Goal: Task Accomplishment & Management: Use online tool/utility

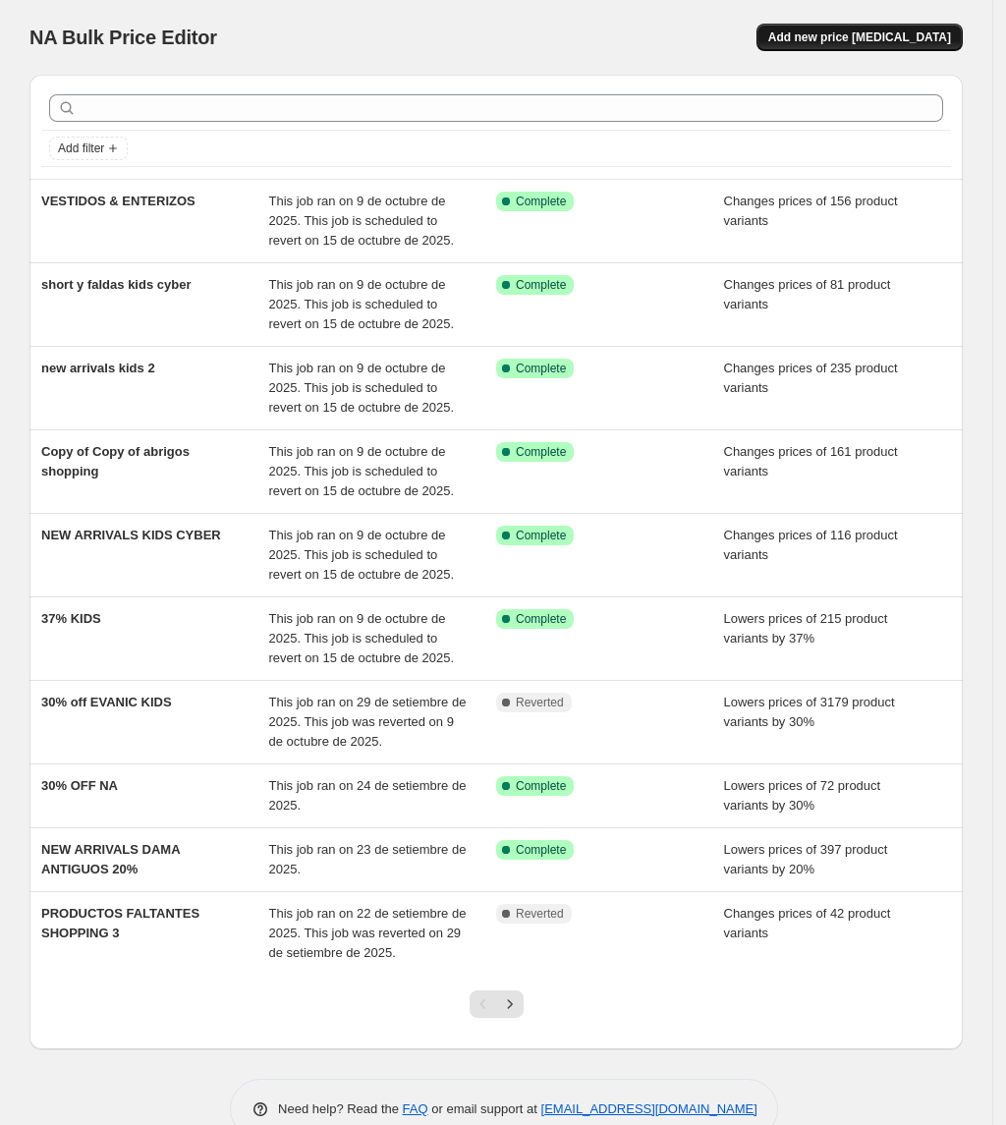
click at [872, 29] on span "Add new price [MEDICAL_DATA]" at bounding box center [859, 37] width 183 height 16
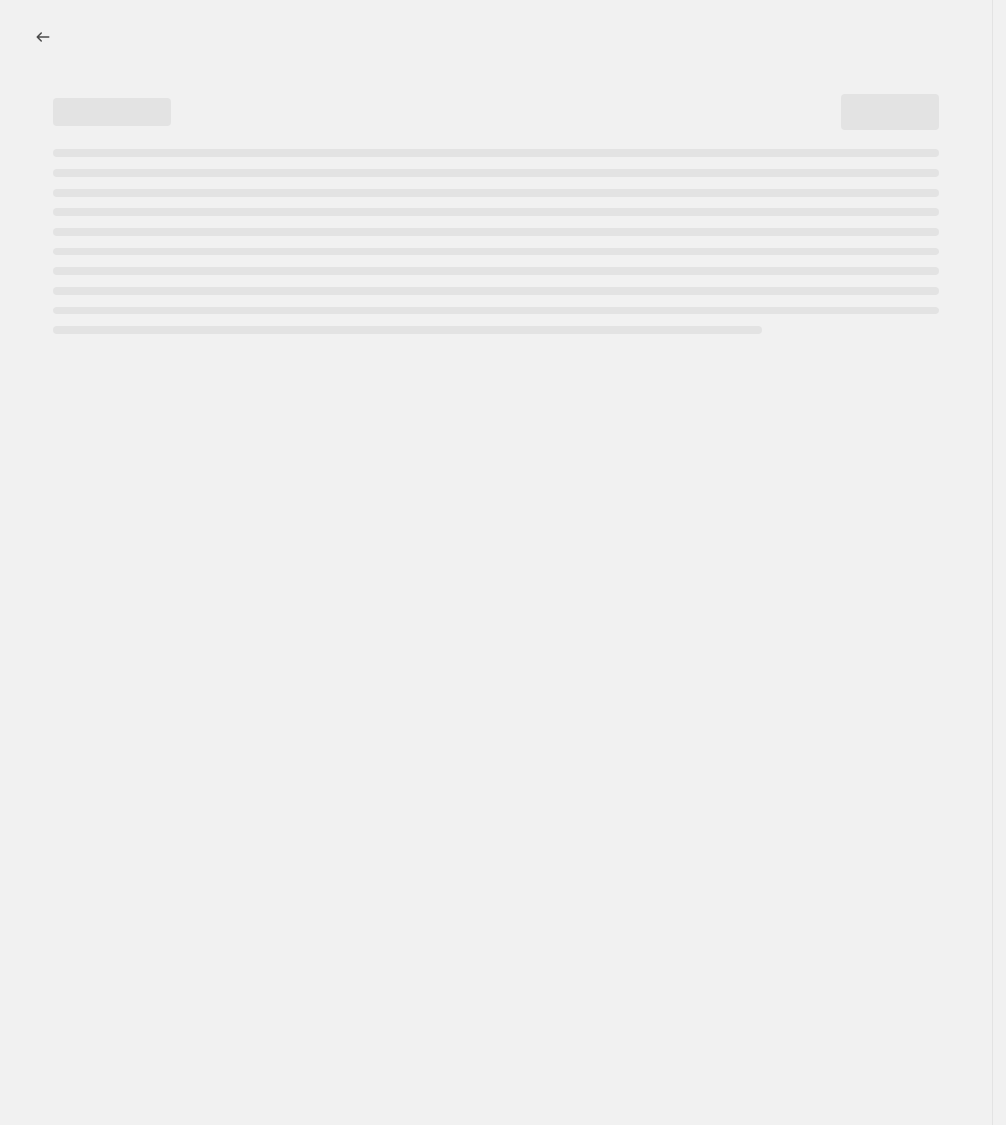
select select "percentage"
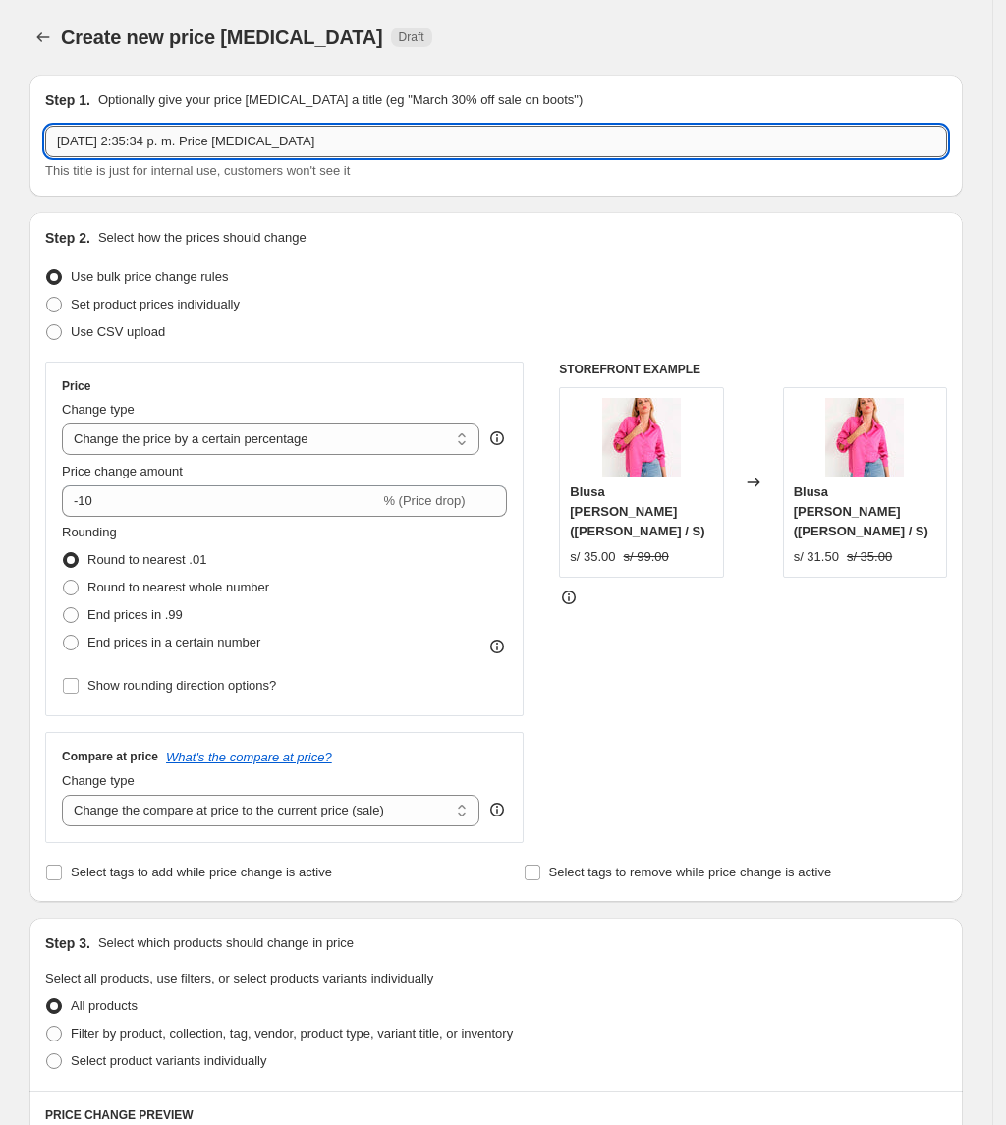
drag, startPoint x: 385, startPoint y: 147, endPoint x: 268, endPoint y: 132, distance: 118.0
click at [268, 132] on input "[DATE] 2:35:34 p. m. Price [MEDICAL_DATA]" at bounding box center [496, 141] width 902 height 31
click at [271, 135] on input "[DATE] 2:35:34 p. m. Price [MEDICAL_DATA]" at bounding box center [496, 141] width 902 height 31
type input "POLOS MANGA LARGA"
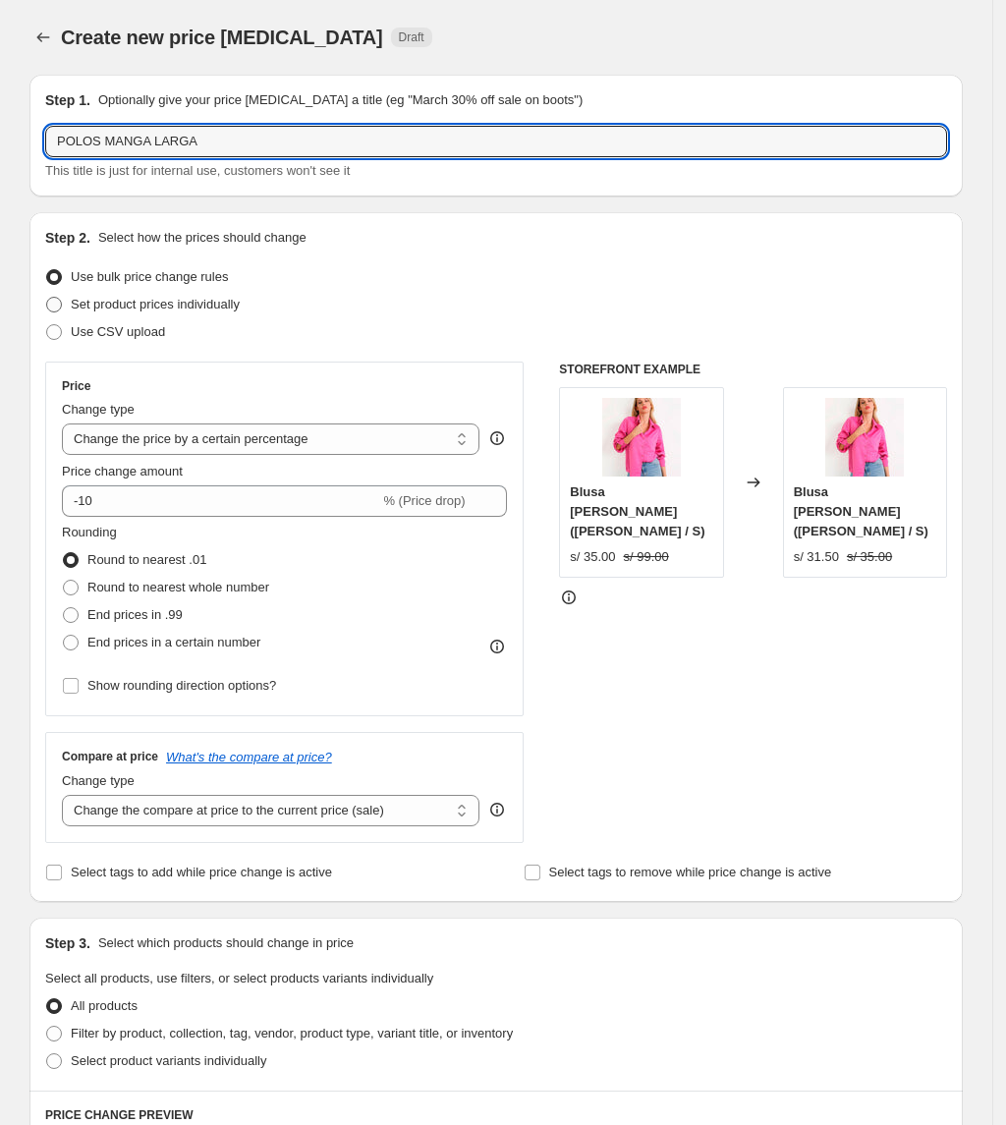
click at [201, 295] on span "Set product prices individually" at bounding box center [155, 305] width 169 height 20
click at [47, 297] on input "Set product prices individually" at bounding box center [46, 297] width 1 height 1
radio input "true"
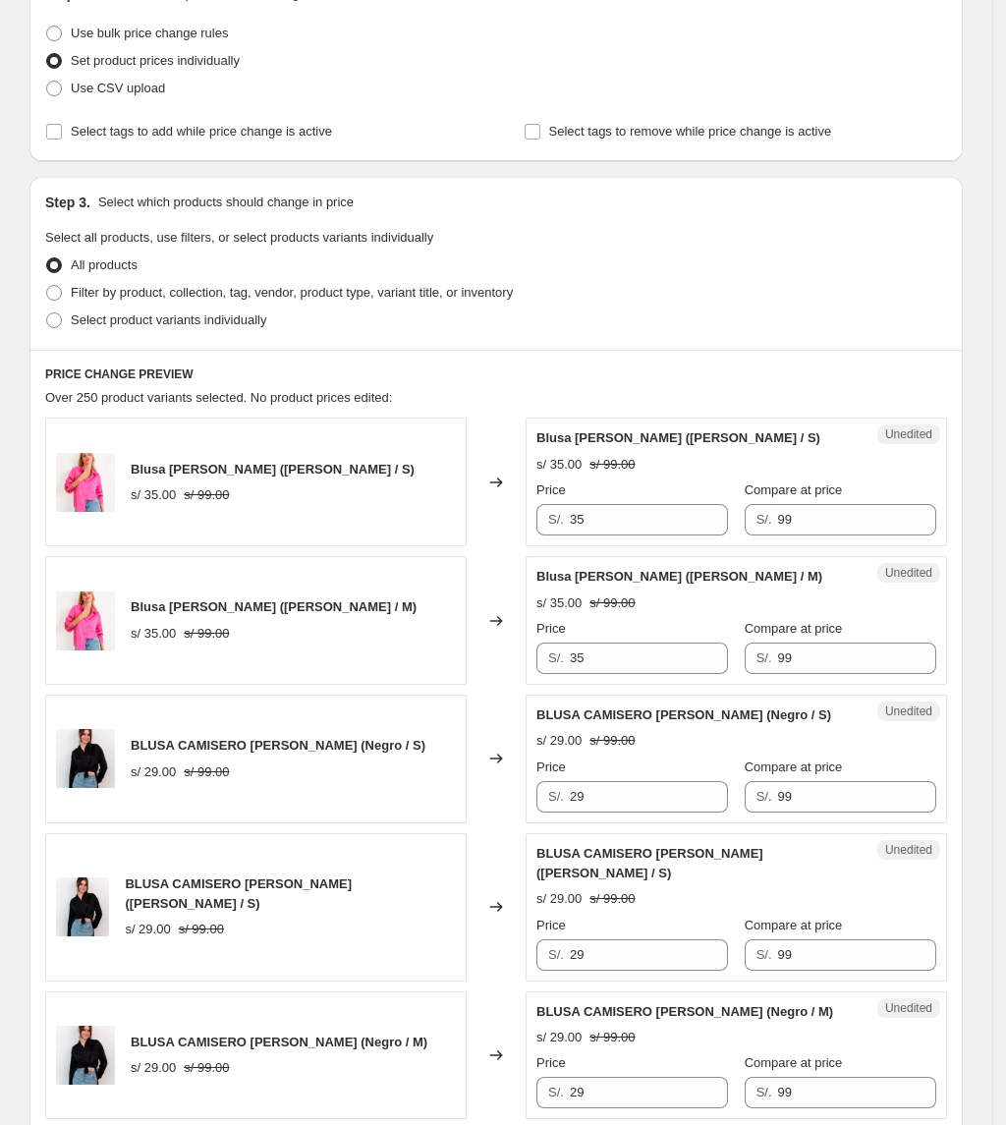
scroll to position [261, 0]
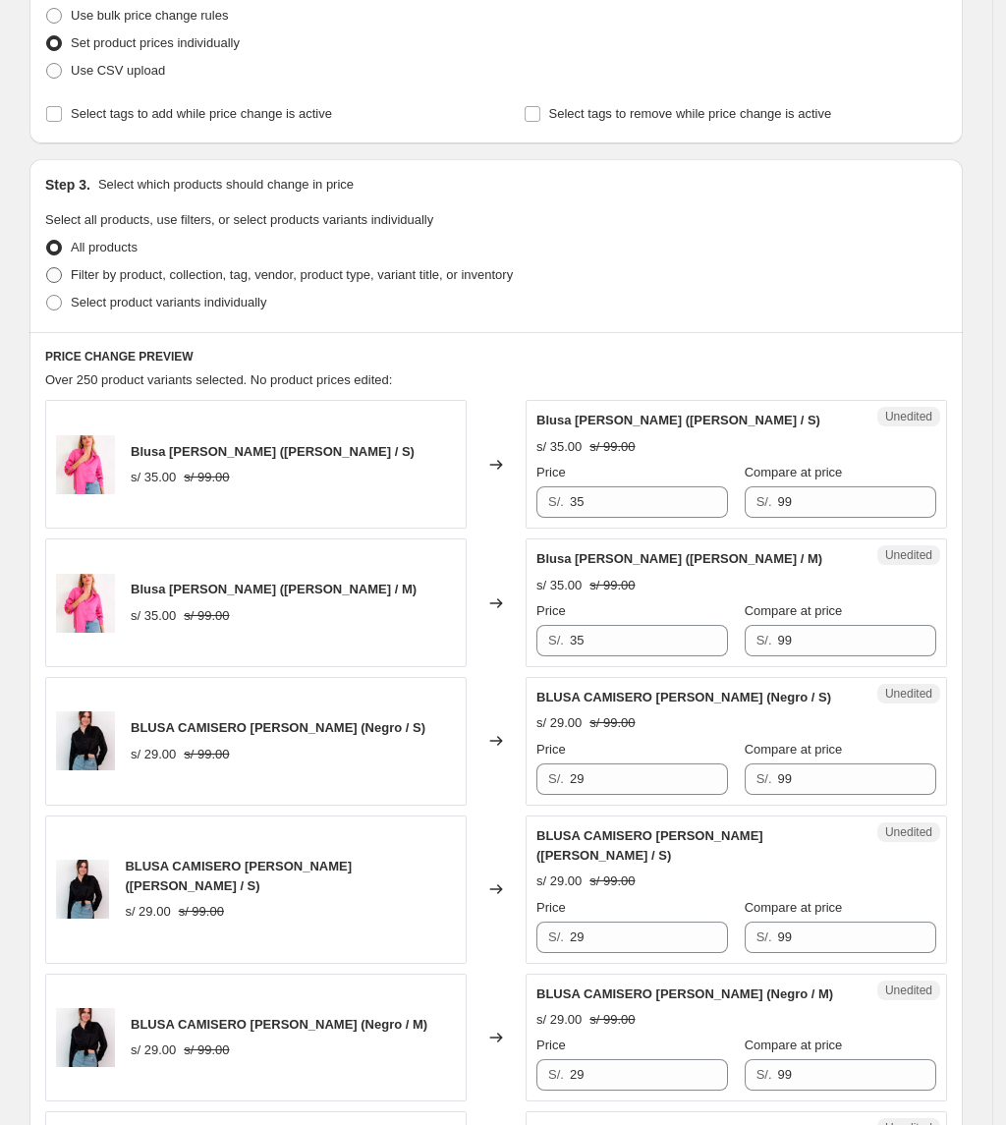
click at [178, 272] on span "Filter by product, collection, tag, vendor, product type, variant title, or inv…" at bounding box center [292, 274] width 442 height 15
click at [47, 268] on input "Filter by product, collection, tag, vendor, product type, variant title, or inv…" at bounding box center [46, 267] width 1 height 1
radio input "true"
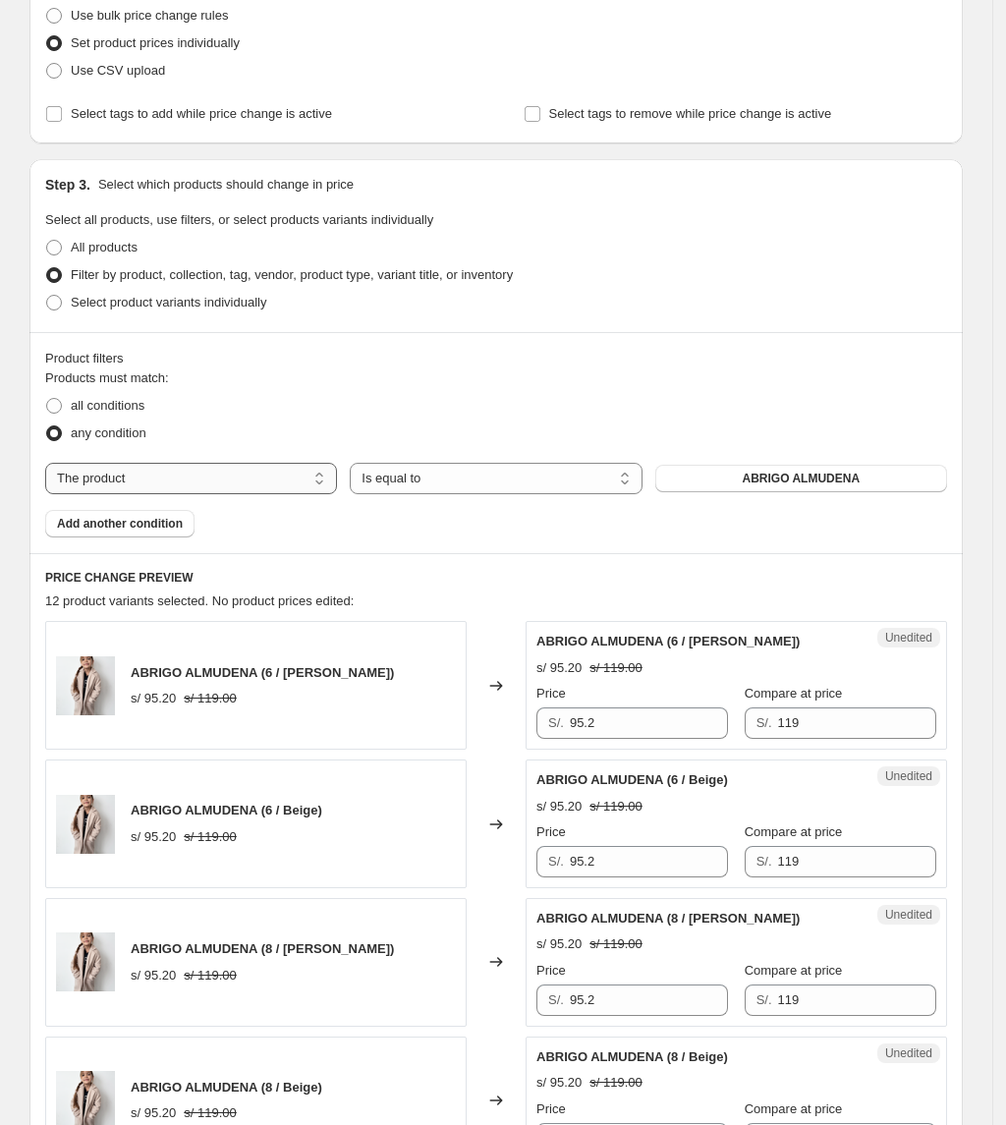
click at [204, 475] on select "The product The product's collection The product's tag The product's vendor The…" at bounding box center [191, 478] width 292 height 31
select select "collection"
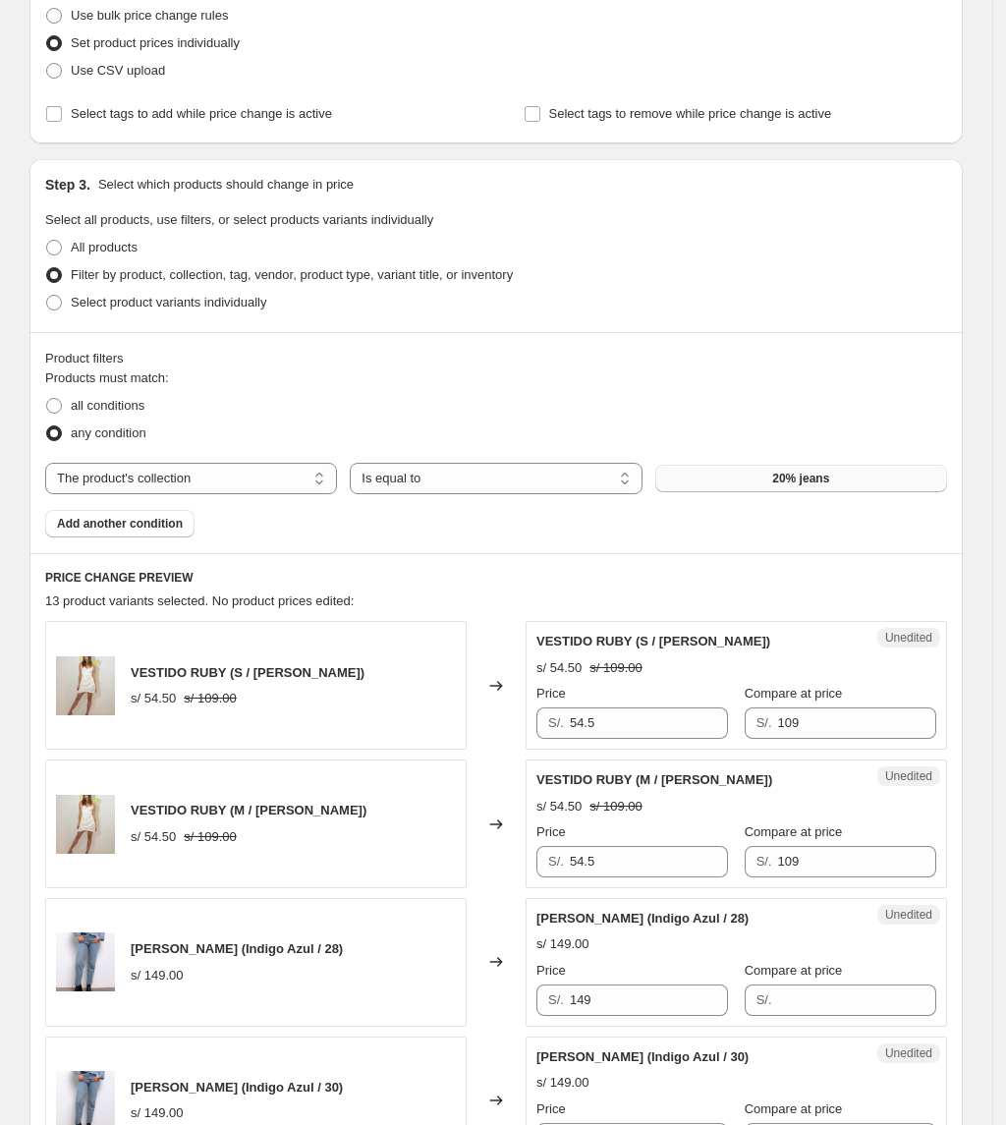
click at [798, 466] on button "20% jeans" at bounding box center [801, 479] width 292 height 28
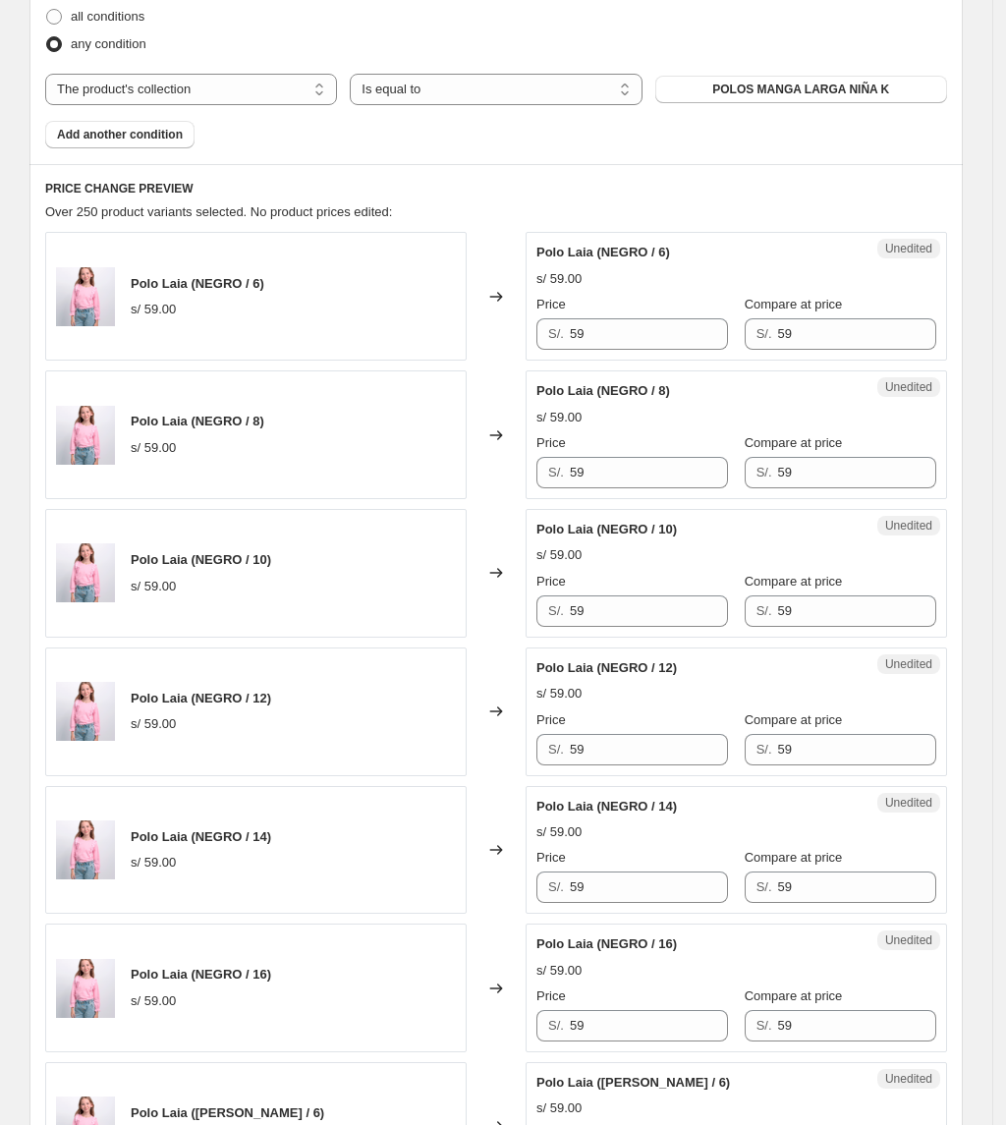
scroll to position [654, 0]
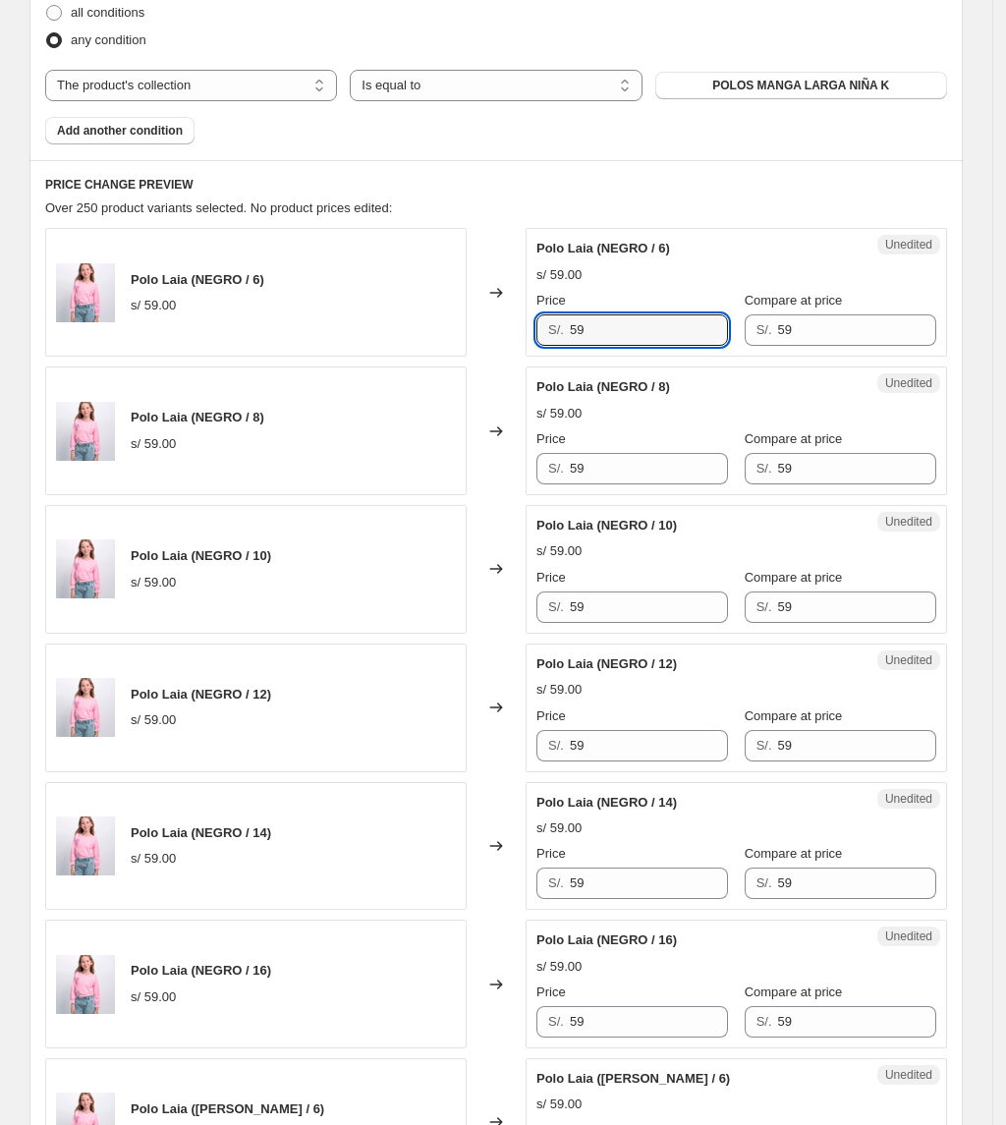
drag, startPoint x: 618, startPoint y: 331, endPoint x: 484, endPoint y: 362, distance: 137.0
drag, startPoint x: 629, startPoint y: 342, endPoint x: 500, endPoint y: 340, distance: 128.7
click at [500, 340] on div "Polo Laia (NEGRO / 6) s/ 59.00 Changed to Unedited Polo Laia (NEGRO / 6) s/ 59.…" at bounding box center [496, 292] width 902 height 129
type input "29.50"
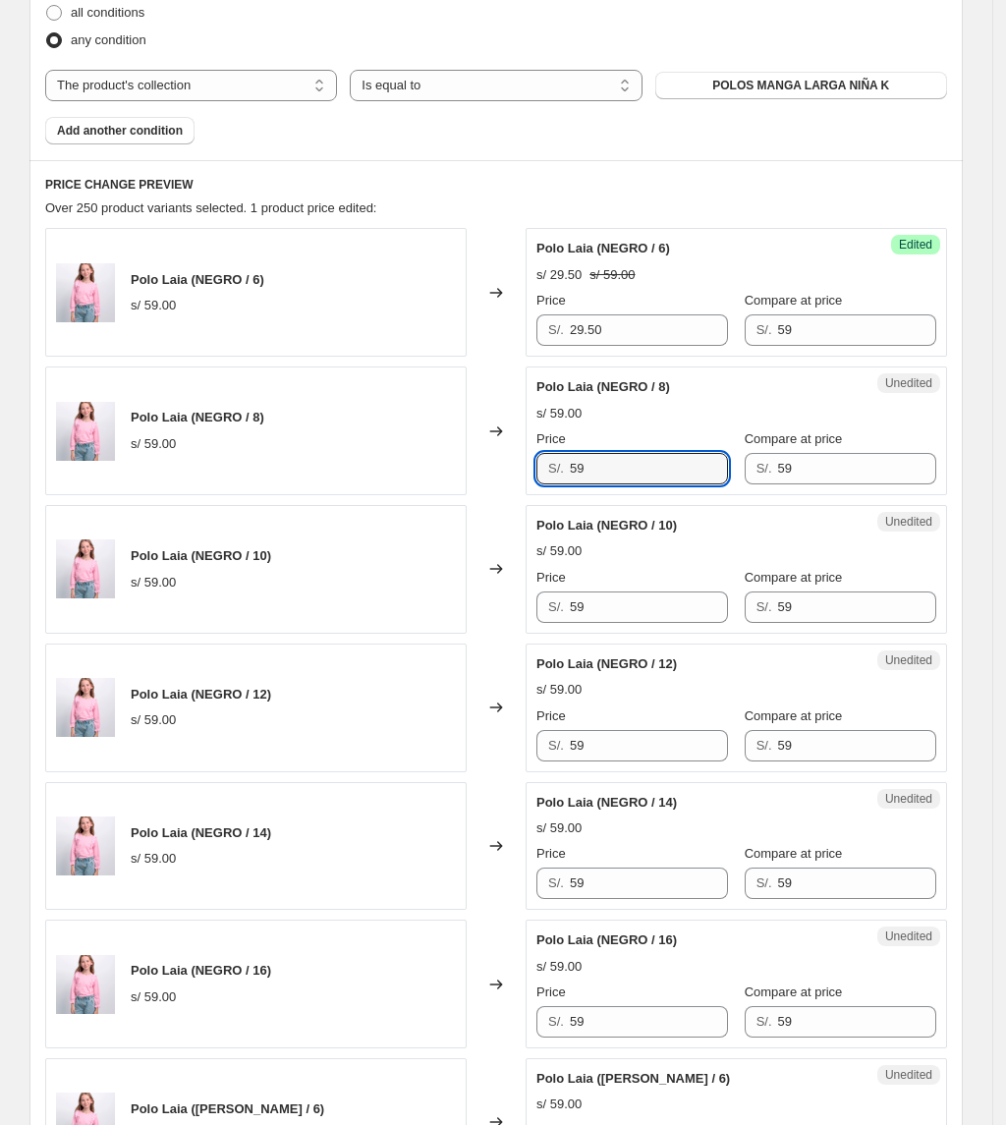
drag, startPoint x: 641, startPoint y: 469, endPoint x: 458, endPoint y: 484, distance: 183.4
click at [458, 484] on div "Polo Laia (NEGRO / 8) s/ 59.00 Changed to Unedited Polo Laia (NEGRO / 8) s/ 59.…" at bounding box center [496, 430] width 902 height 129
paste input "29.50"
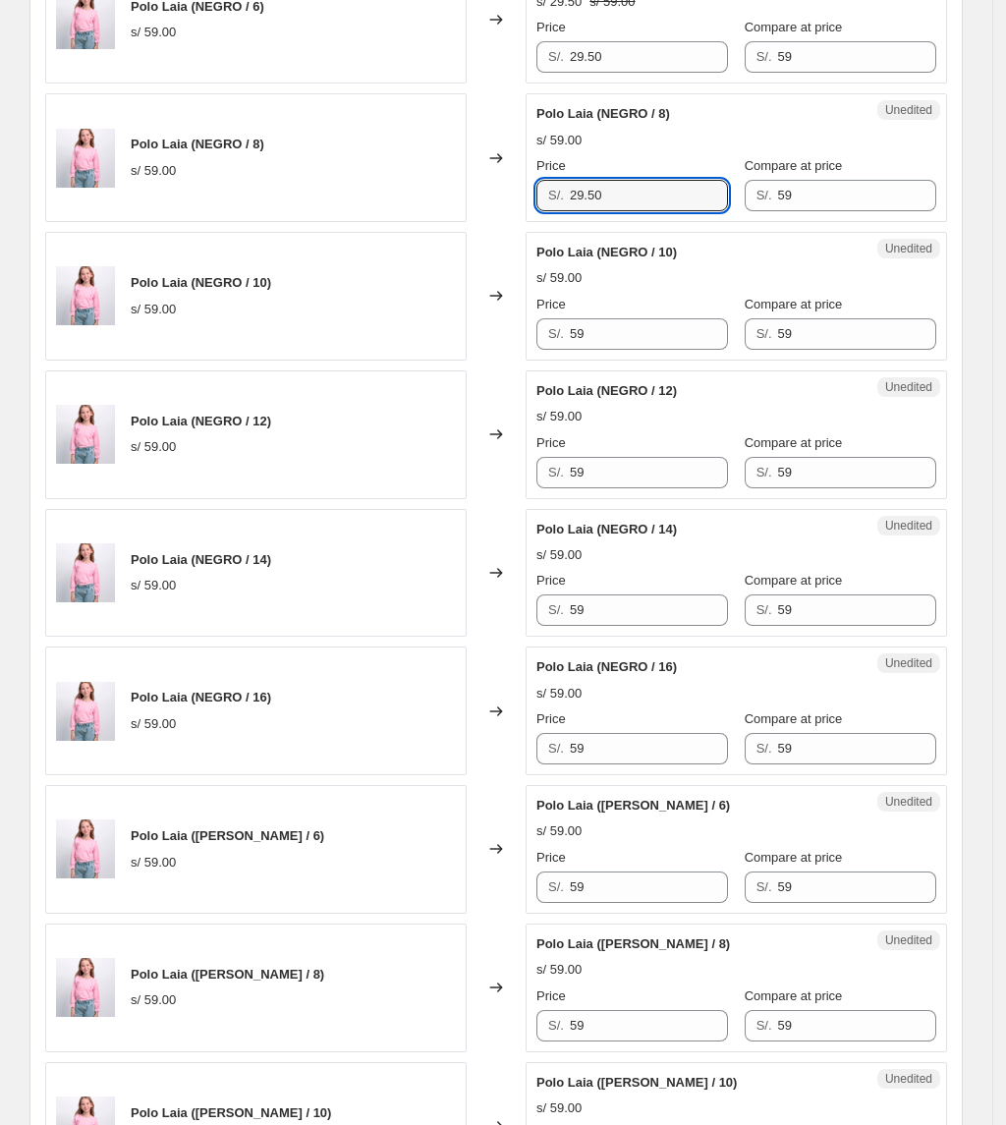
scroll to position [917, 0]
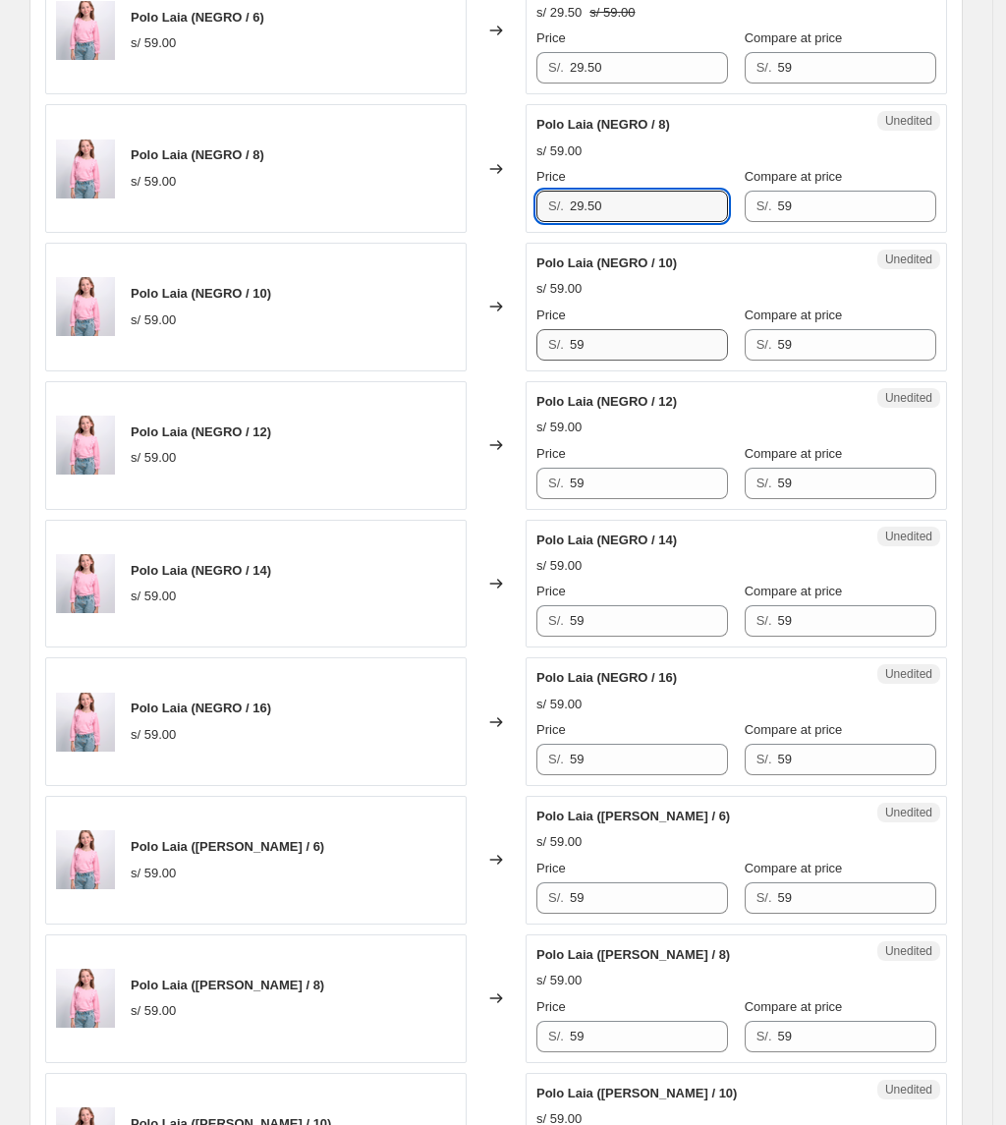
type input "29.50"
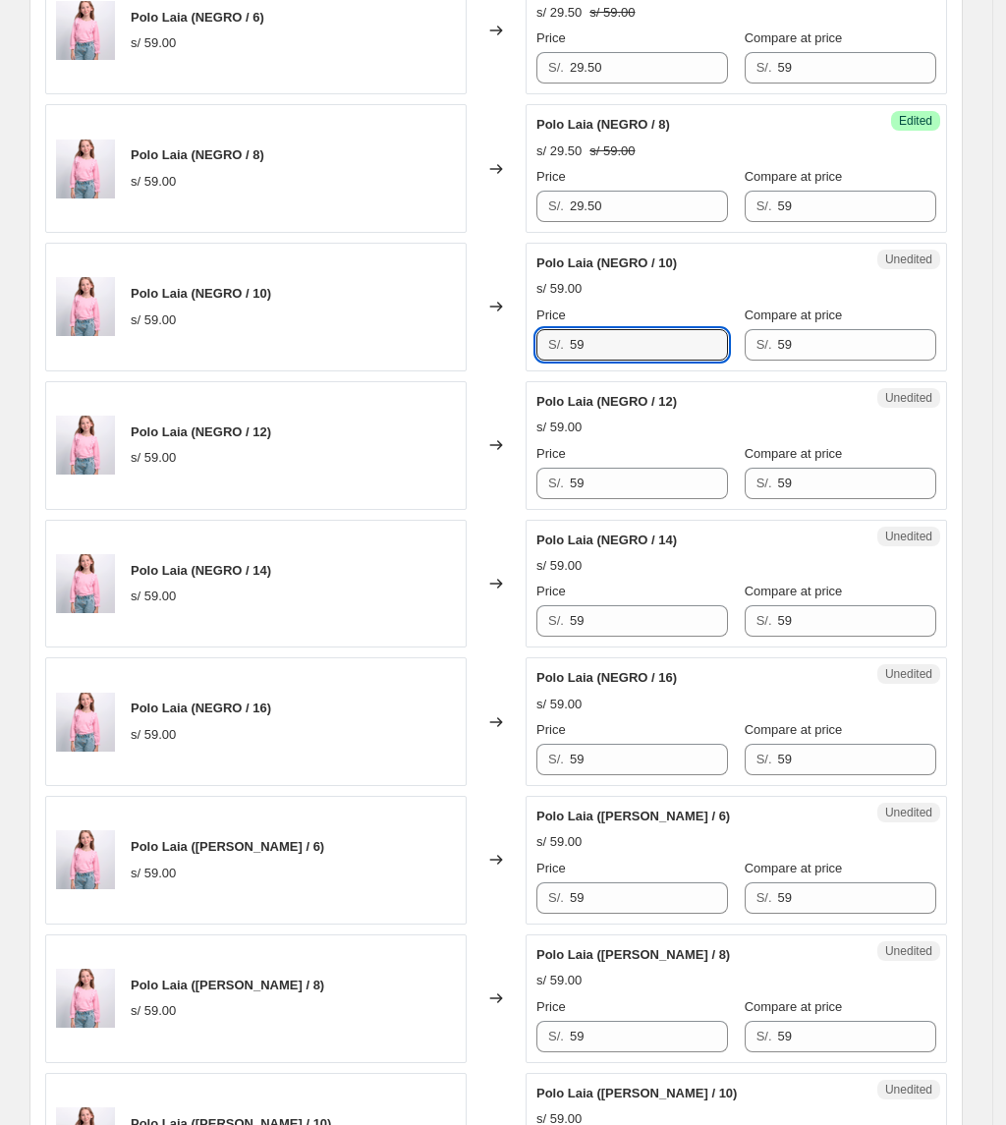
drag, startPoint x: 619, startPoint y: 343, endPoint x: 489, endPoint y: 363, distance: 131.2
click at [489, 363] on div "Polo Laia (NEGRO / 10) s/ 59.00 Changed to Unedited Polo Laia (NEGRO / 10) s/ 5…" at bounding box center [496, 307] width 902 height 129
paste input "29.50"
type input "29.50"
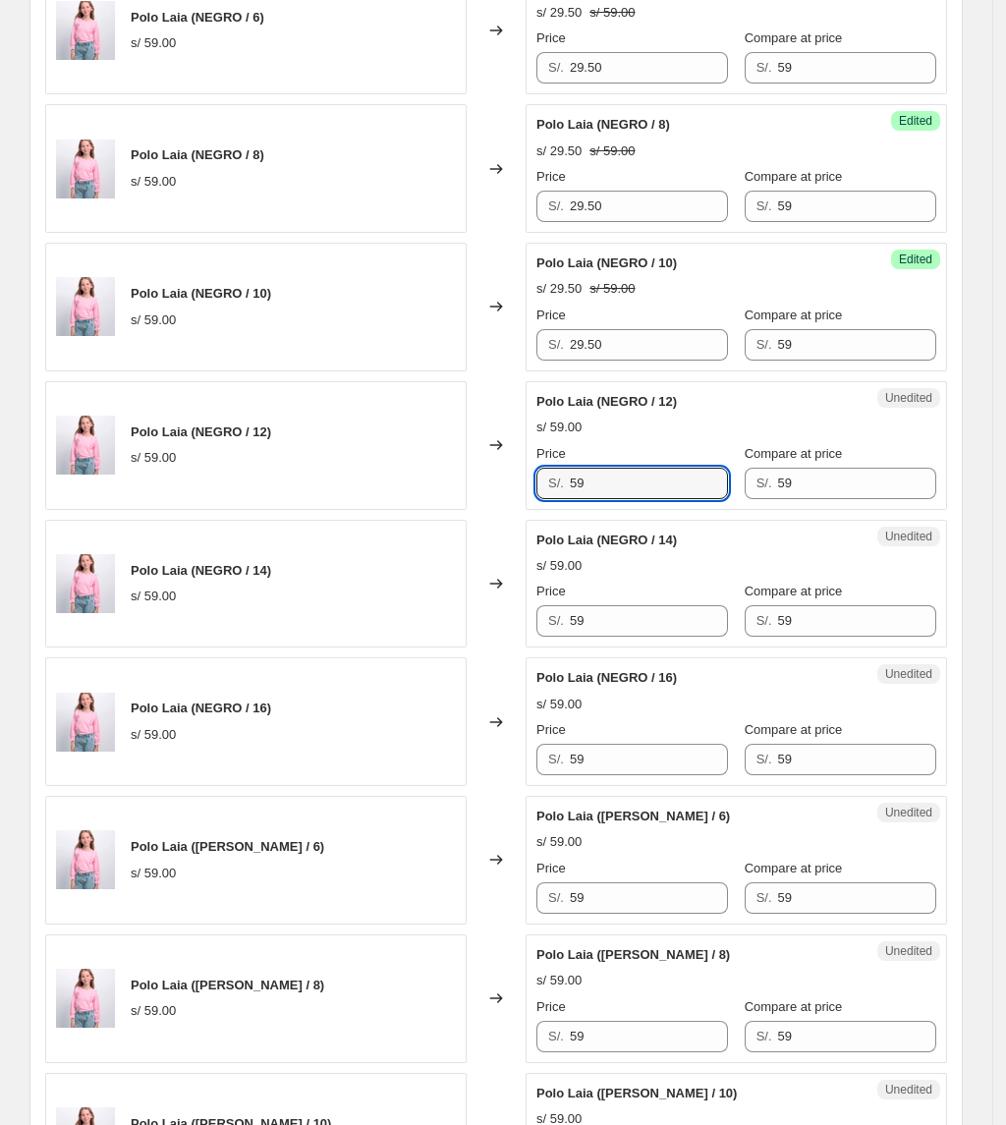
drag, startPoint x: 614, startPoint y: 475, endPoint x: 373, endPoint y: 442, distance: 243.0
click at [383, 479] on div "Polo Laia (NEGRO / 12) s/ 59.00 Changed to Unedited Polo Laia (NEGRO / 12) s/ 5…" at bounding box center [496, 445] width 902 height 129
paste input "29.50"
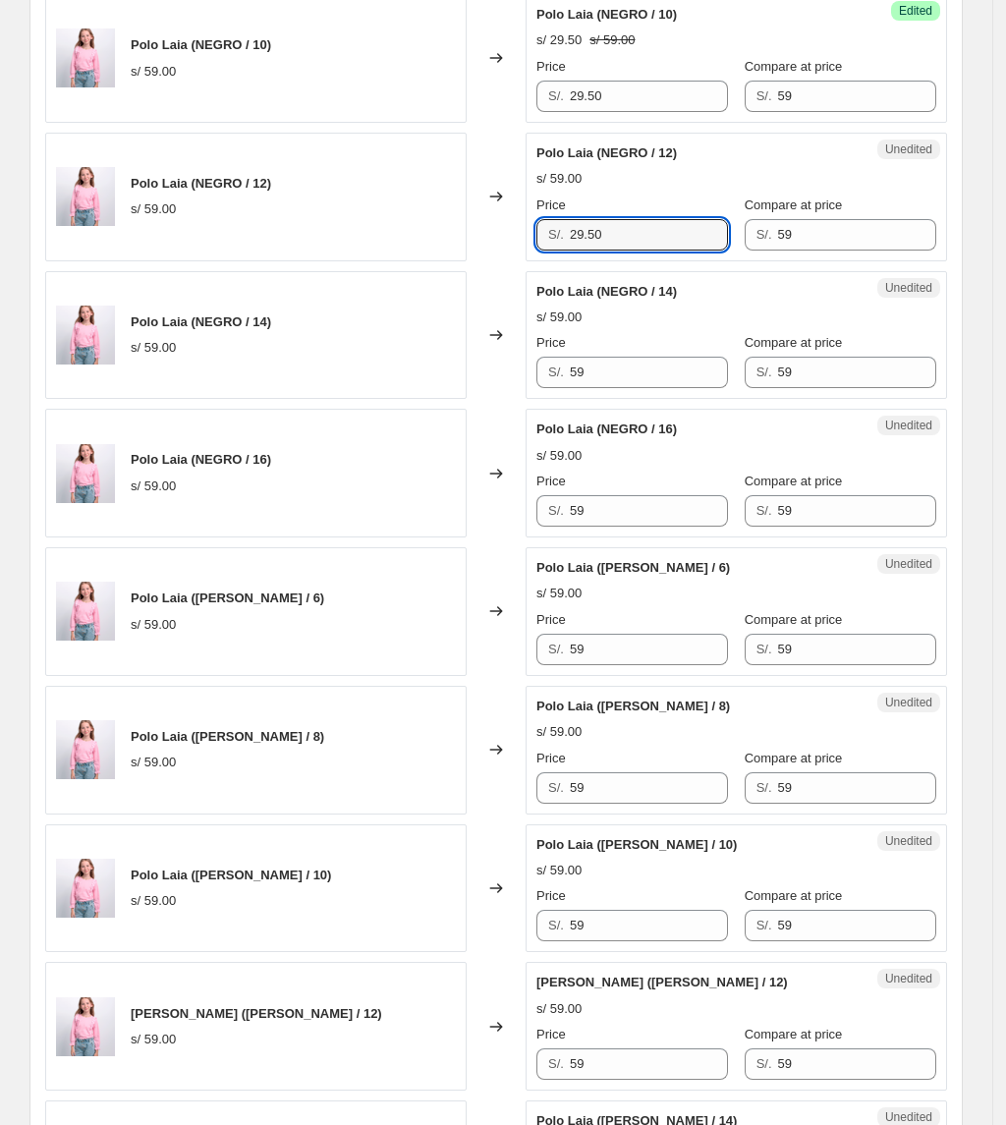
scroll to position [1179, 0]
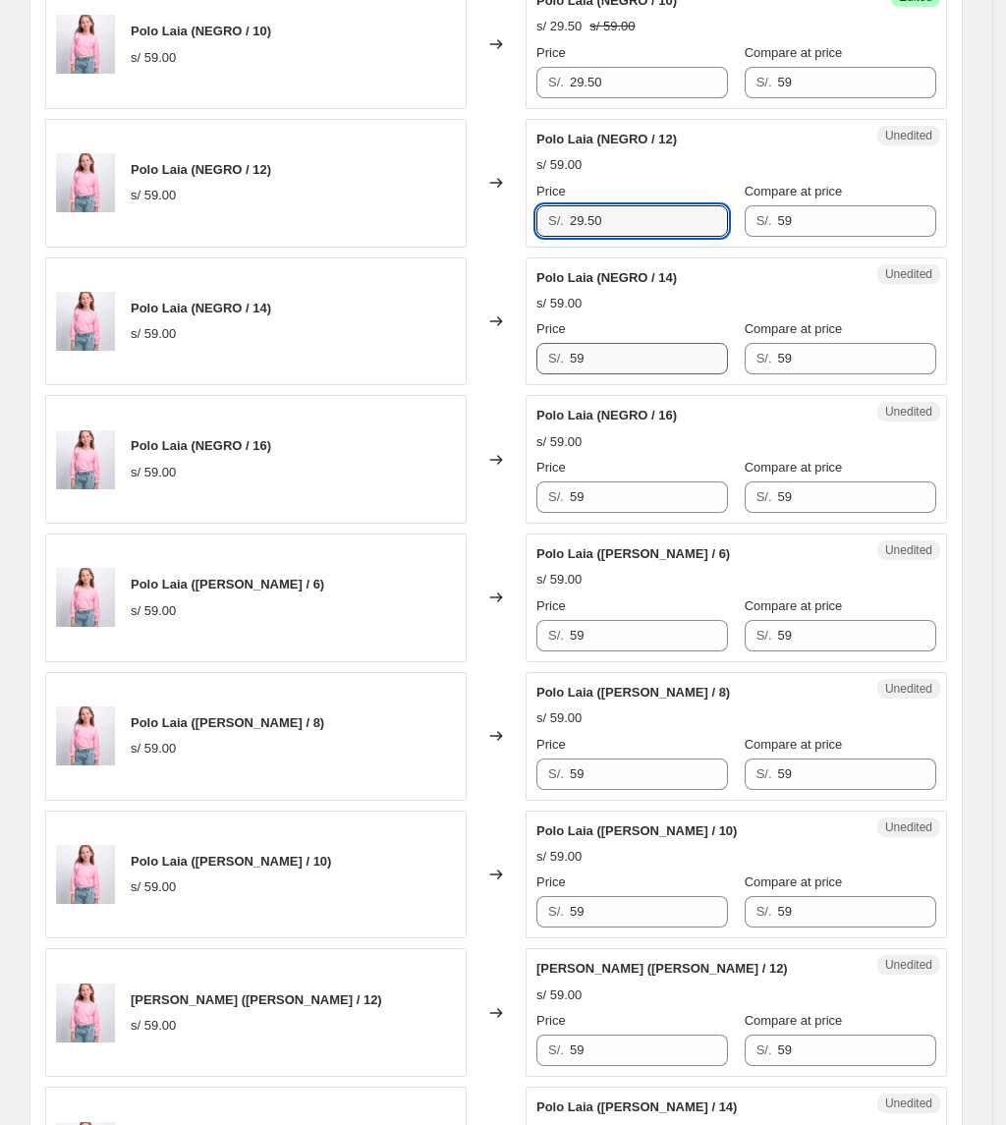
type input "29.50"
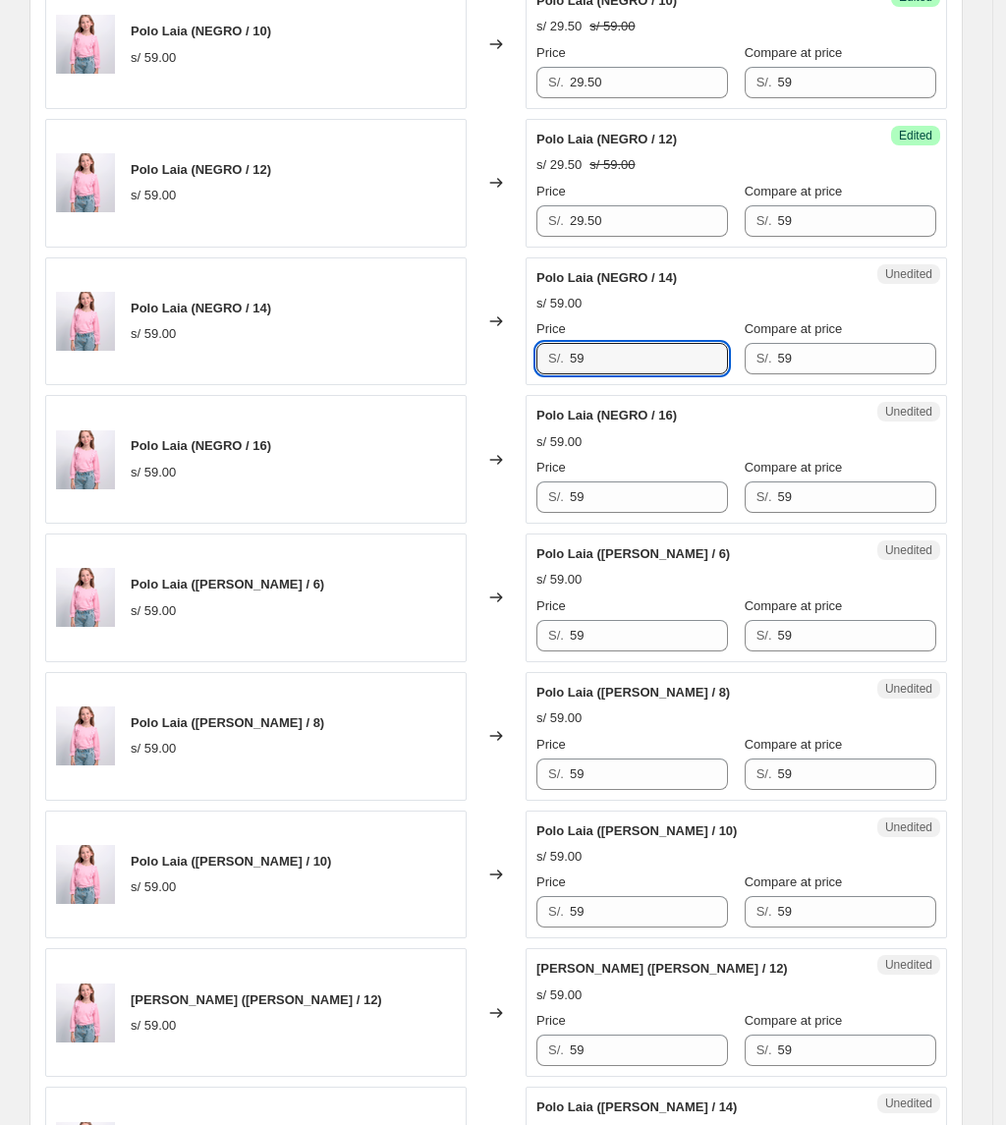
drag, startPoint x: 611, startPoint y: 375, endPoint x: 509, endPoint y: 367, distance: 102.5
click at [509, 367] on div "Polo Laia (NEGRO / 14) s/ 59.00 Changed to Unedited Polo Laia (NEGRO / 14) s/ 5…" at bounding box center [496, 321] width 902 height 129
paste input "29.50"
type input "29.50"
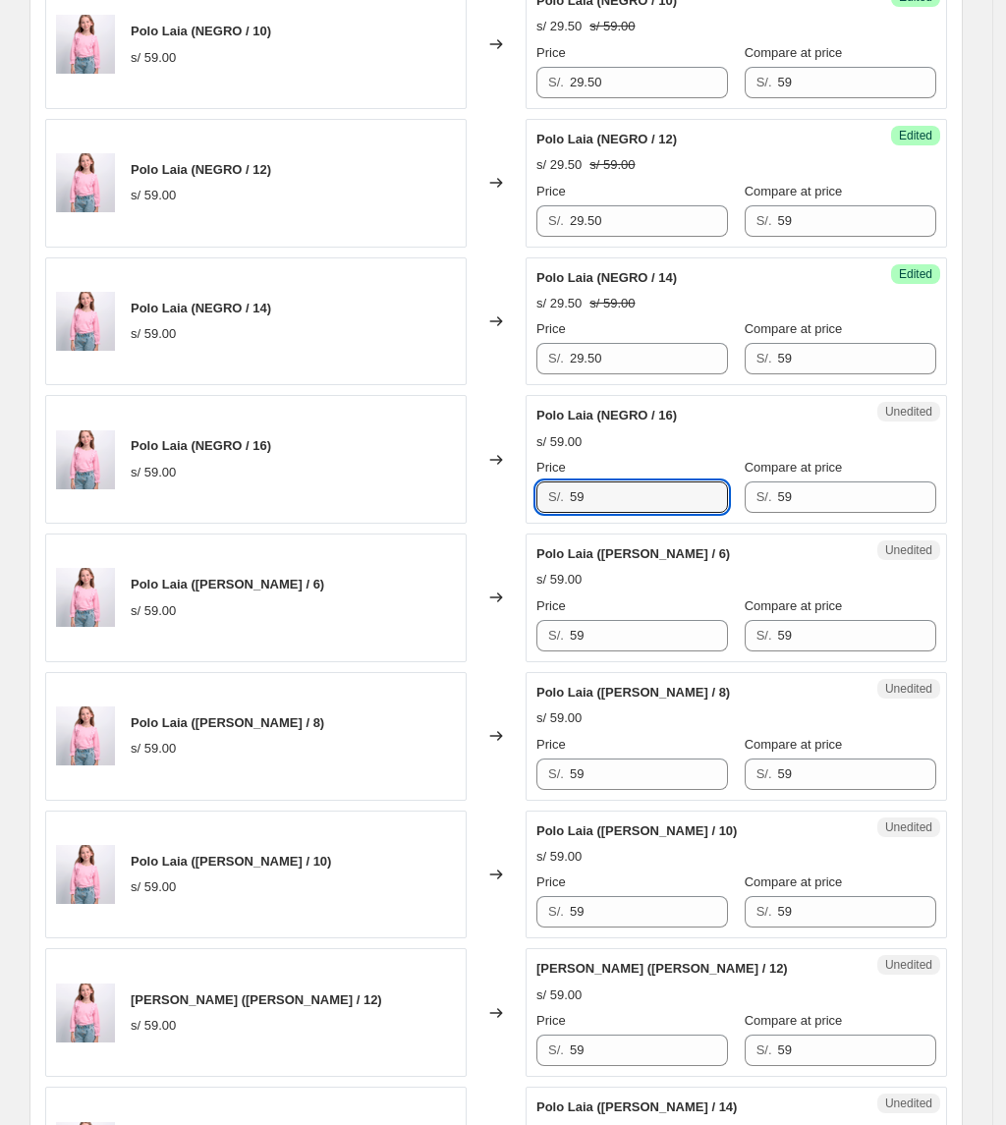
drag, startPoint x: 607, startPoint y: 497, endPoint x: 460, endPoint y: 475, distance: 148.9
click at [469, 480] on div "Polo Laia (NEGRO / 16) s/ 59.00 Changed to Unedited Polo Laia (NEGRO / 16) s/ 5…" at bounding box center [496, 459] width 902 height 129
paste input "29.50"
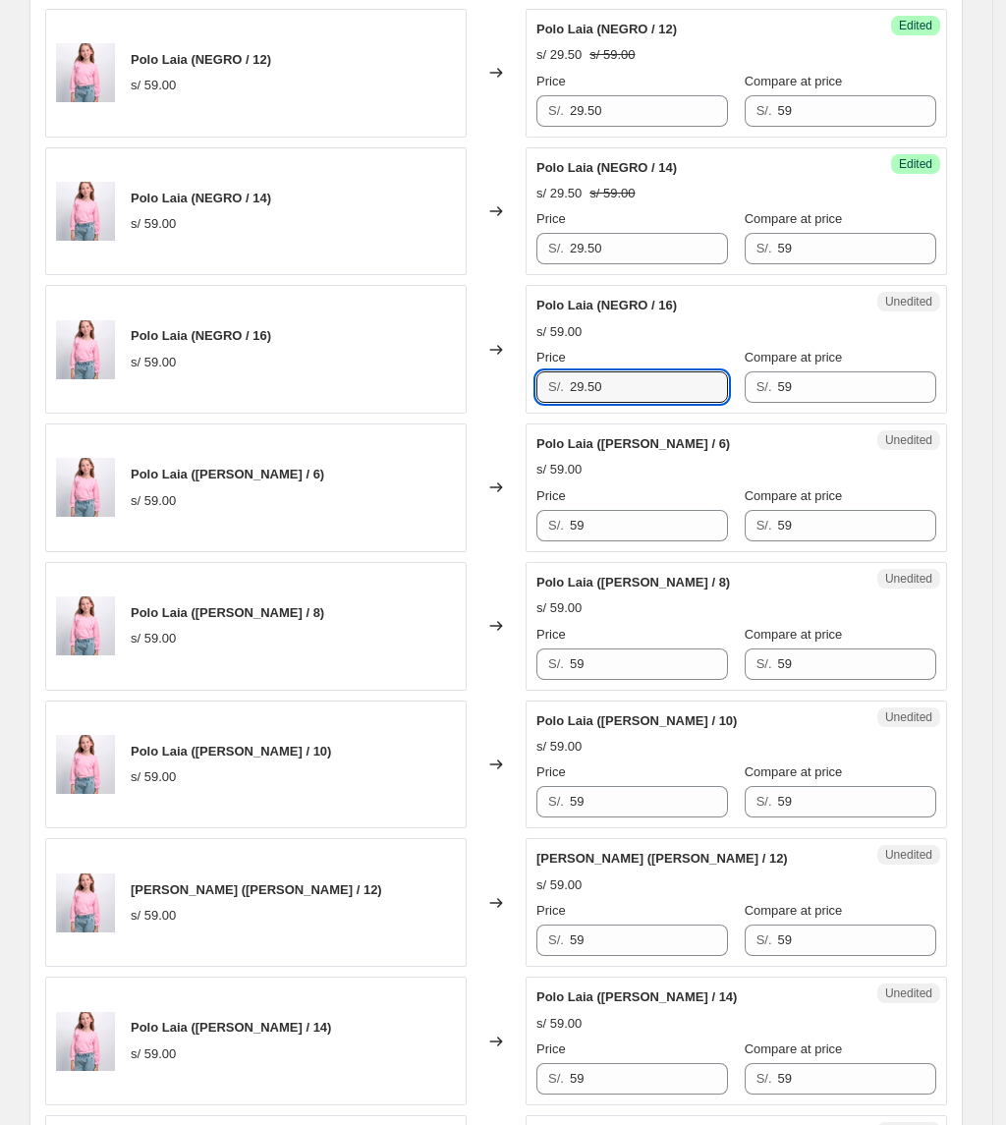
scroll to position [1440, 0]
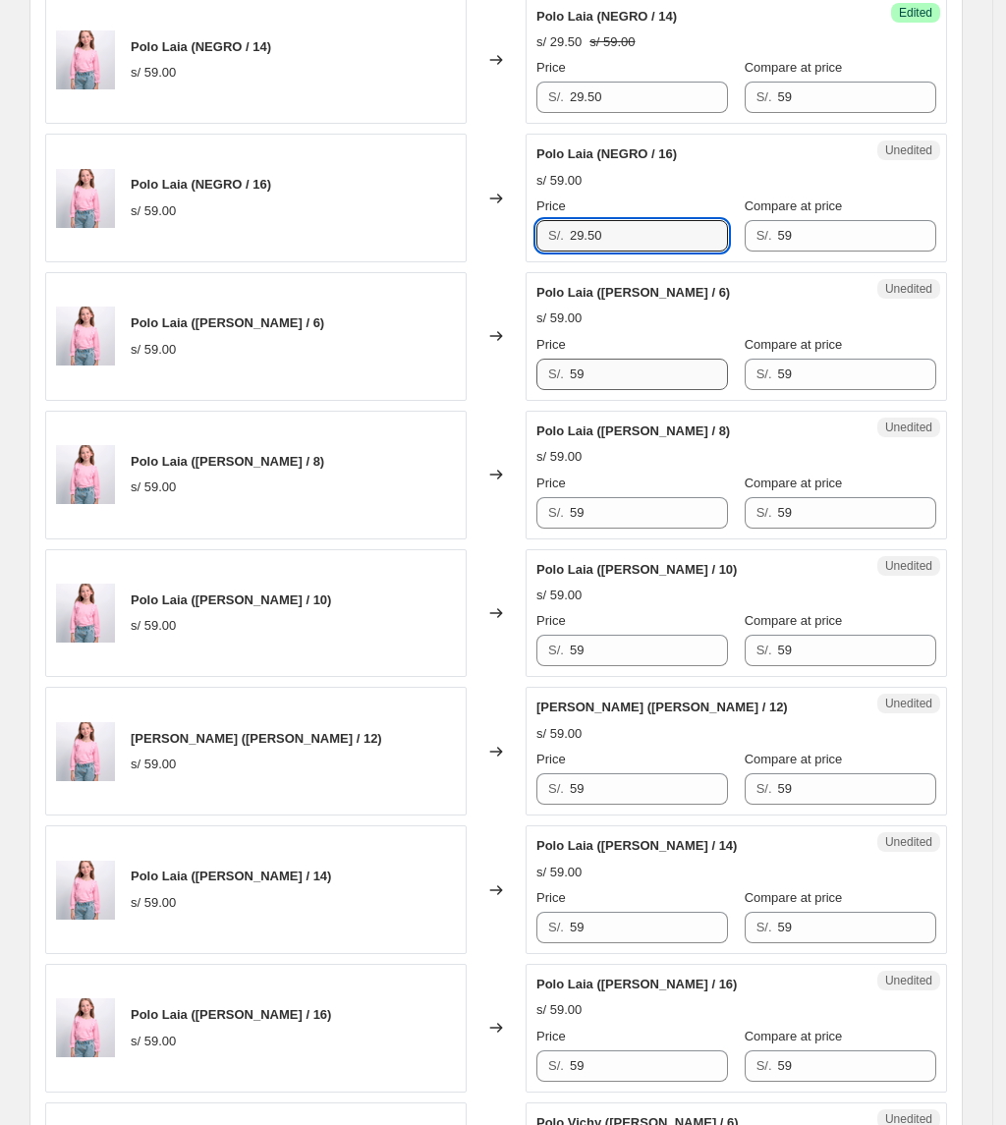
type input "29.50"
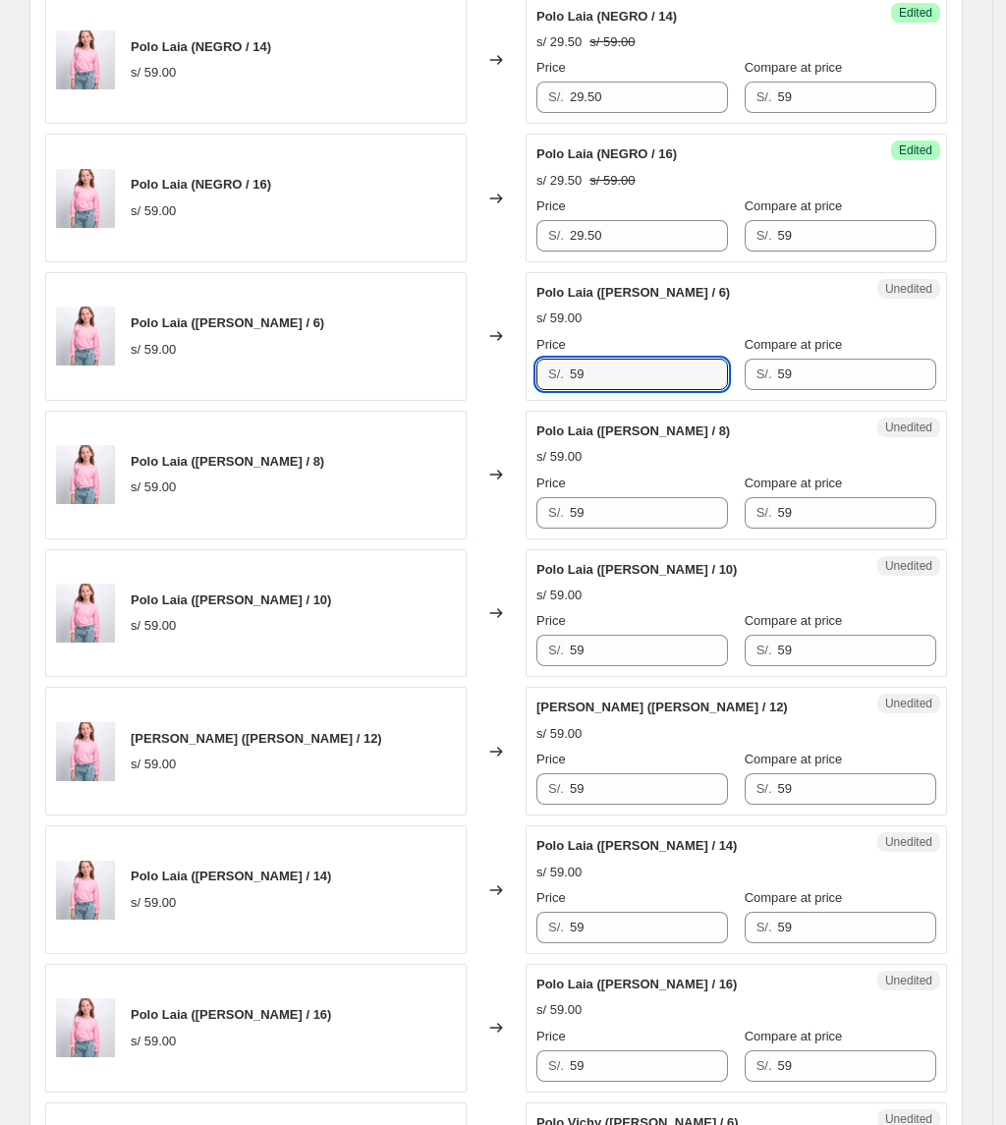
drag, startPoint x: 591, startPoint y: 385, endPoint x: 456, endPoint y: 391, distance: 135.7
click at [456, 391] on div "Polo Laia ([PERSON_NAME] / 6) s/ 59.00 Changed to Unedited Polo Laia ([PERSON_N…" at bounding box center [496, 336] width 902 height 129
paste input "29.50"
type input "29.50"
drag, startPoint x: 643, startPoint y: 528, endPoint x: 310, endPoint y: 496, distance: 333.5
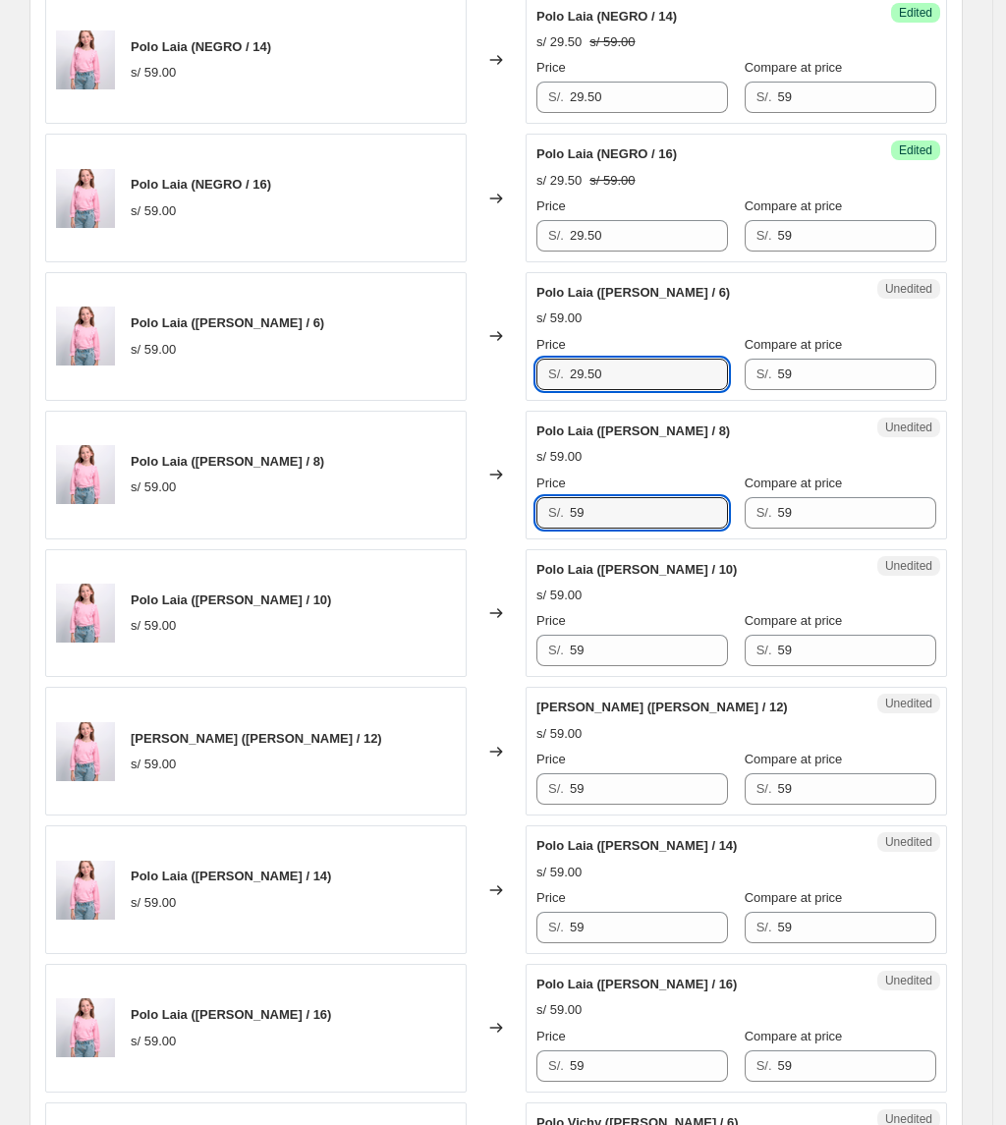
click at [316, 505] on div "Polo Laia ([PERSON_NAME] / 8) s/ 59.00 Changed to Unedited Polo Laia ([PERSON_N…" at bounding box center [496, 475] width 902 height 129
paste input "29.50"
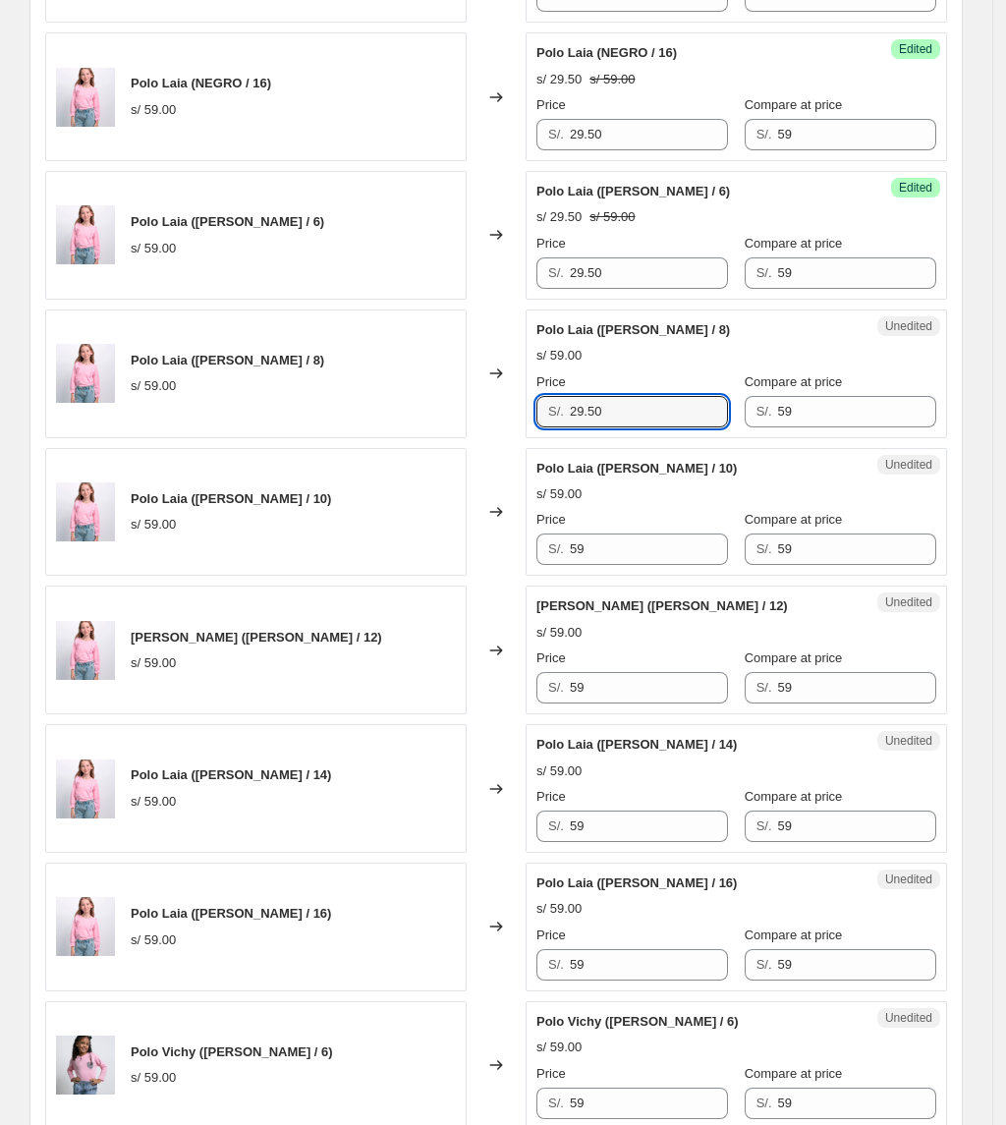
scroll to position [1703, 0]
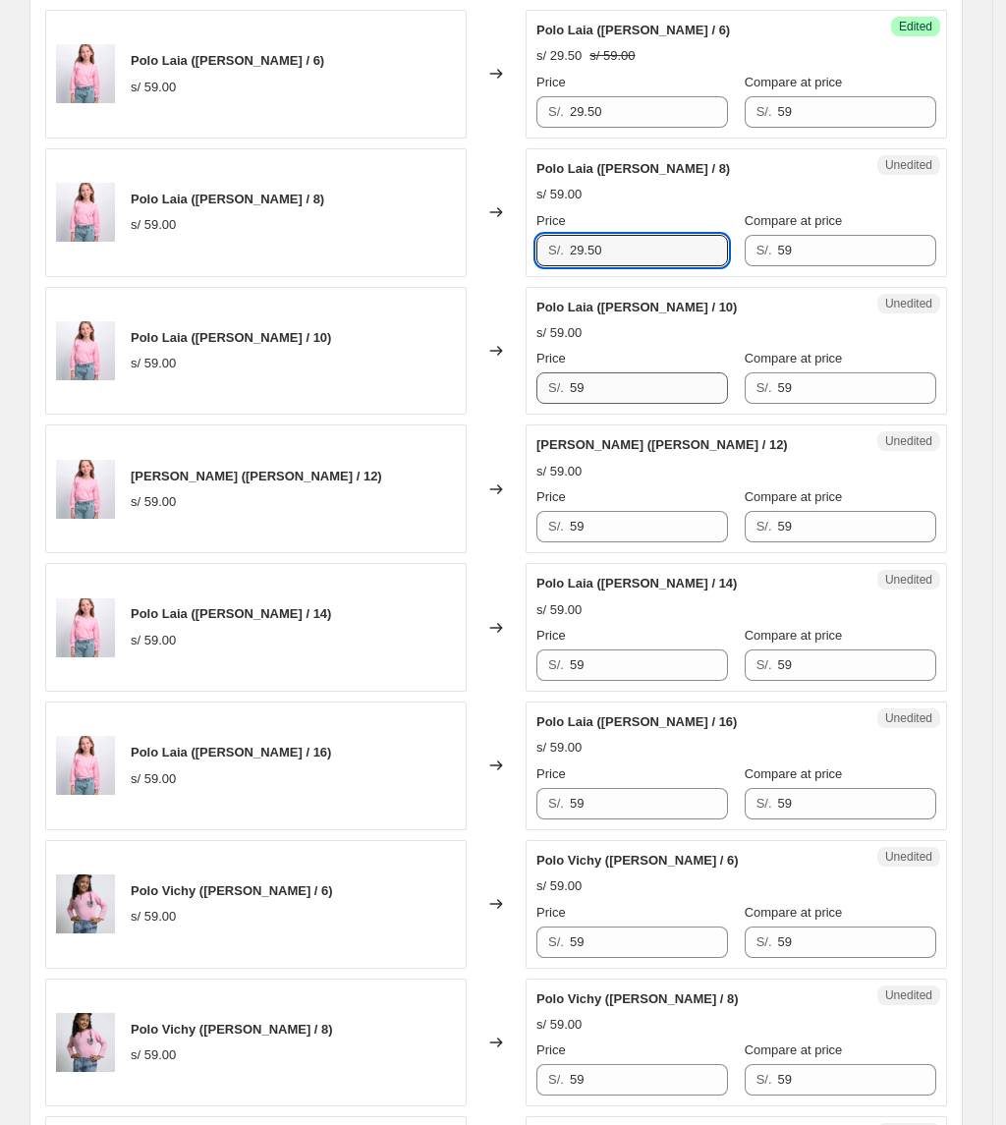
type input "29.50"
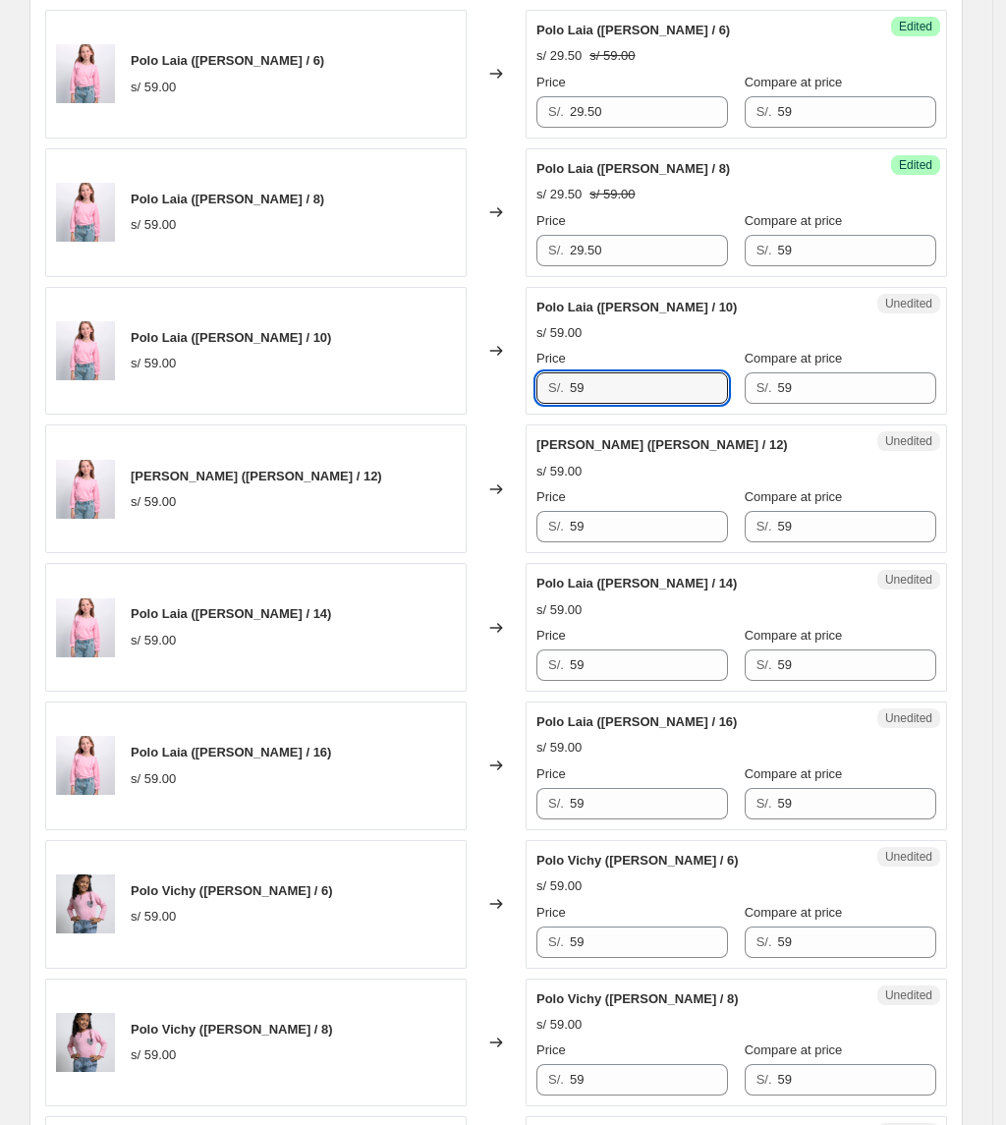
drag, startPoint x: 635, startPoint y: 394, endPoint x: 332, endPoint y: 393, distance: 302.6
click at [335, 395] on div "Polo Laia ([PERSON_NAME] / 10) s/ 59.00 Changed to Unedited Polo Laia ([PERSON_…" at bounding box center [496, 351] width 902 height 129
paste input "29.50"
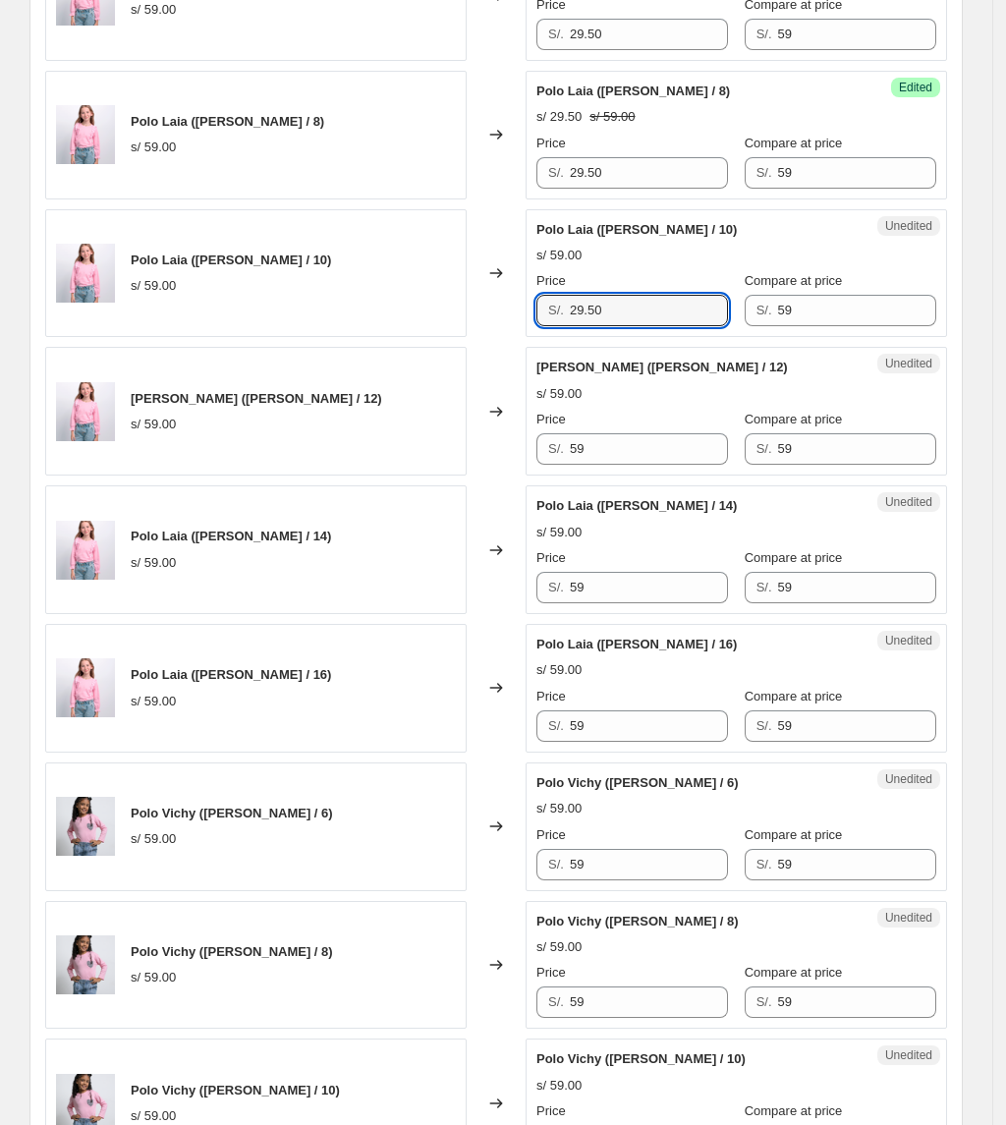
scroll to position [1833, 0]
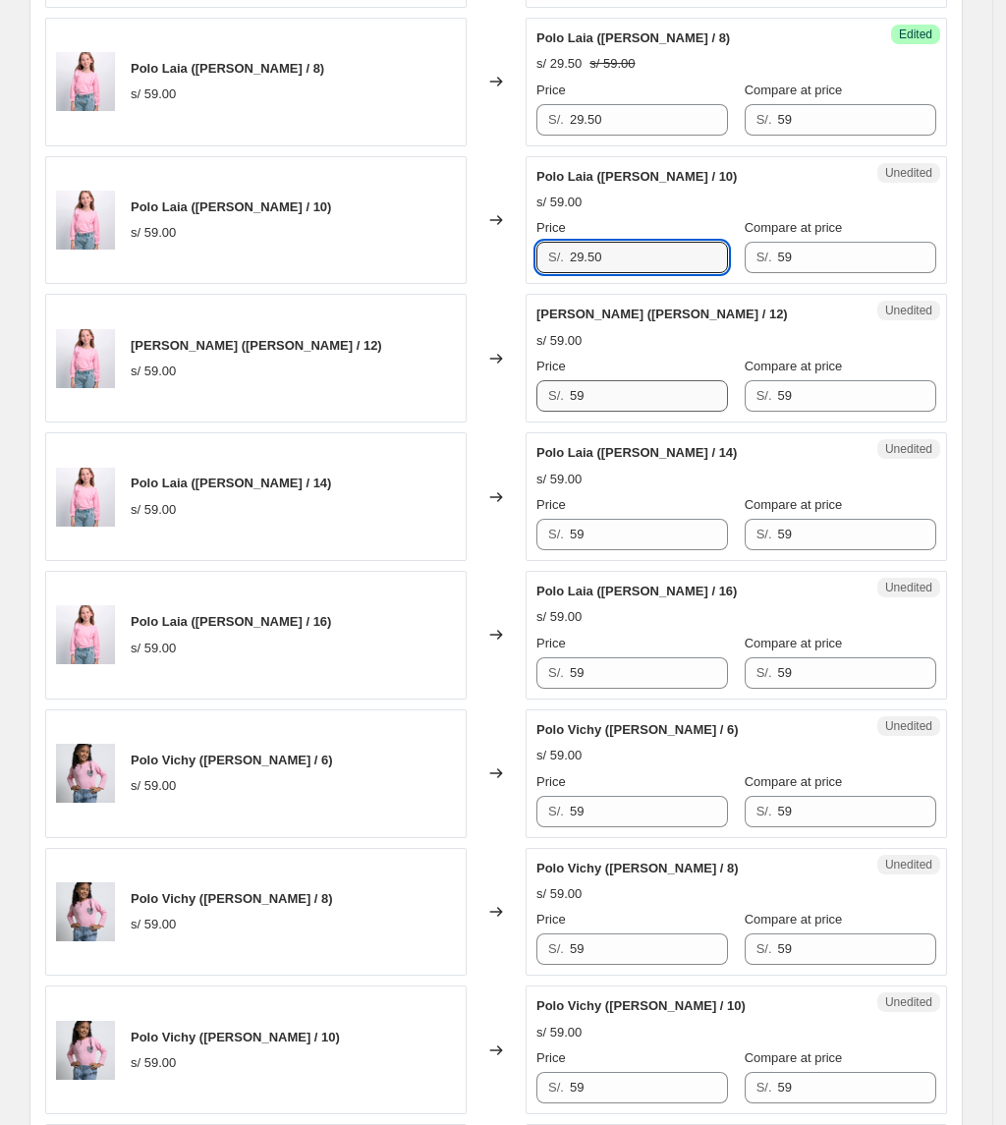
type input "29.50"
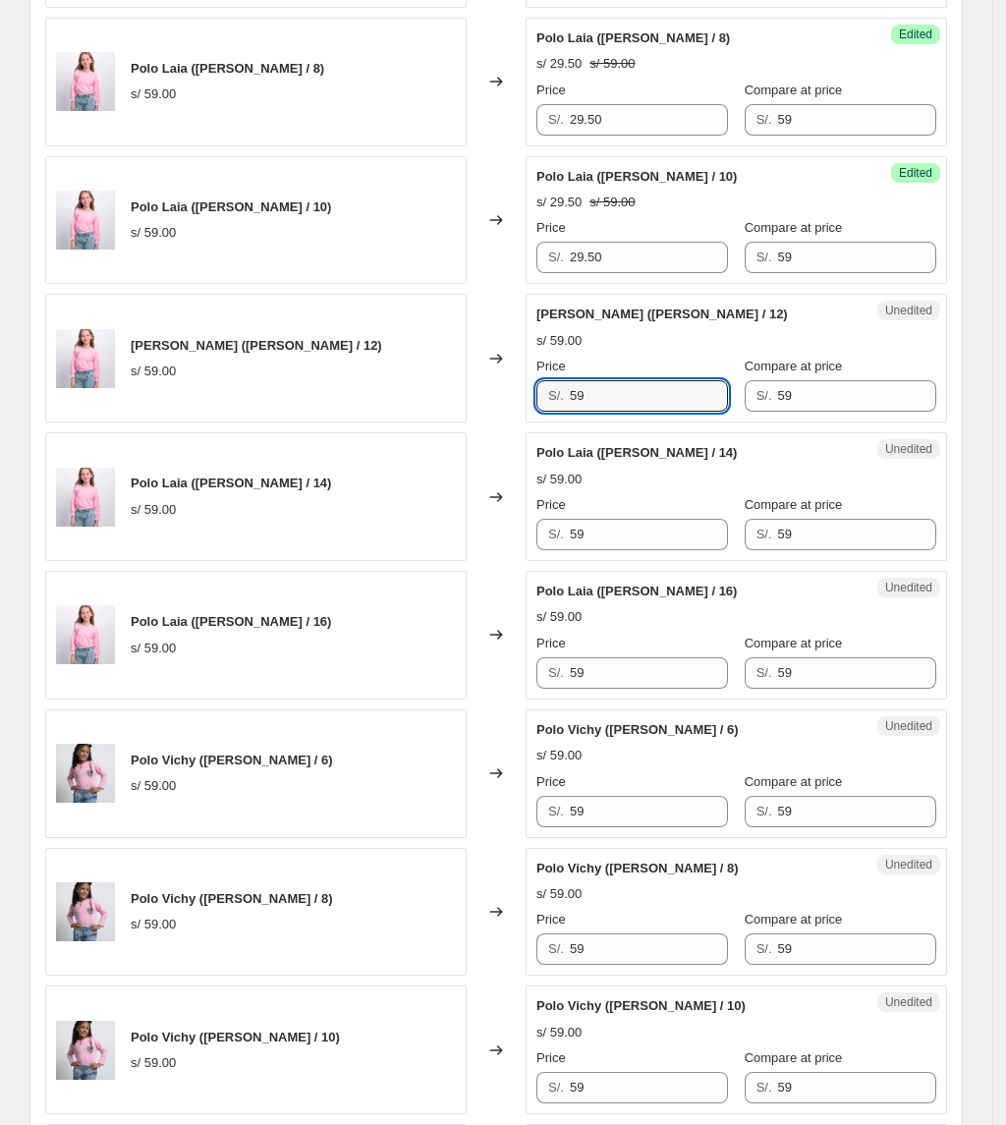
drag, startPoint x: 625, startPoint y: 401, endPoint x: 466, endPoint y: 393, distance: 159.3
click at [469, 393] on div "Polo Laia ([PERSON_NAME] / 12) s/ 59.00 Changed to Unedited Polo Laia ([PERSON_…" at bounding box center [496, 358] width 902 height 129
paste input "29.50"
type input "29.50"
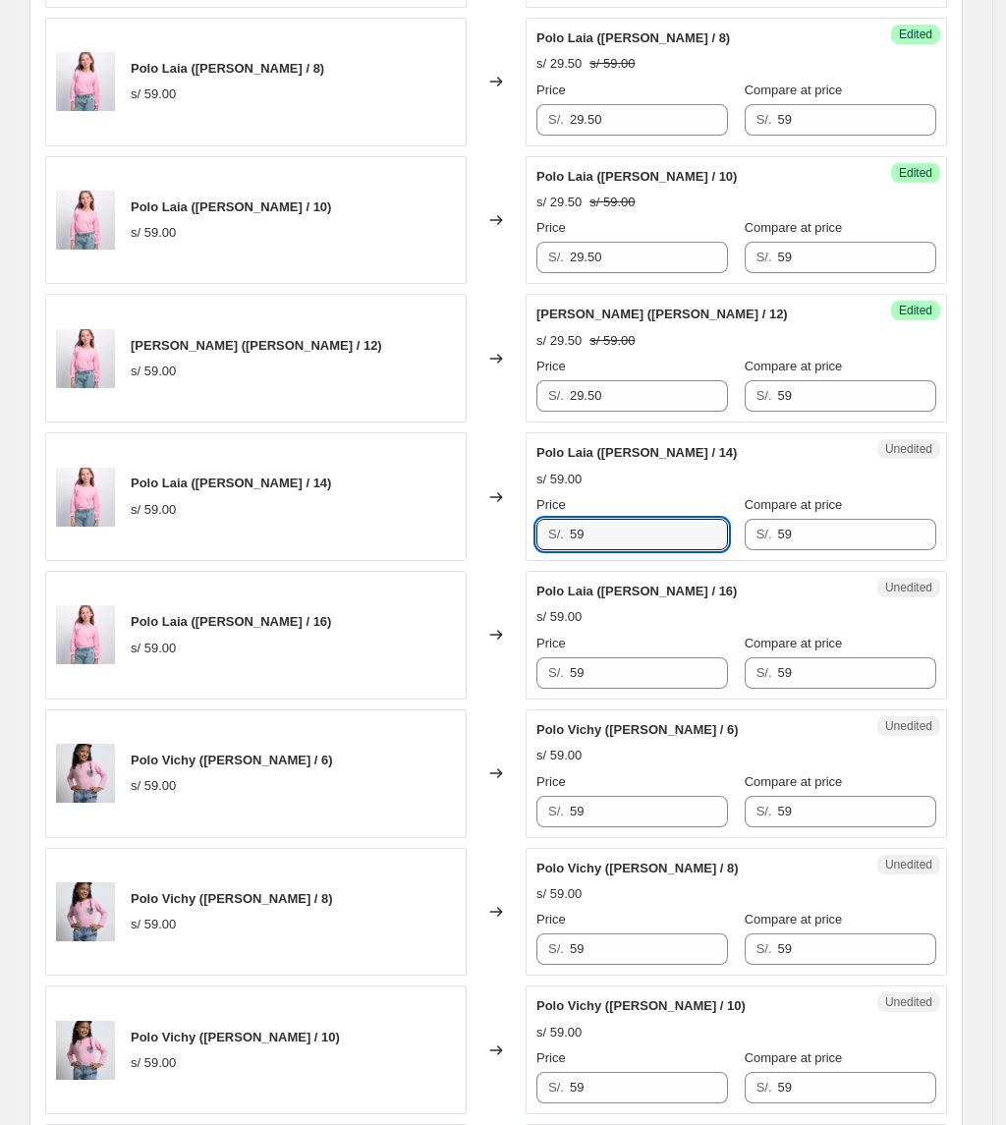
drag, startPoint x: 682, startPoint y: 547, endPoint x: 407, endPoint y: 538, distance: 275.2
click at [407, 538] on div "Polo Laia ([PERSON_NAME] / 14) s/ 59.00 Changed to Unedited Polo Laia ([PERSON_…" at bounding box center [496, 496] width 902 height 129
paste input "29.50"
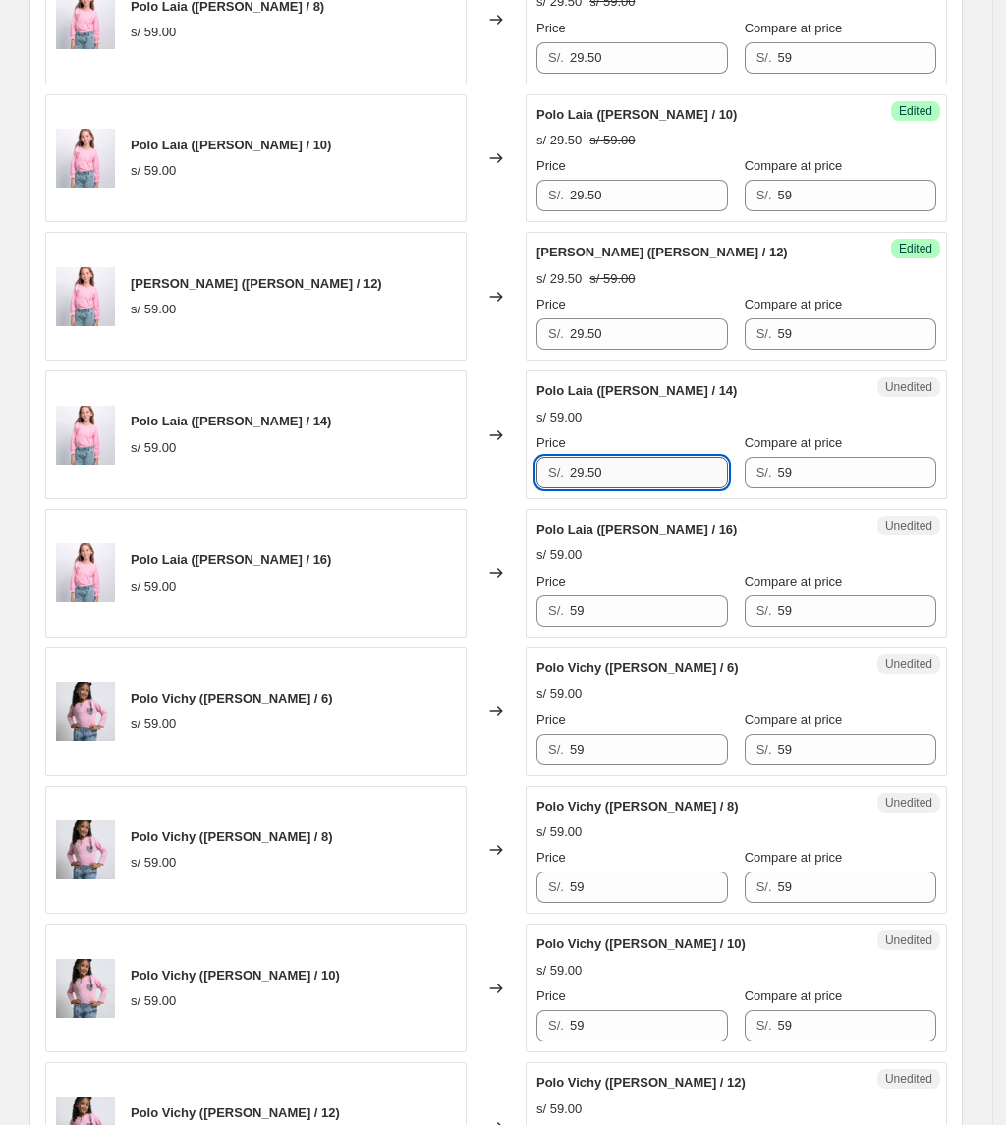
scroll to position [1965, 0]
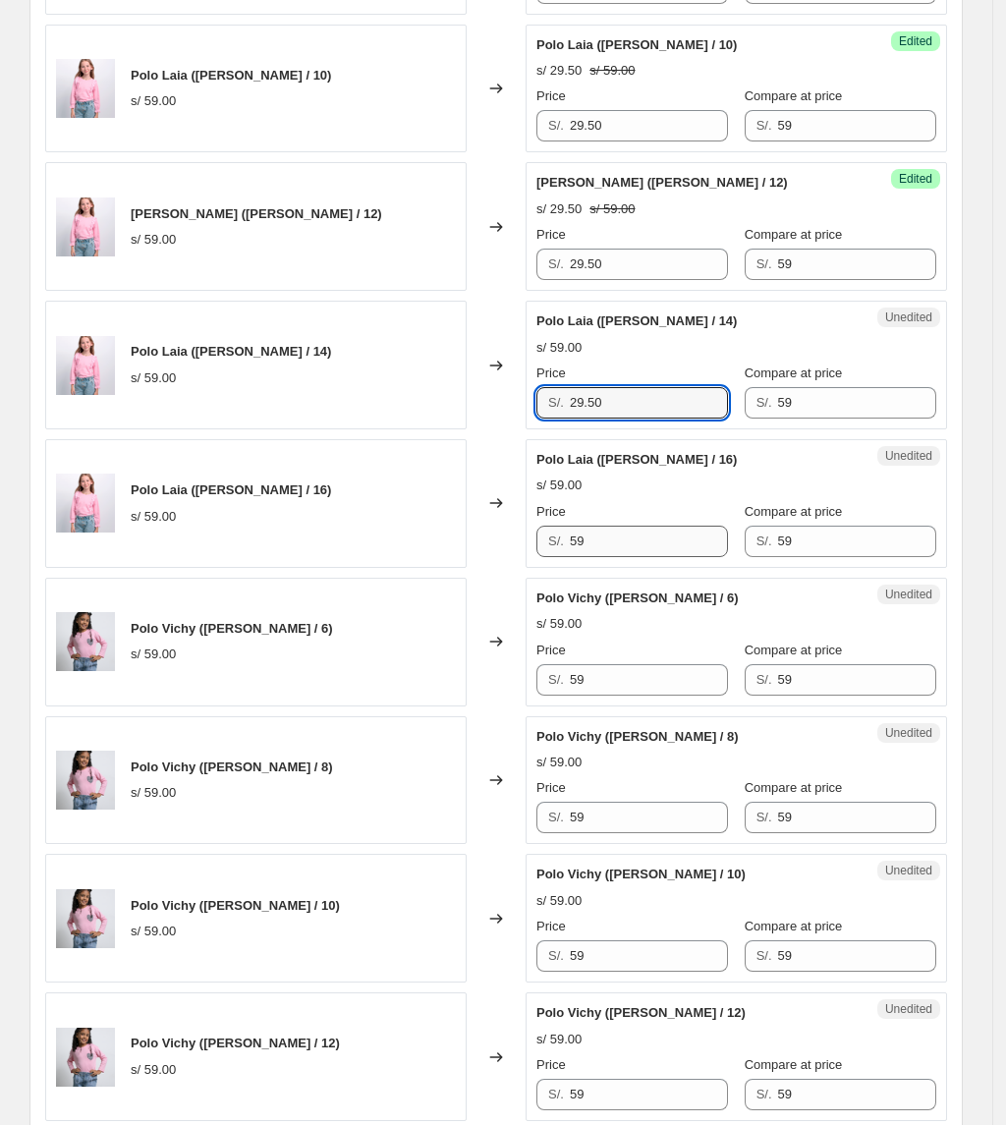
type input "29.50"
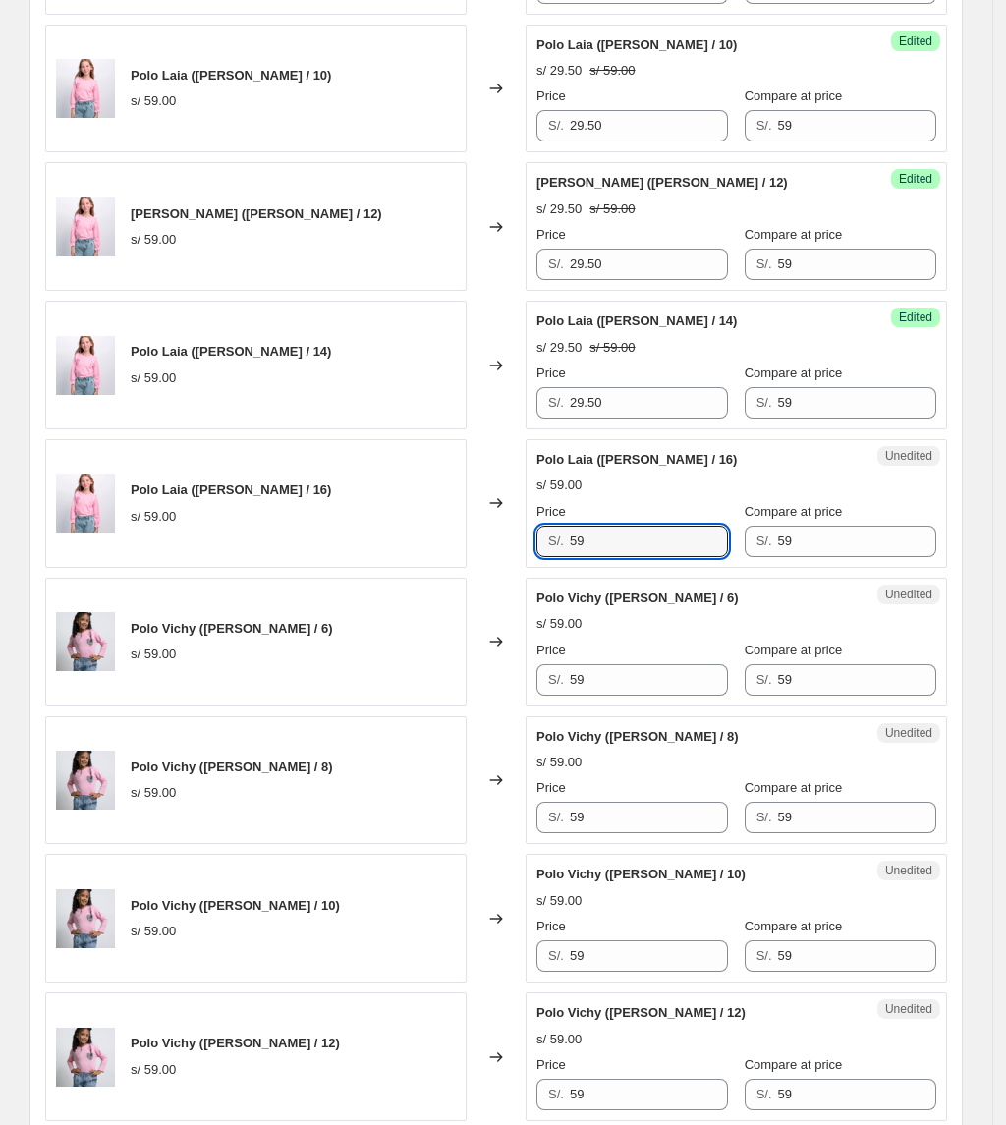
drag, startPoint x: 623, startPoint y: 554, endPoint x: 342, endPoint y: 535, distance: 281.6
click at [342, 535] on div "Polo Laia ([PERSON_NAME] / 16) s/ 59.00 Changed to Unedited Polo Laia ([PERSON_…" at bounding box center [496, 503] width 902 height 129
paste input "29.50"
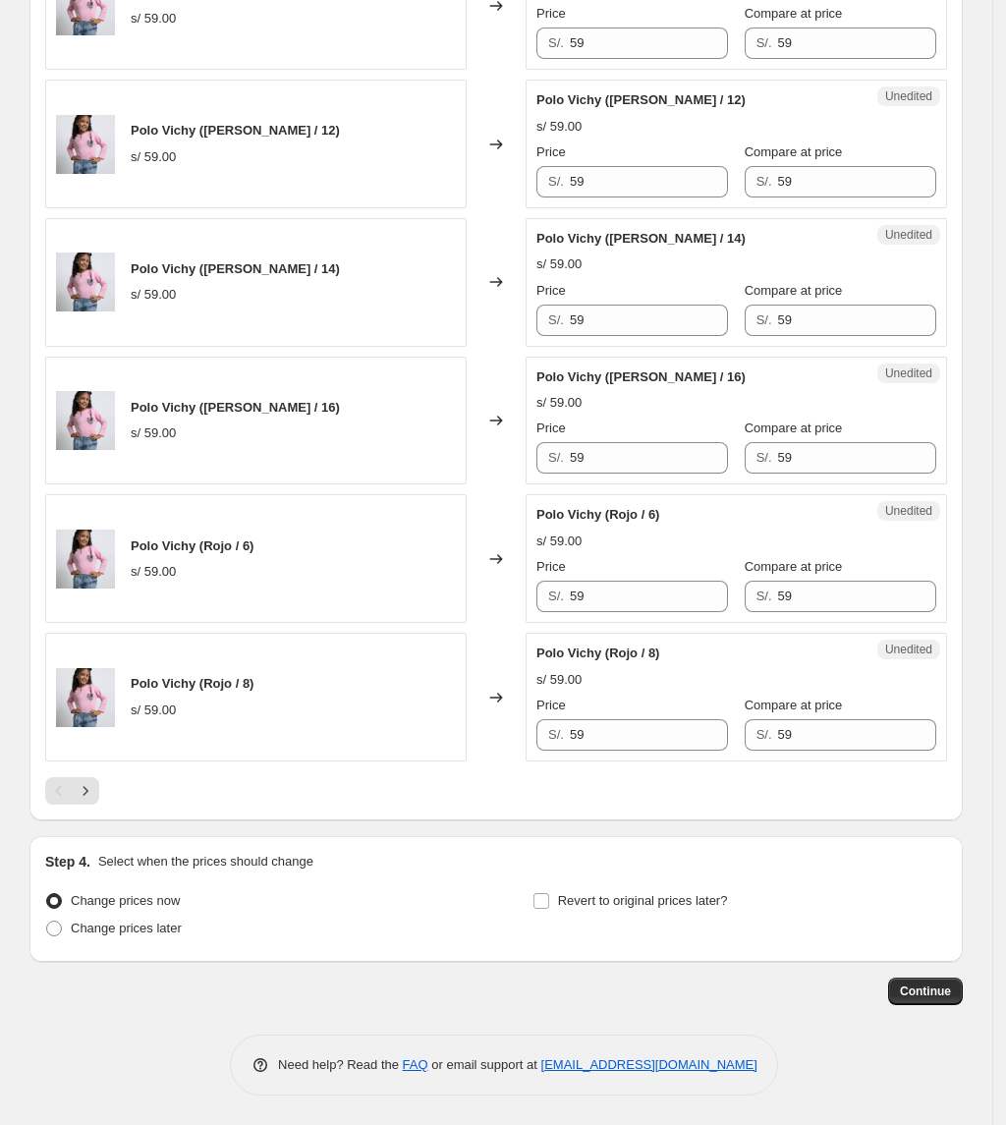
scroll to position [2892, 0]
type input "29.50"
click at [87, 790] on icon "Next" at bounding box center [86, 791] width 20 height 20
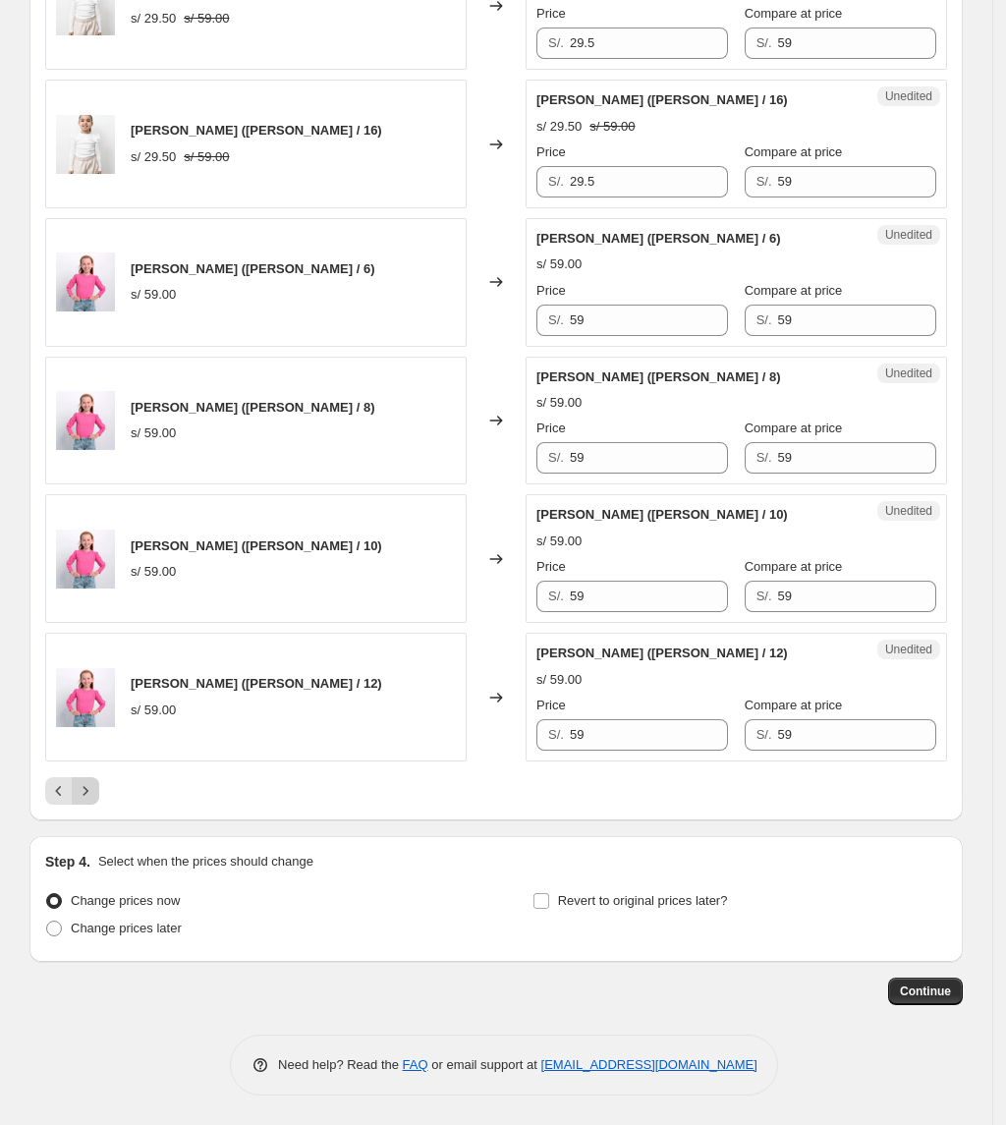
click at [84, 794] on icon "Next" at bounding box center [86, 791] width 20 height 20
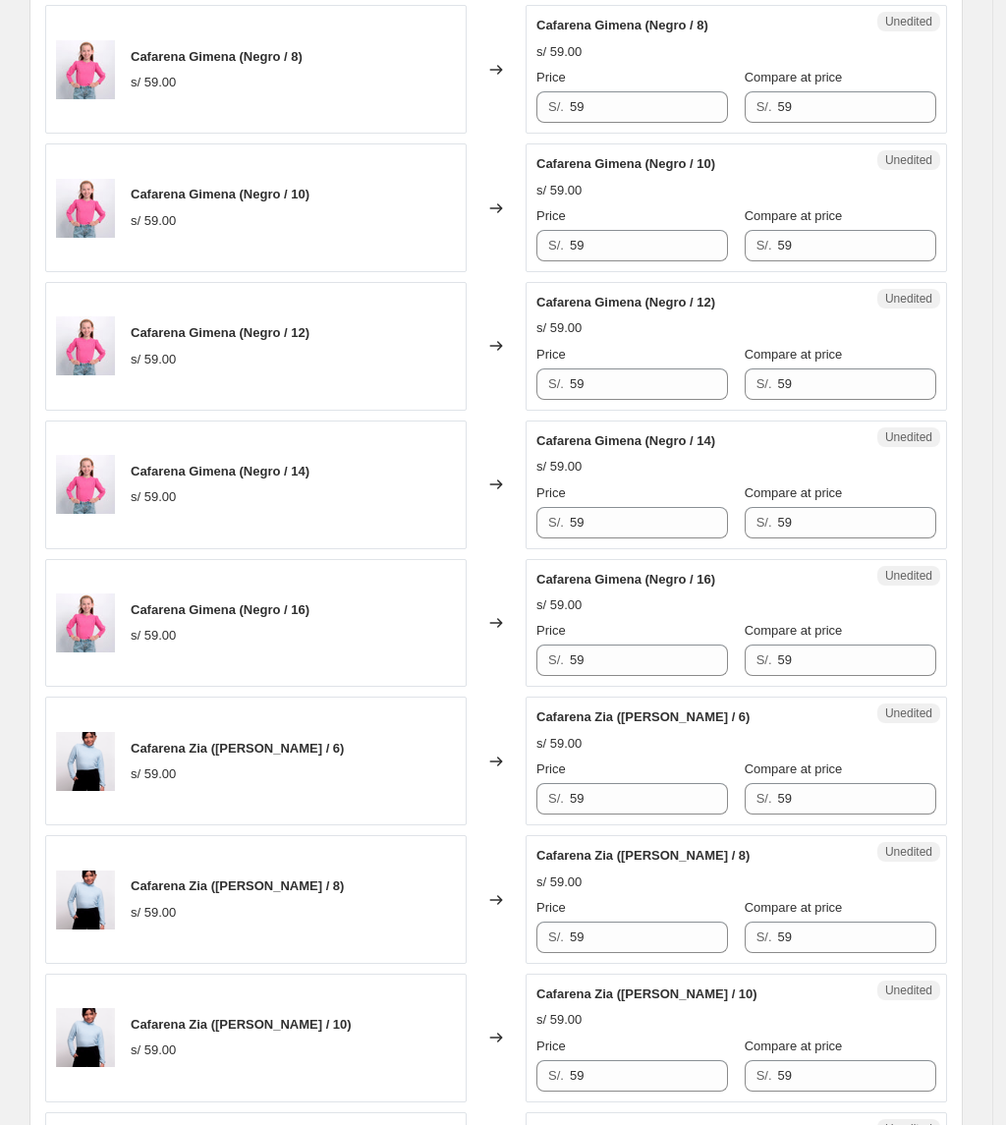
scroll to position [2761, 0]
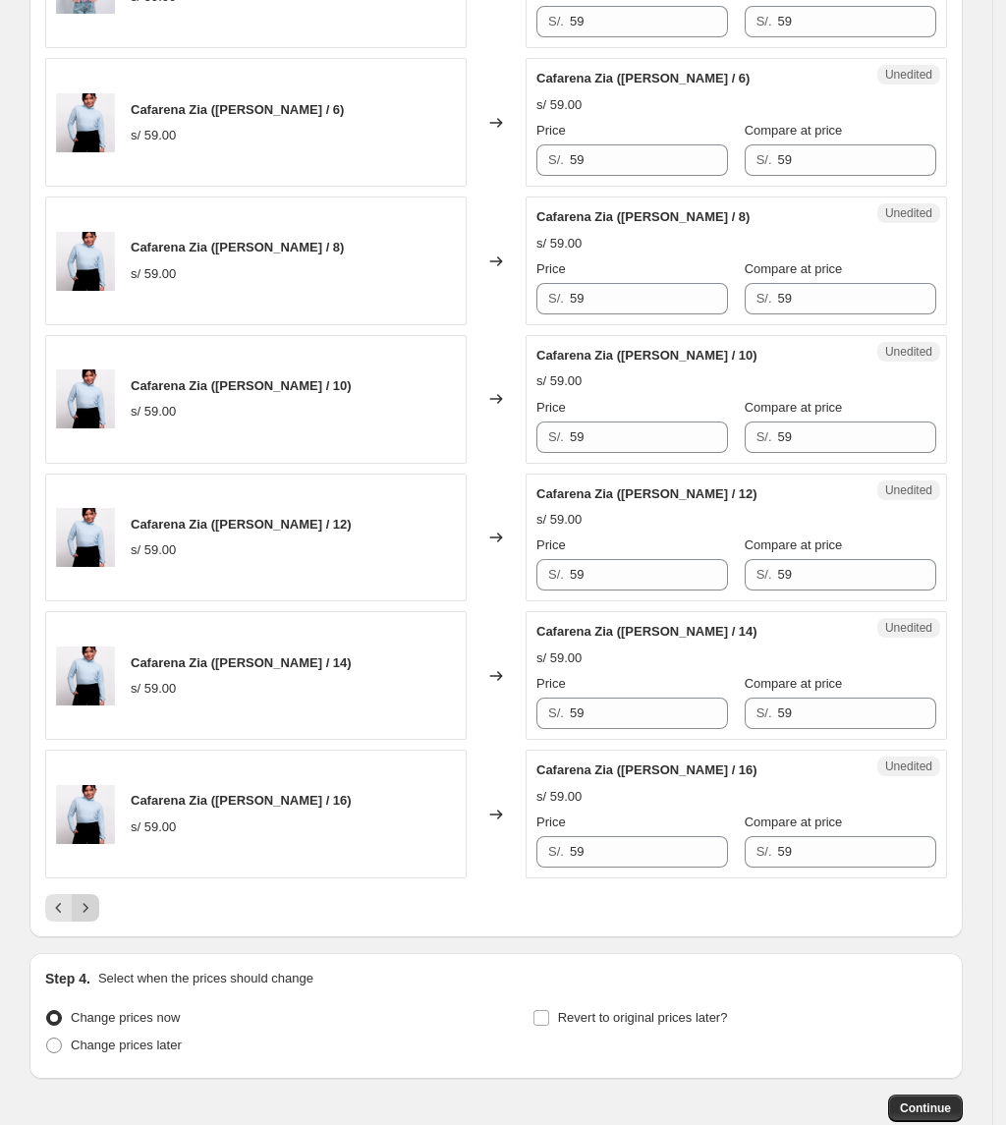
click at [96, 922] on button "Next" at bounding box center [86, 908] width 28 height 28
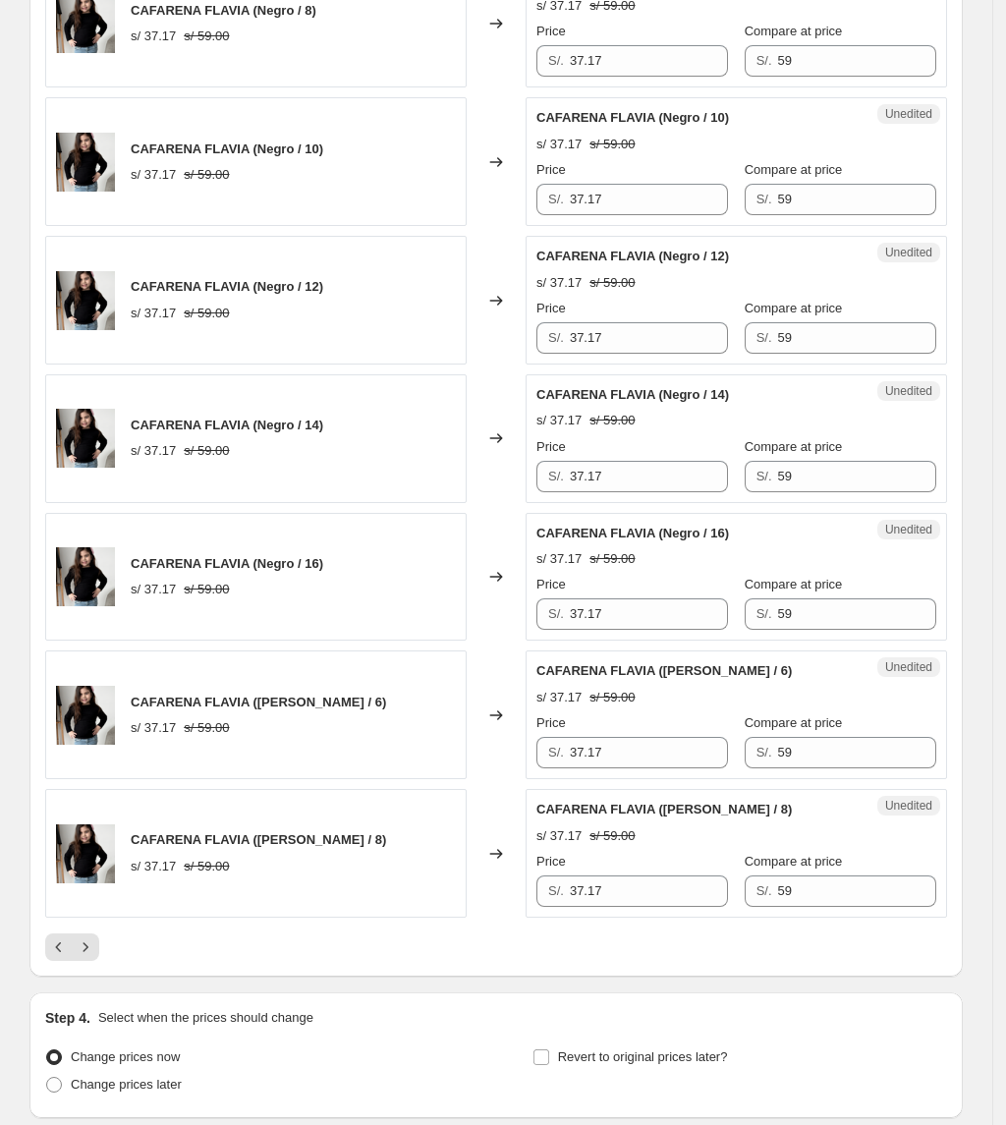
scroll to position [2892, 0]
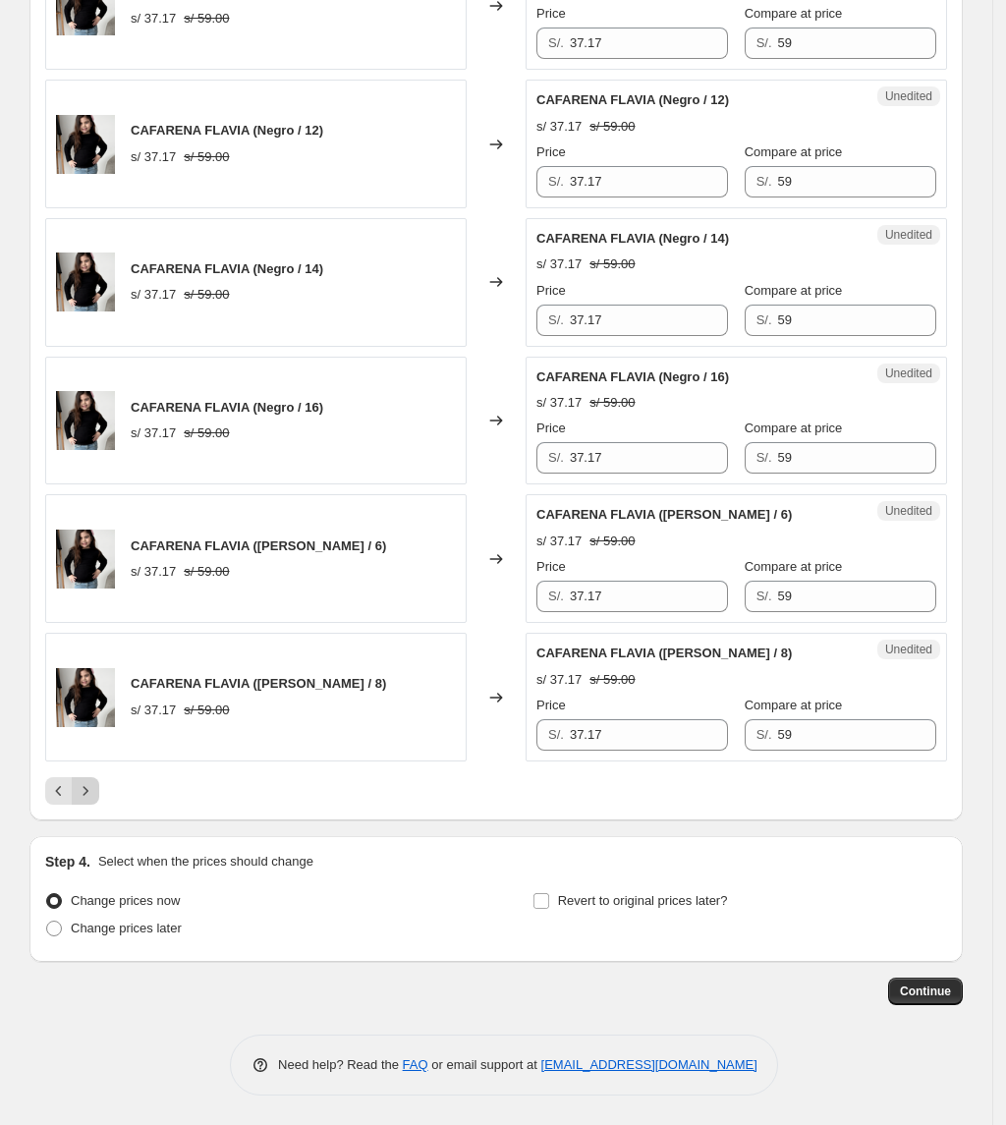
click at [95, 786] on icon "Next" at bounding box center [86, 791] width 20 height 20
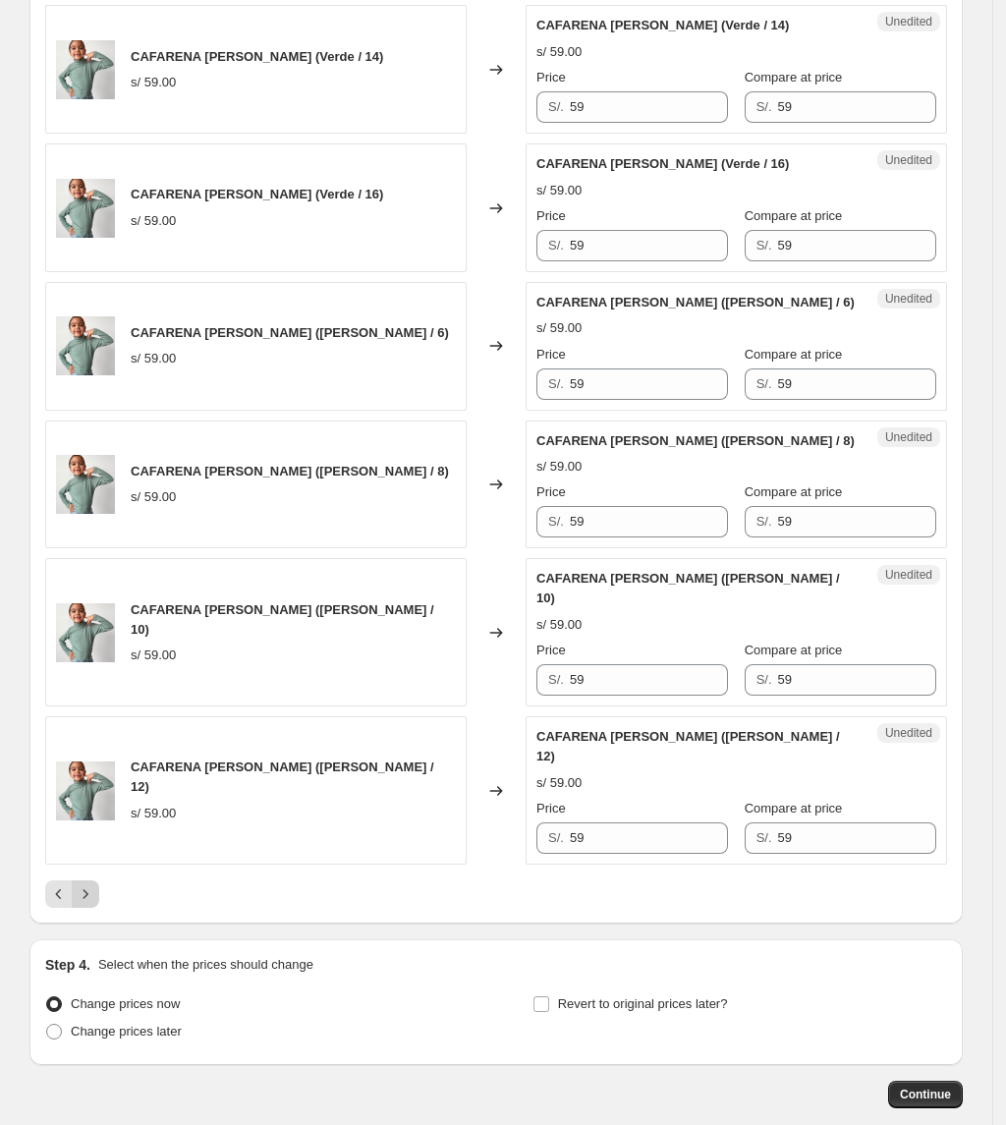
click at [90, 884] on icon "Next" at bounding box center [86, 894] width 20 height 20
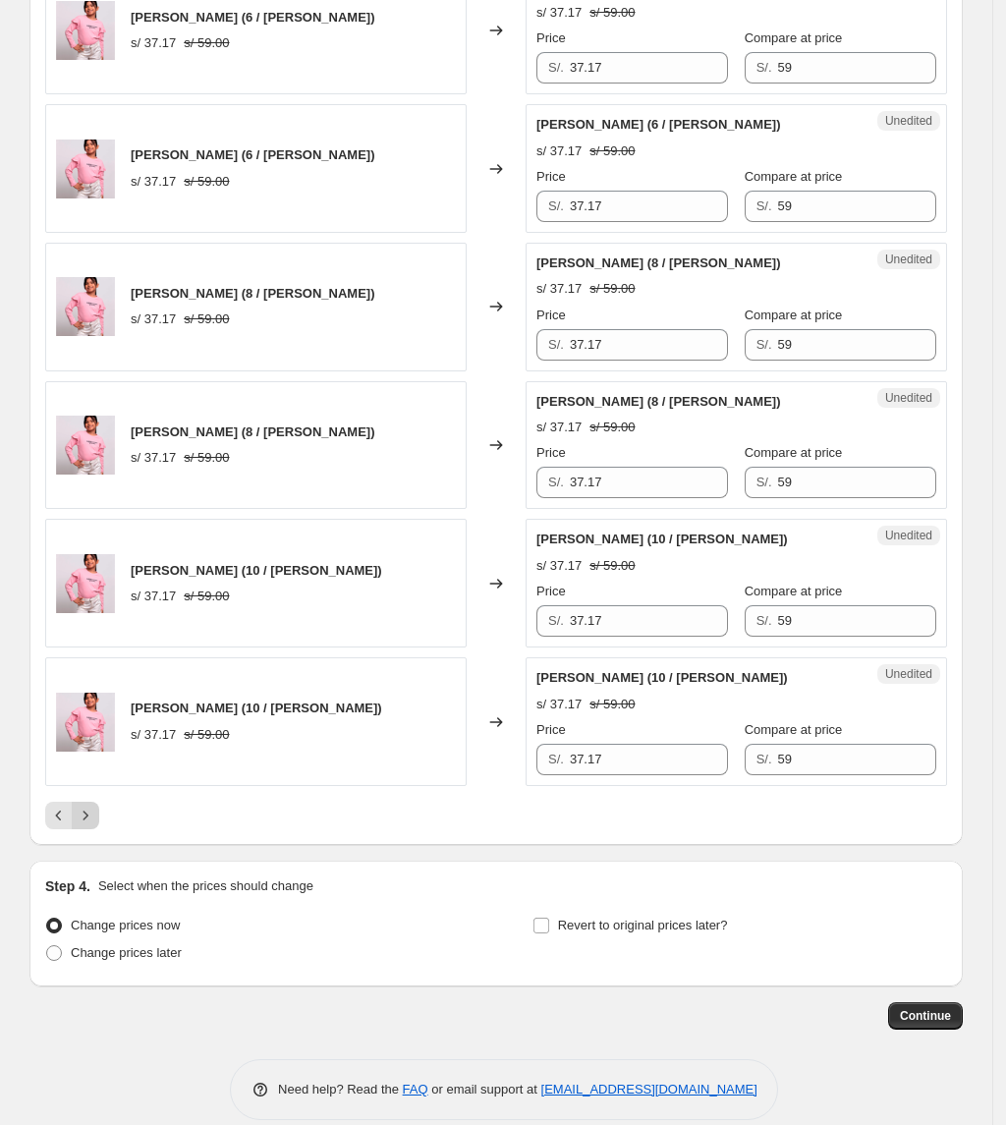
click at [95, 806] on icon "Next" at bounding box center [86, 816] width 20 height 20
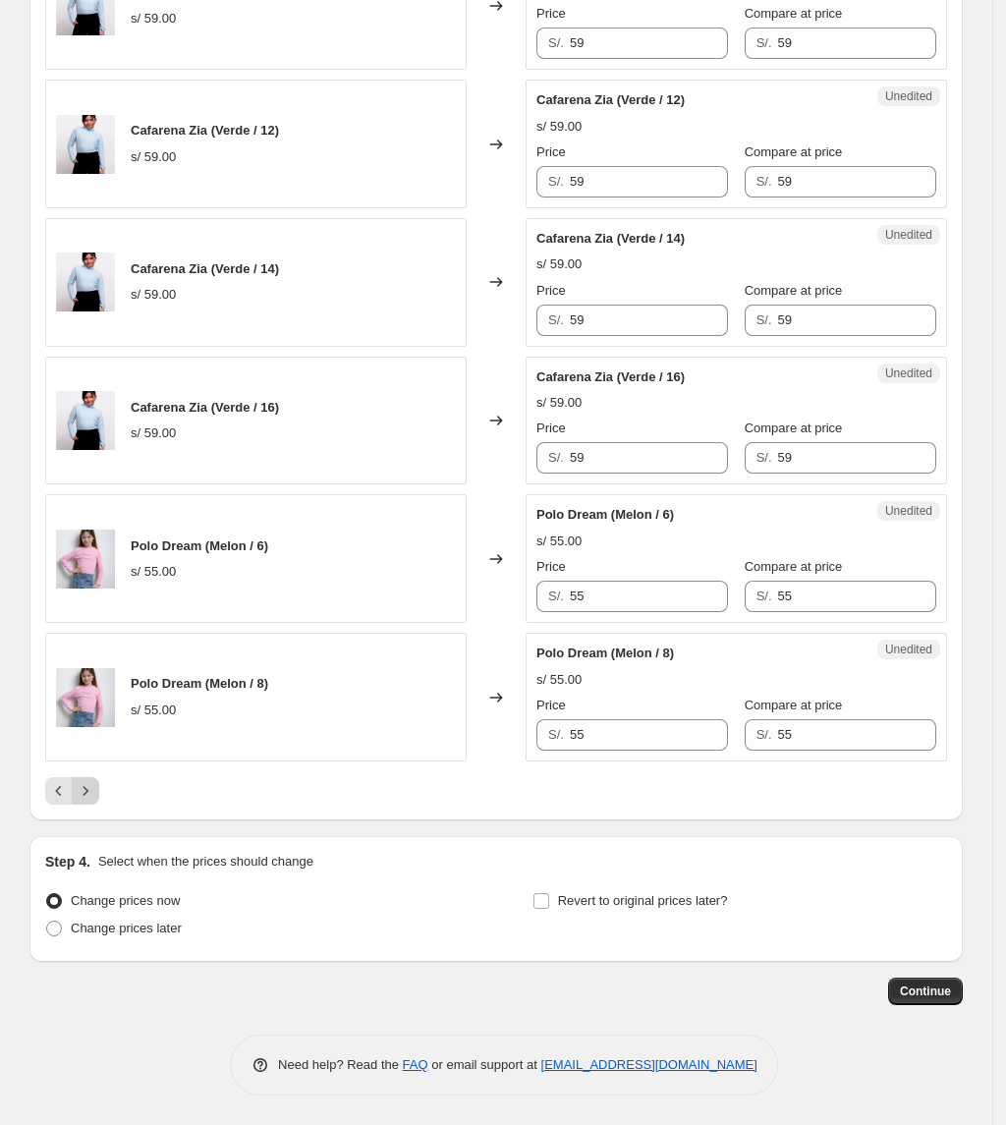
click at [87, 790] on icon "Next" at bounding box center [86, 791] width 20 height 20
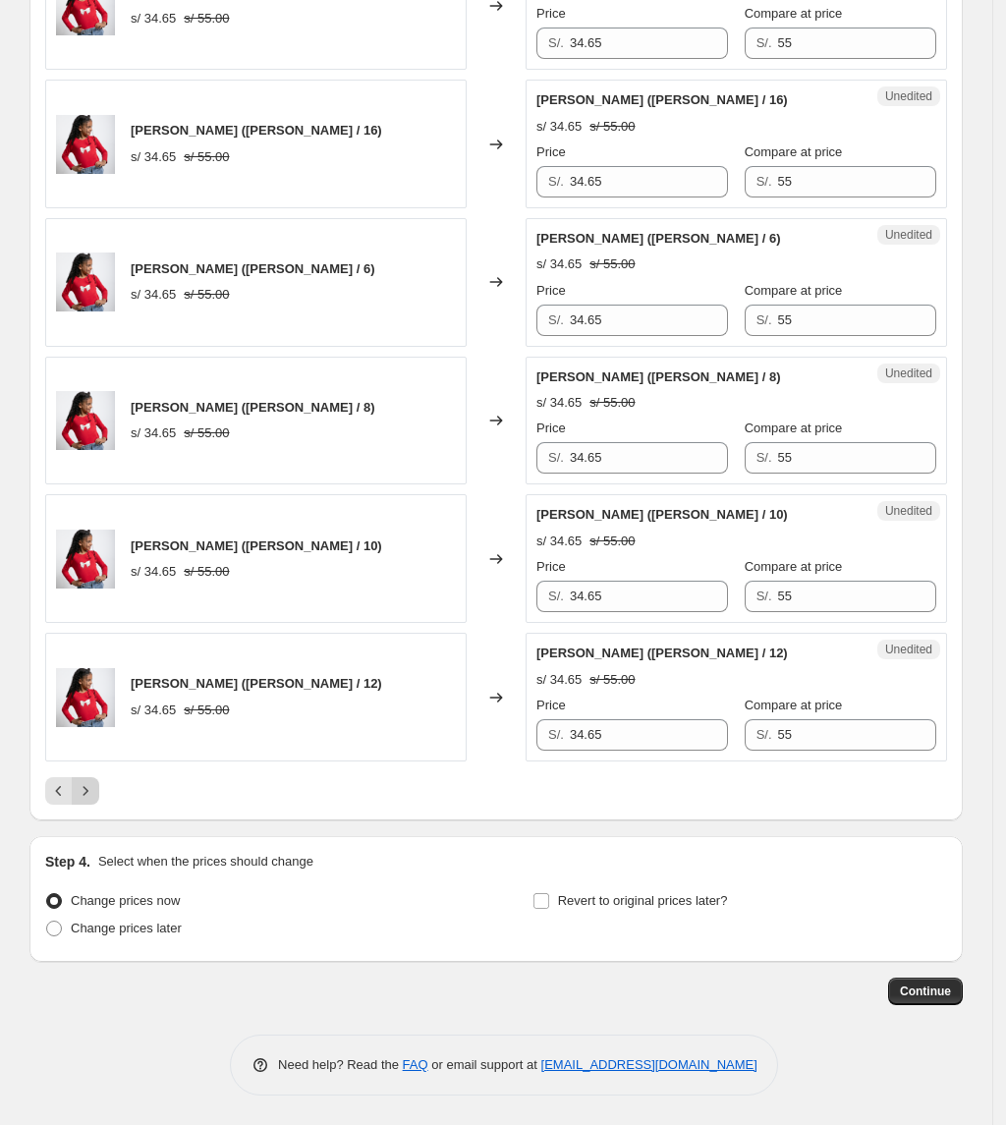
click at [99, 790] on button "Next" at bounding box center [86, 791] width 28 height 28
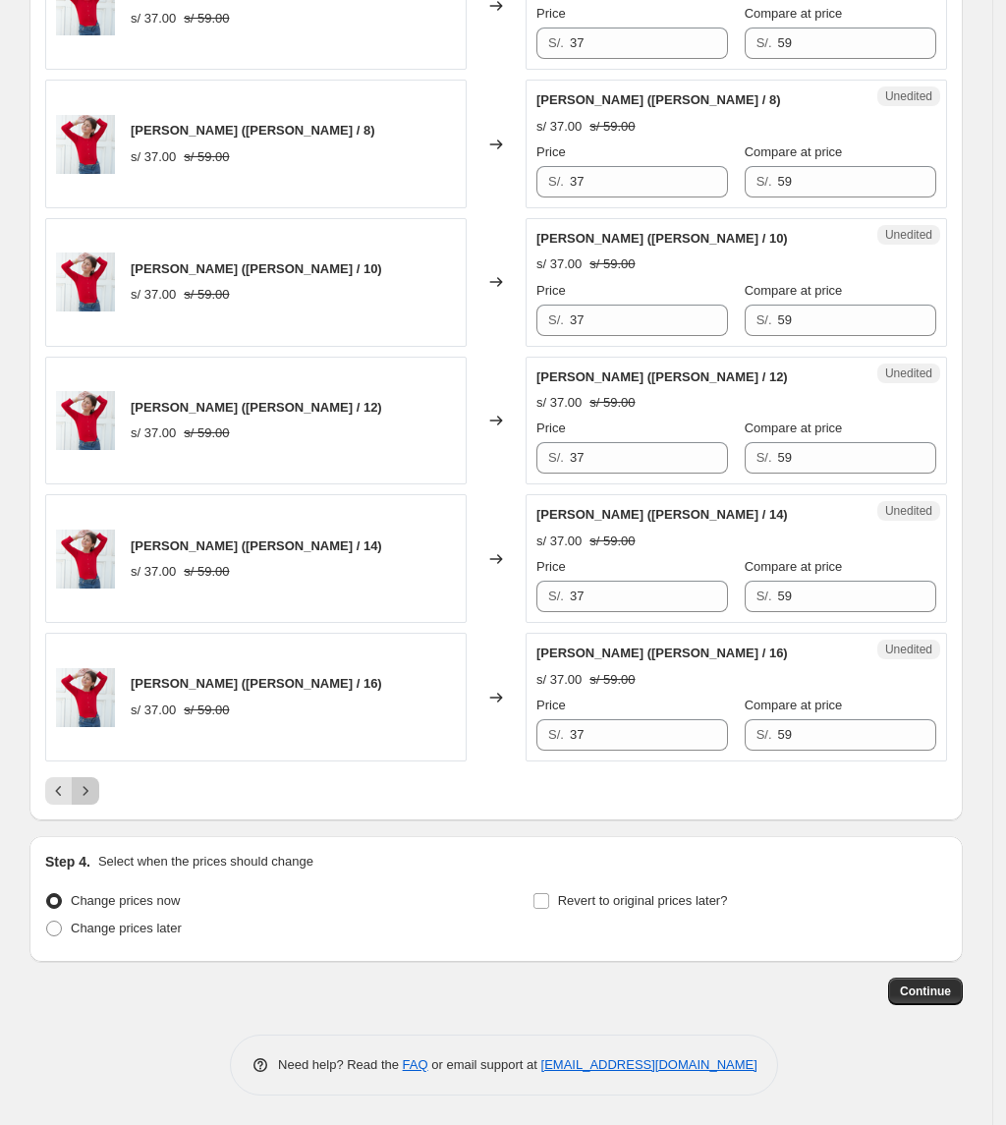
click at [94, 794] on icon "Next" at bounding box center [86, 791] width 20 height 20
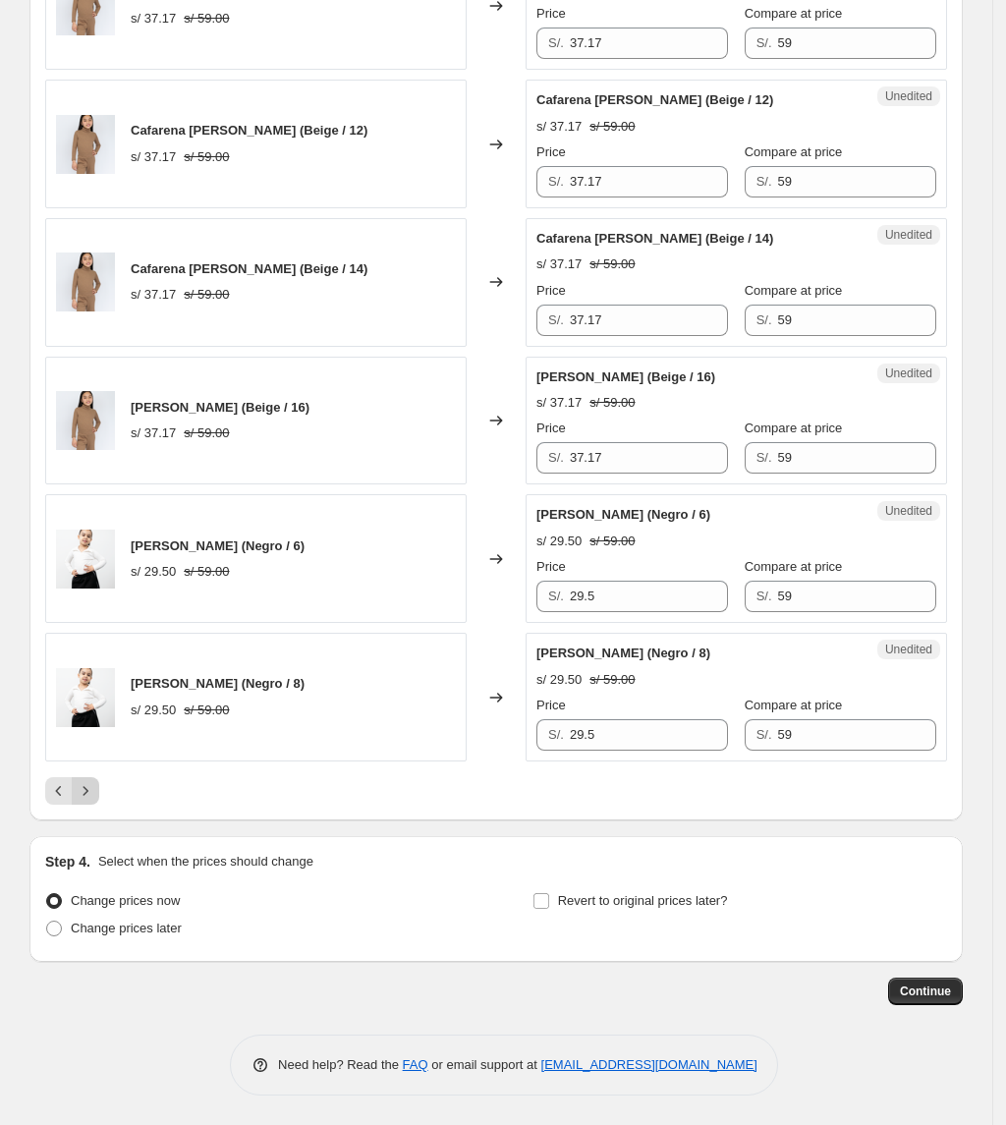
click at [94, 794] on icon "Next" at bounding box center [86, 791] width 20 height 20
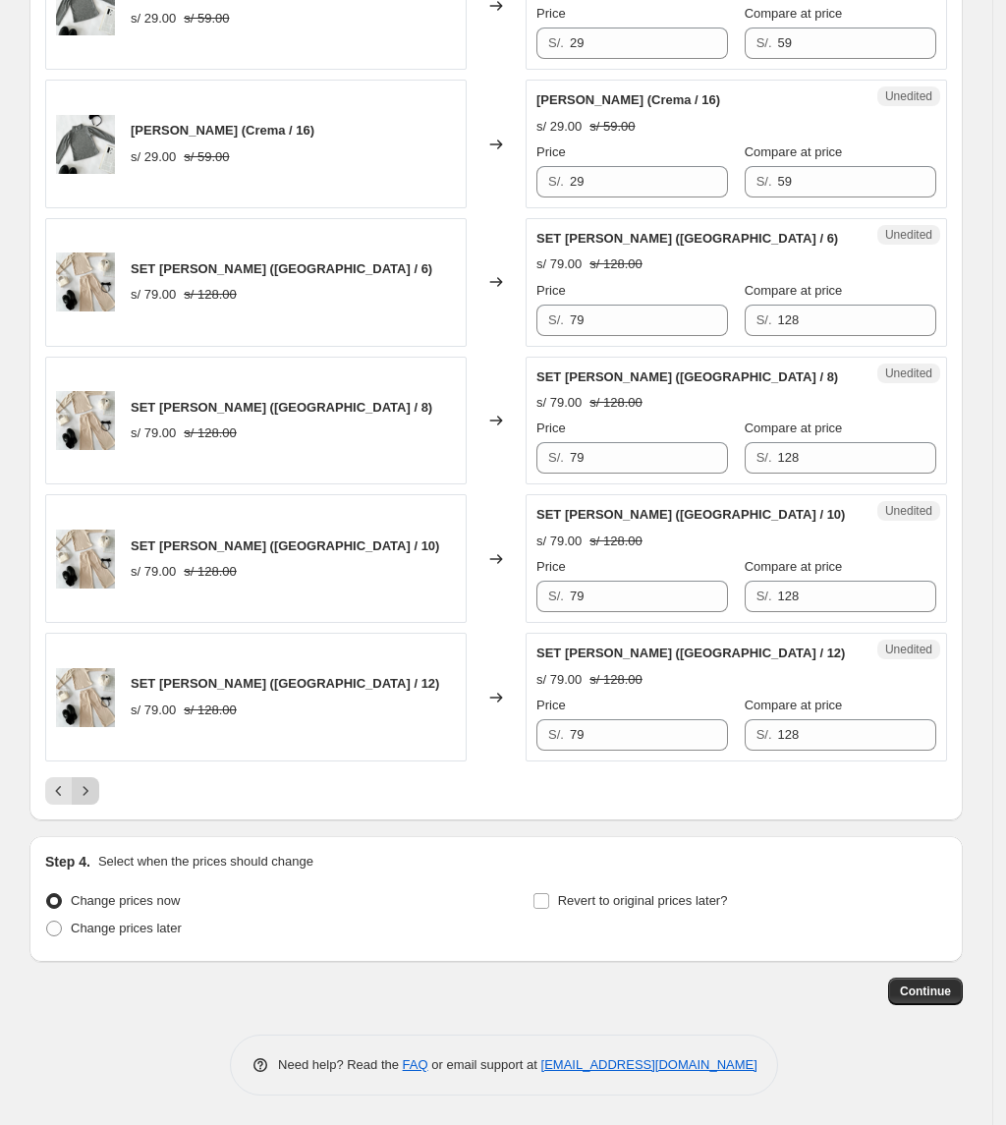
click at [95, 792] on icon "Next" at bounding box center [86, 791] width 20 height 20
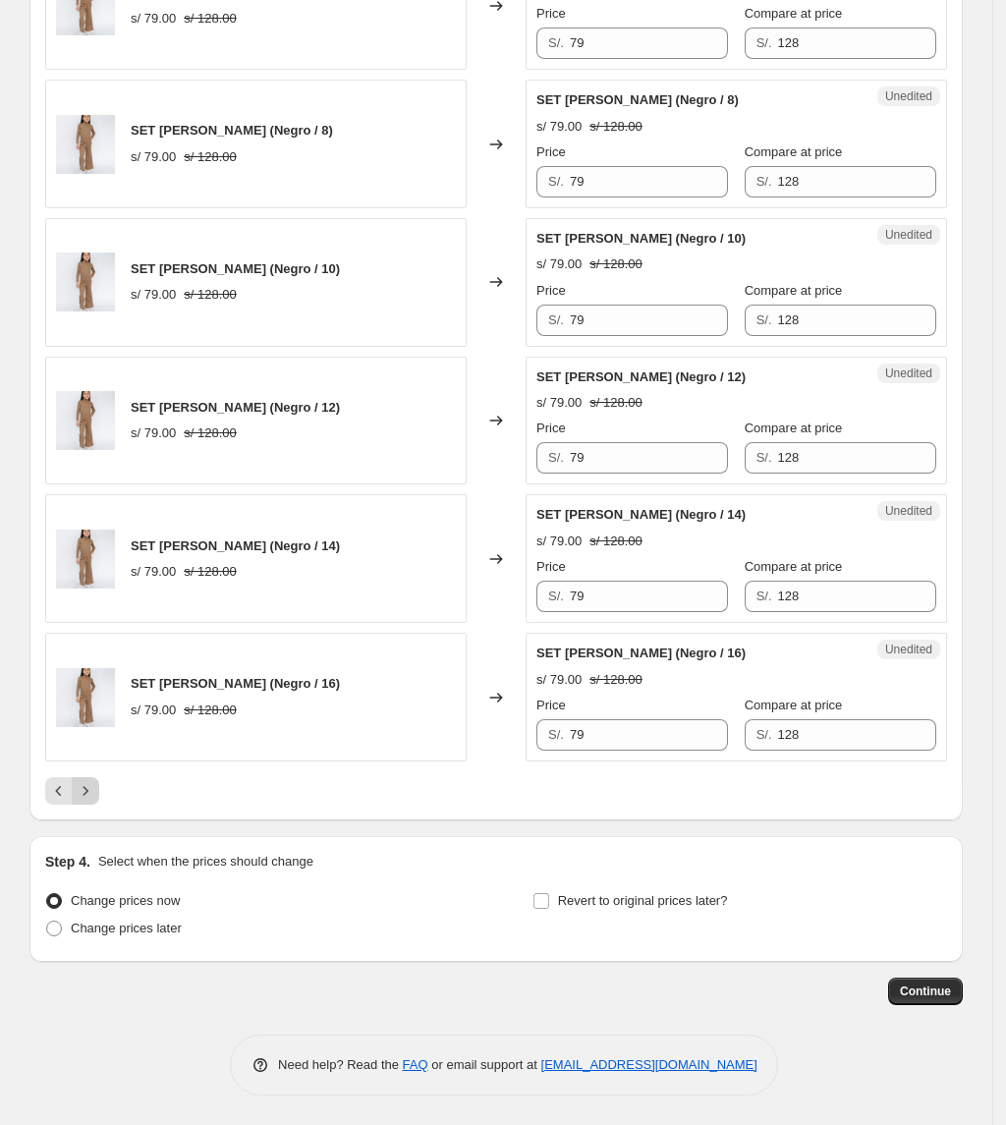
click at [94, 796] on icon "Next" at bounding box center [86, 791] width 20 height 20
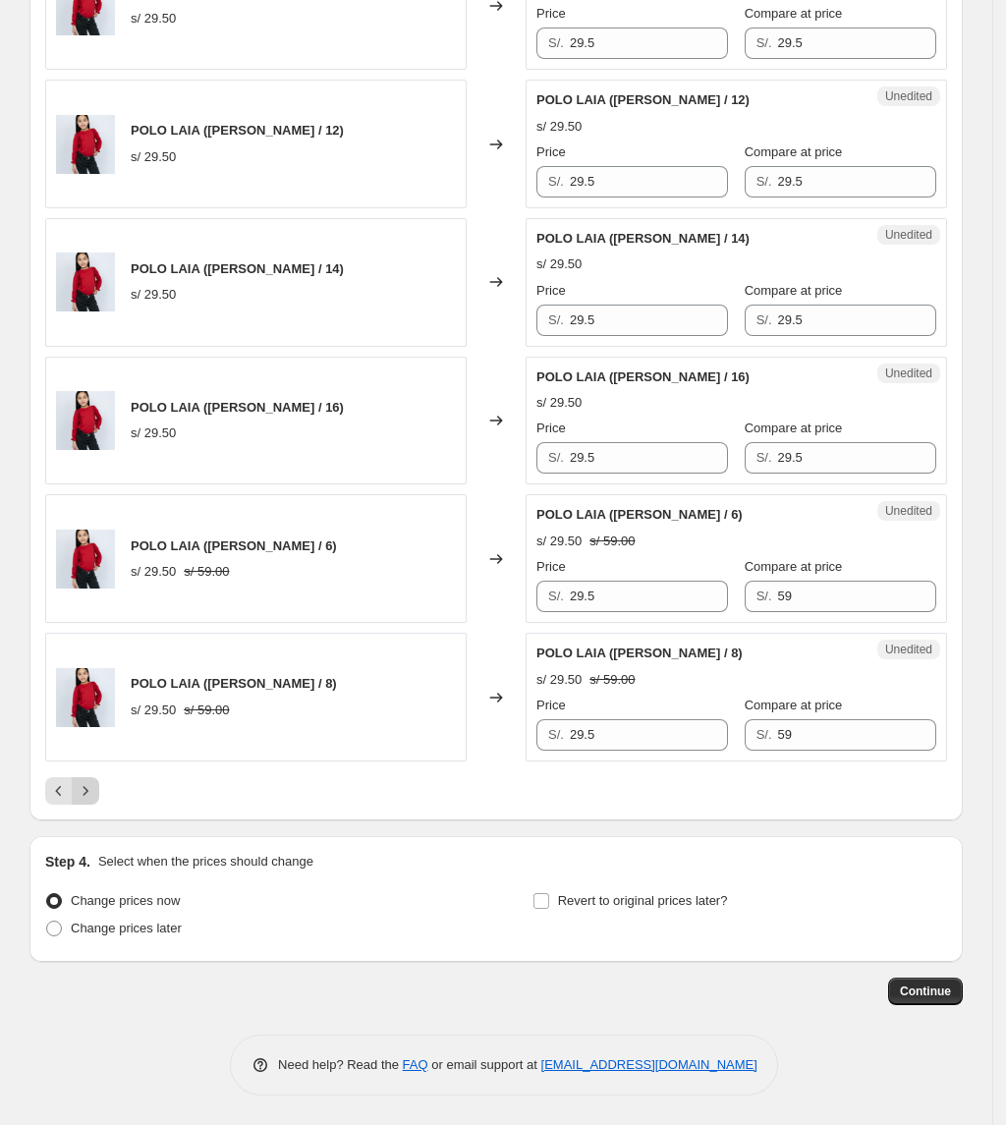
click at [95, 788] on icon "Next" at bounding box center [86, 791] width 20 height 20
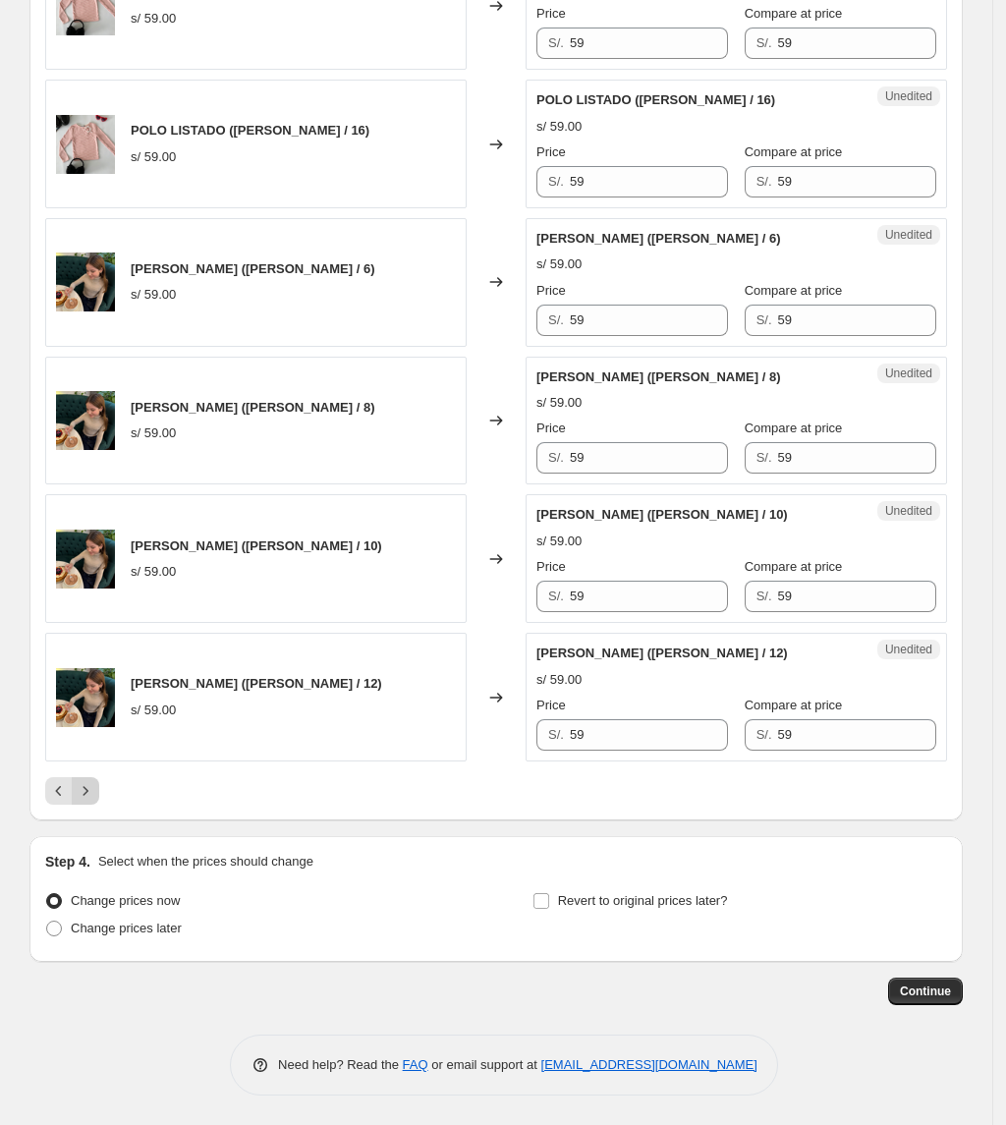
click at [90, 792] on icon "Next" at bounding box center [86, 791] width 20 height 20
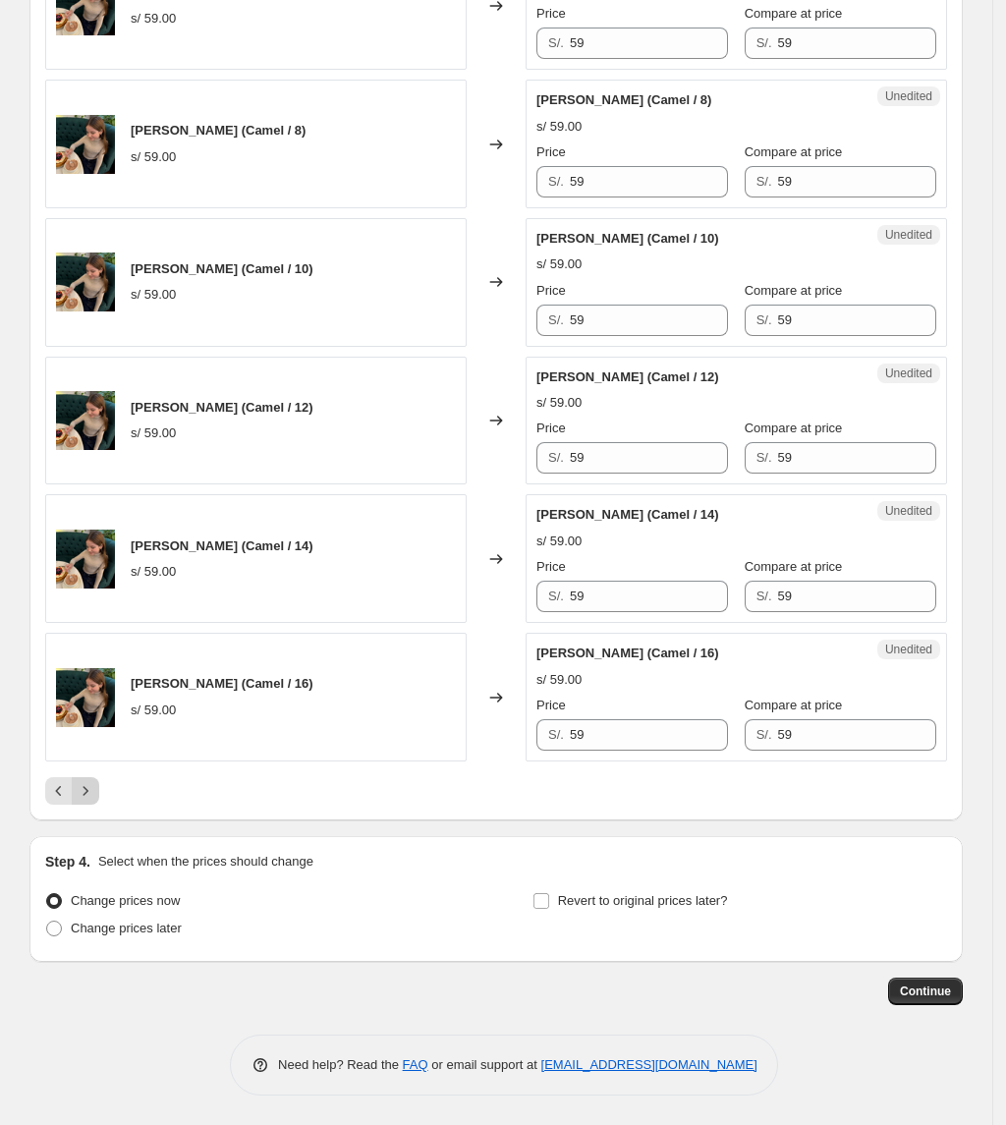
click at [90, 790] on icon "Next" at bounding box center [86, 791] width 20 height 20
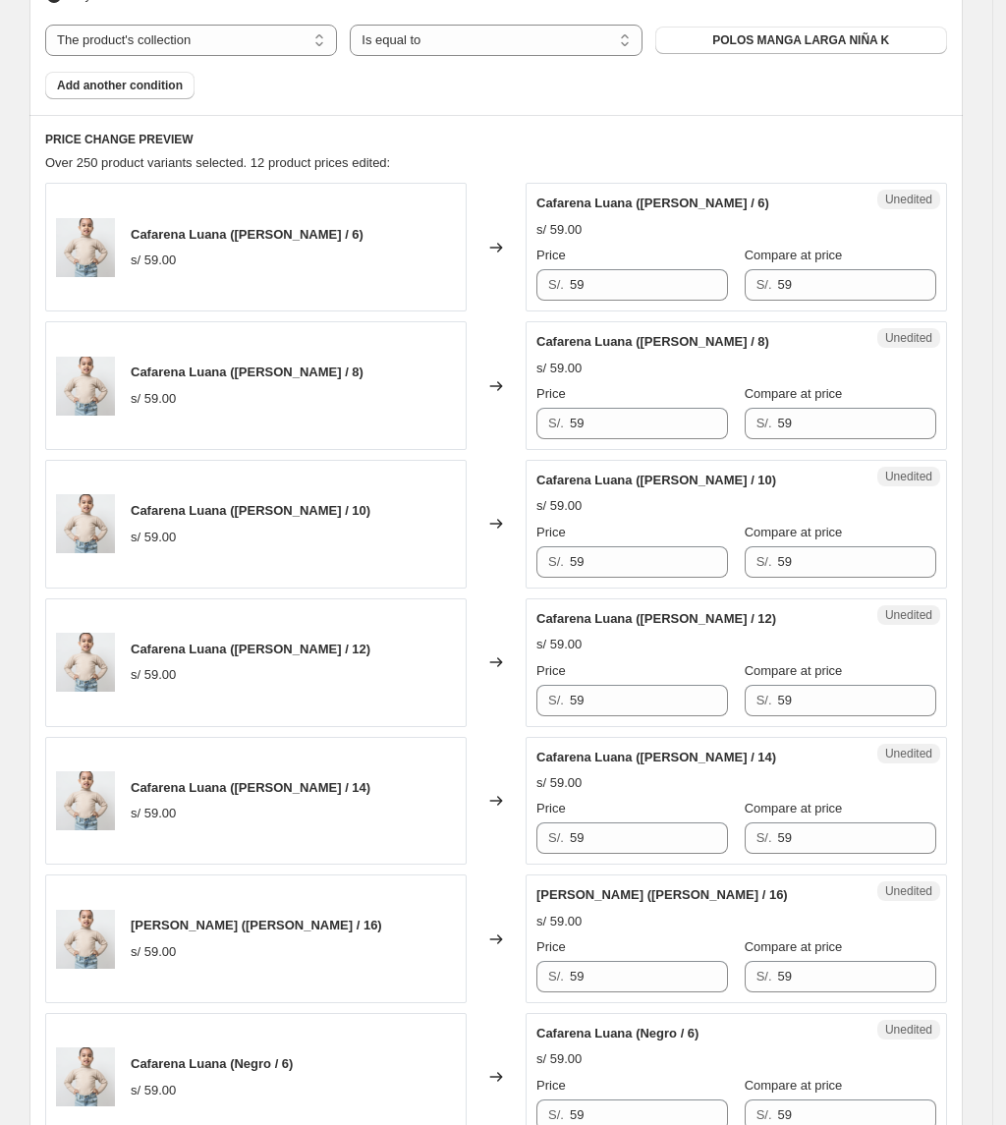
scroll to position [665, 0]
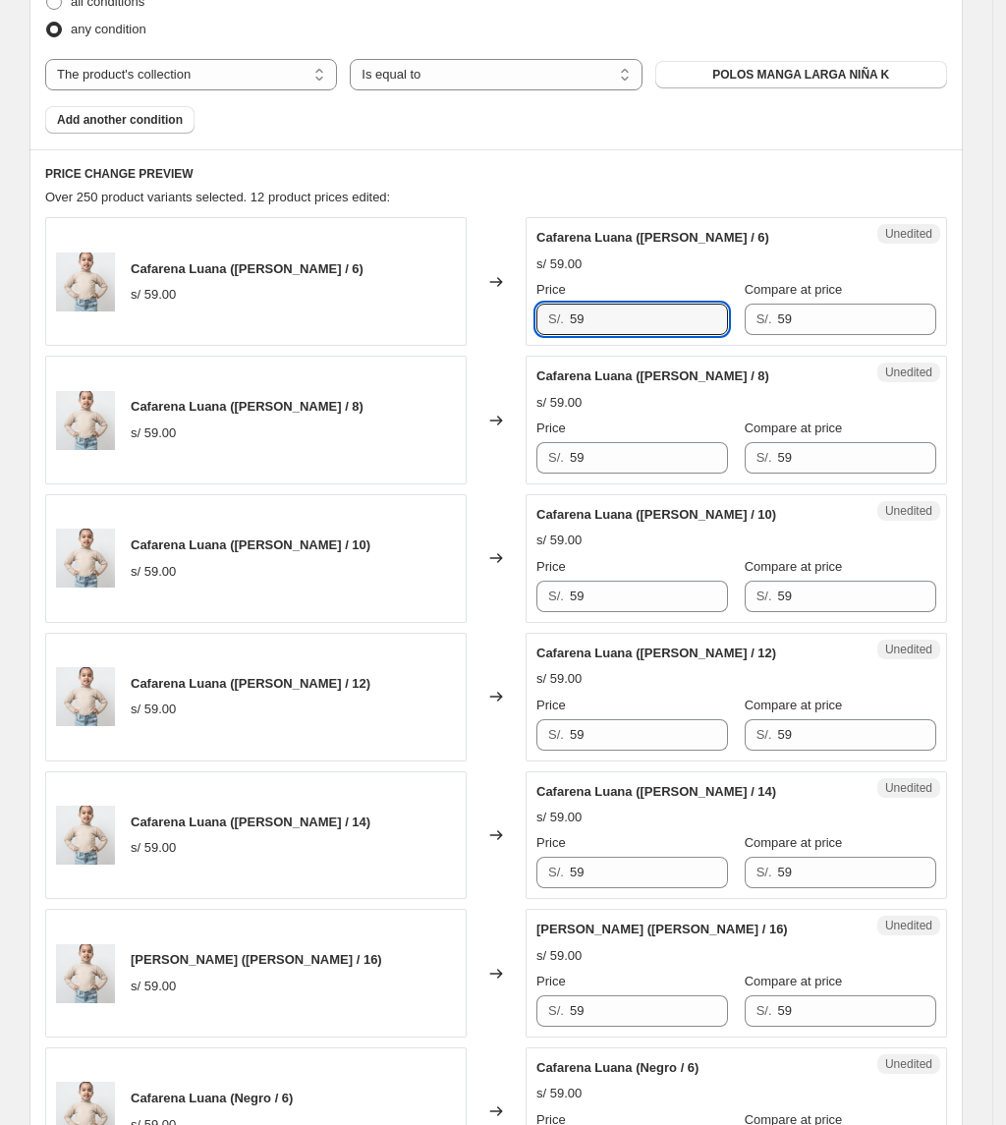
drag, startPoint x: 634, startPoint y: 320, endPoint x: 505, endPoint y: 326, distance: 128.8
click at [505, 326] on div "Cafarena Luana ([PERSON_NAME] / 6) s/ 59.00 Changed to Unedited Cafarena Luana …" at bounding box center [496, 281] width 902 height 129
drag, startPoint x: 625, startPoint y: 315, endPoint x: 475, endPoint y: 342, distance: 151.7
click at [475, 342] on div "Cafarena Luana ([PERSON_NAME] / 6) s/ 59.00 Changed to Unedited Cafarena Luana …" at bounding box center [496, 281] width 902 height 129
type input "37"
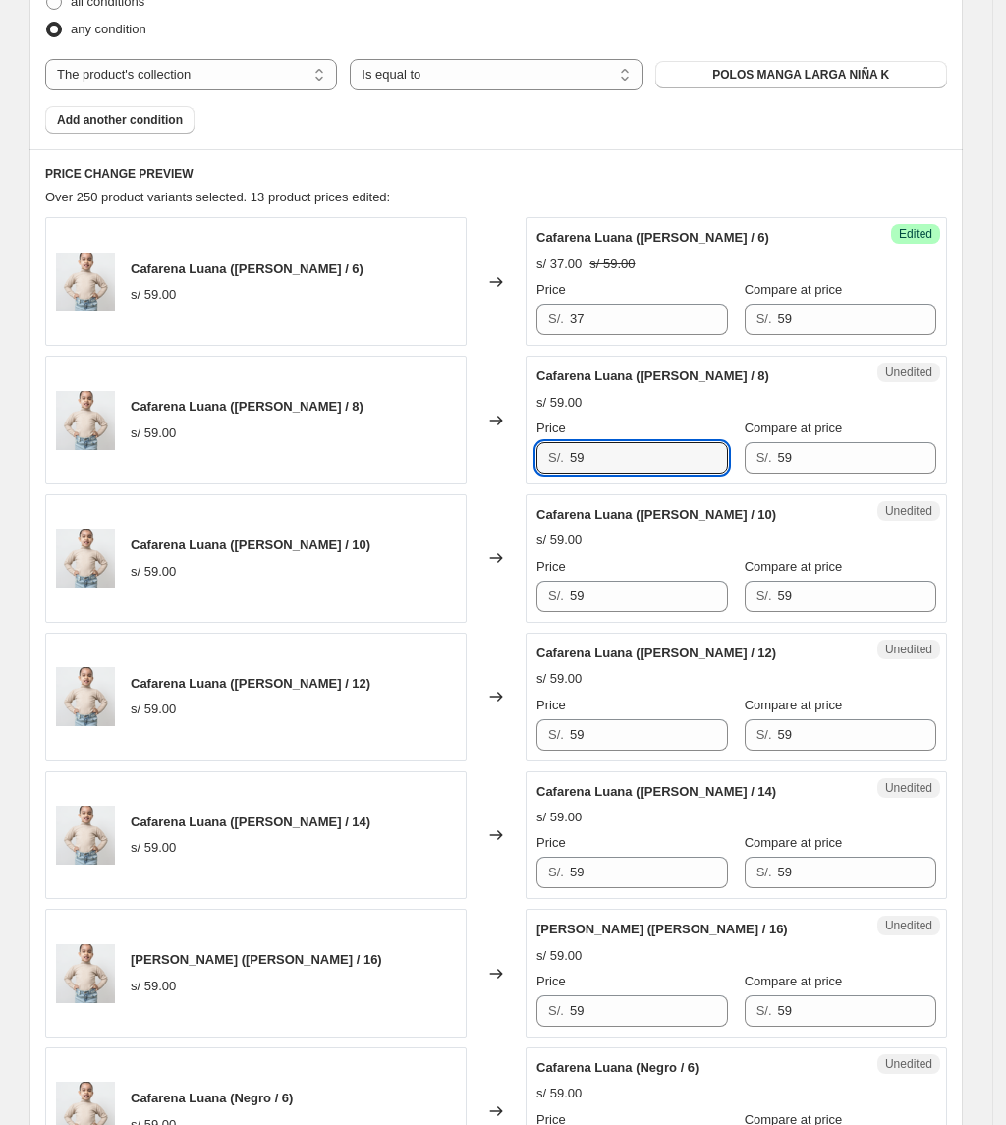
drag, startPoint x: 678, startPoint y: 445, endPoint x: 547, endPoint y: 401, distance: 137.9
click at [542, 426] on div "Price S/. 59" at bounding box center [632, 446] width 192 height 55
paste input "37"
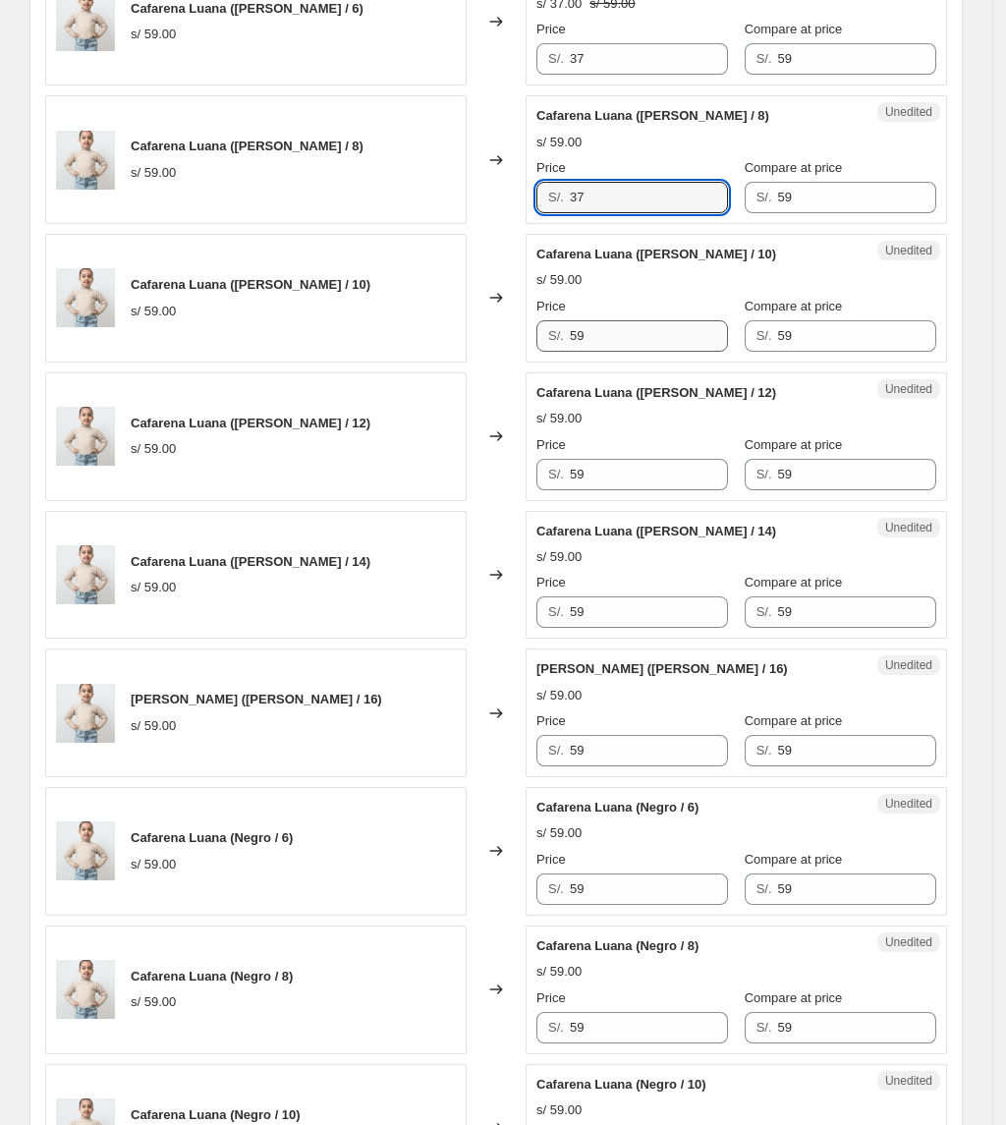
scroll to position [927, 0]
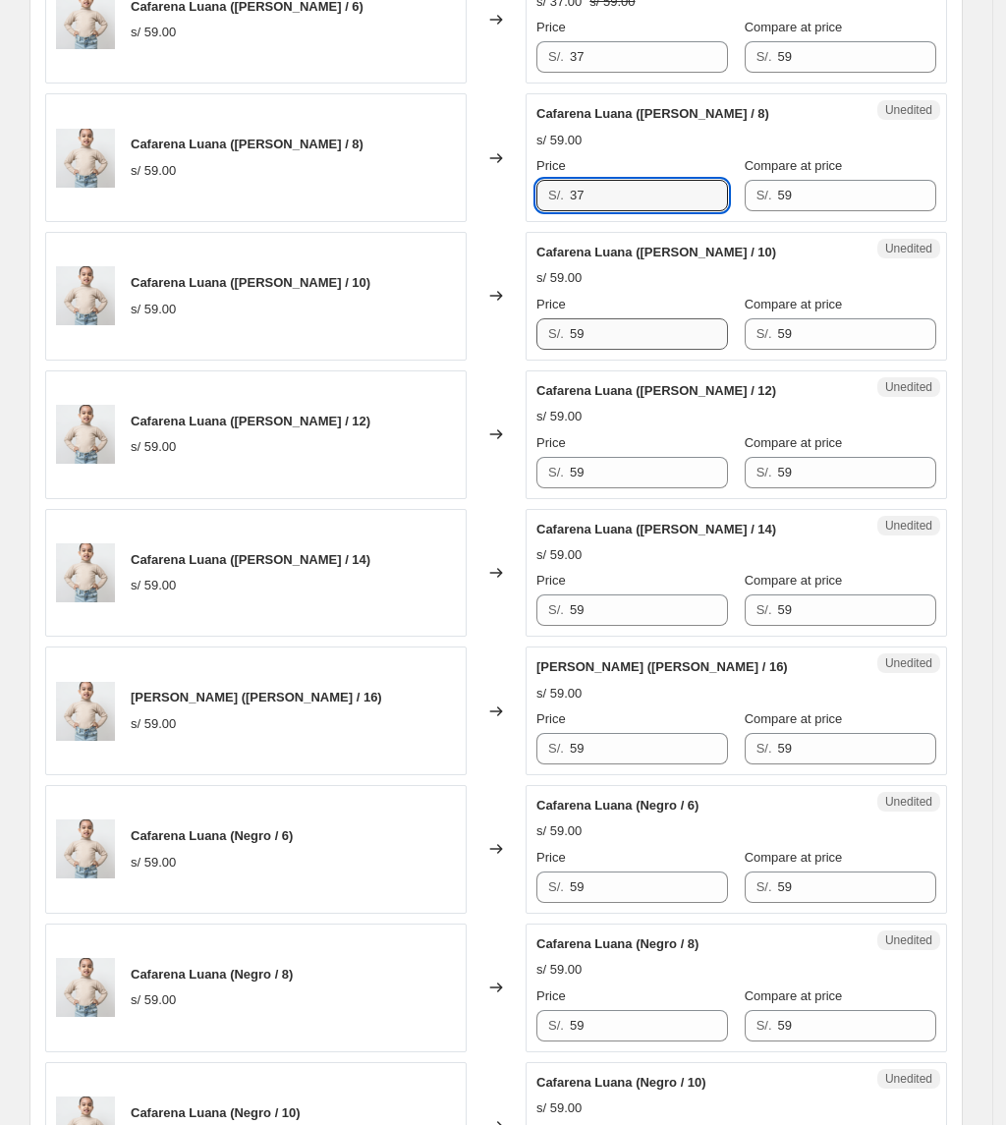
type input "37"
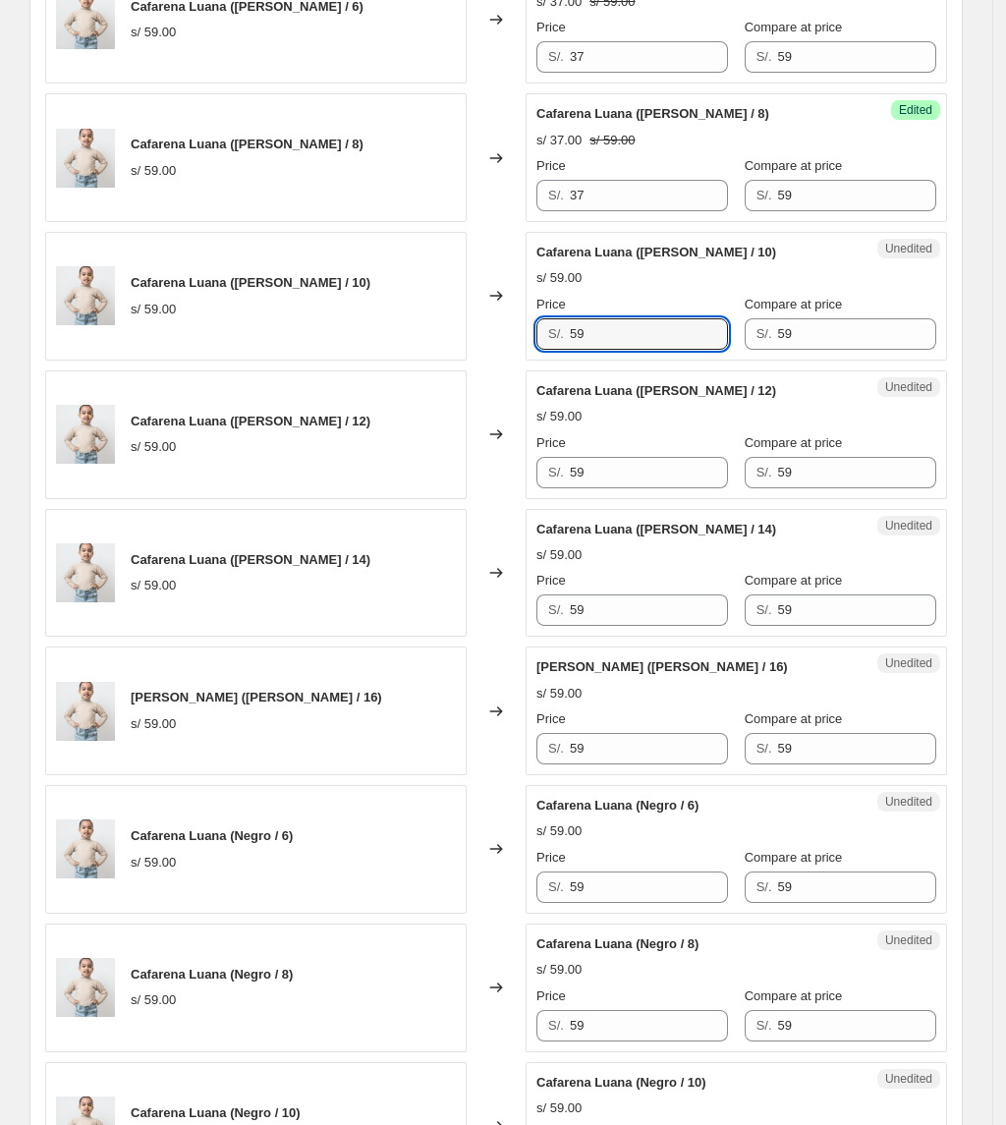
drag, startPoint x: 630, startPoint y: 330, endPoint x: 449, endPoint y: 340, distance: 181.0
click at [449, 340] on div "Cafarena Luana ([PERSON_NAME] / 10) s/ 59.00 Changed to Unedited Cafarena Luana…" at bounding box center [496, 296] width 902 height 129
paste input "37"
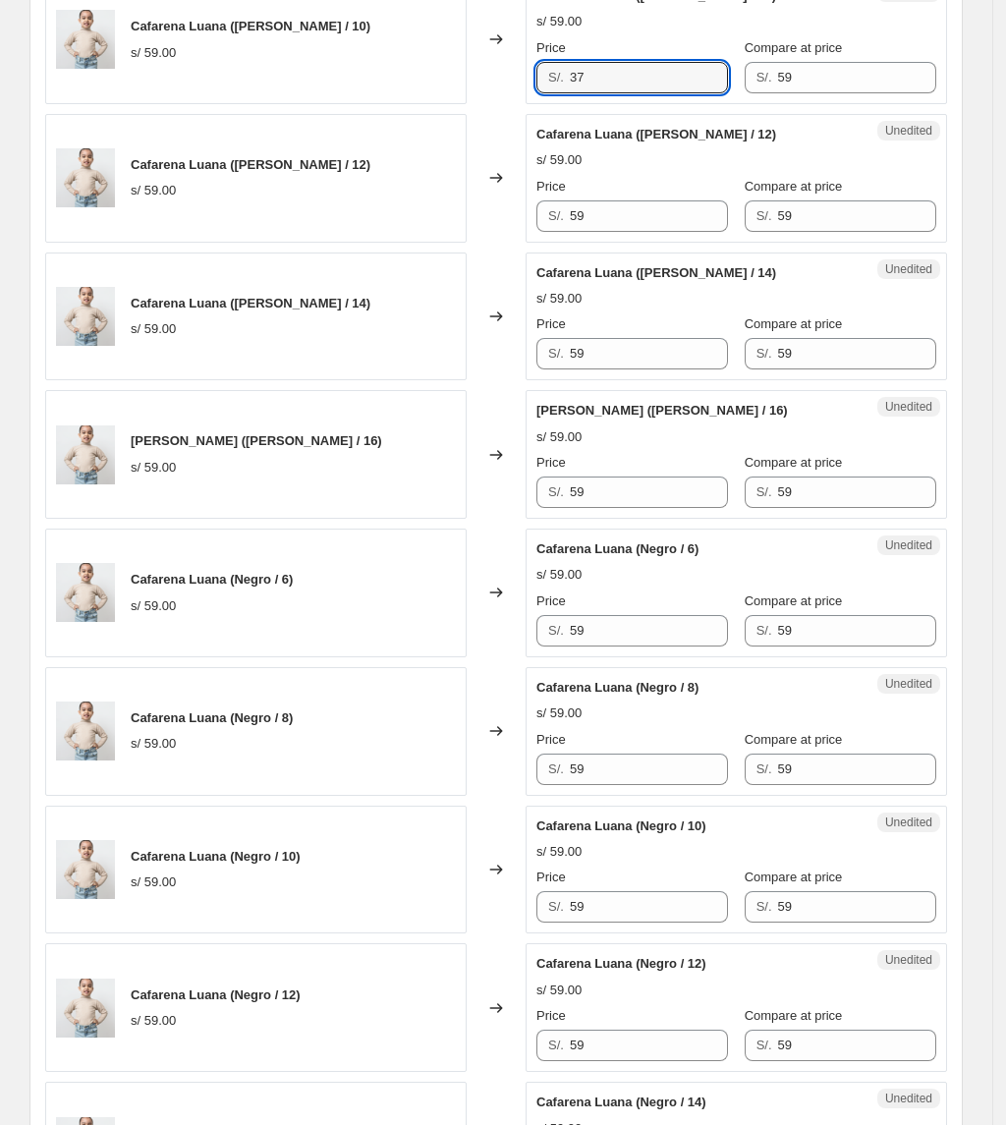
scroll to position [1189, 0]
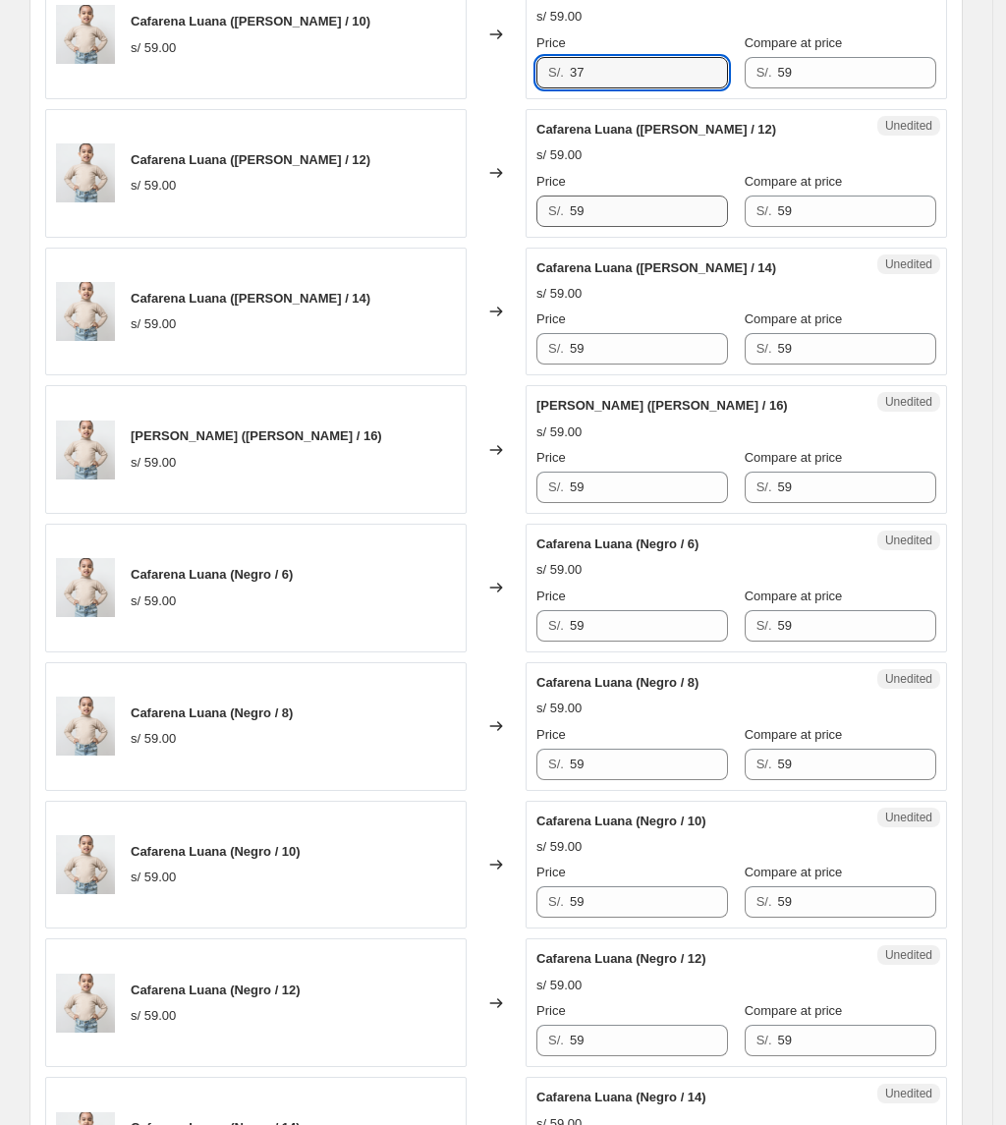
type input "37"
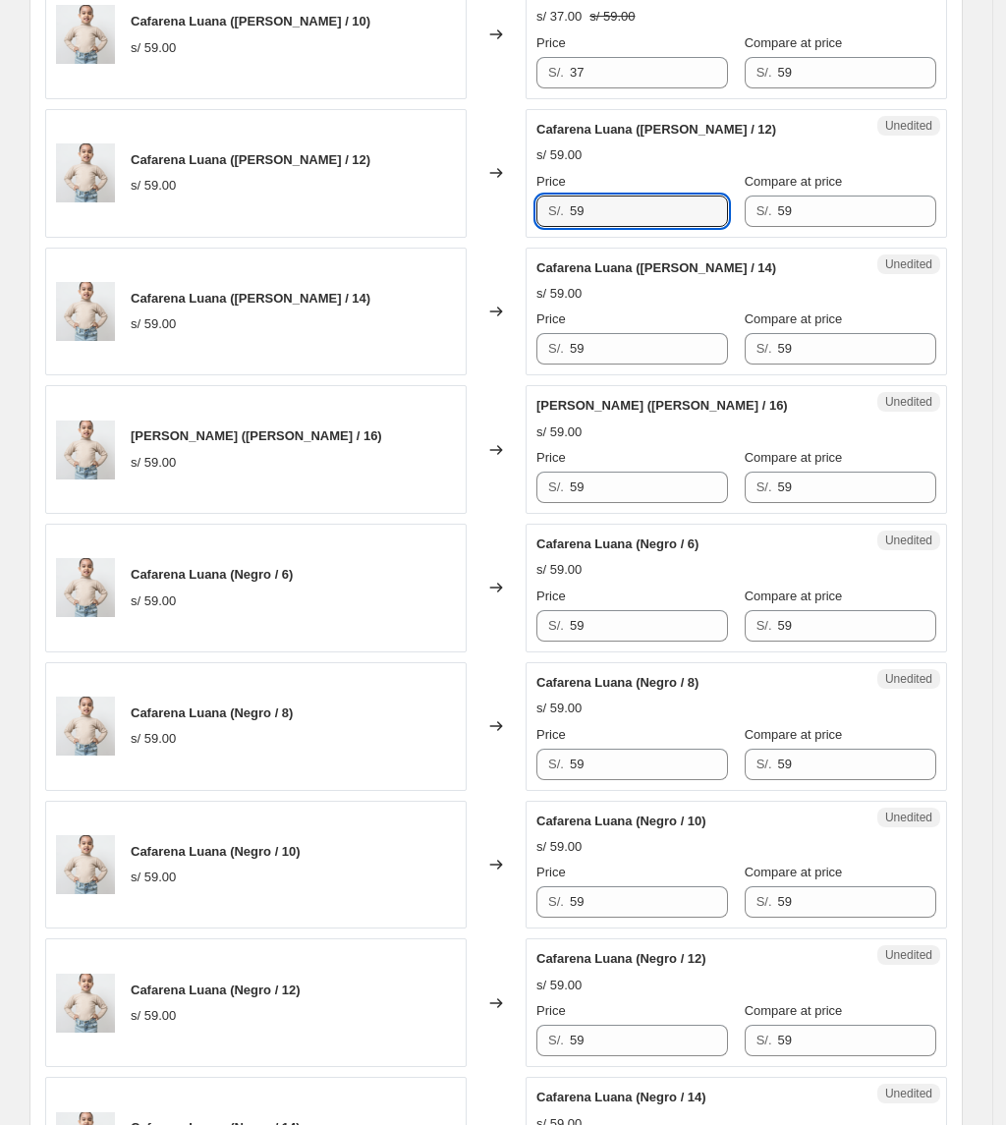
drag, startPoint x: 611, startPoint y: 217, endPoint x: 440, endPoint y: 242, distance: 172.7
click at [440, 242] on div "[PERSON_NAME] ([PERSON_NAME] / 6) s/ 59.00 Changed to Success Edited [PERSON_NA…" at bounding box center [496, 1071] width 902 height 2757
paste input "37"
type input "37"
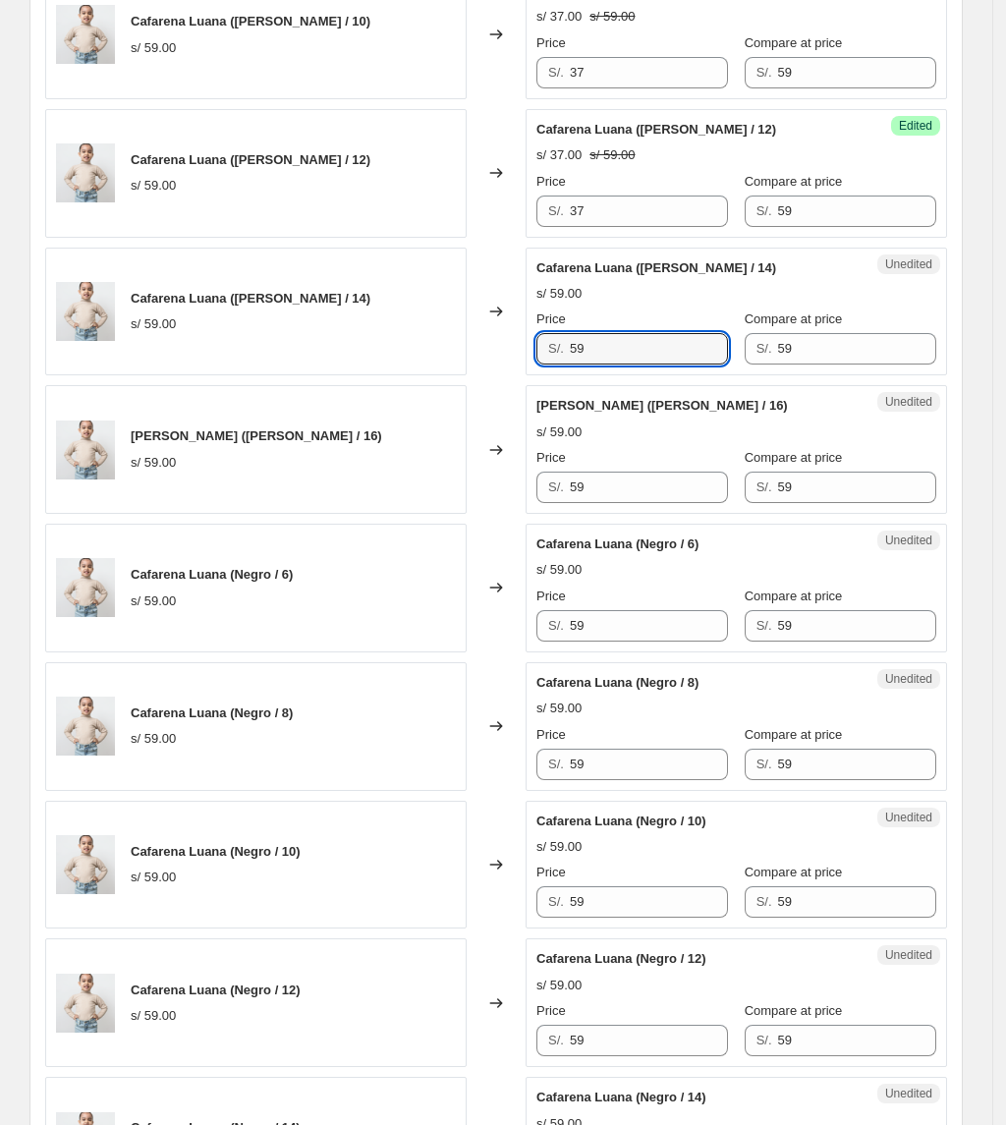
drag, startPoint x: 606, startPoint y: 355, endPoint x: 454, endPoint y: 365, distance: 152.7
click at [457, 366] on div "Cafarena Luana ([PERSON_NAME] / 14) s/ 59.00 Changed to Unedited Cafarena Luana…" at bounding box center [496, 312] width 902 height 129
paste input "37"
type input "37"
drag, startPoint x: 664, startPoint y: 500, endPoint x: 272, endPoint y: 511, distance: 392.1
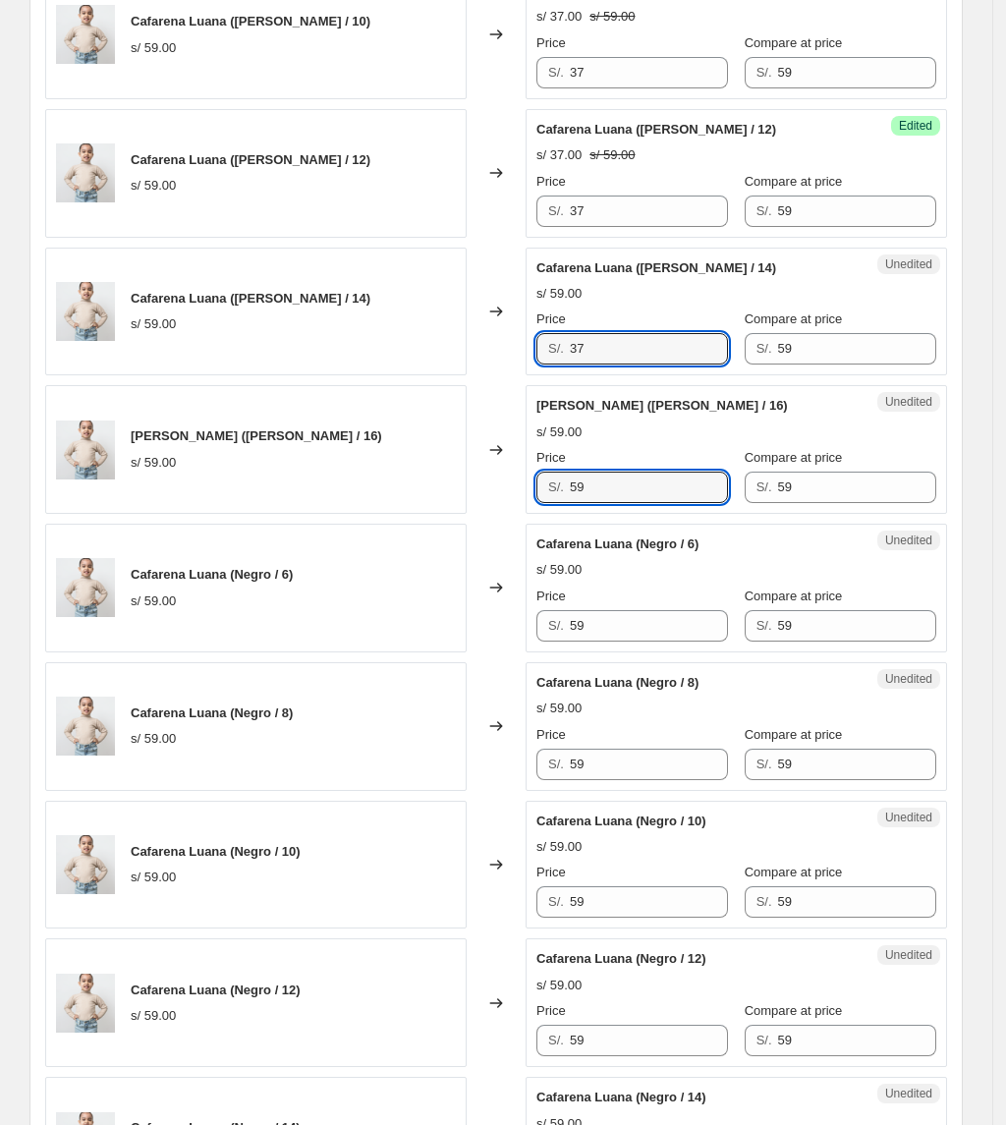
click at [272, 511] on div "Cafarena Luana ([PERSON_NAME] / 16) s/ 59.00 Changed to Unedited Cafarena Luana…" at bounding box center [496, 449] width 902 height 129
paste input "37"
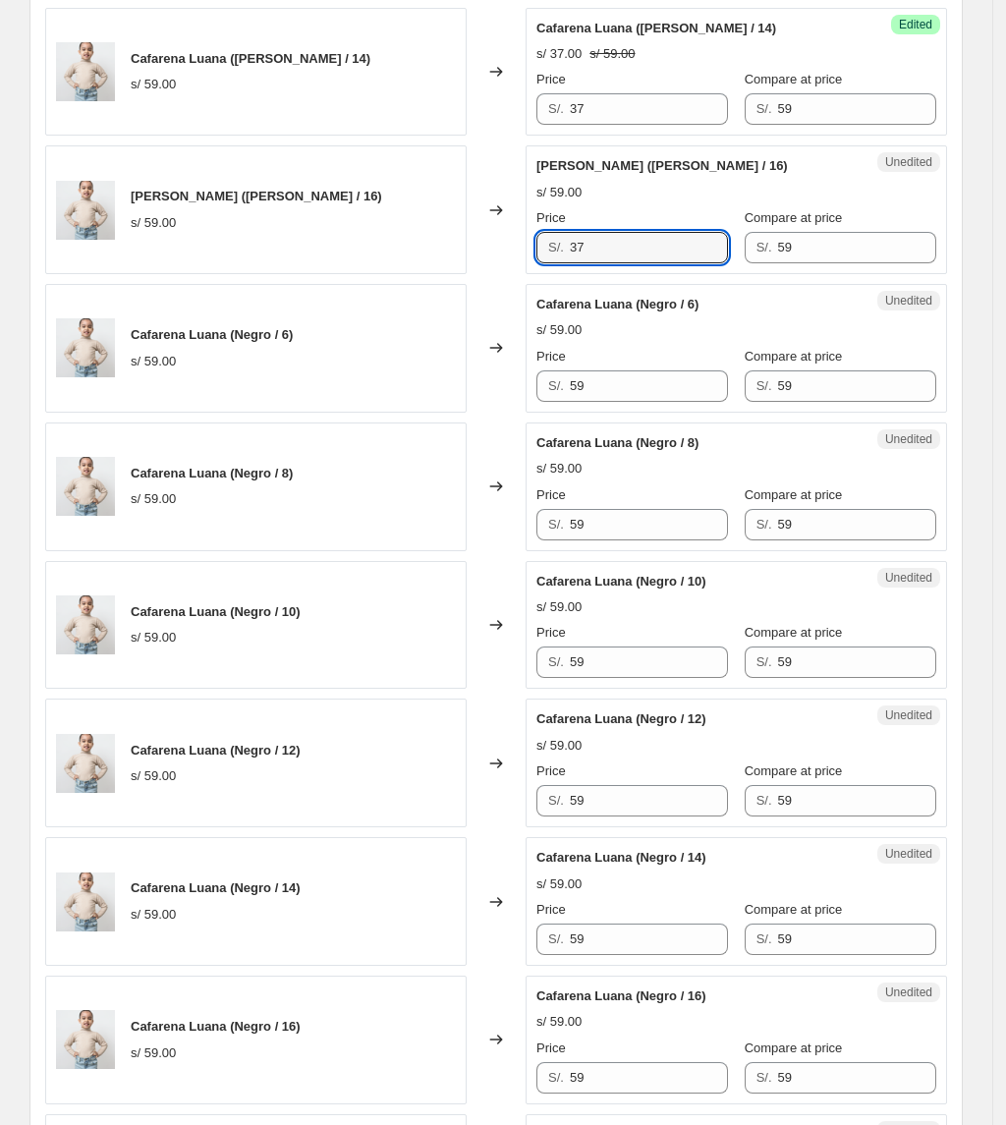
scroll to position [1451, 0]
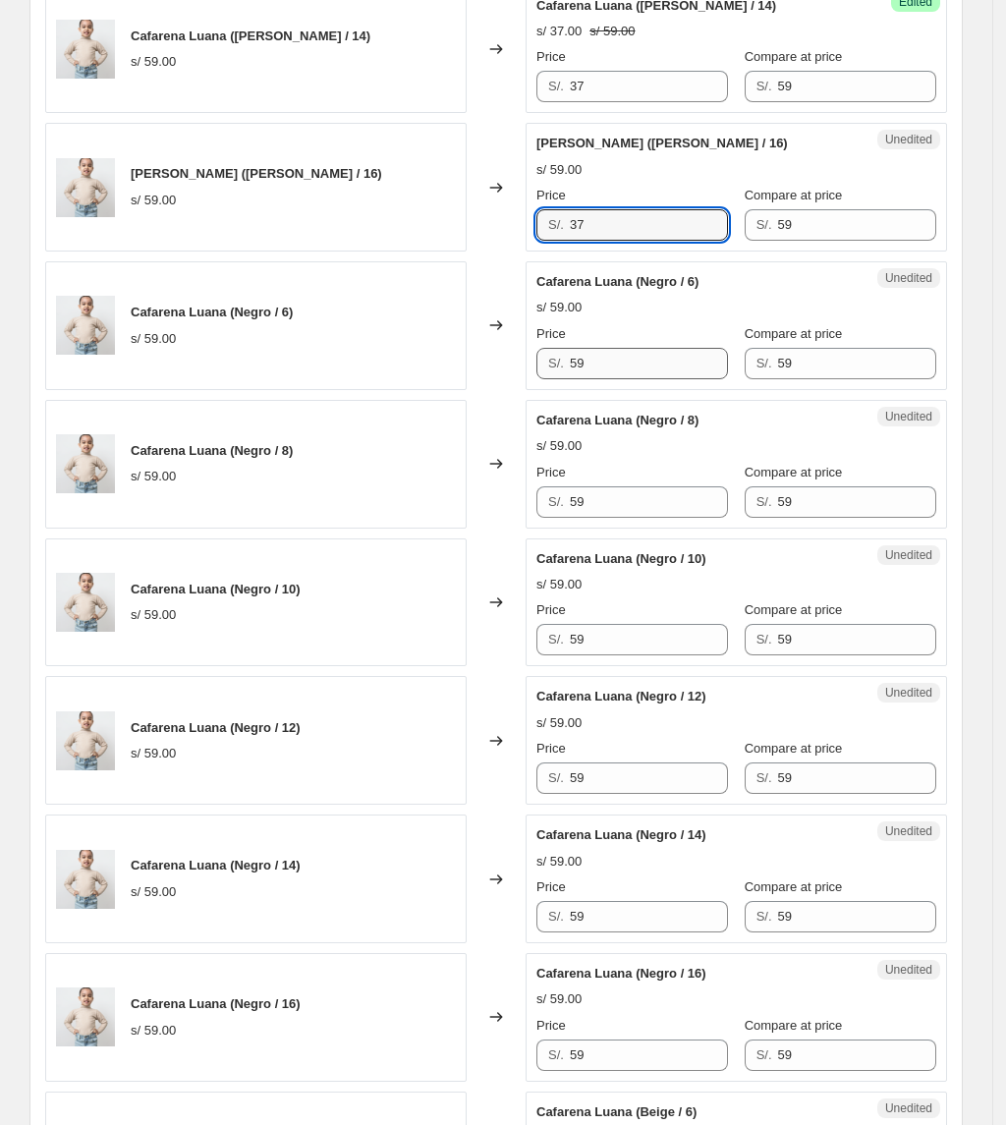
type input "37"
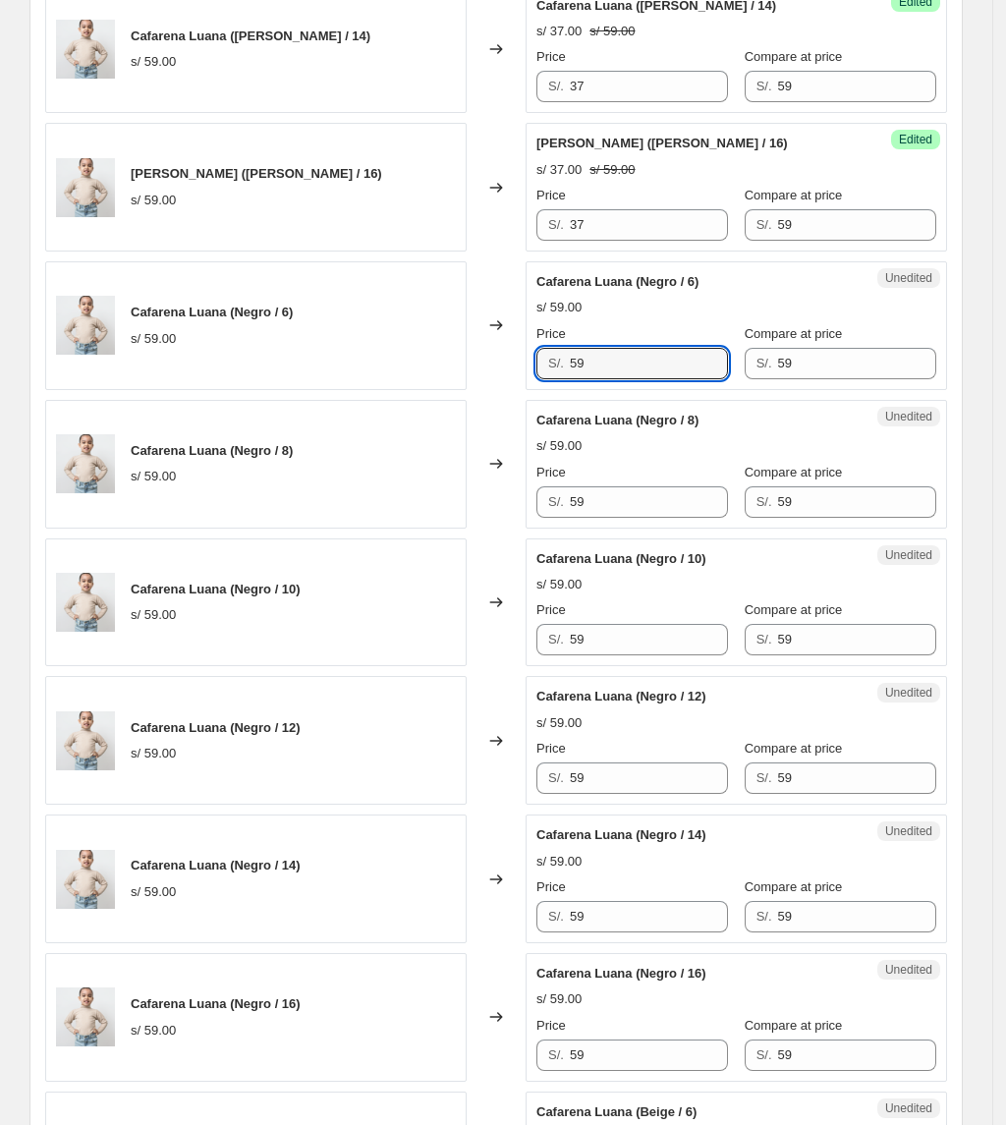
drag, startPoint x: 622, startPoint y: 366, endPoint x: 332, endPoint y: 378, distance: 290.1
click at [332, 379] on div "Cafarena Luana (Negro / 6) s/ 59.00 Changed to Unedited Cafarena Luana (Negro /…" at bounding box center [496, 325] width 902 height 129
paste input "37"
type input "37"
drag, startPoint x: 677, startPoint y: 515, endPoint x: 334, endPoint y: 548, distance: 344.5
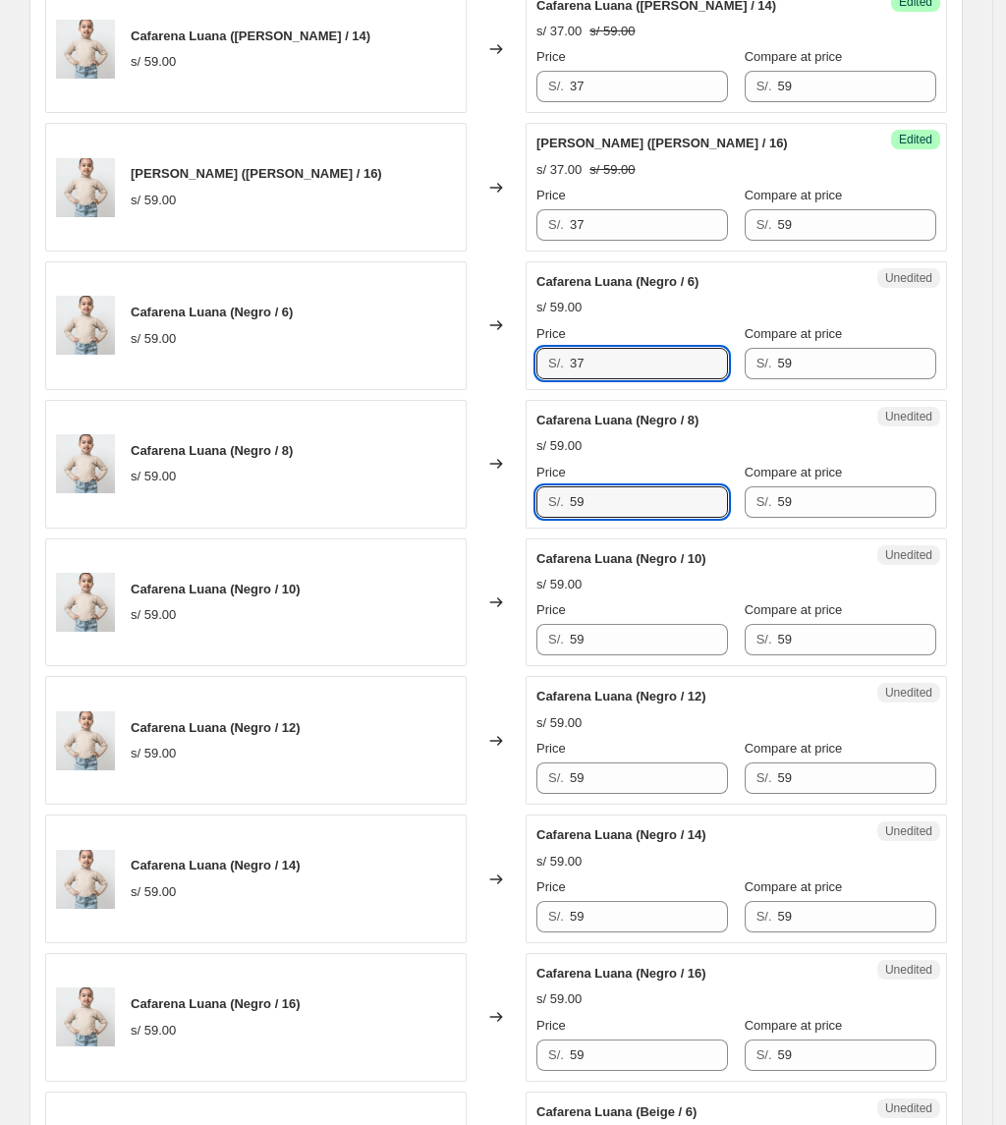
click at [334, 548] on div "[PERSON_NAME] ([PERSON_NAME] / 6) s/ 59.00 Changed to Success Edited [PERSON_NA…" at bounding box center [496, 809] width 902 height 2757
paste input "37"
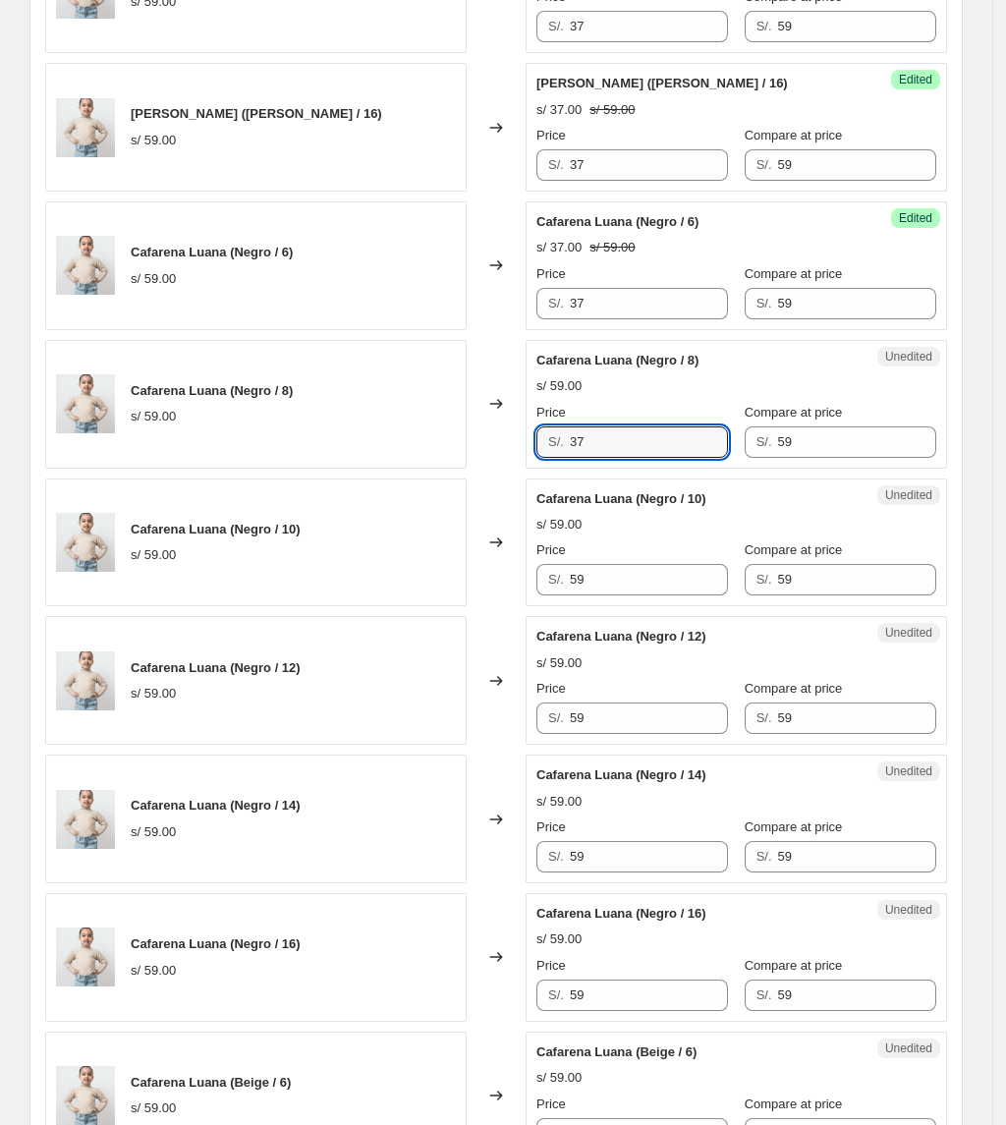
scroll to position [1582, 0]
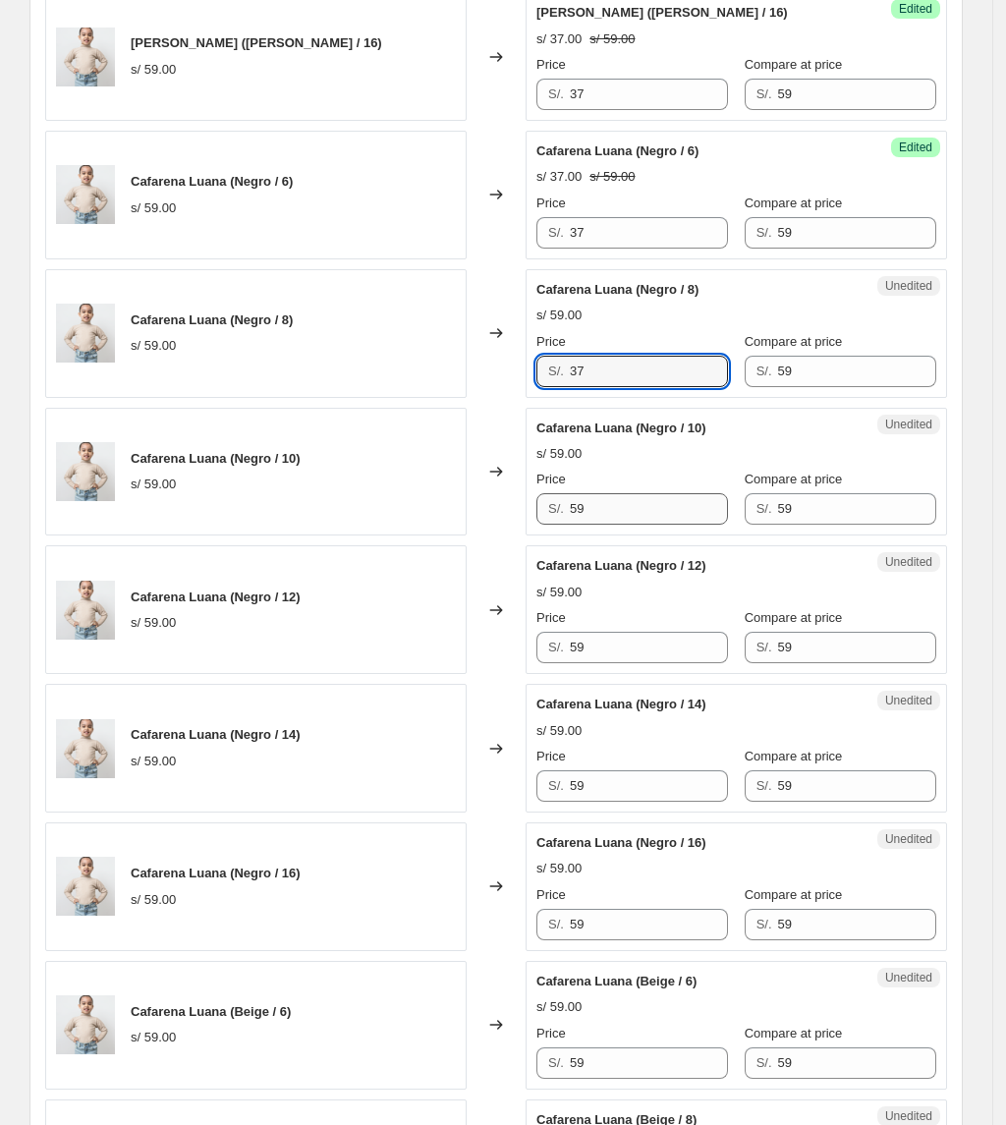
type input "37"
drag, startPoint x: 609, startPoint y: 507, endPoint x: 433, endPoint y: 521, distance: 176.4
click at [433, 521] on div "Cafarena Luana (Negro / 10) s/ 59.00 Changed to Unedited Cafarena Luana (Negro …" at bounding box center [496, 472] width 902 height 129
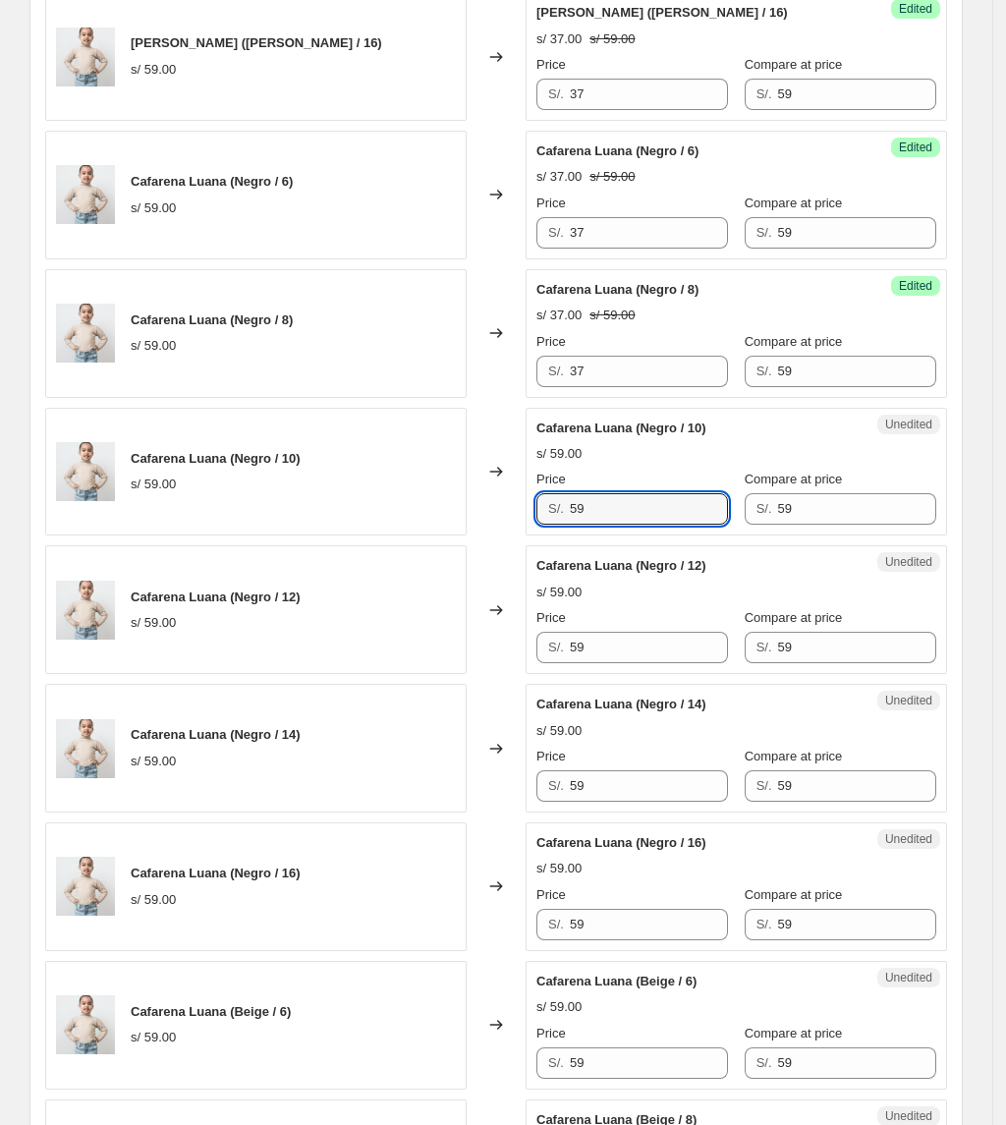
paste input "37"
type input "37"
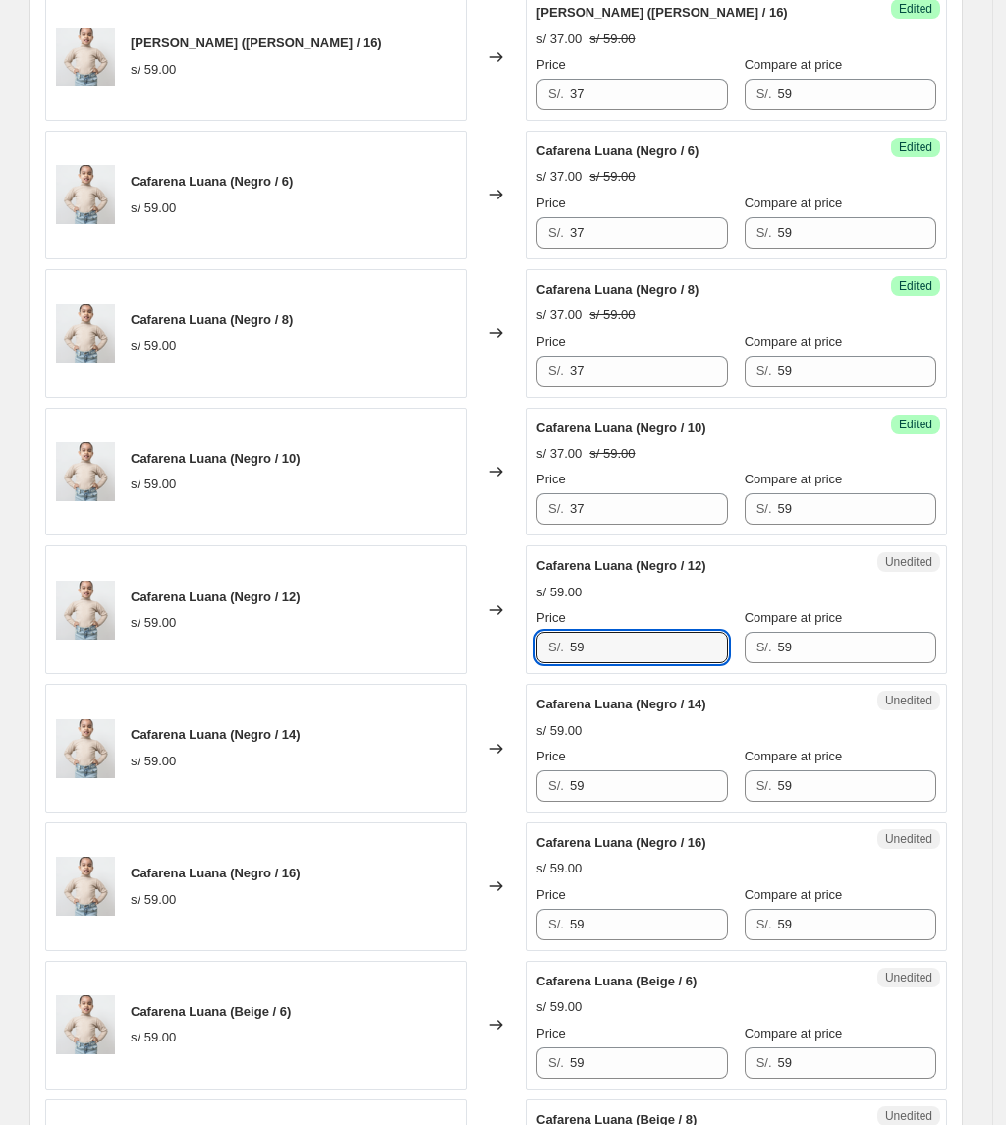
drag, startPoint x: 627, startPoint y: 654, endPoint x: 303, endPoint y: 674, distance: 324.8
click at [307, 674] on div "Cafarena Luana (Negro / 12) s/ 59.00 Changed to Unedited Cafarena Luana (Negro …" at bounding box center [496, 609] width 902 height 129
paste input "37"
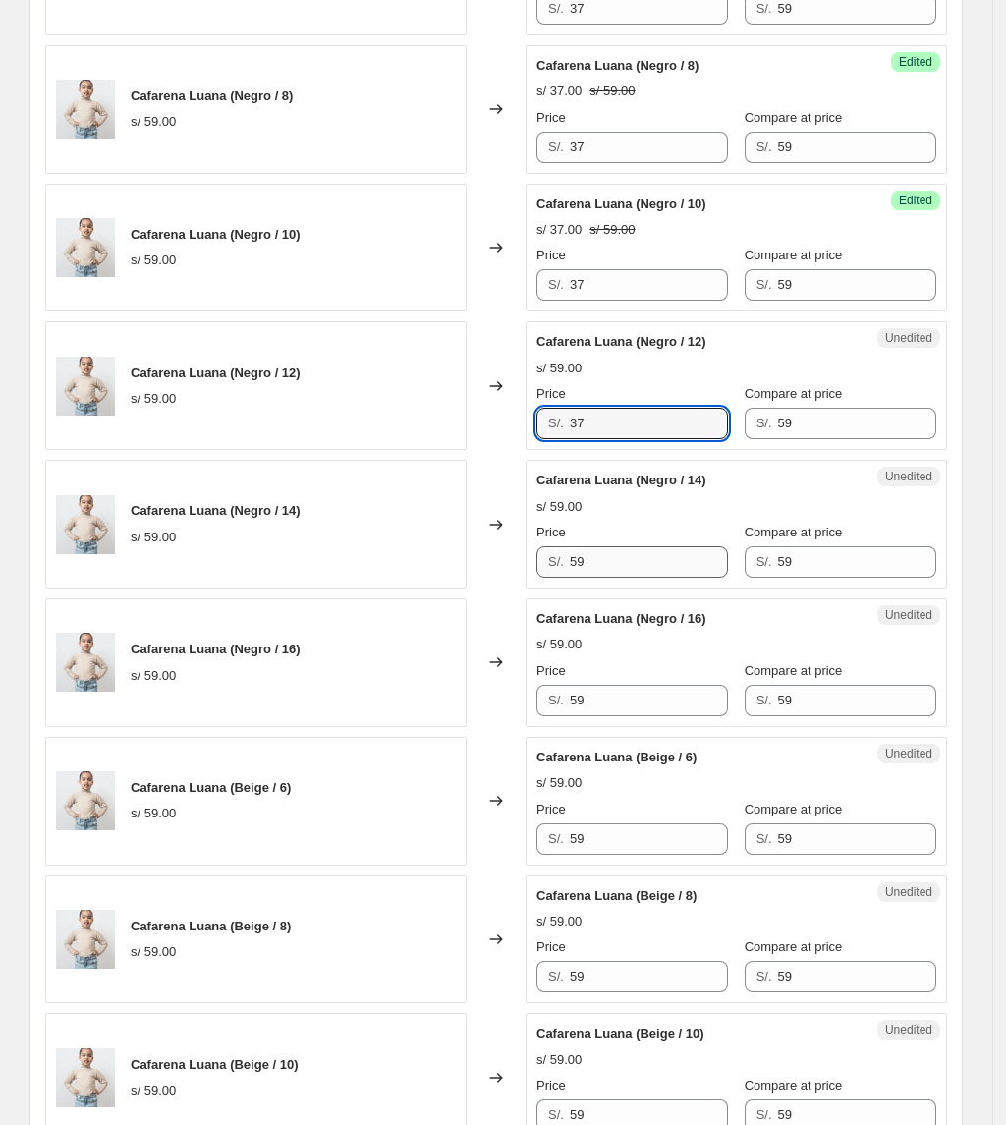
scroll to position [1844, 0]
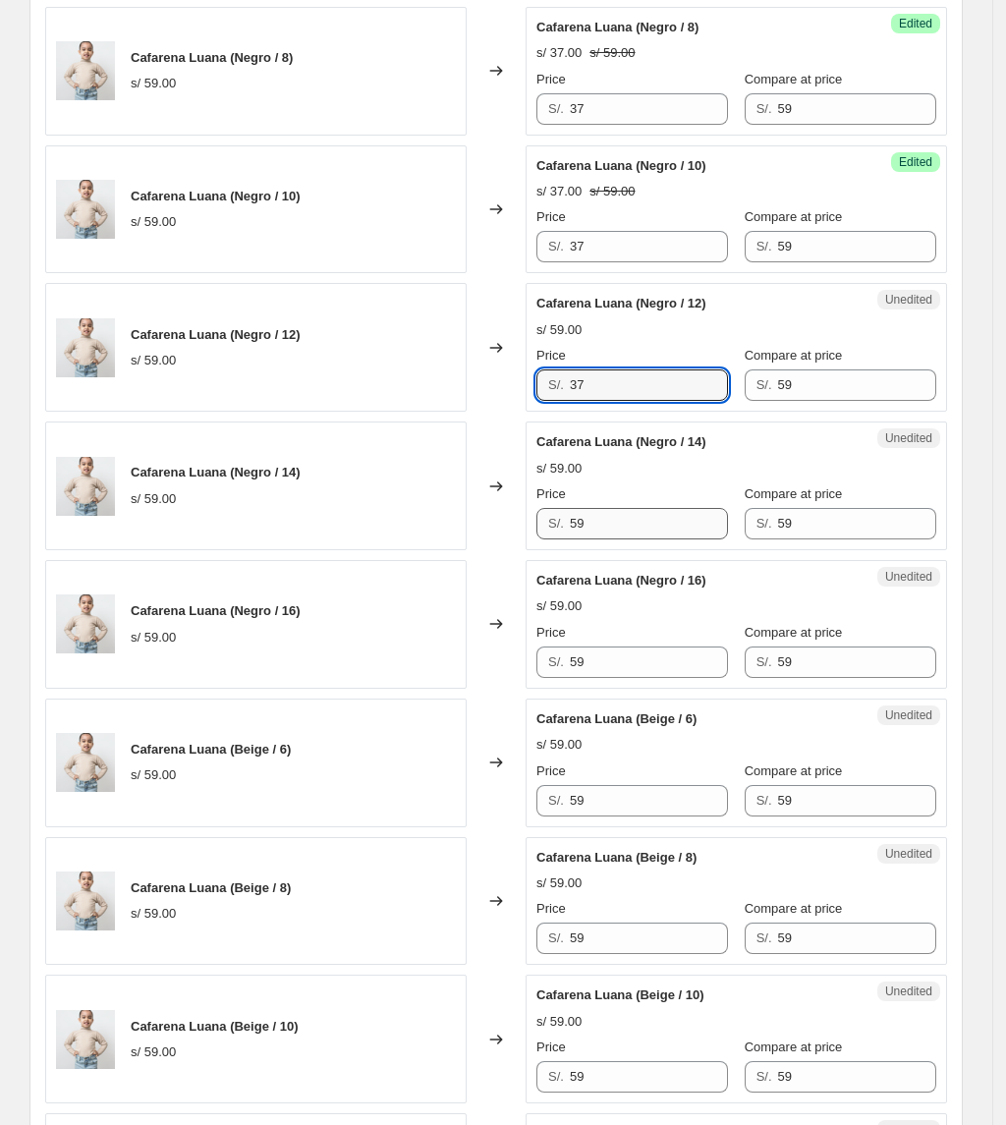
type input "37"
click at [611, 547] on div "Unedited Cafarena Luana (Negro / 14) s/ 59.00 Price S/. 59 Compare at price S/.…" at bounding box center [736, 485] width 421 height 129
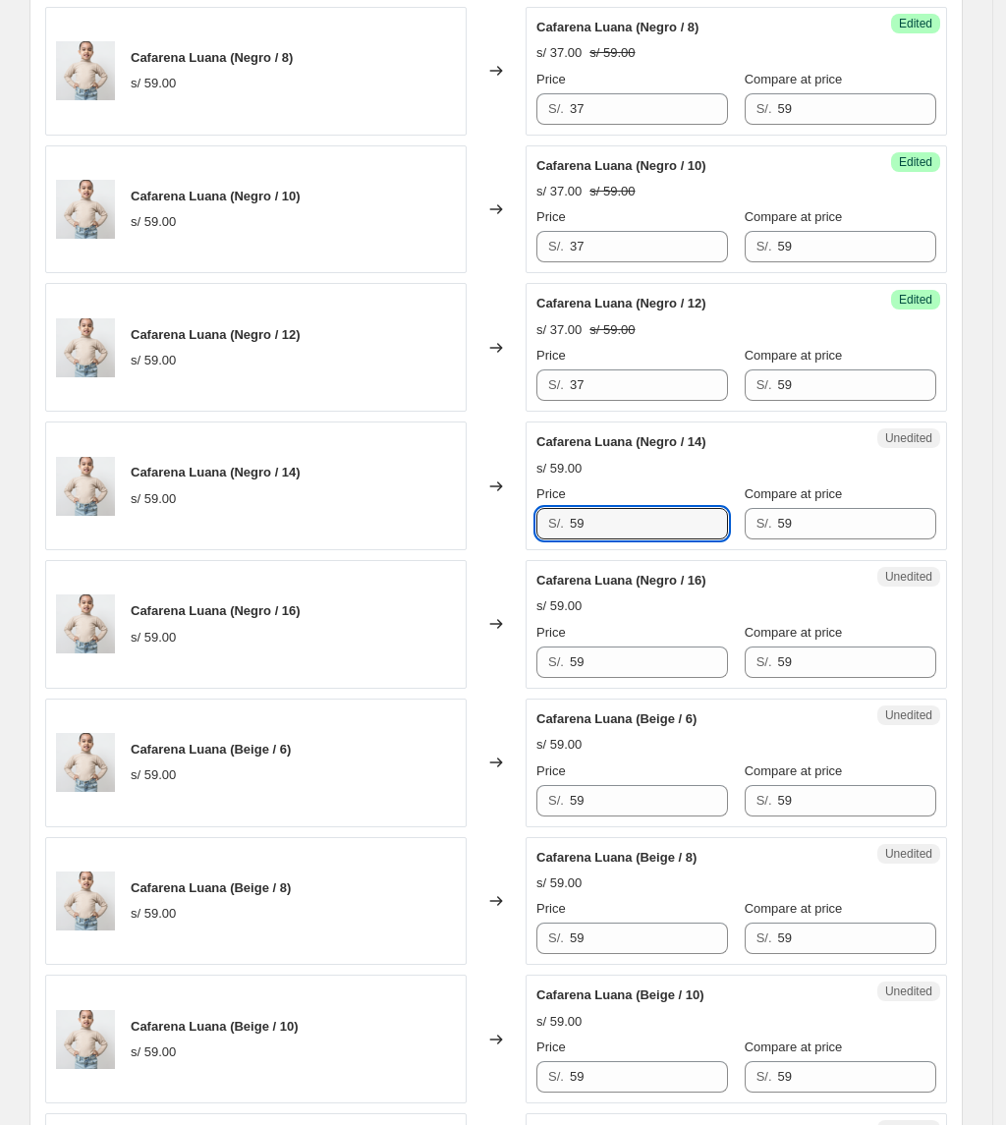
drag, startPoint x: 611, startPoint y: 536, endPoint x: 334, endPoint y: 548, distance: 277.3
click at [334, 548] on div "Cafarena Luana (Negro / 14) s/ 59.00 Changed to Unedited Cafarena Luana (Negro …" at bounding box center [496, 485] width 902 height 129
paste input "37"
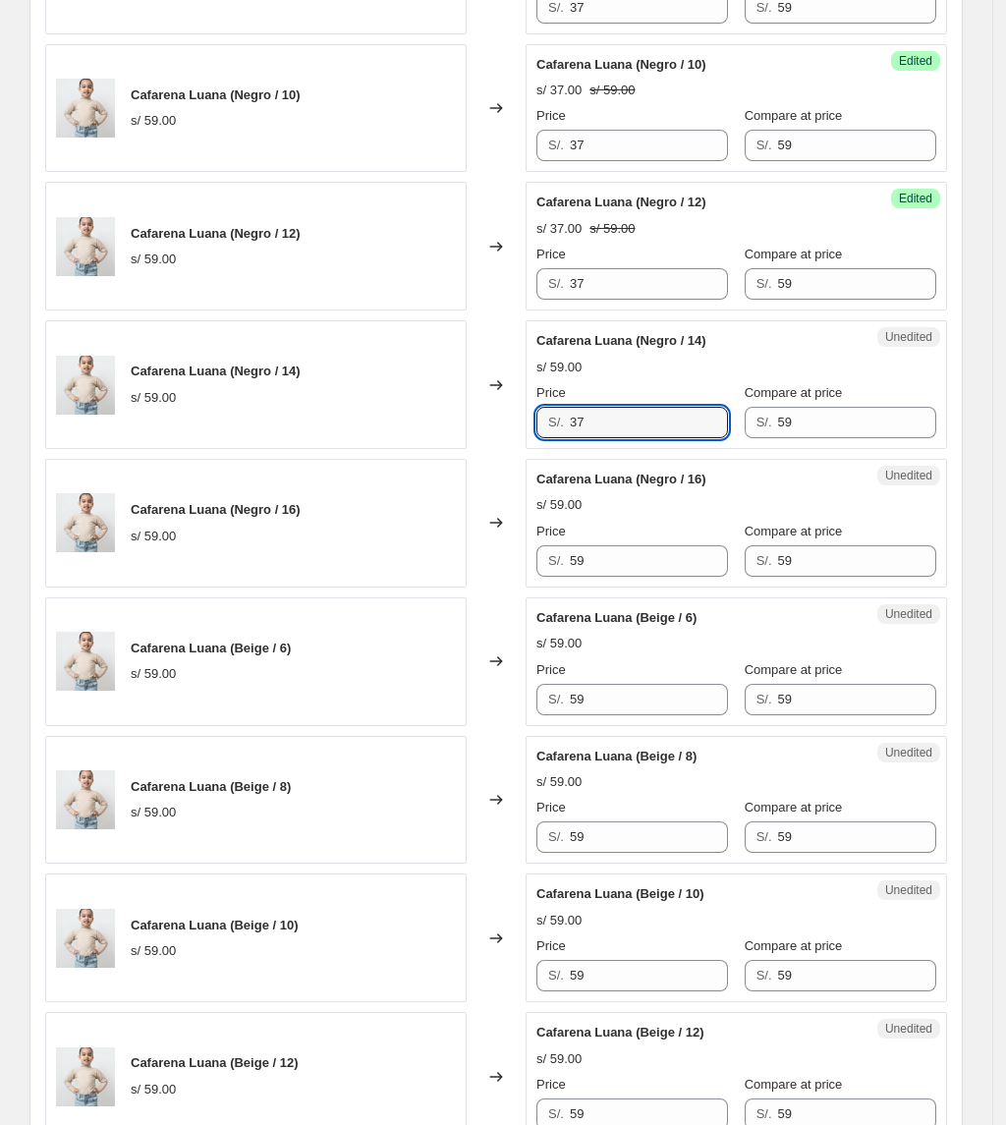
scroll to position [2106, 0]
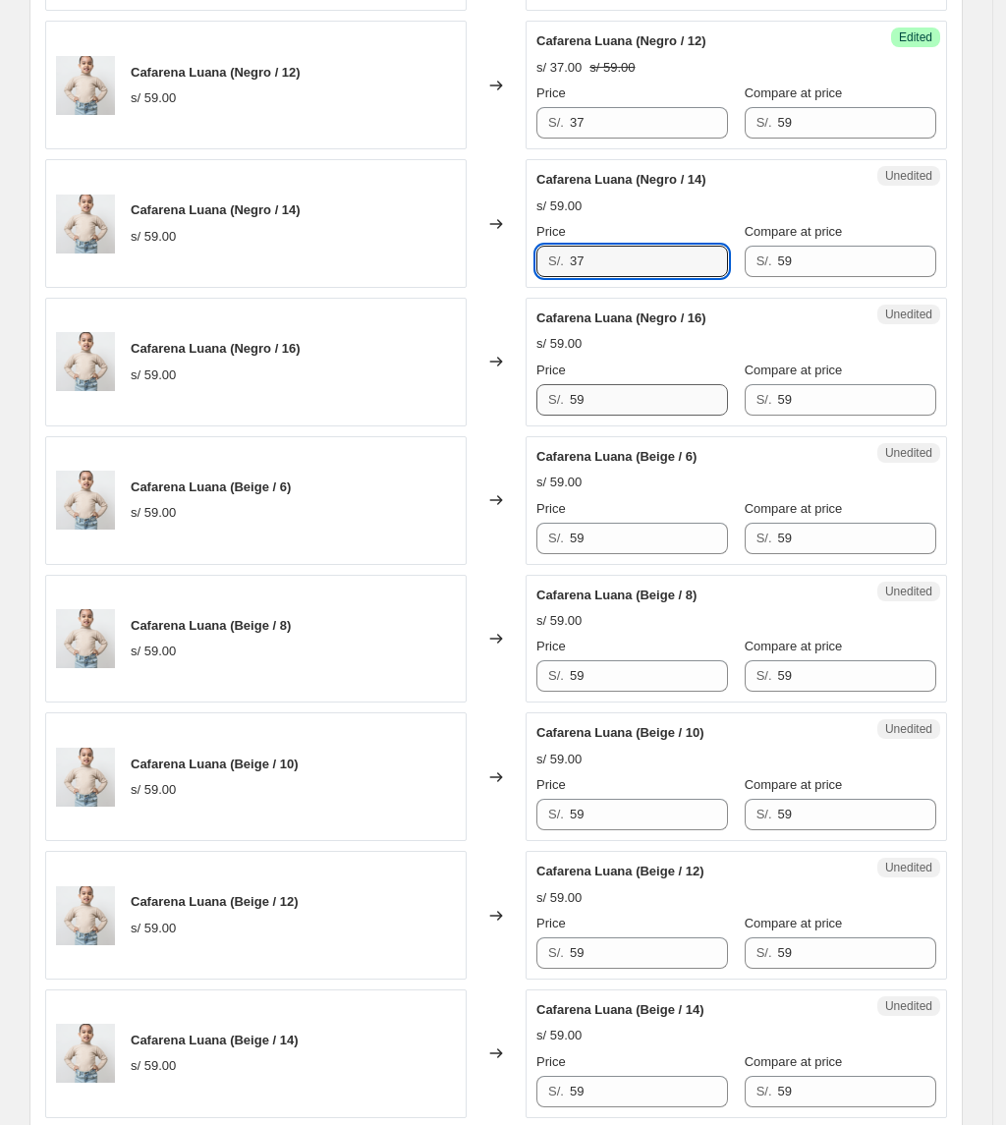
type input "37"
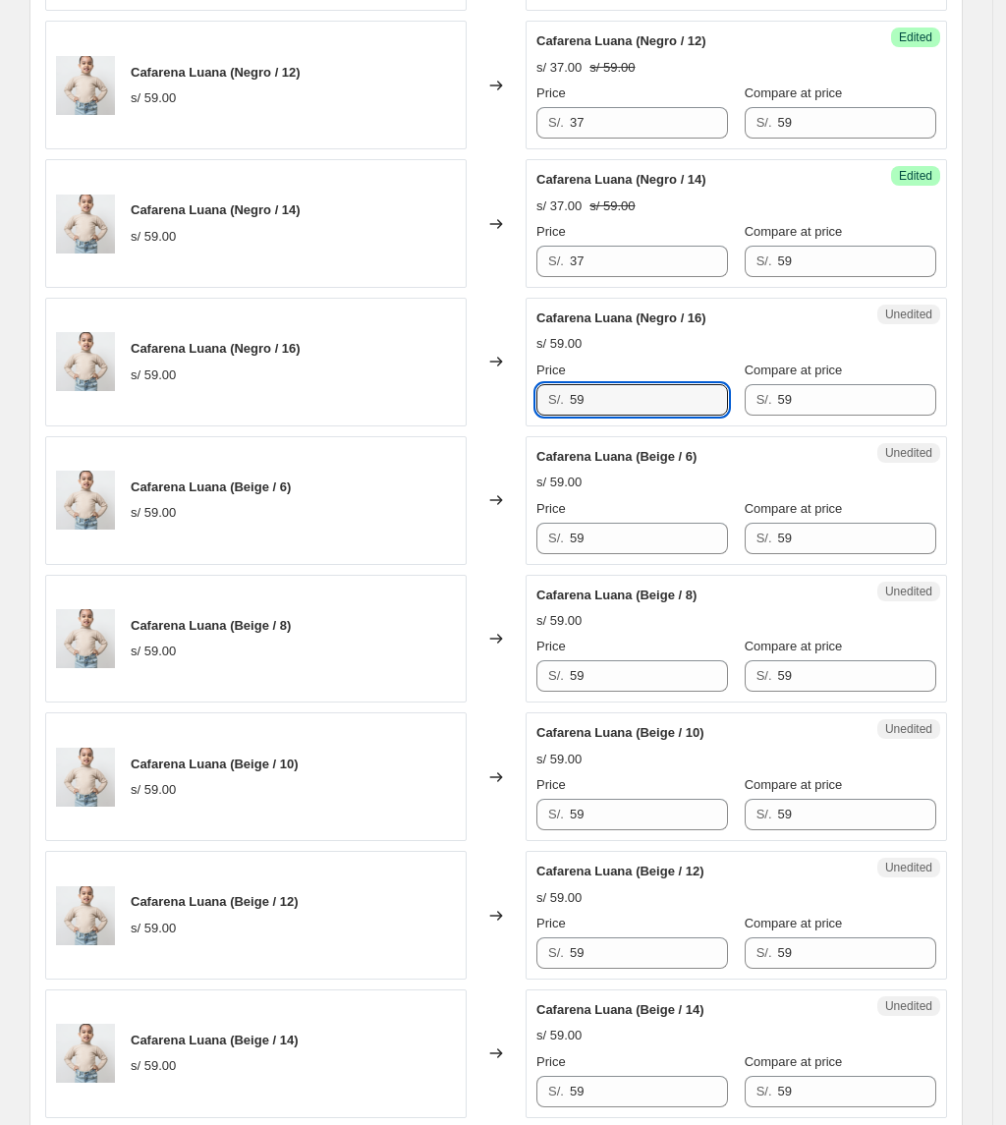
drag, startPoint x: 639, startPoint y: 406, endPoint x: 327, endPoint y: 437, distance: 313.0
click at [327, 437] on div "[PERSON_NAME] ([PERSON_NAME] / 6) s/ 59.00 Changed to Success Edited [PERSON_NA…" at bounding box center [496, 154] width 902 height 2757
paste input "37"
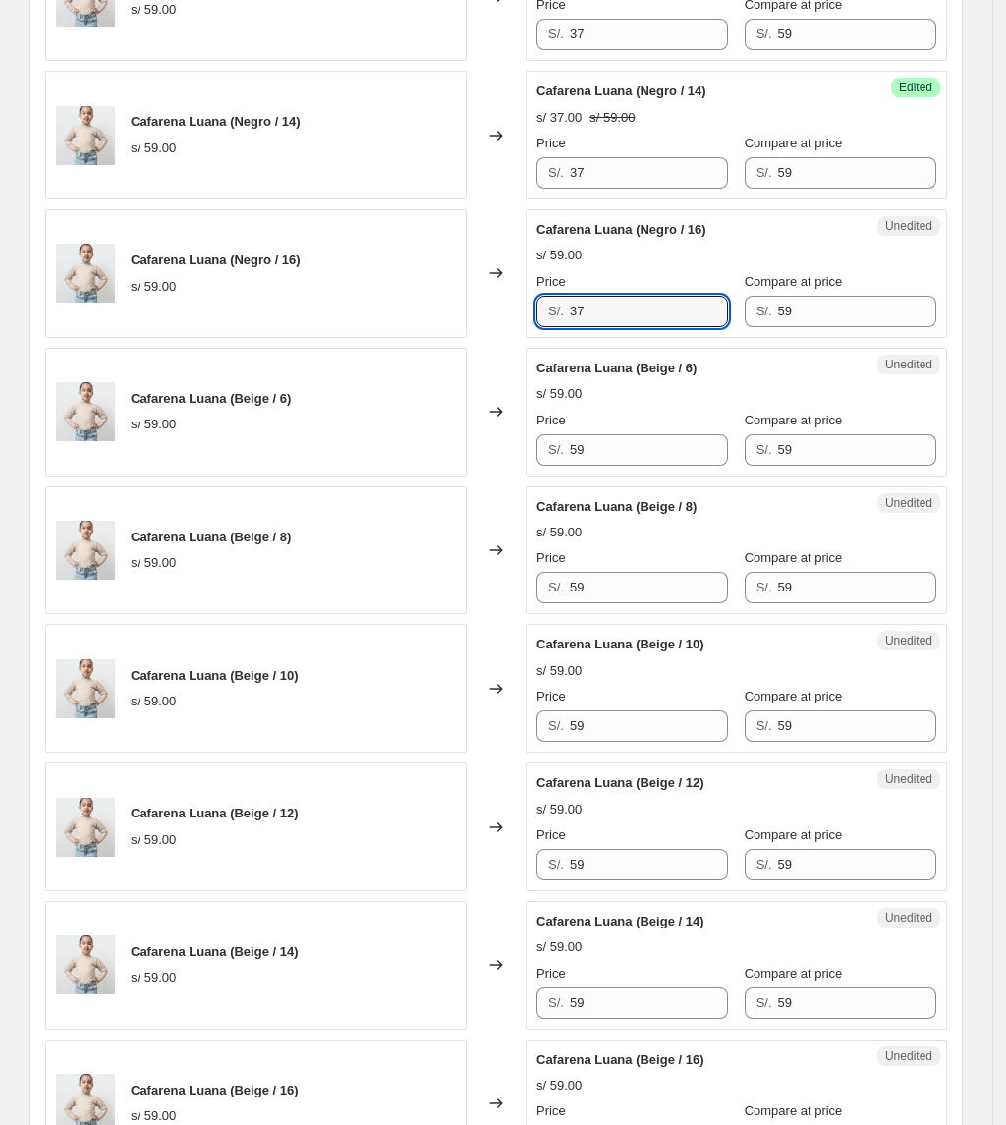
scroll to position [2368, 0]
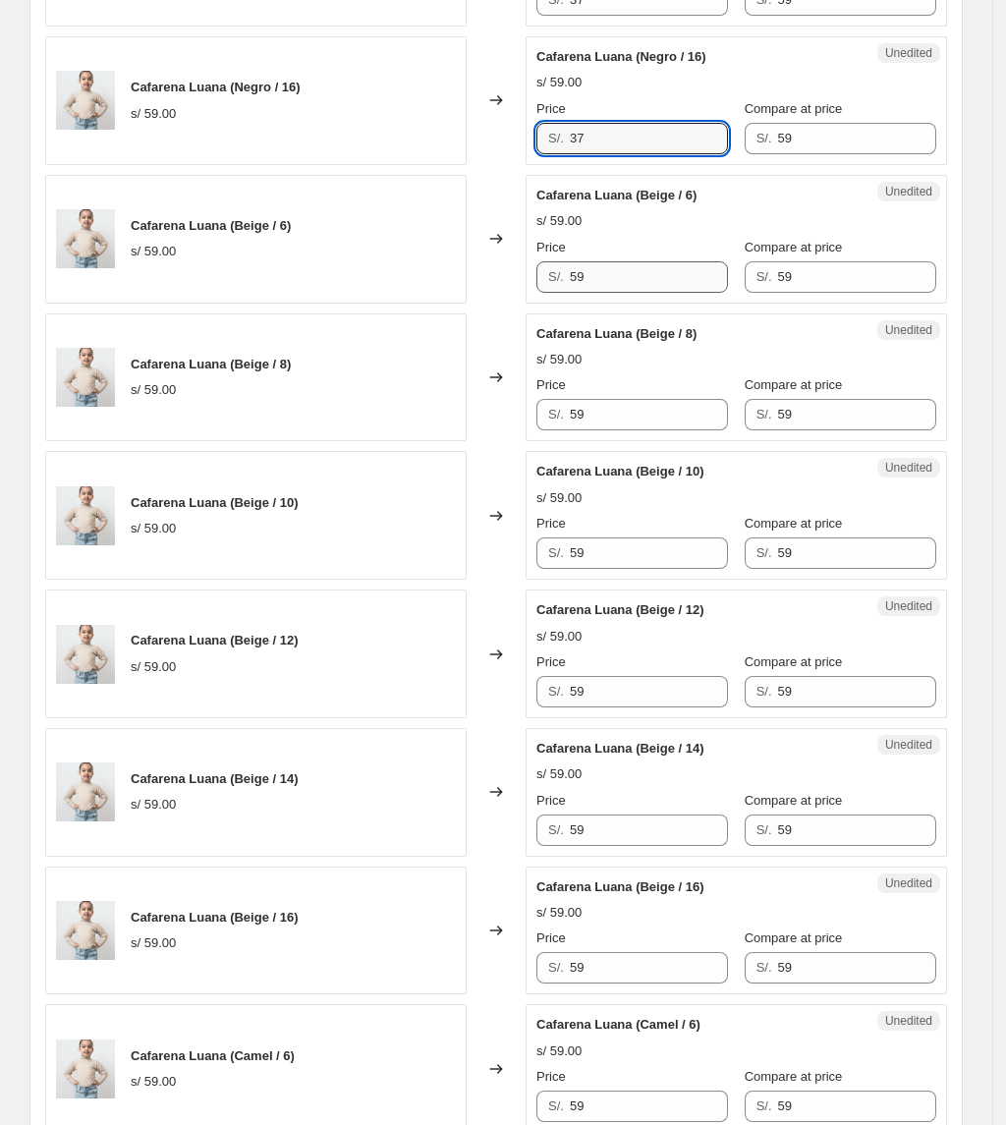
type input "37"
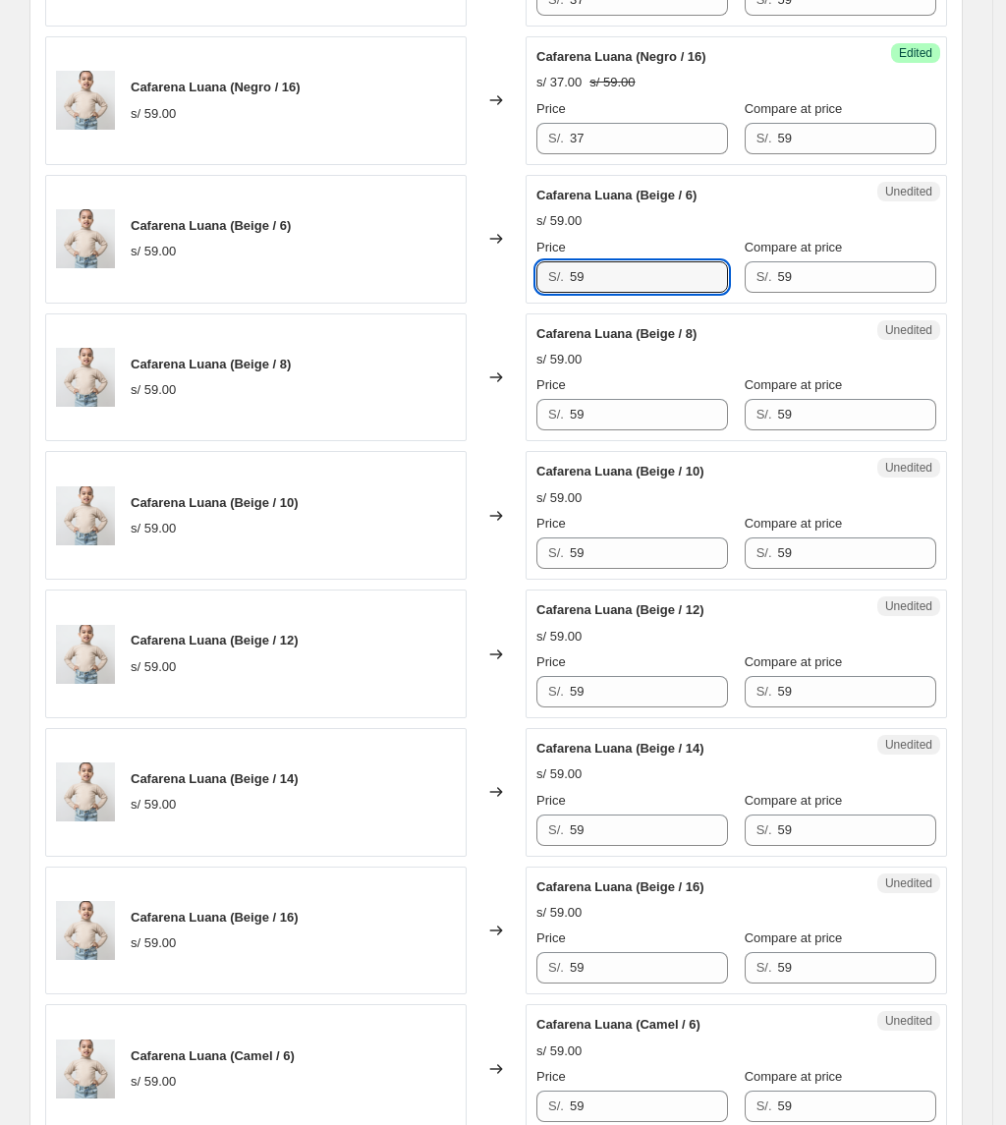
drag, startPoint x: 615, startPoint y: 293, endPoint x: 432, endPoint y: 319, distance: 184.6
paste input "37"
type input "37"
drag, startPoint x: 611, startPoint y: 428, endPoint x: 468, endPoint y: 437, distance: 143.7
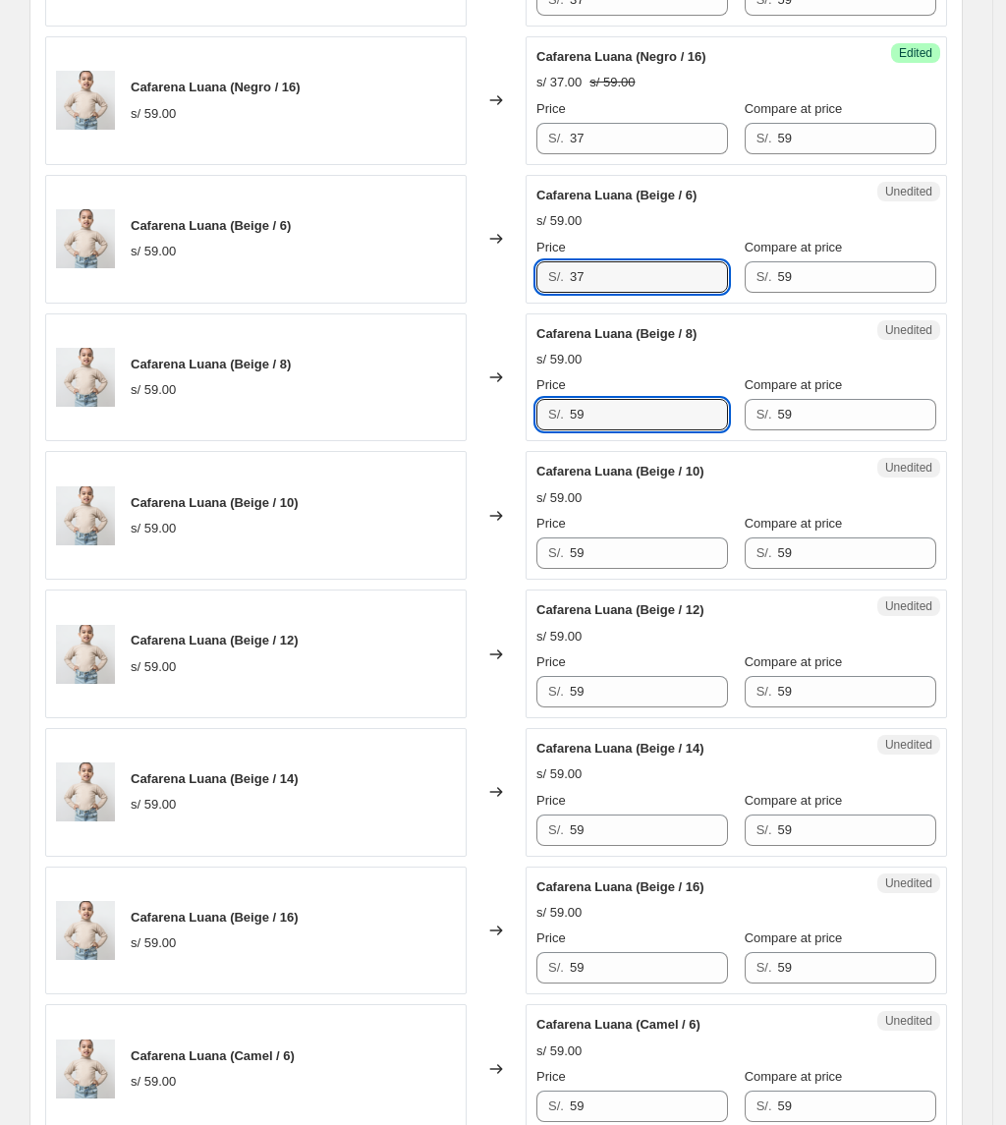
click at [468, 437] on div "Cafarena Luana (Beige / 8) s/ 59.00 Changed to Unedited Cafarena Luana (Beige /…" at bounding box center [496, 377] width 902 height 129
paste input "37"
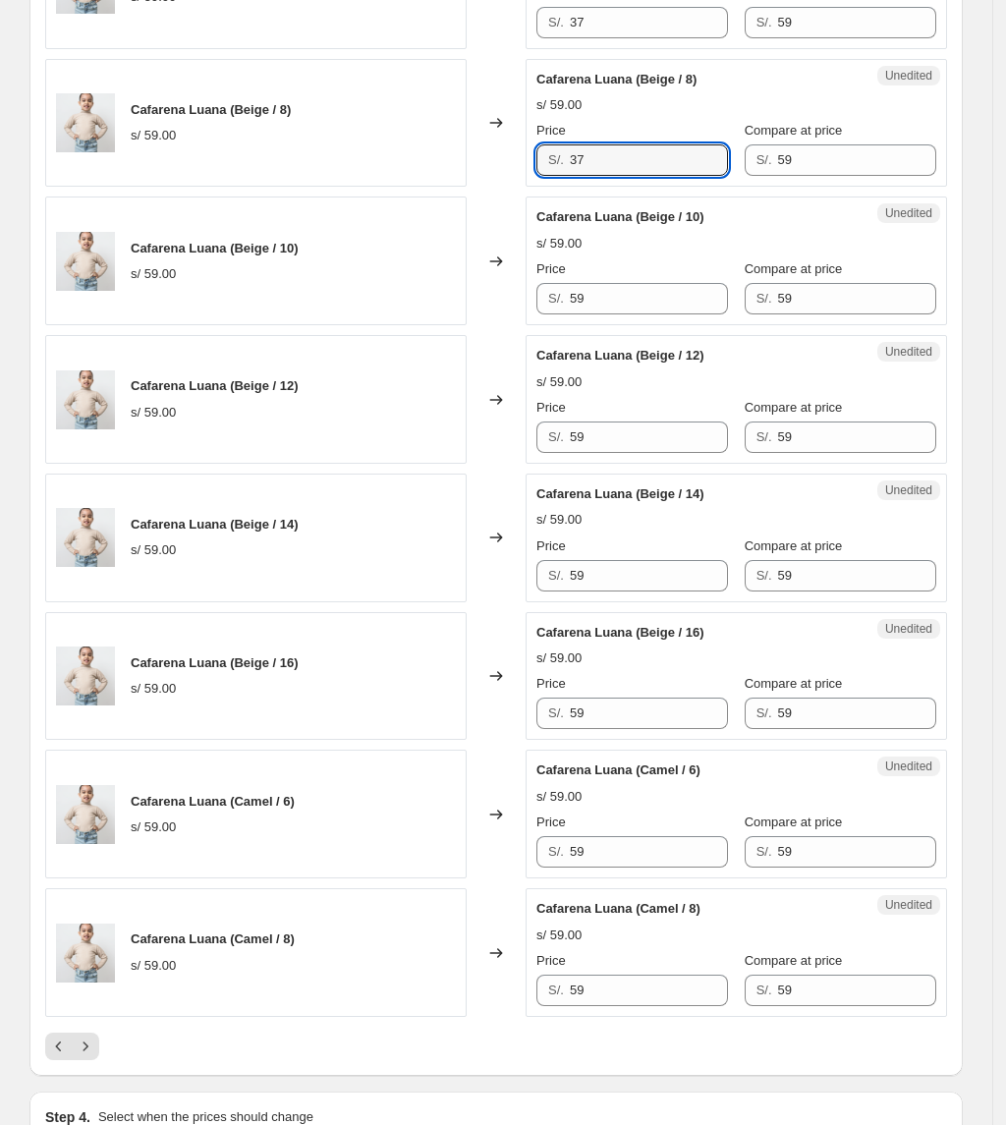
scroll to position [2630, 0]
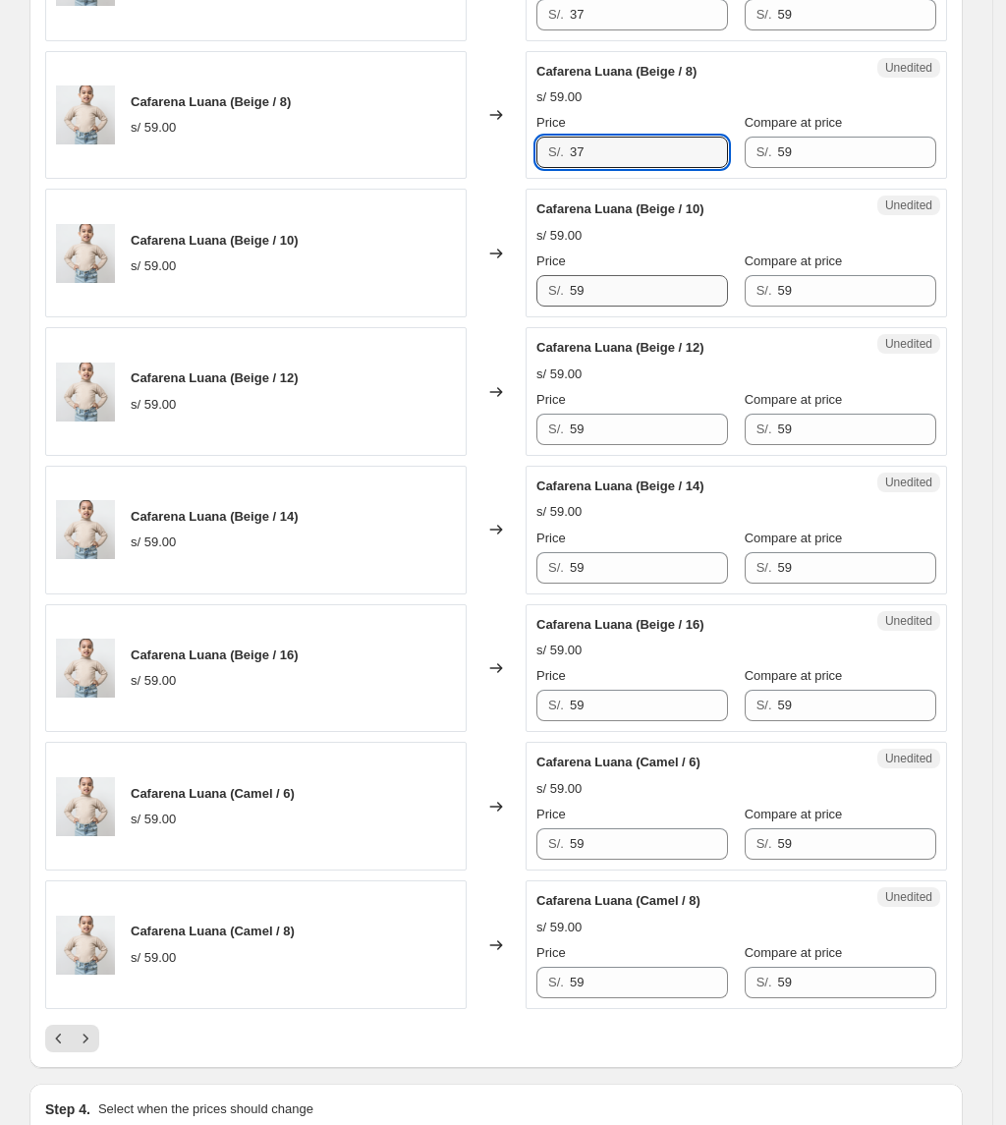
type input "37"
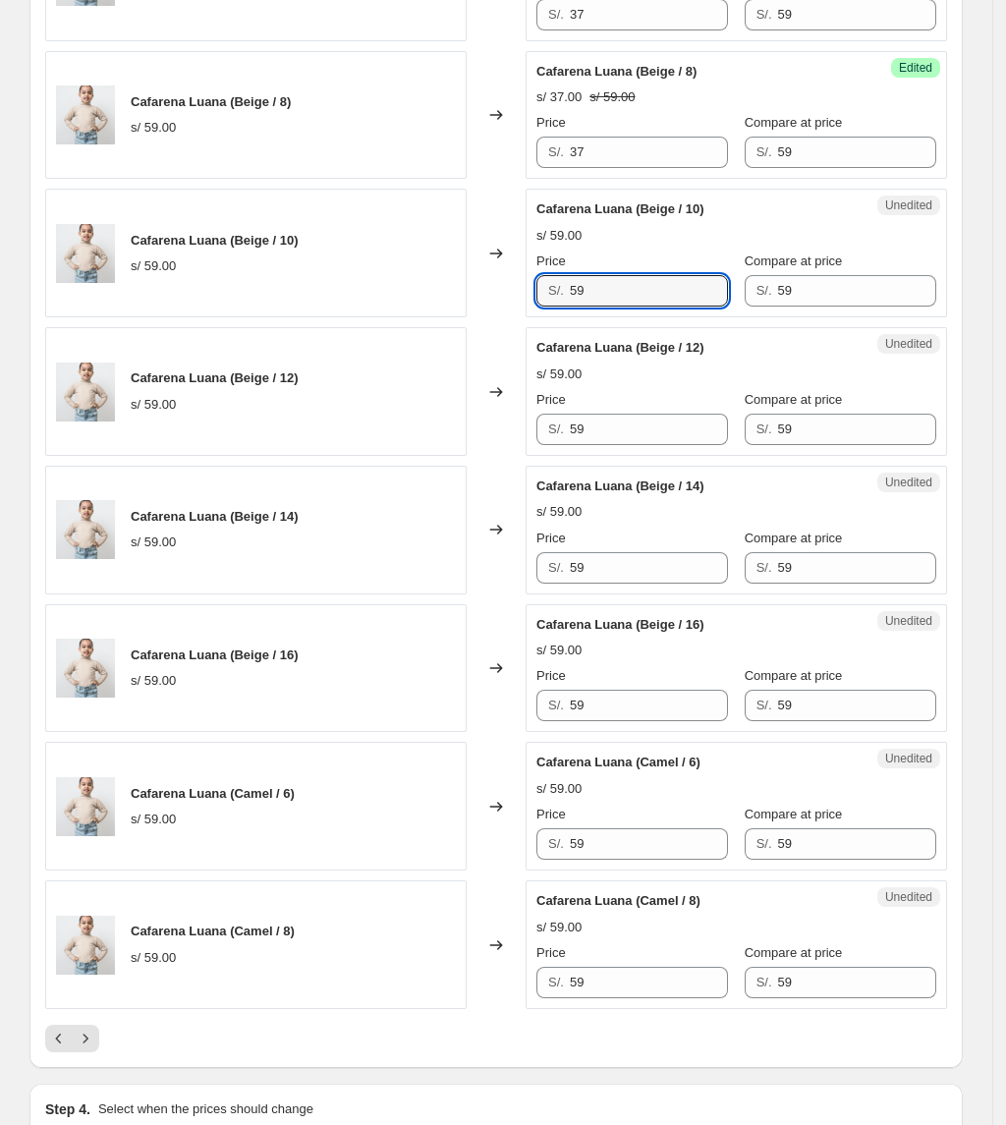
drag, startPoint x: 649, startPoint y: 312, endPoint x: 122, endPoint y: 370, distance: 530.7
paste input "37"
type input "37"
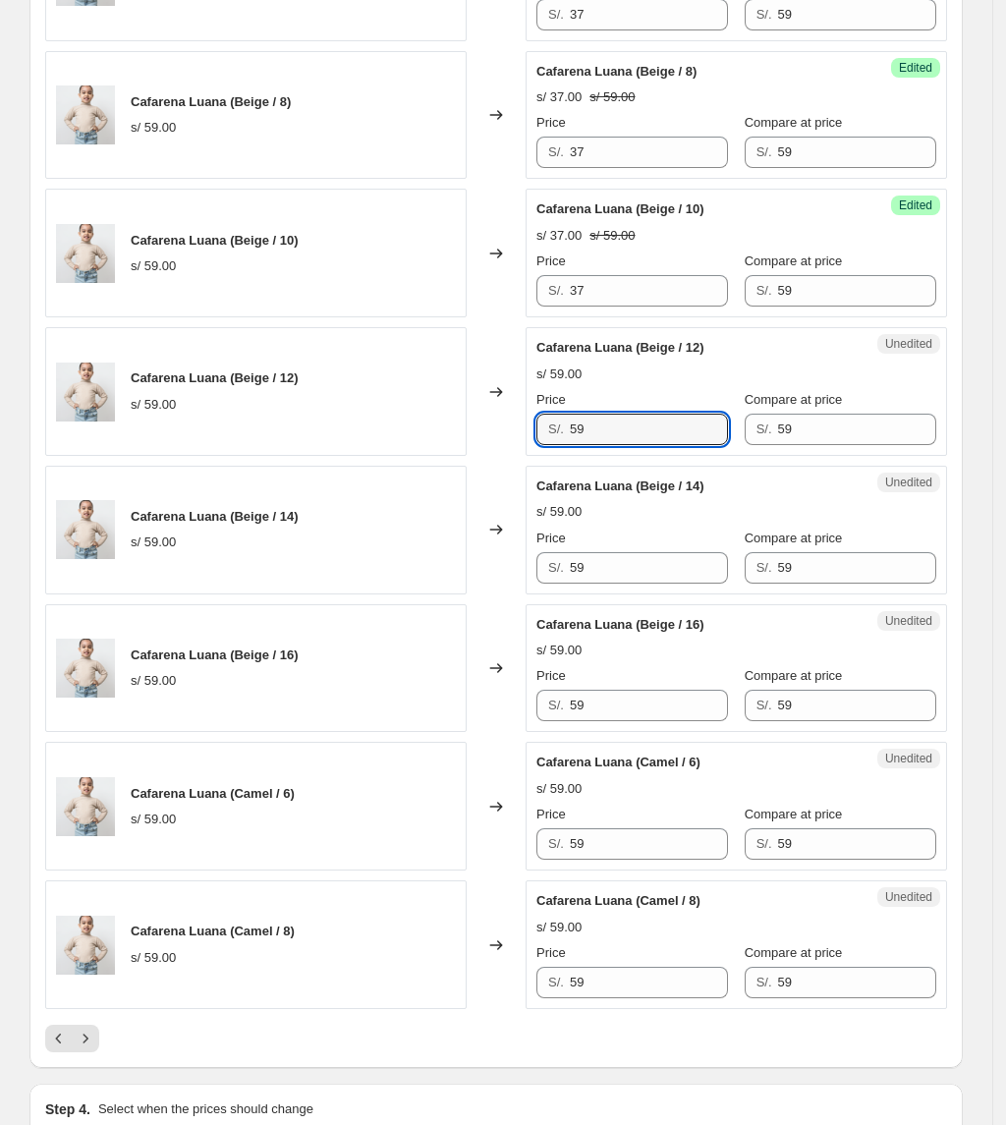
drag, startPoint x: 422, startPoint y: 438, endPoint x: 457, endPoint y: 437, distance: 34.4
click at [328, 433] on div "Cafarena Luana (Beige / 12) s/ 59.00 Changed to Unedited Cafarena Luana (Beige …" at bounding box center [496, 391] width 902 height 129
paste input "37"
type input "37"
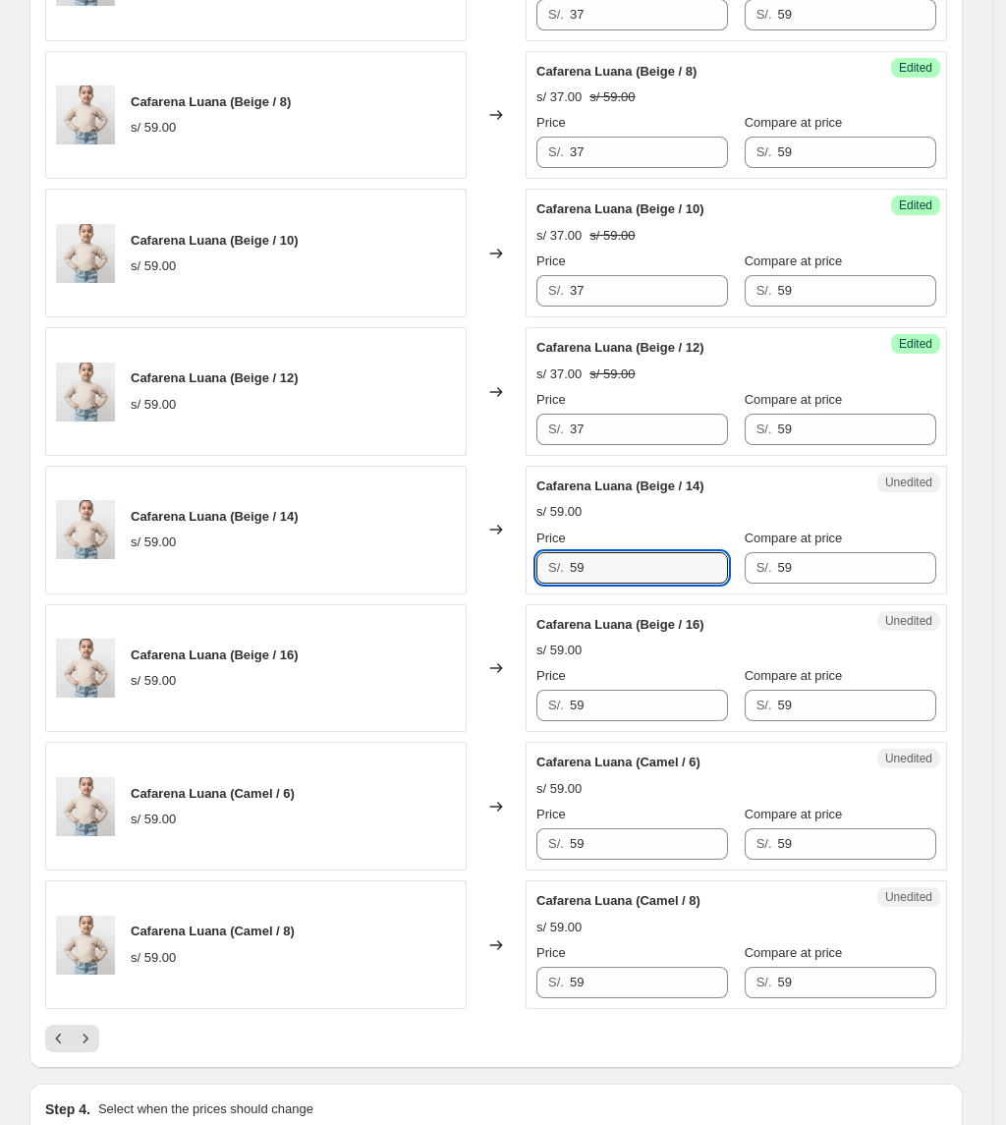
drag, startPoint x: 646, startPoint y: 566, endPoint x: 167, endPoint y: 544, distance: 479.9
click at [167, 544] on div "Cafarena Luana (Beige / 14) s/ 59.00 Changed to Unedited Cafarena Luana (Beige …" at bounding box center [496, 530] width 902 height 129
paste input "37"
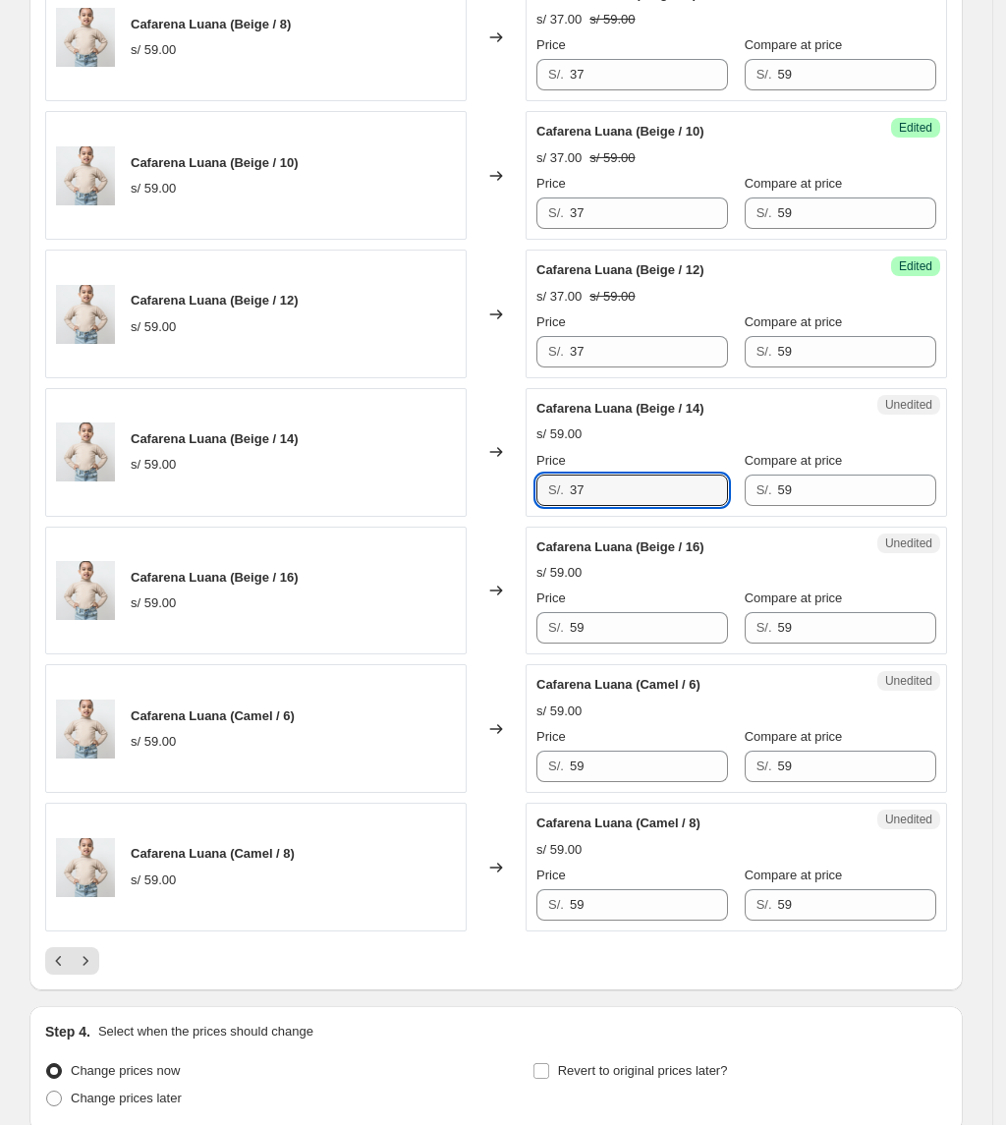
scroll to position [2761, 0]
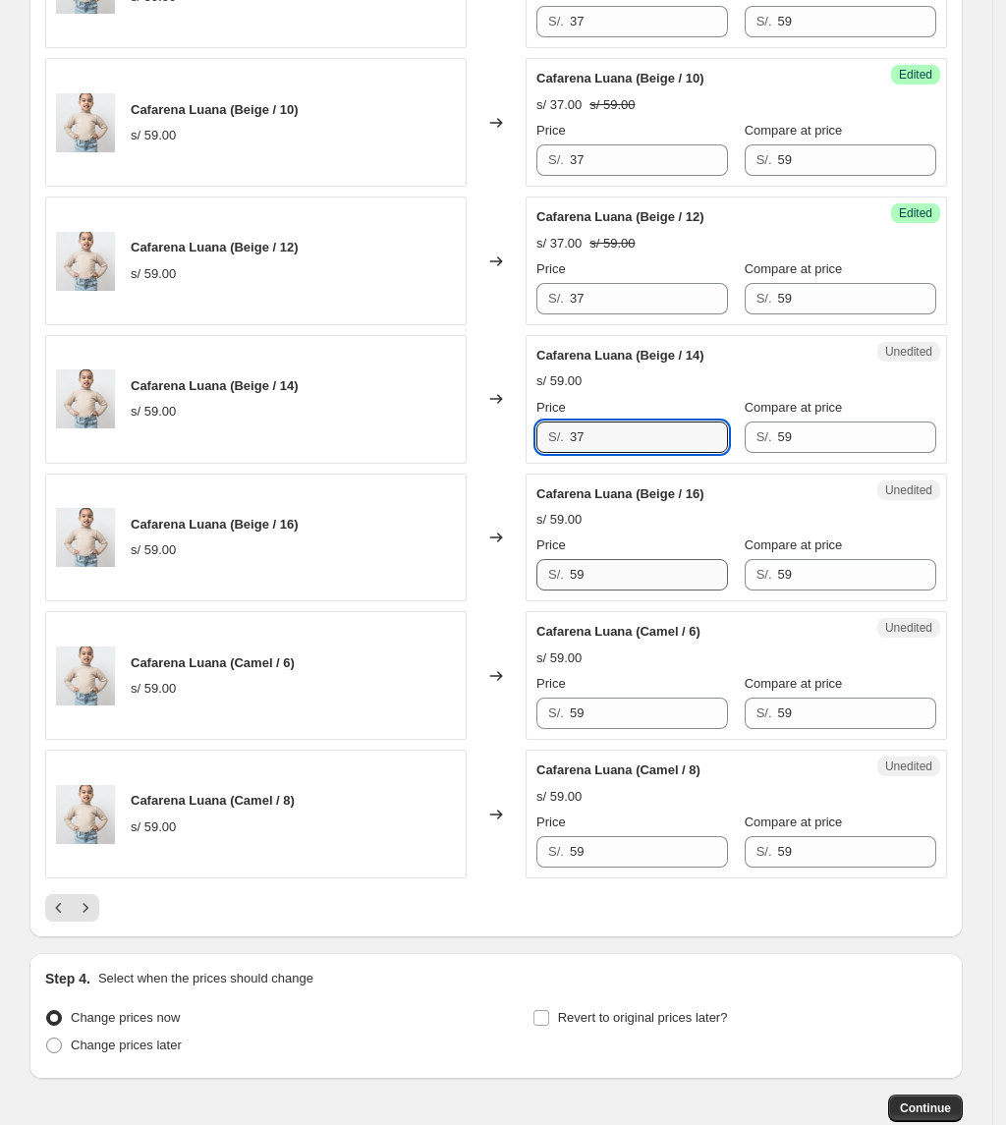
type input "37"
drag, startPoint x: 623, startPoint y: 587, endPoint x: 112, endPoint y: 555, distance: 511.9
click at [112, 555] on div "Cafarena Luana (Beige / 16) s/ 59.00 Changed to Unedited Cafarena Luana (Beige …" at bounding box center [496, 538] width 902 height 129
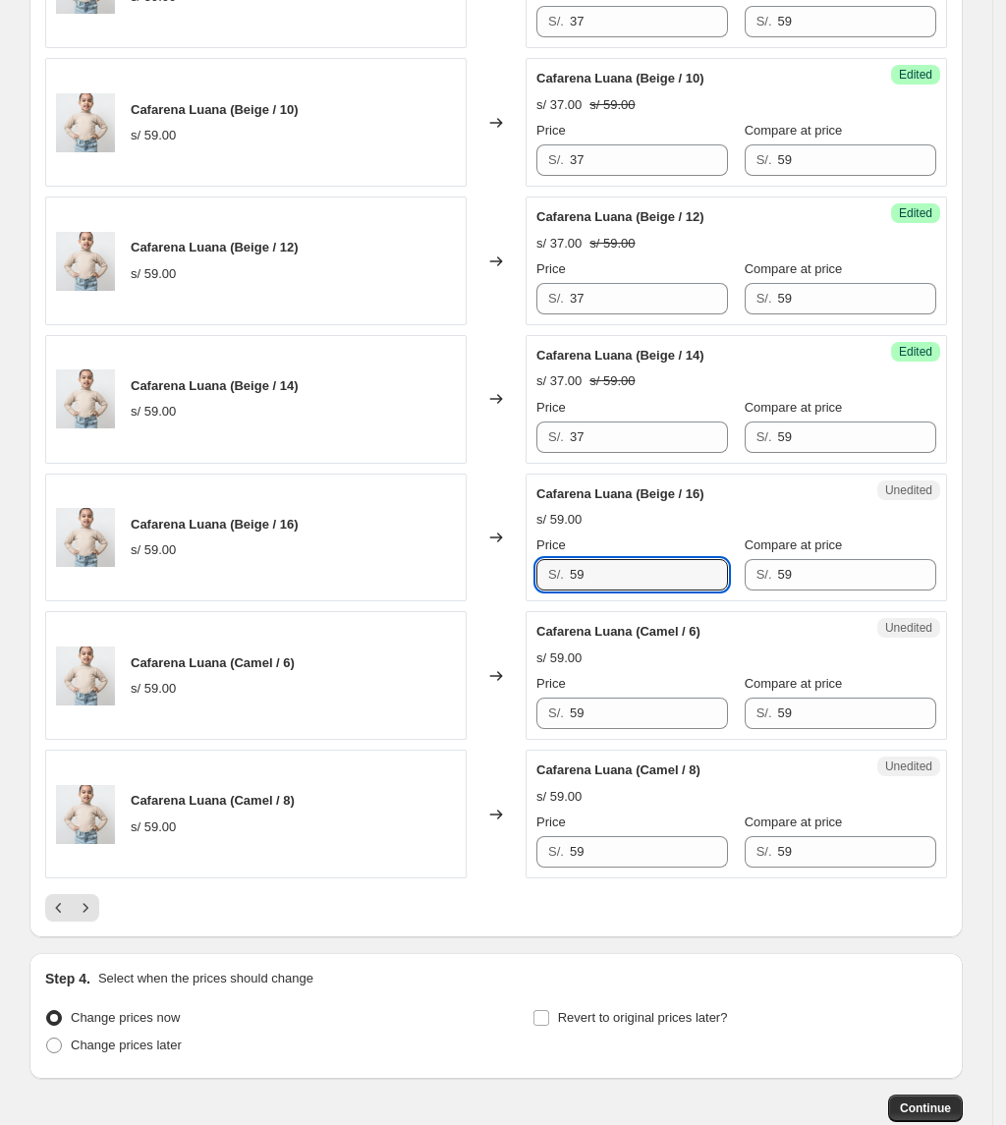
paste input "37"
type input "37"
drag, startPoint x: 540, startPoint y: 727, endPoint x: 336, endPoint y: 709, distance: 205.1
click at [336, 708] on div "Cafarena Luana (Camel / 6) s/ 59.00 Changed to Unedited Cafarena Luana (Camel /…" at bounding box center [496, 675] width 902 height 129
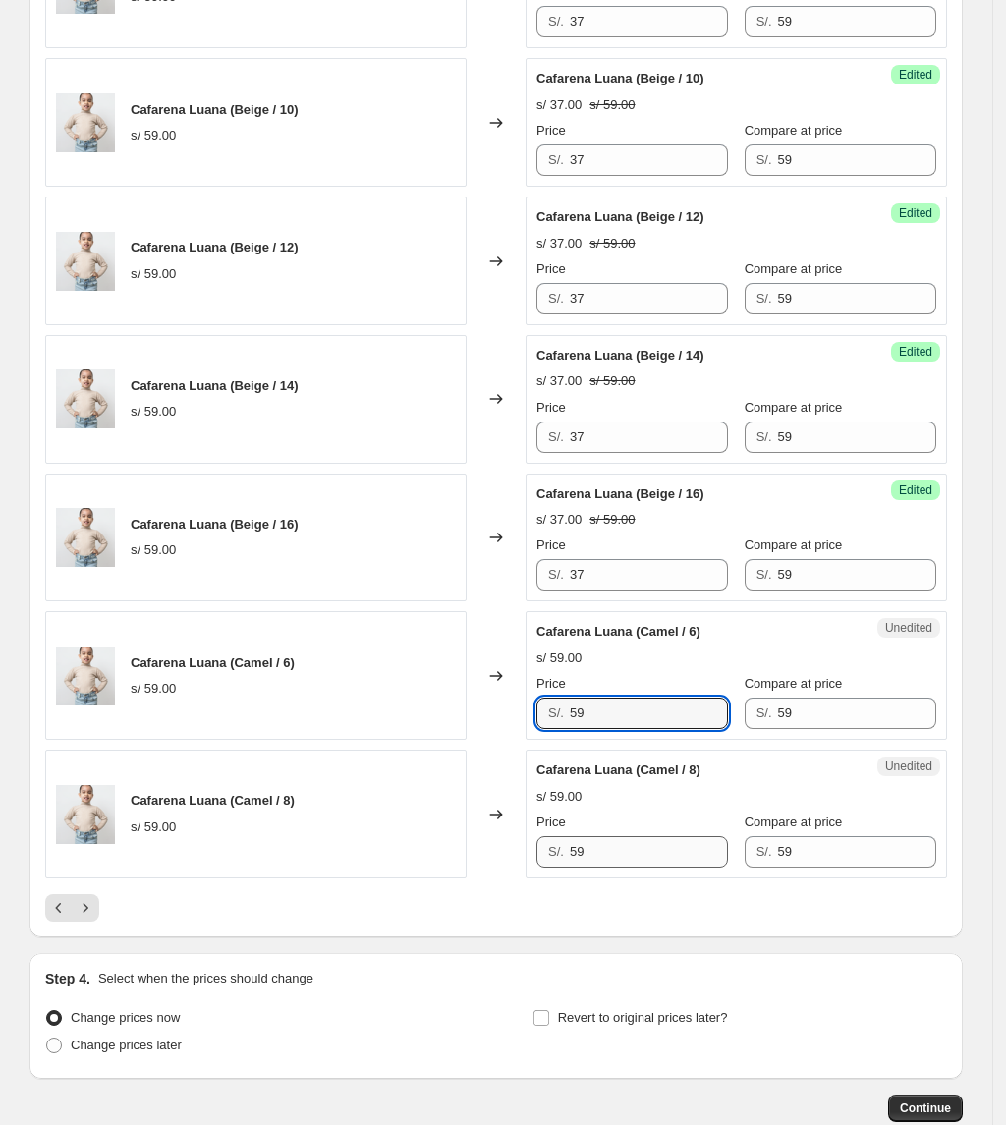
paste input "37"
type input "37"
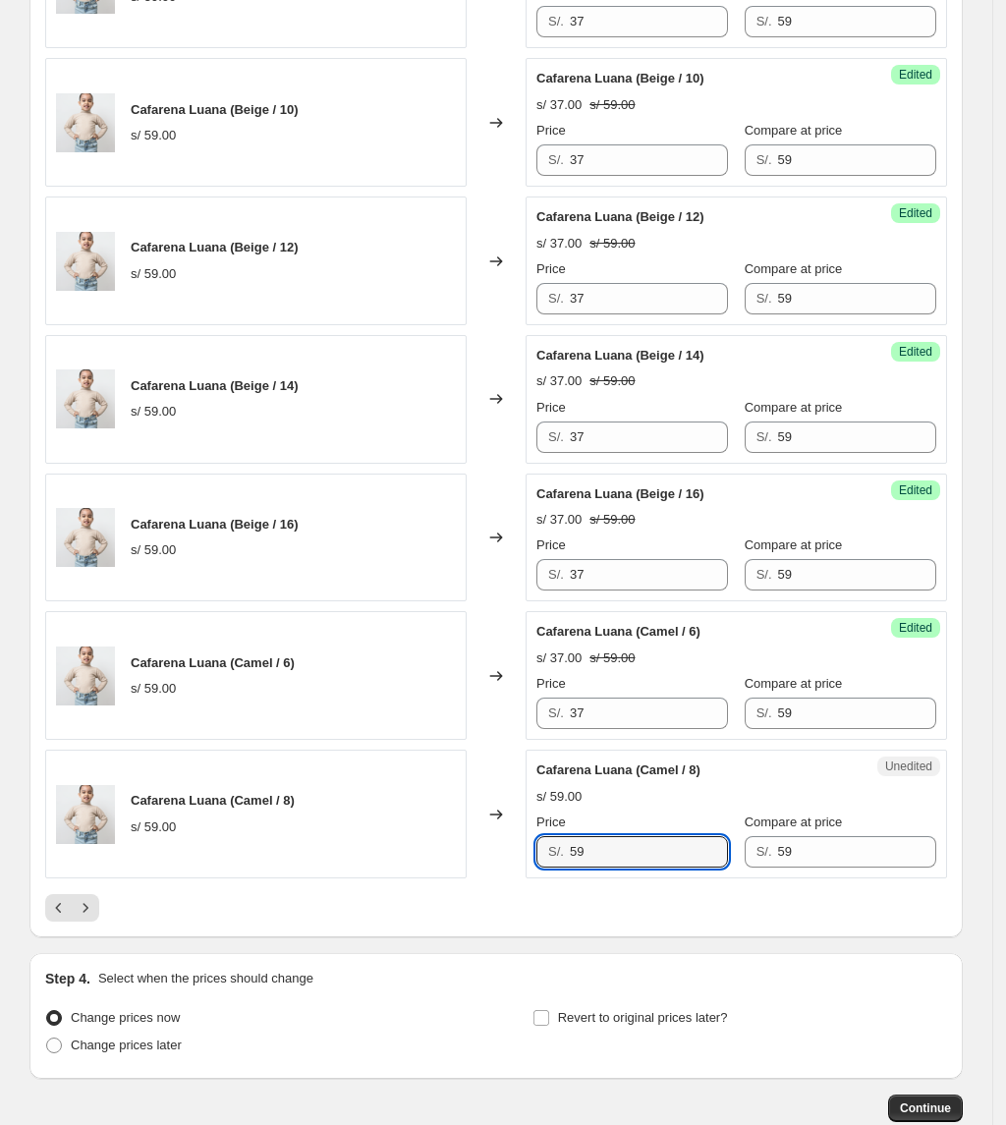
drag, startPoint x: 627, startPoint y: 857, endPoint x: 420, endPoint y: 843, distance: 206.8
click at [422, 845] on div "Cafarena Luana (Camel / 8) s/ 59.00 Changed to Unedited Cafarena Luana (Camel /…" at bounding box center [496, 814] width 902 height 129
paste input "37"
type input "37"
click at [95, 917] on icon "Next" at bounding box center [86, 908] width 20 height 20
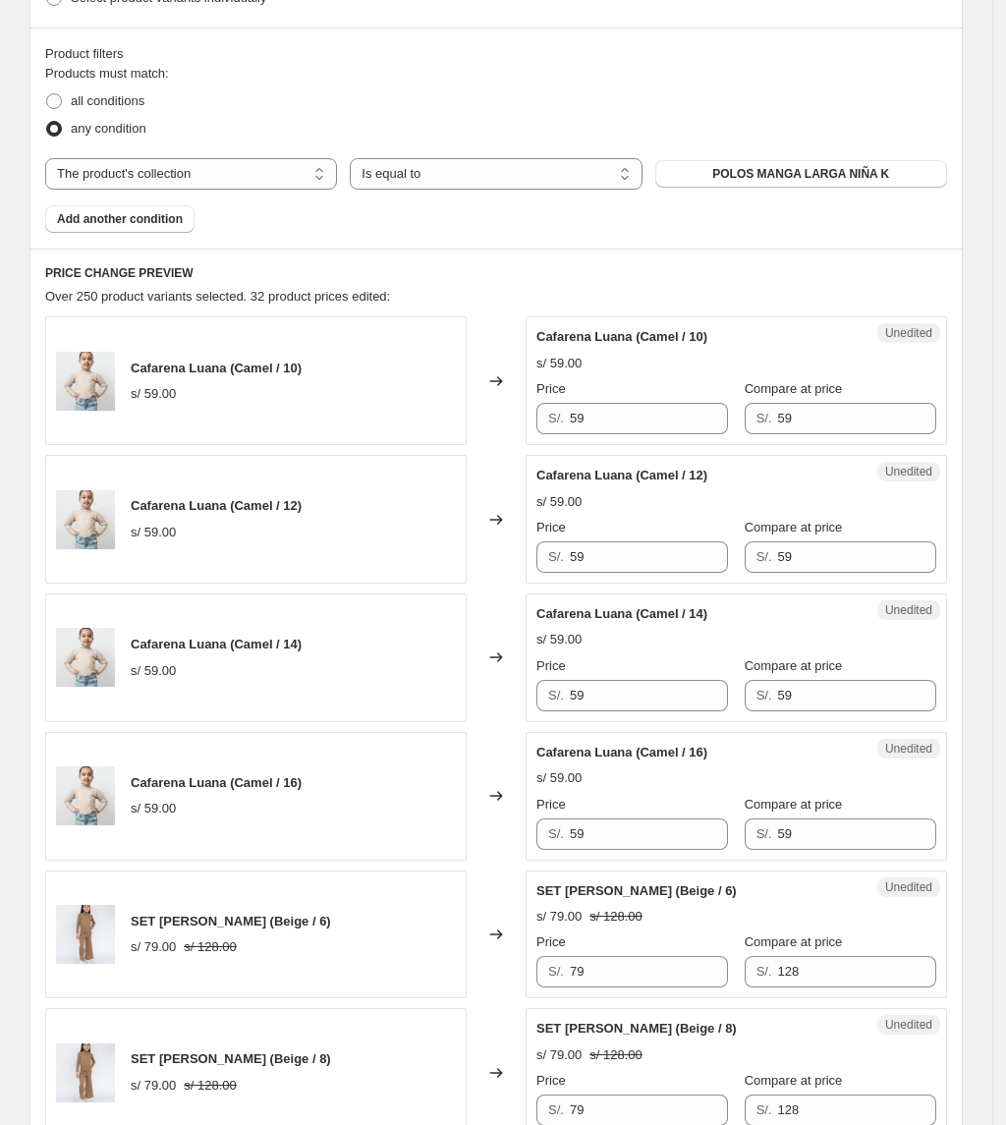
scroll to position [534, 0]
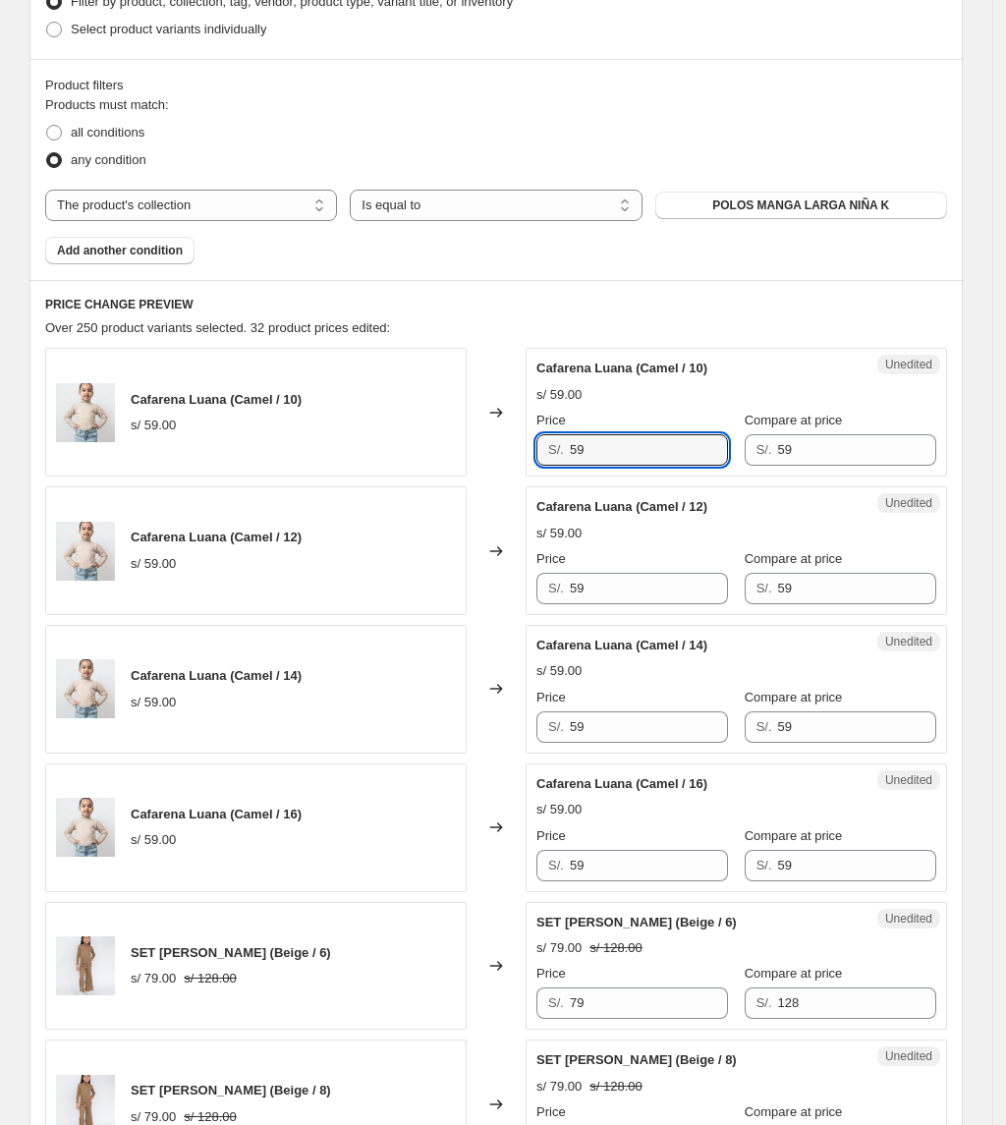
drag, startPoint x: 629, startPoint y: 450, endPoint x: 414, endPoint y: 468, distance: 215.9
click at [418, 468] on div "Cafarena Luana (Camel / 10) s/ 59.00 Changed to Unedited Cafarena Luana (Camel …" at bounding box center [496, 412] width 902 height 129
paste input "37"
type input "37"
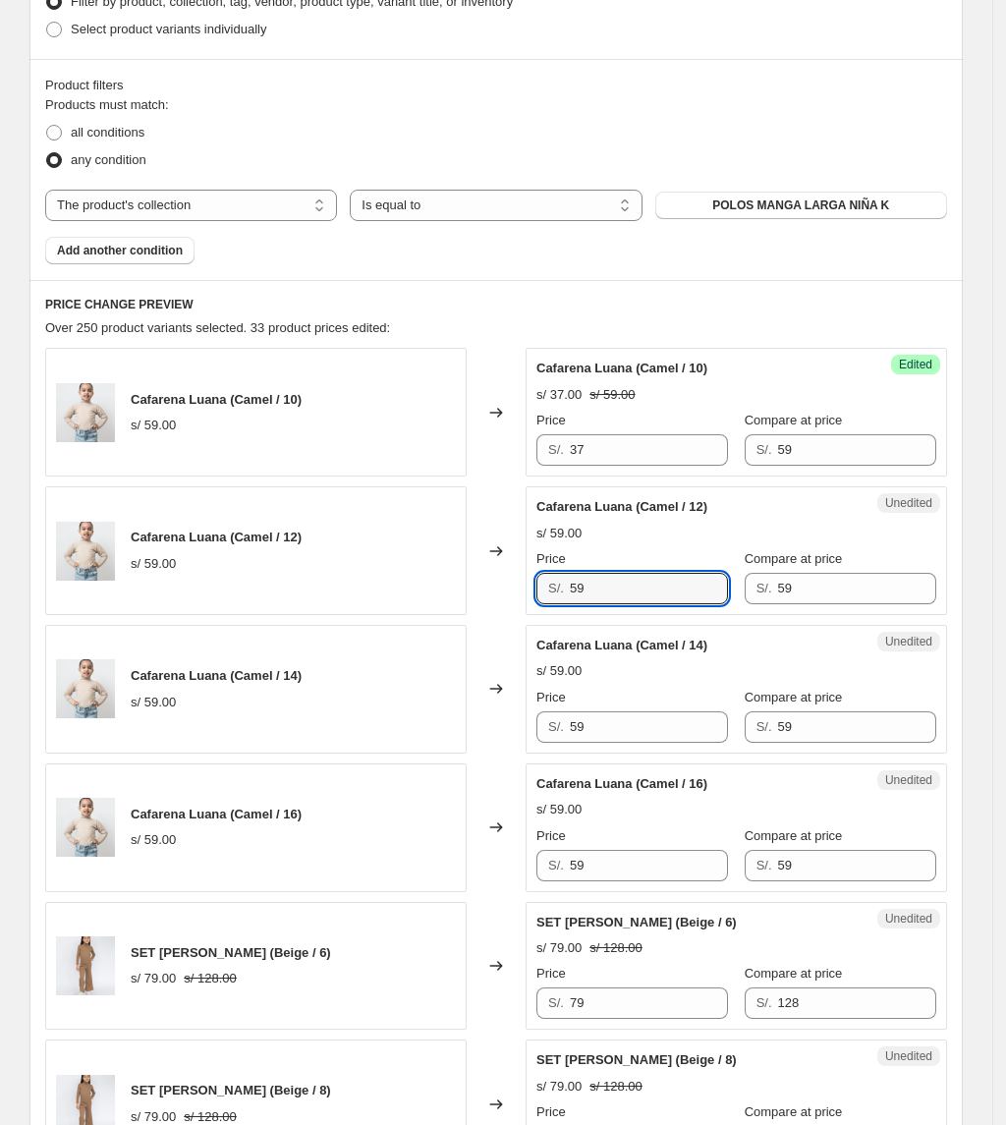
drag, startPoint x: 607, startPoint y: 602, endPoint x: 434, endPoint y: 605, distance: 172.9
click at [434, 605] on div "Cafarena Luana (Camel / 12) s/ 59.00 Changed to Unedited Cafarena Luana (Camel …" at bounding box center [496, 550] width 902 height 129
paste input "37"
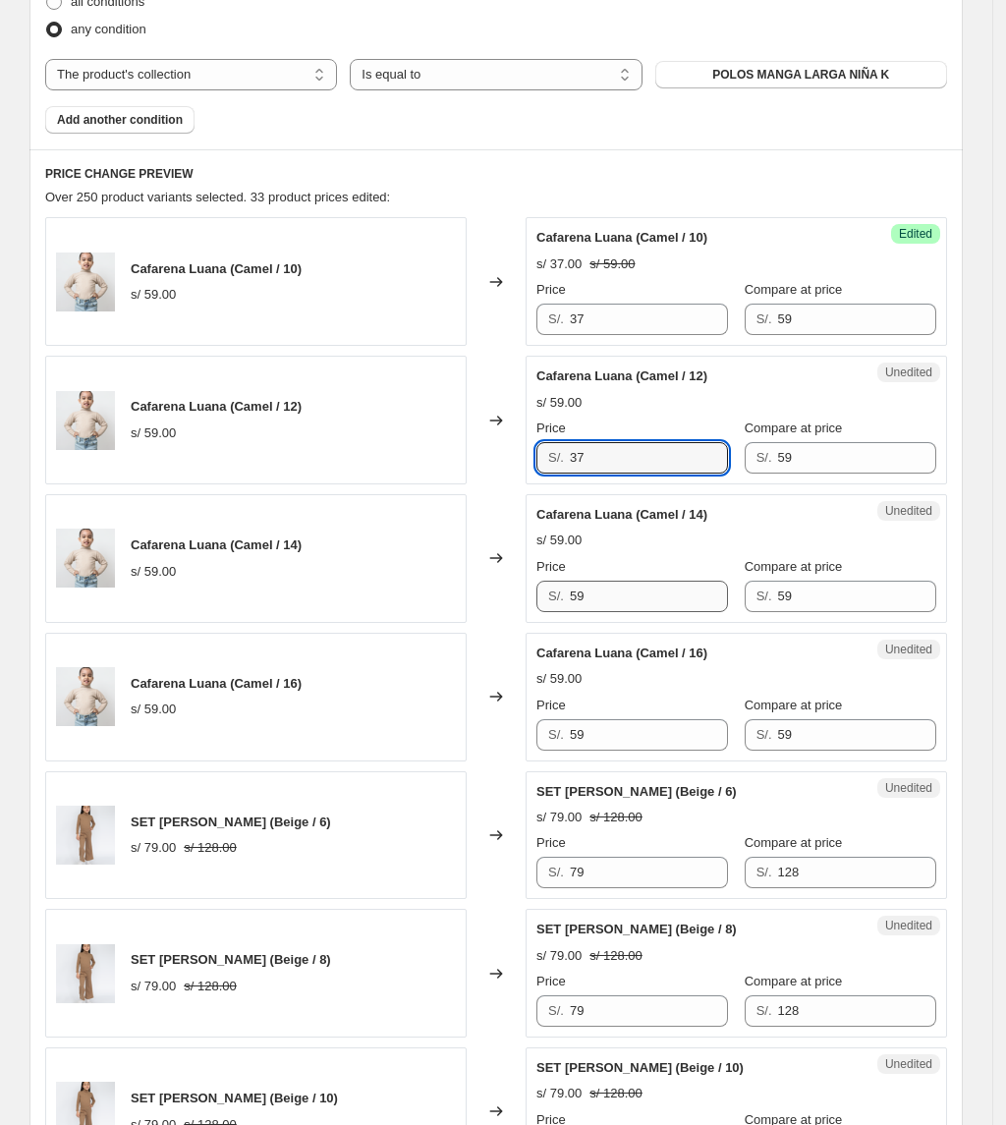
type input "37"
drag, startPoint x: 626, startPoint y: 594, endPoint x: 445, endPoint y: 593, distance: 180.8
click at [445, 593] on div "Cafarena Luana (Camel / 14) s/ 59.00 Changed to Unedited Cafarena Luana (Camel …" at bounding box center [496, 558] width 902 height 129
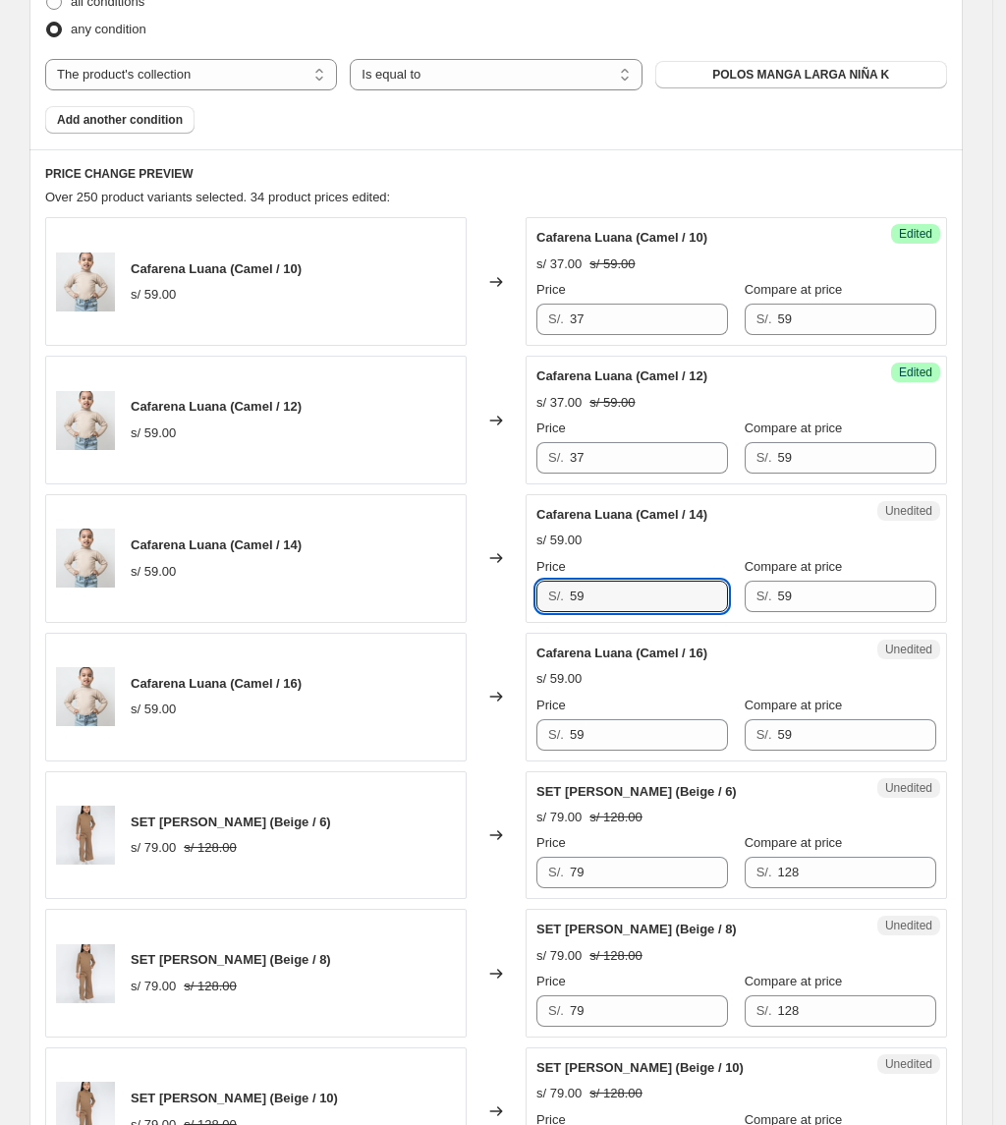
paste input "37"
type input "37"
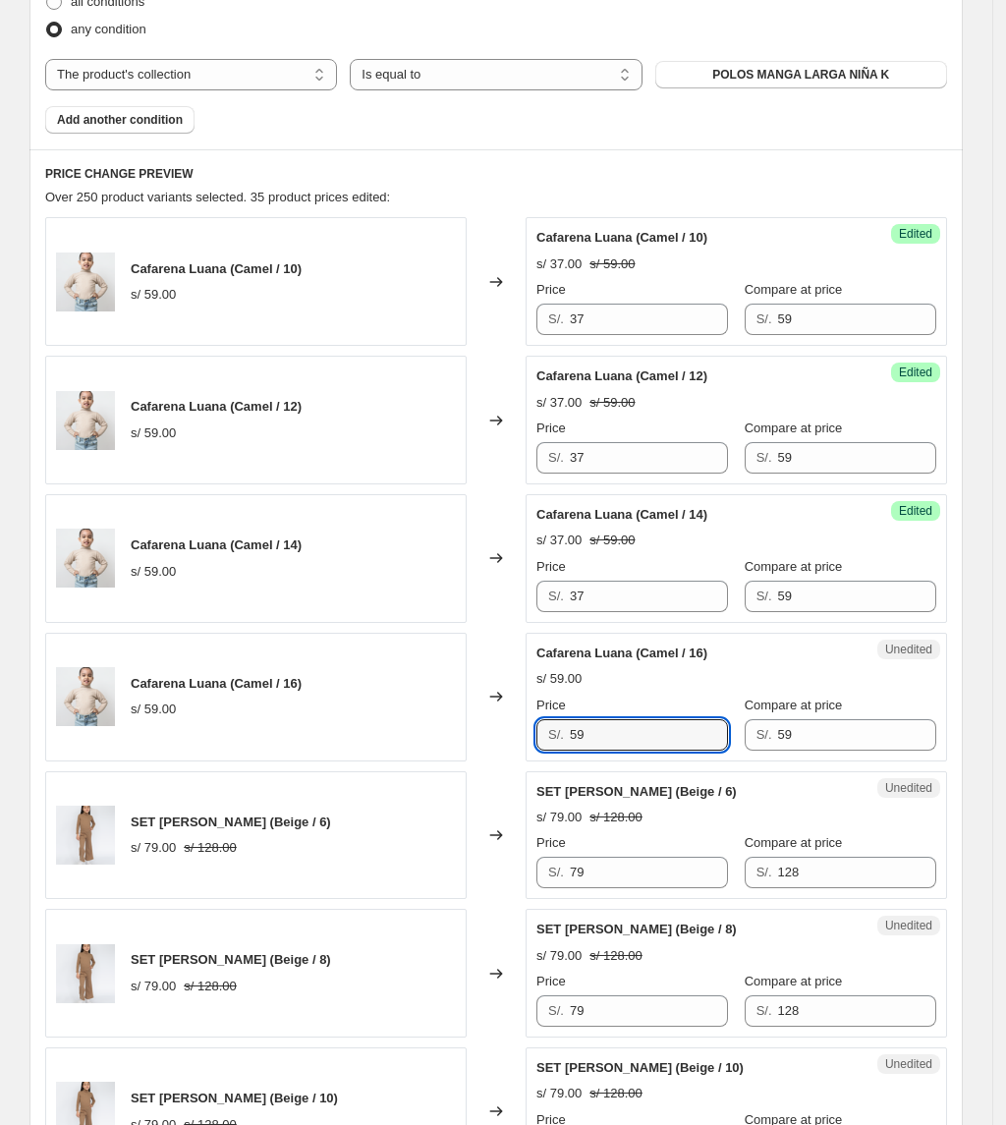
drag, startPoint x: 617, startPoint y: 736, endPoint x: 369, endPoint y: 751, distance: 248.0
click at [369, 751] on div "Cafarena Luana (Camel / 16) s/ 59.00 Changed to Unedited Cafarena Luana (Camel …" at bounding box center [496, 697] width 902 height 129
paste input "37"
type input "37"
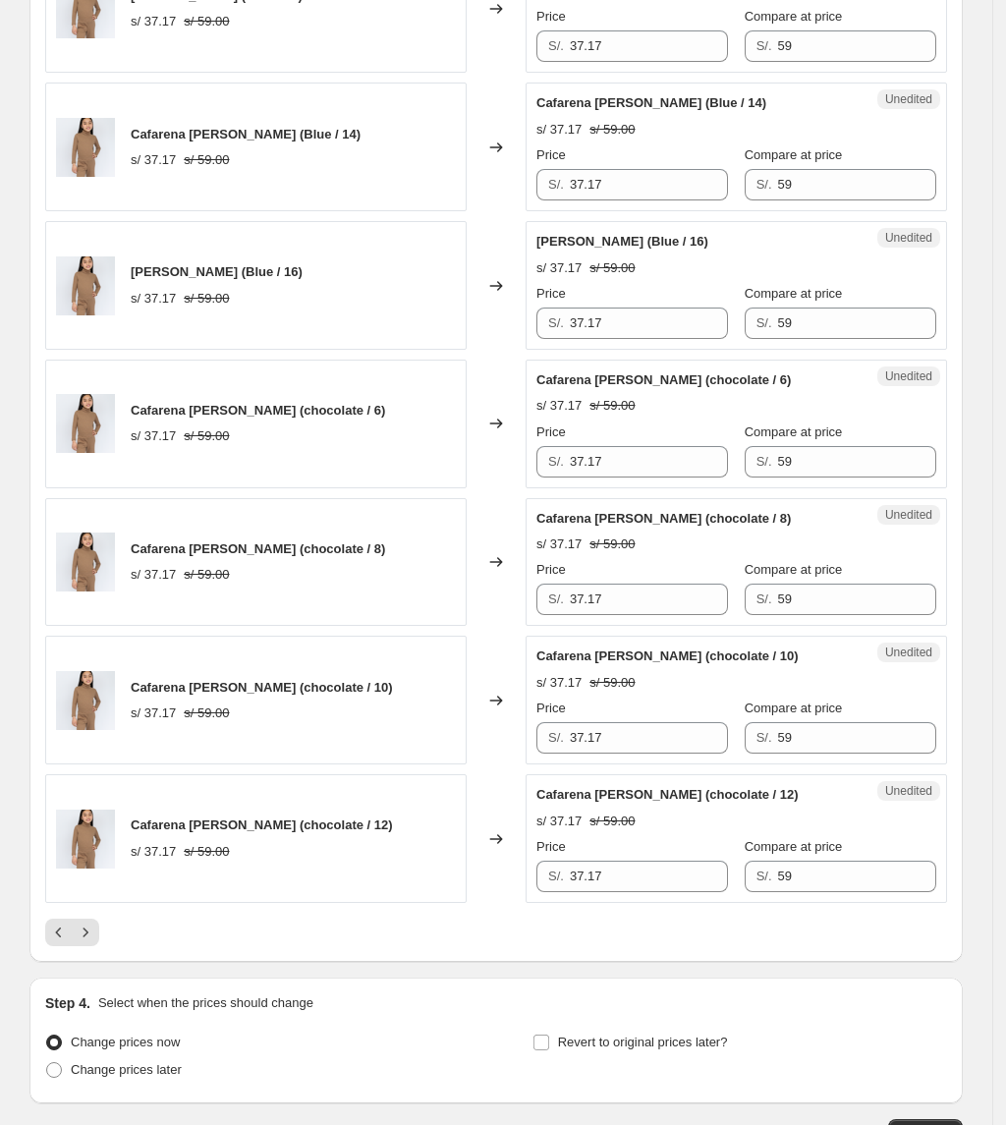
scroll to position [2761, 0]
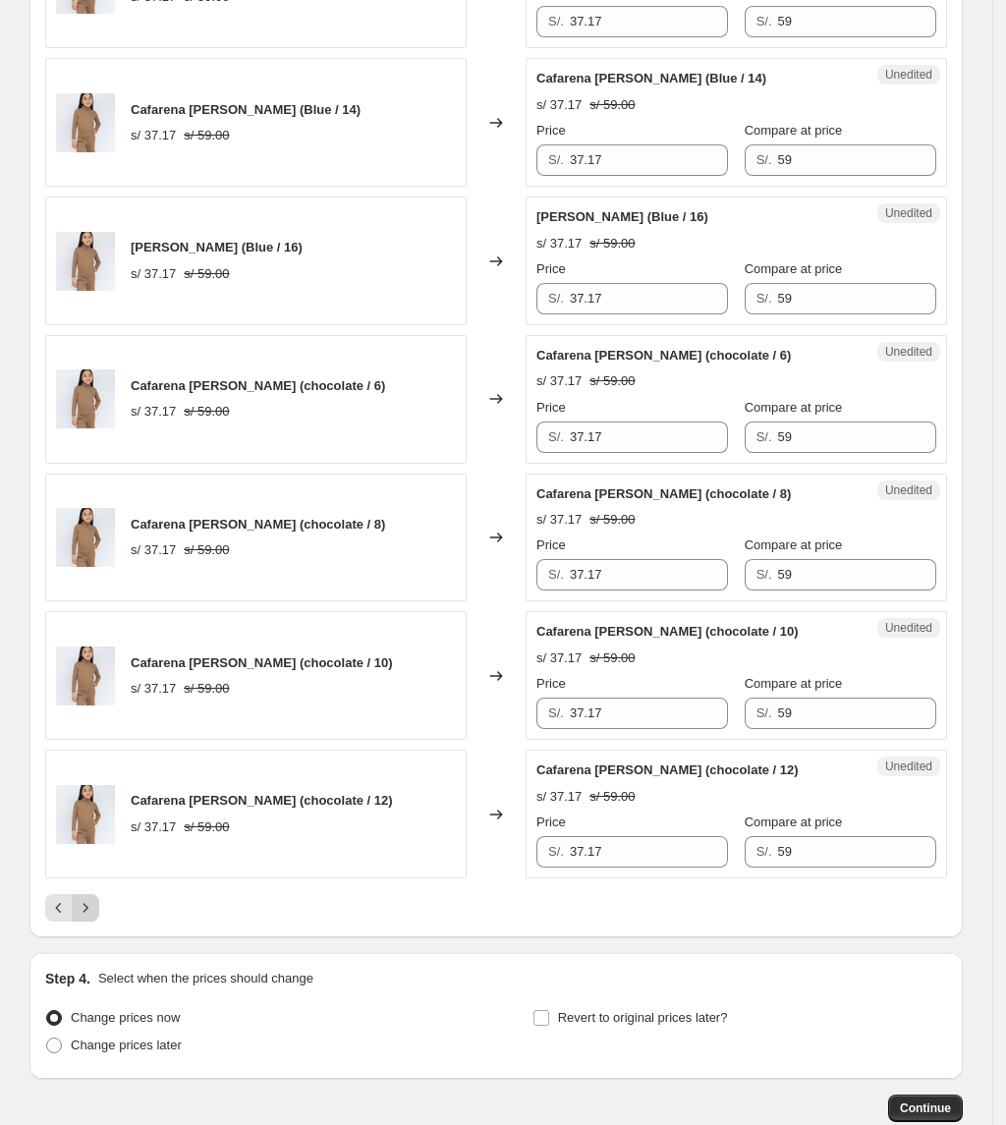
click at [86, 918] on icon "Next" at bounding box center [86, 908] width 20 height 20
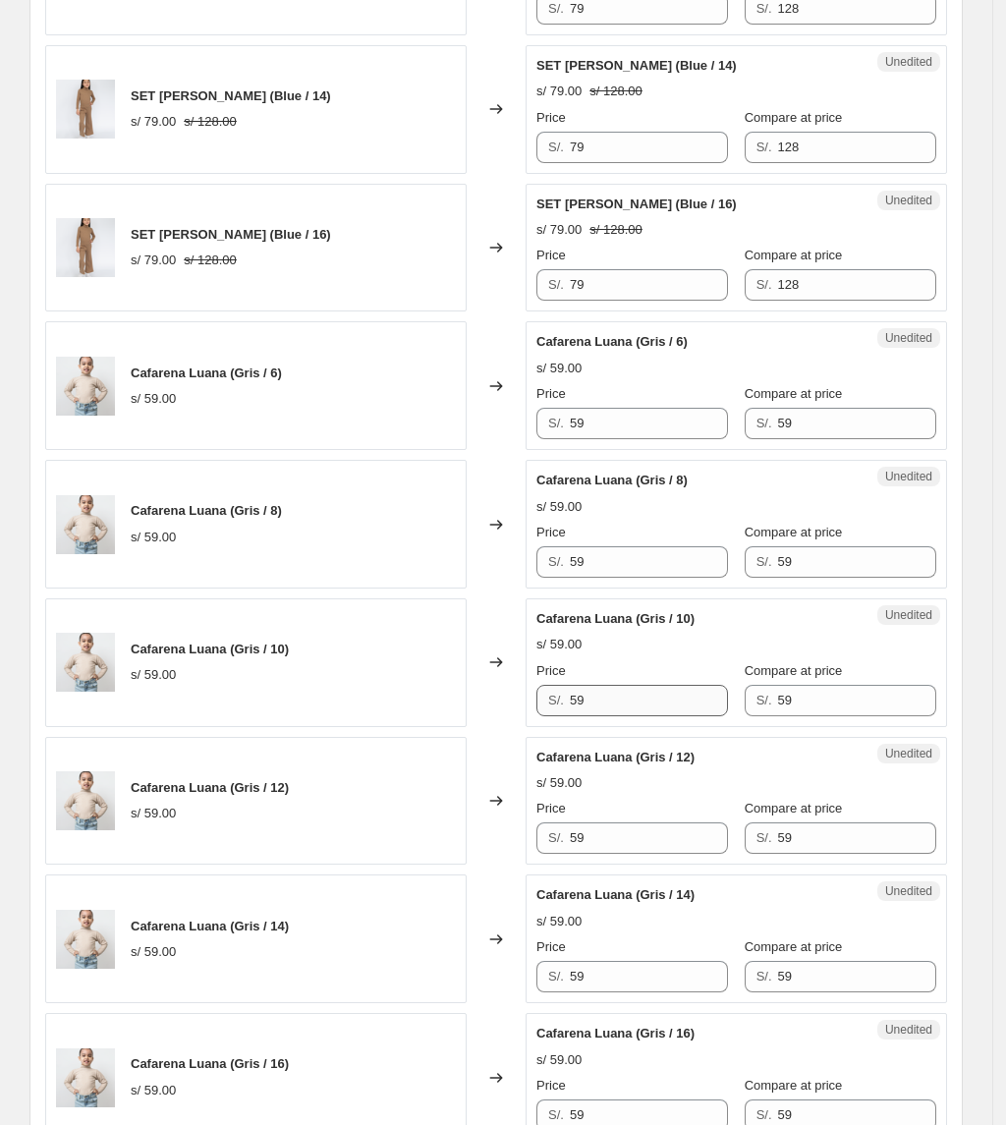
scroll to position [2499, 0]
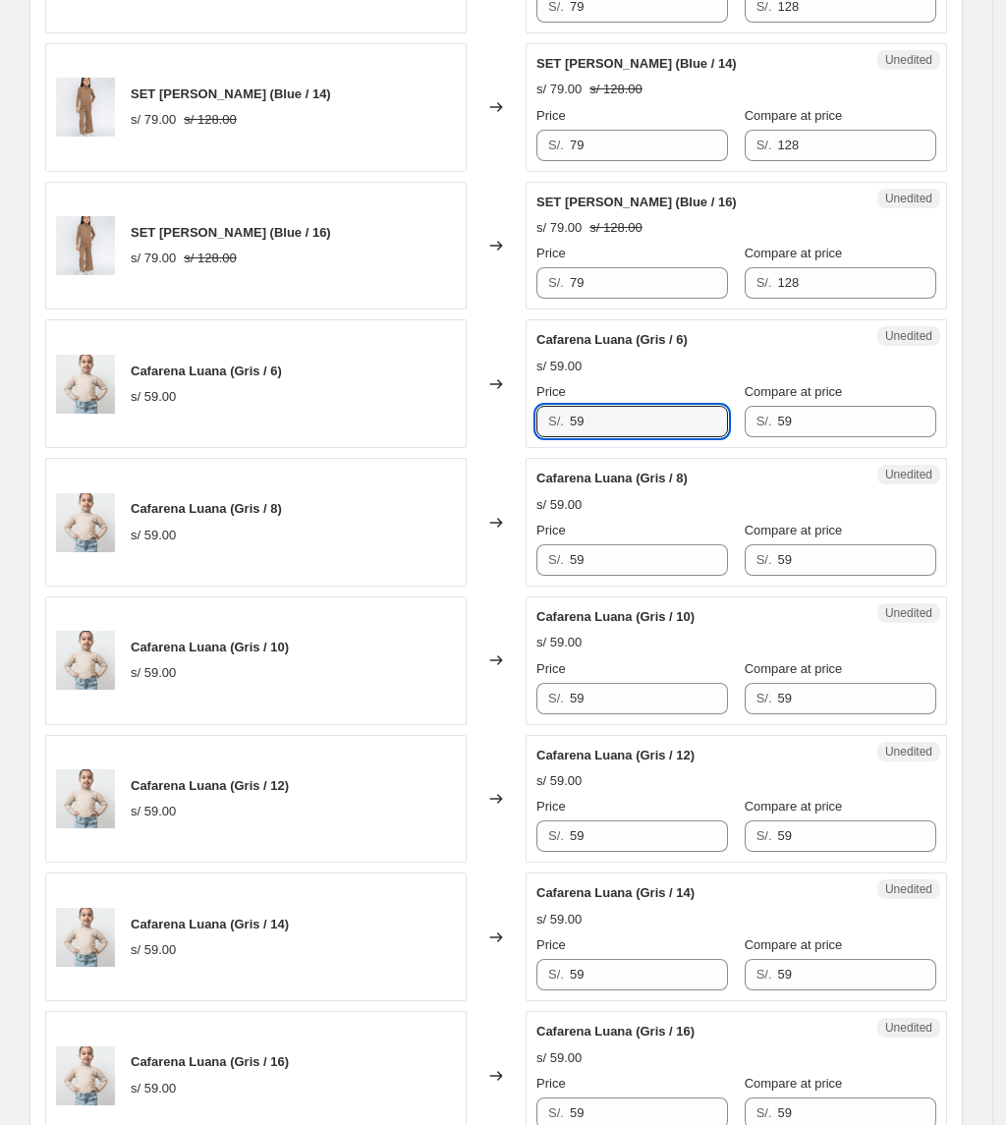
drag, startPoint x: 715, startPoint y: 433, endPoint x: 480, endPoint y: 465, distance: 236.9
drag, startPoint x: 634, startPoint y: 436, endPoint x: 492, endPoint y: 441, distance: 141.6
click at [492, 441] on div "Cafarena Luana (Gris / 6) s/ 59.00 Changed to Unedited Cafarena Luana (Gris / 6…" at bounding box center [496, 383] width 902 height 129
type input "37"
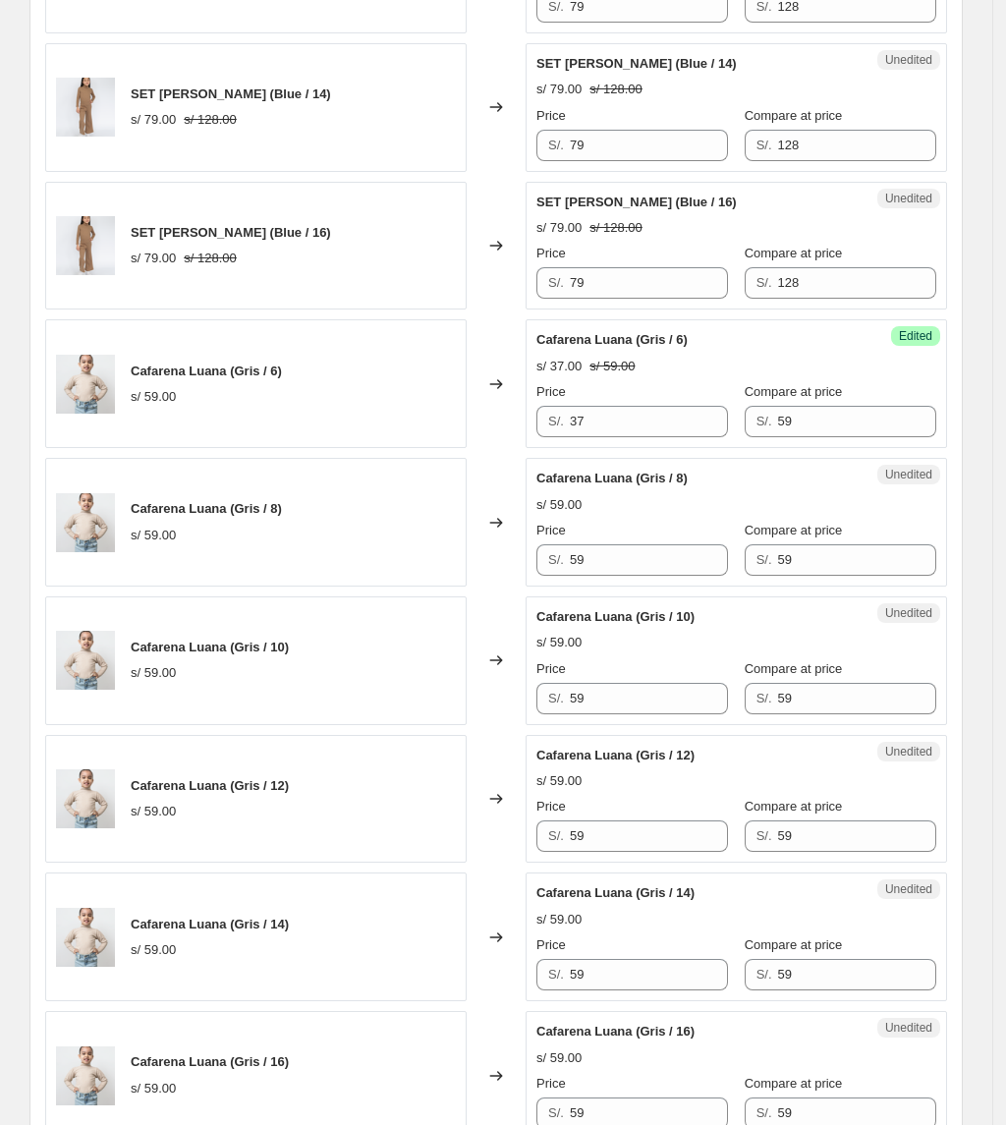
click at [645, 587] on div "Unedited Cafarena Luana (Gris / 8) s/ 59.00 Price S/. 59 Compare at price S/. 59" at bounding box center [736, 522] width 421 height 129
drag, startPoint x: 425, startPoint y: 579, endPoint x: 338, endPoint y: 579, distance: 87.4
click at [338, 579] on div "Cafarena Luana (Gris / 8) s/ 59.00 Changed to Unedited Cafarena Luana (Gris / 8…" at bounding box center [496, 522] width 902 height 129
paste input "37"
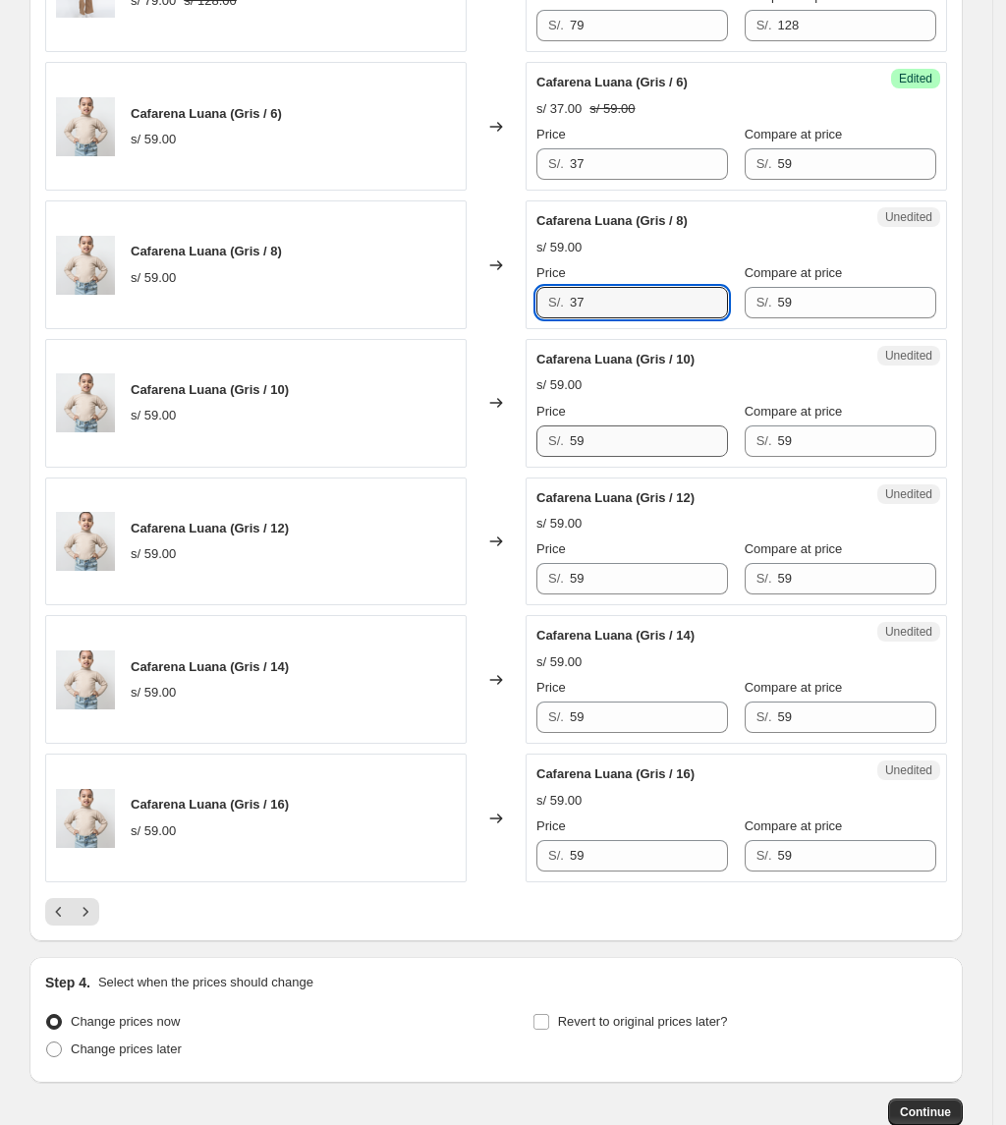
scroll to position [2761, 0]
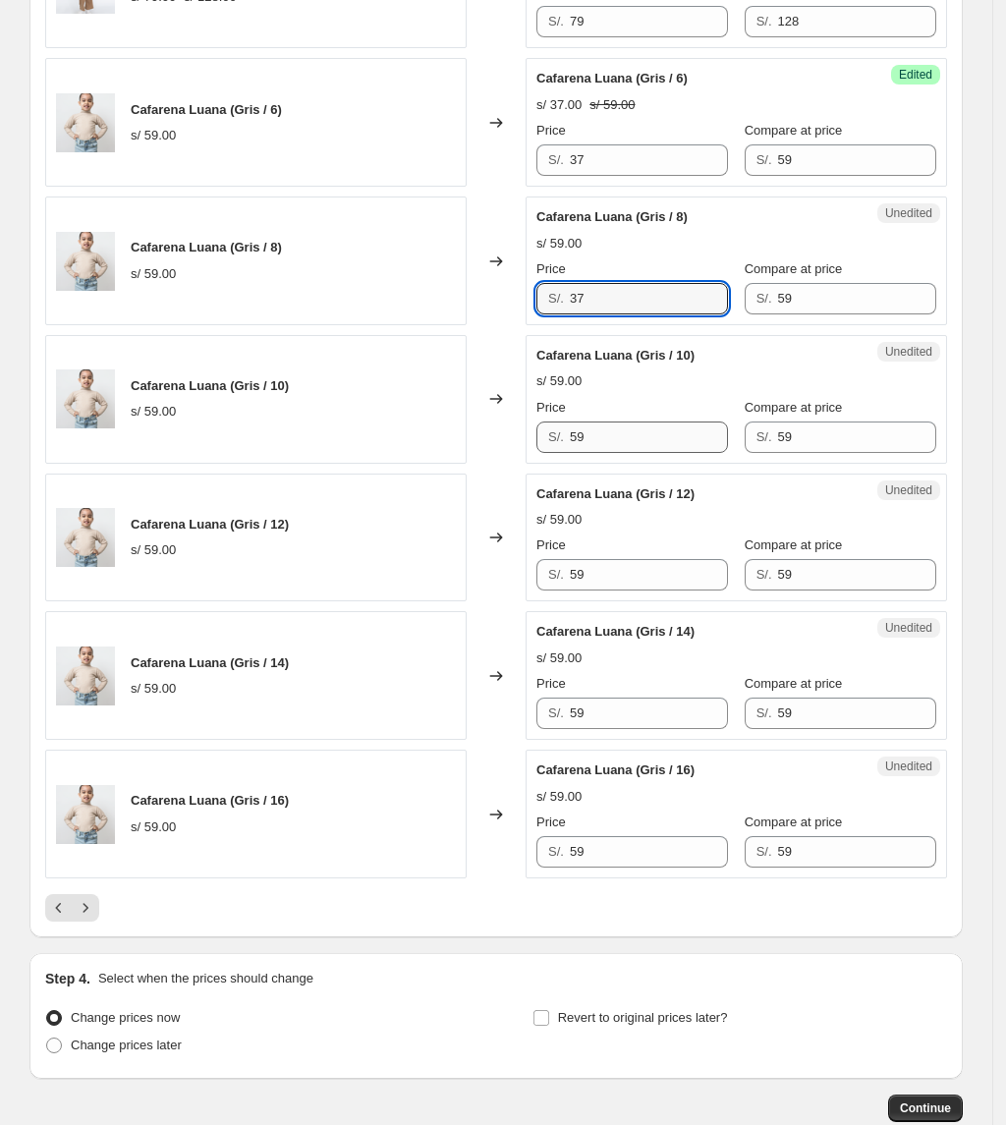
type input "37"
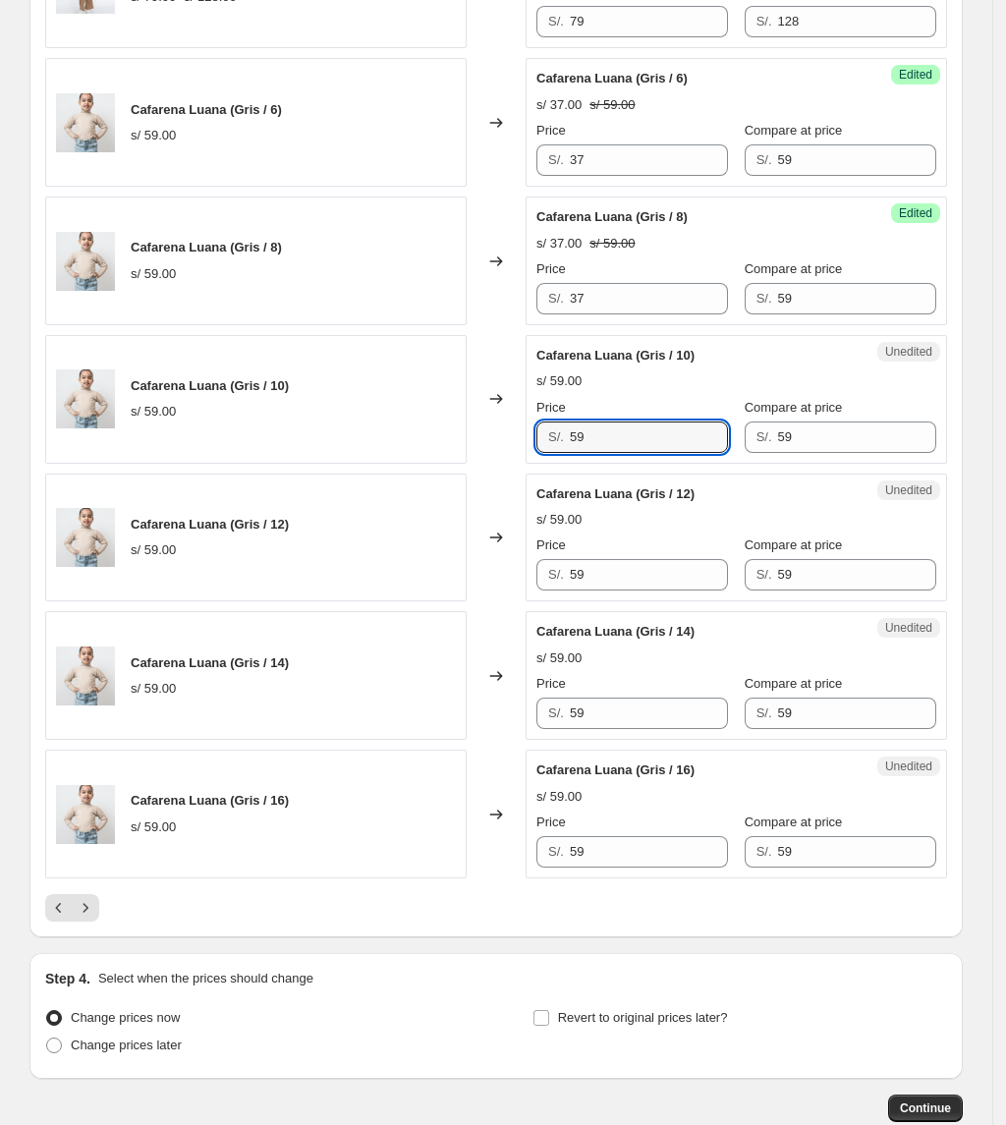
drag, startPoint x: 610, startPoint y: 449, endPoint x: 417, endPoint y: 461, distance: 193.9
click at [417, 461] on div "Cafarena Luana (Gris / 10) s/ 59.00 Changed to Unedited Cafarena Luana (Gris / …" at bounding box center [496, 399] width 902 height 129
paste input "37"
type input "37"
drag, startPoint x: 622, startPoint y: 591, endPoint x: 516, endPoint y: 610, distance: 107.7
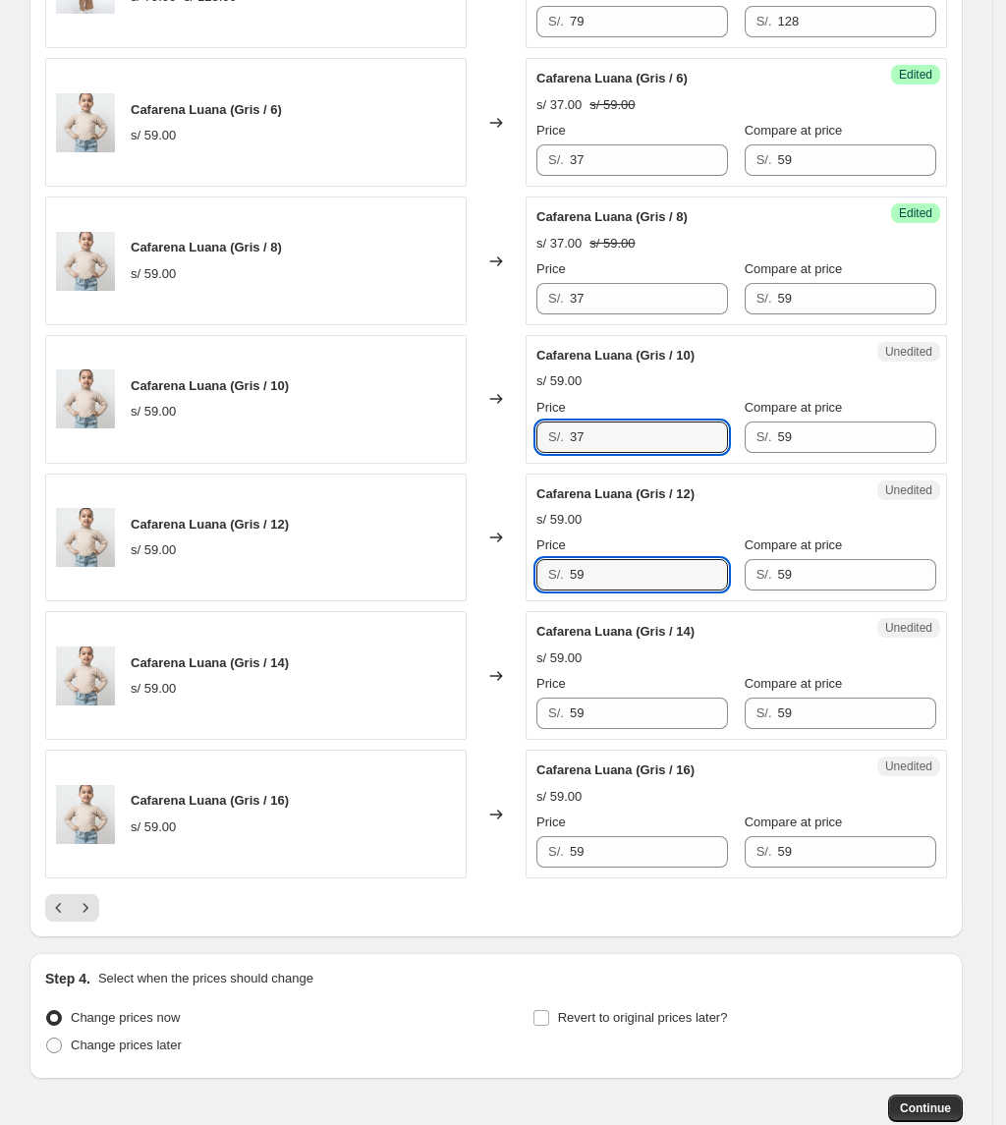
click at [517, 602] on div "Cafarena Luana (Gris / 12) s/ 59.00 Changed to Unedited Cafarena Luana (Gris / …" at bounding box center [496, 538] width 902 height 129
paste input "37"
type input "37"
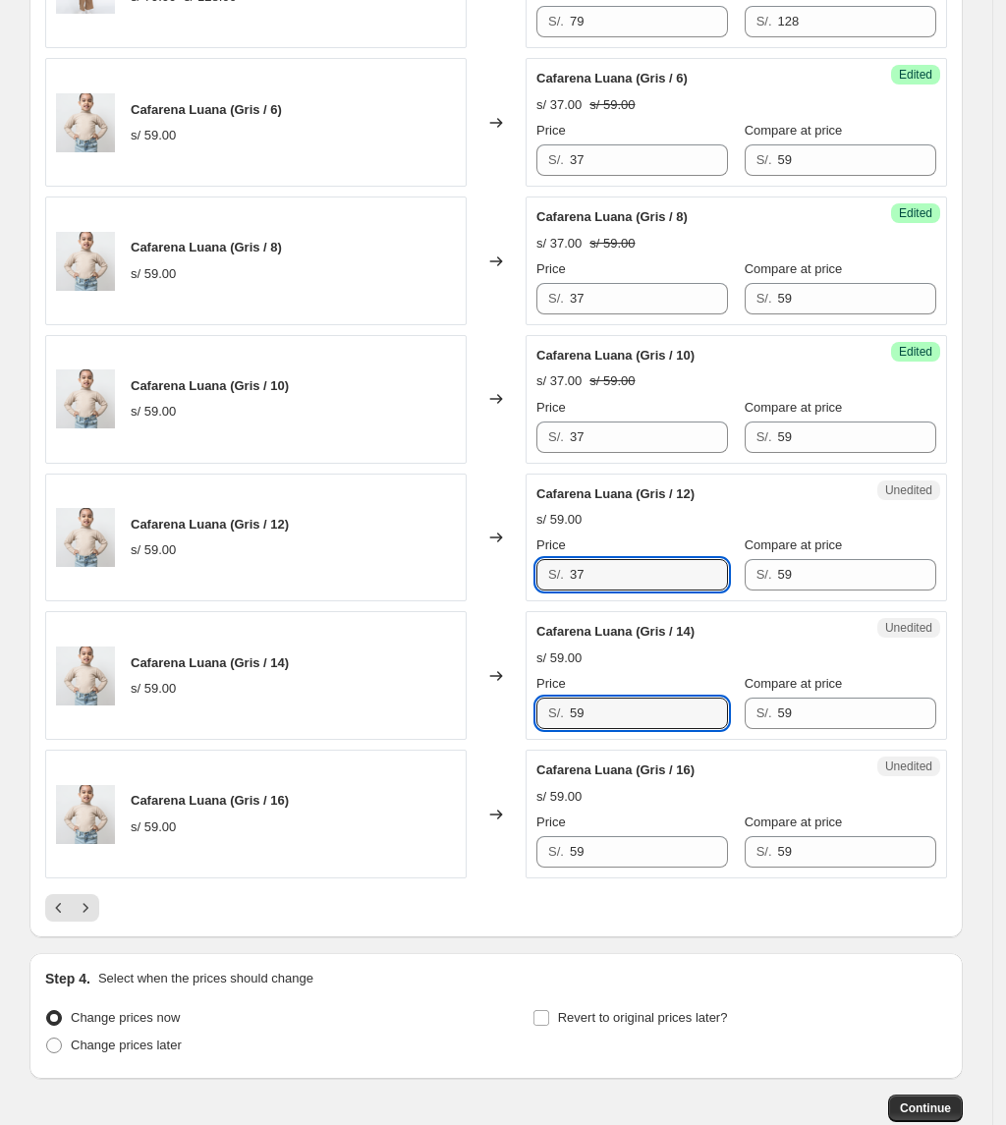
drag
paste input "37"
type input "37"
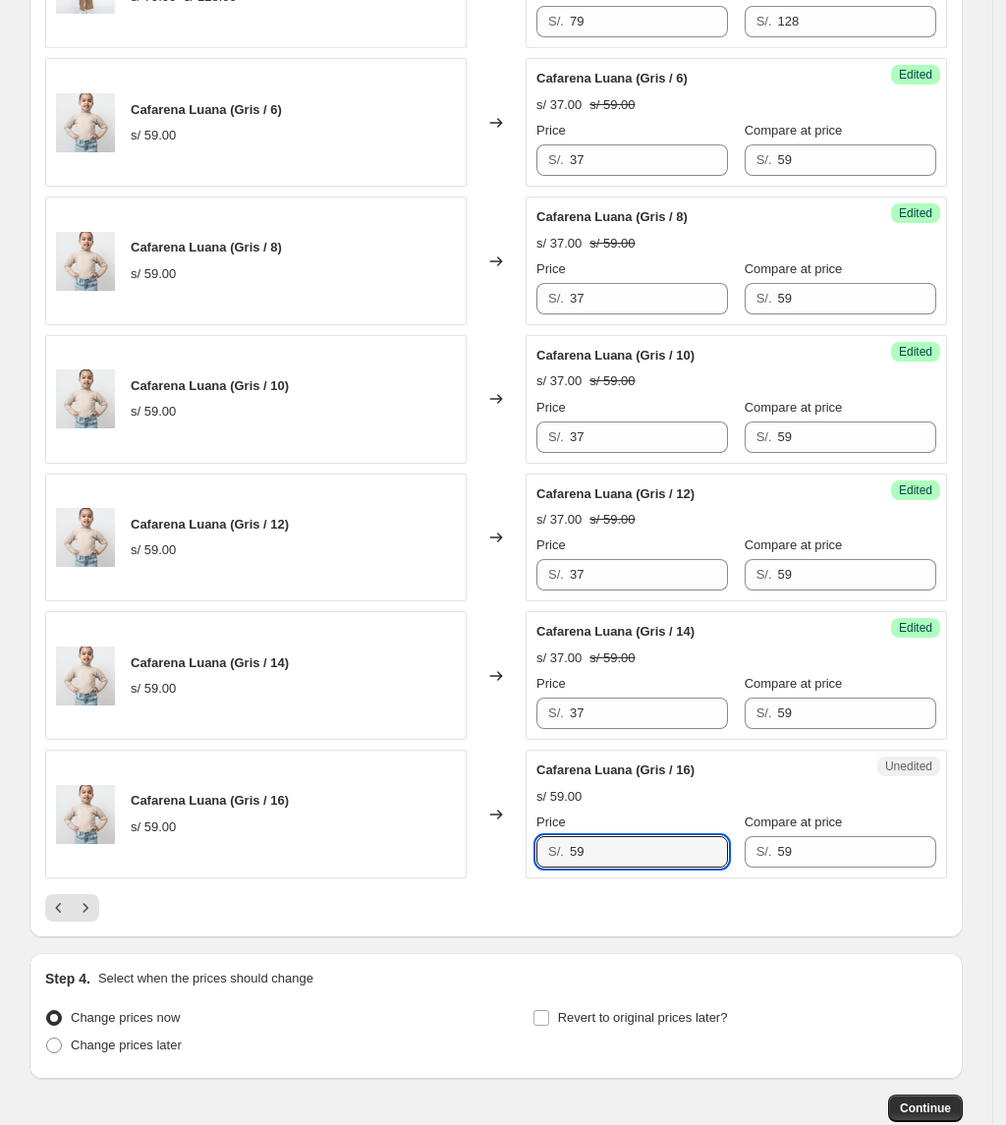
click at [410, 876] on div "Cafarena Luana (Gris / 16) s/ 59.00 Changed to Unedited Cafarena Luana (Gris / …" at bounding box center [496, 814] width 902 height 129
paste input "37"
type input "37"
click at [99, 910] on button "Next" at bounding box center [86, 908] width 28 height 28
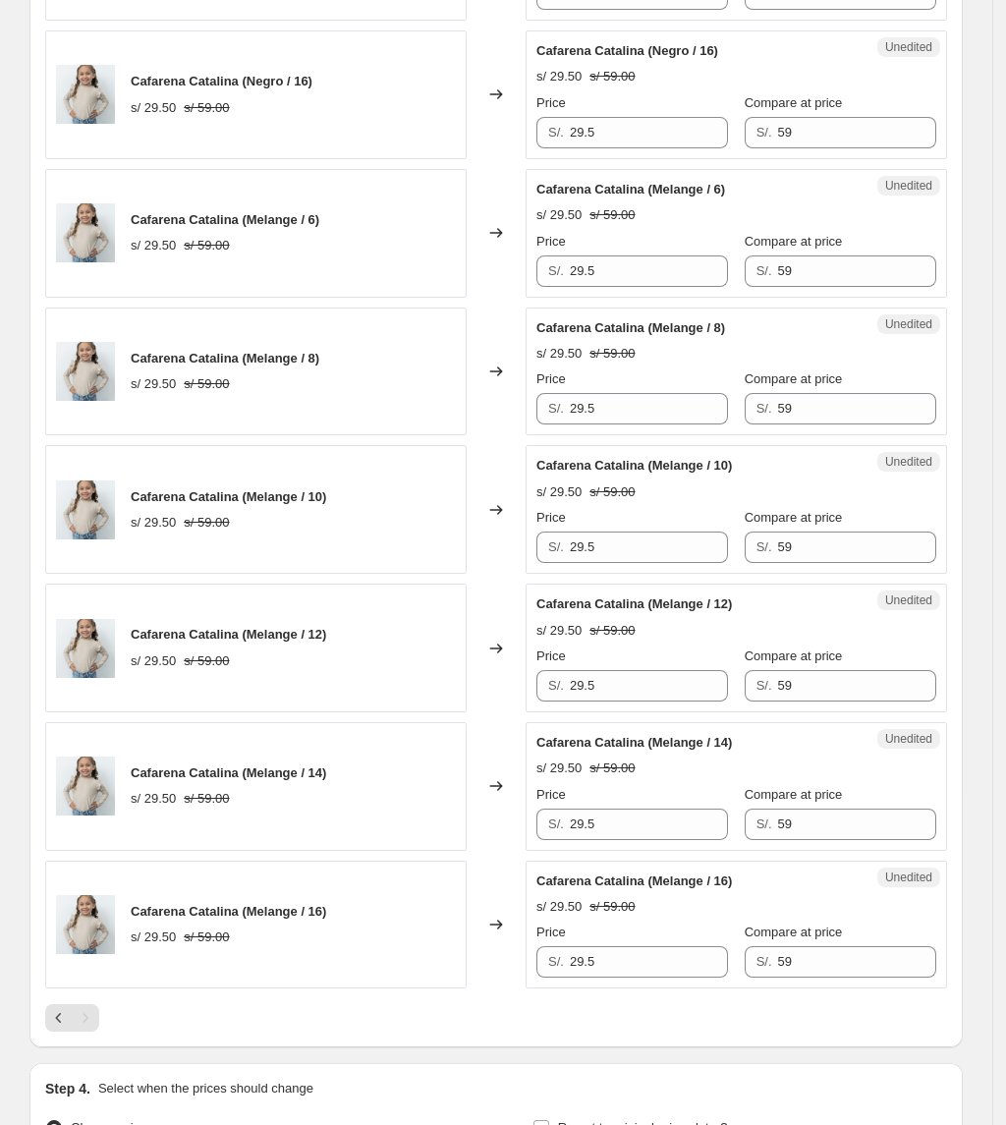
scroll to position [2613, 0]
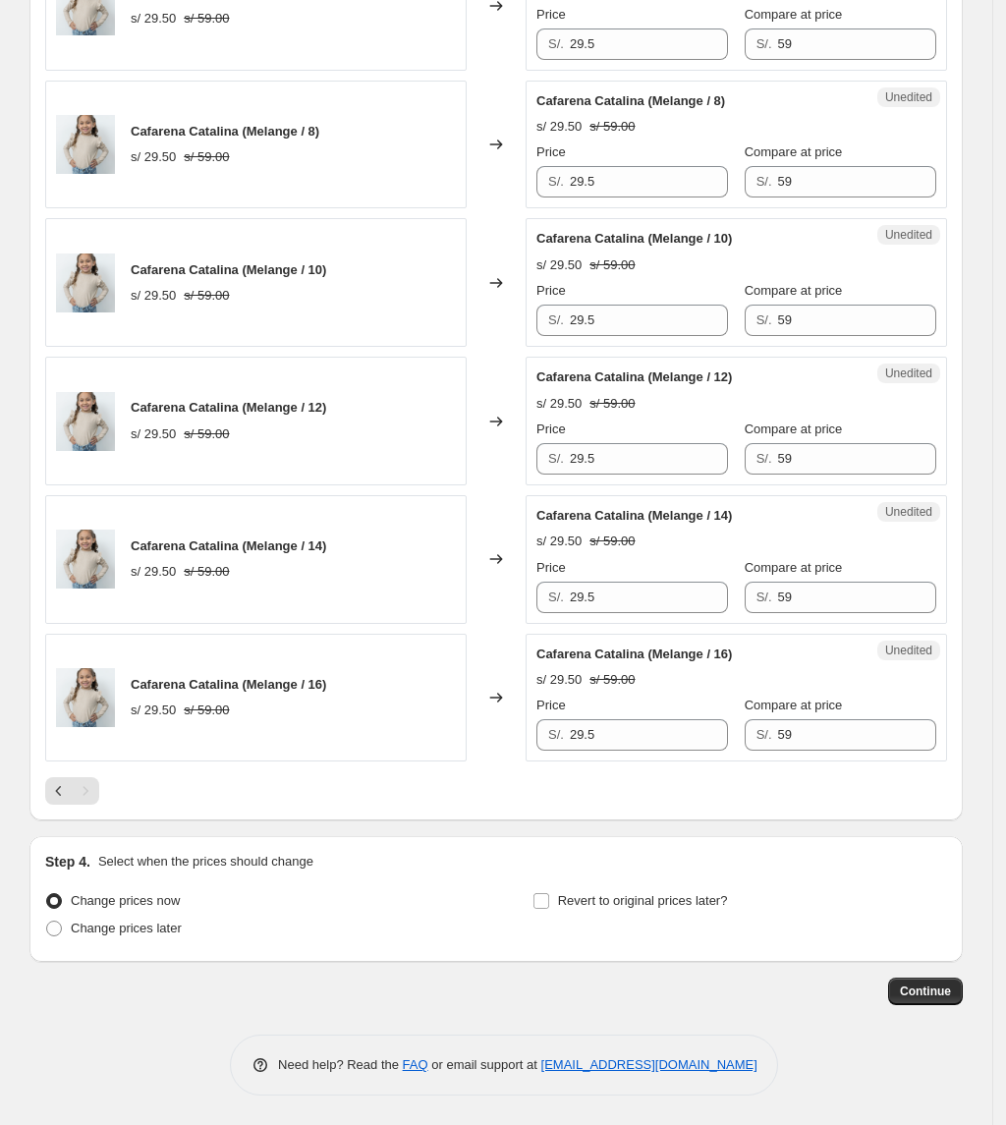
click at [614, 888] on label "Revert to original prices later?" at bounding box center [630, 901] width 196 height 28
click at [549, 893] on input "Revert to original prices later?" at bounding box center [541, 901] width 16 height 16
checkbox input "true"
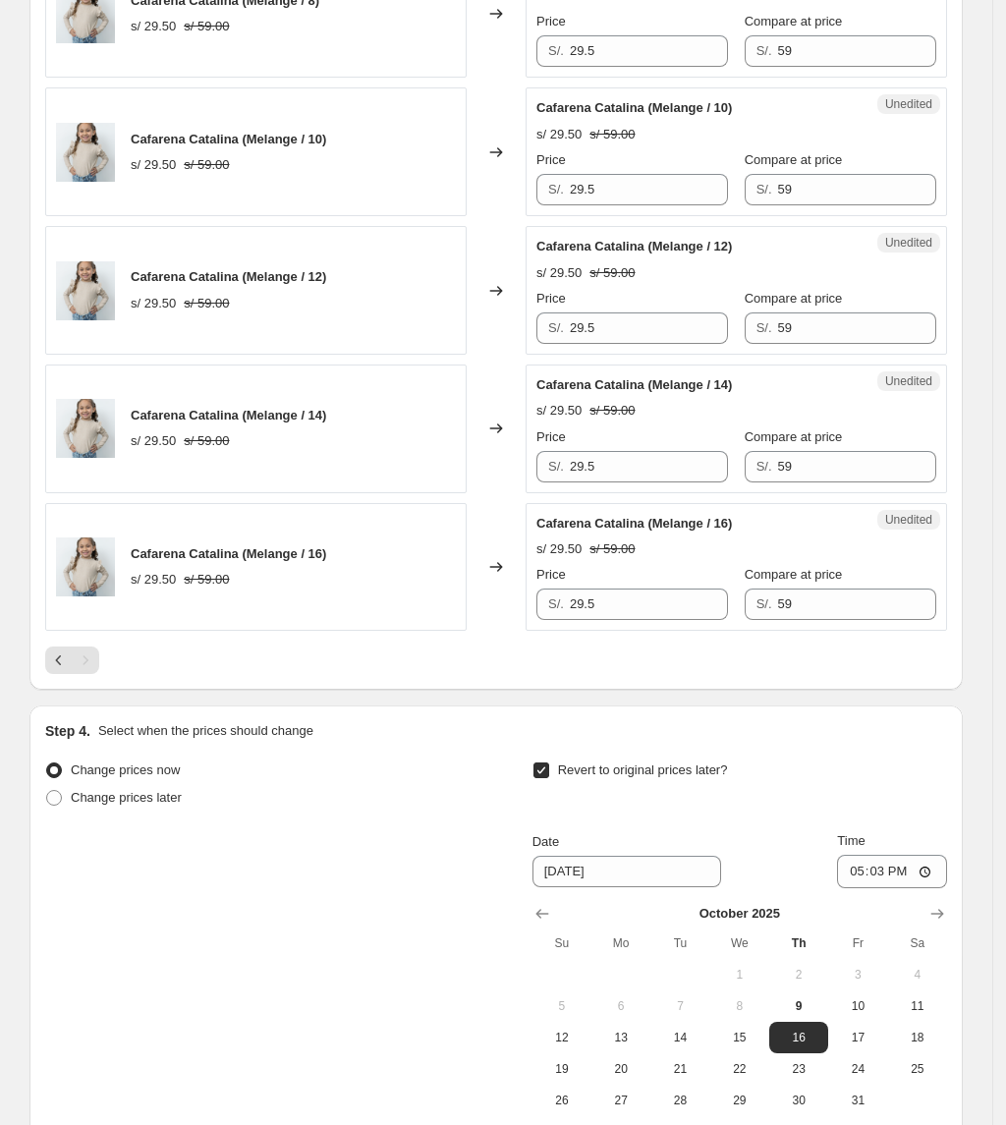
scroll to position [2949, 0]
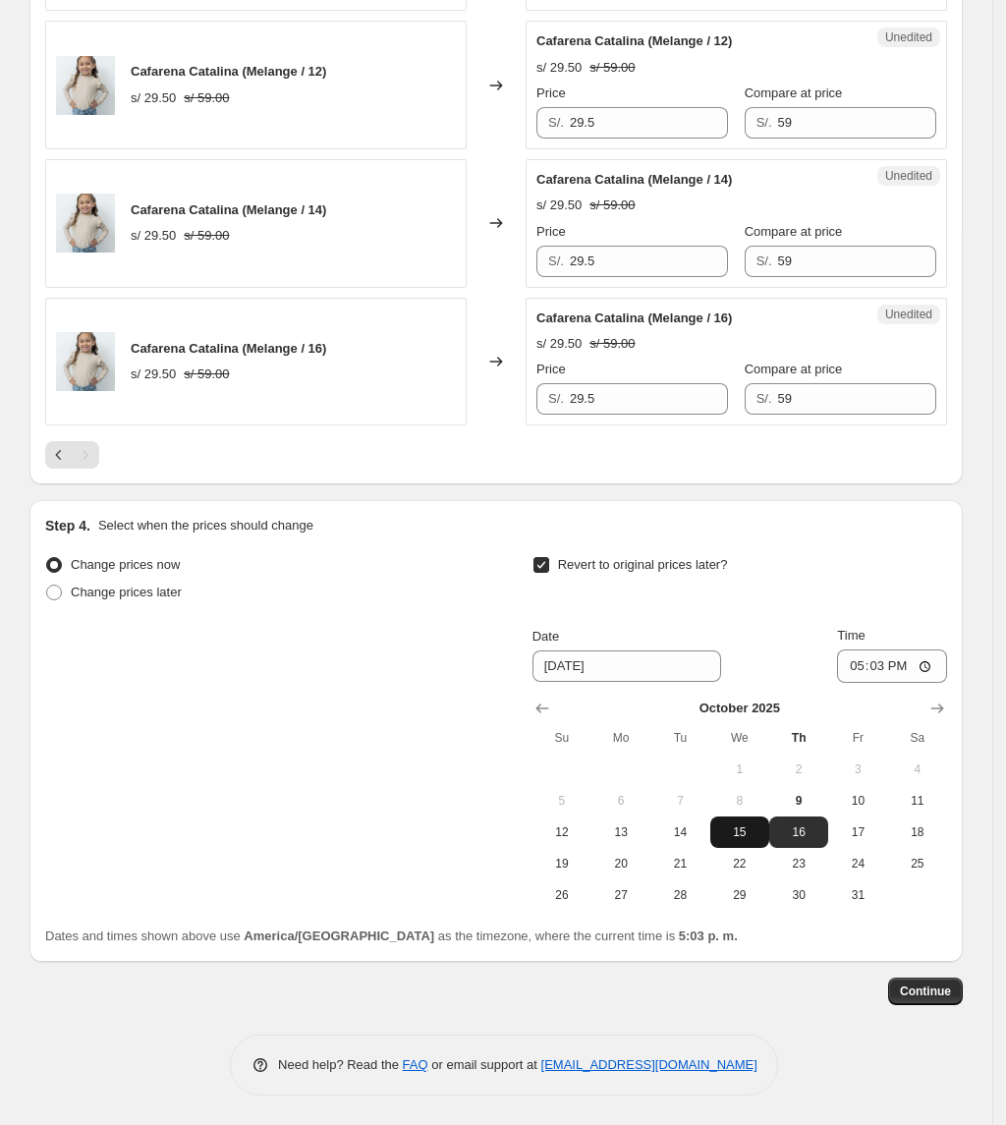
click at [756, 829] on span "15" at bounding box center [739, 832] width 43 height 16
type input "[DATE]"
click at [885, 668] on input "17:03" at bounding box center [892, 665] width 110 height 33
type input "23:59"
click at [945, 984] on span "Continue" at bounding box center [925, 991] width 51 height 16
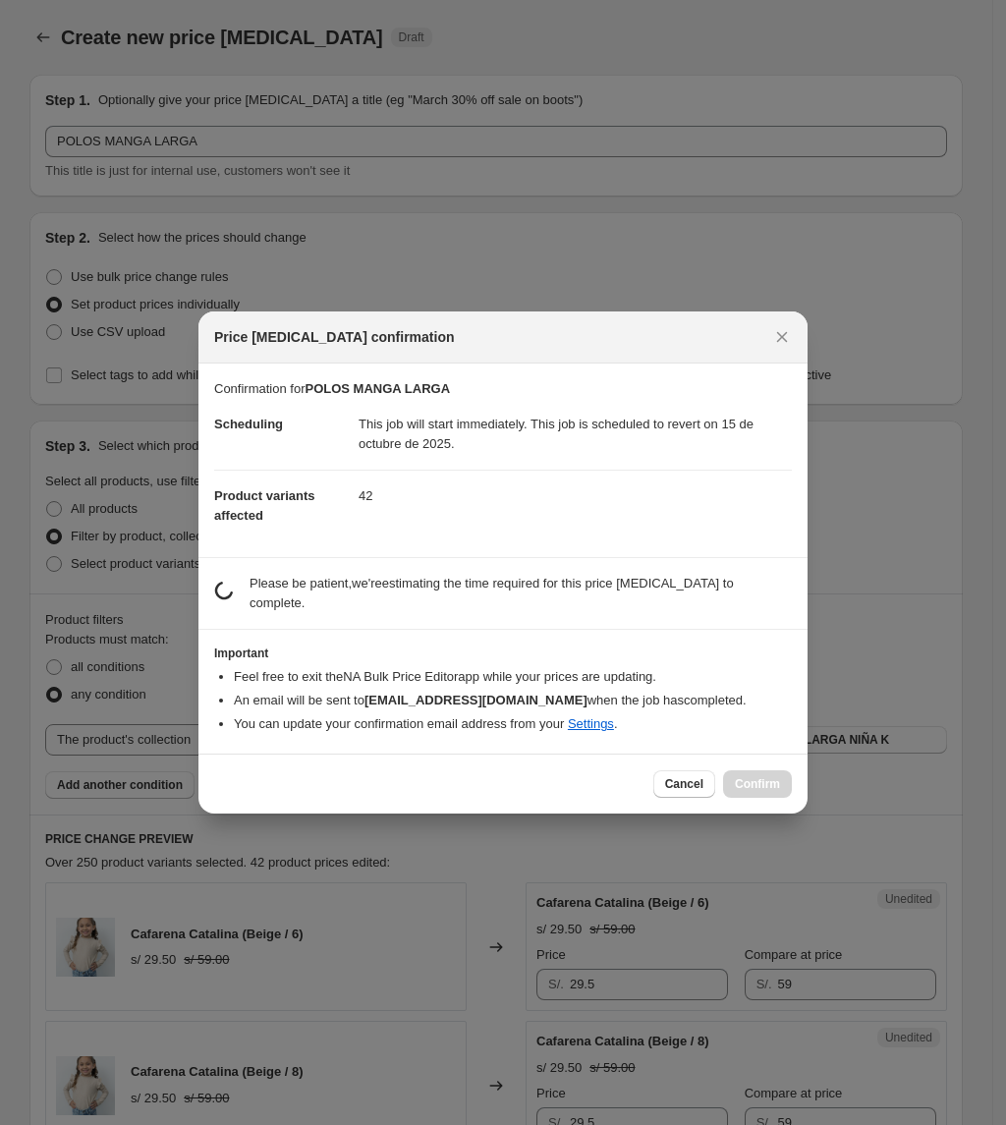
scroll to position [0, 0]
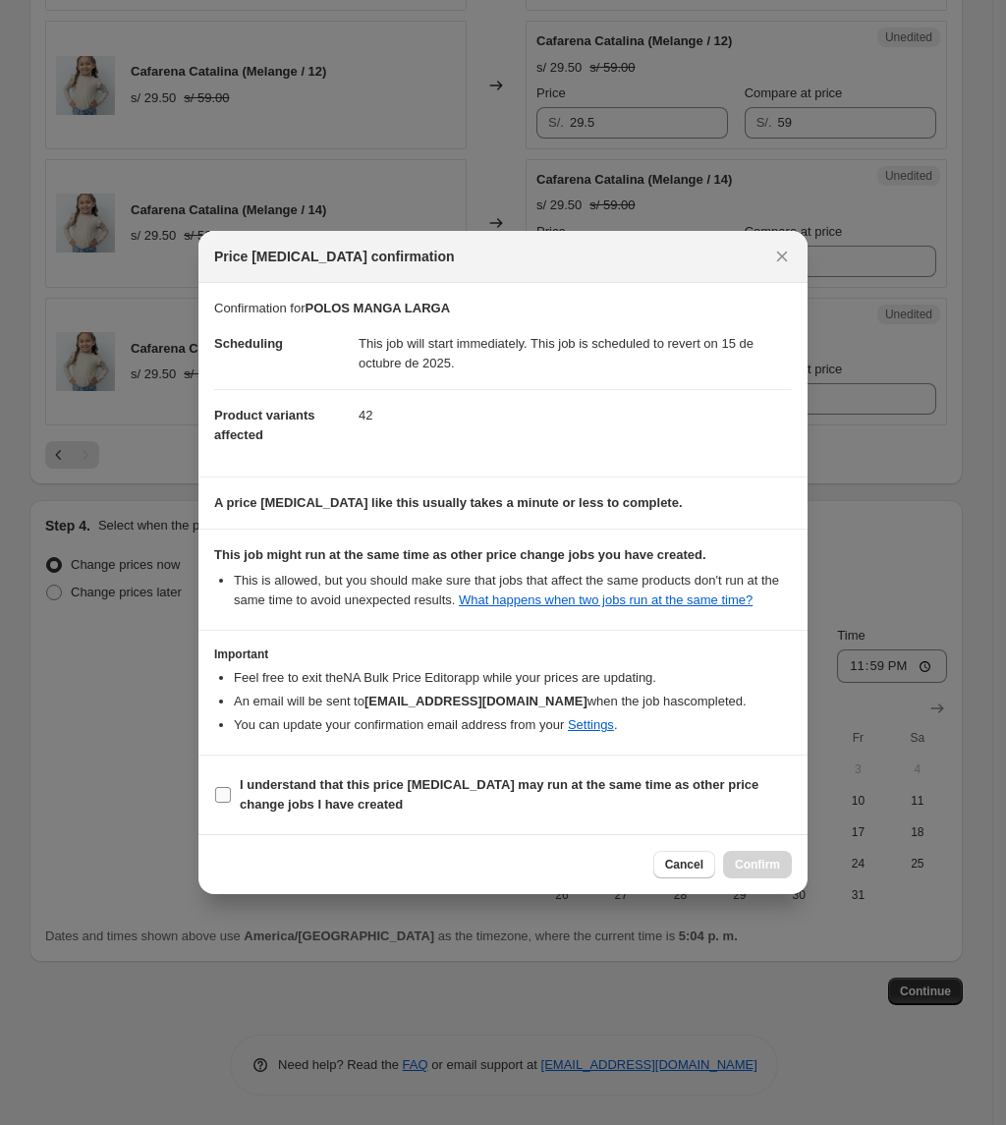
click at [299, 783] on b "I understand that this price [MEDICAL_DATA] may run at the same time as other p…" at bounding box center [499, 794] width 519 height 34
click at [231, 787] on input "I understand that this price [MEDICAL_DATA] may run at the same time as other p…" at bounding box center [223, 795] width 16 height 16
checkbox input "true"
click at [749, 859] on span "Confirm" at bounding box center [757, 865] width 45 height 16
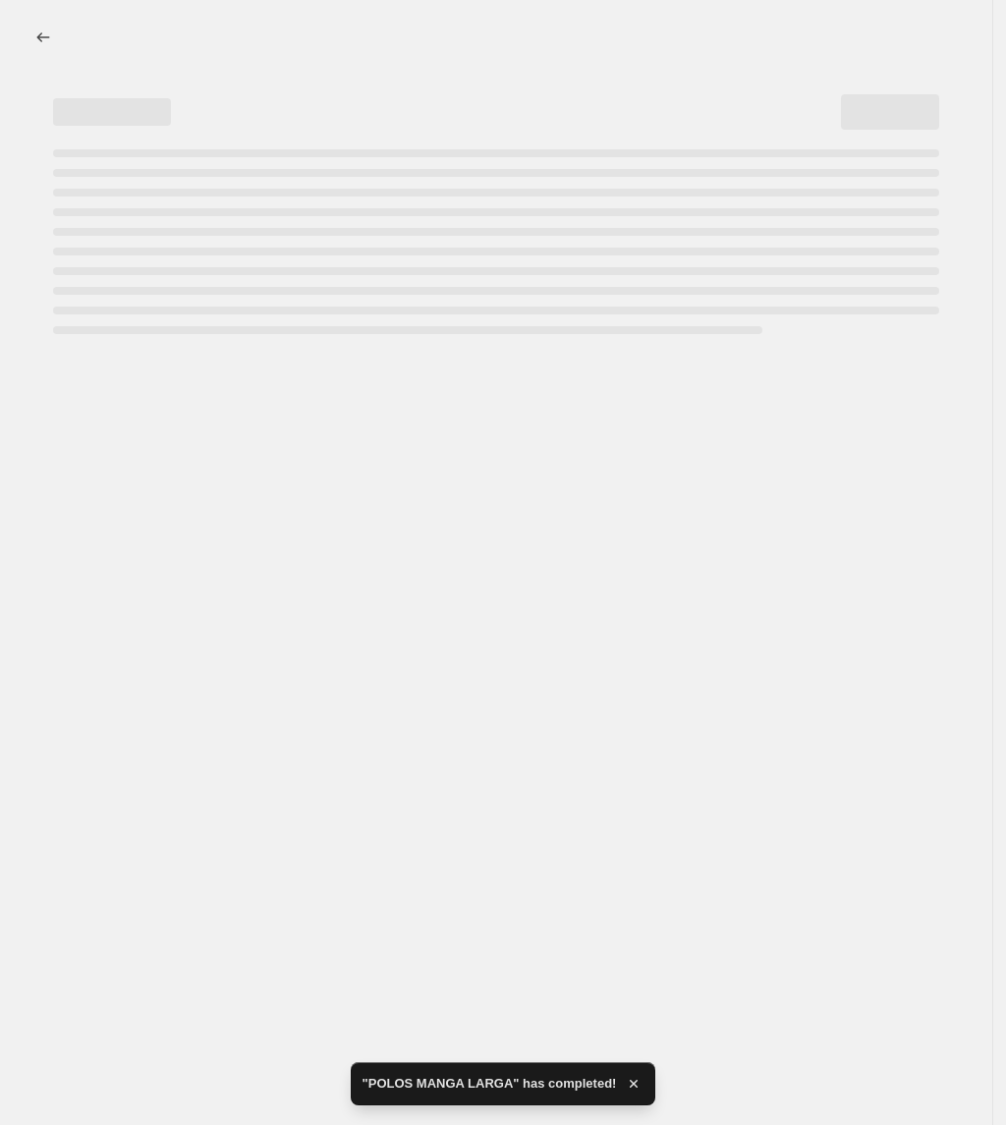
select select "collection"
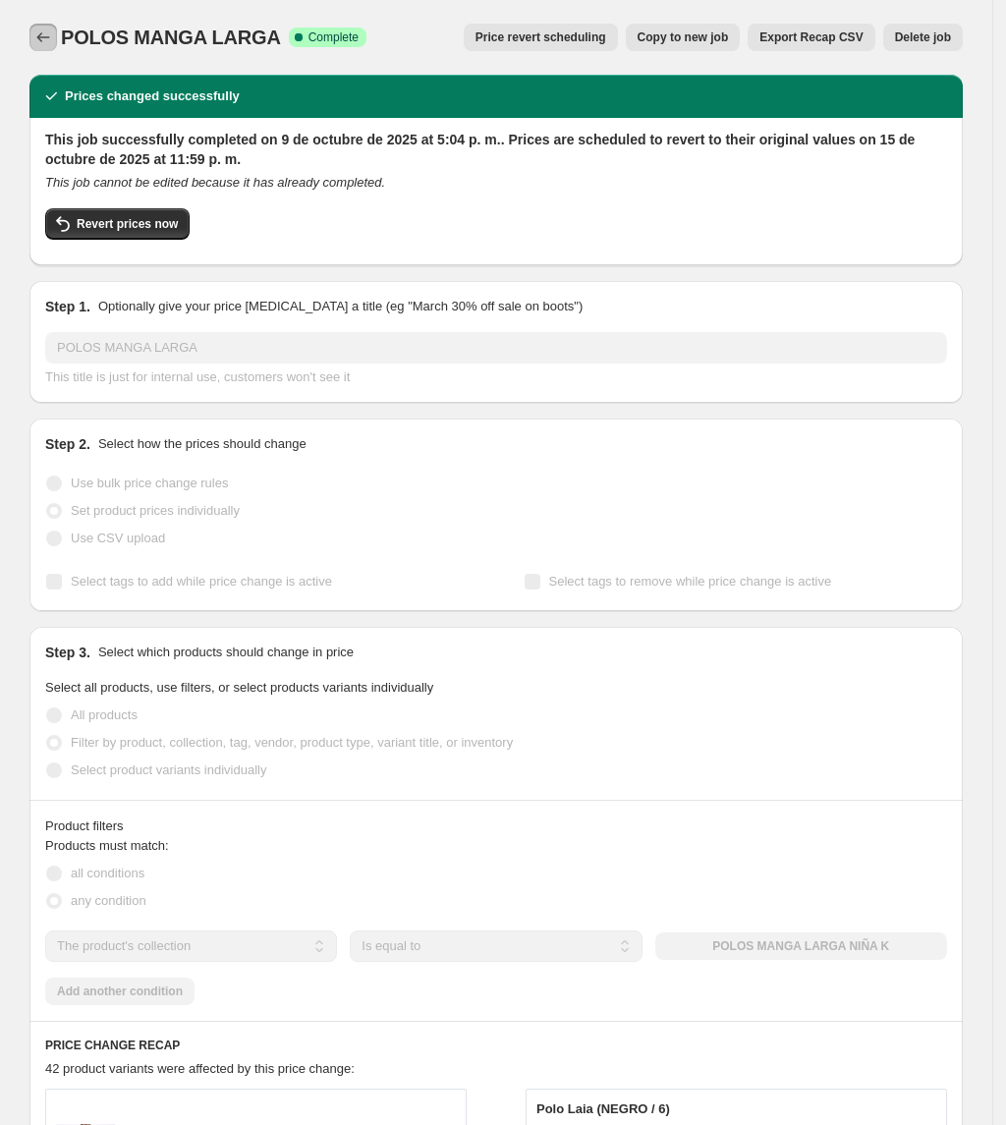
click at [53, 44] on icon "Price change jobs" at bounding box center [43, 38] width 20 height 20
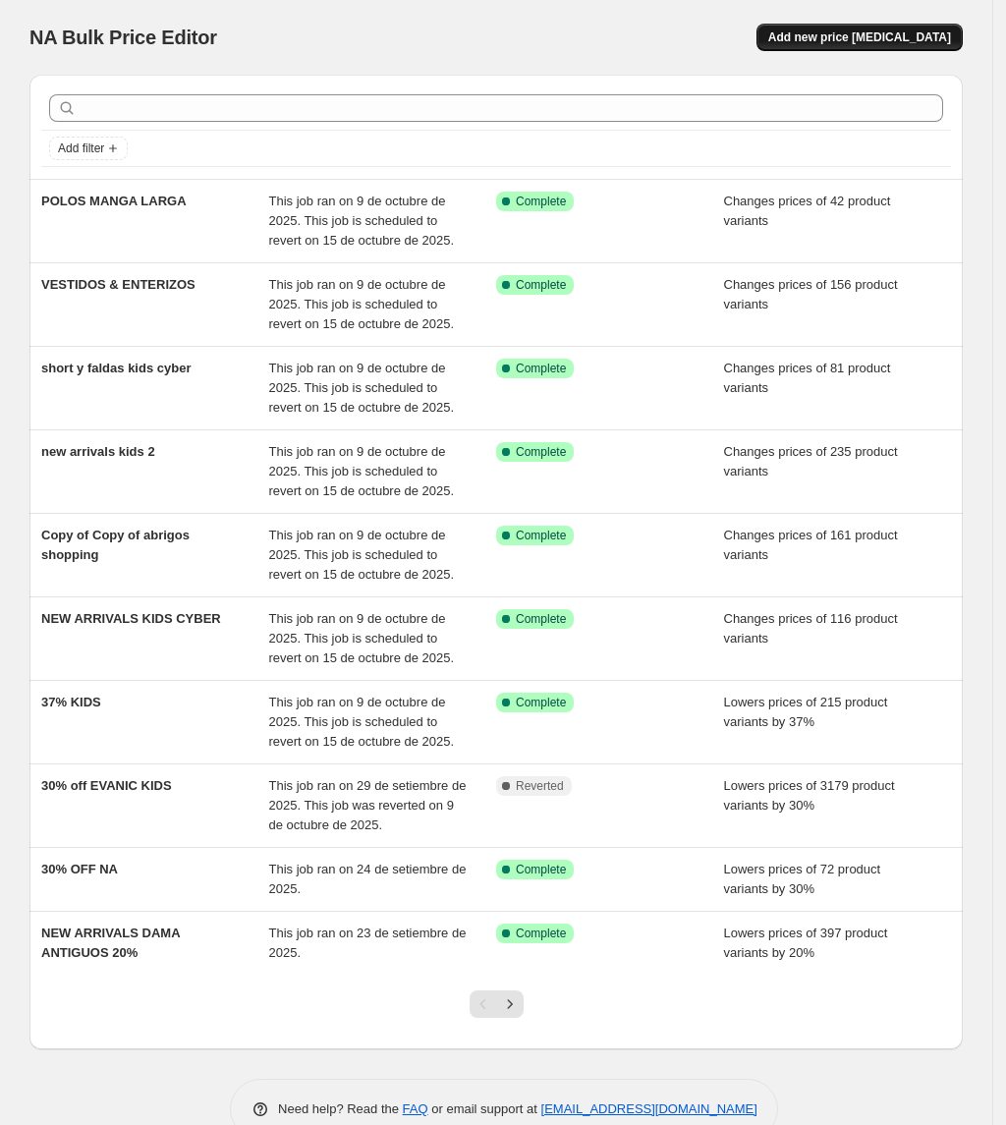
click at [861, 41] on span "Add new price [MEDICAL_DATA]" at bounding box center [859, 37] width 183 height 16
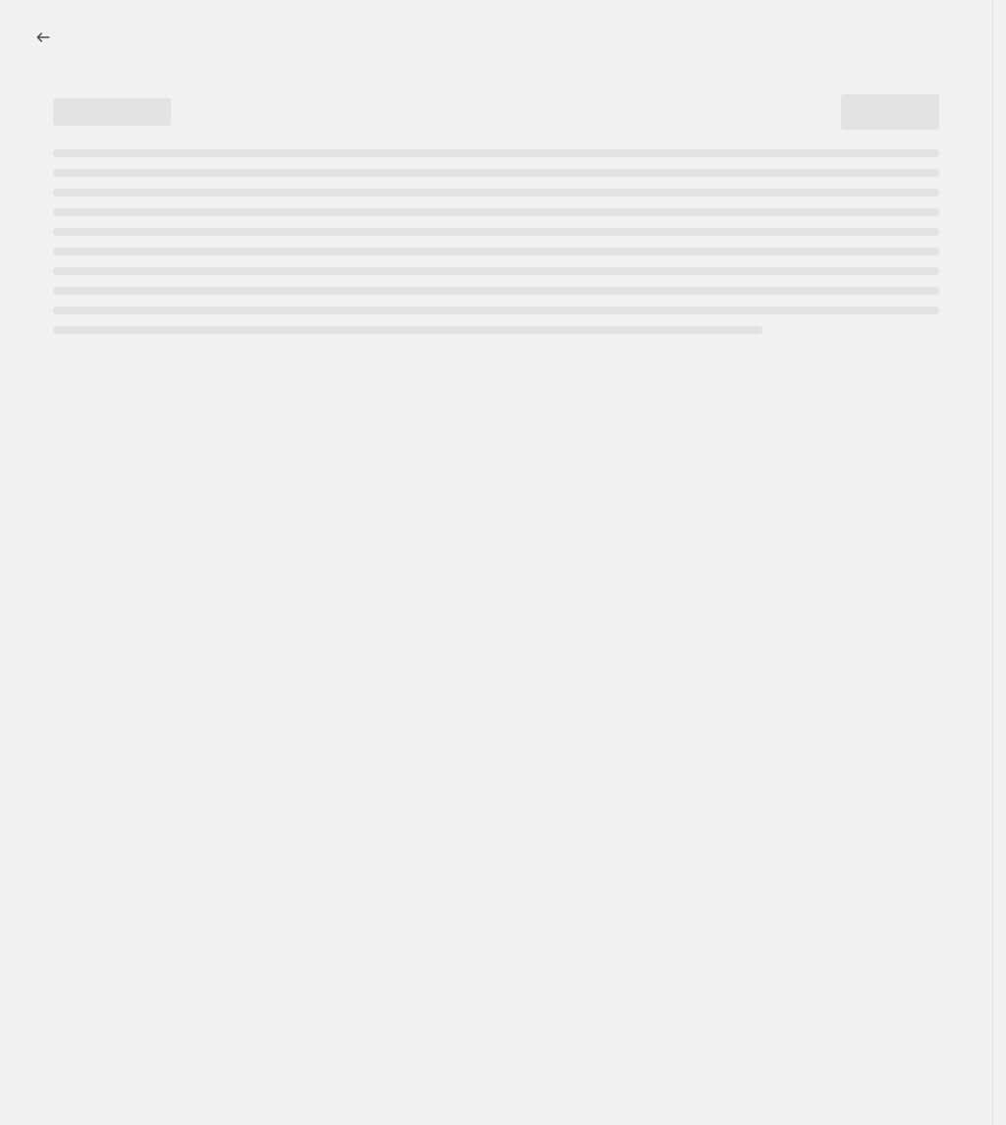
select select "percentage"
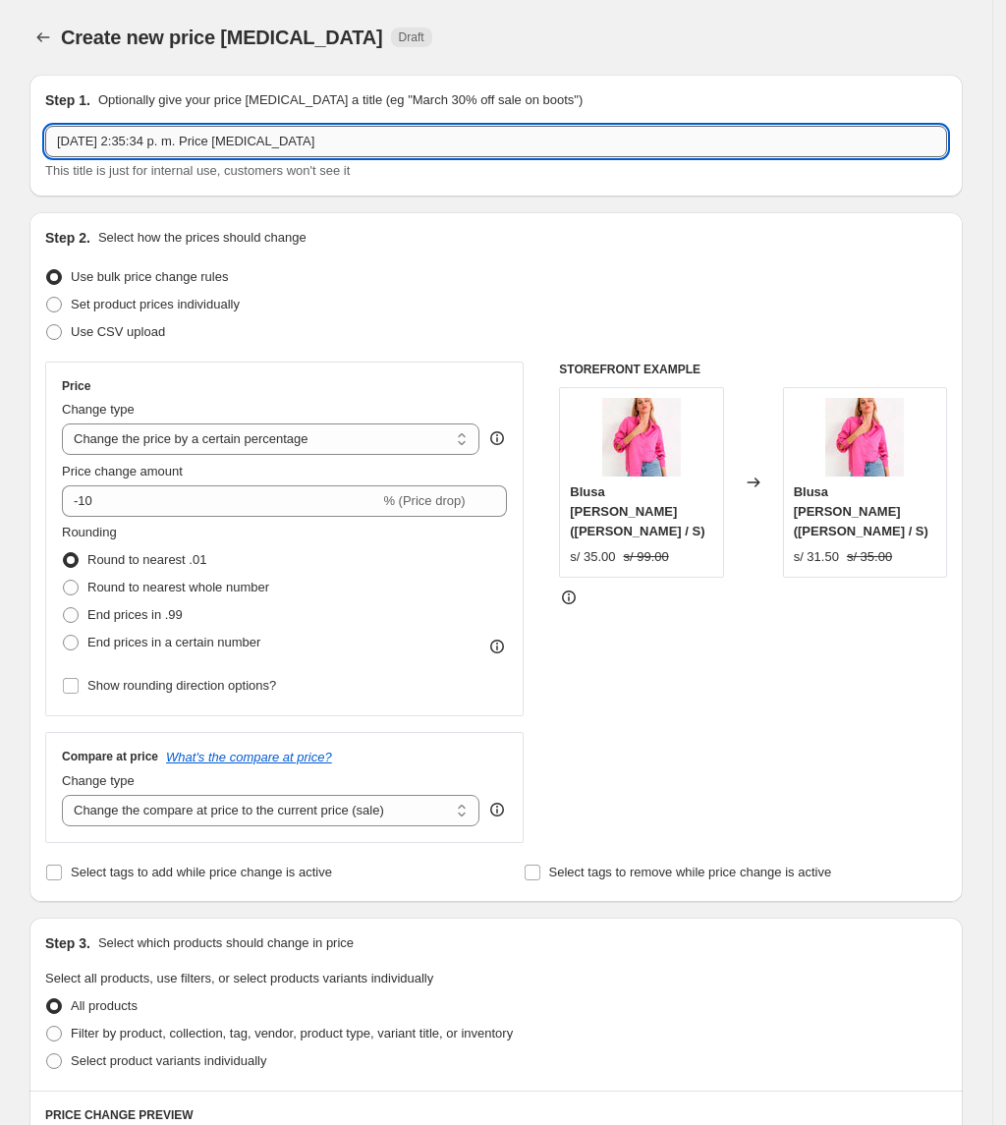
click at [222, 135] on input "[DATE] 2:35:34 p. m. Price [MEDICAL_DATA]" at bounding box center [496, 141] width 902 height 31
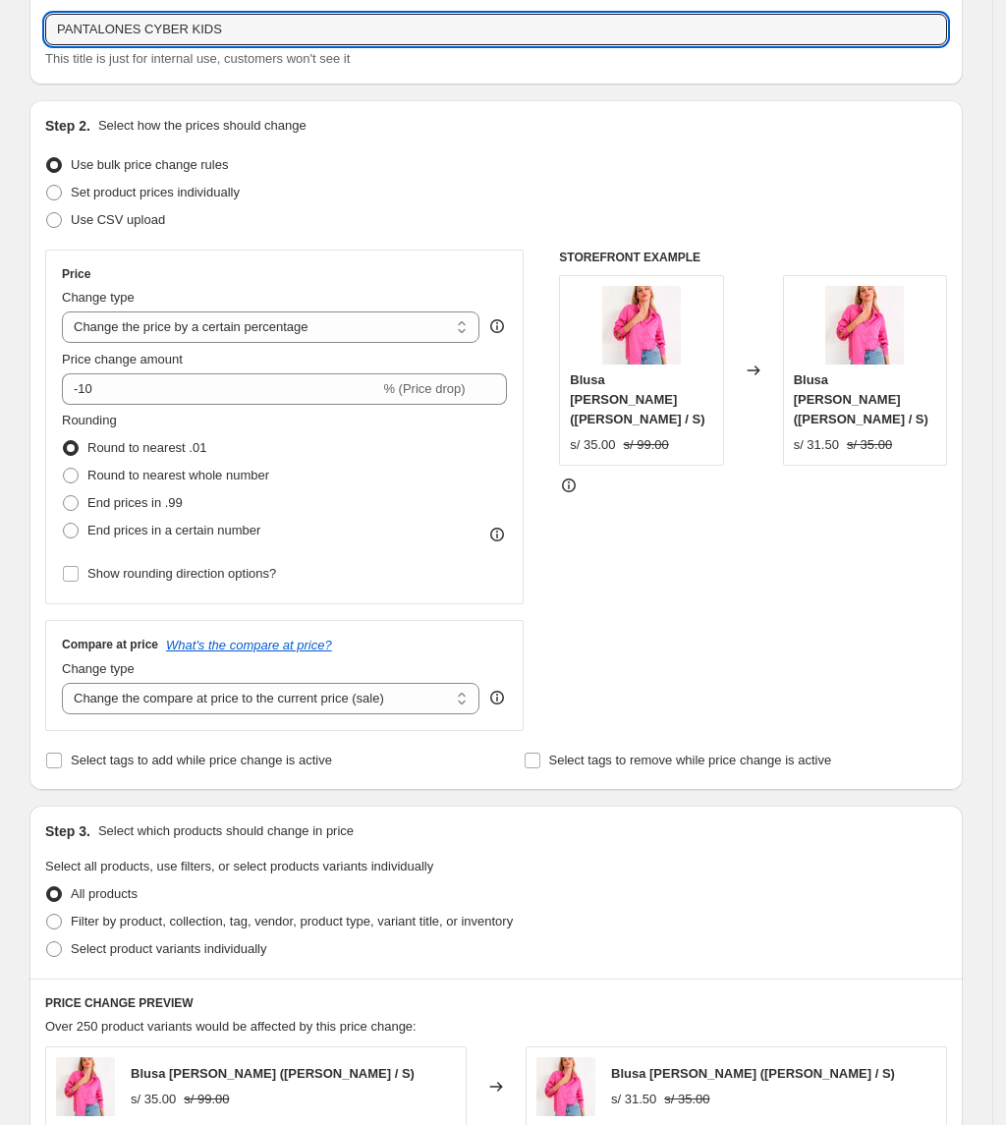
scroll to position [131, 0]
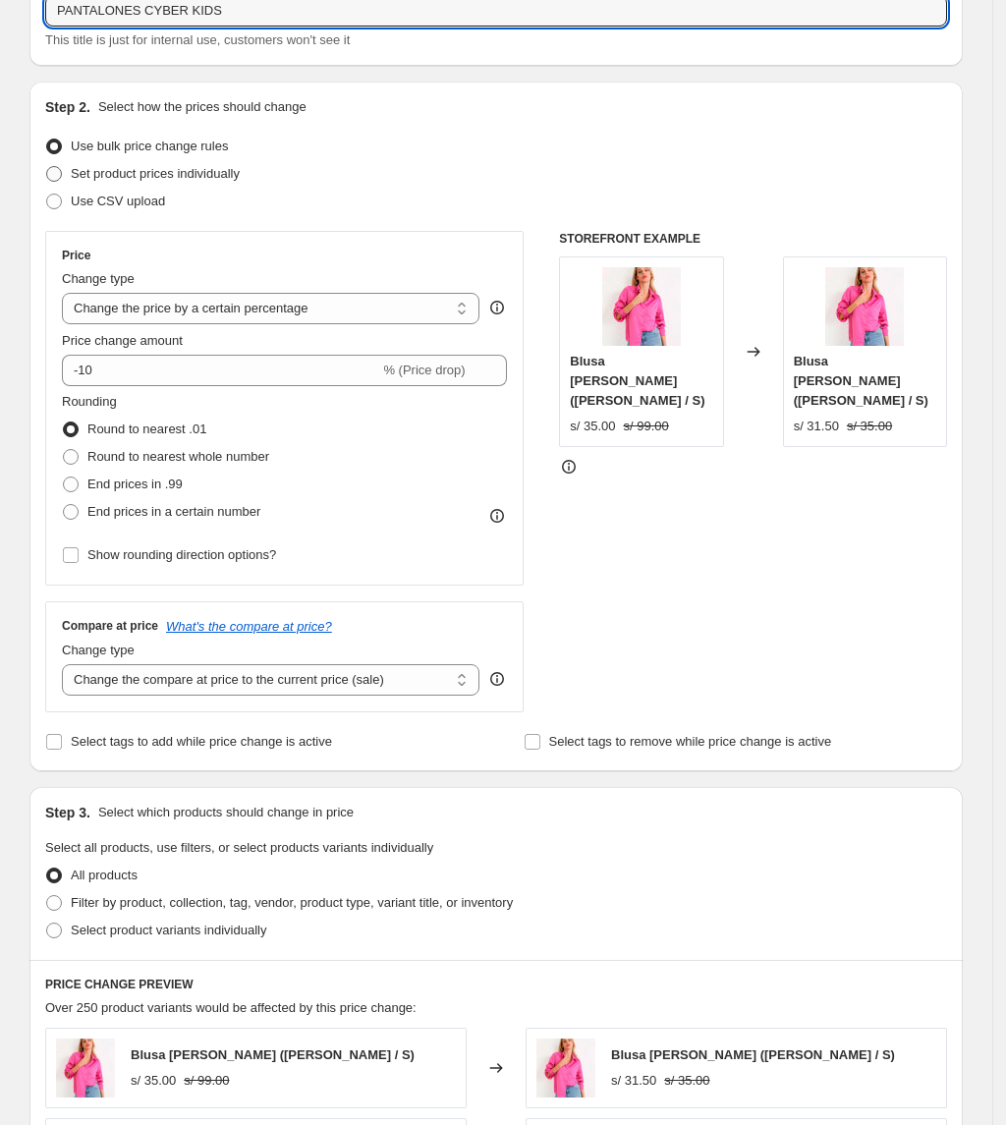
type input "PANTALONES CYBER KIDS"
click at [195, 170] on span "Set product prices individually" at bounding box center [155, 173] width 169 height 15
click at [47, 167] on input "Set product prices individually" at bounding box center [46, 166] width 1 height 1
radio input "true"
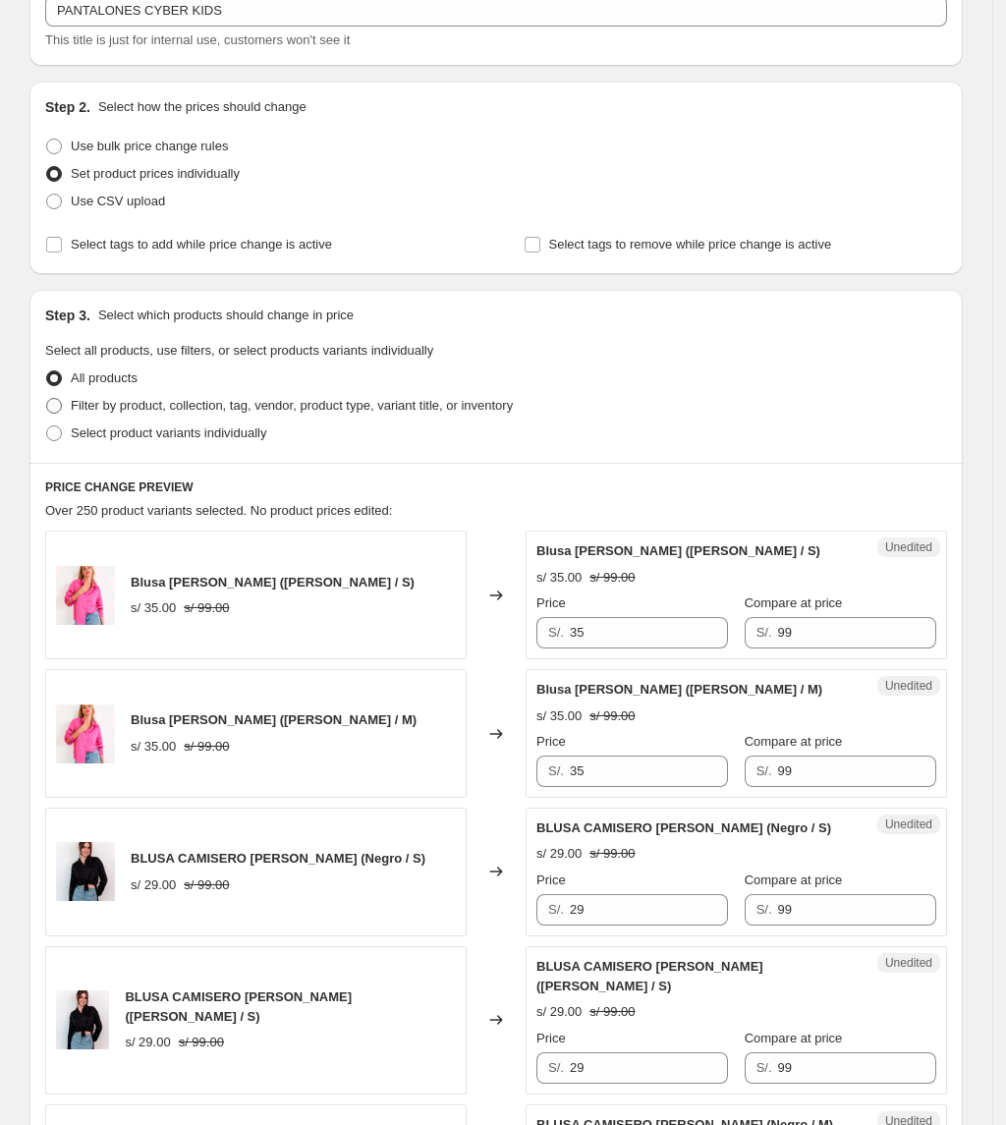
click at [242, 403] on span "Filter by product, collection, tag, vendor, product type, variant title, or inv…" at bounding box center [292, 405] width 442 height 15
click at [47, 399] on input "Filter by product, collection, tag, vendor, product type, variant title, or inv…" at bounding box center [46, 398] width 1 height 1
radio input "true"
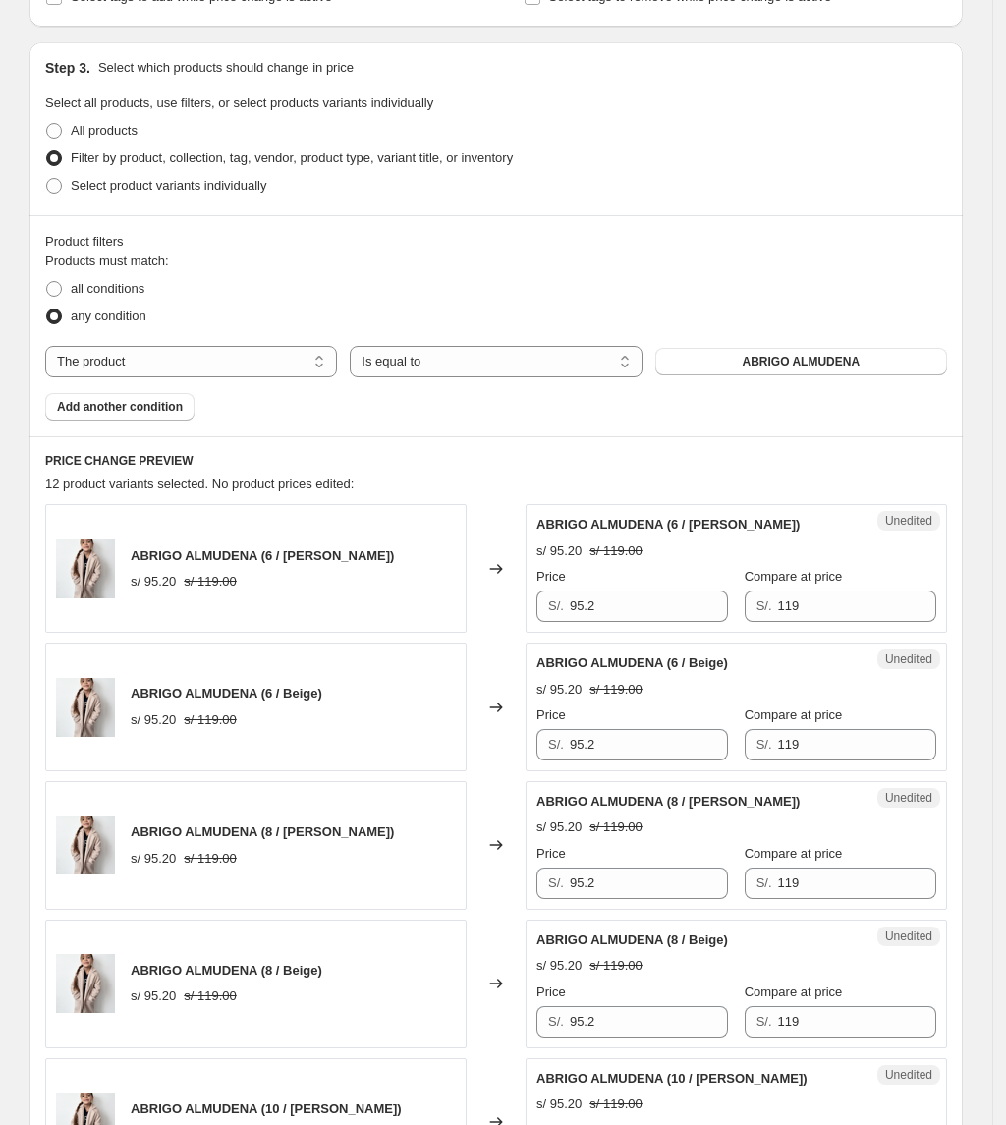
scroll to position [393, 0]
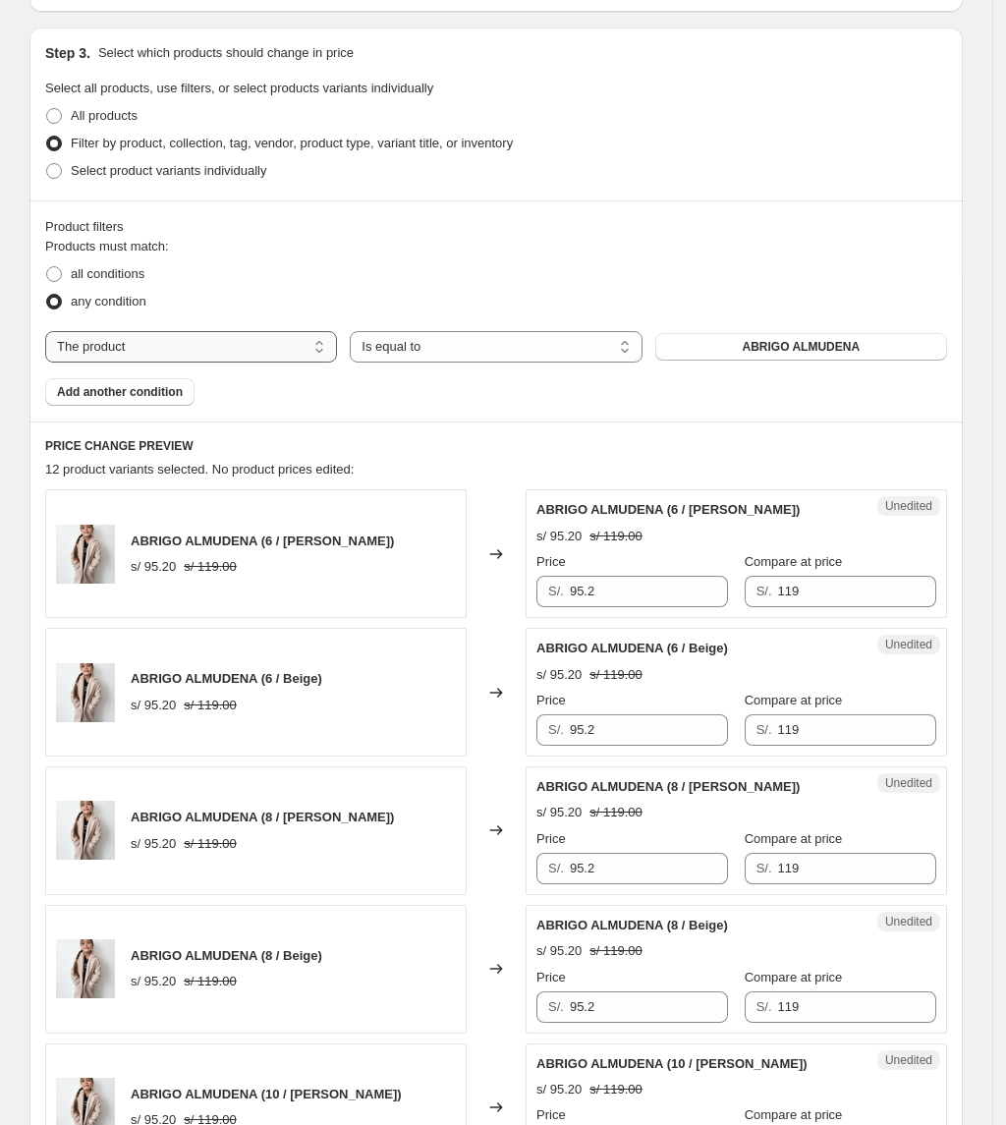
click at [260, 355] on select "The product The product's collection The product's tag The product's vendor The…" at bounding box center [191, 346] width 292 height 31
select select "collection"
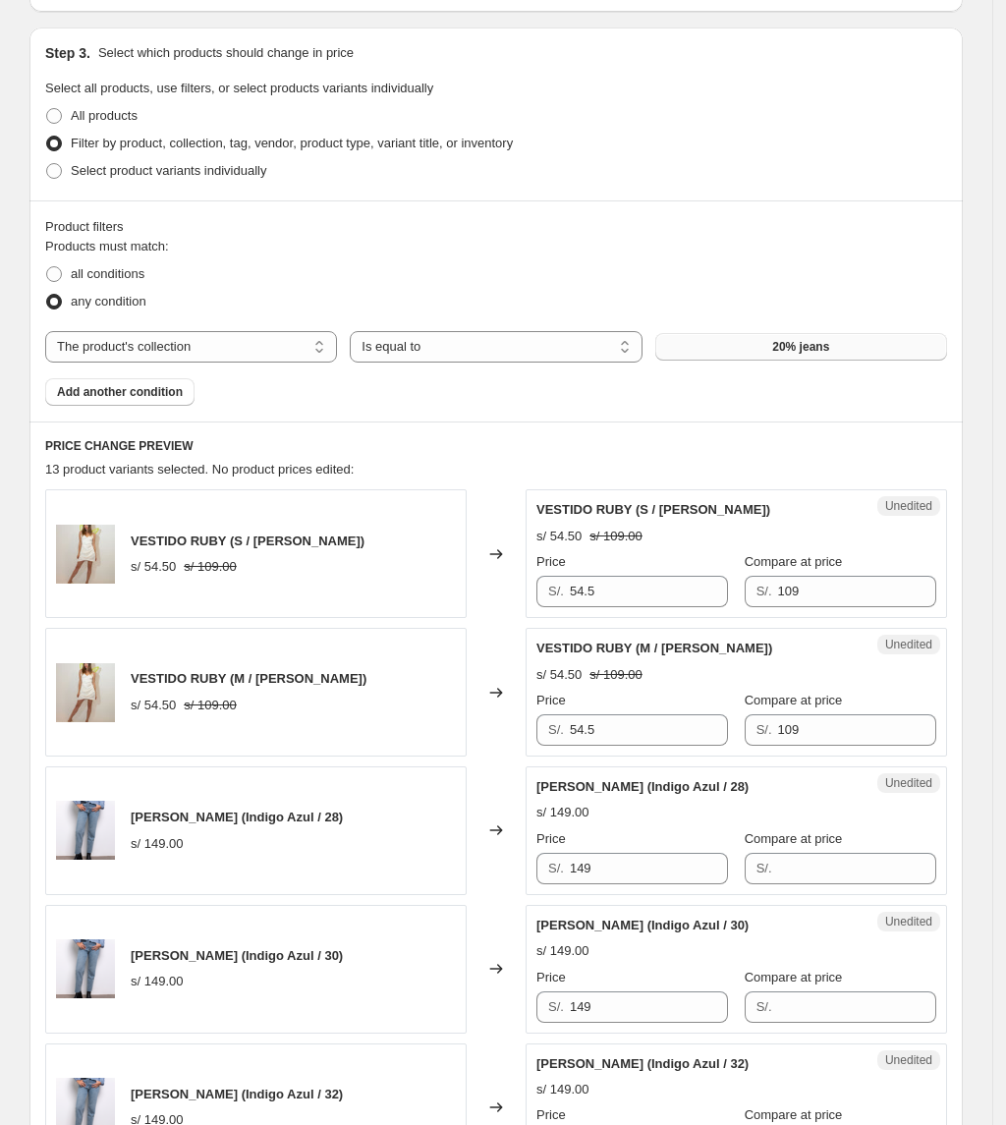
click at [759, 350] on button "20% jeans" at bounding box center [801, 347] width 292 height 28
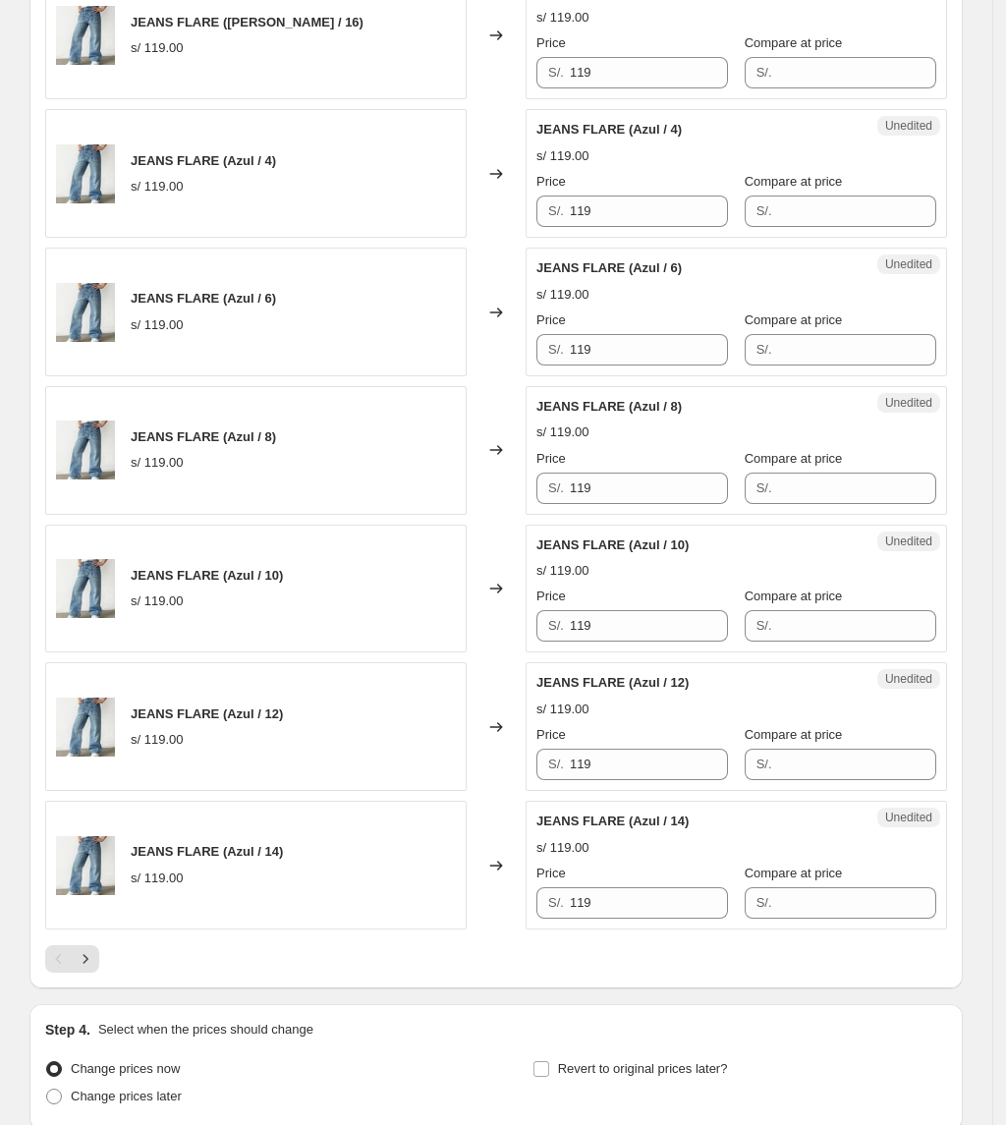
scroll to position [2881, 0]
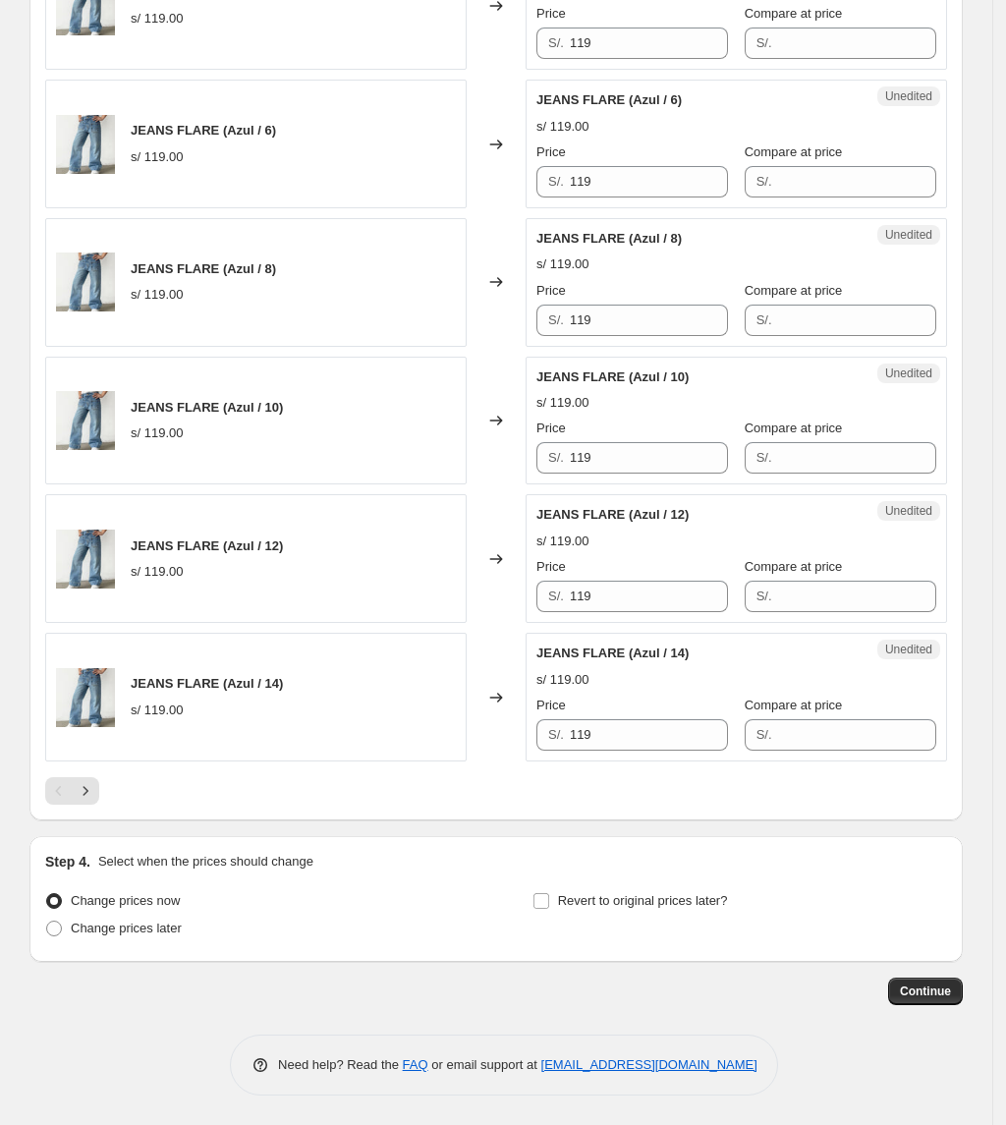
click at [106, 802] on div at bounding box center [496, 791] width 902 height 28
click at [88, 795] on icon "Next" at bounding box center [86, 790] width 5 height 9
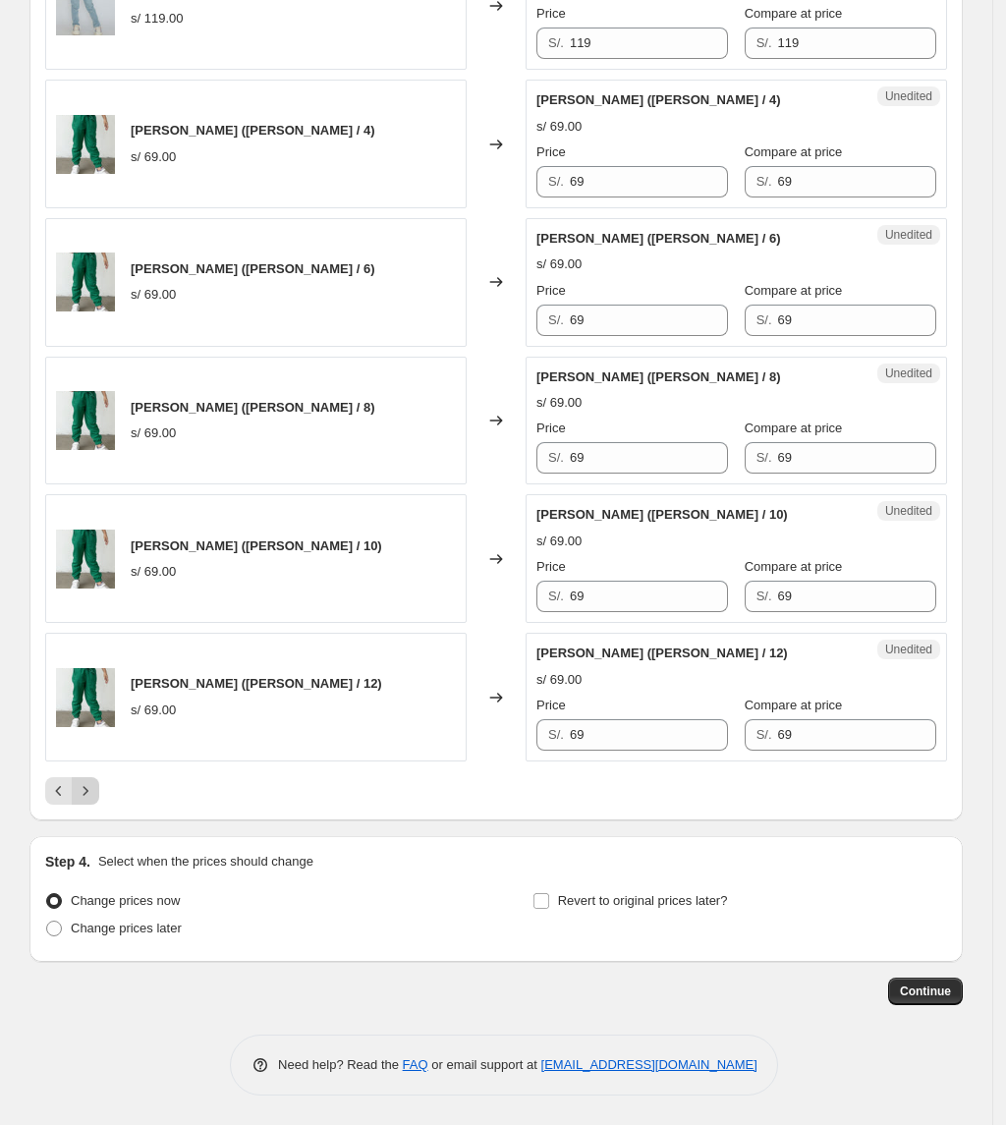
click at [99, 796] on button "Next" at bounding box center [86, 791] width 28 height 28
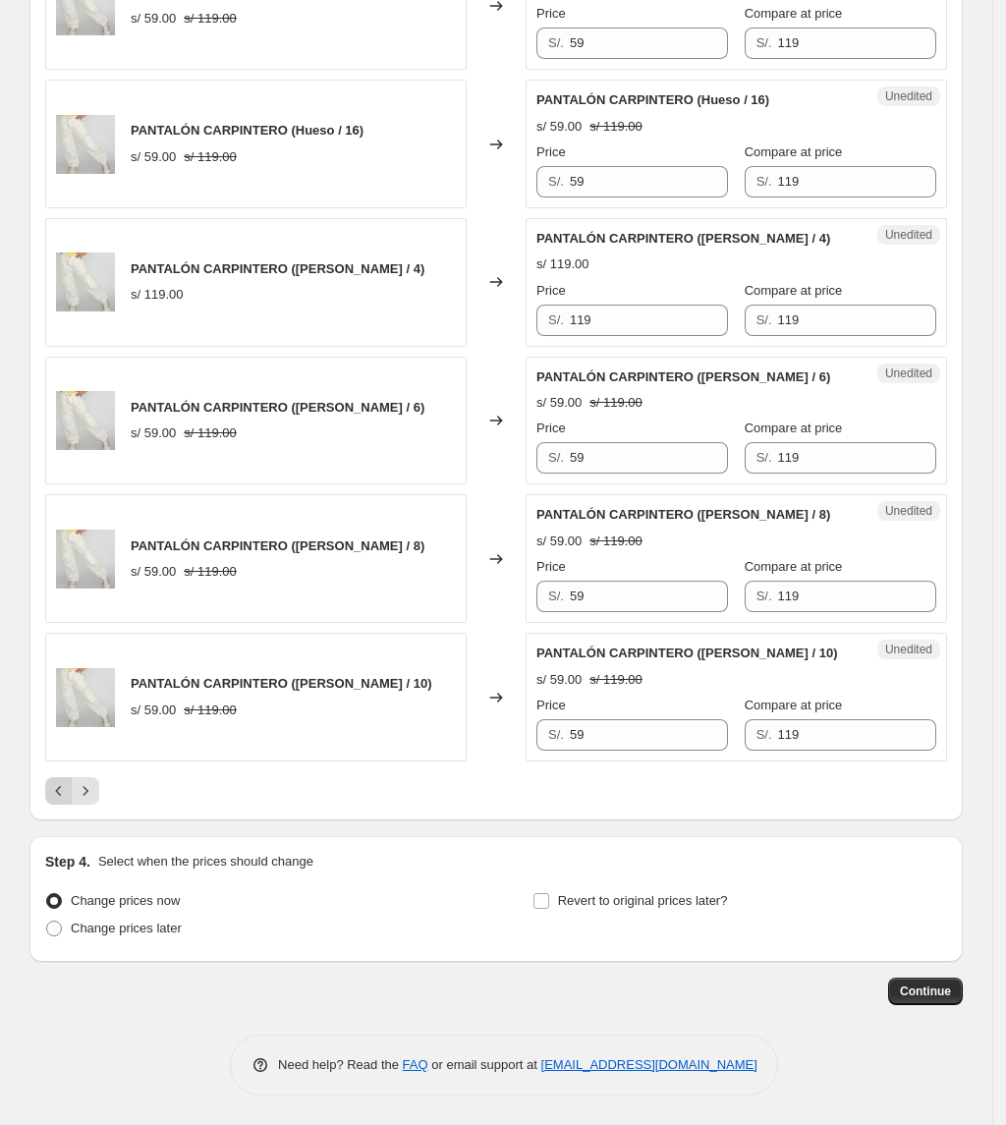
click at [53, 798] on button "Previous" at bounding box center [59, 791] width 28 height 28
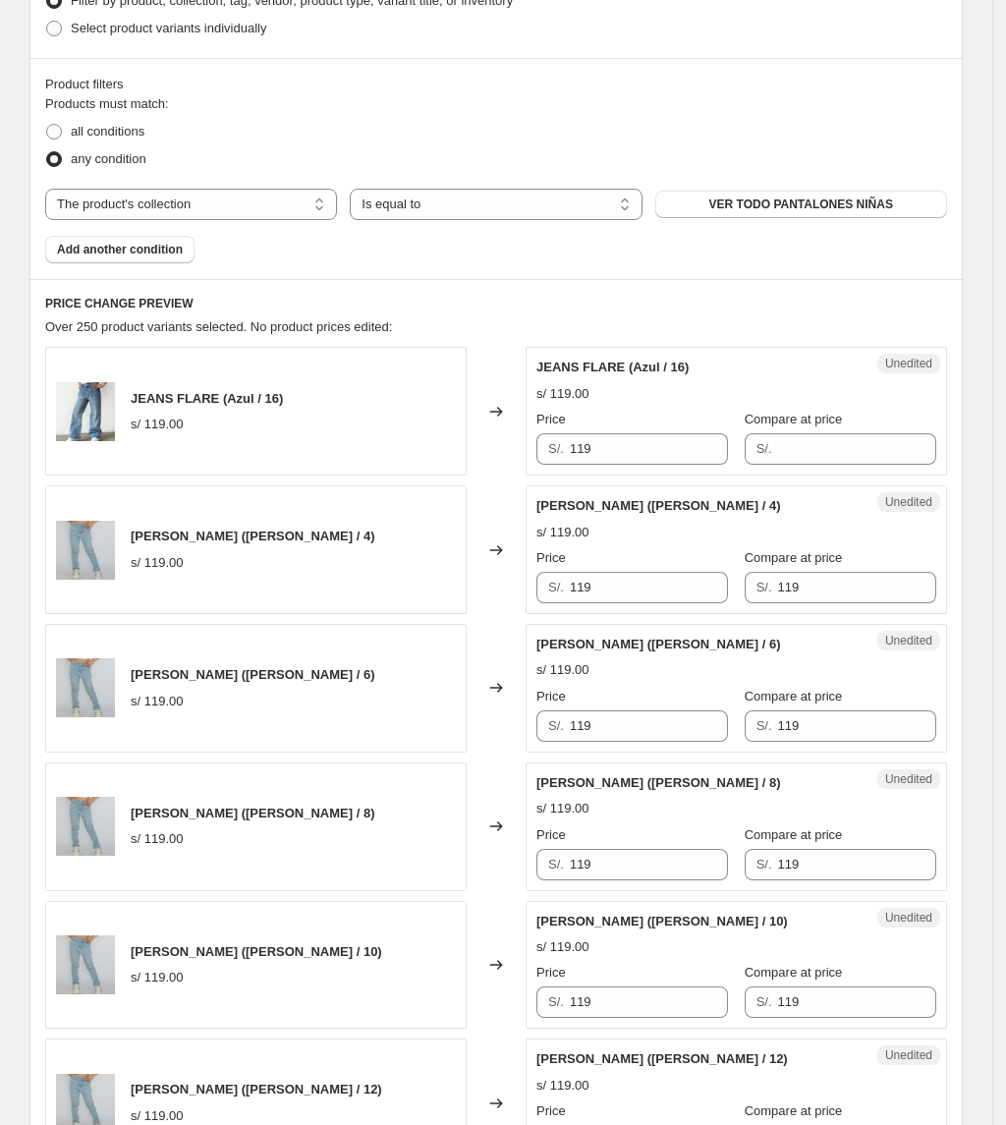
scroll to position [524, 0]
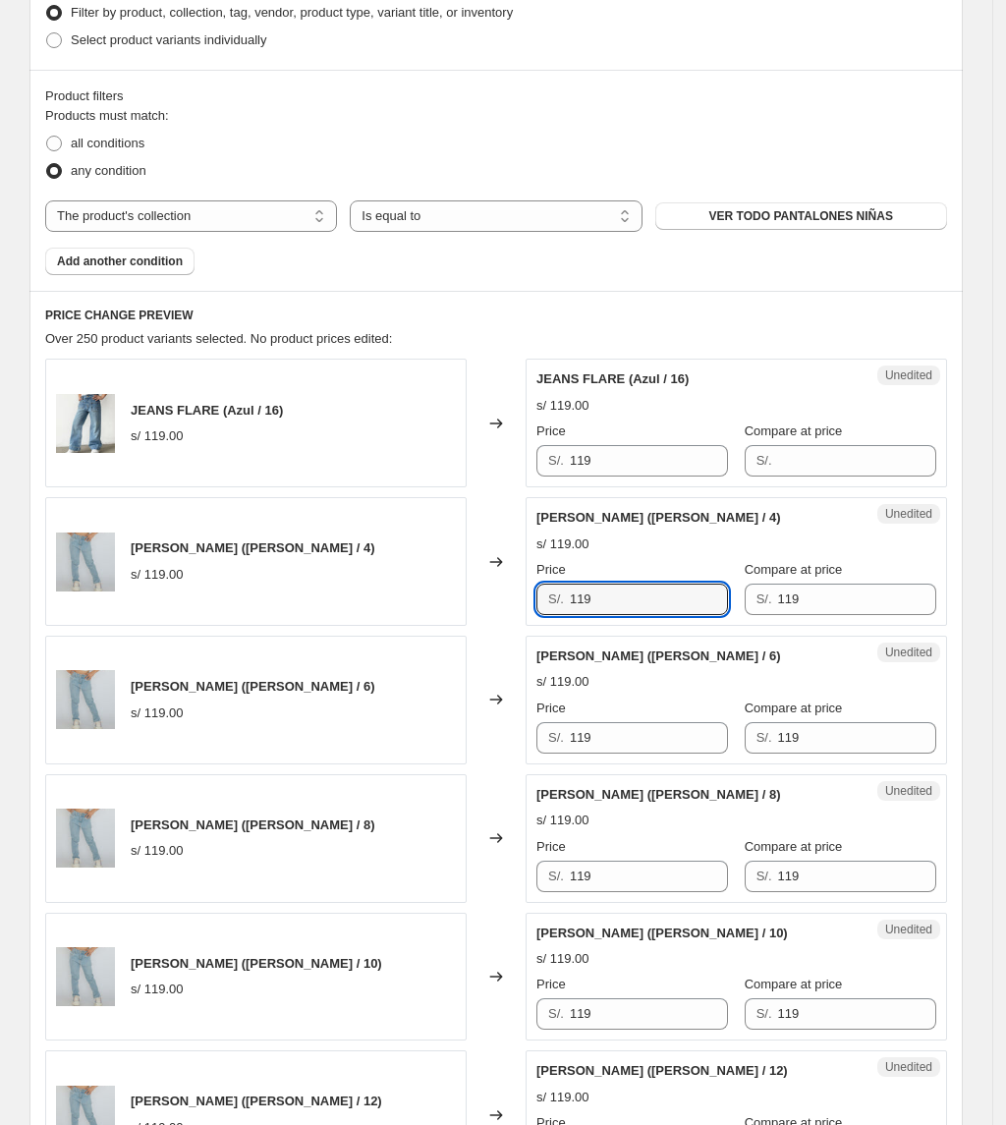
drag, startPoint x: 629, startPoint y: 587, endPoint x: 470, endPoint y: 599, distance: 159.6
click at [470, 599] on div "[PERSON_NAME] ([PERSON_NAME] / 4) s/ 119.00 Changed to Unedited [PERSON_NAME] (…" at bounding box center [496, 561] width 902 height 129
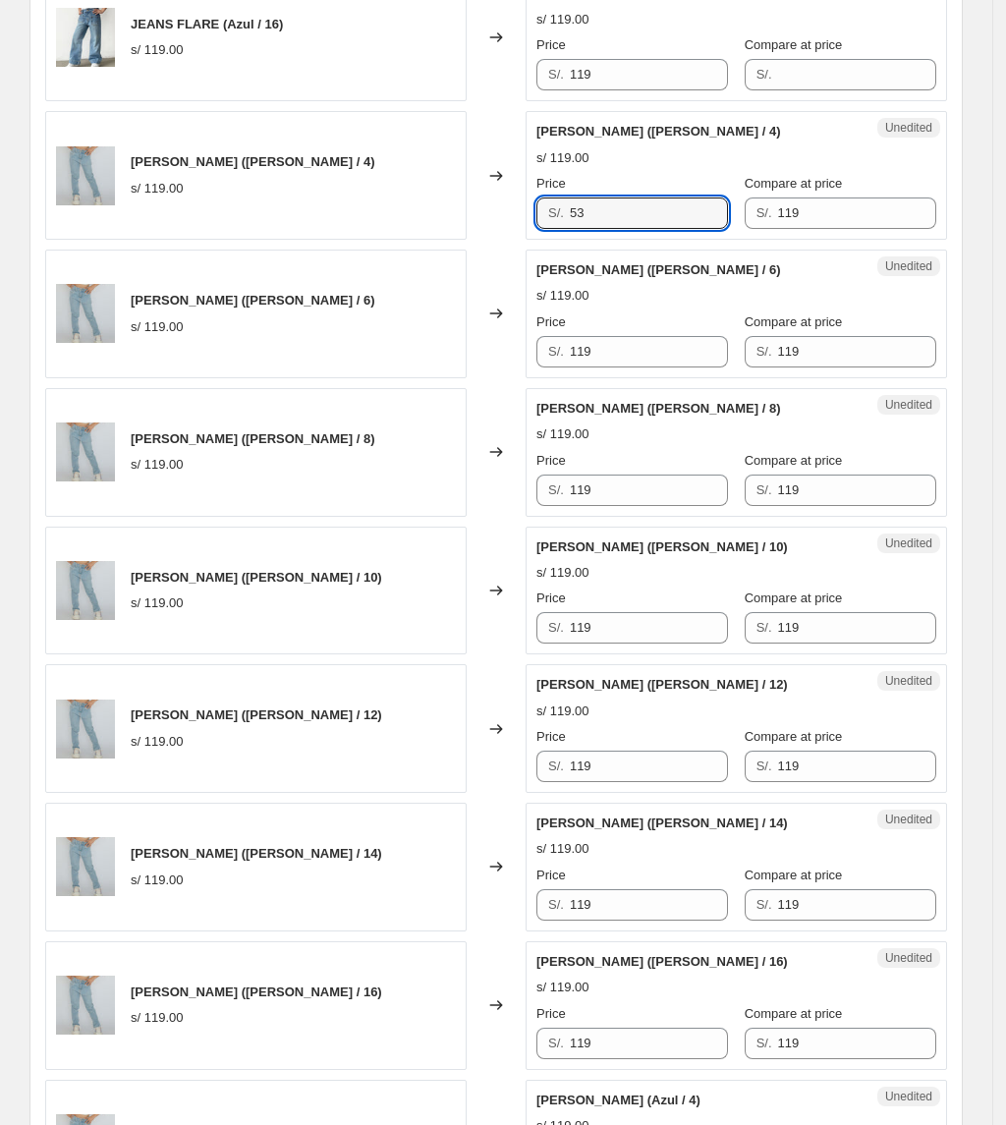
scroll to position [917, 0]
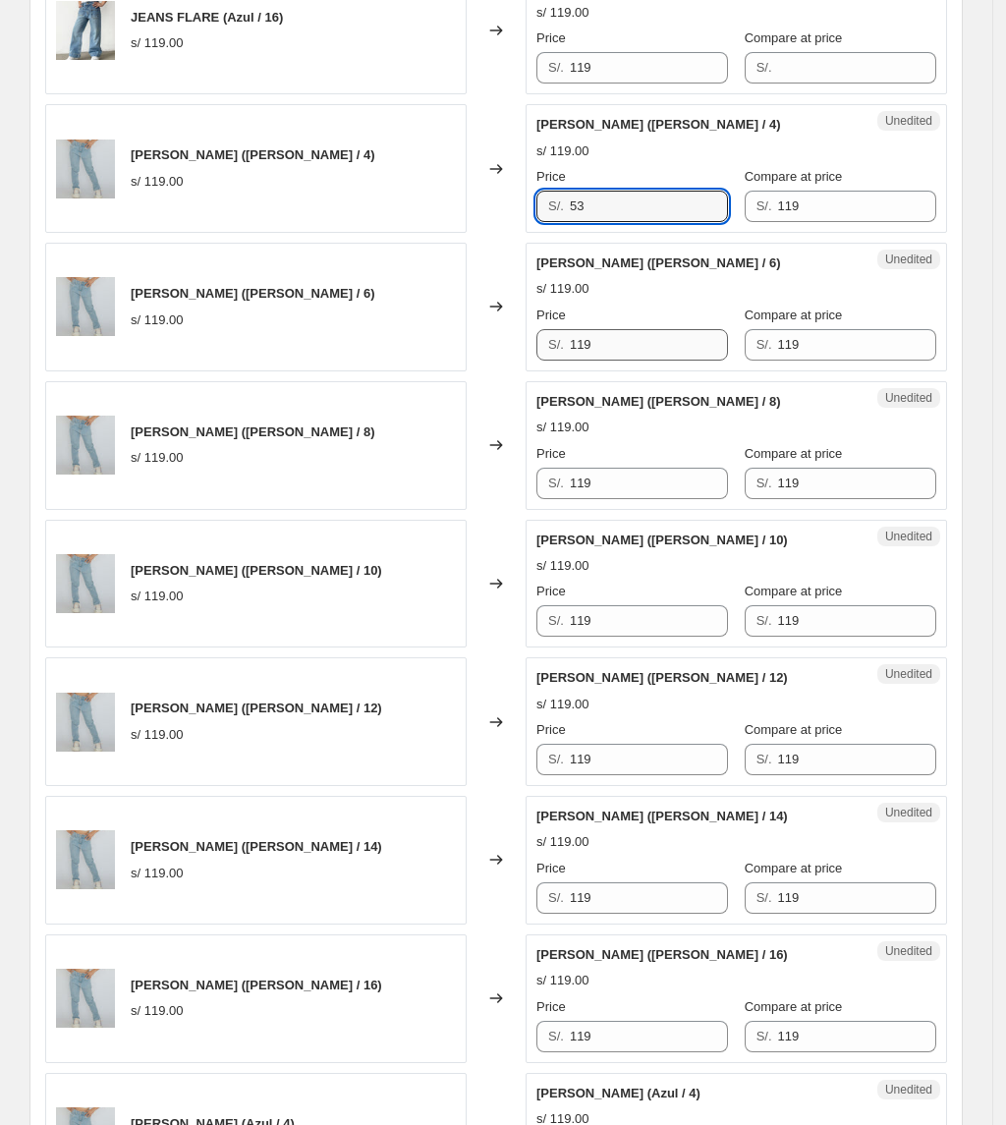
type input "53"
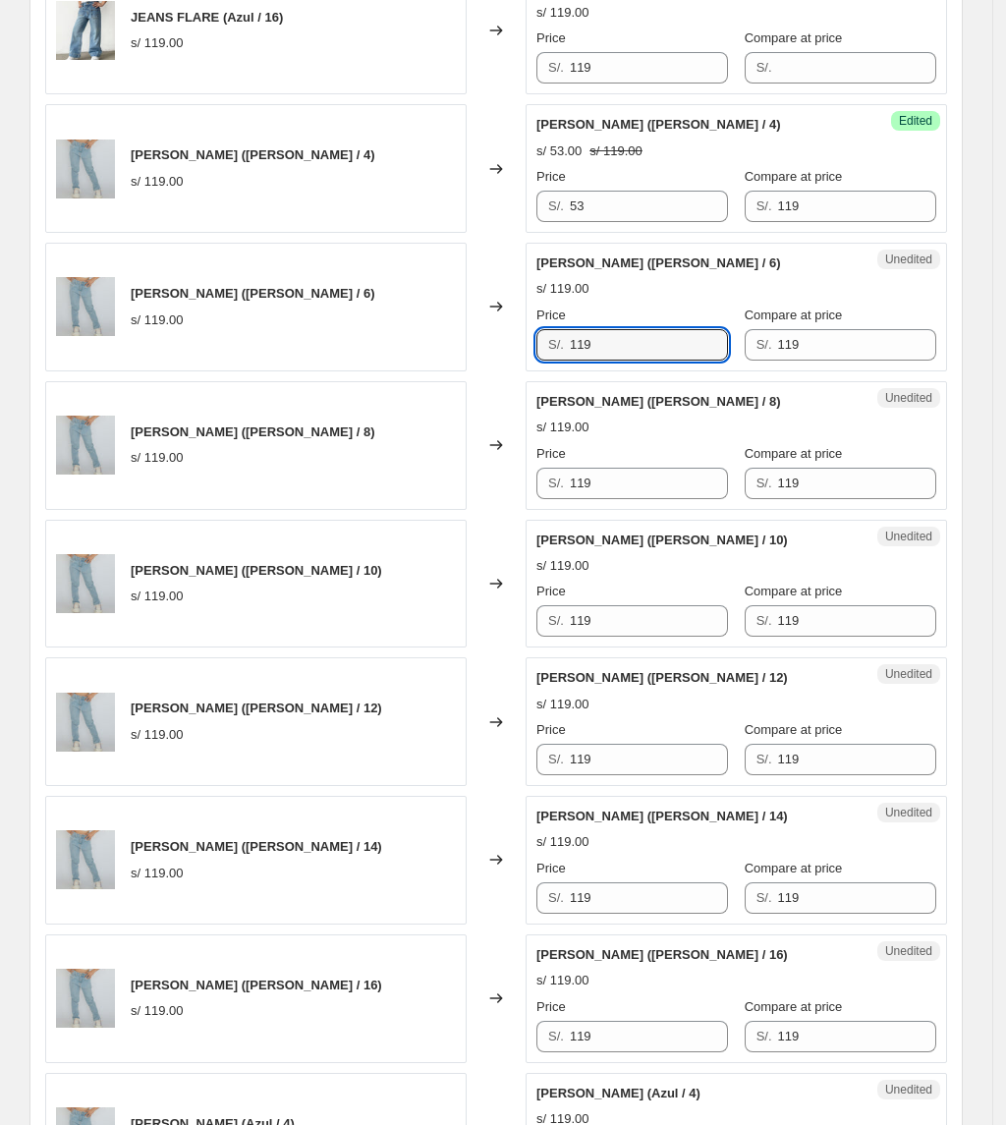
drag, startPoint x: 642, startPoint y: 340, endPoint x: 499, endPoint y: 344, distance: 142.5
click at [500, 346] on div "[PERSON_NAME] ([PERSON_NAME] / 6) s/ 119.00 Changed to Unedited [PERSON_NAME] (…" at bounding box center [496, 307] width 902 height 129
type input "53"
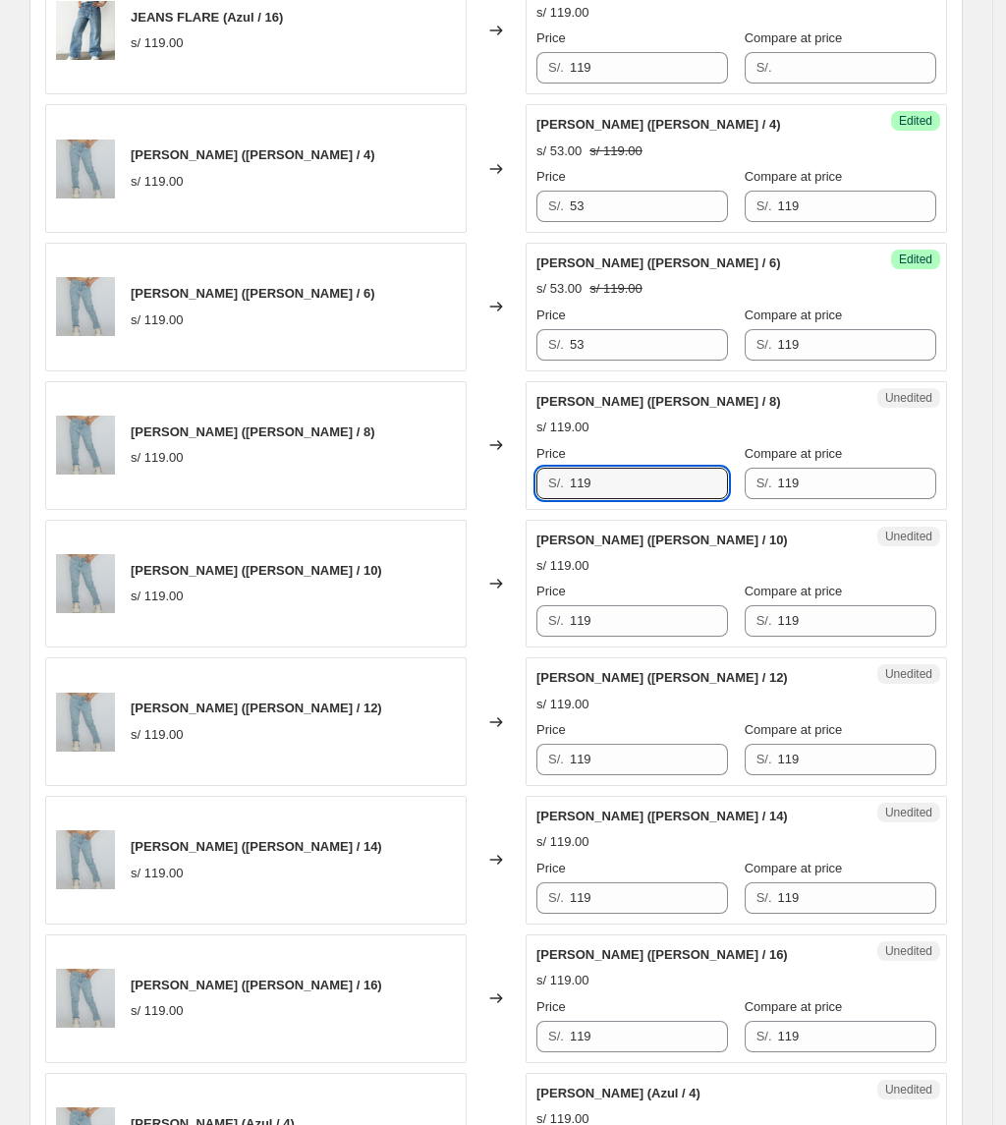
drag, startPoint x: 642, startPoint y: 495, endPoint x: 398, endPoint y: 474, distance: 244.6
click at [399, 475] on div "[PERSON_NAME] ([PERSON_NAME] / 8) s/ 119.00 Changed to Unedited [PERSON_NAME] (…" at bounding box center [496, 445] width 902 height 129
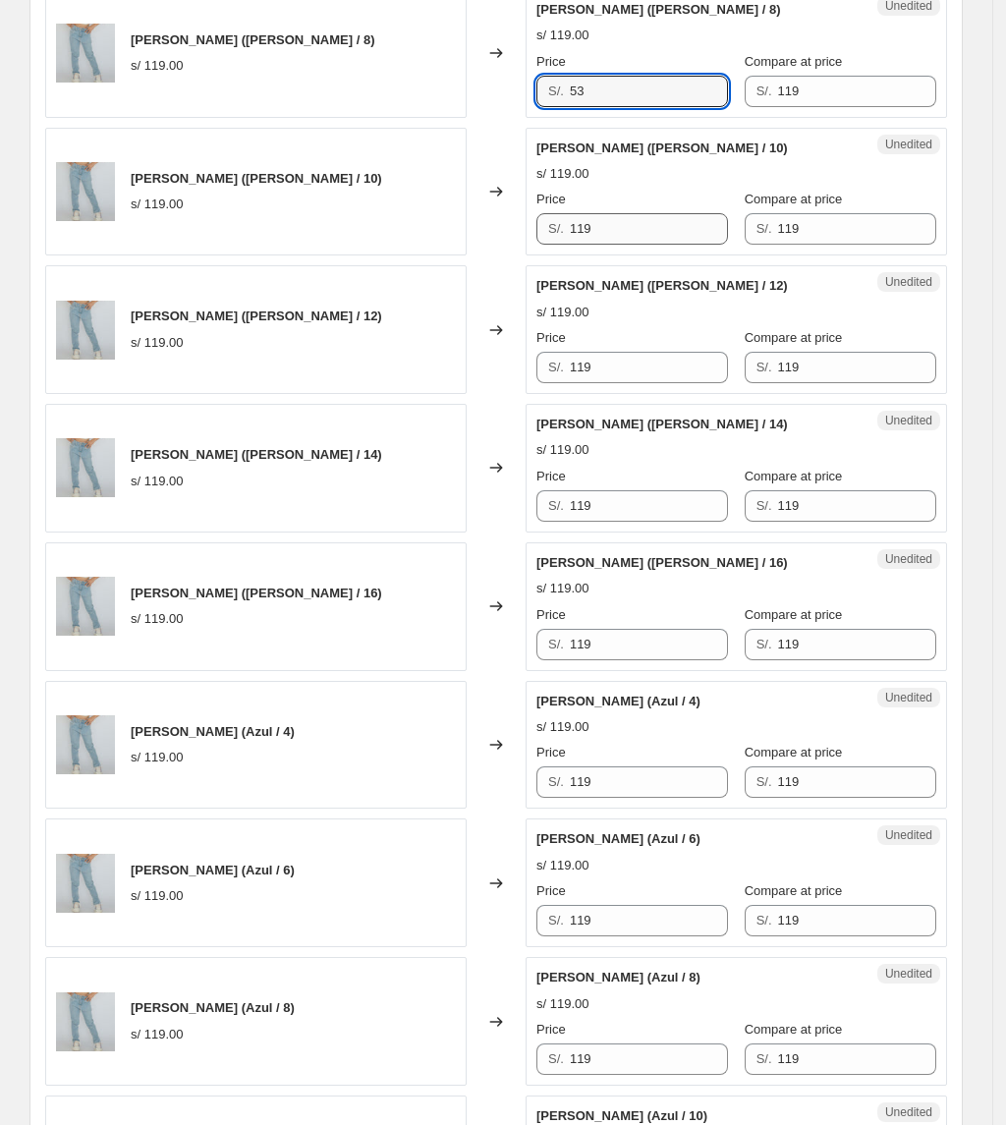
scroll to position [1310, 0]
type input "53"
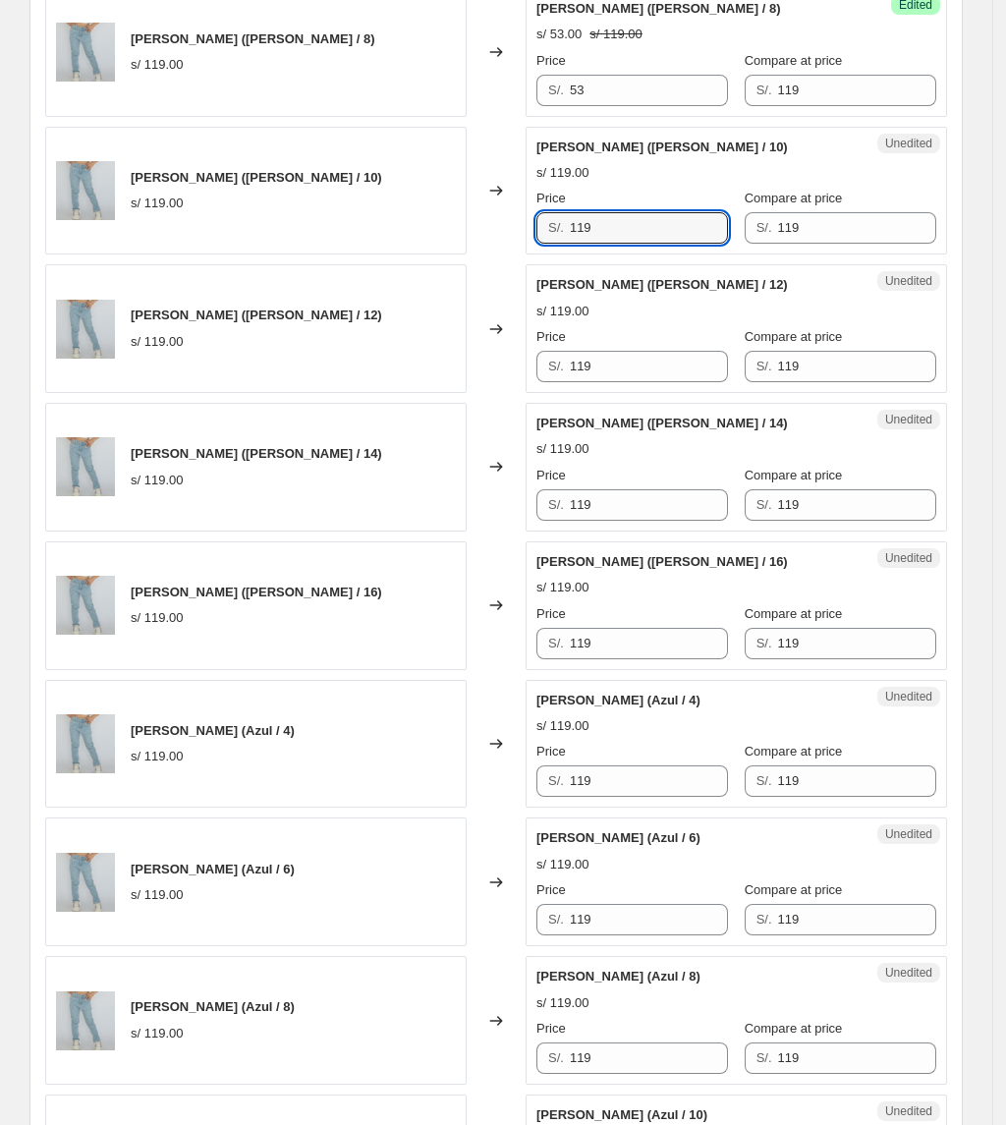
drag, startPoint x: 641, startPoint y: 229, endPoint x: 441, endPoint y: 246, distance: 200.1
click at [441, 246] on div "[PERSON_NAME] ([PERSON_NAME] / 10) s/ 119.00 Changed to Unedited [PERSON_NAME] …" at bounding box center [496, 191] width 902 height 129
type input "53"
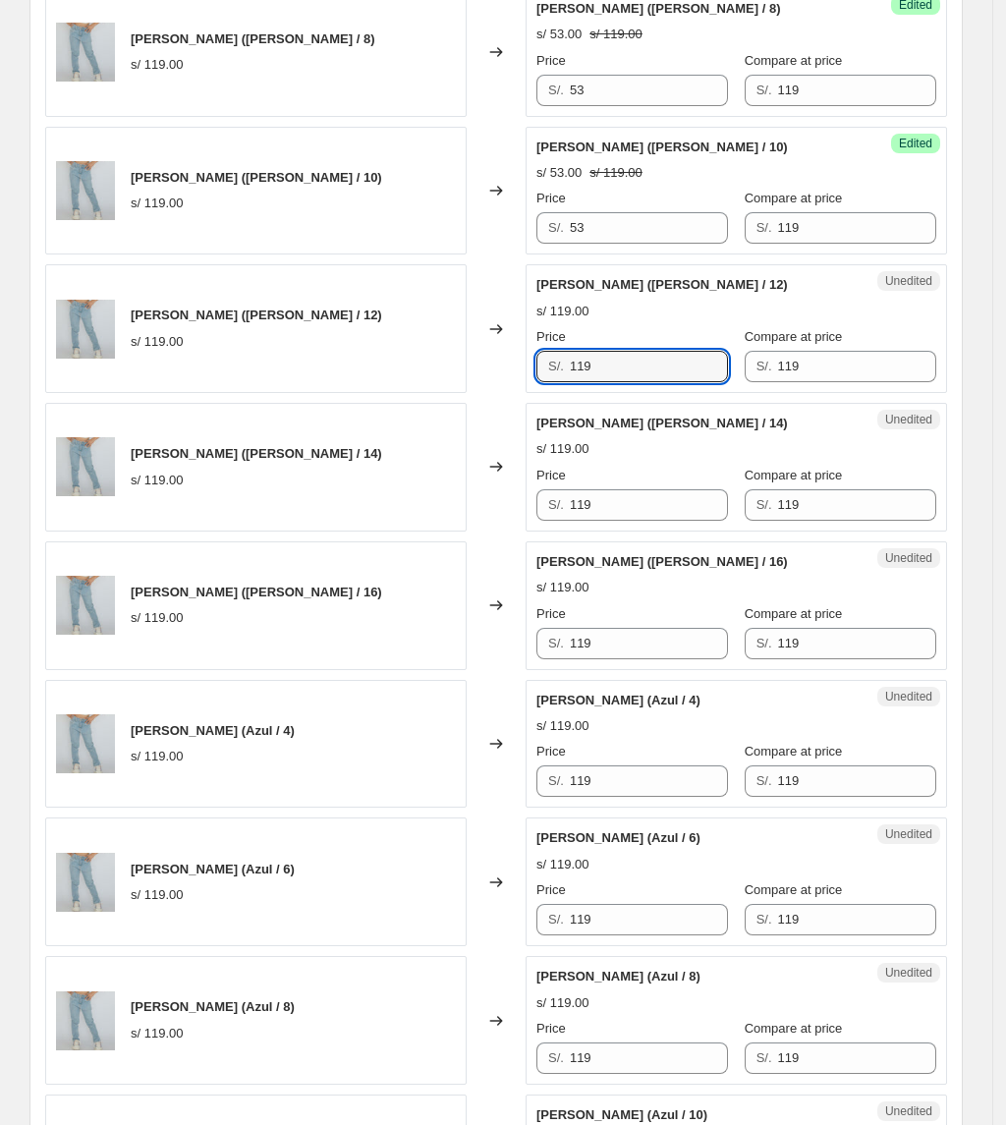
drag, startPoint x: 642, startPoint y: 371, endPoint x: 415, endPoint y: 402, distance: 229.0
click at [417, 402] on div "JEANS FLARE (Azul / 16) s/ 119.00 Changed to Unedited JEANS FLARE (Azul / 16) s…" at bounding box center [496, 951] width 902 height 2757
type input "53"
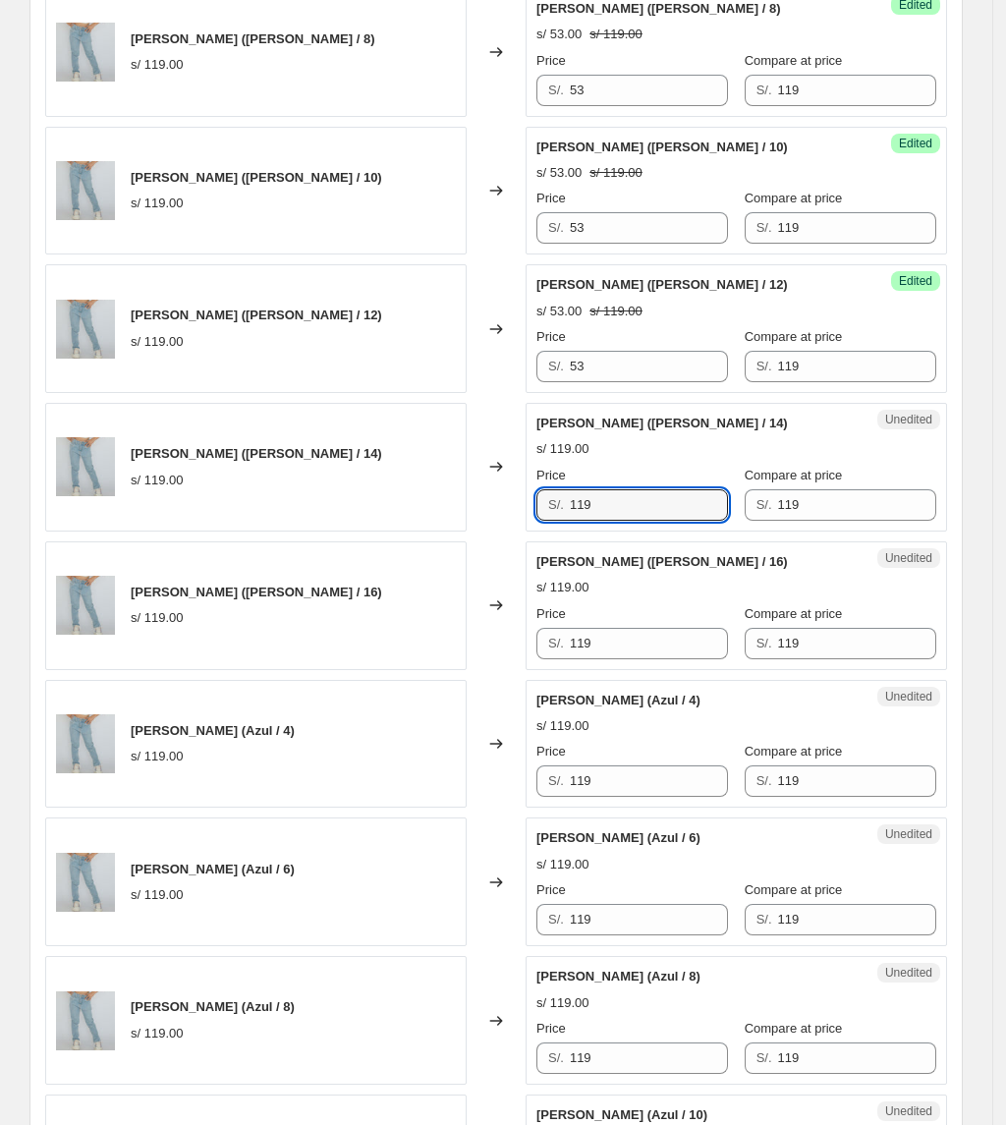
drag, startPoint x: 678, startPoint y: 516, endPoint x: 480, endPoint y: 529, distance: 197.9
click at [485, 529] on div "[PERSON_NAME] ([PERSON_NAME] / 14) s/ 119.00 Changed to Unedited [PERSON_NAME] …" at bounding box center [496, 467] width 902 height 129
type input "53"
drag, startPoint x: 634, startPoint y: 660, endPoint x: 389, endPoint y: 652, distance: 244.8
click at [410, 662] on div "[PERSON_NAME] ([PERSON_NAME] / 16) s/ 119.00 Changed to Unedited [PERSON_NAME] …" at bounding box center [496, 605] width 902 height 129
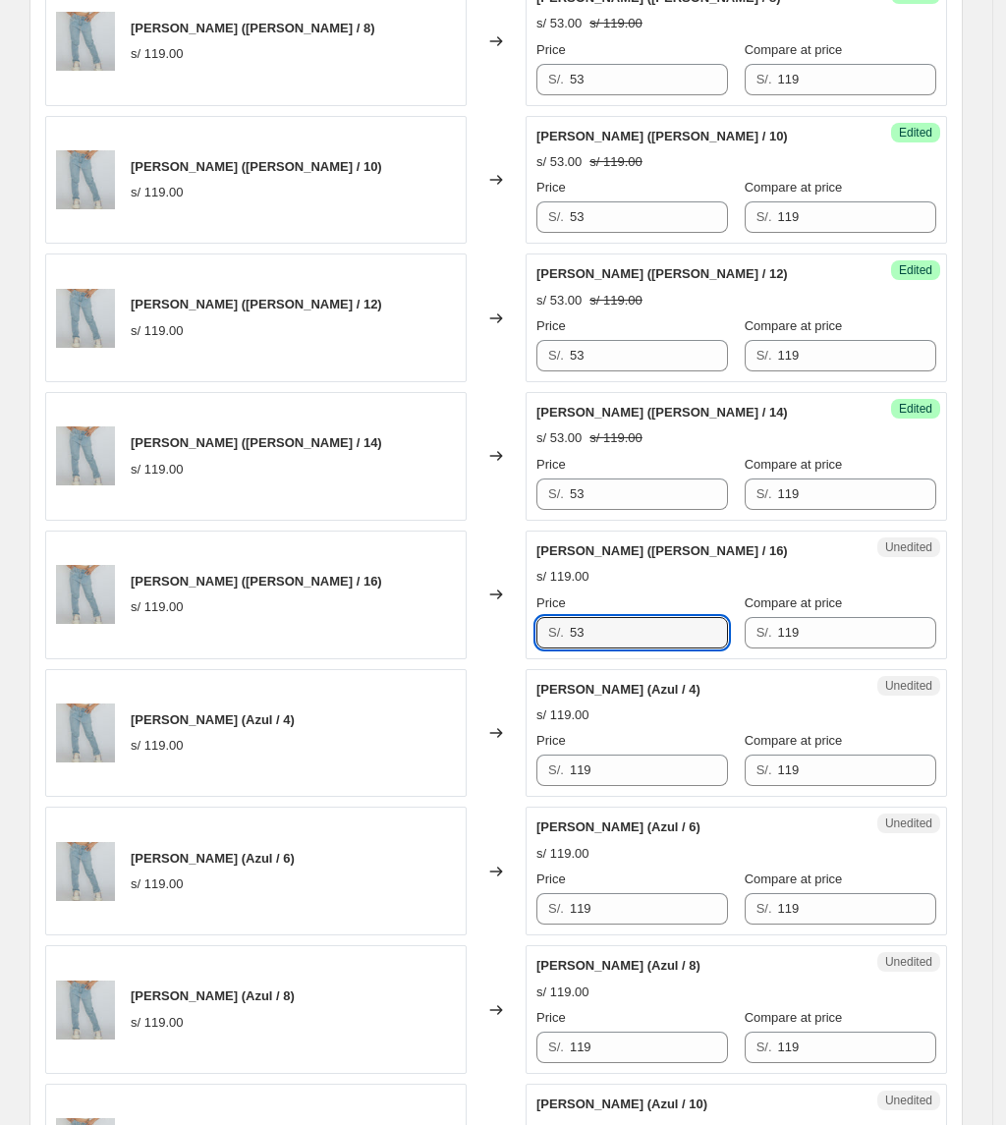
scroll to position [1572, 0]
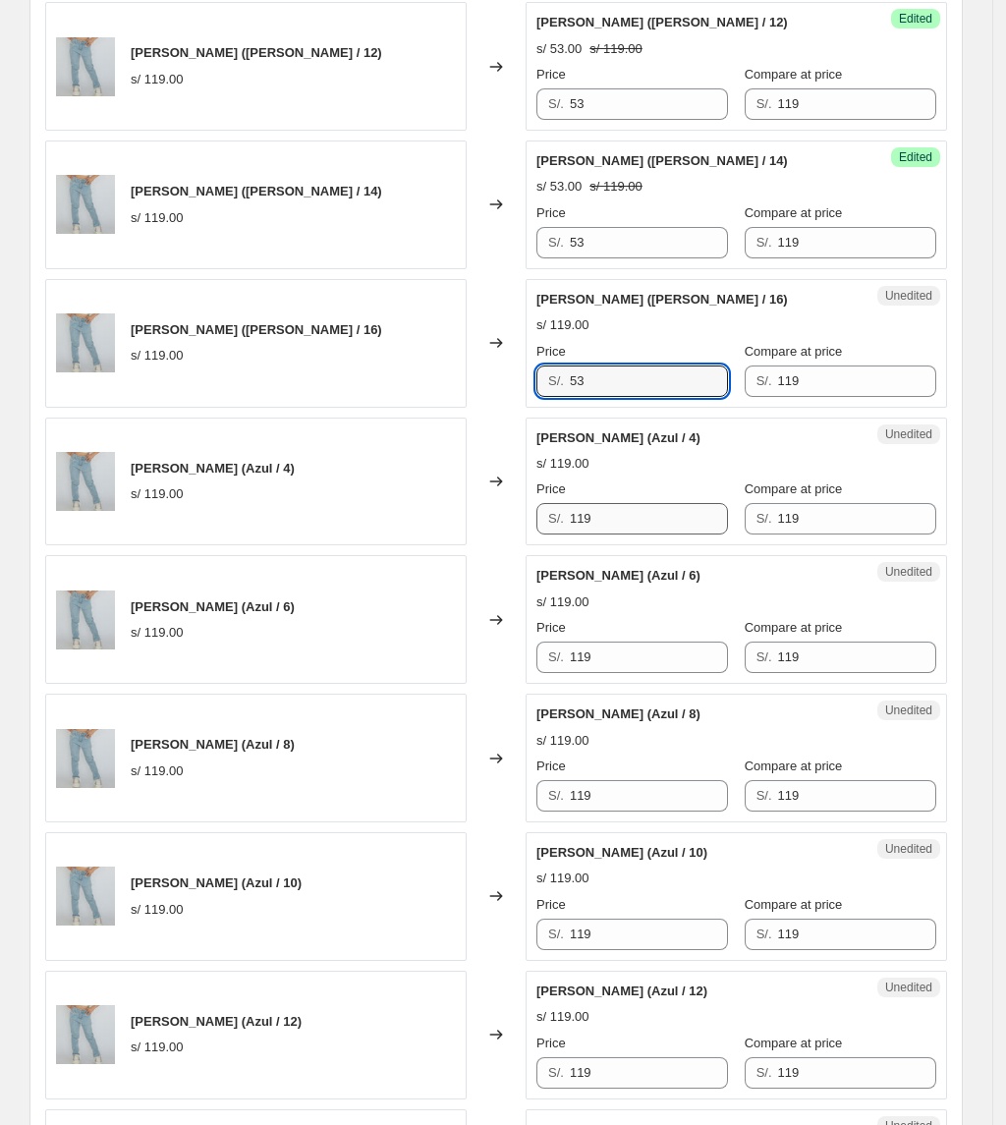
type input "53"
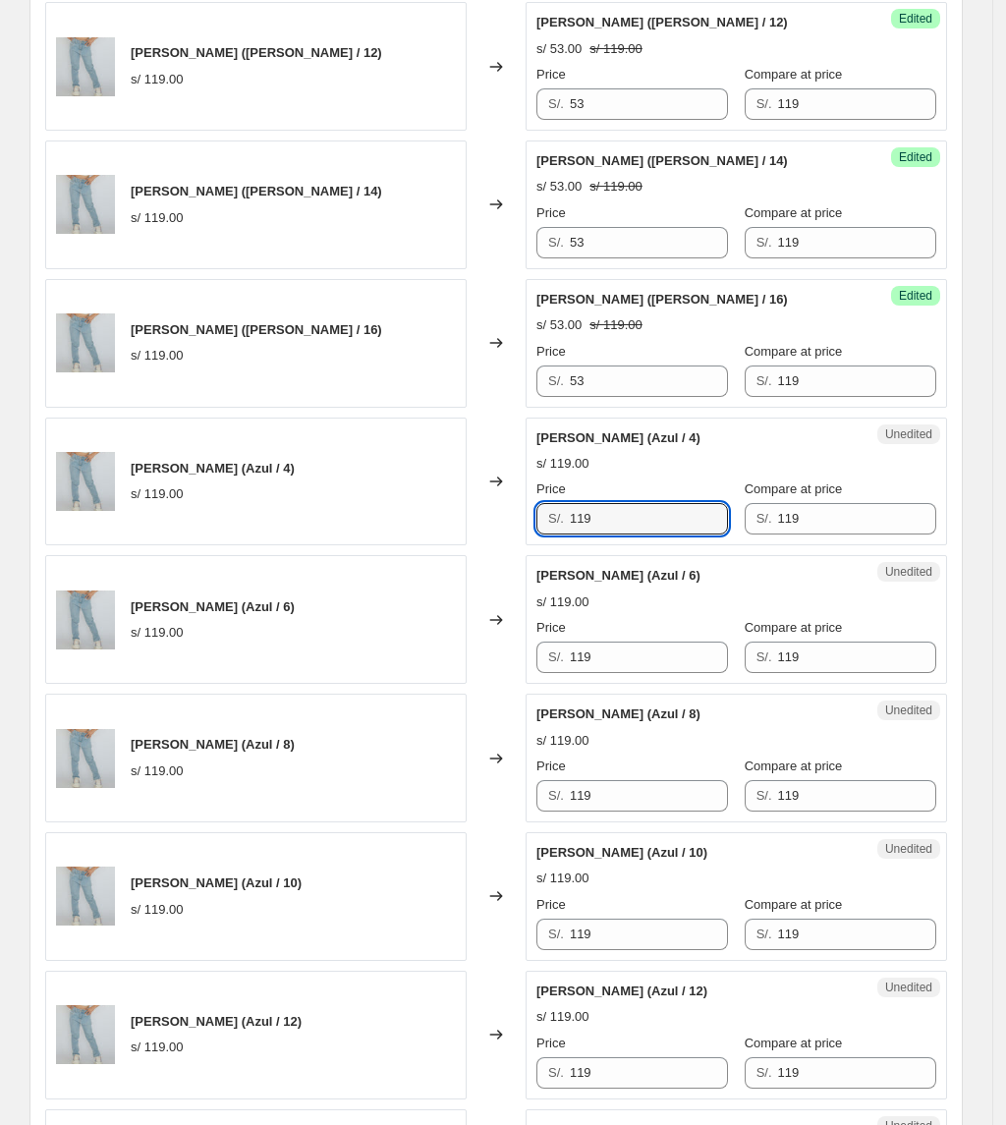
drag, startPoint x: 641, startPoint y: 531, endPoint x: 300, endPoint y: 552, distance: 341.5
click at [299, 556] on div "JEANS FLARE (Azul / 16) s/ 119.00 Changed to Unedited JEANS FLARE (Azul / 16) s…" at bounding box center [496, 688] width 902 height 2757
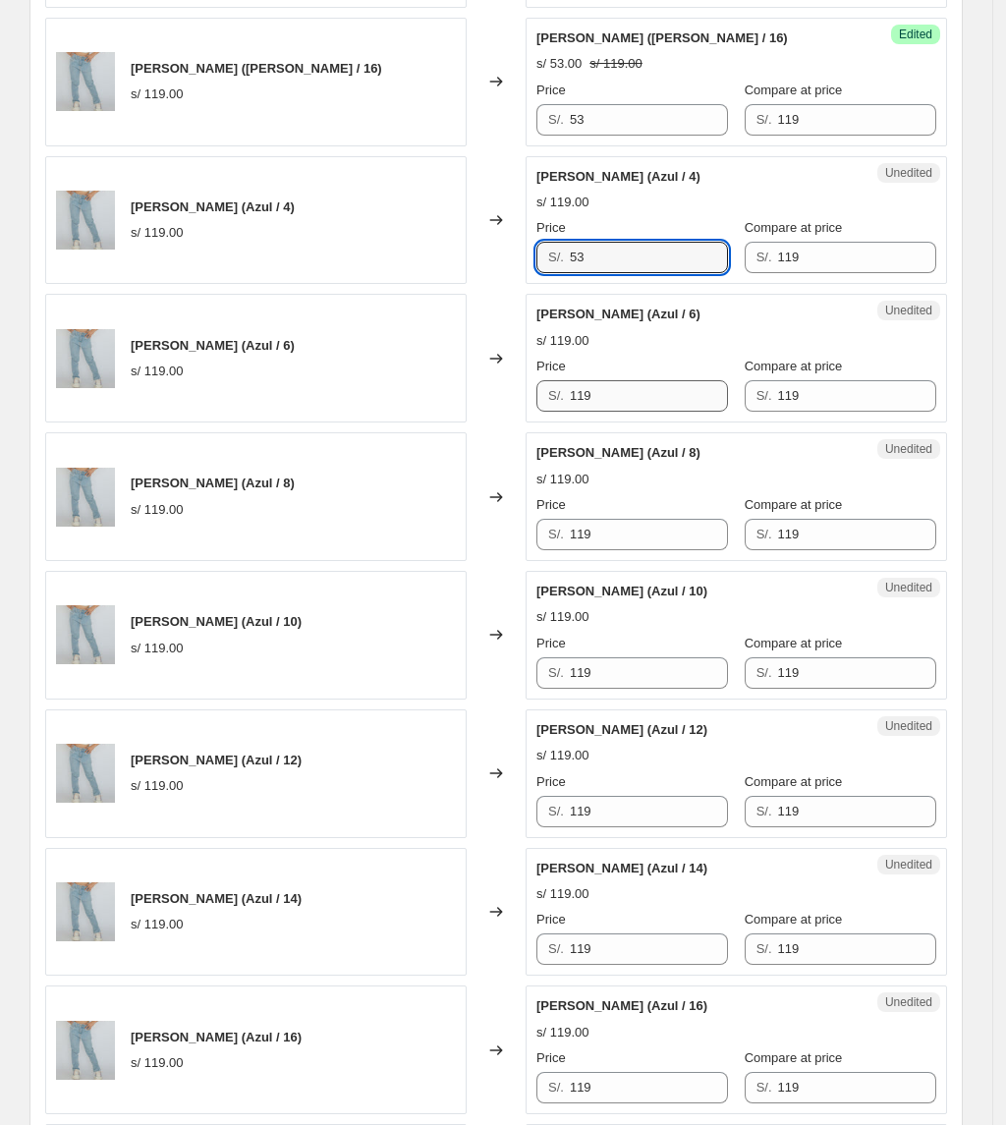
type input "53"
drag, startPoint x: 645, startPoint y: 401, endPoint x: 410, endPoint y: 421, distance: 236.7
click at [411, 421] on div "[PERSON_NAME] (Azul / 6) s/ 119.00 Changed to Unedited [PERSON_NAME] (Azul / 6)…" at bounding box center [496, 358] width 902 height 129
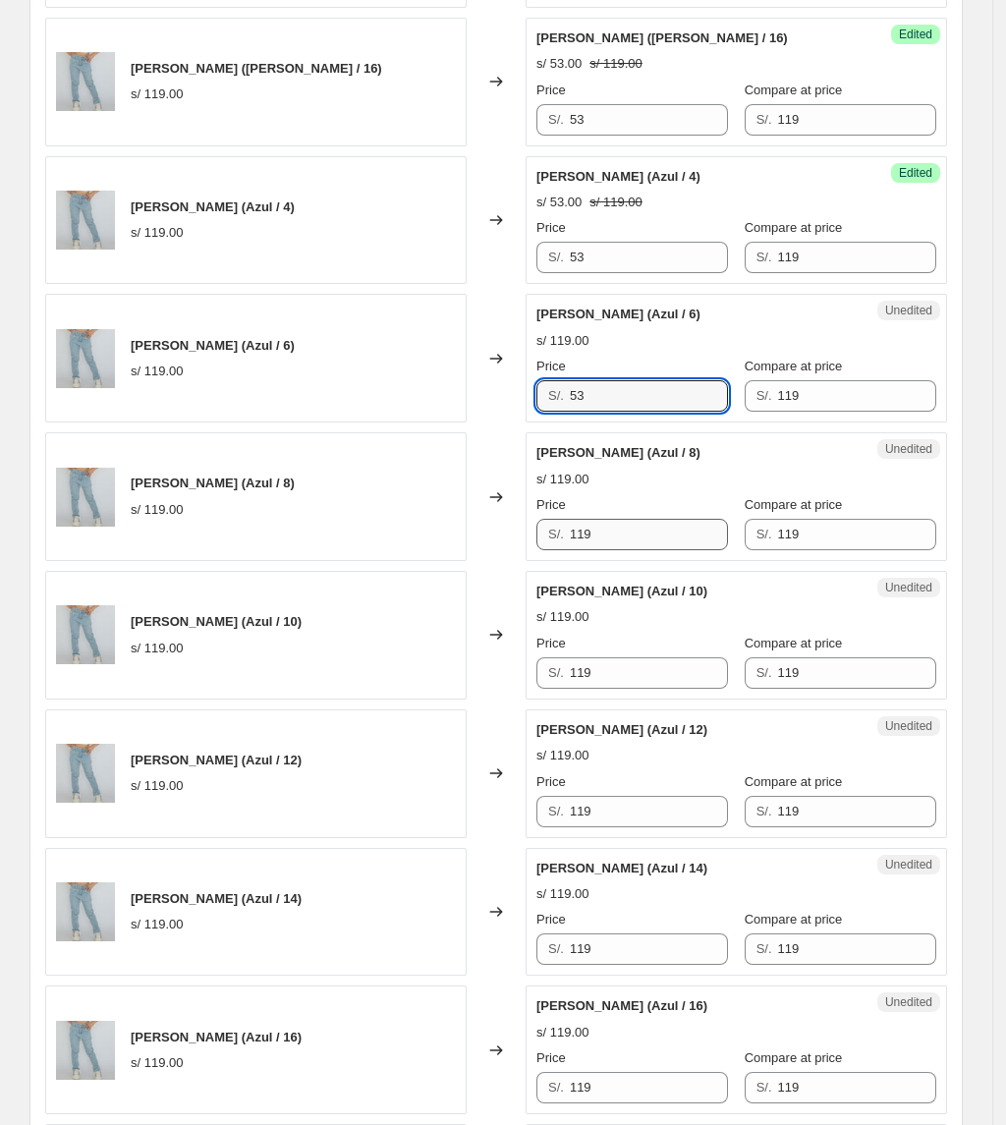
type input "53"
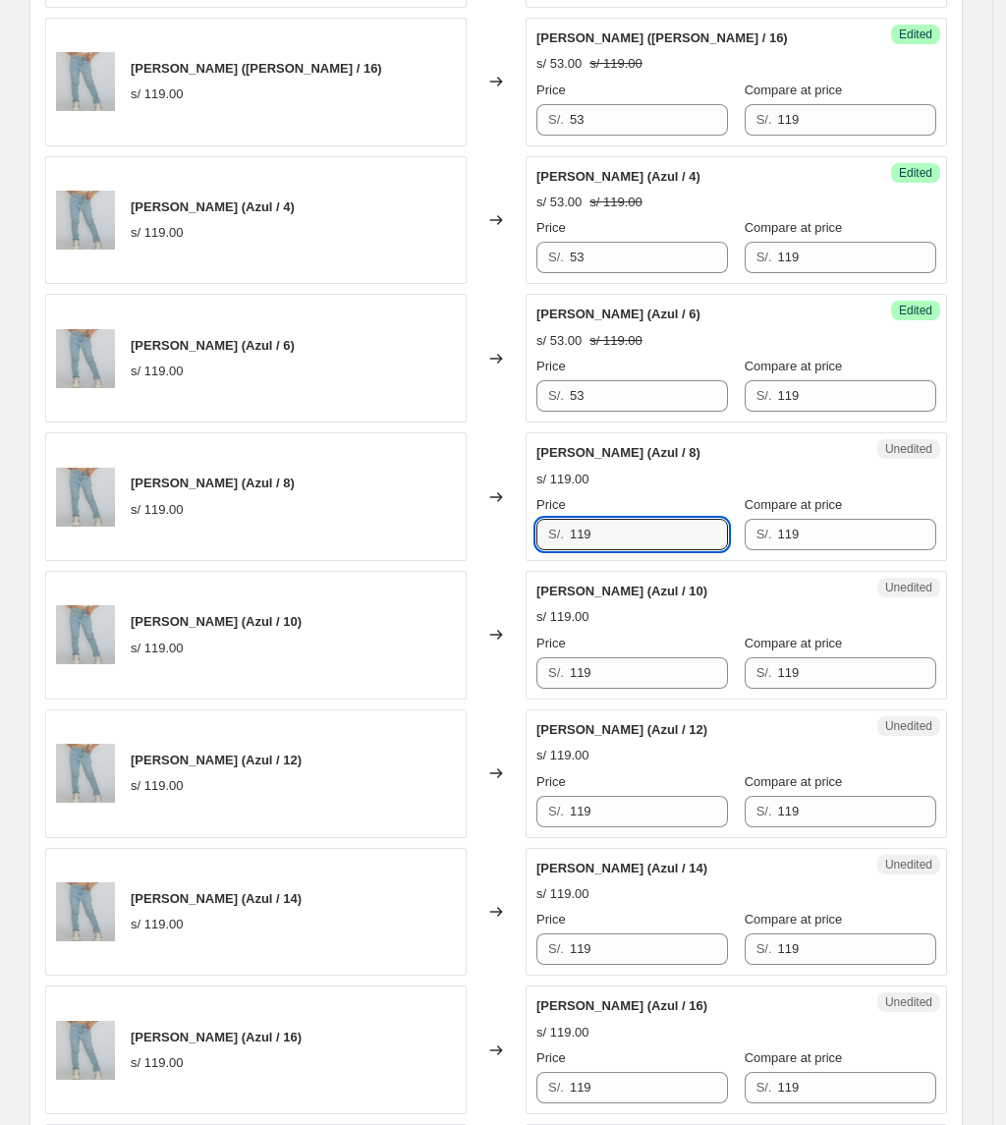
drag, startPoint x: 631, startPoint y: 543, endPoint x: 426, endPoint y: 542, distance: 204.3
click at [429, 542] on div "[PERSON_NAME] (Azul / 8) s/ 119.00 Changed to Unedited [PERSON_NAME] (Azul / 8)…" at bounding box center [496, 496] width 902 height 129
type input "53"
drag, startPoint x: 690, startPoint y: 680, endPoint x: 377, endPoint y: 709, distance: 313.8
click at [377, 709] on div "JEANS FLARE (Azul / 16) s/ 119.00 Changed to Unedited JEANS FLARE (Azul / 16) s…" at bounding box center [496, 427] width 902 height 2757
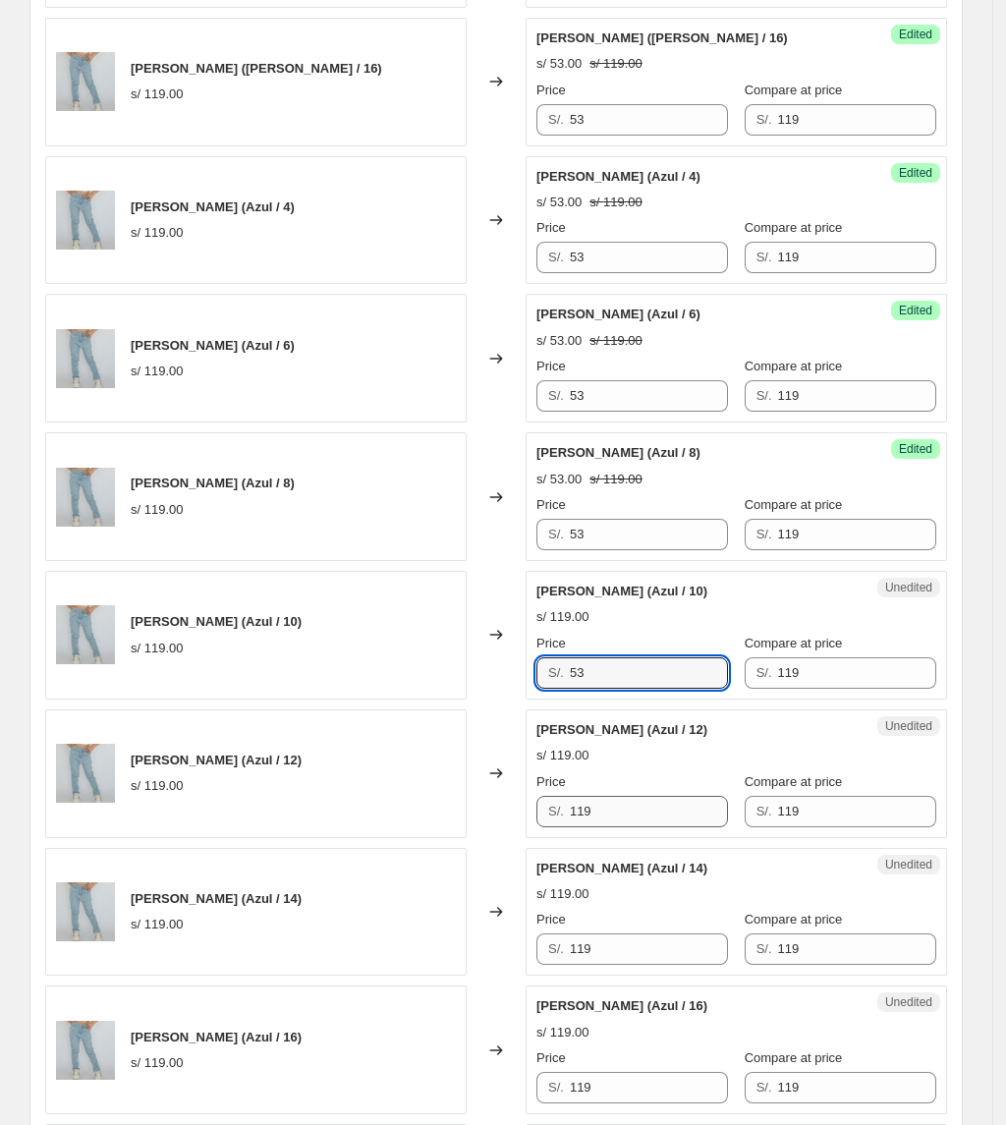
type input "53"
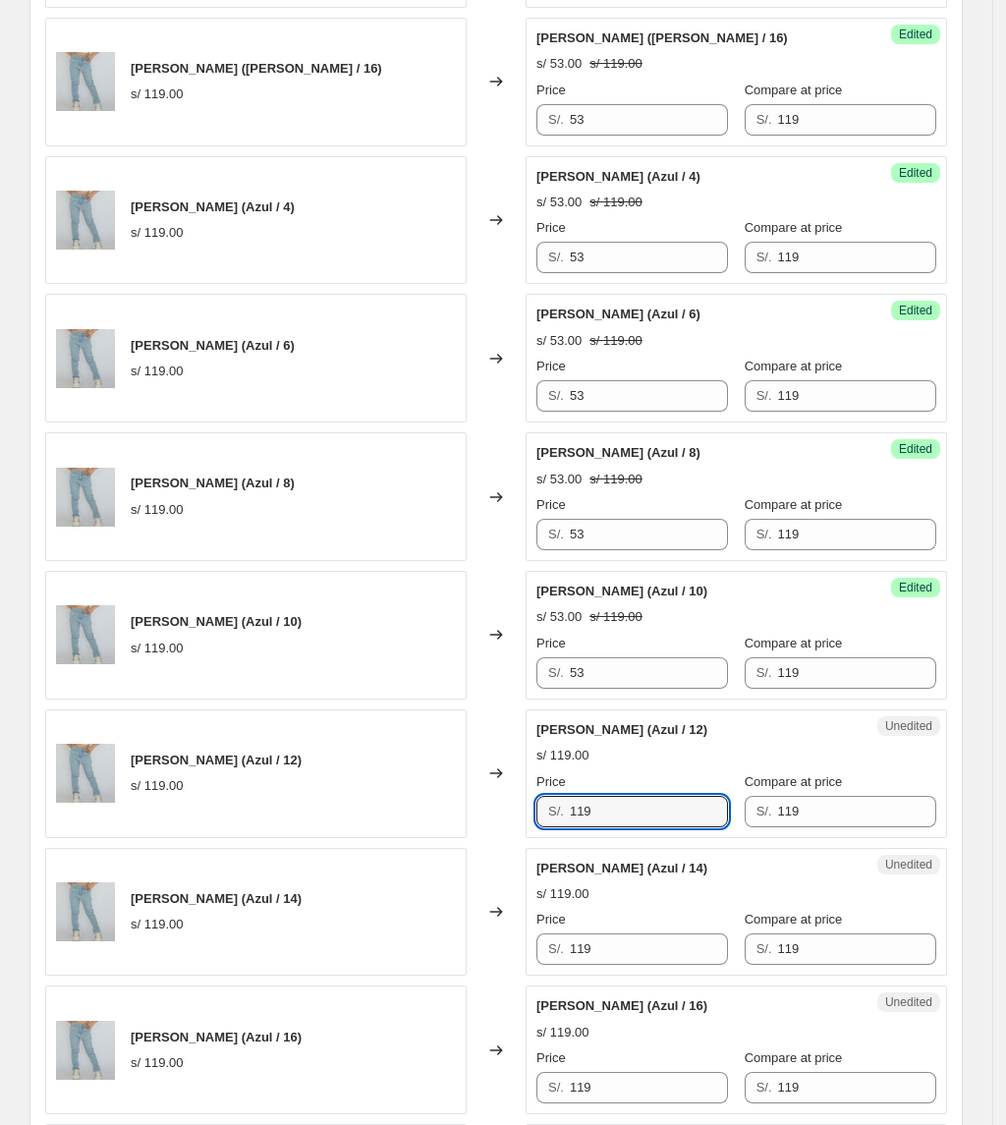
drag, startPoint x: 644, startPoint y: 811, endPoint x: 403, endPoint y: 814, distance: 241.7
click at [406, 815] on div "[PERSON_NAME] (Azul / 12) s/ 119.00 Changed to Unedited [PERSON_NAME] (Azul / 1…" at bounding box center [496, 773] width 902 height 129
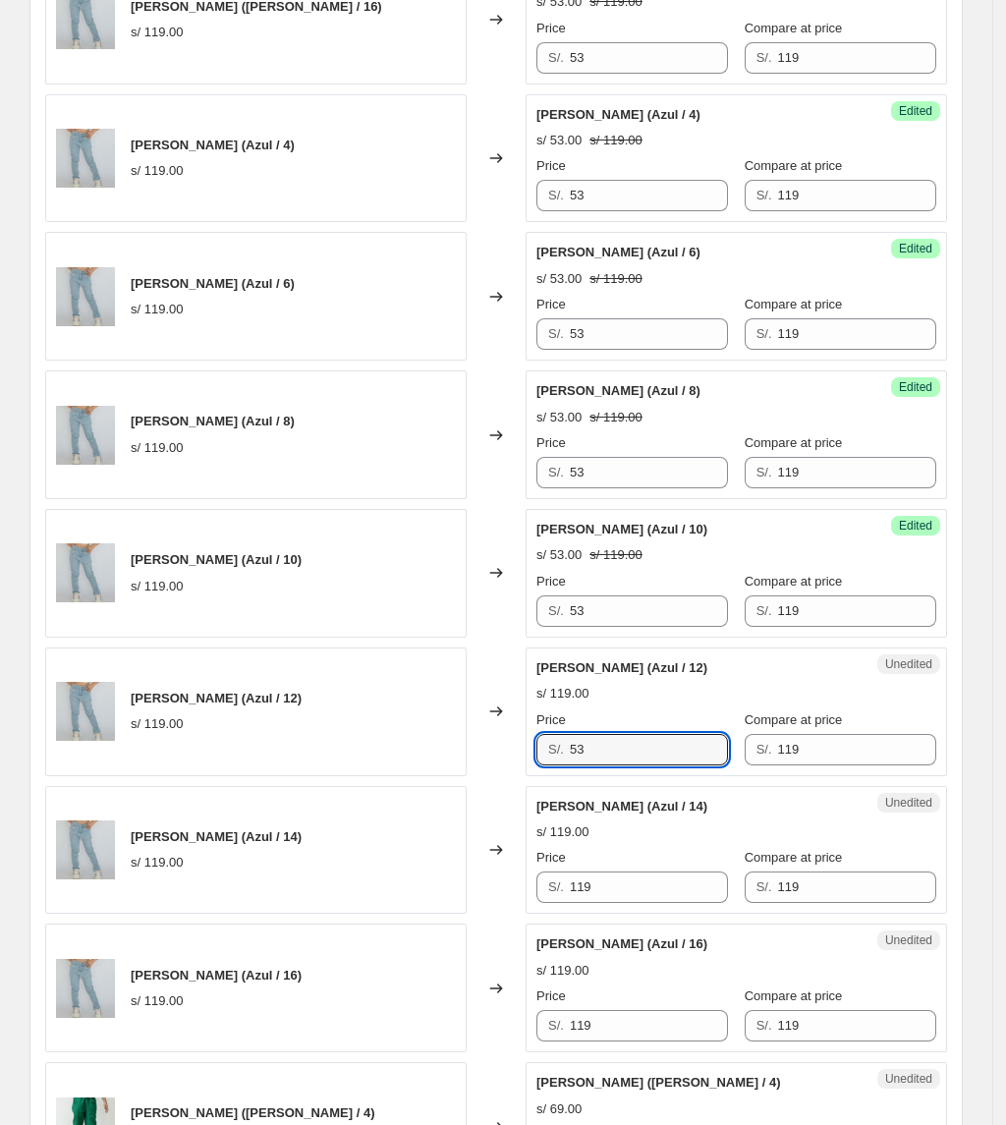
scroll to position [1965, 0]
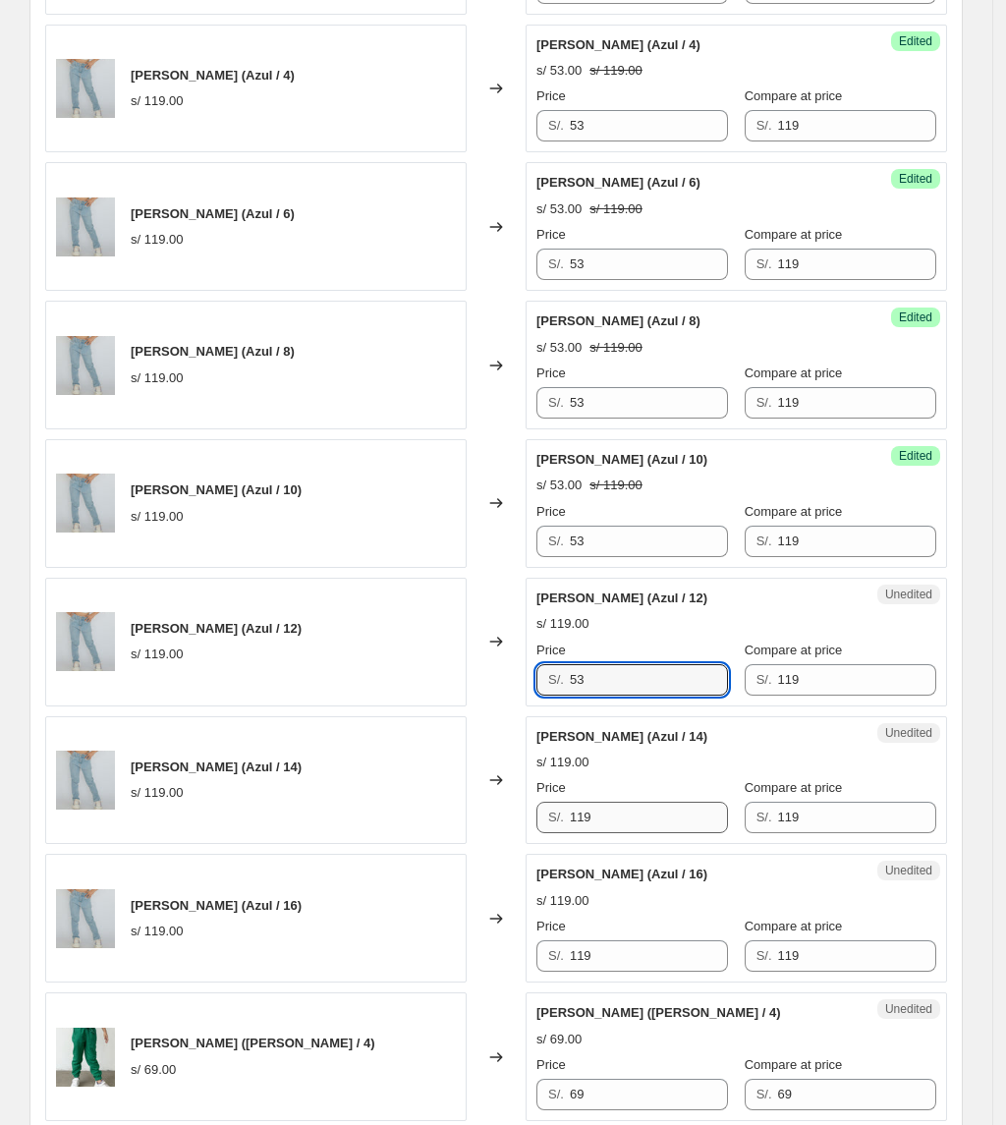
type input "53"
drag, startPoint x: 613, startPoint y: 825, endPoint x: 428, endPoint y: 807, distance: 185.6
click at [428, 807] on div "[PERSON_NAME] (Azul / 14) s/ 119.00 Changed to Unedited [PERSON_NAME] (Azul / 1…" at bounding box center [496, 780] width 902 height 129
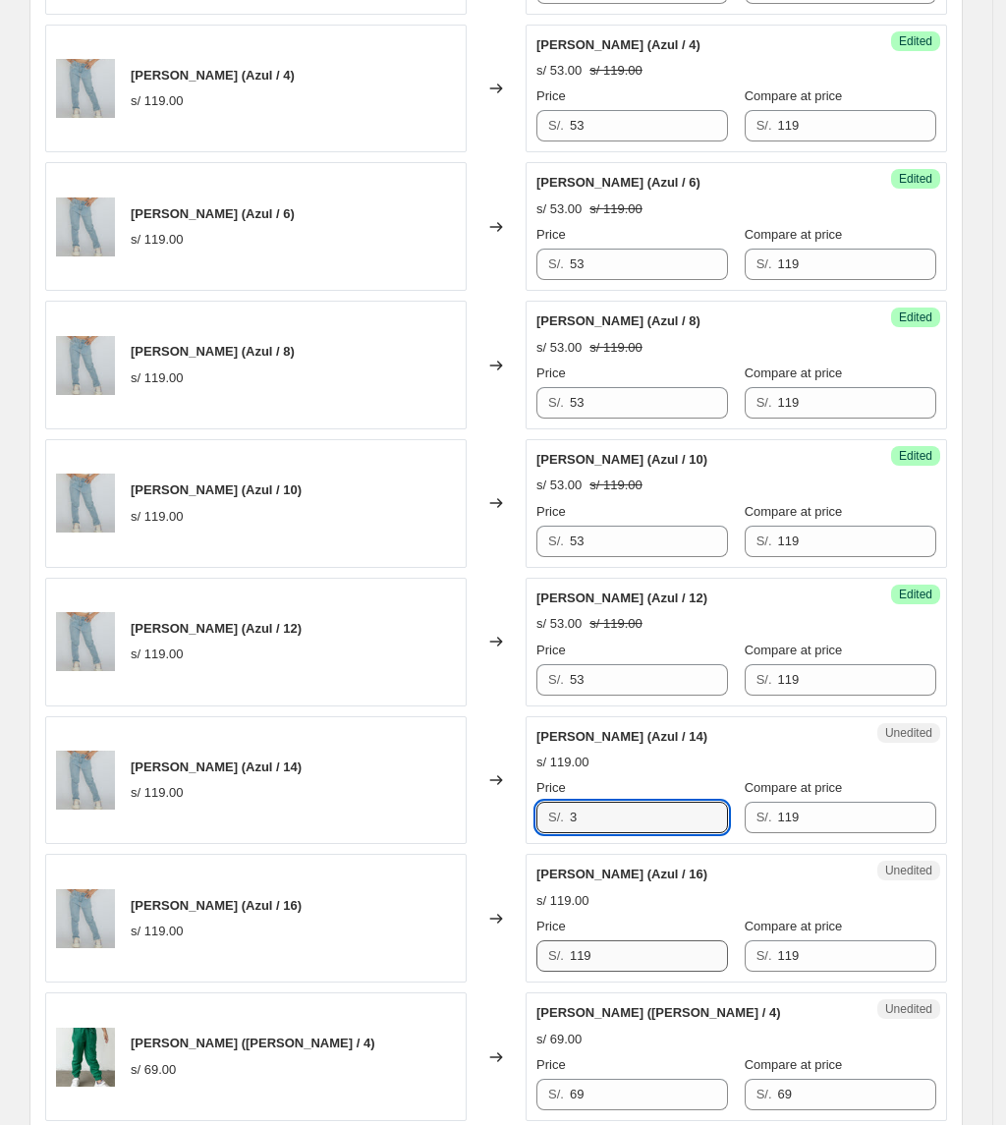
type input "3"
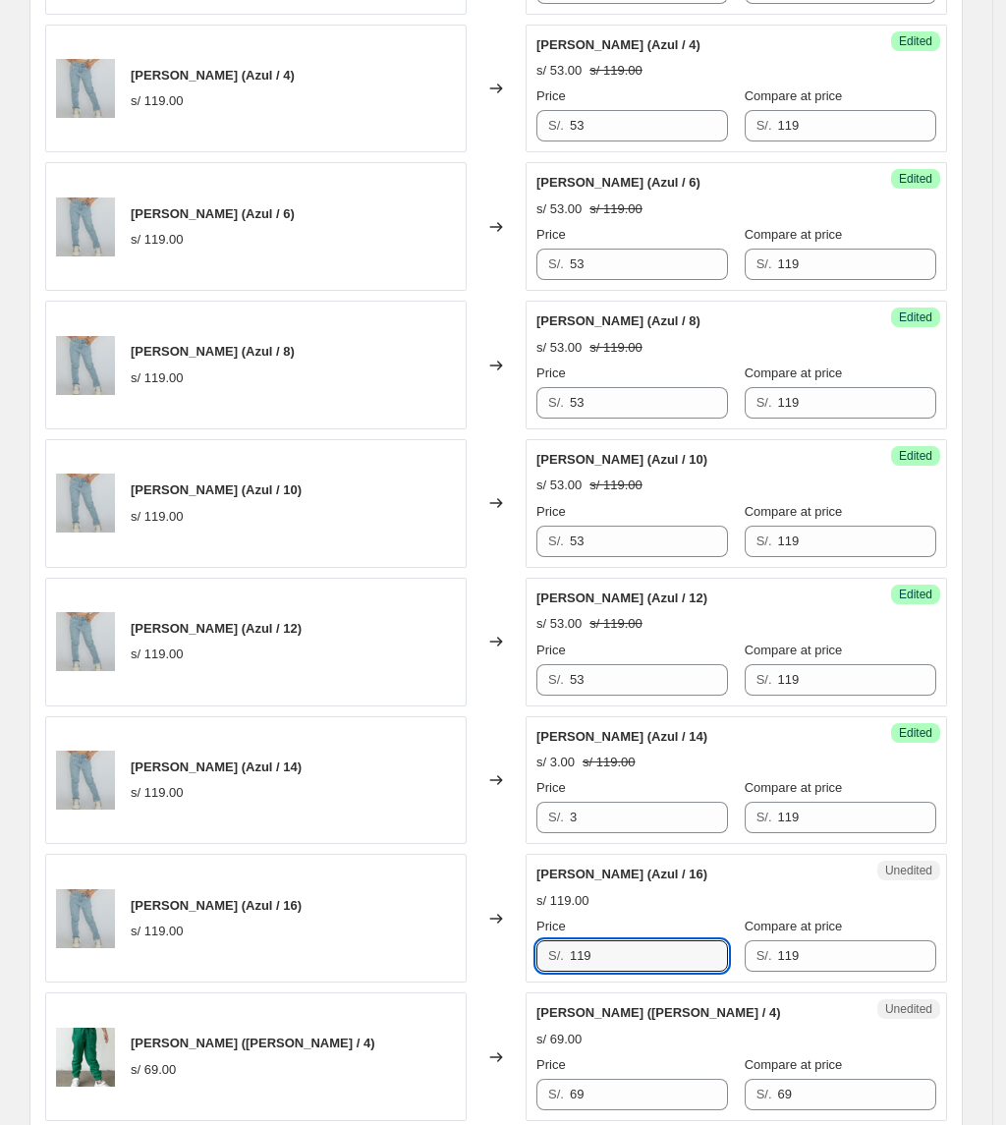
drag, startPoint x: 648, startPoint y: 965, endPoint x: 406, endPoint y: 936, distance: 244.3
click at [449, 955] on div "[PERSON_NAME] (Azul / 16) s/ 119.00 Changed to Unedited [PERSON_NAME] (Azul / 1…" at bounding box center [496, 918] width 902 height 129
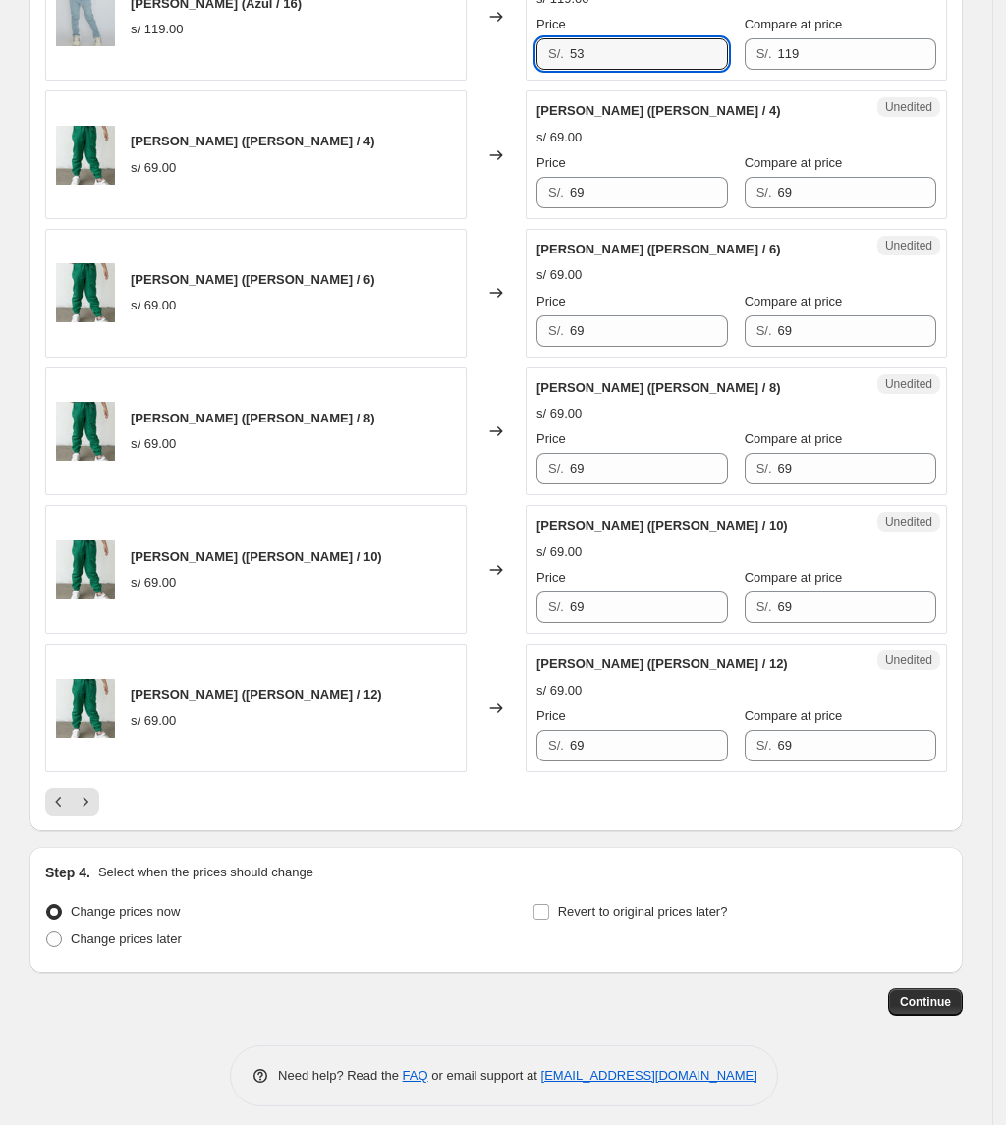
scroll to position [2881, 0]
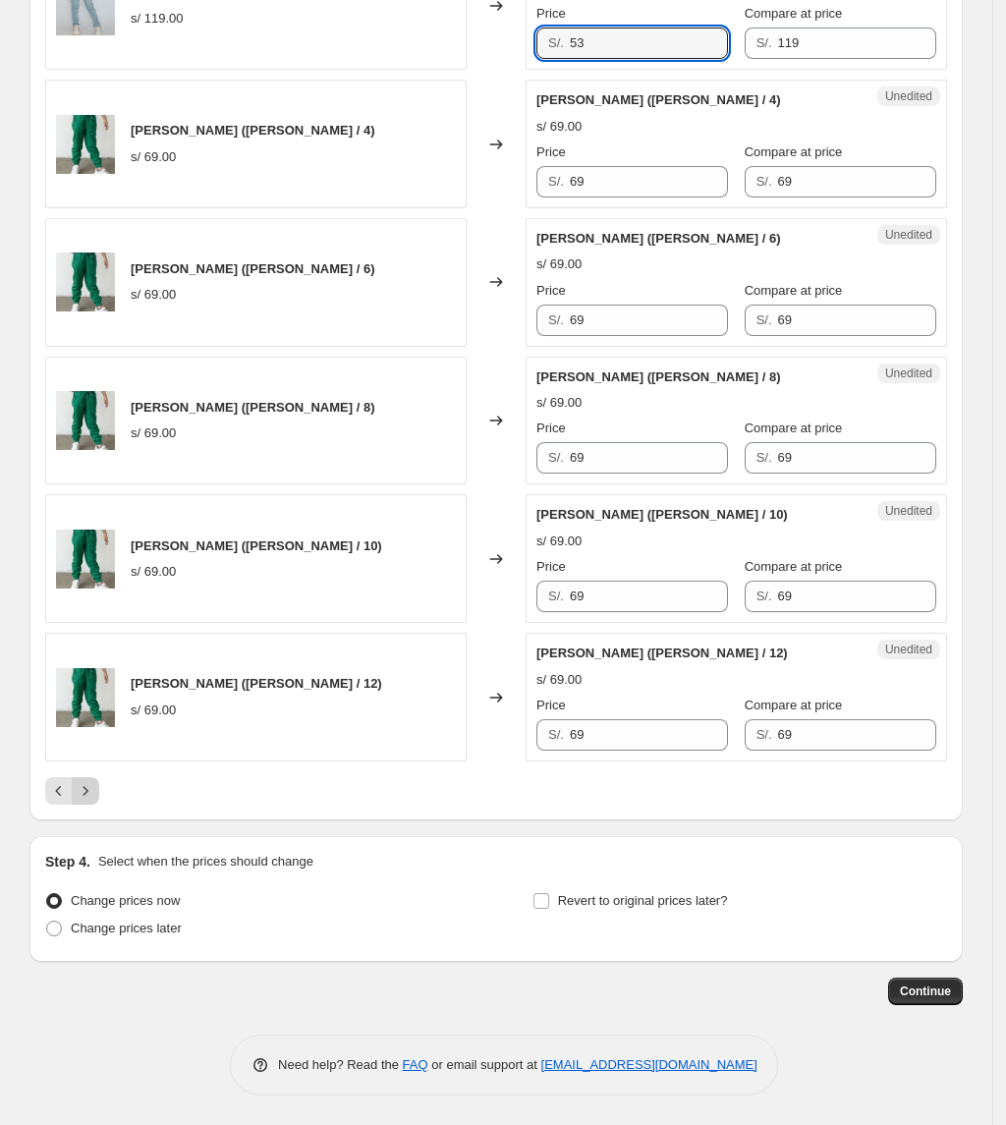
type input "53"
click at [88, 801] on icon "Next" at bounding box center [86, 791] width 20 height 20
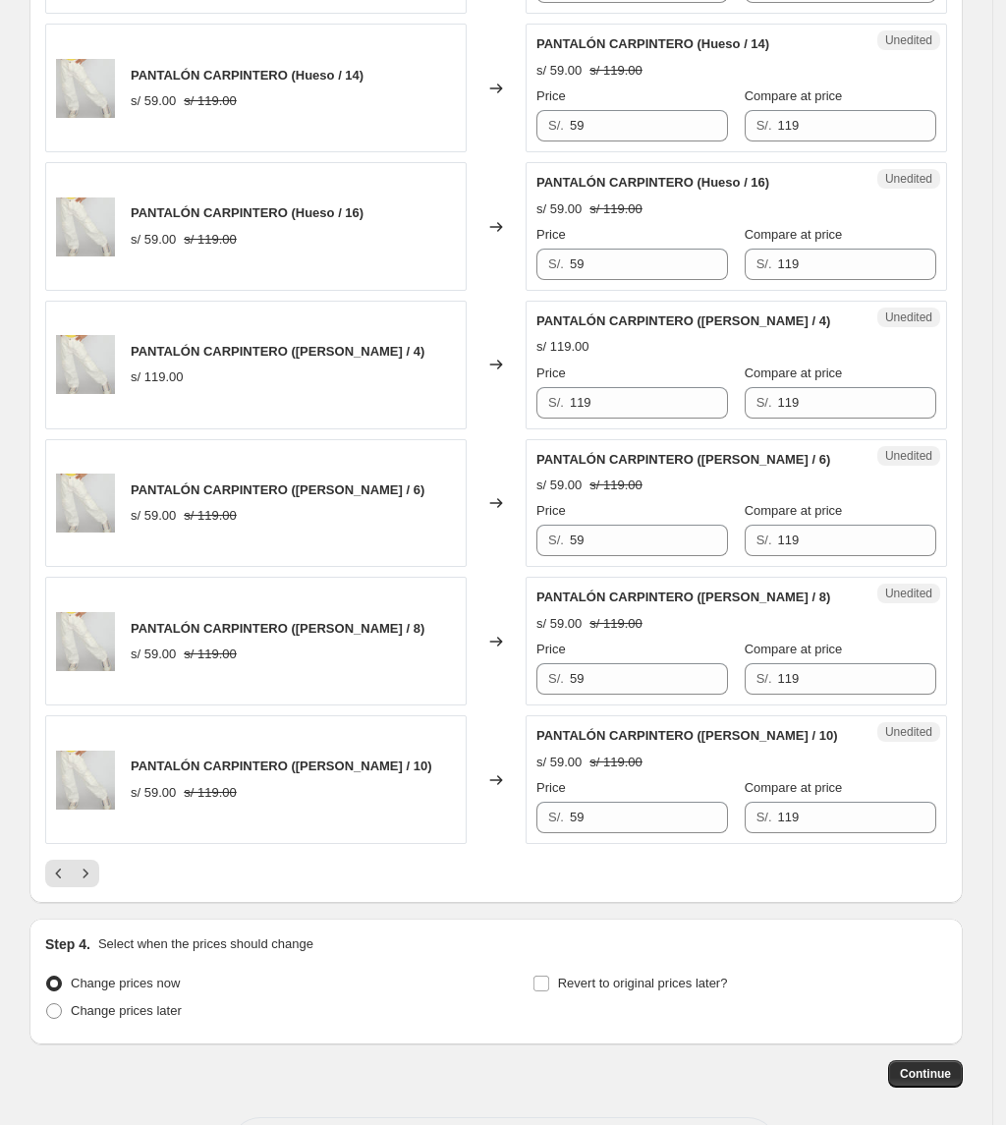
scroll to position [2892, 0]
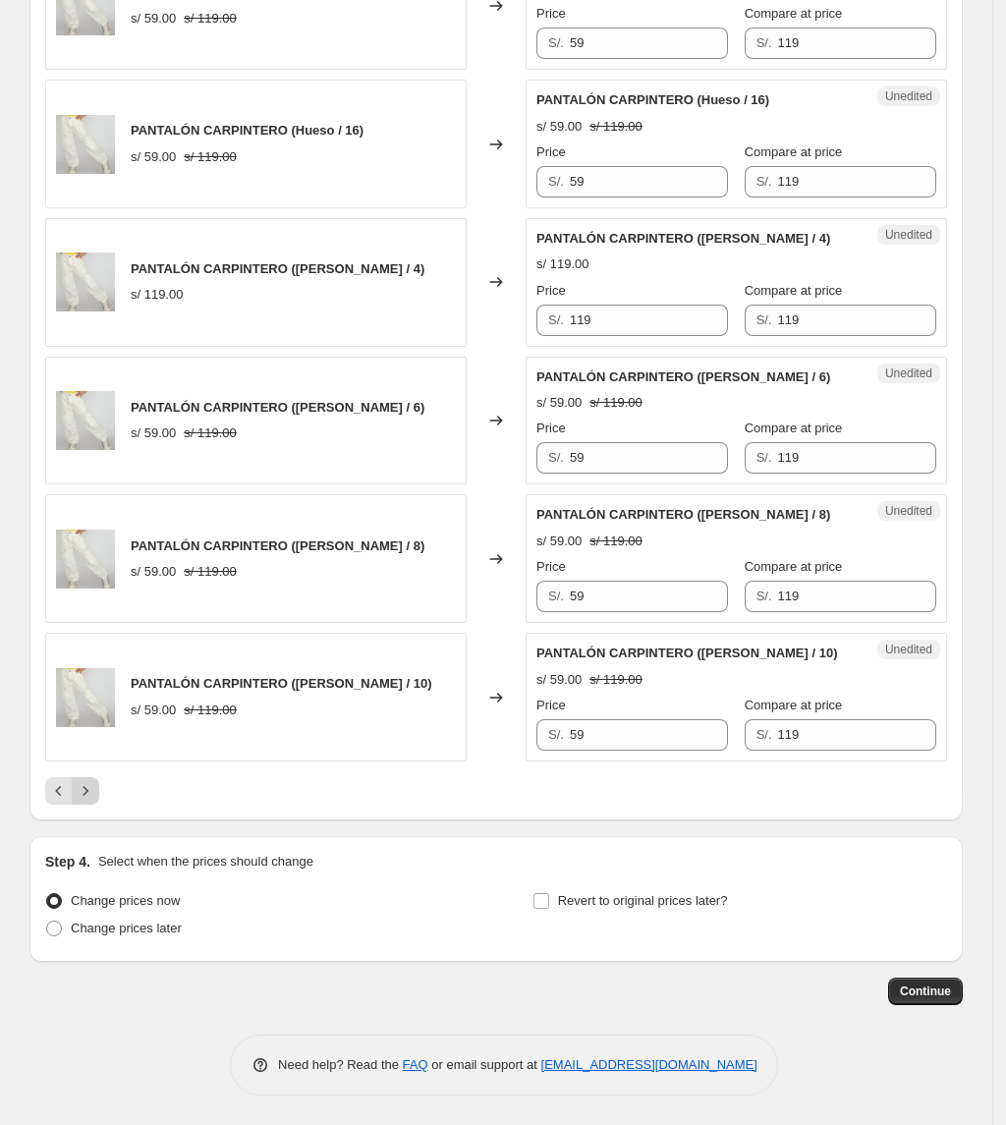
click at [92, 799] on icon "Next" at bounding box center [86, 791] width 20 height 20
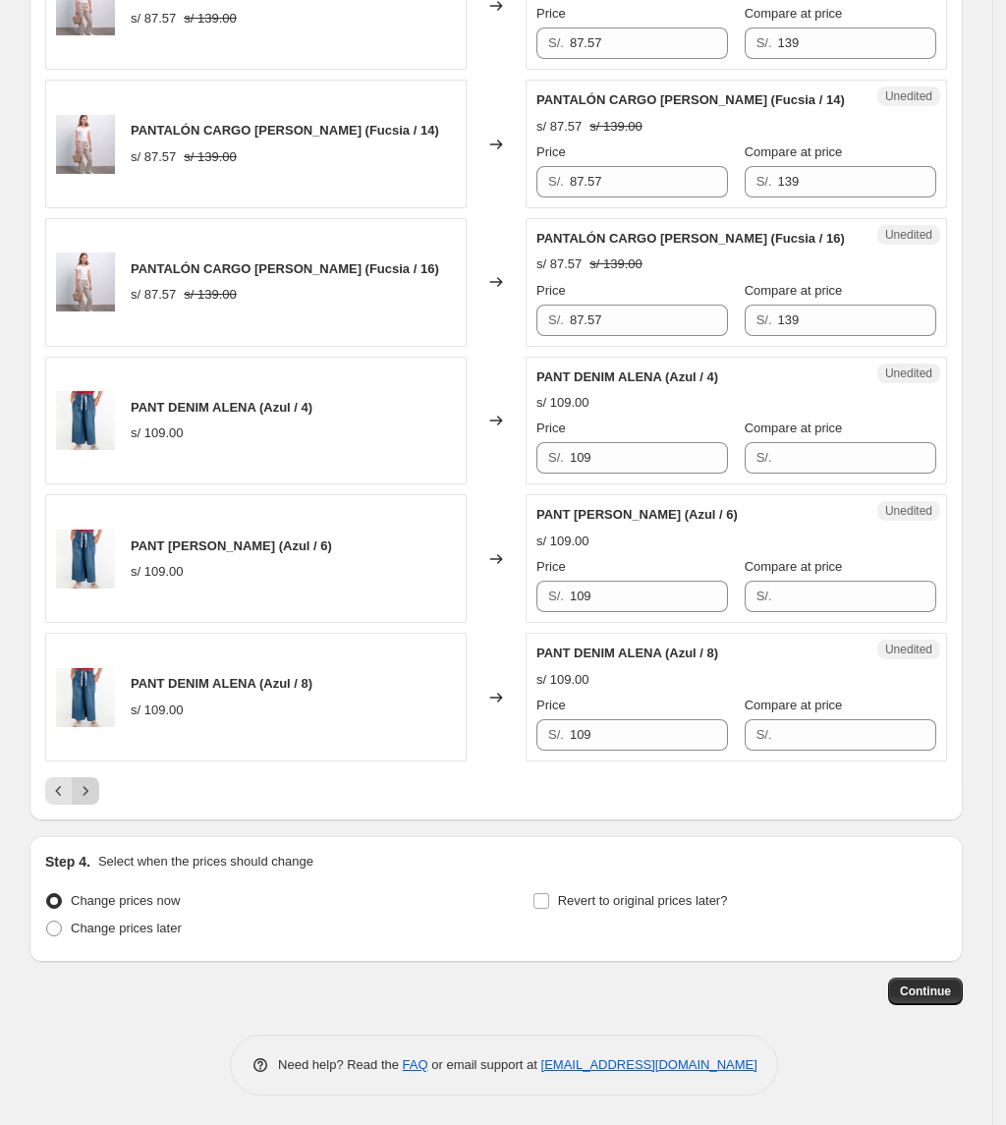
click at [95, 781] on icon "Next" at bounding box center [86, 791] width 20 height 20
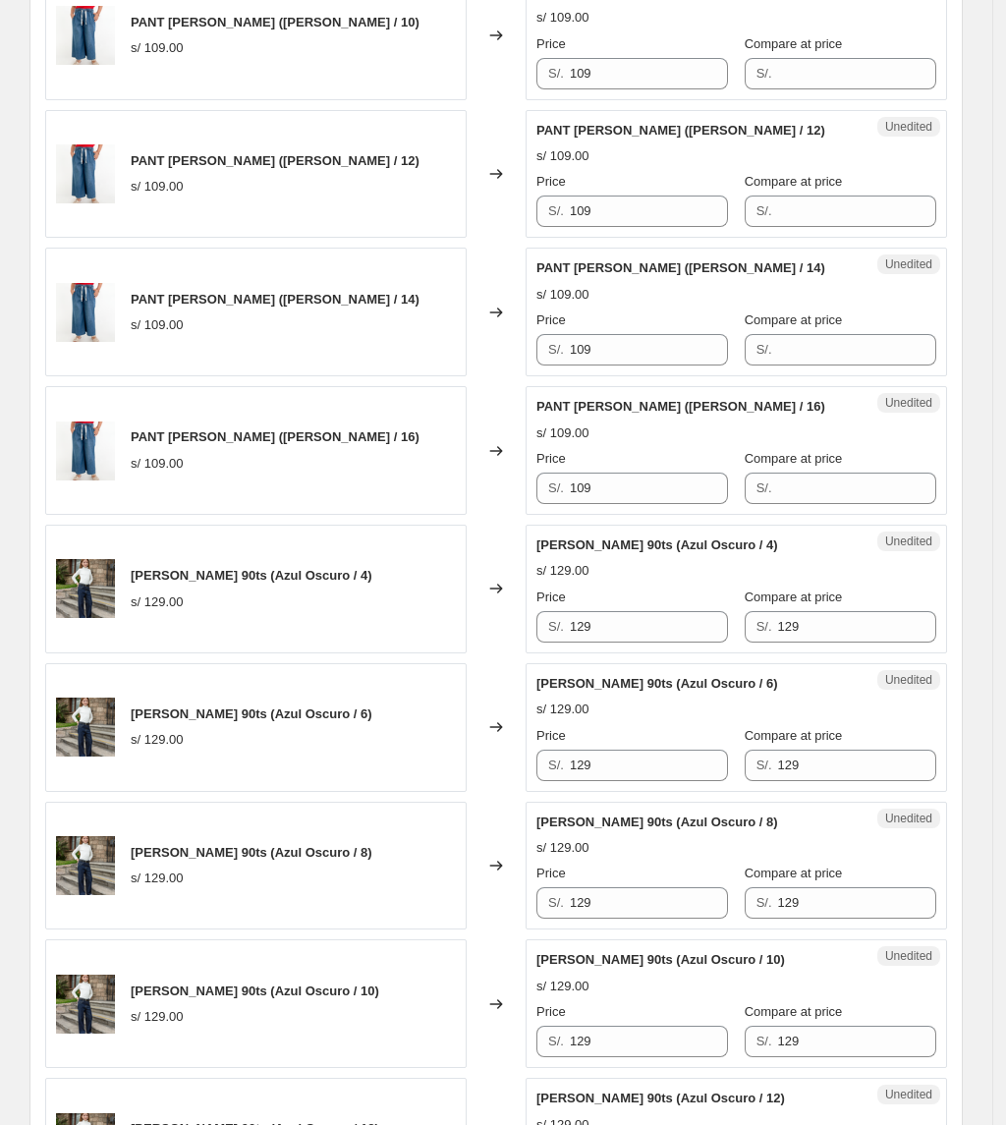
scroll to position [1975, 0]
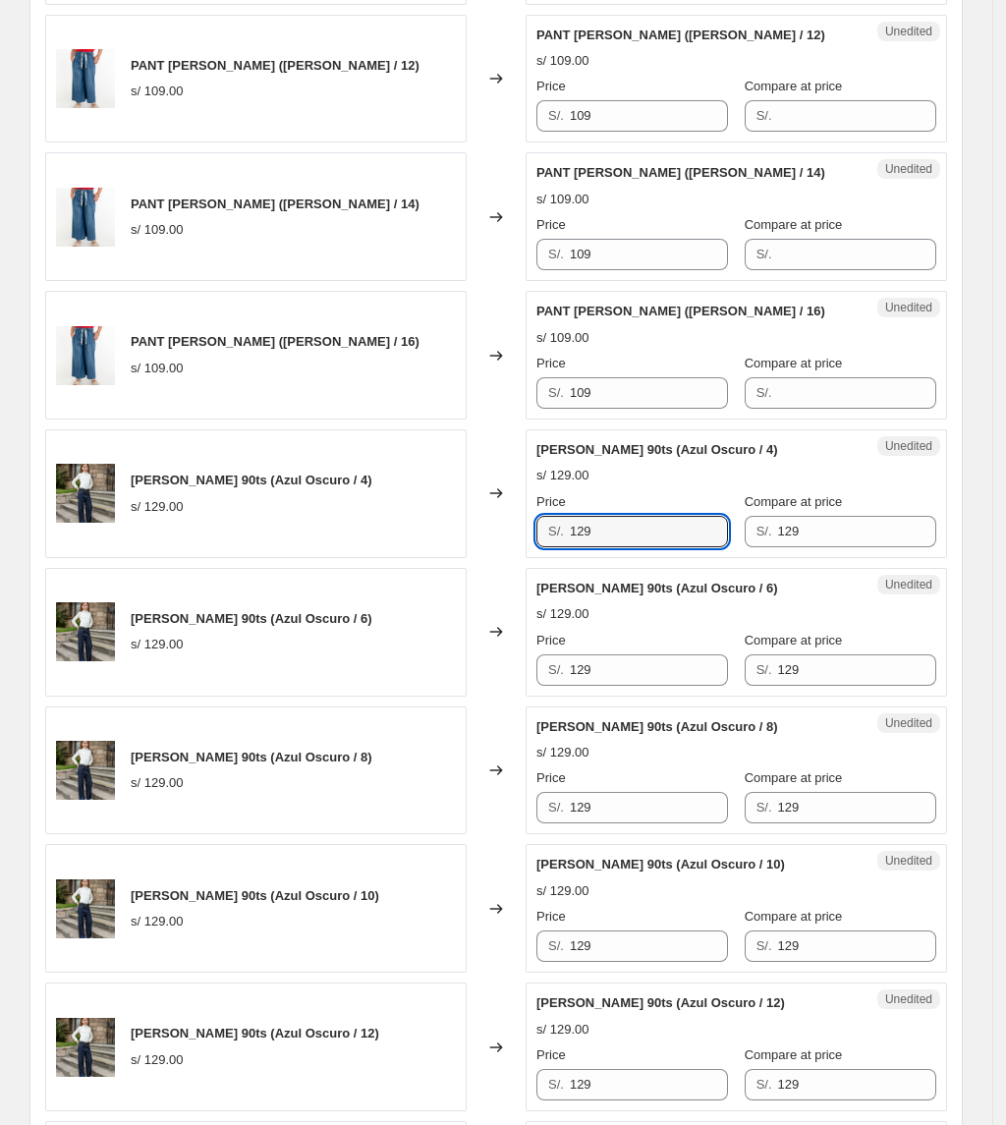
drag, startPoint x: 591, startPoint y: 534, endPoint x: 453, endPoint y: 534, distance: 138.5
click at [453, 534] on div "[PERSON_NAME] 90ts (Azul Oscuro / 4) s/ 129.00 Changed to Unedited [PERSON_NAME…" at bounding box center [496, 493] width 902 height 129
type input "73"
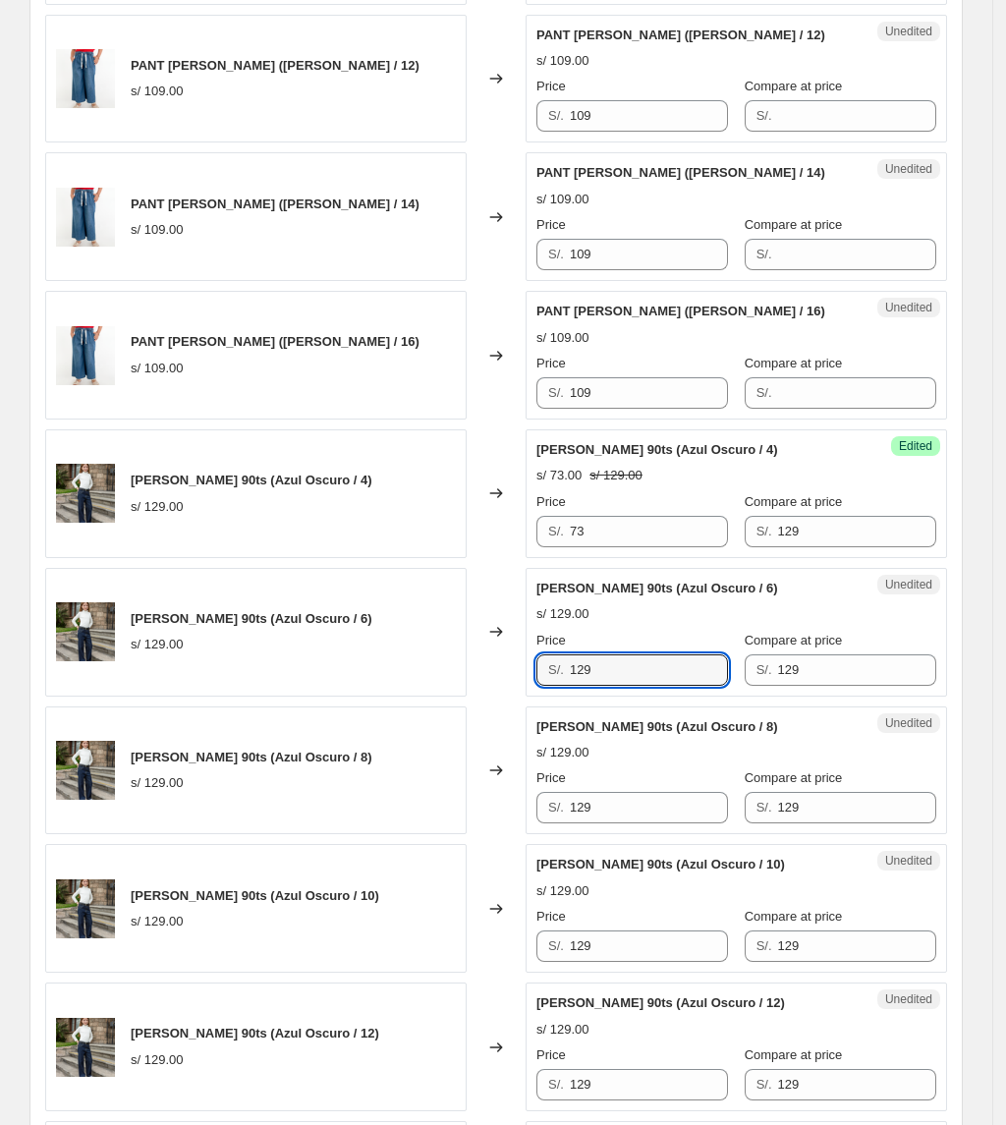
drag, startPoint x: 602, startPoint y: 674, endPoint x: 308, endPoint y: 622, distance: 298.3
click at [310, 626] on div "[PERSON_NAME] 90ts (Azul Oscuro / 6) s/ 129.00 Changed to Unedited [PERSON_NAME…" at bounding box center [496, 632] width 902 height 129
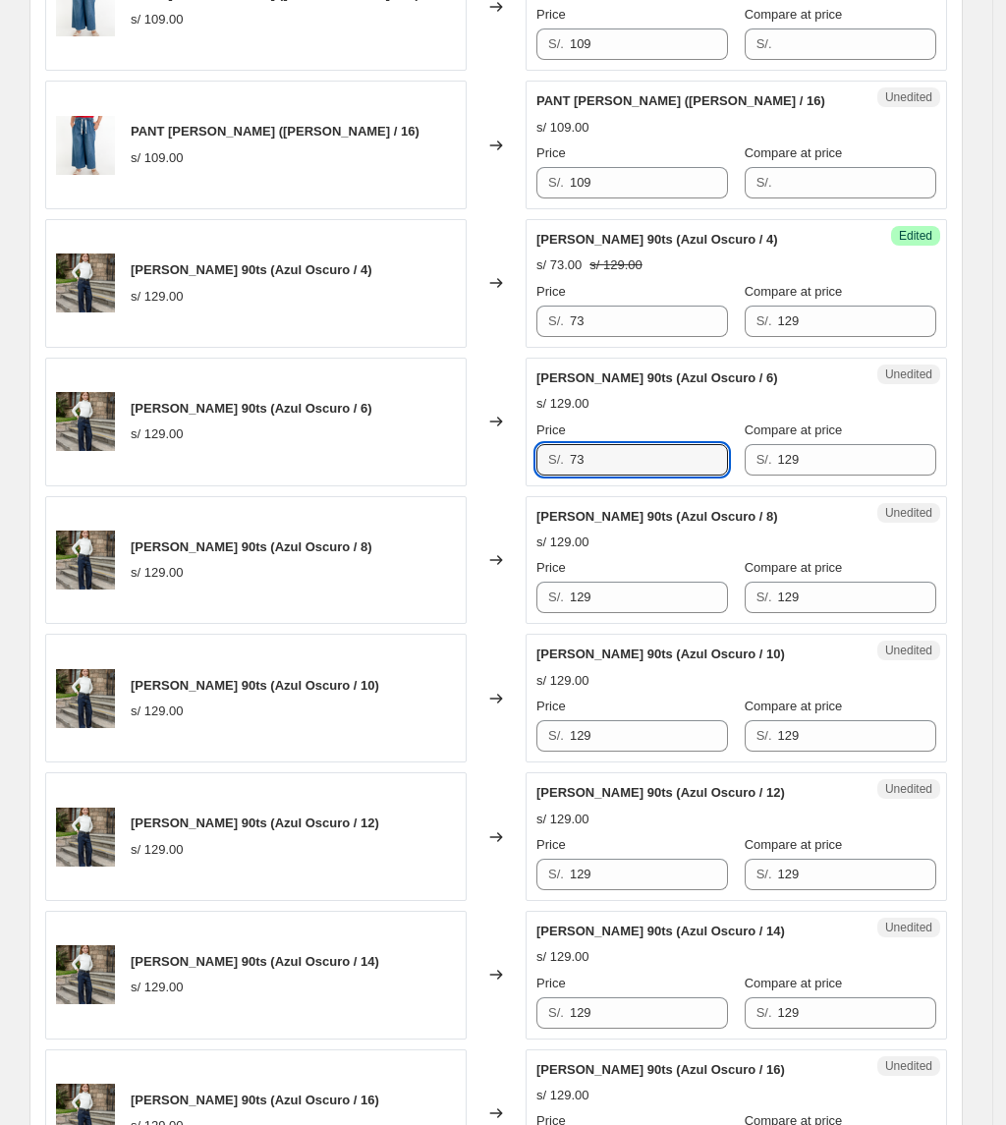
scroll to position [2237, 0]
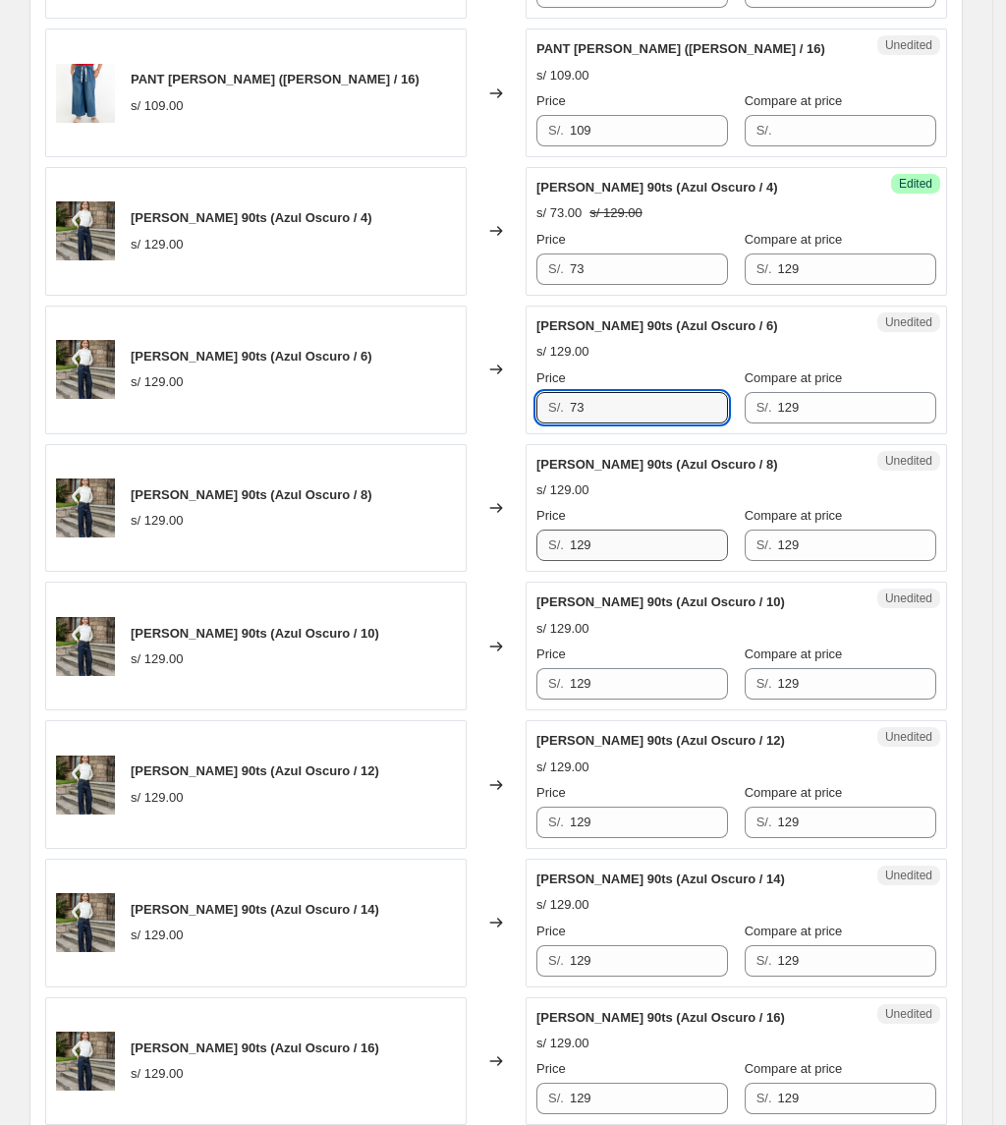
type input "73"
drag, startPoint x: 635, startPoint y: 558, endPoint x: 505, endPoint y: 560, distance: 129.7
click at [505, 560] on div "[PERSON_NAME] 90ts (Azul Oscuro / 8) s/ 129.00 Changed to Unedited [PERSON_NAME…" at bounding box center [496, 508] width 902 height 129
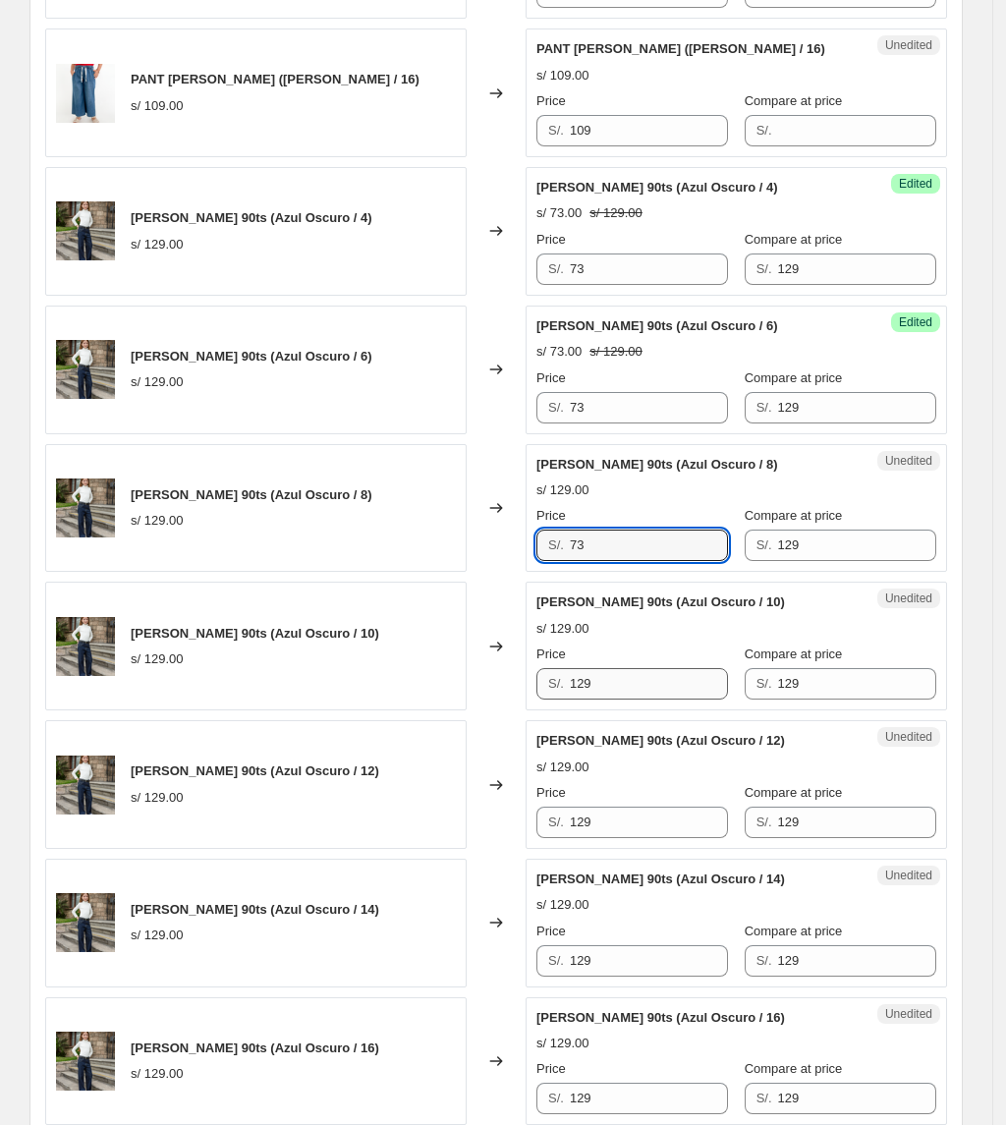
type input "73"
drag, startPoint x: 672, startPoint y: 696, endPoint x: 437, endPoint y: 660, distance: 237.5
click at [452, 669] on div "[PERSON_NAME] 90ts (Azul Oscuro / 10) s/ 129.00 Changed to Unedited [PERSON_NAM…" at bounding box center [496, 646] width 902 height 129
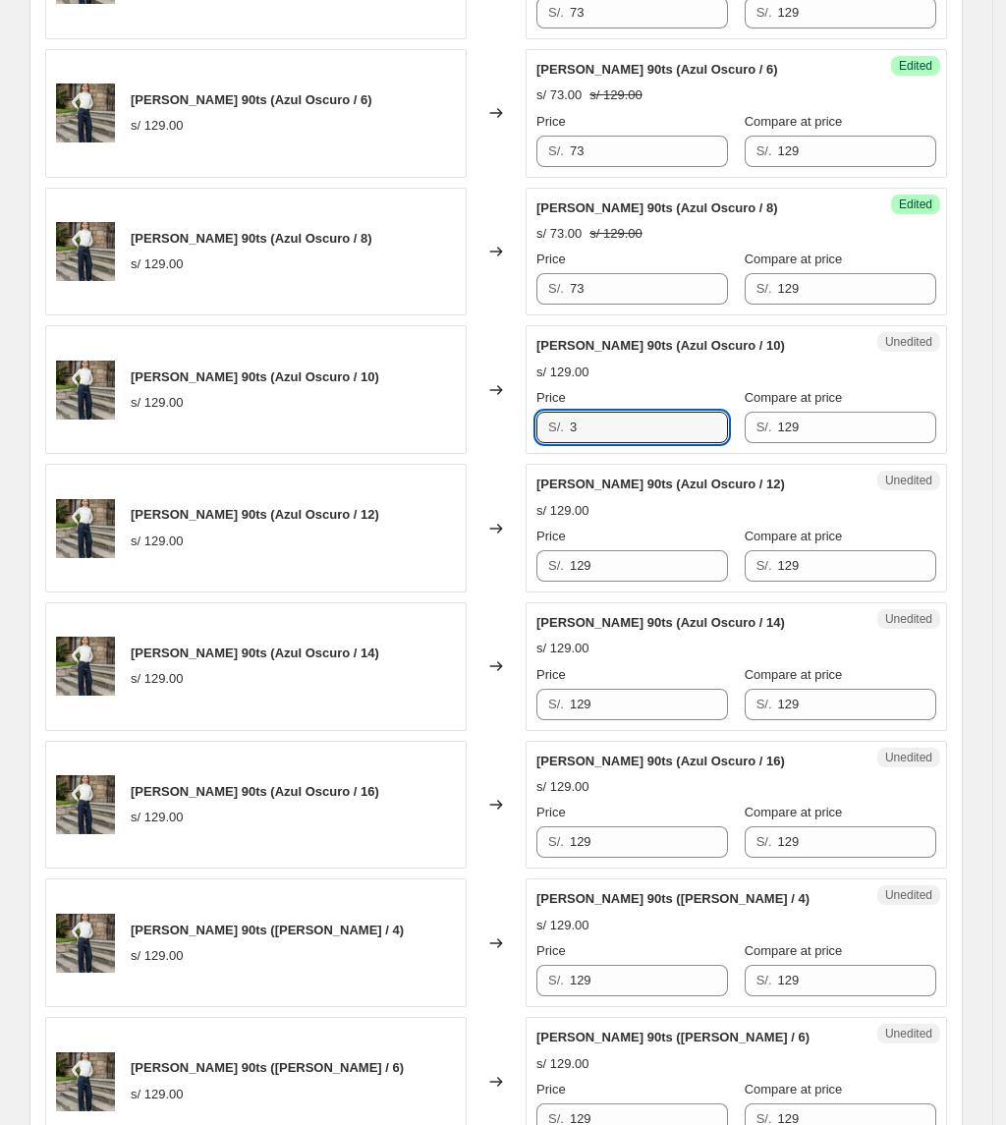
scroll to position [2499, 0]
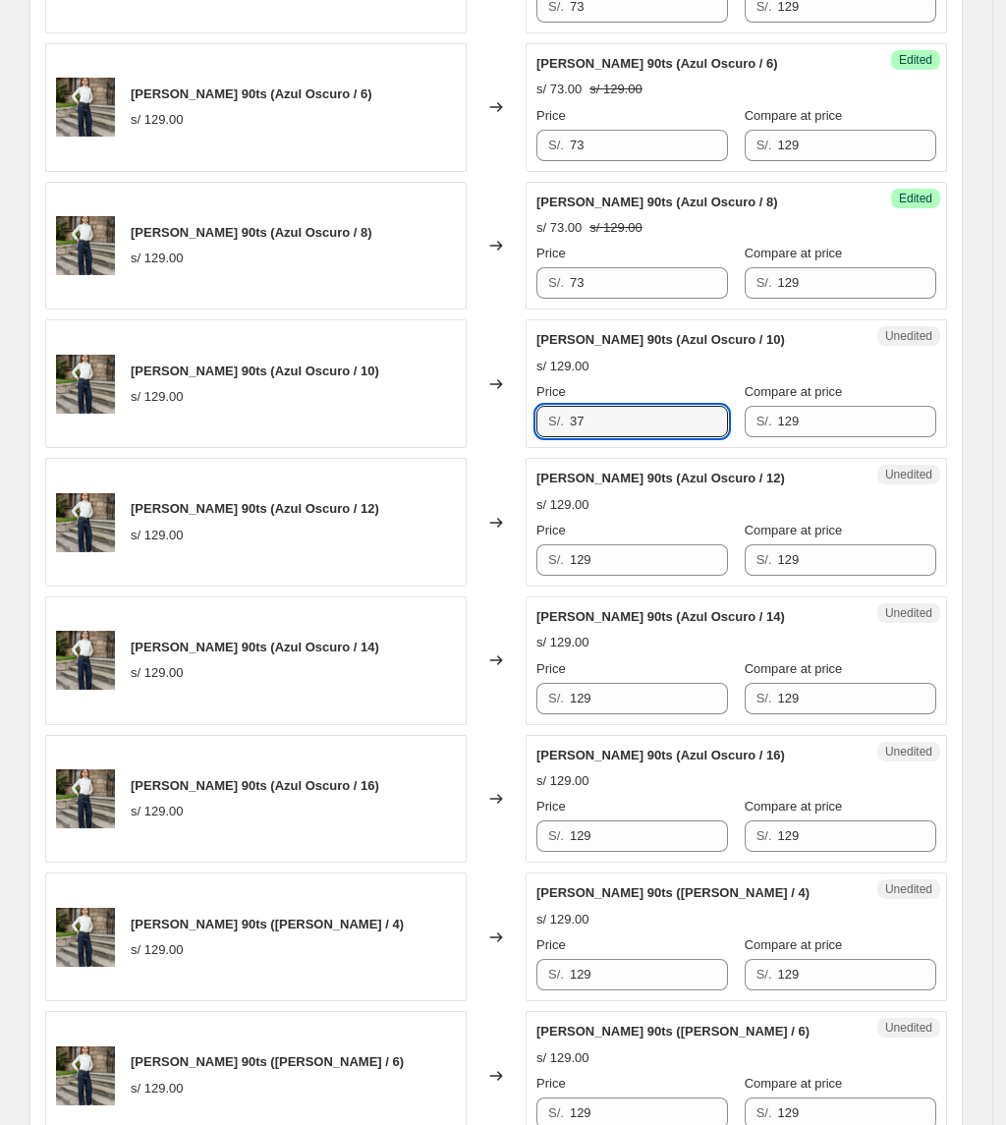
drag, startPoint x: 603, startPoint y: 433, endPoint x: 419, endPoint y: 450, distance: 185.5
click at [419, 448] on div "[PERSON_NAME] 90ts (Azul Oscuro / 10) s/ 129.00 Changed to Unedited [PERSON_NAM…" at bounding box center [496, 383] width 902 height 129
type input "73"
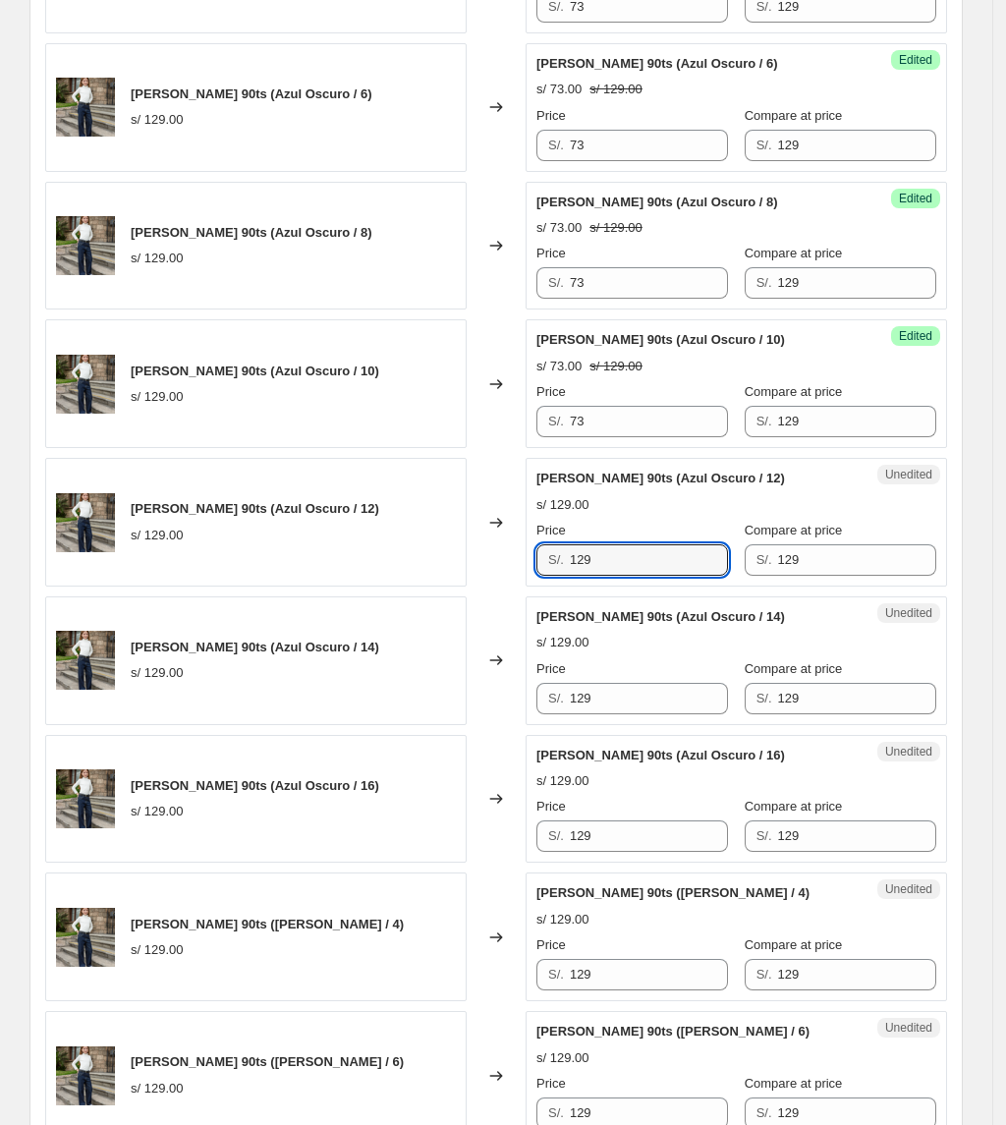
drag, startPoint x: 627, startPoint y: 564, endPoint x: 454, endPoint y: 560, distance: 173.0
click at [457, 563] on div "[PERSON_NAME] 90ts (Azul Oscuro / 12) s/ 129.00 Changed to Unedited [PERSON_NAM…" at bounding box center [496, 522] width 902 height 129
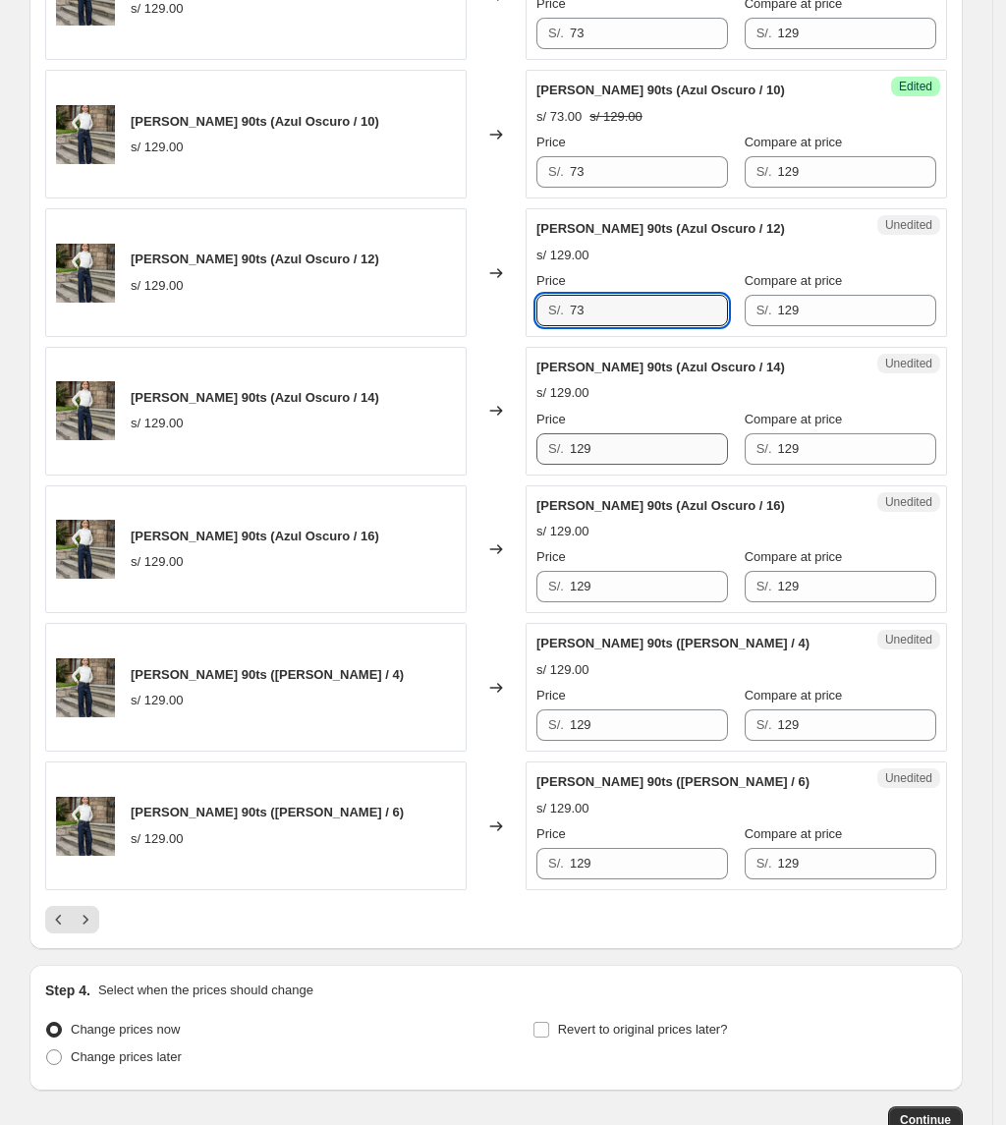
scroll to position [2761, 0]
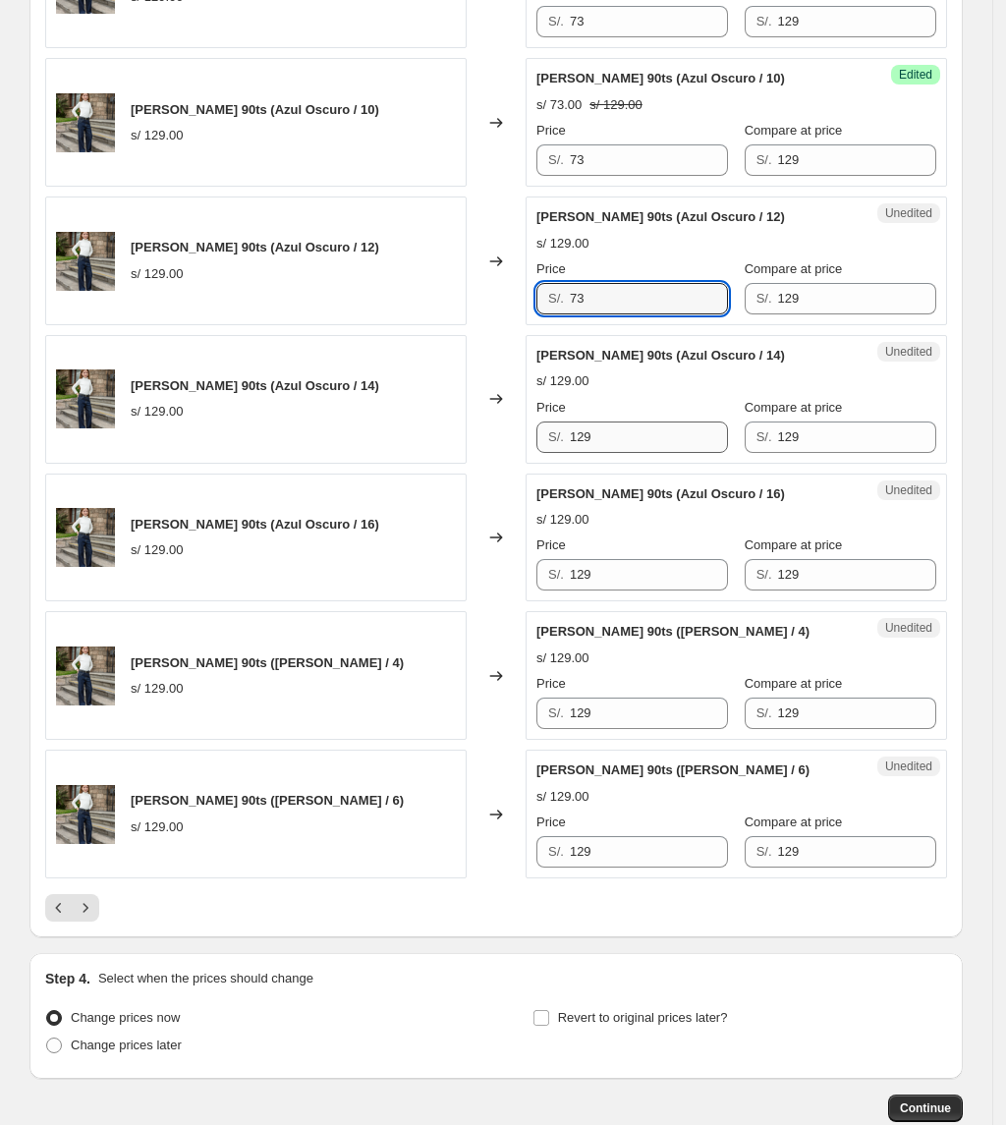
type input "73"
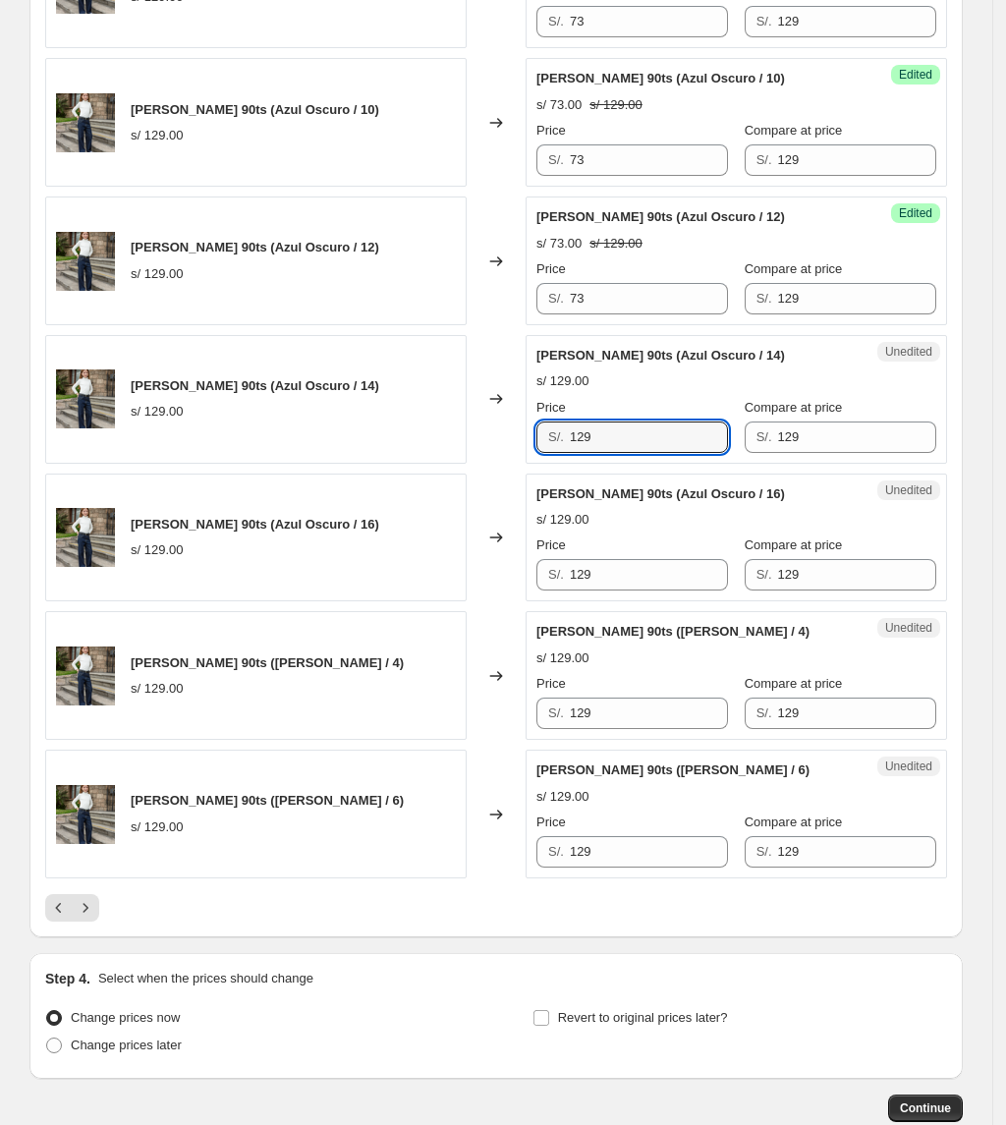
drag, startPoint x: 611, startPoint y: 445, endPoint x: 449, endPoint y: 454, distance: 162.3
click at [458, 456] on div "[PERSON_NAME] 90ts (Azul Oscuro / 14) s/ 129.00 Changed to Unedited [PERSON_NAM…" at bounding box center [496, 399] width 902 height 129
type input "73"
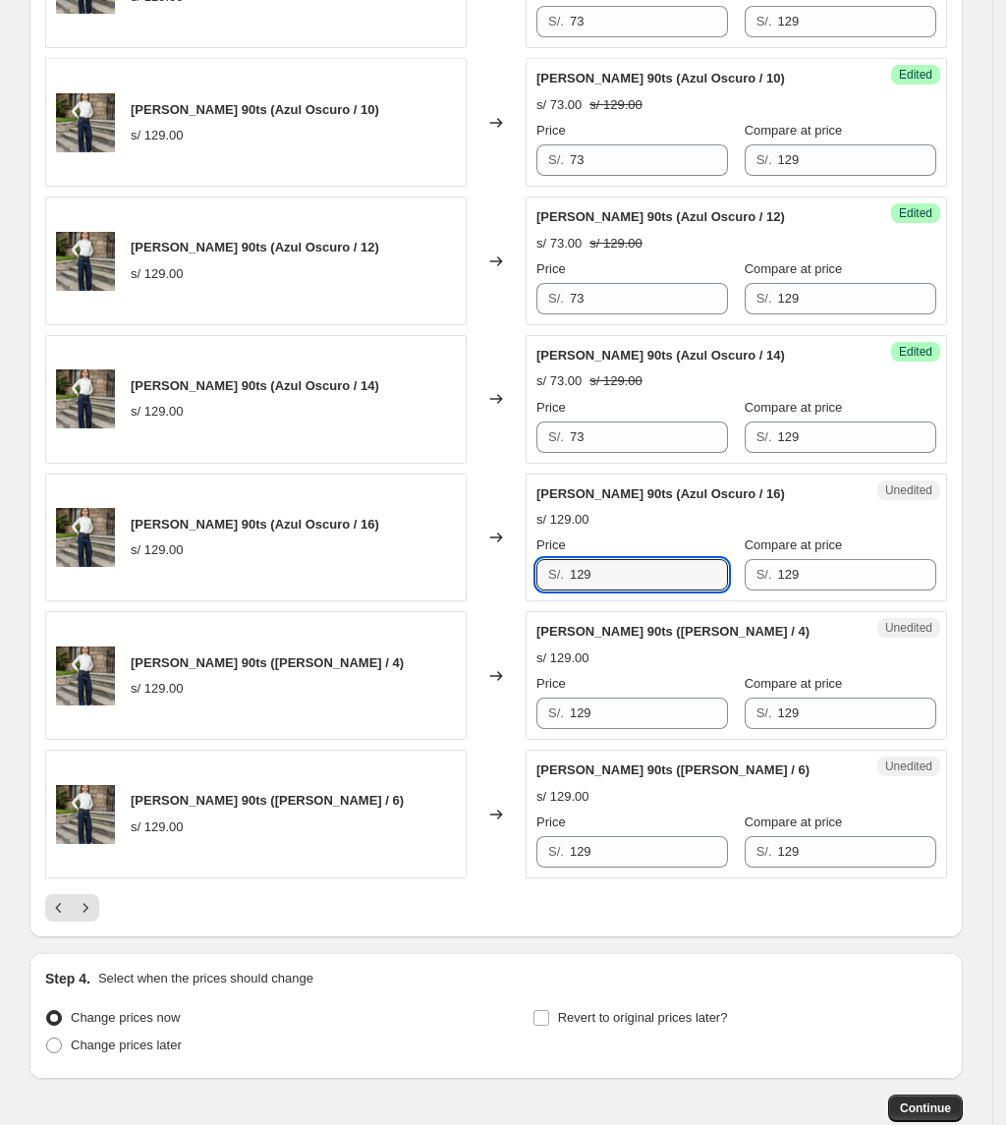
drag, startPoint x: 654, startPoint y: 583, endPoint x: 398, endPoint y: 576, distance: 256.5
click at [398, 576] on div "[PERSON_NAME] 90ts (Azul Oscuro / 16) s/ 129.00 Changed to Unedited [PERSON_NAM…" at bounding box center [496, 538] width 902 height 129
type input "73"
drag, startPoint x: 544, startPoint y: 740, endPoint x: 386, endPoint y: 740, distance: 158.2
click at [386, 740] on div "[PERSON_NAME] 90ts ([PERSON_NAME] / 4) s/ 129.00 Changed to Unedited [PERSON_NA…" at bounding box center [496, 675] width 902 height 129
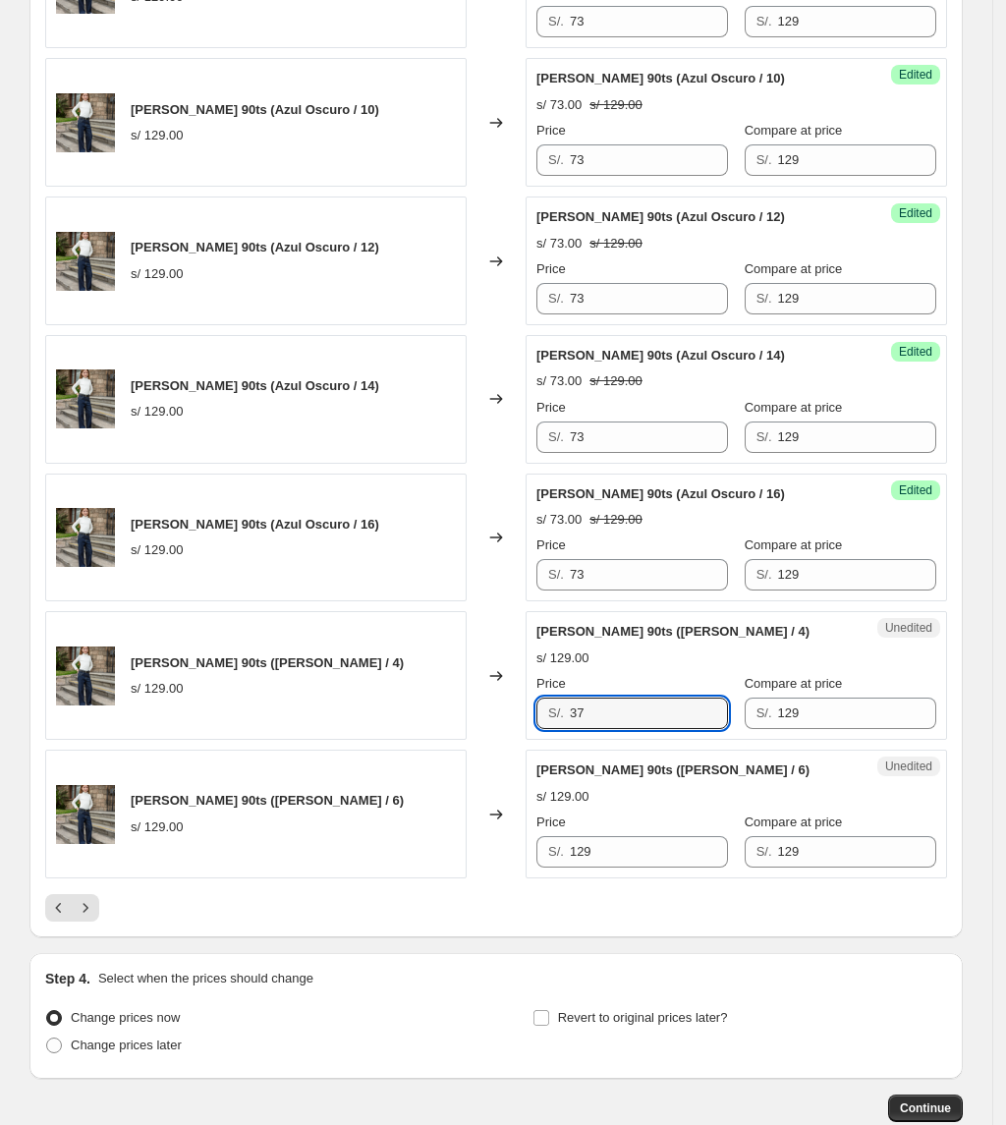
type input "3"
type input "73"
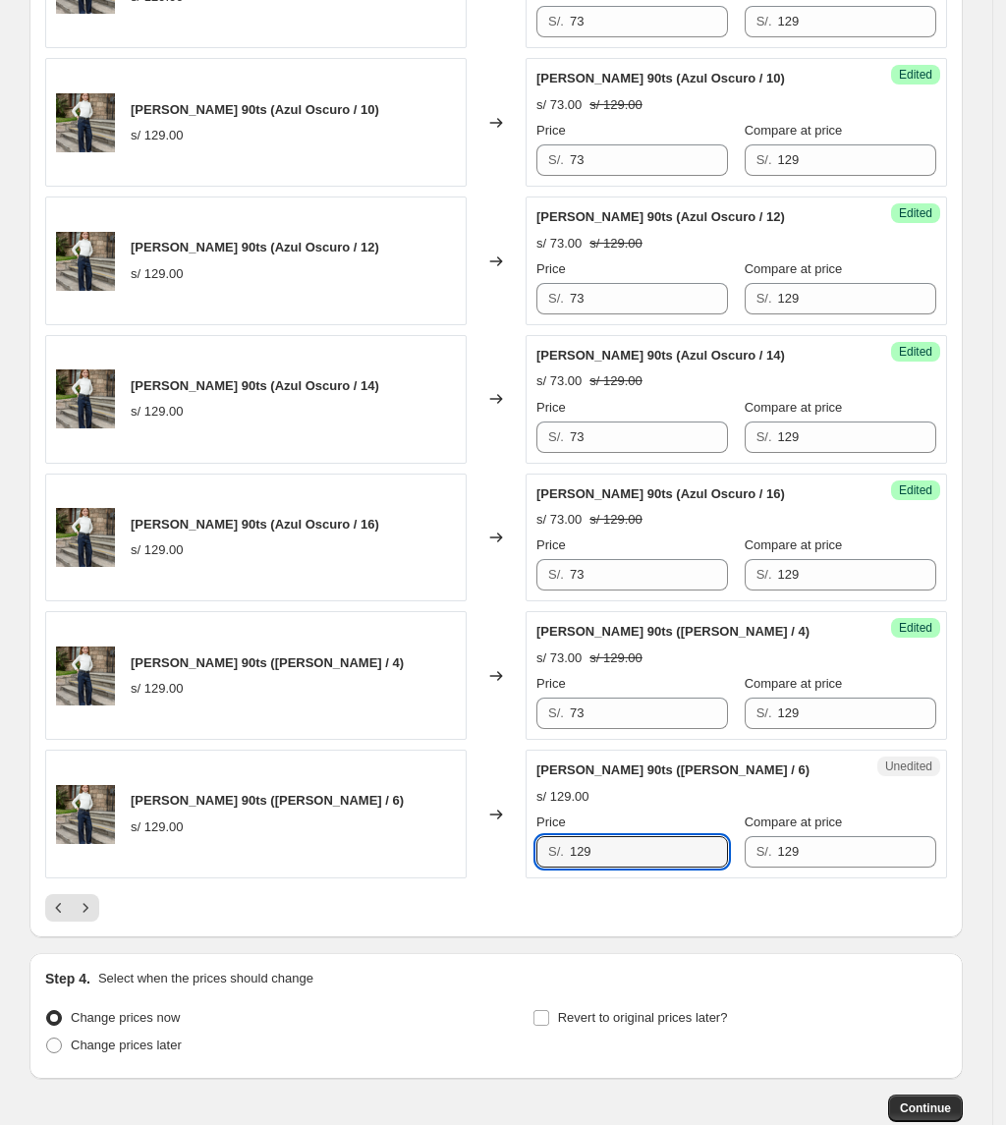
drag, startPoint x: 615, startPoint y: 857, endPoint x: 475, endPoint y: 853, distance: 139.6
click at [475, 853] on div "[PERSON_NAME] 90ts ([PERSON_NAME] / 6) s/ 129.00 Changed to Unedited [PERSON_NA…" at bounding box center [496, 814] width 902 height 129
type input "73"
click at [84, 918] on icon "Next" at bounding box center [86, 908] width 20 height 20
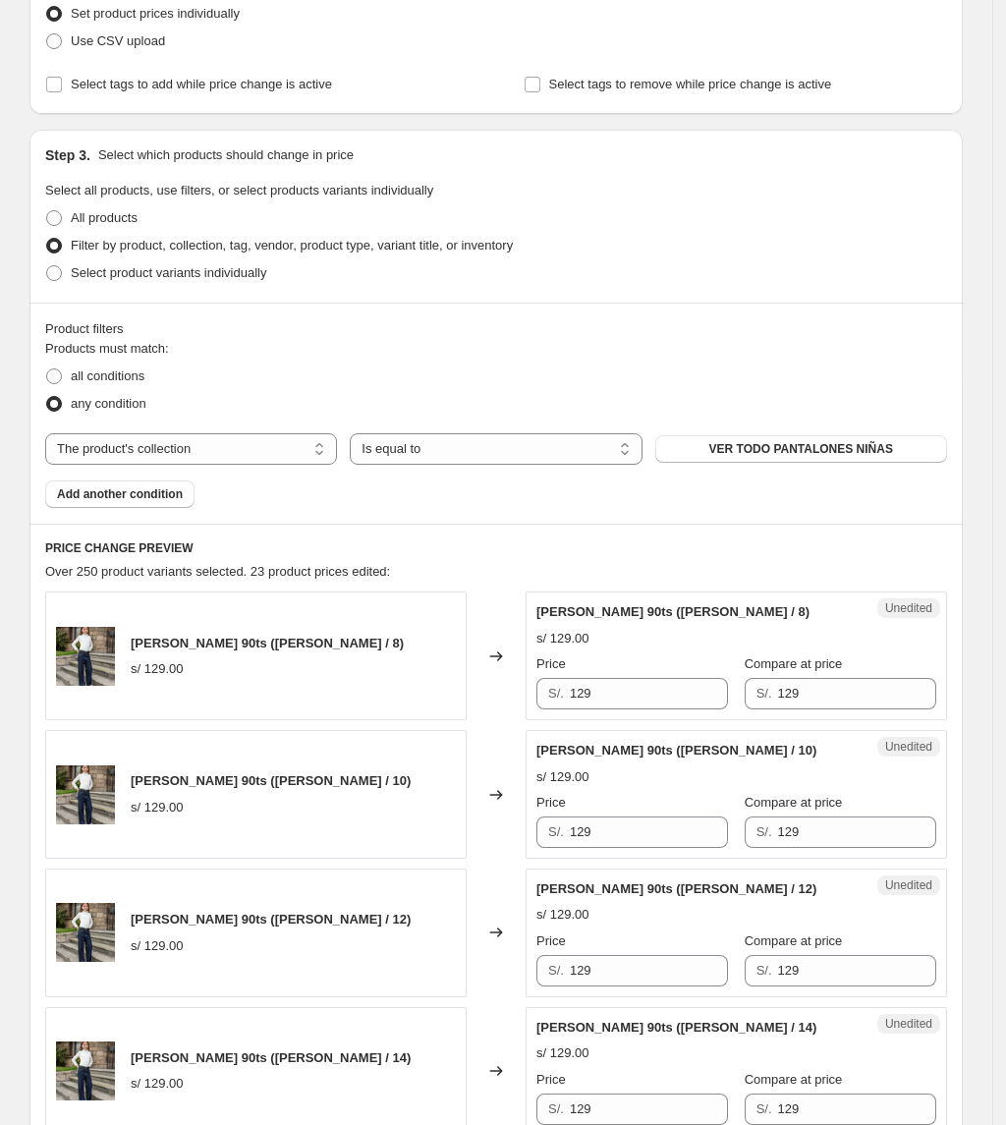
scroll to position [796, 0]
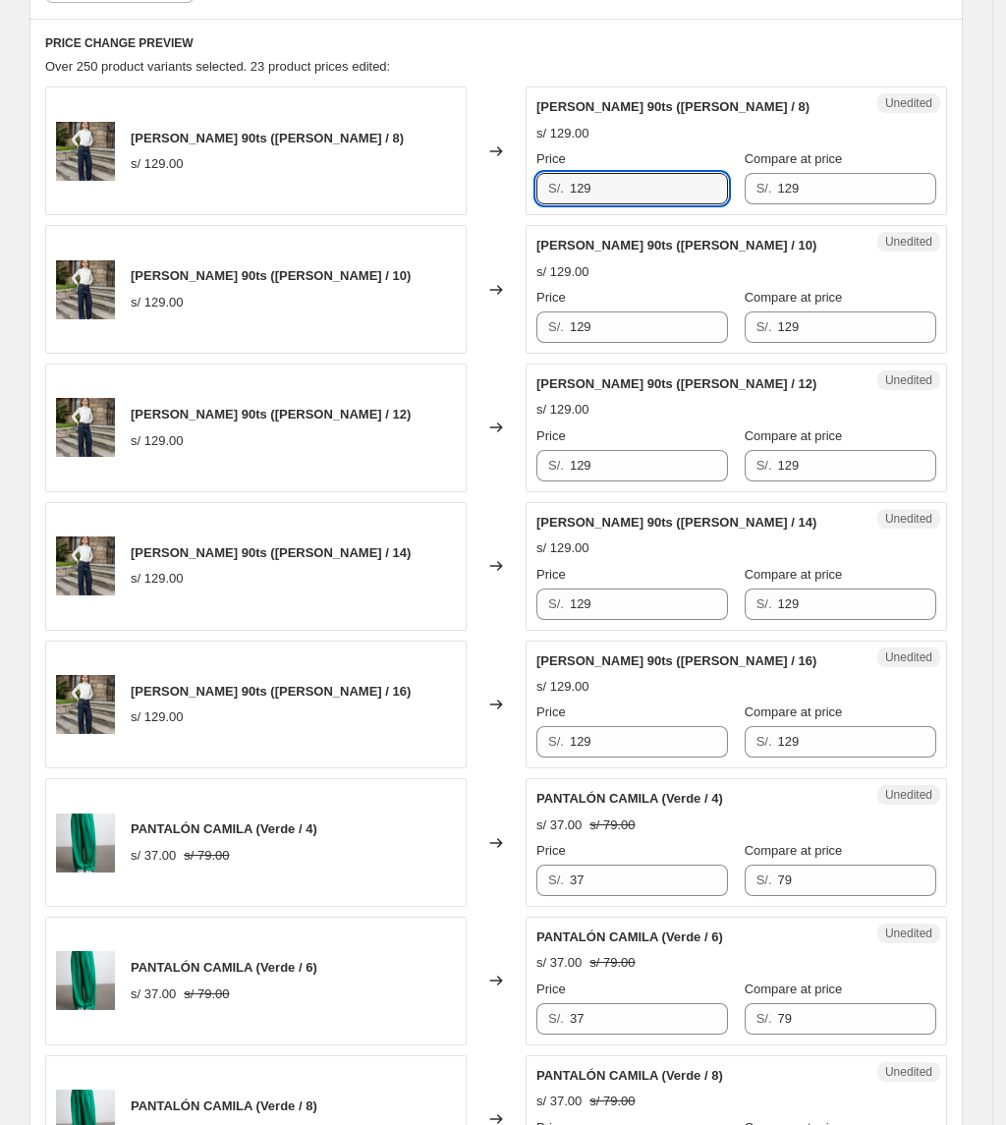
drag, startPoint x: 648, startPoint y: 186, endPoint x: 464, endPoint y: 185, distance: 184.7
click at [464, 185] on div "[PERSON_NAME] 90ts ([PERSON_NAME] / 8) s/ 129.00 Changed to Unedited [PERSON_NA…" at bounding box center [496, 150] width 902 height 129
type input "73"
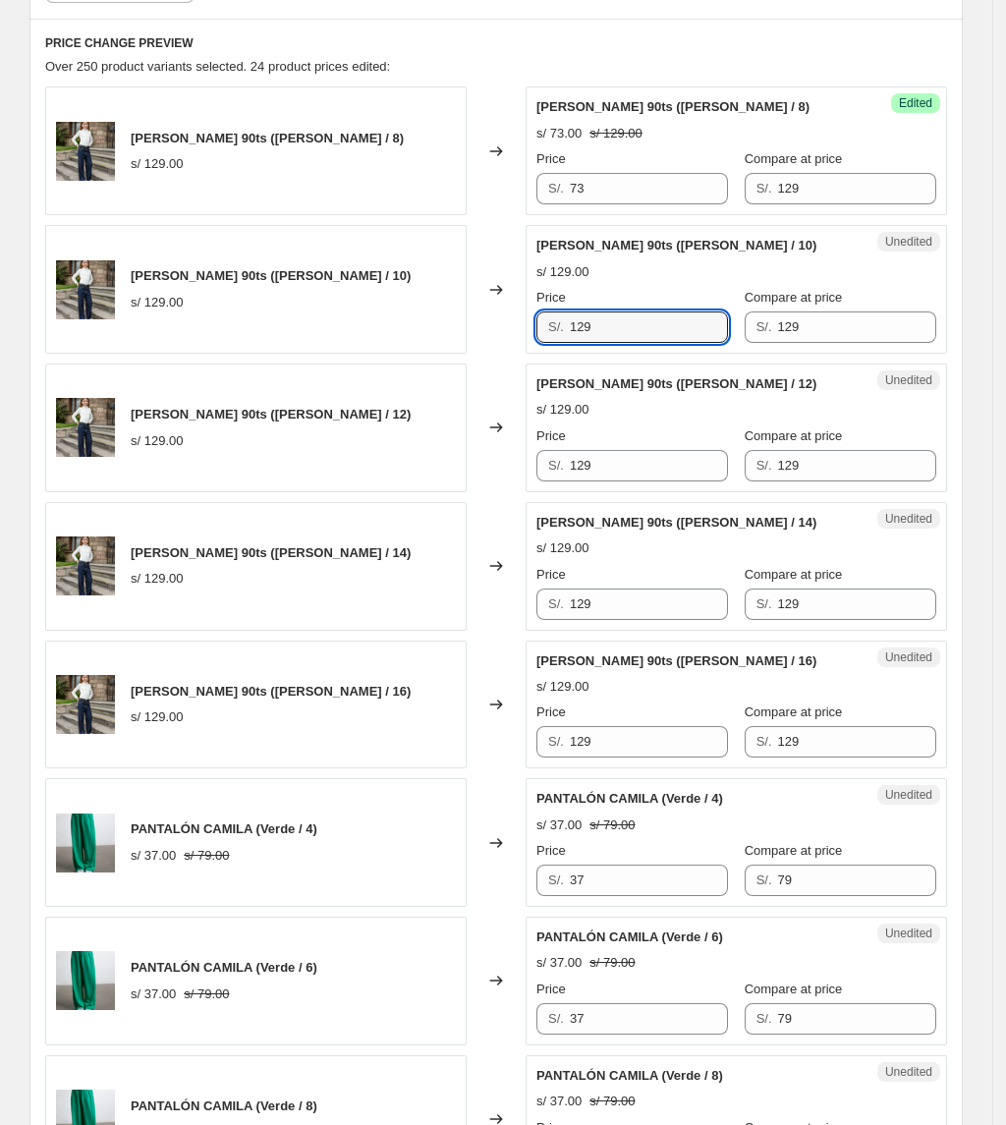
drag, startPoint x: 610, startPoint y: 331, endPoint x: 523, endPoint y: 326, distance: 87.6
click at [524, 327] on div "[PERSON_NAME] 90ts ([PERSON_NAME] / 10) s/ 129.00 Changed to Unedited [PERSON_N…" at bounding box center [496, 289] width 902 height 129
type input "73"
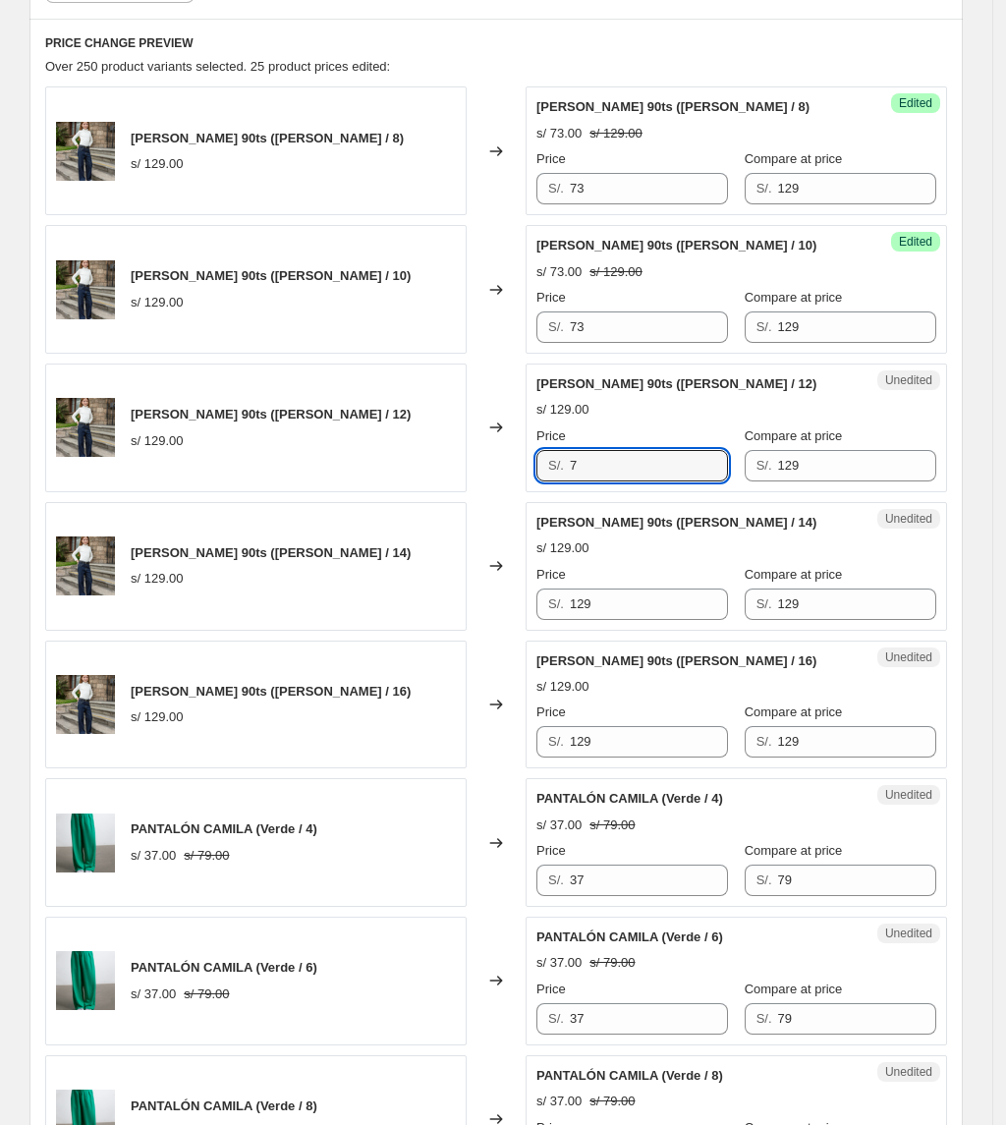
drag, startPoint x: 634, startPoint y: 454, endPoint x: 501, endPoint y: 454, distance: 132.6
click at [501, 454] on div "[PERSON_NAME] 90ts ([PERSON_NAME] / 12) s/ 129.00 Changed to Unedited [PERSON_N…" at bounding box center [496, 428] width 902 height 129
type input "3"
type input "73"
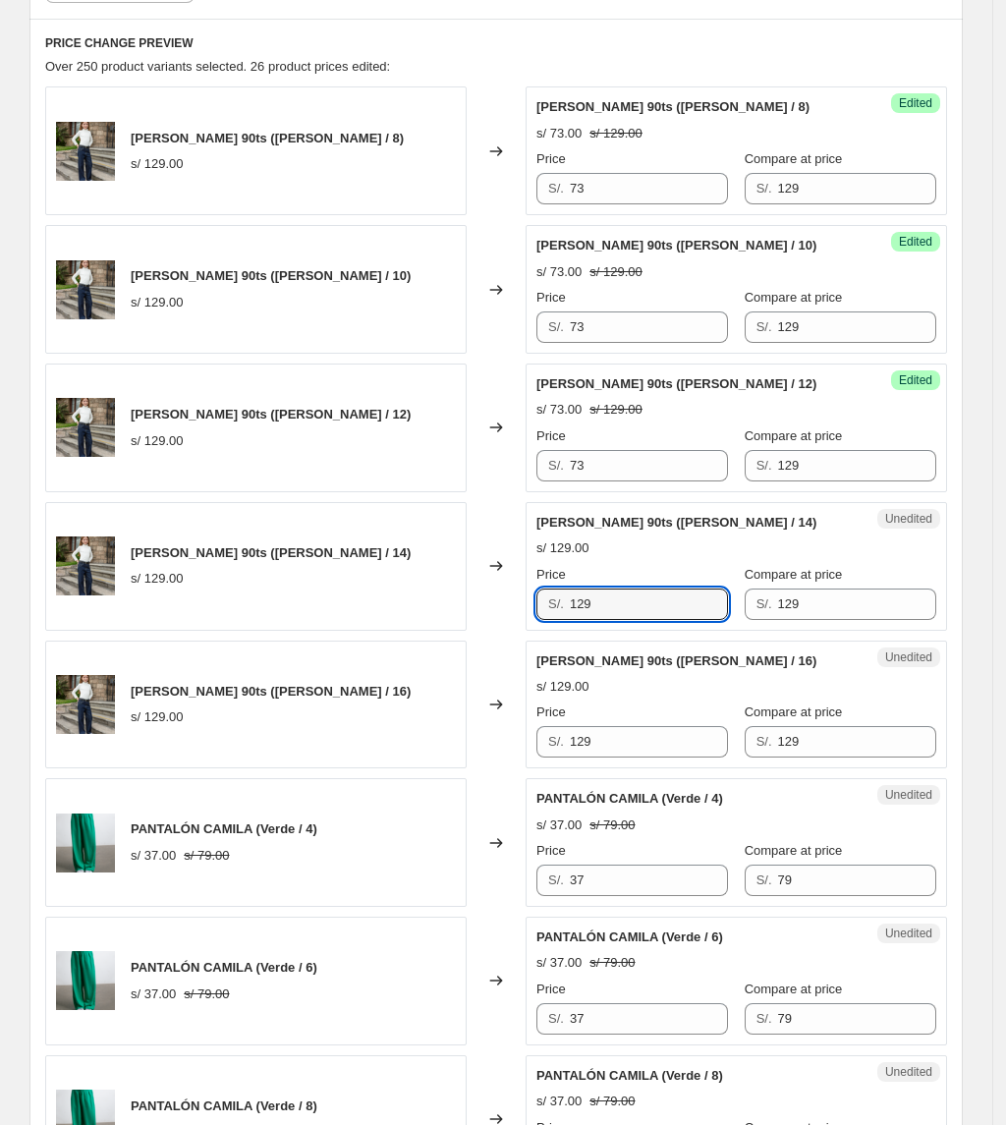
drag, startPoint x: 623, startPoint y: 619, endPoint x: 441, endPoint y: 610, distance: 182.0
click at [441, 610] on div "[PERSON_NAME] 90ts ([PERSON_NAME] / 14) s/ 129.00 Changed to Unedited [PERSON_N…" at bounding box center [496, 566] width 902 height 129
type input "73"
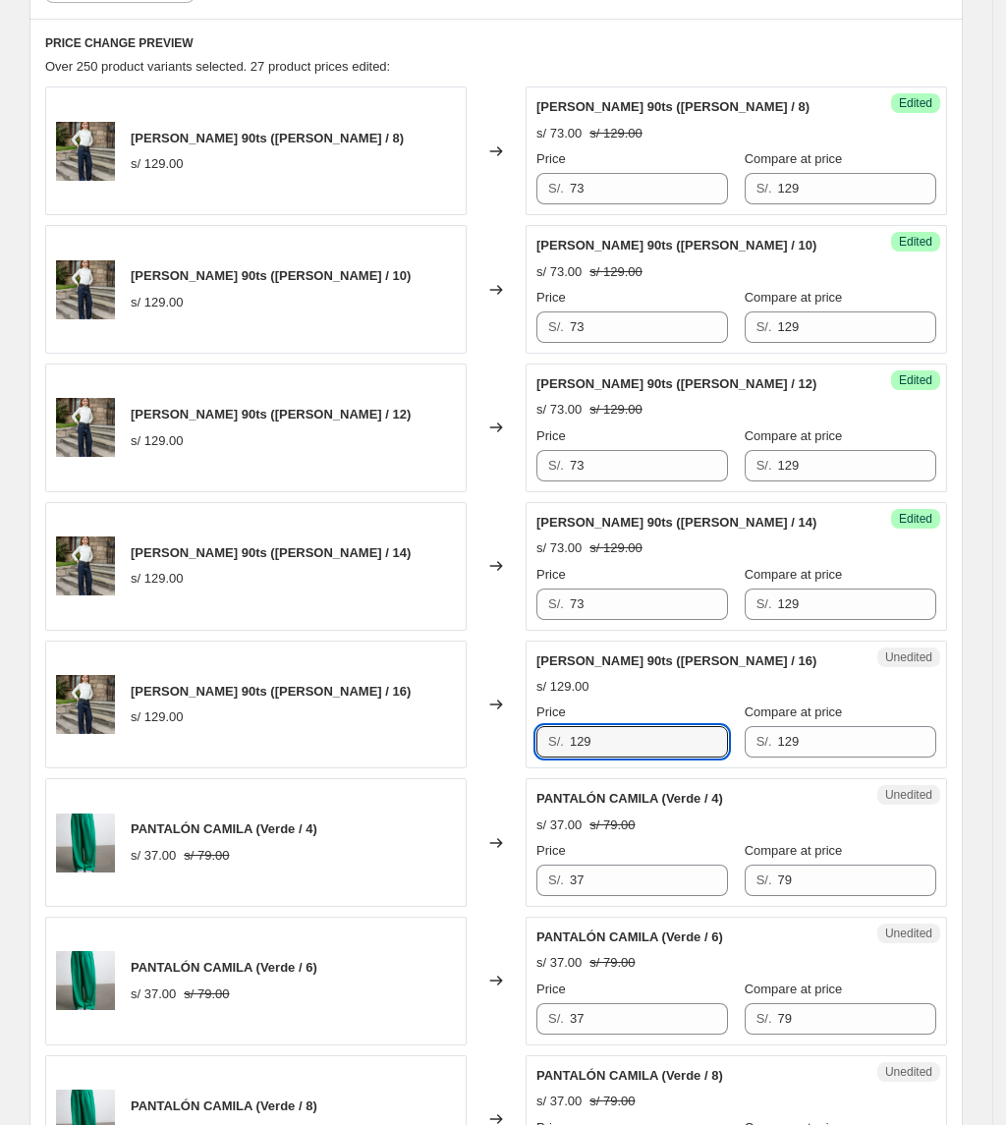
drag, startPoint x: 635, startPoint y: 744, endPoint x: 474, endPoint y: 739, distance: 161.2
click at [475, 741] on div "[PERSON_NAME] 90ts ([PERSON_NAME] / 16) s/ 129.00 Changed to Unedited [PERSON_N…" at bounding box center [496, 705] width 902 height 129
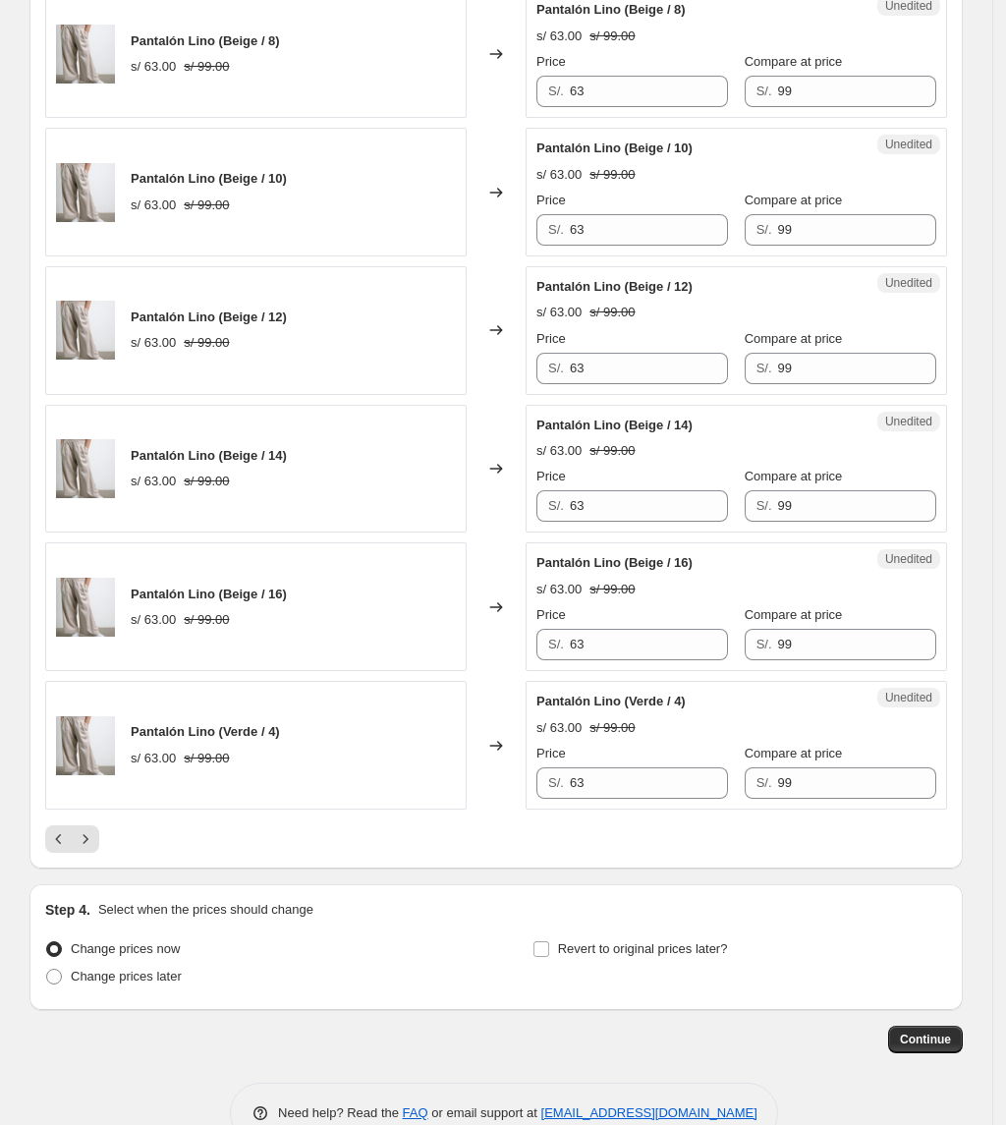
scroll to position [2892, 0]
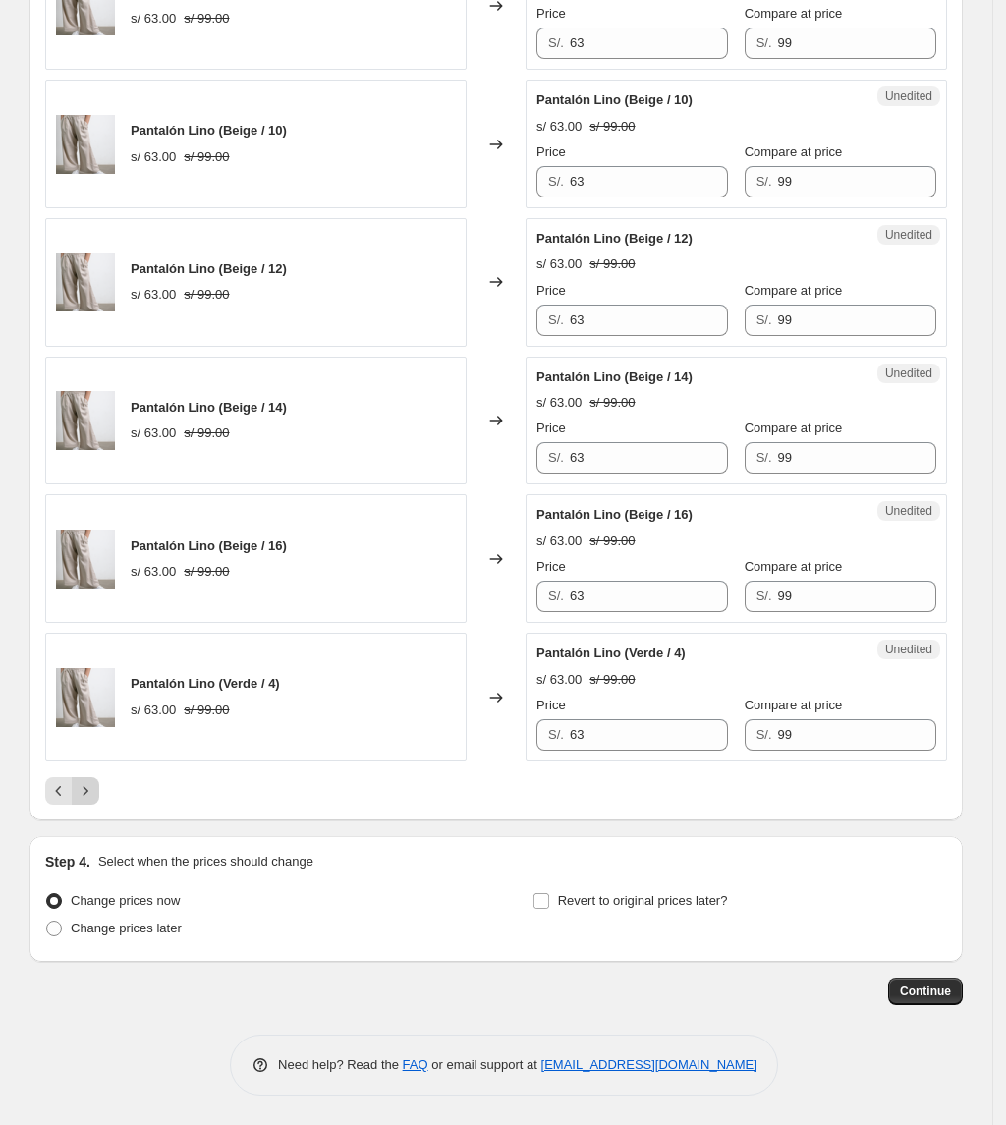
type input "73"
click at [92, 786] on icon "Next" at bounding box center [86, 791] width 20 height 20
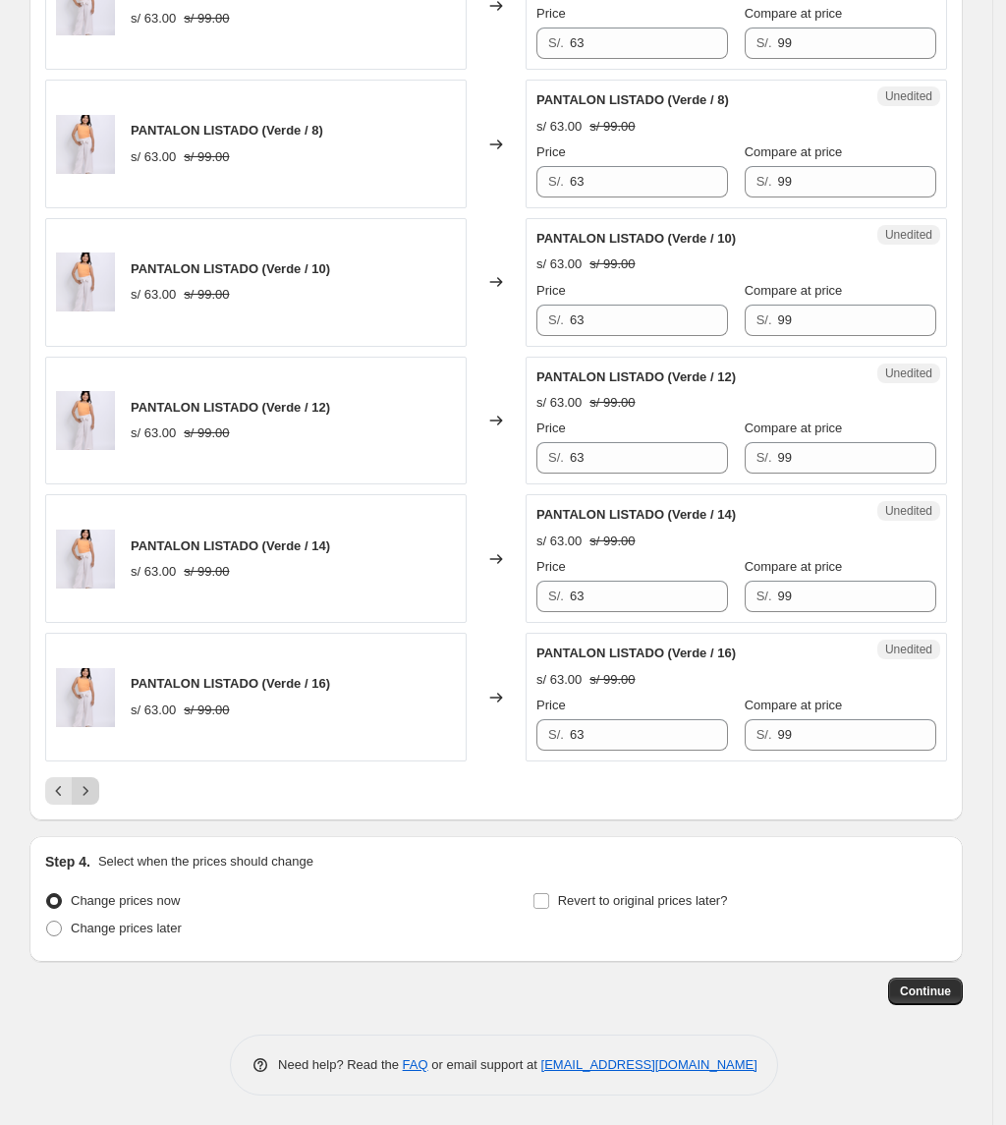
click at [94, 792] on icon "Next" at bounding box center [86, 791] width 20 height 20
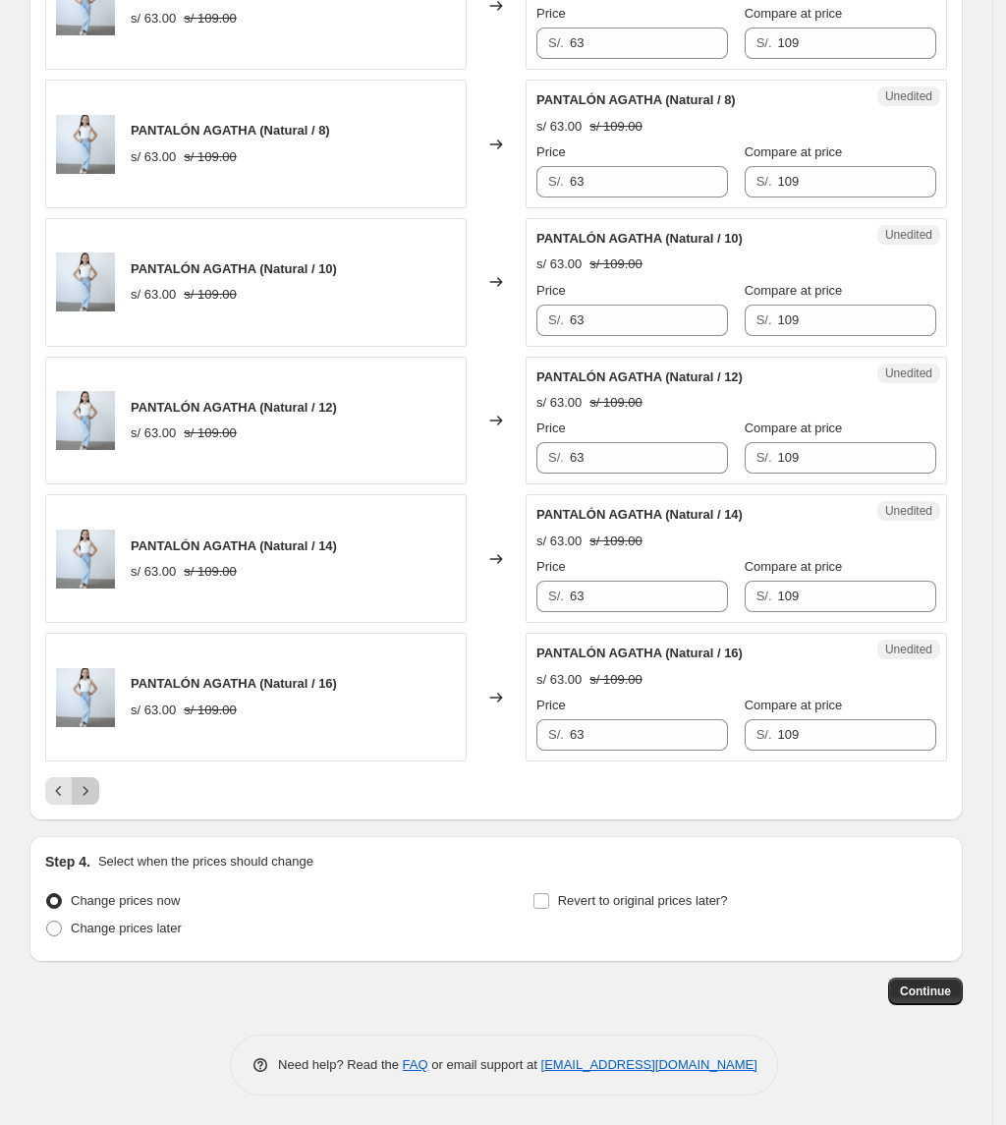
click at [95, 787] on icon "Next" at bounding box center [86, 791] width 20 height 20
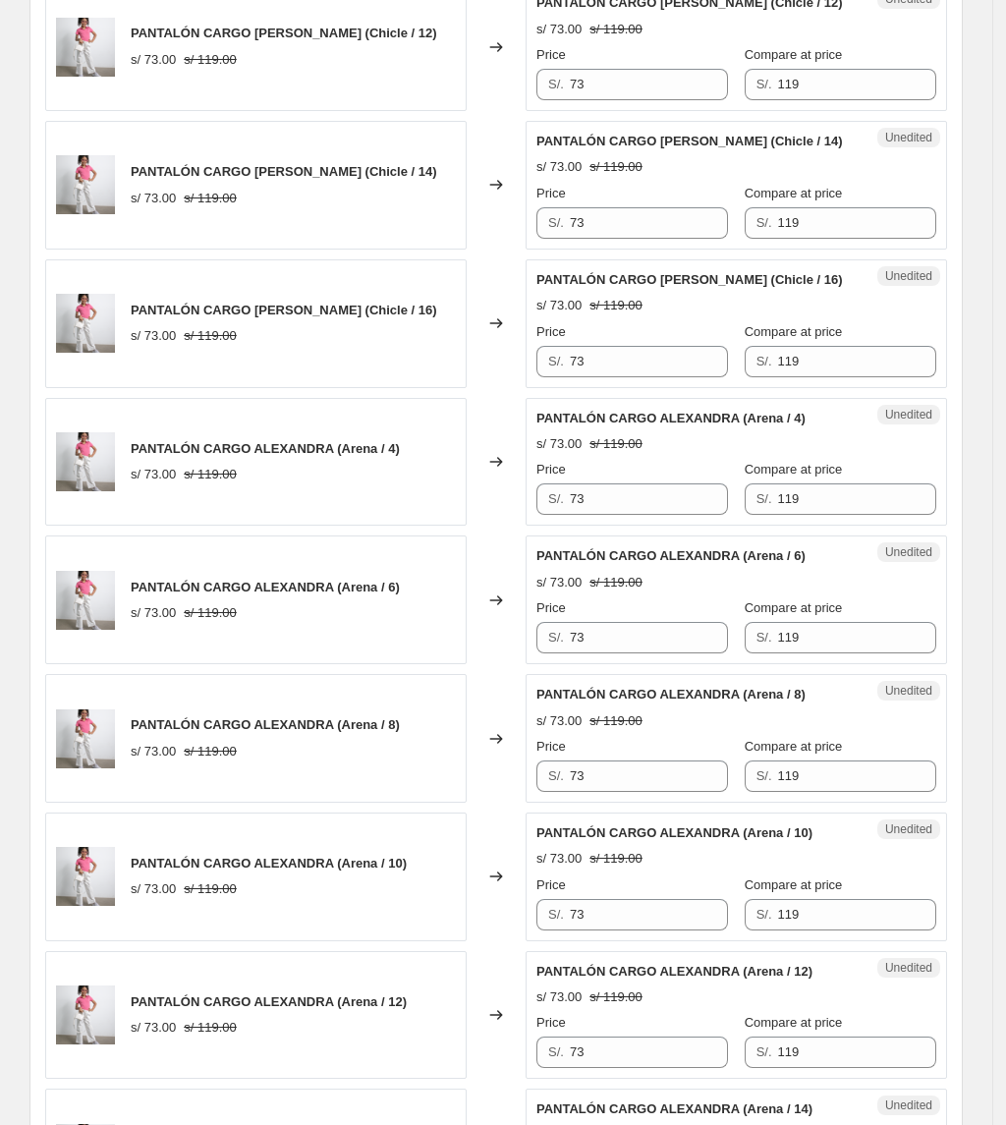
scroll to position [2761, 0]
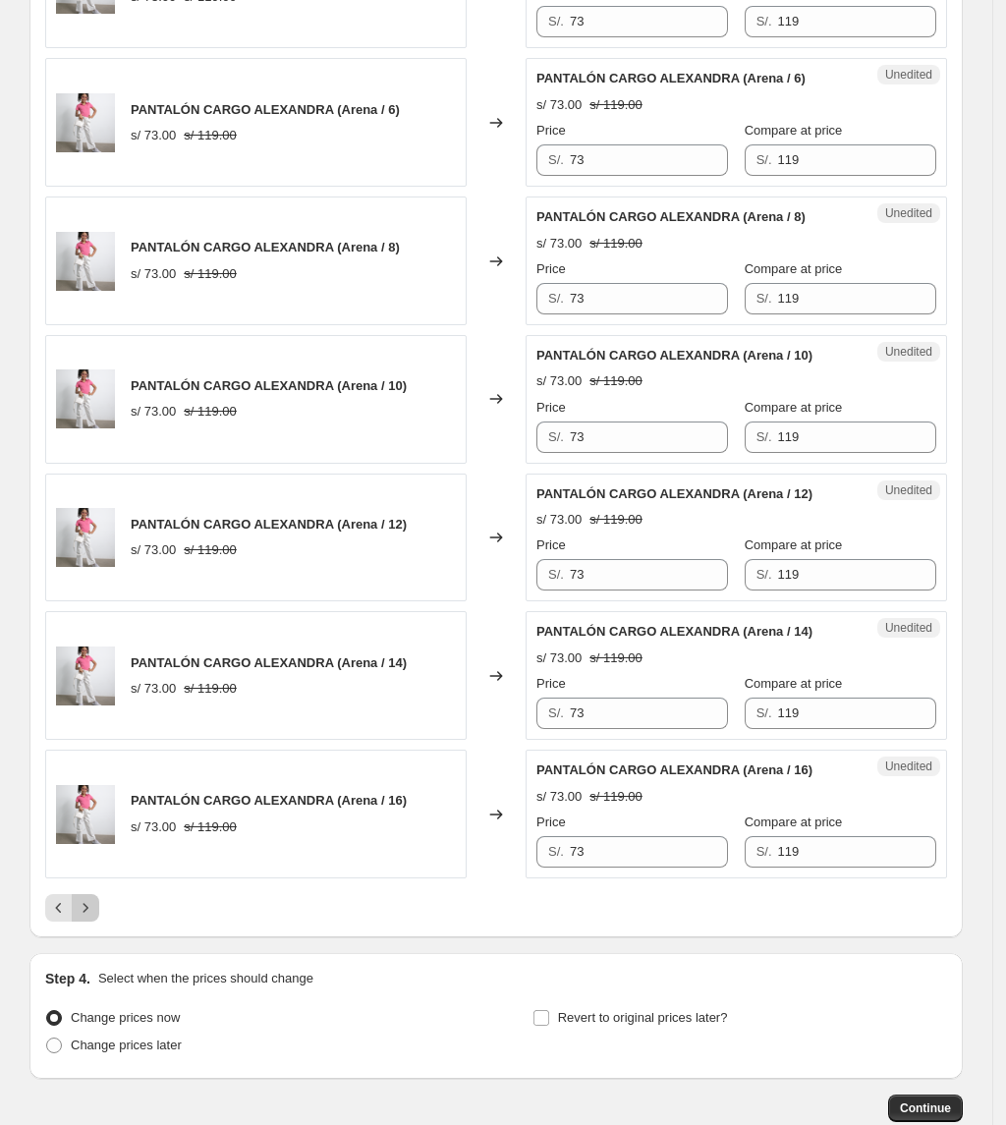
click at [95, 918] on icon "Next" at bounding box center [86, 908] width 20 height 20
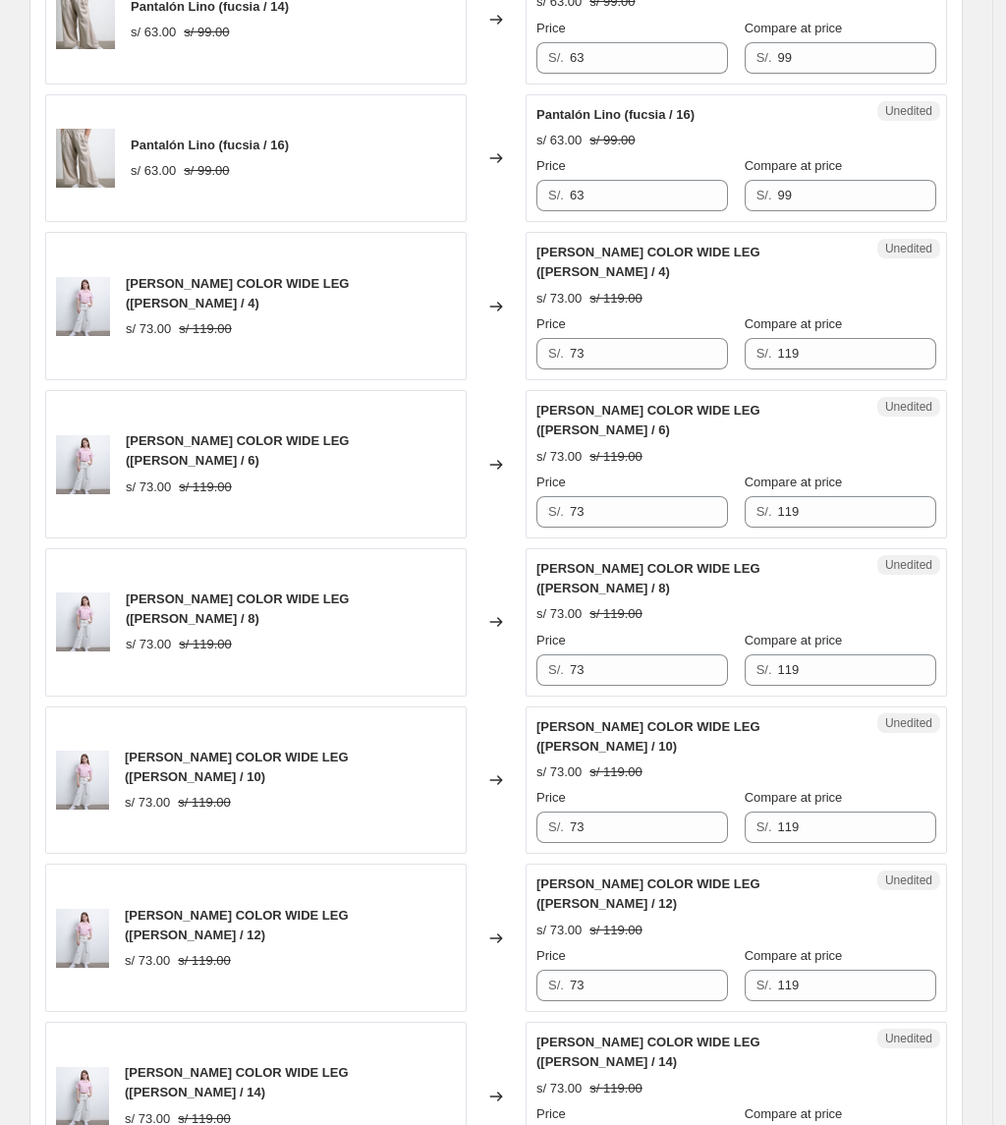
scroll to position [2892, 0]
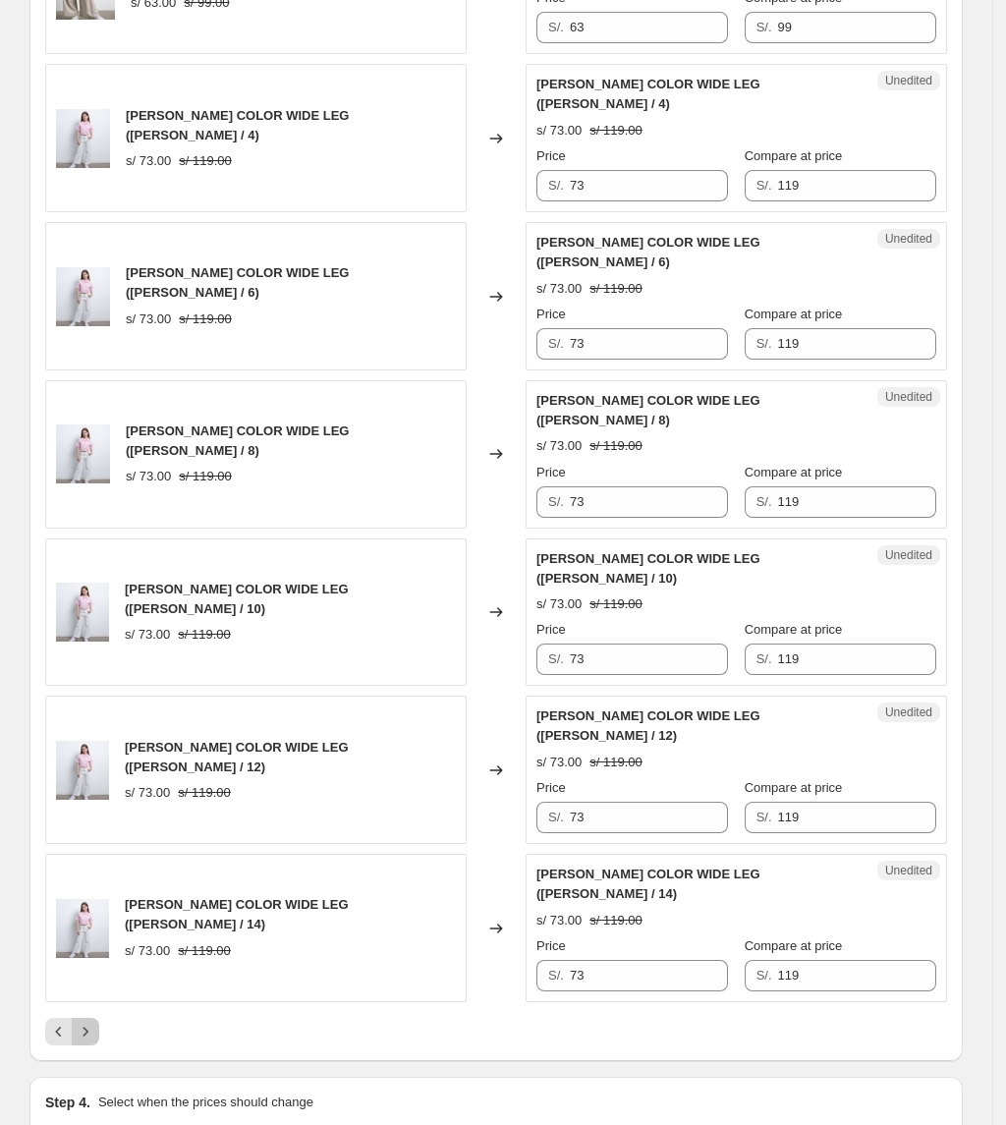
click at [87, 1022] on icon "Next" at bounding box center [86, 1032] width 20 height 20
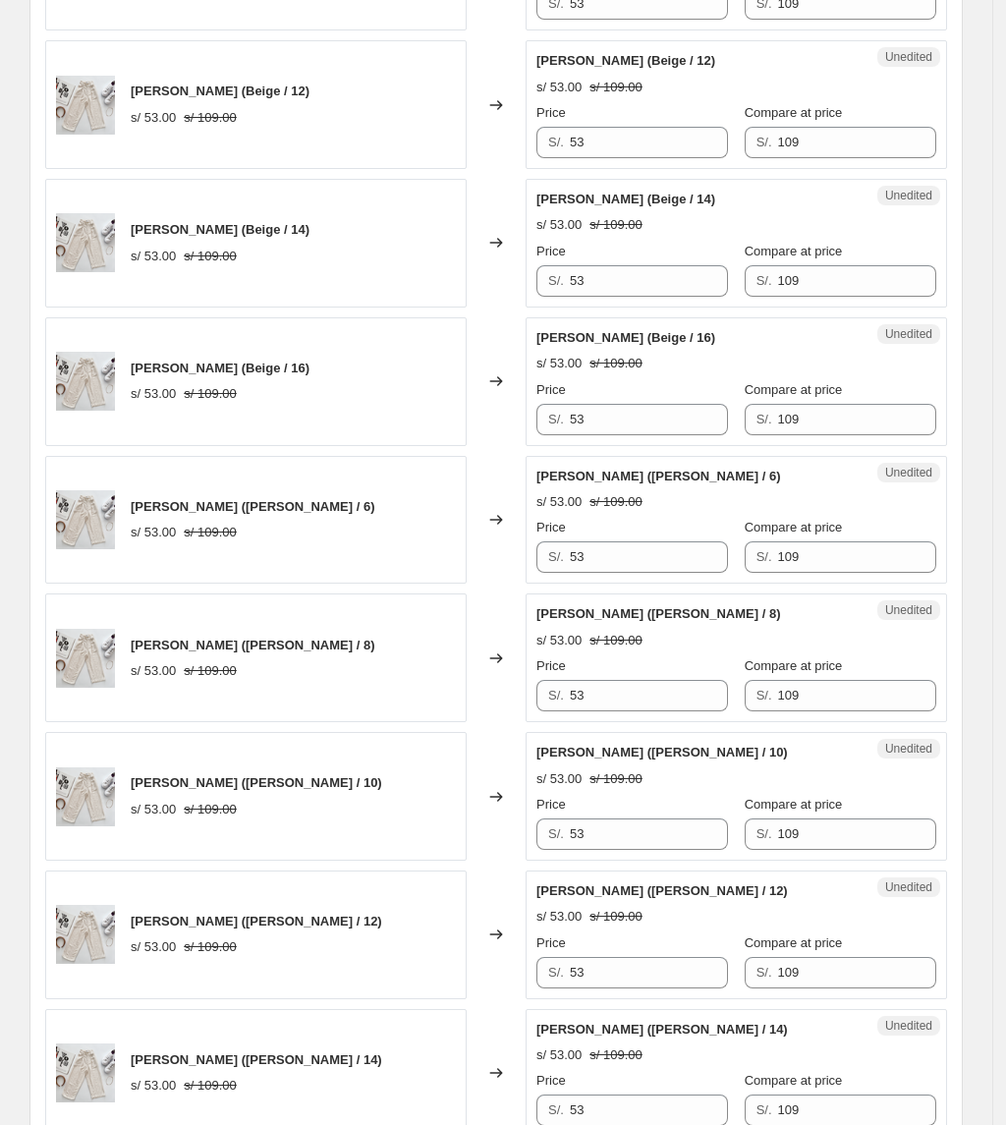
scroll to position [2761, 0]
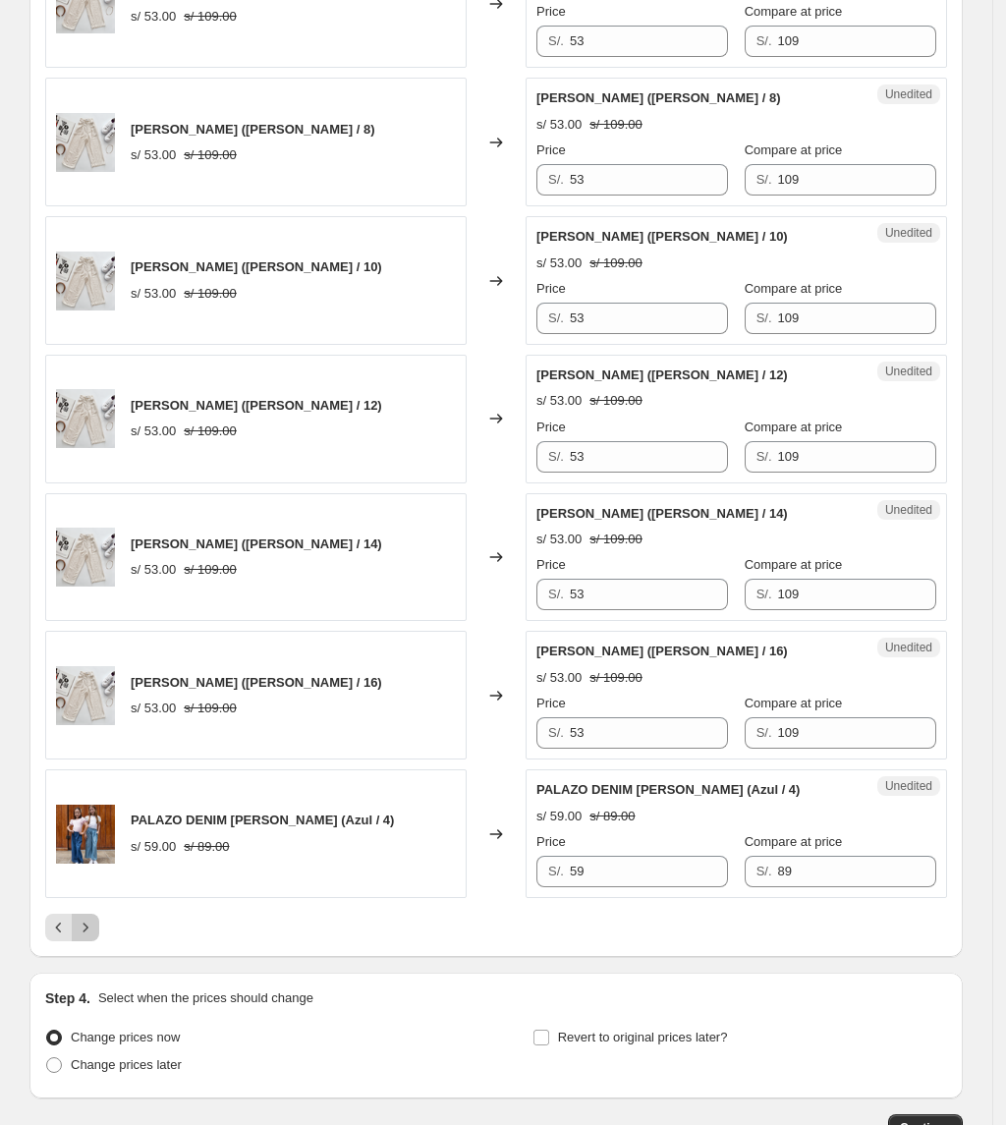
click at [95, 918] on icon "Next" at bounding box center [86, 928] width 20 height 20
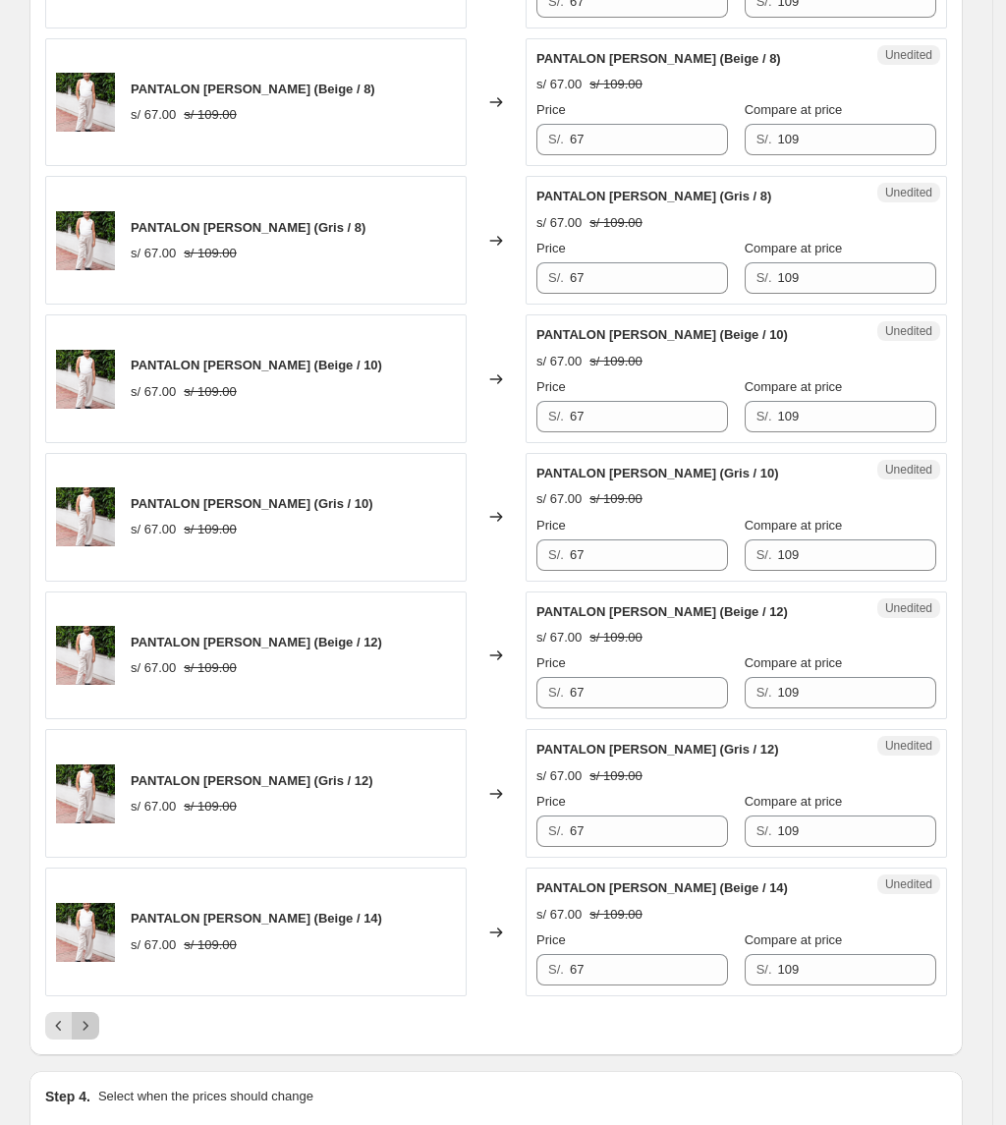
click at [94, 1016] on icon "Next" at bounding box center [86, 1026] width 20 height 20
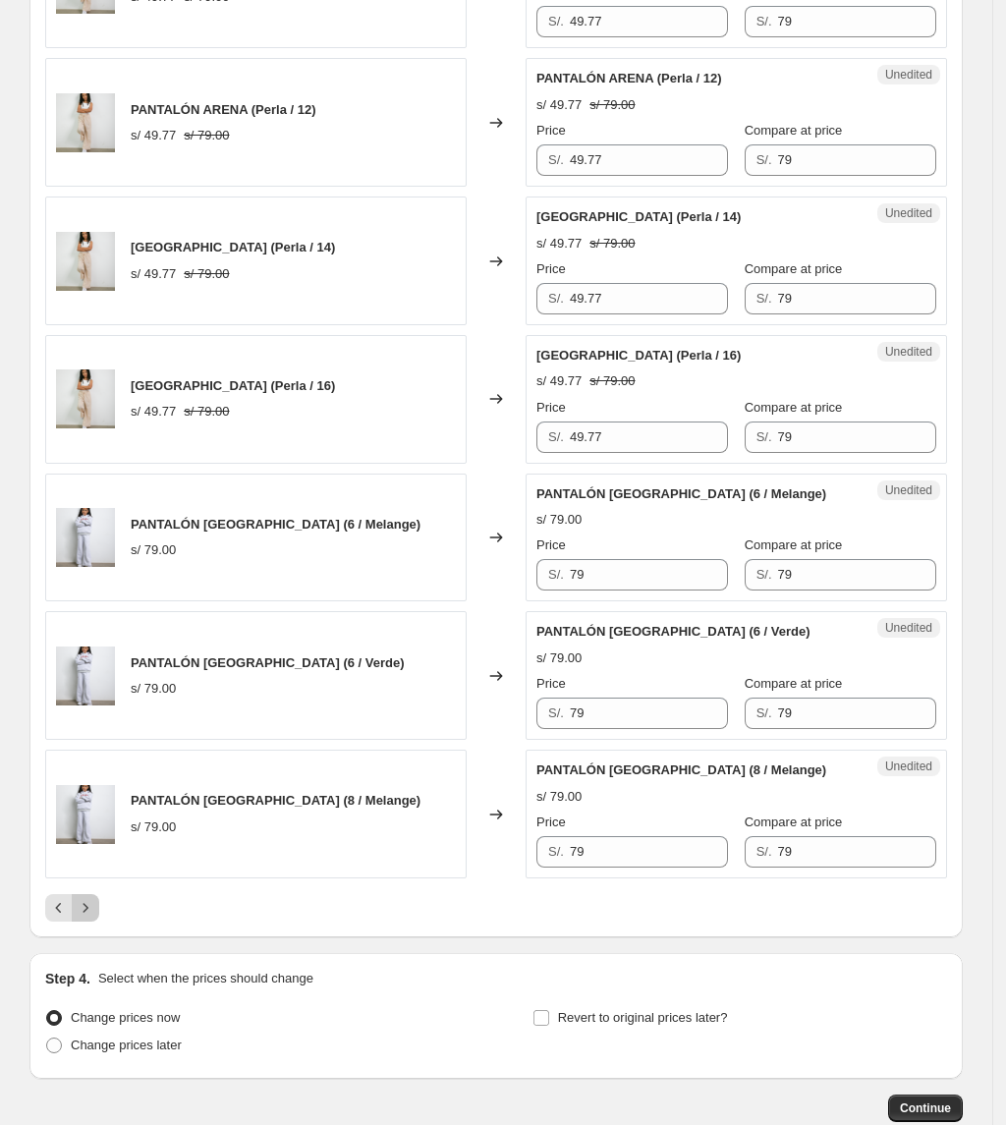
click at [91, 917] on icon "Next" at bounding box center [86, 908] width 20 height 20
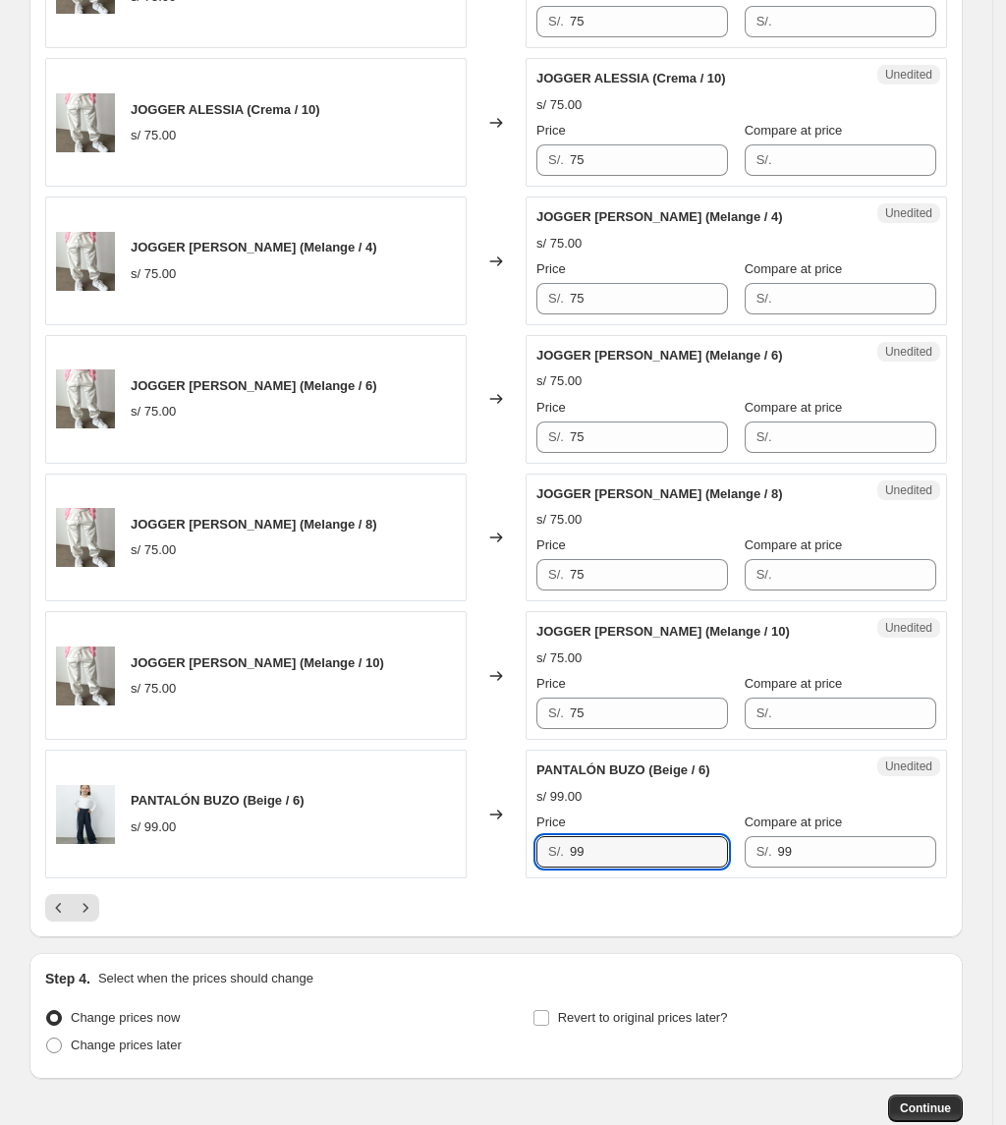
drag, startPoint x: 629, startPoint y: 867, endPoint x: 550, endPoint y: 885, distance: 80.8
click at [550, 878] on div "Unedited PANTALÓN BUZO (Beige / 6) s/ 99.00 Price S/. 99 Compare at price S/. 99" at bounding box center [736, 814] width 421 height 129
drag, startPoint x: 617, startPoint y: 866, endPoint x: 528, endPoint y: 866, distance: 89.4
click at [528, 866] on div "PANTALÓN BUZO (Beige / 6) s/ 99.00 Changed to Unedited PANTALÓN BUZO (Beige / 6…" at bounding box center [496, 814] width 902 height 129
drag, startPoint x: 639, startPoint y: 872, endPoint x: 336, endPoint y: 880, distance: 302.7
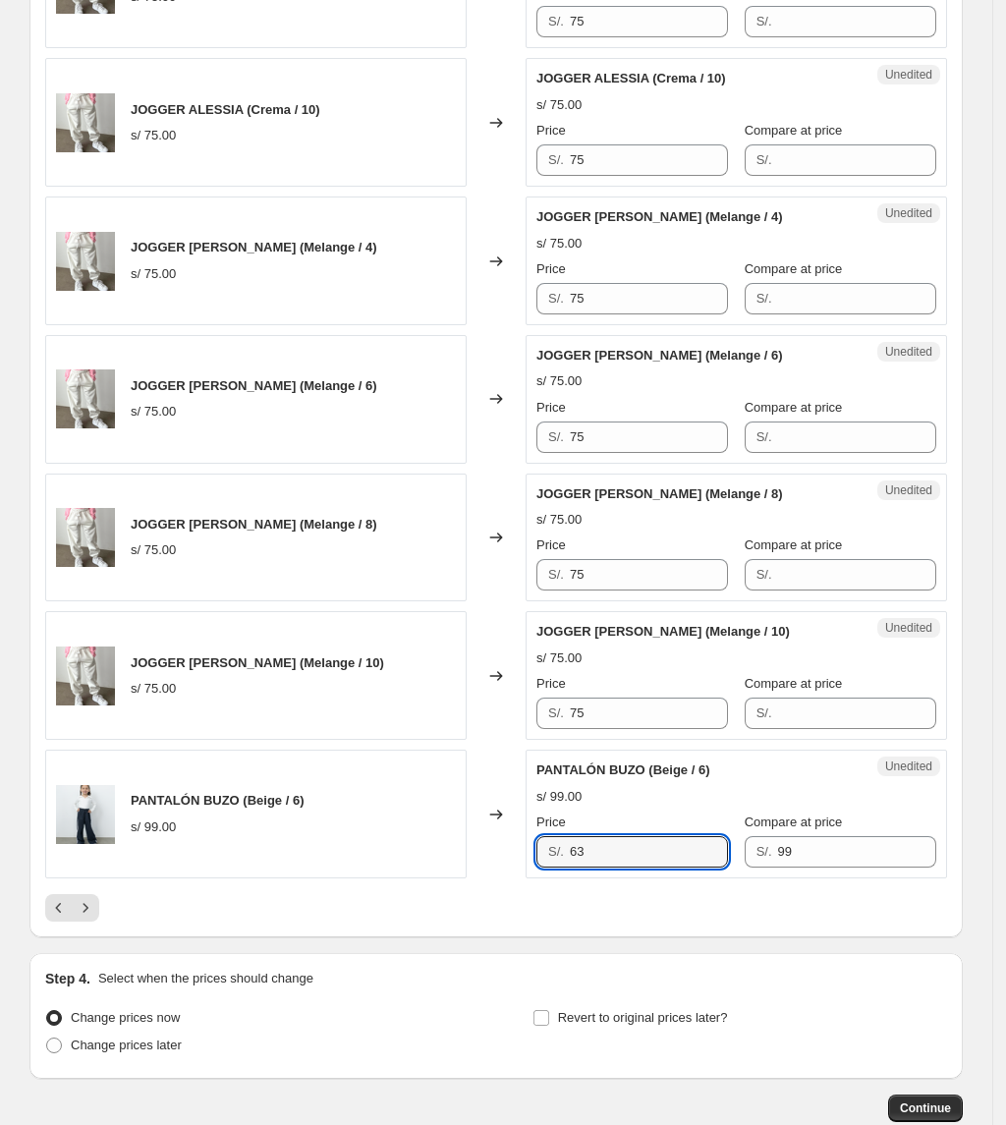
click at [328, 878] on div "PANTALÓN BUZO (Beige / 6) s/ 99.00 Changed to Unedited PANTALÓN BUZO (Beige / 6…" at bounding box center [496, 814] width 902 height 129
type input "63"
click at [99, 917] on button "Next" at bounding box center [86, 908] width 28 height 28
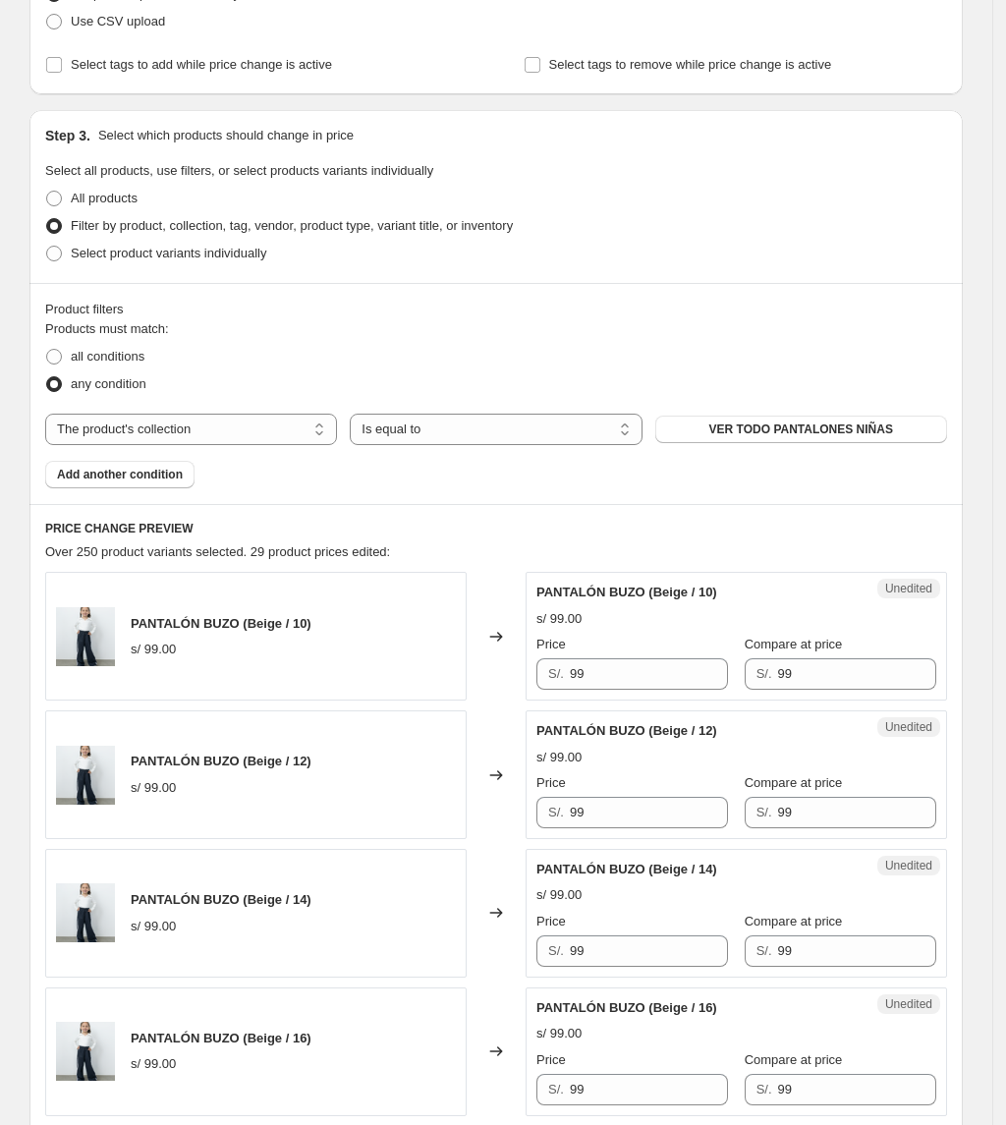
scroll to position [654, 0]
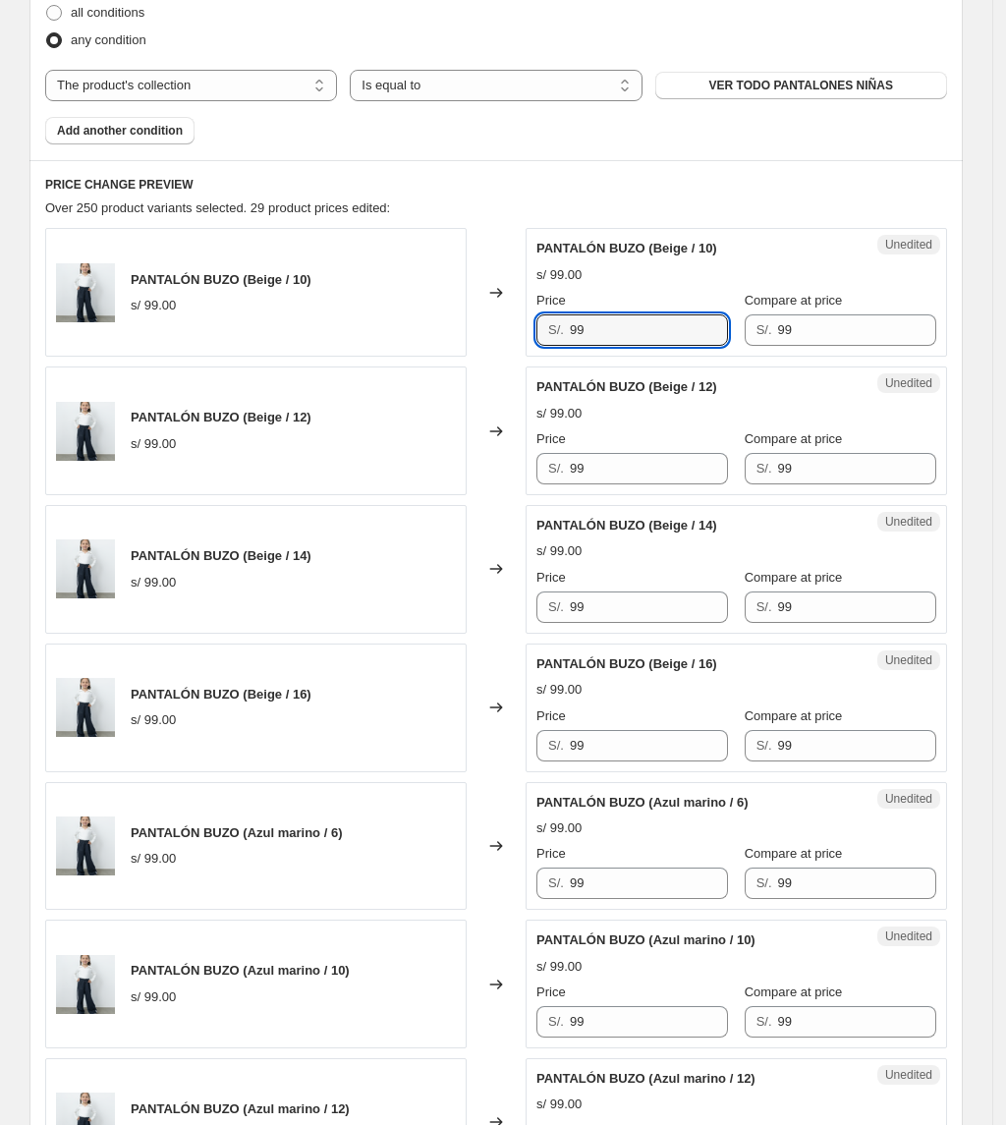
drag, startPoint x: 614, startPoint y: 322, endPoint x: 178, endPoint y: 330, distance: 436.3
click at [178, 330] on div "PANTALÓN BUZO (Beige / 10) s/ 99.00 Changed to Unedited PANTALÓN BUZO (Beige / …" at bounding box center [496, 292] width 902 height 129
paste input "63"
type input "63"
drag, startPoint x: 611, startPoint y: 484, endPoint x: 386, endPoint y: 487, distance: 225.0
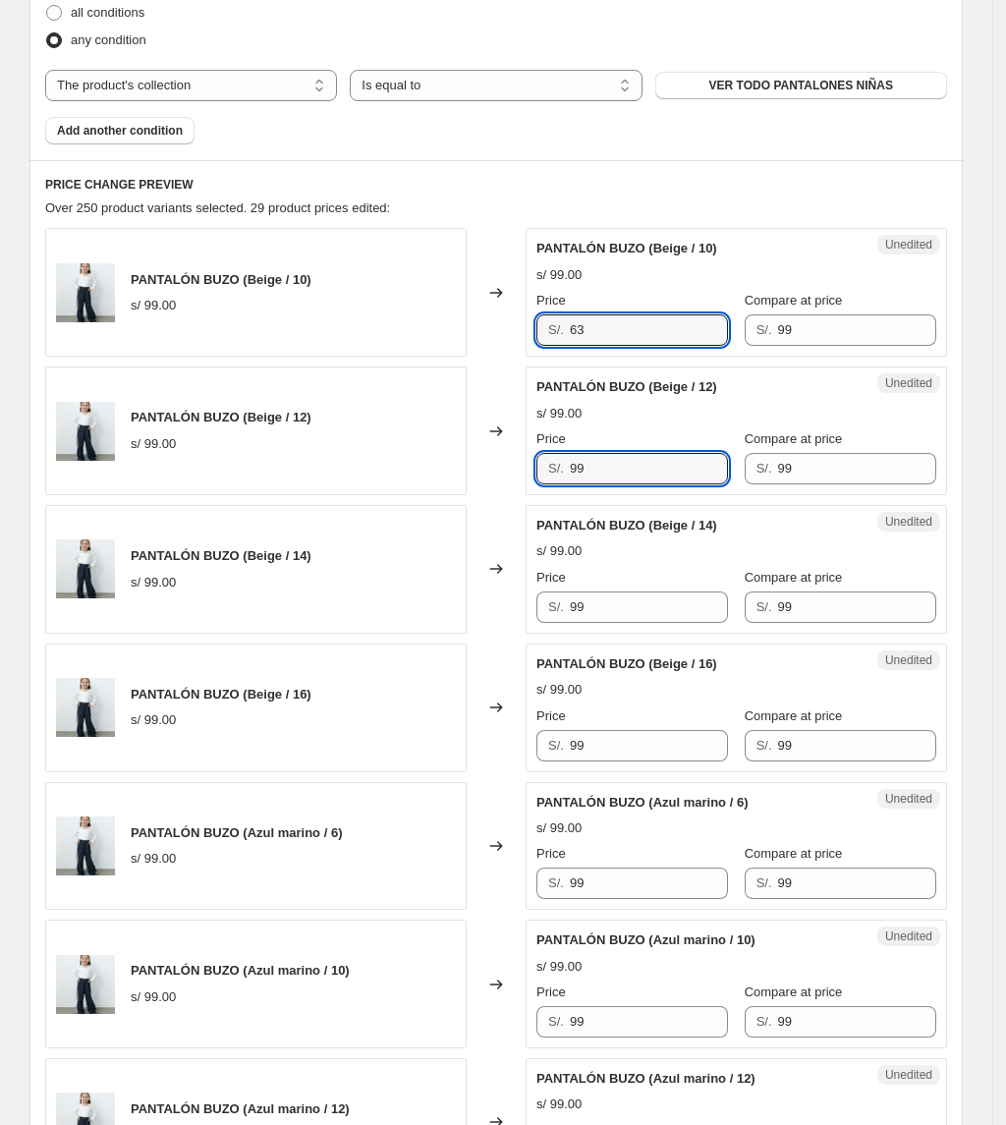
click at [386, 487] on div "PANTALÓN BUZO (Beige / 12) s/ 99.00 Changed to Unedited PANTALÓN BUZO (Beige / …" at bounding box center [496, 430] width 902 height 129
paste input "63"
type input "63"
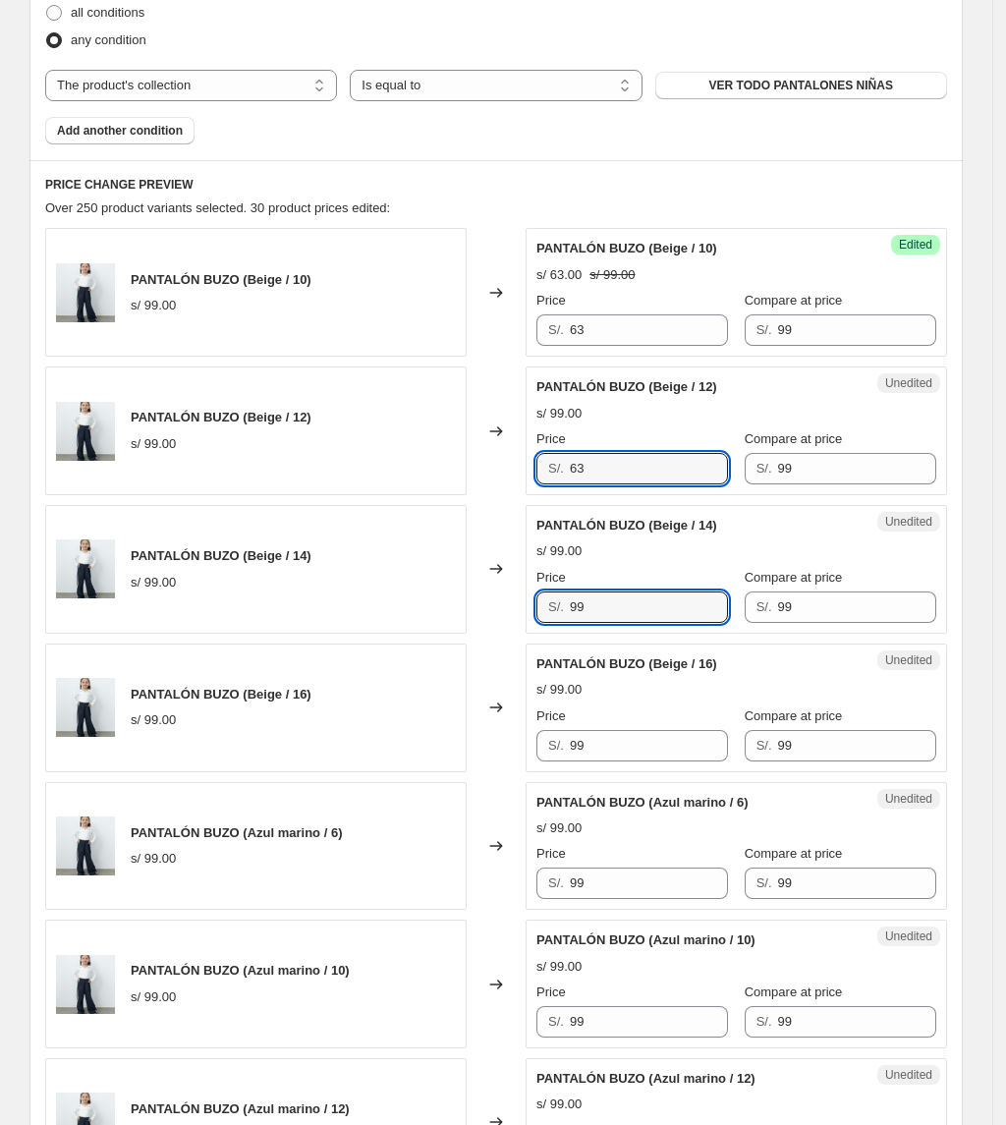
drag, startPoint x: 489, startPoint y: 607, endPoint x: 354, endPoint y: 572, distance: 140.1
click at [354, 572] on div "PANTALÓN BUZO (Beige / 14) s/ 99.00 Changed to Unedited PANTALÓN BUZO (Beige / …" at bounding box center [496, 569] width 902 height 129
paste input "63"
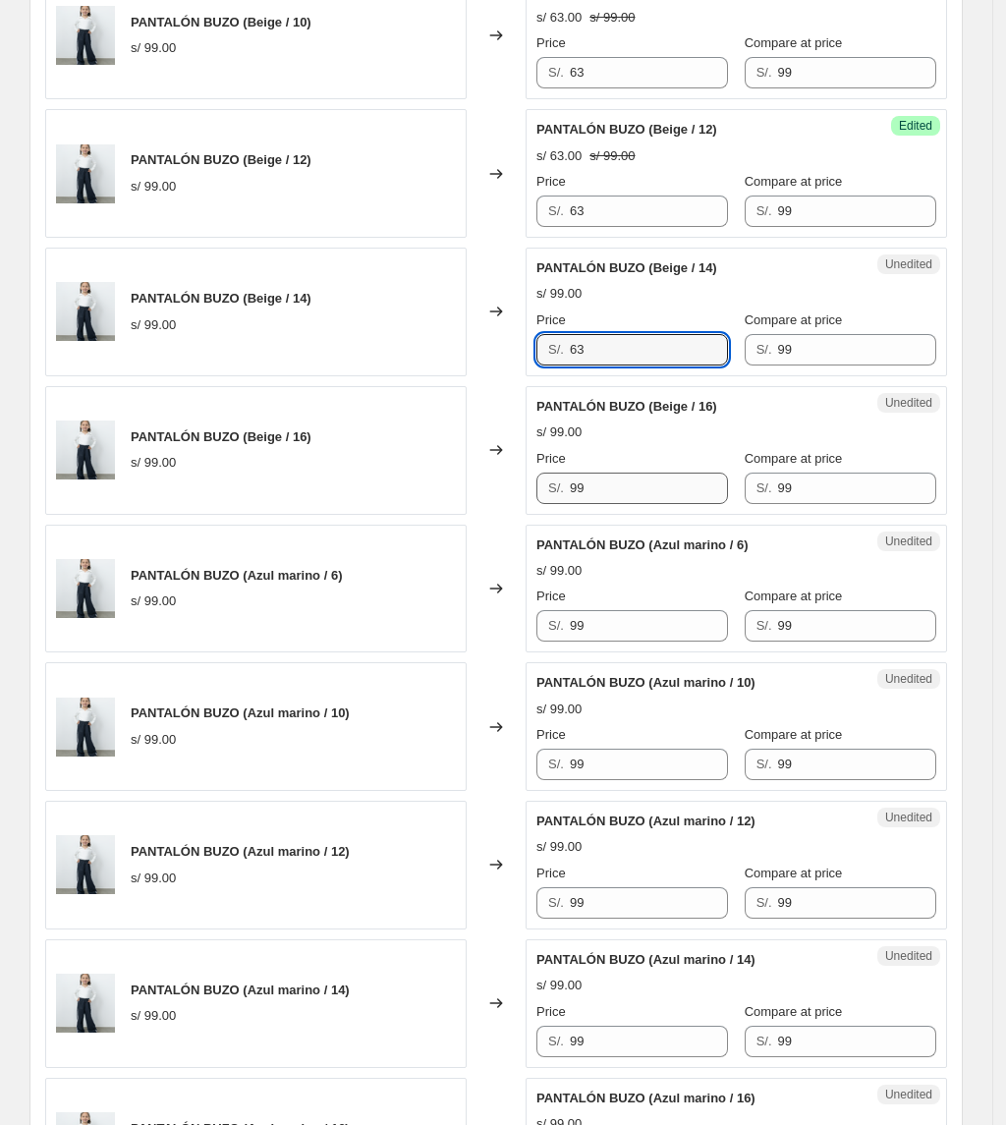
scroll to position [917, 0]
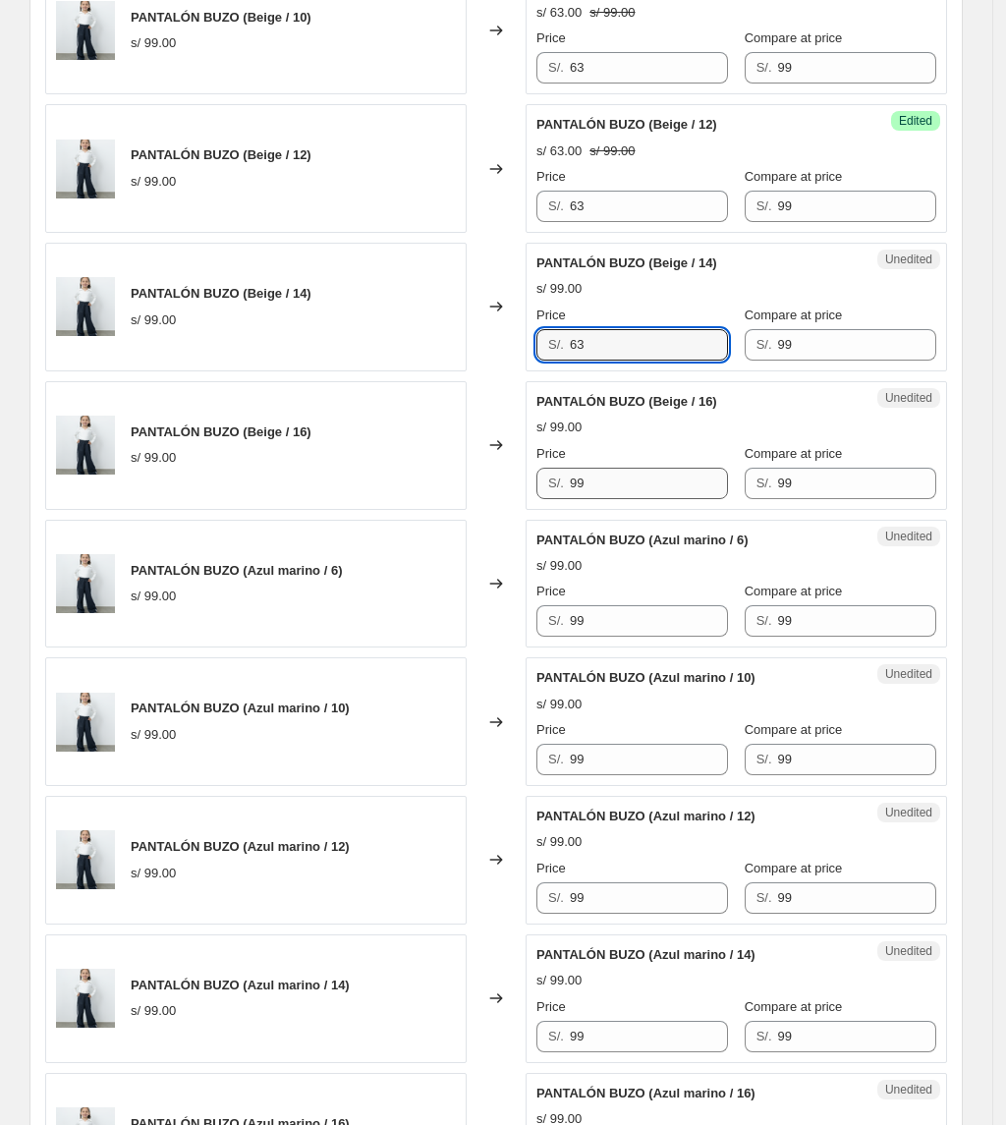
type input "63"
drag, startPoint x: 633, startPoint y: 469, endPoint x: 394, endPoint y: 458, distance: 239.0
click at [395, 461] on div "PANTALÓN BUZO (Beige / 16) s/ 99.00 Changed to Unedited PANTALÓN BUZO (Beige / …" at bounding box center [496, 445] width 902 height 129
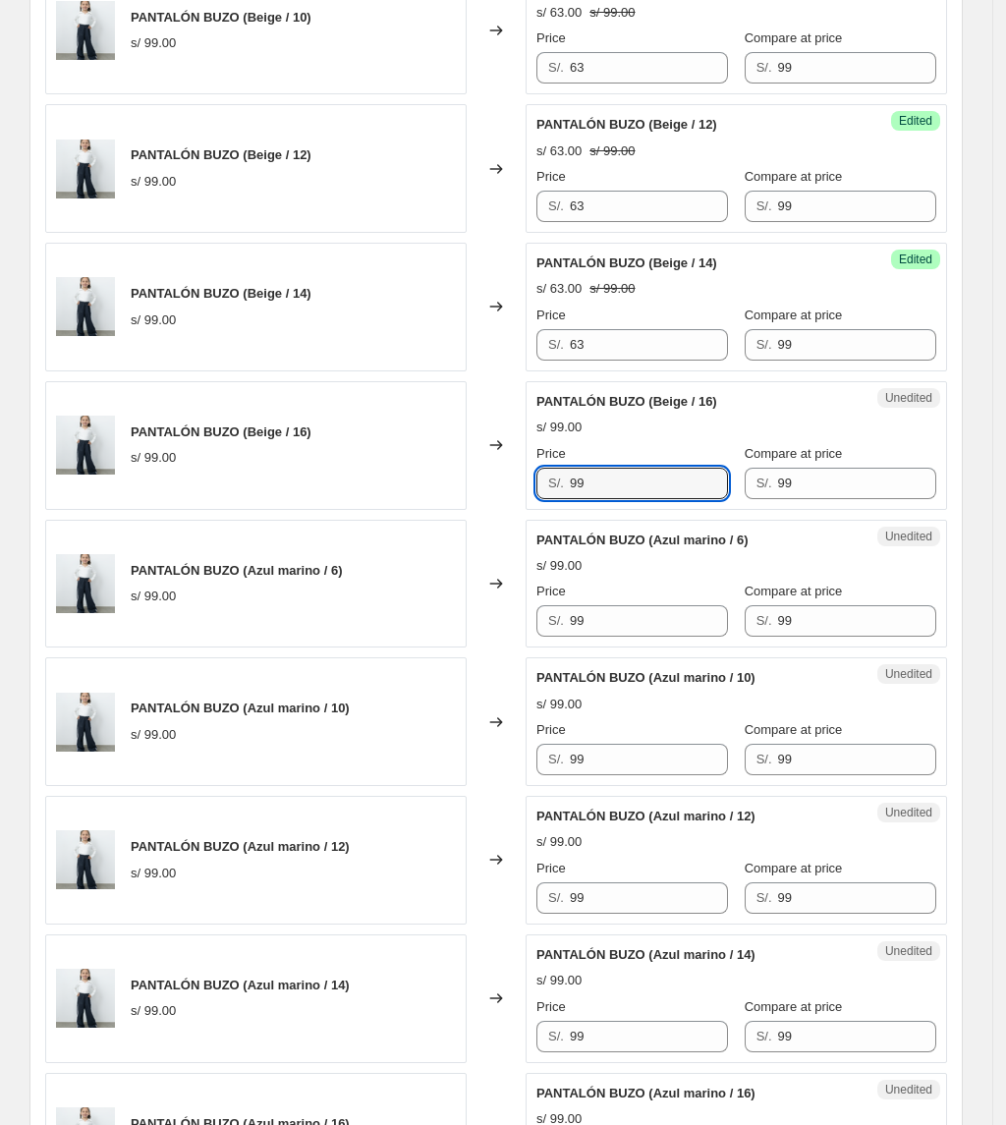
paste input "63"
type input "63"
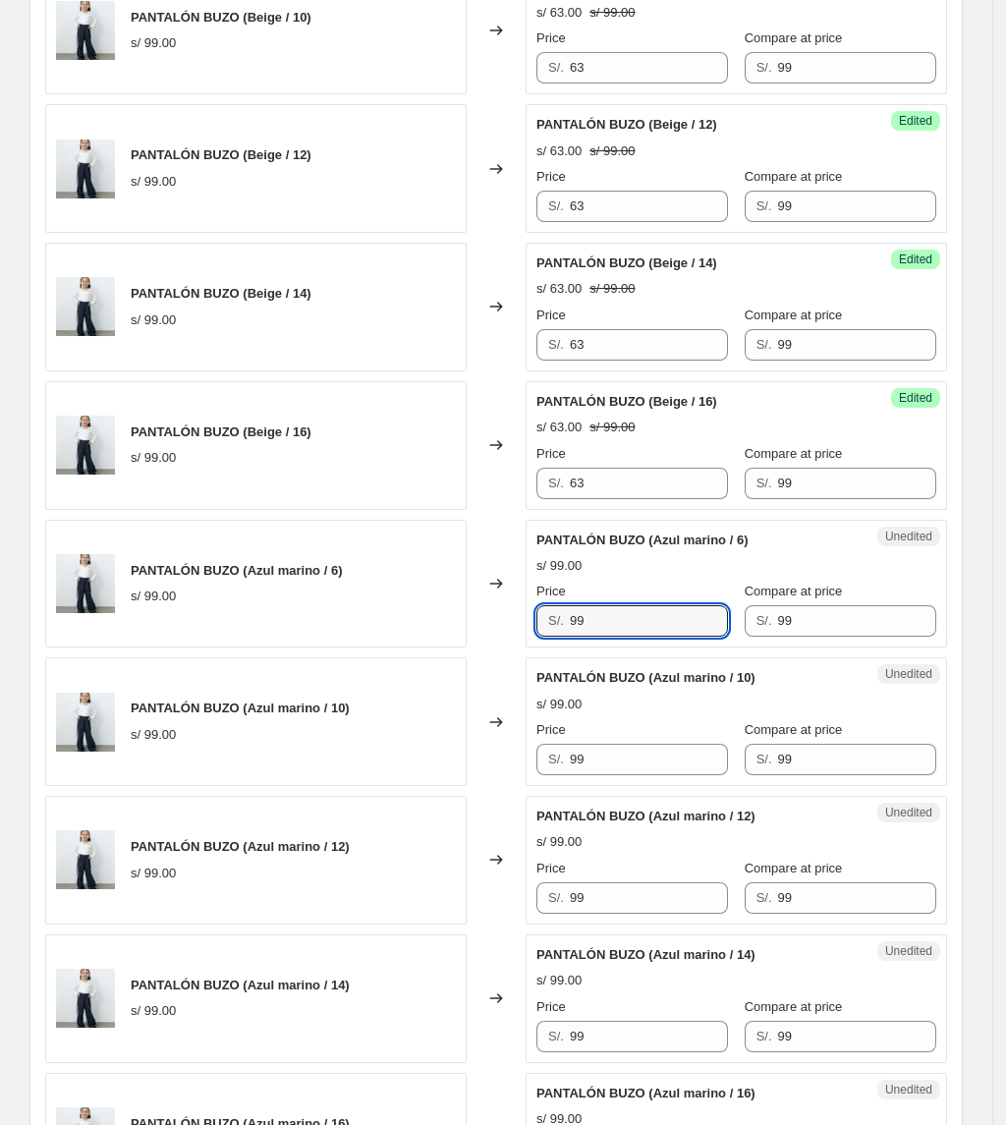
drag, startPoint x: 637, startPoint y: 625, endPoint x: 458, endPoint y: 591, distance: 181.9
click at [475, 626] on div "PANTALÓN BUZO (Azul marino / 6) s/ 99.00 Changed to Unedited PANTALÓN BUZO (Azu…" at bounding box center [496, 584] width 902 height 129
paste input "63"
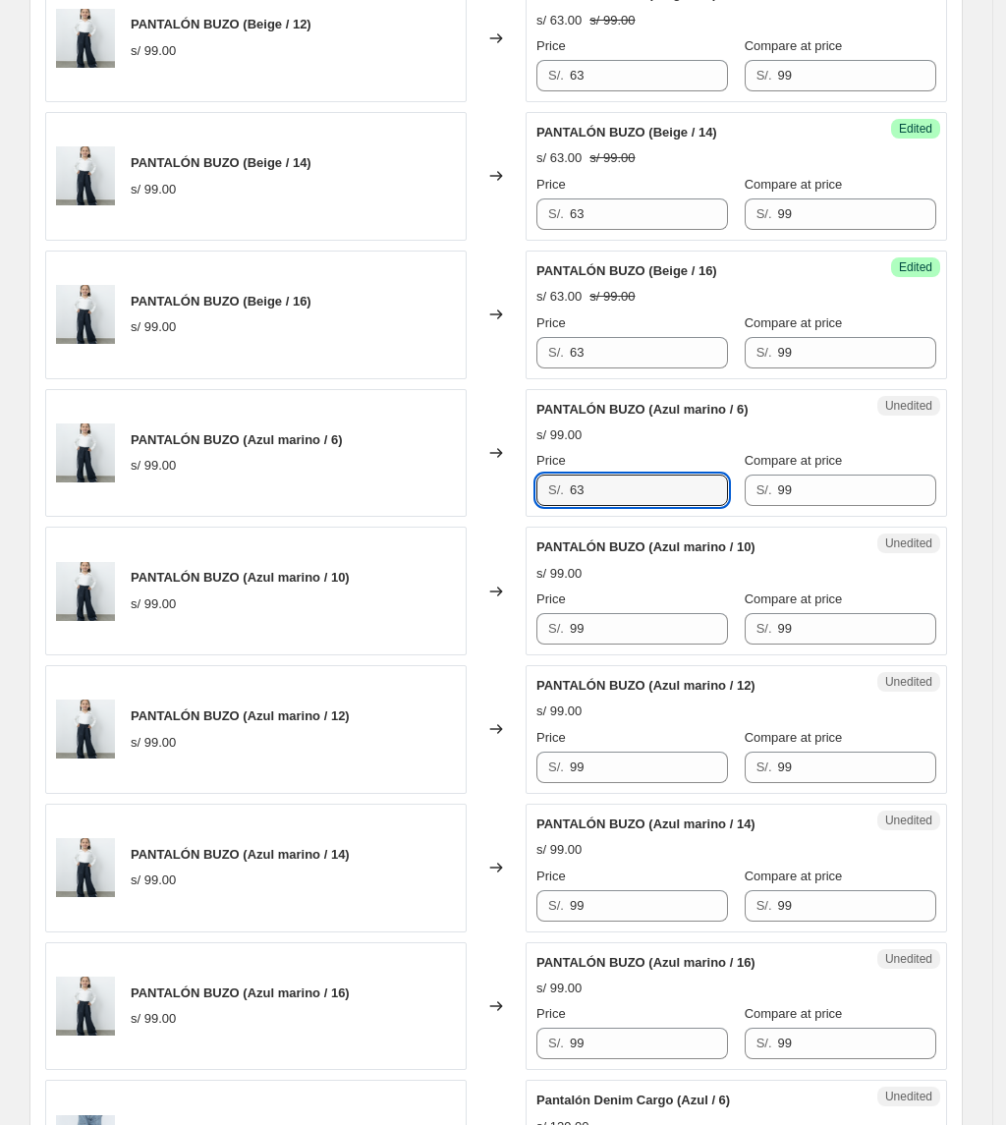
type input "63"
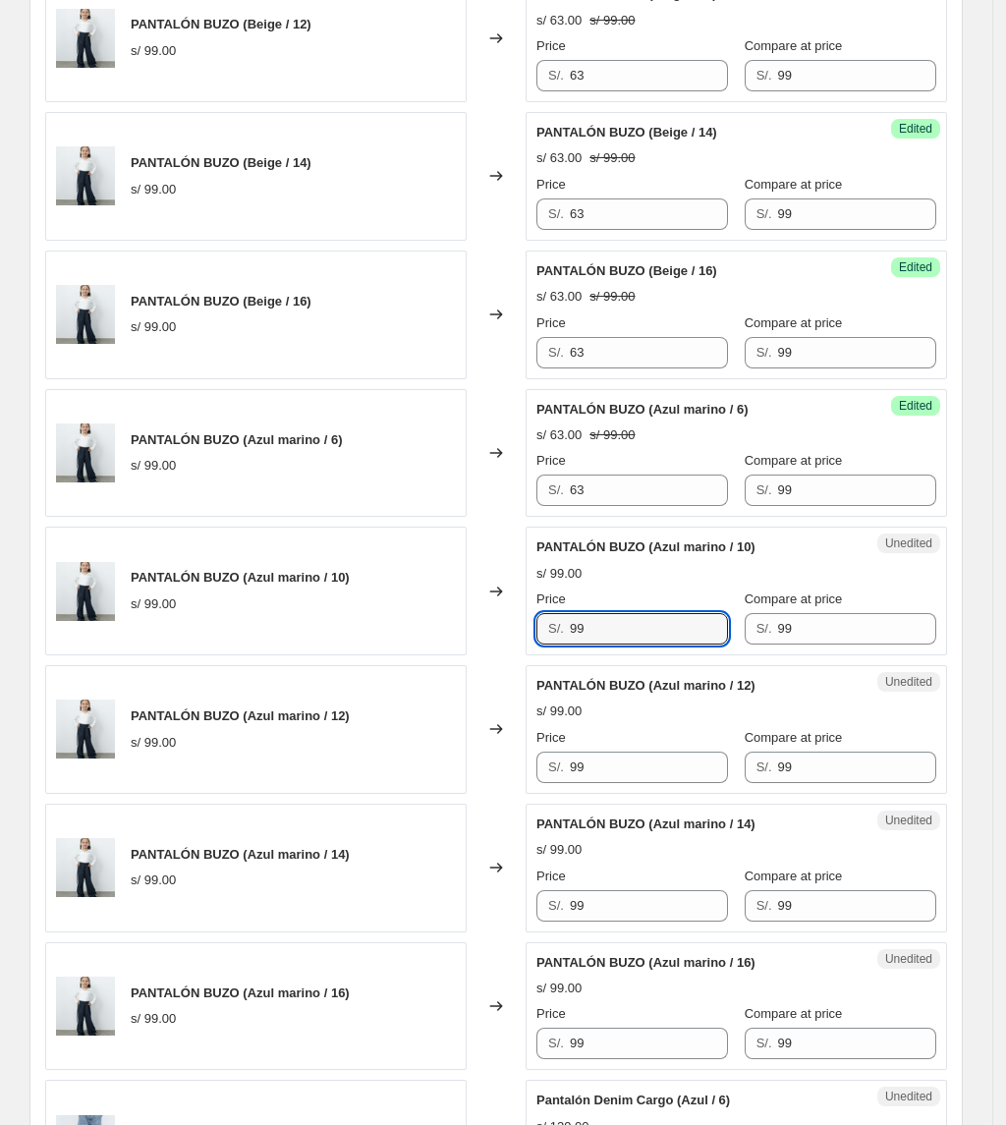
drag, startPoint x: 474, startPoint y: 638, endPoint x: 374, endPoint y: 611, distance: 102.7
click at [385, 637] on div "PANTALÓN BUZO (Azul marino / 10) s/ 99.00 Changed to Unedited PANTALÓN BUZO (Az…" at bounding box center [496, 591] width 902 height 129
paste input "63"
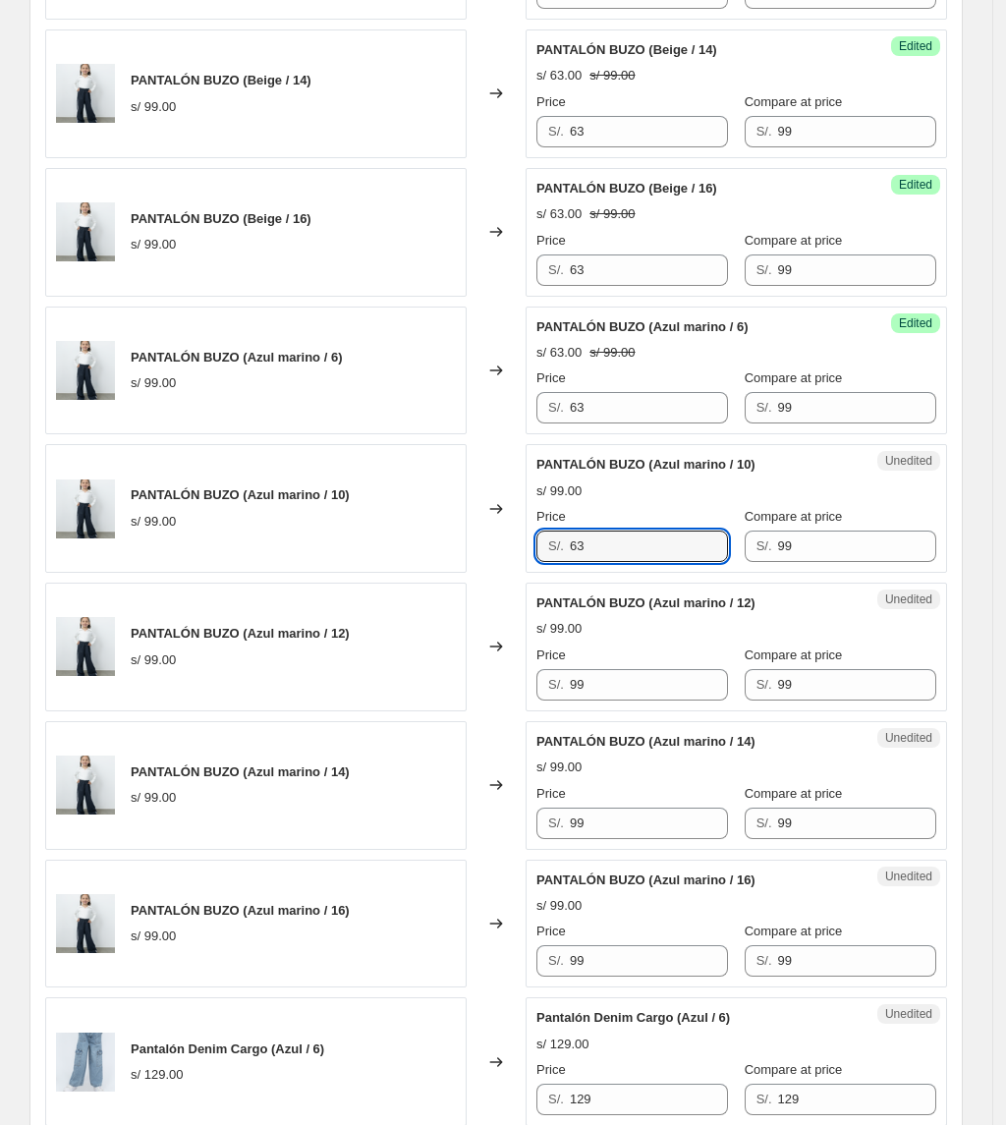
scroll to position [1310, 0]
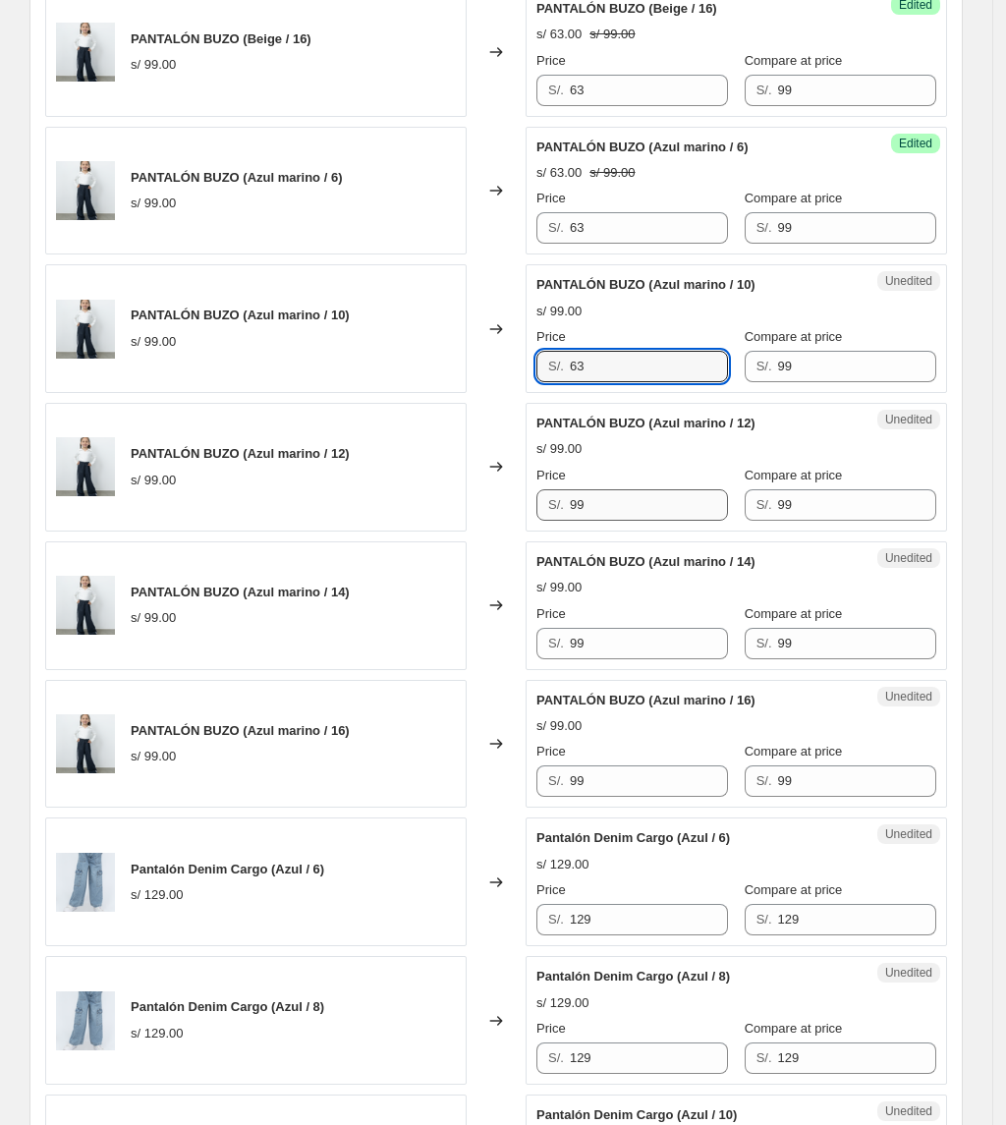
type input "63"
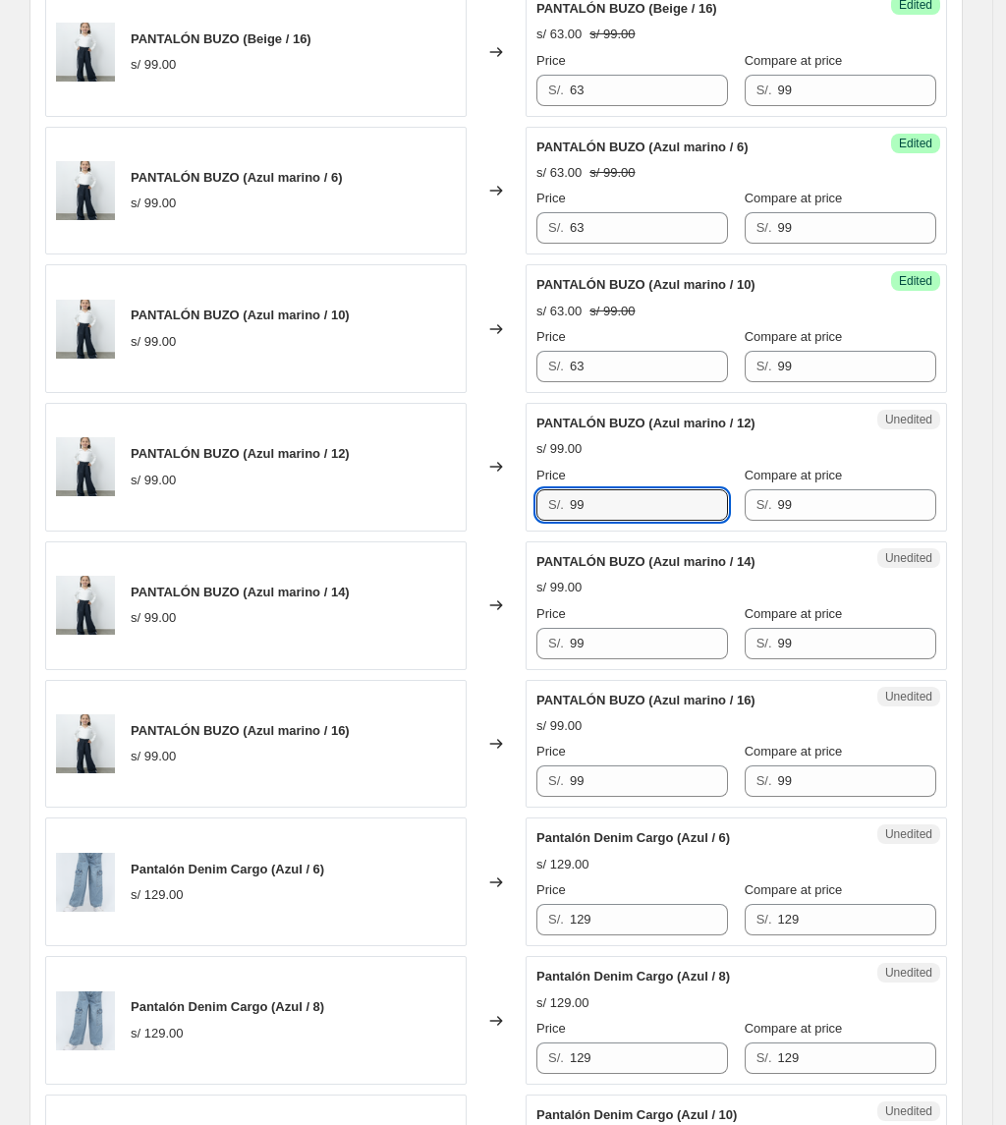
drag, startPoint x: 617, startPoint y: 501, endPoint x: 332, endPoint y: 513, distance: 285.1
click at [334, 505] on div "PANTALÓN BUZO (Azul marino / 12) s/ 99.00 Changed to Unedited PANTALÓN BUZO (Az…" at bounding box center [496, 467] width 902 height 129
paste input "63"
type input "63"
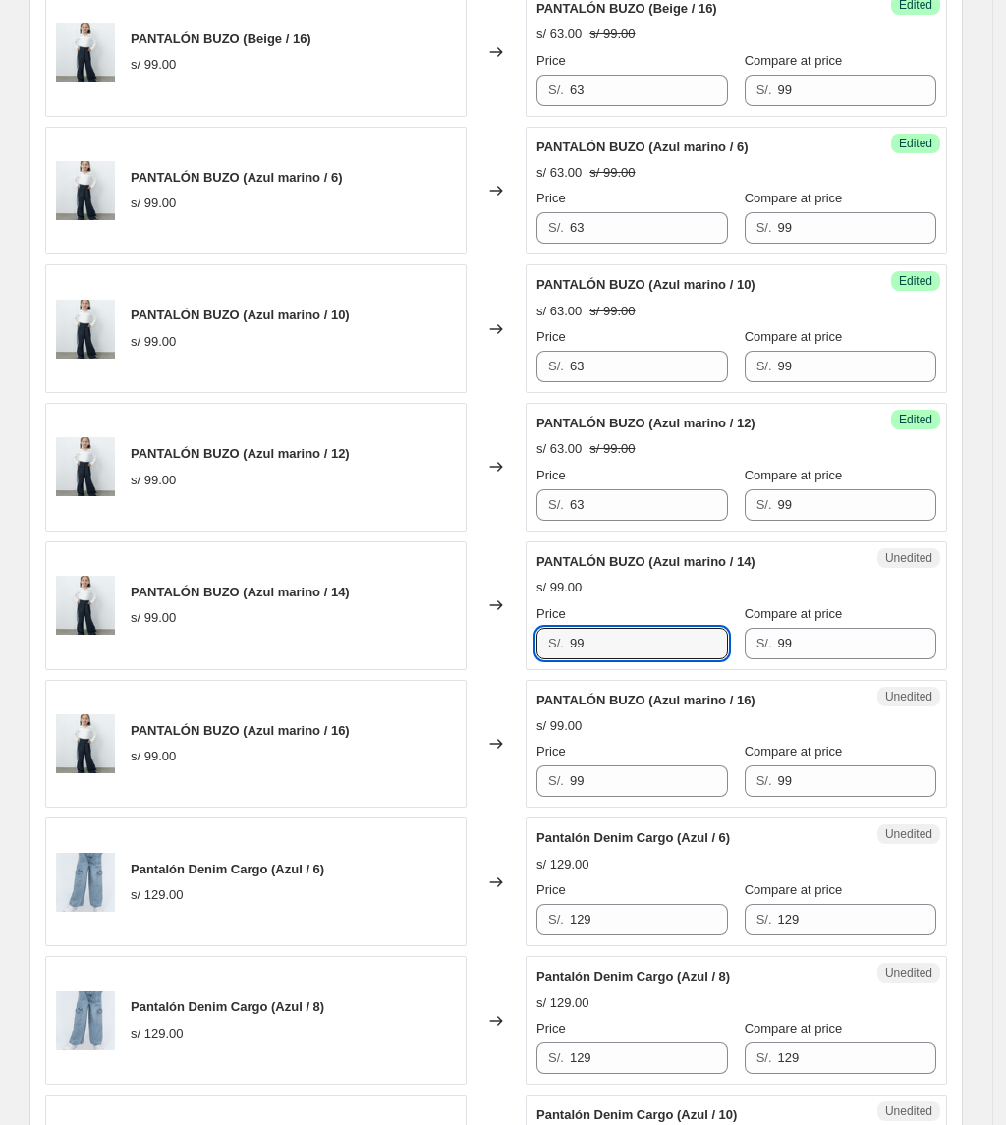
drag, startPoint x: 672, startPoint y: 642, endPoint x: 175, endPoint y: 614, distance: 497.9
click at [178, 617] on div "PANTALÓN BUZO (Azul marino / 14) s/ 99.00 Changed to Unedited PANTALÓN BUZO (Az…" at bounding box center [496, 605] width 902 height 129
paste input "63"
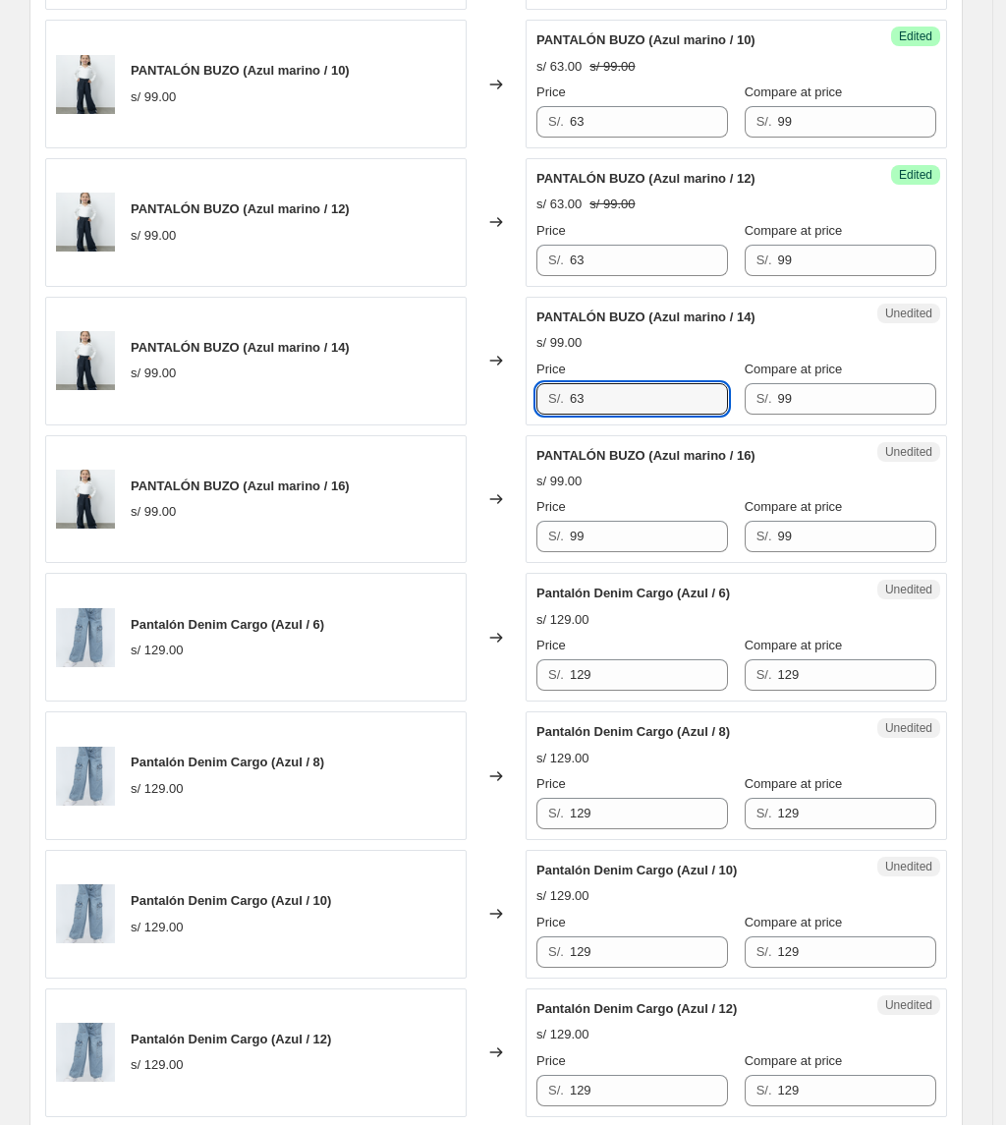
scroll to position [1572, 0]
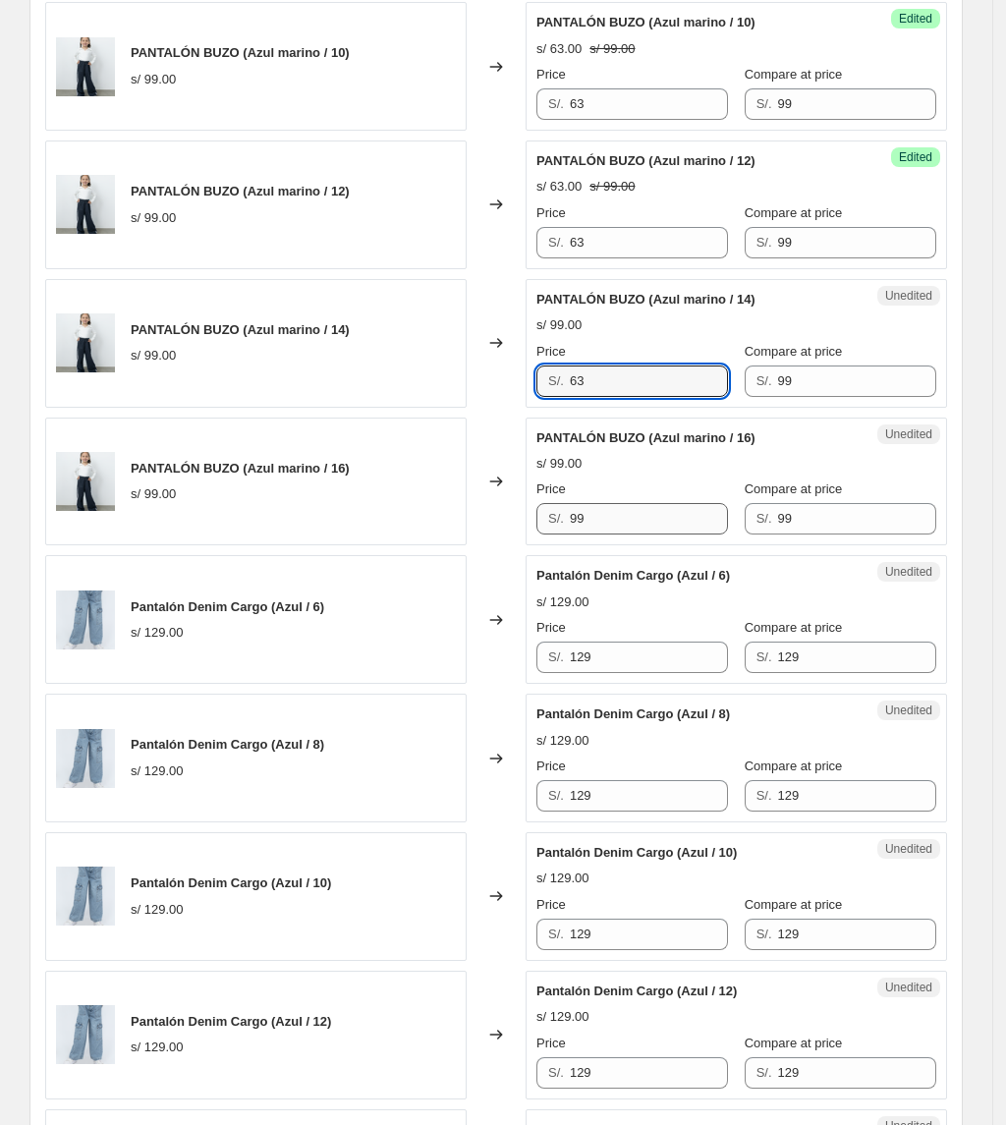
type input "63"
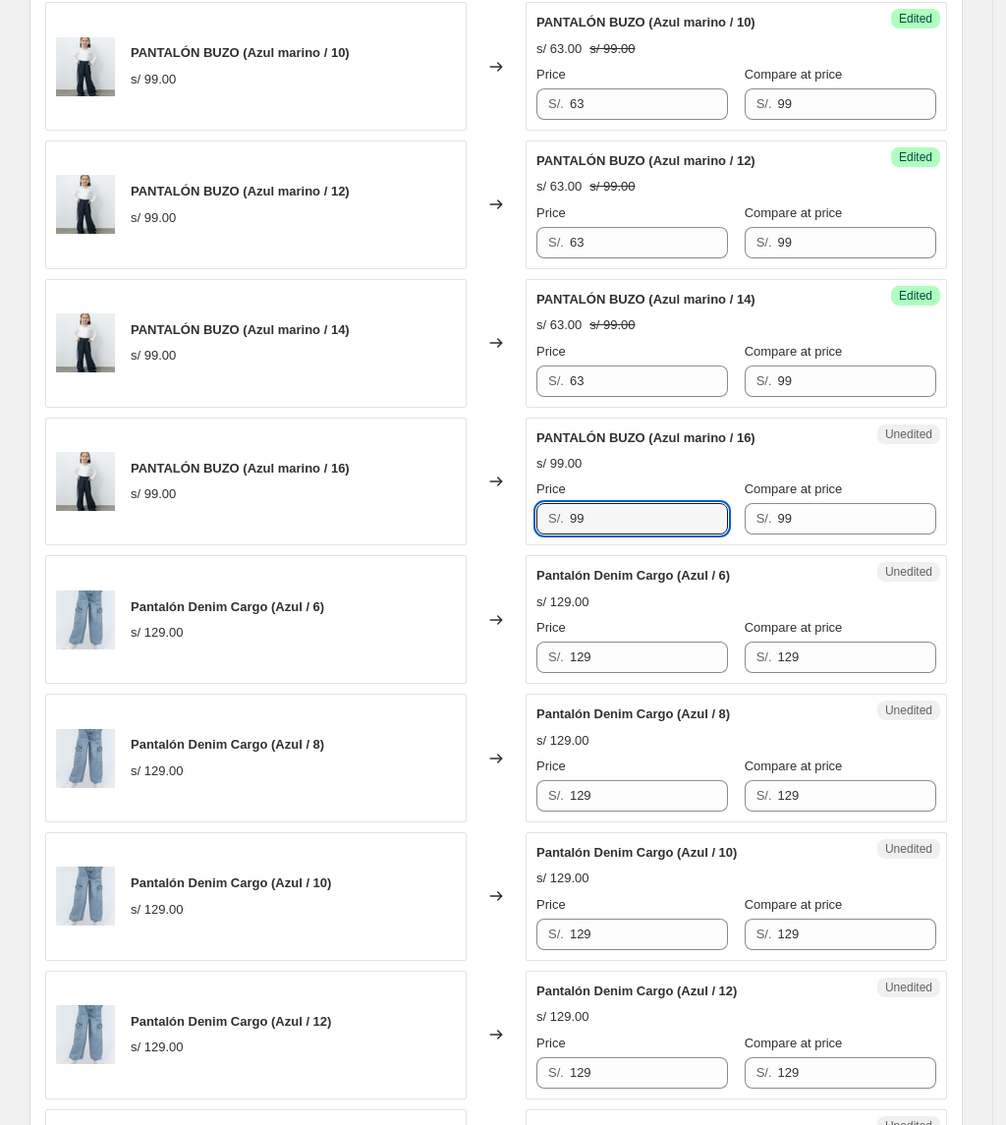
drag, startPoint x: 609, startPoint y: 519, endPoint x: 347, endPoint y: 523, distance: 262.3
click at [347, 523] on div "PANTALÓN BUZO (Azul marino / 16) s/ 99.00 Changed to Unedited PANTALÓN BUZO (Az…" at bounding box center [496, 482] width 902 height 129
paste input "63"
type input "63"
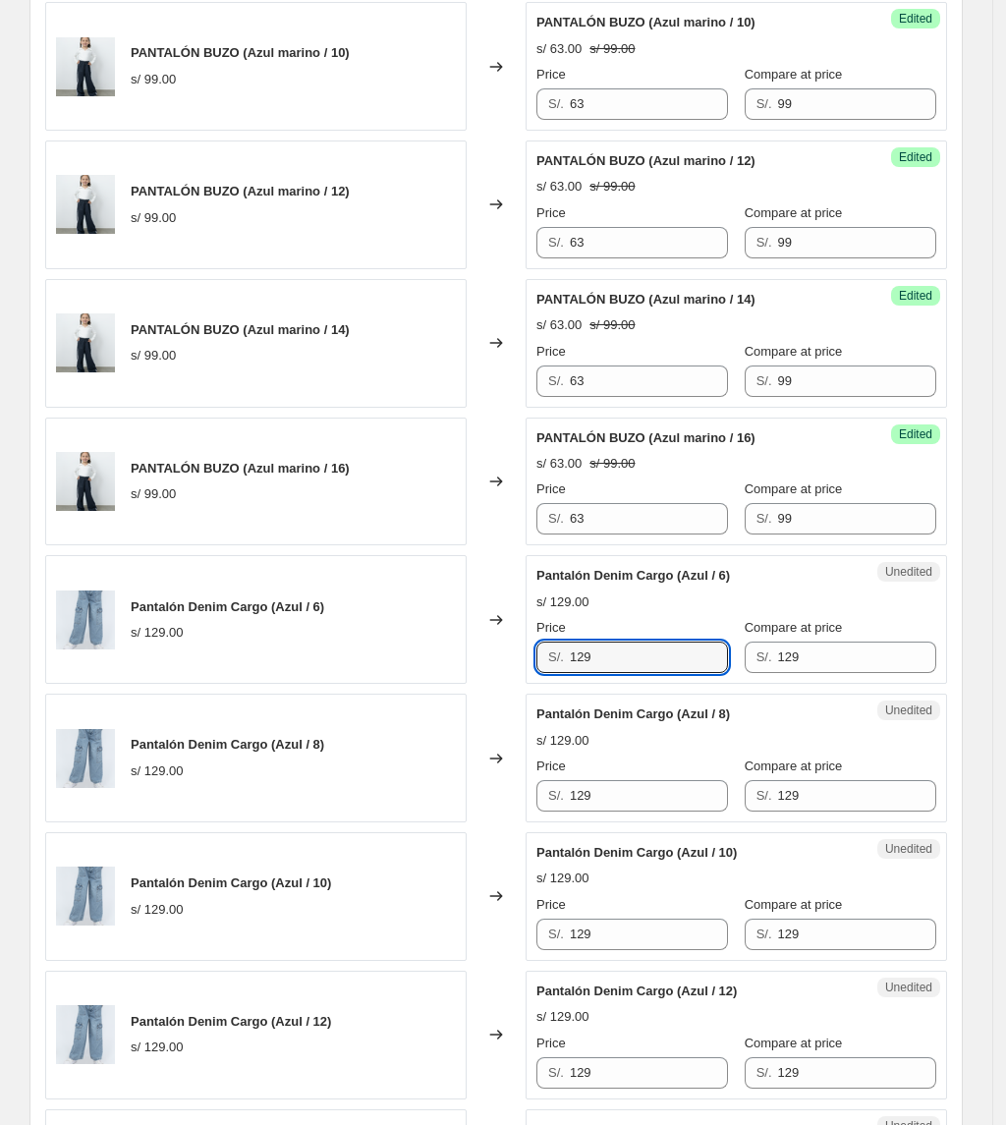
drag, startPoint x: 657, startPoint y: 672, endPoint x: 355, endPoint y: 664, distance: 302.7
click at [355, 664] on div "Pantalón Denim Cargo (Azul / 6) s/ 129.00 Changed to Unedited Pantalón Denim Ca…" at bounding box center [496, 619] width 902 height 129
drag, startPoint x: 637, startPoint y: 672, endPoint x: 525, endPoint y: 674, distance: 112.0
click at [525, 674] on div "Pantalón Denim Cargo (Azul / 6) s/ 129.00 Changed to Unedited Pantalón Denim Ca…" at bounding box center [496, 619] width 902 height 129
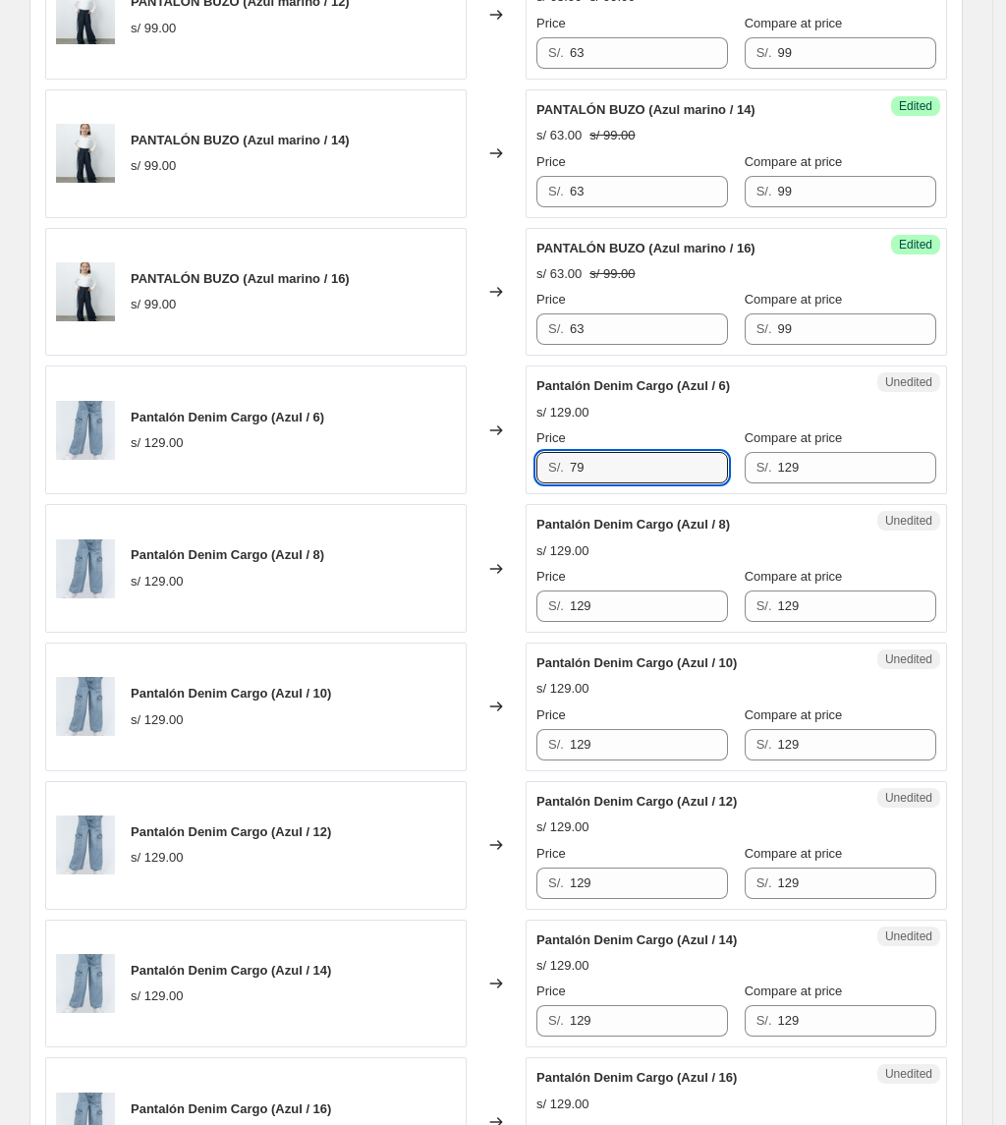
scroll to position [1833, 0]
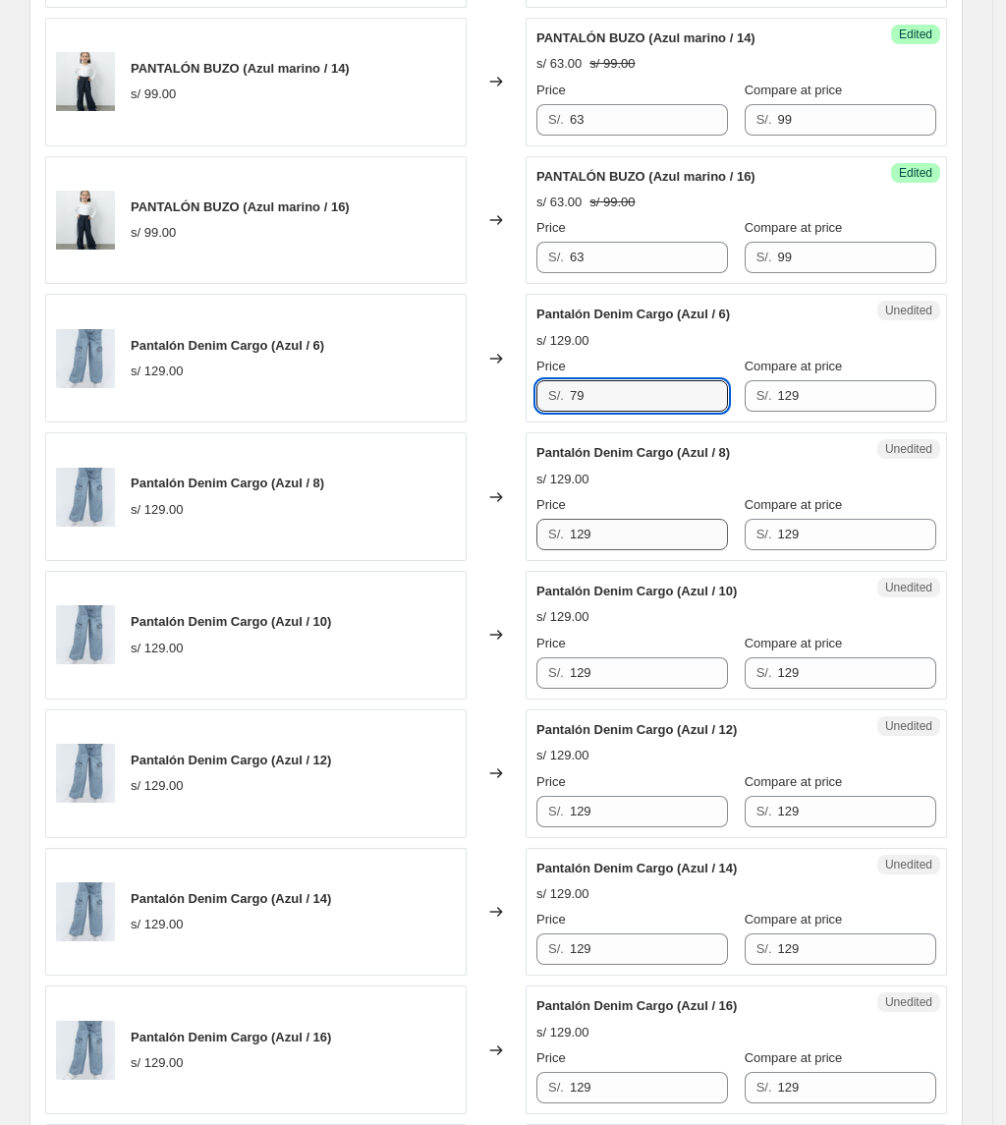
type input "79"
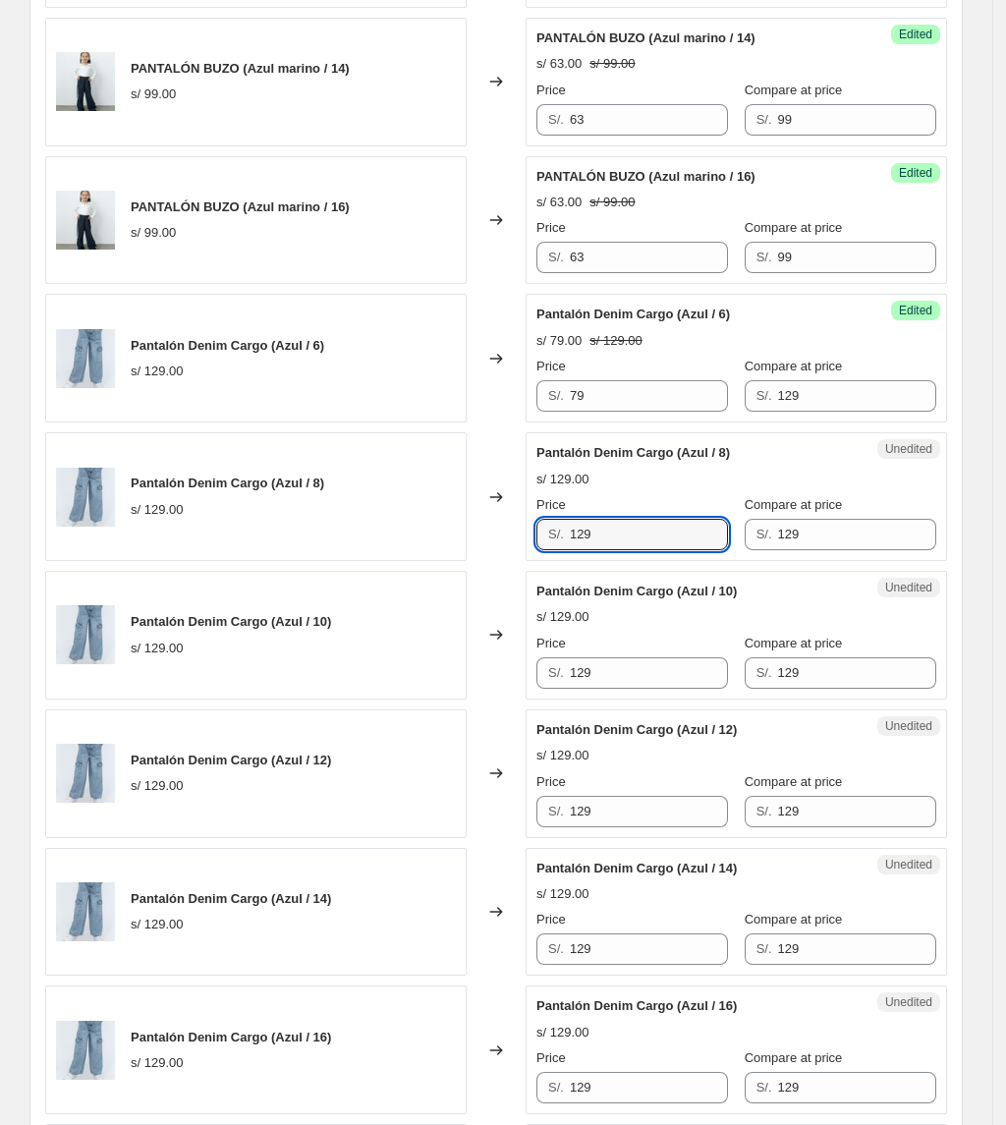
drag, startPoint x: 626, startPoint y: 538, endPoint x: 284, endPoint y: 536, distance: 341.9
click at [284, 536] on div "Pantalón Denim Cargo (Azul / 8) s/ 129.00 Changed to Unedited Pantalón Denim Ca…" at bounding box center [496, 496] width 902 height 129
paste input "7"
type input "79"
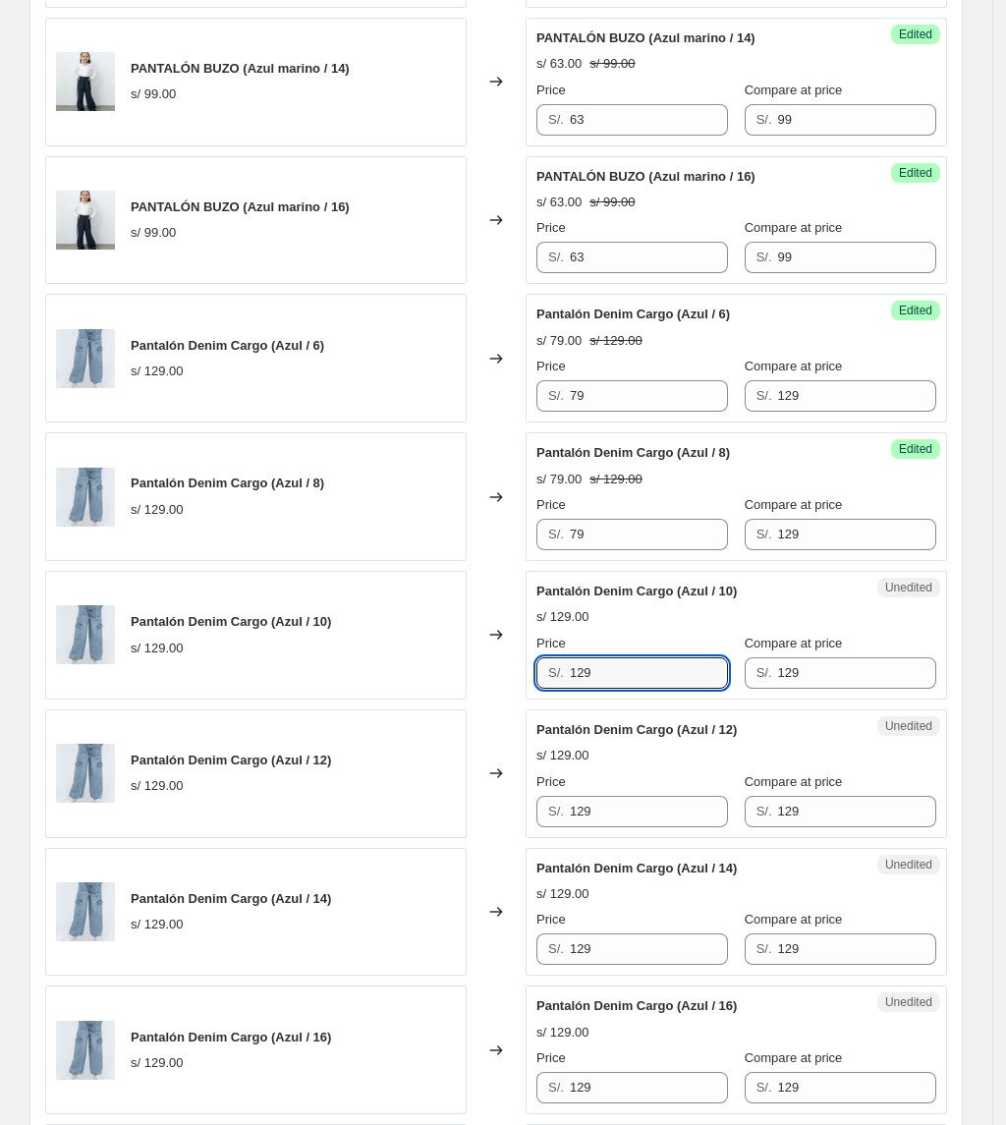
drag, startPoint x: 621, startPoint y: 686, endPoint x: 373, endPoint y: 668, distance: 248.2
click at [373, 668] on div "Pantalón Denim Cargo (Azul / 10) s/ 129.00 Changed to Unedited Pantalón Denim C…" at bounding box center [496, 635] width 902 height 129
paste input "7"
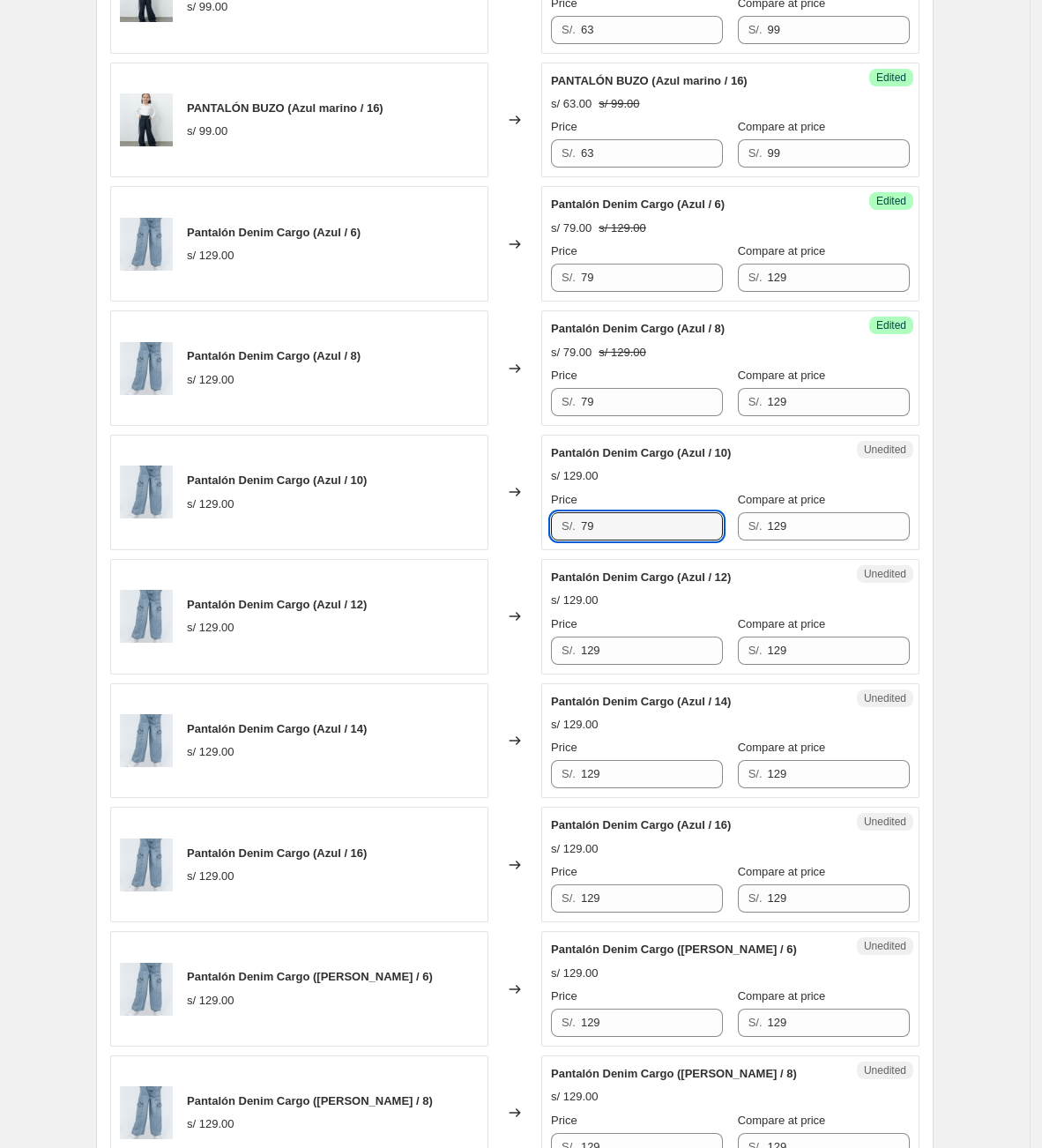
scroll to position [1778, 0]
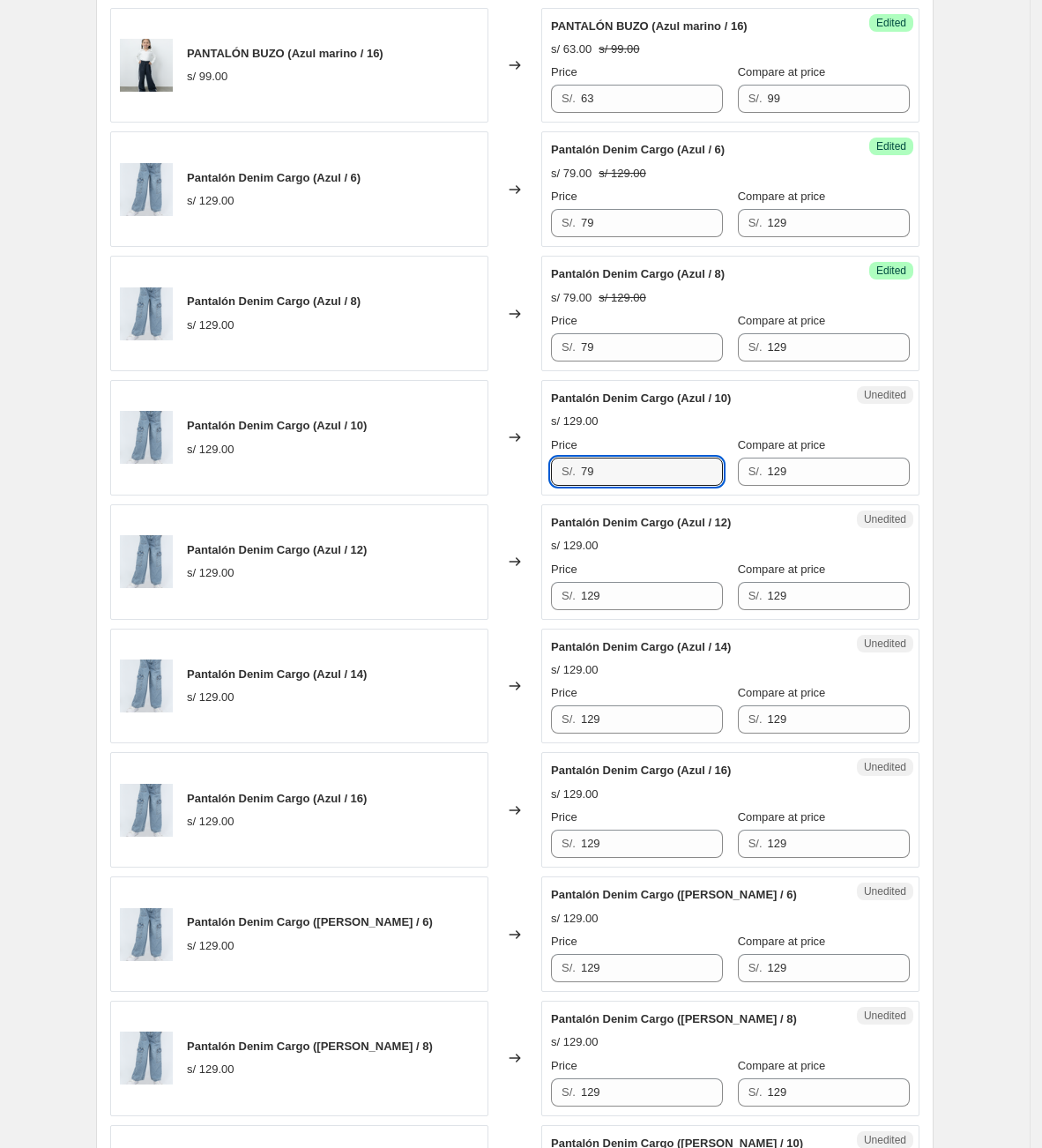
type input "79"
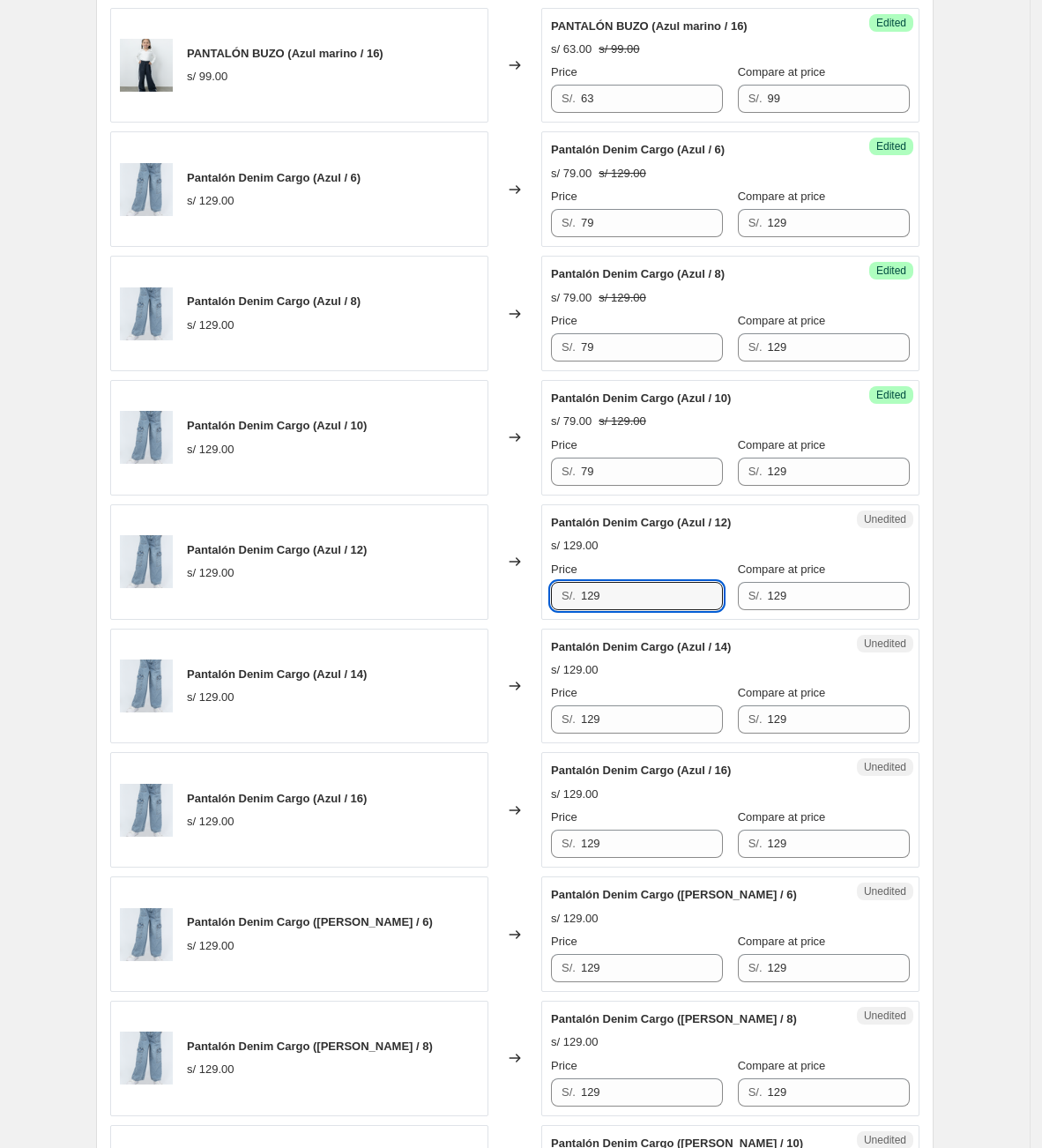
drag, startPoint x: 501, startPoint y: 614, endPoint x: 346, endPoint y: 606, distance: 155.2
click at [346, 606] on div "Pantalón Denim Cargo (Azul / 12) s/ 129.00 Changed to Unedited Pantalón Denim C…" at bounding box center [515, 562] width 810 height 116
paste input "7"
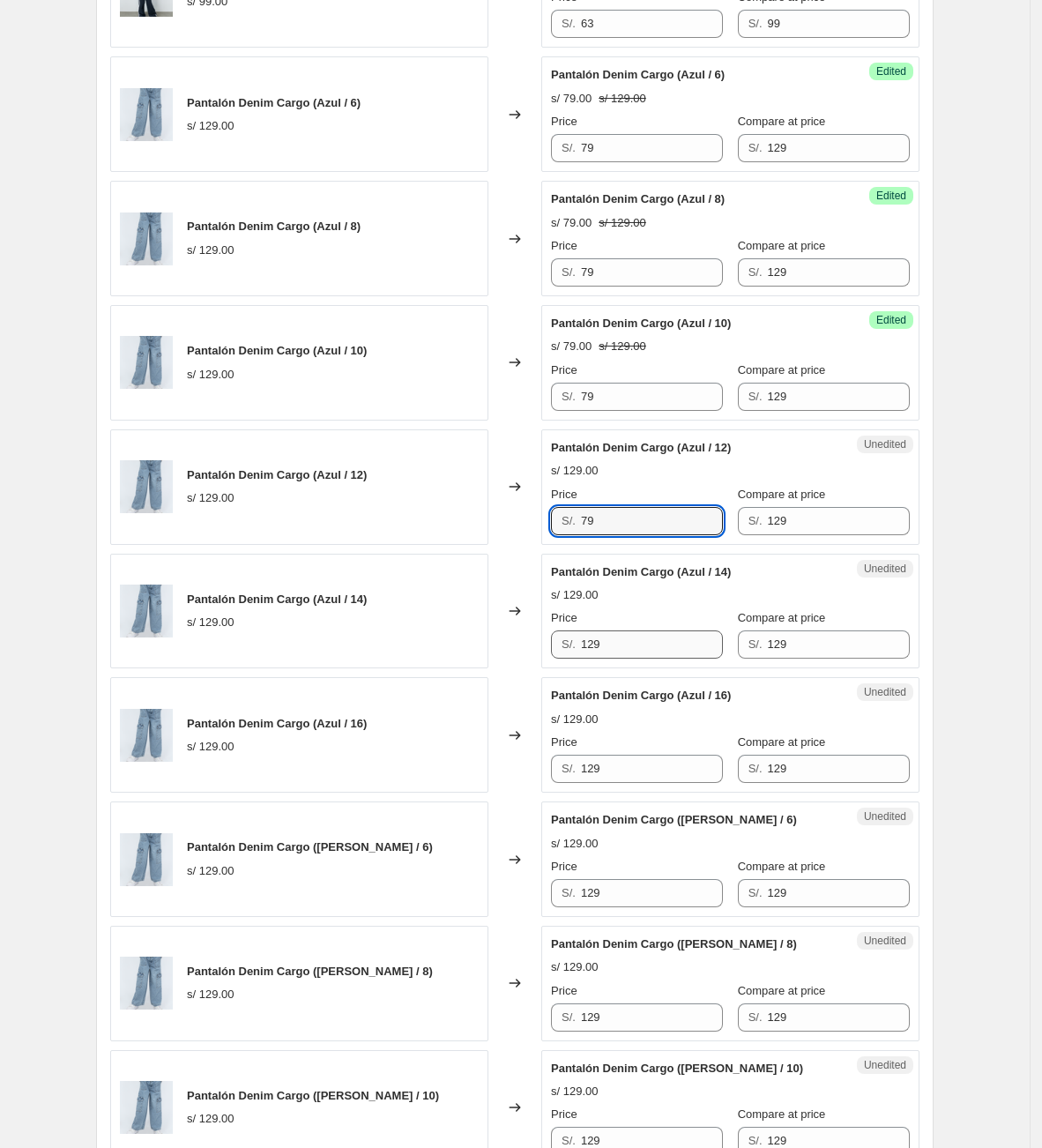
scroll to position [1910, 0]
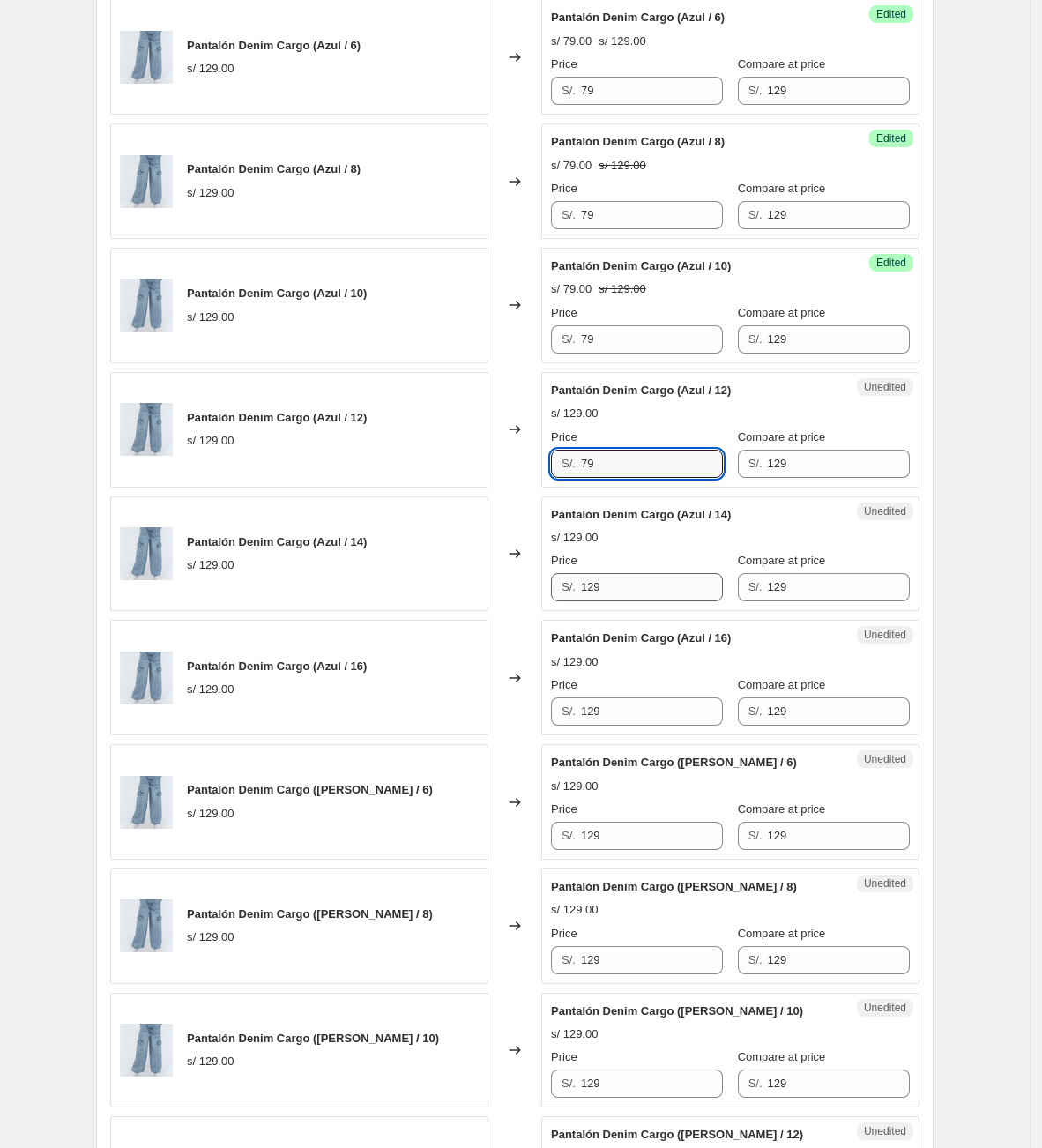
type input "79"
drag, startPoint x: 648, startPoint y: 610, endPoint x: 376, endPoint y: 599, distance: 272.2
click at [376, 599] on div "Pantalón Denim Cargo (Azul / 14) s/ 129.00 Changed to Unedited Pantalón Denim C…" at bounding box center [515, 554] width 810 height 116
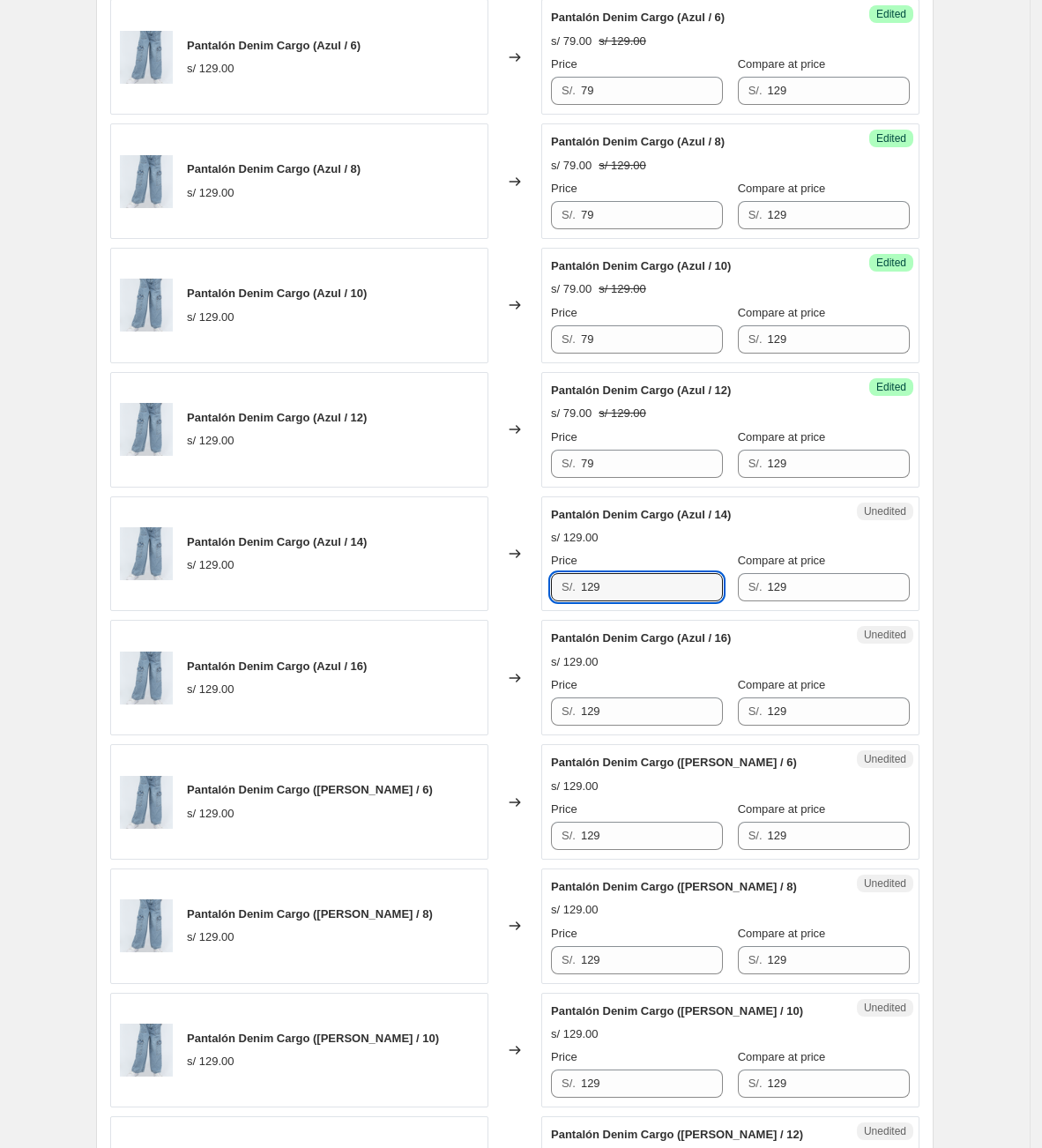
paste input "7"
type input "79"
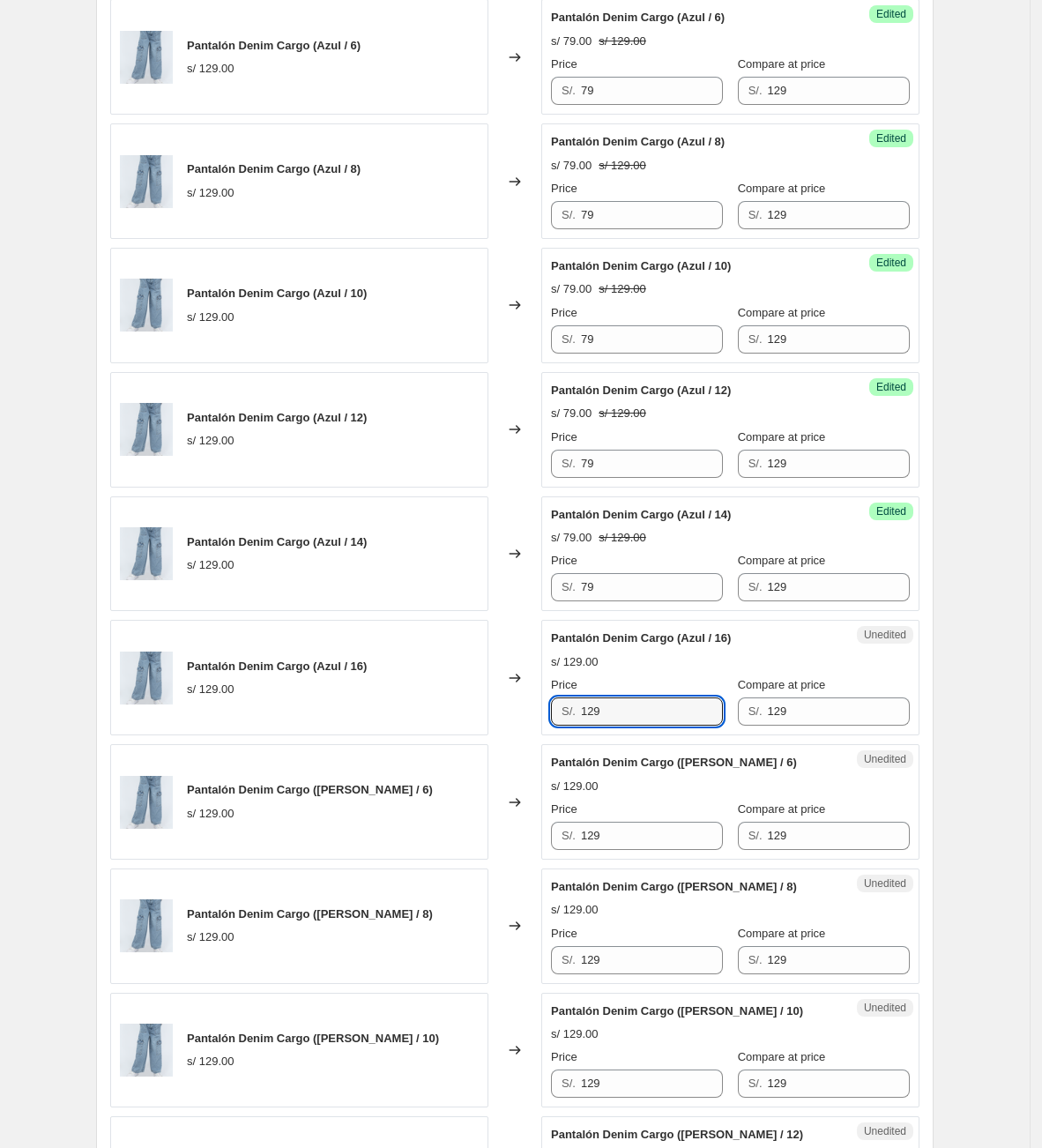
drag, startPoint x: 645, startPoint y: 719, endPoint x: 405, endPoint y: 724, distance: 240.1
click at [405, 723] on div "Pantalón Denim Cargo (Azul / 16) s/ 129.00 Changed to Unedited Pantalón Denim C…" at bounding box center [515, 678] width 810 height 116
paste input "7"
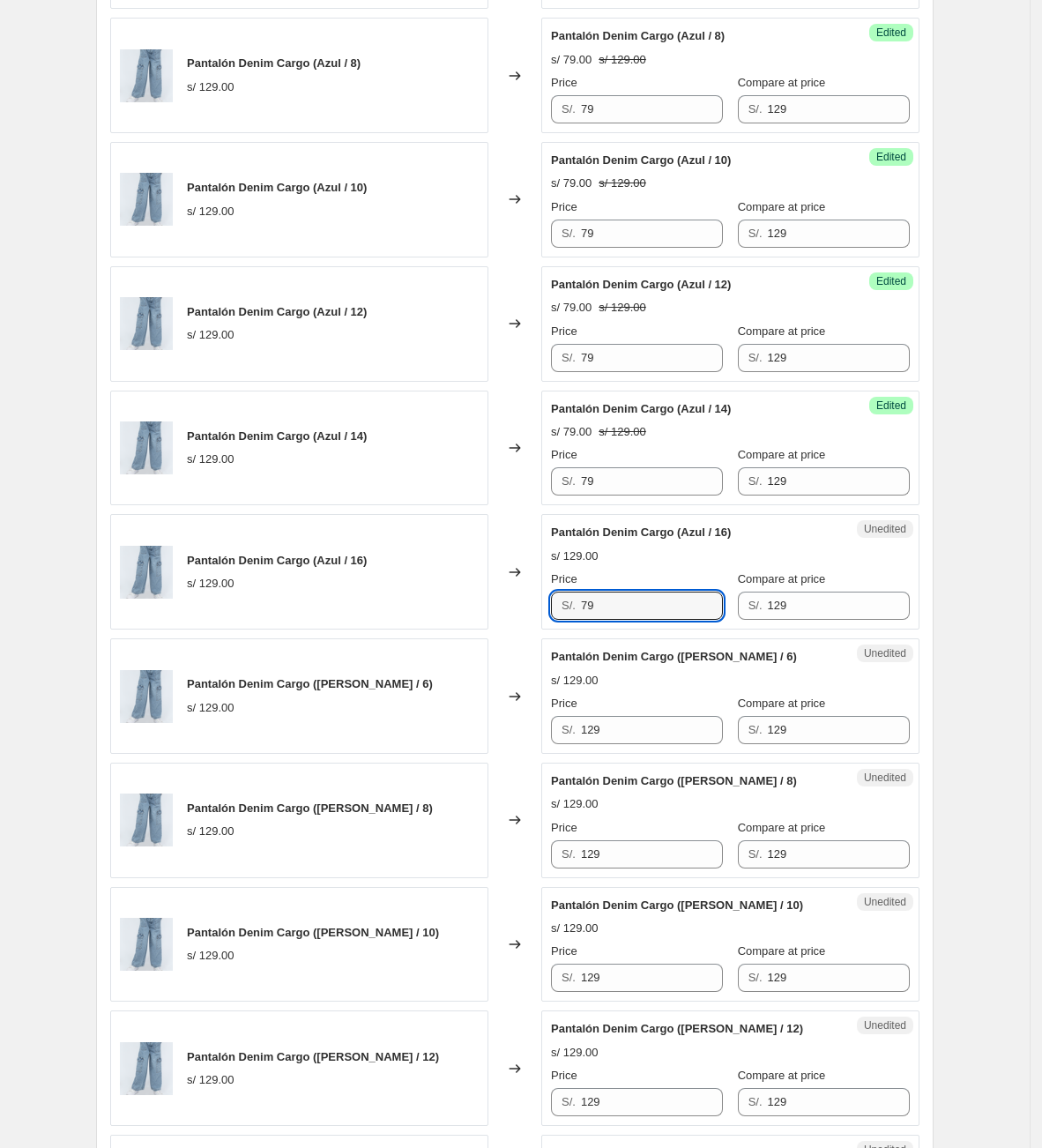
scroll to position [2175, 0]
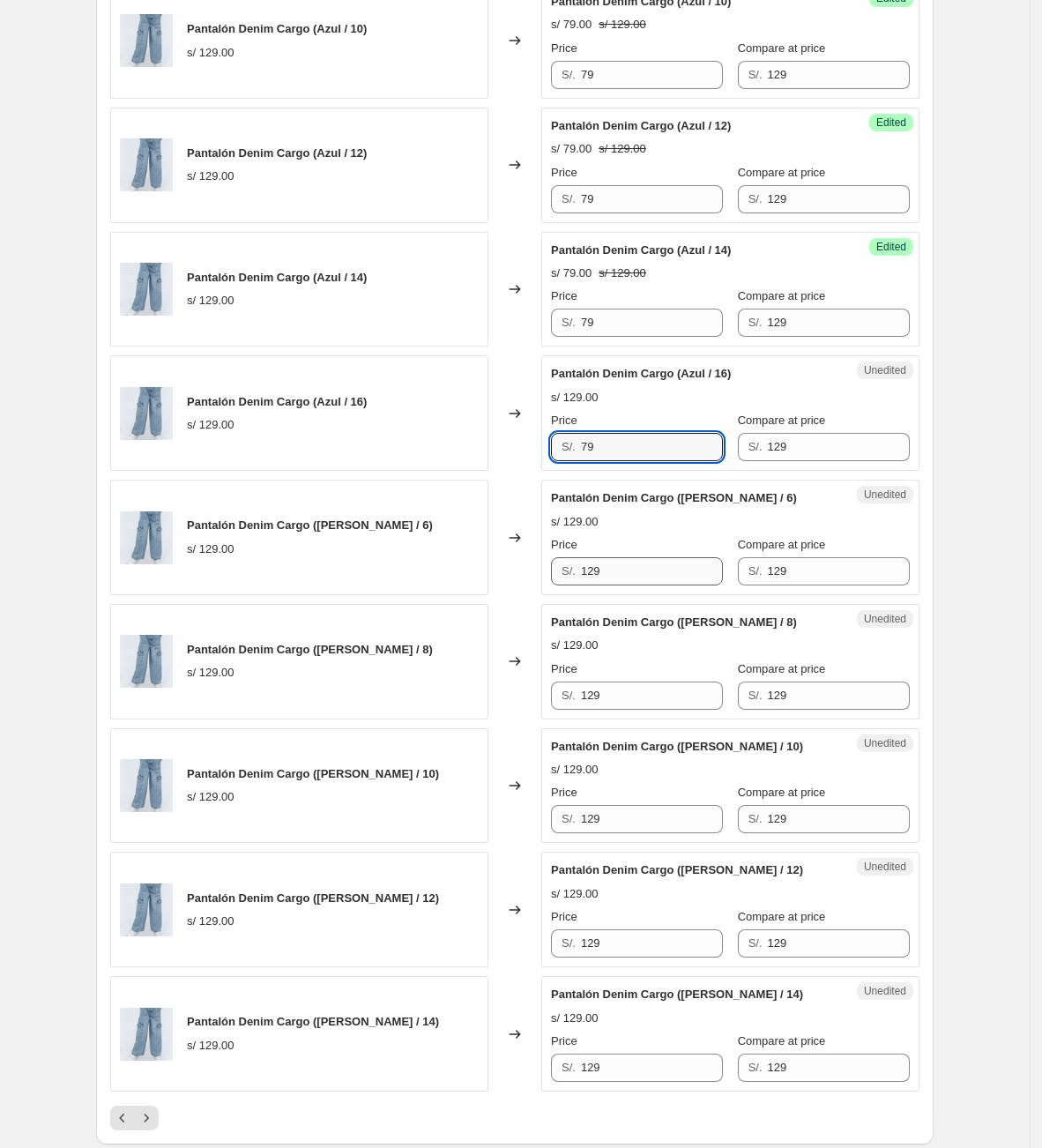
type input "79"
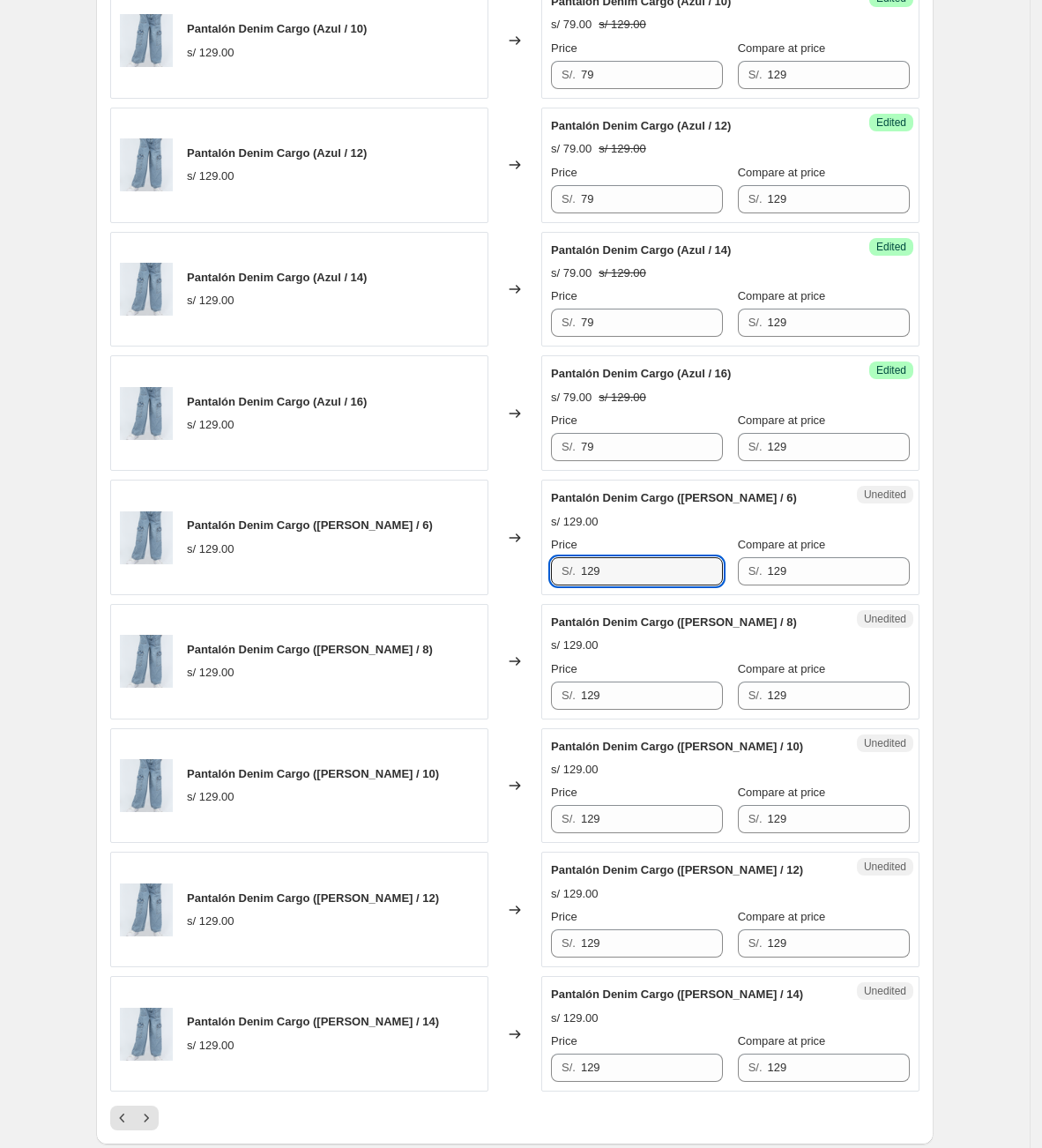
drag, startPoint x: 648, startPoint y: 583, endPoint x: 366, endPoint y: 593, distance: 282.2
click at [366, 593] on div "Pantalón Denim Cargo ([PERSON_NAME] / 6) s/ 129.00 Changed to Unedited Pantalón…" at bounding box center [515, 537] width 810 height 116
paste input "7"
type input "79"
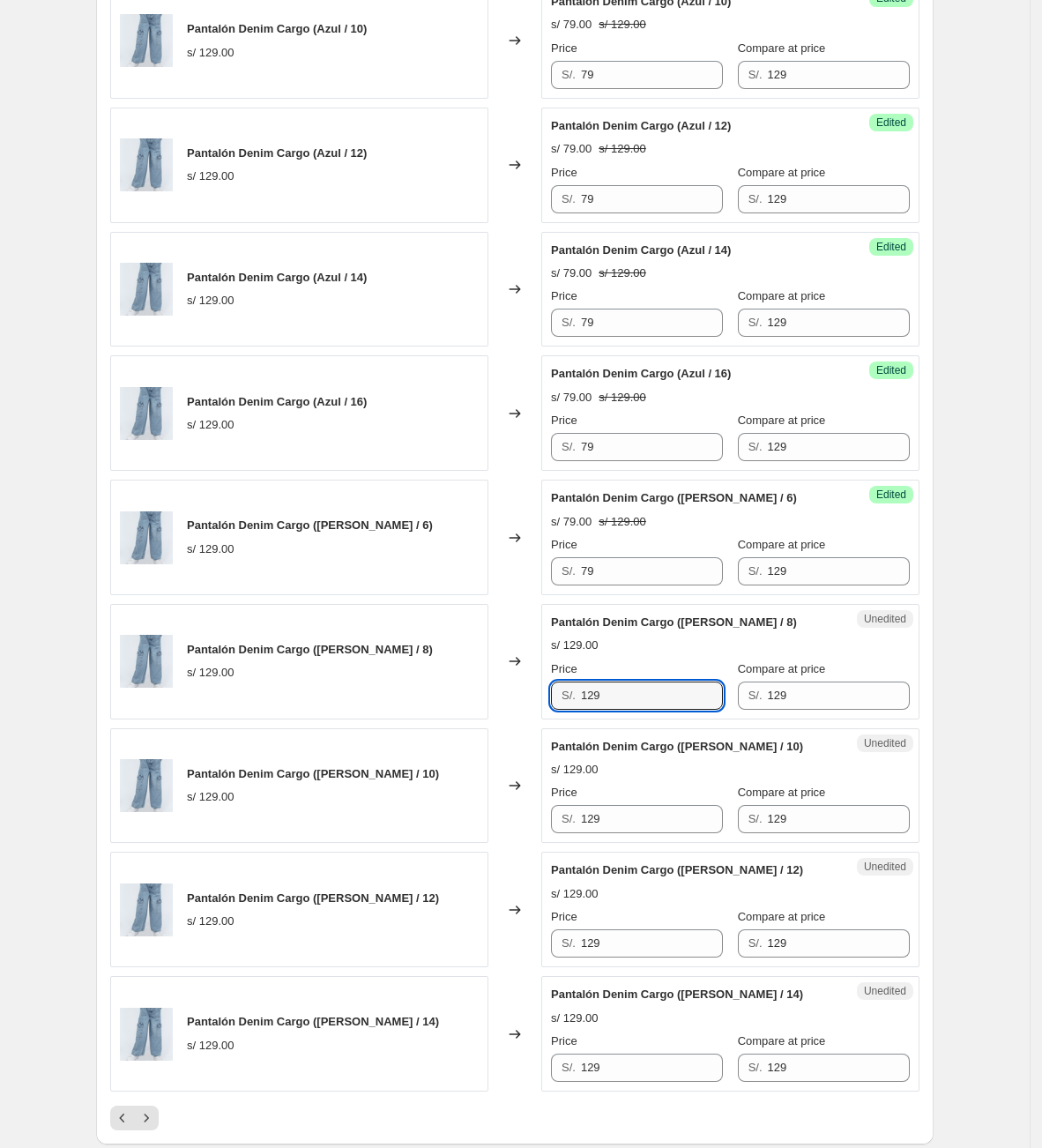
drag, startPoint x: 627, startPoint y: 706, endPoint x: 442, endPoint y: 705, distance: 185.0
click at [442, 707] on div "Pantalón Denim Cargo ([PERSON_NAME] / 8) s/ 129.00 Changed to Unedited Pantalón…" at bounding box center [515, 662] width 810 height 116
paste input "7"
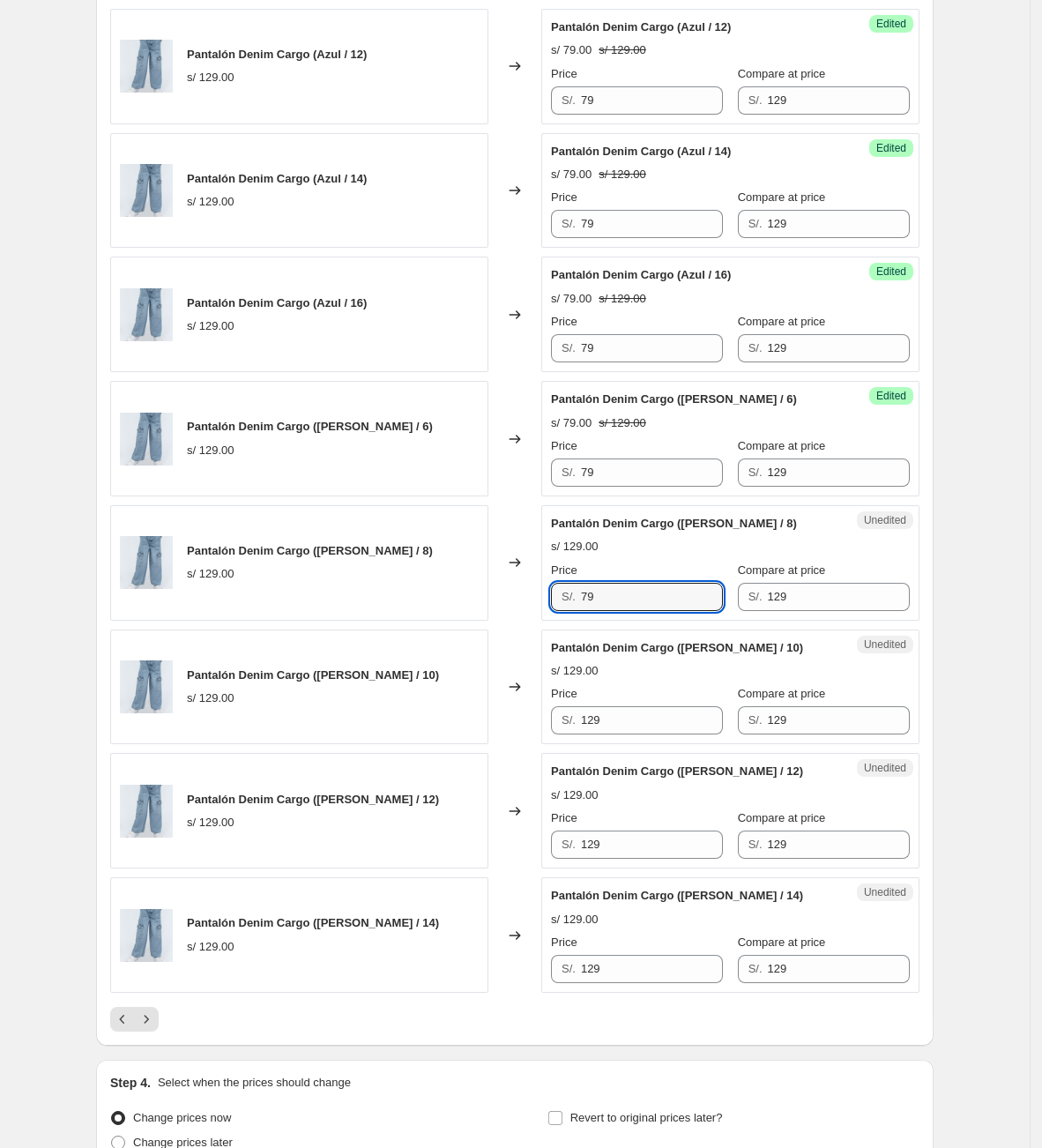
scroll to position [2439, 0]
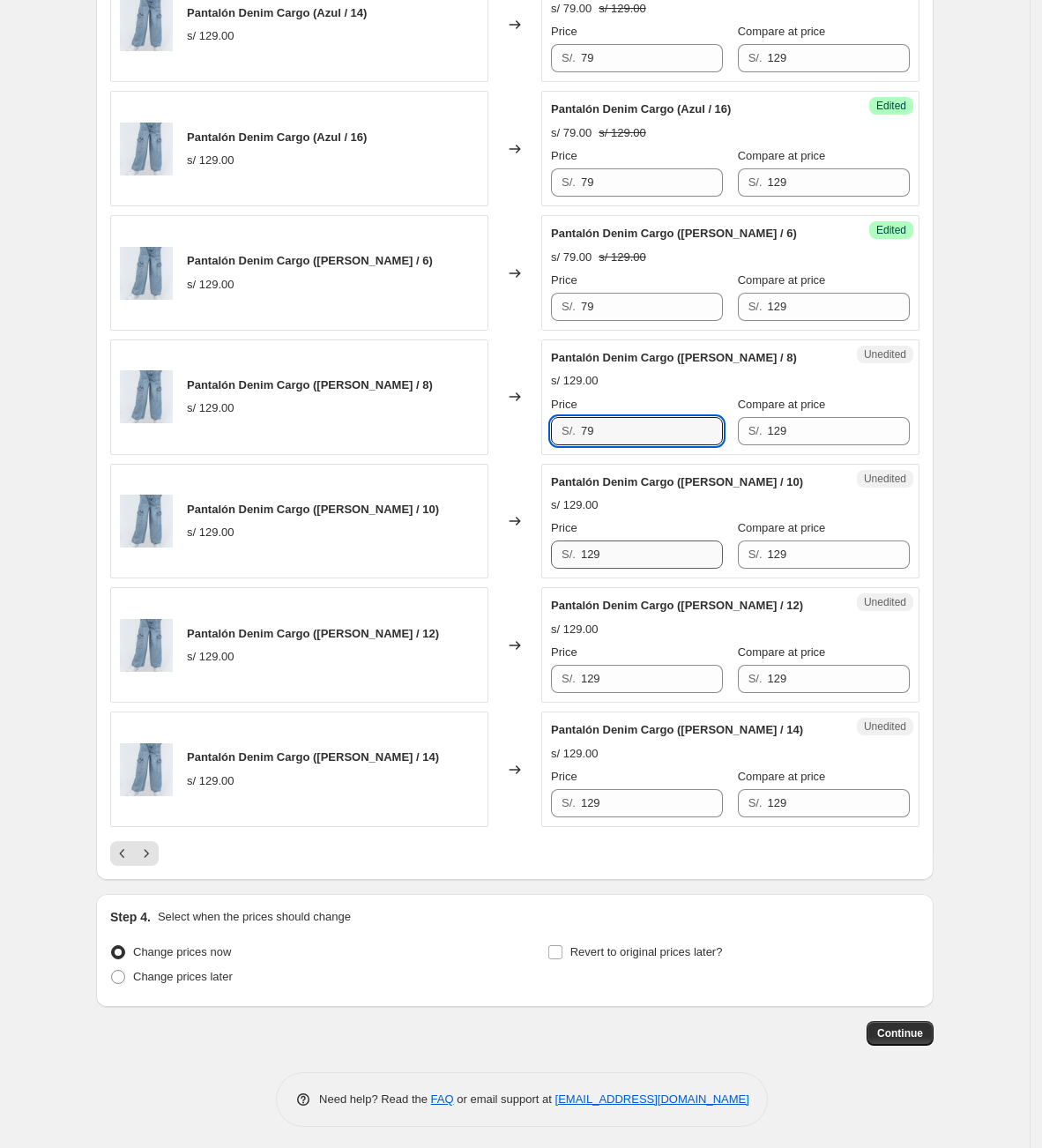
type input "79"
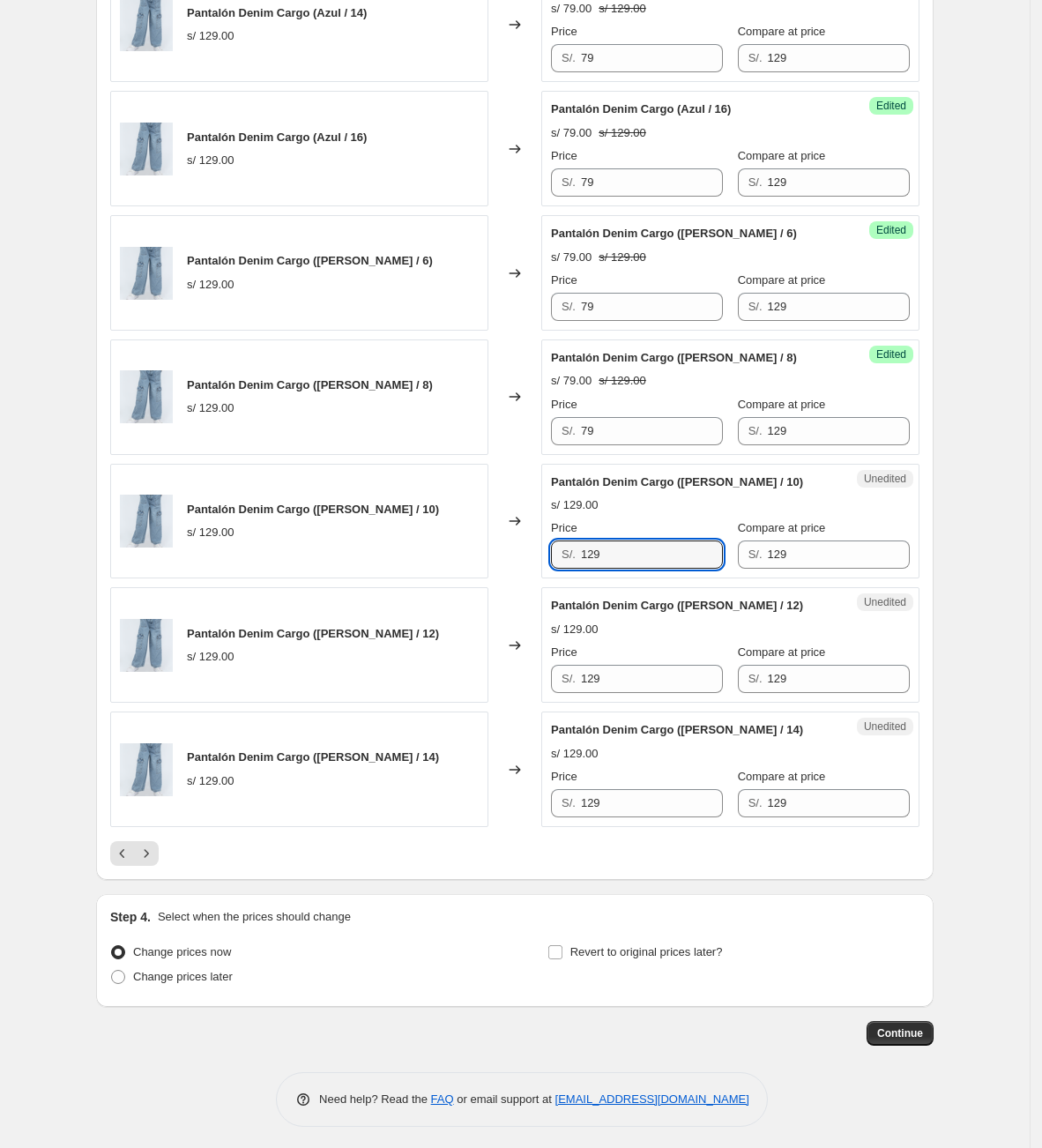
drag, startPoint x: 654, startPoint y: 563, endPoint x: 215, endPoint y: 566, distance: 439.0
click at [215, 566] on div "Pantalón Denim Cargo ([PERSON_NAME] / 10) s/ 129.00 Changed to Unedited Pantaló…" at bounding box center [515, 521] width 810 height 116
paste input "7"
type input "79"
paste input "7"
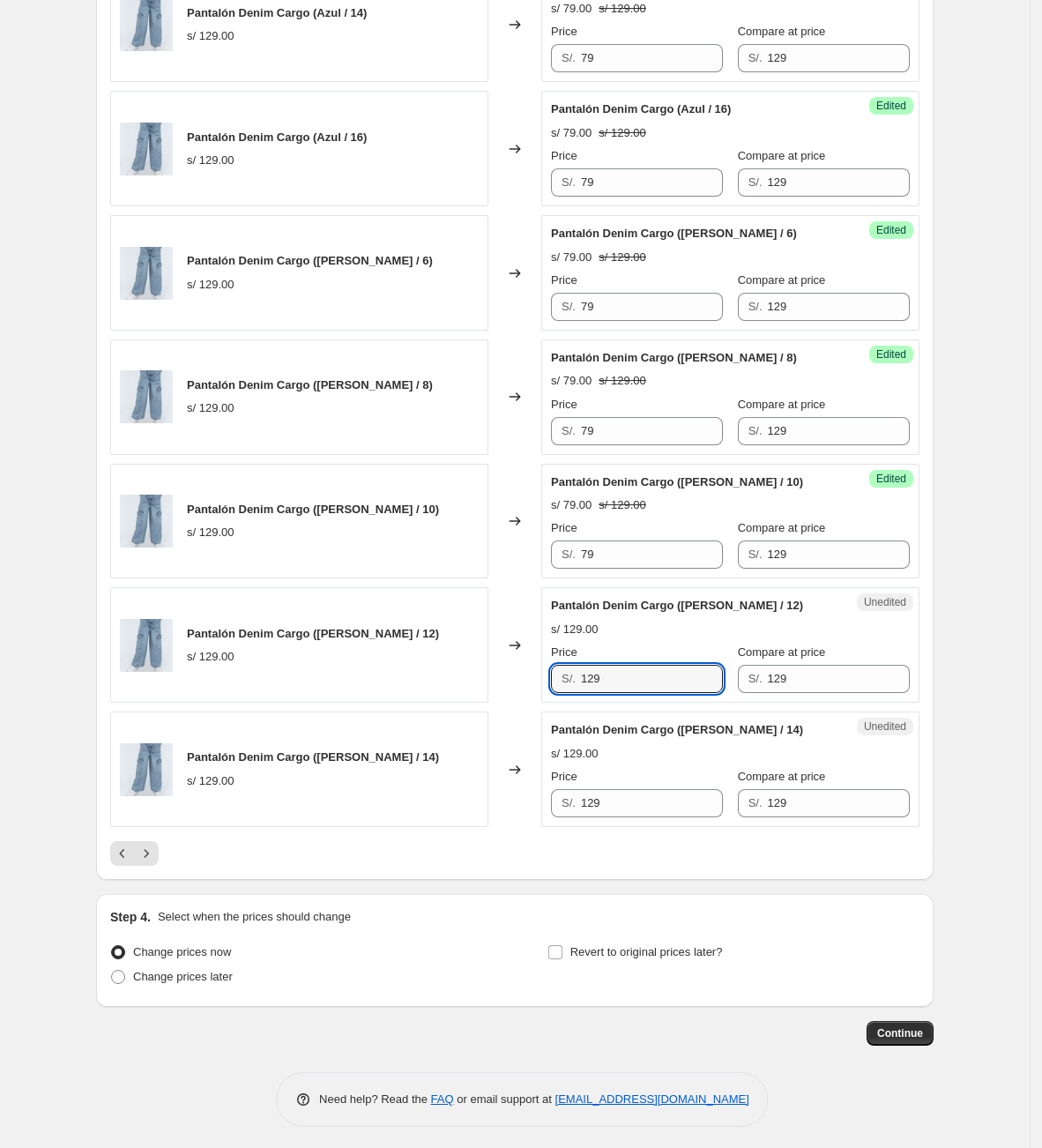
drag, startPoint x: 651, startPoint y: 701, endPoint x: 259, endPoint y: 714, distance: 392.2
click at [259, 703] on div "Pantalón Denim Cargo ([PERSON_NAME] / 12) s/ 129.00 Changed to Unedited Pantaló…" at bounding box center [515, 644] width 810 height 116
type input "79"
drag, startPoint x: 644, startPoint y: 817, endPoint x: 328, endPoint y: 809, distance: 316.1
click at [337, 811] on div "Pantalón Denim Cargo ([PERSON_NAME] / 14) s/ 129.00 Changed to Unedited Pantaló…" at bounding box center [515, 769] width 810 height 116
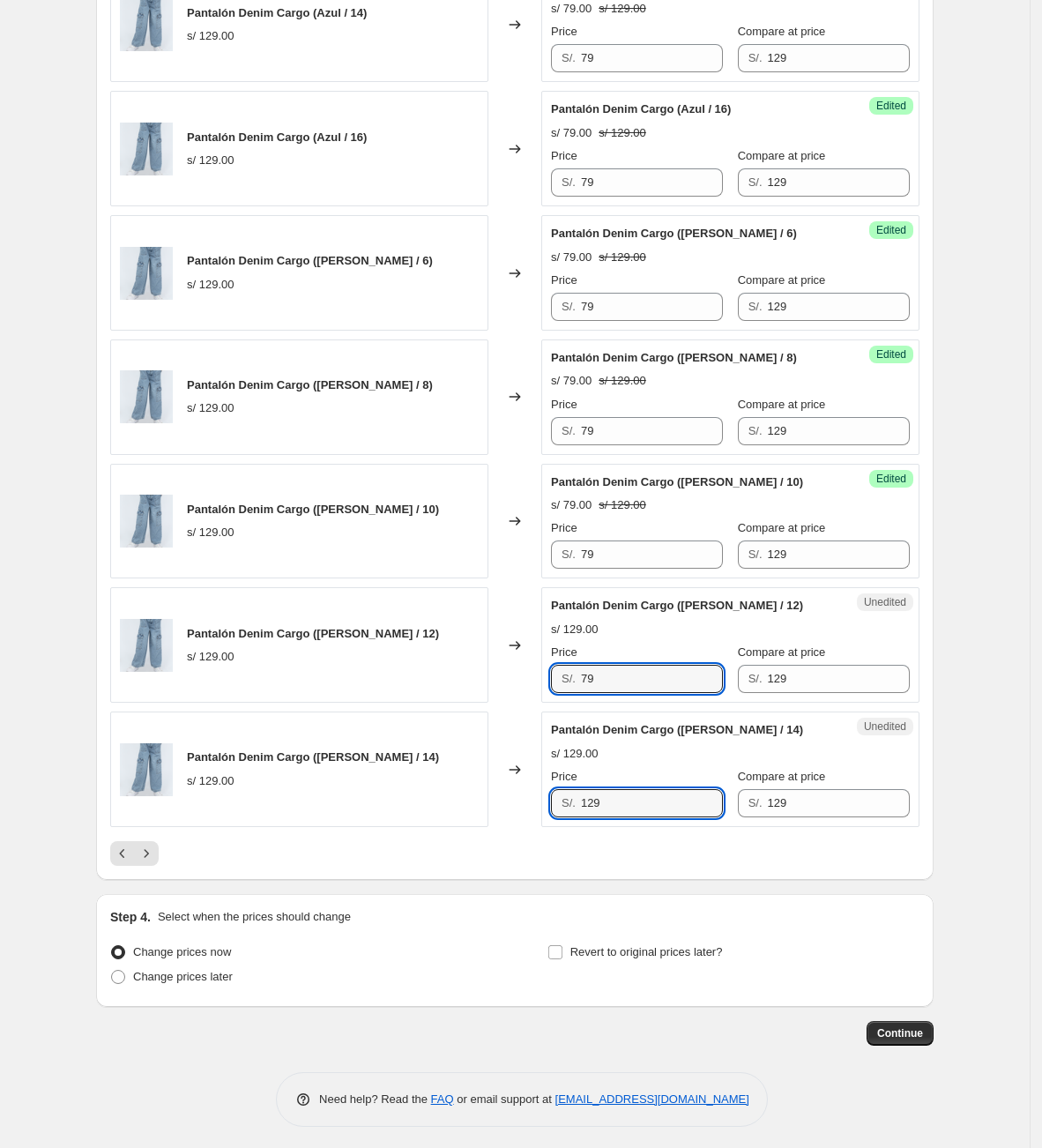
paste input "7"
type input "79"
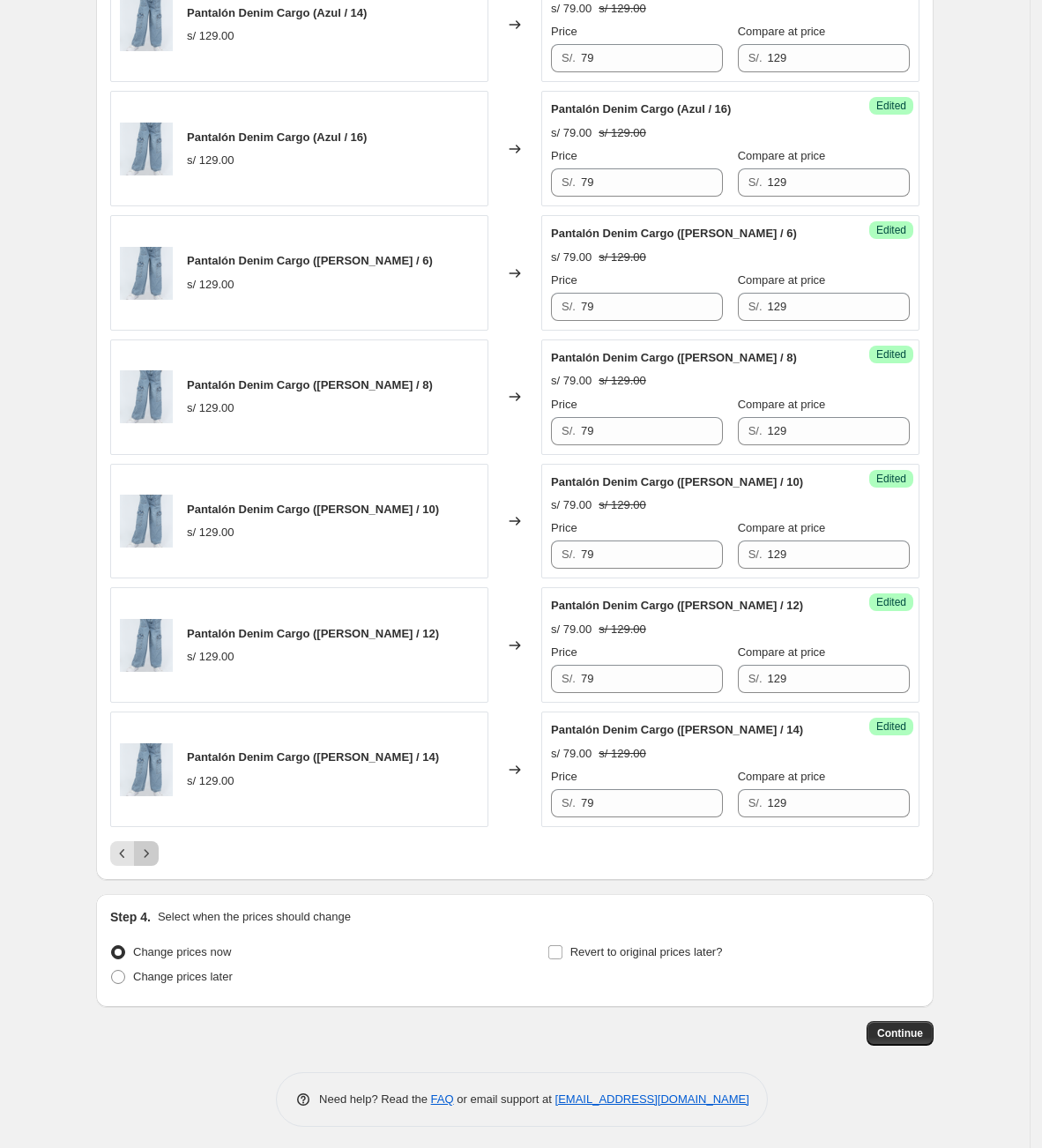
click at [138, 864] on button "Next" at bounding box center [146, 854] width 25 height 25
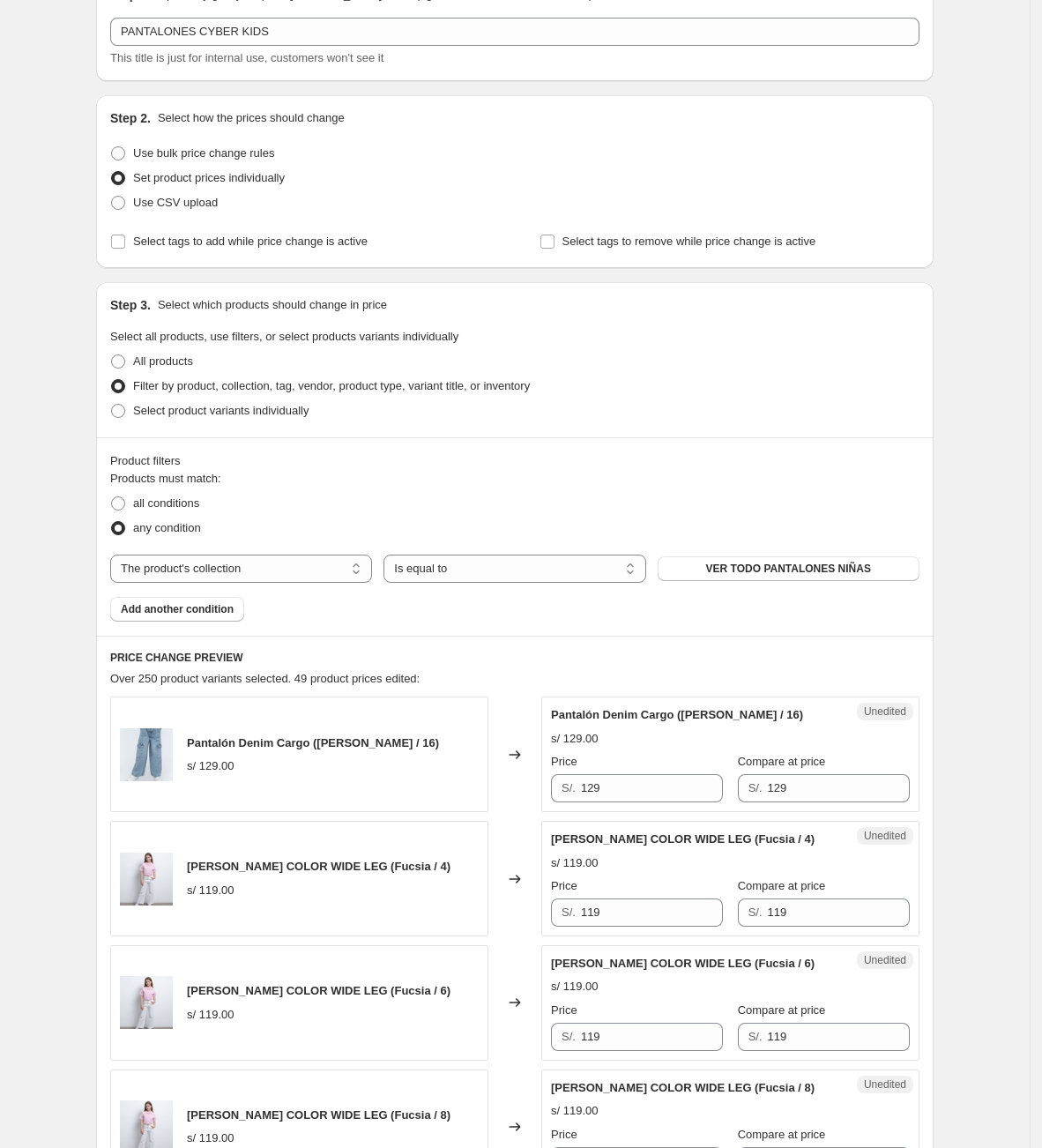
scroll to position [0, 0]
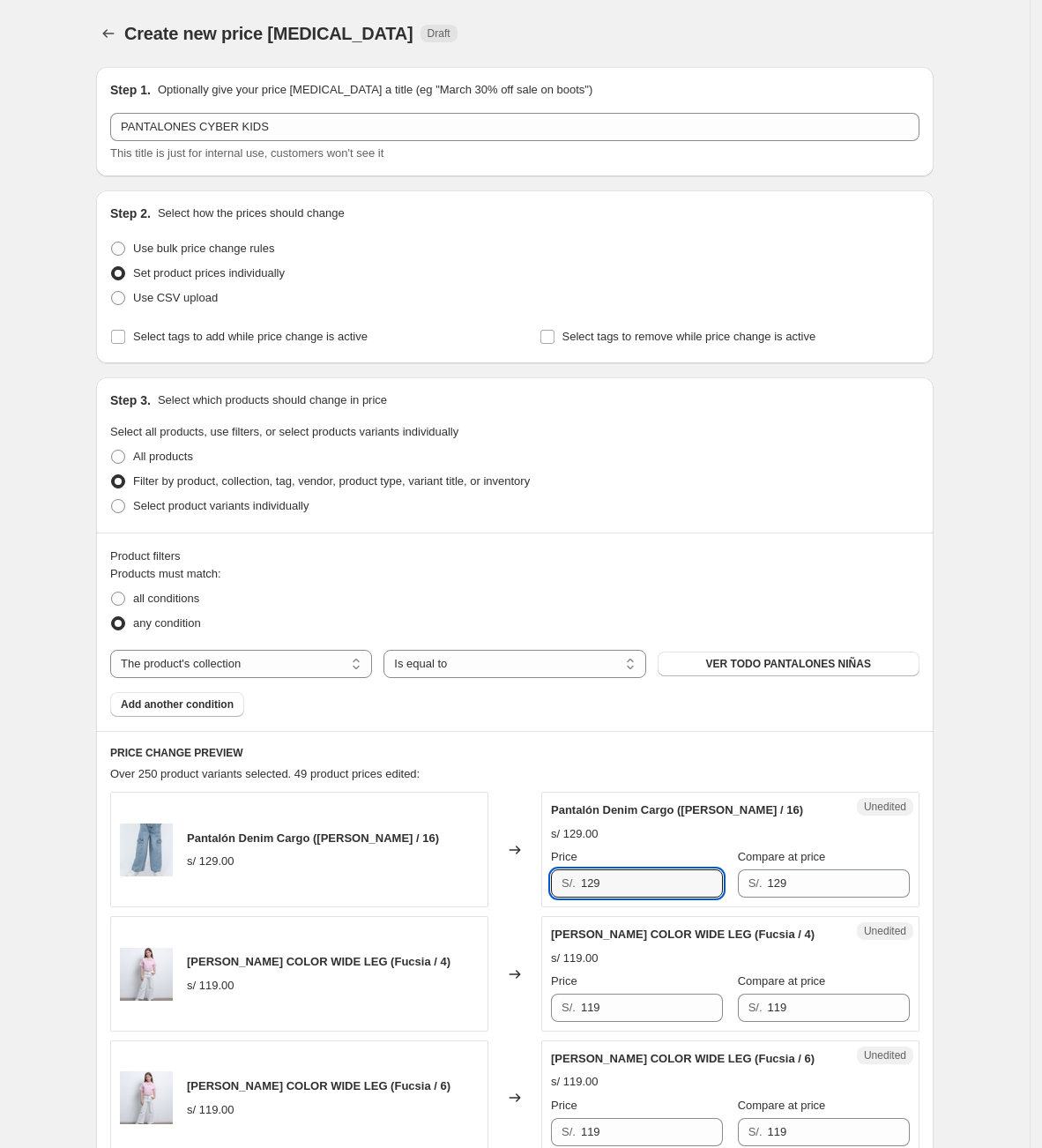
drag, startPoint x: 668, startPoint y: 890, endPoint x: 460, endPoint y: 873, distance: 208.7
click at [460, 883] on div "Pantalón Denim Cargo ([PERSON_NAME] / 16) s/ 129.00 Changed to Unedited Pantaló…" at bounding box center [515, 849] width 810 height 116
paste input "7"
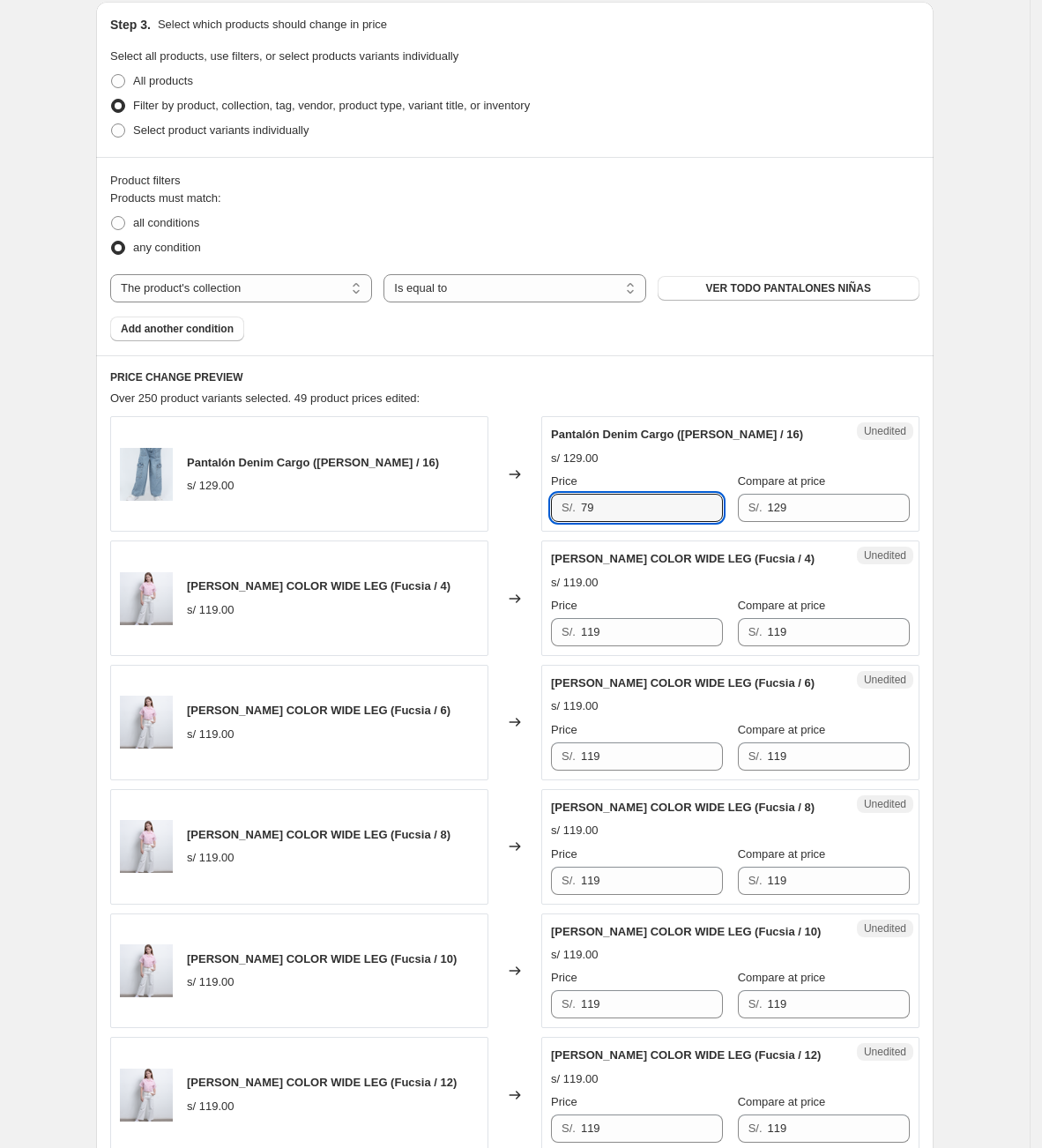
scroll to position [529, 0]
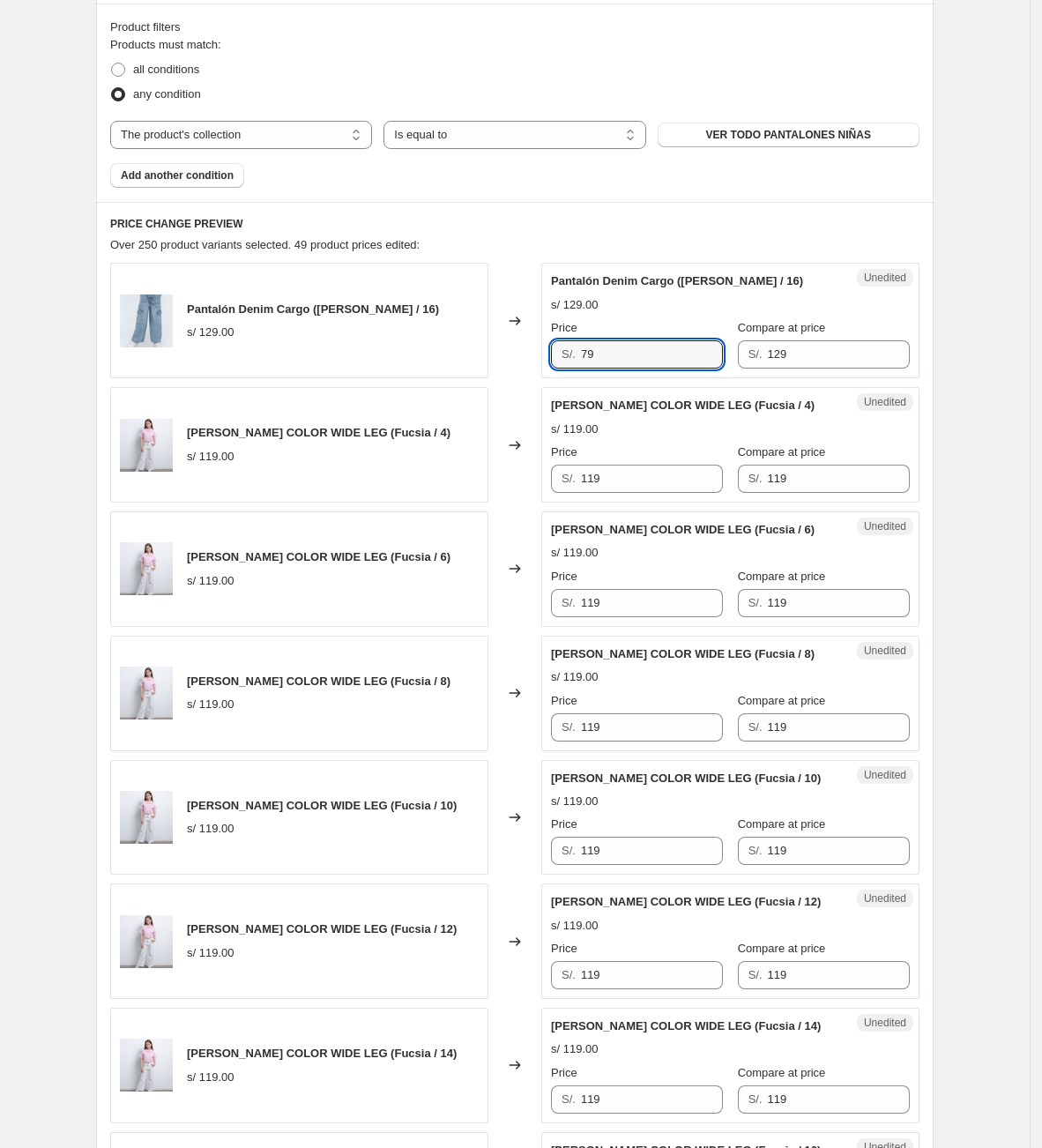
type input "79"
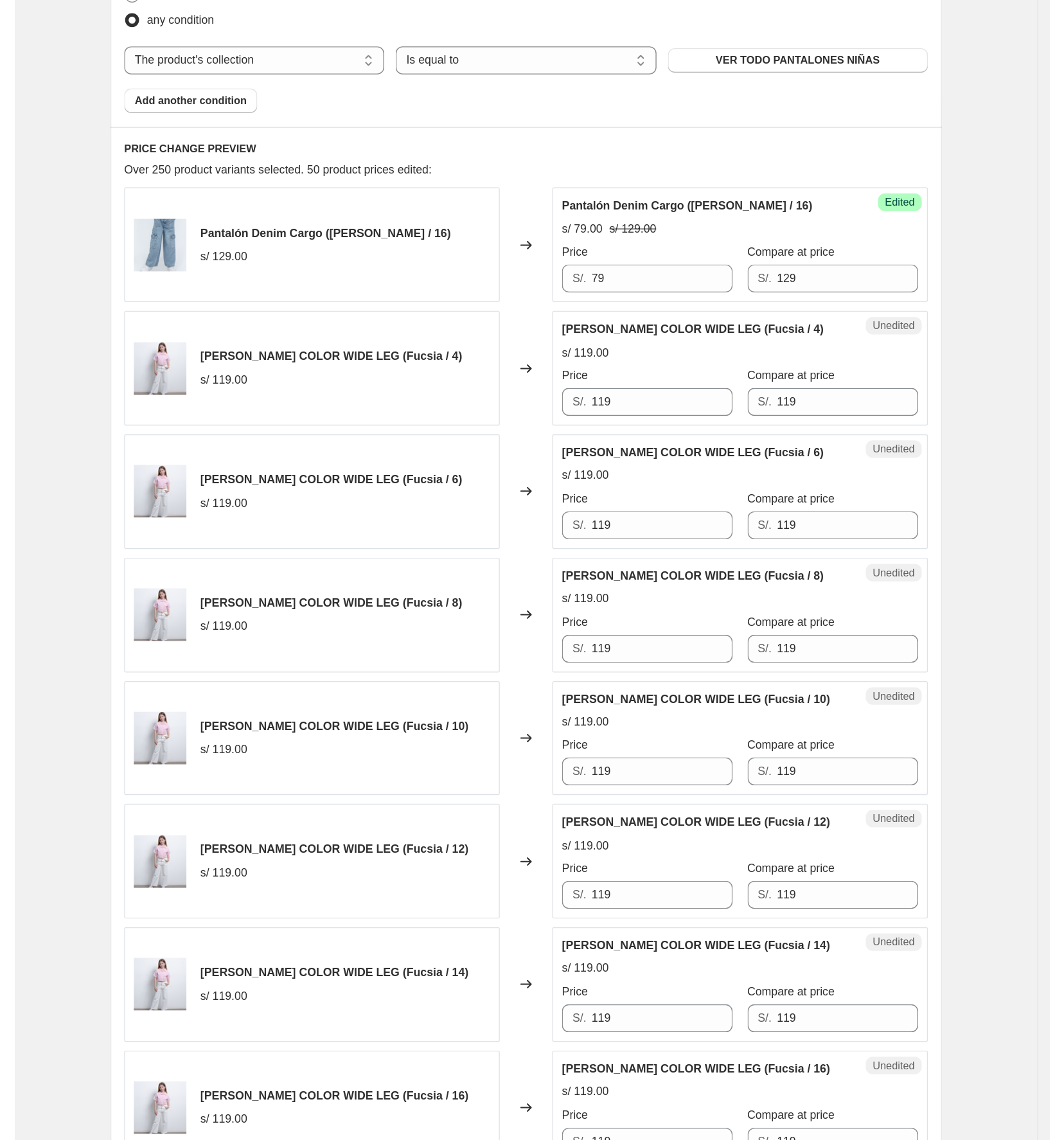
scroll to position [482, 0]
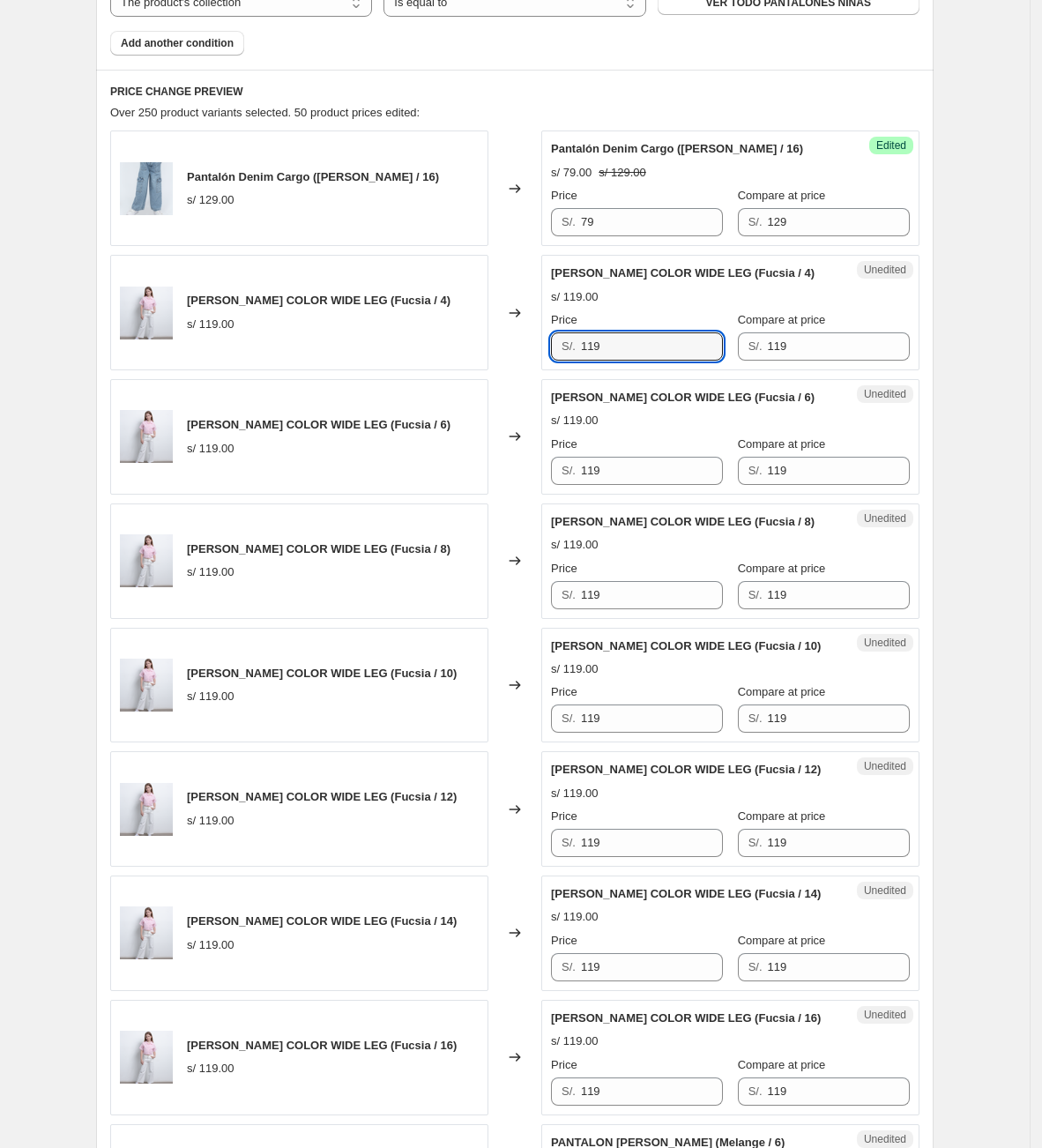
drag, startPoint x: 652, startPoint y: 351, endPoint x: 431, endPoint y: 346, distance: 221.1
click at [431, 346] on div "[PERSON_NAME] COLOR WIDE LEG (Fucsia / 4) s/ 119.00 Changed to Unedited [PERSON…" at bounding box center [515, 312] width 810 height 116
drag, startPoint x: 683, startPoint y: 341, endPoint x: 562, endPoint y: 342, distance: 121.0
click at [562, 342] on div "S/. 73" at bounding box center [637, 346] width 172 height 28
type input "73"
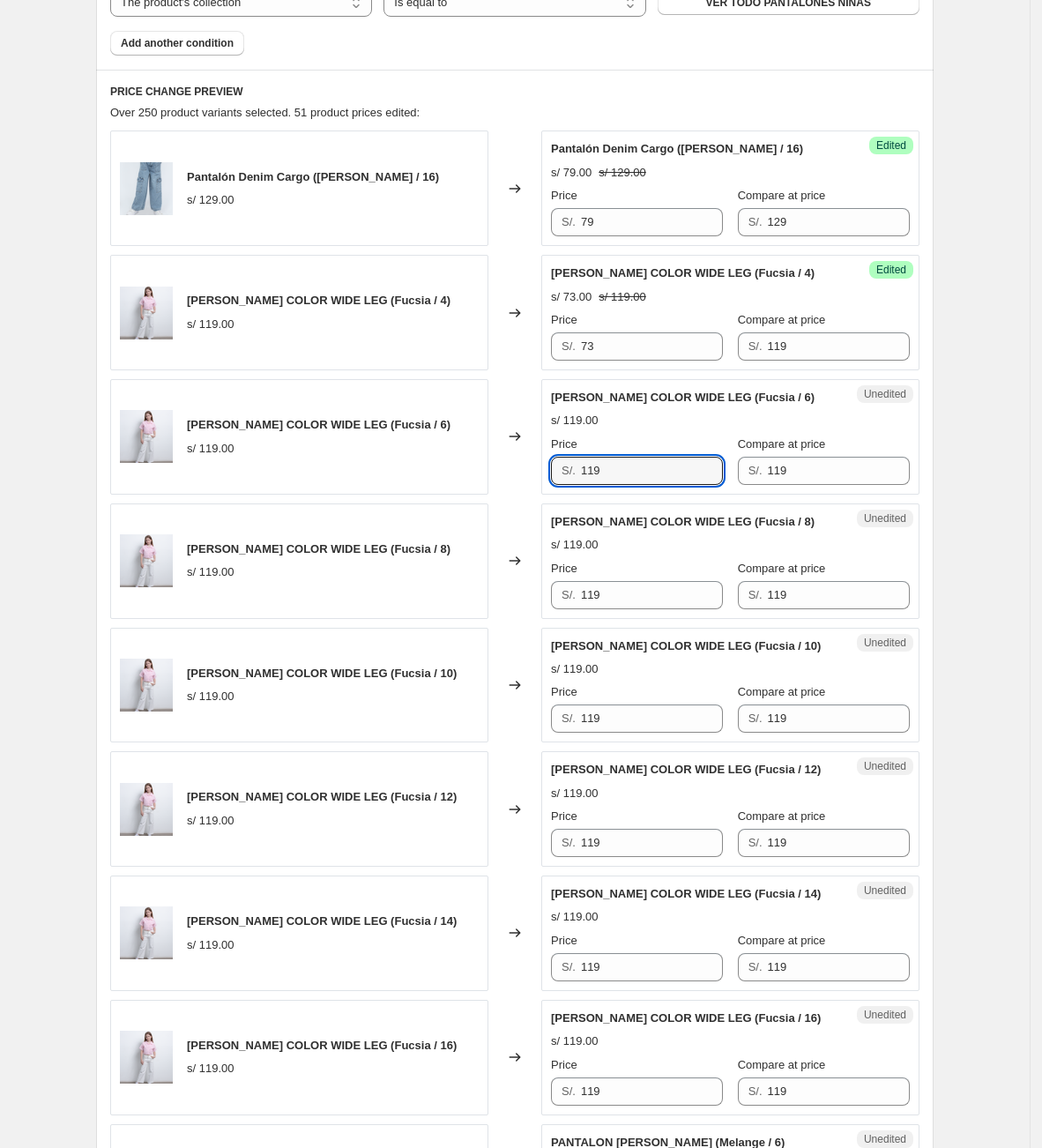
drag, startPoint x: 627, startPoint y: 458, endPoint x: 252, endPoint y: 478, distance: 375.5
click at [259, 482] on div "[PERSON_NAME] COLOR WIDE LEG (Fucsia / 6) s/ 119.00 Changed to Unedited [PERSON…" at bounding box center [515, 436] width 810 height 116
paste input "73"
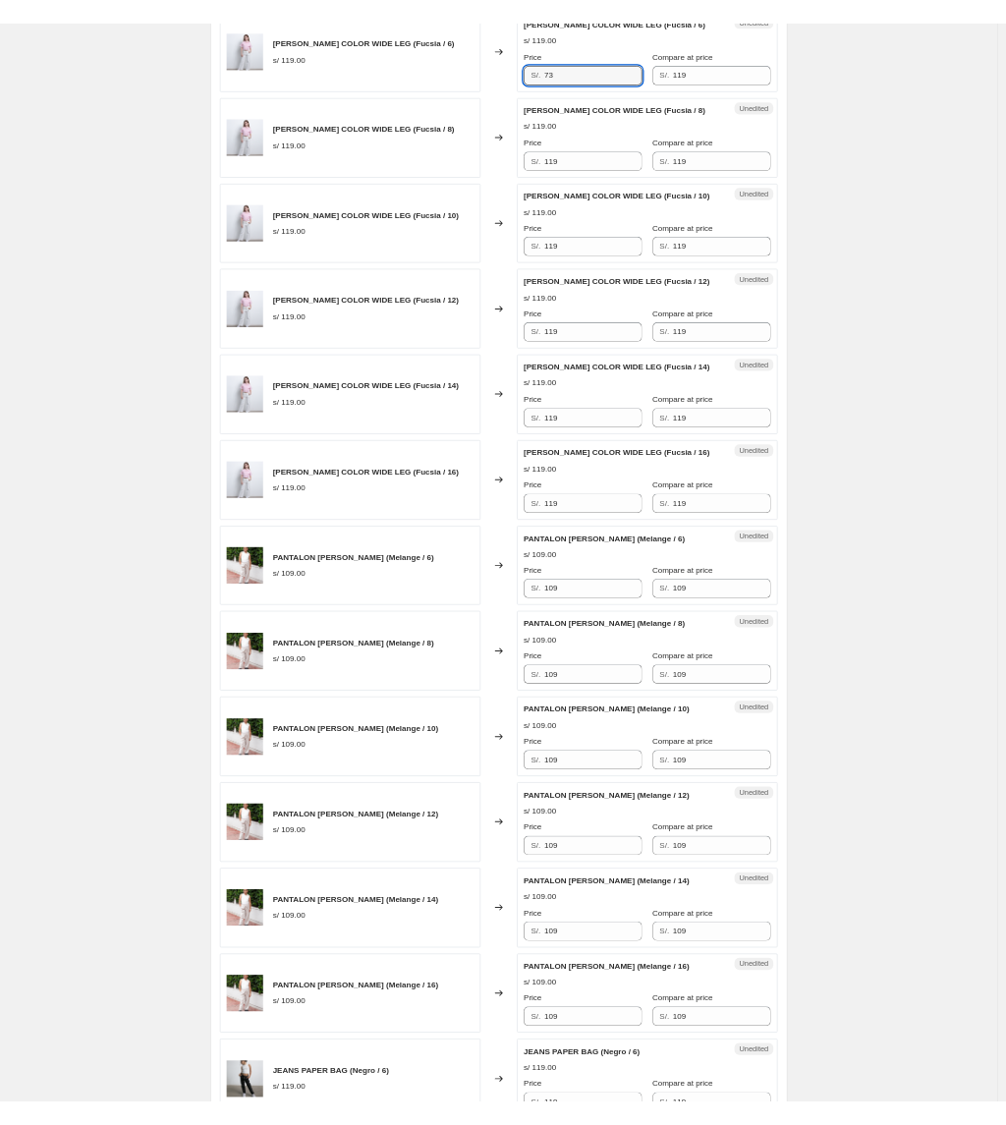
scroll to position [1179, 0]
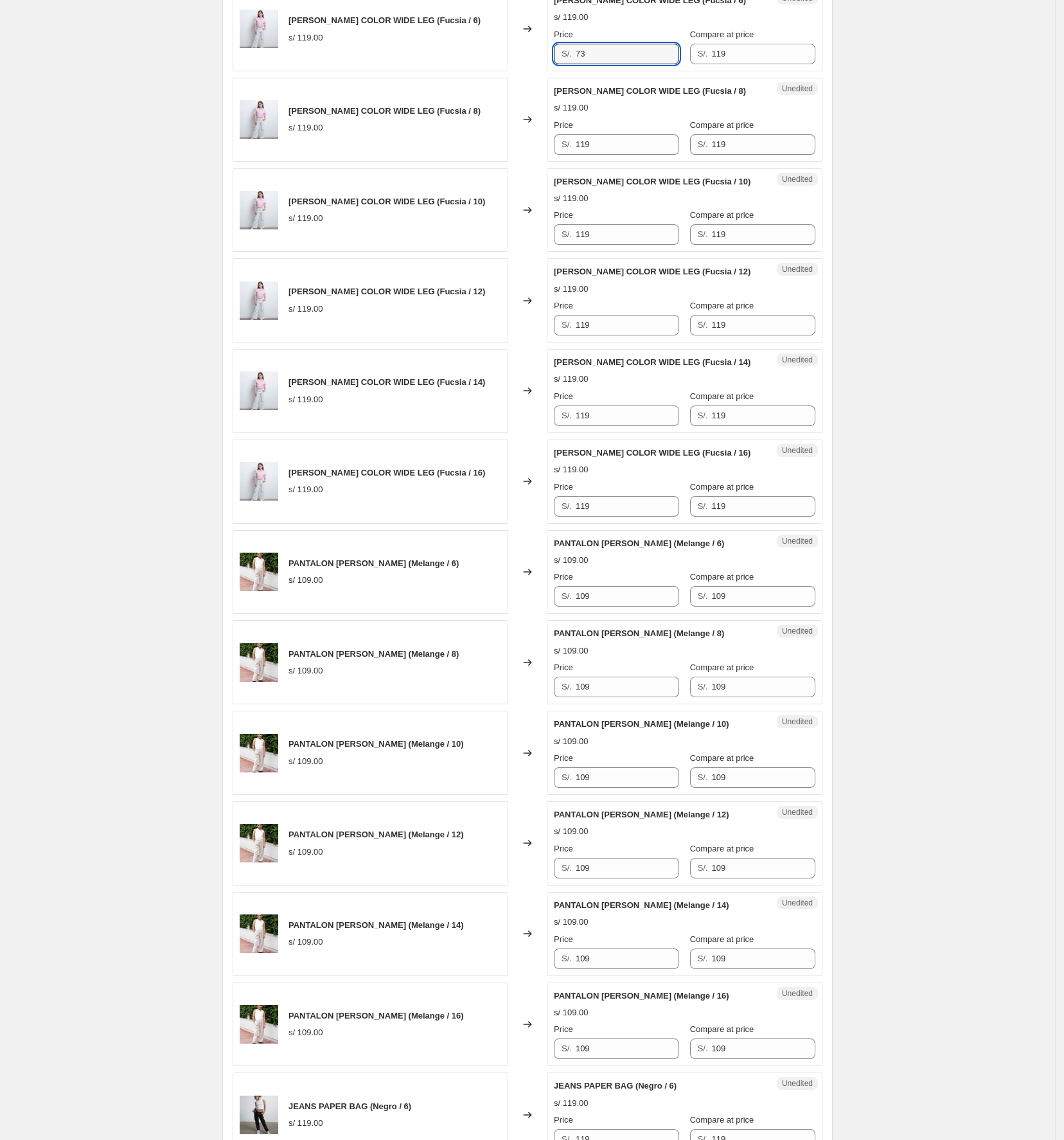
type input "73"
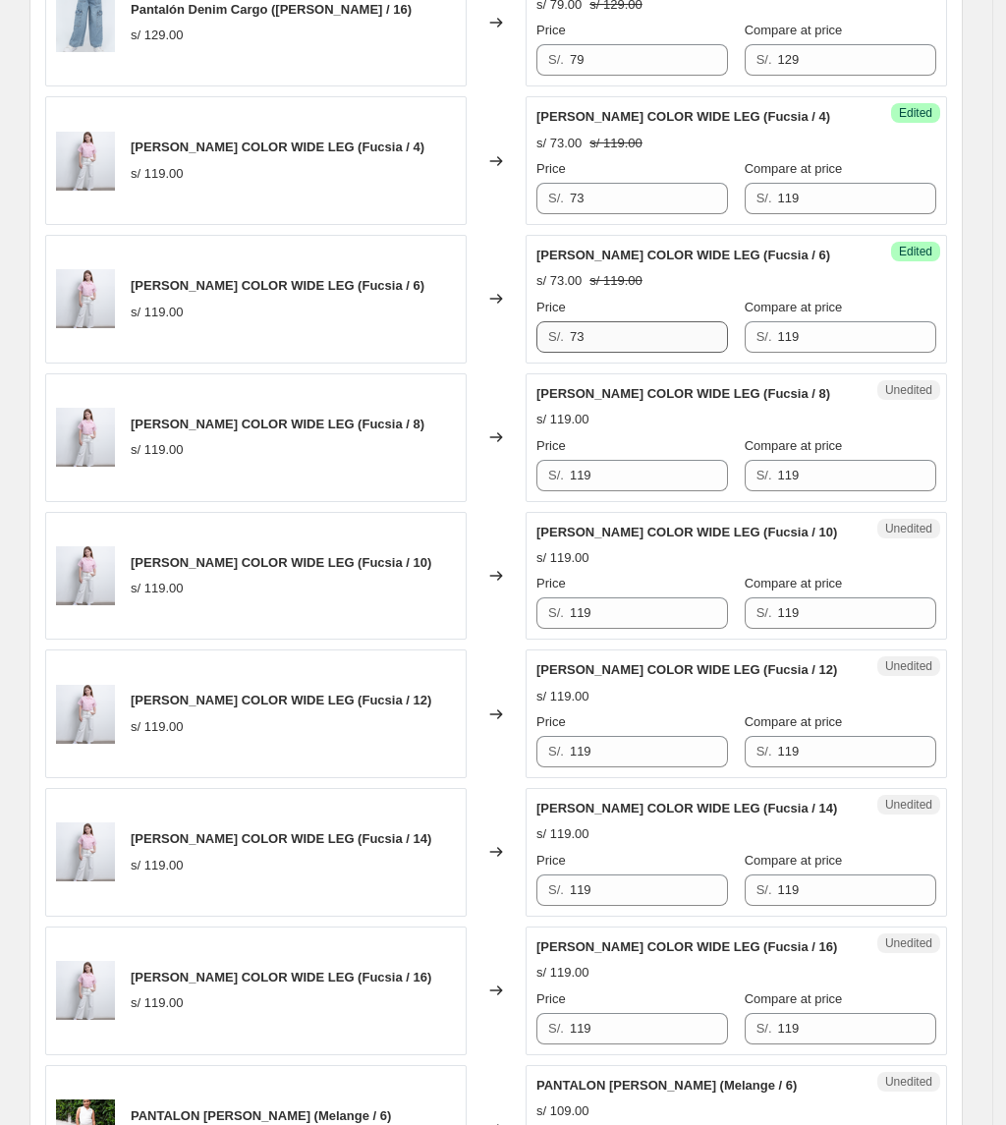
scroll to position [917, 0]
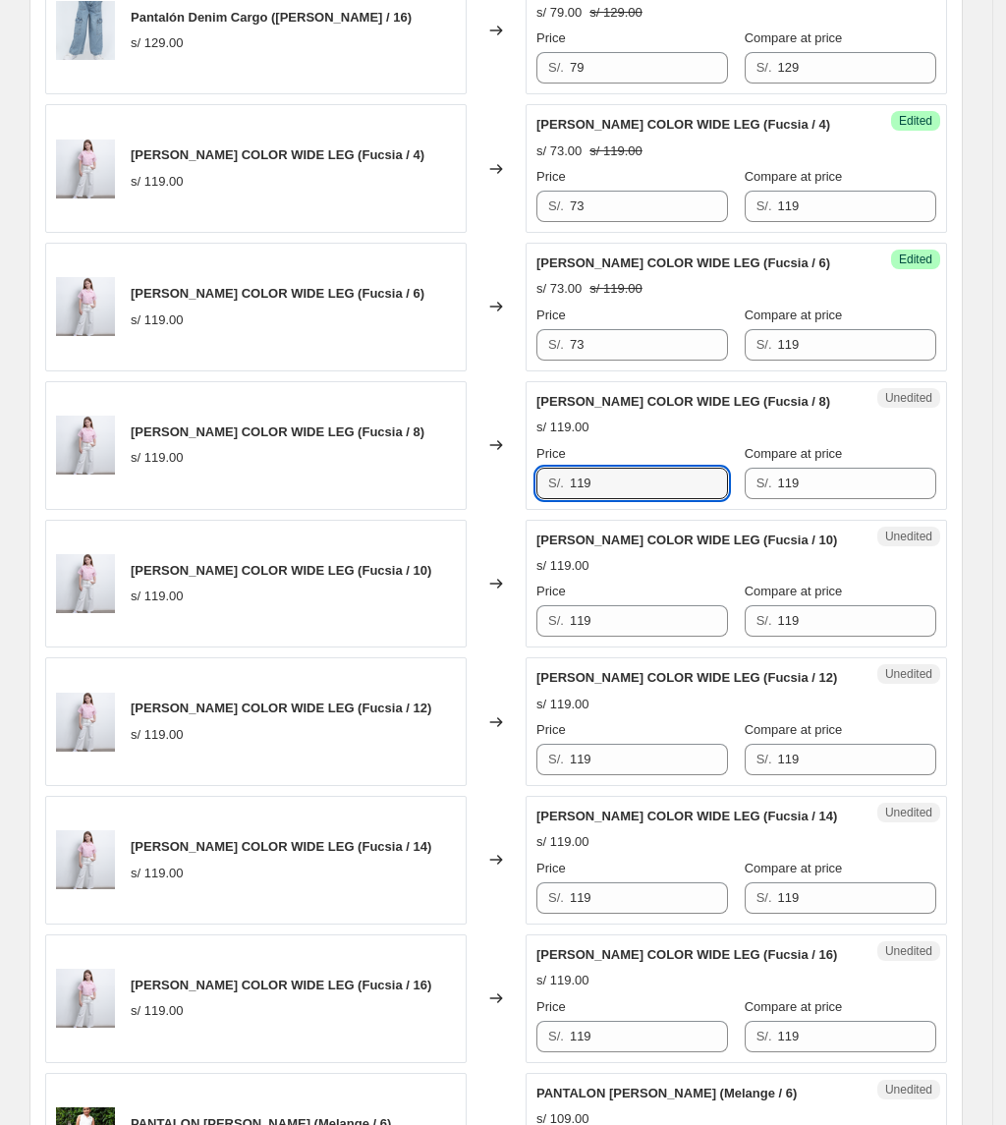
drag, startPoint x: 619, startPoint y: 479, endPoint x: 268, endPoint y: 480, distance: 350.7
click at [268, 480] on div "[PERSON_NAME] COLOR WIDE LEG (Fucsia / 8) s/ 119.00 Changed to Unedited [PERSON…" at bounding box center [496, 445] width 902 height 129
paste input "73"
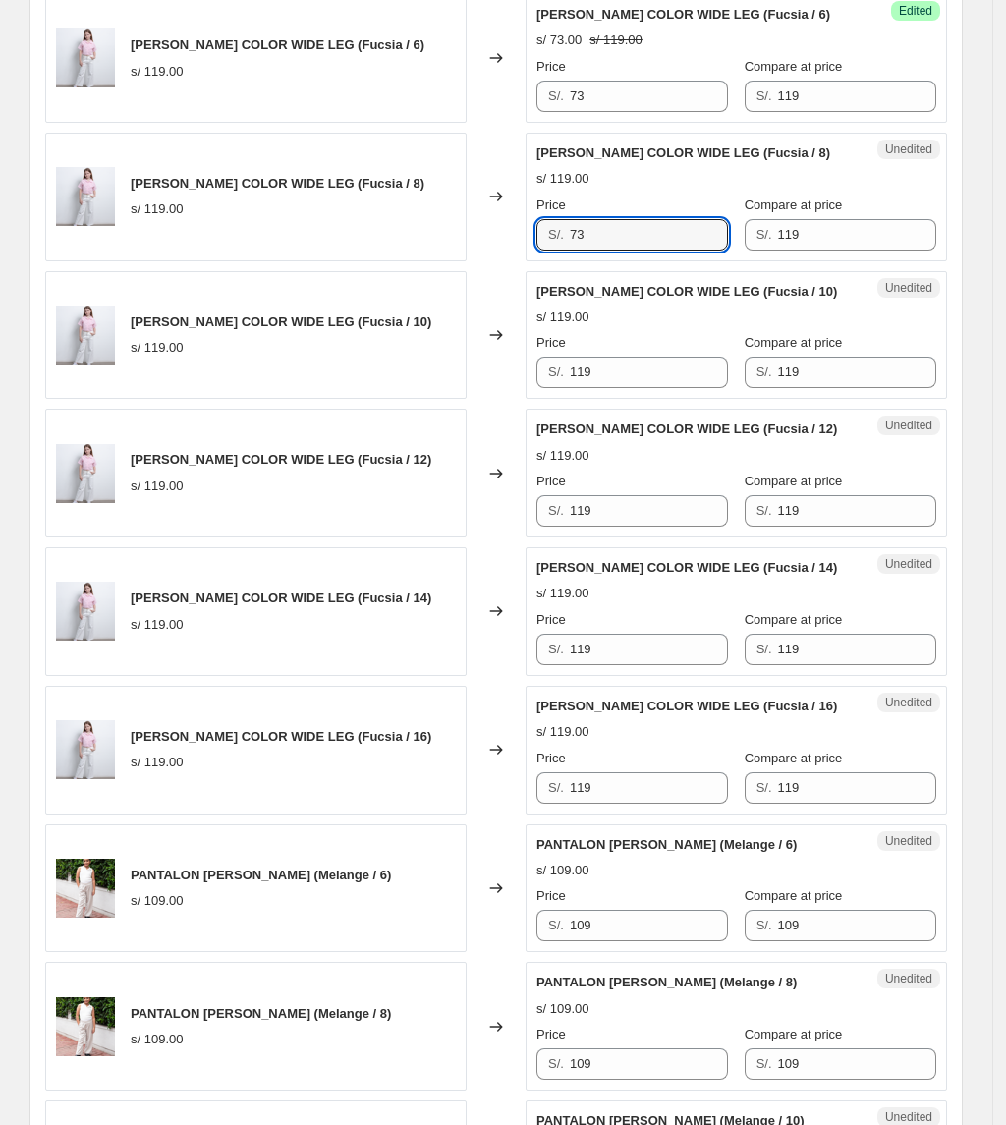
scroll to position [1179, 0]
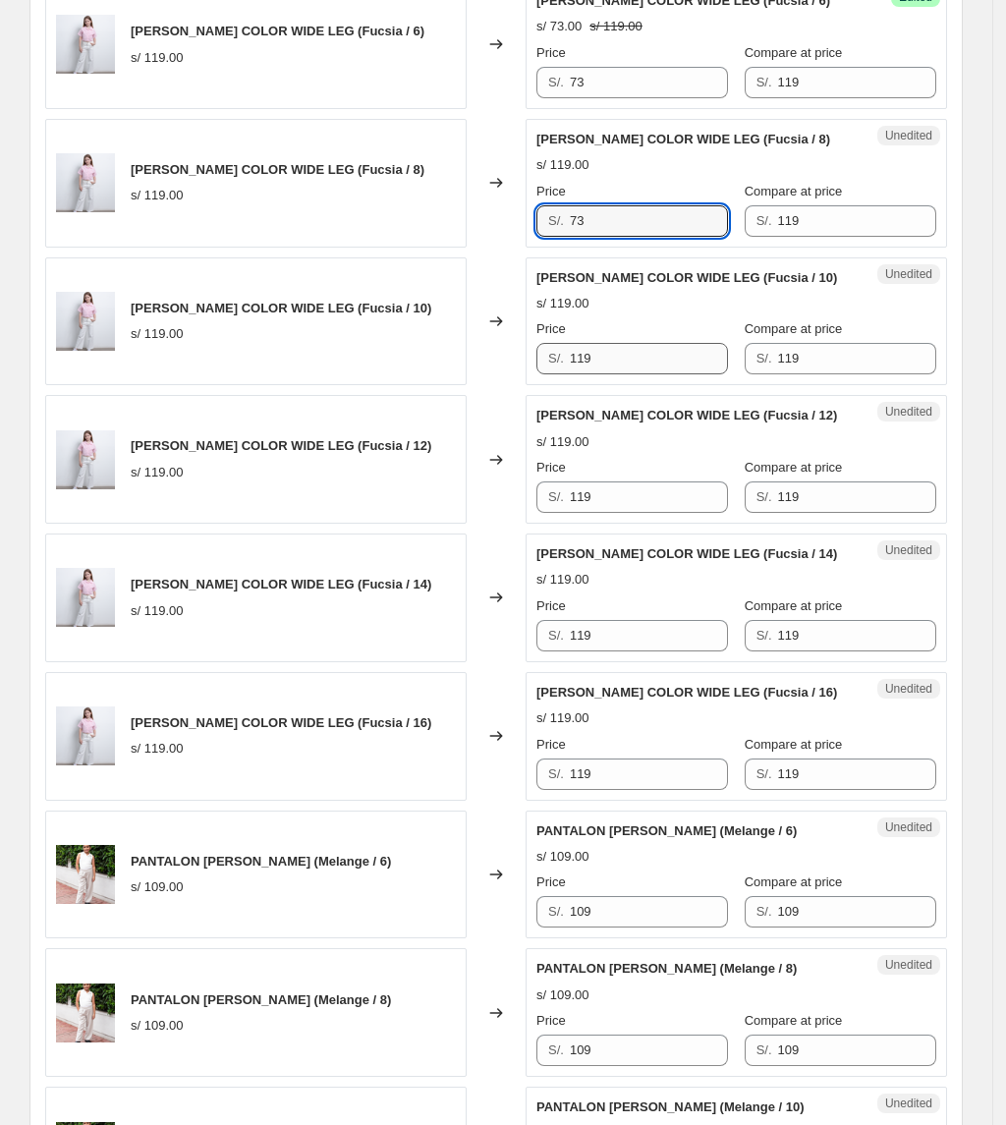
type input "73"
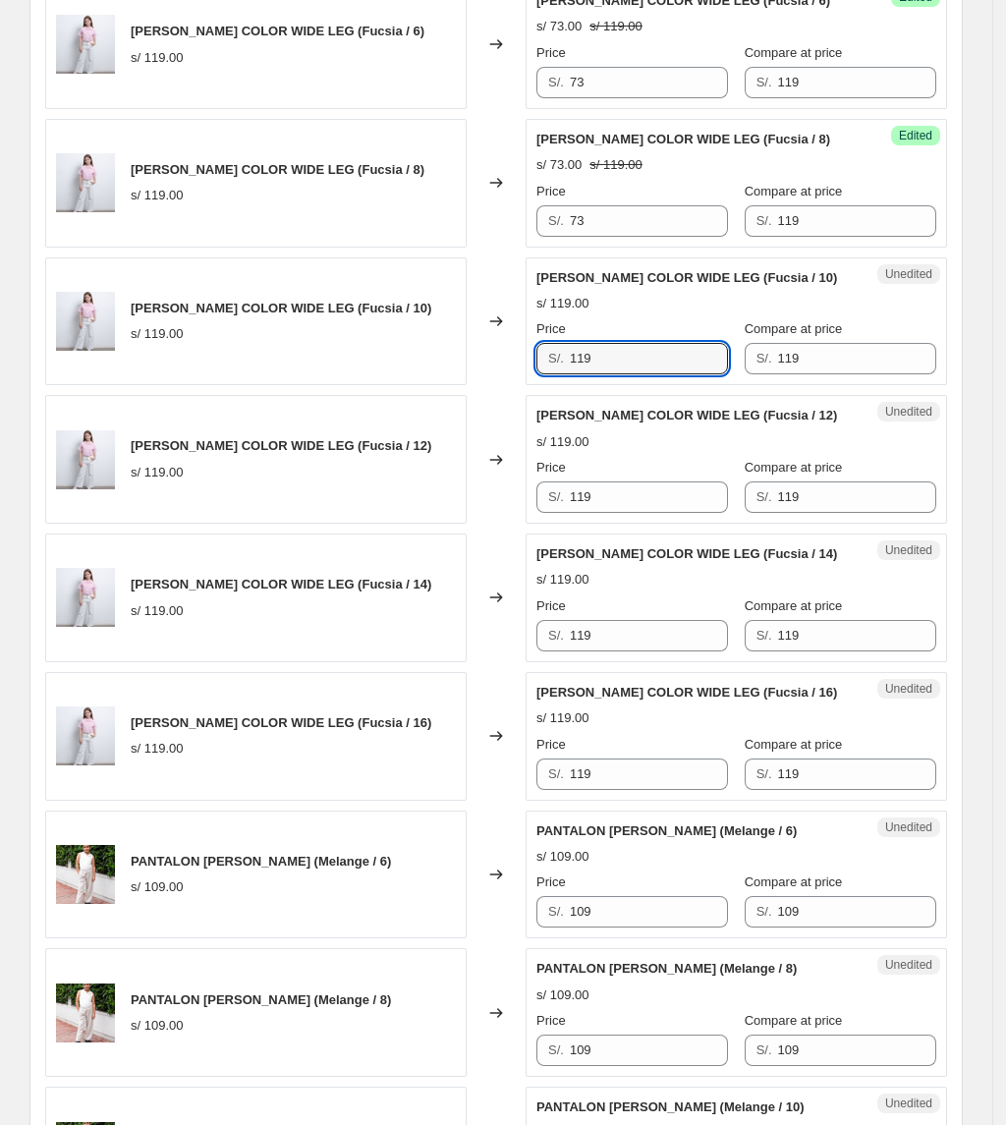
drag, startPoint x: 618, startPoint y: 352, endPoint x: 175, endPoint y: 358, distance: 443.1
click at [175, 358] on div "[PERSON_NAME] COLOR WIDE LEG (Fucsia / 10) s/ 119.00 Changed to Unedited [PERSO…" at bounding box center [496, 321] width 902 height 129
paste input "73"
type input "73"
drag, startPoint x: 554, startPoint y: 501, endPoint x: 414, endPoint y: 500, distance: 140.5
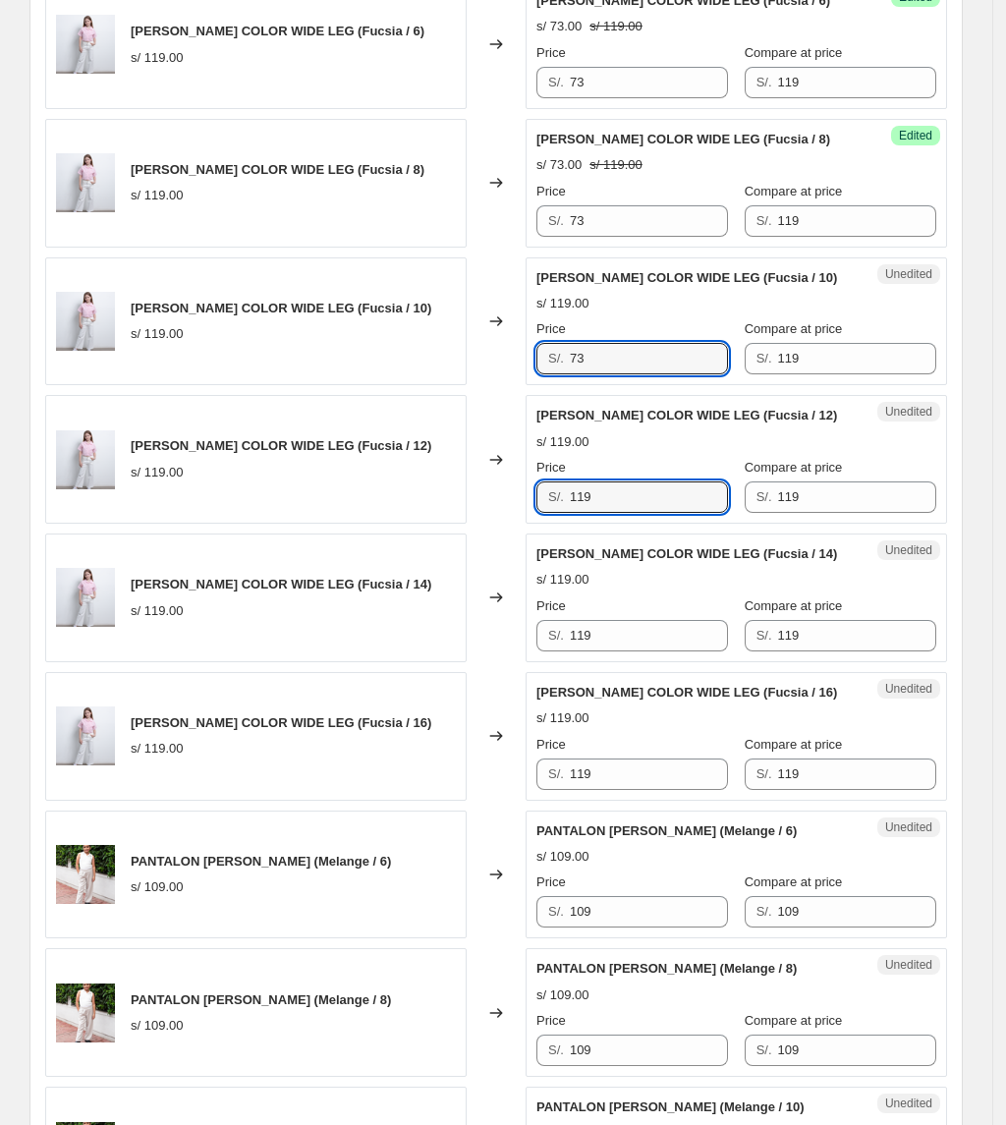
click at [414, 500] on div "[PERSON_NAME] COLOR WIDE LEG (Fucsia / 12) s/ 119.00 Changed to Unedited [PERSO…" at bounding box center [496, 459] width 902 height 129
paste input "73"
type input "73"
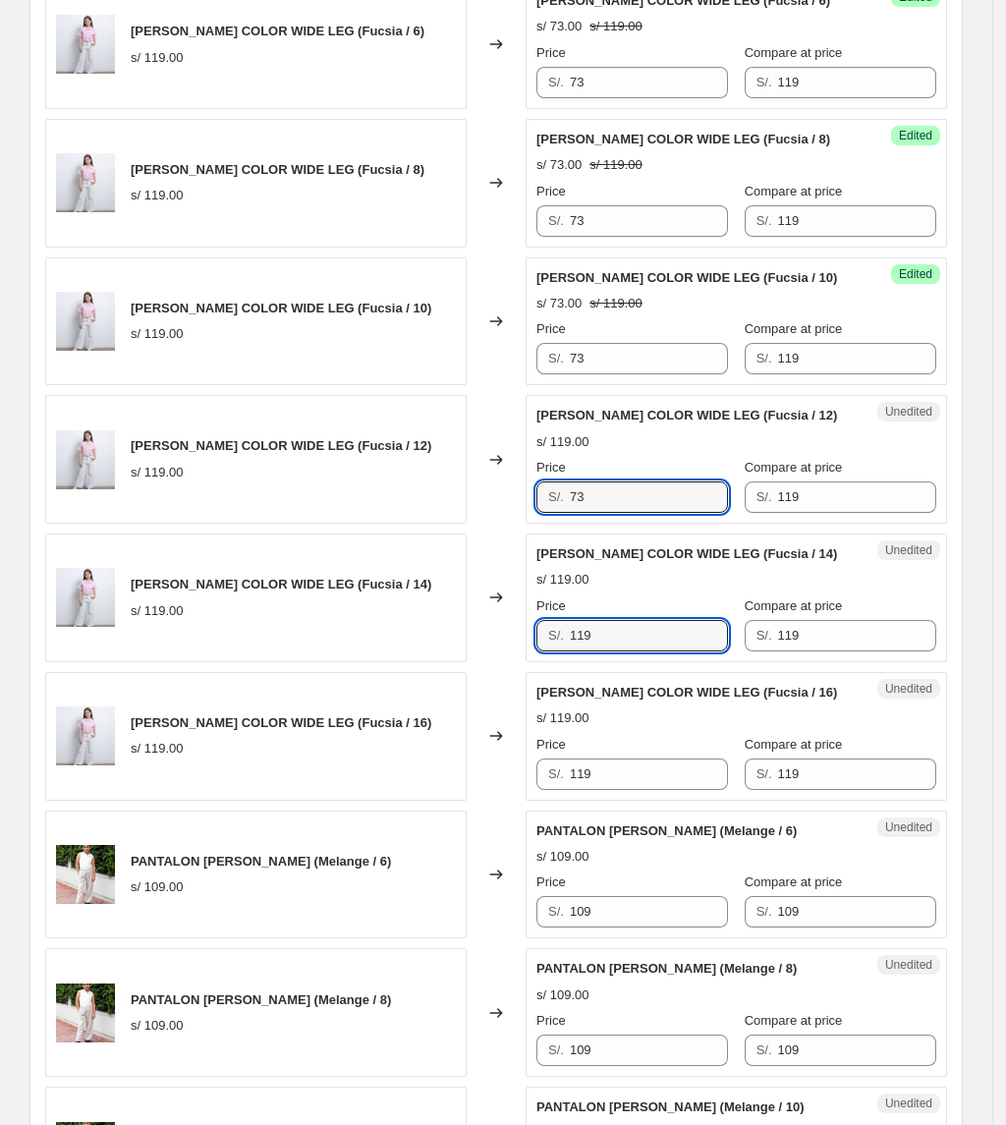
drag, startPoint x: 631, startPoint y: 648, endPoint x: 462, endPoint y: 631, distance: 169.9
click at [466, 634] on div "[PERSON_NAME] COLOR WIDE LEG ([PERSON_NAME] / 14) s/ 119.00 Changed to Unedited…" at bounding box center [496, 597] width 902 height 129
paste input "73"
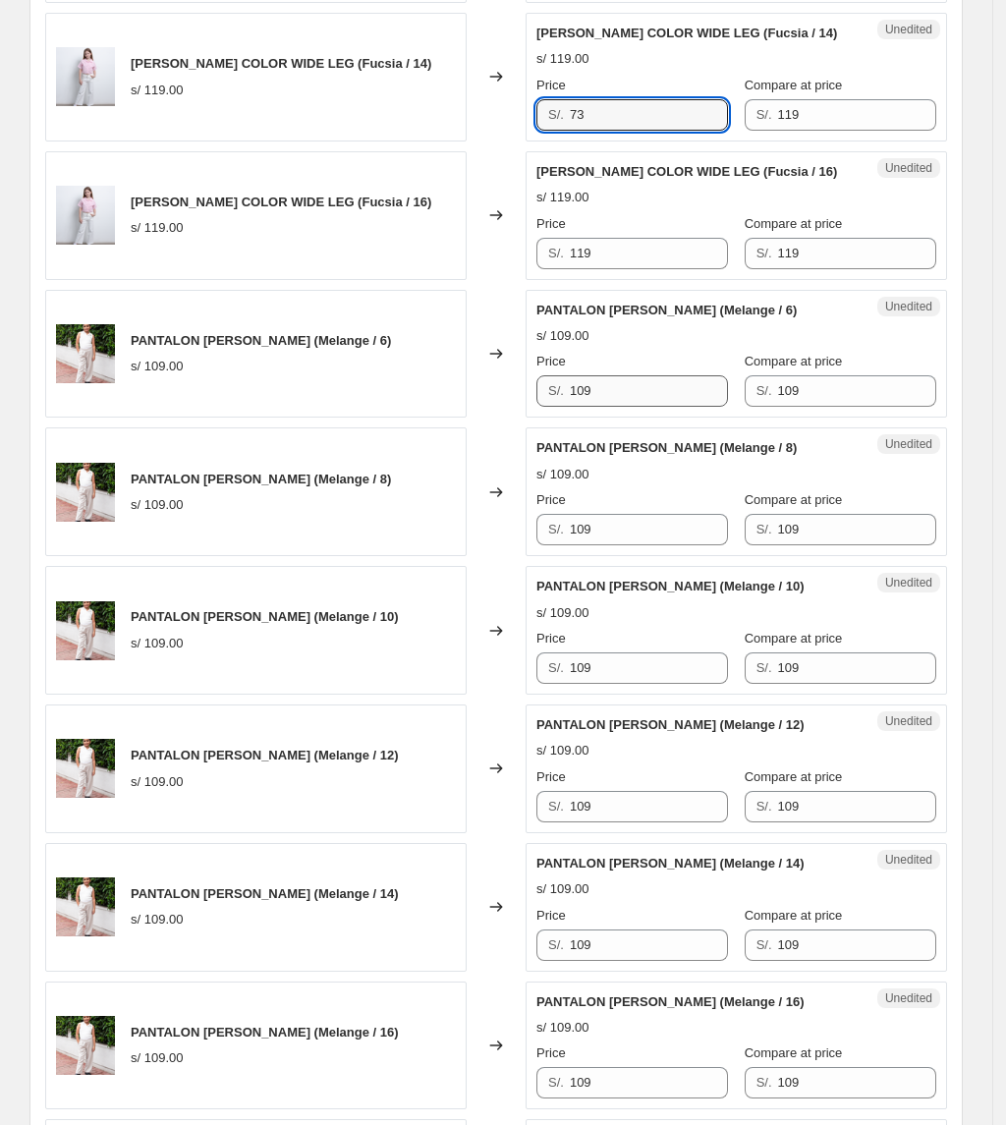
scroll to position [1703, 0]
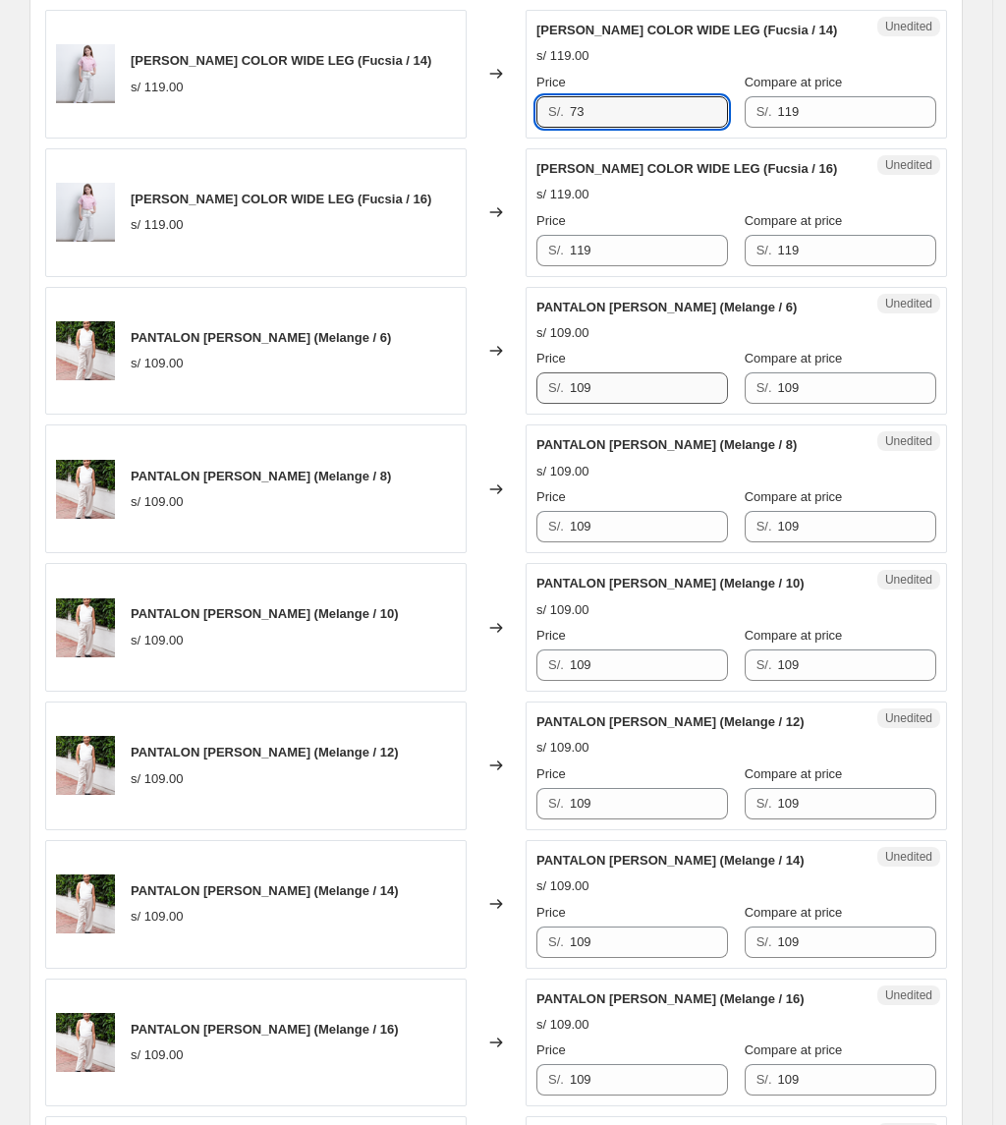
type input "73"
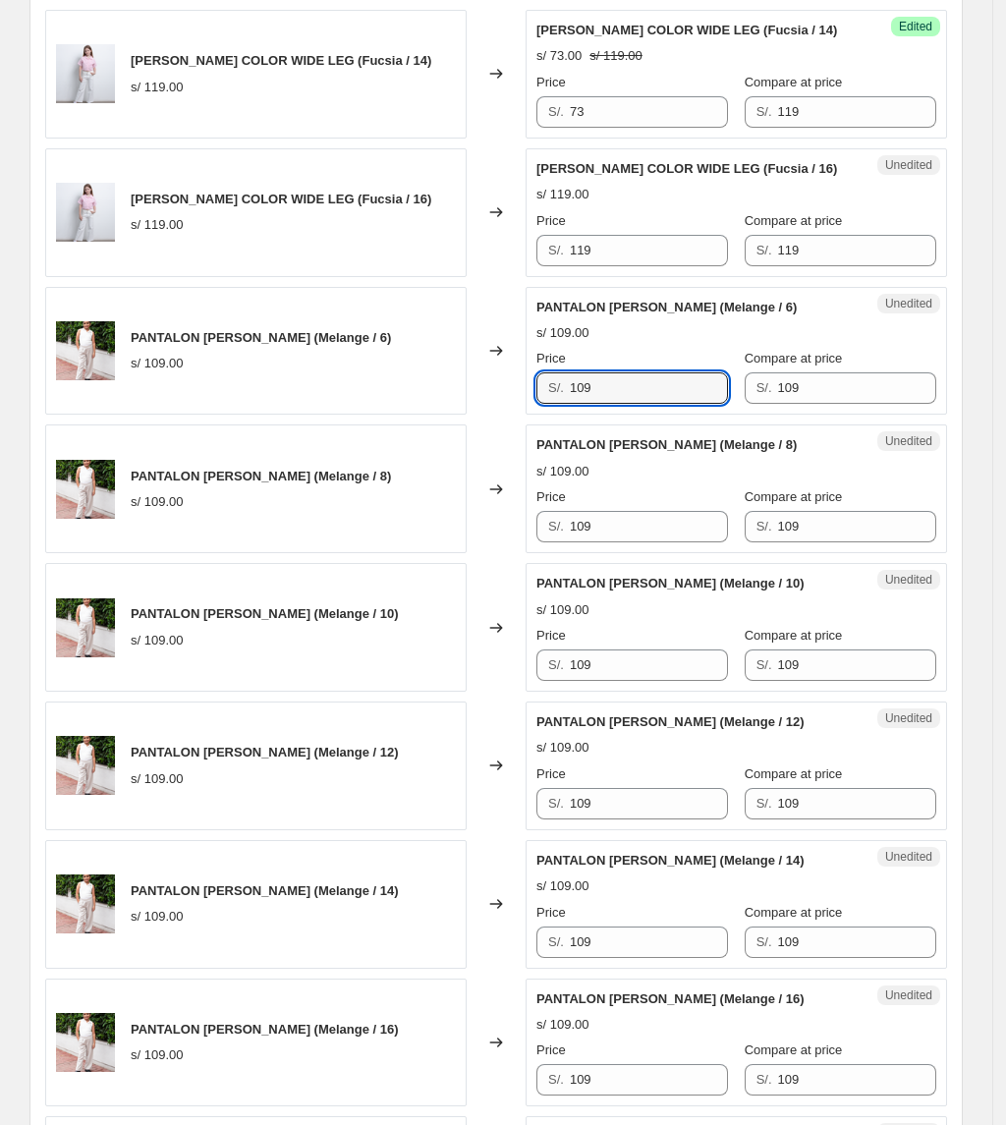
drag, startPoint x: 634, startPoint y: 398, endPoint x: 389, endPoint y: 401, distance: 244.6
click at [389, 401] on div "PANTALON [PERSON_NAME] (Melange / 6) s/ 109.00 Changed to Unedited PANTALON [PE…" at bounding box center [496, 351] width 902 height 129
drag, startPoint x: 629, startPoint y: 409, endPoint x: 256, endPoint y: 418, distance: 372.4
click at [256, 416] on div "PANTALON [PERSON_NAME] (Melange / 6) s/ 109.00 Changed to Unedited PANTALON [PE…" at bounding box center [496, 351] width 902 height 129
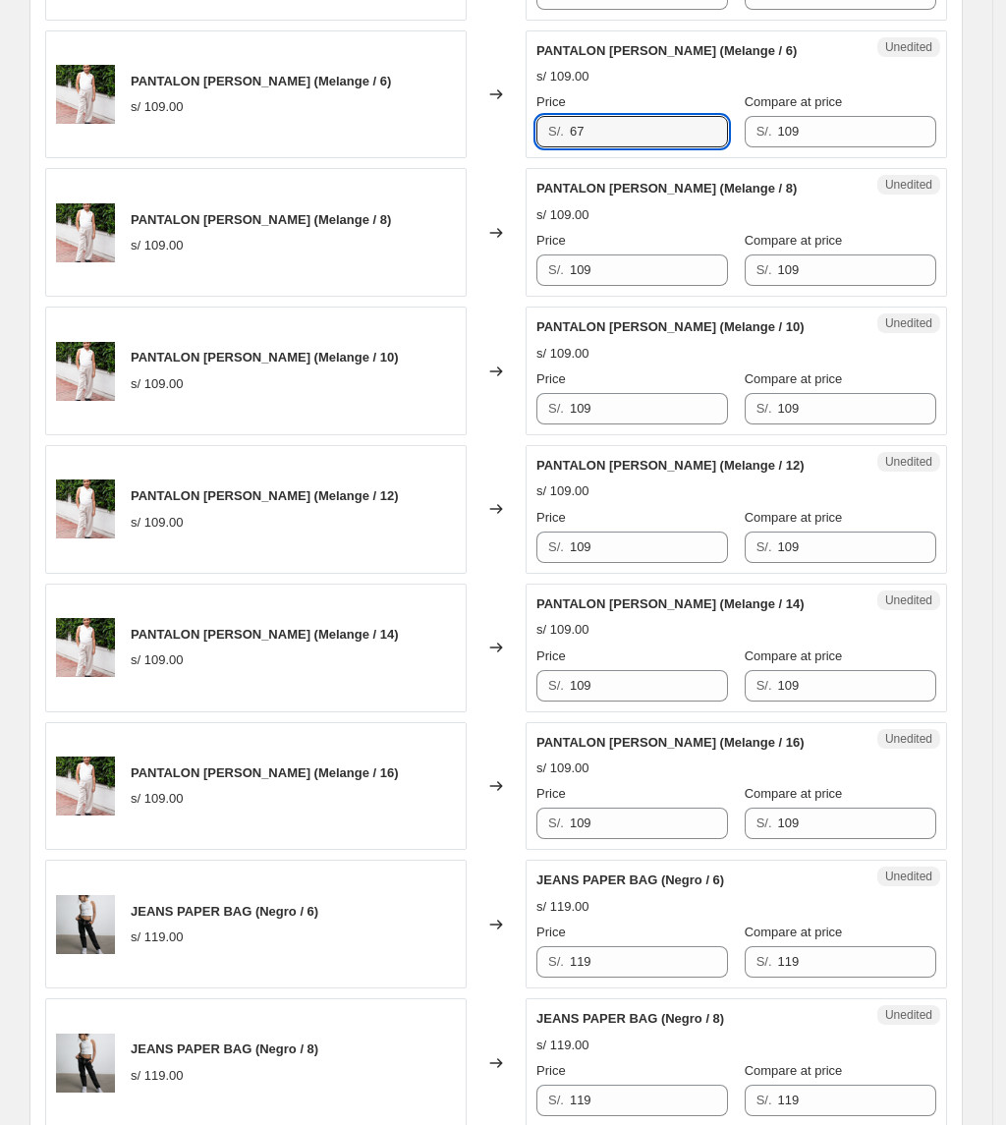
scroll to position [1965, 0]
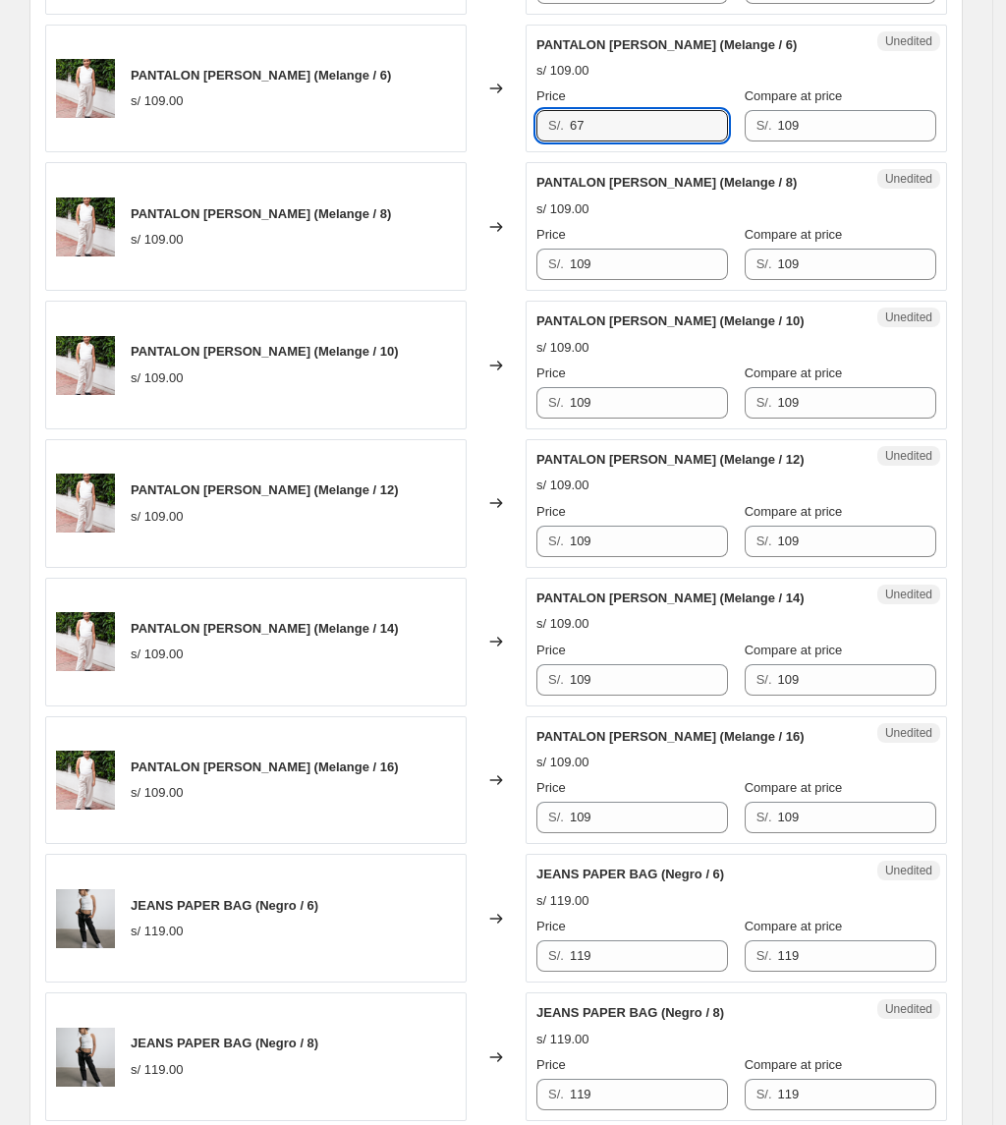
type input "67"
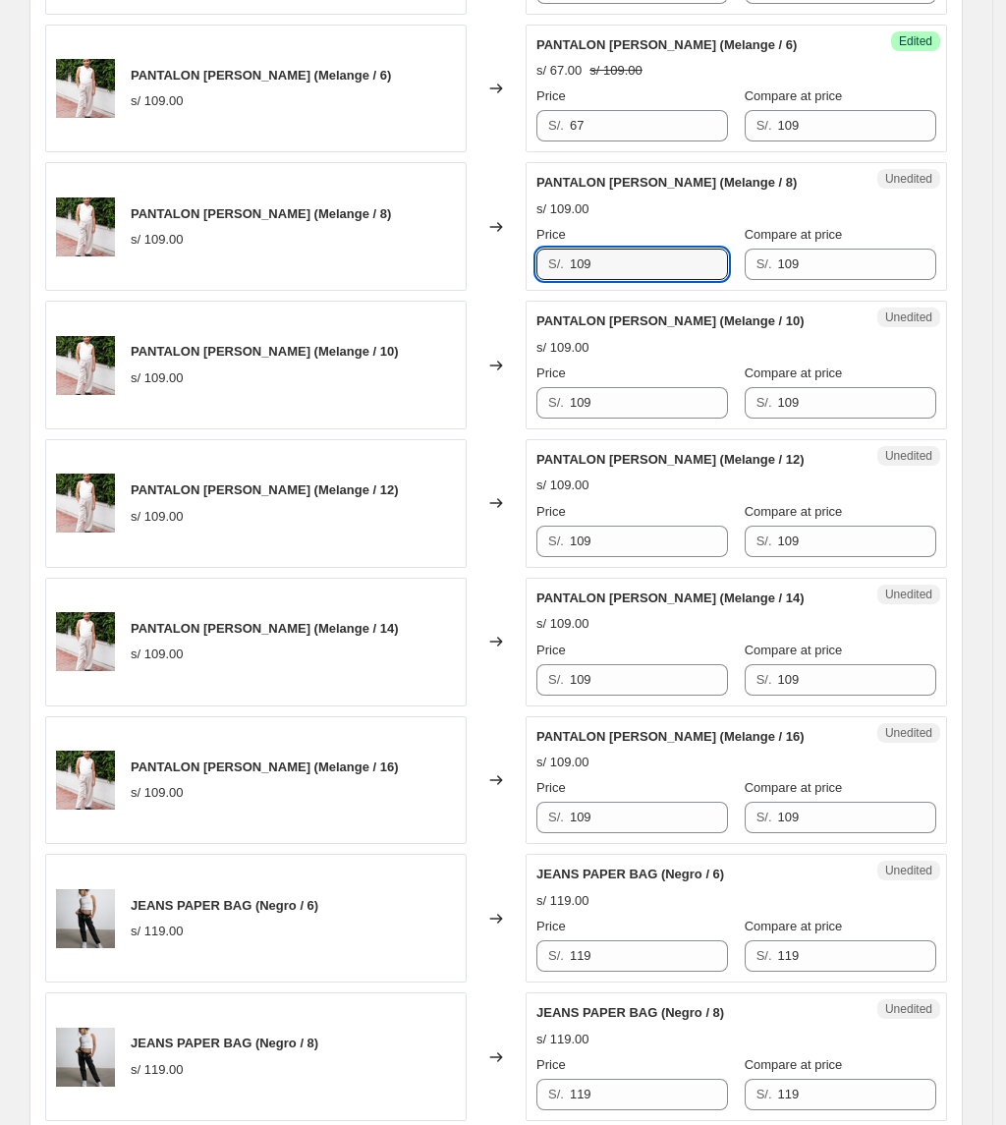
drag, startPoint x: 465, startPoint y: 267, endPoint x: 171, endPoint y: 232, distance: 295.9
click at [173, 234] on div "PANTALON [PERSON_NAME] (Melange / 8) s/ 109.00 Changed to Unedited PANTALON [PE…" at bounding box center [496, 226] width 902 height 129
paste input "67"
type input "67"
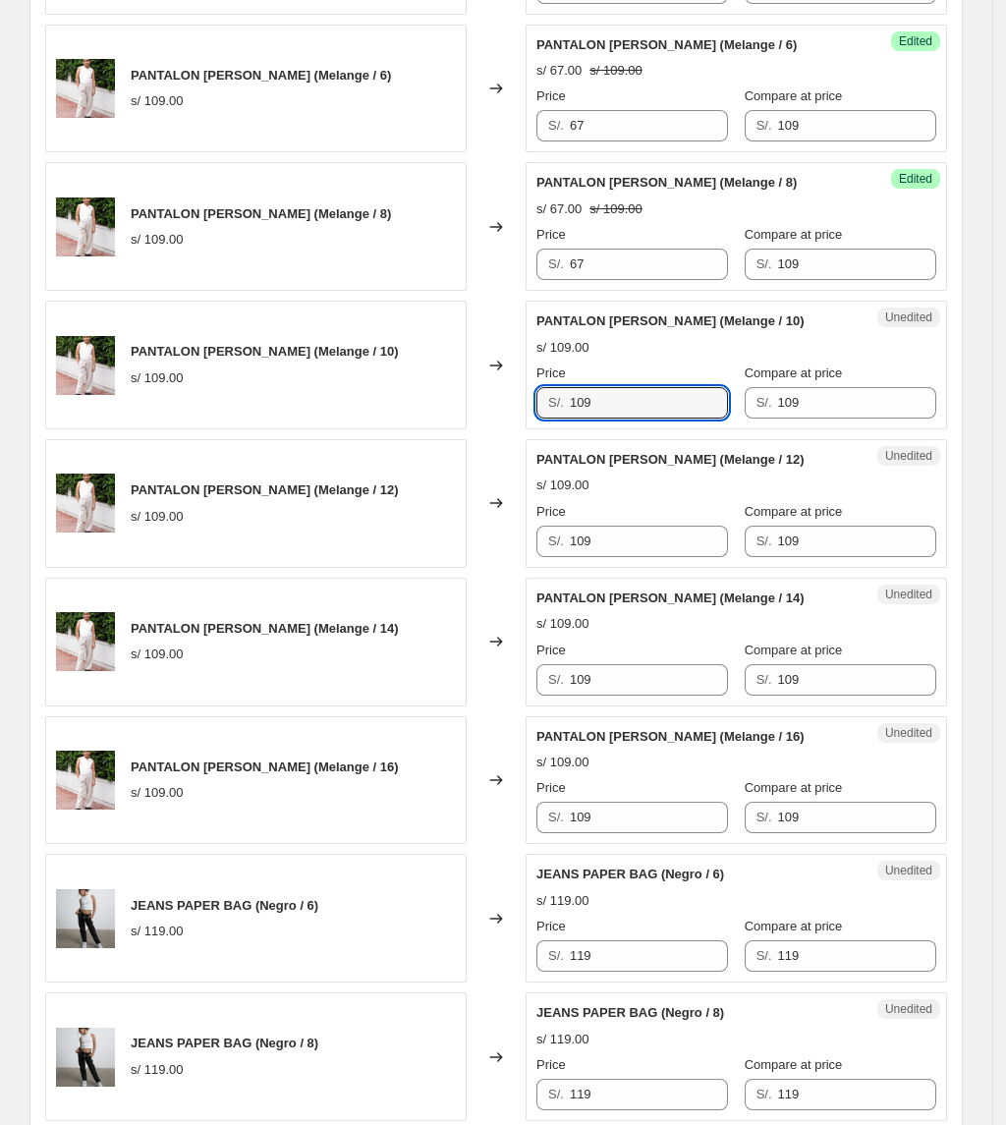
drag, startPoint x: 617, startPoint y: 411, endPoint x: 300, endPoint y: 397, distance: 317.6
click at [301, 399] on div "PANTALON [PERSON_NAME] (Melange / 10) s/ 109.00 Changed to Unedited PANTALON [P…" at bounding box center [496, 365] width 902 height 129
paste input "67"
type input "67"
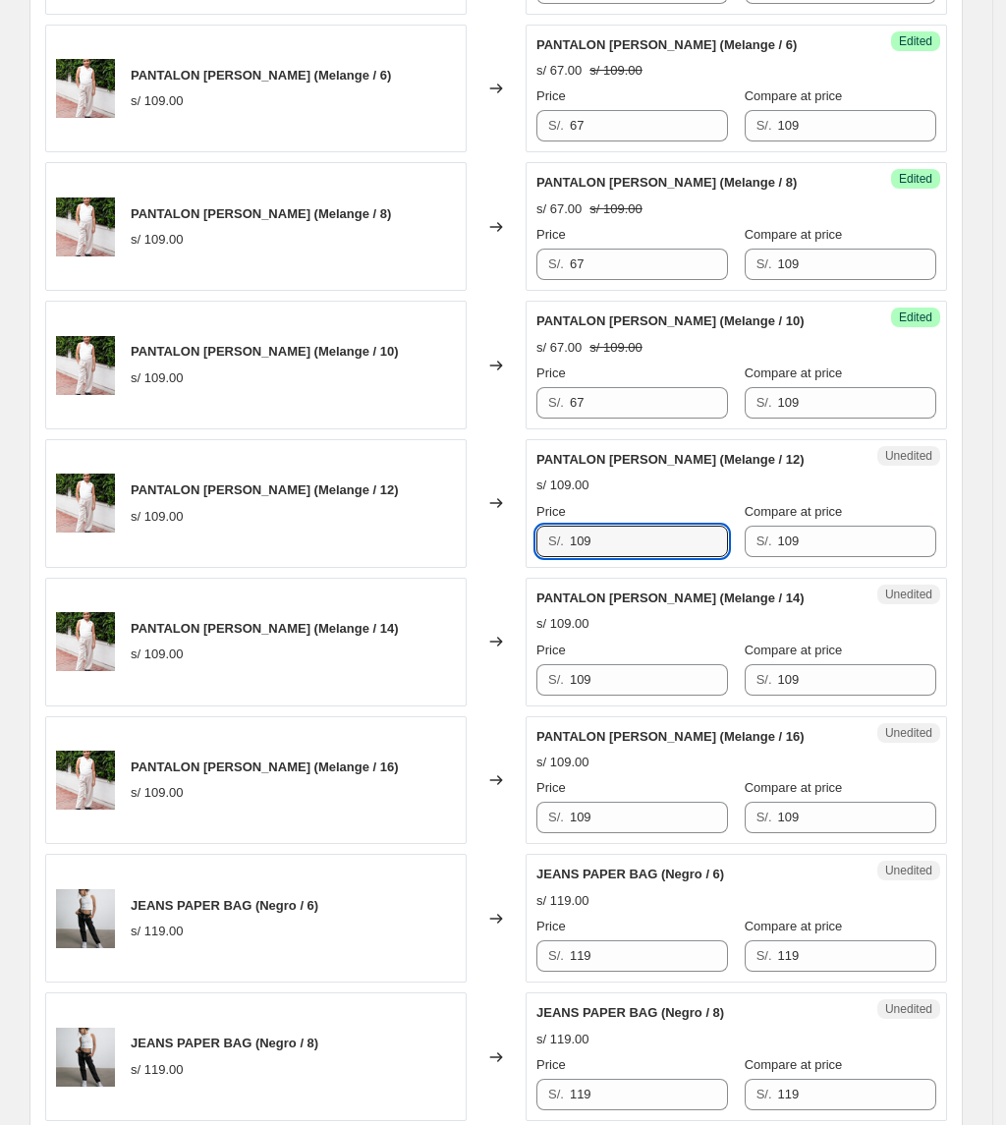
drag, startPoint x: 623, startPoint y: 551, endPoint x: 322, endPoint y: 531, distance: 301.3
click at [261, 540] on div "PANTALON [PERSON_NAME] (Melange / 12) s/ 109.00 Changed to Unedited PANTALON [P…" at bounding box center [496, 503] width 902 height 129
paste input "67"
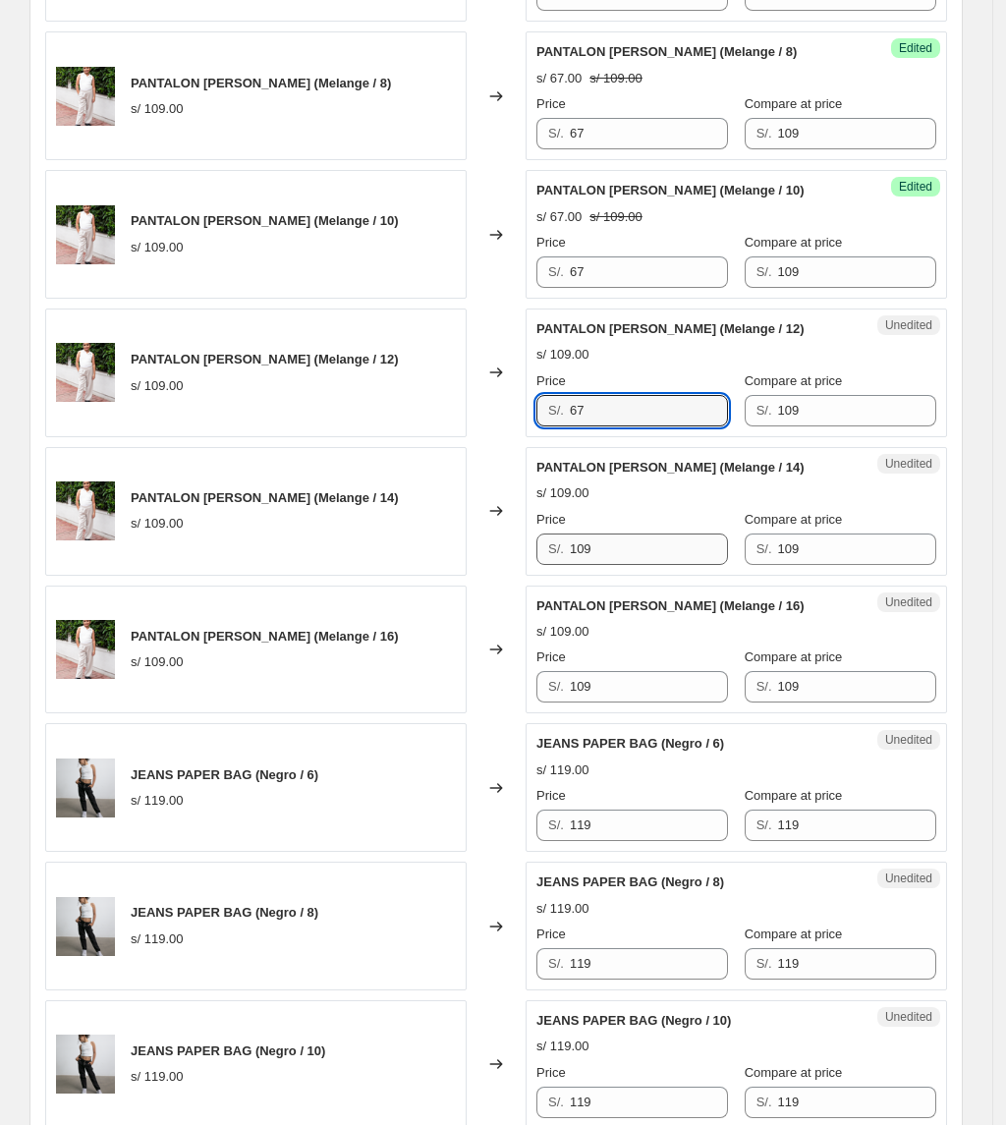
type input "67"
drag, startPoint x: 626, startPoint y: 562, endPoint x: 210, endPoint y: 551, distance: 415.7
click at [238, 560] on div "PANTALON [PERSON_NAME] (Melange / 14) s/ 109.00 Changed to Unedited PANTALON [P…" at bounding box center [496, 511] width 902 height 129
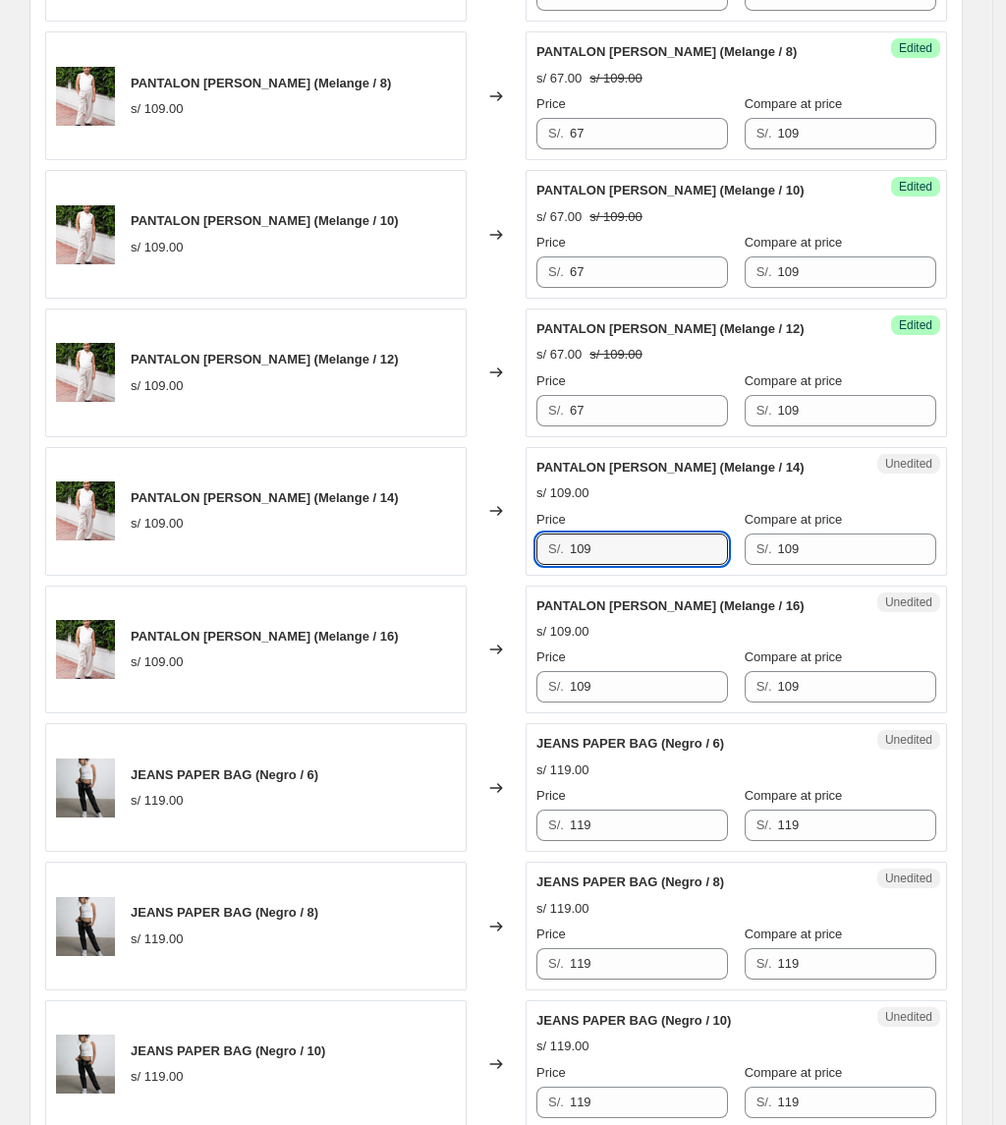
paste input "67"
type input "67"
drag, startPoint x: 521, startPoint y: 696, endPoint x: 280, endPoint y: 649, distance: 245.1
click at [297, 661] on div "PANTALON [PERSON_NAME] (Melange / 16) s/ 109.00 Changed to Unedited PANTALON [P…" at bounding box center [496, 650] width 902 height 129
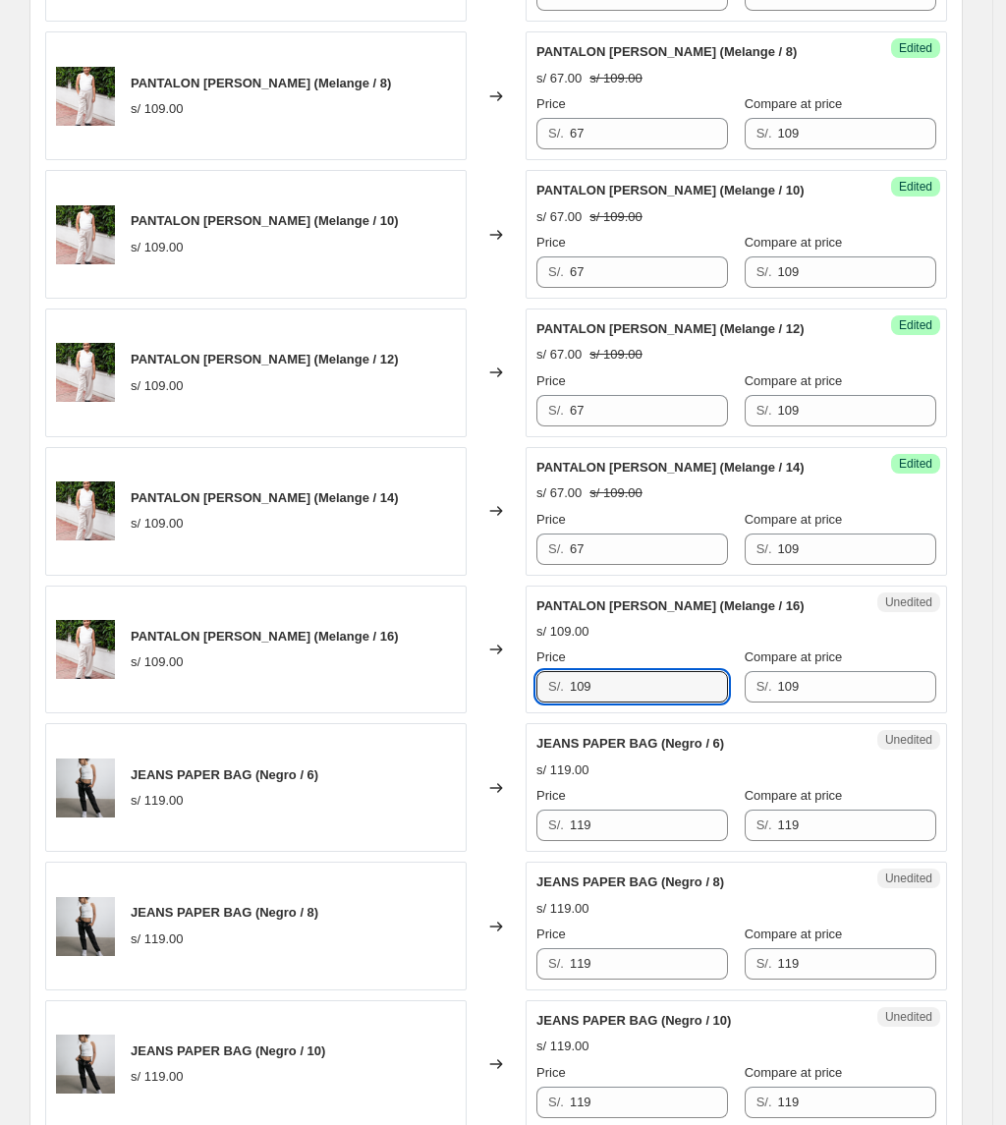
paste input "67"
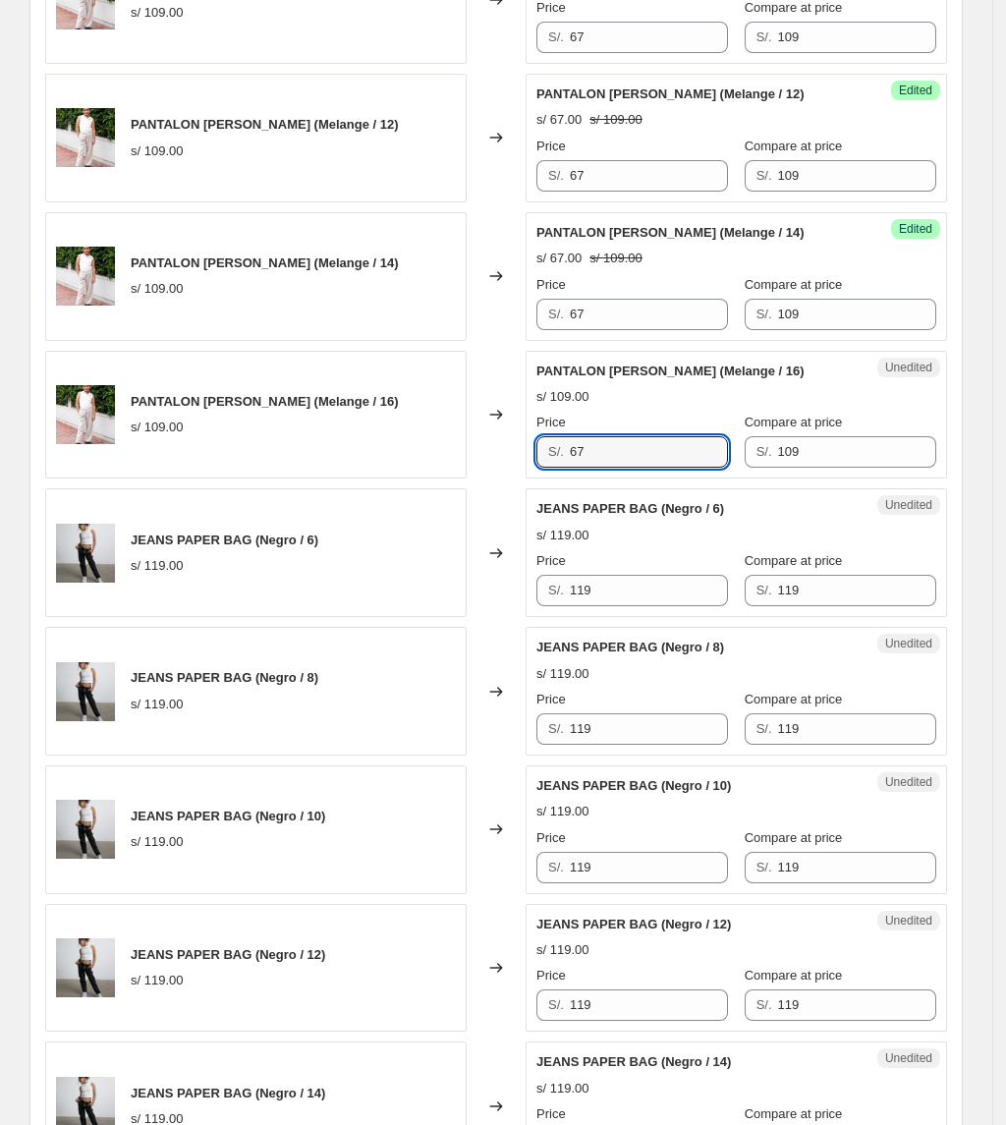
scroll to position [2358, 0]
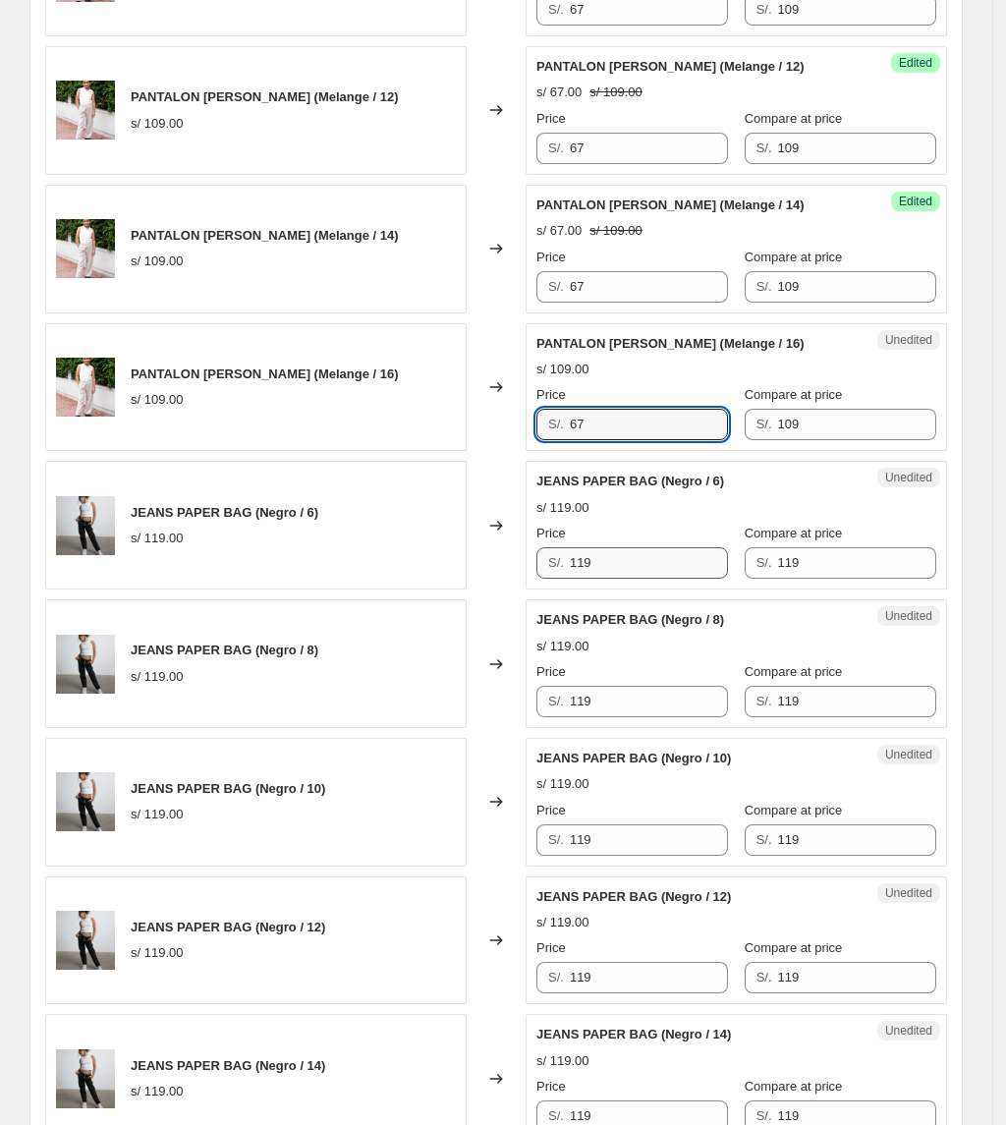
type input "67"
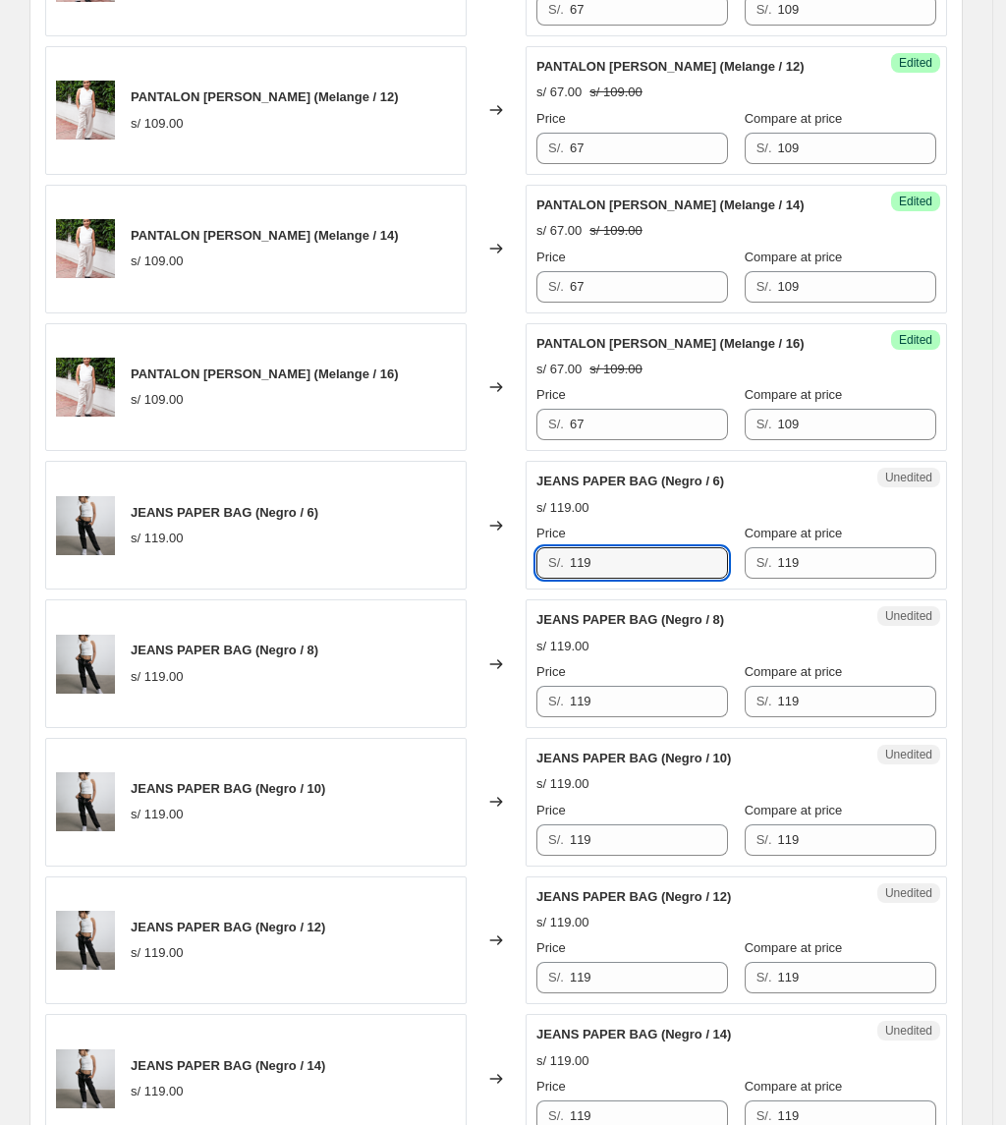
drag, startPoint x: 630, startPoint y: 578, endPoint x: 397, endPoint y: 567, distance: 233.1
click at [401, 568] on div "JEANS PAPER BAG (Negro / 6) s/ 119.00 Changed to Unedited JEANS PAPER BAG (Negr…" at bounding box center [496, 525] width 902 height 129
click at [686, 568] on input "119" at bounding box center [649, 562] width 158 height 31
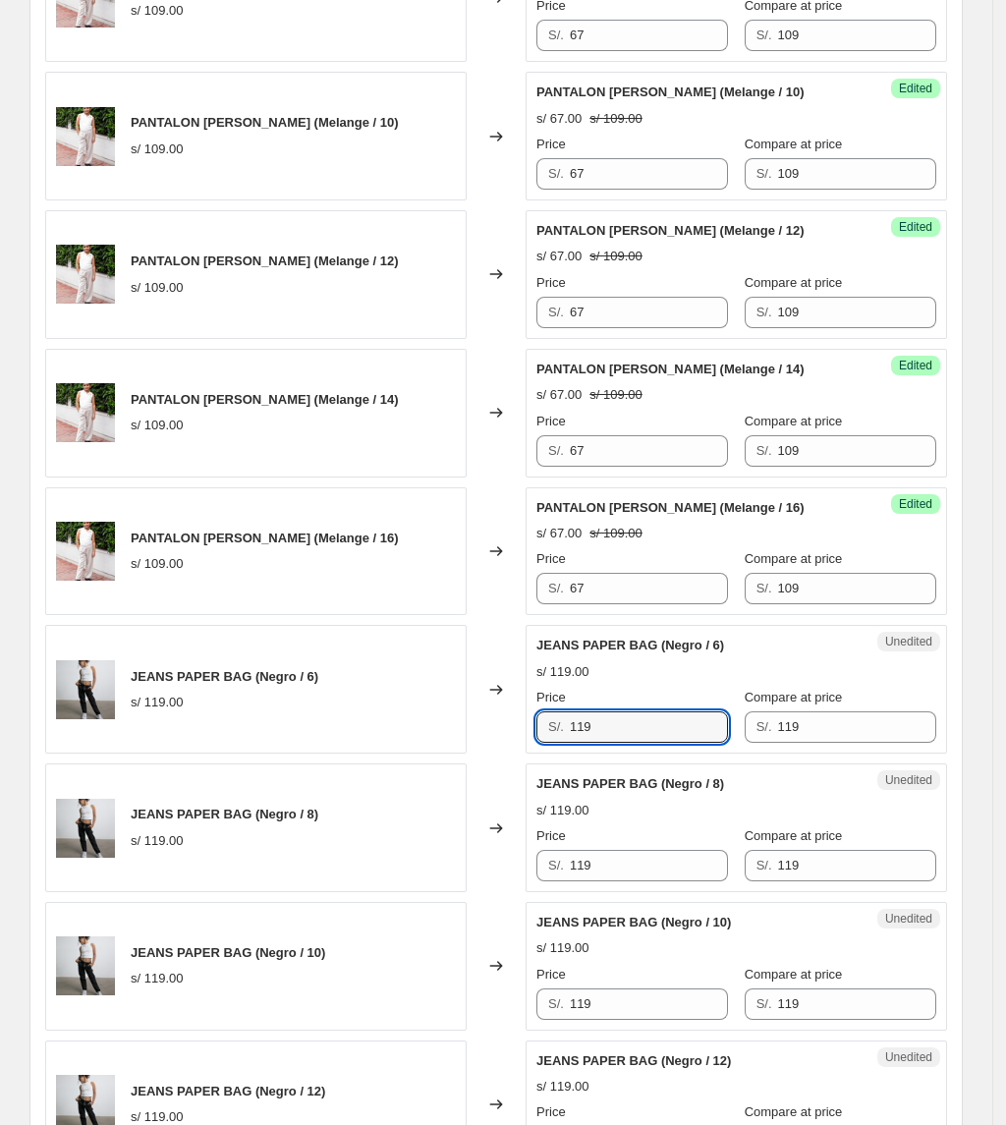
scroll to position [2237, 0]
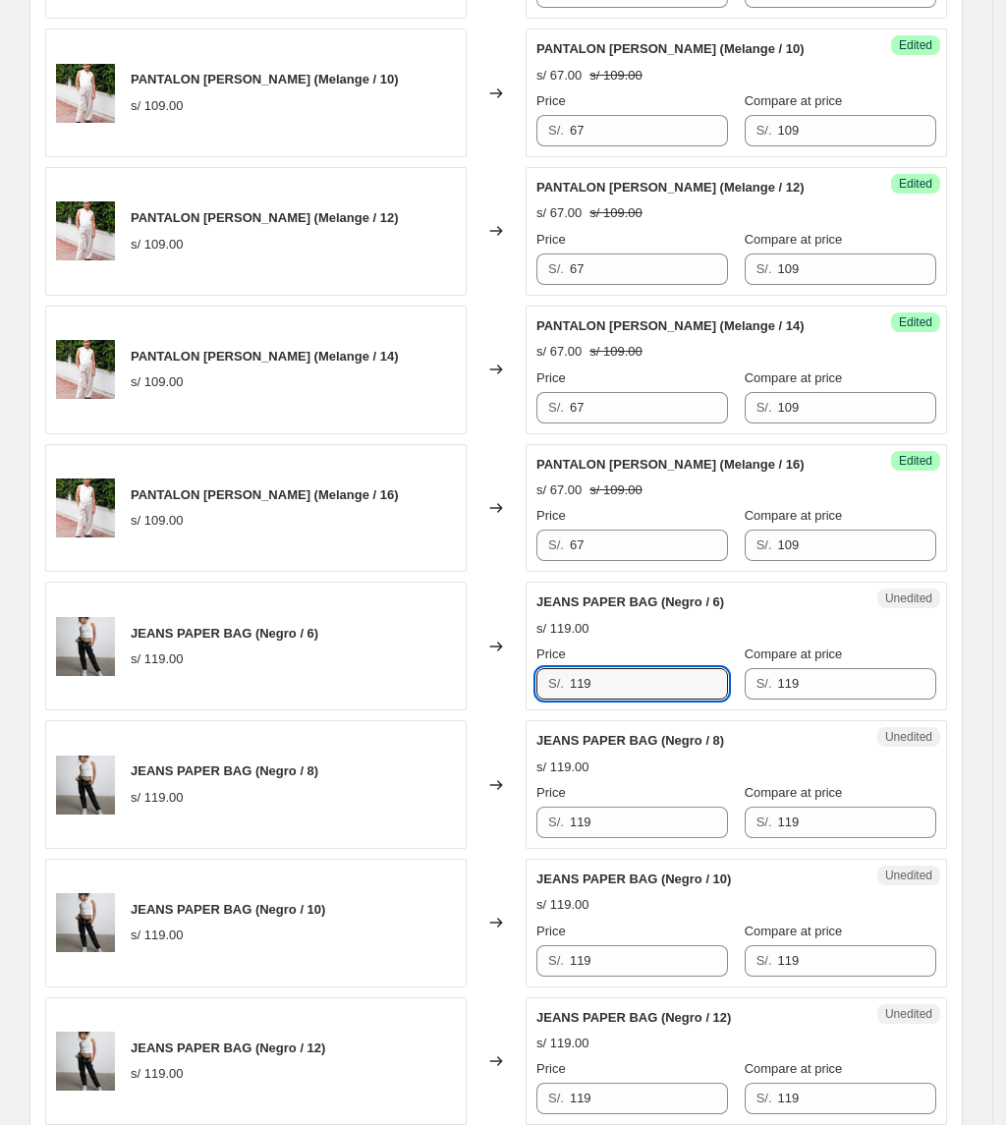
drag, startPoint x: 634, startPoint y: 688, endPoint x: 432, endPoint y: 692, distance: 201.4
click at [434, 692] on div "JEANS PAPER BAG (Negro / 6) s/ 119.00 Changed to Unedited JEANS PAPER BAG (Negr…" at bounding box center [496, 646] width 902 height 129
drag, startPoint x: 614, startPoint y: 701, endPoint x: 253, endPoint y: 699, distance: 360.6
click at [255, 700] on div "JEANS PAPER BAG (Negro / 6) s/ 119.00 Changed to Unedited JEANS PAPER BAG (Negr…" at bounding box center [496, 646] width 902 height 129
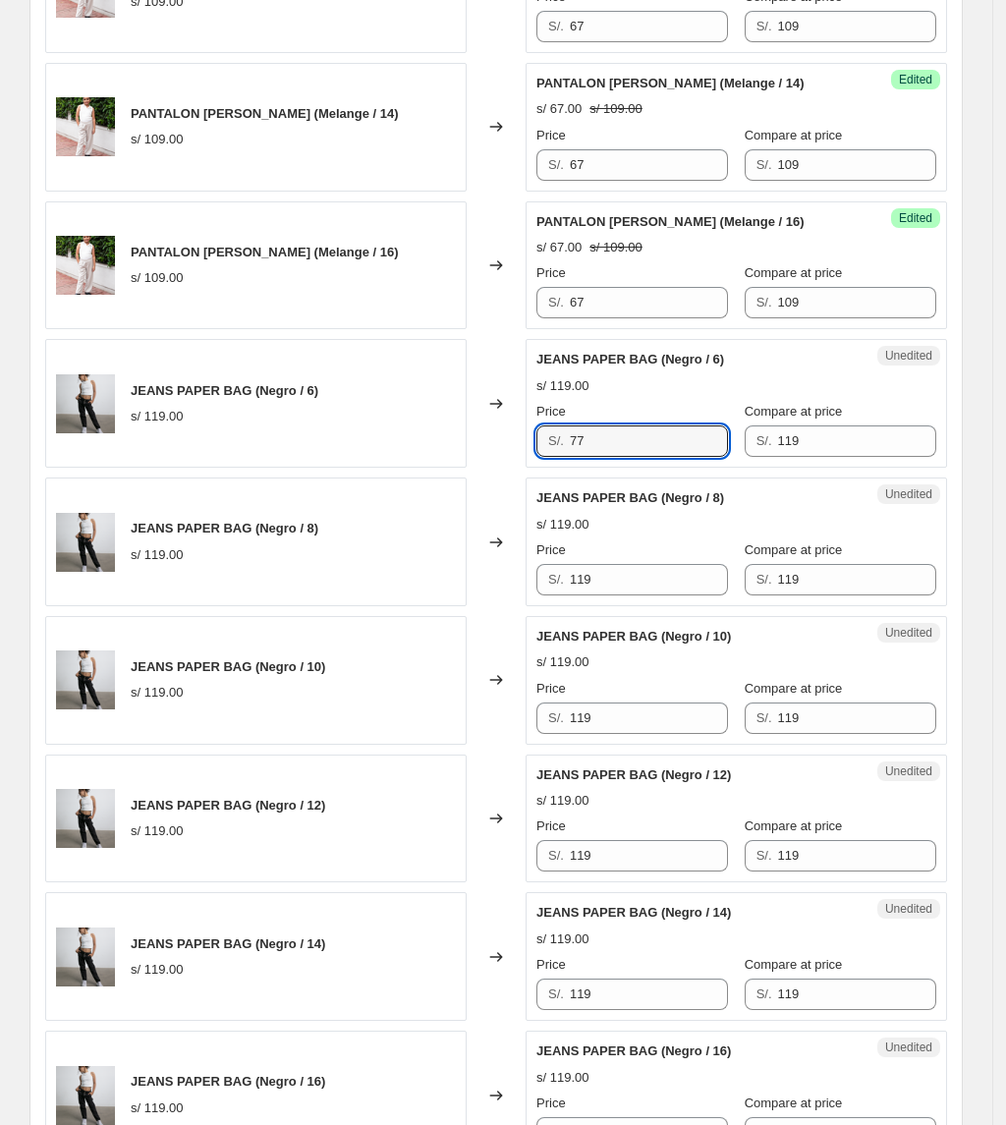
scroll to position [2499, 0]
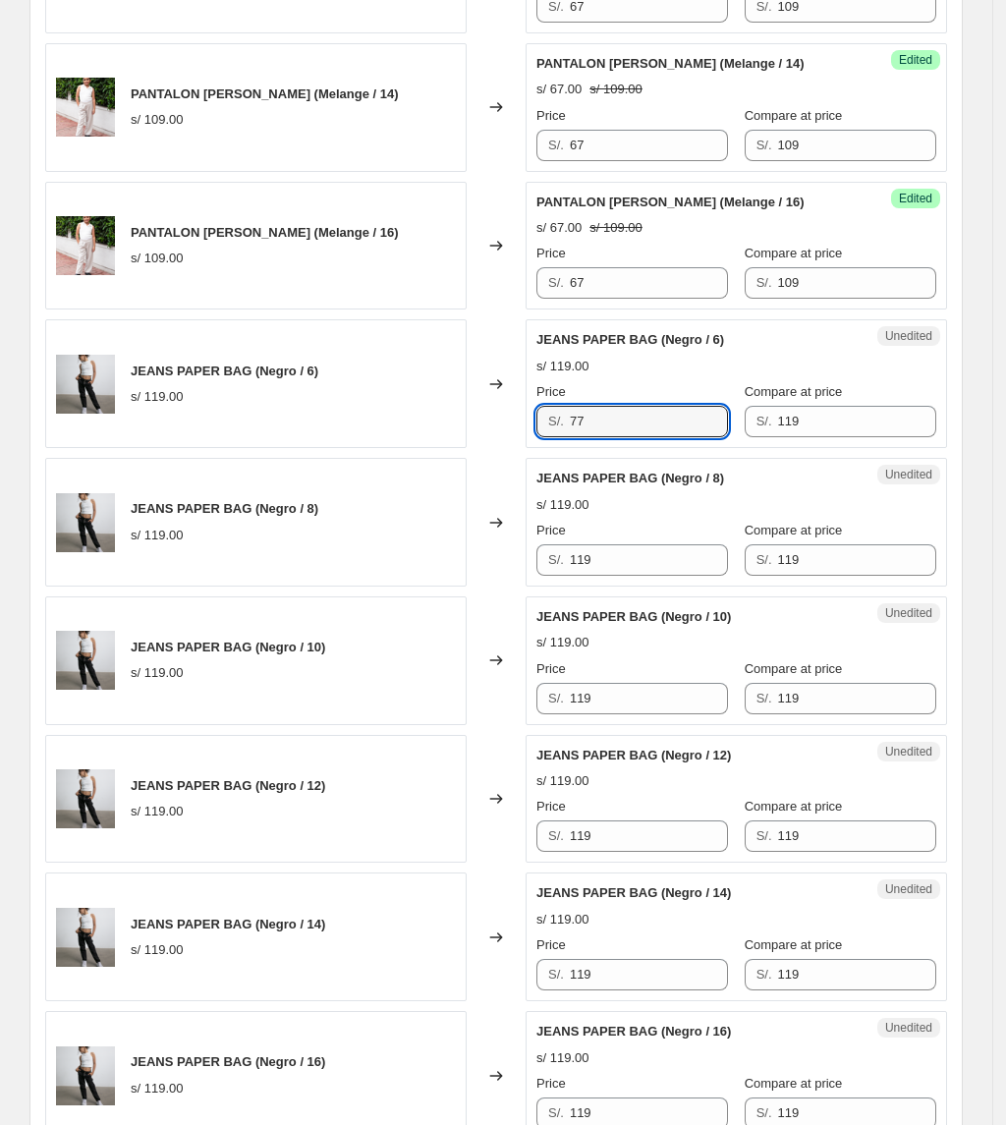
type input "77"
click at [631, 540] on div "Price" at bounding box center [632, 531] width 192 height 20
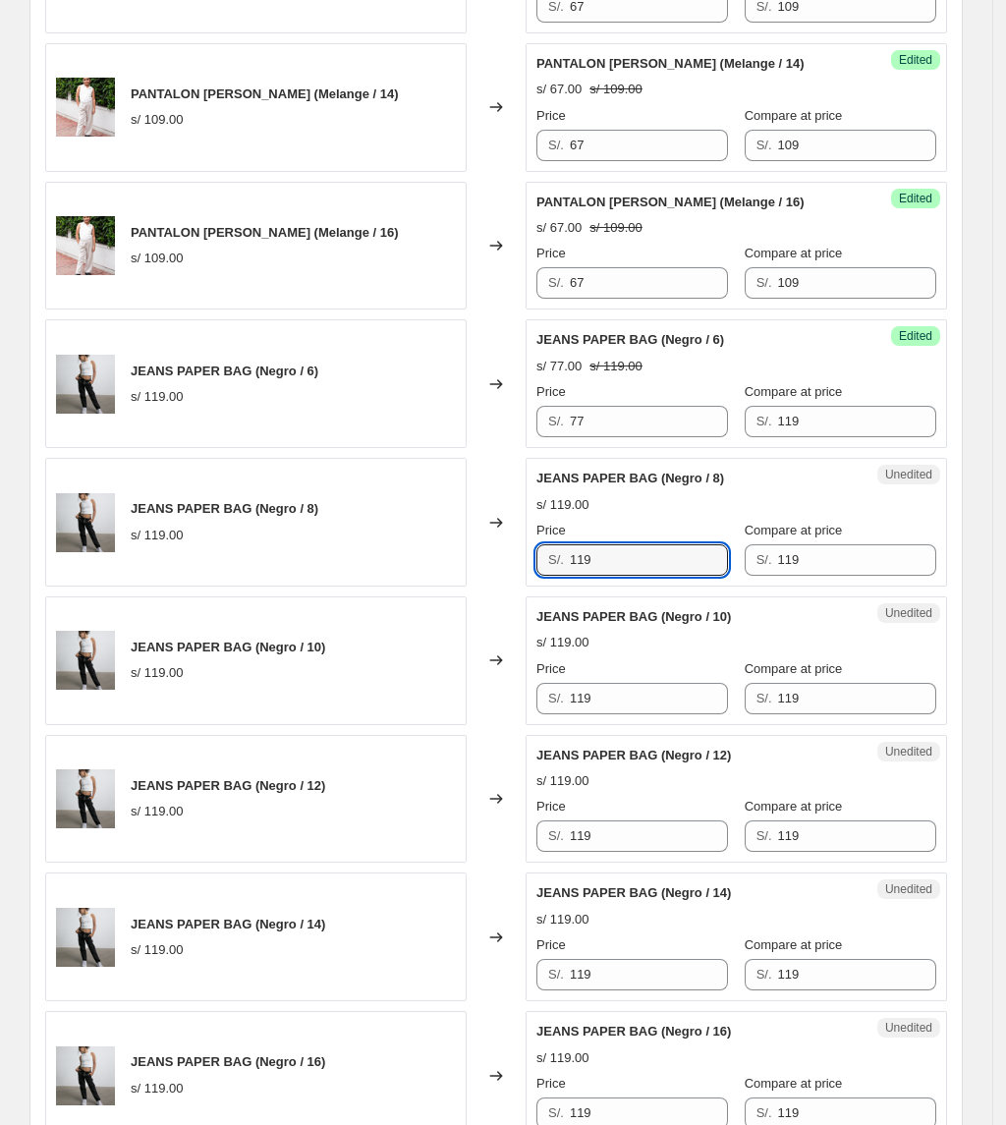
click at [465, 576] on div "JEANS PAPER BAG (Negro / 8) s/ 119.00 Changed to Unedited JEANS PAPER BAG (Negr…" at bounding box center [496, 522] width 902 height 129
paste input "77"
type input "77"
click at [570, 717] on div "Unedited JEANS PAPER BAG (Negro / 10) s/ 119.00 Price S/. 119 Compare at price …" at bounding box center [736, 660] width 421 height 129
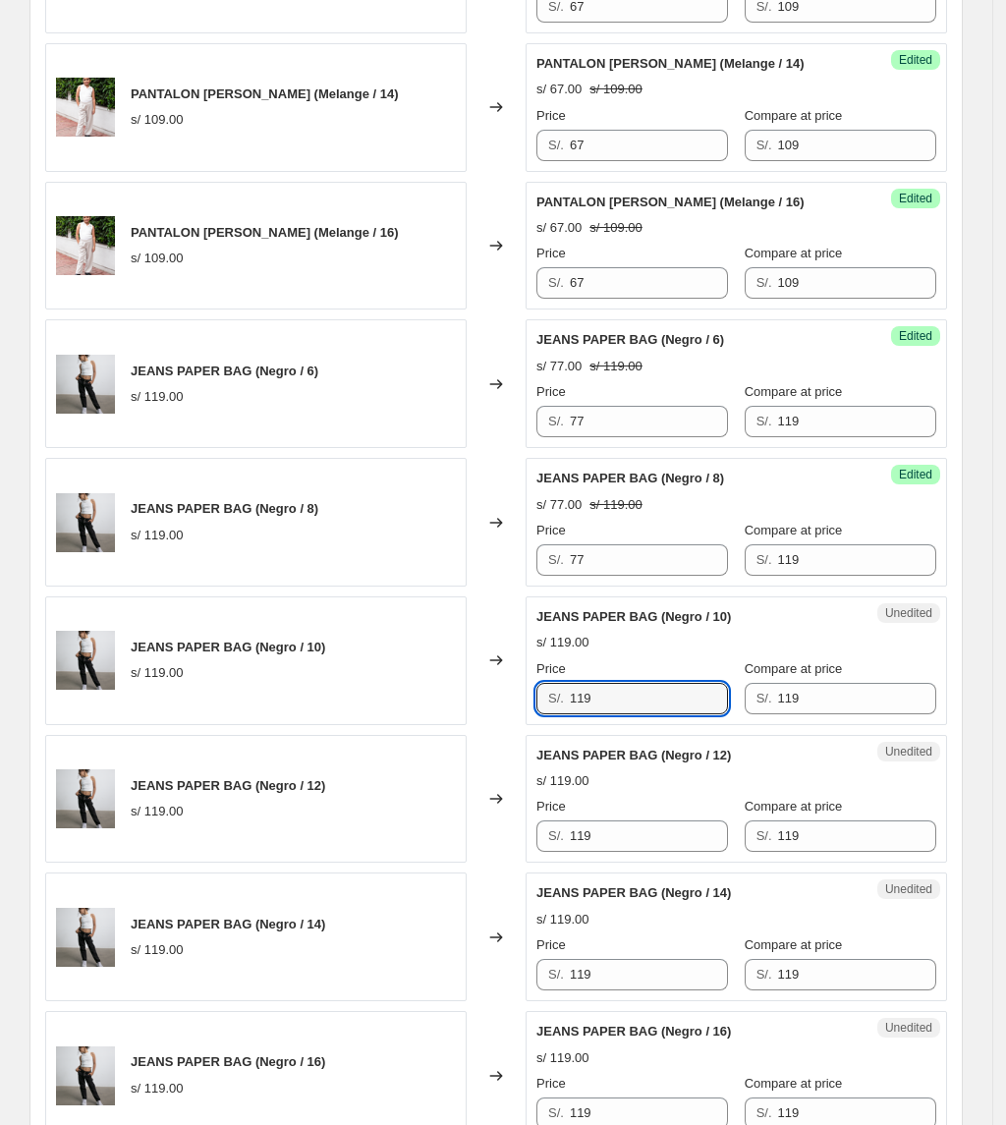
paste input "77"
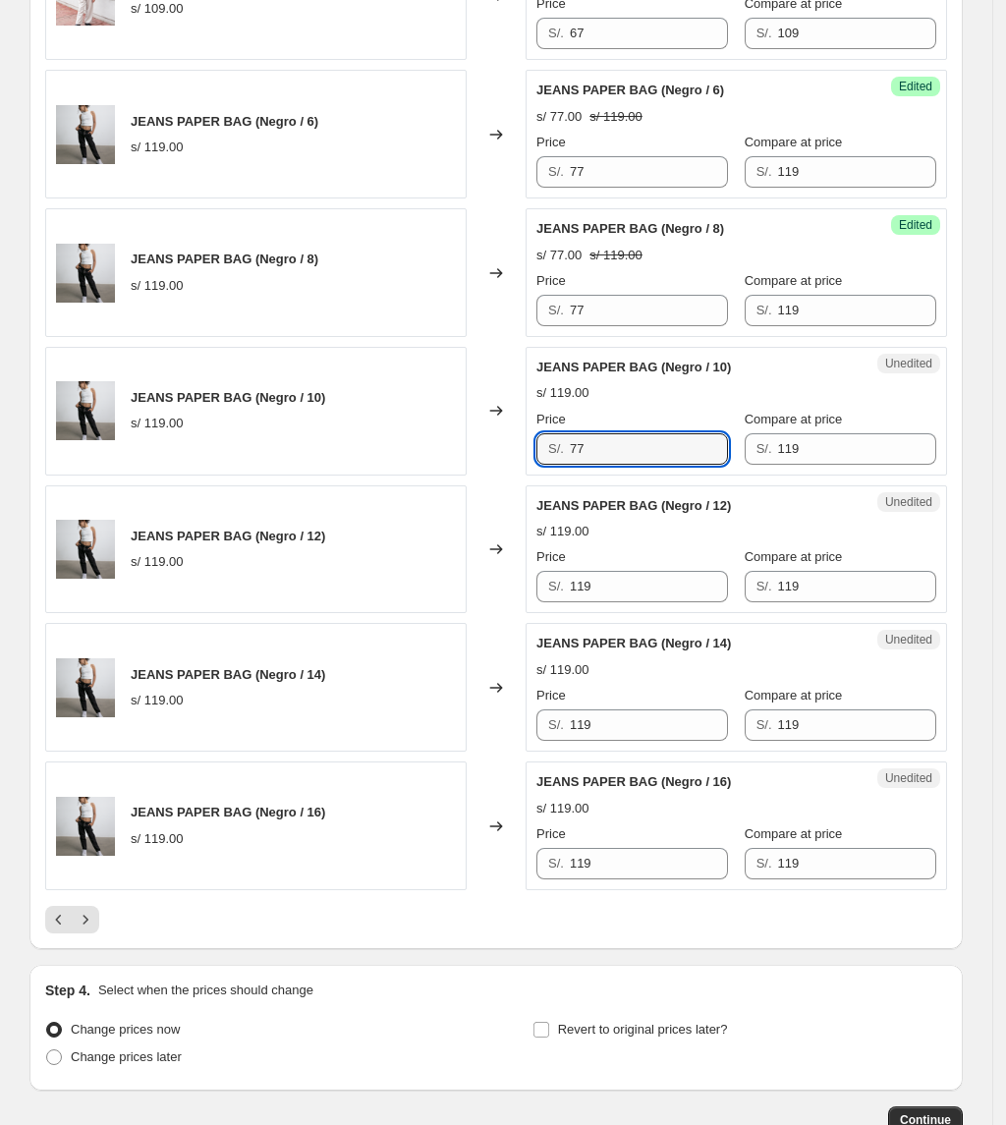
scroll to position [2761, 0]
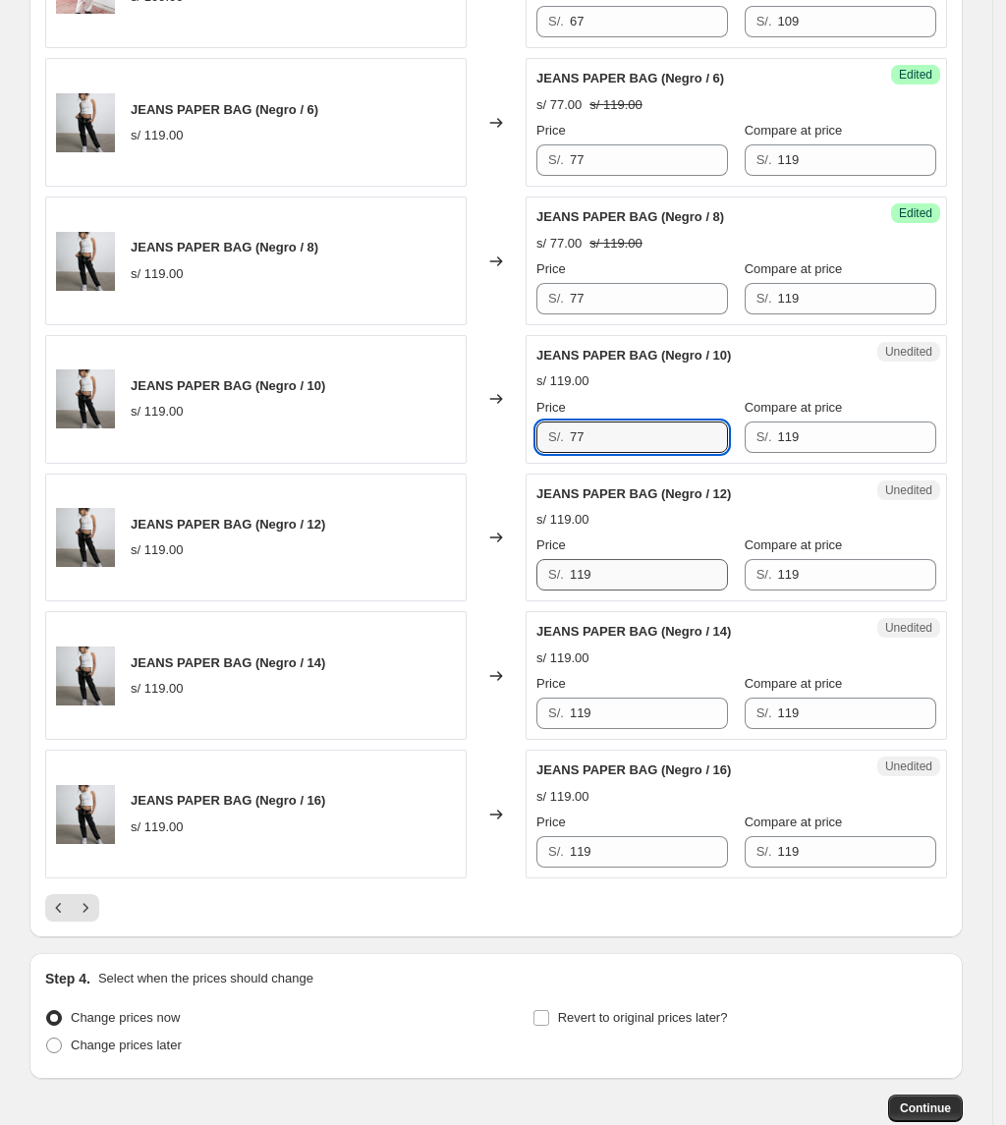
type input "77"
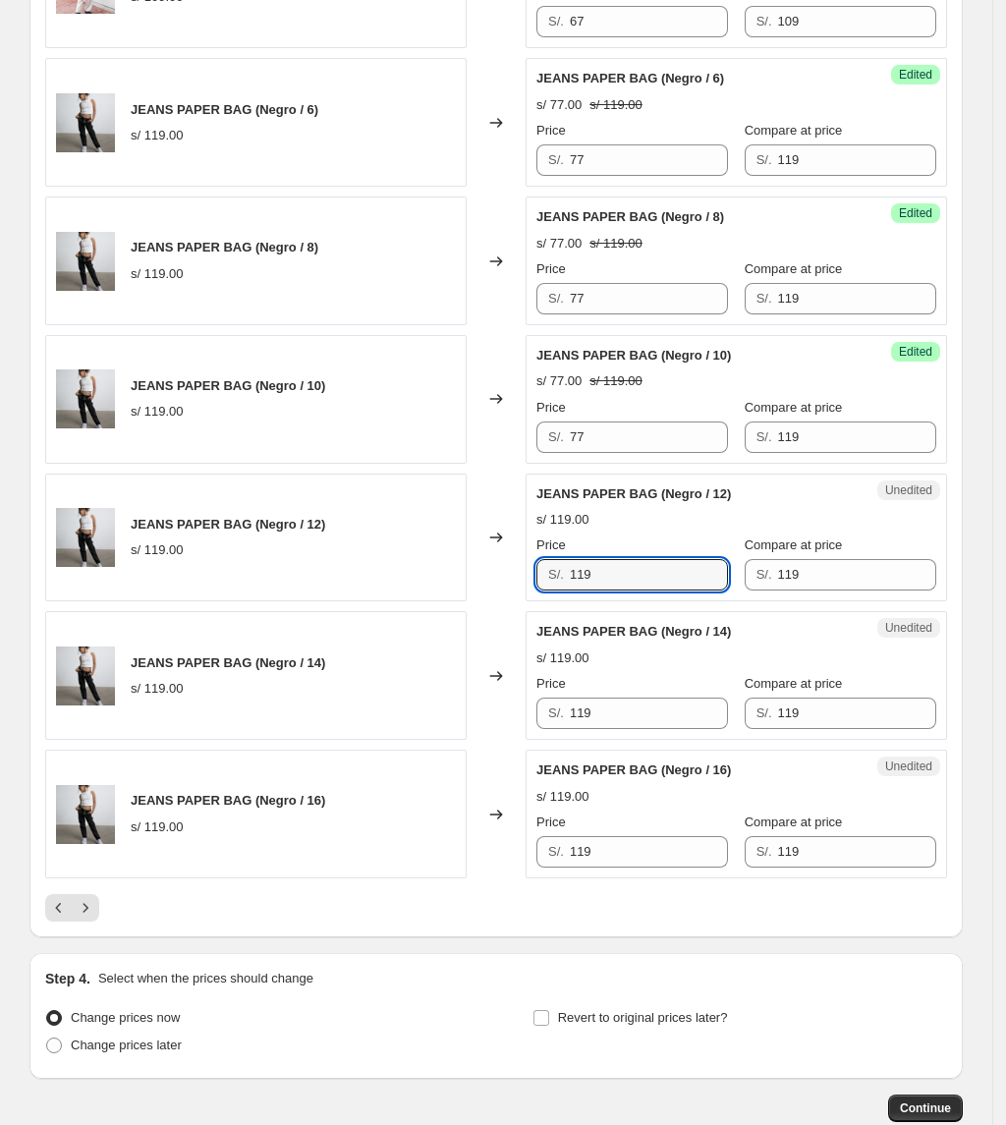
click at [445, 601] on div "JEANS PAPER BAG (Negro / 12) s/ 119.00 Changed to Unedited JEANS PAPER BAG (Neg…" at bounding box center [496, 538] width 902 height 129
paste input "77"
type input "77"
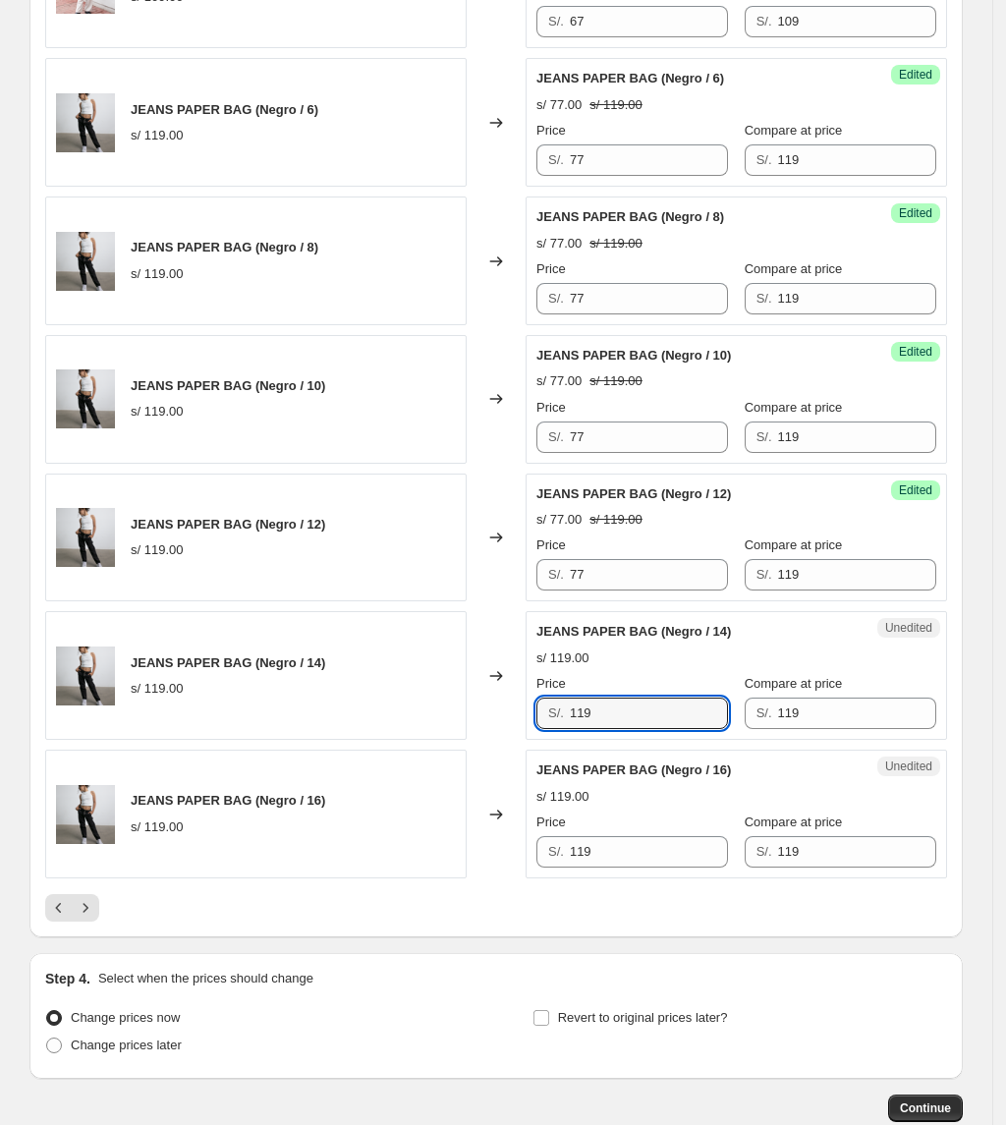
click at [374, 705] on div "JEANS PAPER BAG (Negro / 14) s/ 119.00 Changed to Unedited JEANS PAPER BAG (Neg…" at bounding box center [496, 675] width 902 height 129
paste input "77"
type input "77"
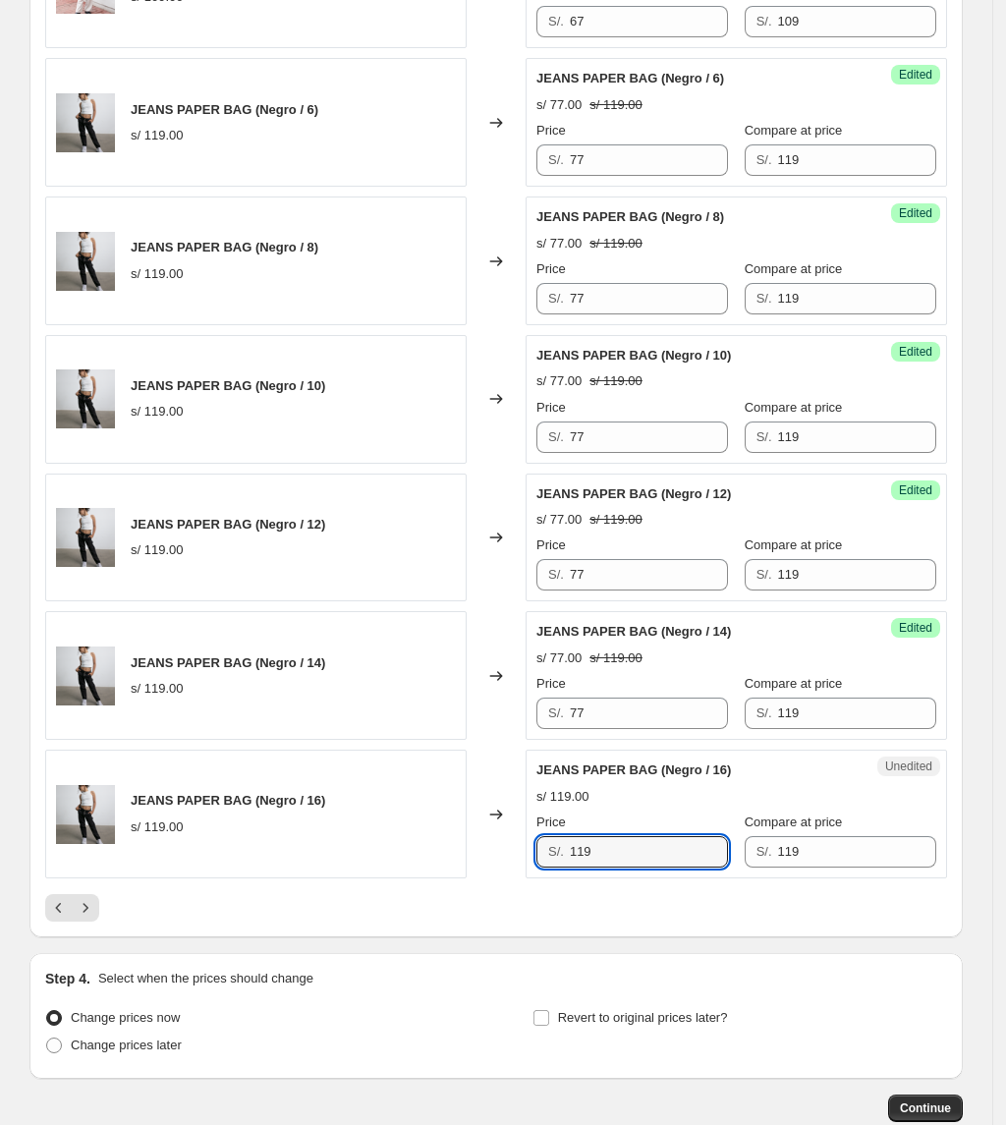
click at [402, 850] on div "JEANS PAPER BAG (Negro / 16) s/ 119.00 Changed to Unedited JEANS PAPER BAG (Neg…" at bounding box center [496, 814] width 902 height 129
paste input "77"
type input "77"
click at [81, 918] on icon "Next" at bounding box center [86, 908] width 20 height 20
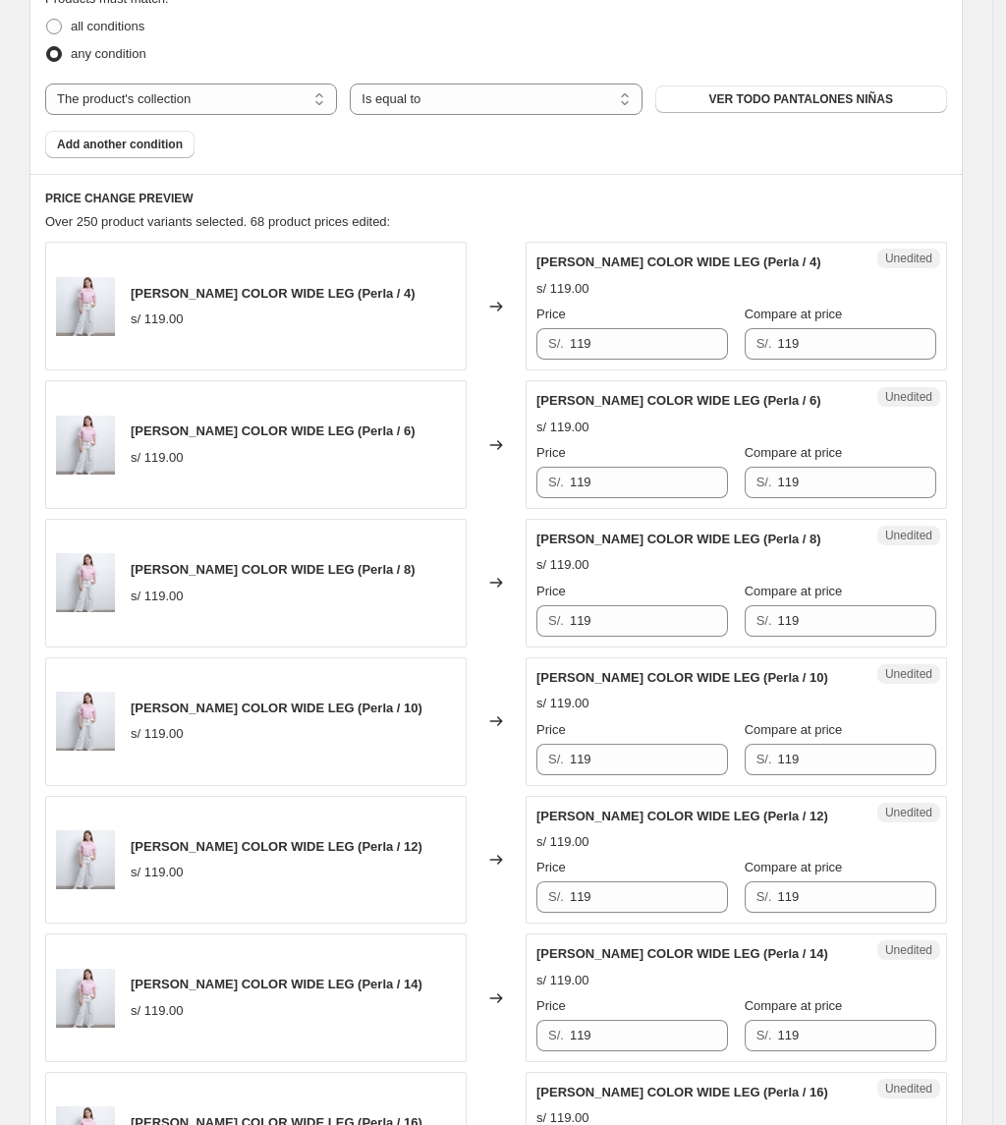
scroll to position [665, 0]
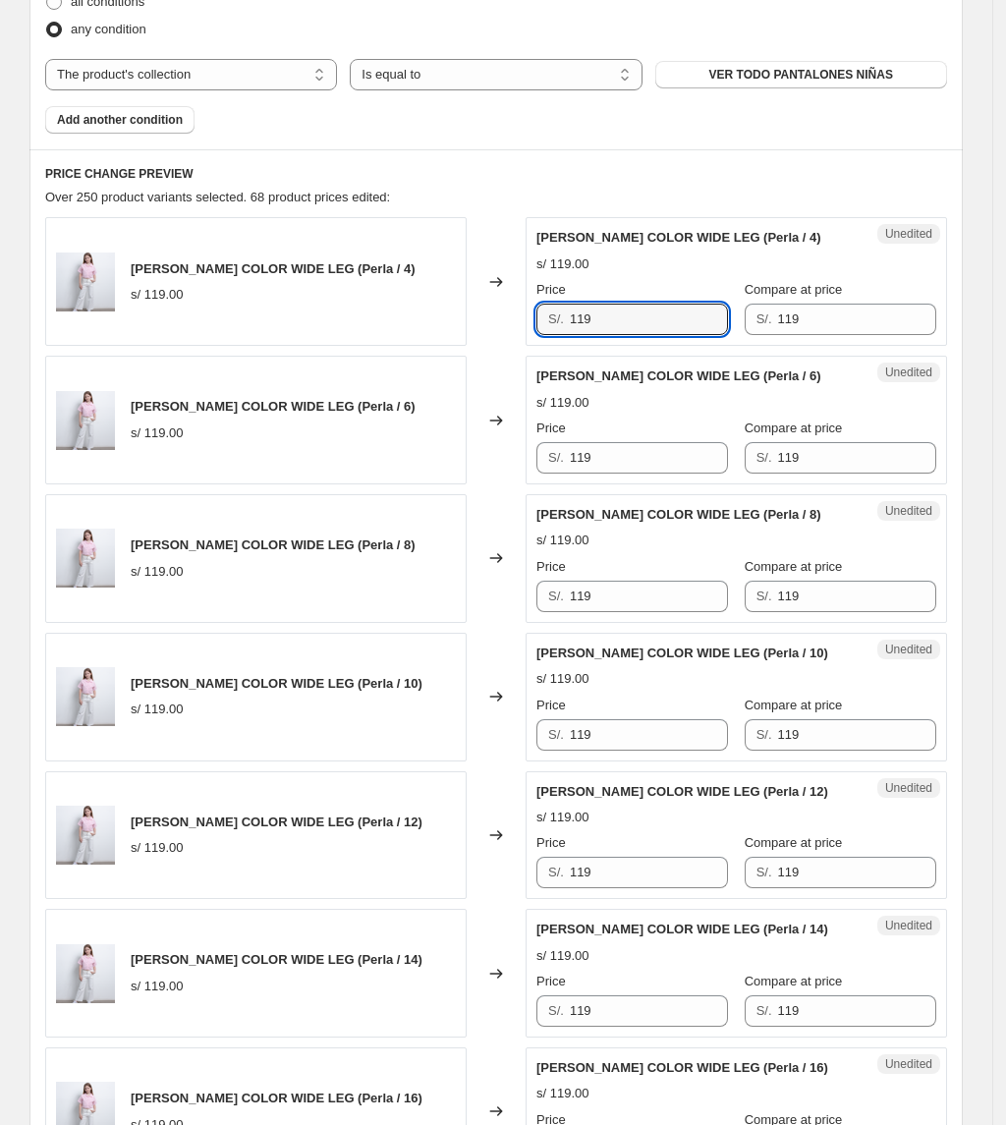
drag, startPoint x: 670, startPoint y: 323, endPoint x: 367, endPoint y: 303, distance: 303.3
click at [367, 303] on div "[PERSON_NAME] COLOR WIDE LEG (Perla / 4) s/ 119.00 Changed to Unedited [PERSON_…" at bounding box center [496, 281] width 902 height 129
type input "73"
drag, startPoint x: 649, startPoint y: 473, endPoint x: 450, endPoint y: 473, distance: 199.4
click at [450, 473] on div "[PERSON_NAME] COLOR WIDE LEG (Perla / 6) s/ 119.00 Changed to Unedited [PERSON_…" at bounding box center [496, 420] width 902 height 129
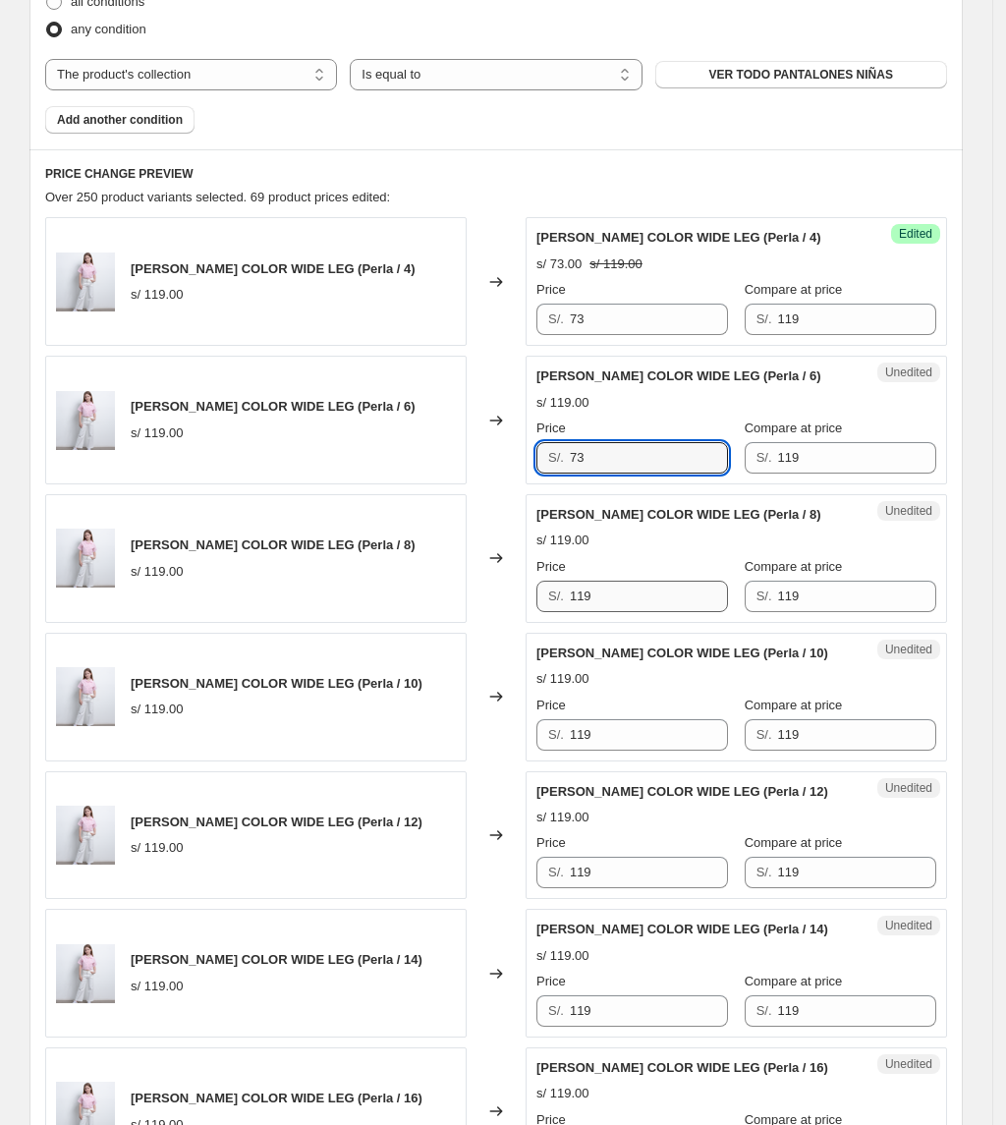
type input "73"
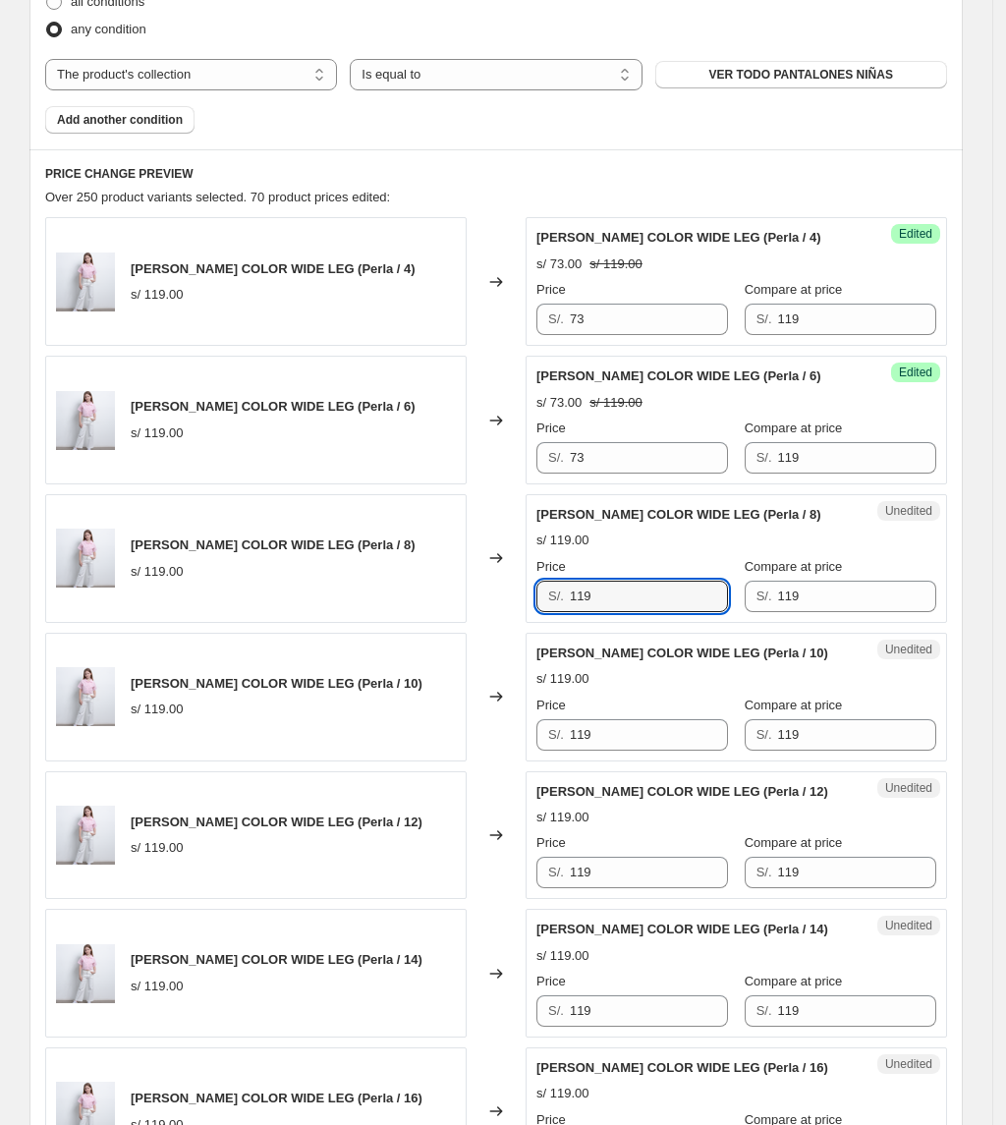
drag, startPoint x: 618, startPoint y: 606, endPoint x: 483, endPoint y: 618, distance: 135.1
click at [485, 618] on div "[PERSON_NAME] COLOR WIDE LEG (Perla / 8) s/ 119.00 Changed to Unedited [PERSON_…" at bounding box center [496, 558] width 902 height 129
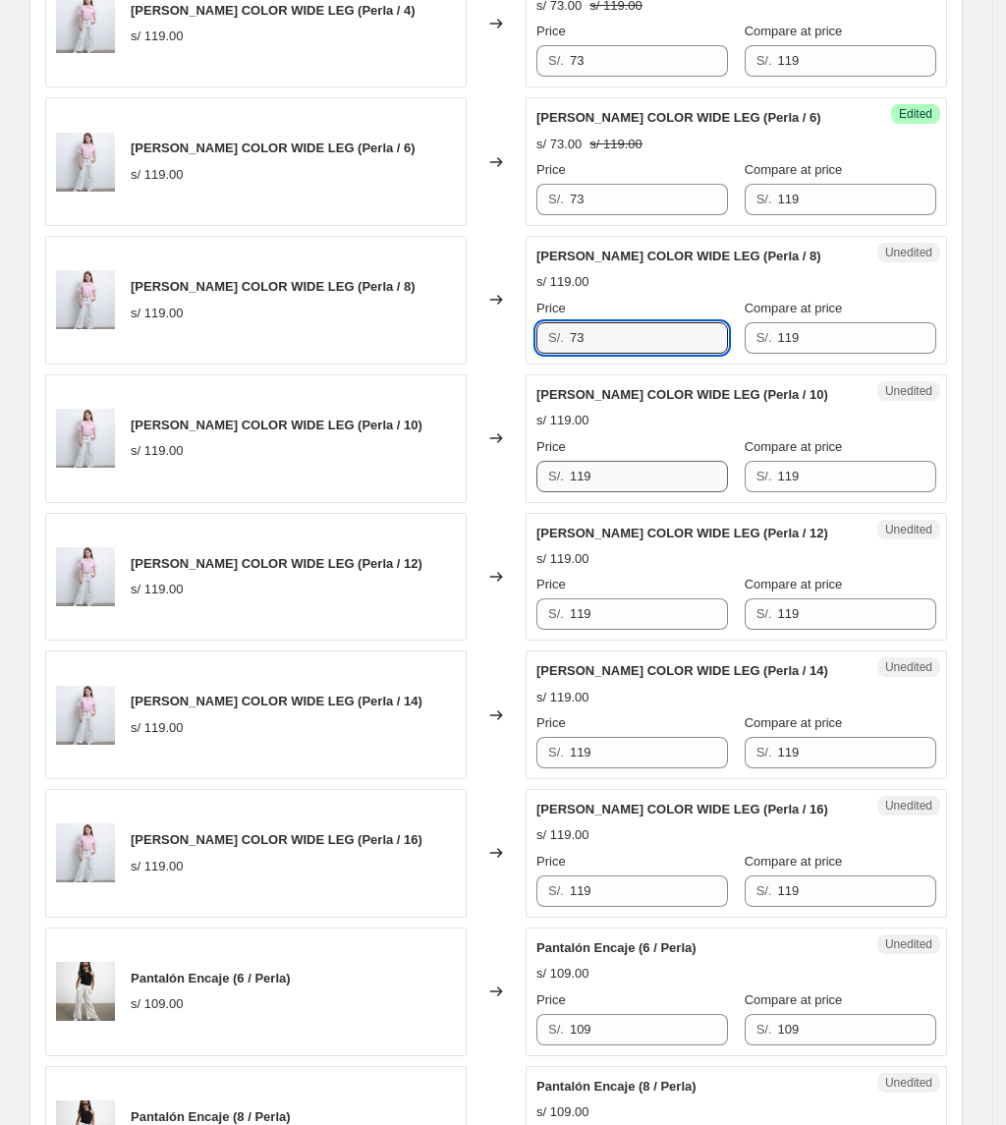
scroll to position [927, 0]
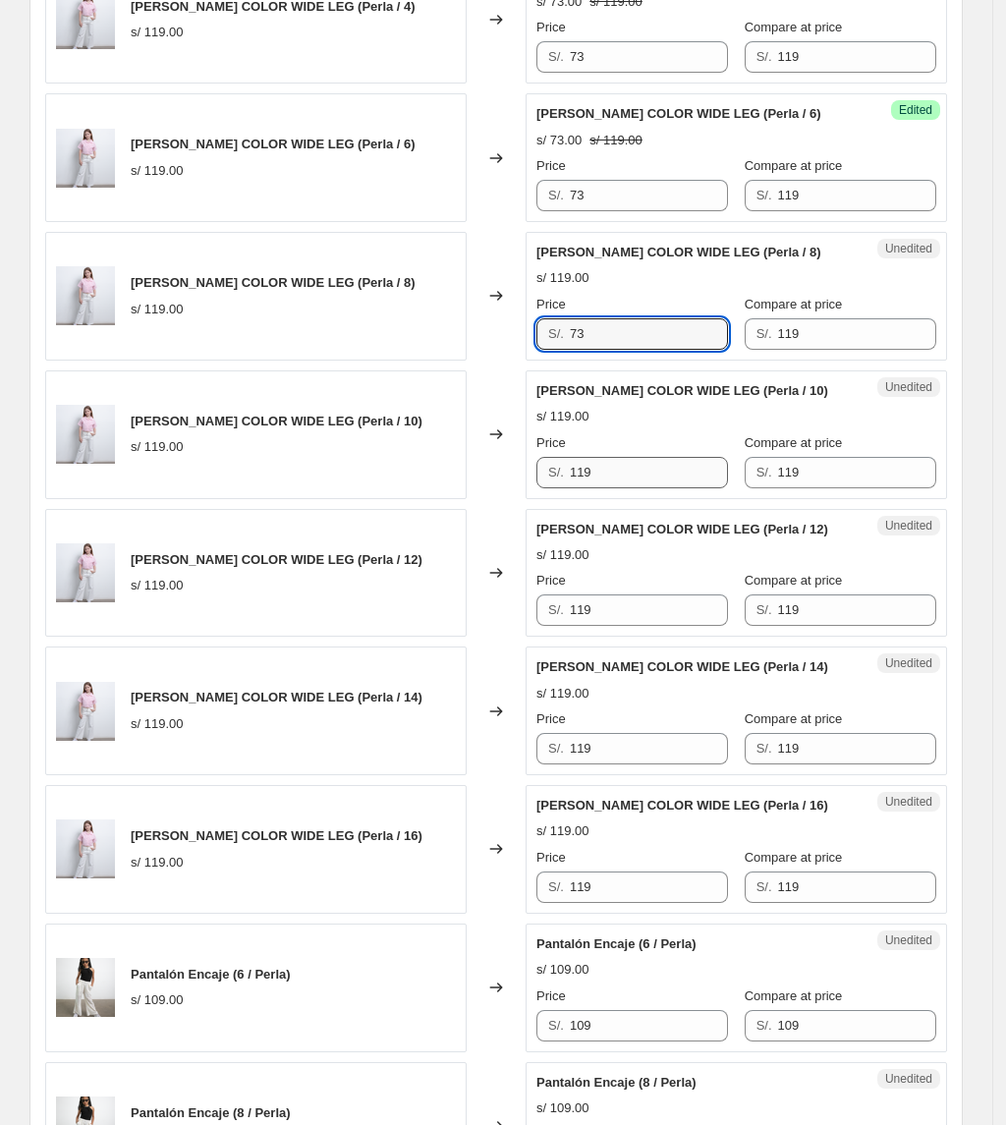
type input "73"
drag, startPoint x: 631, startPoint y: 483, endPoint x: 272, endPoint y: 476, distance: 358.7
click at [273, 479] on div "[PERSON_NAME] COLOR WIDE LEG (Perla / 10) s/ 119.00 Changed to Unedited [PERSON…" at bounding box center [496, 434] width 902 height 129
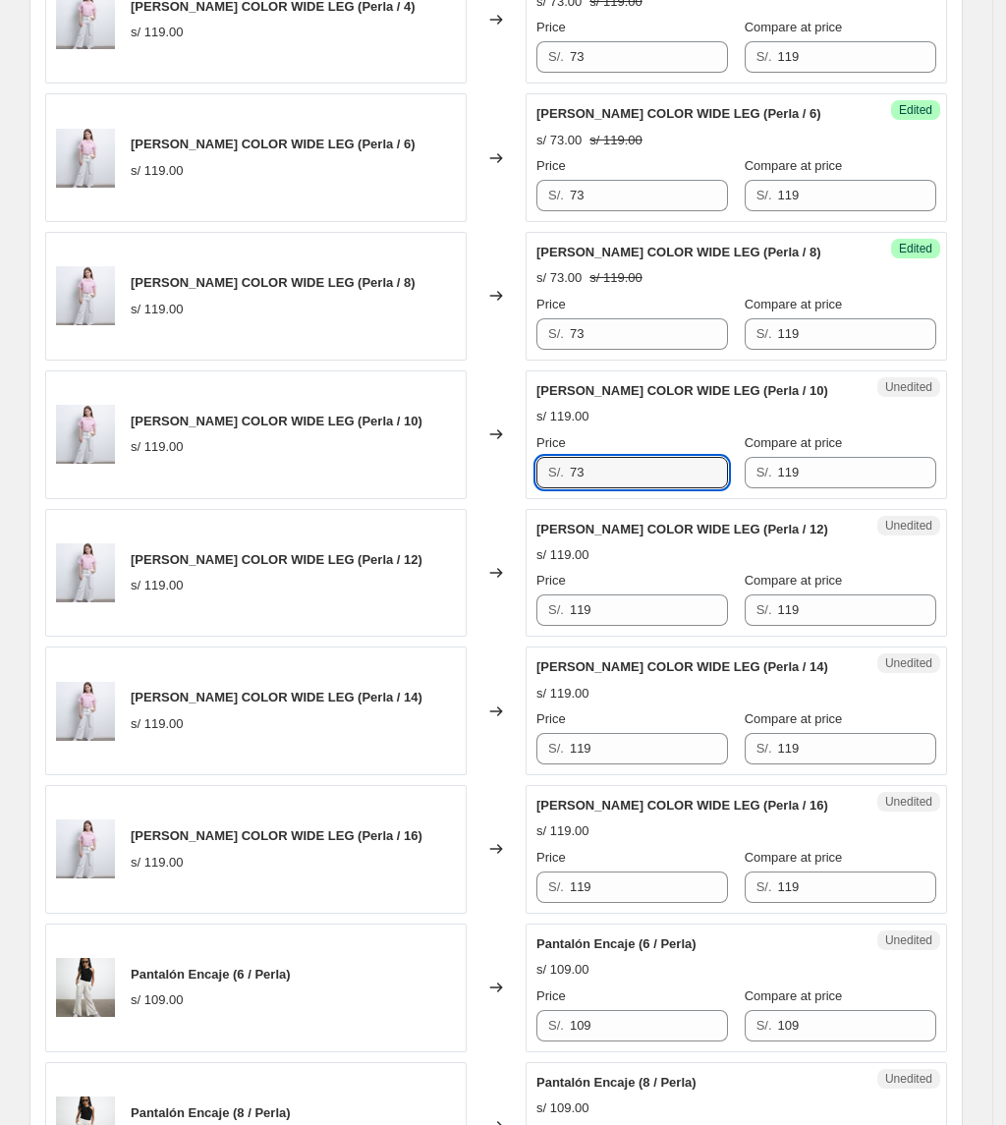
type input "73"
drag, startPoint x: 637, startPoint y: 646, endPoint x: 639, endPoint y: 617, distance: 29.5
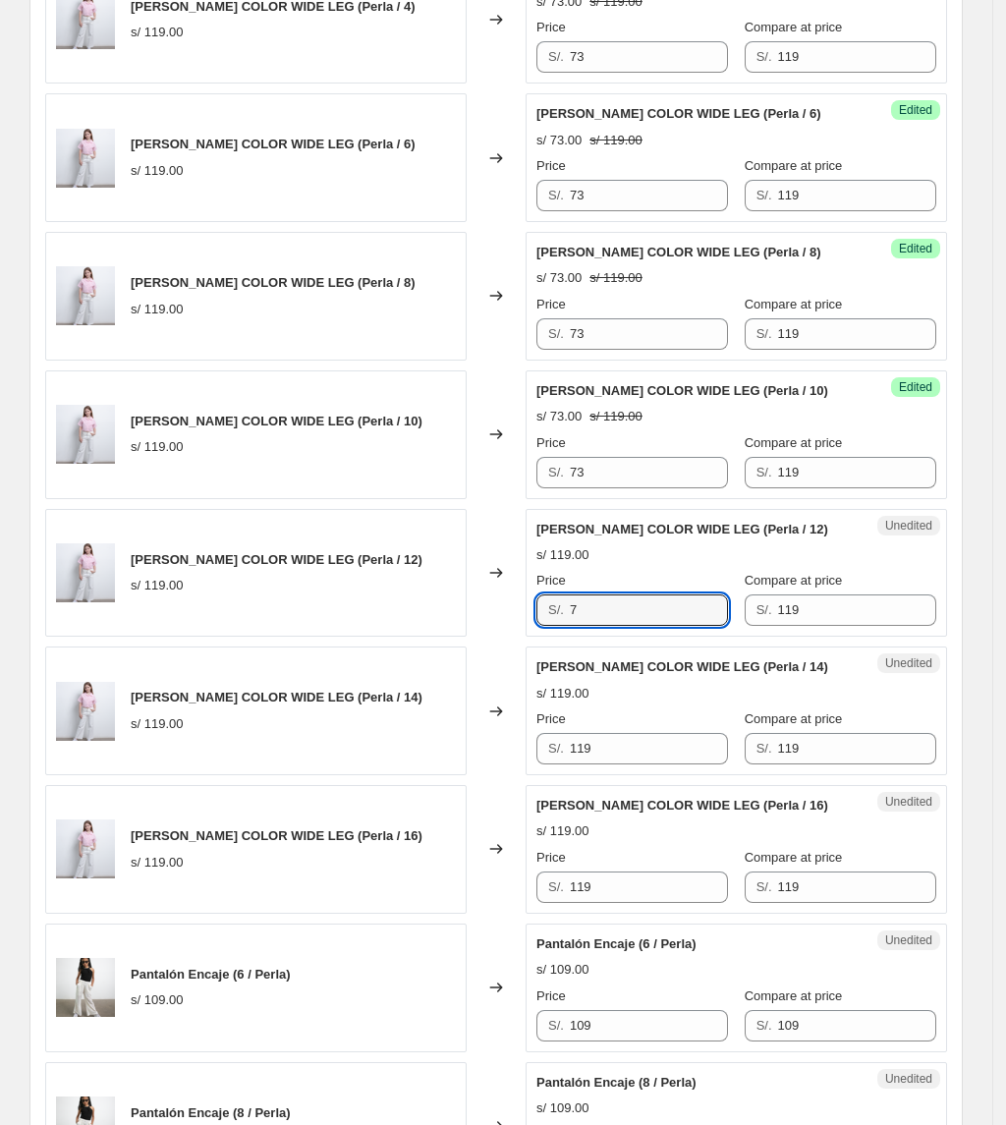
drag, startPoint x: 639, startPoint y: 617, endPoint x: 395, endPoint y: 602, distance: 244.1
click at [398, 602] on div "[PERSON_NAME] COLOR WIDE LEG (Perla / 12) s/ 119.00 Changed to Unedited [PERSON…" at bounding box center [496, 573] width 902 height 129
drag, startPoint x: 626, startPoint y: 613, endPoint x: 456, endPoint y: 635, distance: 171.3
click at [460, 635] on div "[PERSON_NAME] COLOR WIDE LEG (Perla / 12) s/ 119.00 Changed to Unedited [PERSON…" at bounding box center [496, 573] width 902 height 129
type input "73"
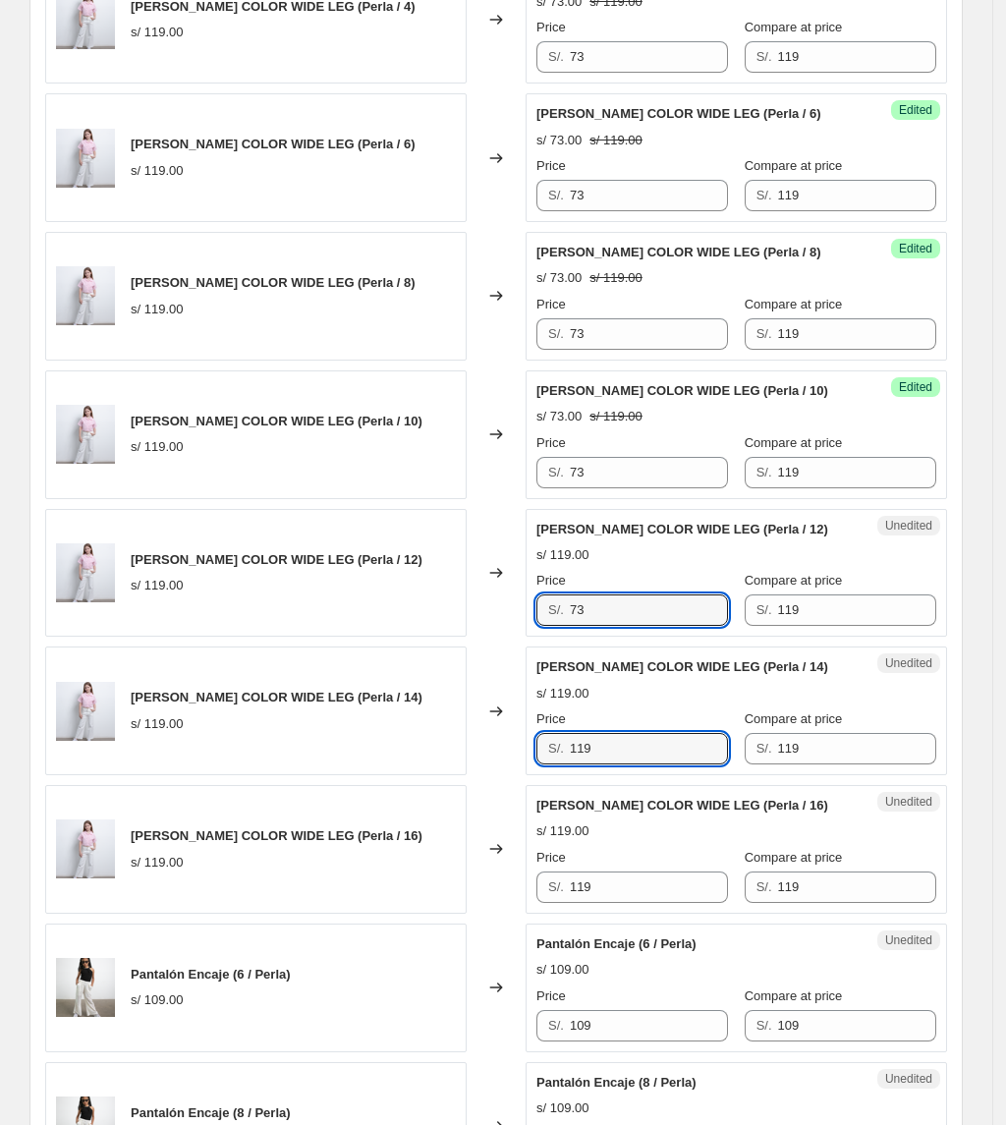
click at [417, 725] on div "[PERSON_NAME] COLOR WIDE LEG (Perla / 14) s/ 119.00 Changed to Unedited [PERSON…" at bounding box center [496, 710] width 902 height 129
type input "73"
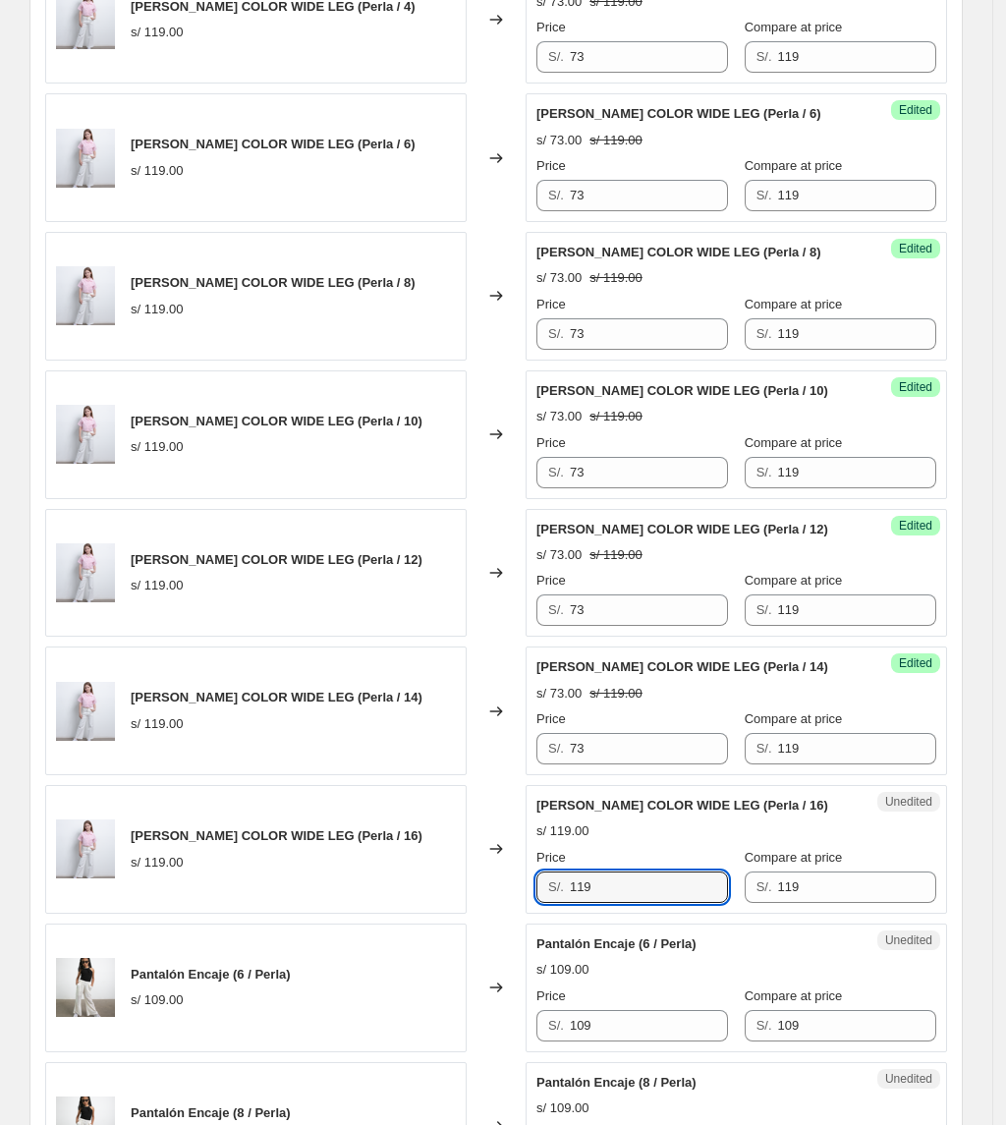
click at [241, 819] on div "[PERSON_NAME] COLOR WIDE LEG (Perla / 16) s/ 119.00 Changed to Unedited [PERSON…" at bounding box center [496, 849] width 902 height 129
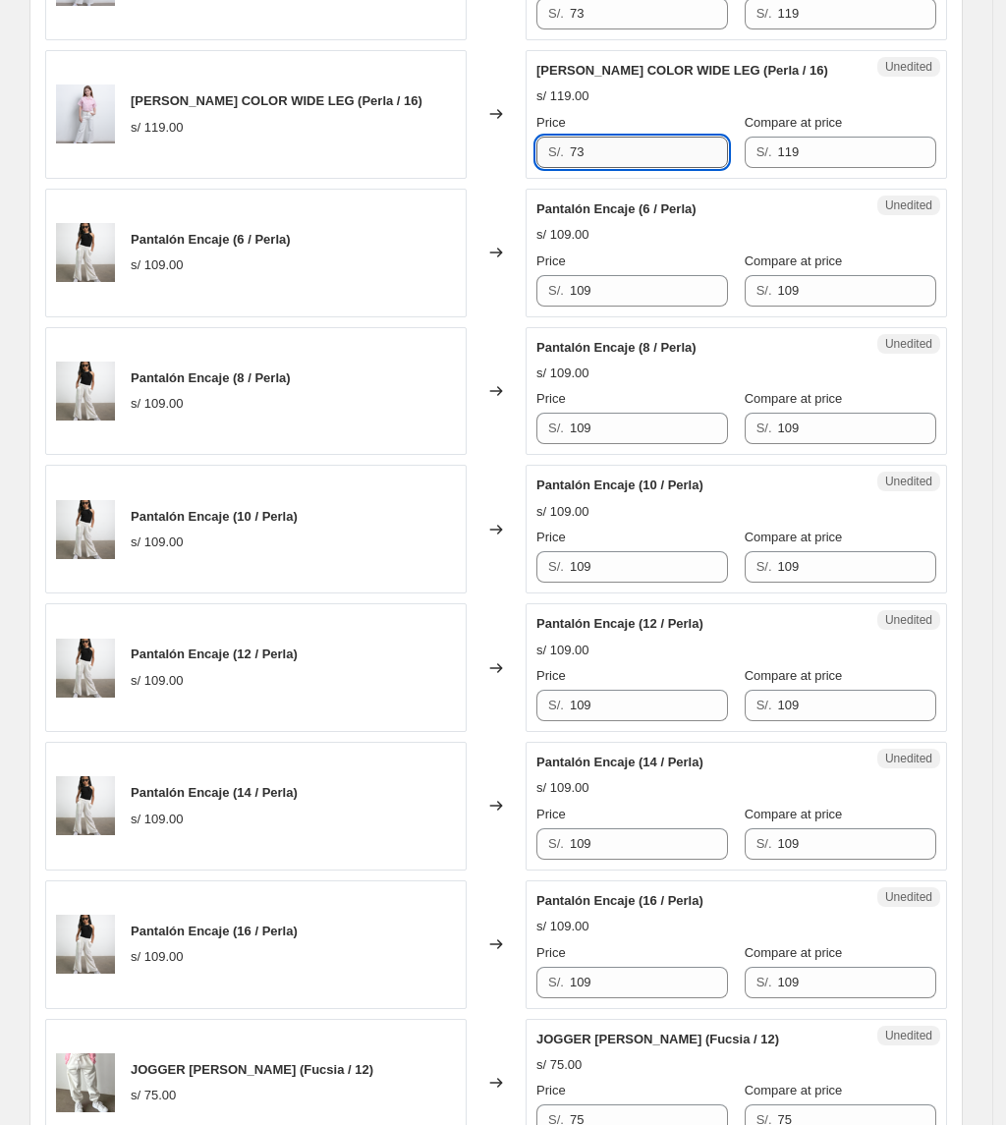
scroll to position [1713, 0]
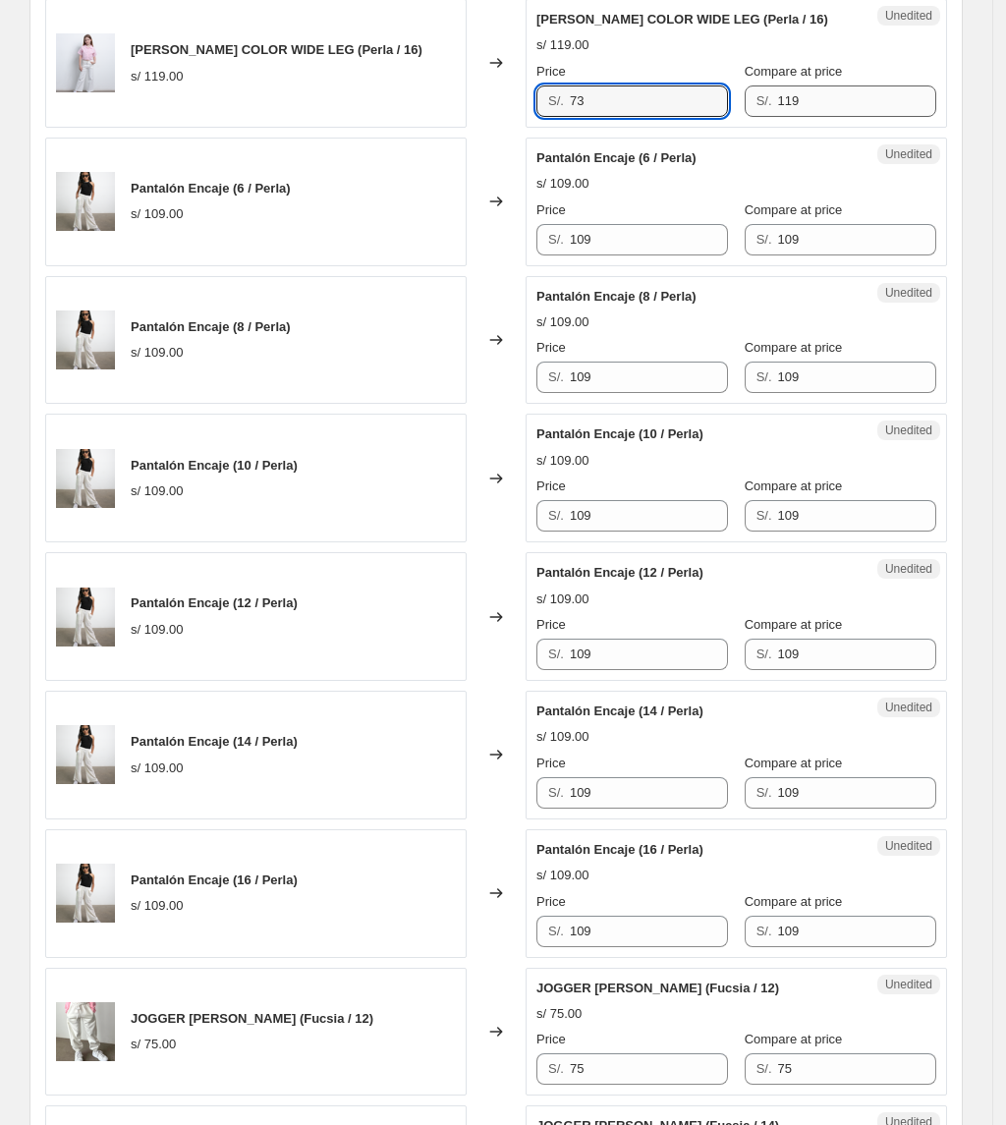
type input "73"
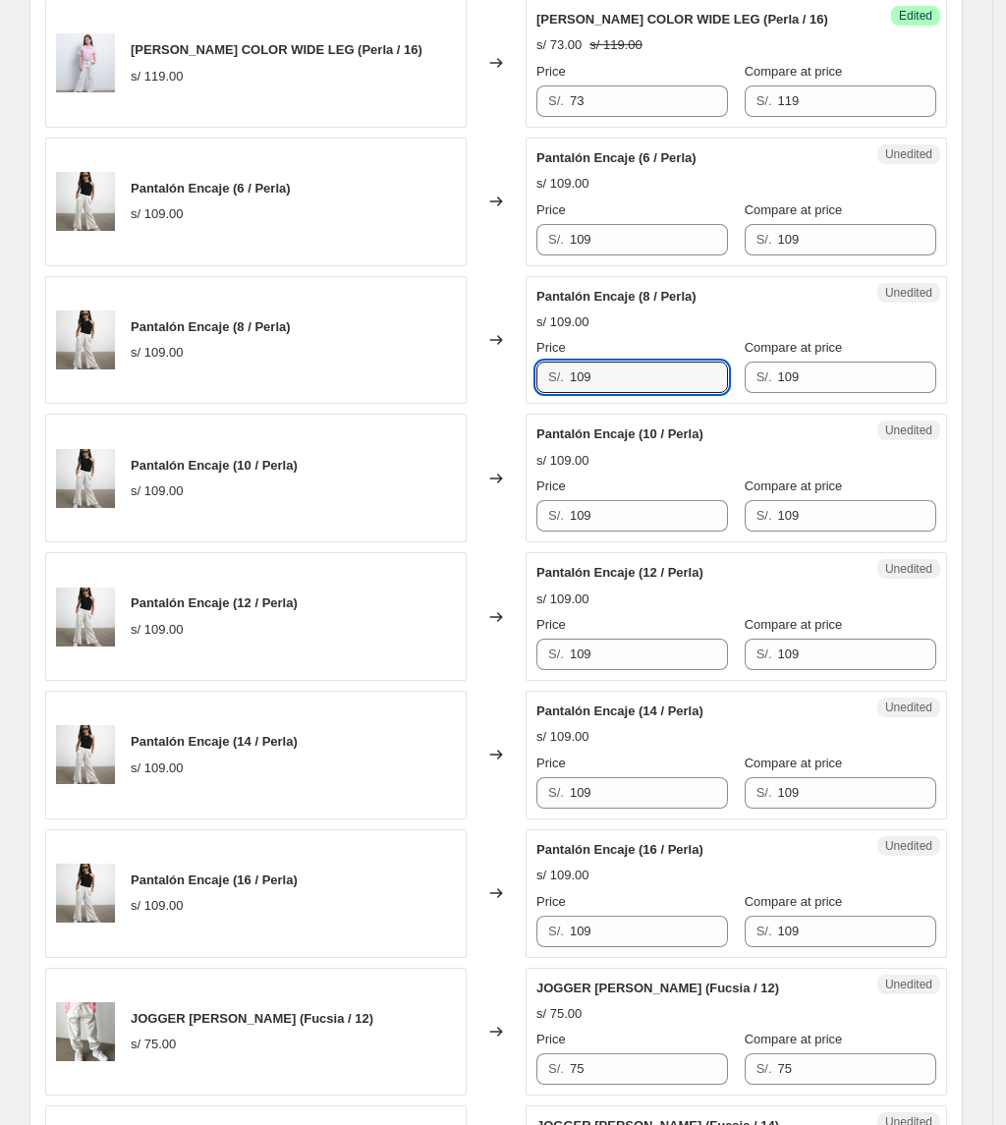
click at [464, 395] on div "Pantalón Encaje (8 / Perla) s/ 109.00 Changed to Unedited Pantalón Encaje (8 / …" at bounding box center [496, 340] width 902 height 129
click at [513, 382] on div "Pantalón Encaje (8 / Perla) s/ 109.00 Changed to Unedited Pantalón Encaje (8 / …" at bounding box center [496, 340] width 902 height 129
type input "69"
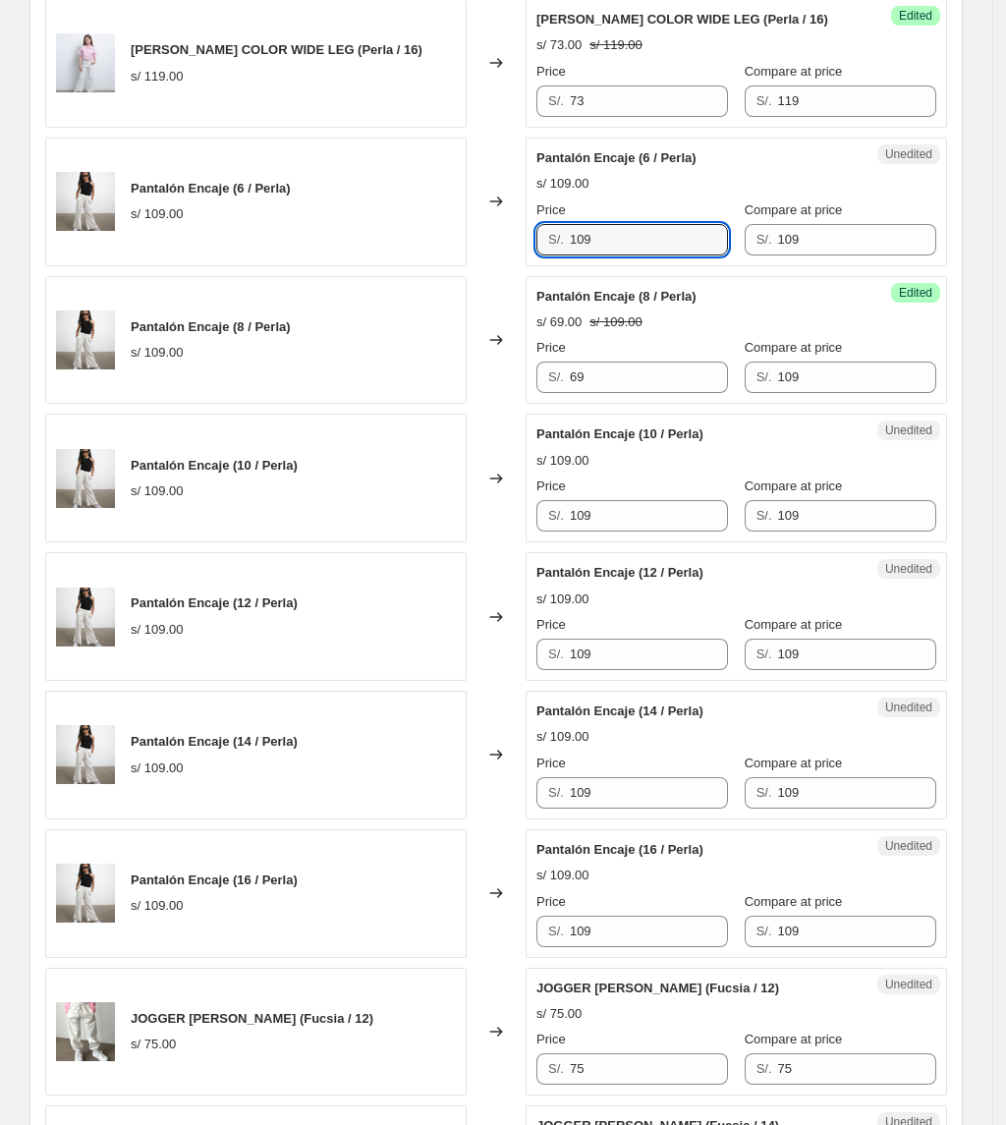
click at [440, 250] on div "Pantalón Encaje (6 / Perla) s/ 109.00 Changed to Unedited Pantalón Encaje (6 / …" at bounding box center [496, 202] width 902 height 129
paste input "6"
type input "69"
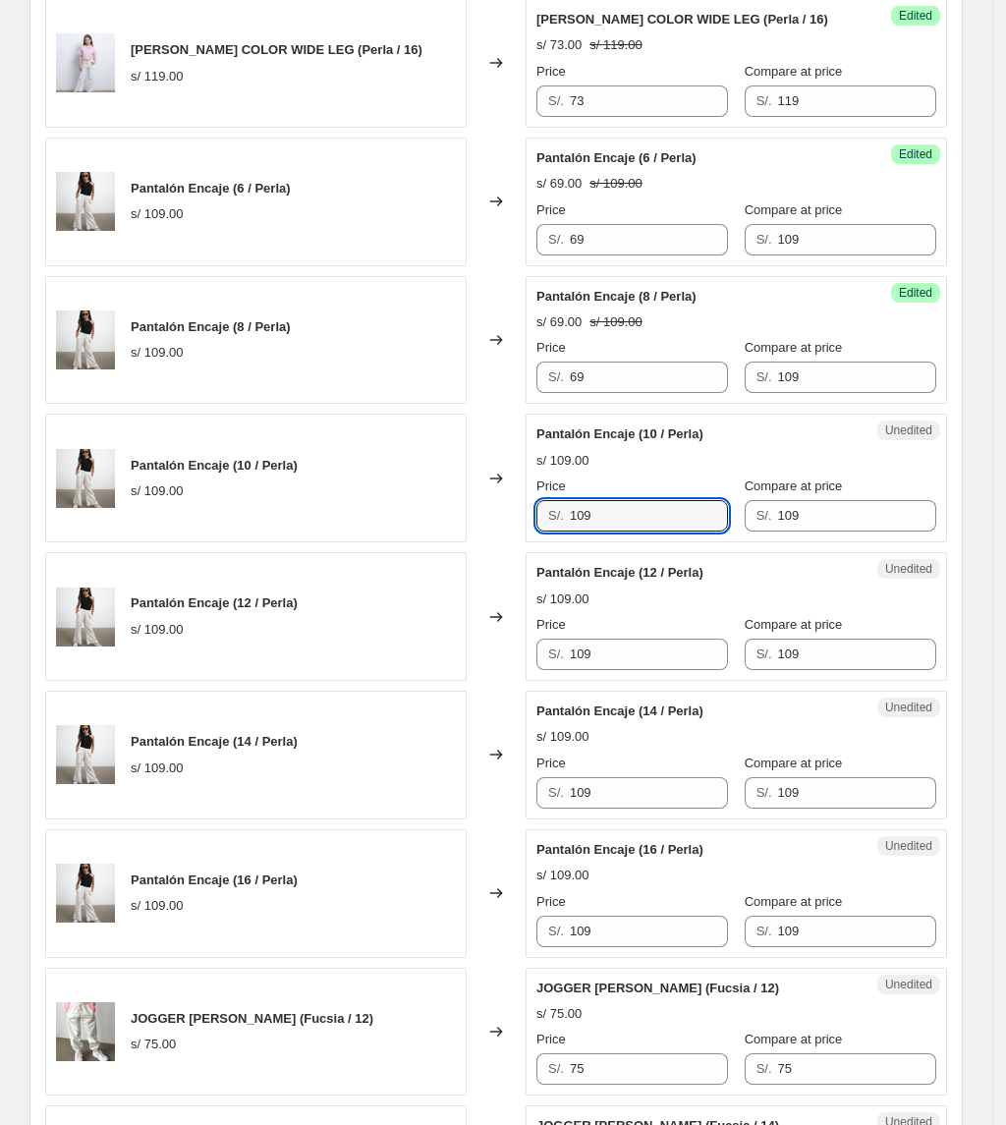
click at [367, 491] on div "Pantalón Encaje (10 / Perla) s/ 109.00 Changed to Unedited Pantalón Encaje (10 …" at bounding box center [496, 478] width 902 height 129
paste input "6"
type input "69"
click at [634, 678] on div "Unedited Pantalón Encaje (12 / Perla) s/ 109.00 Price S/. 109 Compare at price …" at bounding box center [736, 616] width 421 height 129
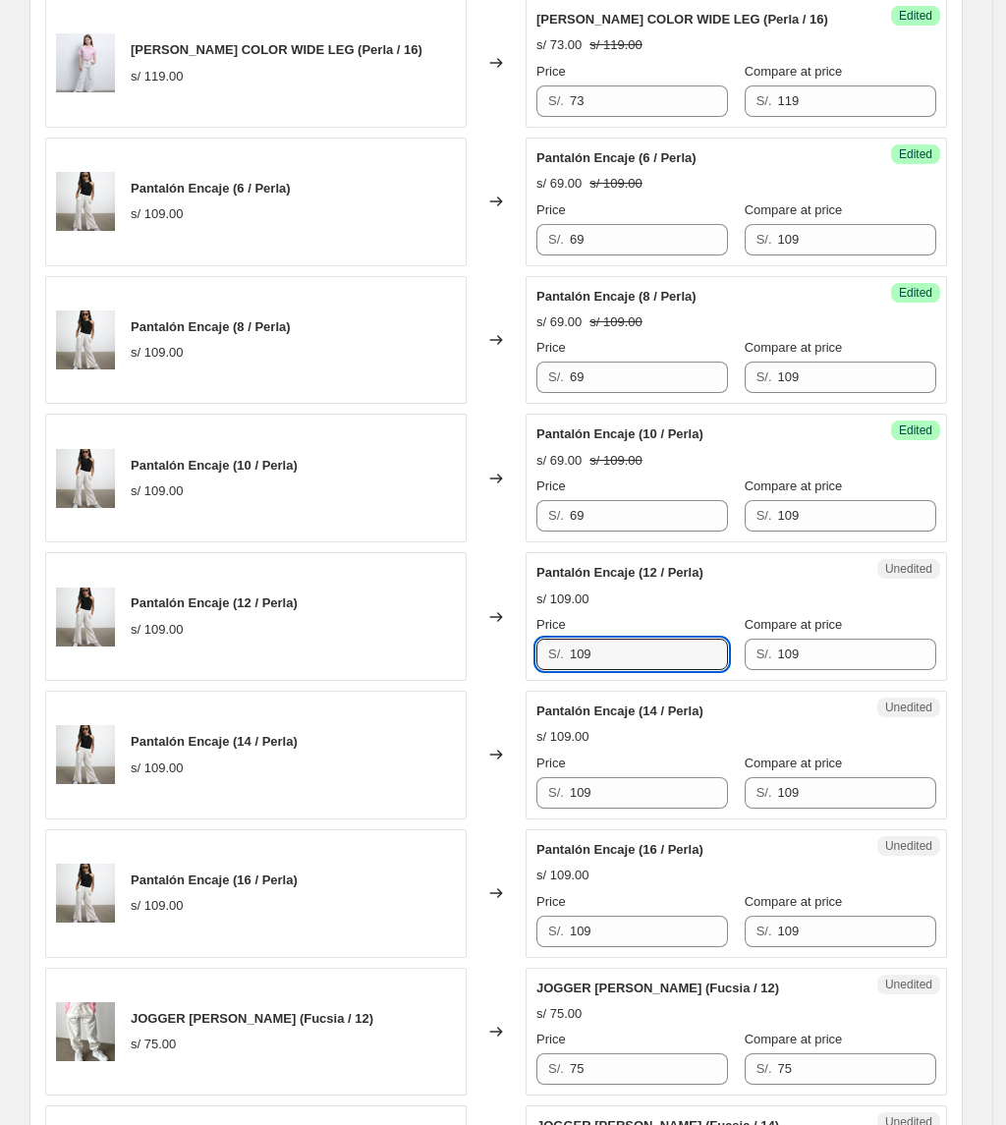
click at [297, 587] on div "Pantalón Encaje (12 / Perla) s/ 109.00 Changed to Unedited Pantalón Encaje (12 …" at bounding box center [496, 616] width 902 height 129
paste input "6"
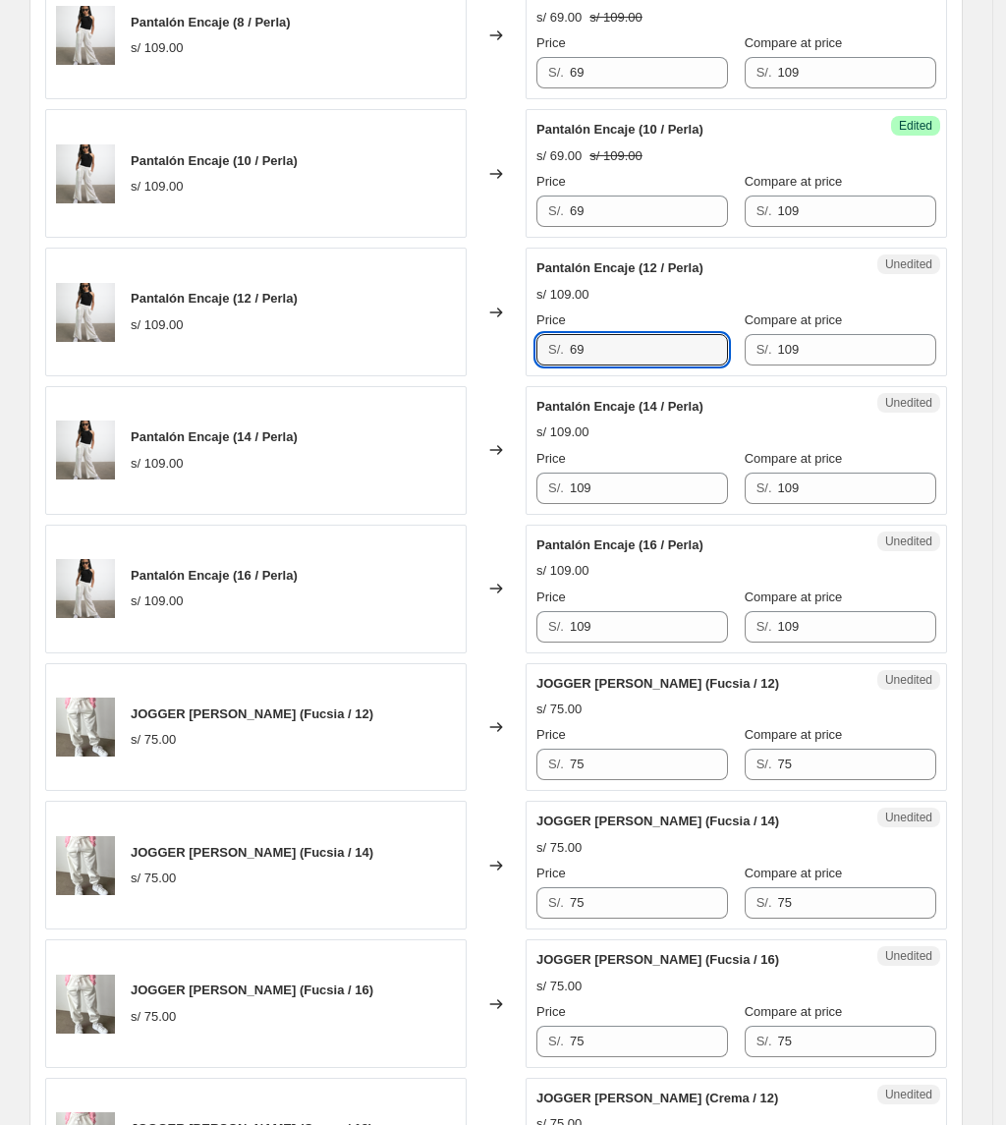
scroll to position [2106, 0]
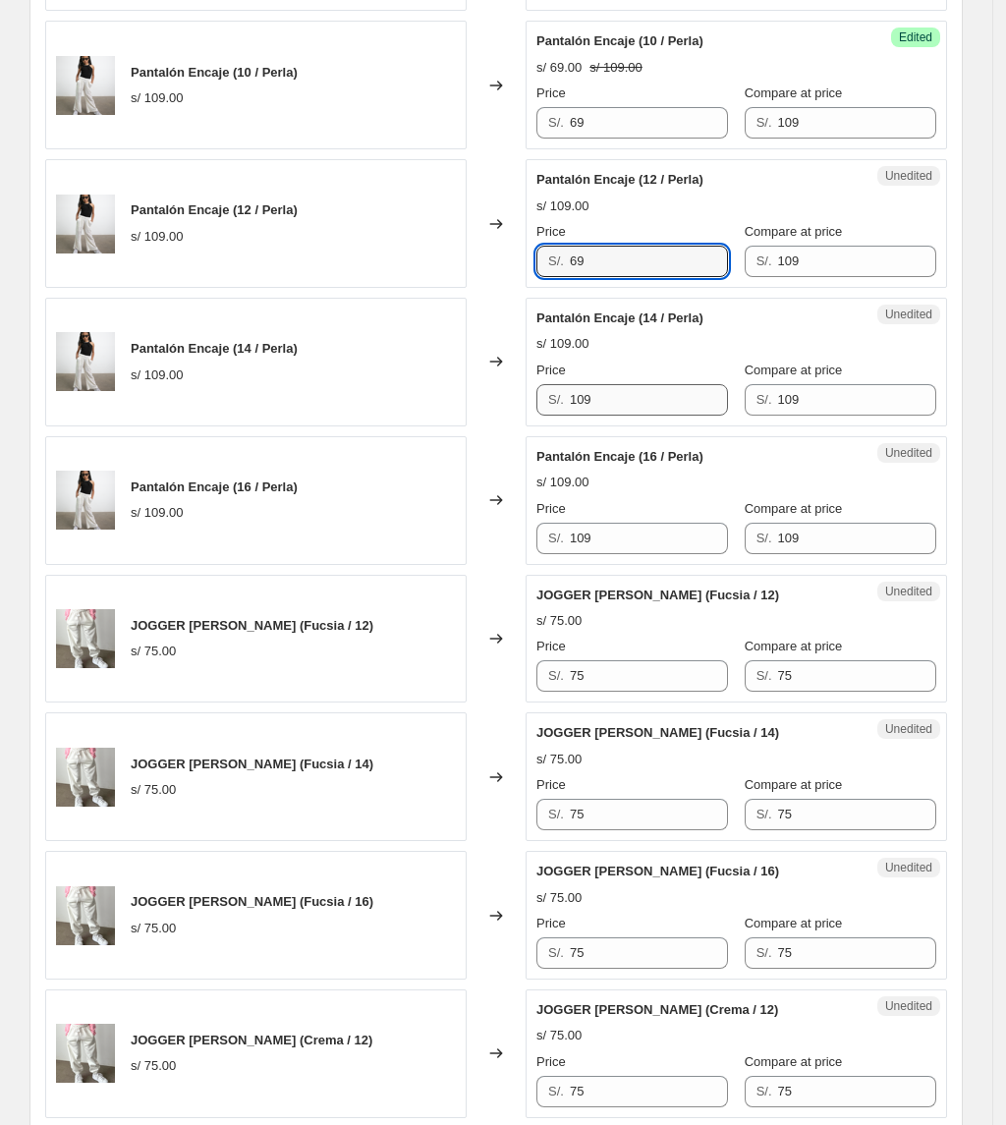
type input "69"
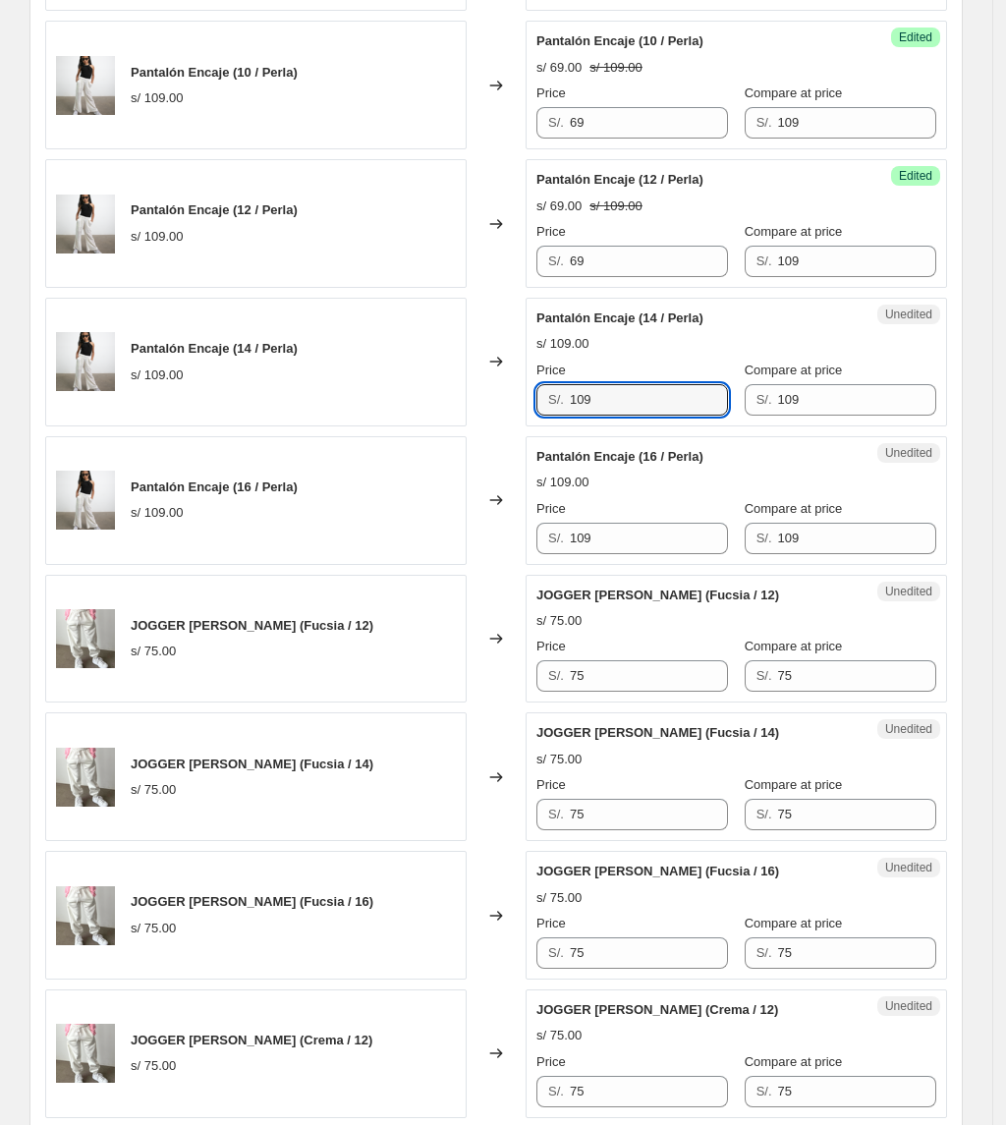
click at [450, 426] on div "Pantalón Encaje (14 / Perla) s/ 109.00 Changed to Unedited Pantalón Encaje (14 …" at bounding box center [496, 362] width 902 height 129
paste input "6"
type input "69"
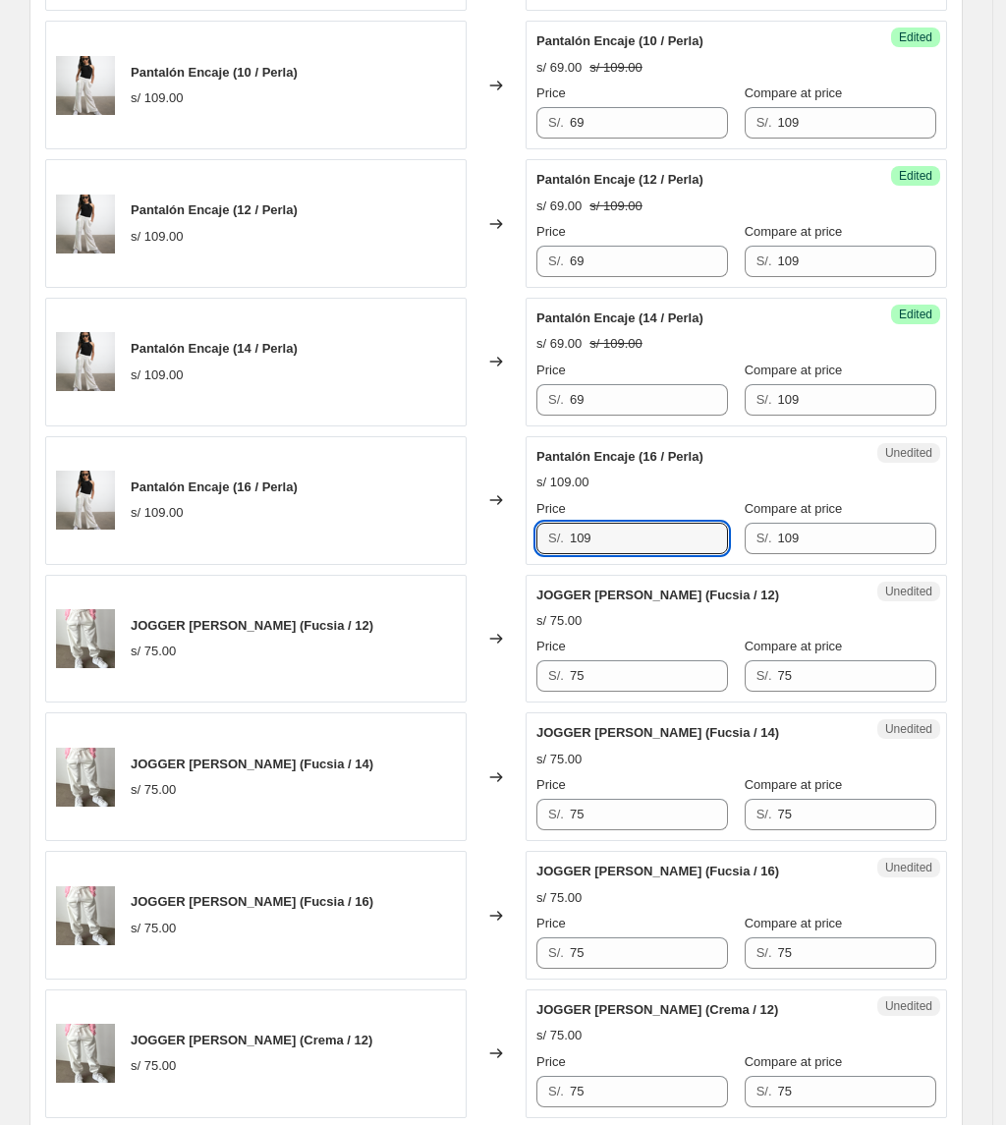
click at [307, 509] on div "Pantalón Encaje (16 / Perla) s/ 109.00 Changed to Unedited Pantalón Encaje (16 …" at bounding box center [496, 500] width 902 height 129
paste input "6"
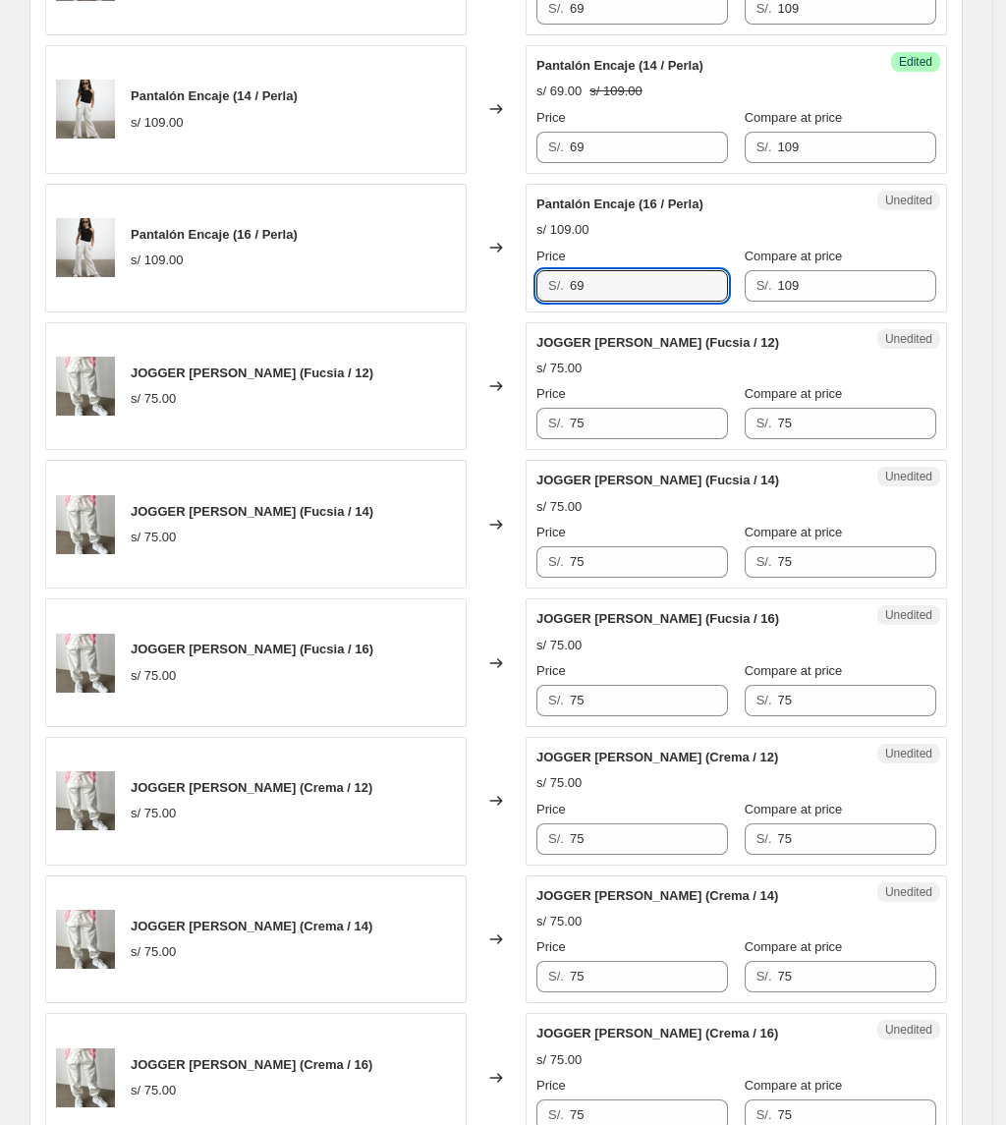
scroll to position [2368, 0]
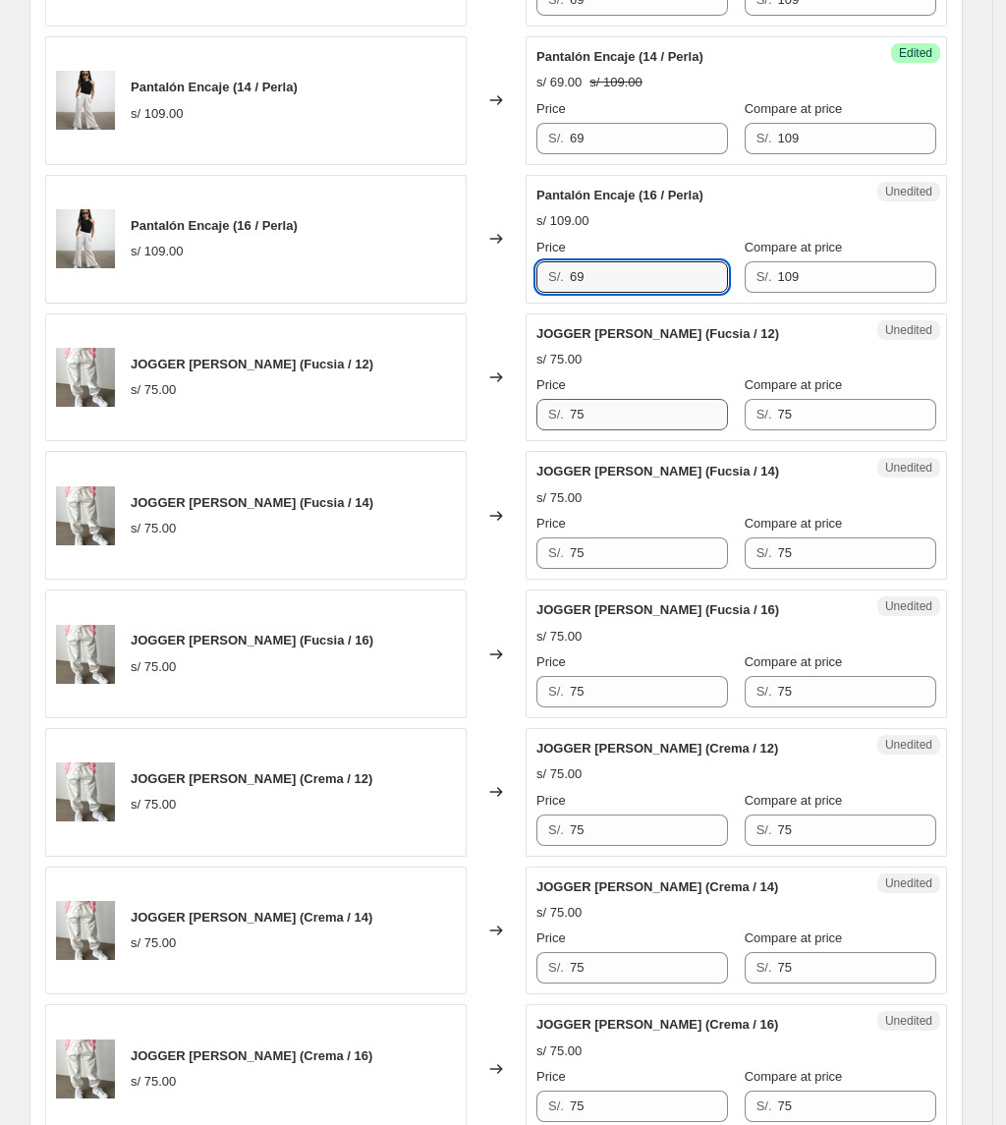
type input "69"
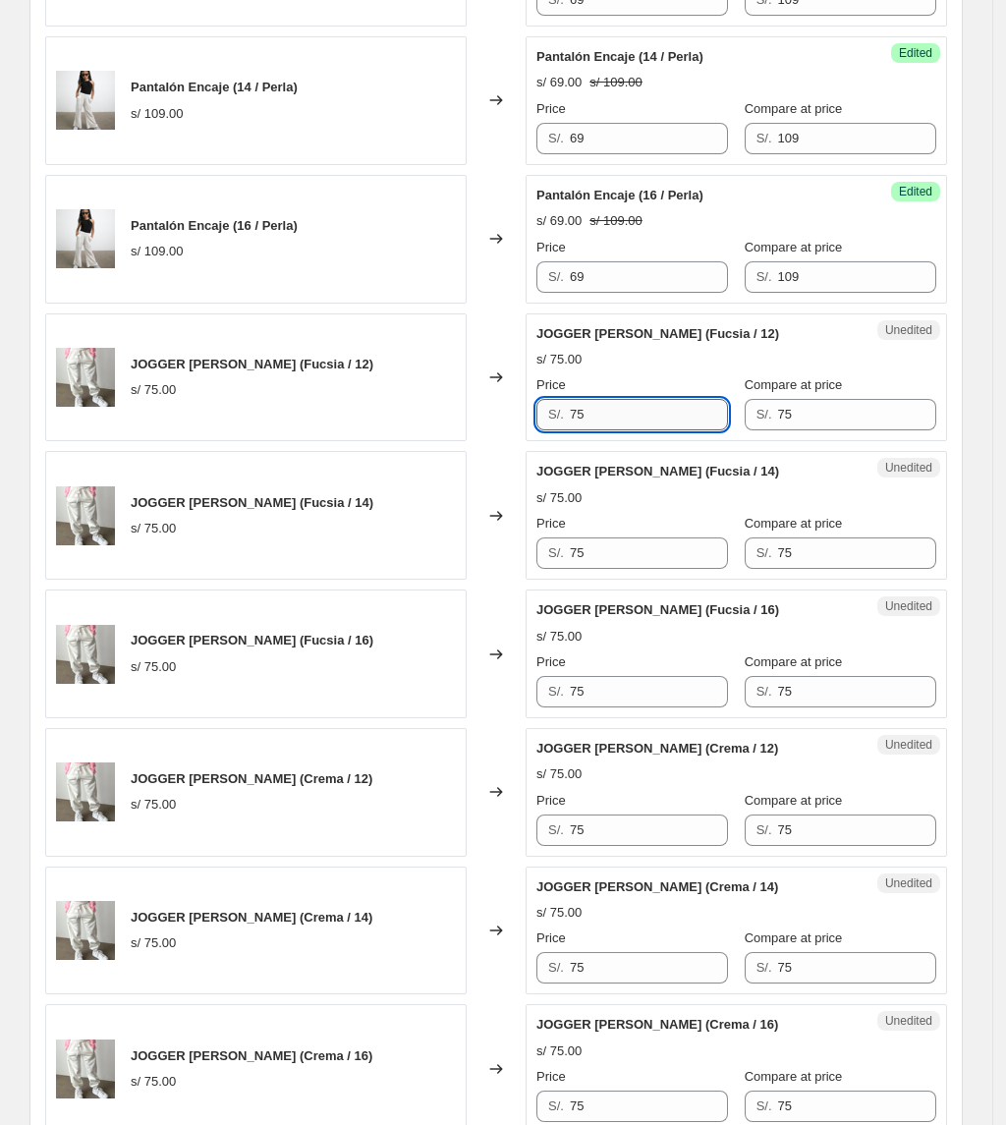
click at [660, 413] on input "75" at bounding box center [649, 414] width 158 height 31
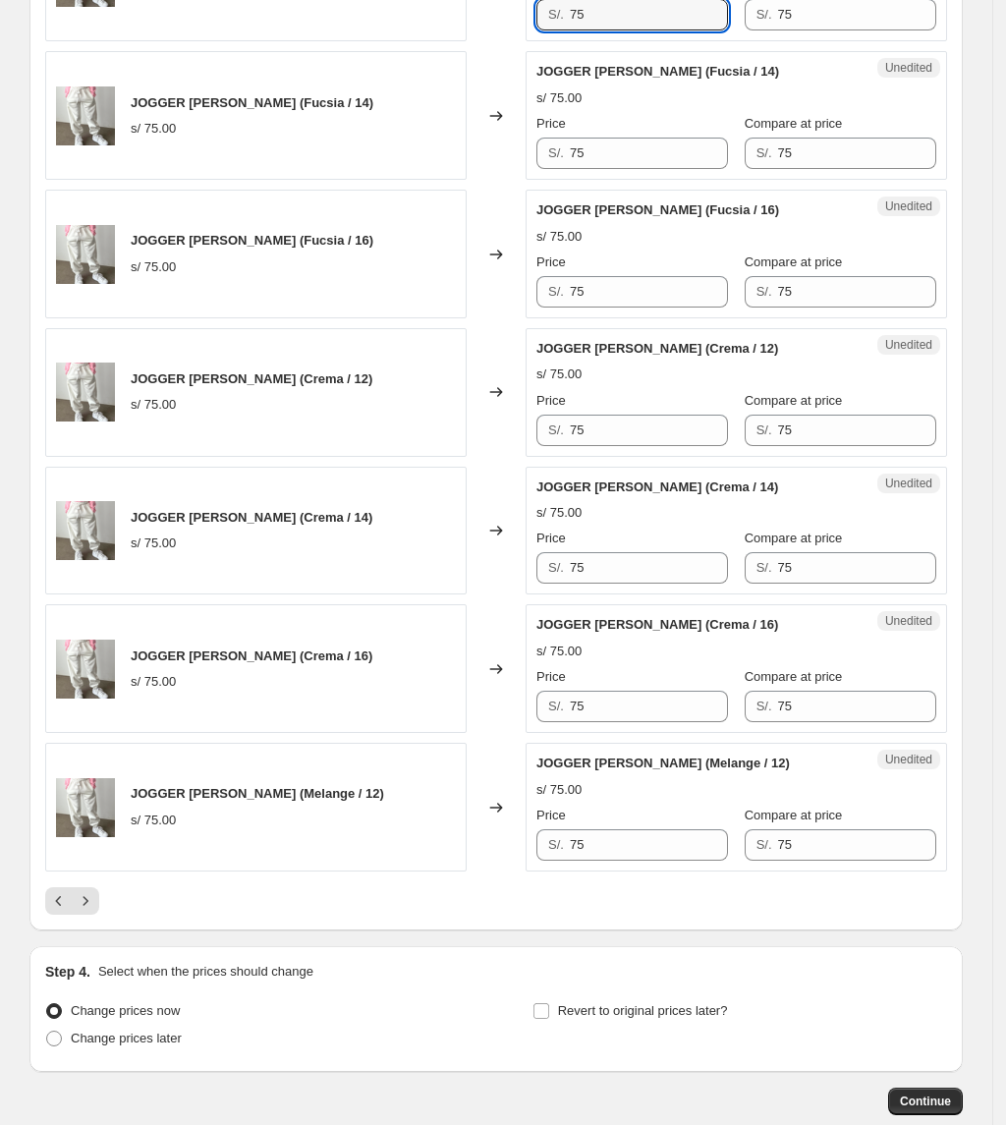
scroll to position [2892, 0]
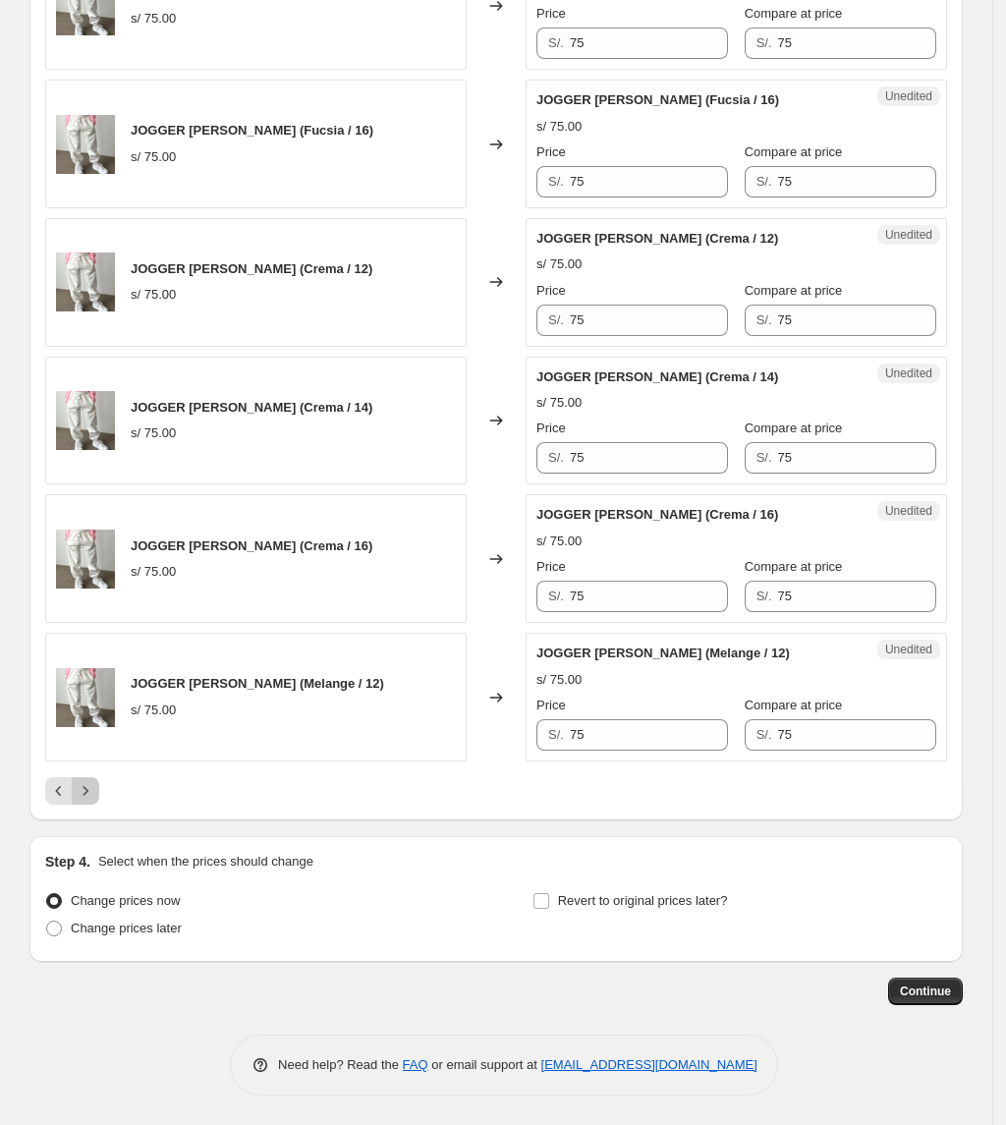
click at [90, 791] on icon "Next" at bounding box center [86, 791] width 20 height 20
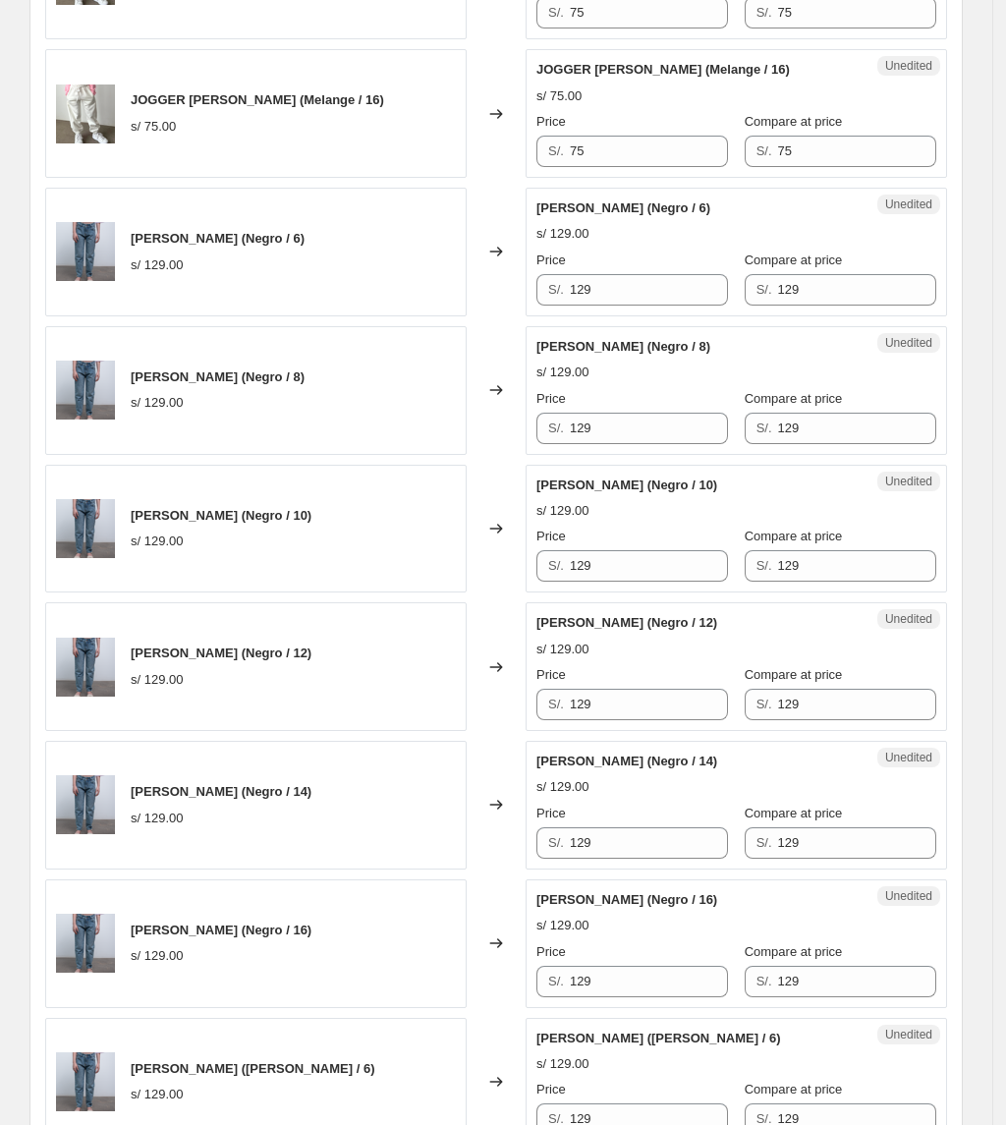
scroll to position [927, 0]
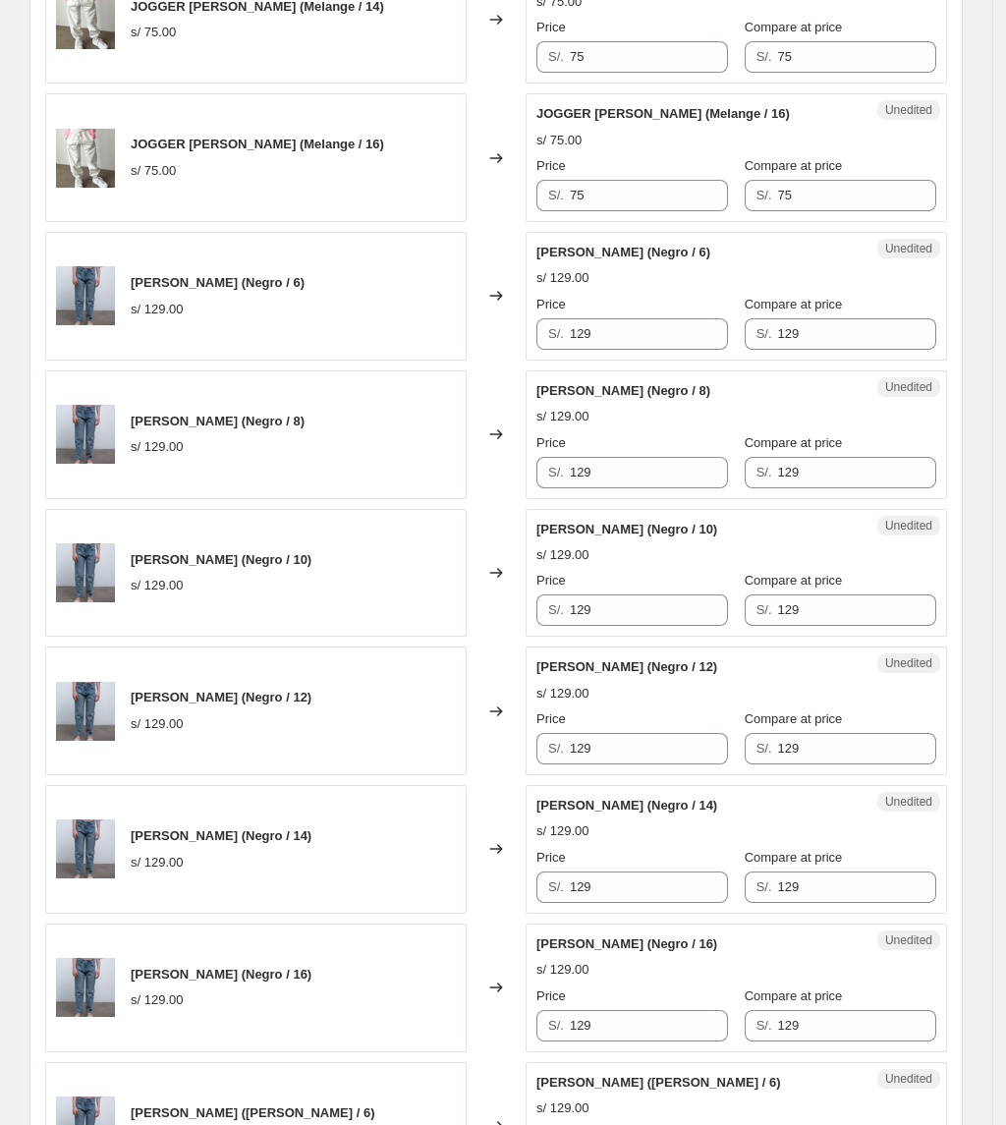
click at [599, 318] on div "Price S/. 129" at bounding box center [632, 322] width 192 height 55
drag, startPoint x: 603, startPoint y: 338, endPoint x: 527, endPoint y: 336, distance: 76.7
click at [527, 336] on div "[PERSON_NAME] (Negro / 6) s/ 129.00 Changed to Unedited [PERSON_NAME] (Negro / …" at bounding box center [496, 296] width 902 height 129
type input "73"
drag, startPoint x: 639, startPoint y: 489, endPoint x: 448, endPoint y: 511, distance: 191.8
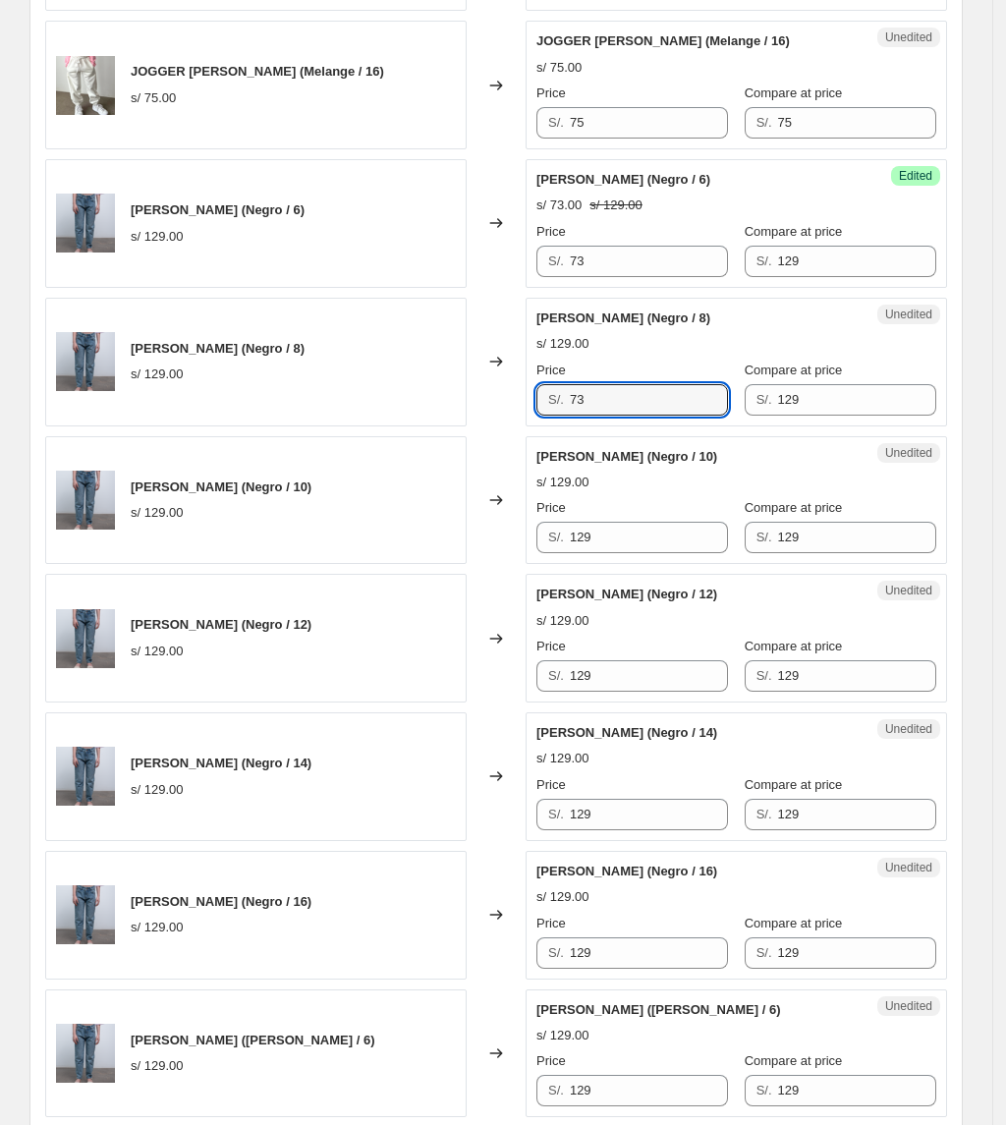
scroll to position [1058, 0]
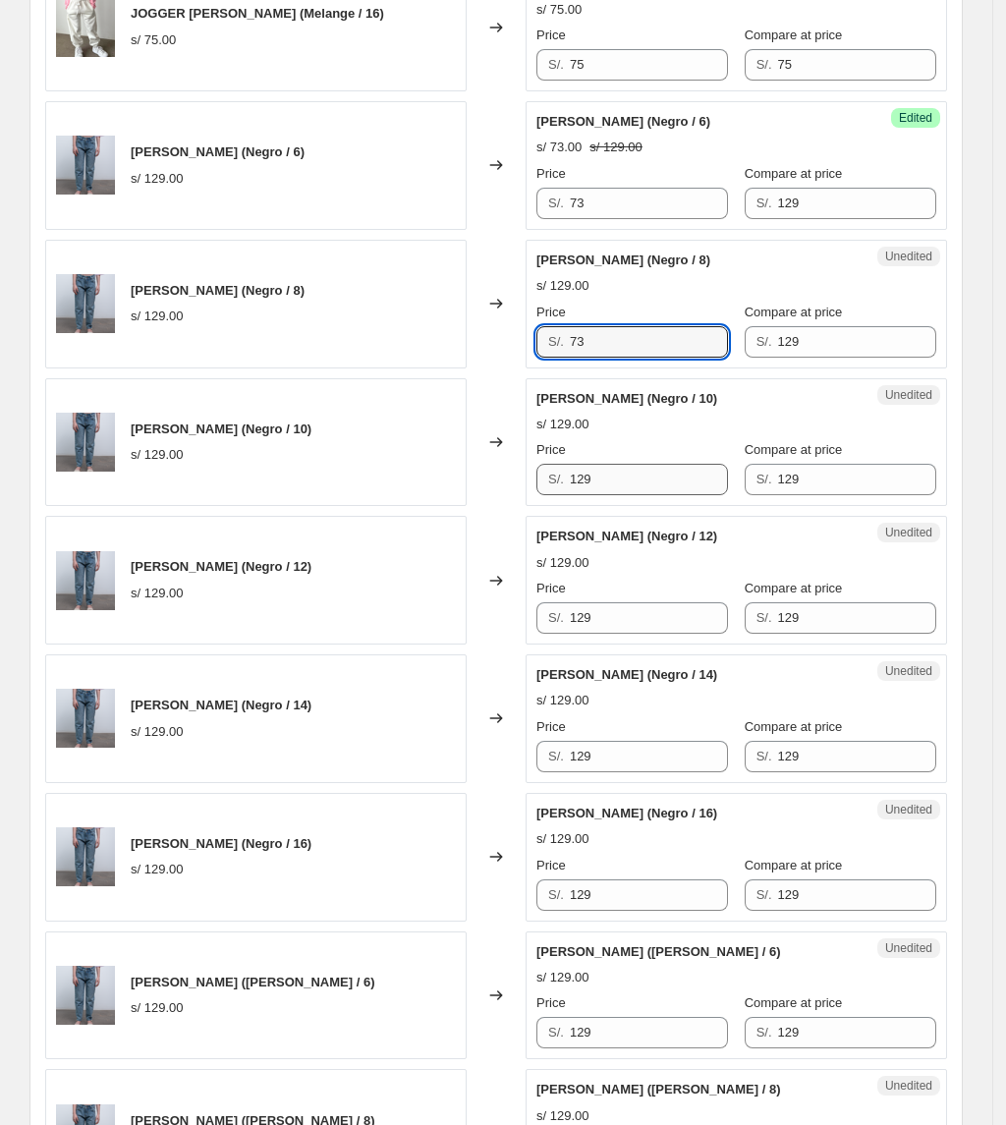
type input "73"
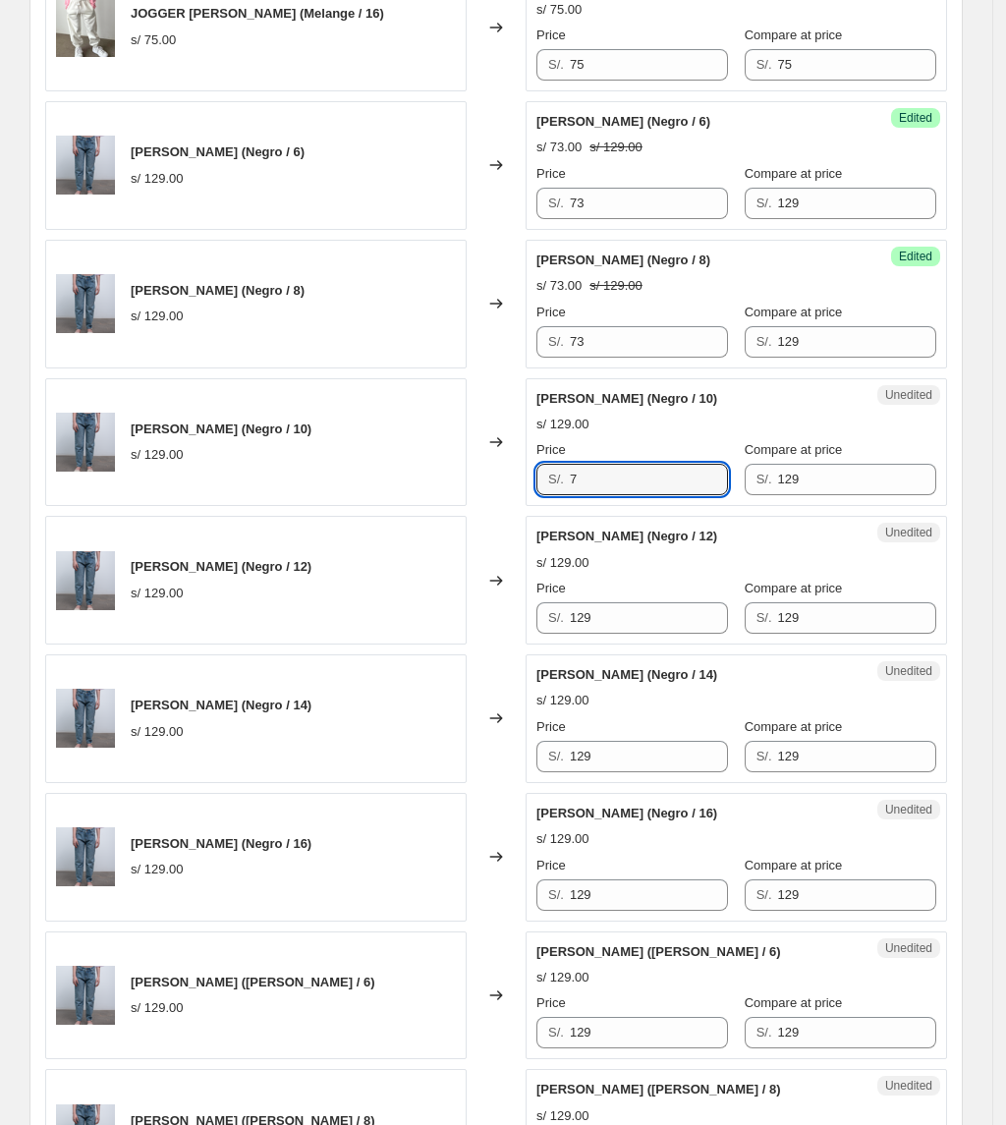
drag, startPoint x: 629, startPoint y: 487, endPoint x: 426, endPoint y: 575, distance: 220.5
drag, startPoint x: 631, startPoint y: 491, endPoint x: 397, endPoint y: 488, distance: 233.8
click at [397, 488] on div "[PERSON_NAME] (Negro / 10) s/ 129.00 Changed to Unedited [PERSON_NAME] (Negro /…" at bounding box center [496, 442] width 902 height 129
type input "73"
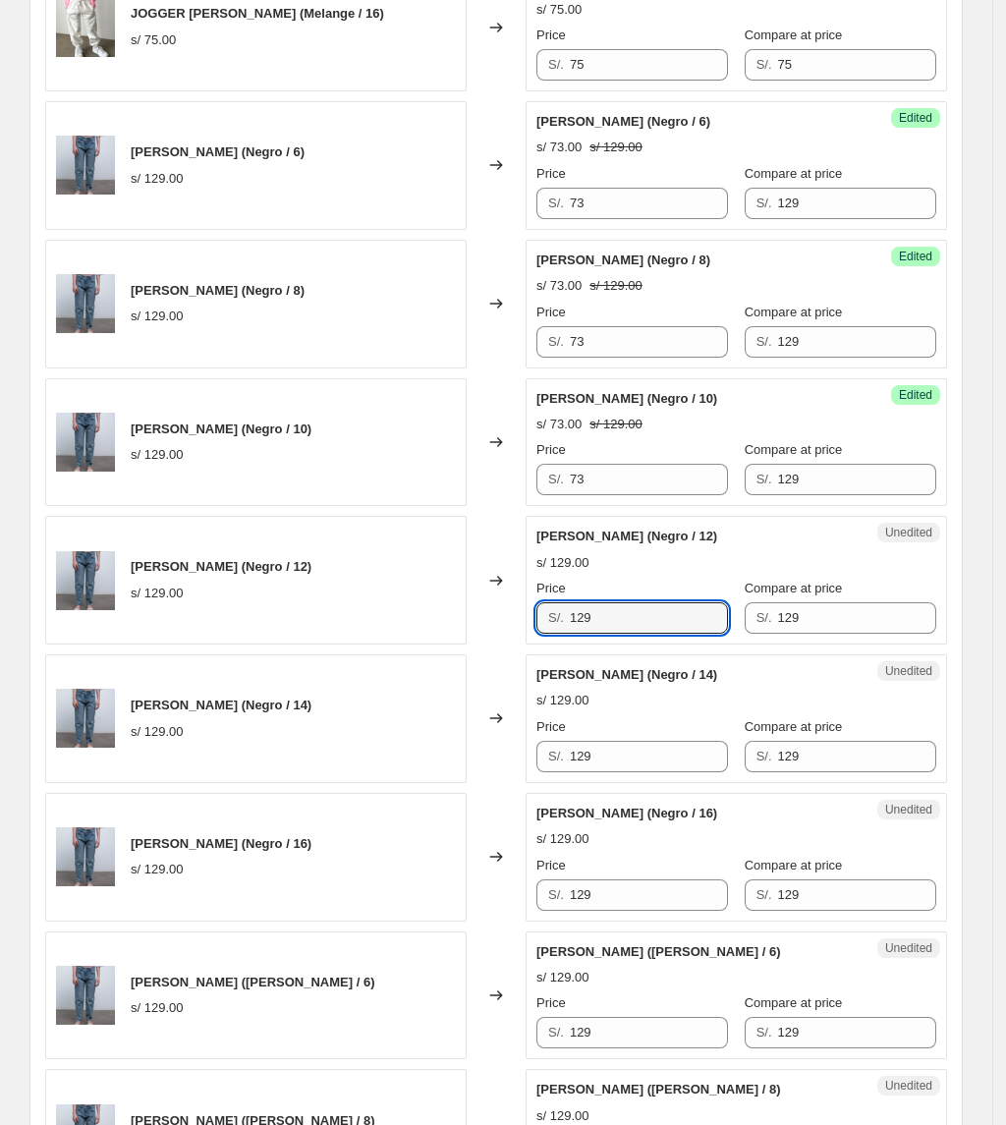
drag, startPoint x: 538, startPoint y: 626, endPoint x: 288, endPoint y: 589, distance: 253.1
click at [289, 589] on div "[PERSON_NAME] (Negro / 12) s/ 129.00 Changed to Unedited [PERSON_NAME] (Negro /…" at bounding box center [496, 580] width 902 height 129
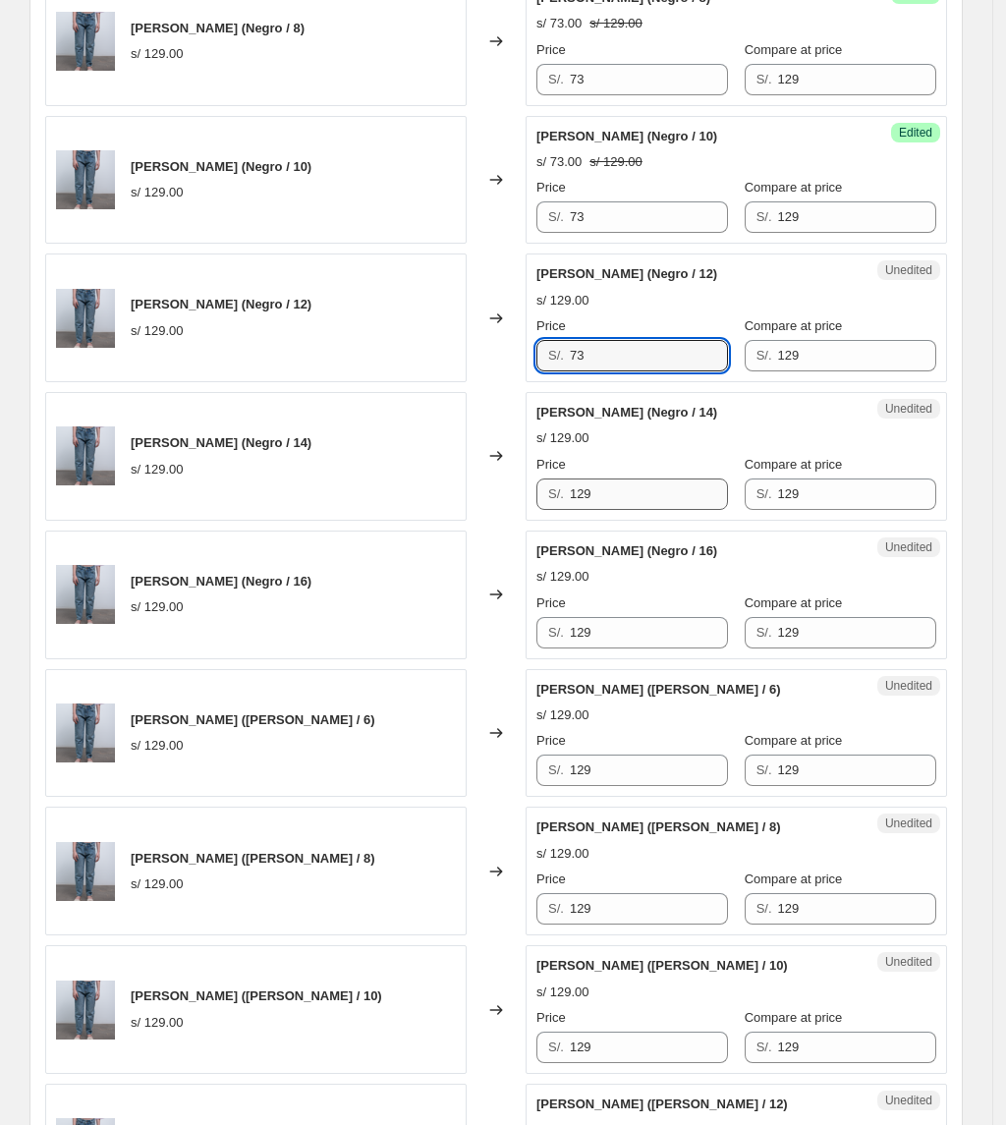
type input "73"
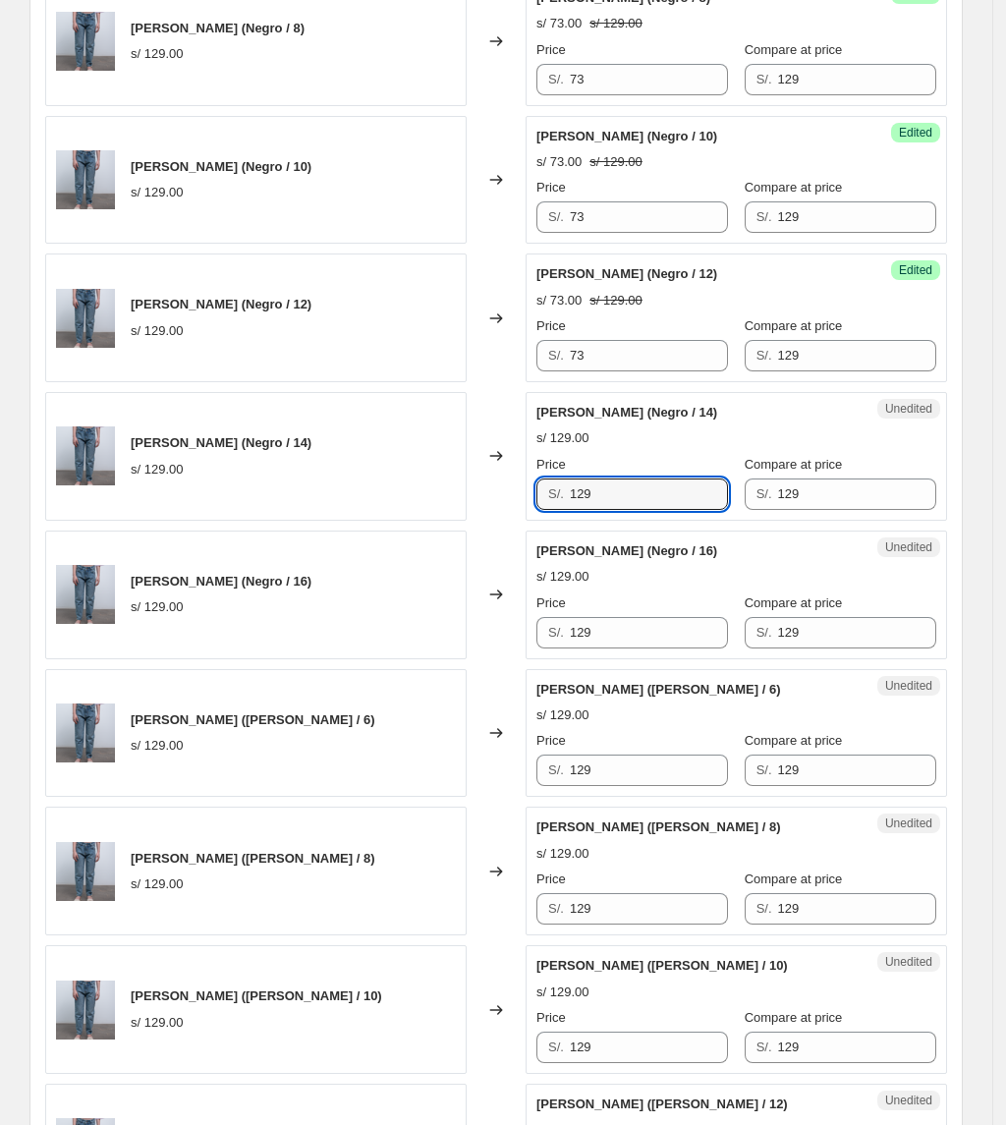
drag, startPoint x: 638, startPoint y: 507, endPoint x: 458, endPoint y: 535, distance: 182.0
click at [458, 535] on div "JOGGER [PERSON_NAME] (Melange / 14) s/ 75.00 Changed to Unedited JOGGER [PERSON…" at bounding box center [496, 940] width 902 height 2757
type input "73"
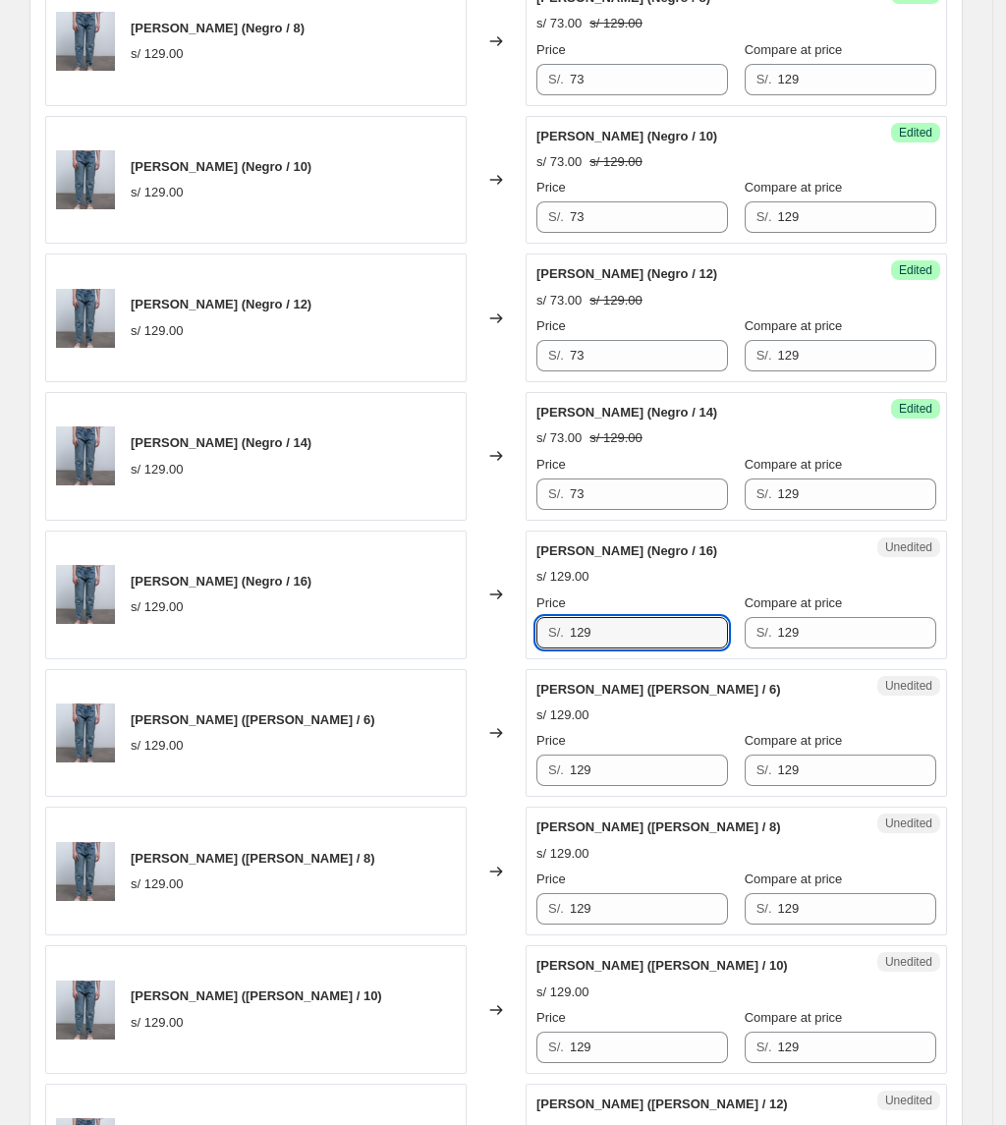
drag, startPoint x: 643, startPoint y: 633, endPoint x: 483, endPoint y: 622, distance: 159.5
click at [500, 627] on div "[PERSON_NAME] (Negro / 16) s/ 129.00 Changed to Unedited [PERSON_NAME] (Negro /…" at bounding box center [496, 595] width 902 height 129
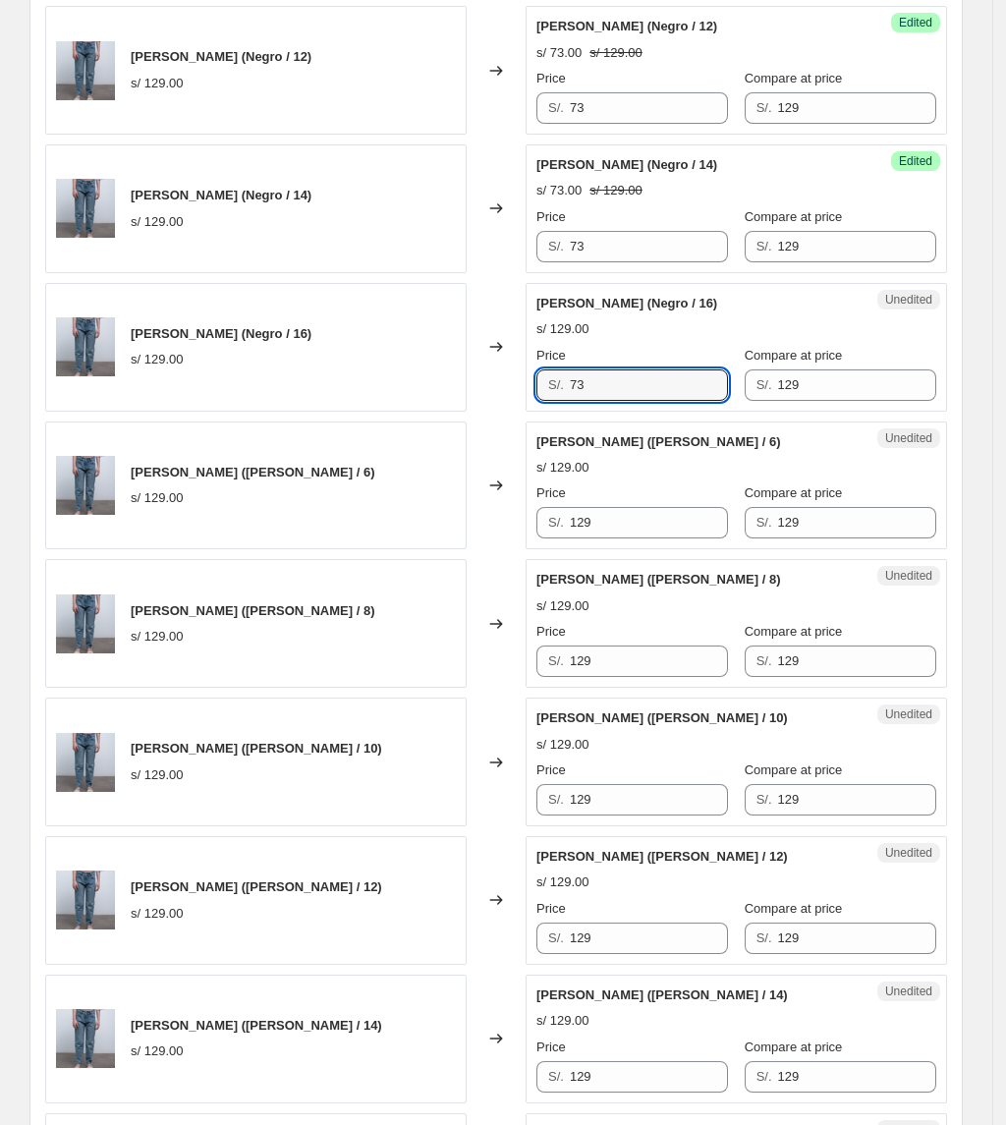
scroll to position [1582, 0]
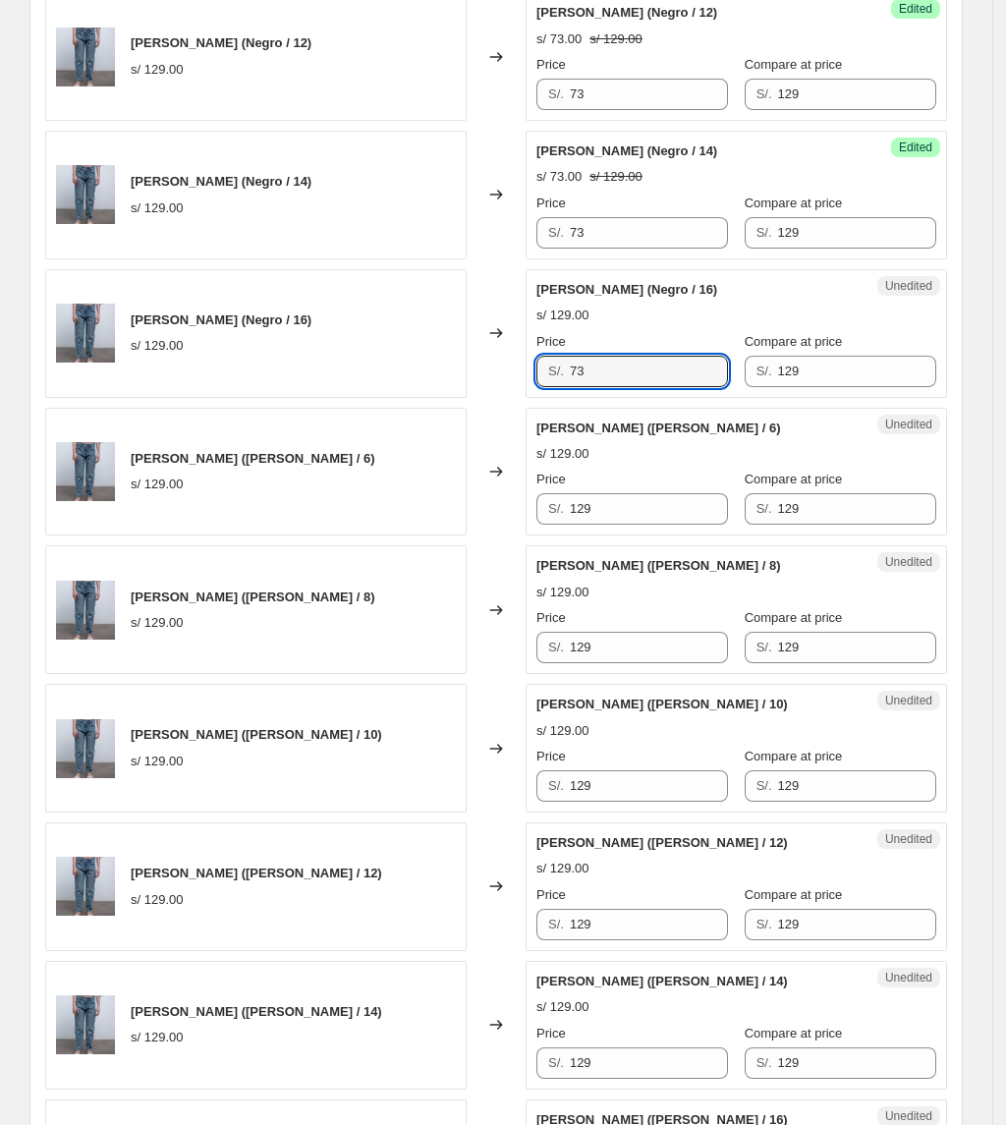
type input "73"
click at [622, 489] on div "Price" at bounding box center [632, 480] width 192 height 20
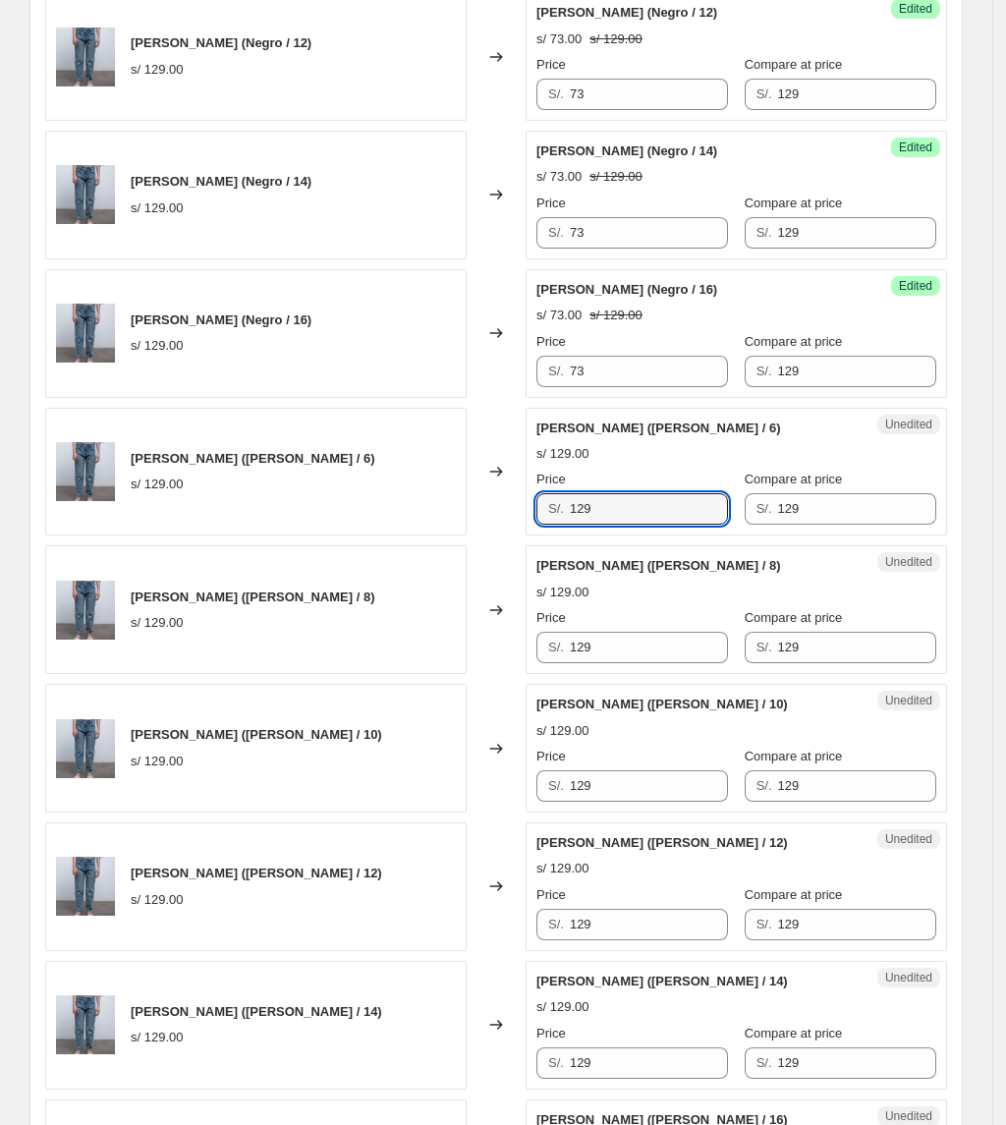
drag, startPoint x: 621, startPoint y: 504, endPoint x: 475, endPoint y: 519, distance: 146.1
click at [475, 519] on div "[PERSON_NAME] ([PERSON_NAME] / 6) s/ 129.00 Changed to Unedited [PERSON_NAME] (…" at bounding box center [496, 472] width 902 height 129
type input "73"
drag, startPoint x: 578, startPoint y: 661, endPoint x: 483, endPoint y: 661, distance: 94.3
click at [484, 661] on div "[PERSON_NAME] ([PERSON_NAME] / 8) s/ 129.00 Changed to Unedited [PERSON_NAME] (…" at bounding box center [496, 609] width 902 height 129
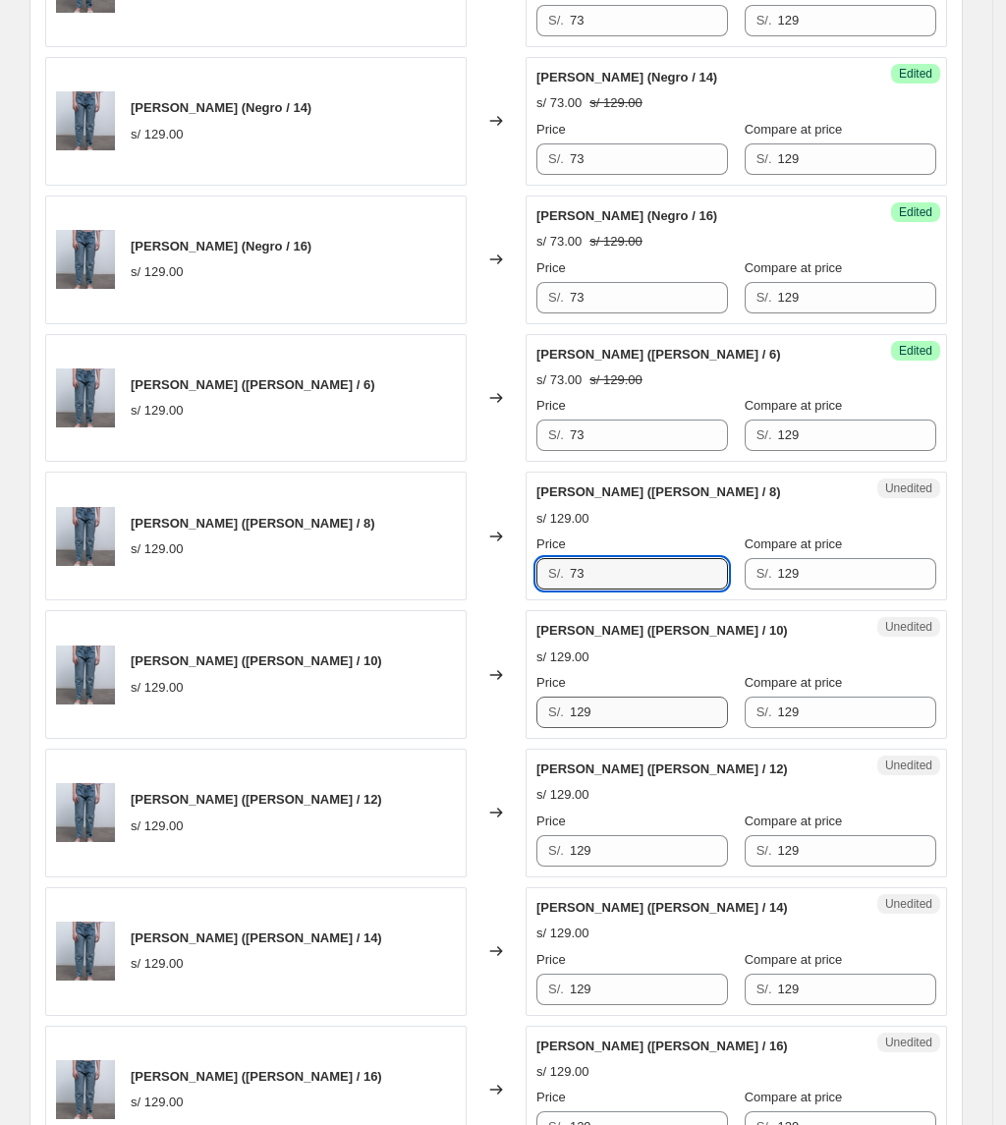
scroll to position [1713, 0]
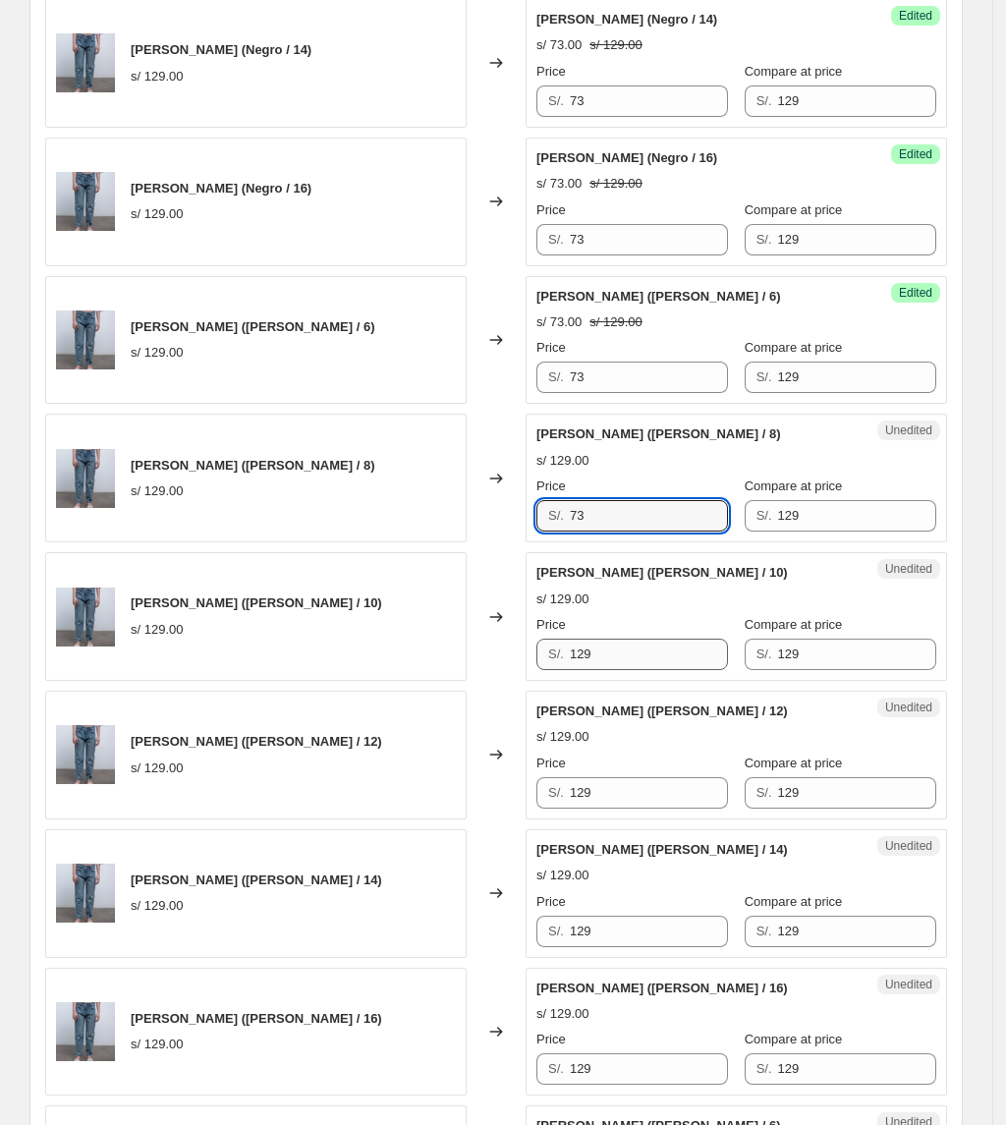
type input "73"
drag, startPoint x: 606, startPoint y: 662, endPoint x: 342, endPoint y: 648, distance: 264.6
click at [342, 648] on div "[PERSON_NAME] ([PERSON_NAME] / 10) s/ 129.00 Changed to Unedited [PERSON_NAME] …" at bounding box center [496, 616] width 902 height 129
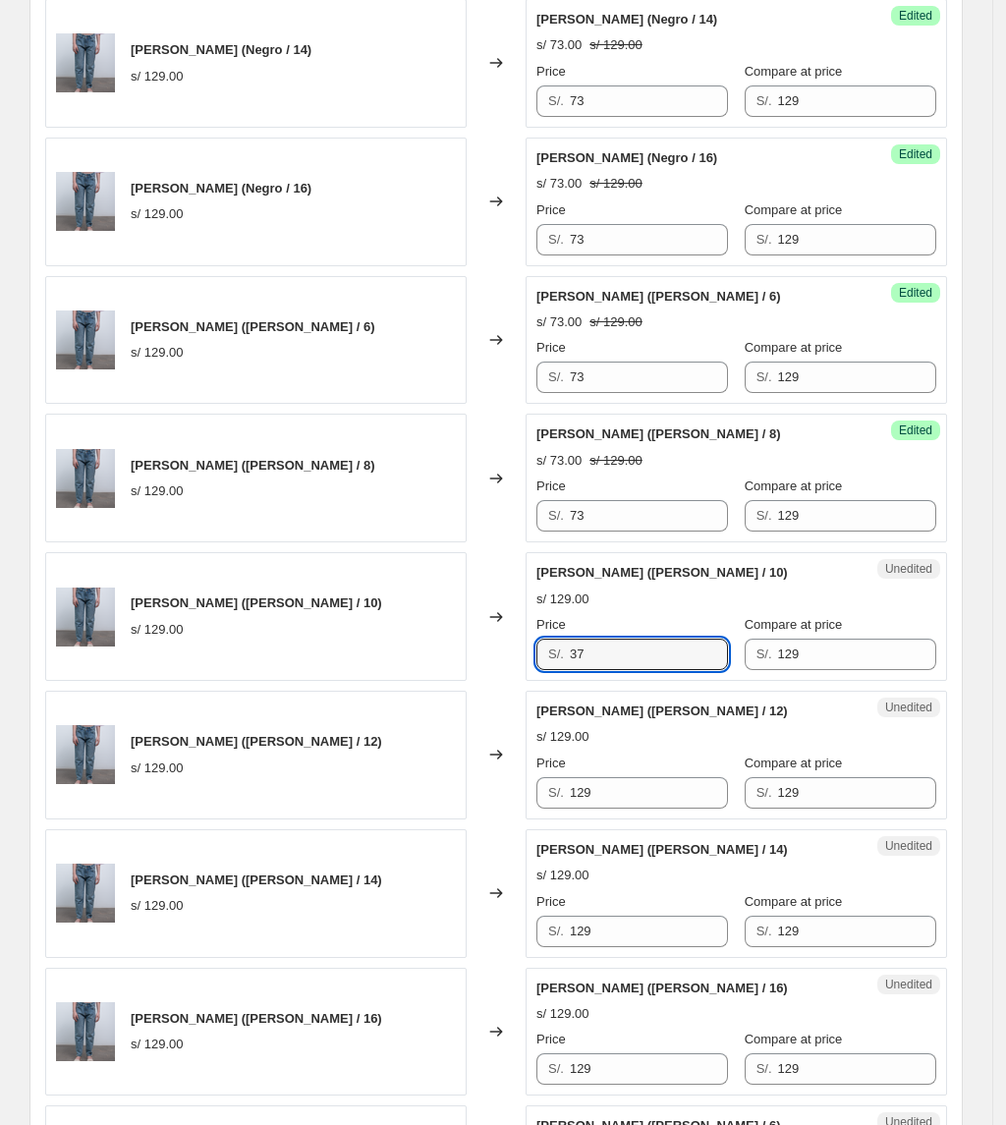
drag, startPoint x: 538, startPoint y: 672, endPoint x: 425, endPoint y: 670, distance: 113.0
click at [425, 672] on div "[PERSON_NAME] ([PERSON_NAME] / 10) s/ 129.00 Changed to Unedited [PERSON_NAME] …" at bounding box center [496, 616] width 902 height 129
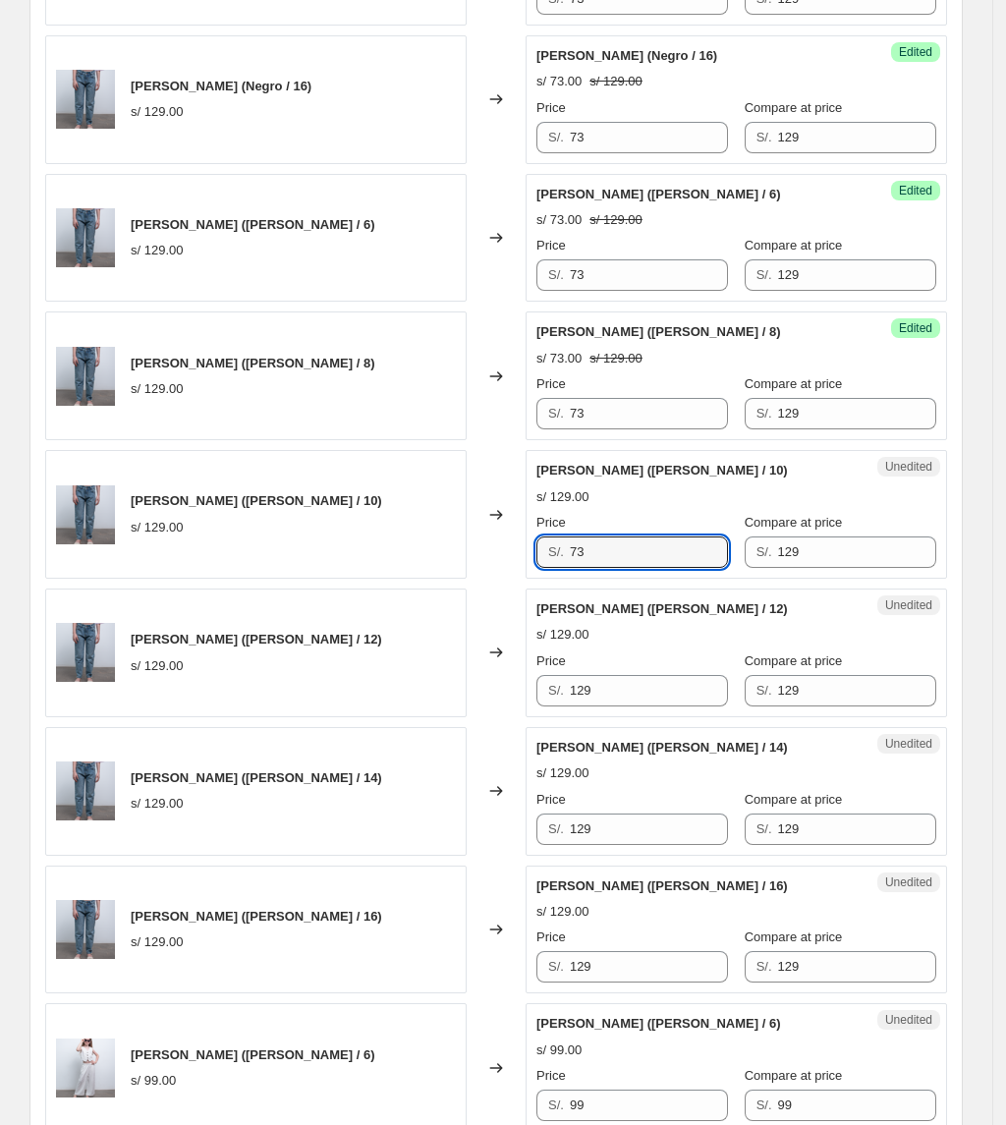
scroll to position [1975, 0]
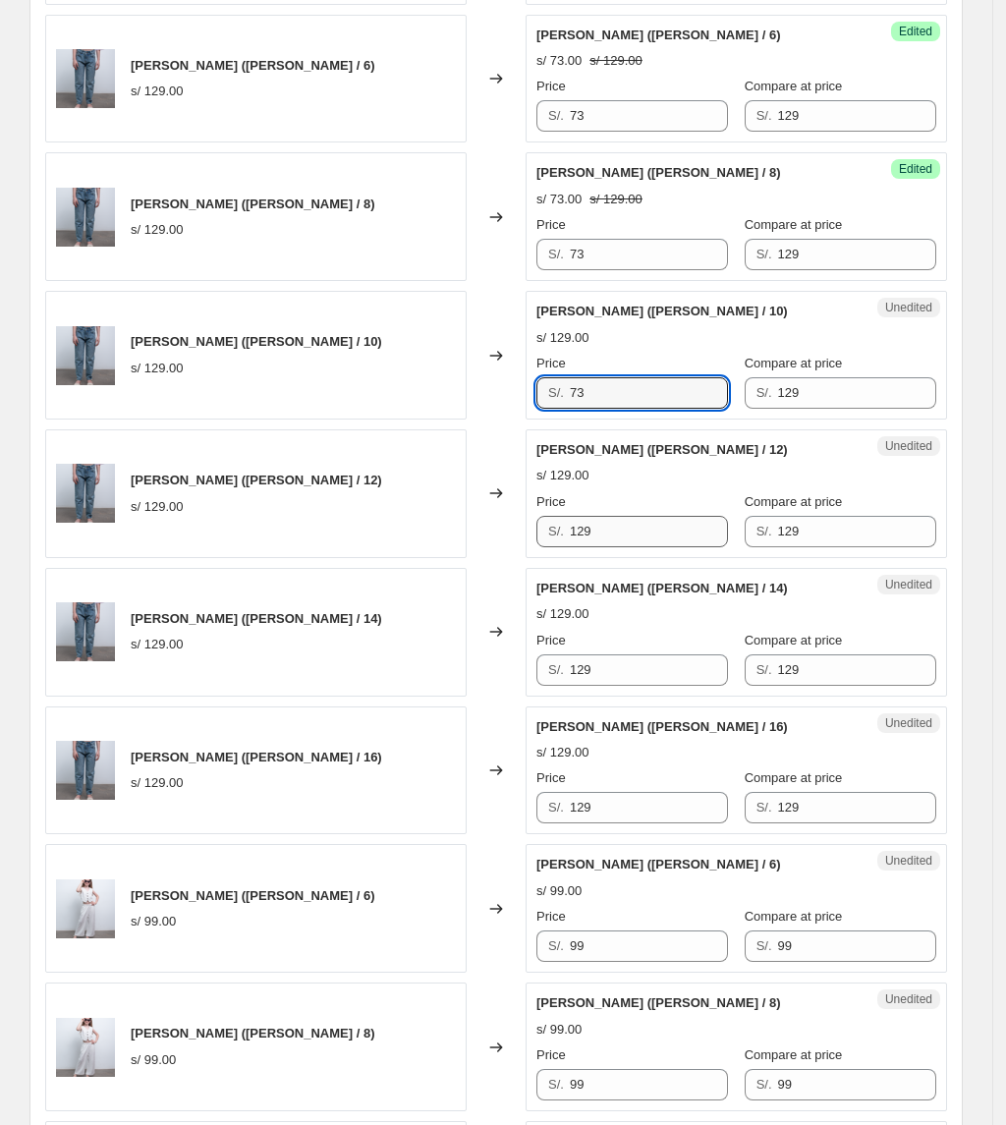
type input "73"
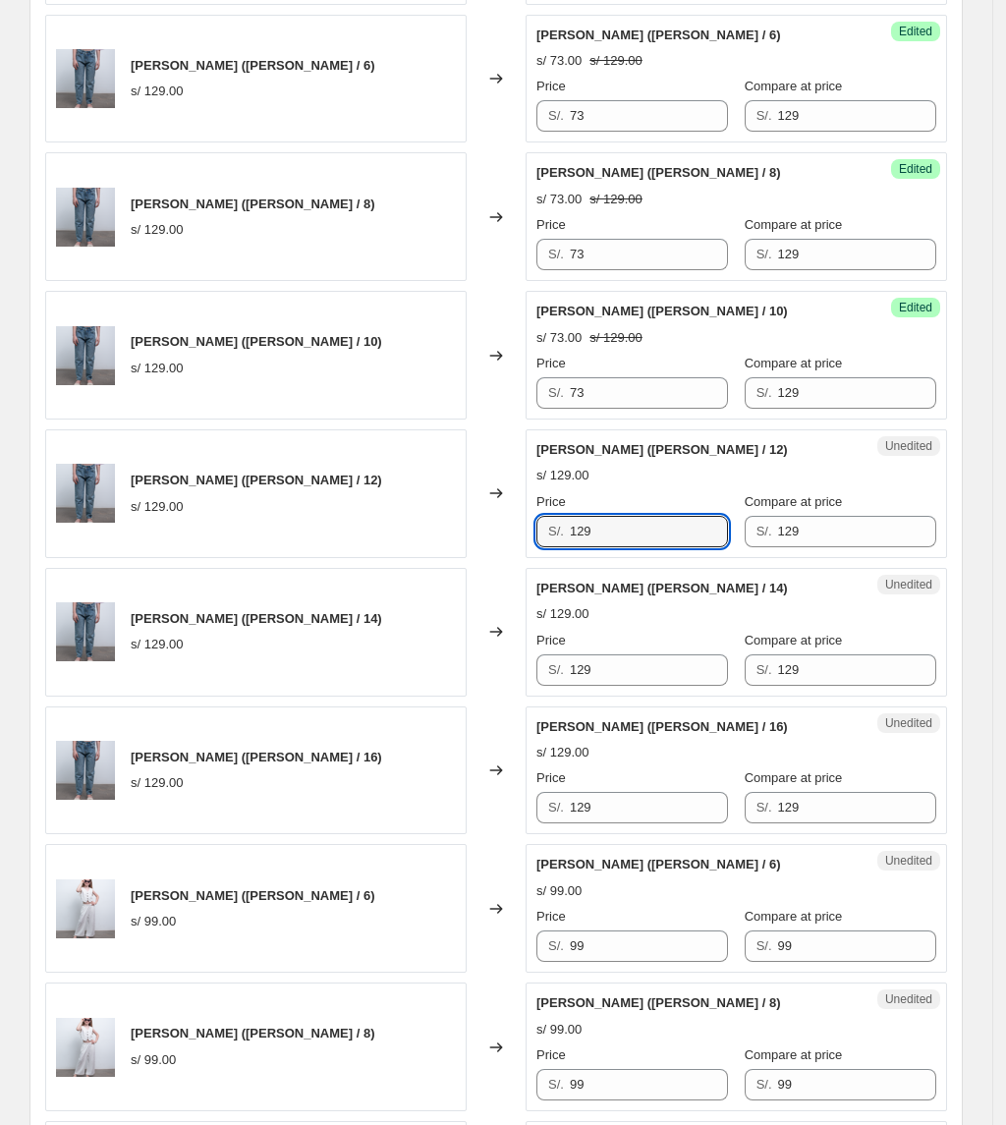
drag, startPoint x: 610, startPoint y: 542, endPoint x: 307, endPoint y: 532, distance: 303.7
click at [308, 536] on div "[PERSON_NAME] ([PERSON_NAME] / 12) s/ 129.00 Changed to Unedited [PERSON_NAME] …" at bounding box center [496, 493] width 902 height 129
type input "73"
drag, startPoint x: 615, startPoint y: 669, endPoint x: 472, endPoint y: 674, distance: 143.5
click at [472, 674] on div "[PERSON_NAME] ([PERSON_NAME] / 14) s/ 129.00 Changed to Unedited [PERSON_NAME] …" at bounding box center [496, 632] width 902 height 129
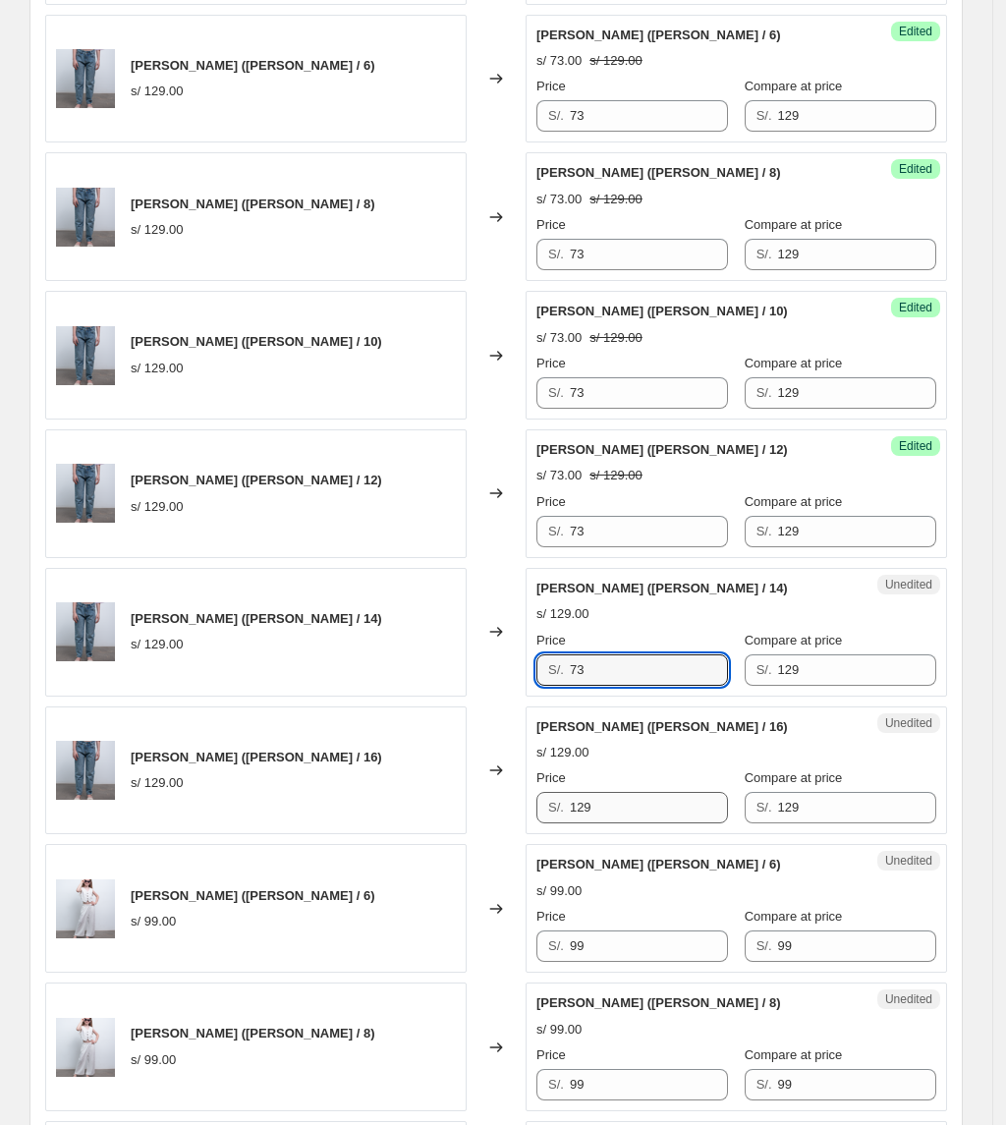
type input "73"
drag, startPoint x: 645, startPoint y: 813, endPoint x: 496, endPoint y: 814, distance: 149.3
click at [496, 814] on div "[PERSON_NAME] ([PERSON_NAME] / 16) s/ 129.00 Changed to Unedited [PERSON_NAME] …" at bounding box center [496, 770] width 902 height 129
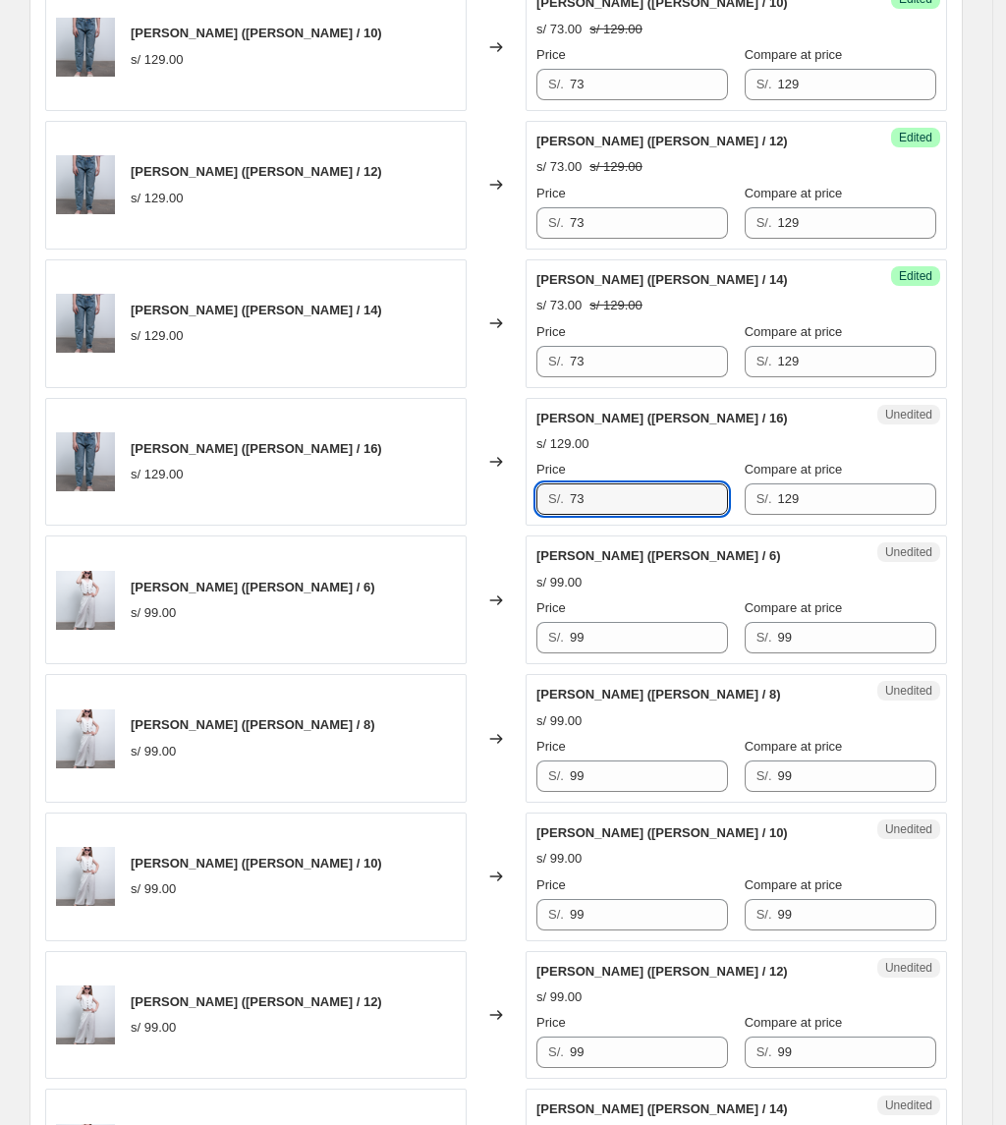
scroll to position [2368, 0]
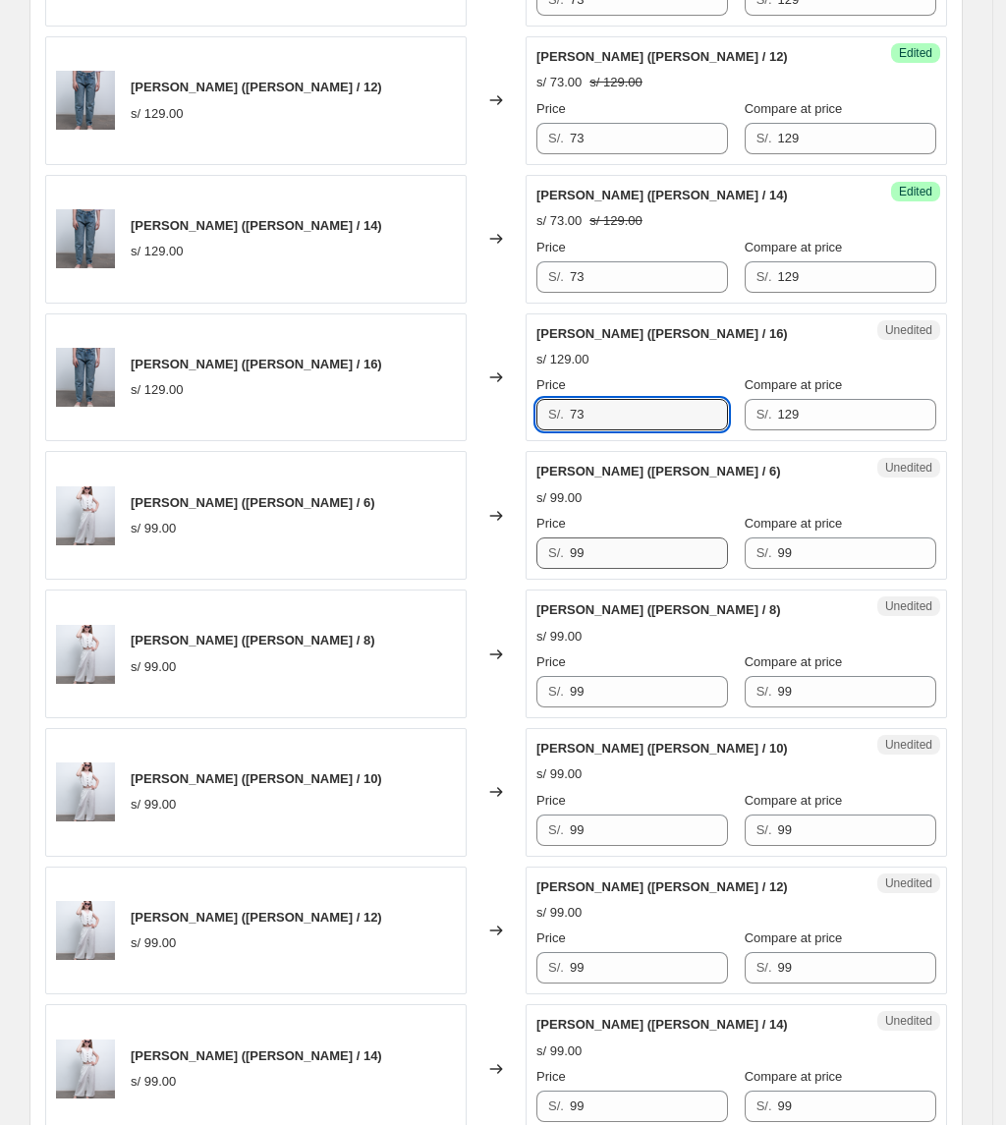
type input "73"
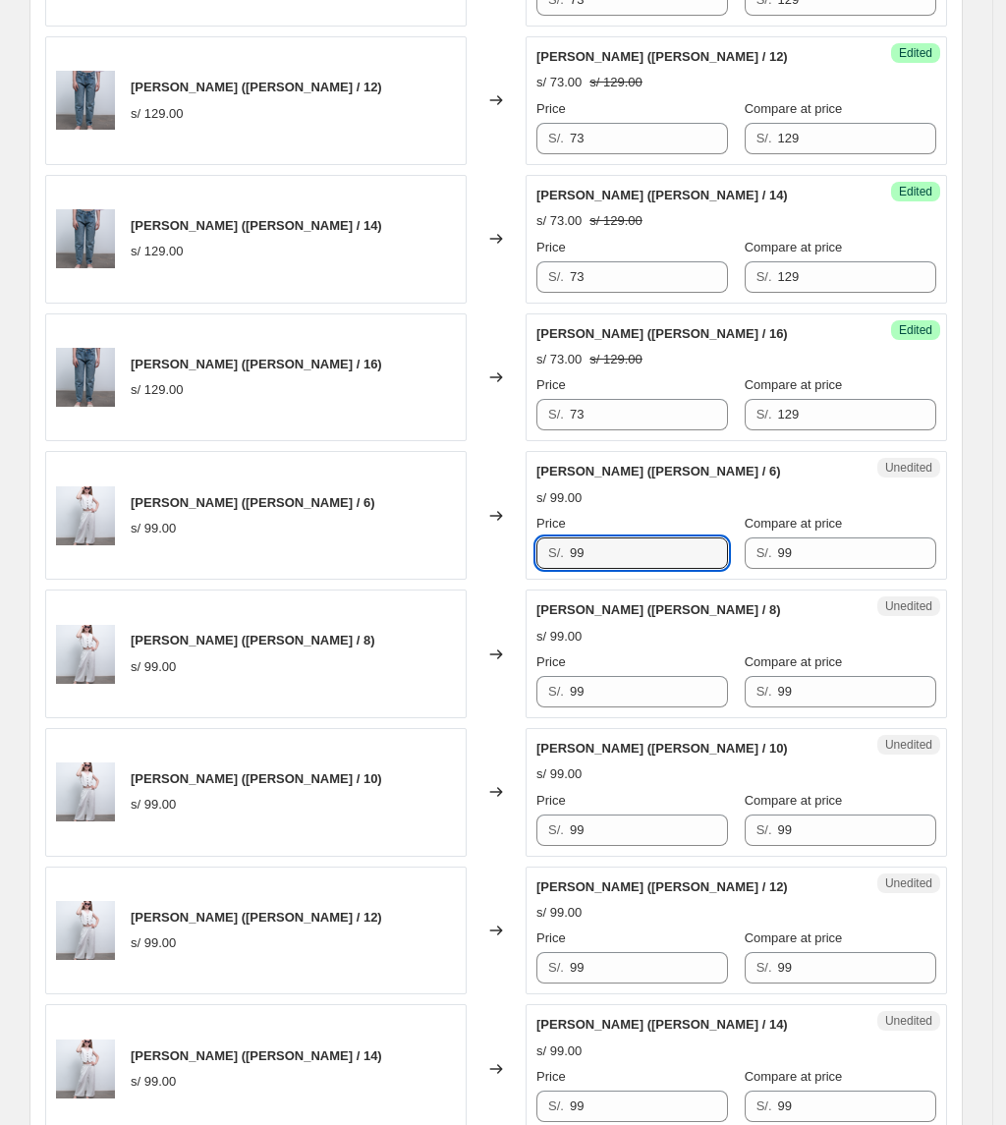
drag, startPoint x: 629, startPoint y: 567, endPoint x: 370, endPoint y: 595, distance: 259.9
drag, startPoint x: 603, startPoint y: 554, endPoint x: 527, endPoint y: 563, distance: 77.1
click at [527, 563] on div "[PERSON_NAME] ([PERSON_NAME] / 6) s/ 99.00 Changed to Unedited [PERSON_NAME] ([…" at bounding box center [496, 515] width 902 height 129
type input "59"
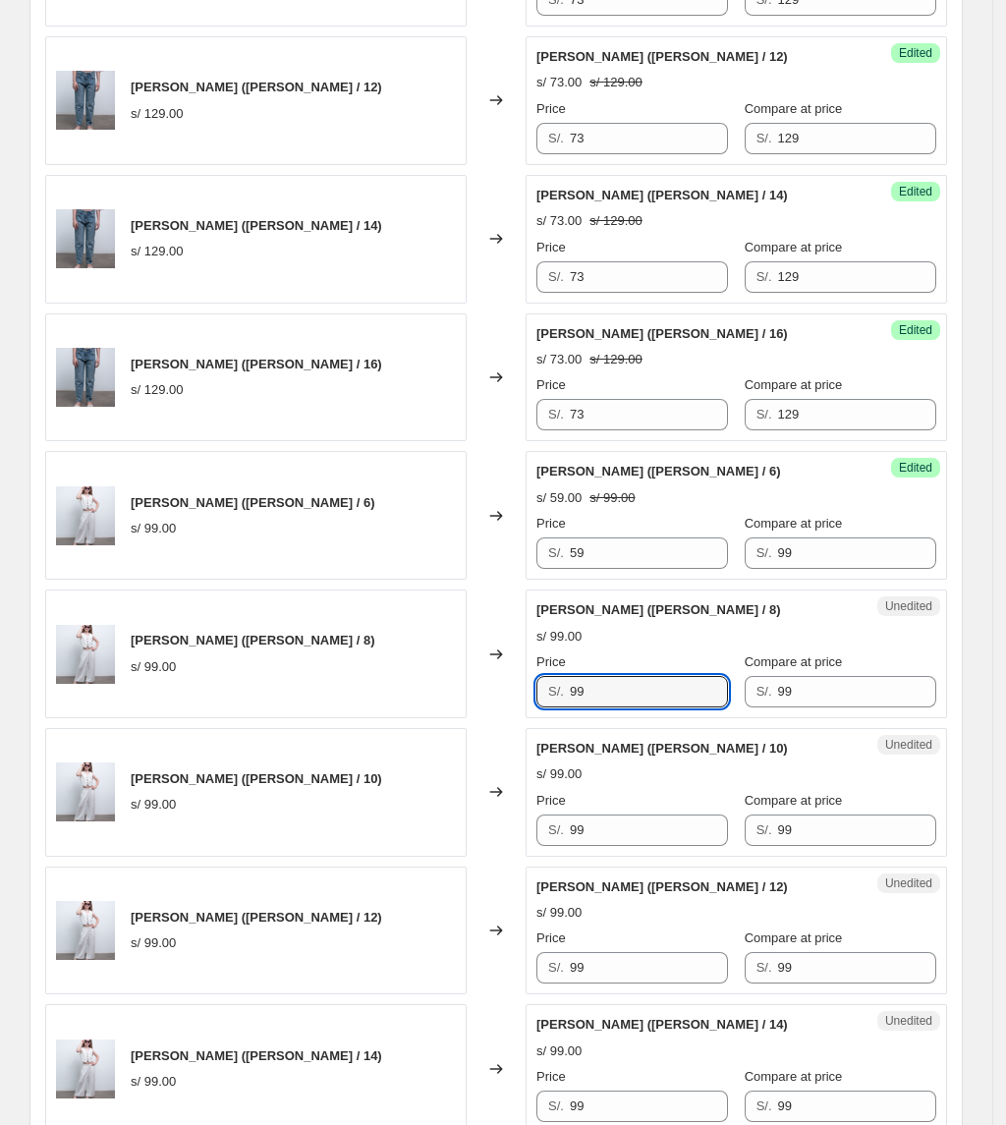
drag, startPoint x: 639, startPoint y: 704, endPoint x: 495, endPoint y: 700, distance: 143.5
click at [496, 703] on div "[PERSON_NAME] ([PERSON_NAME] / 8) s/ 99.00 Changed to Unedited [PERSON_NAME] ([…" at bounding box center [496, 653] width 902 height 129
paste input "5"
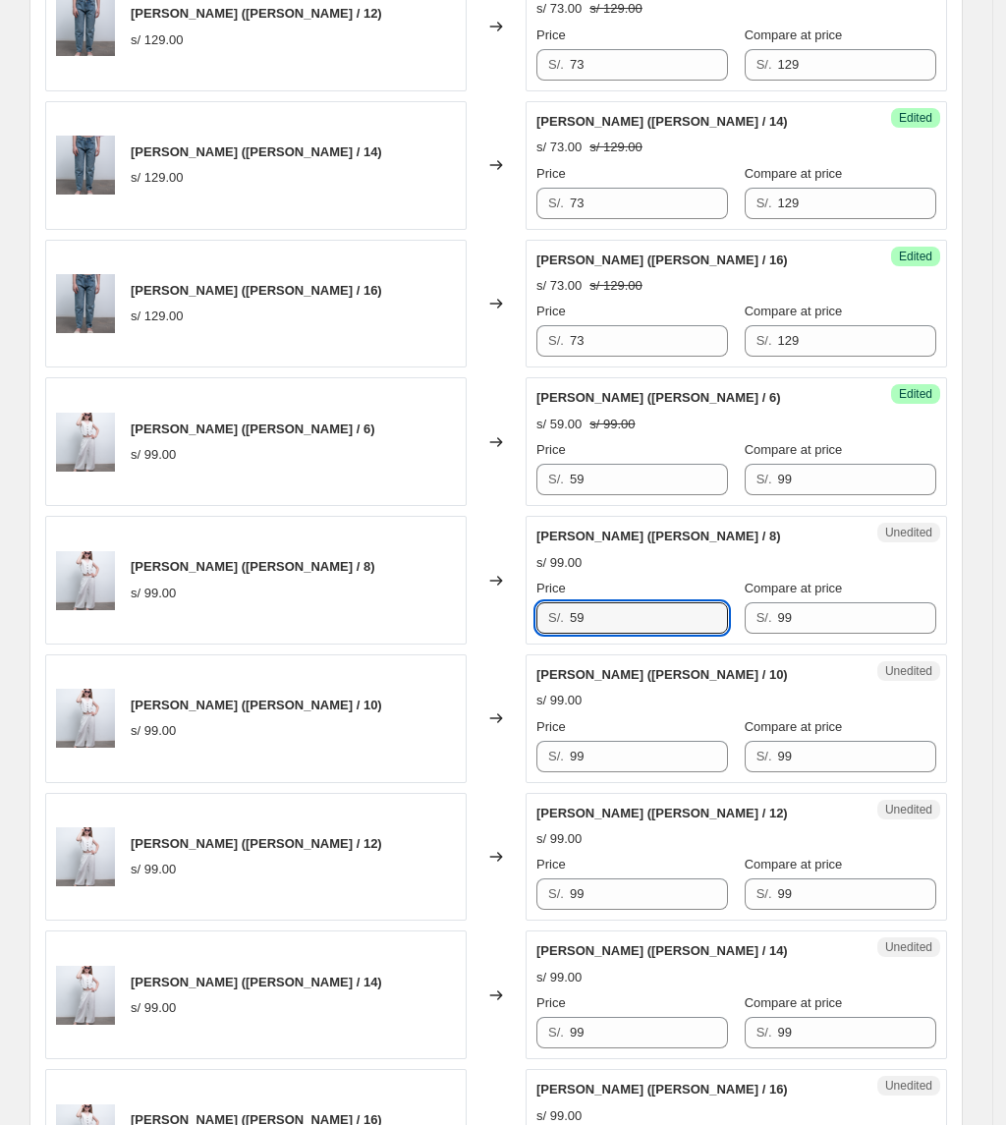
scroll to position [2499, 0]
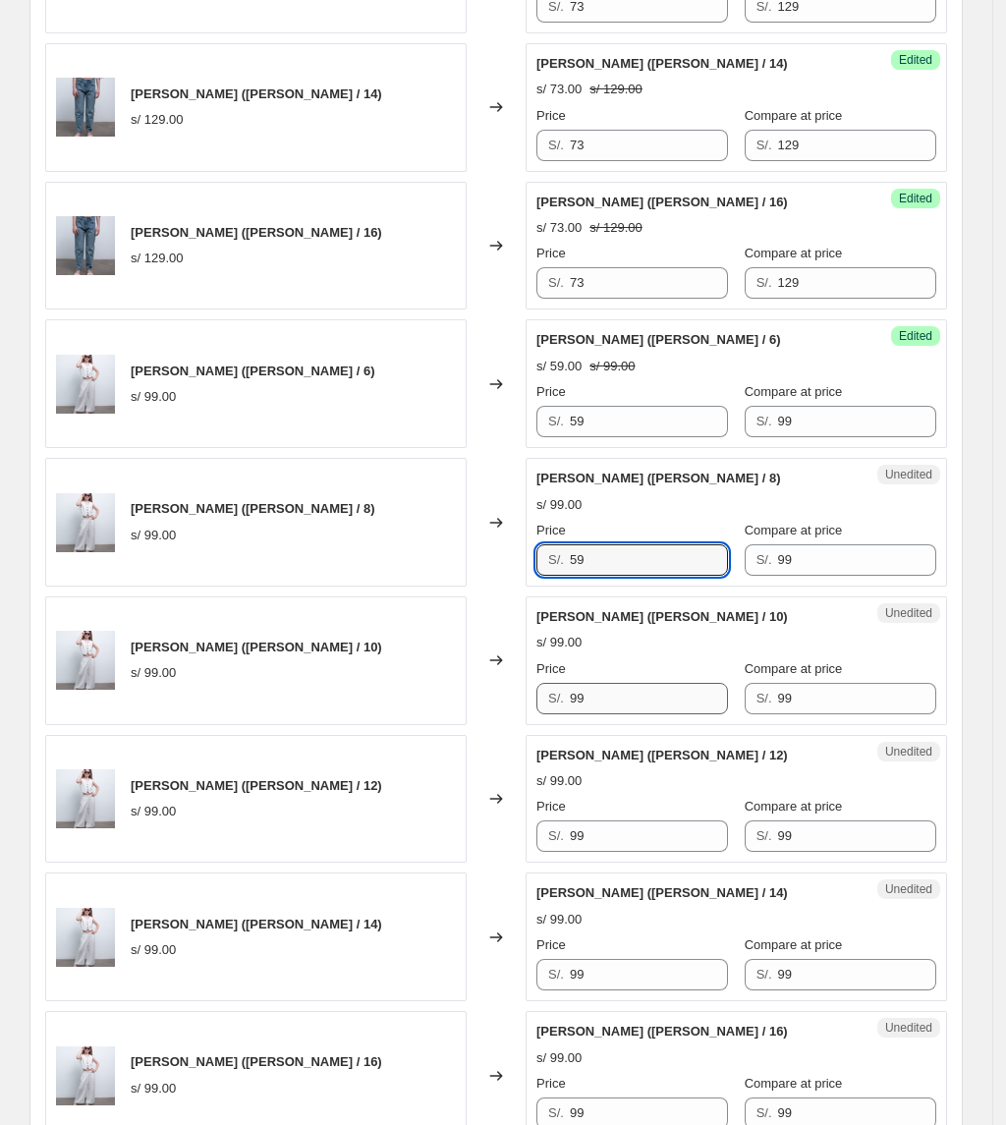
type input "59"
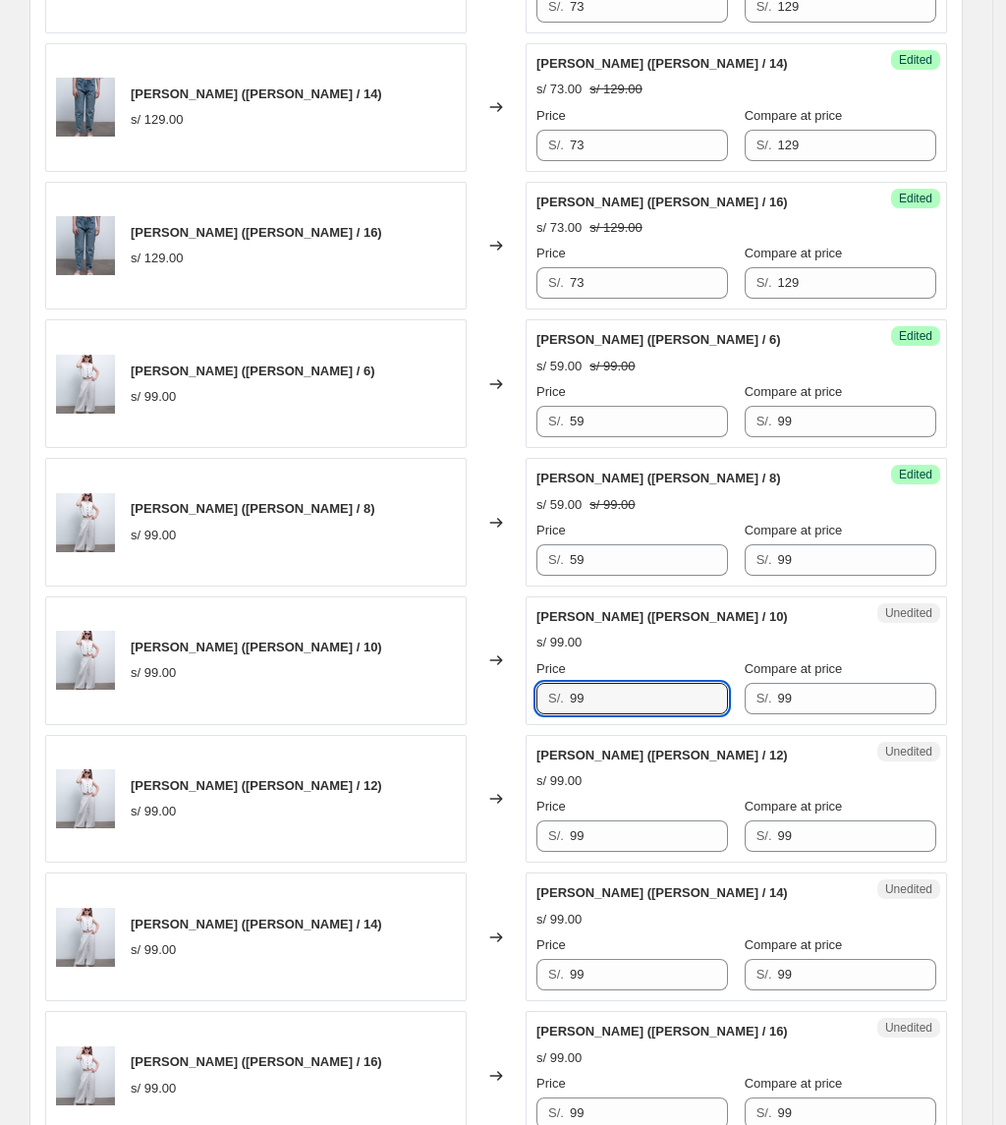
drag, startPoint x: 613, startPoint y: 701, endPoint x: 434, endPoint y: 705, distance: 178.8
click at [434, 705] on div "[PERSON_NAME] ([PERSON_NAME] / 10) s/ 99.00 Changed to Unedited [PERSON_NAME] (…" at bounding box center [496, 660] width 902 height 129
paste input "5"
type input "59"
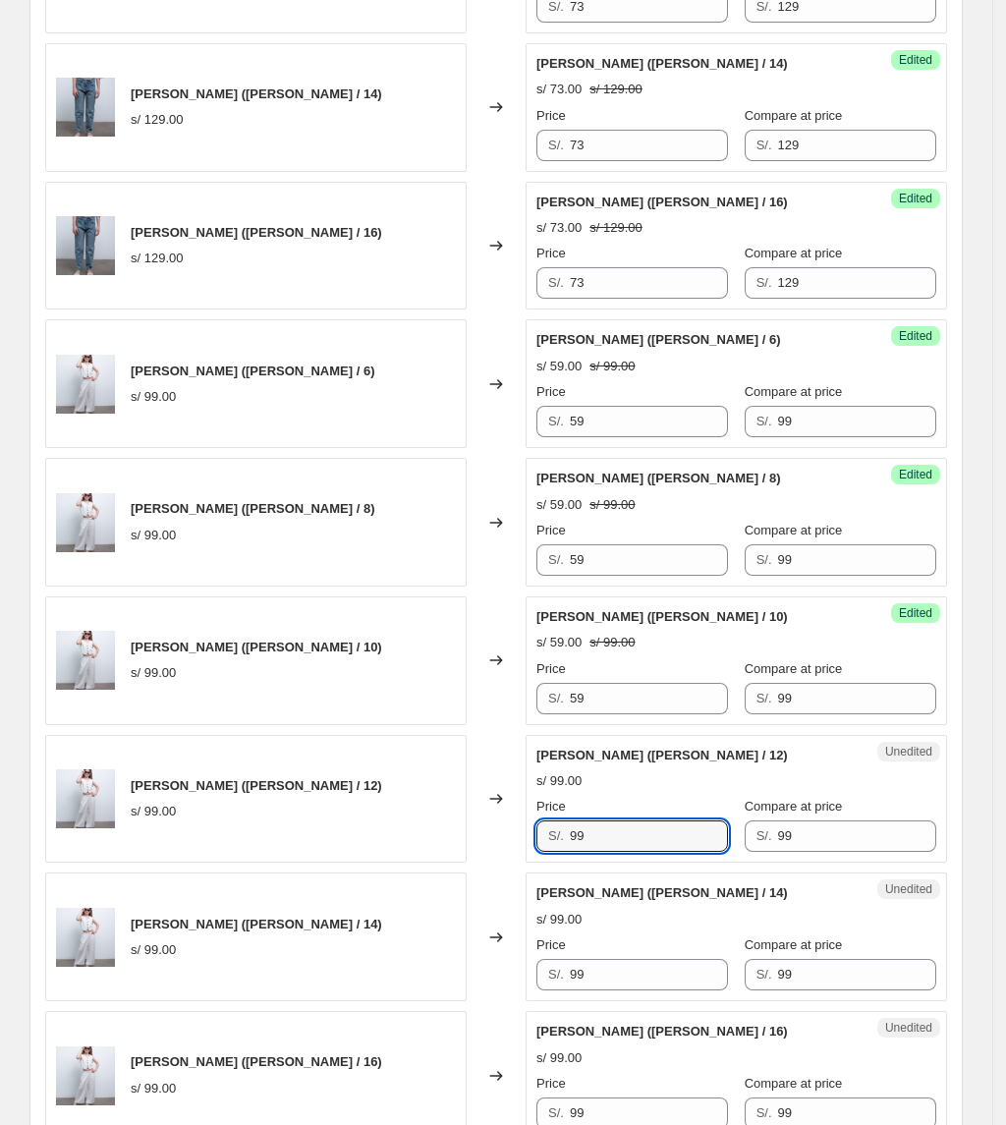
drag, startPoint x: 611, startPoint y: 863, endPoint x: 500, endPoint y: 862, distance: 111.0
click at [500, 862] on div "[PERSON_NAME] ([PERSON_NAME] / 12) s/ 99.00 Changed to Unedited [PERSON_NAME] (…" at bounding box center [496, 799] width 902 height 129
paste input "5"
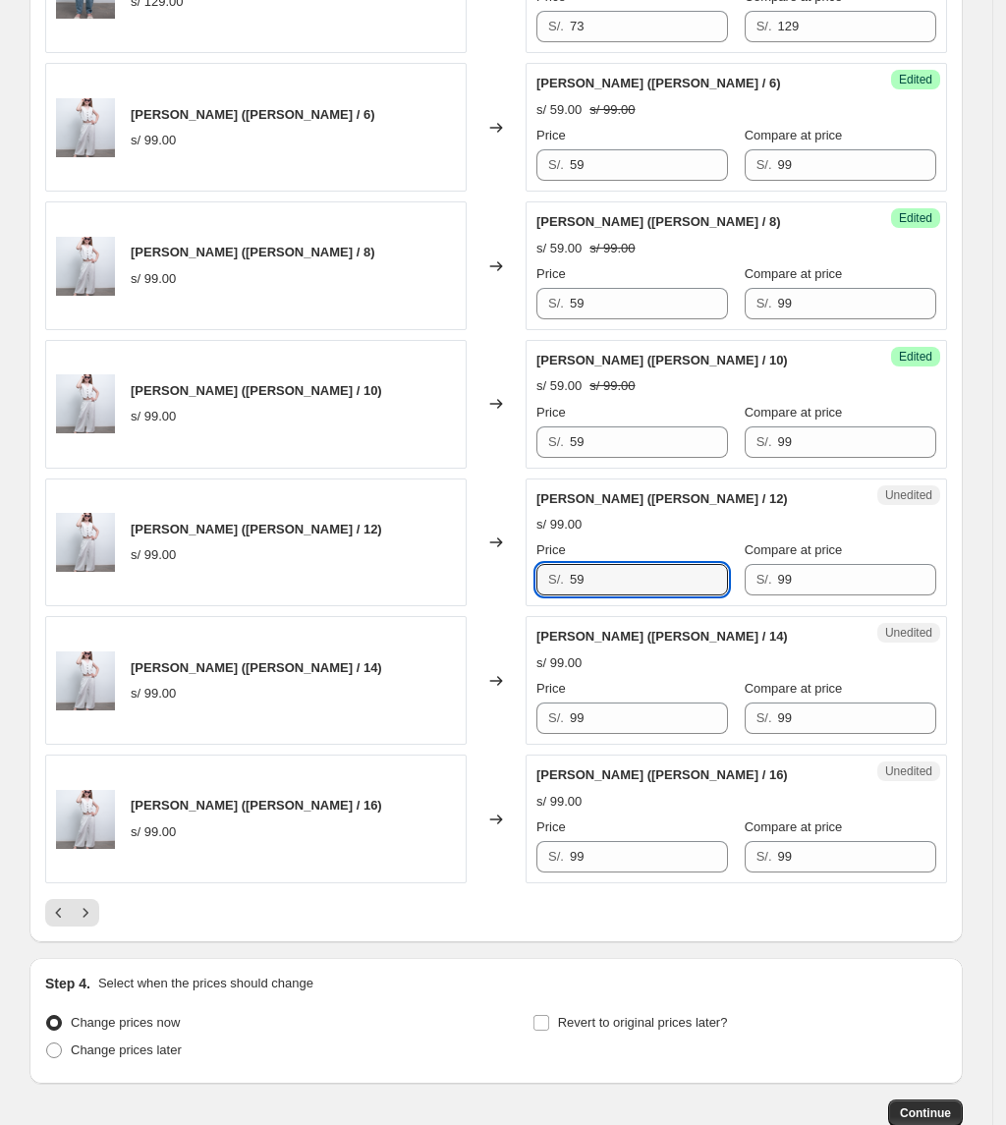
scroll to position [2761, 0]
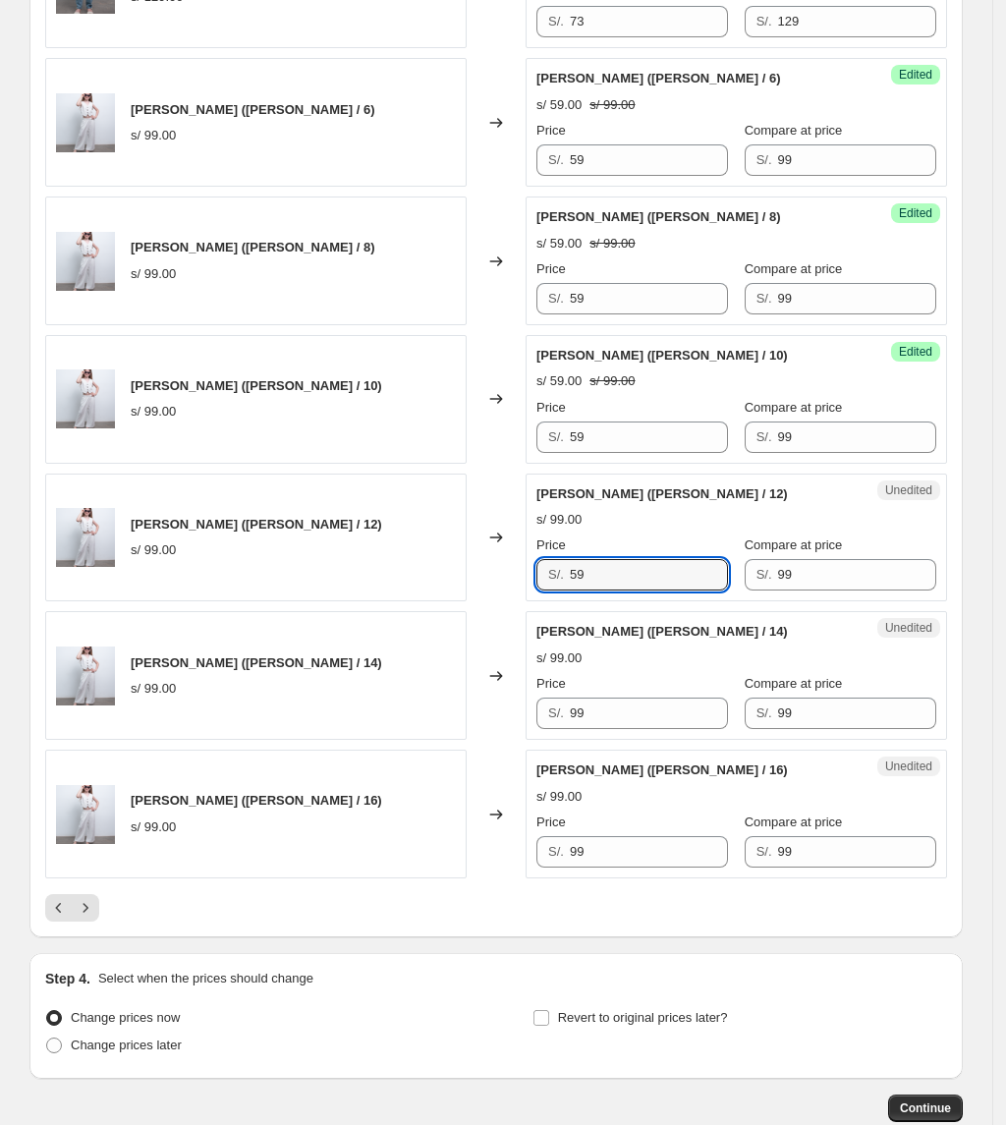
drag, startPoint x: 622, startPoint y: 584, endPoint x: 598, endPoint y: 621, distance: 44.2
click at [432, 589] on div "[PERSON_NAME] ([PERSON_NAME] / 12) s/ 99.00 Changed to Unedited [PERSON_NAME] (…" at bounding box center [496, 538] width 902 height 129
type input "59"
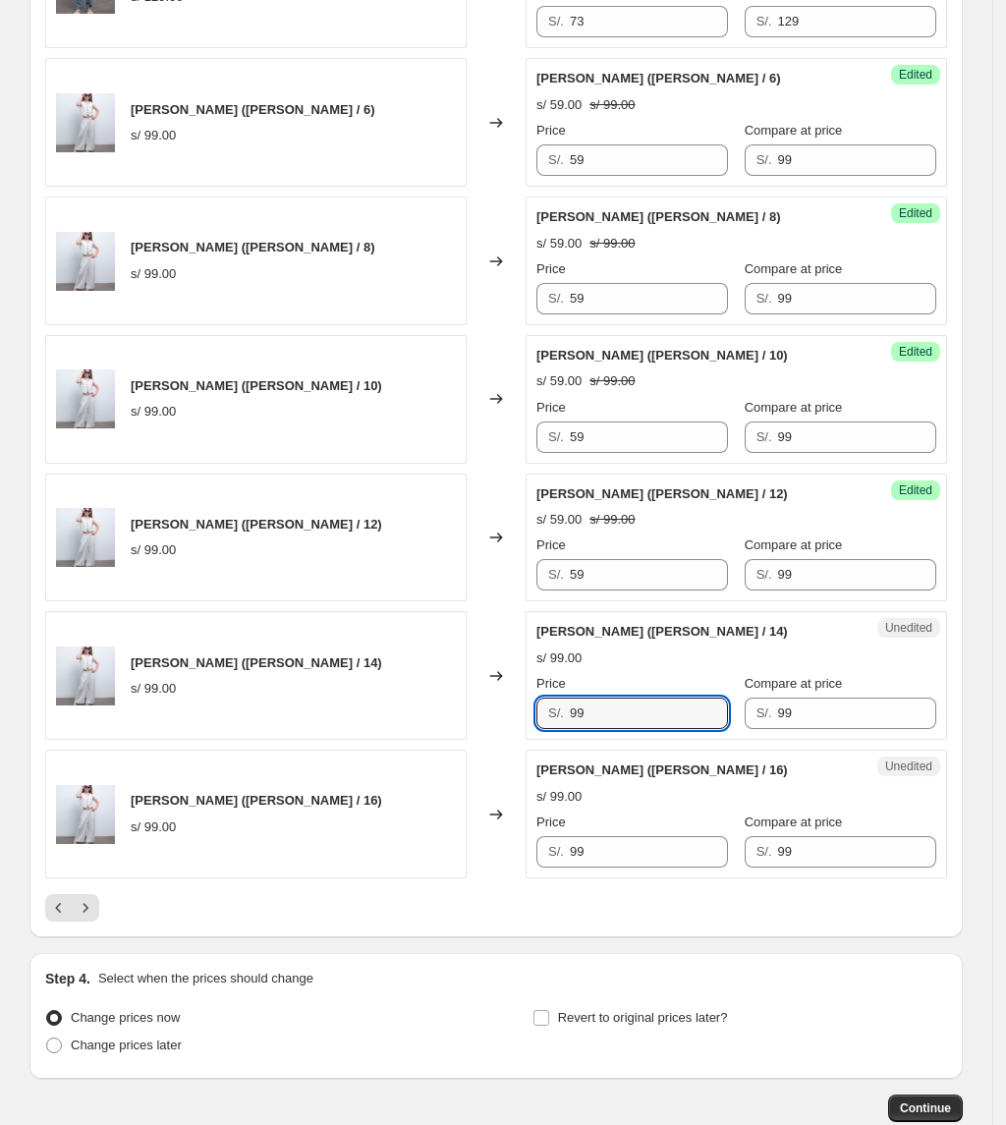
drag, startPoint x: 654, startPoint y: 723, endPoint x: 462, endPoint y: 724, distance: 192.6
click at [462, 724] on div "[PERSON_NAME] ([PERSON_NAME] / 14) s/ 99.00 Changed to Unedited [PERSON_NAME] (…" at bounding box center [496, 675] width 902 height 129
paste input "5"
type input "59"
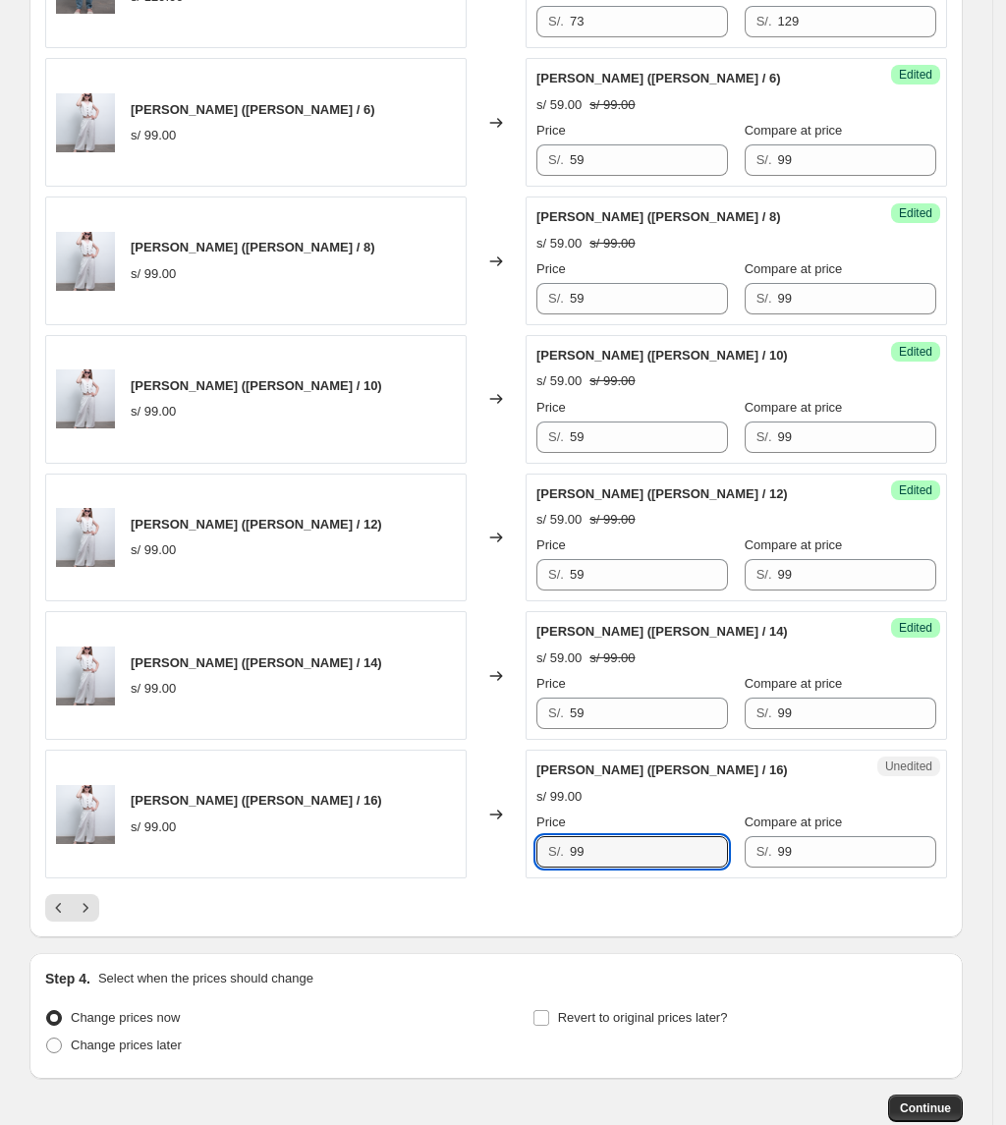
drag, startPoint x: 619, startPoint y: 874, endPoint x: 383, endPoint y: 846, distance: 237.5
click at [385, 846] on div "[PERSON_NAME] ([PERSON_NAME] / 16) s/ 99.00 Changed to Unedited [PERSON_NAME] (…" at bounding box center [496, 814] width 902 height 129
paste input "5"
type input "59"
click at [86, 912] on icon "Next" at bounding box center [86, 908] width 20 height 20
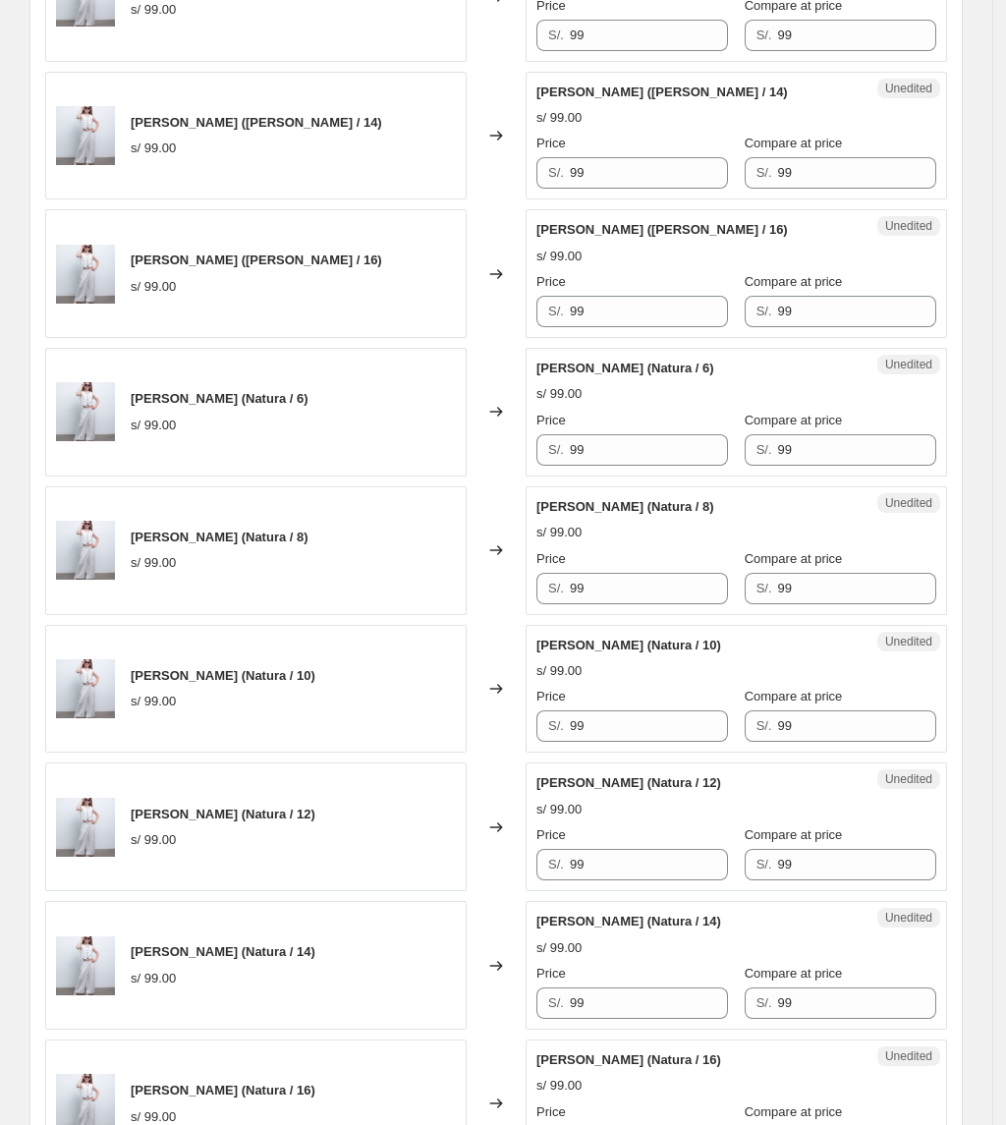
scroll to position [796, 0]
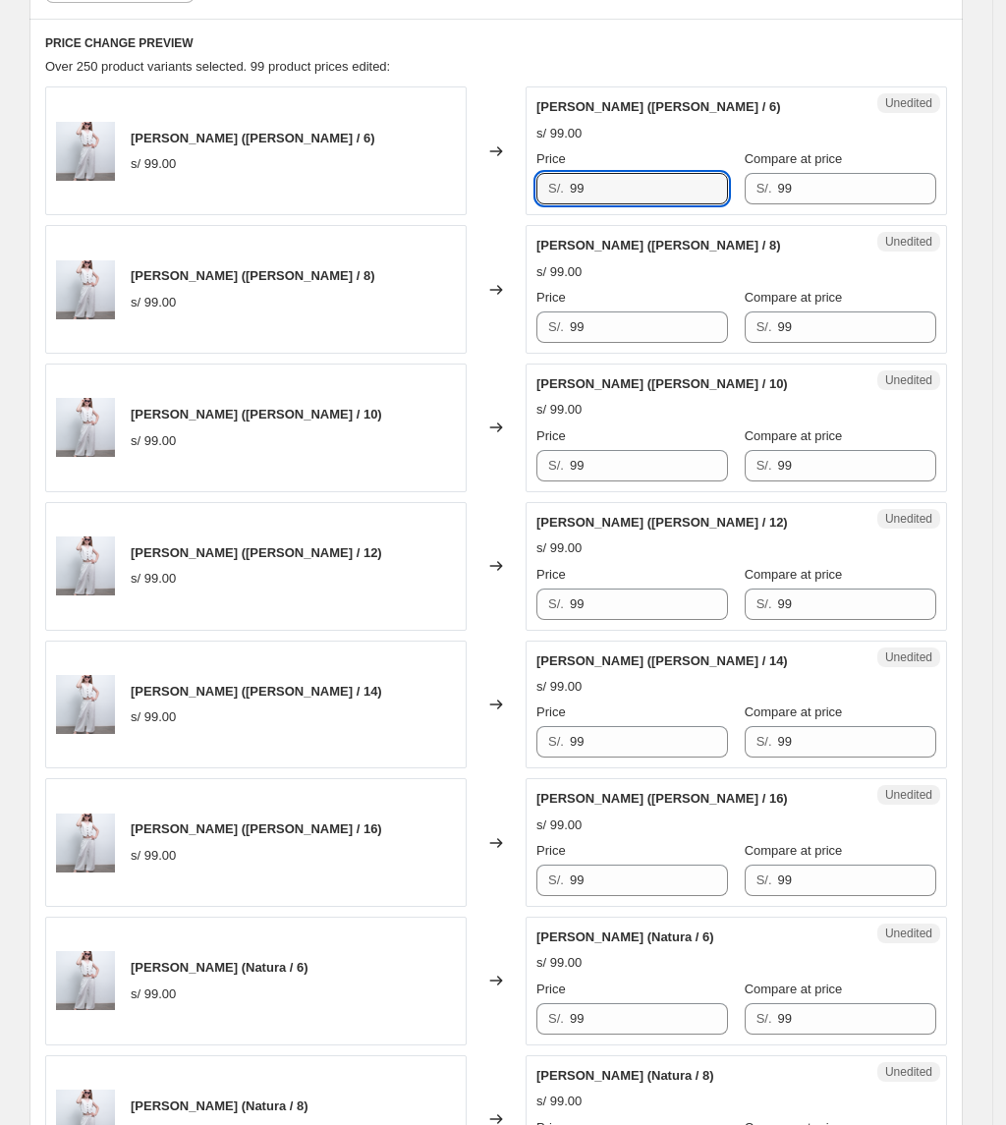
drag, startPoint x: 713, startPoint y: 186, endPoint x: 630, endPoint y: 354, distance: 187.6
paste input "5"
type input "59"
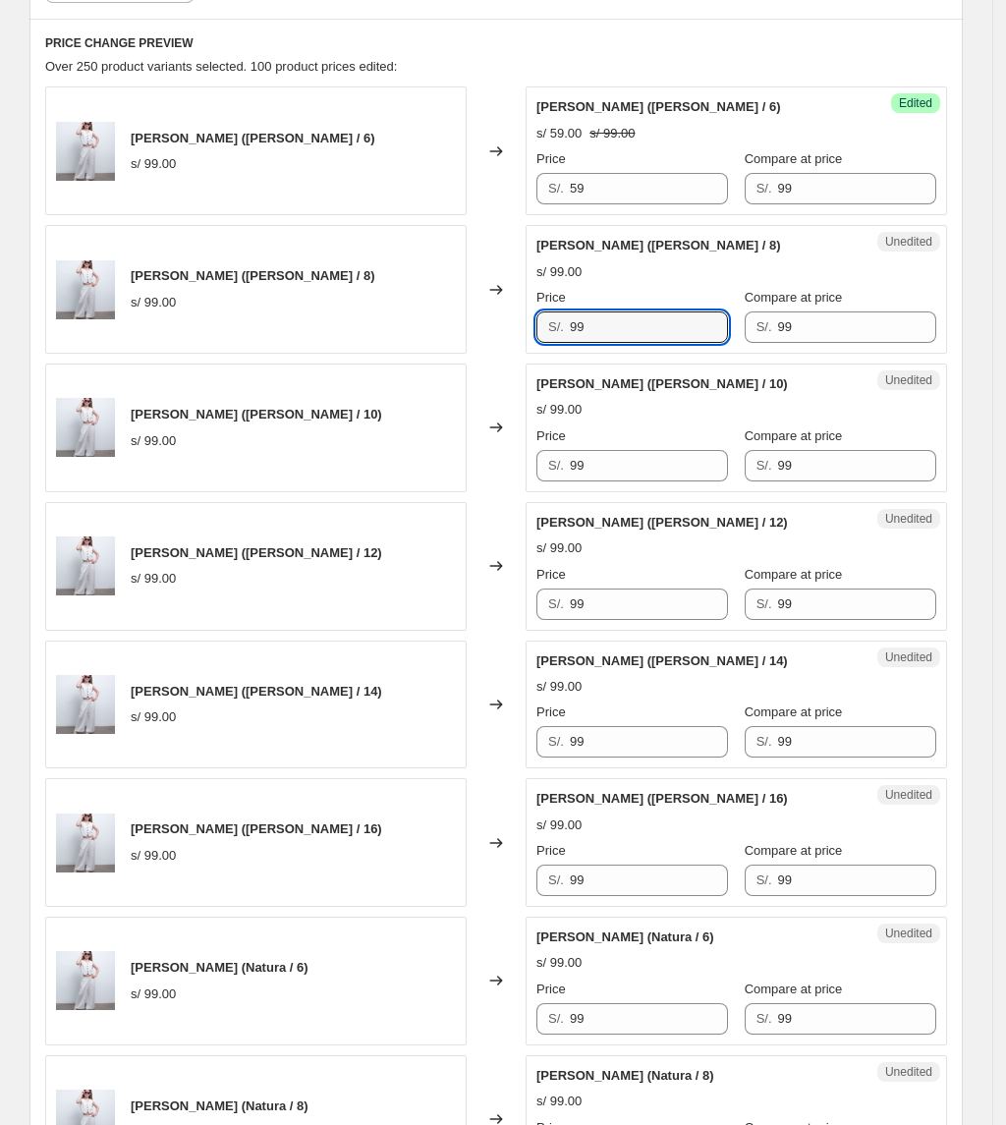
drag, startPoint x: 631, startPoint y: 340, endPoint x: 390, endPoint y: 347, distance: 240.8
click at [390, 347] on div "[PERSON_NAME] ([PERSON_NAME] / 8) s/ 99.00 Changed to Unedited [PERSON_NAME] ([…" at bounding box center [496, 289] width 902 height 129
paste input "5"
type input "59"
drag, startPoint x: 649, startPoint y: 457, endPoint x: 424, endPoint y: 457, distance: 225.0
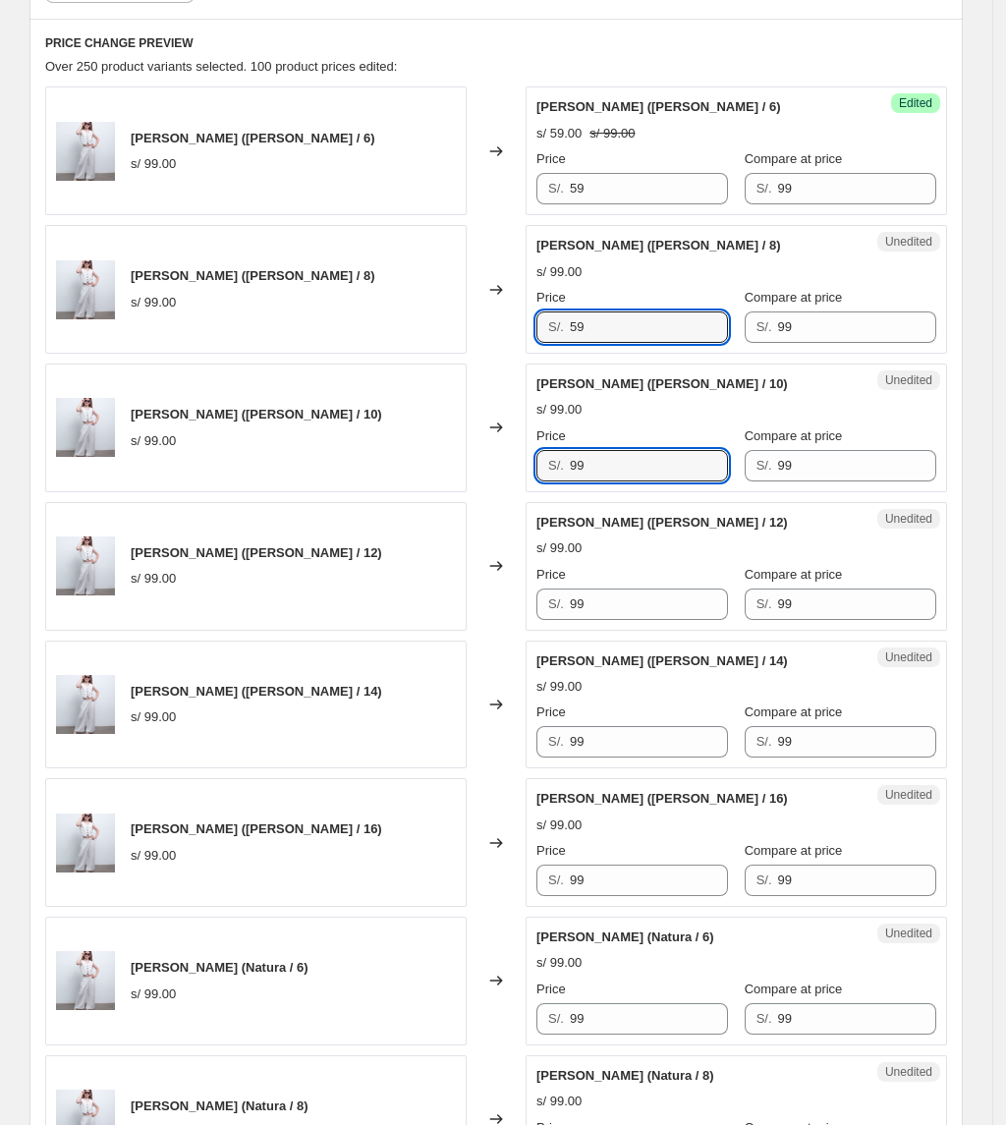
click at [425, 457] on div "[PERSON_NAME] ([PERSON_NAME] / 10) s/ 99.00 Changed to Unedited [PERSON_NAME] (…" at bounding box center [496, 428] width 902 height 129
paste input "5"
type input "59"
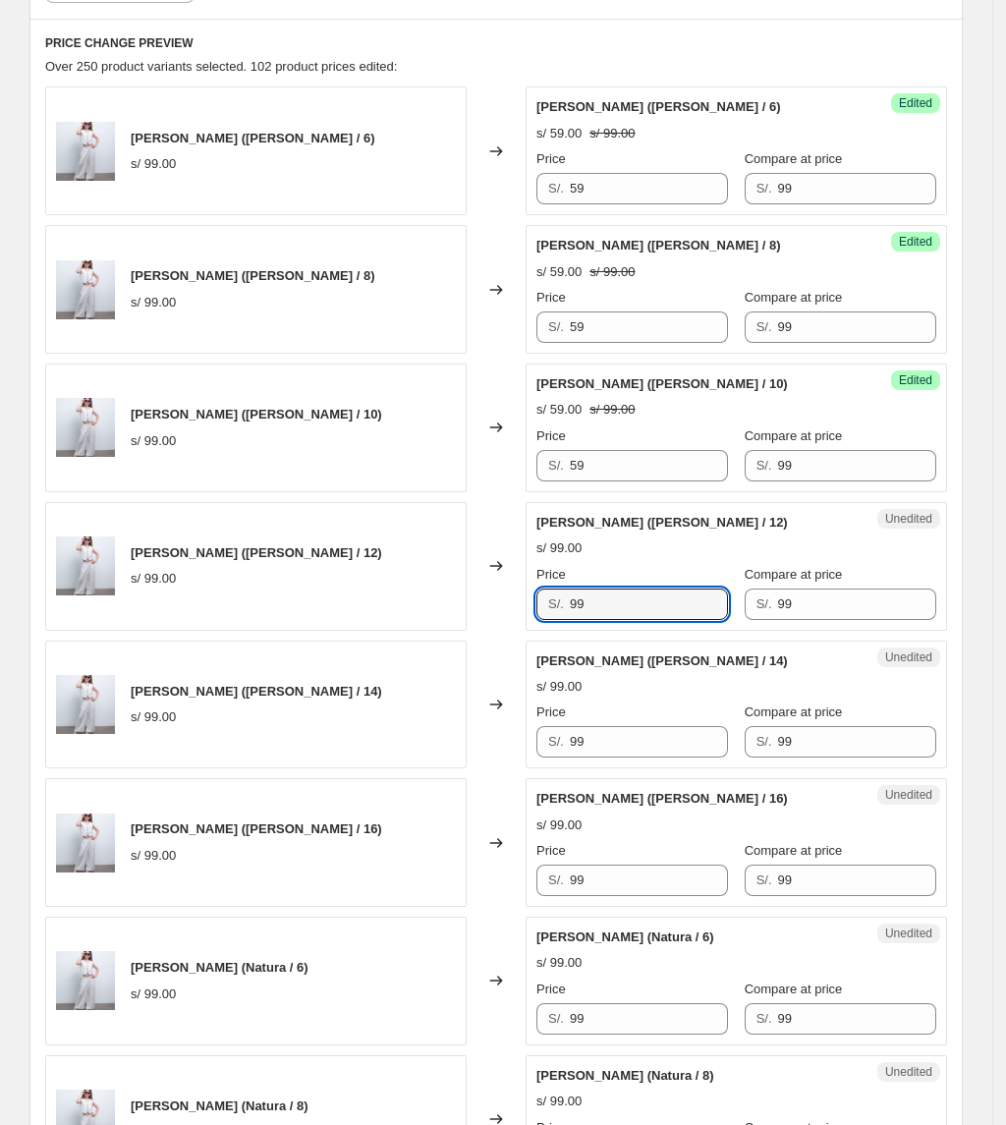
drag, startPoint x: 619, startPoint y: 602, endPoint x: 430, endPoint y: 593, distance: 188.8
click at [433, 595] on div "[PERSON_NAME] ([PERSON_NAME] / 12) s/ 99.00 Changed to Unedited [PERSON_NAME] (…" at bounding box center [496, 566] width 902 height 129
paste input "5"
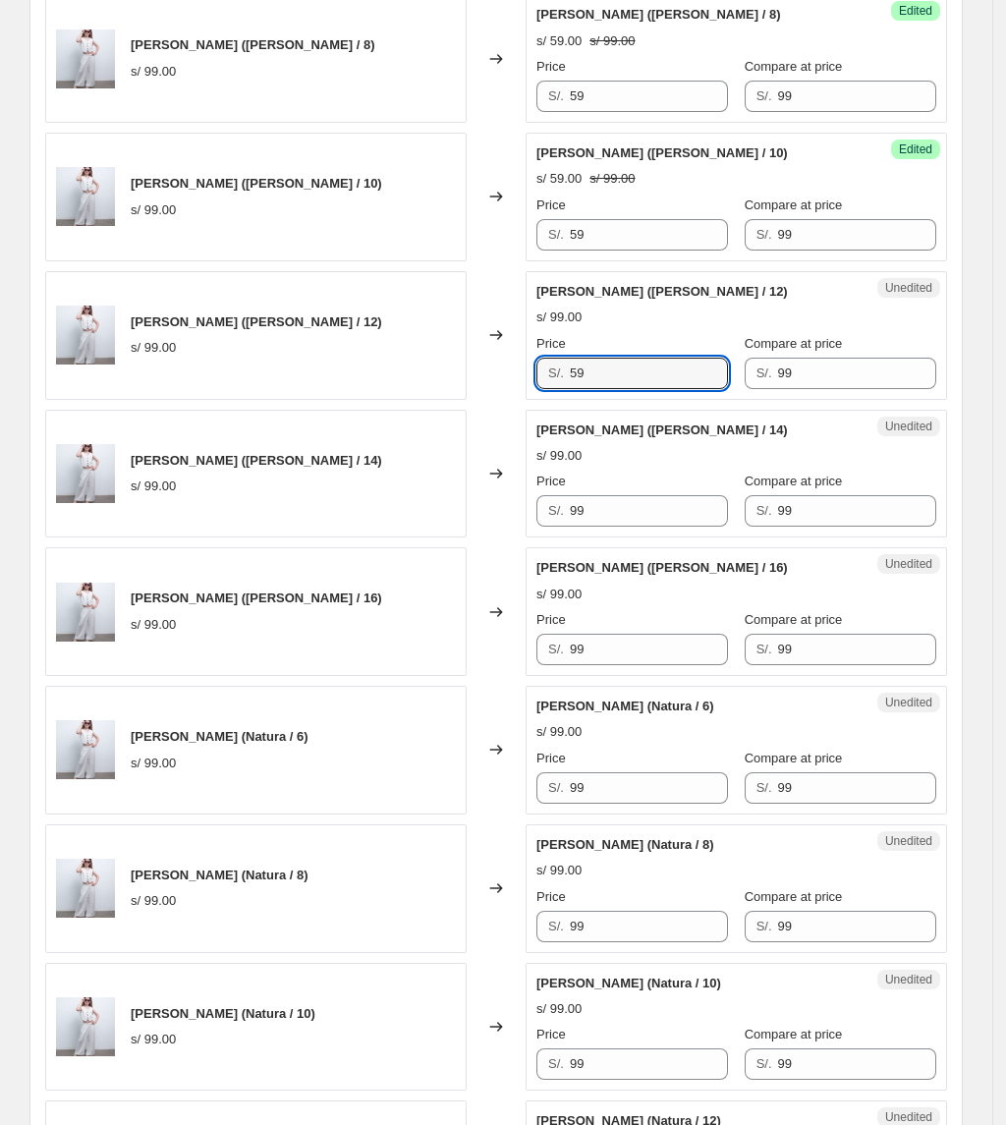
scroll to position [1058, 0]
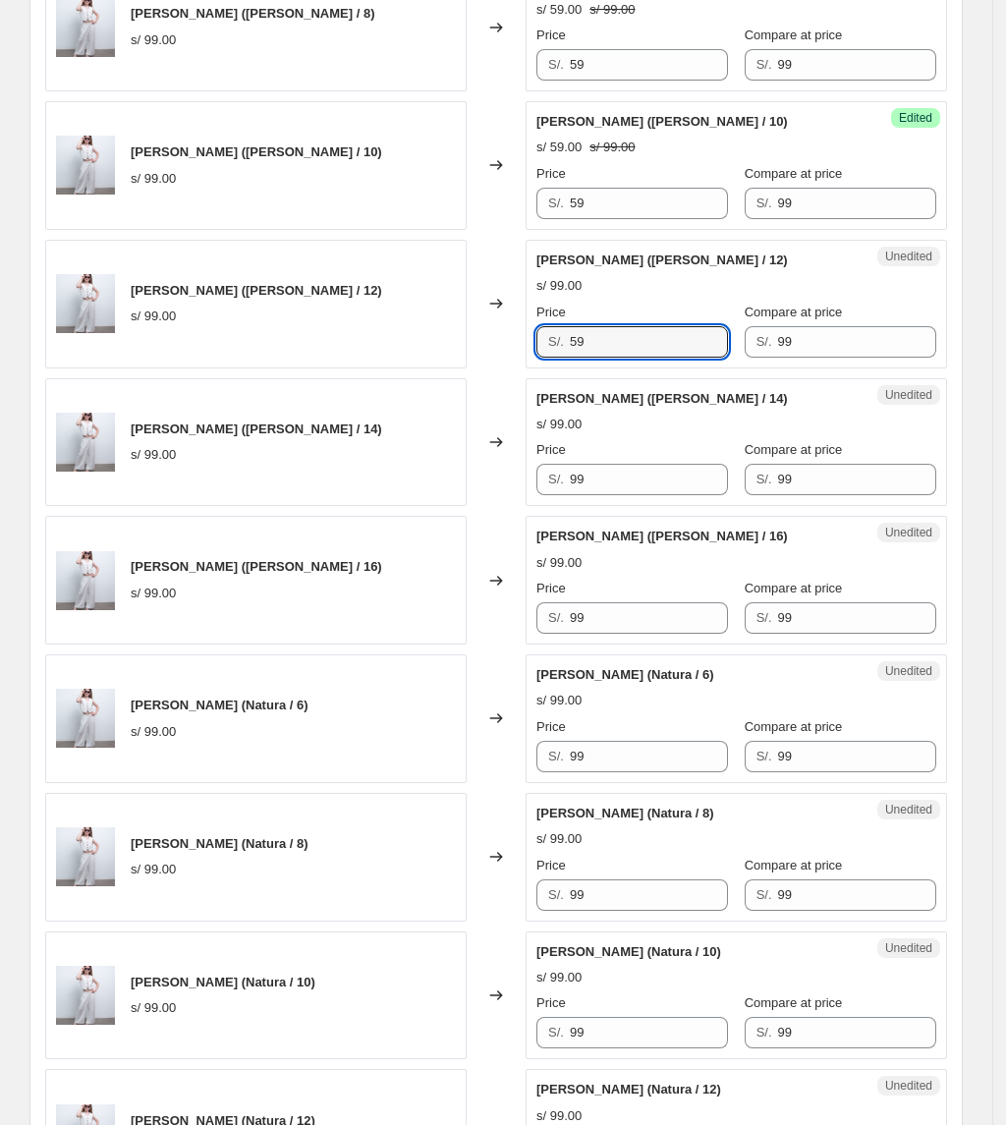
type input "59"
drag, startPoint x: 629, startPoint y: 331, endPoint x: 420, endPoint y: 364, distance: 210.8
click at [420, 364] on div "[PERSON_NAME] ([PERSON_NAME] / 12) s/ 99.00 Changed to Success Edited [PERSON_N…" at bounding box center [496, 304] width 902 height 129
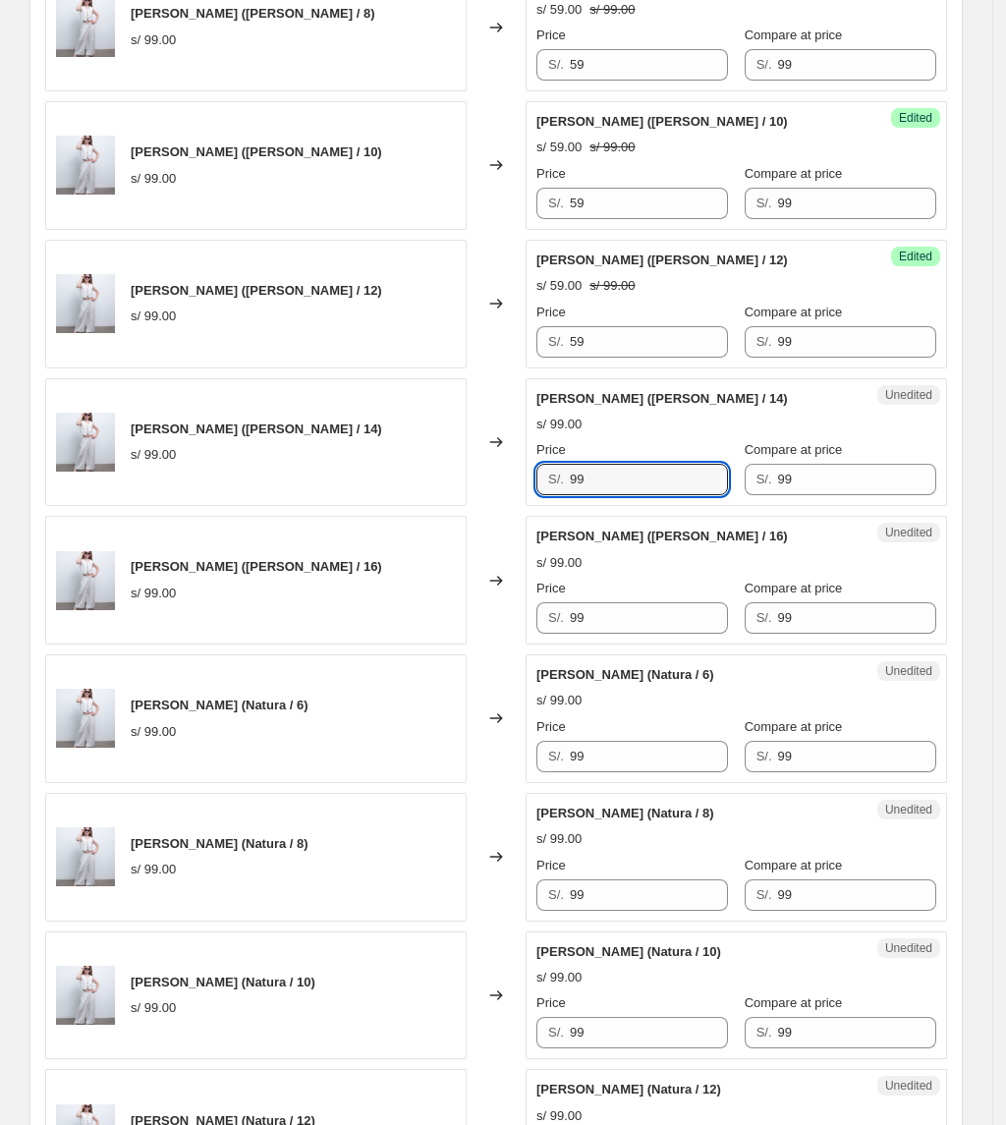
drag, startPoint x: 621, startPoint y: 487, endPoint x: 504, endPoint y: 499, distance: 117.5
click at [504, 499] on div "[PERSON_NAME] ([PERSON_NAME] / 14) s/ 99.00 Changed to Unedited [PERSON_NAME] (…" at bounding box center [496, 442] width 902 height 129
paste input "5"
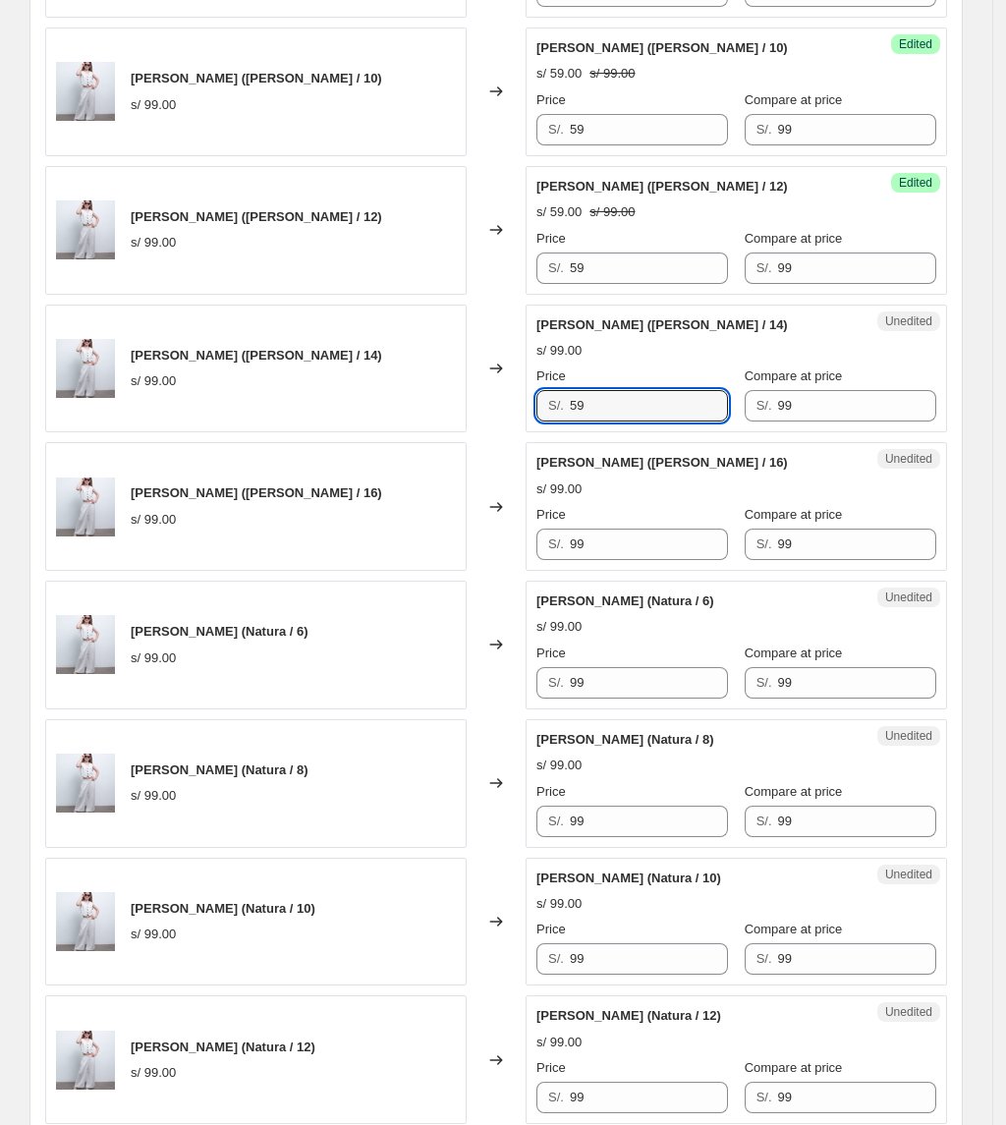
scroll to position [1189, 0]
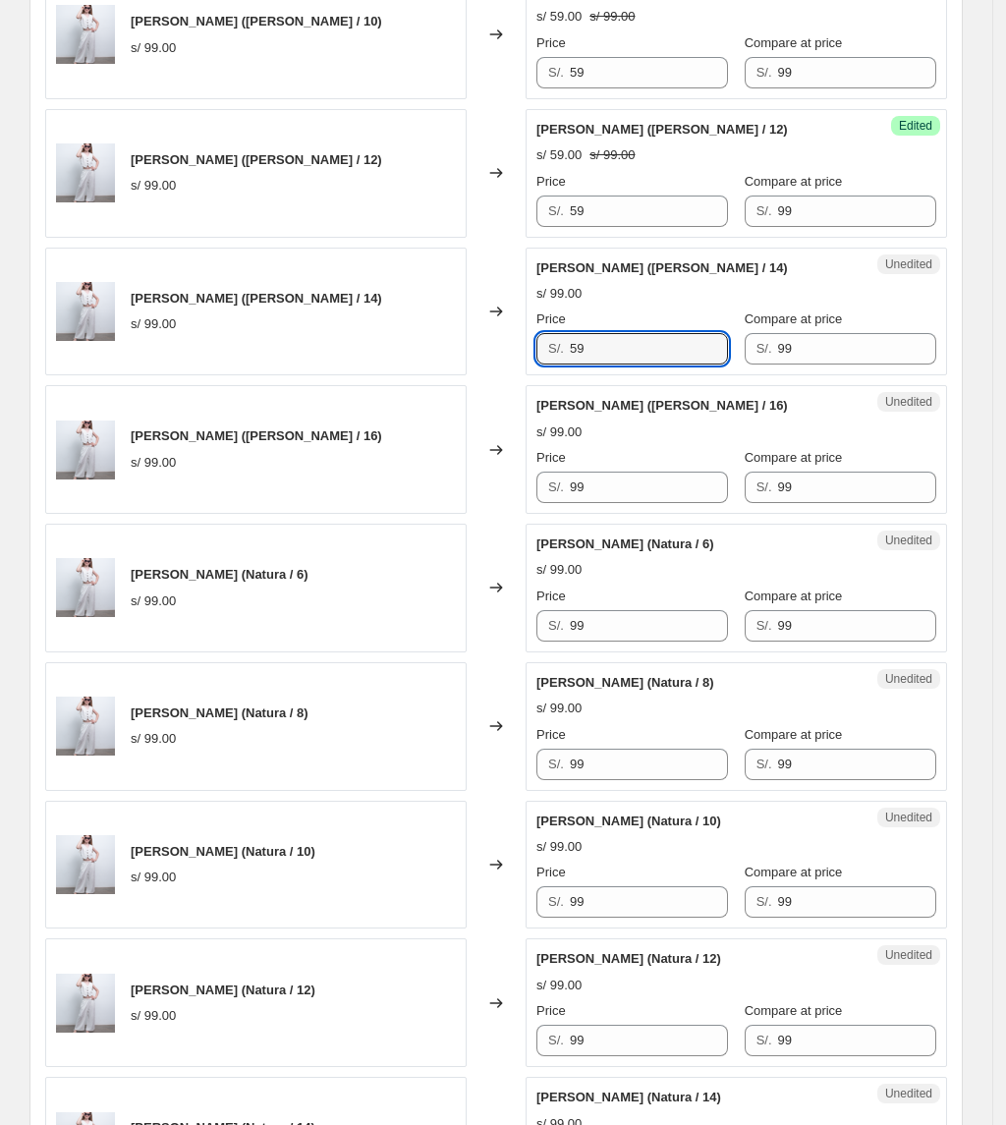
type input "59"
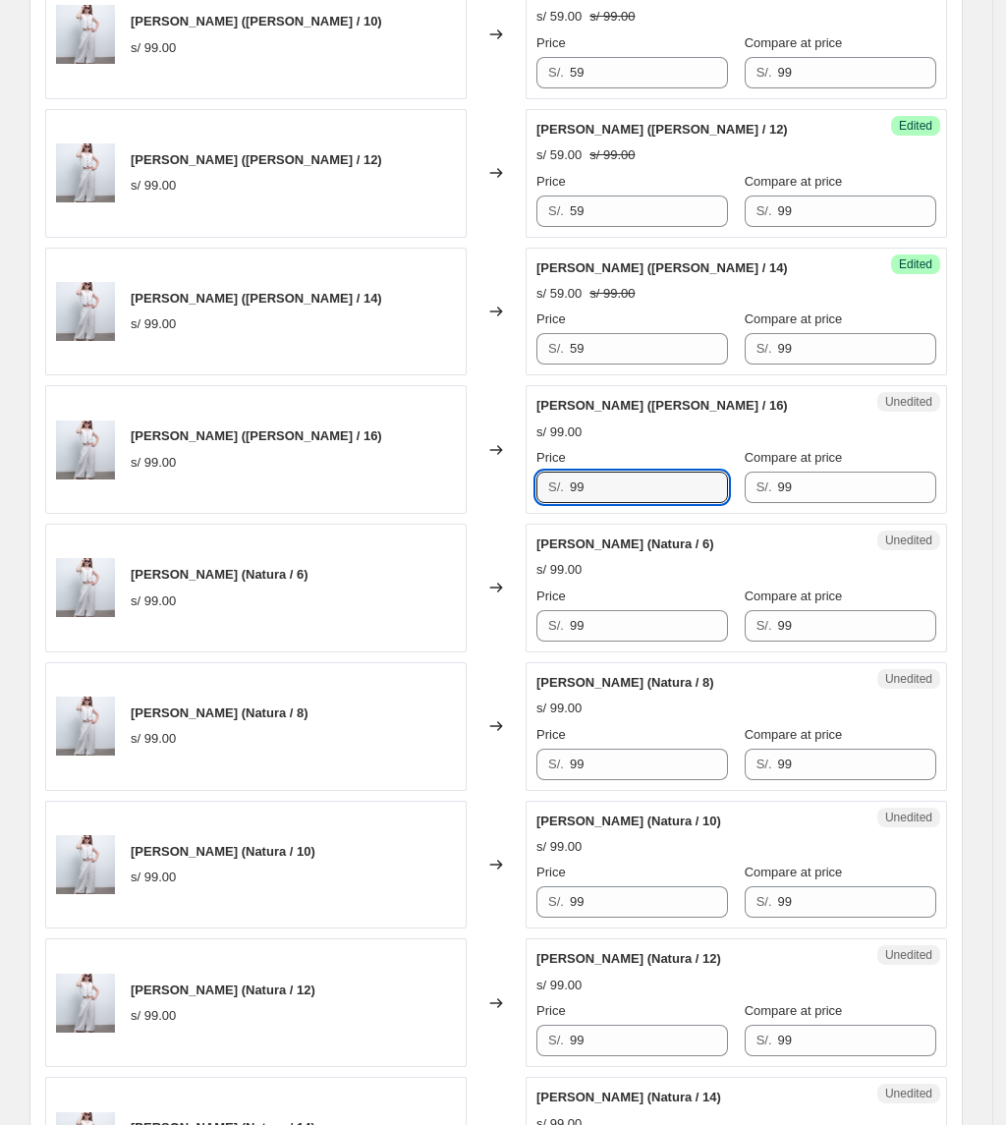
drag, startPoint x: 483, startPoint y: 507, endPoint x: 339, endPoint y: 500, distance: 144.6
click at [347, 504] on div "[PERSON_NAME] ([PERSON_NAME] / 16) s/ 99.00 Changed to Unedited [PERSON_NAME] (…" at bounding box center [496, 449] width 902 height 129
paste input "5"
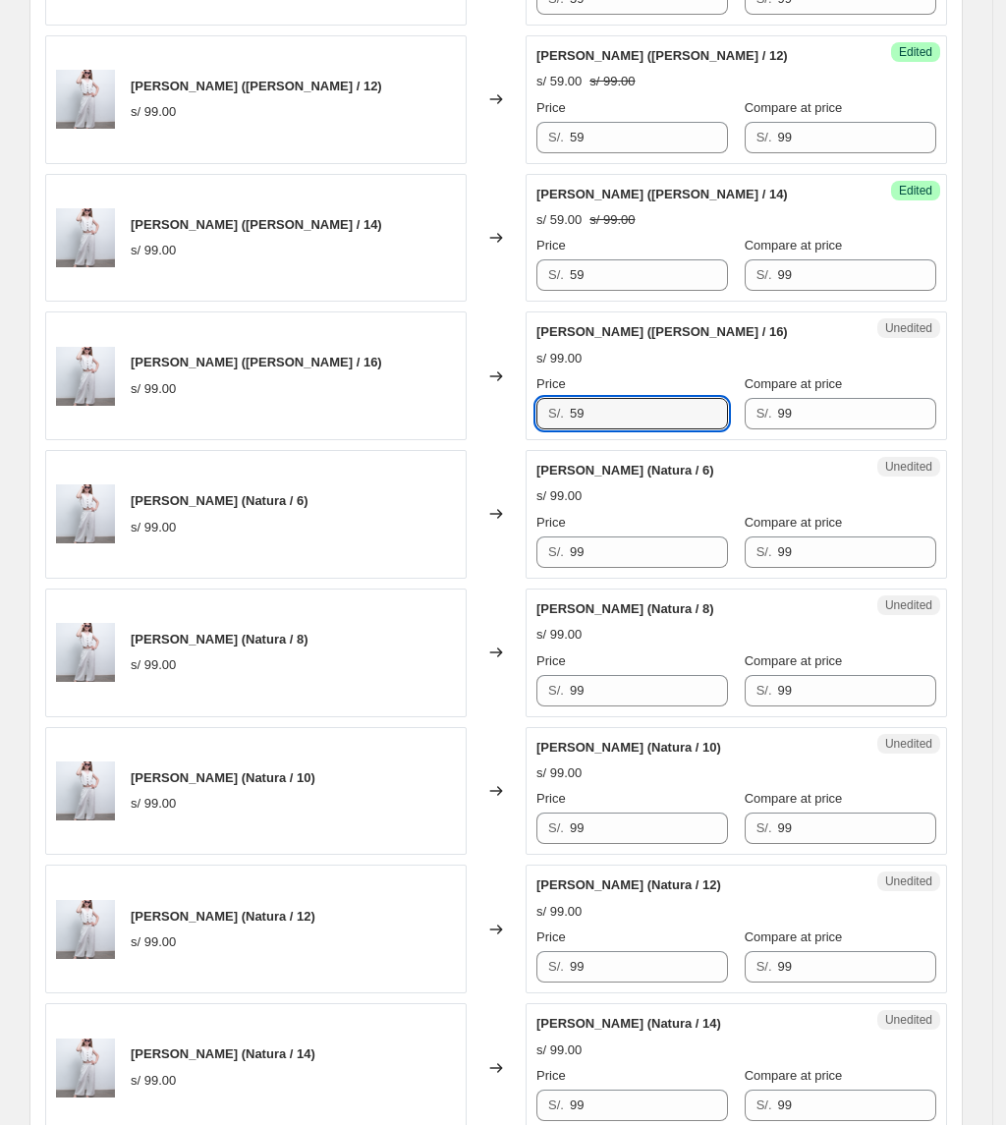
scroll to position [1320, 0]
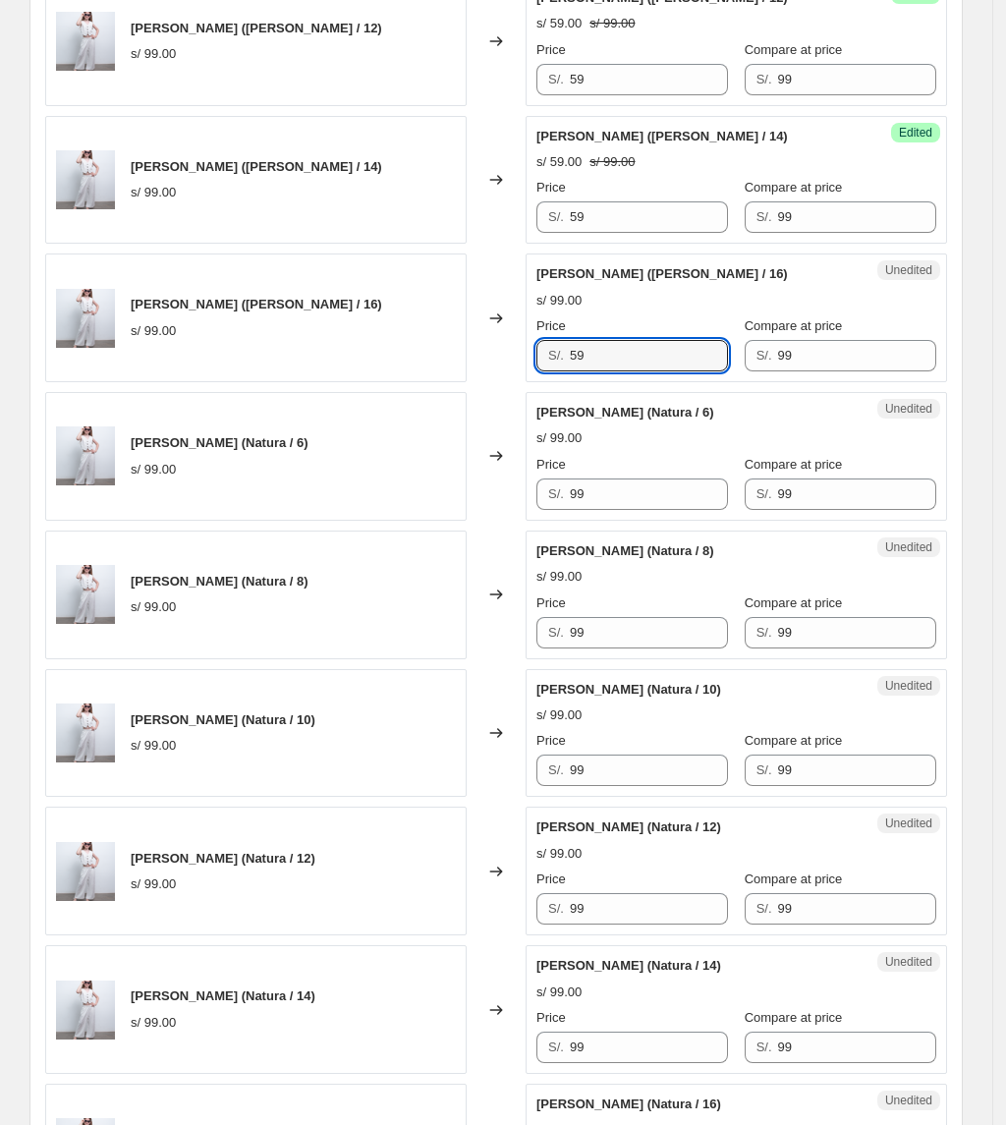
type input "59"
click at [627, 475] on div "Price" at bounding box center [632, 465] width 192 height 20
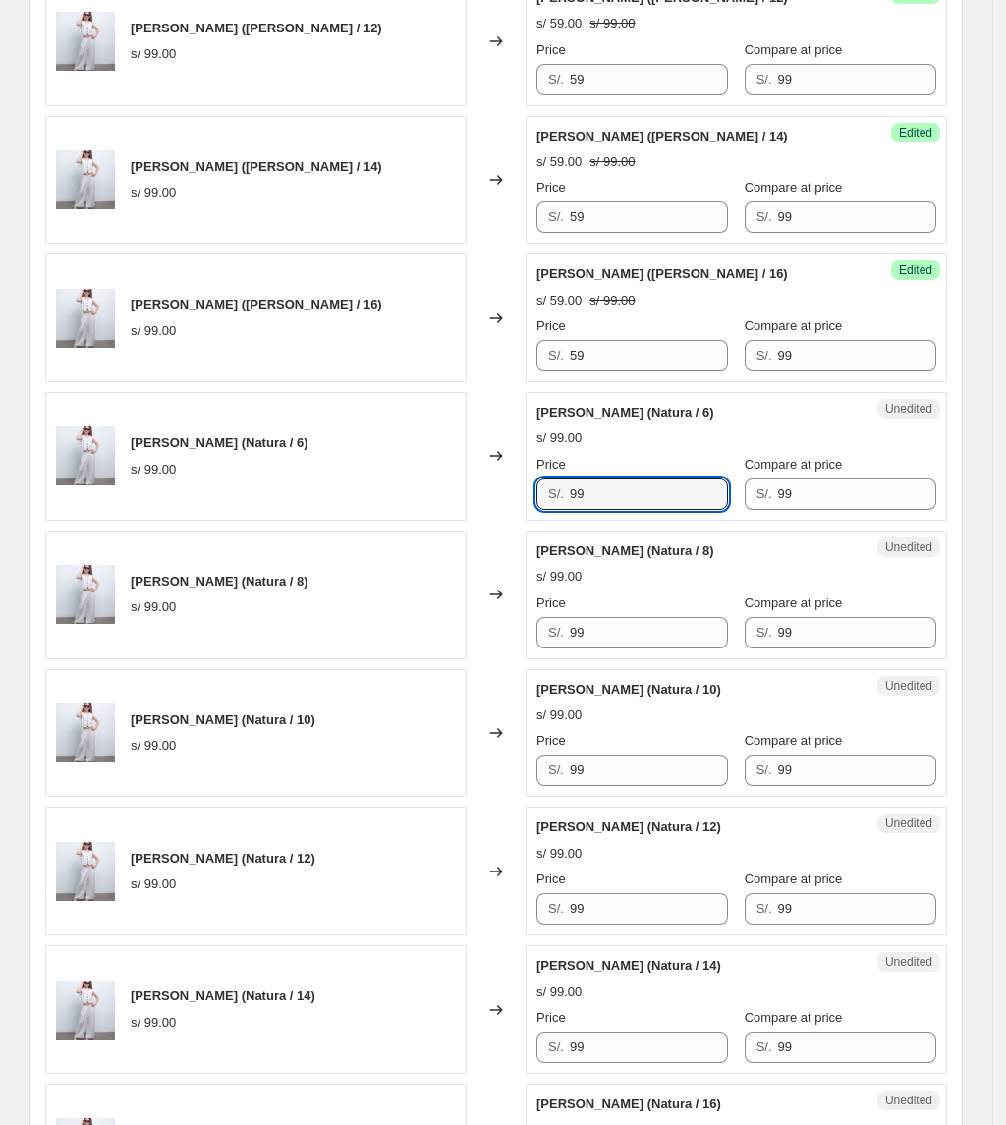
drag, startPoint x: 516, startPoint y: 508, endPoint x: 453, endPoint y: 509, distance: 62.9
click at [454, 508] on div "[PERSON_NAME] (Natura / 6) s/ 99.00 Changed to Unedited [PERSON_NAME] (Natura /…" at bounding box center [496, 456] width 902 height 129
paste input "5"
type input "59"
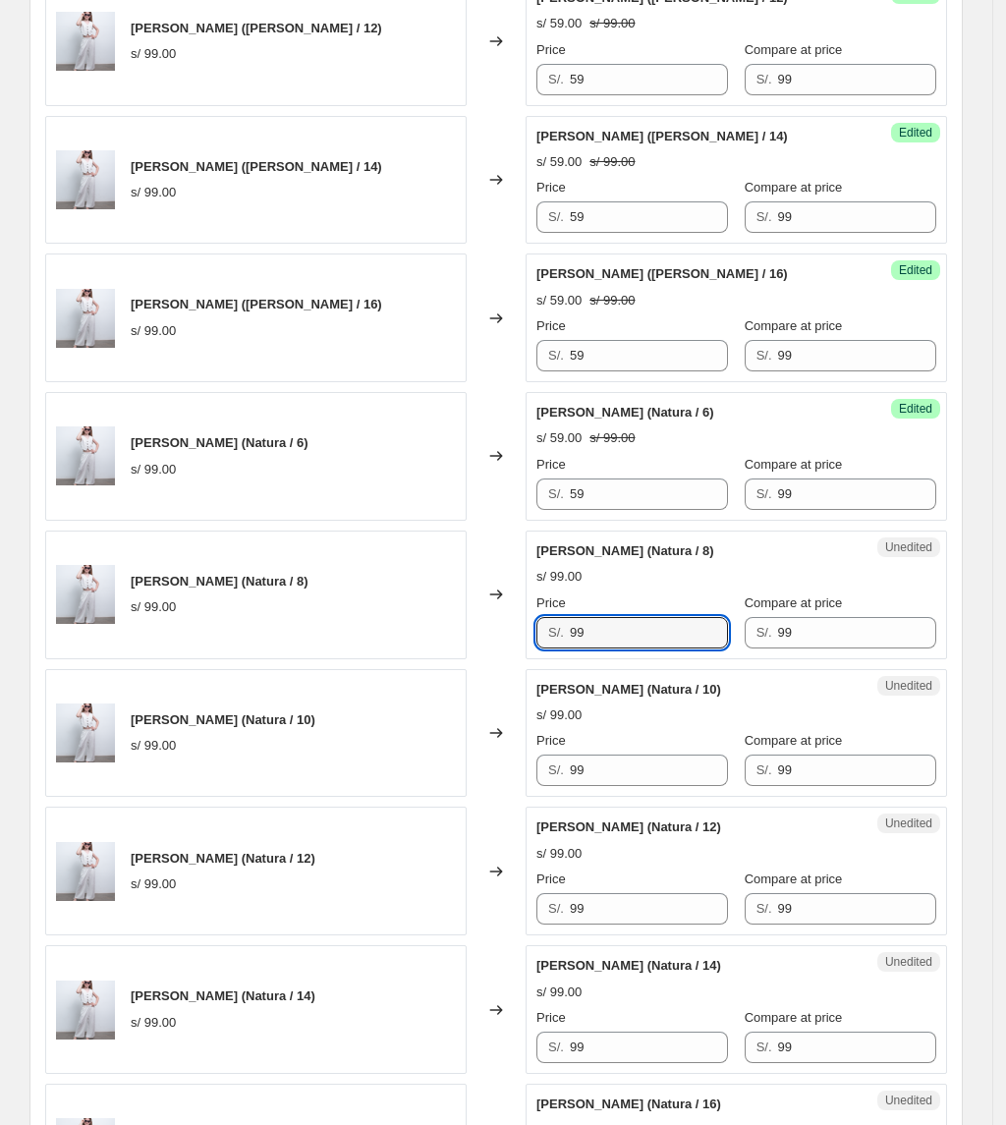
drag, startPoint x: 650, startPoint y: 646, endPoint x: 253, endPoint y: 629, distance: 397.3
click at [253, 629] on div "[PERSON_NAME] (Natura / 8) s/ 99.00 Changed to Unedited [PERSON_NAME] (Natura /…" at bounding box center [496, 595] width 902 height 129
paste input "5"
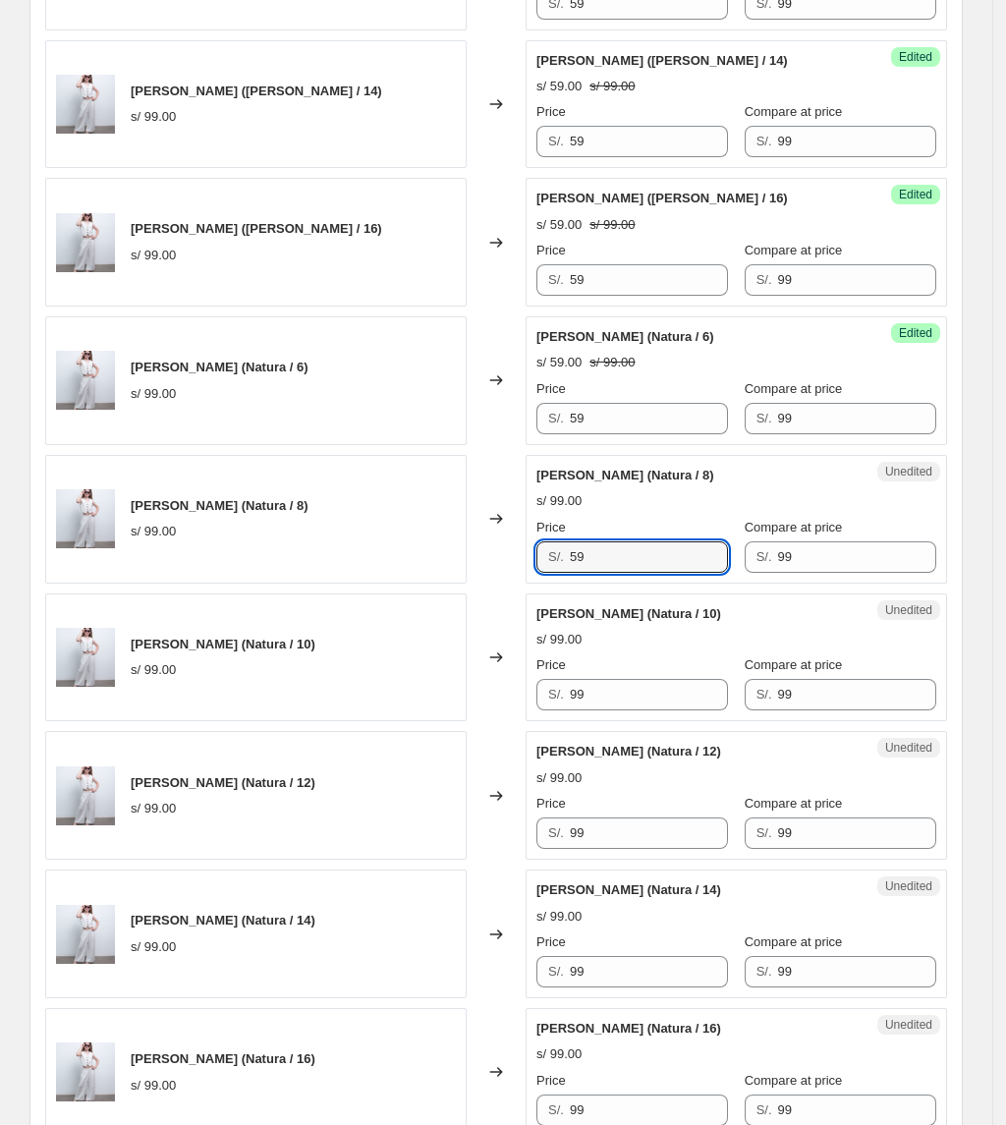
scroll to position [1451, 0]
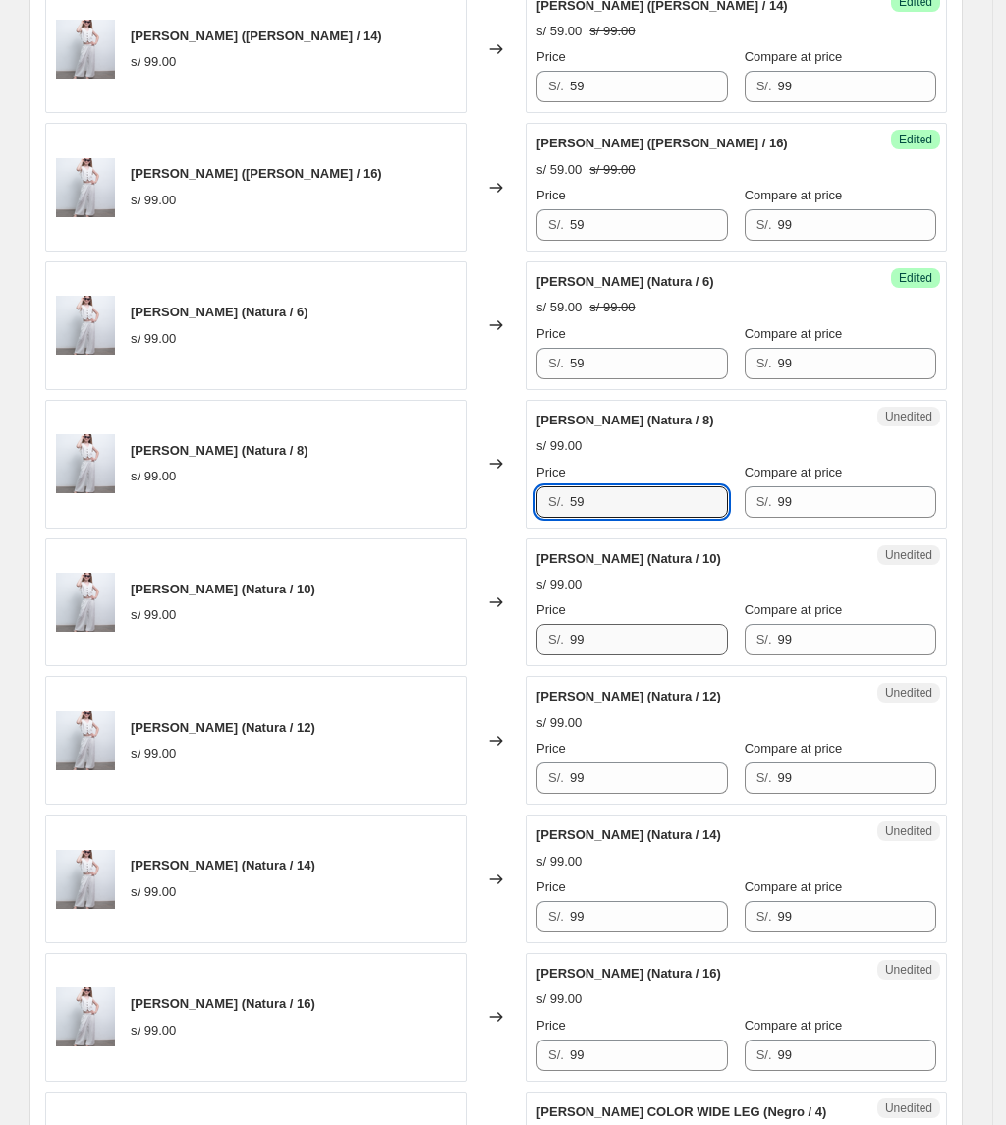
type input "59"
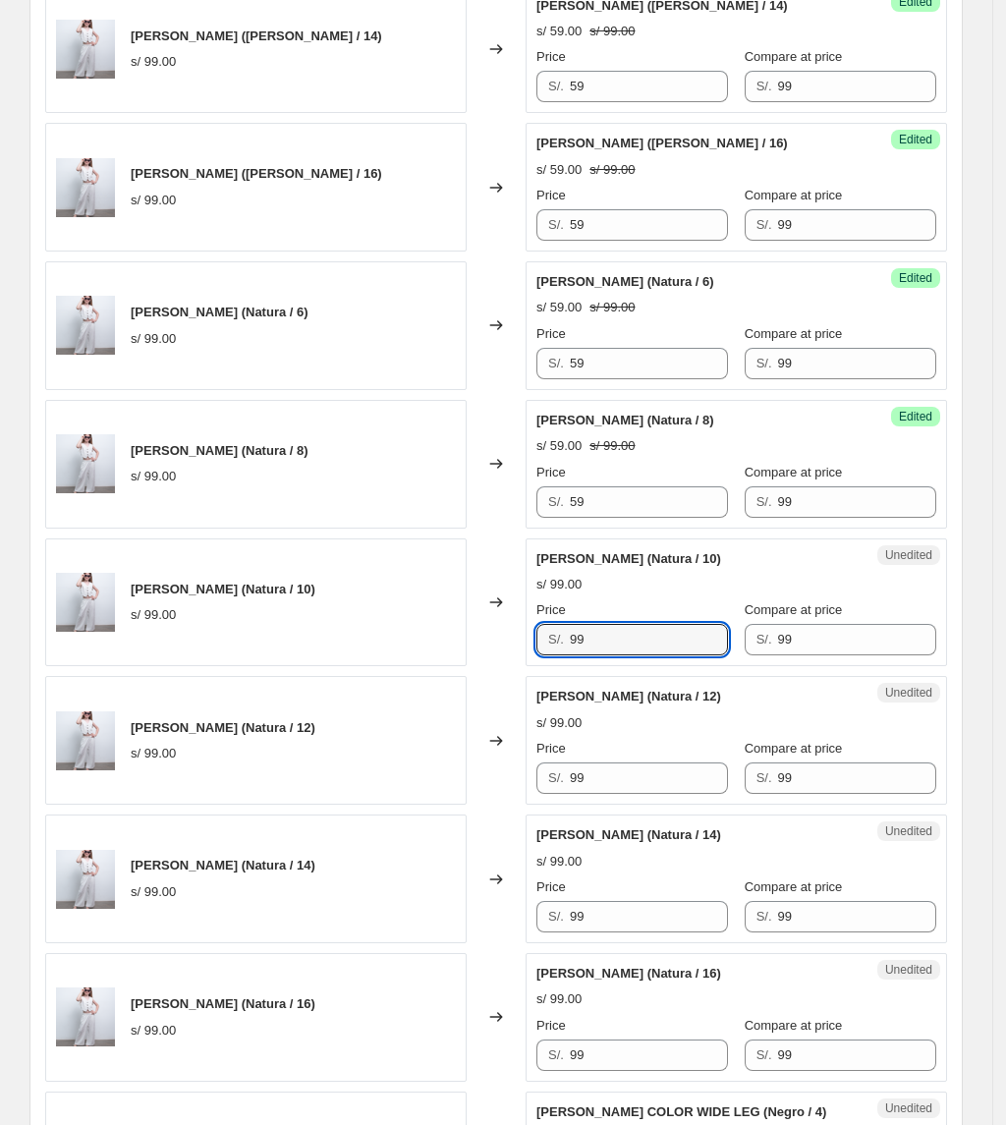
drag, startPoint x: 622, startPoint y: 653, endPoint x: 382, endPoint y: 660, distance: 239.8
click at [382, 660] on div "[PERSON_NAME] (Natura / 10) s/ 99.00 Changed to Unedited [PERSON_NAME] (Natura …" at bounding box center [496, 602] width 902 height 129
paste input "5"
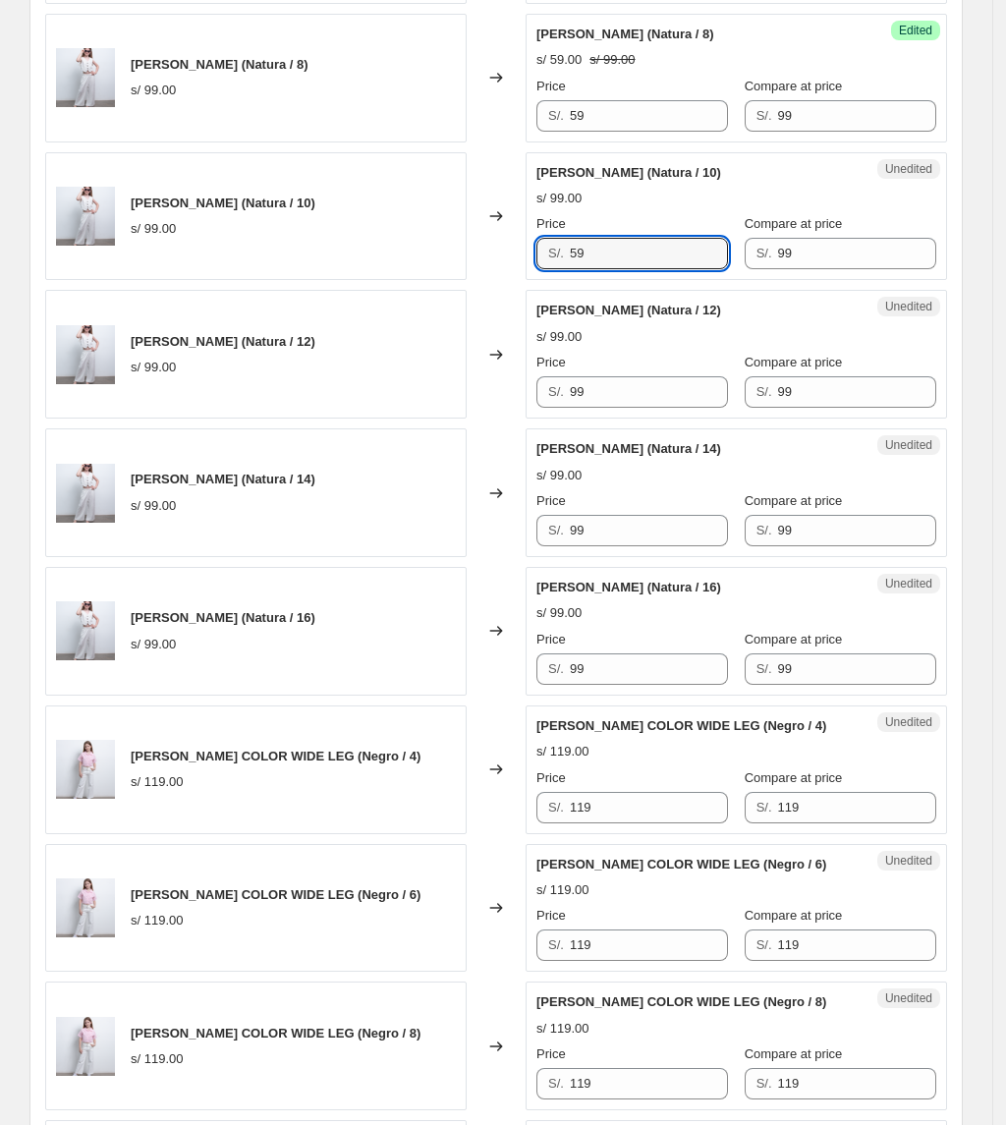
scroll to position [1844, 0]
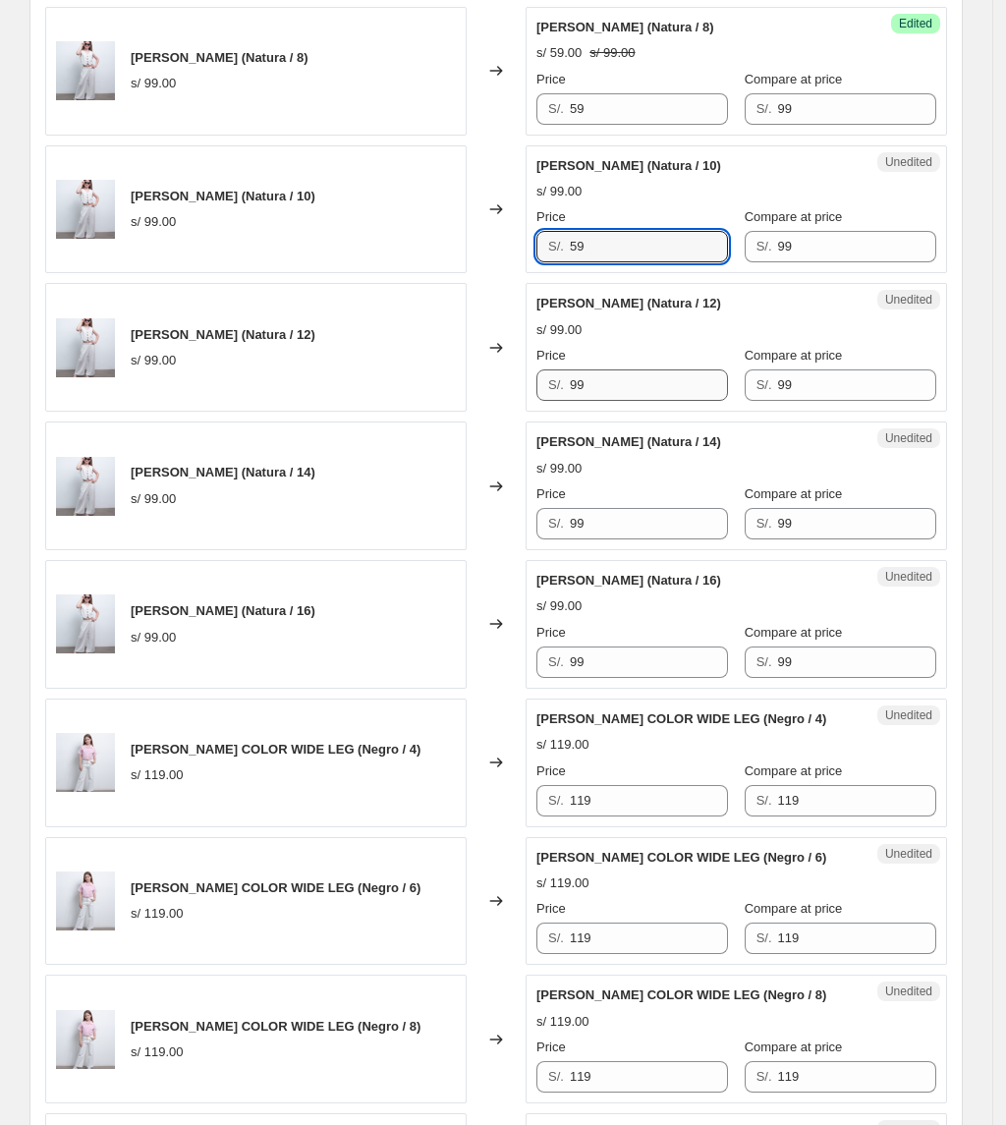
type input "59"
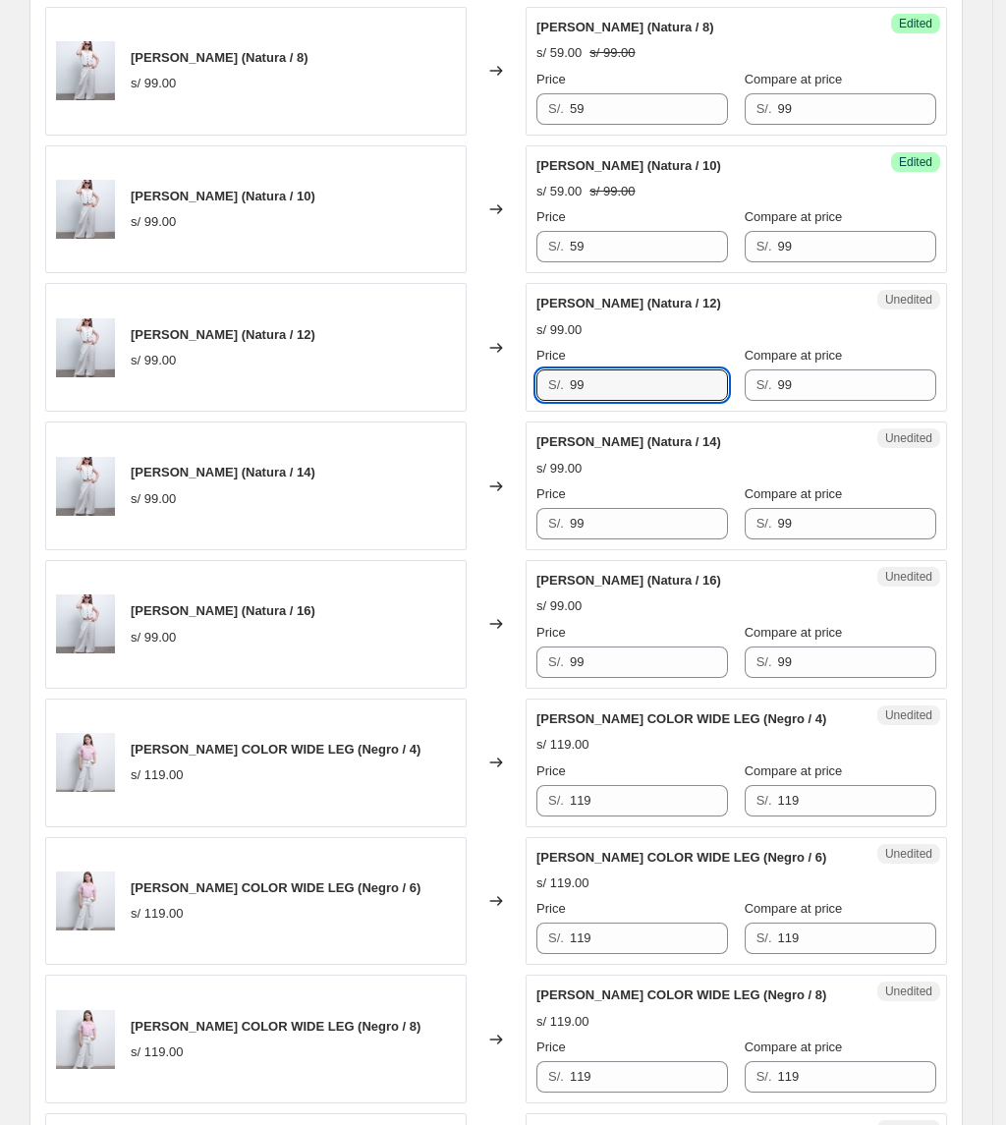
drag, startPoint x: 611, startPoint y: 395, endPoint x: 373, endPoint y: 413, distance: 238.4
click at [373, 412] on div "[PERSON_NAME] (Natura / 12) s/ 99.00 Changed to Unedited [PERSON_NAME] (Natura …" at bounding box center [496, 347] width 902 height 129
paste input "5"
type input "59"
drag, startPoint x: 619, startPoint y: 524, endPoint x: 422, endPoint y: 550, distance: 198.3
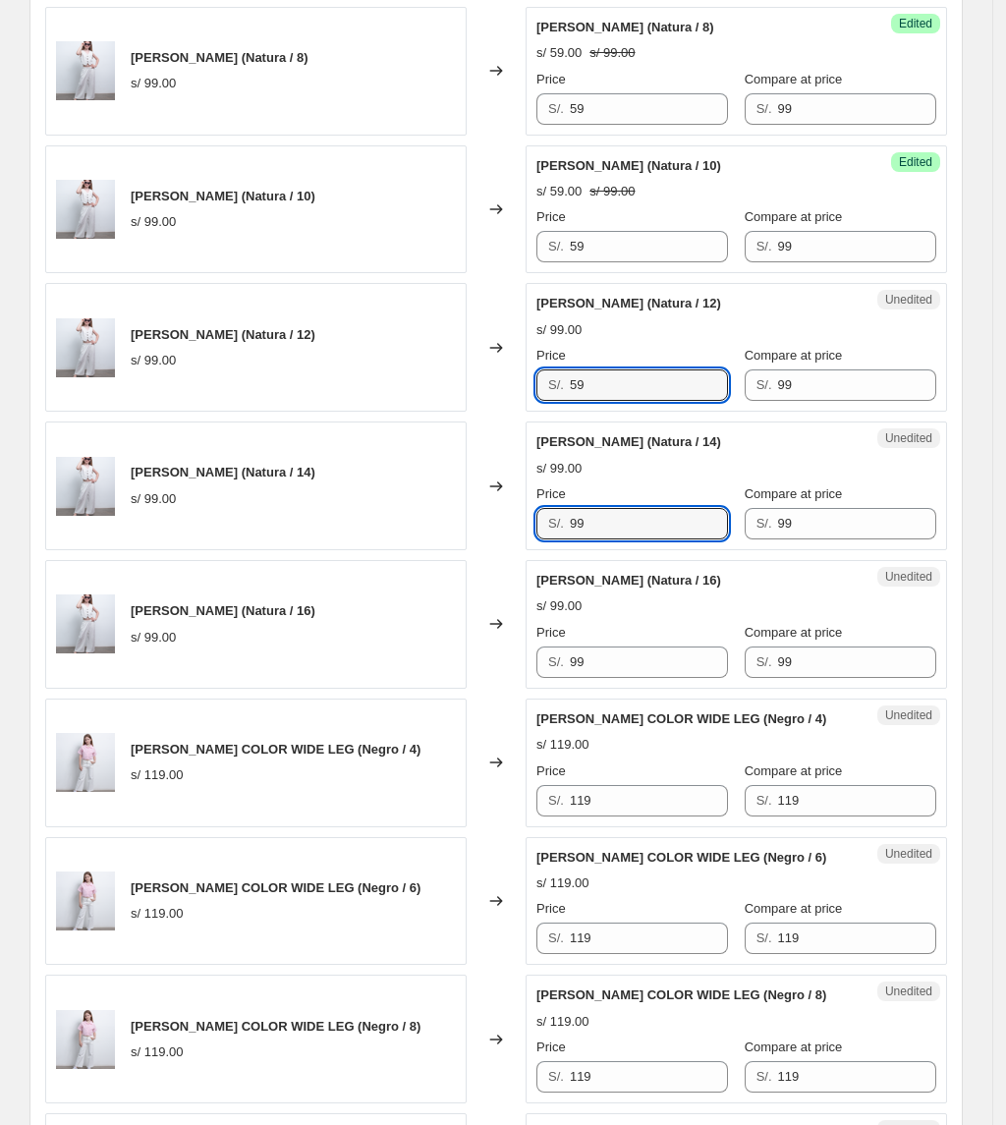
click at [422, 550] on div "[PERSON_NAME] (Natura / 14) s/ 99.00 Changed to Unedited [PERSON_NAME] (Natura …" at bounding box center [496, 485] width 902 height 129
paste input "5"
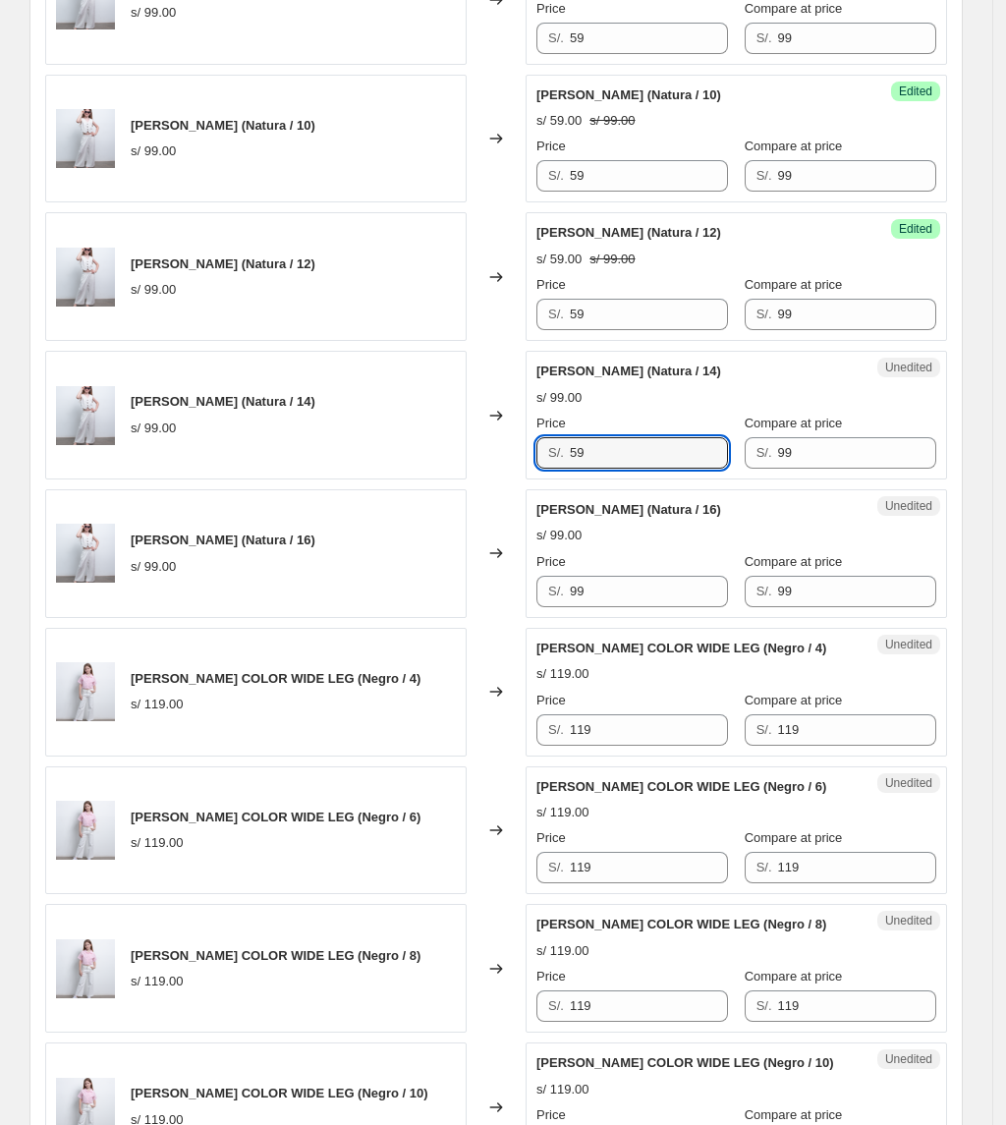
scroll to position [2106, 0]
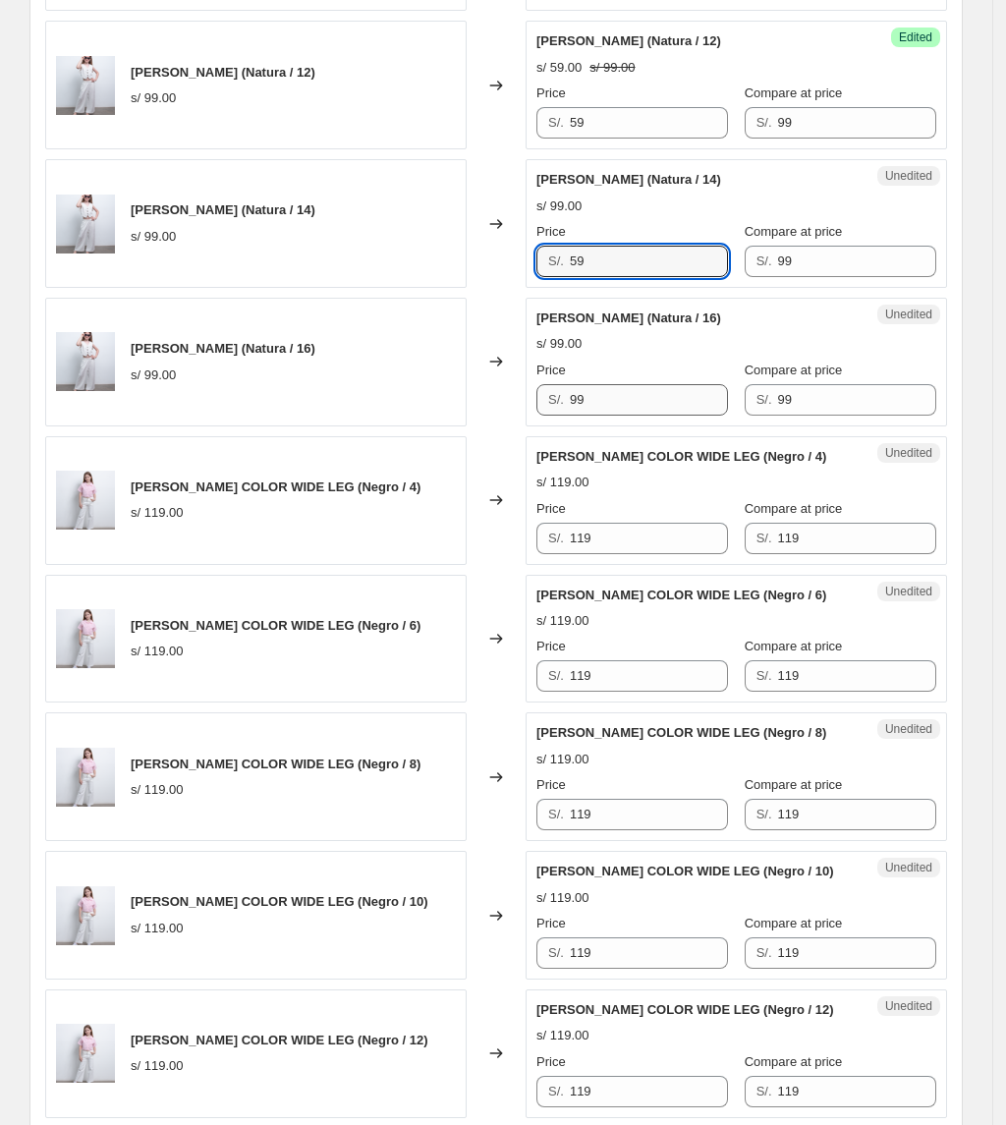
type input "59"
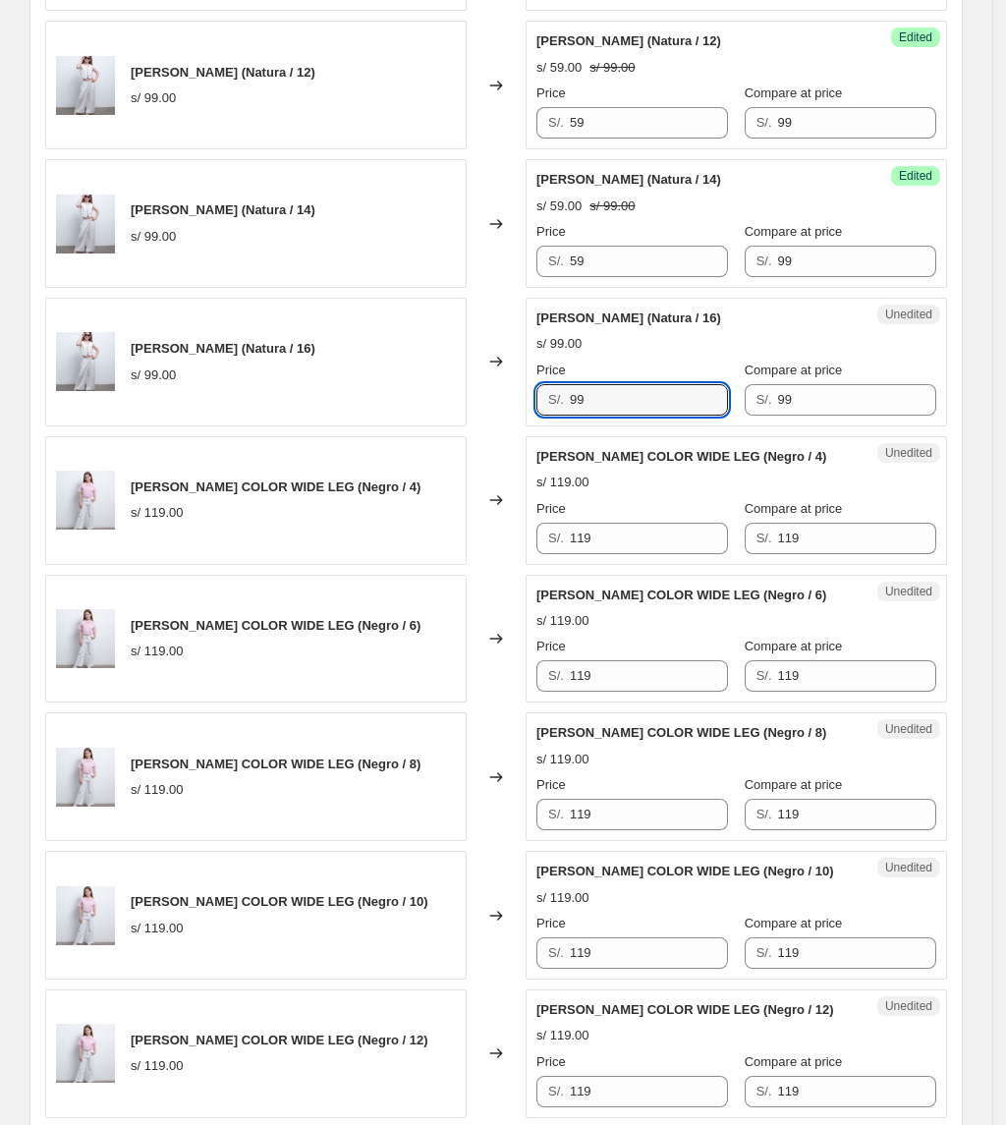
drag, startPoint x: 634, startPoint y: 406, endPoint x: 402, endPoint y: 432, distance: 233.4
click at [406, 426] on div "[PERSON_NAME] (Natura / 16) s/ 99.00 Changed to Unedited [PERSON_NAME] (Natura …" at bounding box center [496, 362] width 902 height 129
paste input "5"
type input "59"
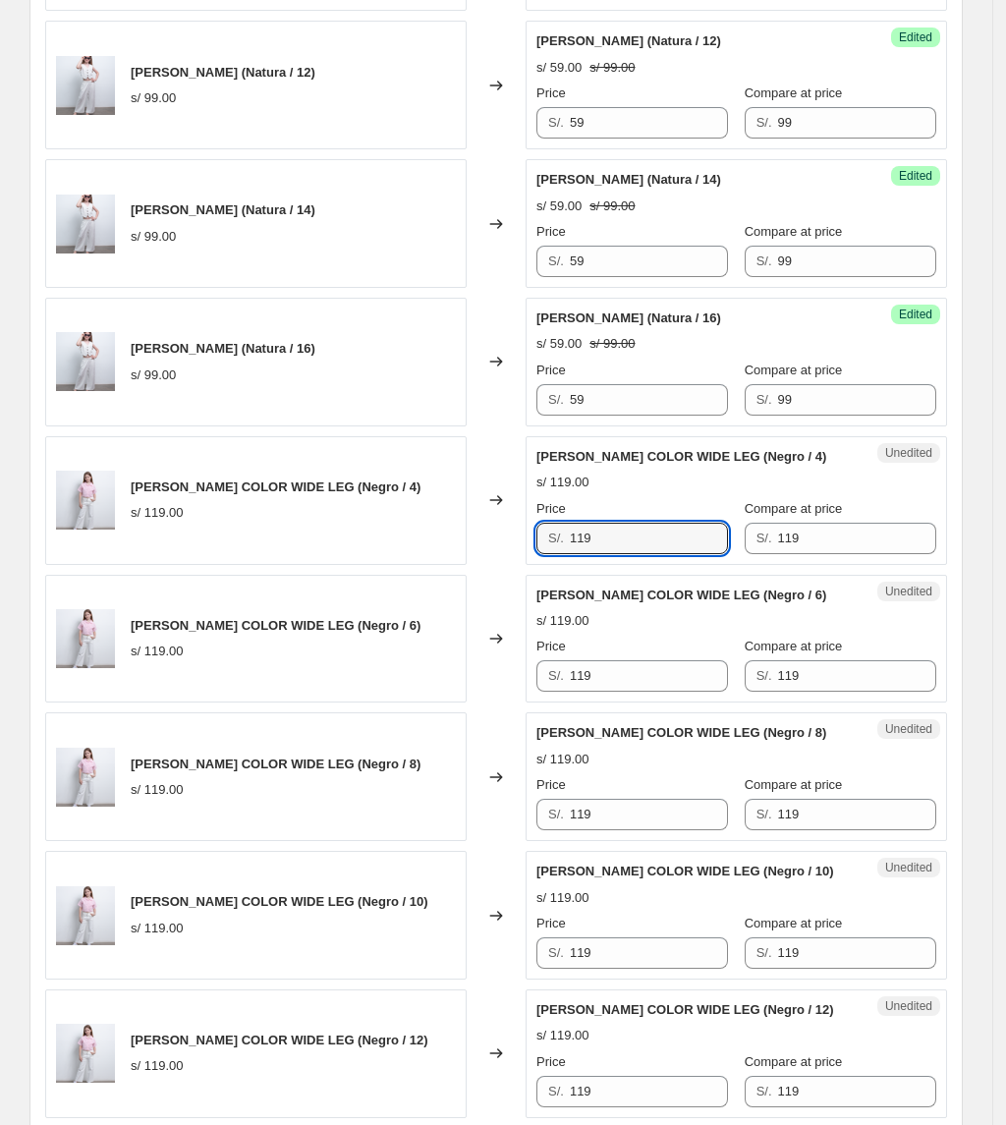
drag, startPoint x: 613, startPoint y: 544, endPoint x: 344, endPoint y: 543, distance: 269.2
click at [344, 543] on div "[PERSON_NAME] COLOR WIDE LEG (Negro / 4) s/ 119.00 Changed to Unedited [PERSON_…" at bounding box center [496, 500] width 902 height 129
paste input "5"
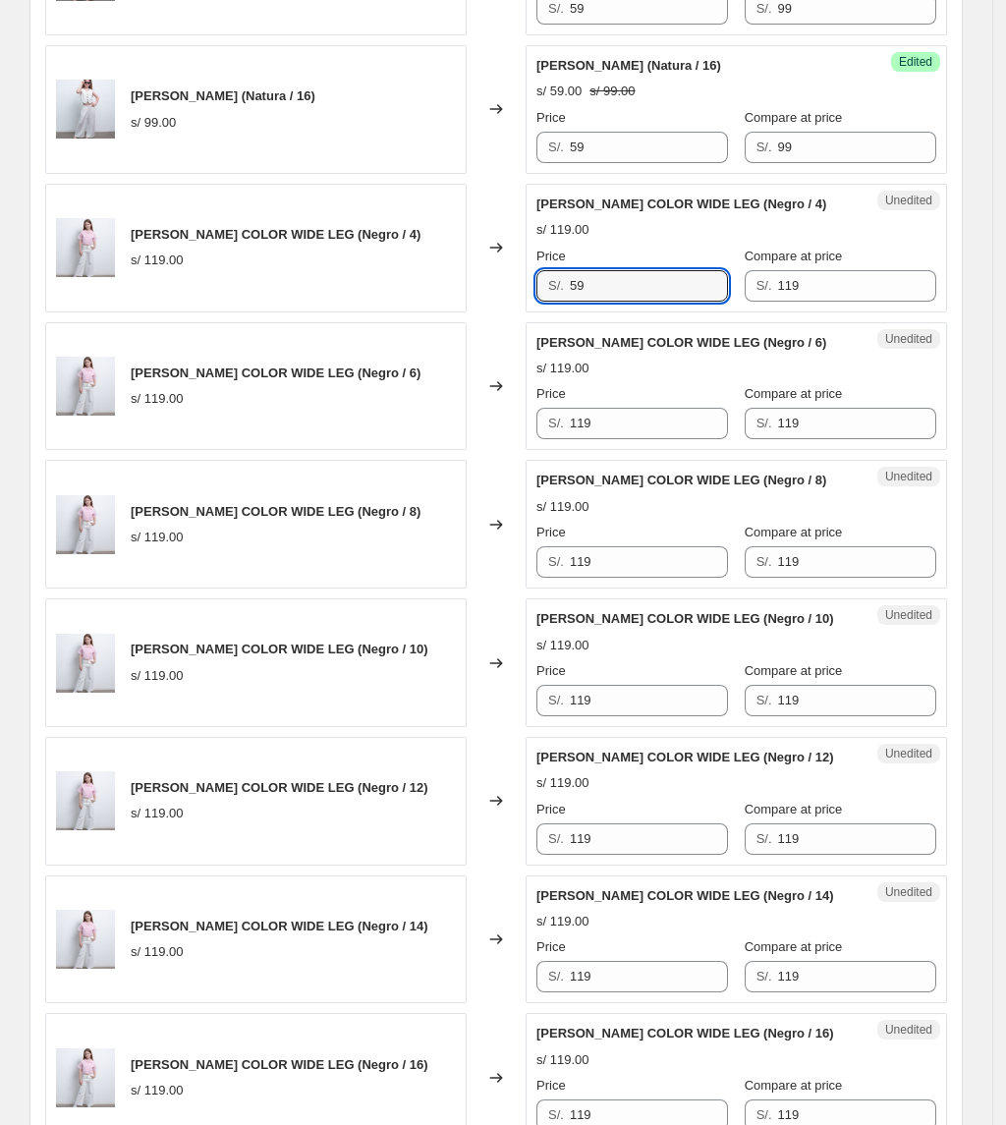
scroll to position [2368, 0]
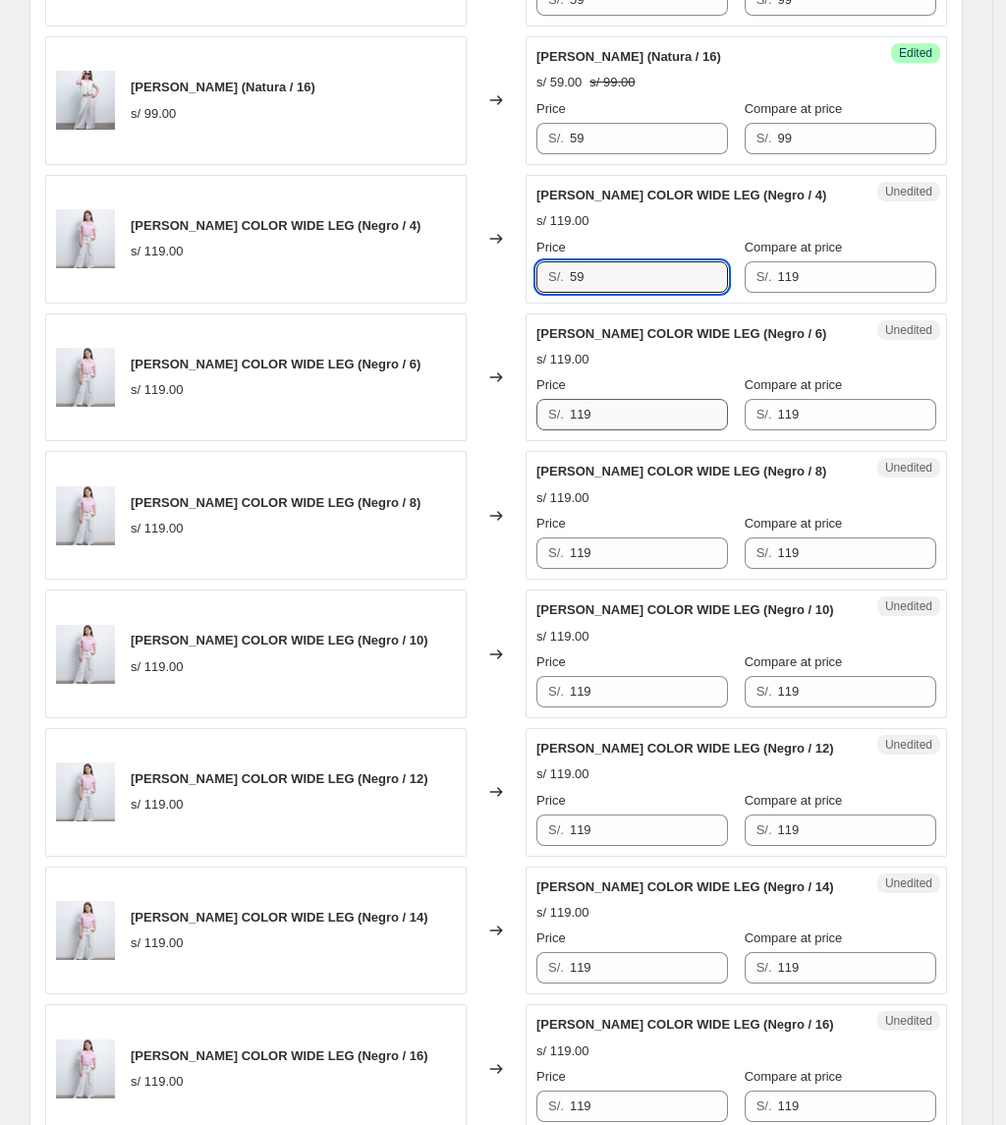
type input "59"
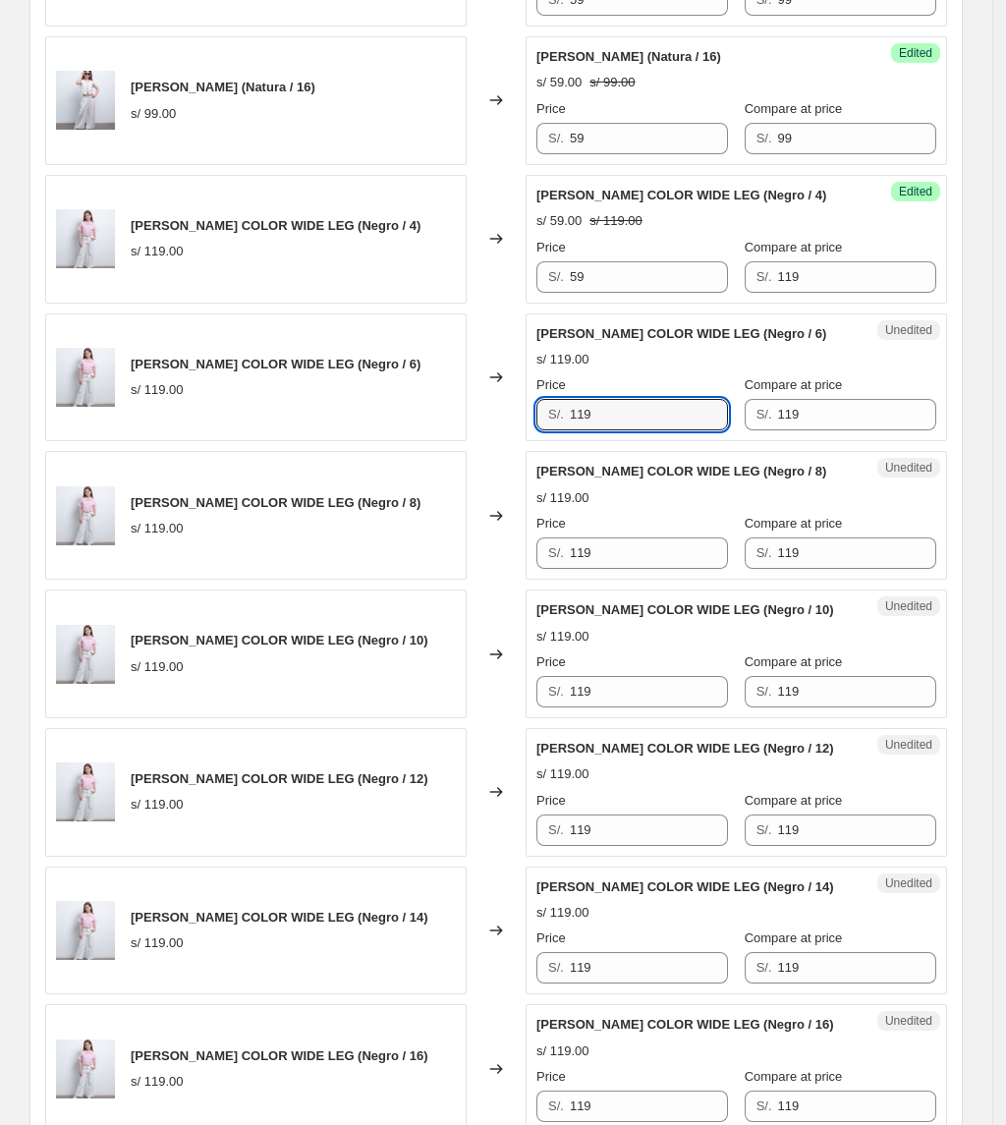
drag, startPoint x: 661, startPoint y: 422, endPoint x: 326, endPoint y: 438, distance: 335.4
click at [326, 438] on div "[PERSON_NAME] COLOR WIDE LEG (Negro / 6) s/ 119.00 Changed to Unedited [PERSON_…" at bounding box center [496, 377] width 902 height 129
paste input "5"
type input "59"
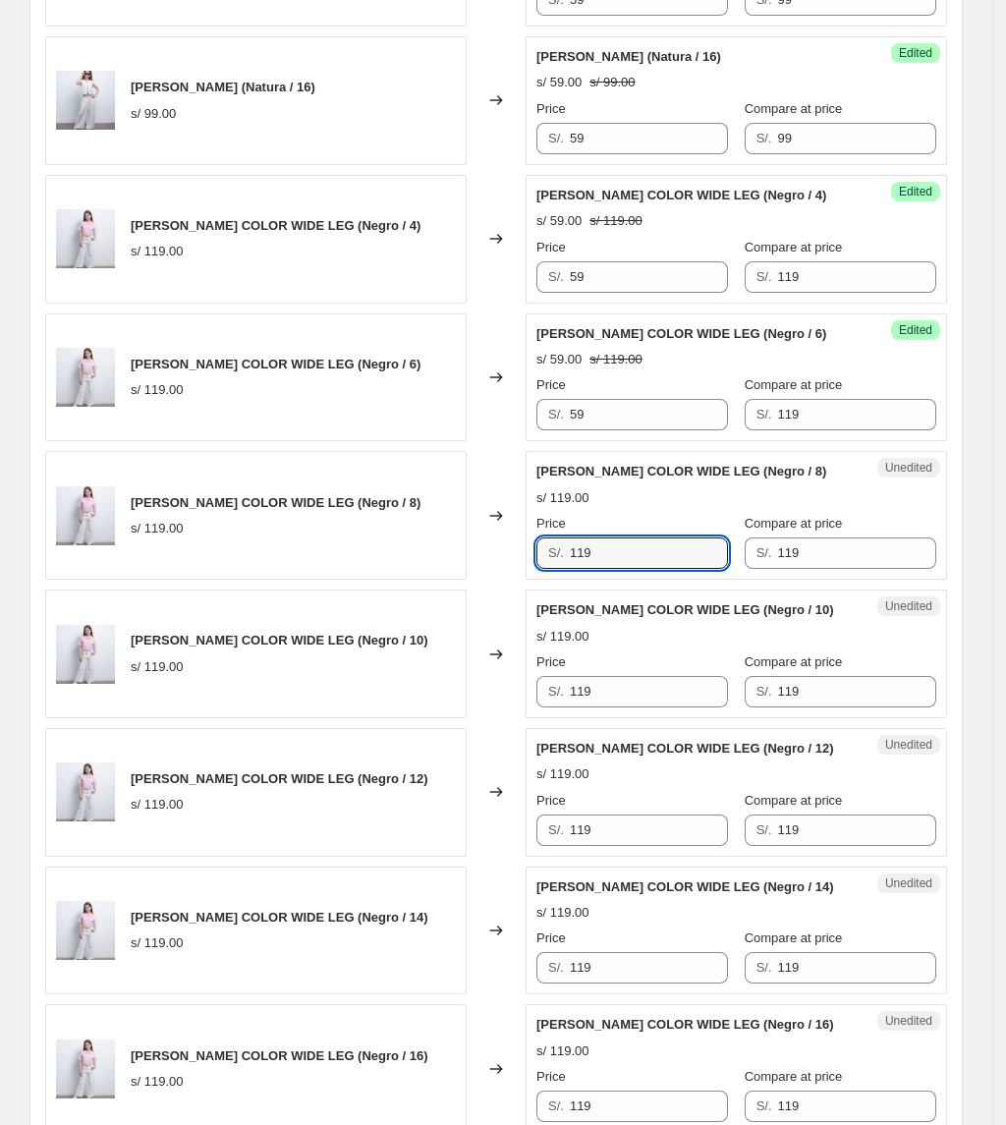
drag, startPoint x: 539, startPoint y: 571, endPoint x: 433, endPoint y: 570, distance: 106.1
click at [440, 574] on div "[PERSON_NAME] COLOR WIDE LEG (Negro / 8) s/ 119.00 Changed to Unedited [PERSON_…" at bounding box center [496, 515] width 902 height 129
paste input "5"
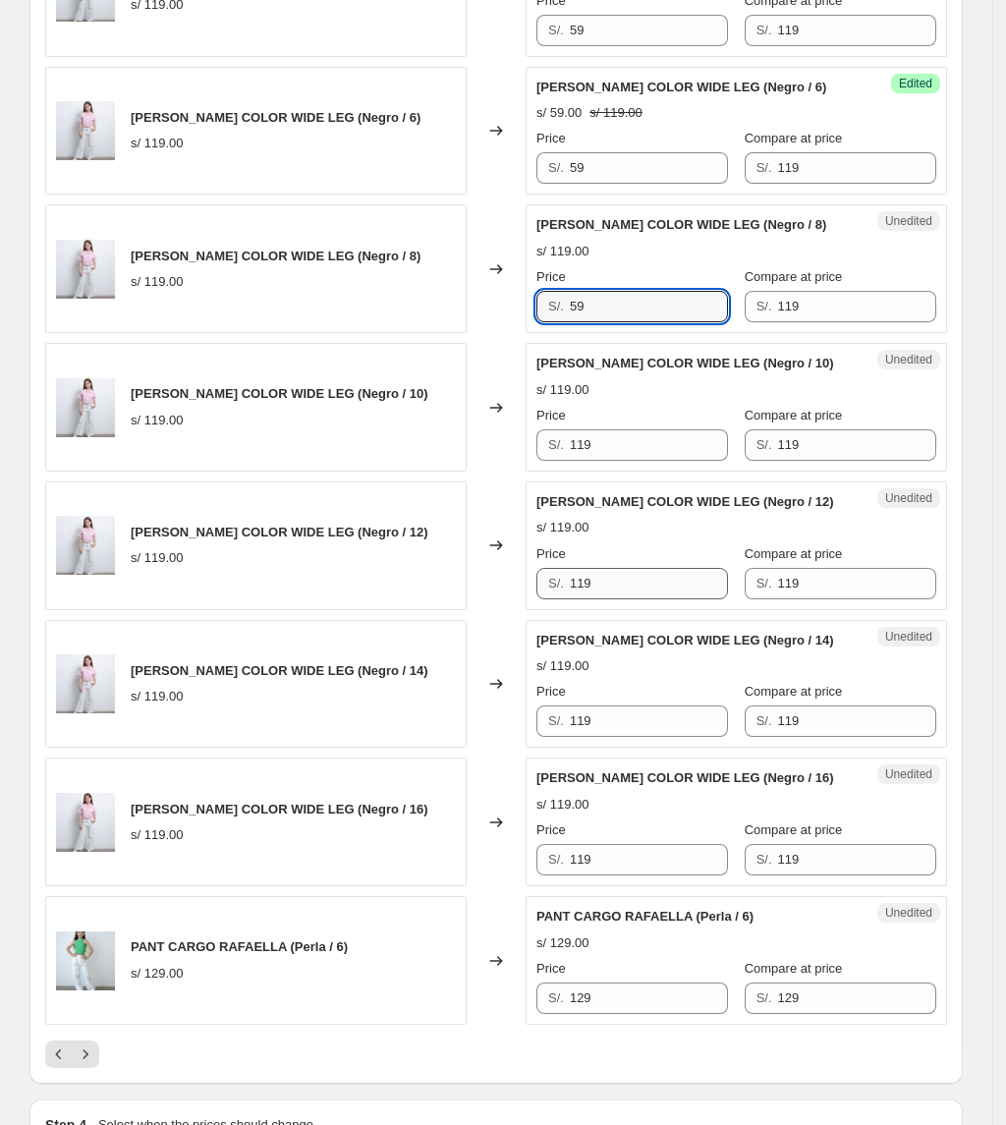
scroll to position [2761, 0]
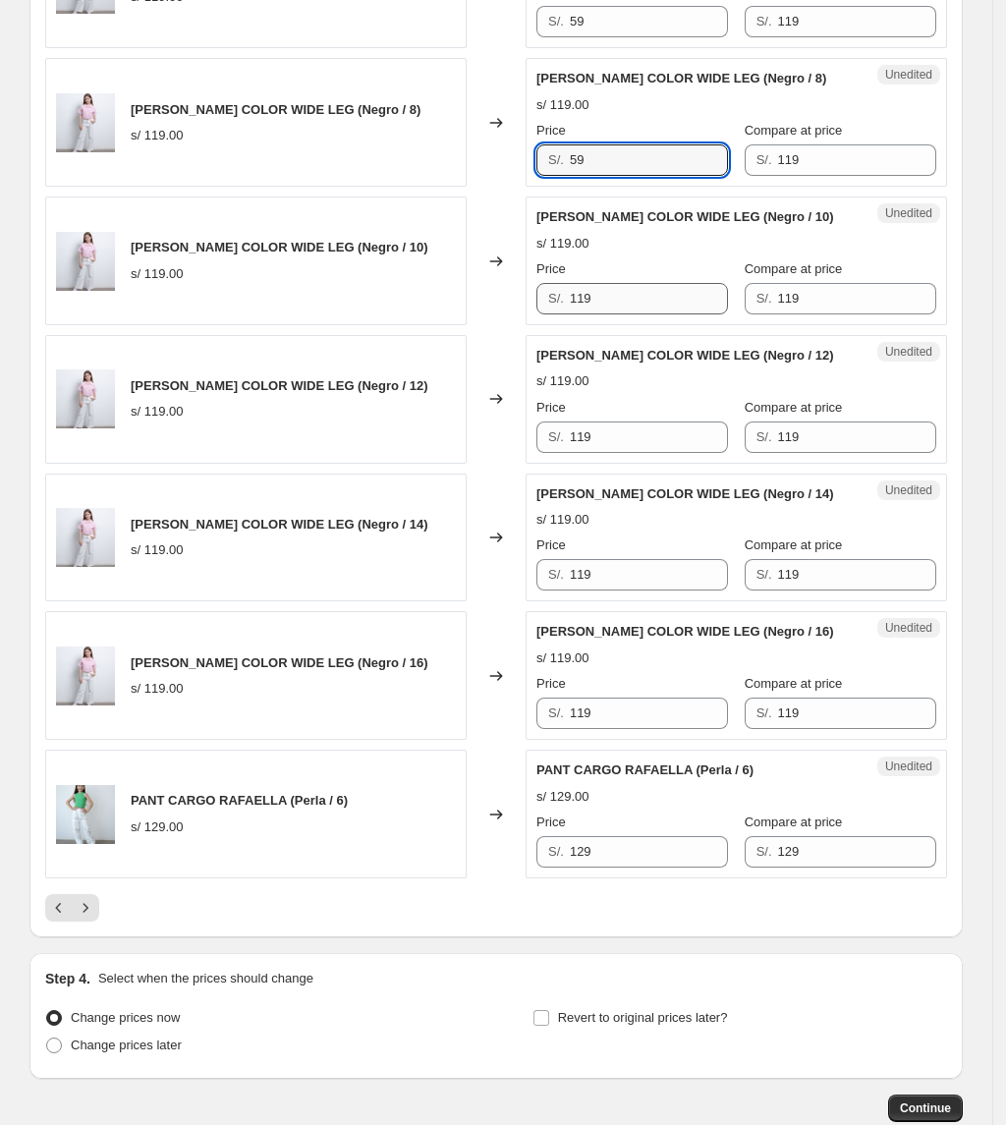
type input "59"
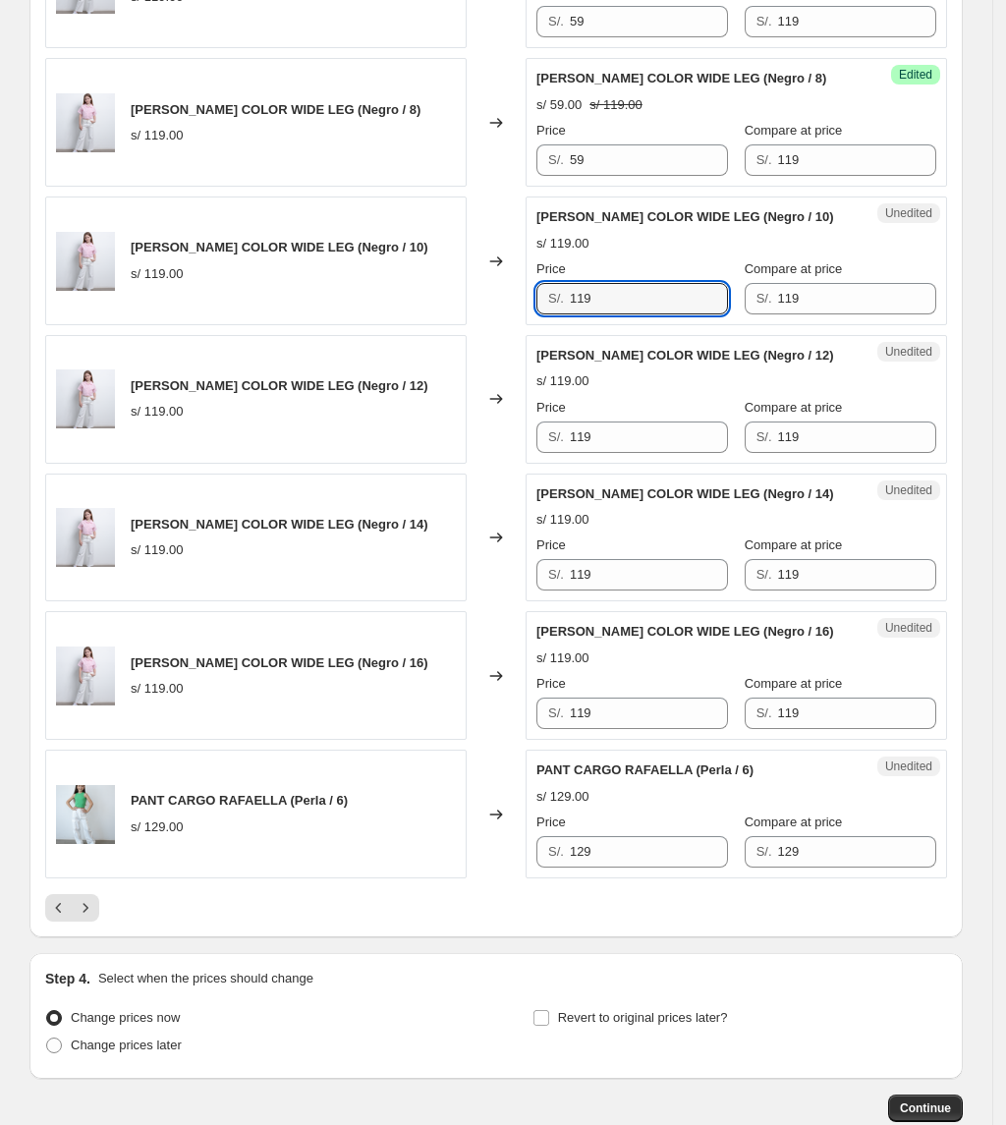
drag, startPoint x: 643, startPoint y: 308, endPoint x: 352, endPoint y: 327, distance: 291.4
click at [352, 325] on div "[PERSON_NAME] COLOR WIDE LEG (Negro / 10) s/ 119.00 Changed to Unedited [PERSON…" at bounding box center [496, 260] width 902 height 129
paste input "5"
type input "59"
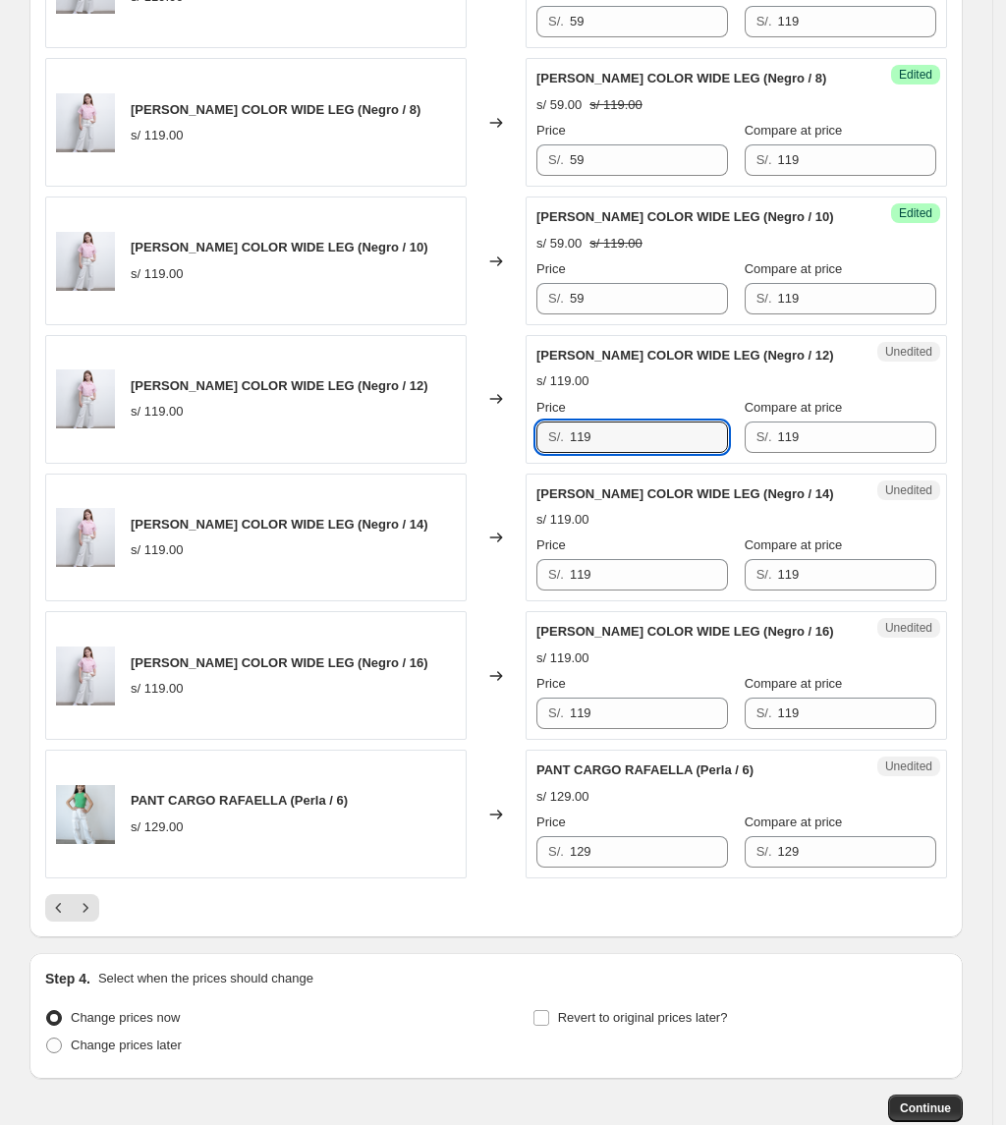
drag, startPoint x: 617, startPoint y: 461, endPoint x: 438, endPoint y: 468, distance: 178.9
click at [438, 464] on div "[PERSON_NAME] COLOR WIDE LEG (Negro / 12) s/ 119.00 Changed to Unedited [PERSON…" at bounding box center [496, 399] width 902 height 129
paste
drag, startPoint x: 664, startPoint y: 450, endPoint x: 468, endPoint y: 476, distance: 198.3
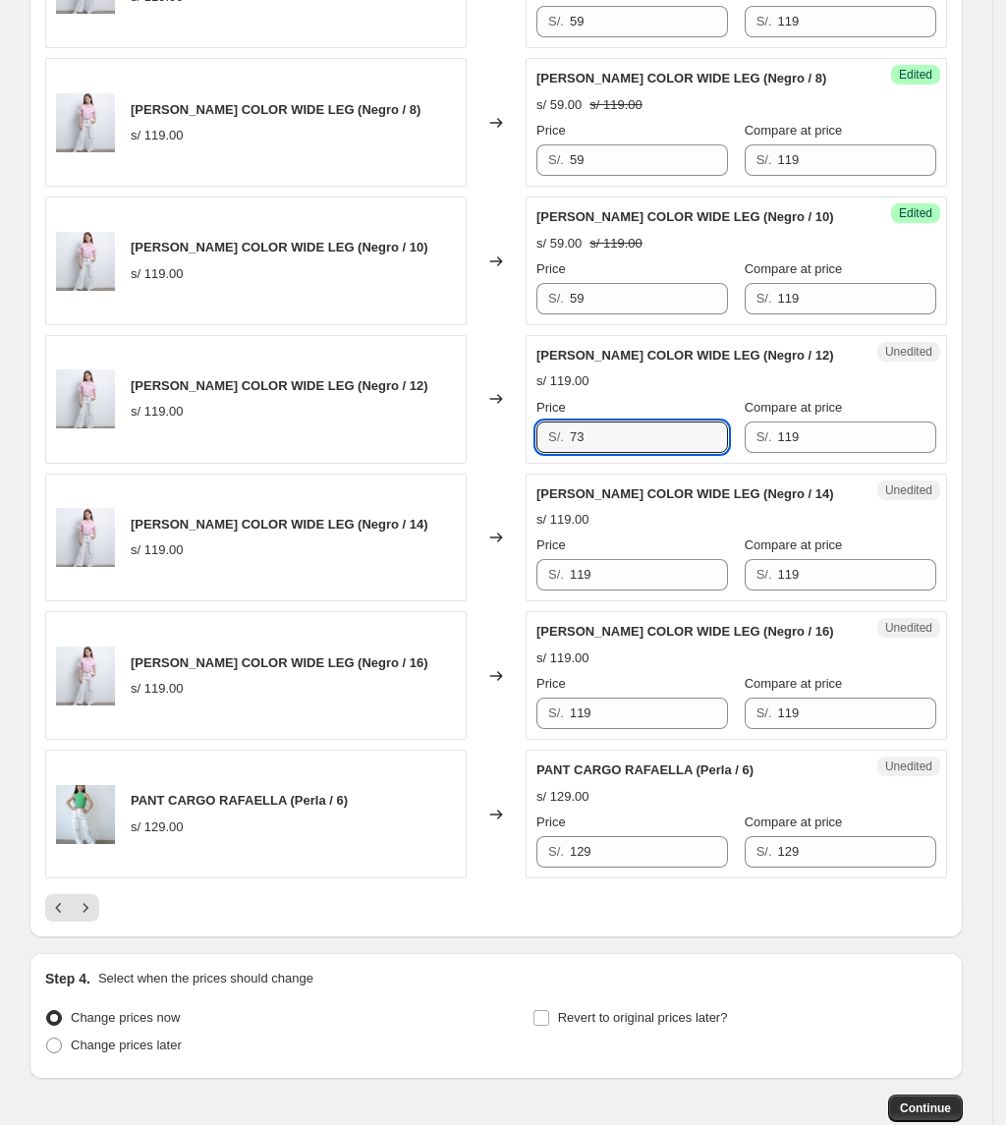
drag, startPoint x: 625, startPoint y: 453, endPoint x: 544, endPoint y: 449, distance: 80.7
click at [544, 449] on div "S/. 73" at bounding box center [632, 436] width 192 height 31
type input "73"
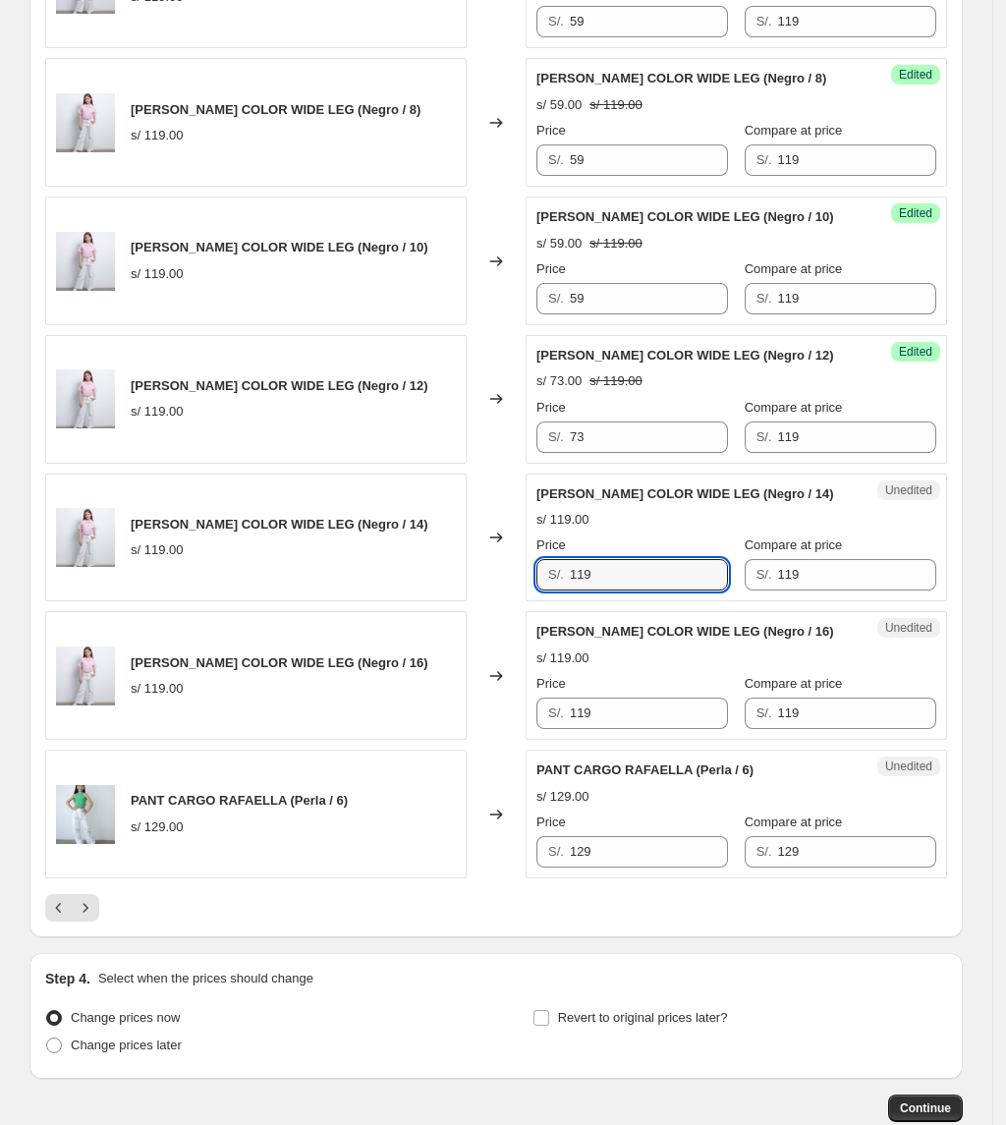
drag, startPoint x: 625, startPoint y: 575, endPoint x: 489, endPoint y: 582, distance: 135.8
click at [489, 582] on div "[PERSON_NAME] COLOR WIDE LEG (Negro / 14) s/ 119.00 Changed to Unedited [PERSON…" at bounding box center [496, 538] width 902 height 129
type input "73"
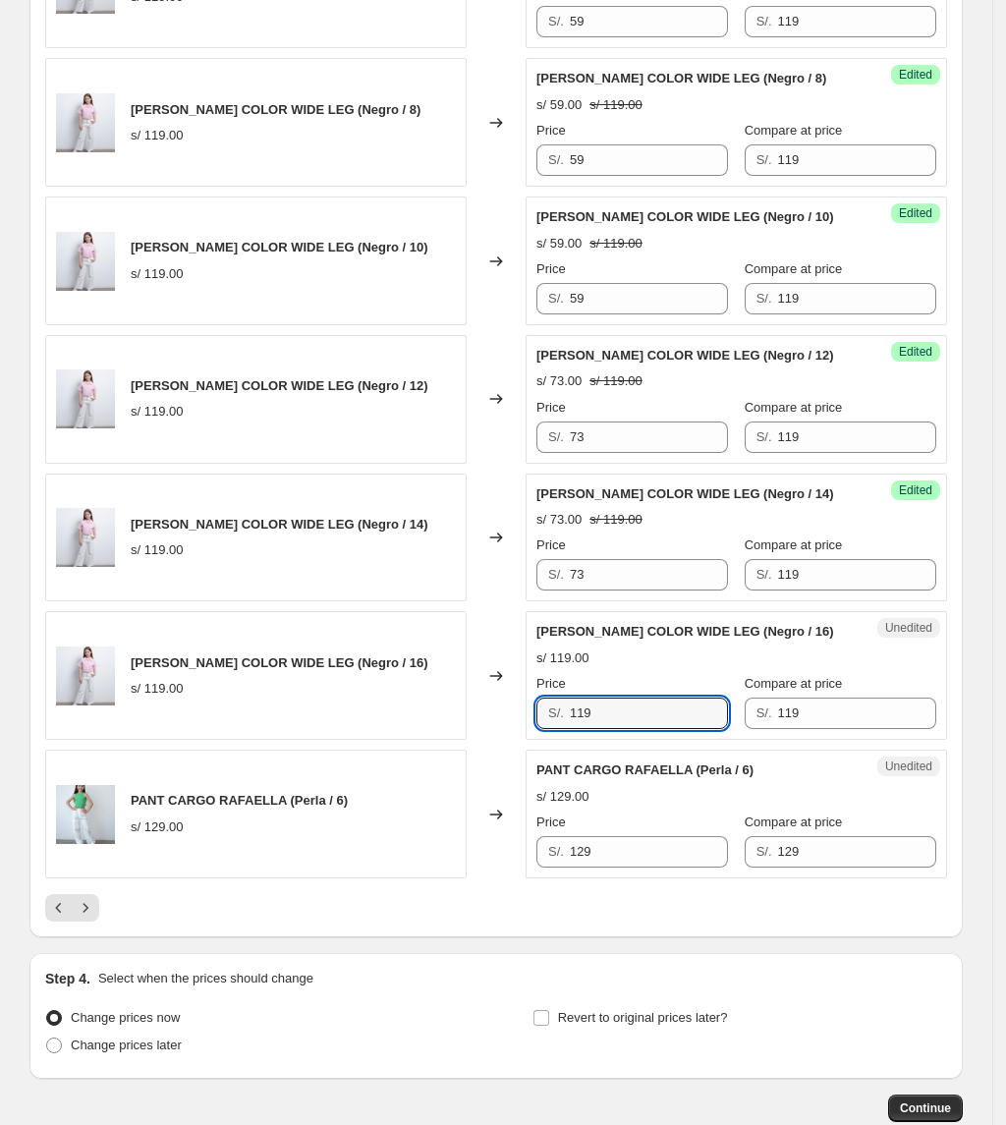
drag, startPoint x: 619, startPoint y: 731, endPoint x: 489, endPoint y: 708, distance: 131.6
click at [492, 709] on div "[PERSON_NAME] COLOR WIDE LEG (Negro / 16) s/ 119.00 Changed to Unedited [PERSON…" at bounding box center [496, 675] width 902 height 129
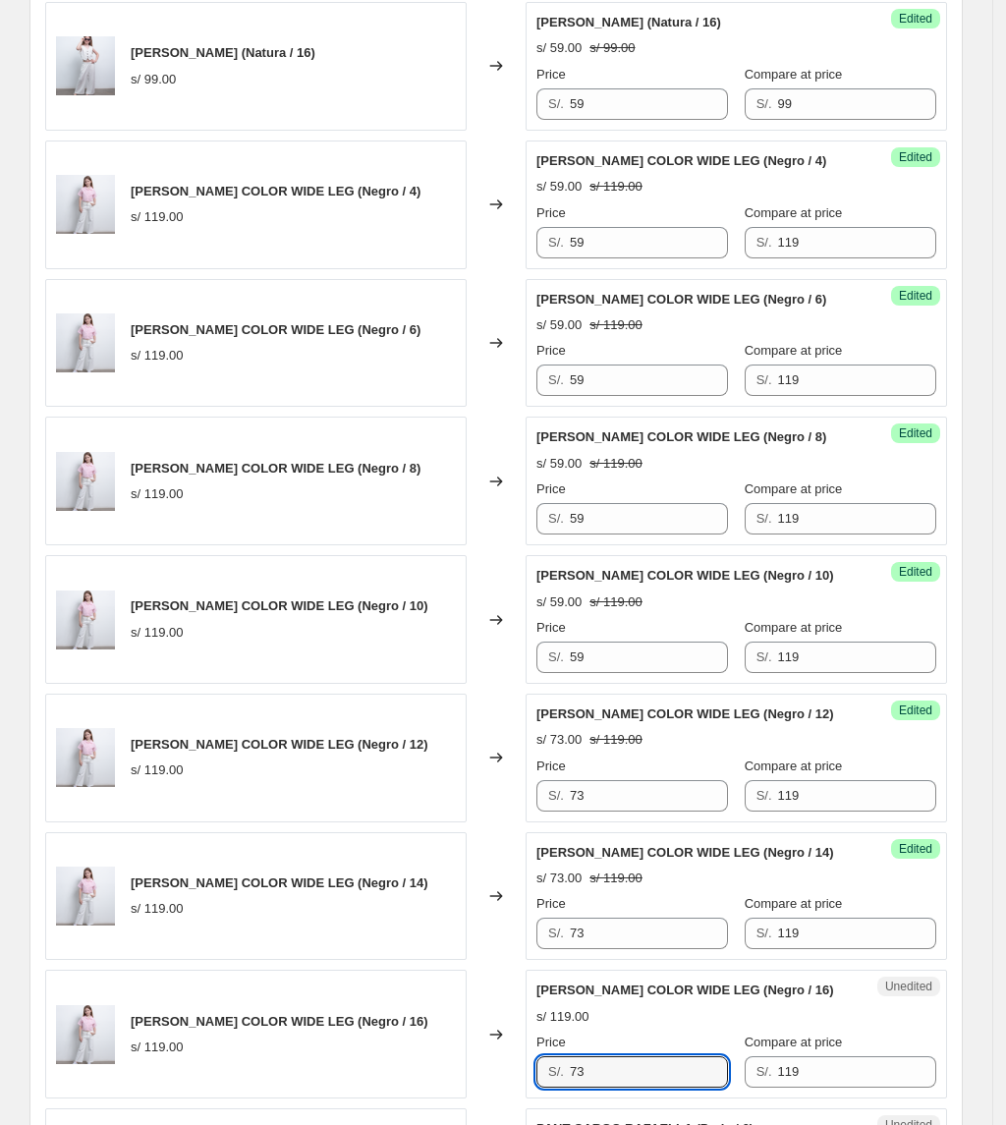
scroll to position [2368, 0]
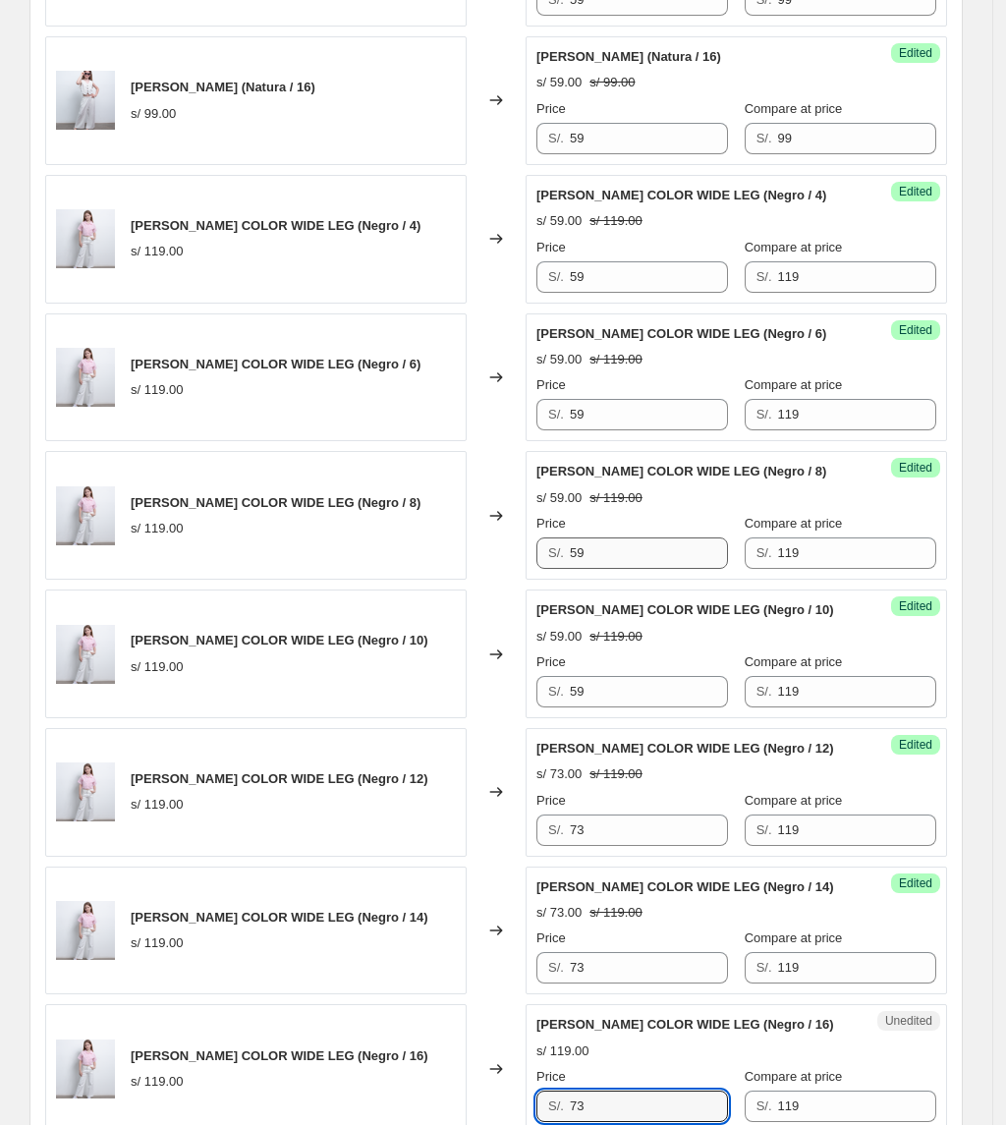
type input "73"
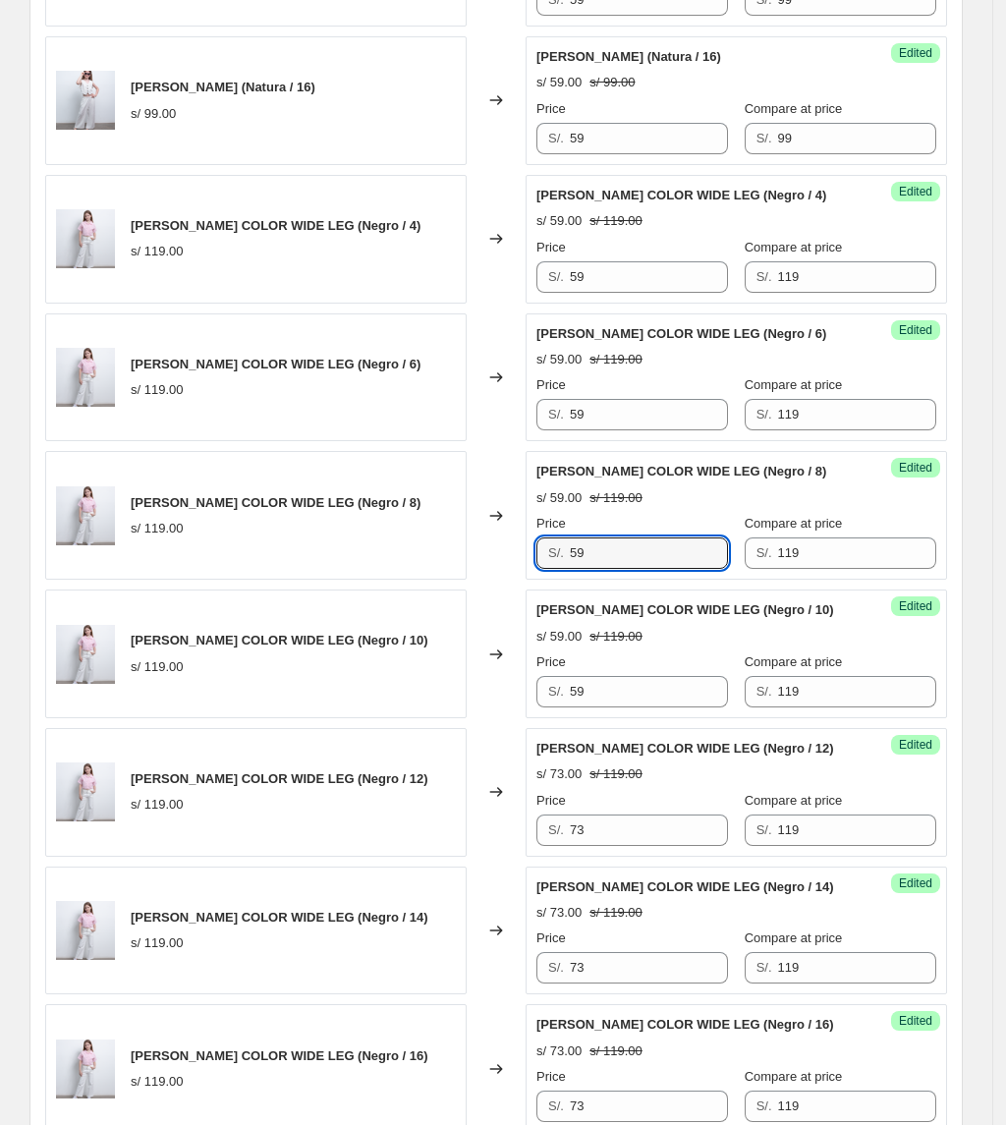
drag, startPoint x: 621, startPoint y: 548, endPoint x: 432, endPoint y: 556, distance: 188.8
click at [432, 556] on div "[PERSON_NAME] COLOR WIDE LEG (Negro / 8) s/ 119.00 Changed to Success Edited [P…" at bounding box center [496, 515] width 902 height 129
type input "73"
drag, startPoint x: 607, startPoint y: 704, endPoint x: 422, endPoint y: 672, distance: 187.5
click at [419, 686] on div "[PERSON_NAME] COLOR WIDE LEG (Negro / 10) s/ 119.00 Changed to Success Edited […" at bounding box center [496, 653] width 902 height 129
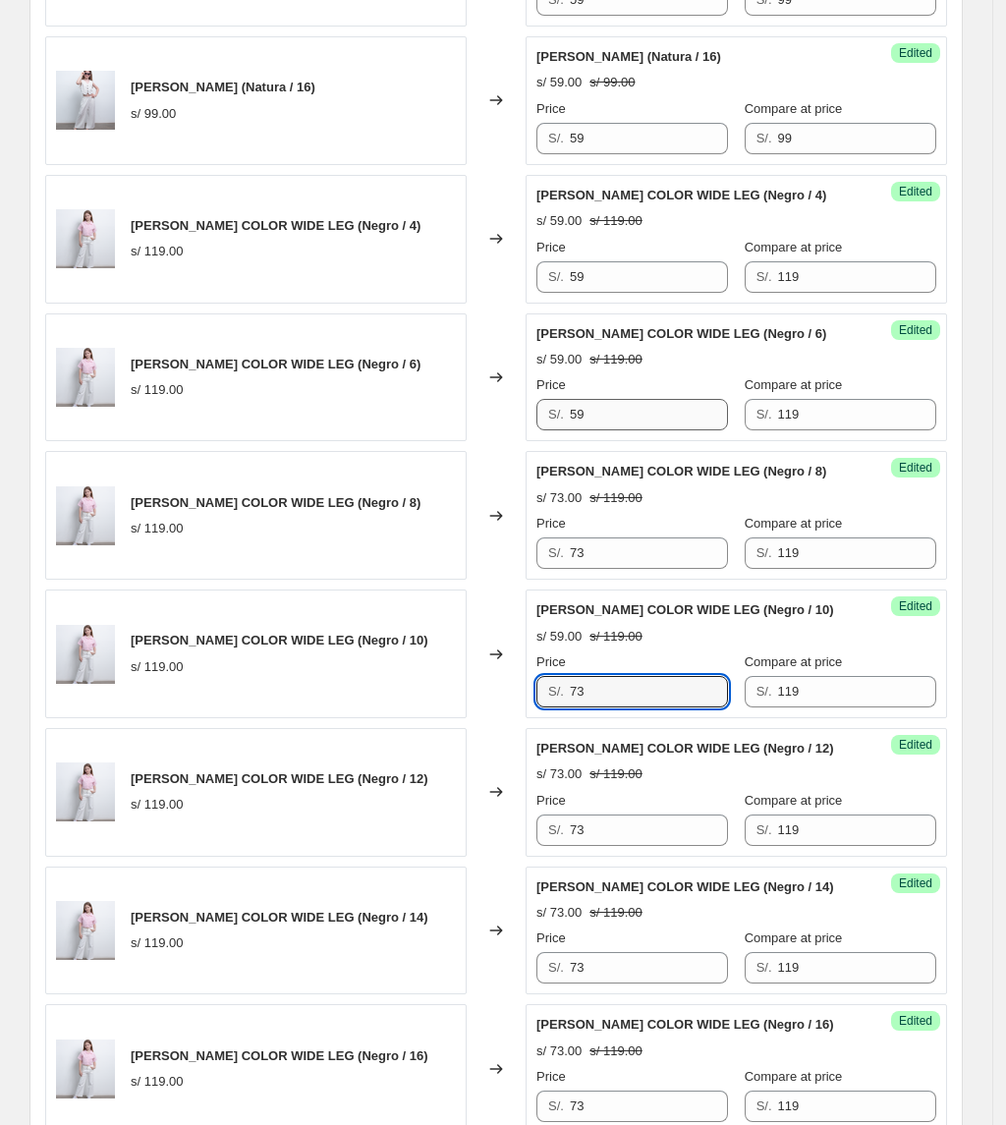
type input "73"
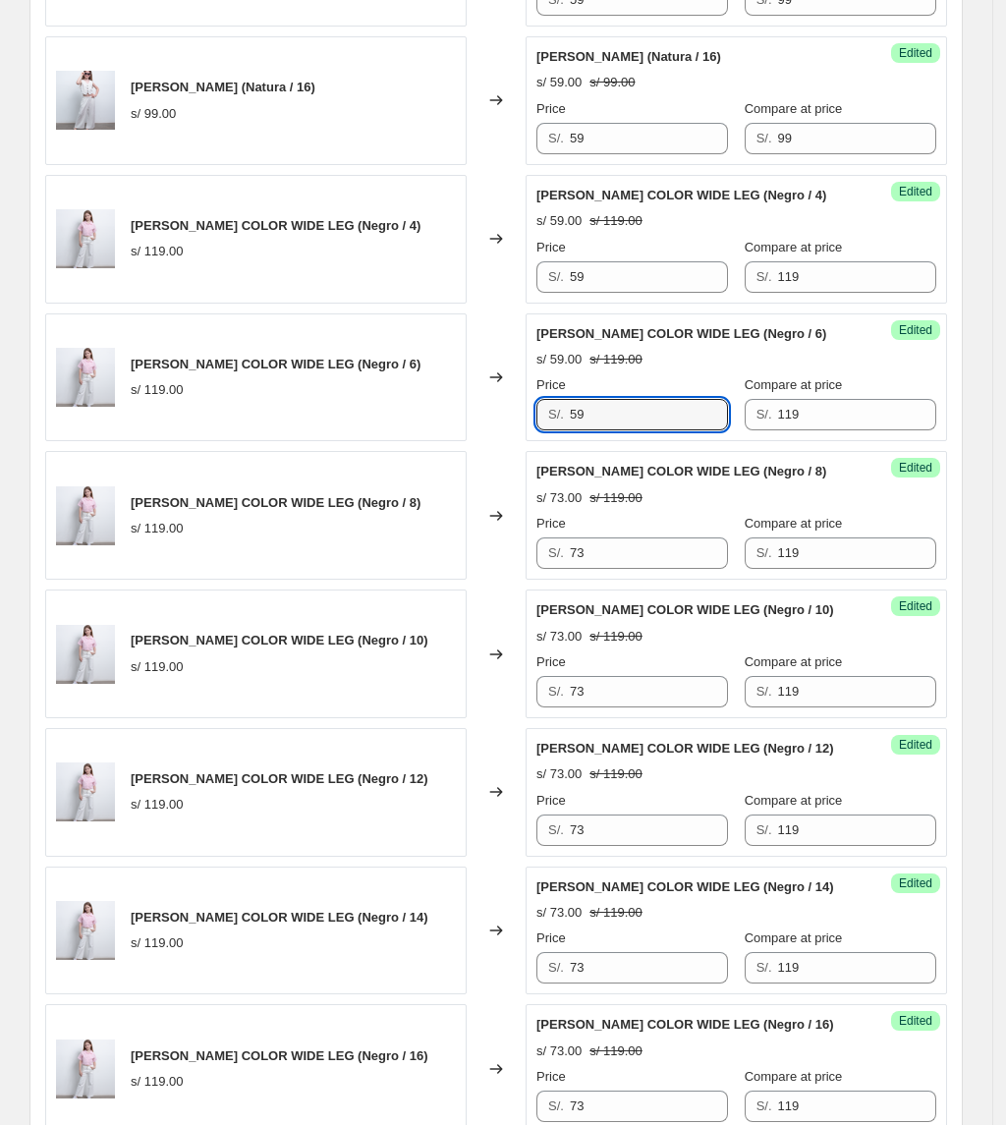
drag, startPoint x: 598, startPoint y: 430, endPoint x: 426, endPoint y: 426, distance: 172.0
click at [426, 426] on div "[PERSON_NAME] COLOR WIDE LEG (Negro / 6) s/ 119.00 Changed to Success Edited [P…" at bounding box center [496, 377] width 902 height 129
type input "73"
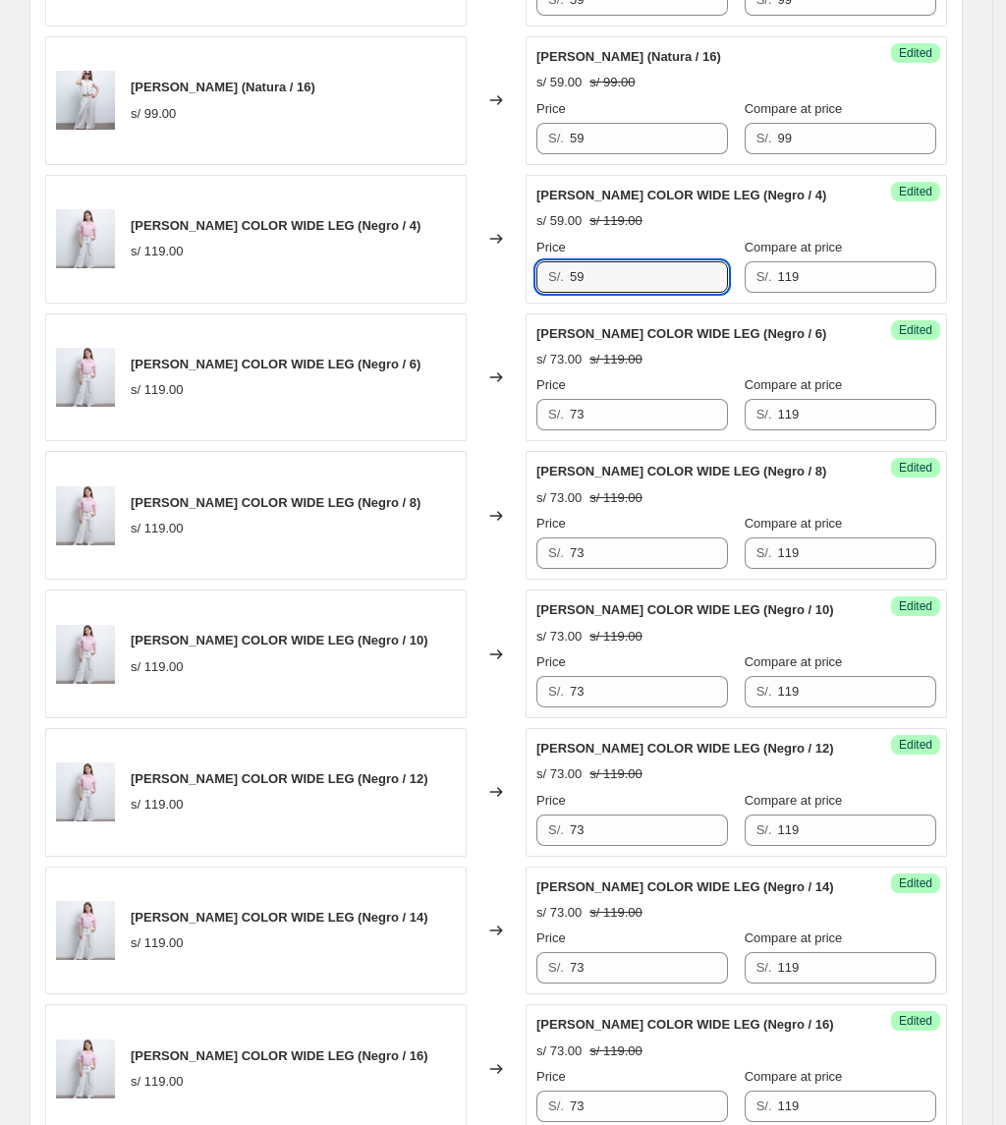
drag, startPoint x: 633, startPoint y: 279, endPoint x: 481, endPoint y: 288, distance: 151.6
click at [488, 288] on div "[PERSON_NAME] COLOR WIDE LEG (Negro / 4) s/ 119.00 Changed to Success Edited [P…" at bounding box center [496, 239] width 902 height 129
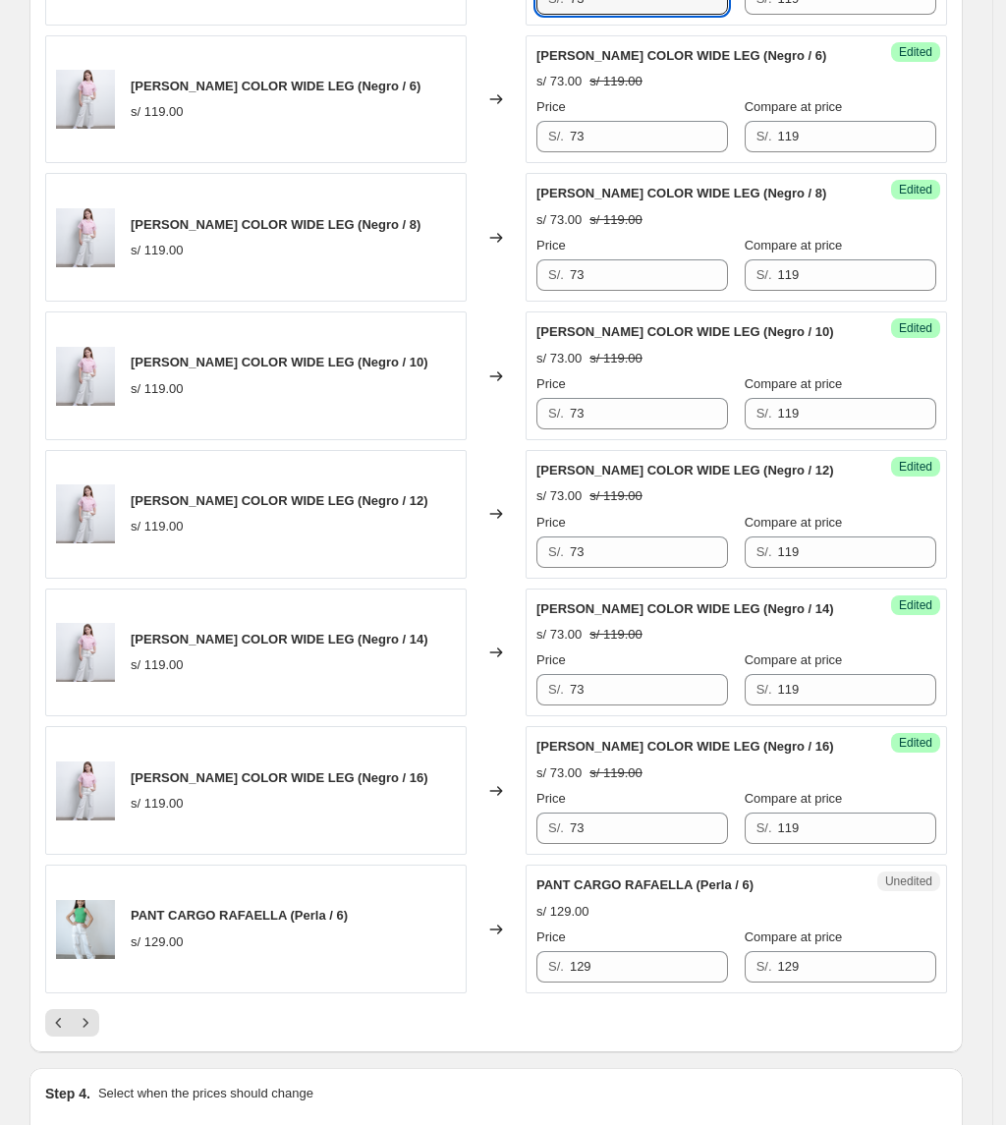
scroll to position [2892, 0]
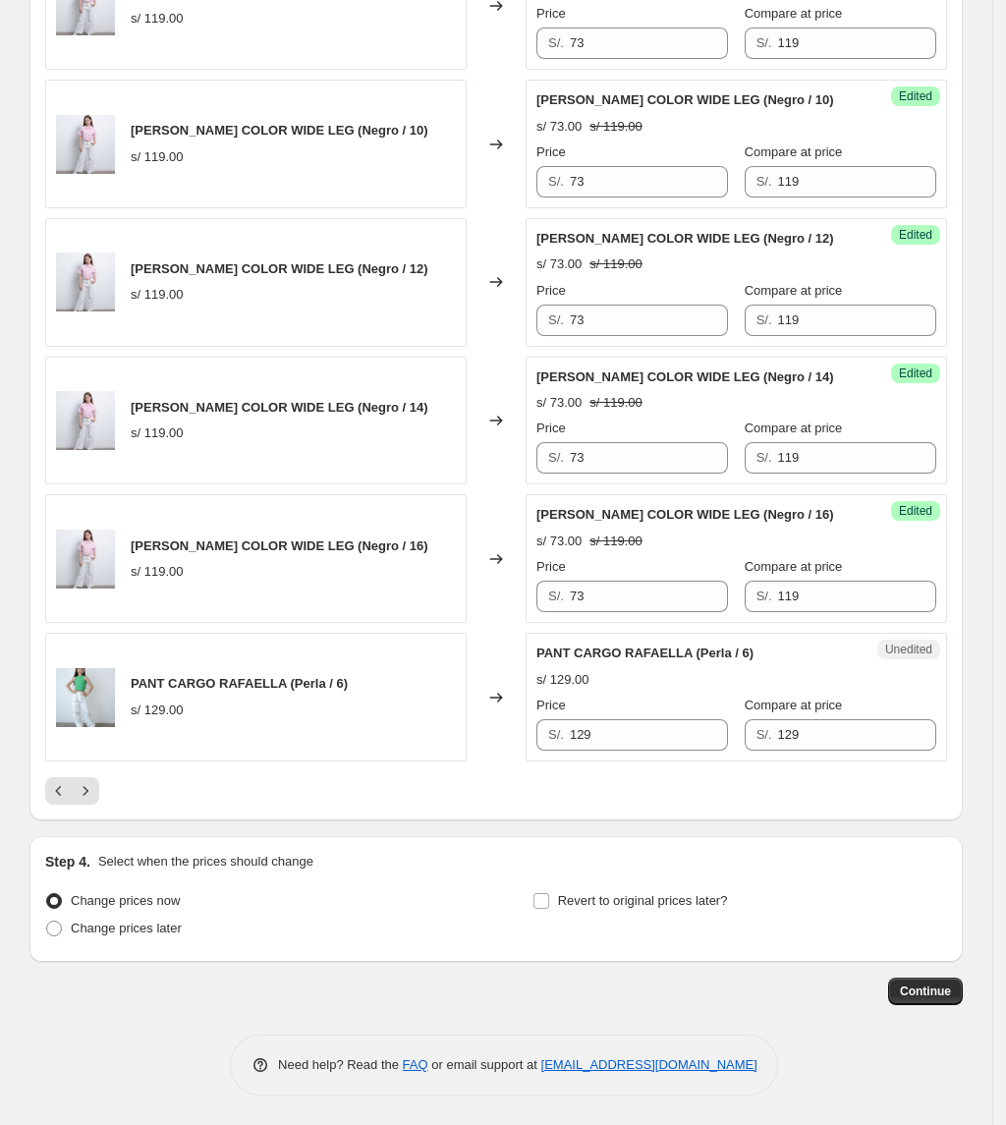
type input "73"
drag, startPoint x: 669, startPoint y: 739, endPoint x: 440, endPoint y: 753, distance: 229.3
click at [440, 753] on div "PANT CARGO [PERSON_NAME] (Perla / 6) s/ 129.00 Changed to Unedited PANT CARGO […" at bounding box center [496, 697] width 902 height 129
type input "79"
click at [95, 783] on icon "Next" at bounding box center [86, 791] width 20 height 20
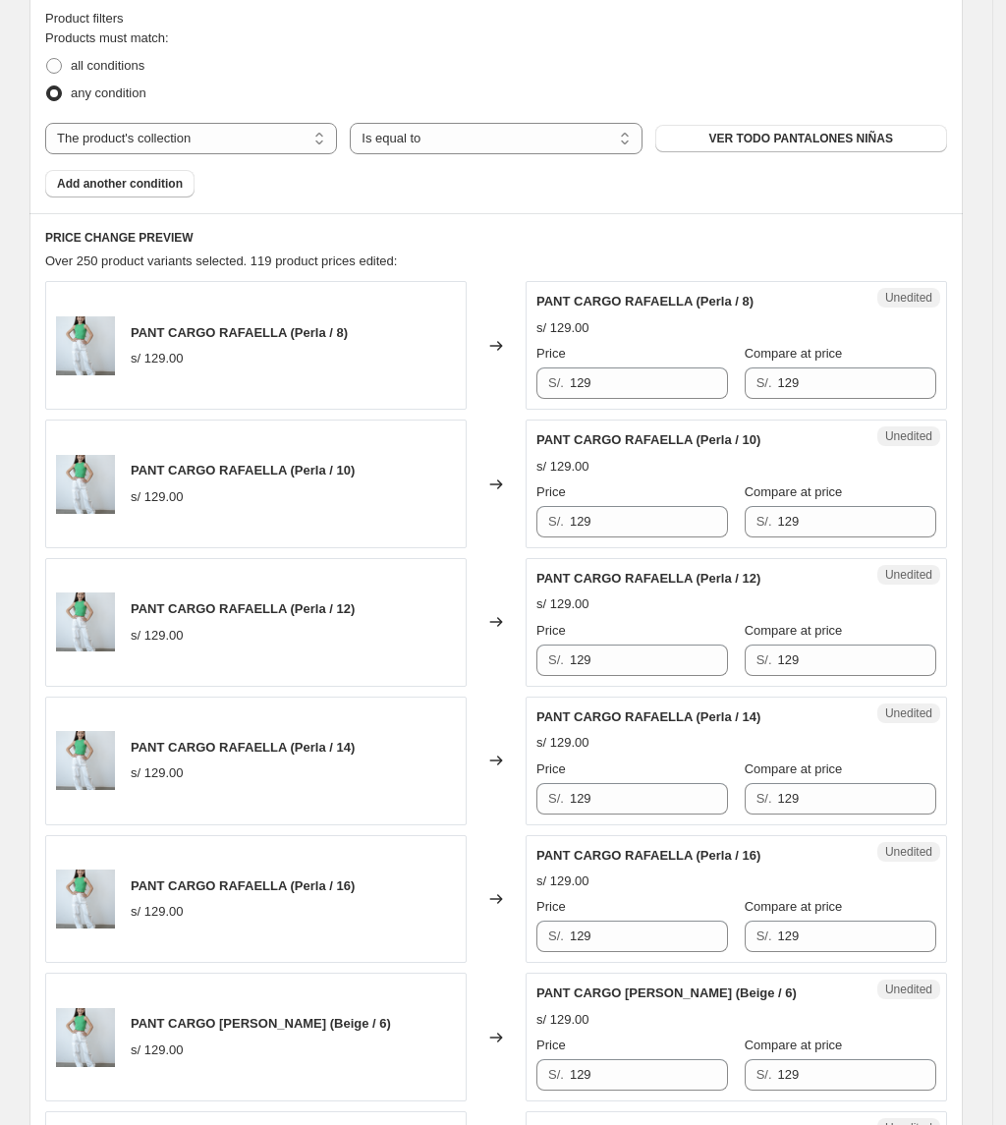
scroll to position [534, 0]
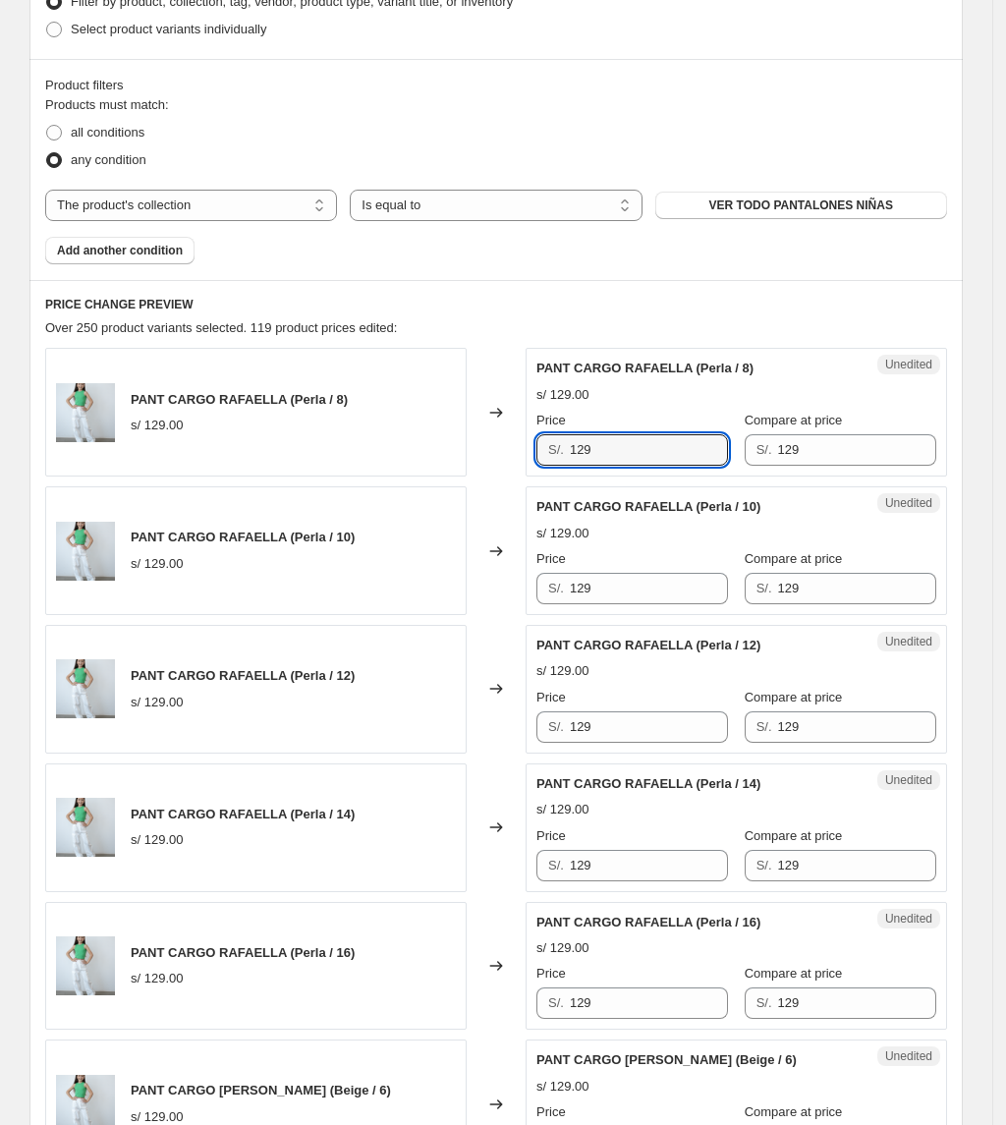
drag, startPoint x: 669, startPoint y: 457, endPoint x: 479, endPoint y: 487, distance: 192.0
drag, startPoint x: 606, startPoint y: 449, endPoint x: 390, endPoint y: 470, distance: 217.1
click at [390, 470] on div "PANT CARGO [PERSON_NAME] (Perla / 8) s/ 129.00 Changed to Unedited PANT CARGO […" at bounding box center [496, 412] width 902 height 129
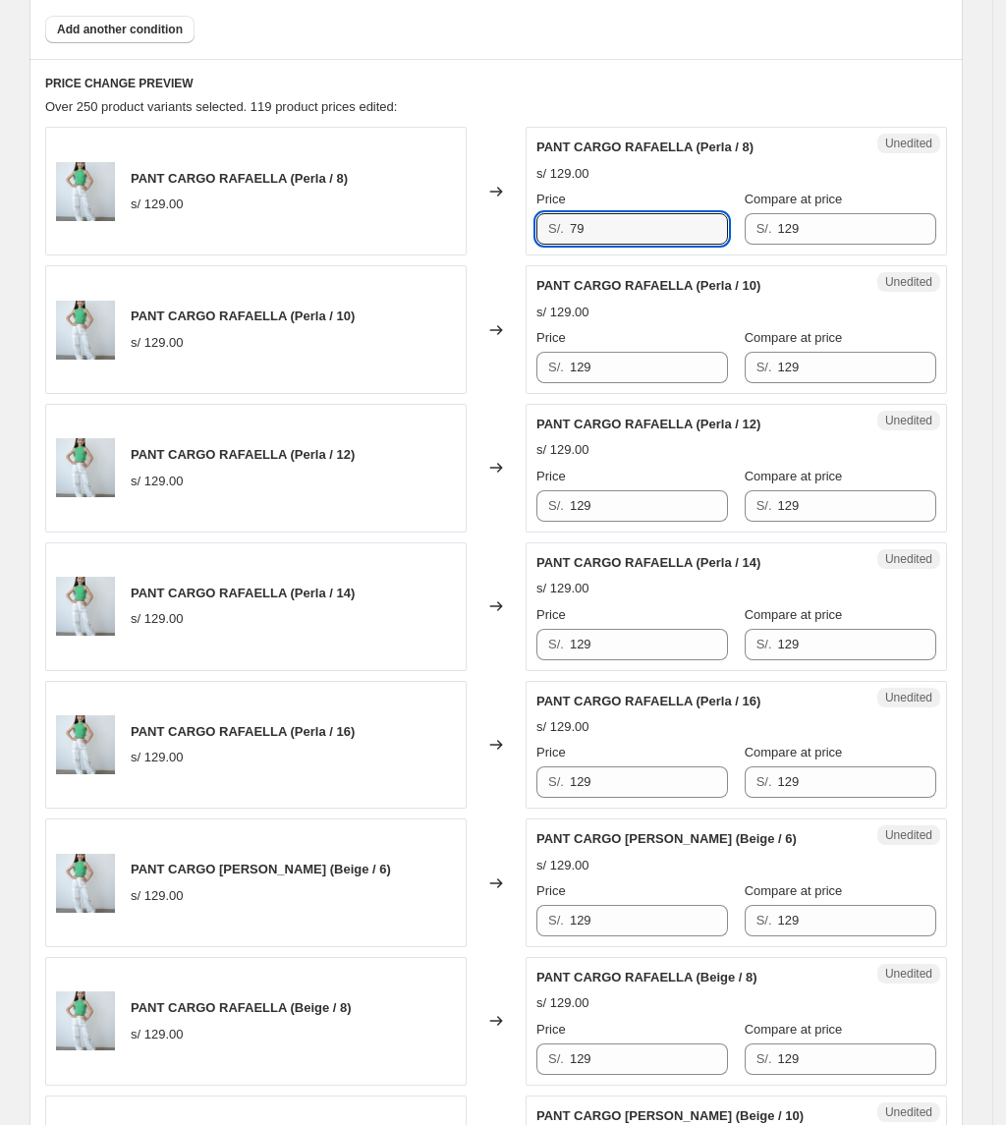
scroll to position [796, 0]
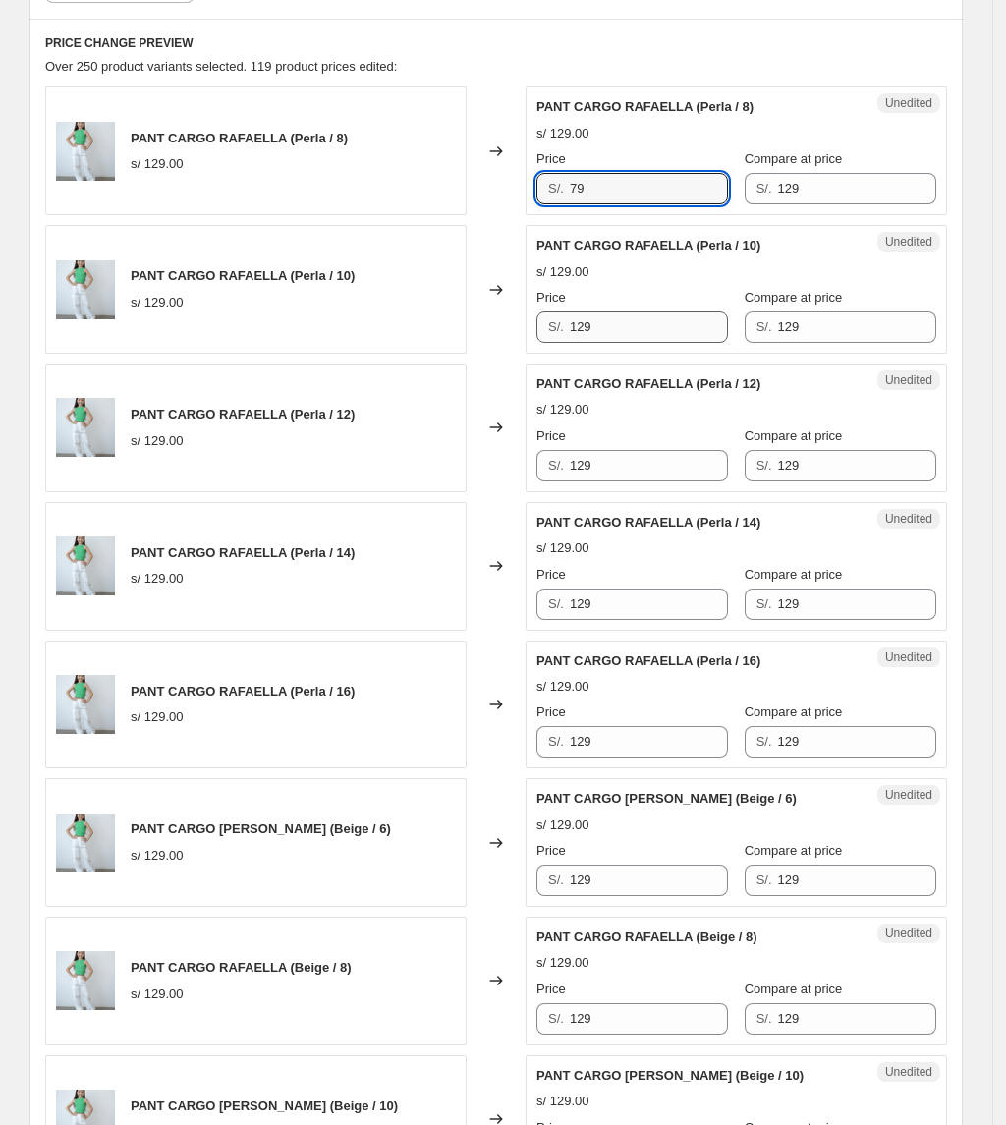
type input "79"
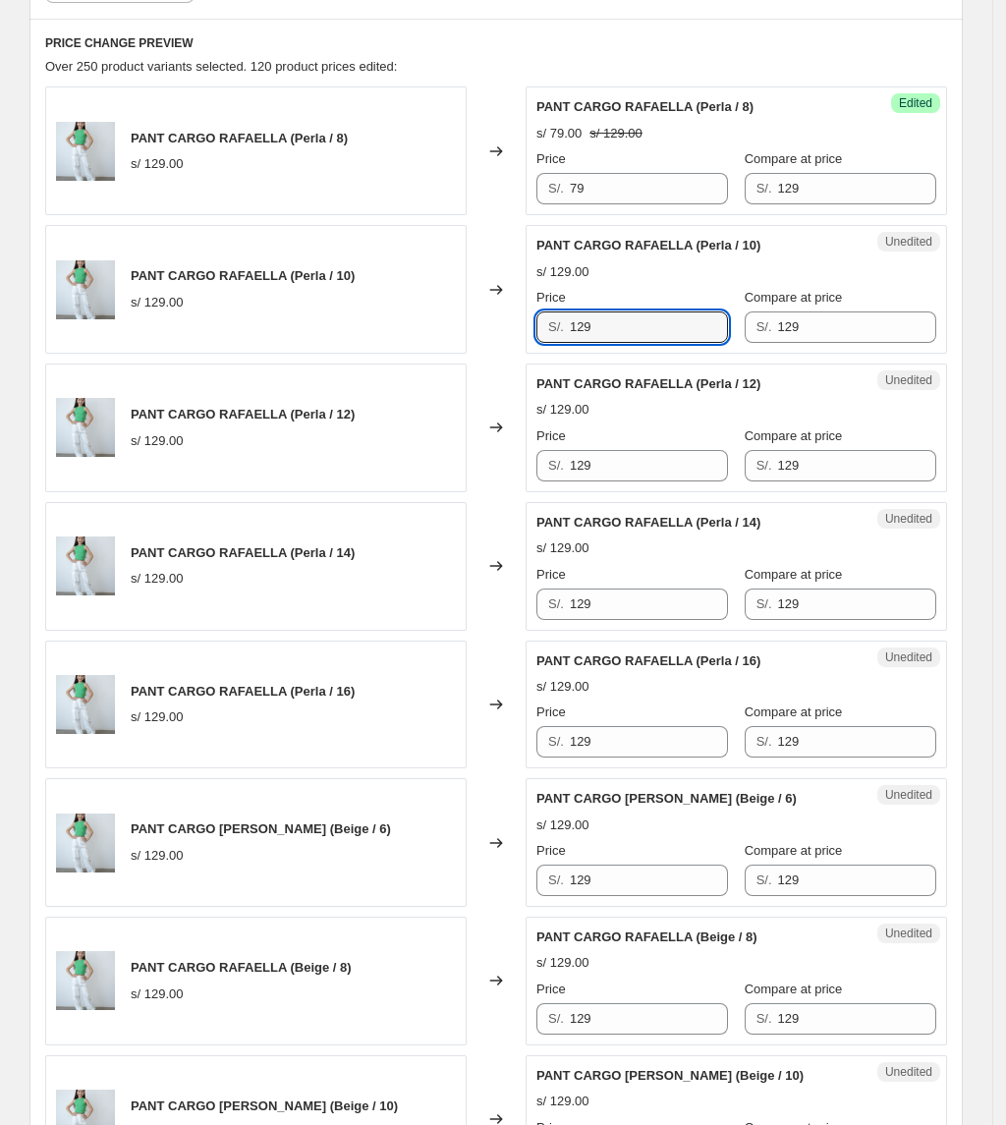
drag, startPoint x: 611, startPoint y: 332, endPoint x: 629, endPoint y: 403, distance: 72.9
click at [480, 318] on div "PANT CARGO [PERSON_NAME] (Perla / 10) s/ 129.00 Changed to Unedited PANT CARGO …" at bounding box center [496, 289] width 902 height 129
type input "79"
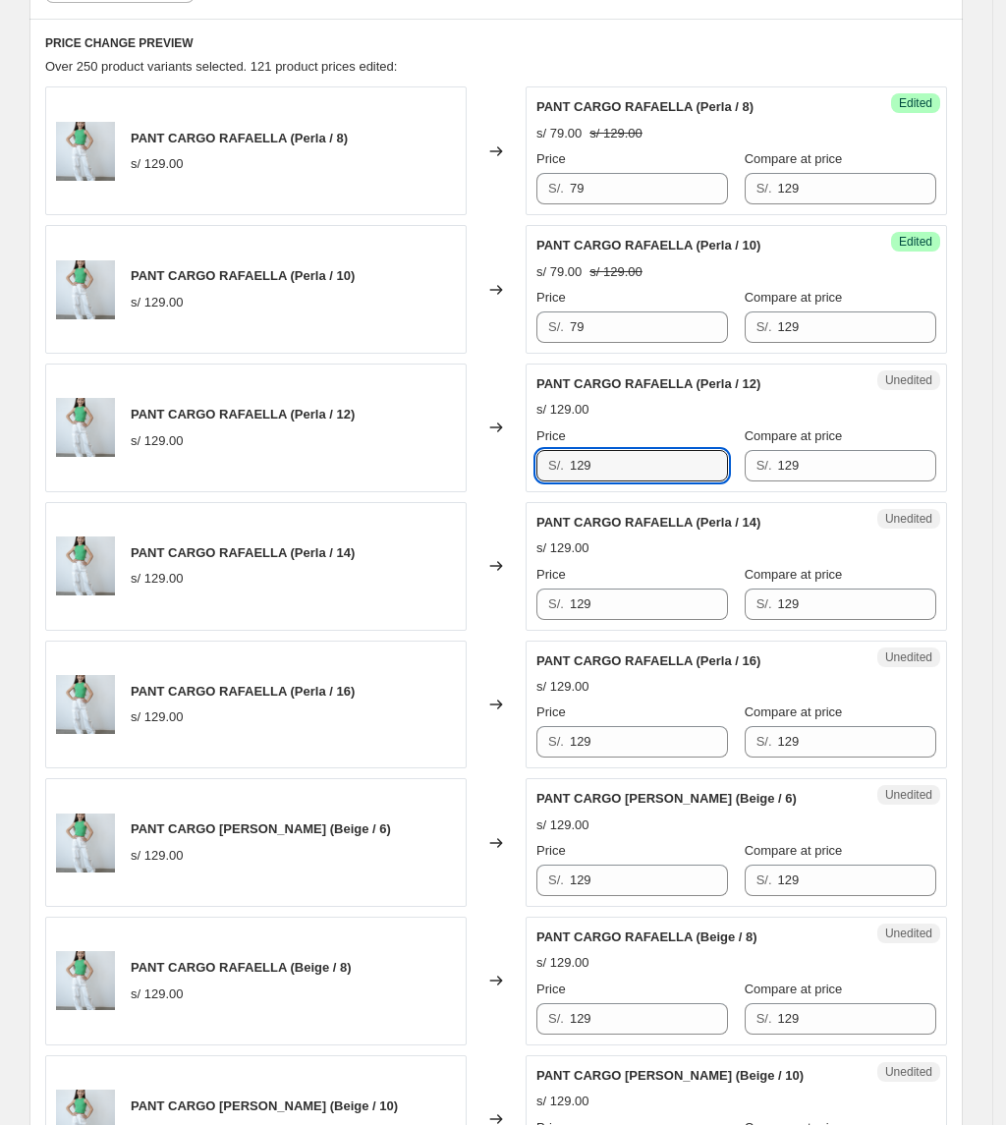
drag, startPoint x: 681, startPoint y: 475, endPoint x: 414, endPoint y: 512, distance: 269.7
type input "79"
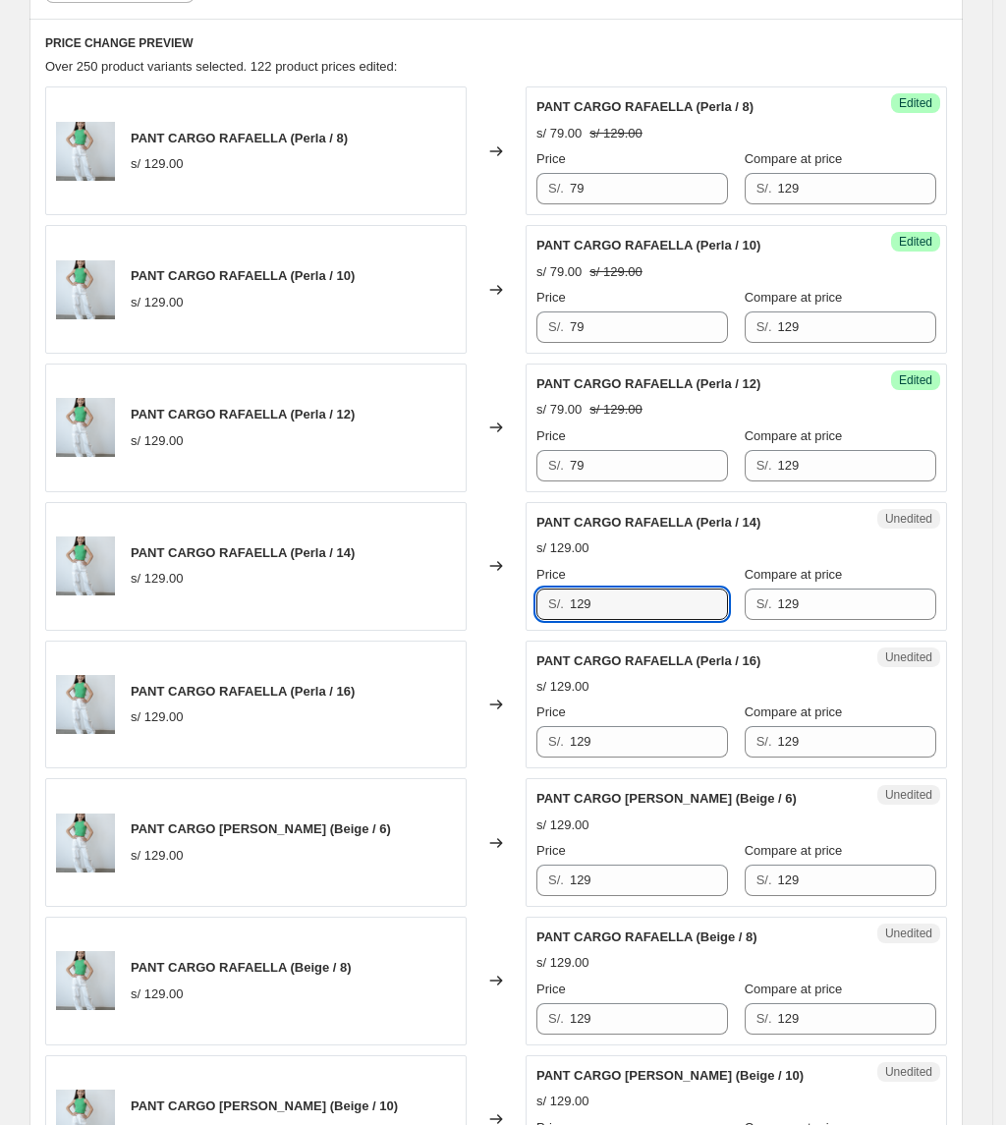
drag, startPoint x: 635, startPoint y: 621, endPoint x: 411, endPoint y: 630, distance: 224.2
click at [411, 630] on div "PANT CARGO [PERSON_NAME] (Perla / 14) s/ 129.00 Changed to Unedited PANT CARGO …" at bounding box center [496, 566] width 902 height 129
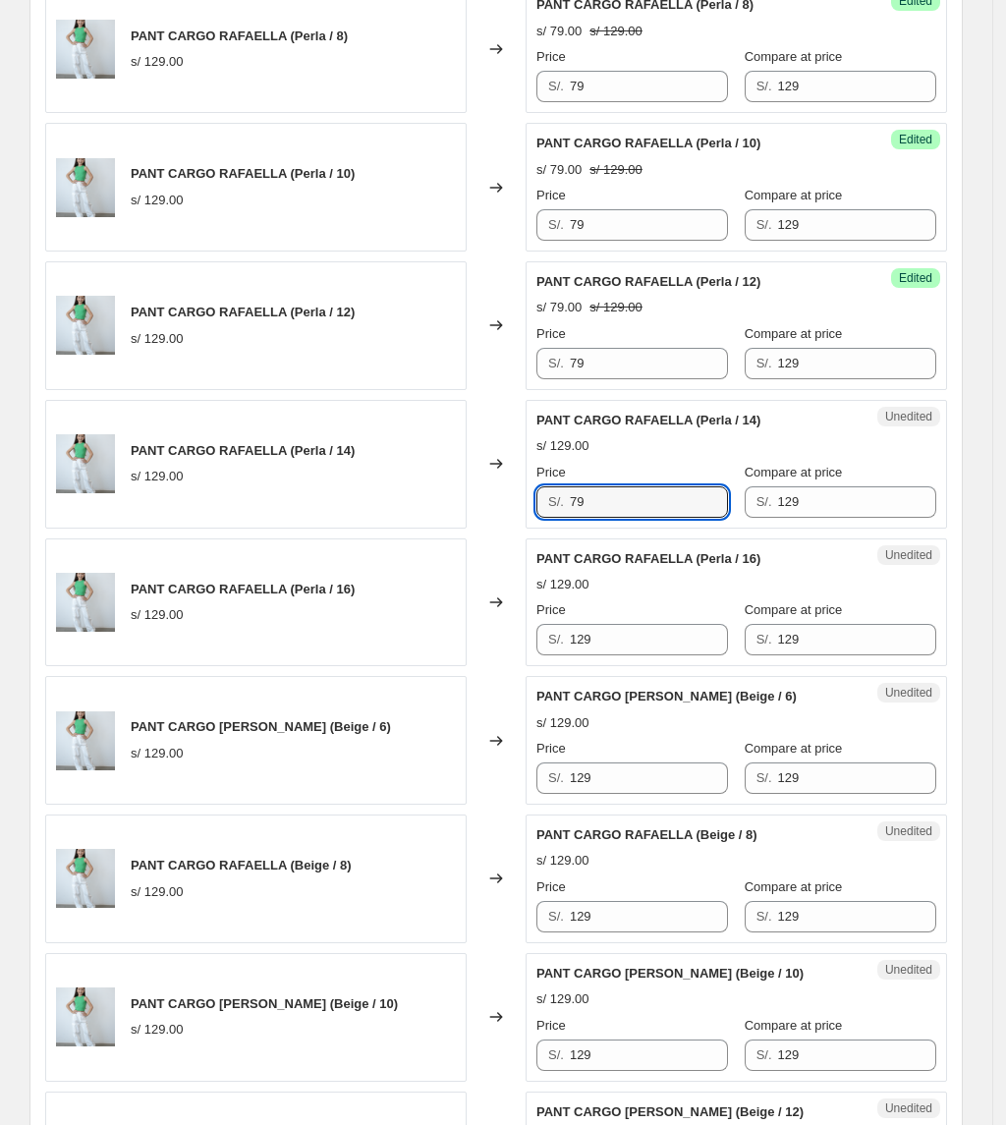
scroll to position [1058, 0]
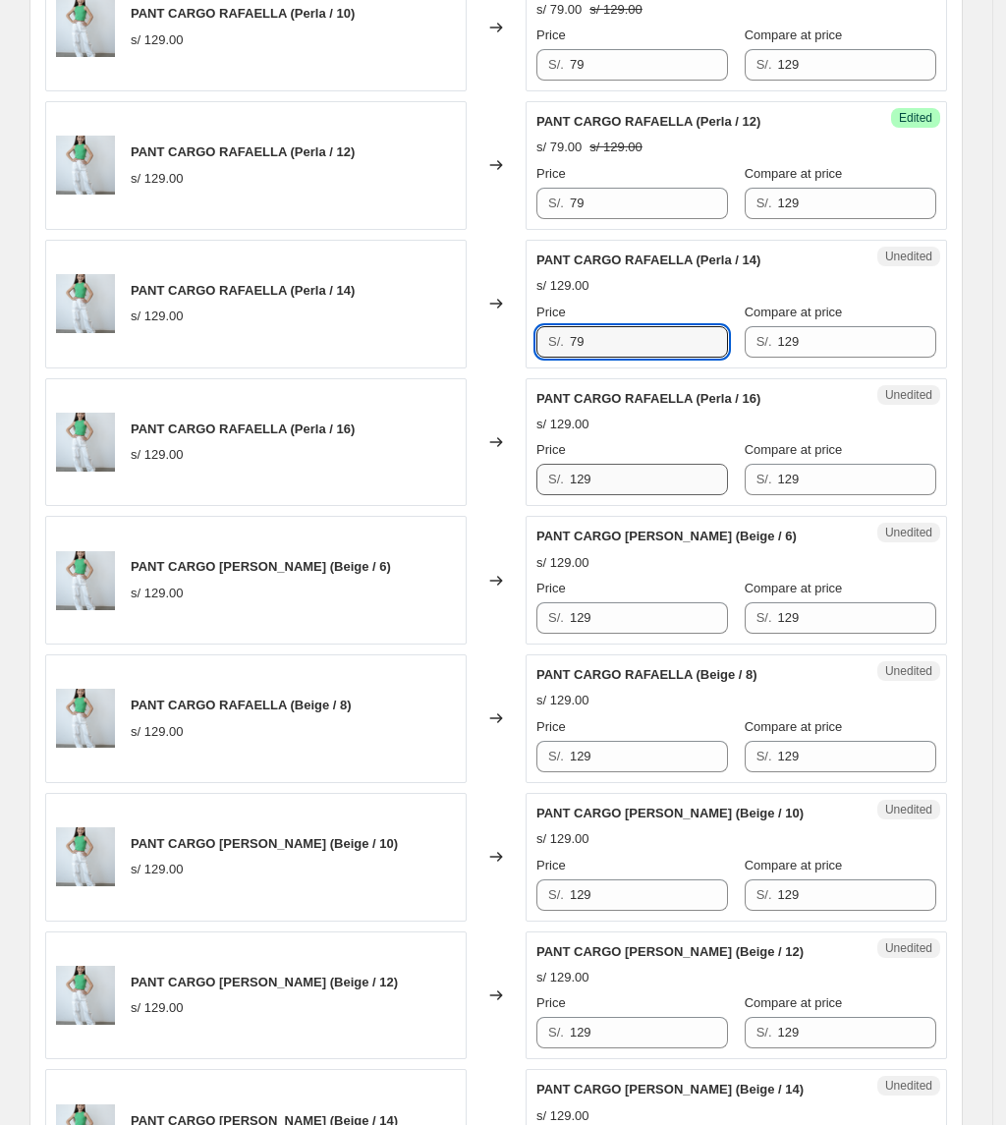
type input "79"
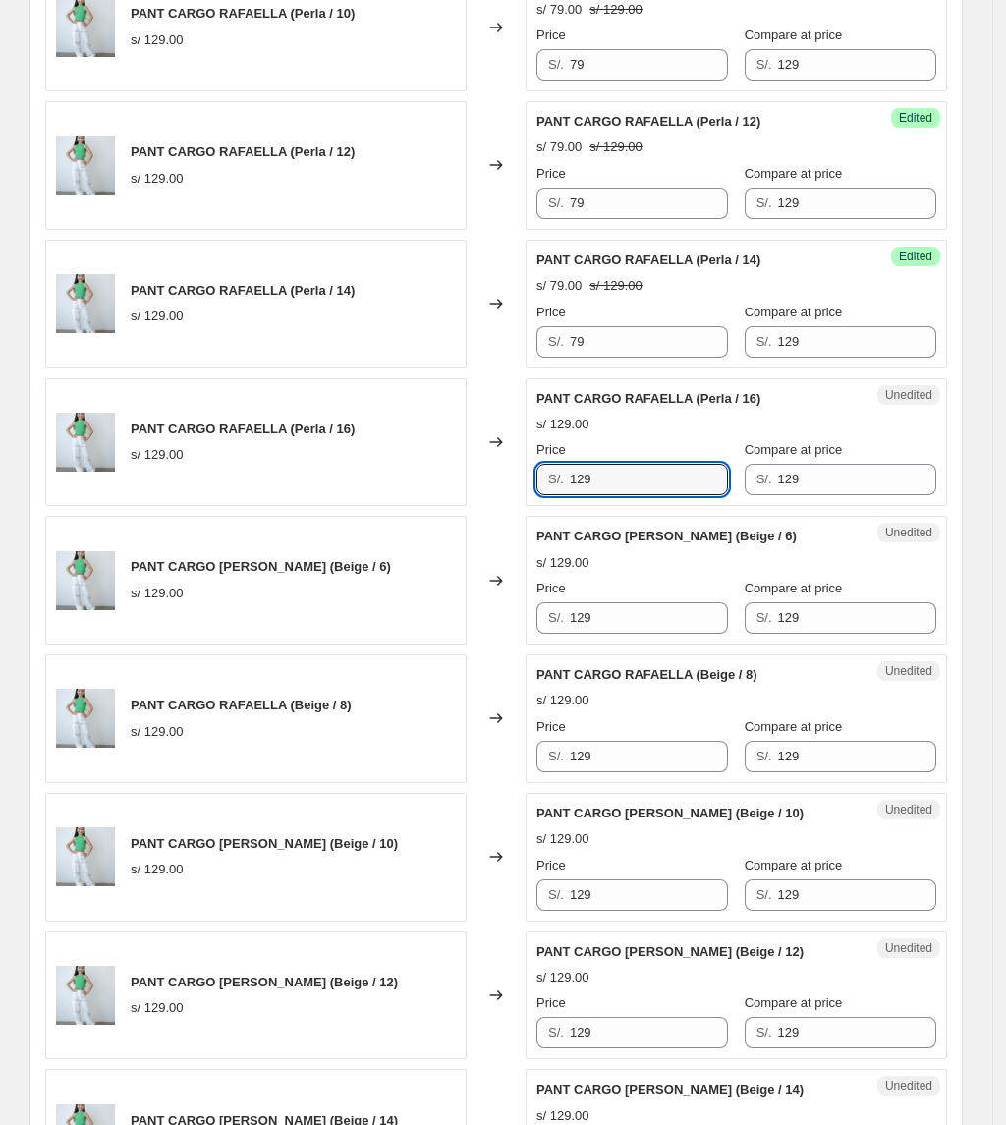
drag, startPoint x: 621, startPoint y: 480, endPoint x: 375, endPoint y: 497, distance: 246.2
click at [382, 497] on div "PANT CARGO [PERSON_NAME] (Perla / 16) s/ 129.00 Changed to Unedited PANT CARGO …" at bounding box center [496, 442] width 902 height 129
type input "79"
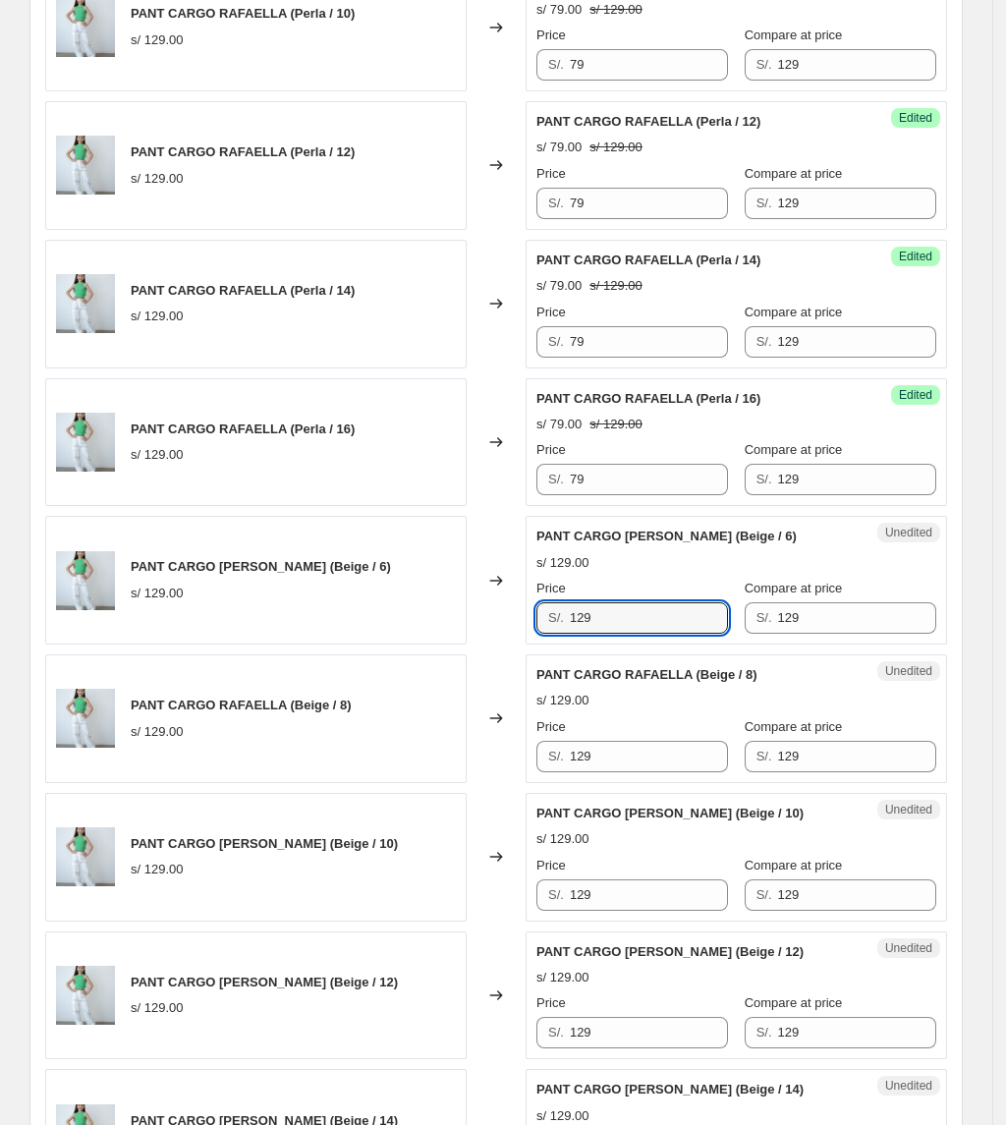
drag, startPoint x: 641, startPoint y: 627, endPoint x: 428, endPoint y: 609, distance: 212.9
click at [428, 613] on div "PANT CARGO [PERSON_NAME] (Beige / 6) s/ 129.00 Changed to Unedited PANT CARGO […" at bounding box center [496, 580] width 902 height 129
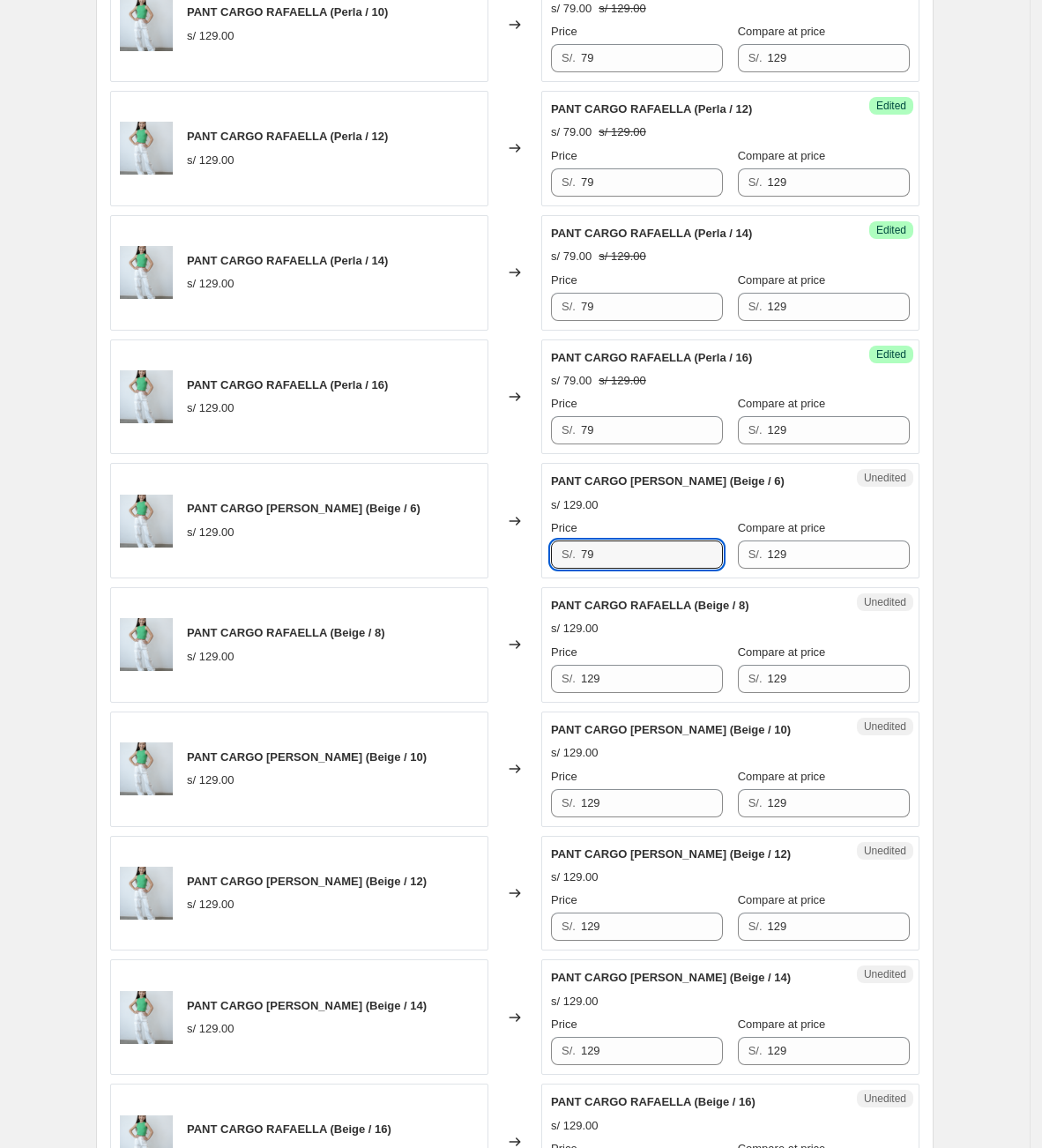
type input "79"
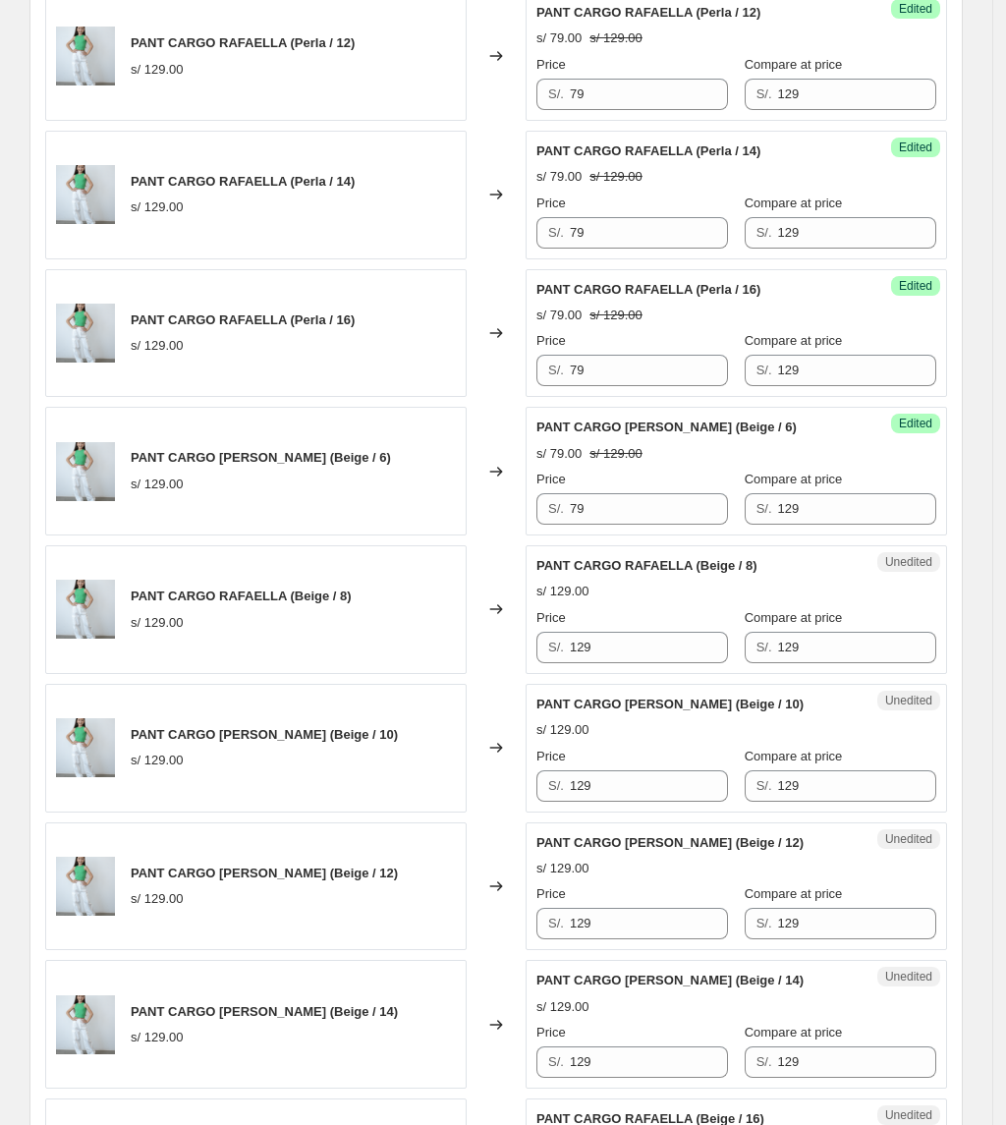
scroll to position [1320, 0]
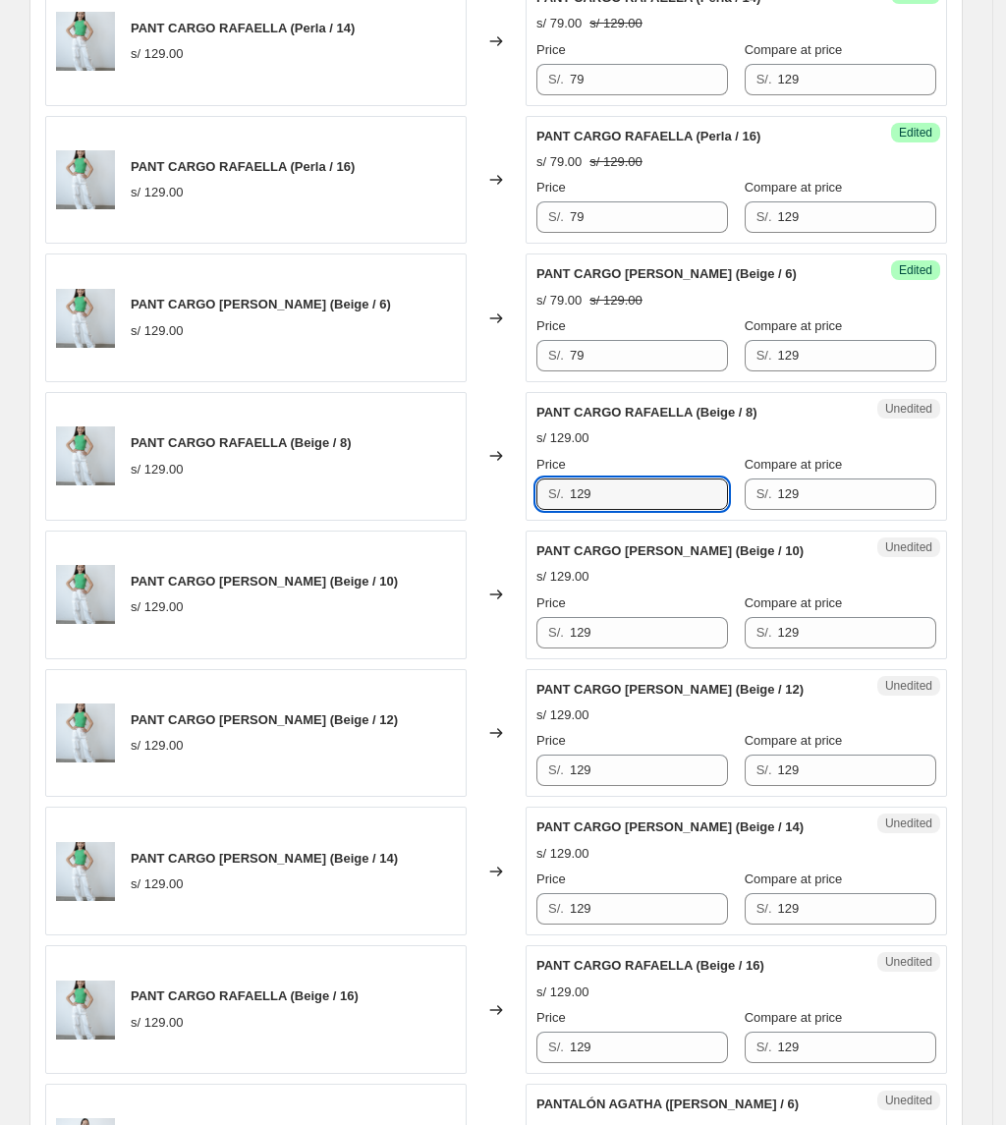
drag, startPoint x: 606, startPoint y: 504, endPoint x: 385, endPoint y: 499, distance: 221.1
click at [386, 504] on div "PANT CARGO [PERSON_NAME] (Beige / 8) s/ 129.00 Changed to Unedited PANT CARGO […" at bounding box center [496, 456] width 902 height 129
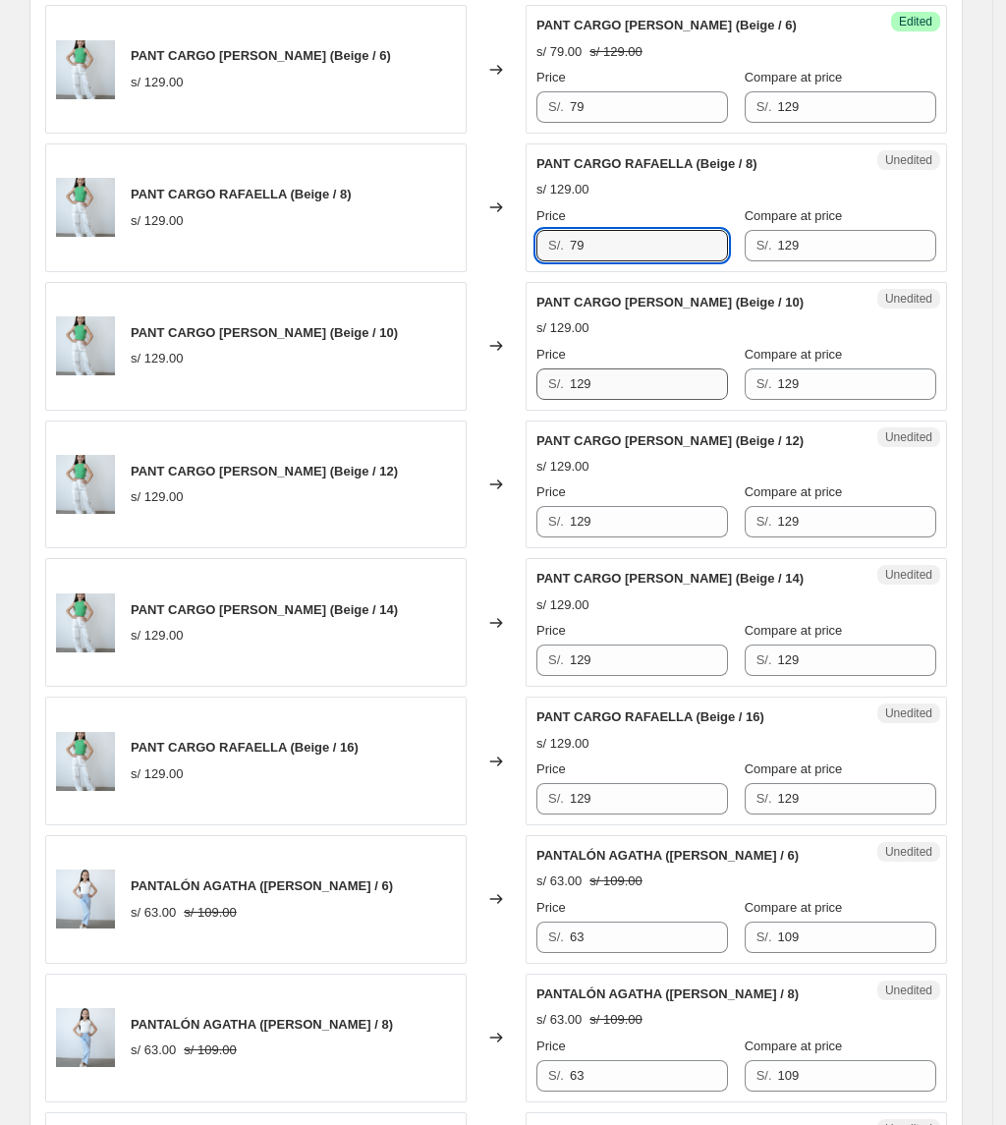
scroll to position [1582, 0]
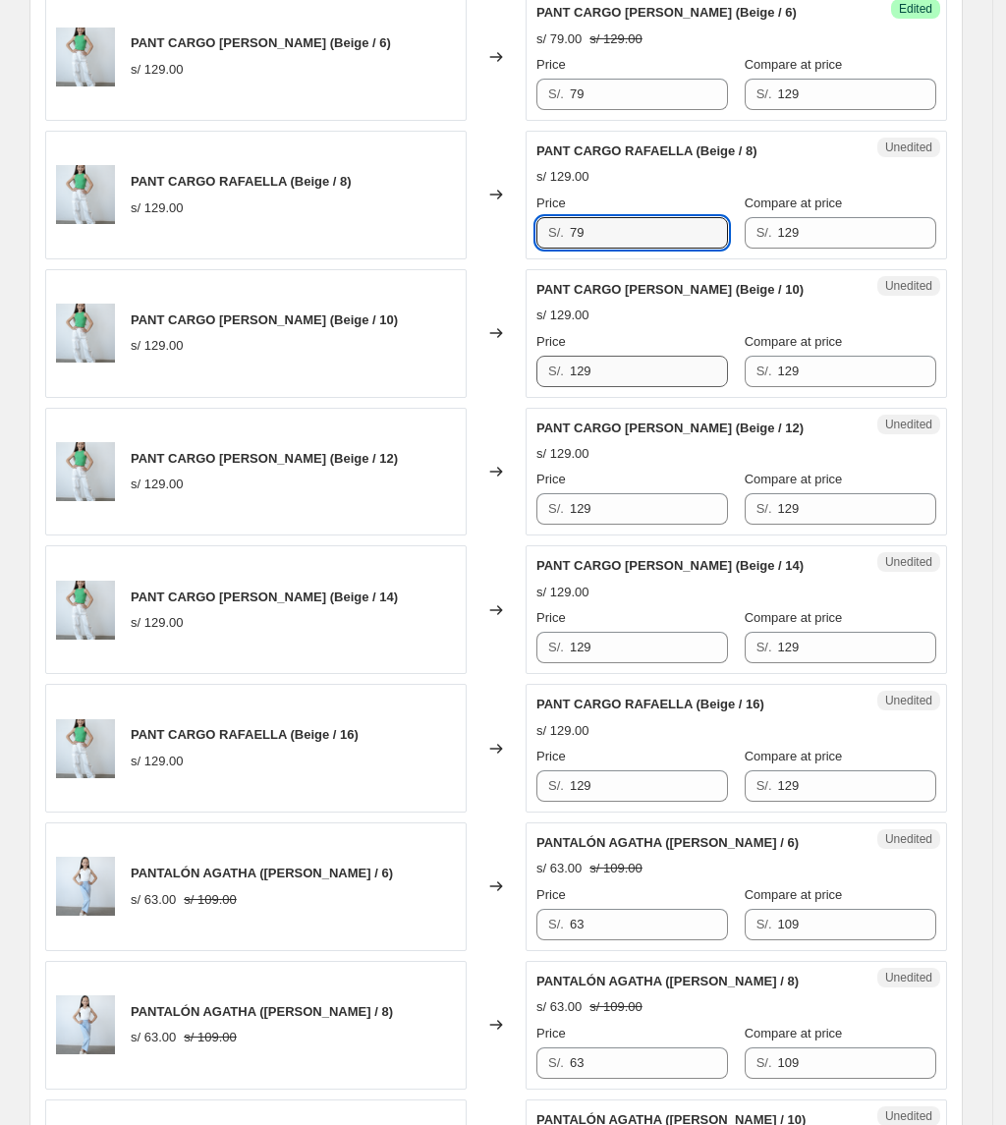
type input "79"
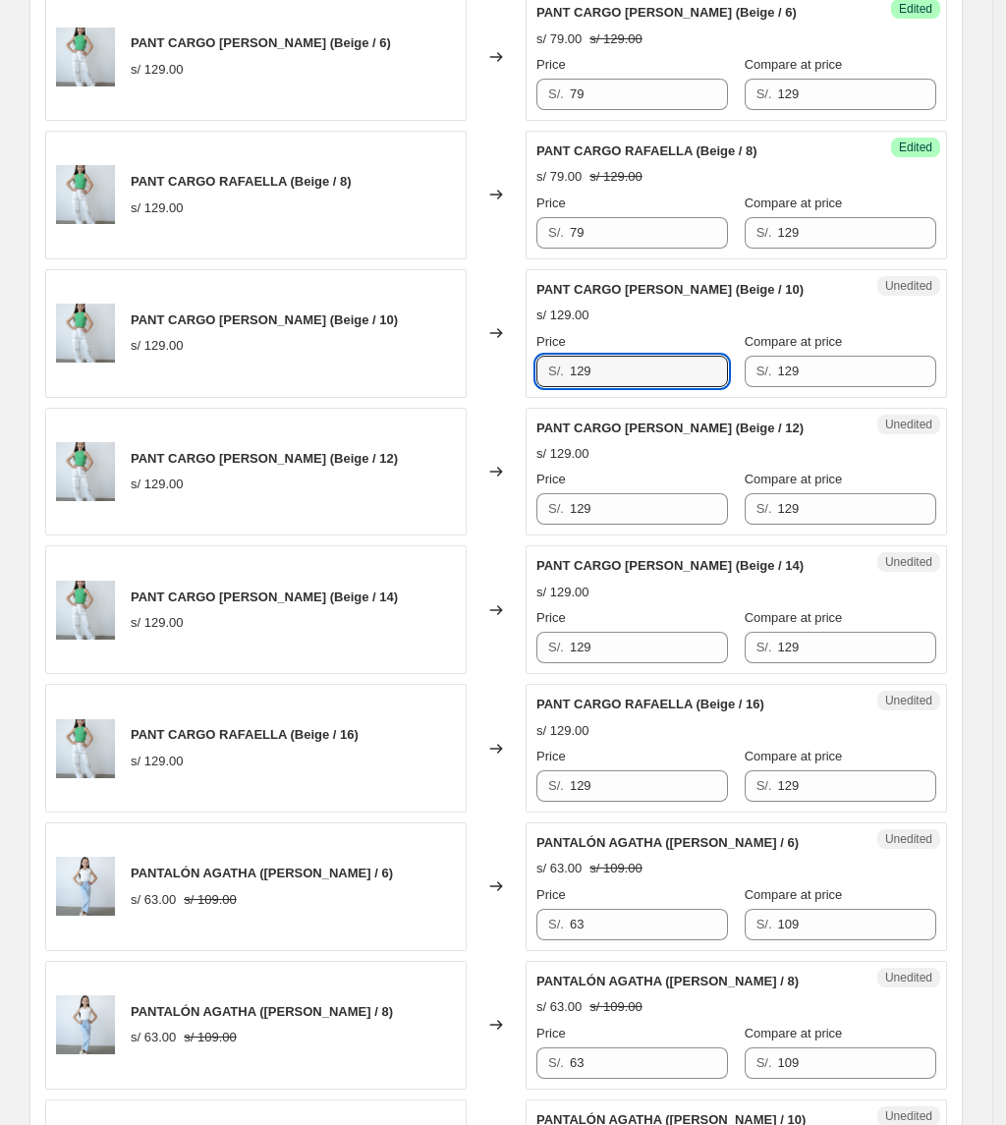
drag, startPoint x: 607, startPoint y: 374, endPoint x: 474, endPoint y: 382, distance: 133.8
click at [475, 382] on div "PANT CARGO [PERSON_NAME] (Beige / 10) s/ 129.00 Changed to Unedited PANT CARGO …" at bounding box center [496, 333] width 902 height 129
type input "79"
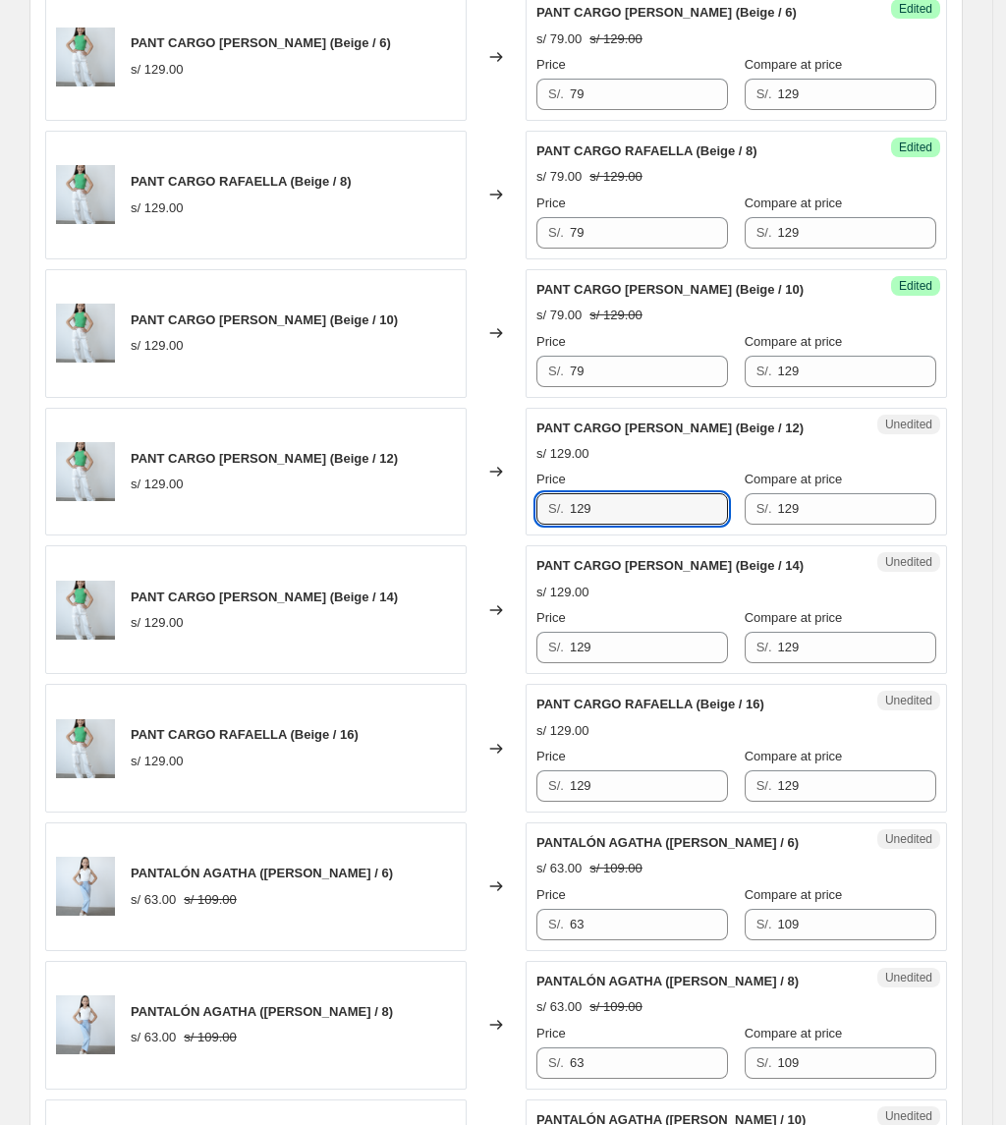
drag, startPoint x: 657, startPoint y: 500, endPoint x: 198, endPoint y: 531, distance: 459.8
click at [198, 531] on div "PANT CARGO [PERSON_NAME] (Beige / 12) s/ 129.00 Changed to Unedited PANT CARGO …" at bounding box center [496, 472] width 902 height 129
type input "79"
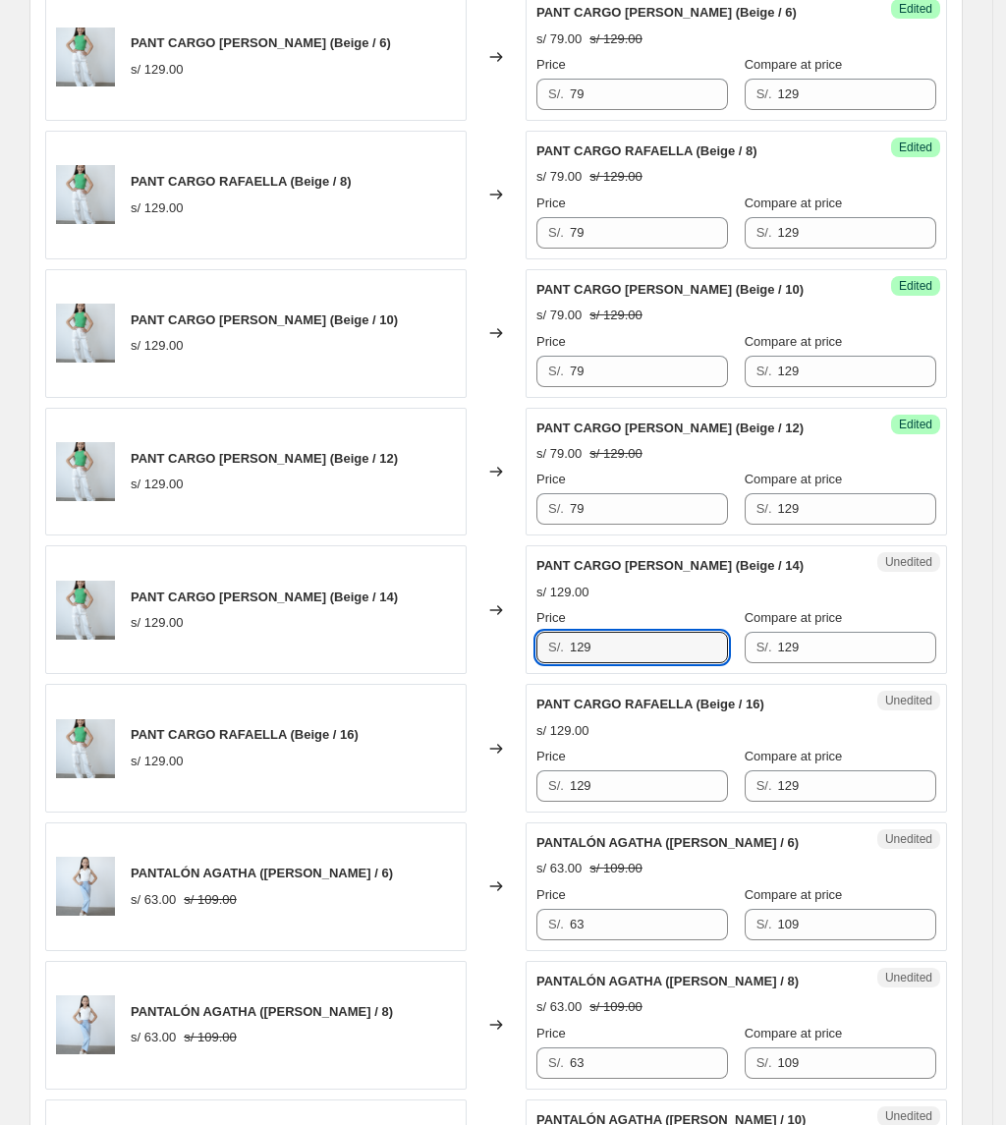
drag, startPoint x: 607, startPoint y: 660, endPoint x: 475, endPoint y: 652, distance: 131.9
click at [481, 664] on div "PANT CARGO [PERSON_NAME] (Beige / 14) s/ 129.00 Changed to Unedited PANT CARGO …" at bounding box center [496, 609] width 902 height 129
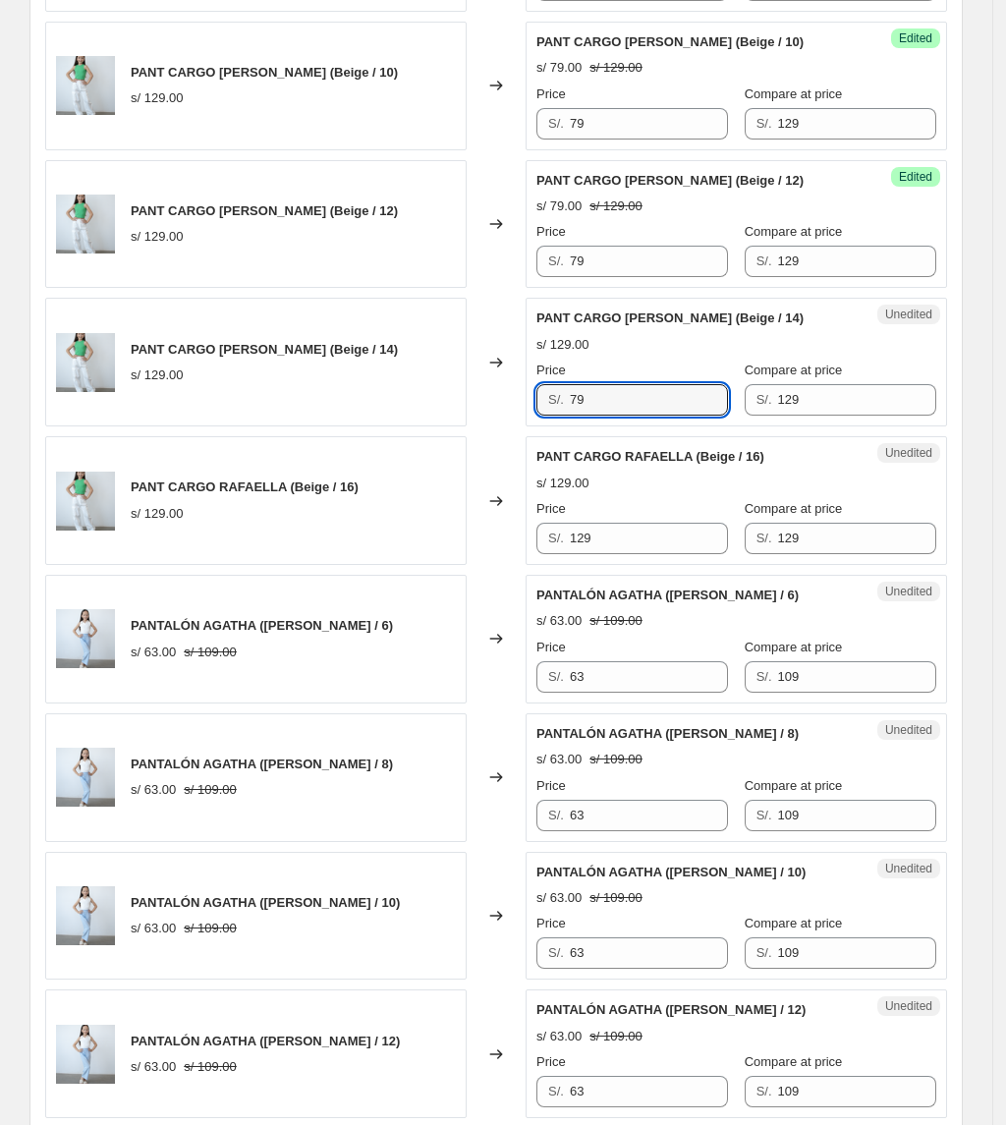
scroll to position [1844, 0]
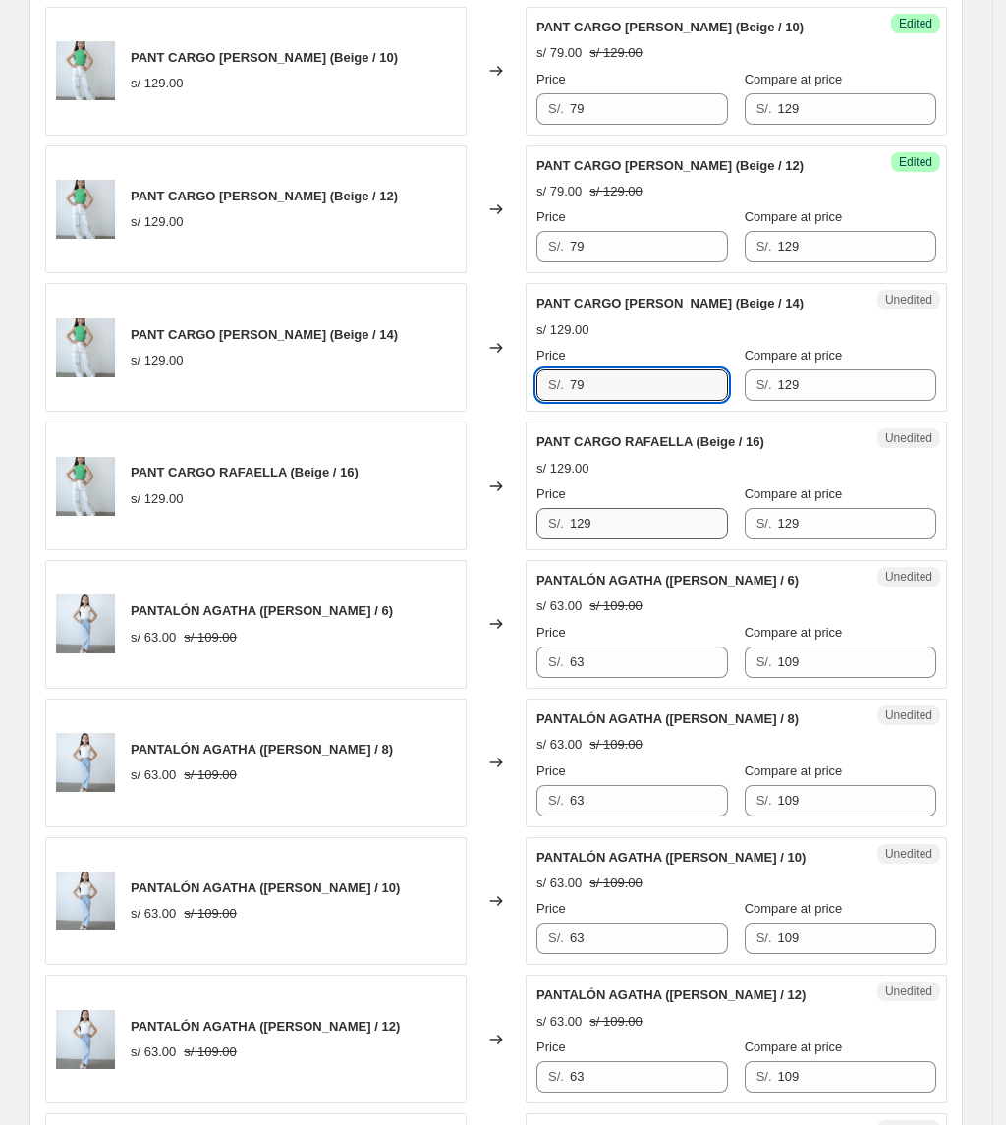
type input "79"
drag, startPoint x: 639, startPoint y: 520, endPoint x: 505, endPoint y: 528, distance: 133.8
click at [511, 531] on div "PANT CARGO [PERSON_NAME] (Beige / 16) s/ 129.00 Changed to Unedited PANT CARGO …" at bounding box center [496, 485] width 902 height 129
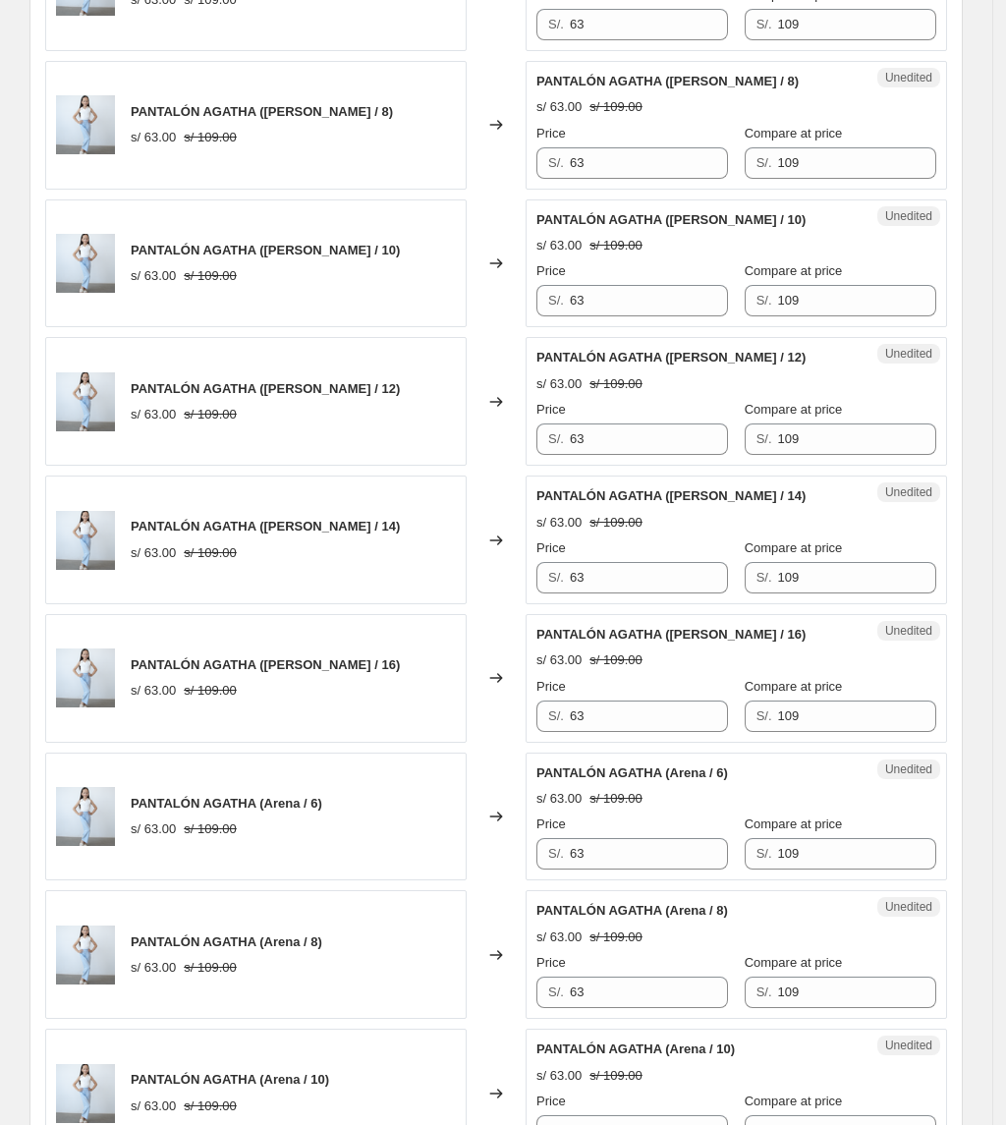
scroll to position [2761, 0]
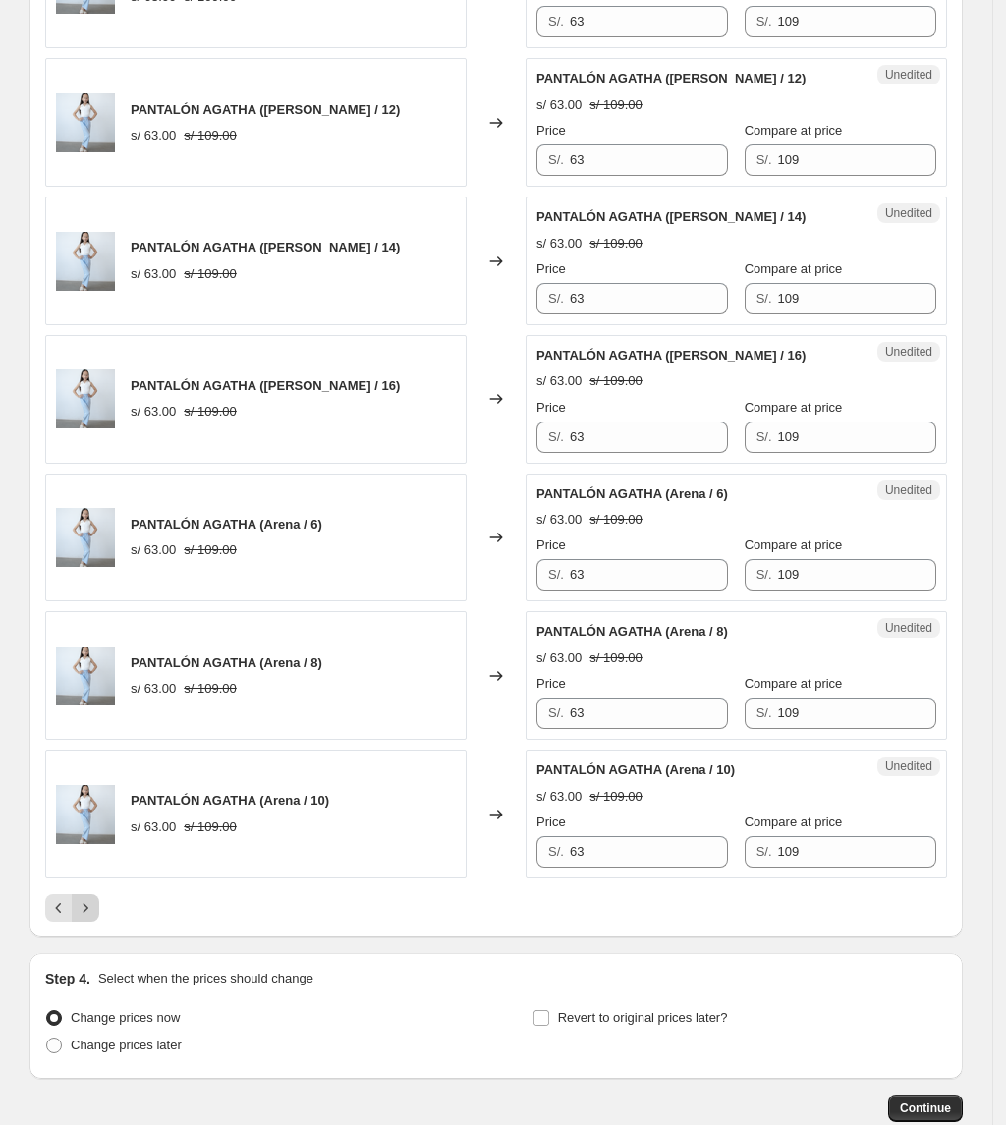
type input "79"
click at [95, 918] on icon "Next" at bounding box center [86, 908] width 20 height 20
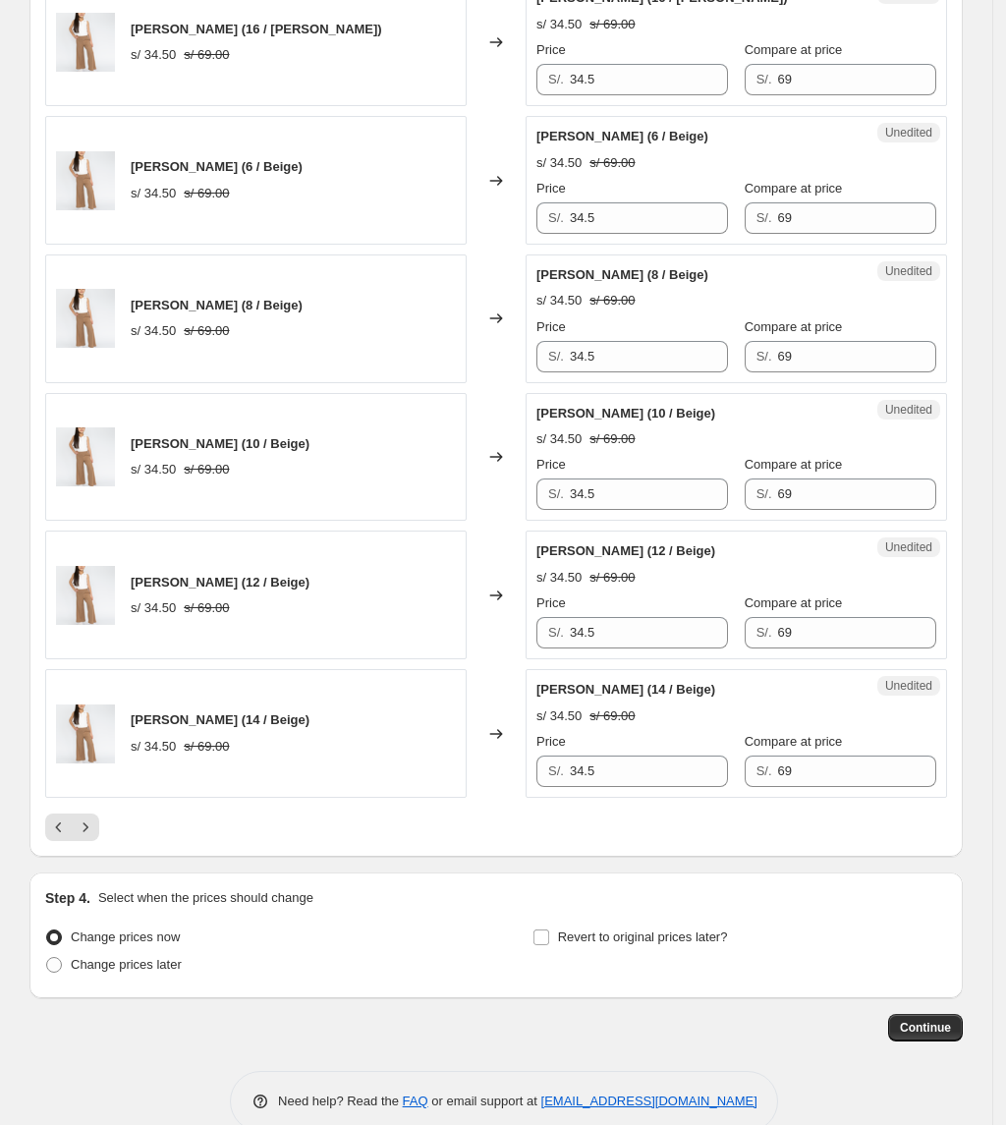
scroll to position [2892, 0]
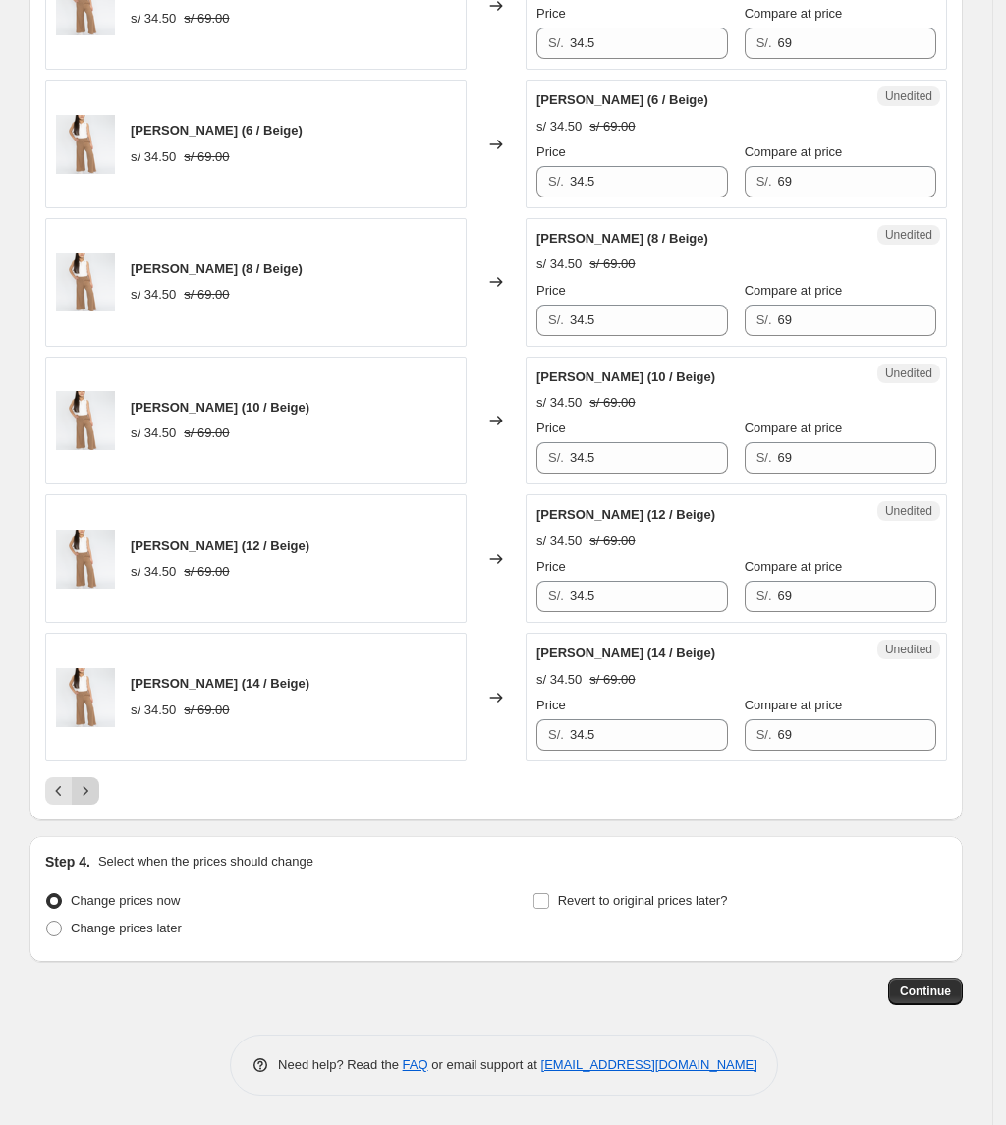
click at [99, 800] on button "Next" at bounding box center [86, 791] width 28 height 28
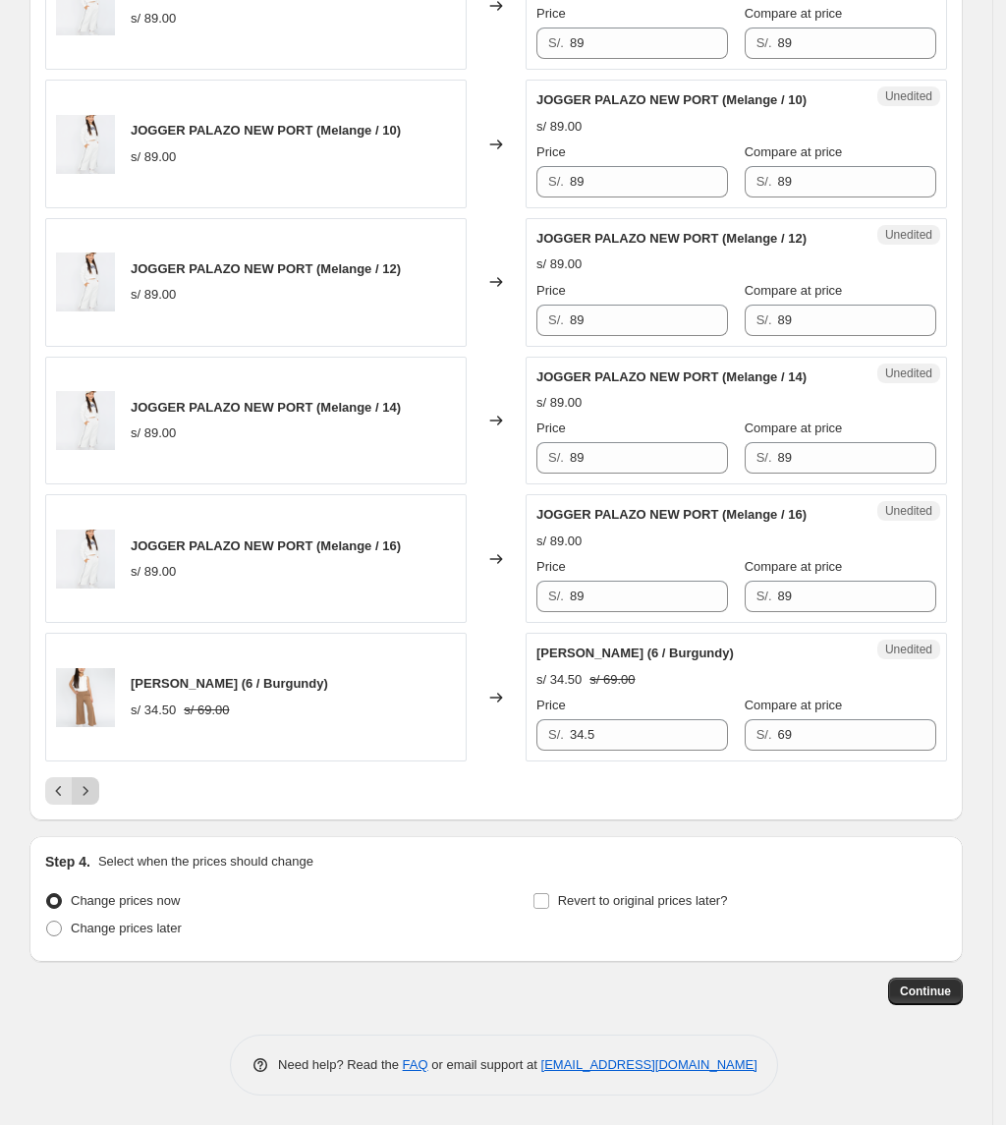
click at [90, 782] on icon "Next" at bounding box center [86, 791] width 20 height 20
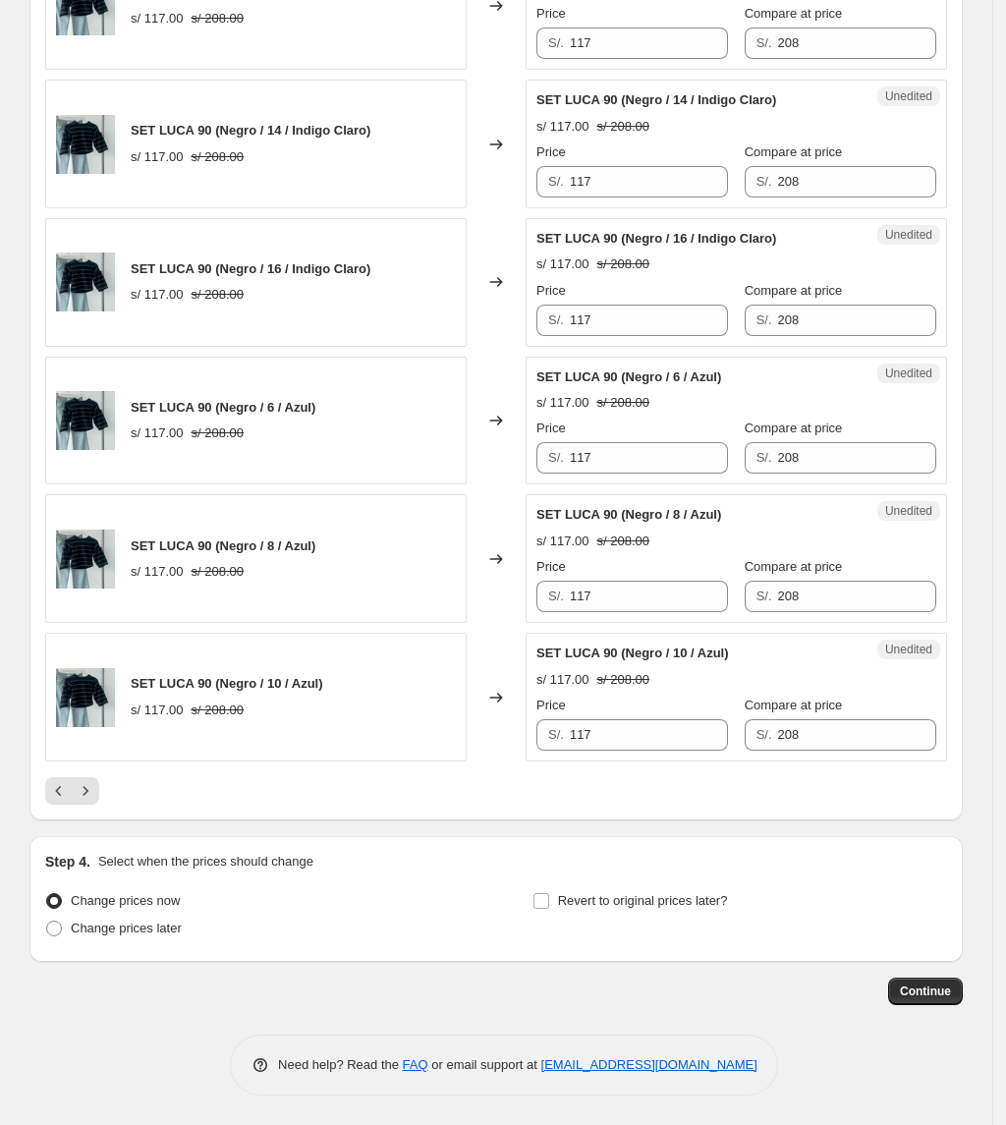
click at [95, 803] on button "Next" at bounding box center [86, 791] width 28 height 28
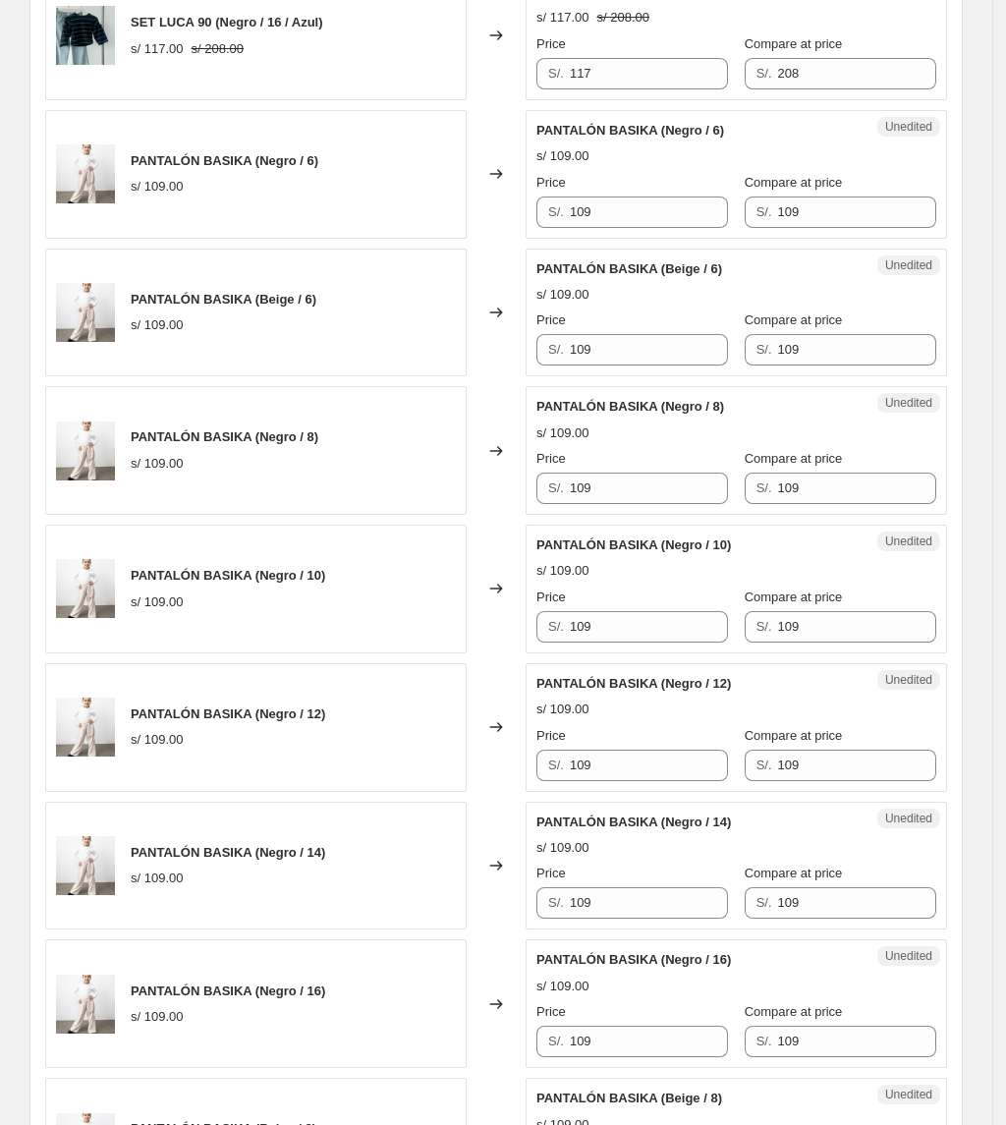
scroll to position [1189, 0]
drag, startPoint x: 641, startPoint y: 220, endPoint x: 529, endPoint y: 217, distance: 112.0
click at [529, 217] on div "PANTALÓN BASIKA (Negro / 6) s/ 109.00 Changed to Unedited PANTALÓN BASIKA (Negr…" at bounding box center [496, 173] width 902 height 129
type input "73"
click at [638, 196] on div "Price S/. 73" at bounding box center [632, 199] width 192 height 55
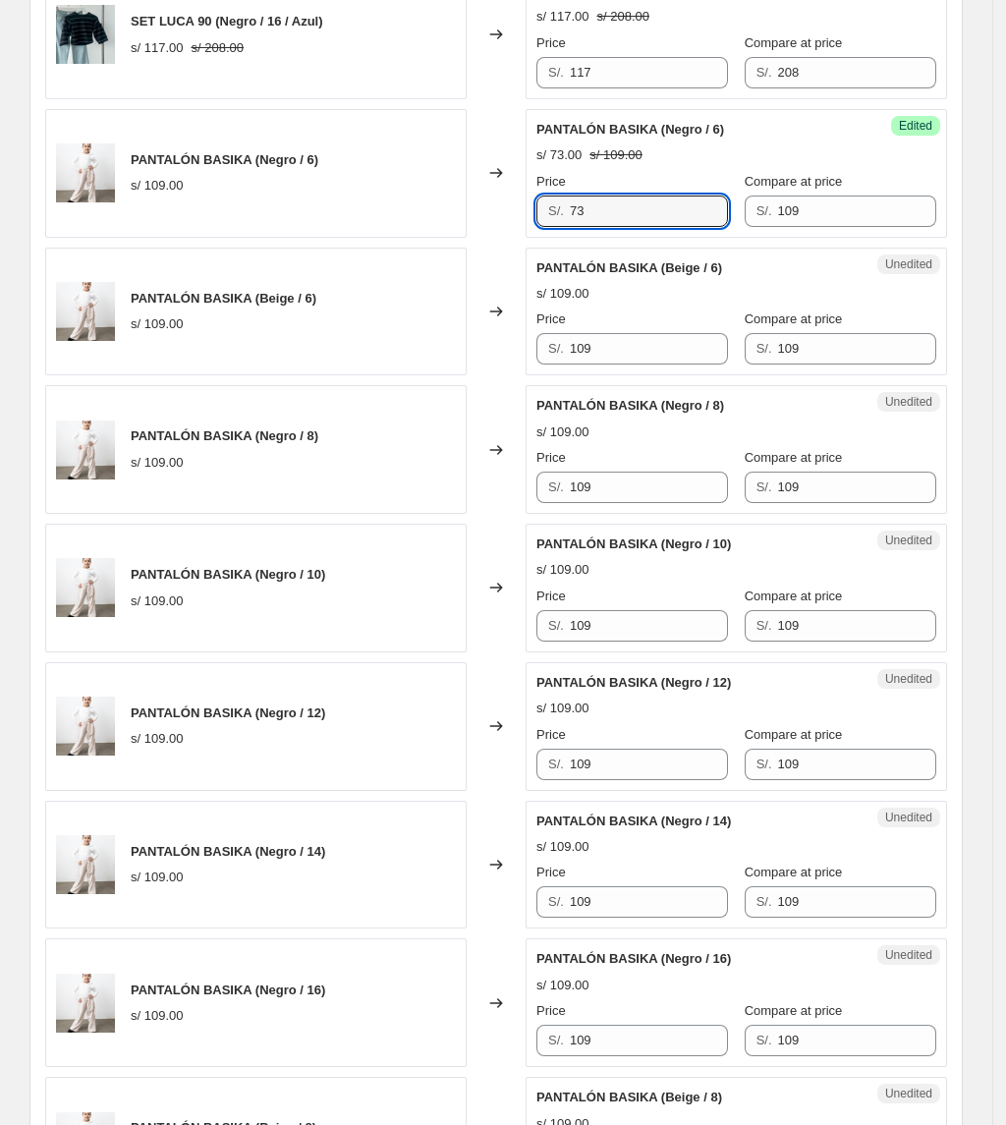
drag, startPoint x: 613, startPoint y: 205, endPoint x: 538, endPoint y: 226, distance: 77.5
click at [538, 226] on div "Success Edited [PERSON_NAME] (Negro / 6) s/ 73.00 s/ 109.00 Price S/. 73 Compar…" at bounding box center [736, 173] width 421 height 129
drag, startPoint x: 615, startPoint y: 344, endPoint x: 511, endPoint y: 356, distance: 104.8
click at [511, 356] on div "PANTALÓN BASIKA (Beige / 6) s/ 109.00 Changed to Unedited PANTALÓN BASIKA (Beig…" at bounding box center [496, 312] width 902 height 129
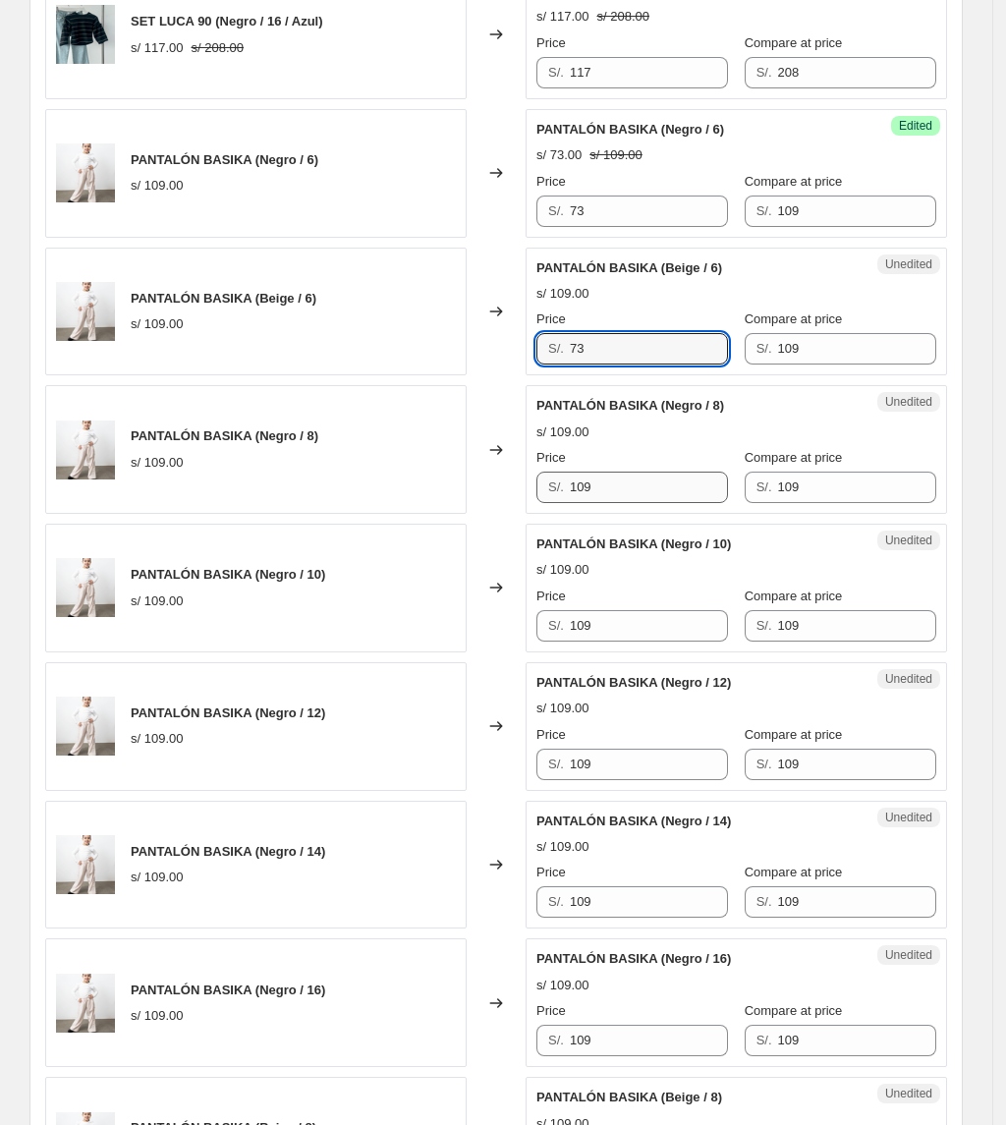
type input "73"
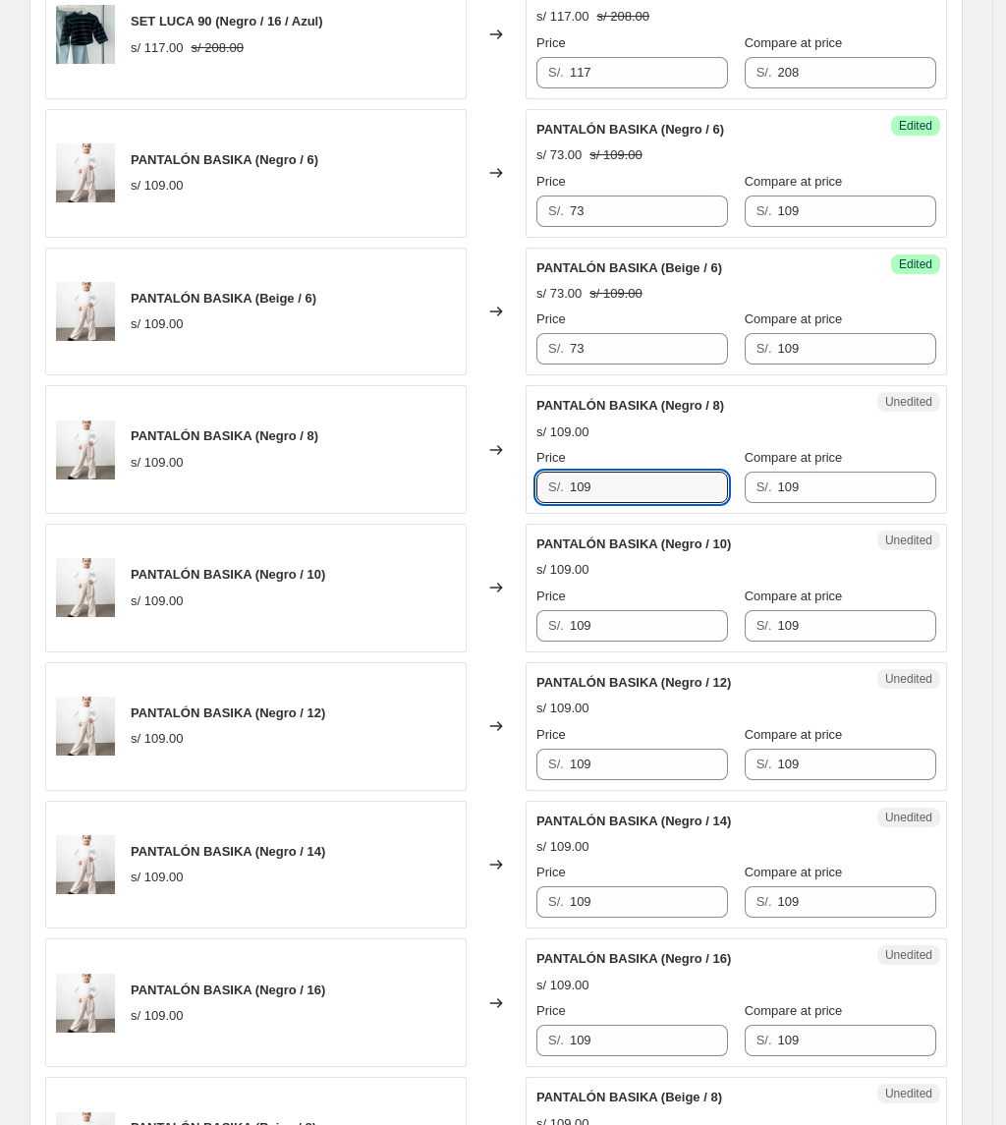
drag, startPoint x: 623, startPoint y: 497, endPoint x: 387, endPoint y: 450, distance: 240.5
click at [387, 452] on div "PANTALÓN BASIKA (Negro / 8) s/ 109.00 Changed to Unedited PANTALÓN BASIKA (Negr…" at bounding box center [496, 449] width 902 height 129
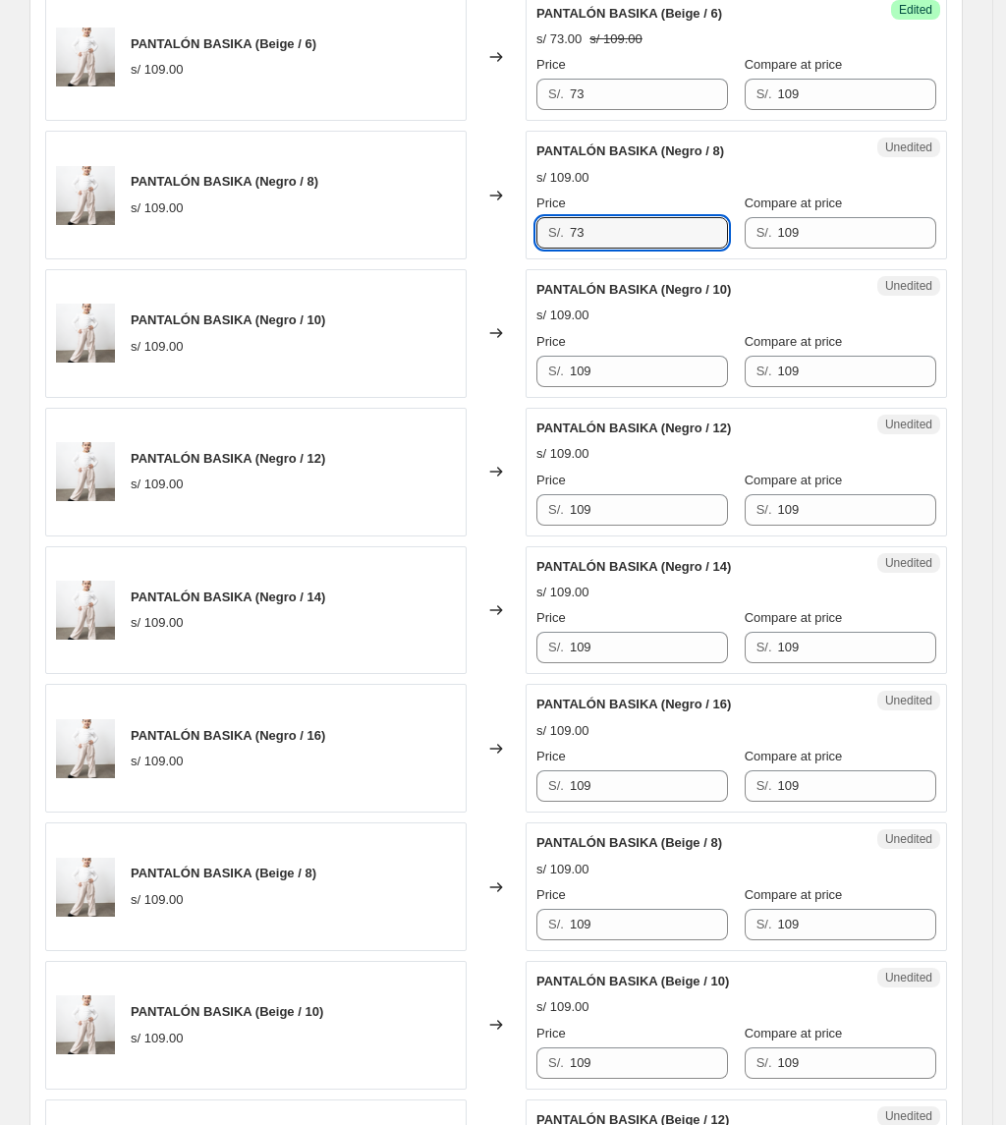
scroll to position [1451, 0]
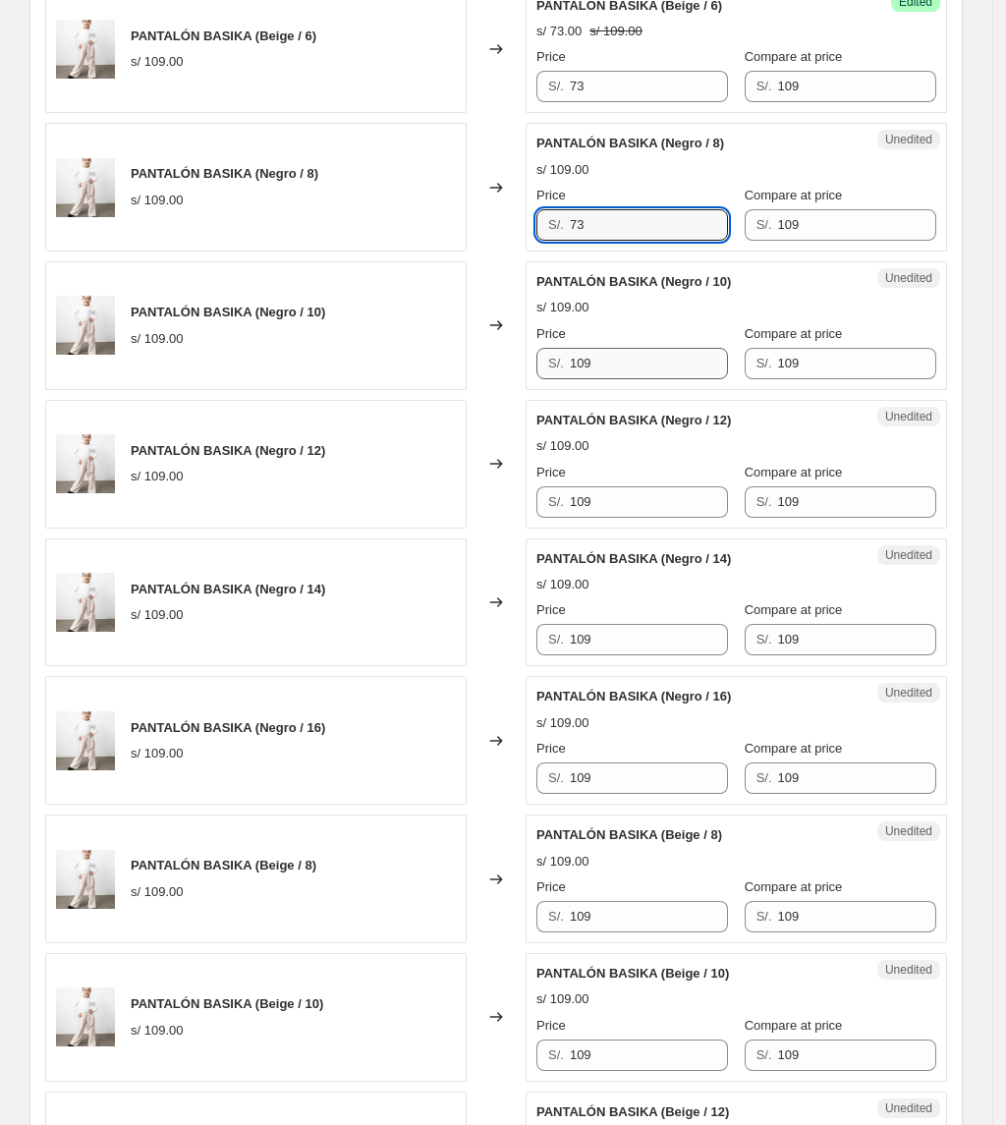
type input "73"
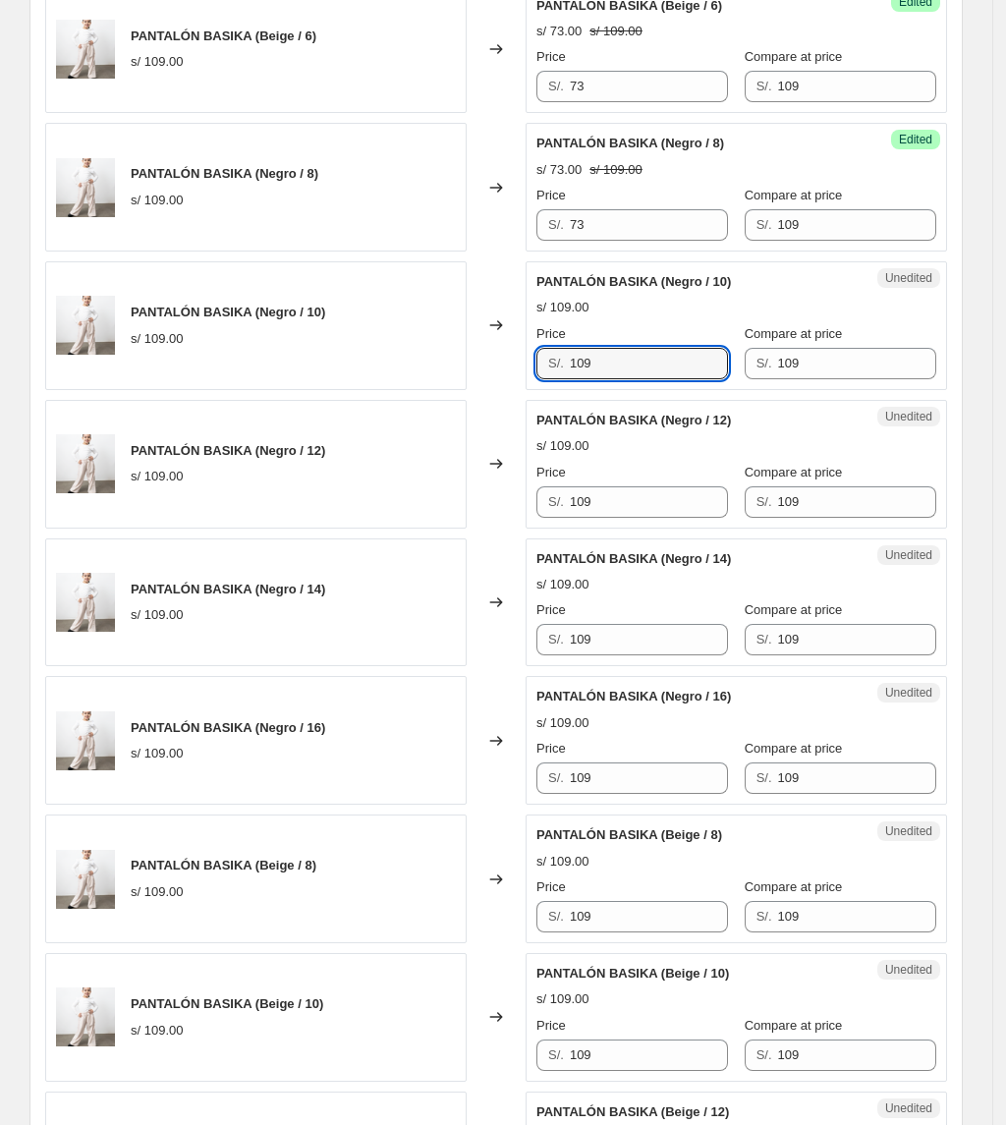
drag, startPoint x: 635, startPoint y: 366, endPoint x: 532, endPoint y: 352, distance: 103.2
click at [538, 355] on div "Unedited PANTALÓN BASIKA (Negro / 10) s/ 109.00 Price S/. 109 Compare at price …" at bounding box center [736, 325] width 421 height 129
type input "73"
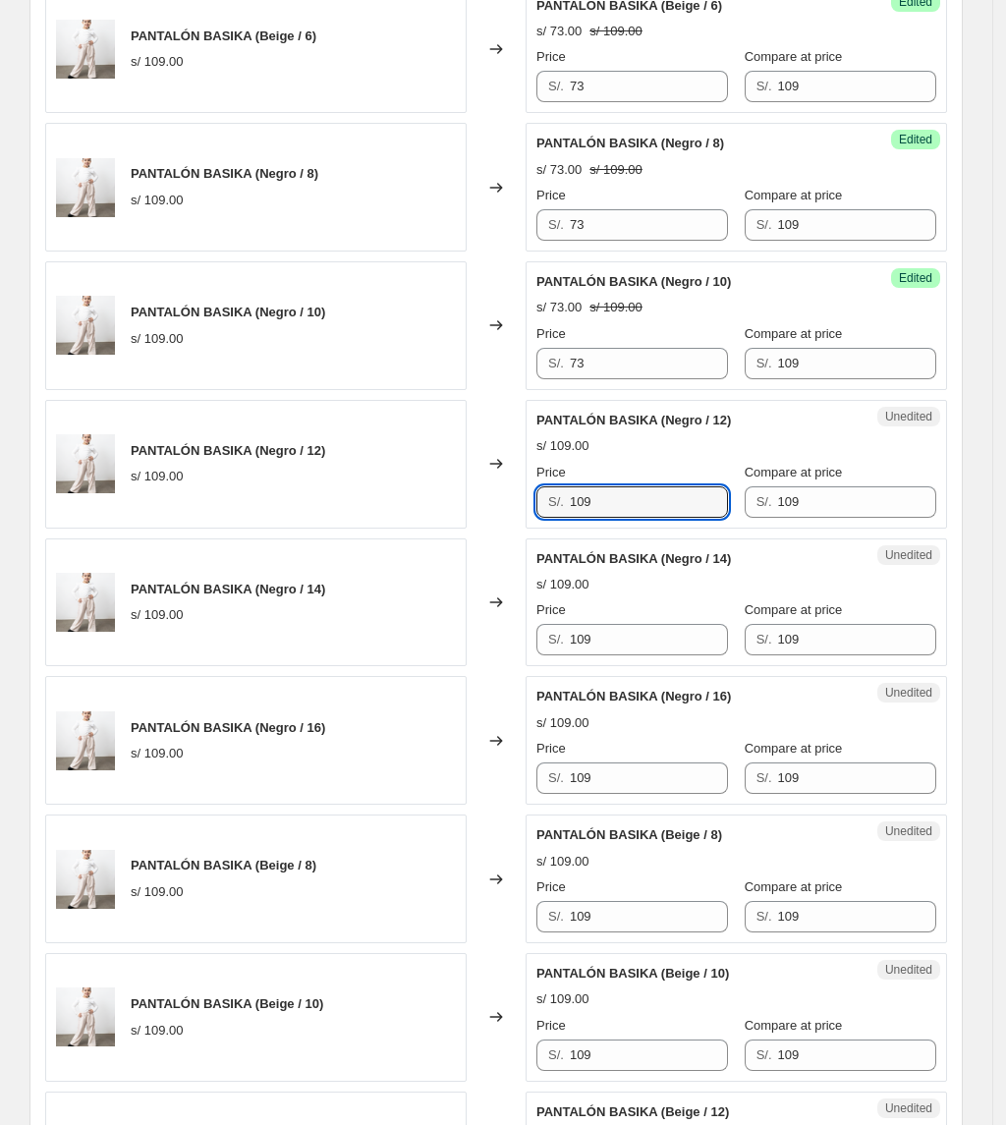
drag, startPoint x: 645, startPoint y: 493, endPoint x: 495, endPoint y: 481, distance: 150.8
click at [480, 507] on div "PANTALÓN BASIKA (Negro / 12) s/ 109.00 Changed to Unedited PANTALÓN BASIKA (Neg…" at bounding box center [496, 464] width 902 height 129
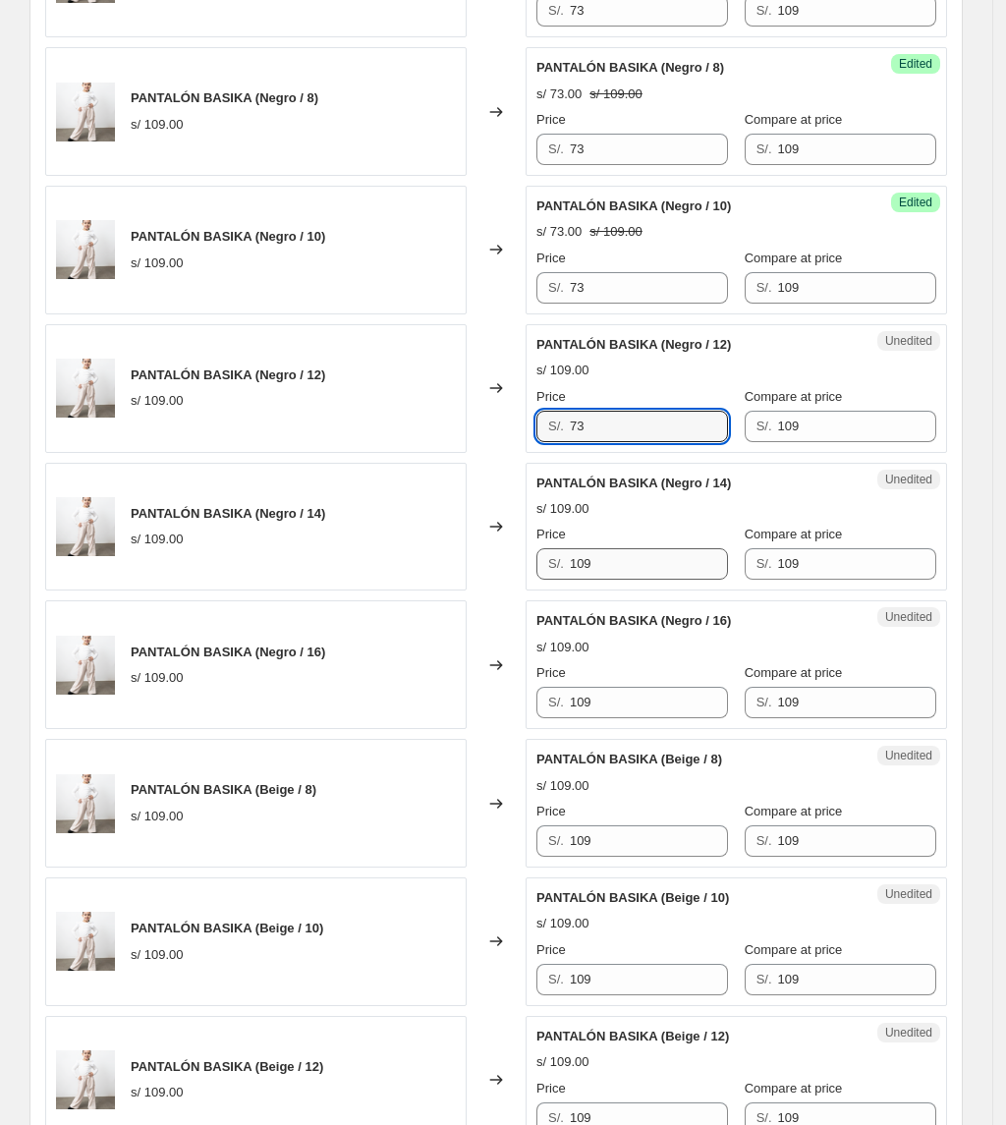
scroll to position [1582, 0]
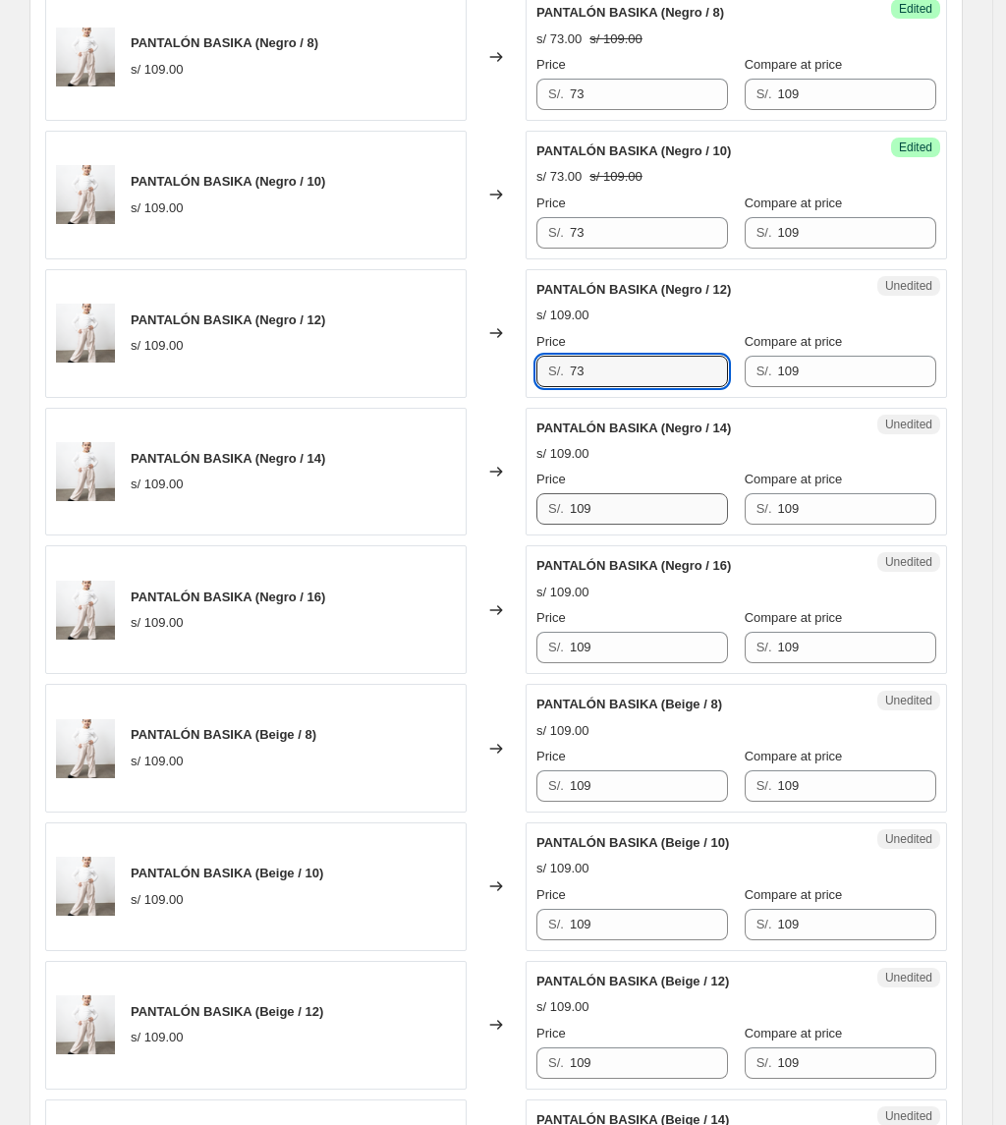
type input "73"
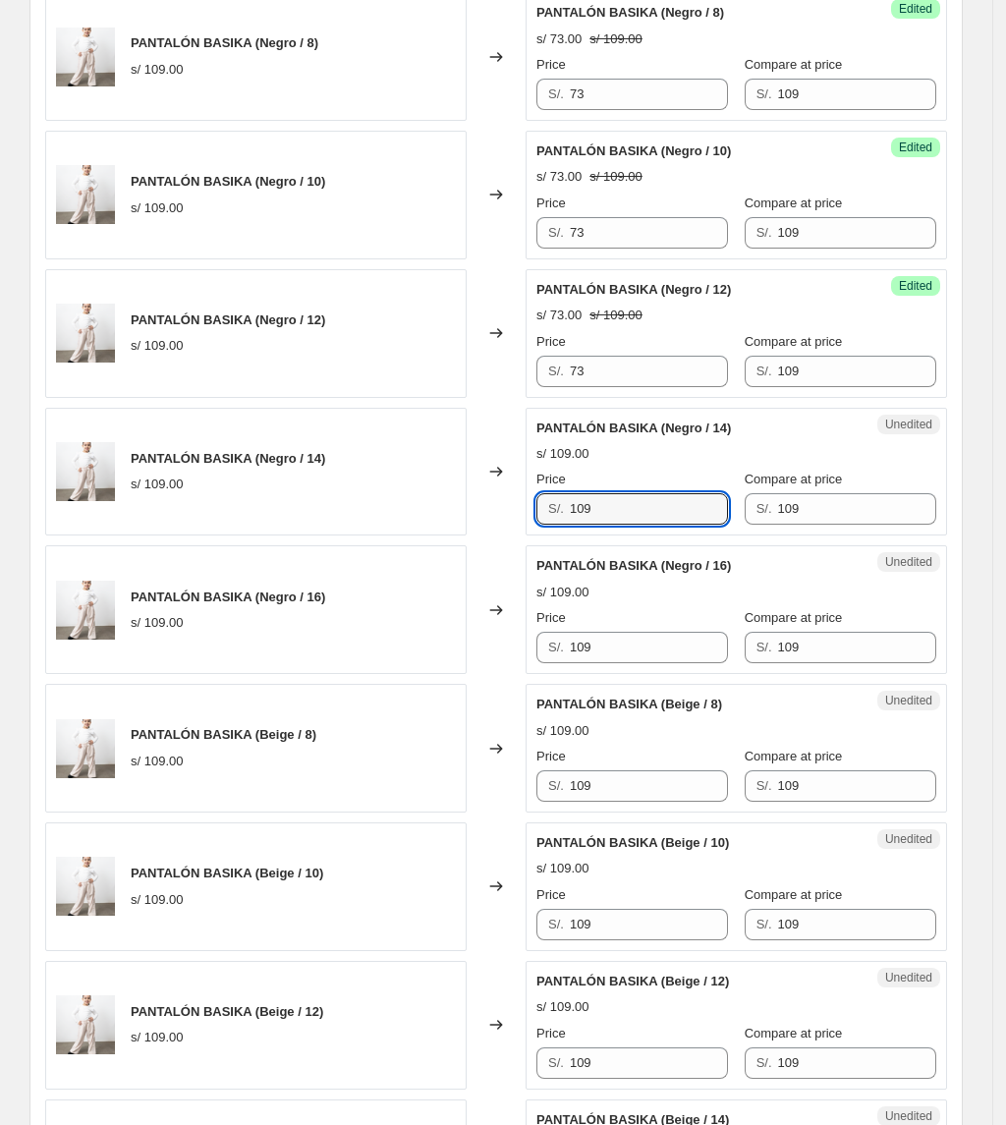
drag, startPoint x: 664, startPoint y: 525, endPoint x: 493, endPoint y: 511, distance: 171.5
click at [493, 511] on div "PANTALÓN BASIKA (Negro / 14) s/ 109.00 Changed to Unedited PANTALÓN BASIKA (Neg…" at bounding box center [496, 472] width 902 height 129
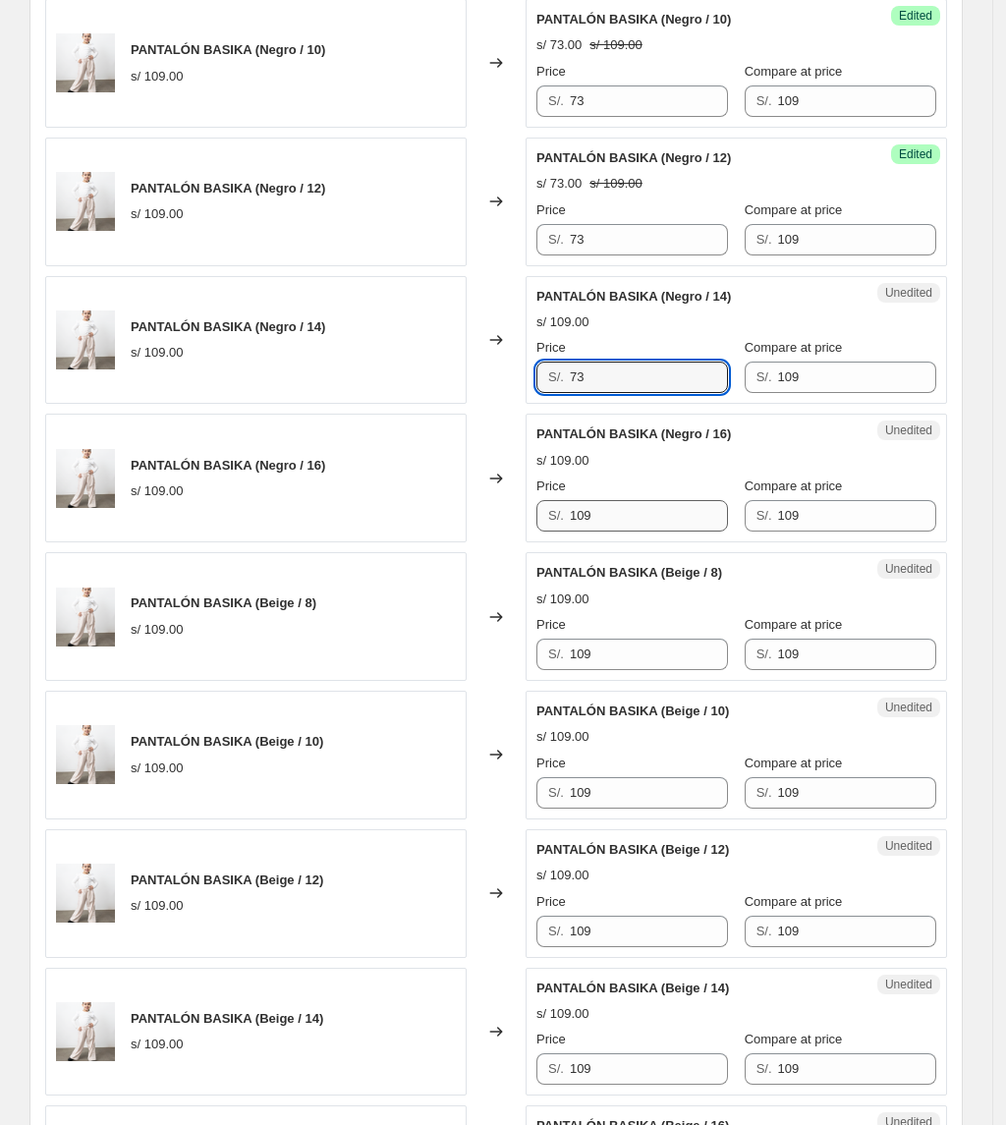
type input "73"
drag, startPoint x: 650, startPoint y: 517, endPoint x: 472, endPoint y: 534, distance: 179.7
click at [472, 534] on div "PANTALÓN BASIKA (Negro / 16) s/ 109.00 Changed to Unedited PANTALÓN BASIKA (Neg…" at bounding box center [496, 478] width 902 height 129
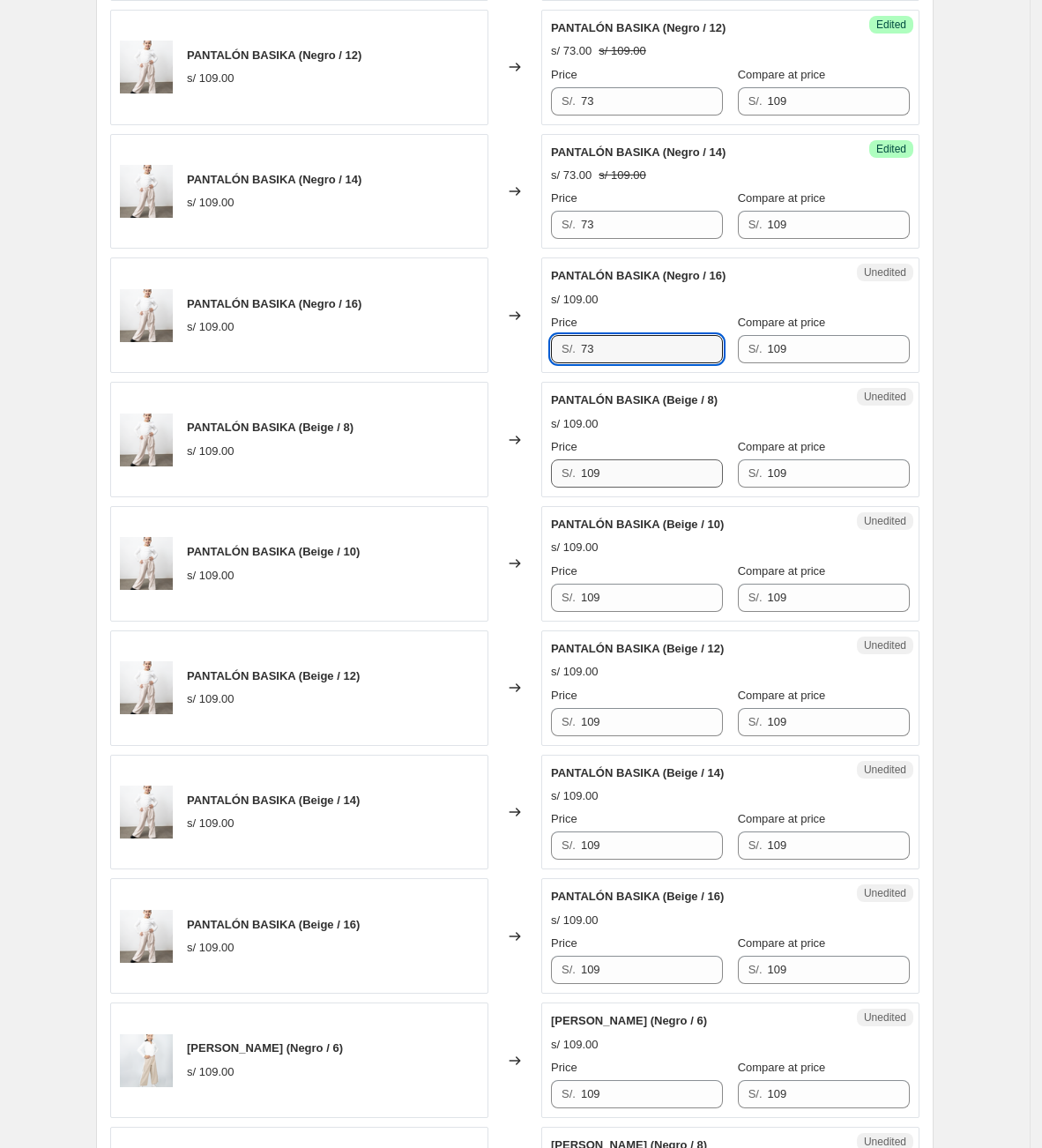
scroll to position [1670, 0]
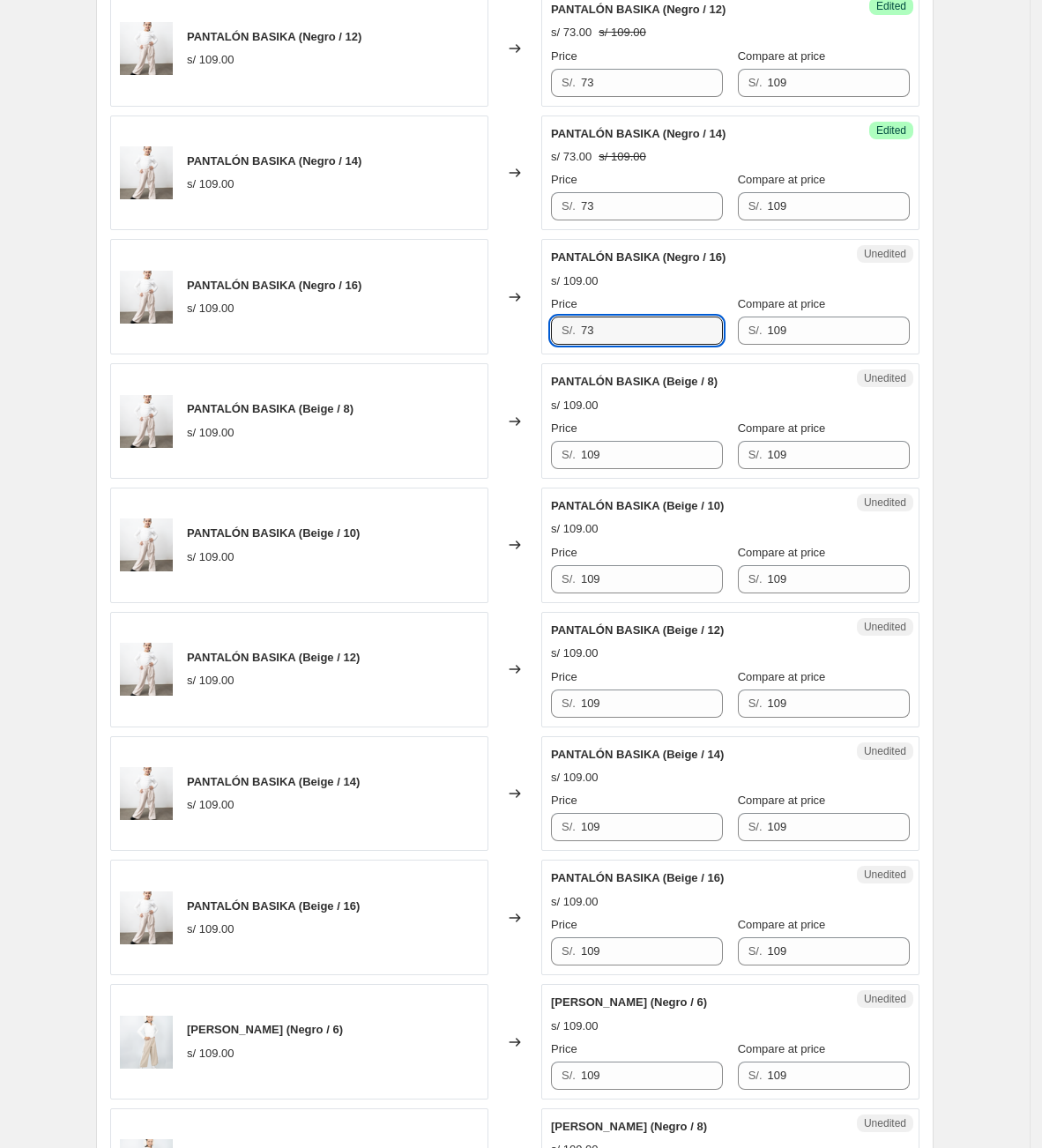
type input "73"
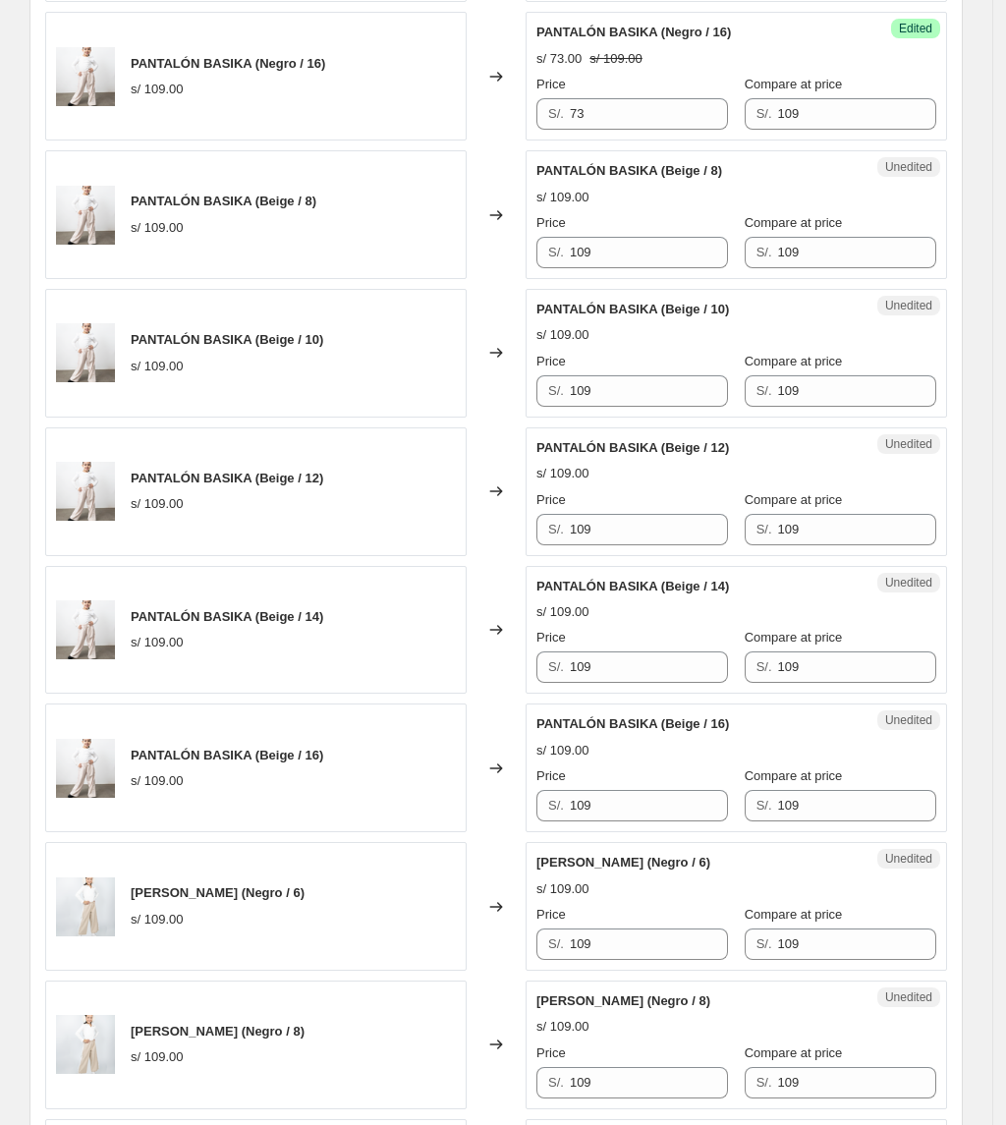
scroll to position [2123, 0]
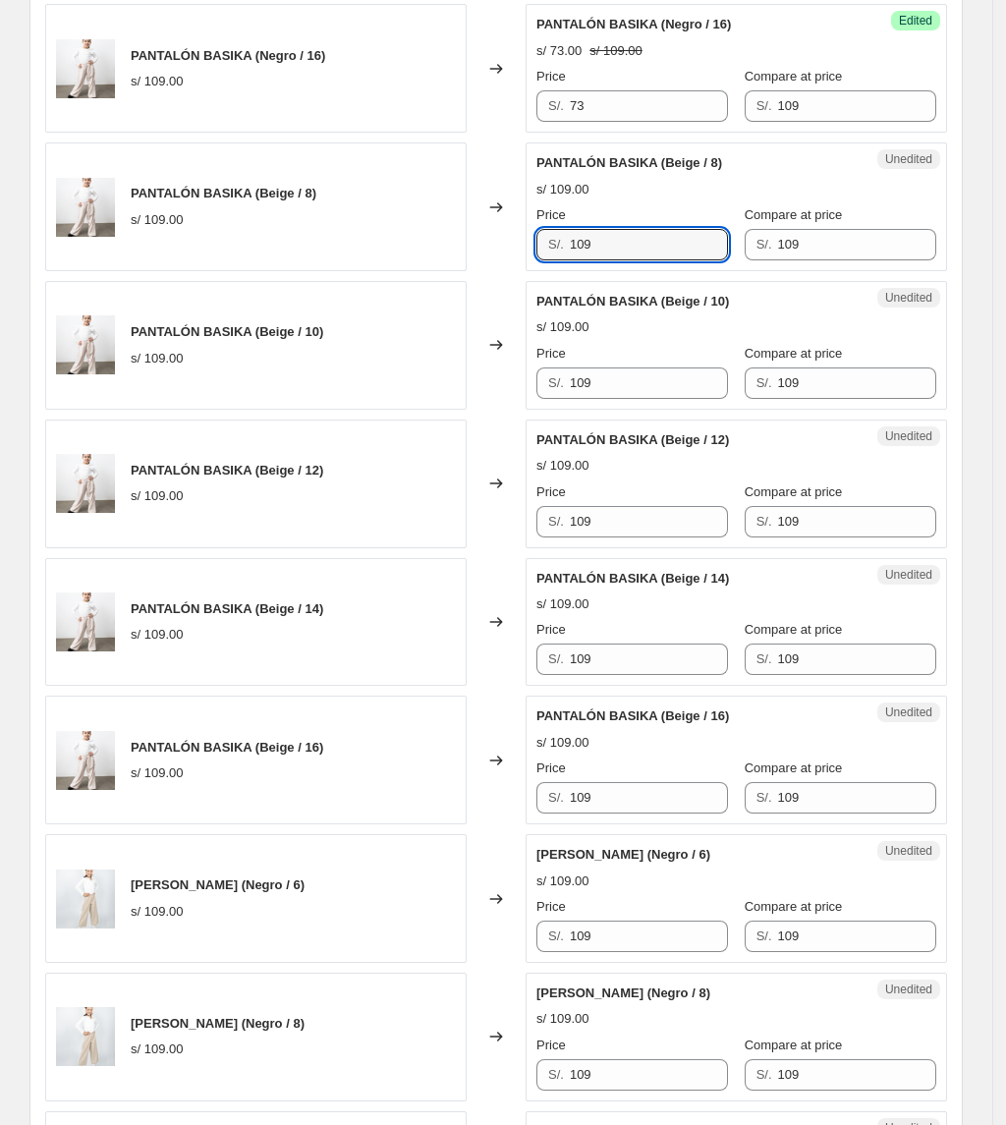
drag, startPoint x: 606, startPoint y: 248, endPoint x: 401, endPoint y: 236, distance: 205.7
click at [403, 236] on div "PANTALÓN BASIKA (Beige / 8) s/ 109.00 Changed to Unedited PANTALÓN BASIKA (Beig…" at bounding box center [496, 206] width 902 height 129
click at [619, 374] on div "Price S/. 109" at bounding box center [632, 371] width 192 height 55
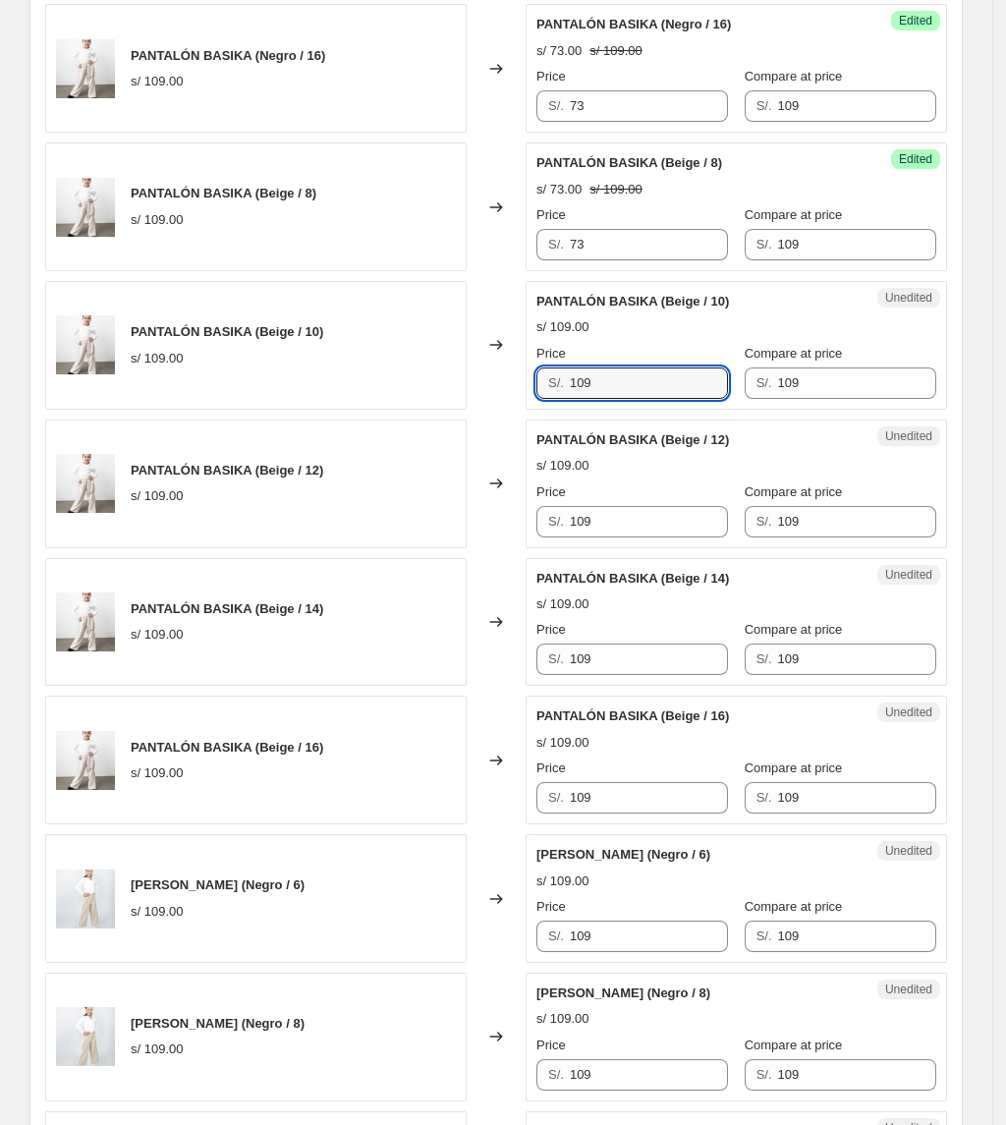
drag, startPoint x: 619, startPoint y: 395, endPoint x: 433, endPoint y: 393, distance: 185.7
click at [436, 393] on div "PANTALÓN BASIKA (Beige / 10) s/ 109.00 Changed to Unedited PANTALÓN BASIKA (Bei…" at bounding box center [496, 345] width 902 height 129
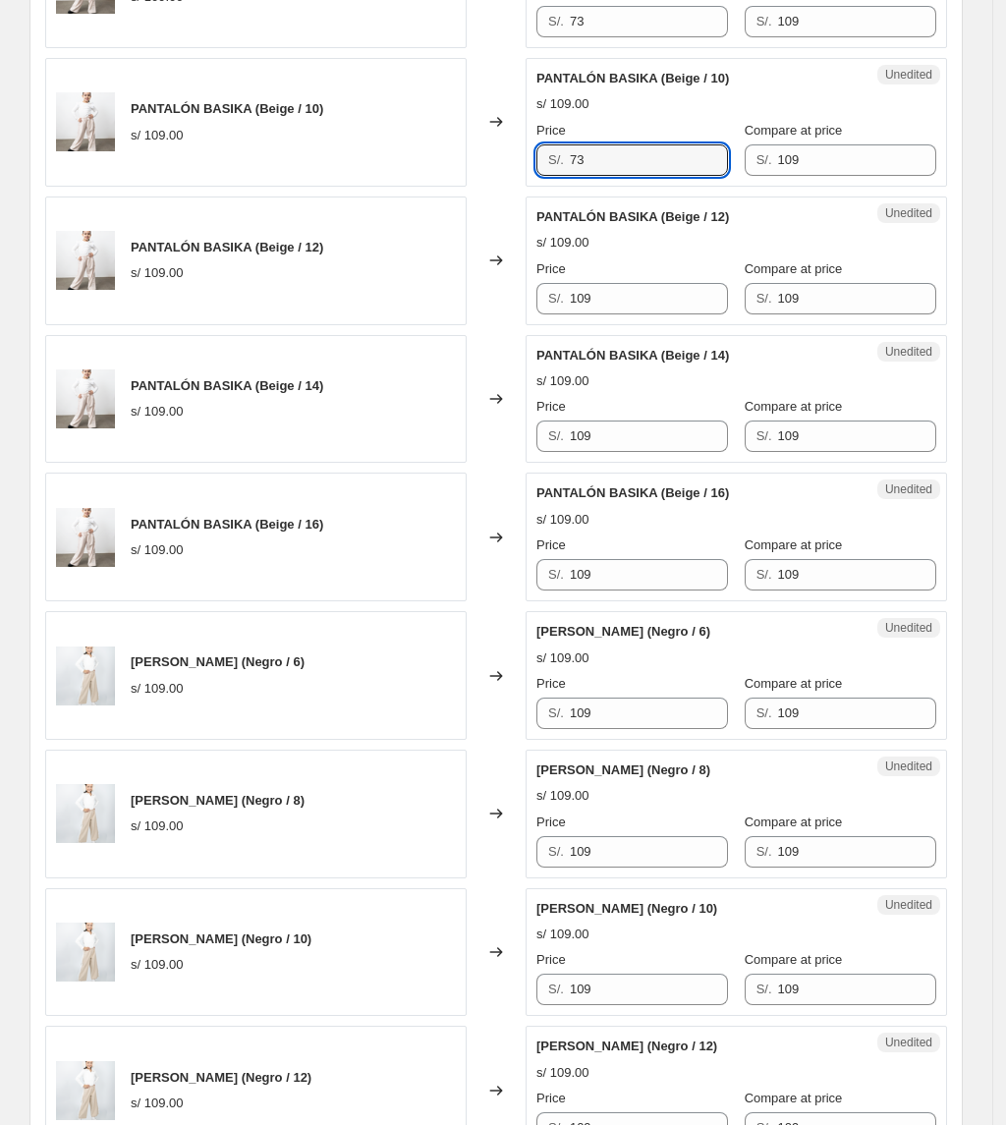
scroll to position [2385, 0]
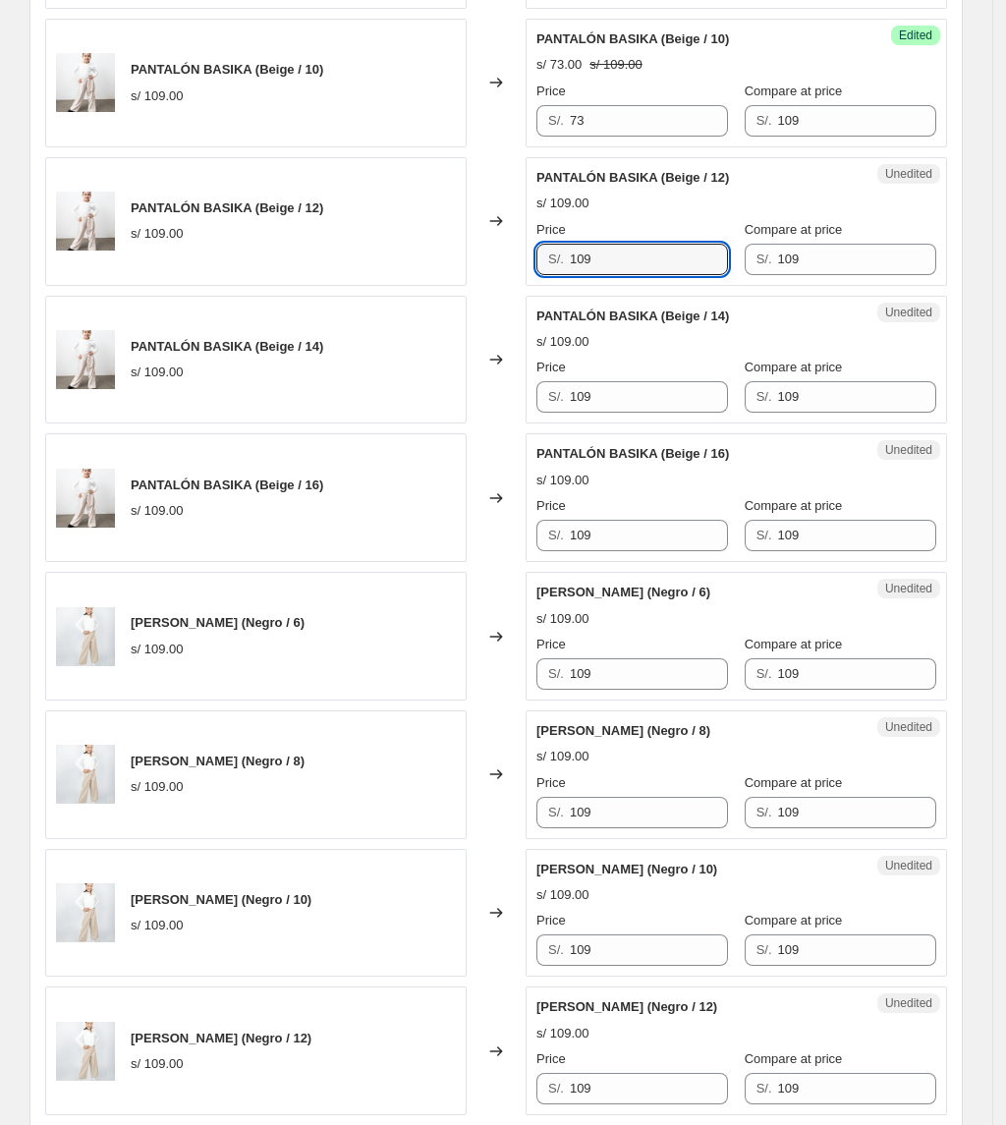
drag, startPoint x: 642, startPoint y: 260, endPoint x: 485, endPoint y: 253, distance: 156.4
click at [492, 252] on div "PANTALÓN BASIKA (Beige / 12) s/ 109.00 Changed to Unedited PANTALÓN BASIKA (Bei…" at bounding box center [496, 221] width 902 height 129
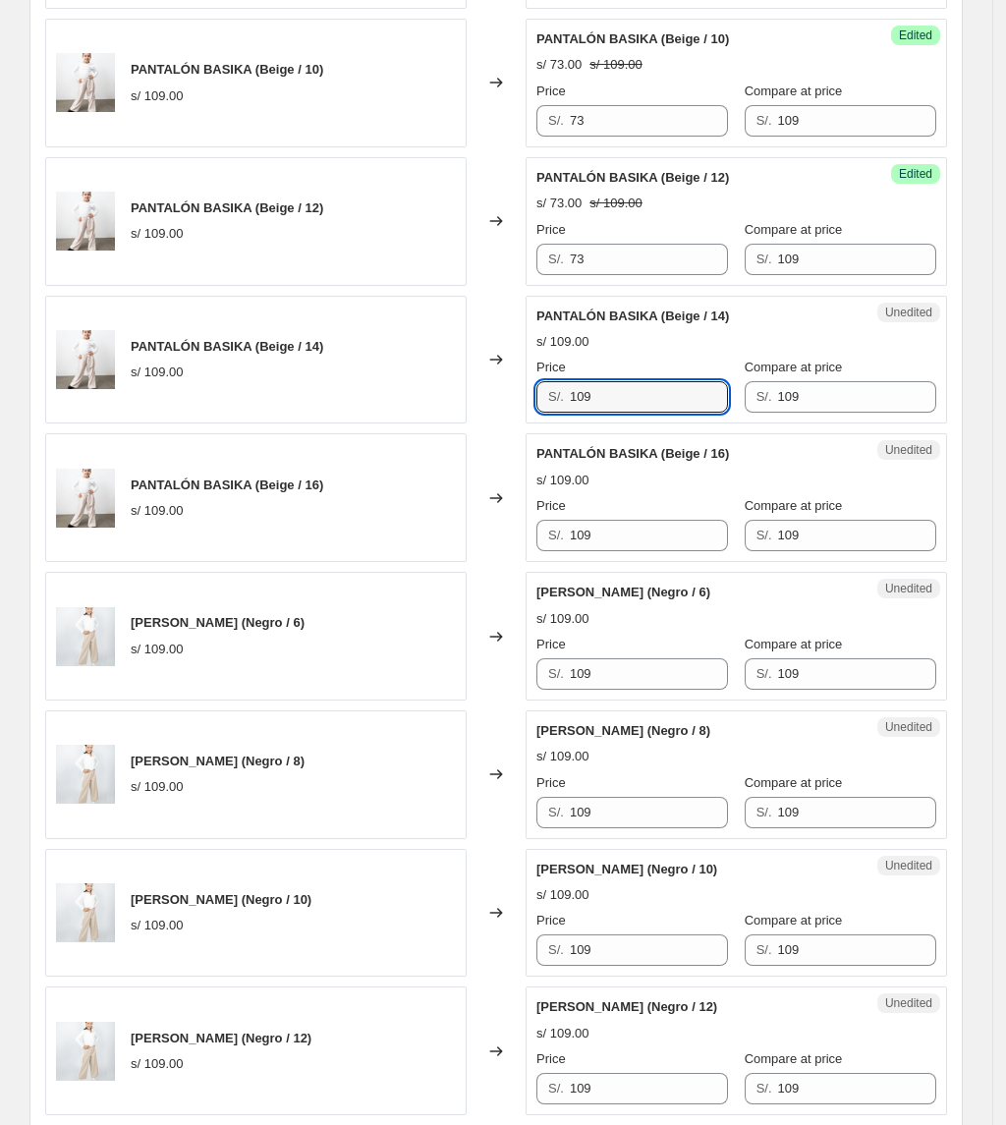
drag, startPoint x: 637, startPoint y: 413, endPoint x: 462, endPoint y: 417, distance: 174.9
click at [469, 417] on div "PANTALÓN BASIKA (Beige / 14) s/ 109.00 Changed to Unedited PANTALÓN BASIKA (Bei…" at bounding box center [496, 360] width 902 height 129
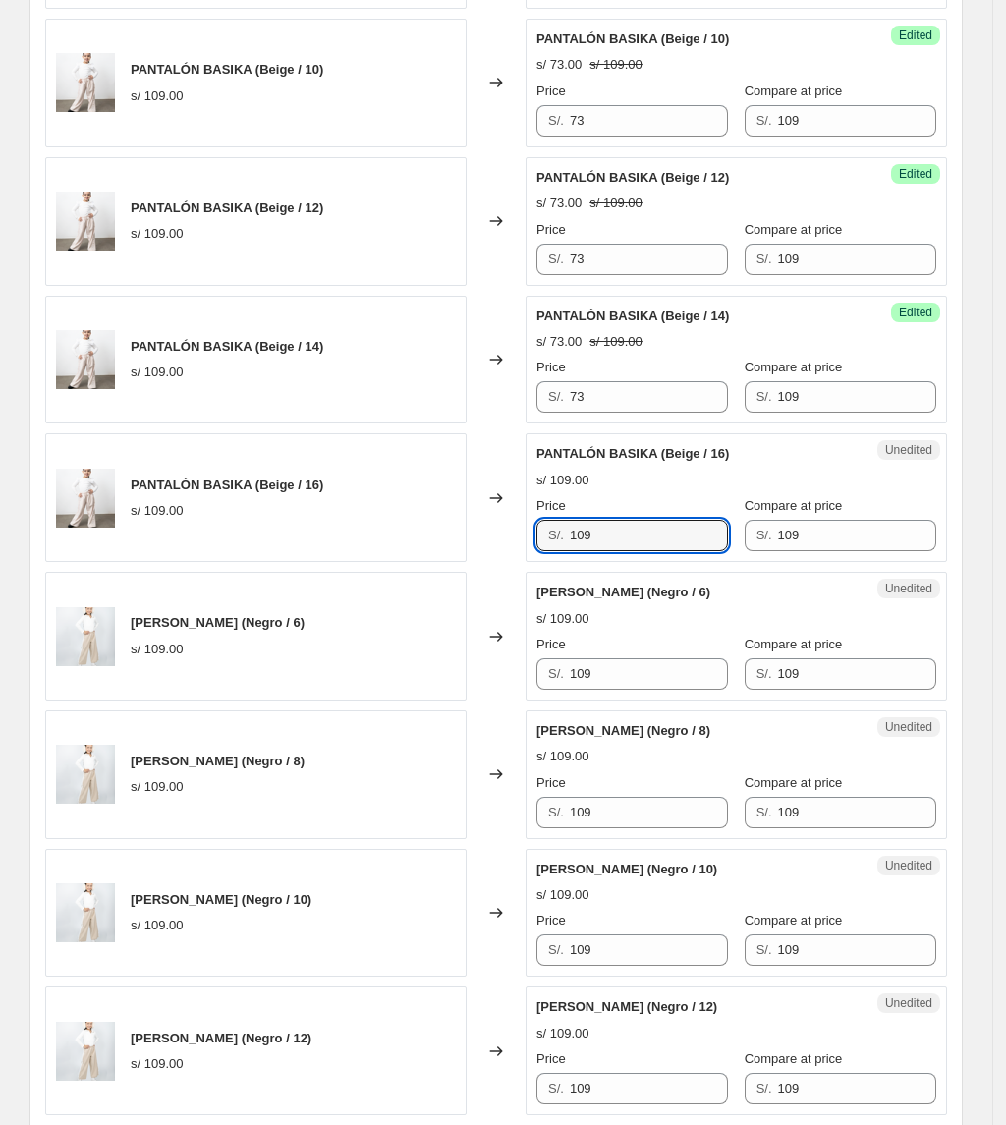
drag, startPoint x: 623, startPoint y: 550, endPoint x: 382, endPoint y: 546, distance: 240.7
click at [393, 548] on div "PANTALÓN BASIKA (Beige / 16) s/ 109.00 Changed to Unedited PANTALÓN BASIKA (Bei…" at bounding box center [496, 497] width 902 height 129
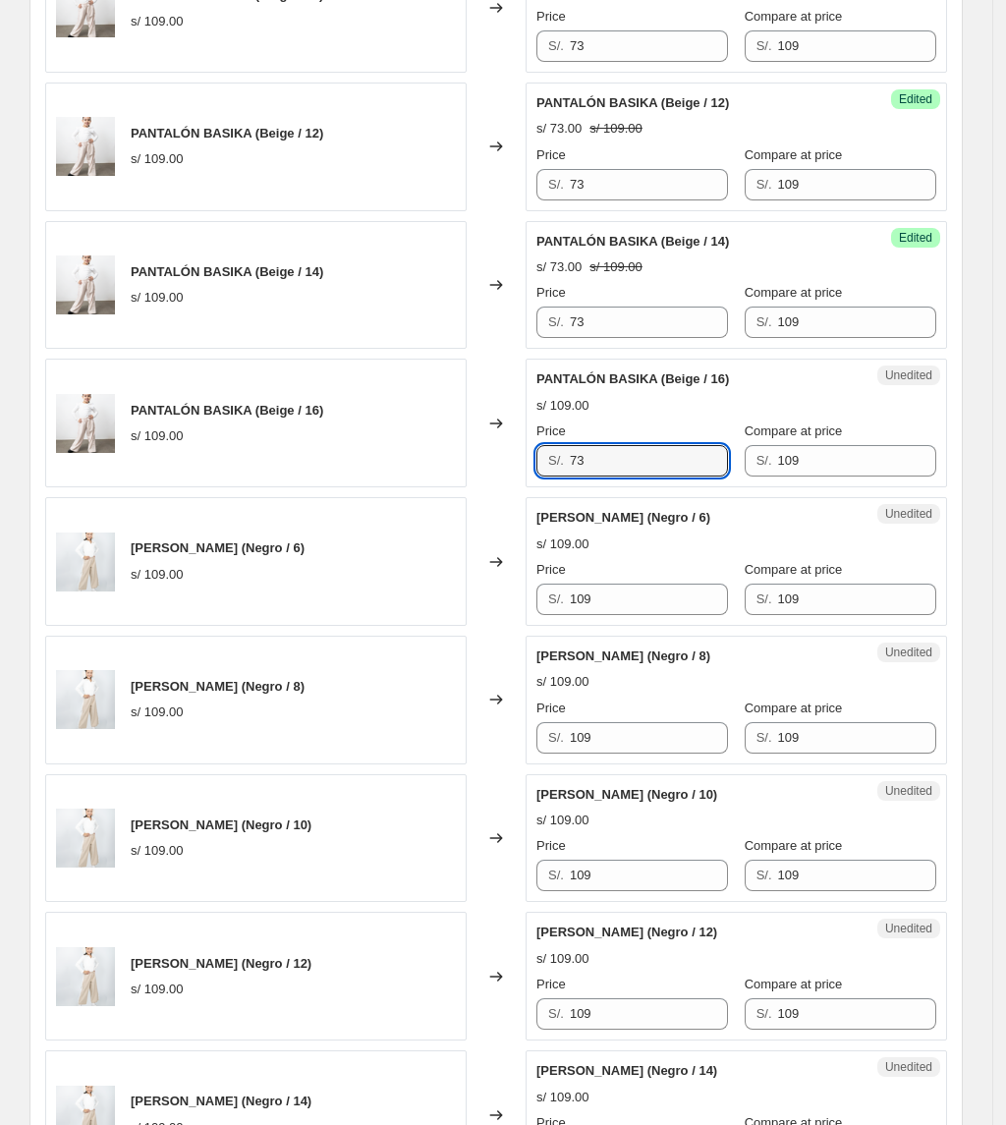
scroll to position [2516, 0]
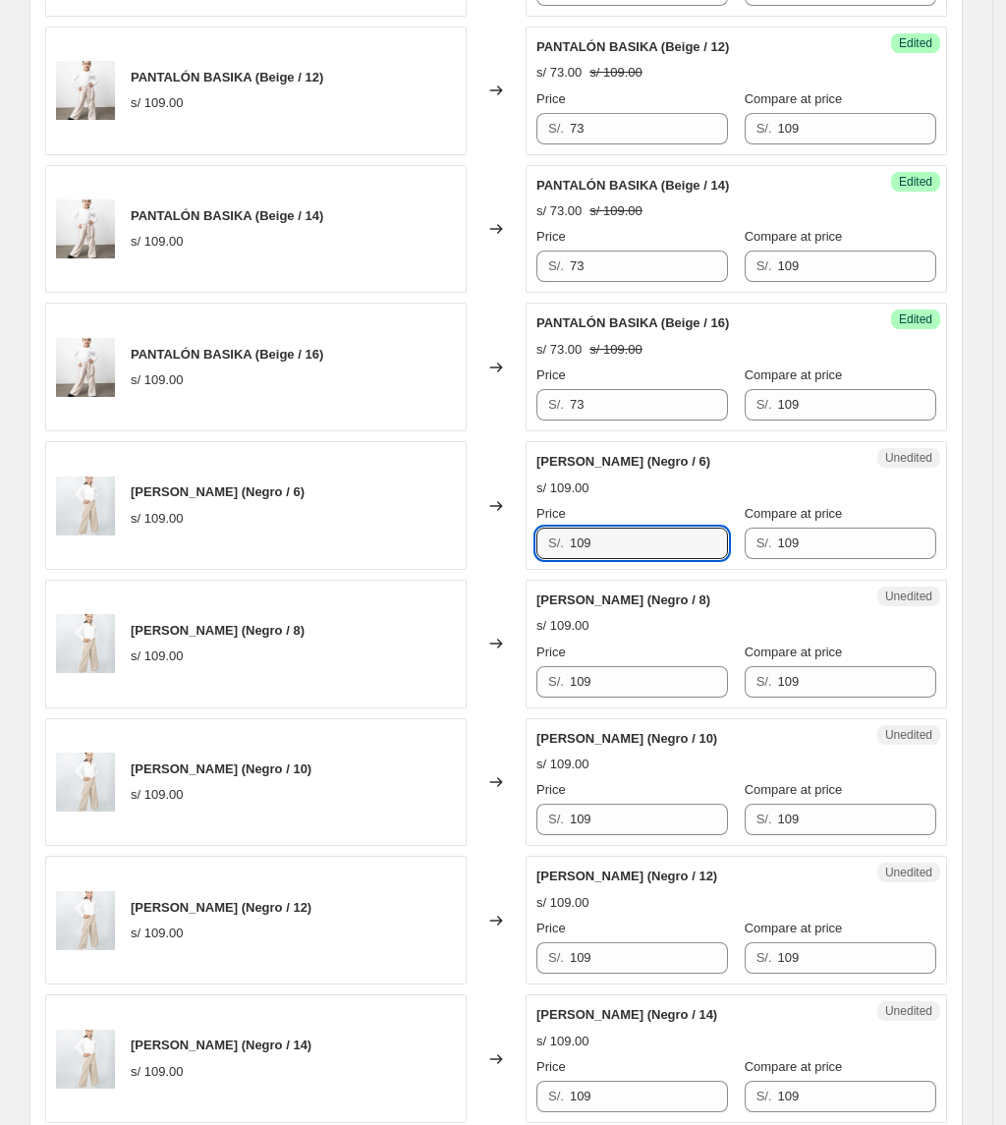
drag, startPoint x: 664, startPoint y: 556, endPoint x: 500, endPoint y: 536, distance: 165.2
click at [500, 536] on div "[PERSON_NAME] (Negro / 6) s/ 109.00 Changed to Unedited [PERSON_NAME] (Negro / …" at bounding box center [496, 505] width 902 height 129
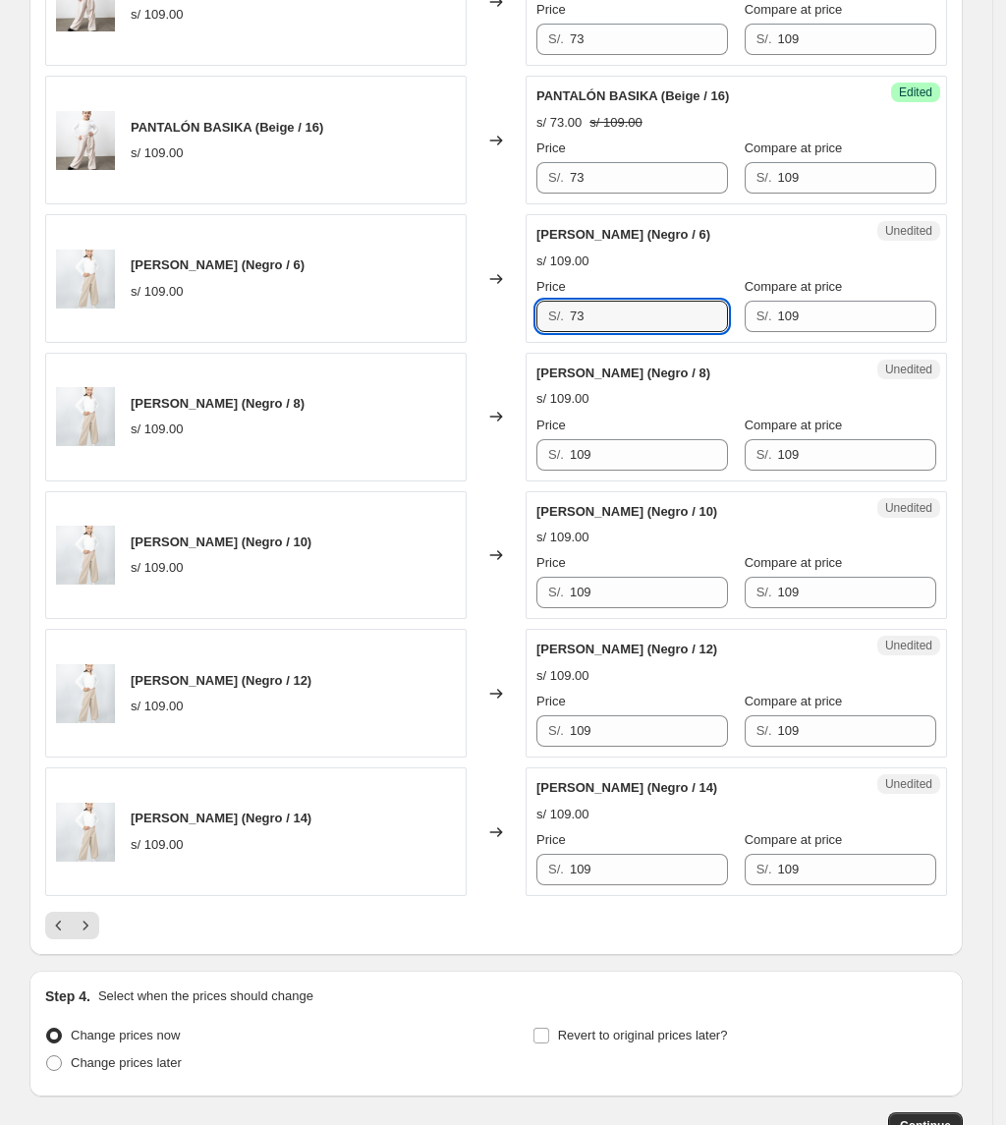
scroll to position [2778, 0]
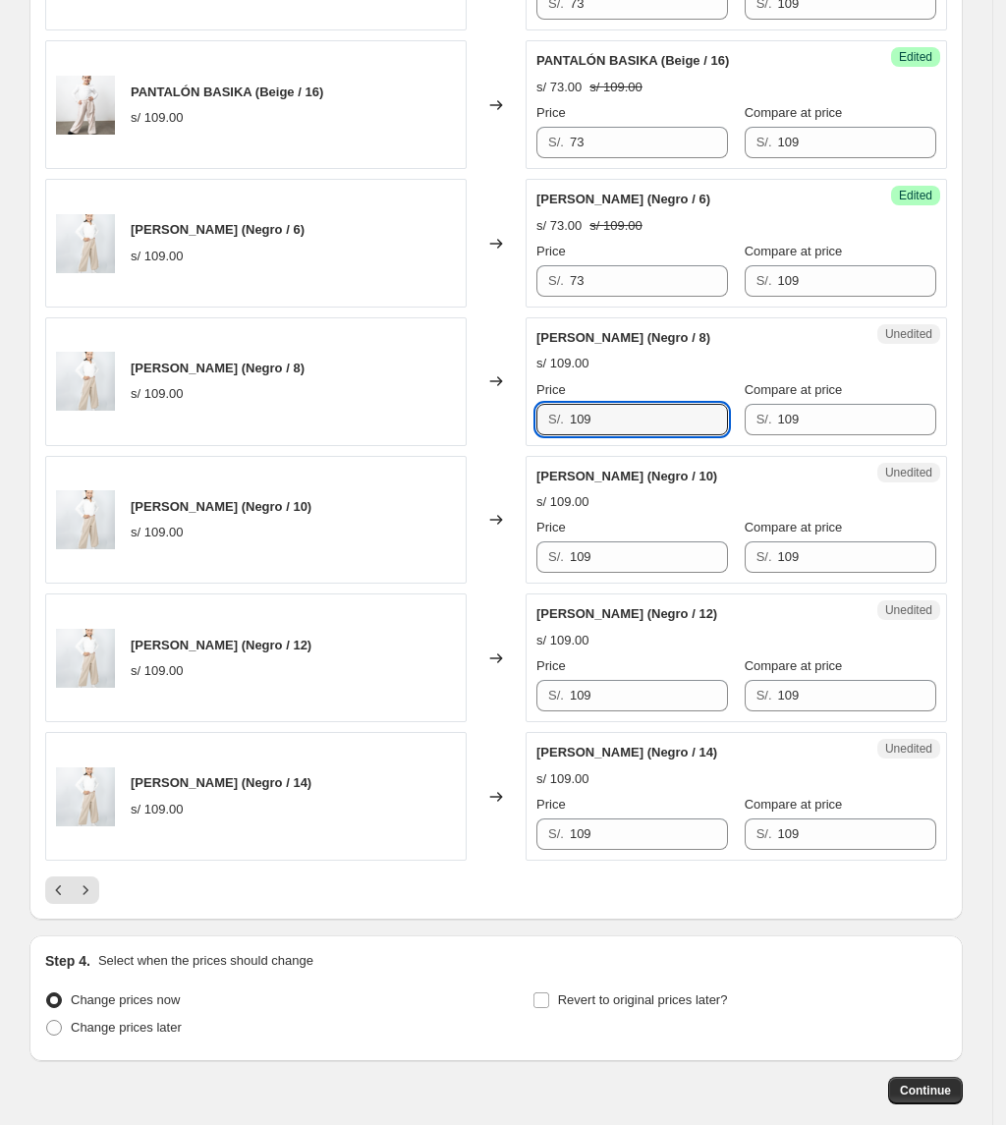
drag, startPoint x: 629, startPoint y: 428, endPoint x: 493, endPoint y: 433, distance: 135.7
click at [493, 433] on div "[PERSON_NAME] (Negro / 8) s/ 109.00 Changed to Unedited [PERSON_NAME] (Negro / …" at bounding box center [496, 381] width 902 height 129
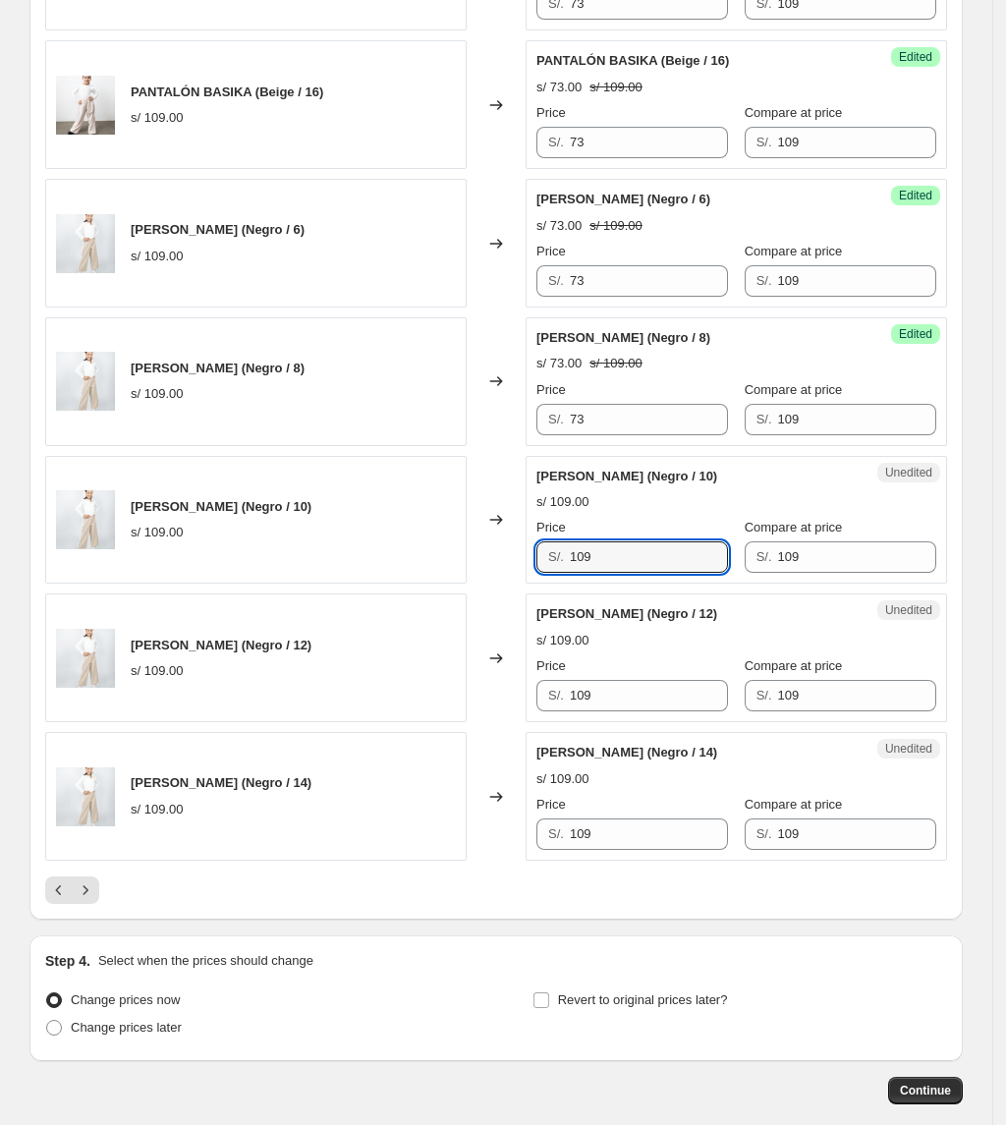
drag, startPoint x: 626, startPoint y: 570, endPoint x: 469, endPoint y: 582, distance: 157.6
click at [449, 567] on div "[PERSON_NAME] (Negro / 10) s/ 109.00 Changed to Unedited [PERSON_NAME] (Negro /…" at bounding box center [496, 520] width 902 height 129
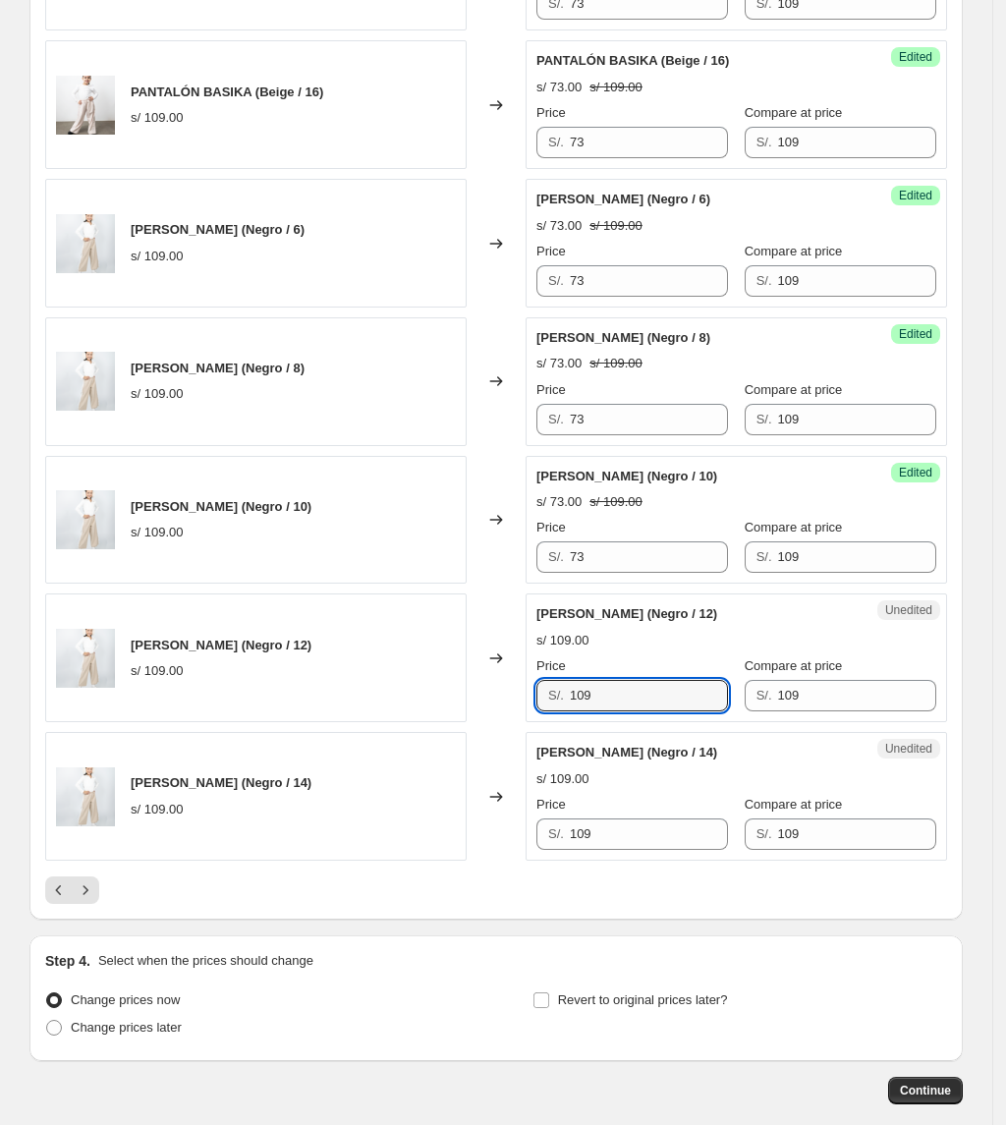
drag, startPoint x: 629, startPoint y: 697, endPoint x: 507, endPoint y: 692, distance: 121.9
click at [507, 692] on div "[PERSON_NAME] (Negro / 12) s/ 109.00 Changed to Unedited [PERSON_NAME] (Negro /…" at bounding box center [496, 657] width 902 height 129
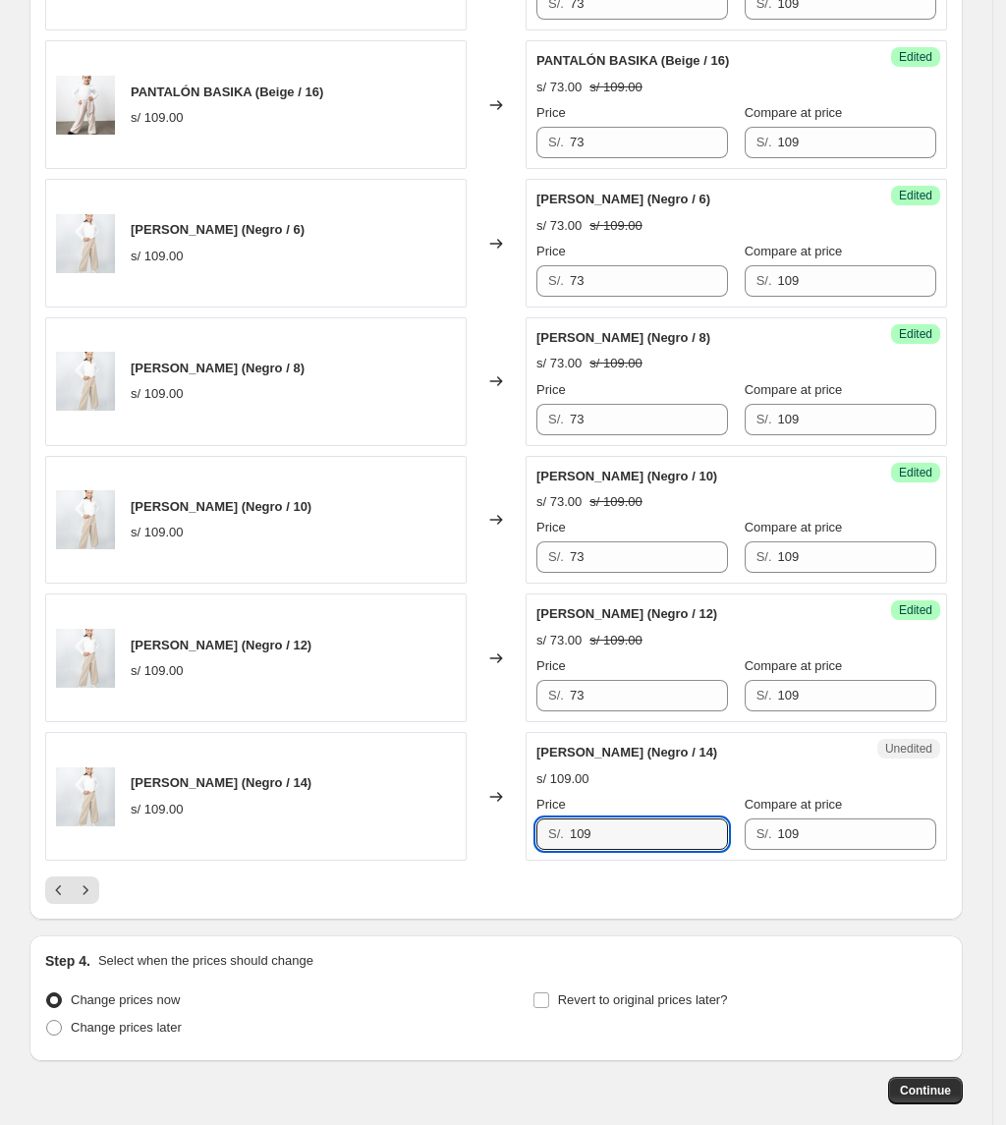
drag, startPoint x: 630, startPoint y: 843, endPoint x: 402, endPoint y: 806, distance: 231.0
click at [472, 830] on div "[PERSON_NAME] (Negro / 14) s/ 109.00 Changed to Unedited [PERSON_NAME] (Negro /…" at bounding box center [496, 796] width 902 height 129
click at [91, 897] on icon "Next" at bounding box center [86, 890] width 20 height 20
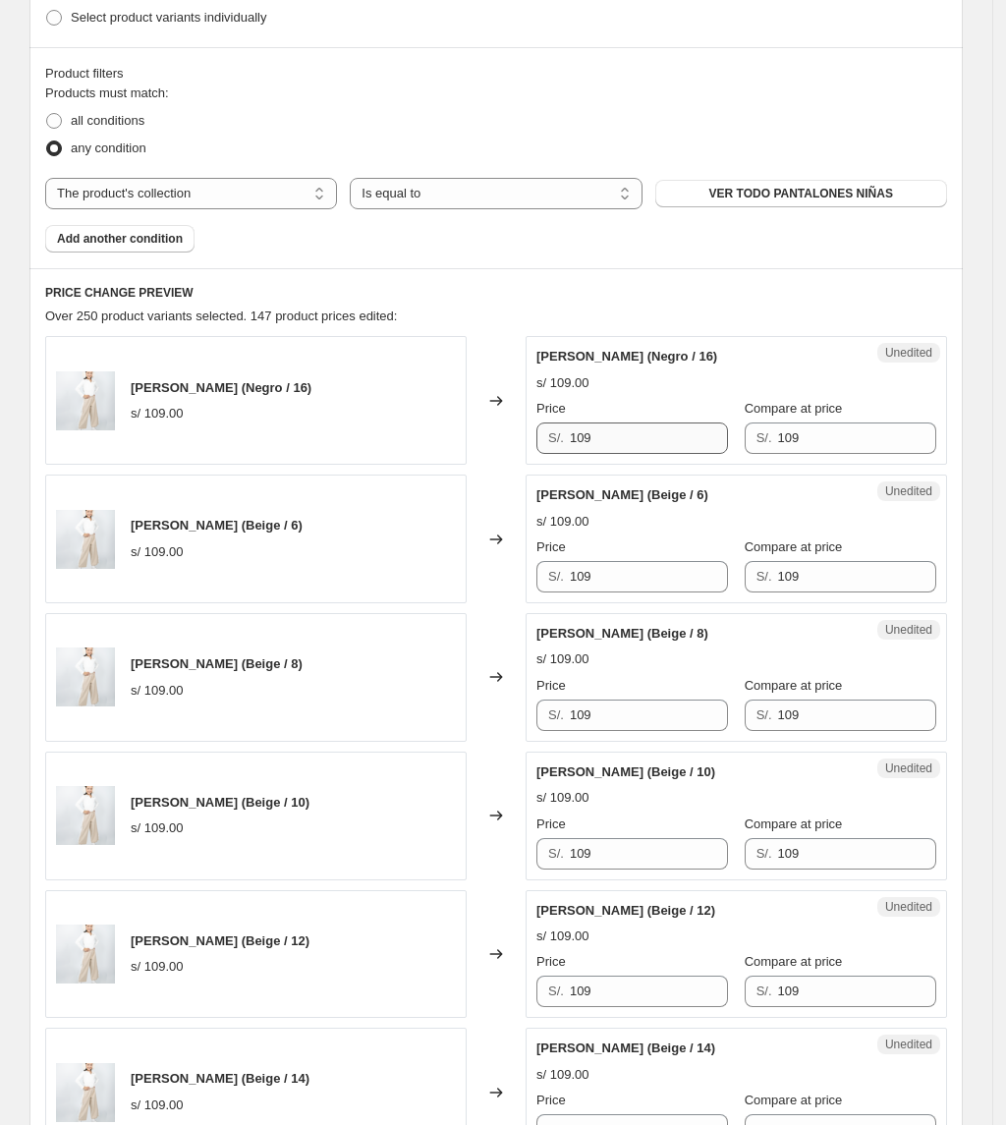
scroll to position [551, 0]
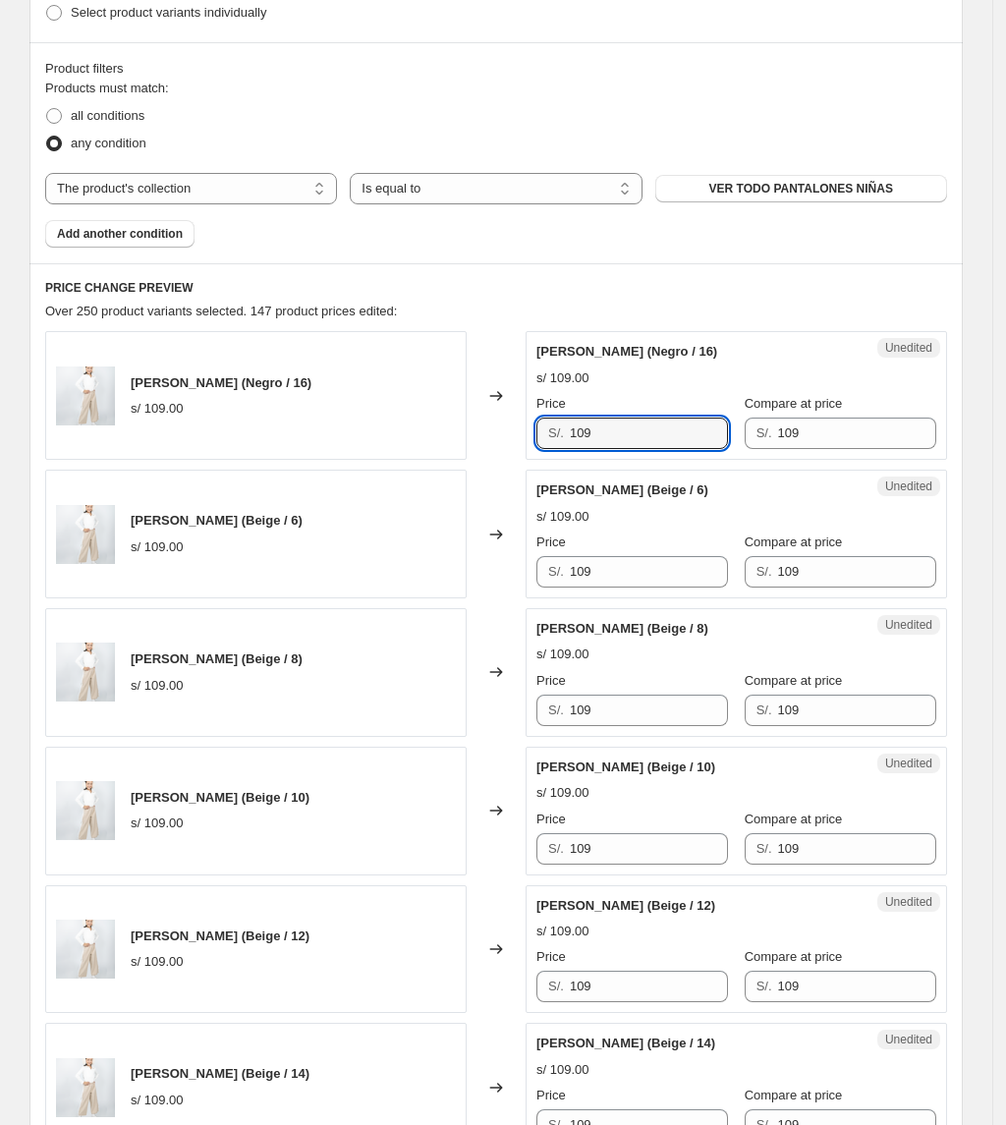
drag, startPoint x: 633, startPoint y: 433, endPoint x: 315, endPoint y: 434, distance: 317.3
click at [315, 434] on div "[PERSON_NAME] (Negro / 16) s/ 109.00 Changed to Unedited [PERSON_NAME] (Negro /…" at bounding box center [496, 395] width 902 height 129
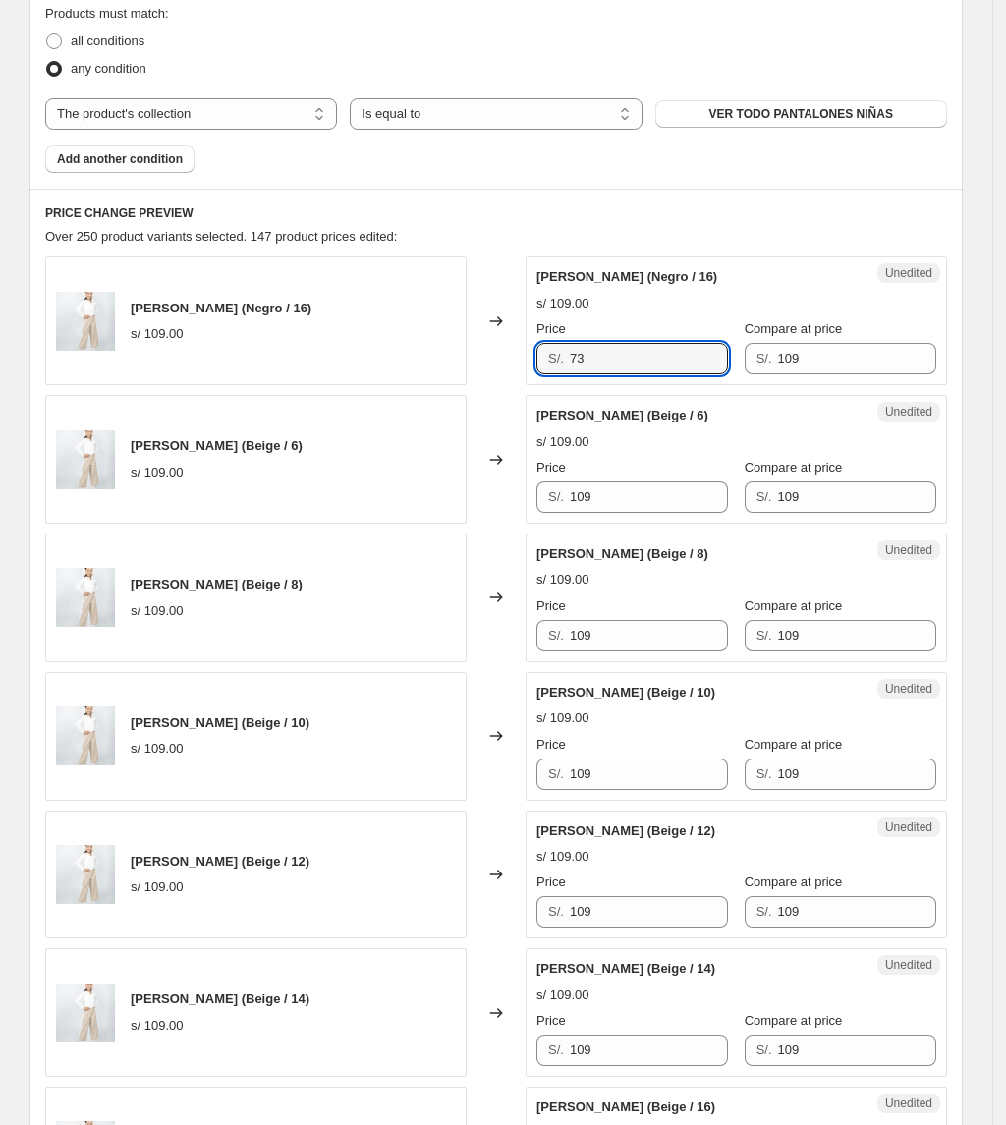
scroll to position [682, 0]
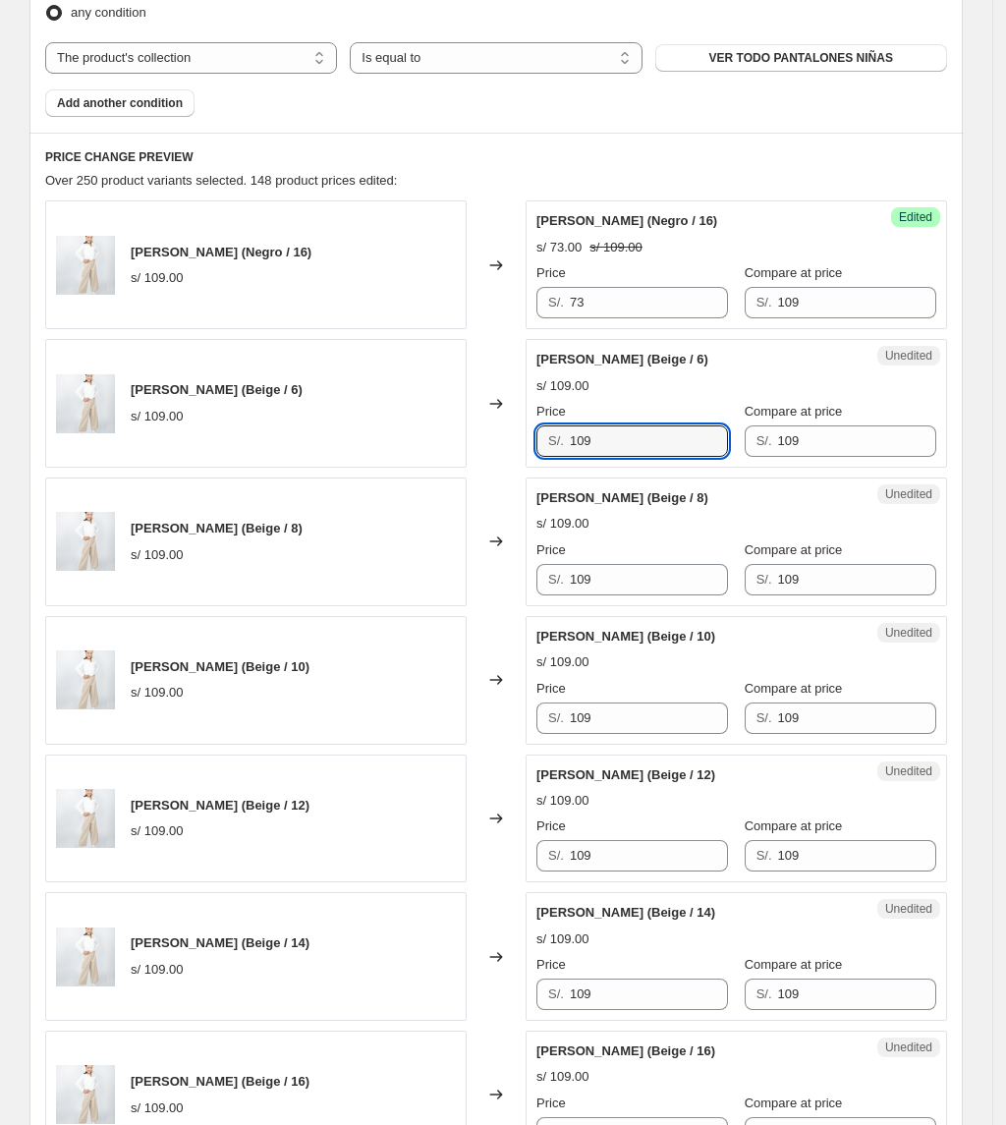
drag, startPoint x: 619, startPoint y: 430, endPoint x: 344, endPoint y: 449, distance: 275.7
click at [344, 449] on div "[PERSON_NAME] (Beige / 6) s/ 109.00 Changed to Unedited [PERSON_NAME] (Beige / …" at bounding box center [496, 403] width 902 height 129
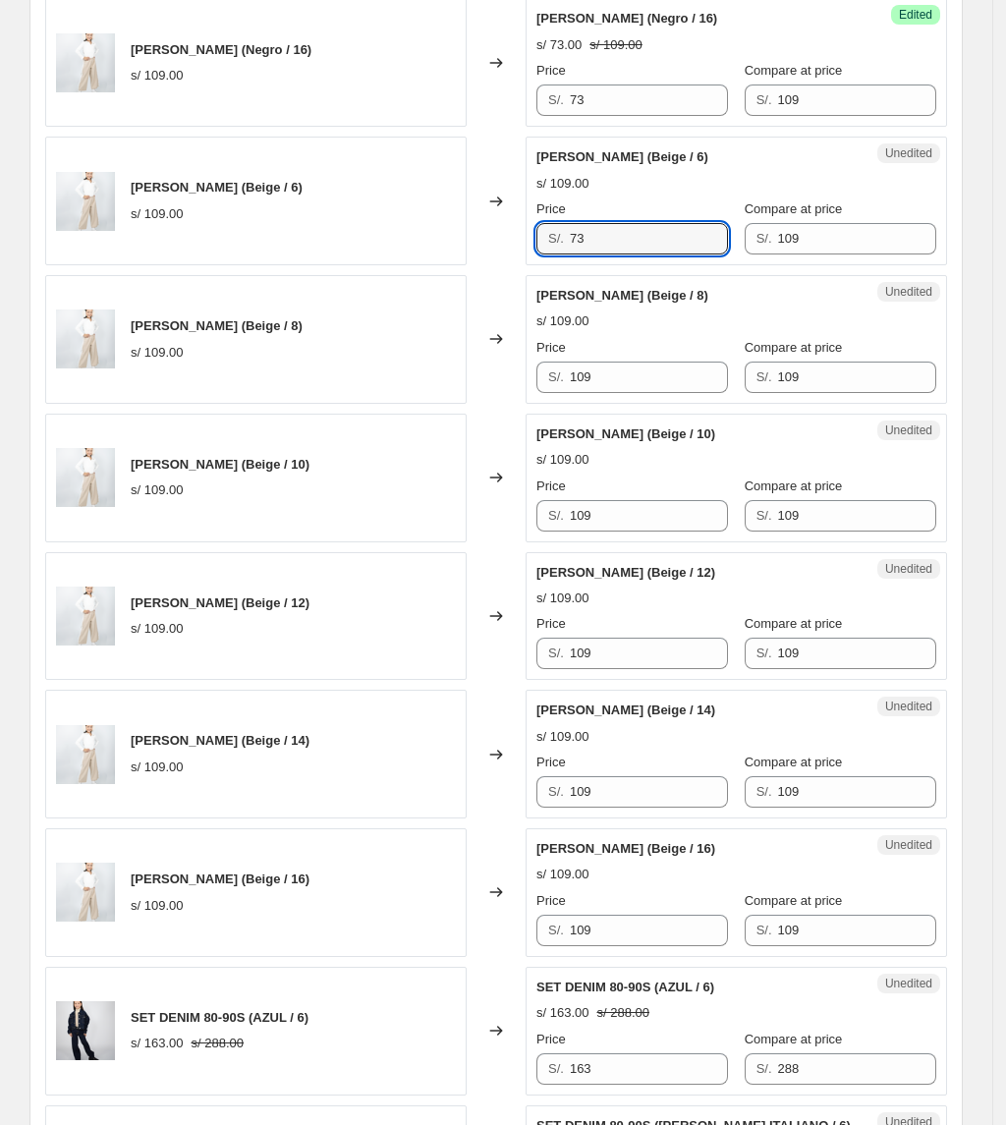
scroll to position [944, 0]
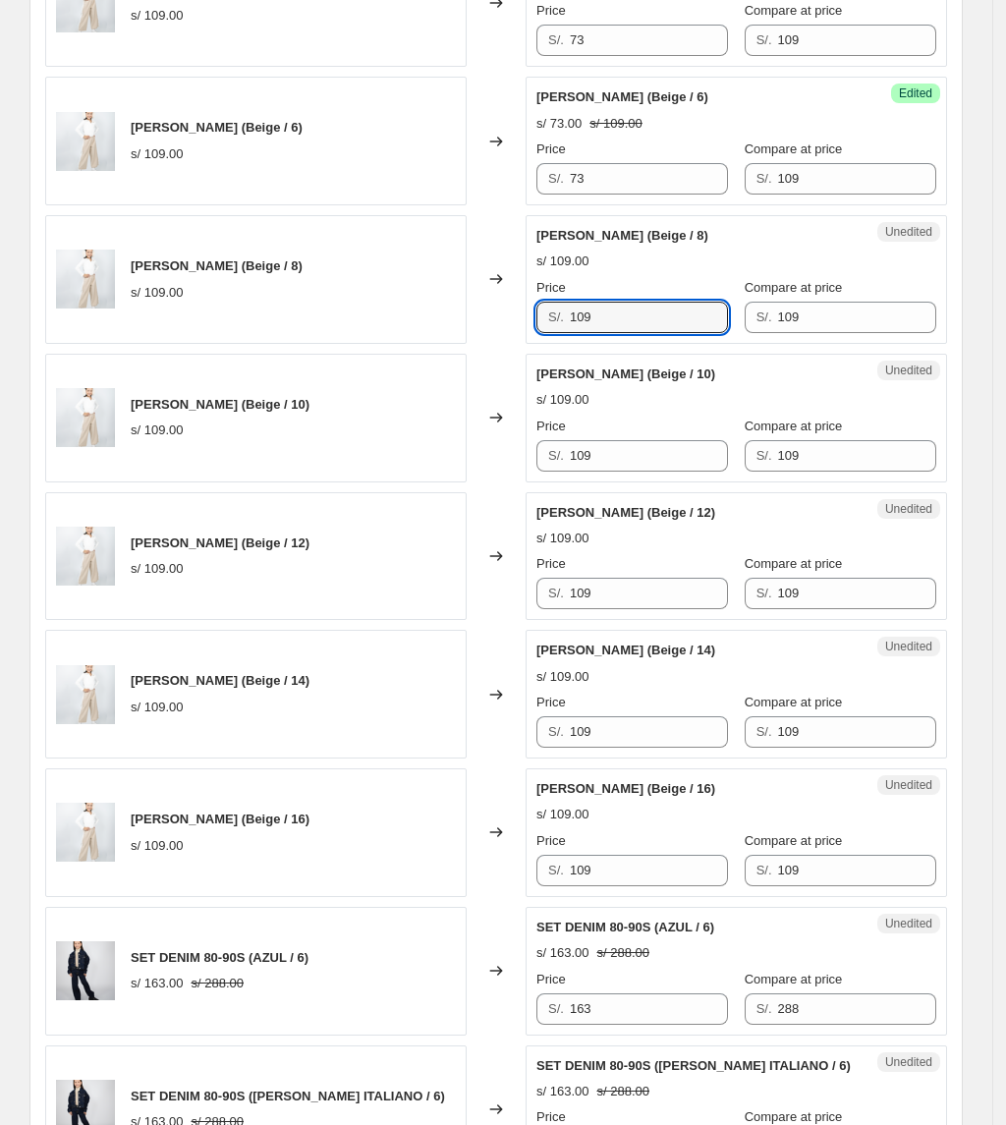
drag, startPoint x: 627, startPoint y: 319, endPoint x: 472, endPoint y: 334, distance: 155.9
click at [456, 323] on div "[PERSON_NAME] (Beige / 8) s/ 109.00 Changed to Unedited [PERSON_NAME] (Beige / …" at bounding box center [496, 279] width 902 height 129
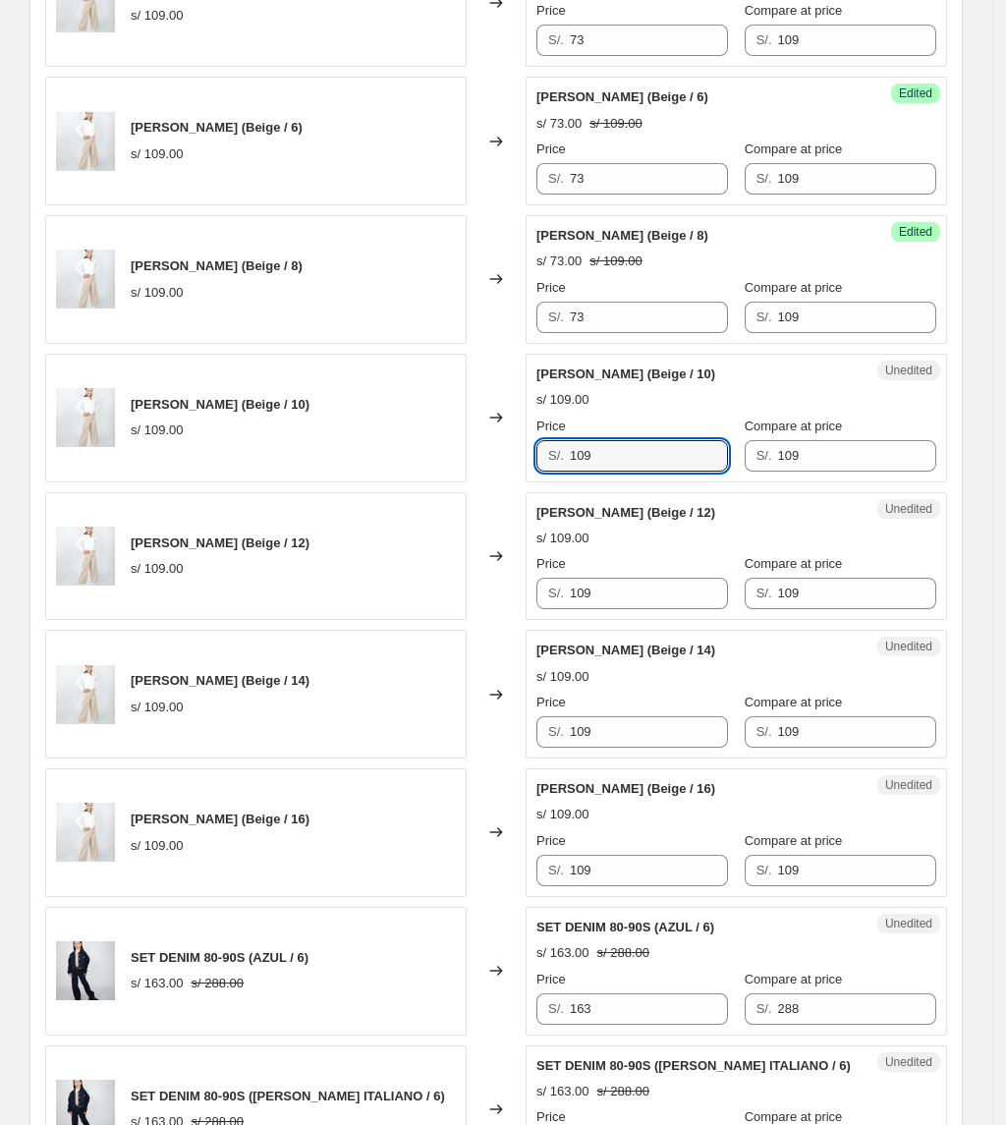
drag, startPoint x: 614, startPoint y: 456, endPoint x: 441, endPoint y: 457, distance: 172.9
click at [441, 457] on div "[PERSON_NAME] (Beige / 10) s/ 109.00 Changed to Unedited [PERSON_NAME] (Beige /…" at bounding box center [496, 418] width 902 height 129
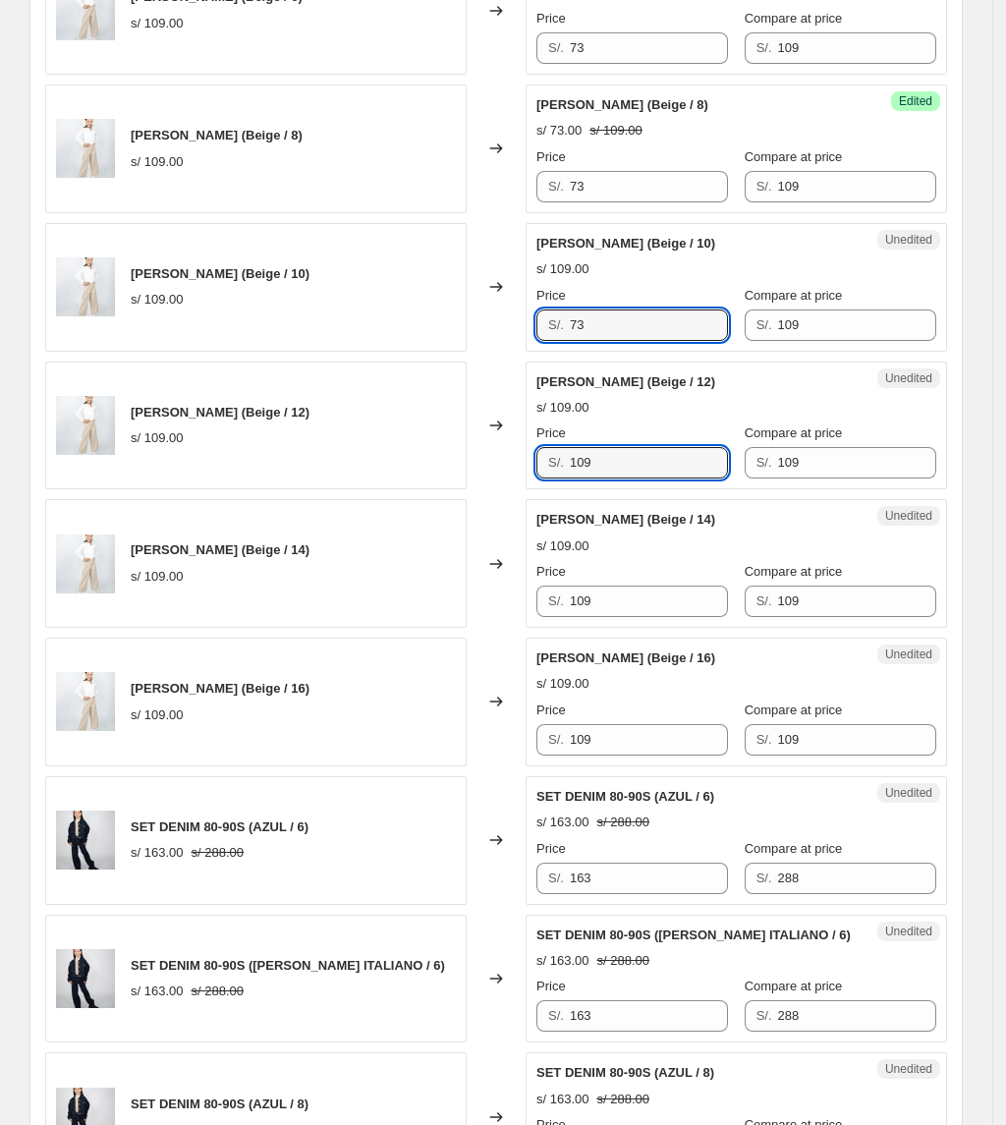
drag, startPoint x: 627, startPoint y: 466, endPoint x: 487, endPoint y: 497, distance: 143.0
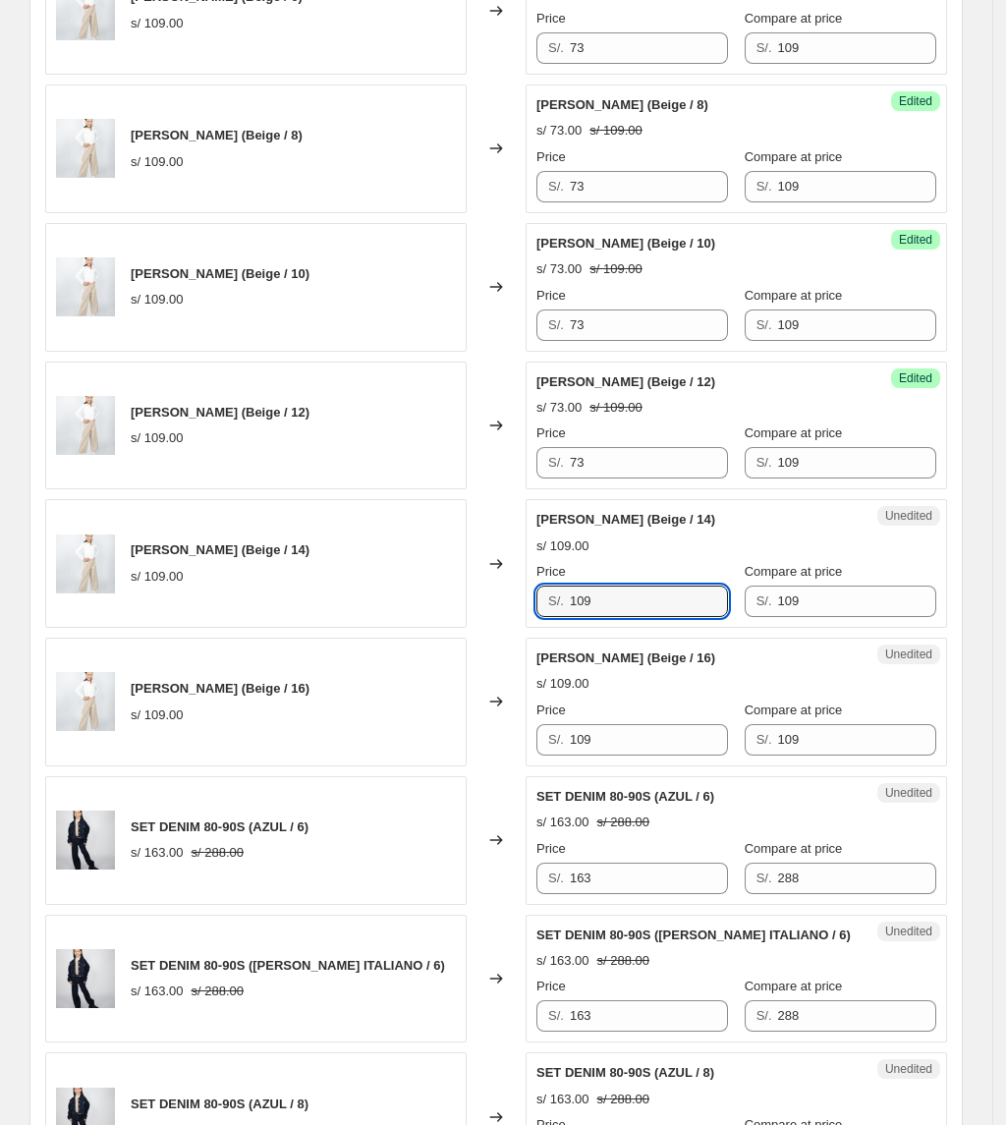
drag, startPoint x: 611, startPoint y: 607, endPoint x: 438, endPoint y: 611, distance: 173.0
click at [453, 622] on div "[PERSON_NAME] (Beige / 14) s/ 109.00 Changed to Unedited [PERSON_NAME] (Beige /…" at bounding box center [496, 563] width 902 height 129
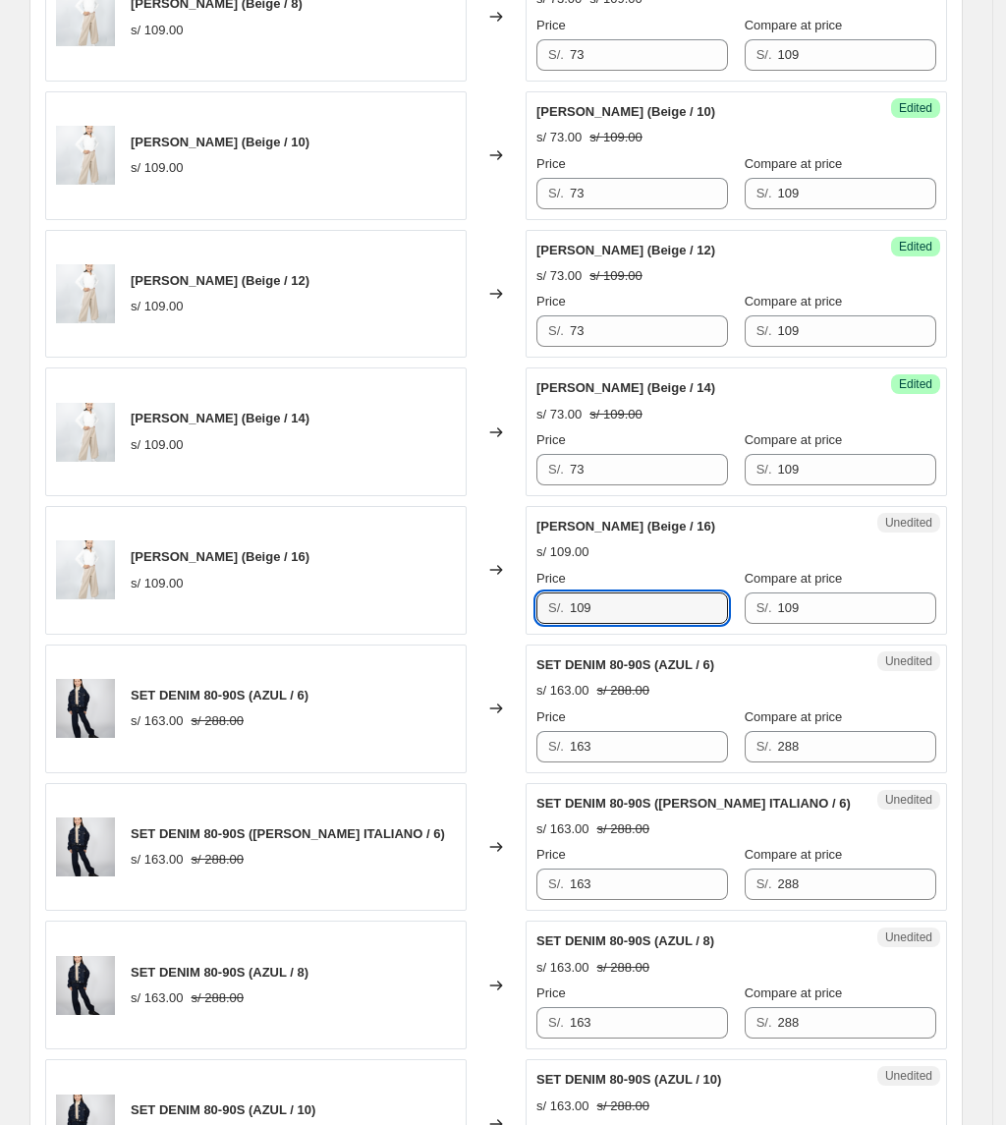
drag, startPoint x: 637, startPoint y: 610, endPoint x: 399, endPoint y: 570, distance: 241.1
click at [503, 601] on div "[PERSON_NAME] (Beige / 16) s/ 109.00 Changed to Unedited [PERSON_NAME] (Beige /…" at bounding box center [496, 570] width 902 height 129
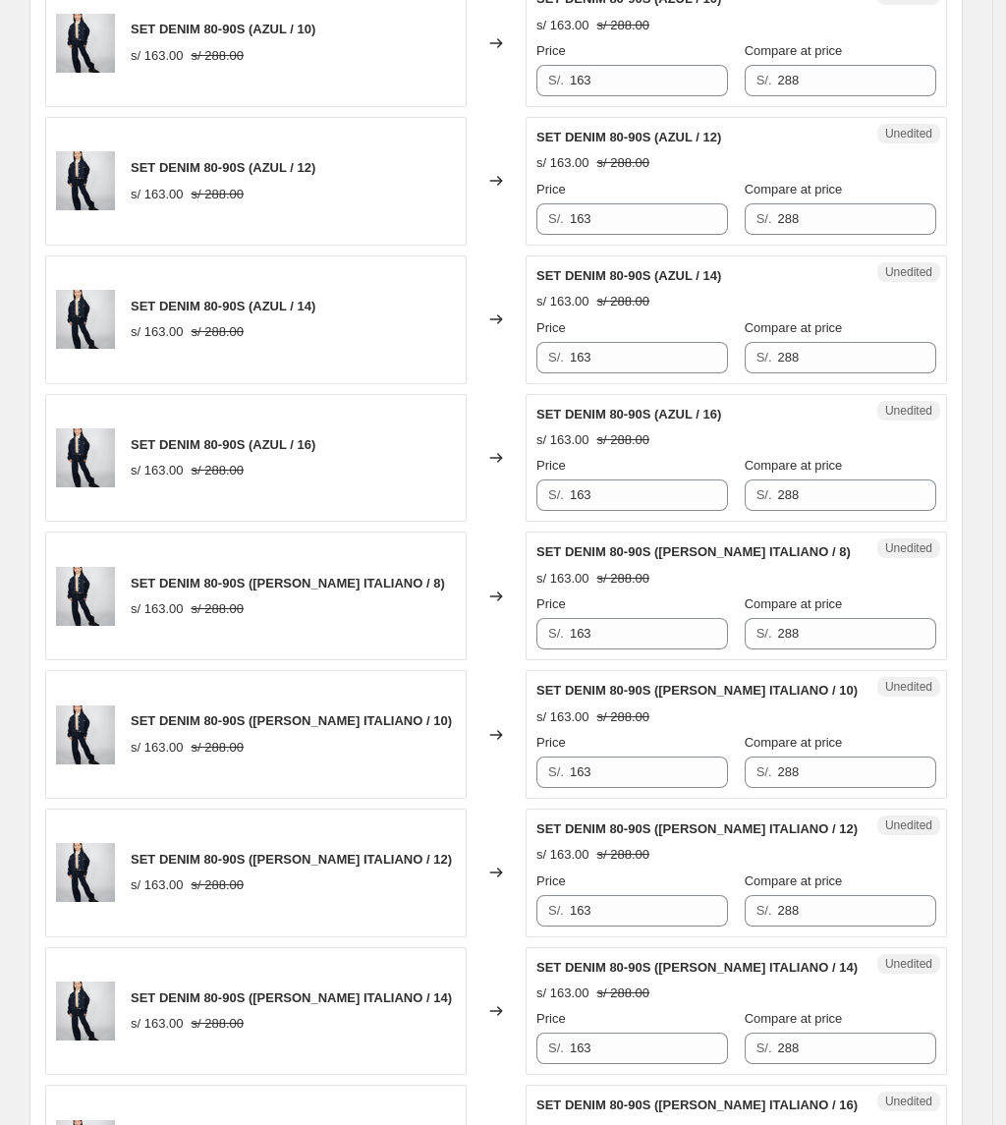
scroll to position [2778, 0]
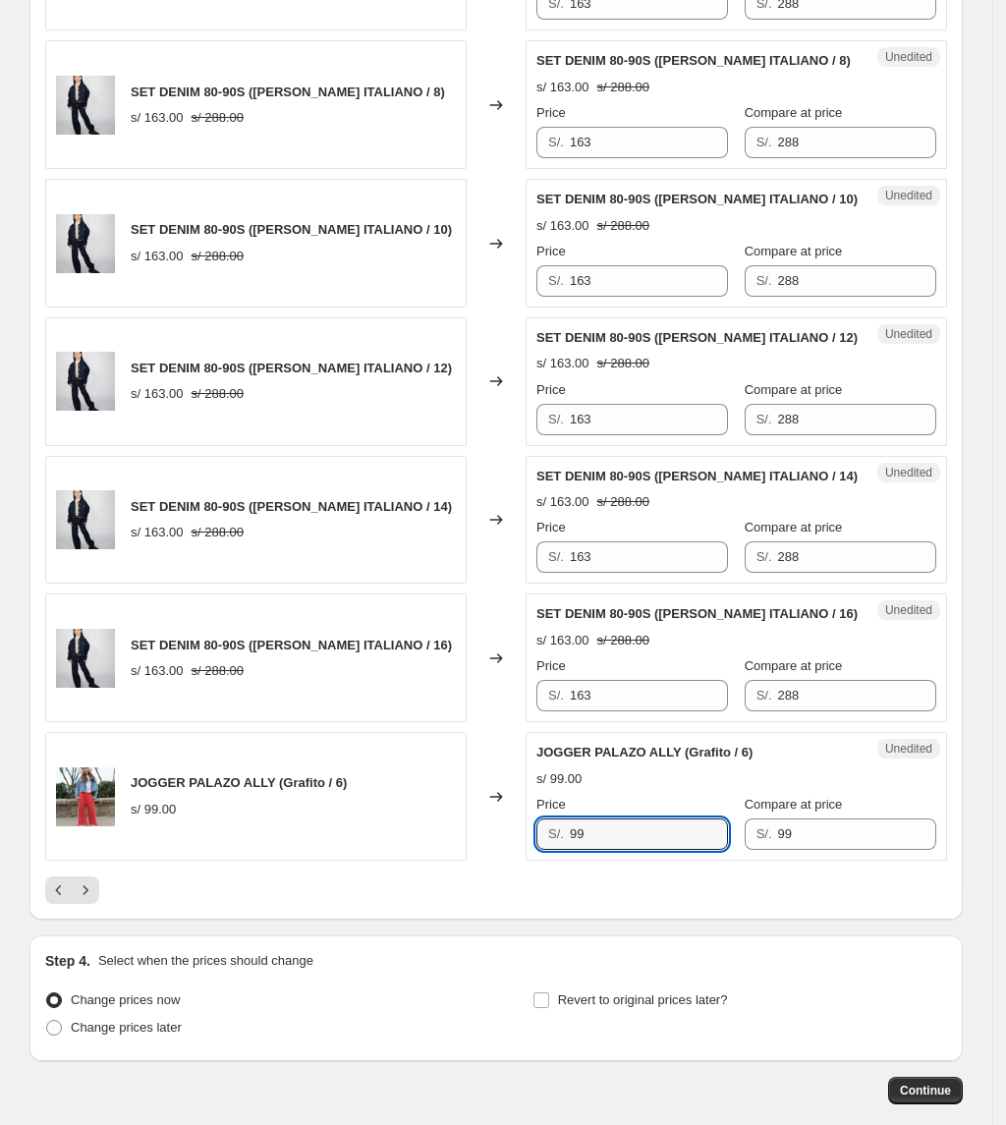
drag, startPoint x: 680, startPoint y: 857, endPoint x: 244, endPoint y: 862, distance: 436.2
click at [244, 861] on div "JOGGER PALAZO ALLY (Grafito / 6) s/ 99.00 Changed to Unedited JOGGER PALAZO ALL…" at bounding box center [496, 796] width 902 height 129
drag, startPoint x: 673, startPoint y: 827, endPoint x: 646, endPoint y: 835, distance: 27.7
click at [669, 814] on div "Price" at bounding box center [632, 805] width 192 height 20
drag, startPoint x: 646, startPoint y: 835, endPoint x: 505, endPoint y: 851, distance: 142.3
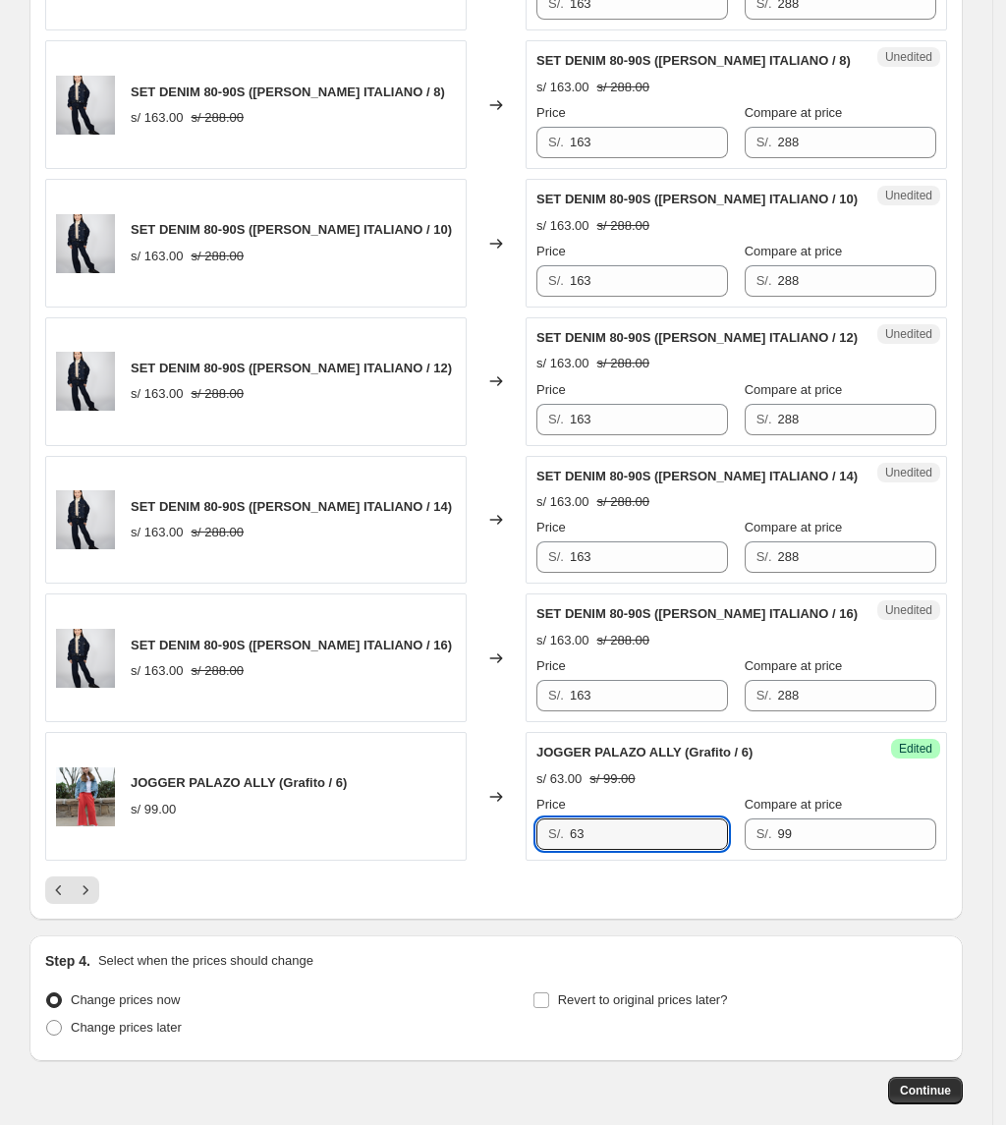
click at [505, 851] on div "JOGGER PALAZO ALLY (Grafito / 6) s/ 99.00 Changed to Success Edited JOGGER PALA…" at bounding box center [496, 796] width 902 height 129
click at [99, 904] on button "Next" at bounding box center [86, 890] width 28 height 28
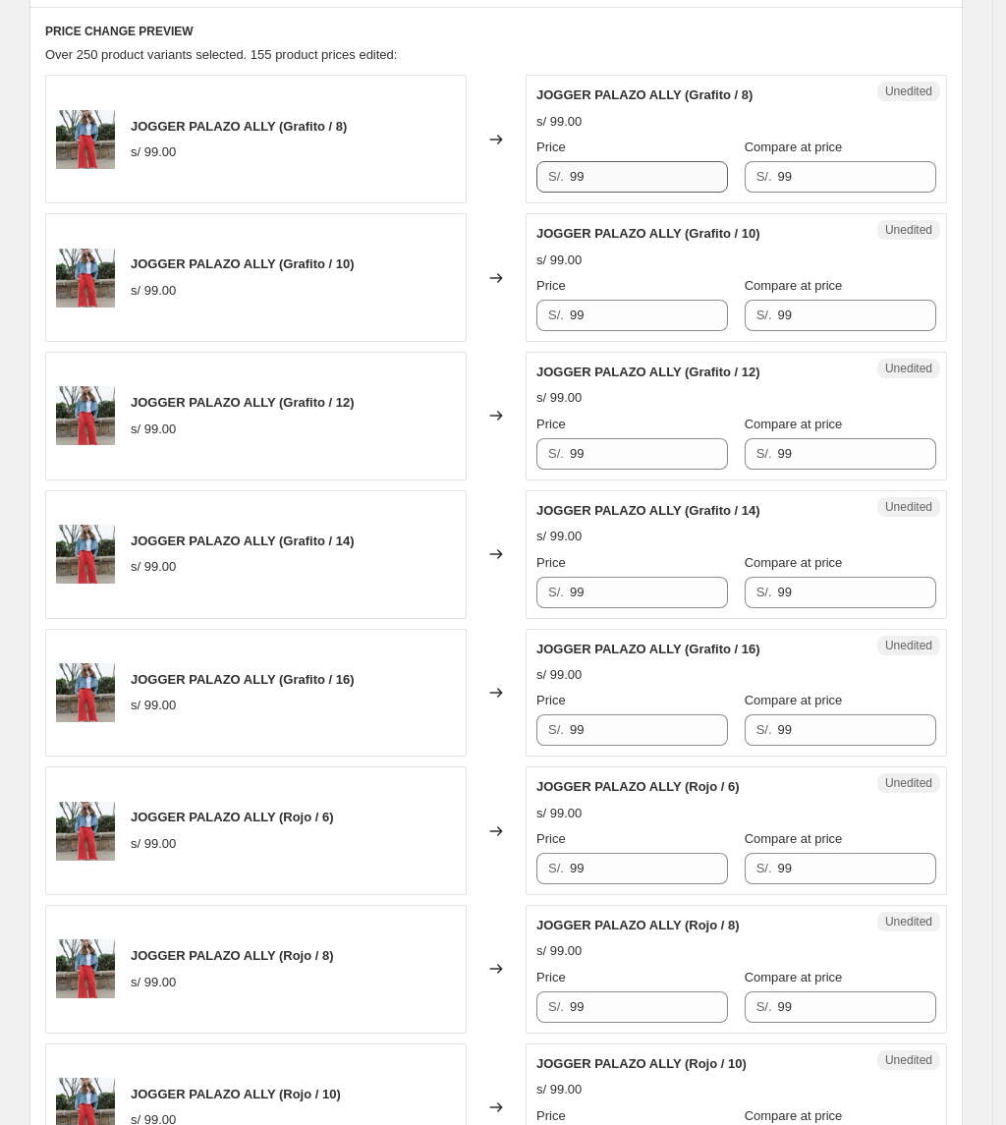
scroll to position [813, 0]
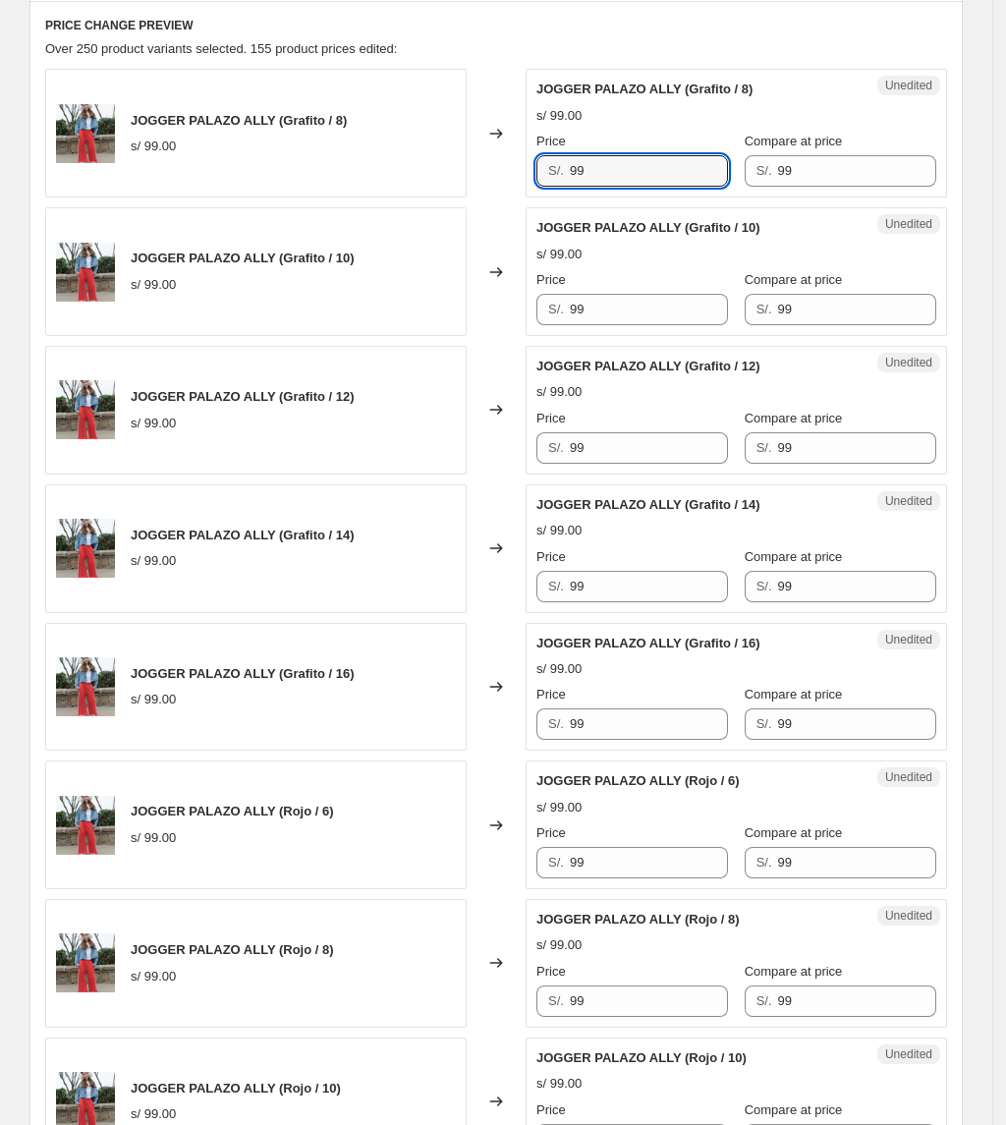
drag, startPoint x: 634, startPoint y: 170, endPoint x: 331, endPoint y: 185, distance: 302.9
click at [331, 185] on div "JOGGER PALAZO ALLY (Grafito / 8) s/ 99.00 Changed to Unedited JOGGER PALAZO ALL…" at bounding box center [496, 133] width 902 height 129
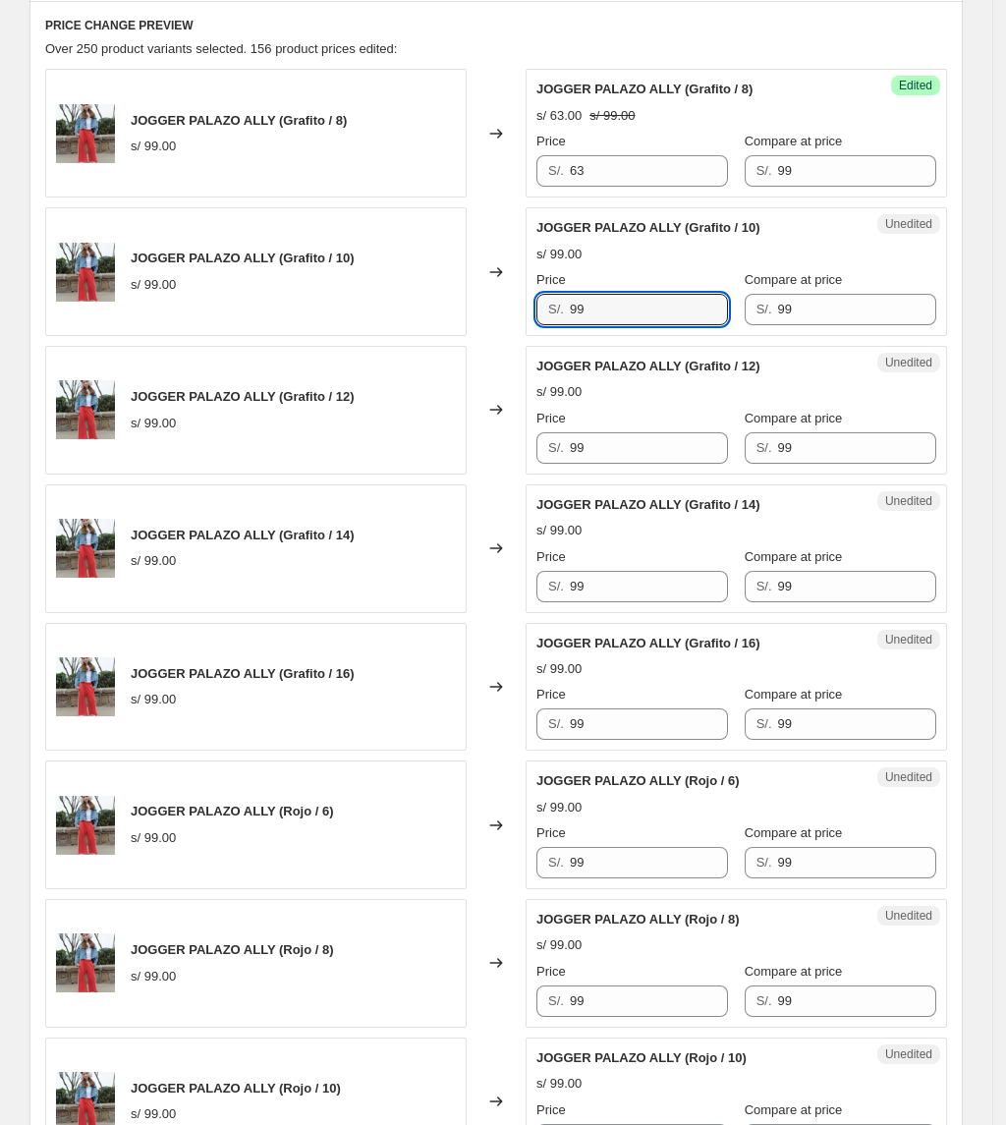
drag, startPoint x: 631, startPoint y: 303, endPoint x: 465, endPoint y: 328, distance: 168.0
click at [465, 328] on div "JOGGER PALAZO ALLY (Grafito / 10) s/ 99.00 Changed to Unedited JOGGER PALAZO AL…" at bounding box center [496, 271] width 902 height 129
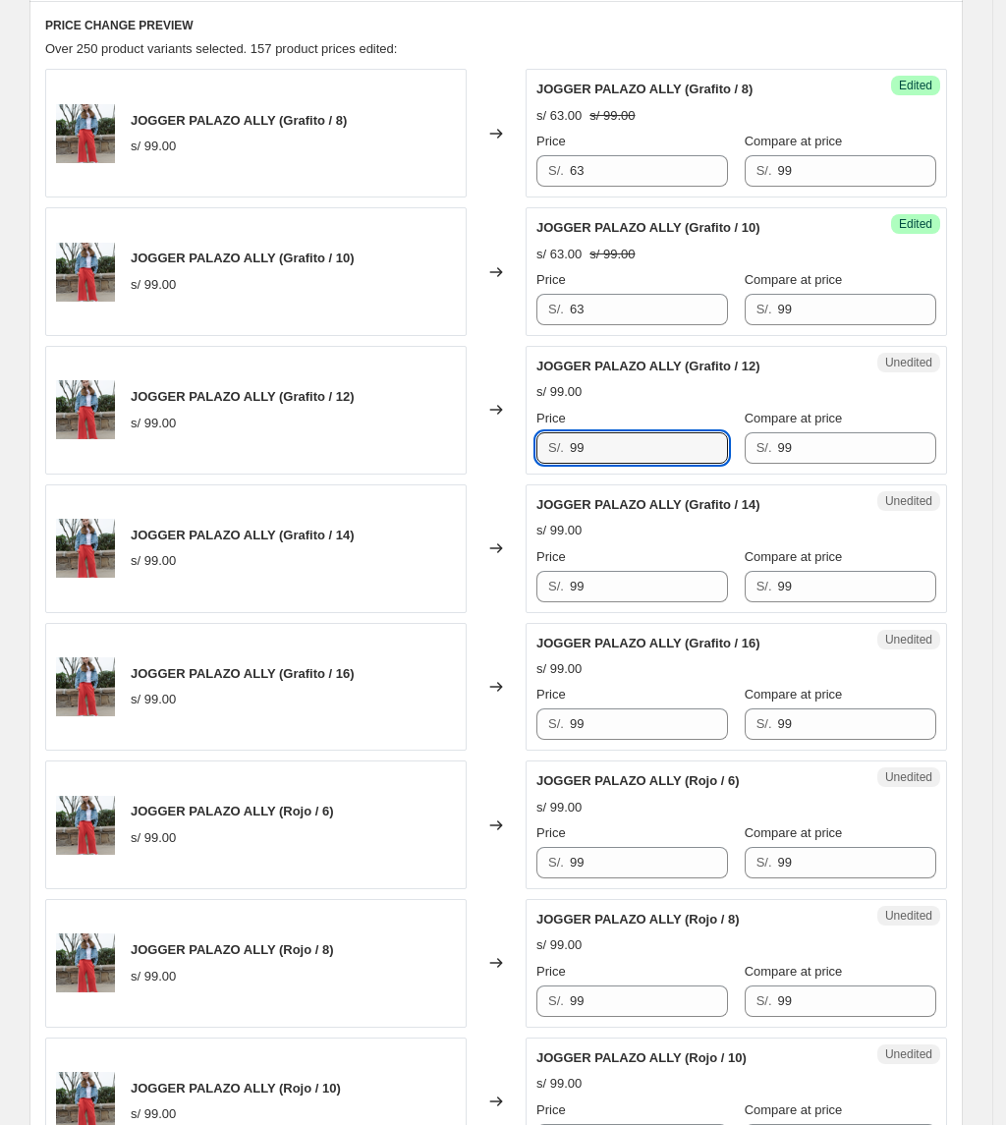
drag, startPoint x: 650, startPoint y: 445, endPoint x: 419, endPoint y: 446, distance: 231.9
click at [424, 452] on div "JOGGER PALAZO ALLY (Grafito / 12) s/ 99.00 Changed to Unedited JOGGER PALAZO AL…" at bounding box center [496, 410] width 902 height 129
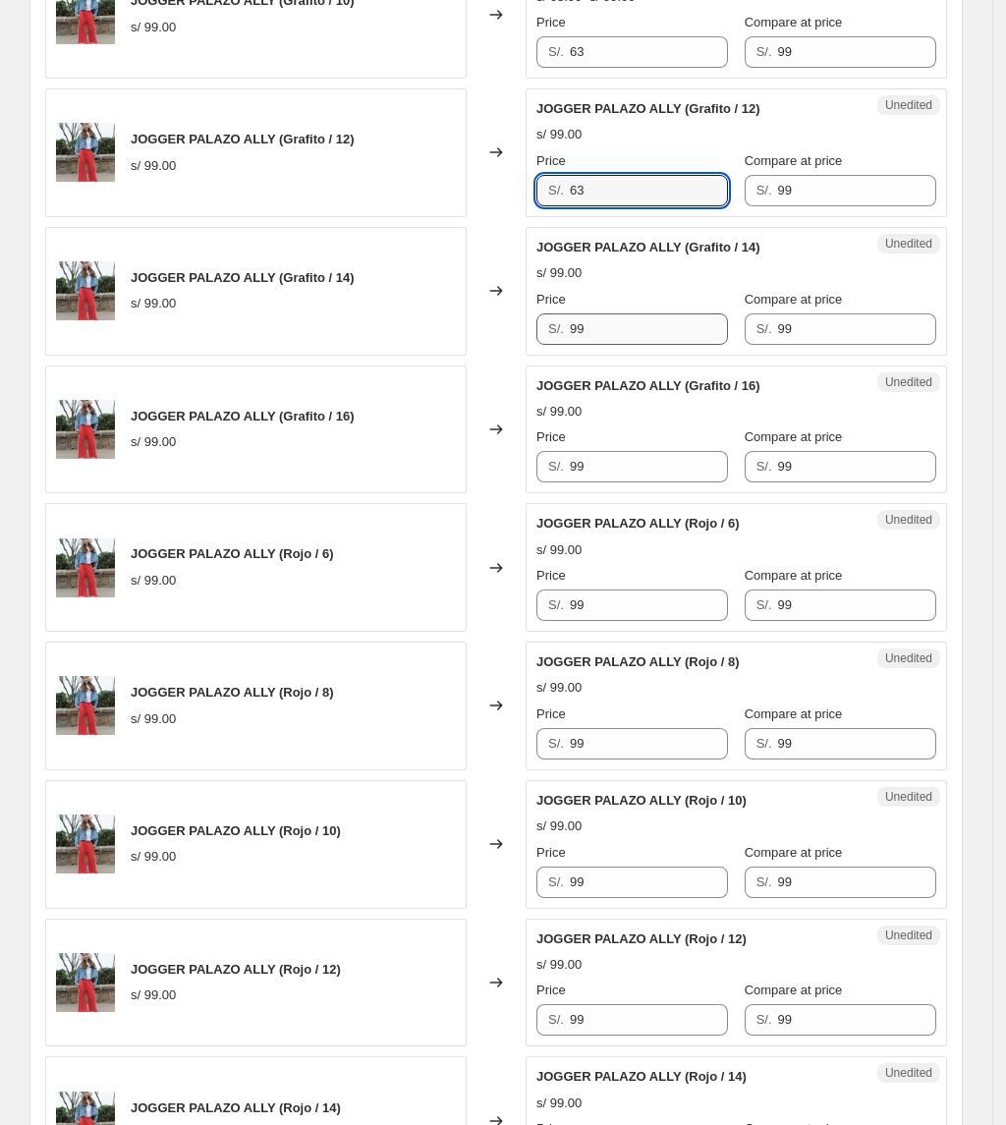
scroll to position [1075, 0]
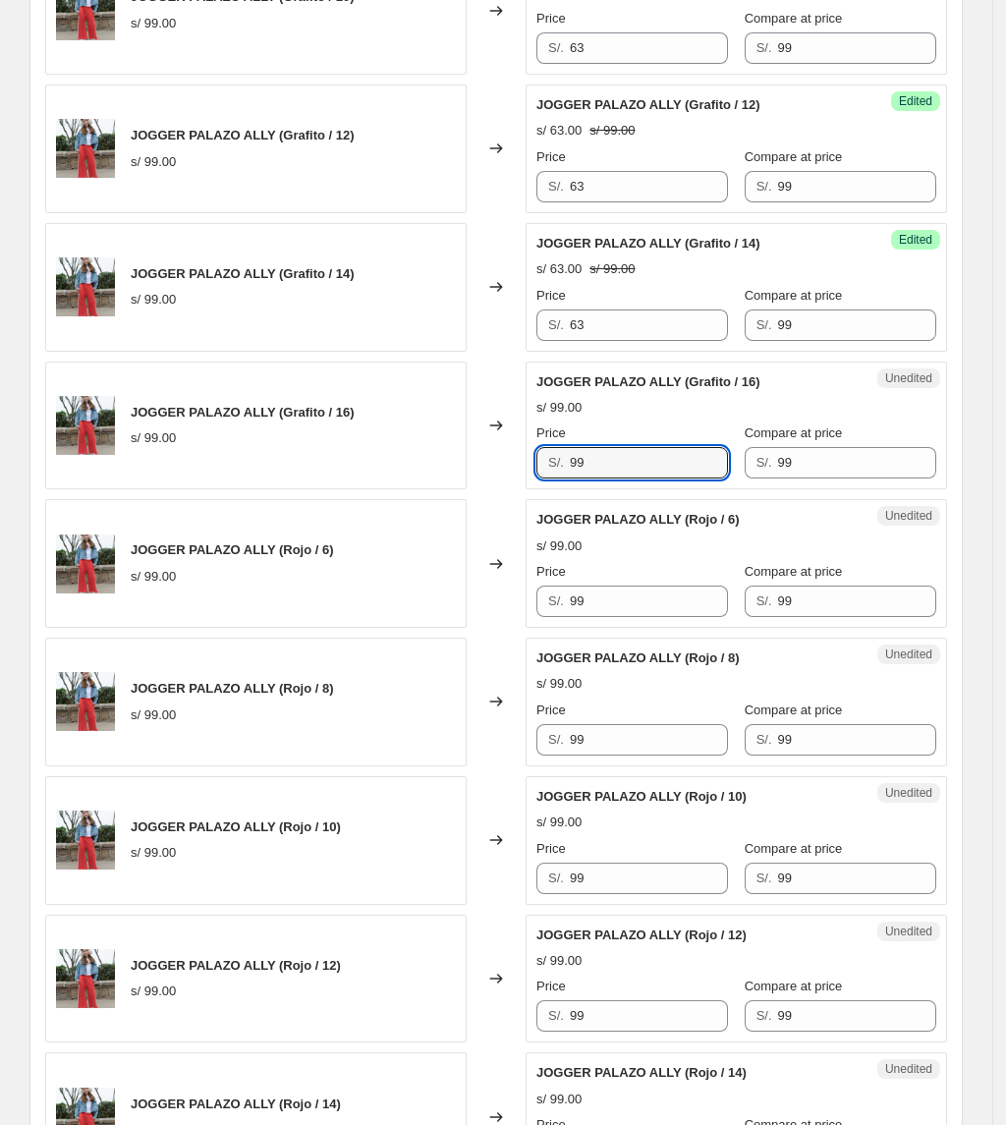
click at [496, 458] on div "JOGGER PALAZO ALLY (Grafito / 16) s/ 99.00 Changed to Unedited JOGGER PALAZO AL…" at bounding box center [496, 426] width 902 height 129
click at [666, 628] on div "Unedited JOGGER PALAZO ALLY (Rojo / 6) s/ 99.00 Price S/. 99 Compare at price S…" at bounding box center [736, 563] width 421 height 129
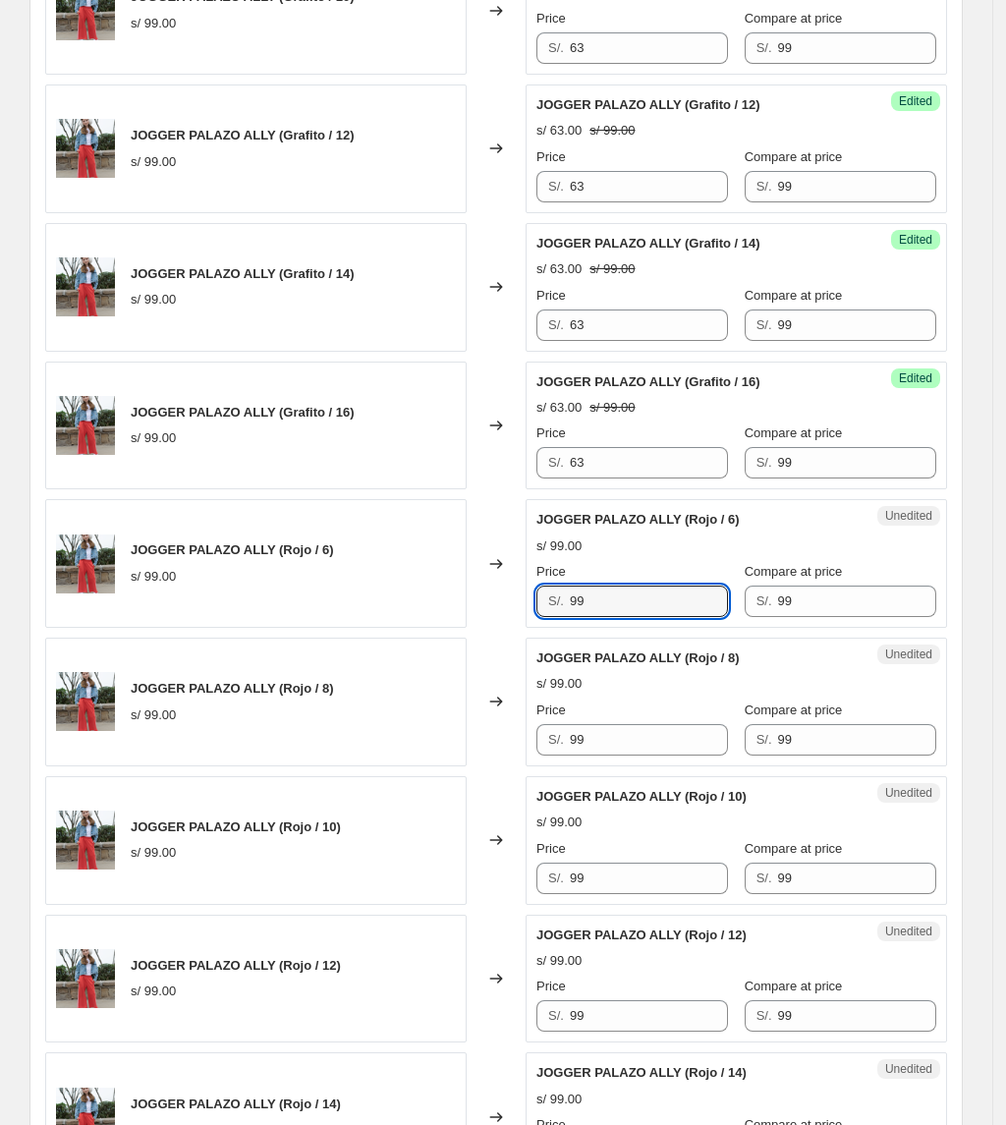
click at [305, 619] on div "JOGGER PALAZO ALLY (Rojo / 6) s/ 99.00 Changed to Unedited JOGGER PALAZO ALLY (…" at bounding box center [496, 563] width 902 height 129
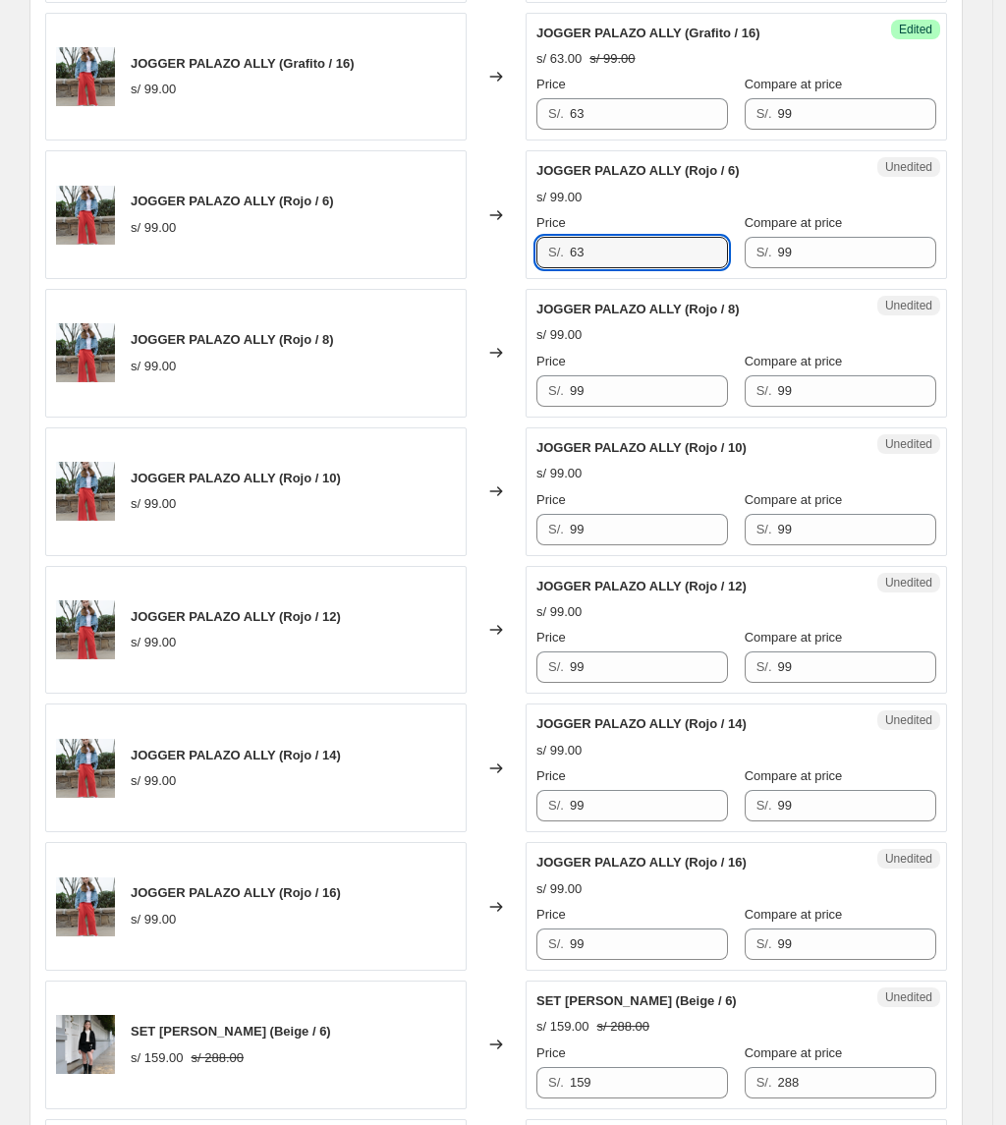
scroll to position [1468, 0]
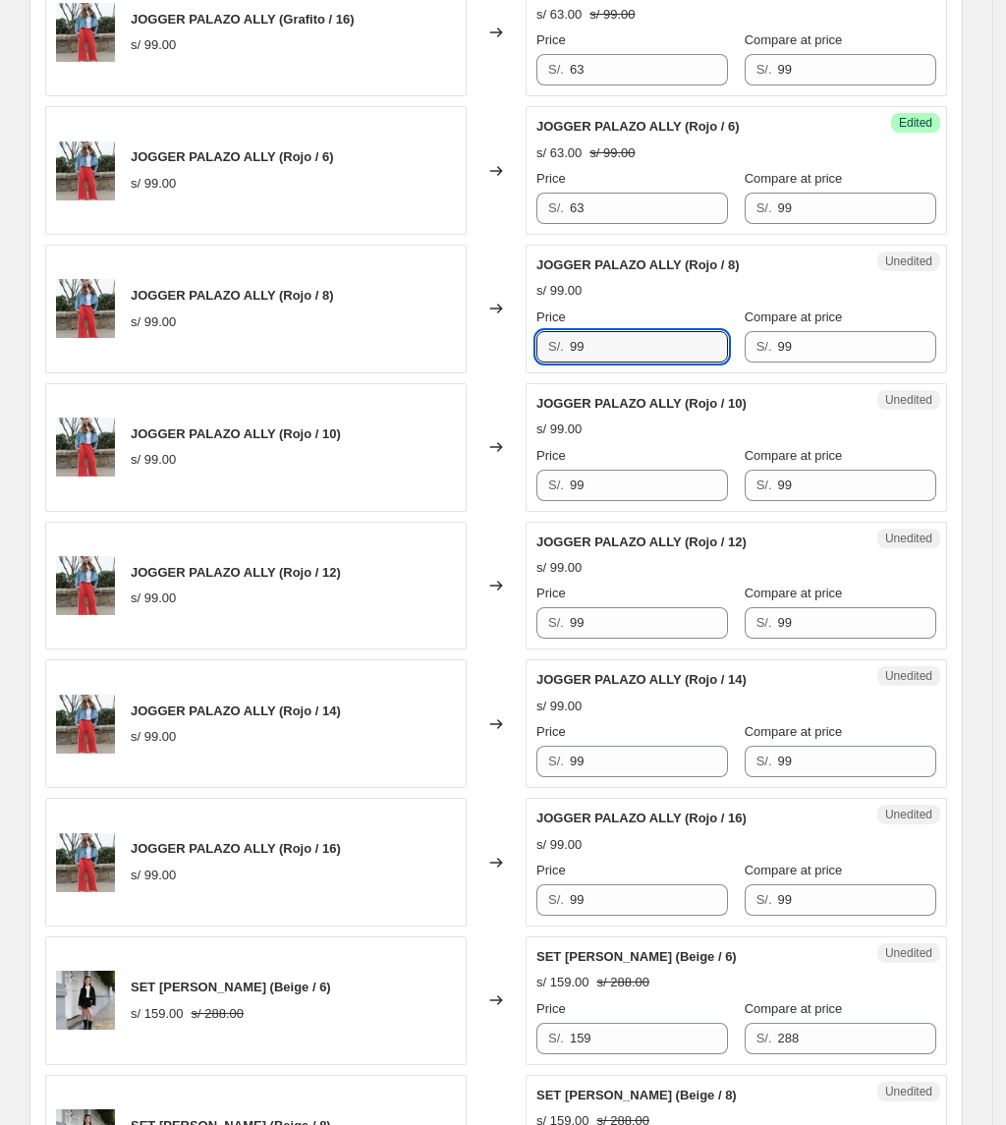
click at [464, 350] on div "JOGGER PALAZO ALLY (Rojo / 8) s/ 99.00 Changed to Unedited JOGGER PALAZO ALLY (…" at bounding box center [496, 309] width 902 height 129
click at [475, 495] on div "JOGGER PALAZO ALLY (Rojo / 10) s/ 99.00 Changed to Unedited JOGGER PALAZO ALLY …" at bounding box center [496, 447] width 902 height 129
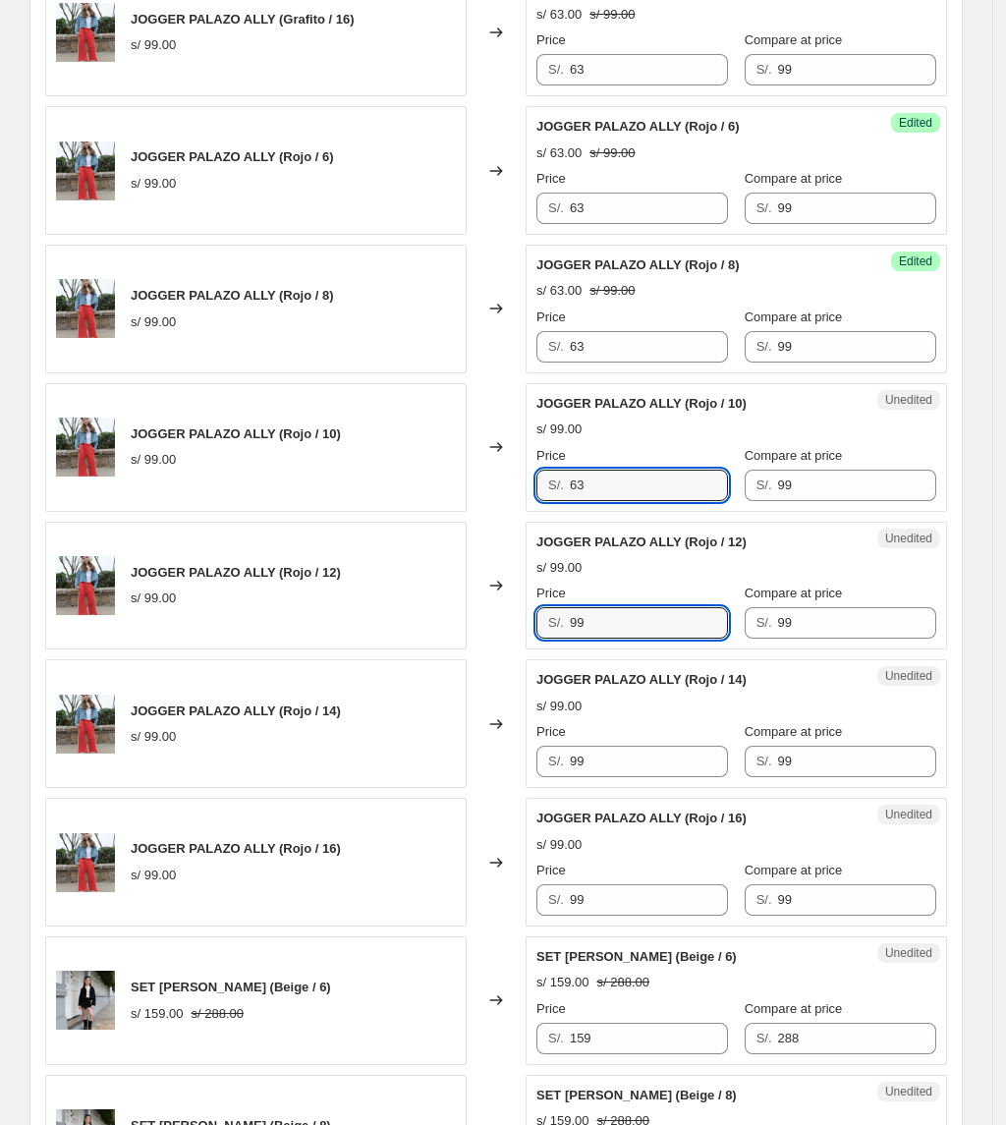
click at [527, 629] on div "JOGGER PALAZO ALLY (Rojo / 12) s/ 99.00 Changed to Unedited JOGGER PALAZO ALLY …" at bounding box center [496, 586] width 902 height 129
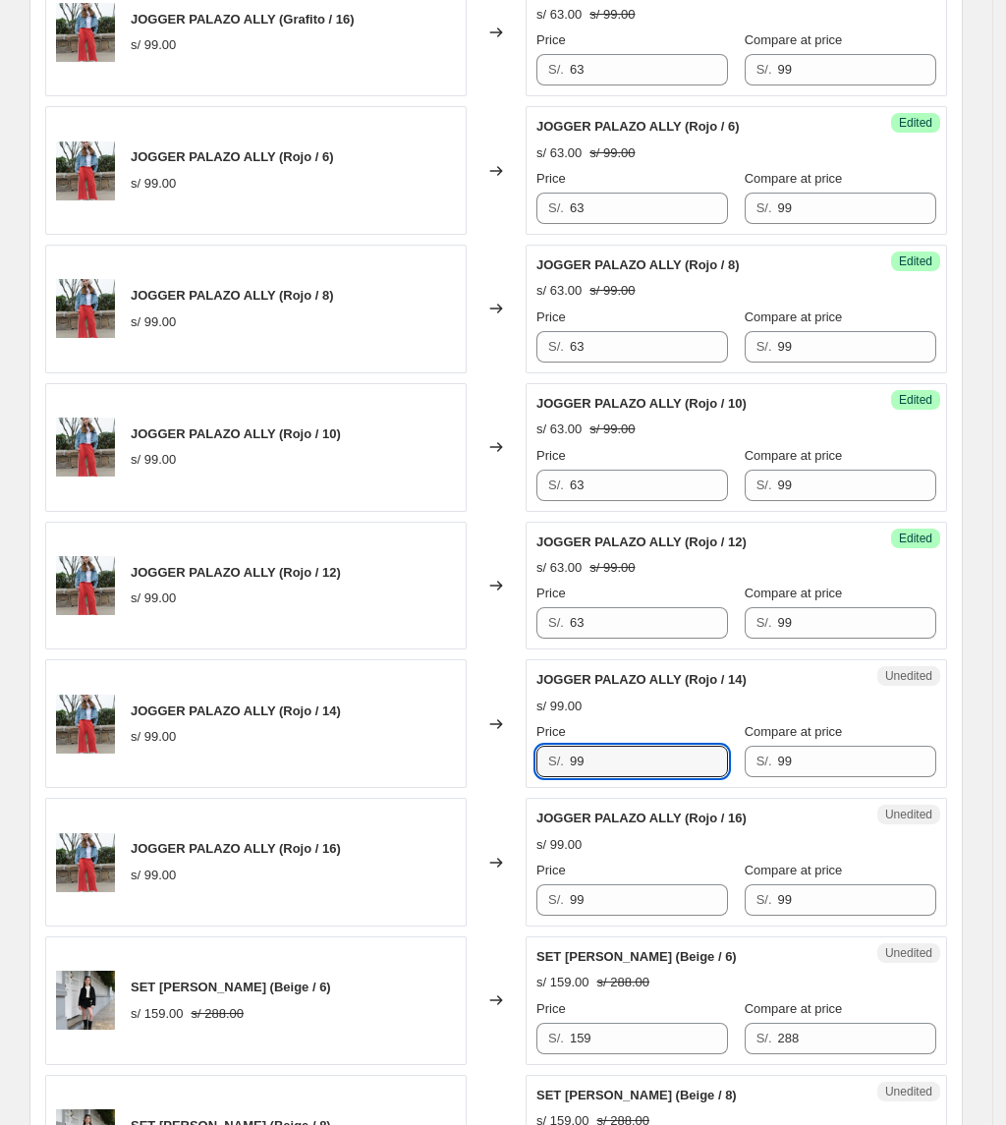
click at [434, 788] on div "JOGGER PALAZO ALLY (Rojo / 14) s/ 99.00 Changed to Unedited JOGGER PALAZO ALLY …" at bounding box center [496, 723] width 902 height 129
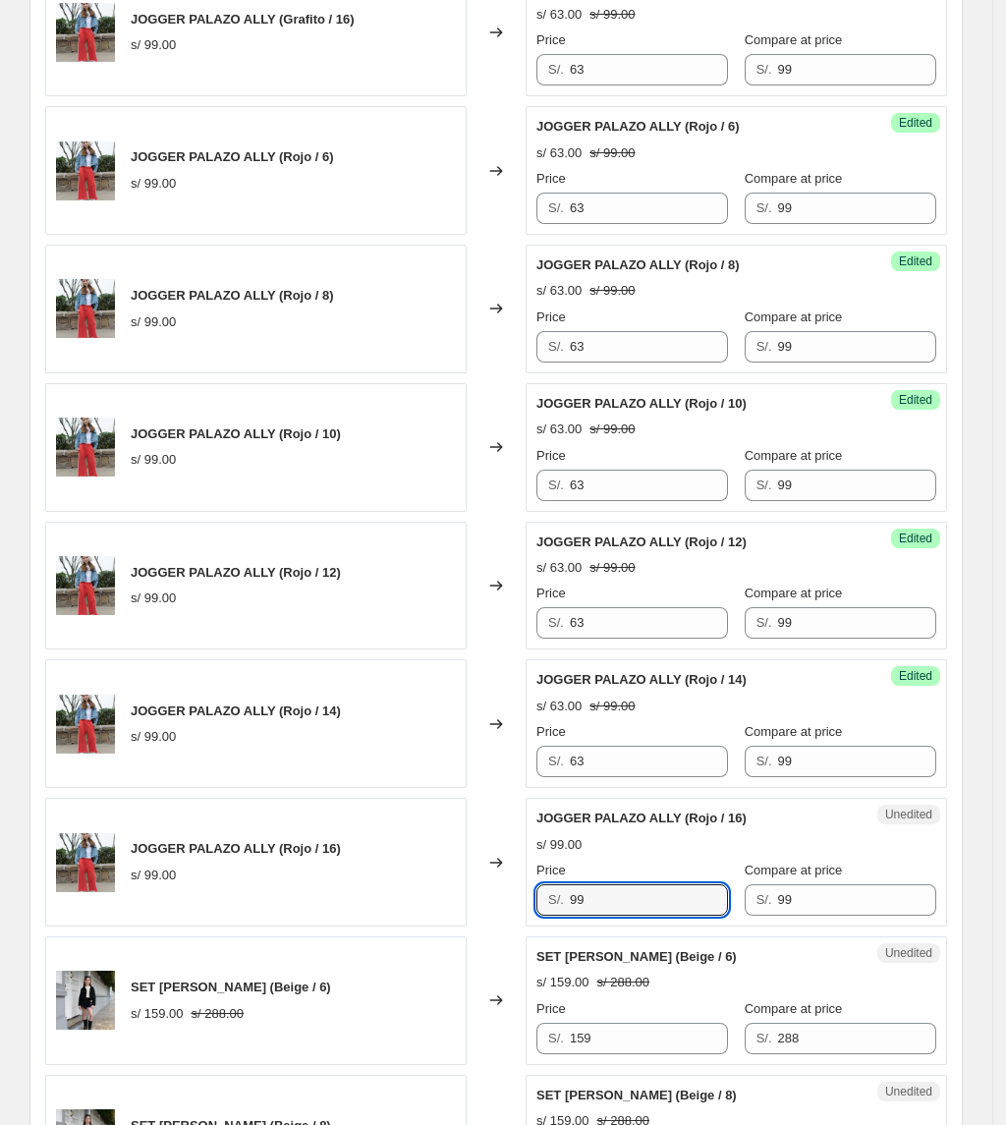
click at [441, 924] on div "JOGGER PALAZO ALLY (Rojo / 16) s/ 99.00 Changed to Unedited JOGGER PALAZO ALLY …" at bounding box center [496, 862] width 902 height 129
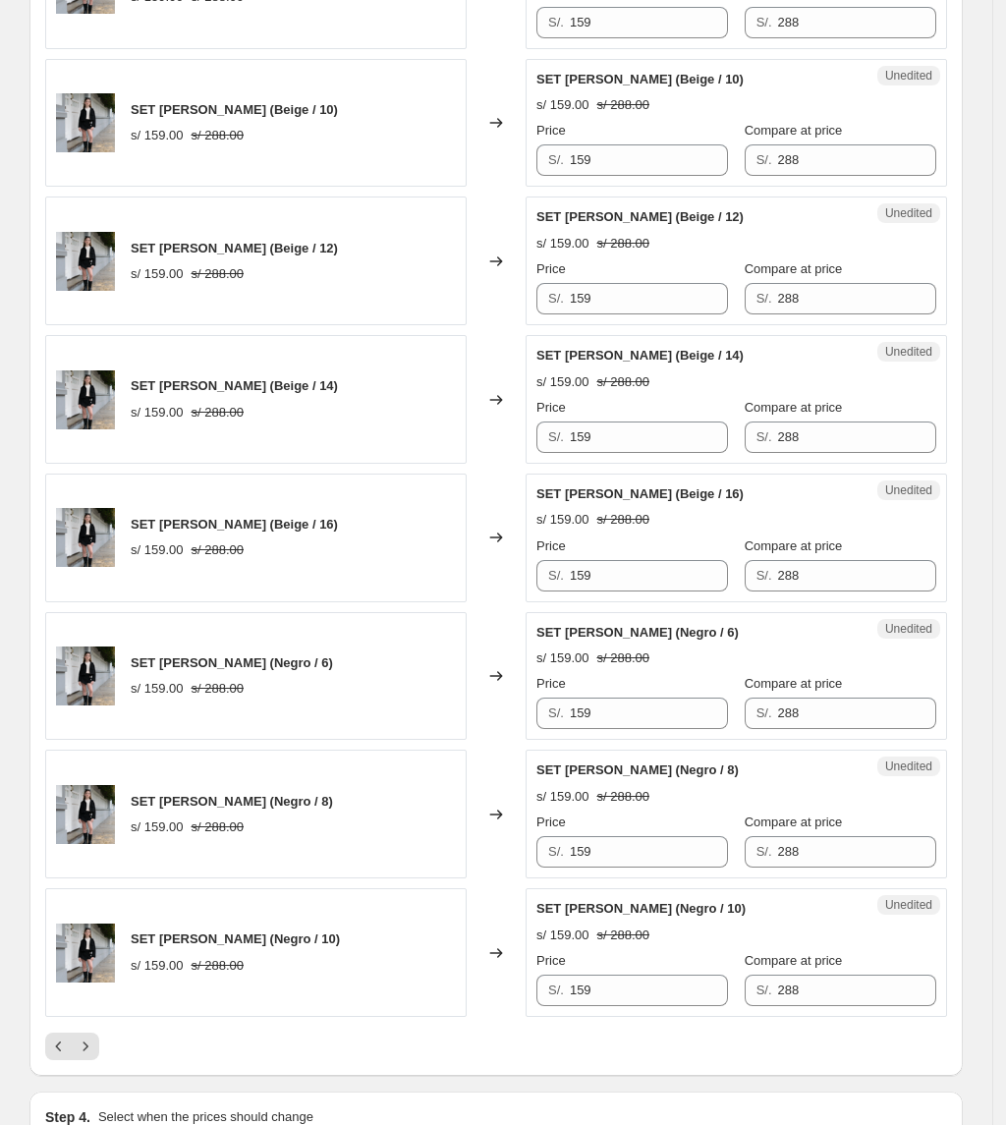
scroll to position [2778, 0]
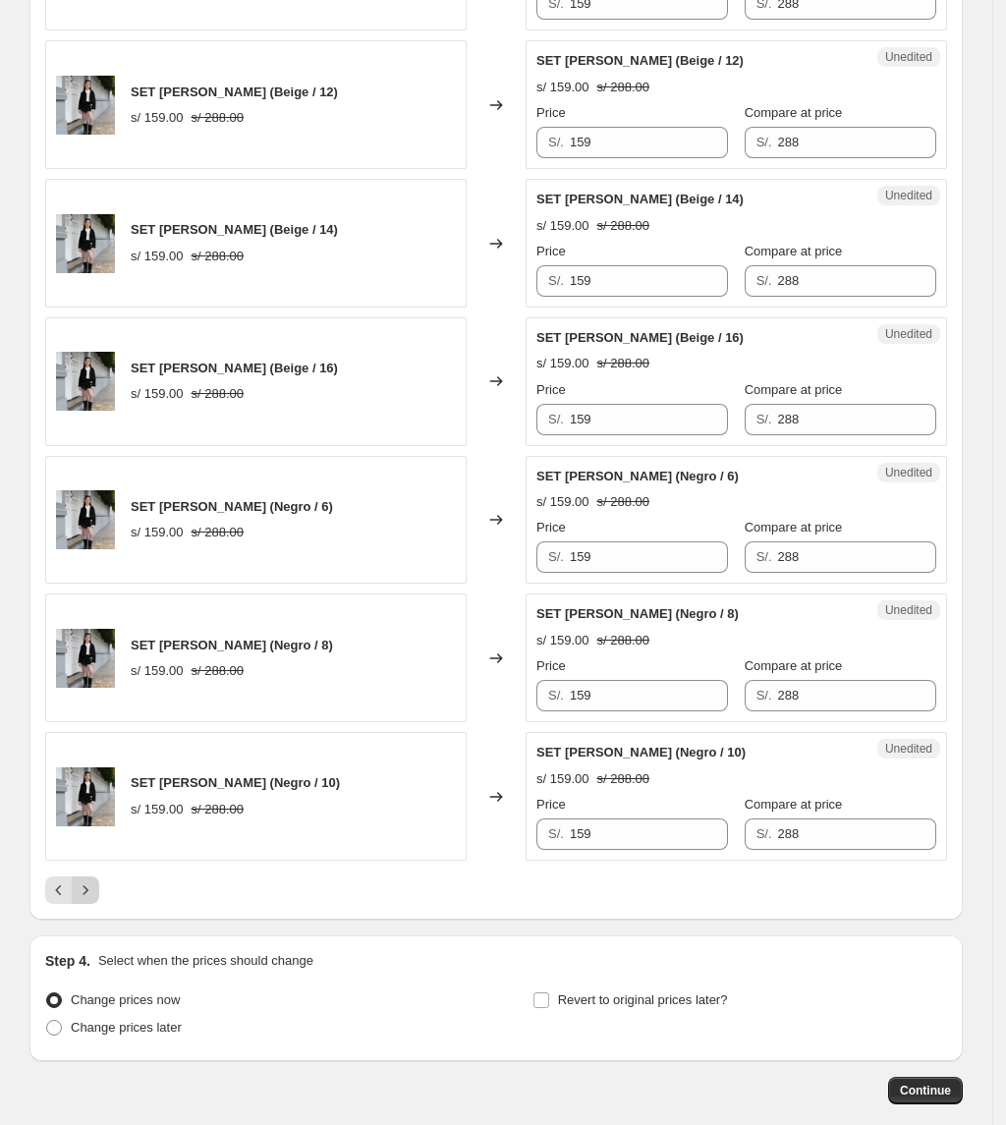
click at [90, 900] on icon "Next" at bounding box center [86, 890] width 20 height 20
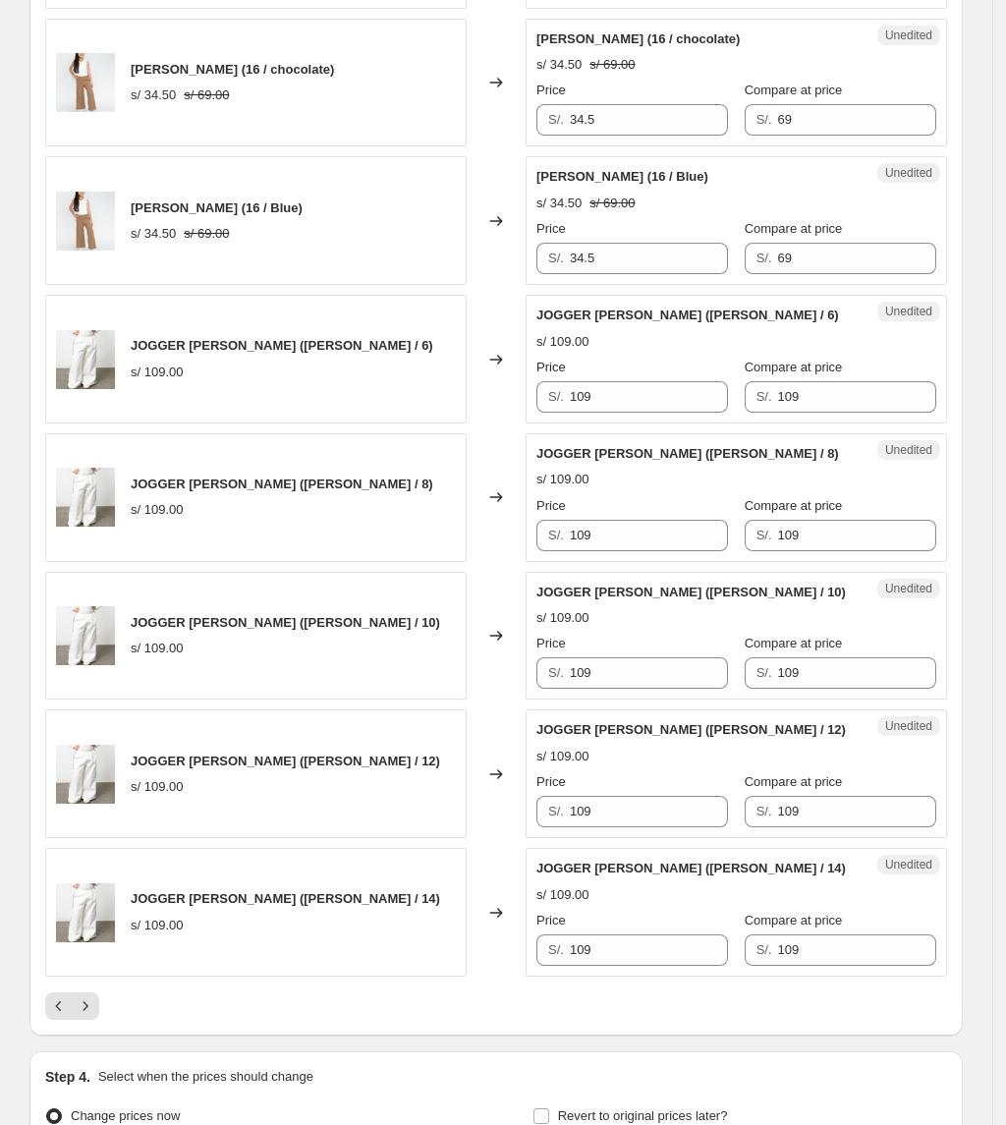
scroll to position [2630, 0]
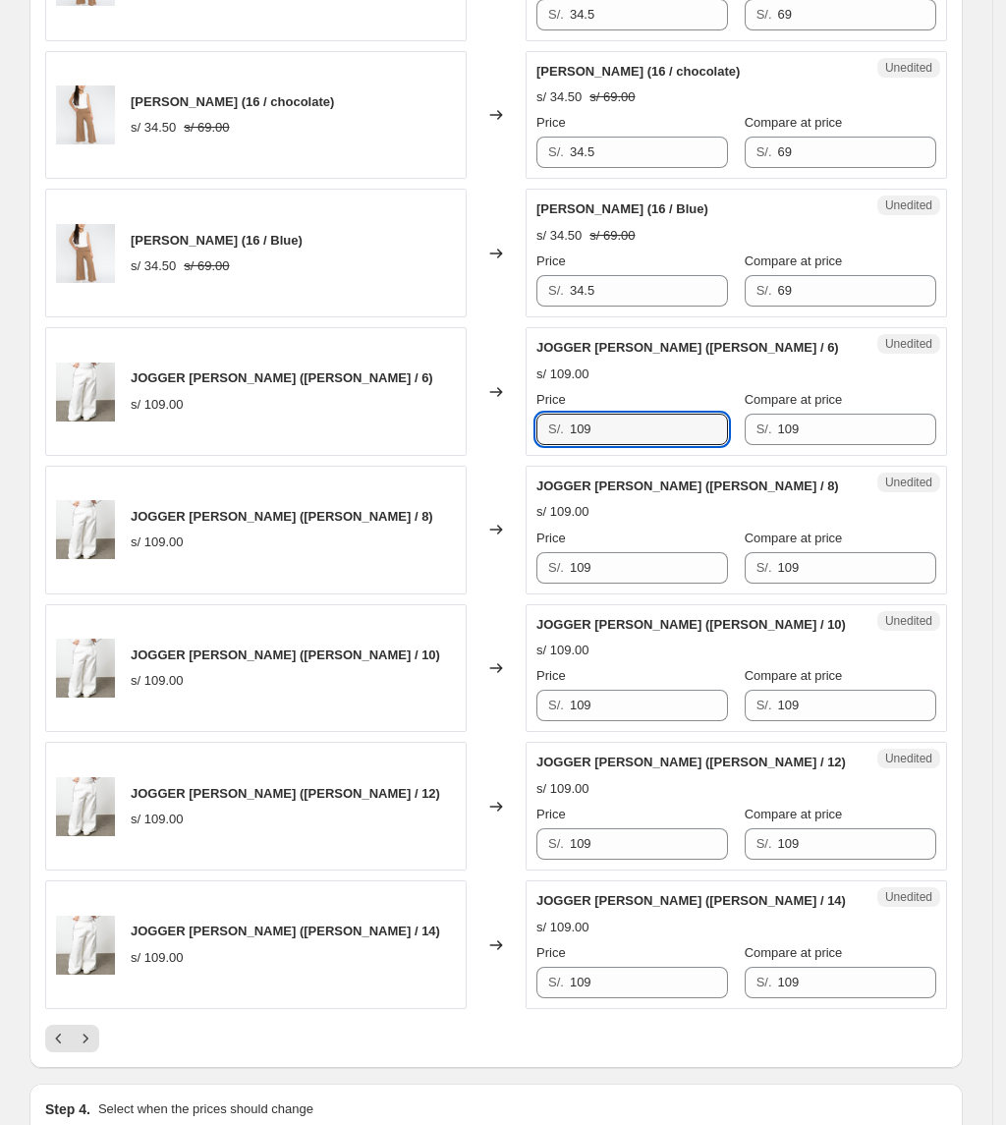
drag, startPoint x: 708, startPoint y: 437, endPoint x: 378, endPoint y: 441, distance: 330.1
click at [378, 441] on div "JOGGER [PERSON_NAME] ([PERSON_NAME] / 6) s/ 109.00 Changed to Unedited JOGGER […" at bounding box center [496, 391] width 902 height 129
drag, startPoint x: 618, startPoint y: 429, endPoint x: 529, endPoint y: 433, distance: 89.5
click at [529, 433] on div "JOGGER [PERSON_NAME] ([PERSON_NAME] / 6) s/ 109.00 Changed to Unedited JOGGER […" at bounding box center [496, 391] width 902 height 129
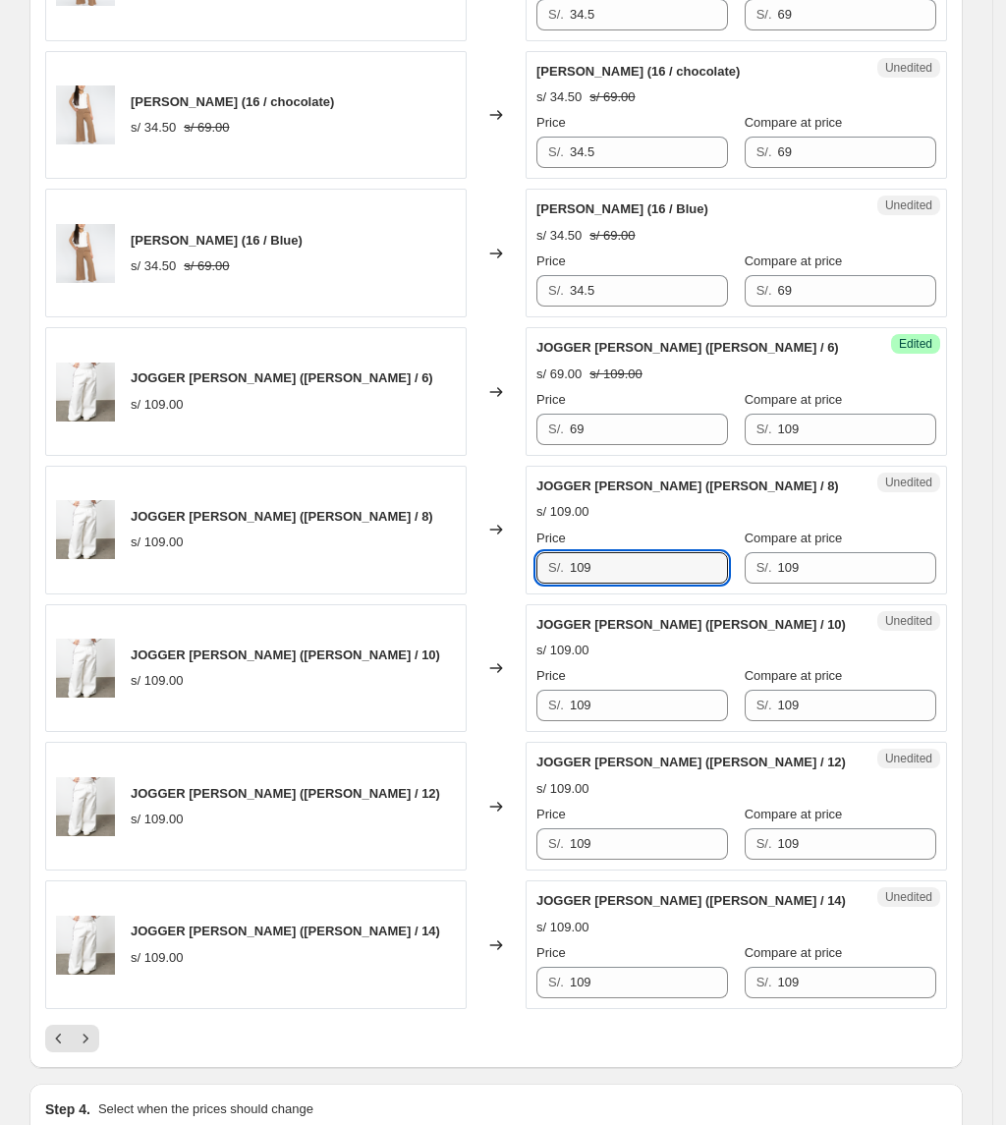
drag, startPoint x: 538, startPoint y: 570, endPoint x: 574, endPoint y: 669, distance: 105.3
click at [534, 568] on div "Unedited JOGGER [PERSON_NAME] ([PERSON_NAME] / 8) s/ 109.00 Price S/. 109 Compa…" at bounding box center [736, 530] width 421 height 129
drag, startPoint x: 606, startPoint y: 704, endPoint x: 528, endPoint y: 719, distance: 80.0
click at [528, 719] on div "JOGGER [PERSON_NAME] ([PERSON_NAME] / 10) s/ 109.00 Changed to Unedited JOGGER …" at bounding box center [496, 668] width 902 height 129
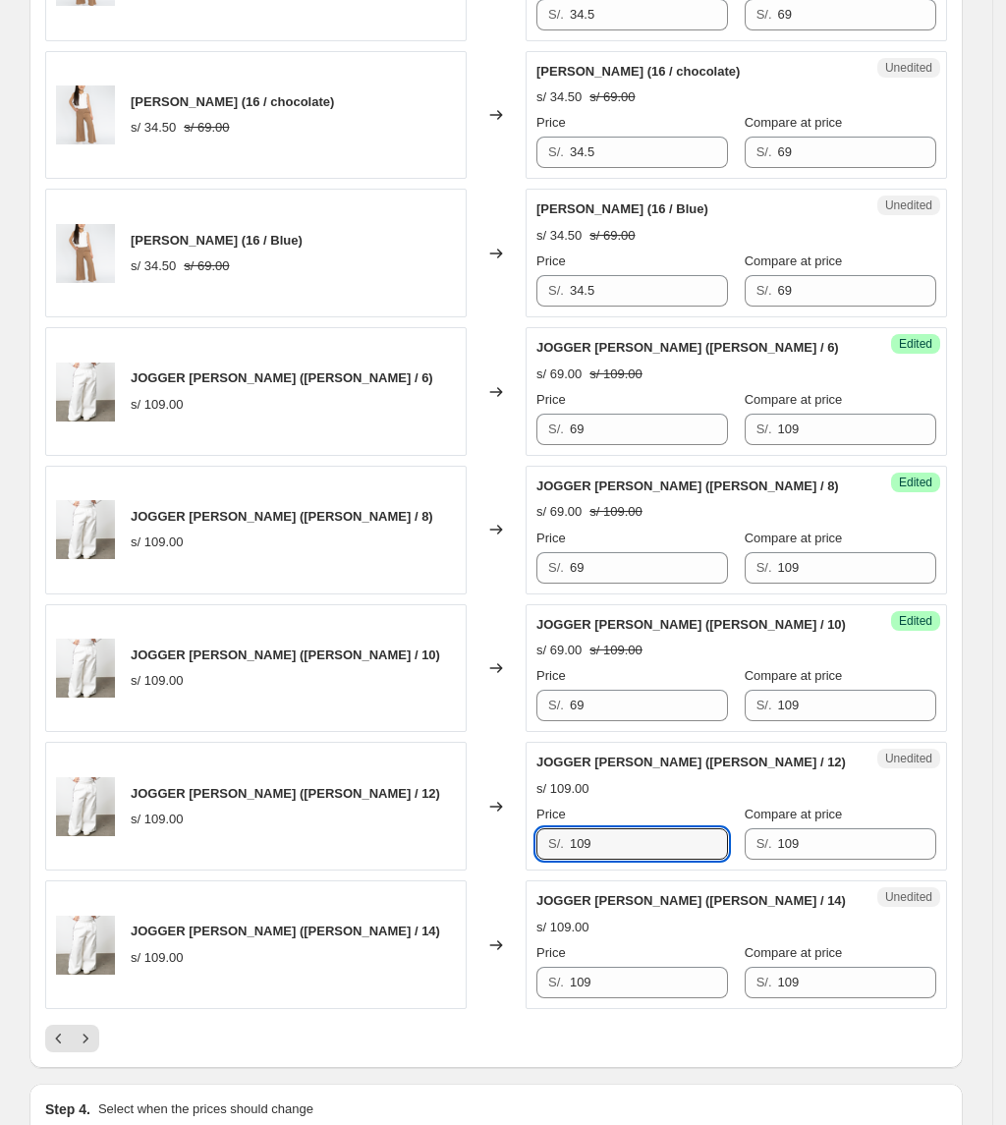
click at [348, 867] on div "JOGGER [PERSON_NAME] ([PERSON_NAME] / 12) s/ 109.00 Changed to Unedited JOGGER …" at bounding box center [496, 806] width 902 height 129
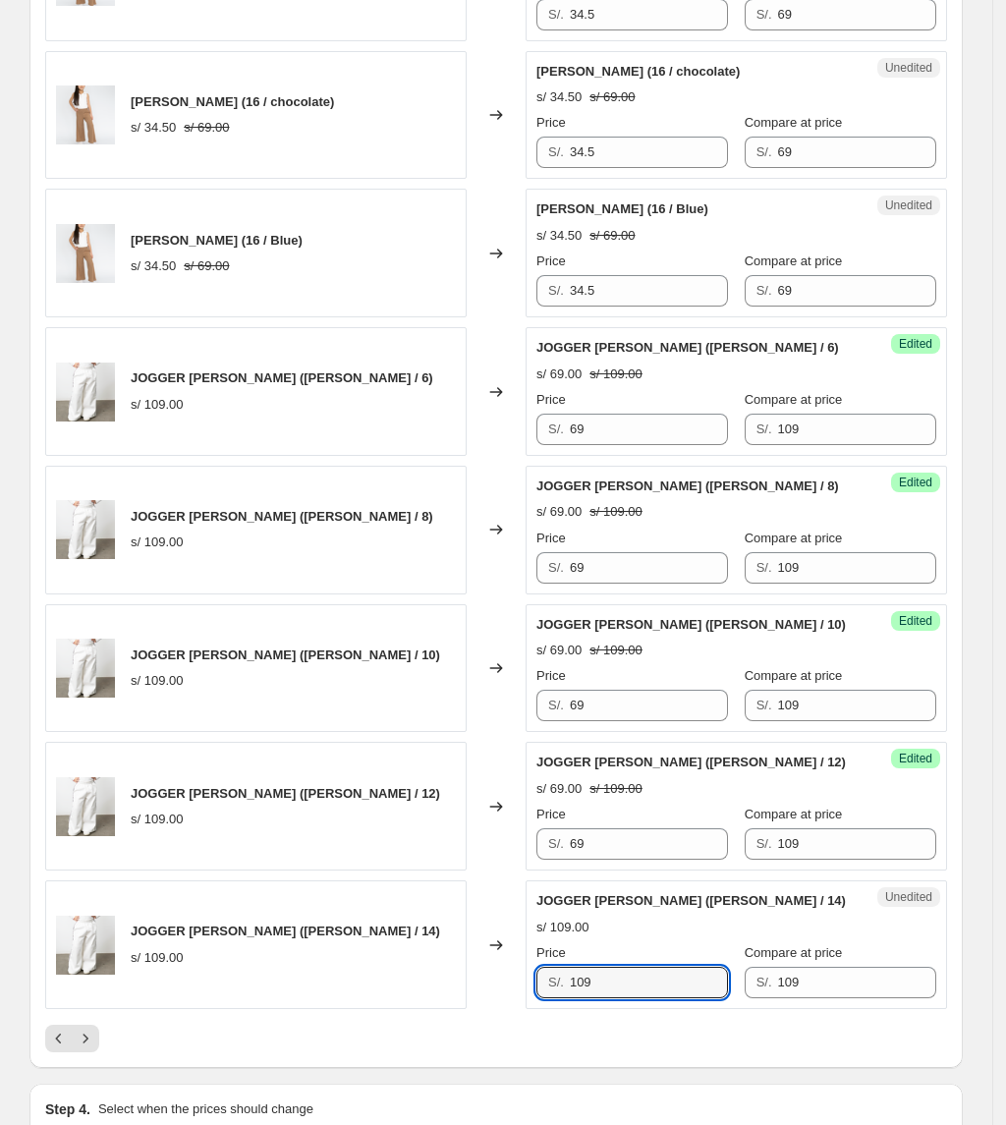
click at [472, 1006] on div "JOGGER [PERSON_NAME] ([PERSON_NAME] / 14) s/ 109.00 Changed to Unedited JOGGER …" at bounding box center [496, 944] width 902 height 129
click at [95, 1048] on icon "Next" at bounding box center [86, 1039] width 20 height 20
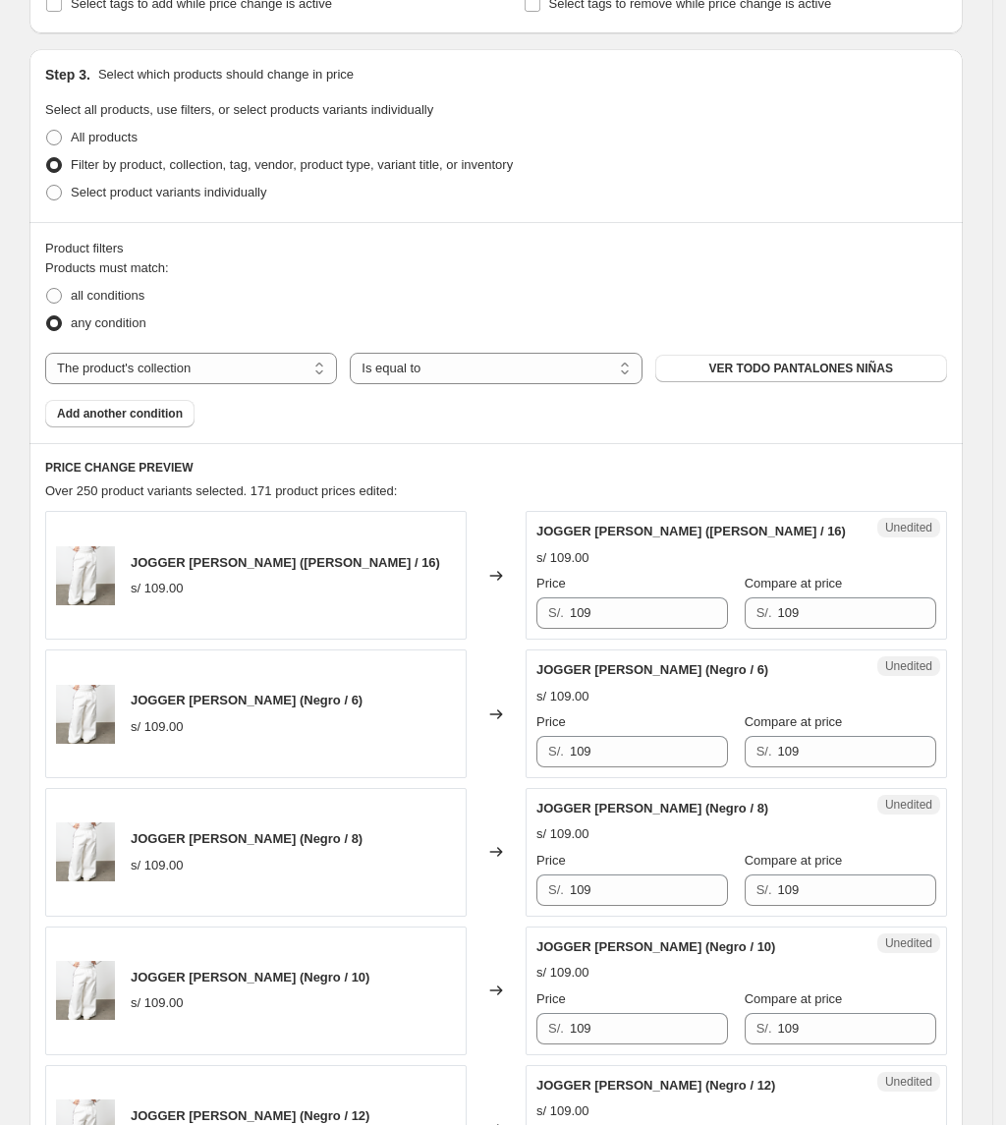
scroll to position [403, 0]
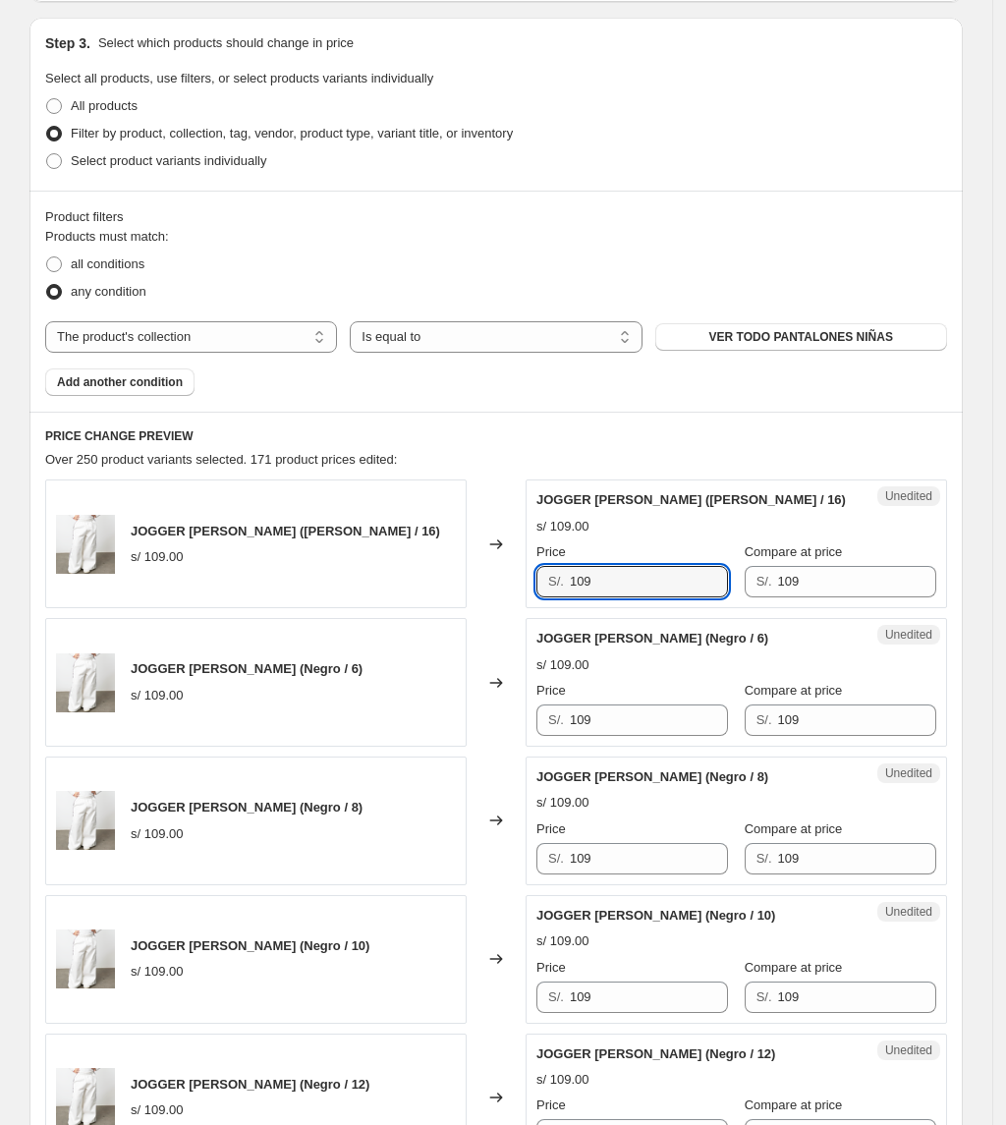
click at [477, 558] on div "JOGGER [PERSON_NAME] ([PERSON_NAME] / 16) s/ 109.00 Changed to Unedited JOGGER …" at bounding box center [496, 543] width 902 height 129
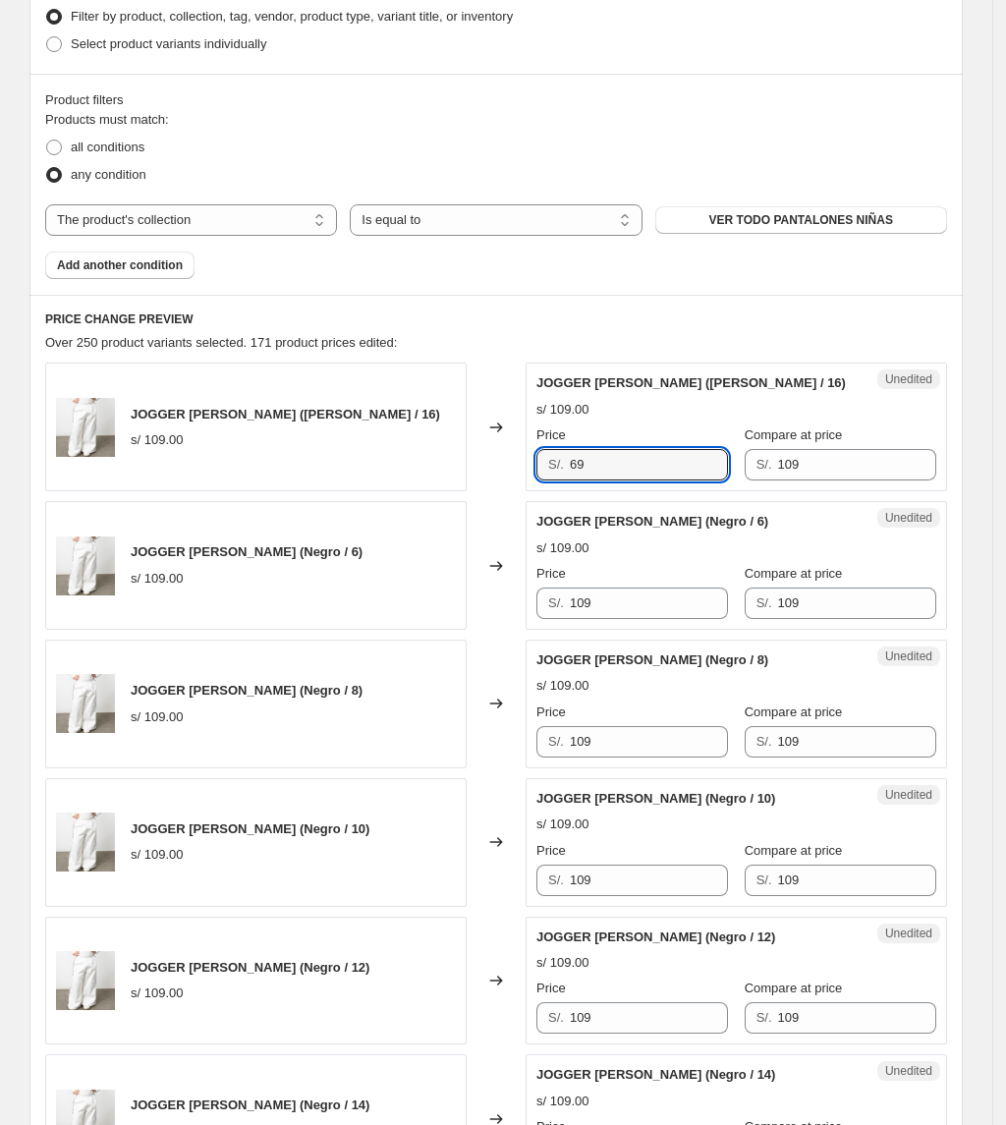
scroll to position [796, 0]
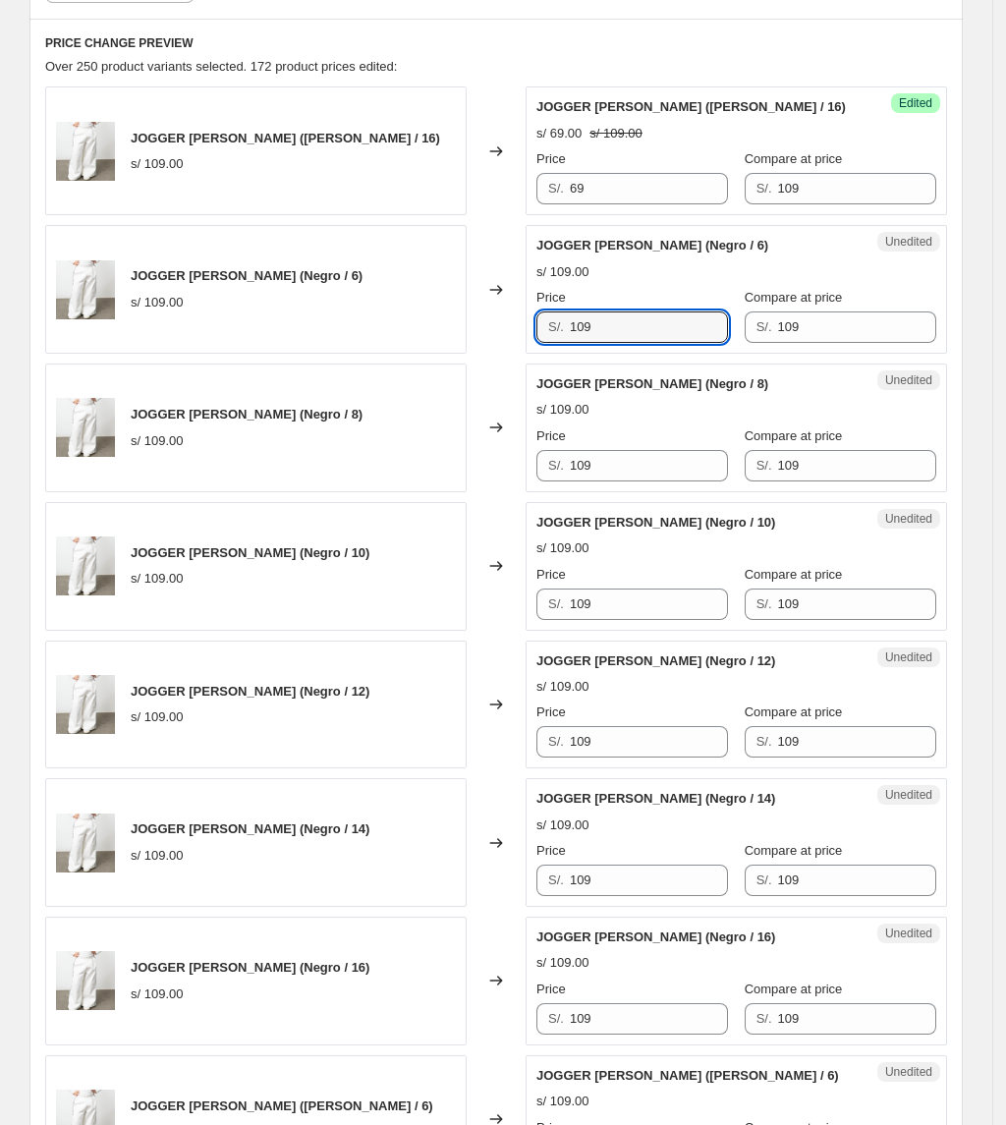
drag, startPoint x: 614, startPoint y: 339, endPoint x: 428, endPoint y: 332, distance: 185.8
click at [429, 331] on div "JOGGER [PERSON_NAME] (Negro / 6) s/ 109.00 Changed to Unedited JOGGER [PERSON_N…" at bounding box center [496, 289] width 902 height 129
drag, startPoint x: 625, startPoint y: 472, endPoint x: 458, endPoint y: 480, distance: 167.2
click at [462, 481] on div "JOGGER [PERSON_NAME] (Negro / 8) s/ 109.00 Changed to Unedited JOGGER [PERSON_N…" at bounding box center [496, 428] width 902 height 129
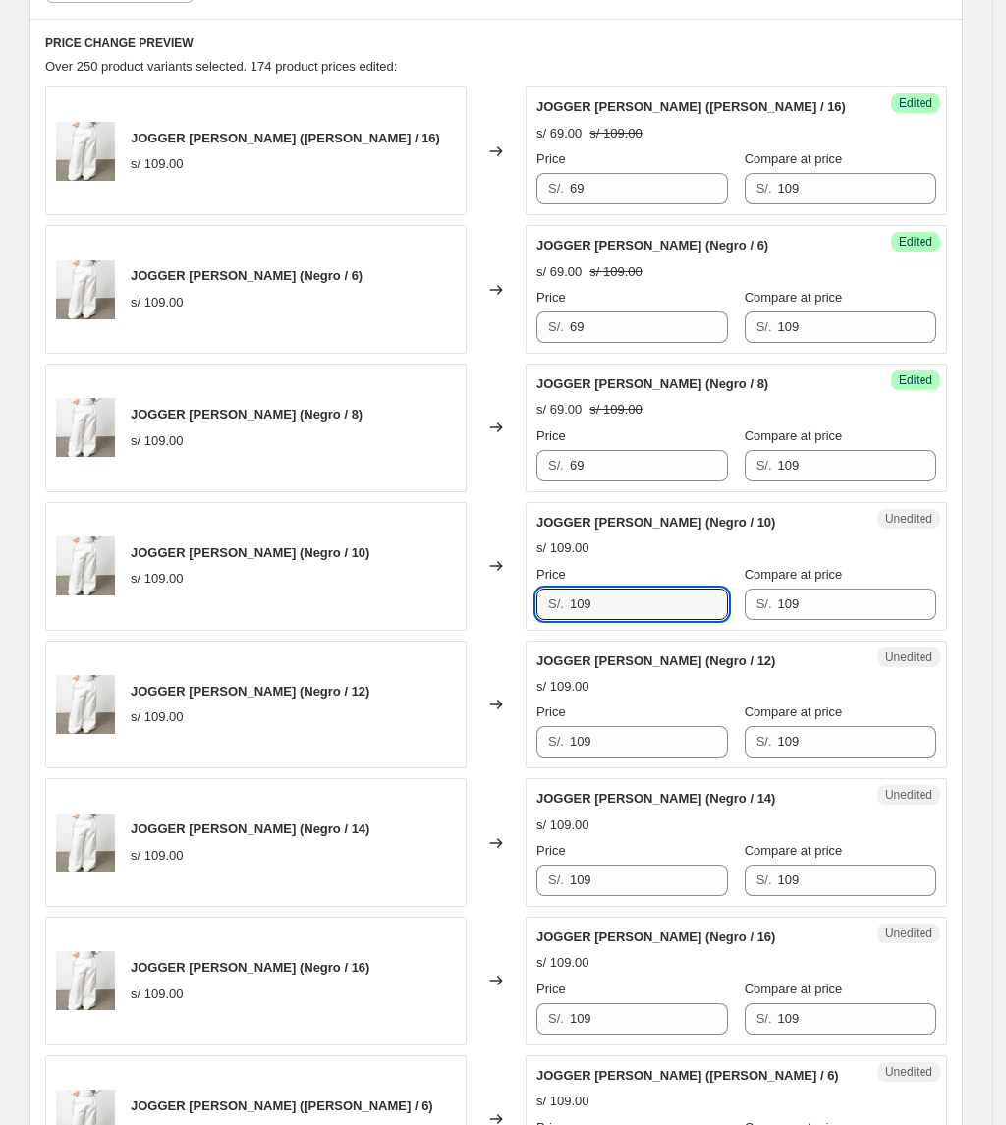
click at [476, 618] on div "JOGGER [PERSON_NAME] (Negro / 10) s/ 109.00 Changed to Unedited JOGGER [PERSON_…" at bounding box center [496, 566] width 902 height 129
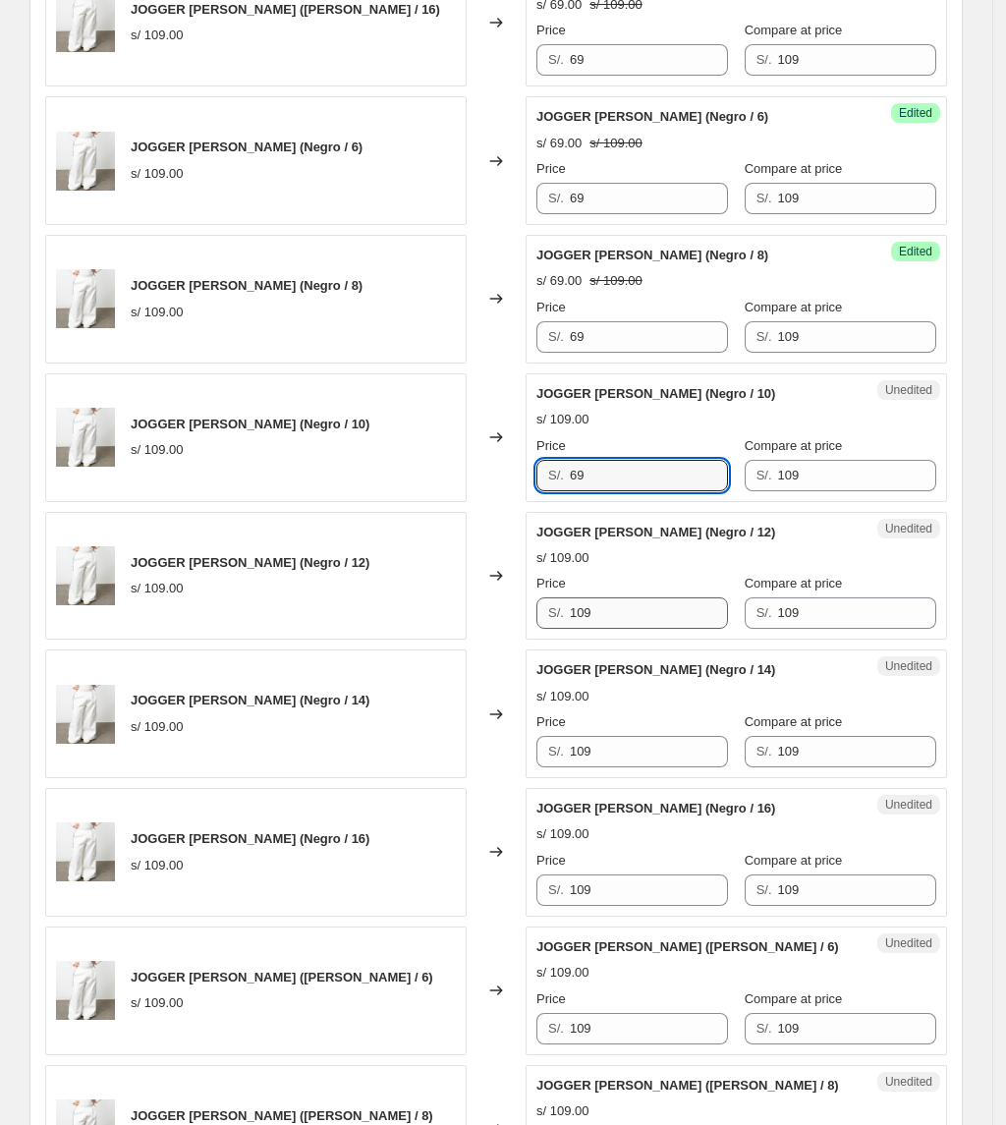
scroll to position [927, 0]
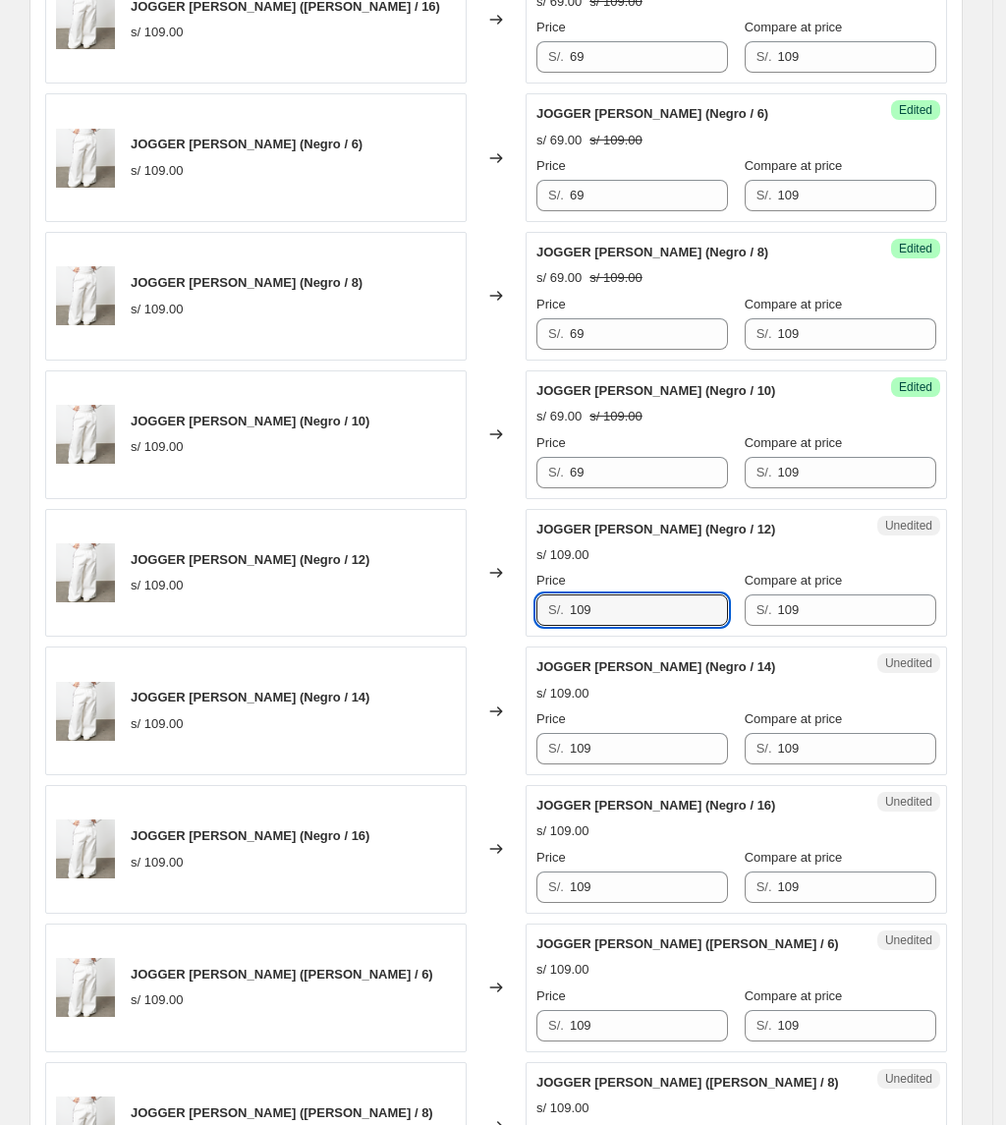
click at [499, 760] on div "JOGGER [PERSON_NAME] (Negro / 14) s/ 109.00 Changed to Unedited JOGGER [PERSON_…" at bounding box center [496, 710] width 902 height 129
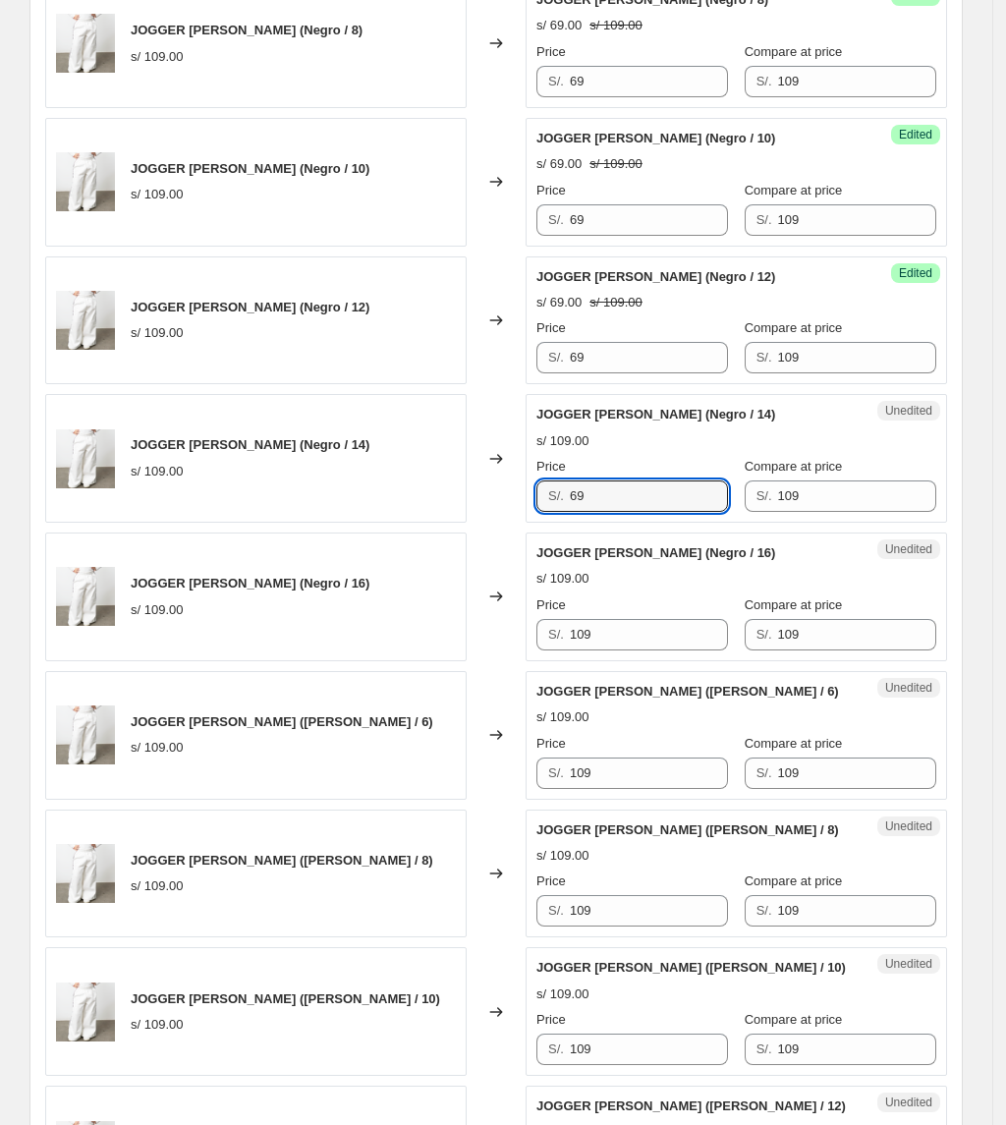
scroll to position [1189, 0]
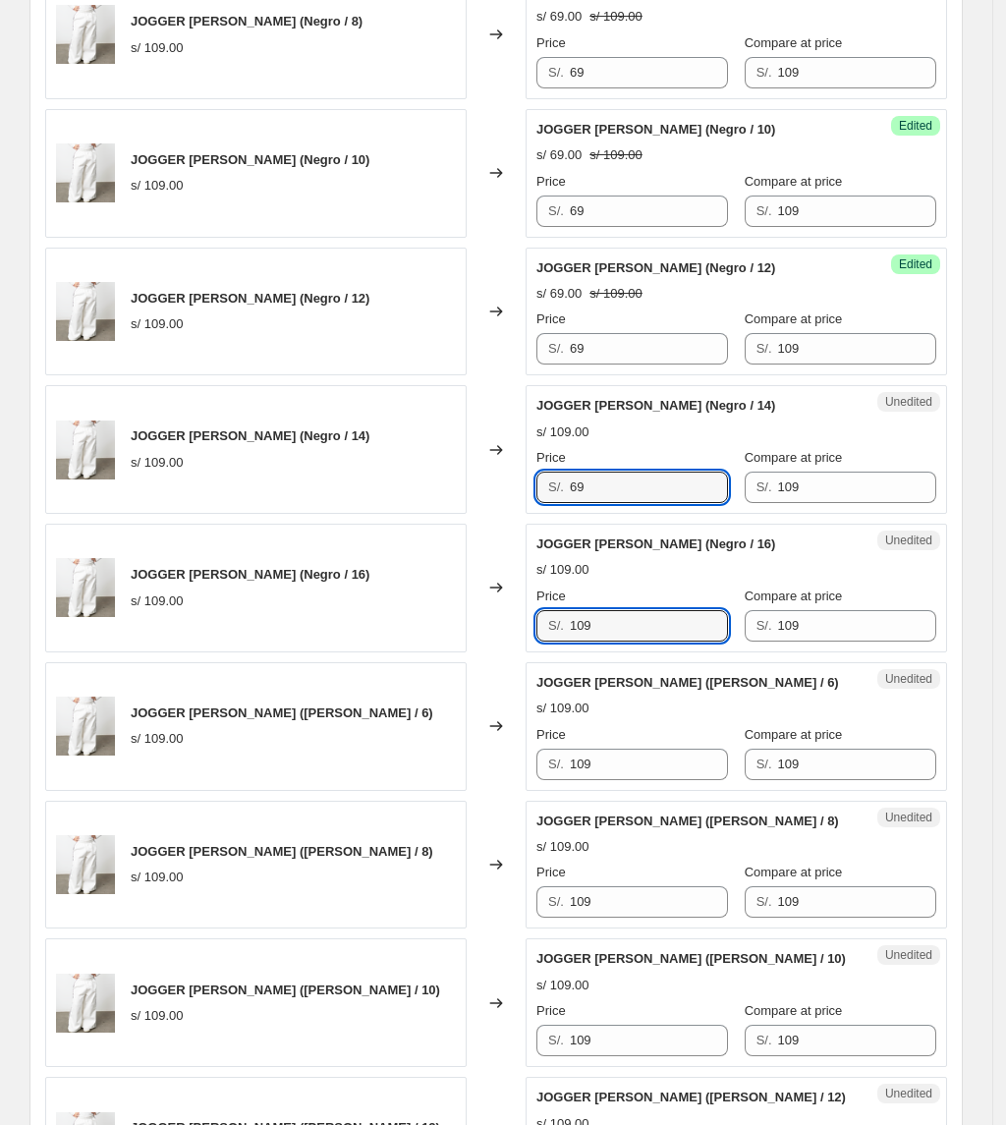
click at [377, 642] on div "JOGGER [PERSON_NAME] (Negro / 16) s/ 109.00 Changed to Unedited JOGGER [PERSON_…" at bounding box center [496, 588] width 902 height 129
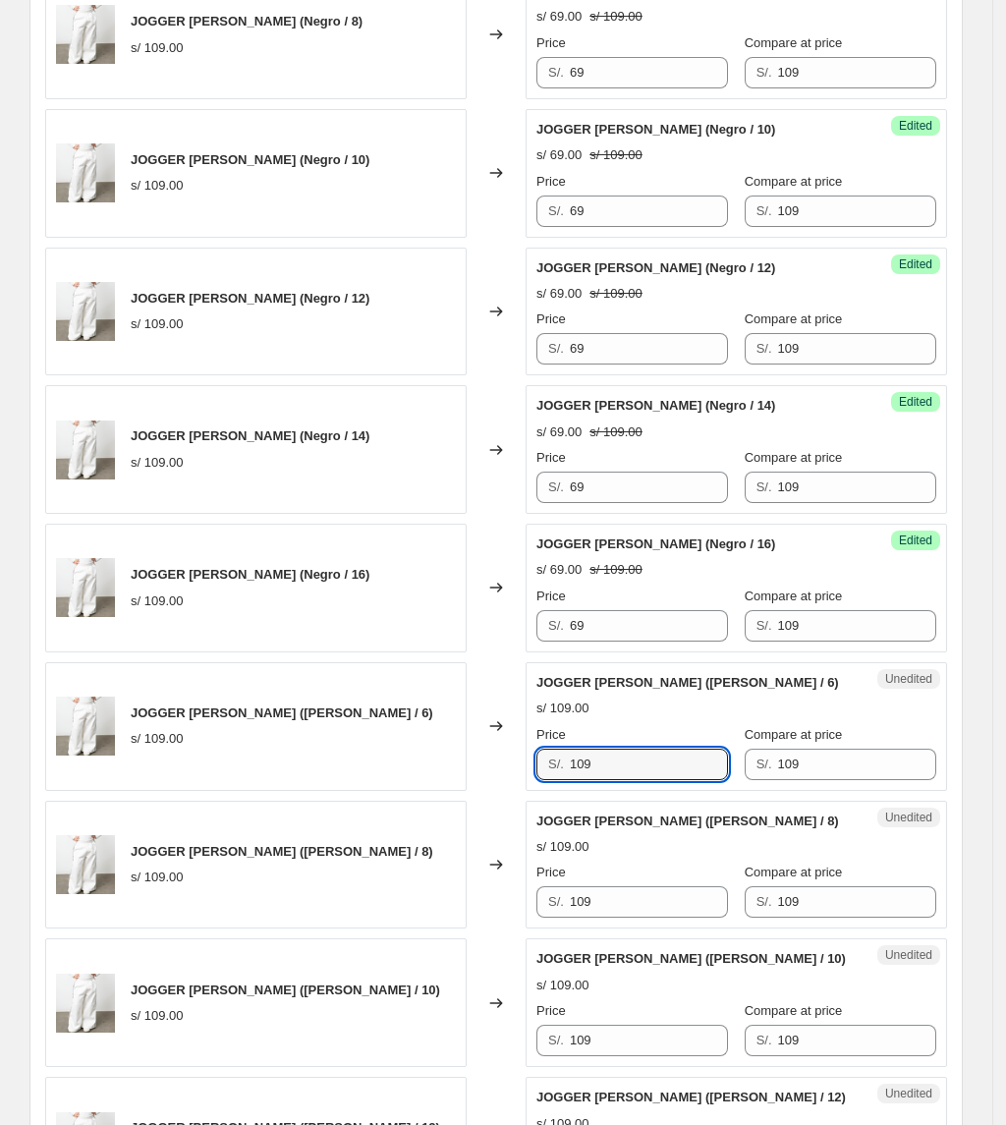
click at [421, 768] on div "JOGGER [PERSON_NAME] ([PERSON_NAME] / 6) s/ 109.00 Changed to Unedited JOGGER […" at bounding box center [496, 726] width 902 height 129
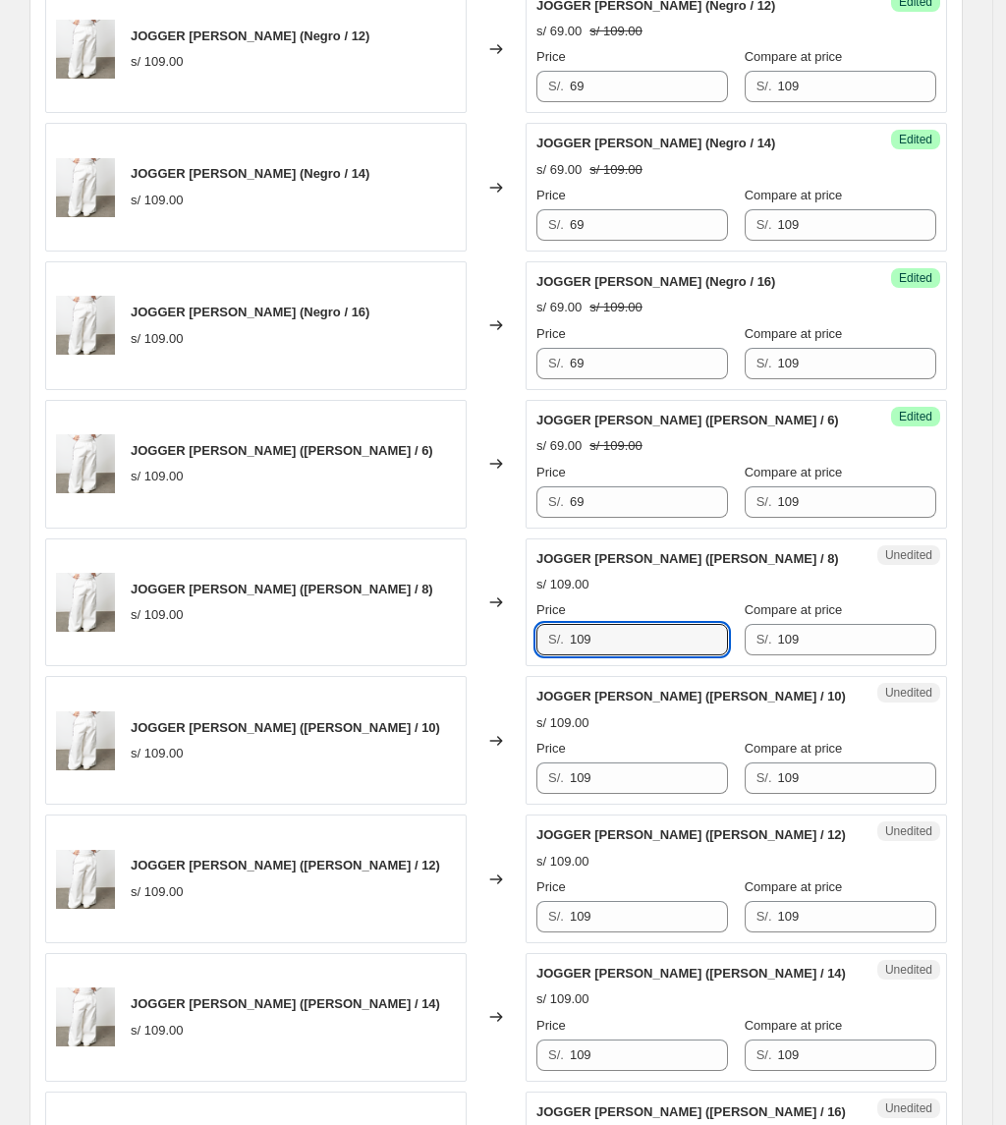
click at [517, 644] on div "JOGGER [PERSON_NAME] ([PERSON_NAME] / 8) s/ 109.00 Changed to Unedited JOGGER […" at bounding box center [496, 602] width 902 height 129
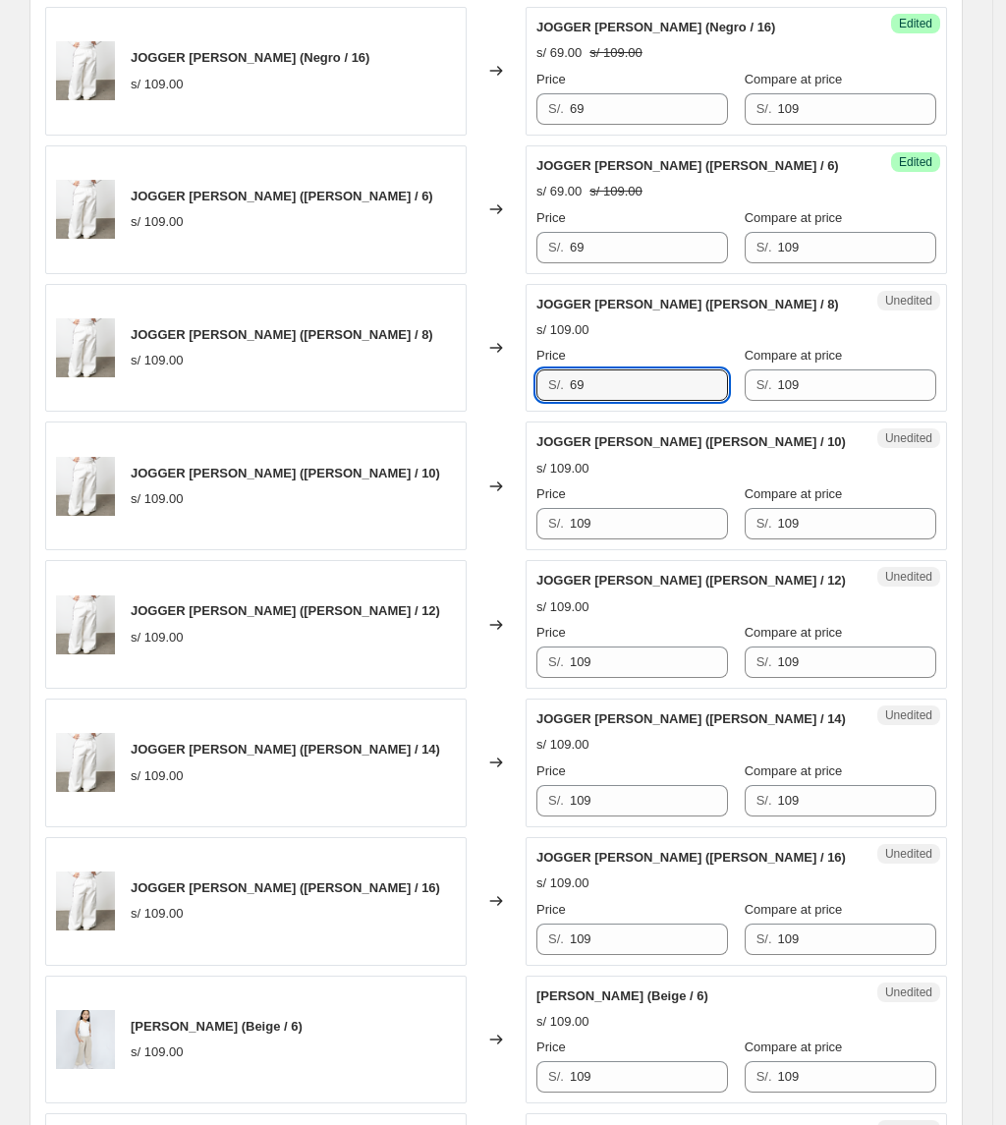
scroll to position [1713, 0]
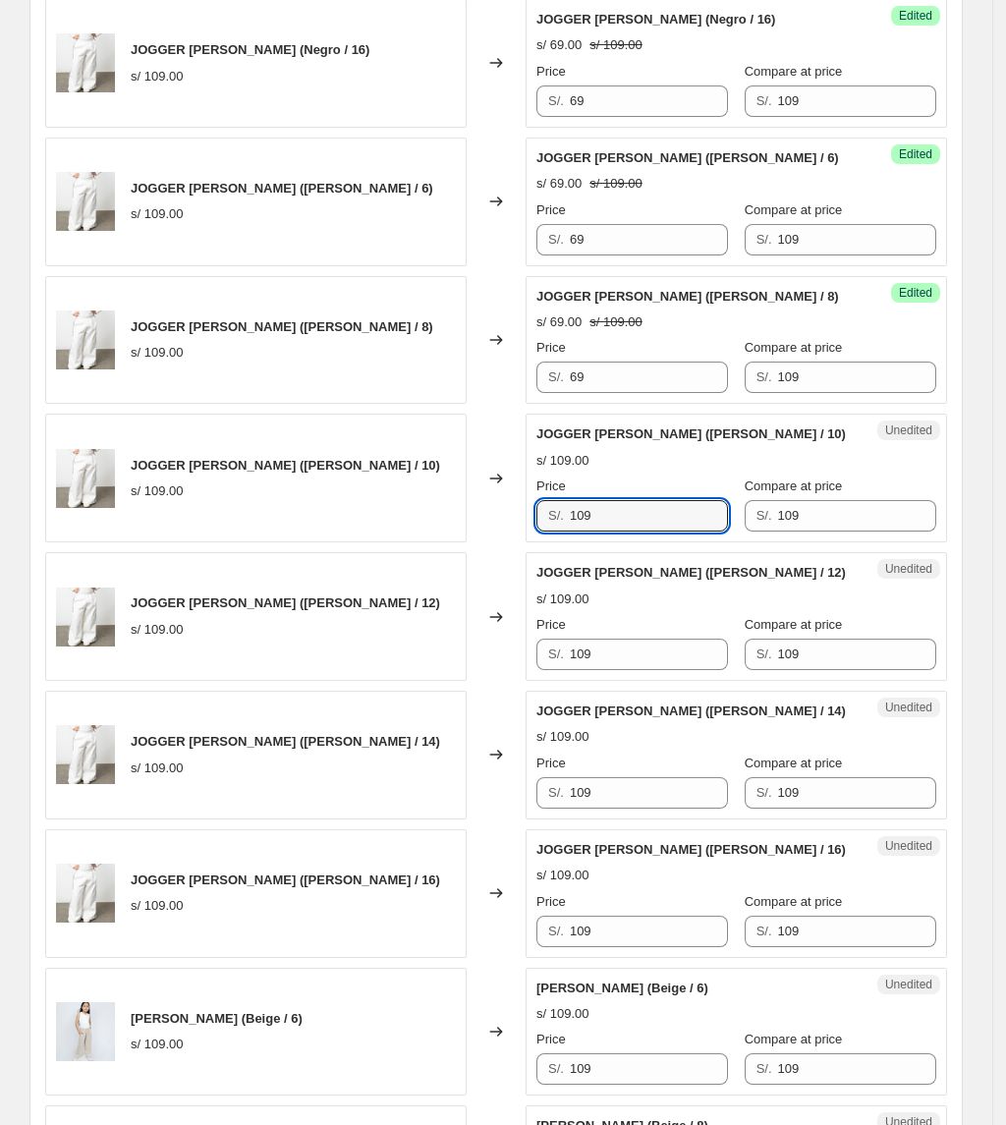
click at [464, 556] on div "JOGGER [PERSON_NAME] ([PERSON_NAME] / 16) s/ 109.00 Changed to Success Edited J…" at bounding box center [496, 547] width 902 height 2757
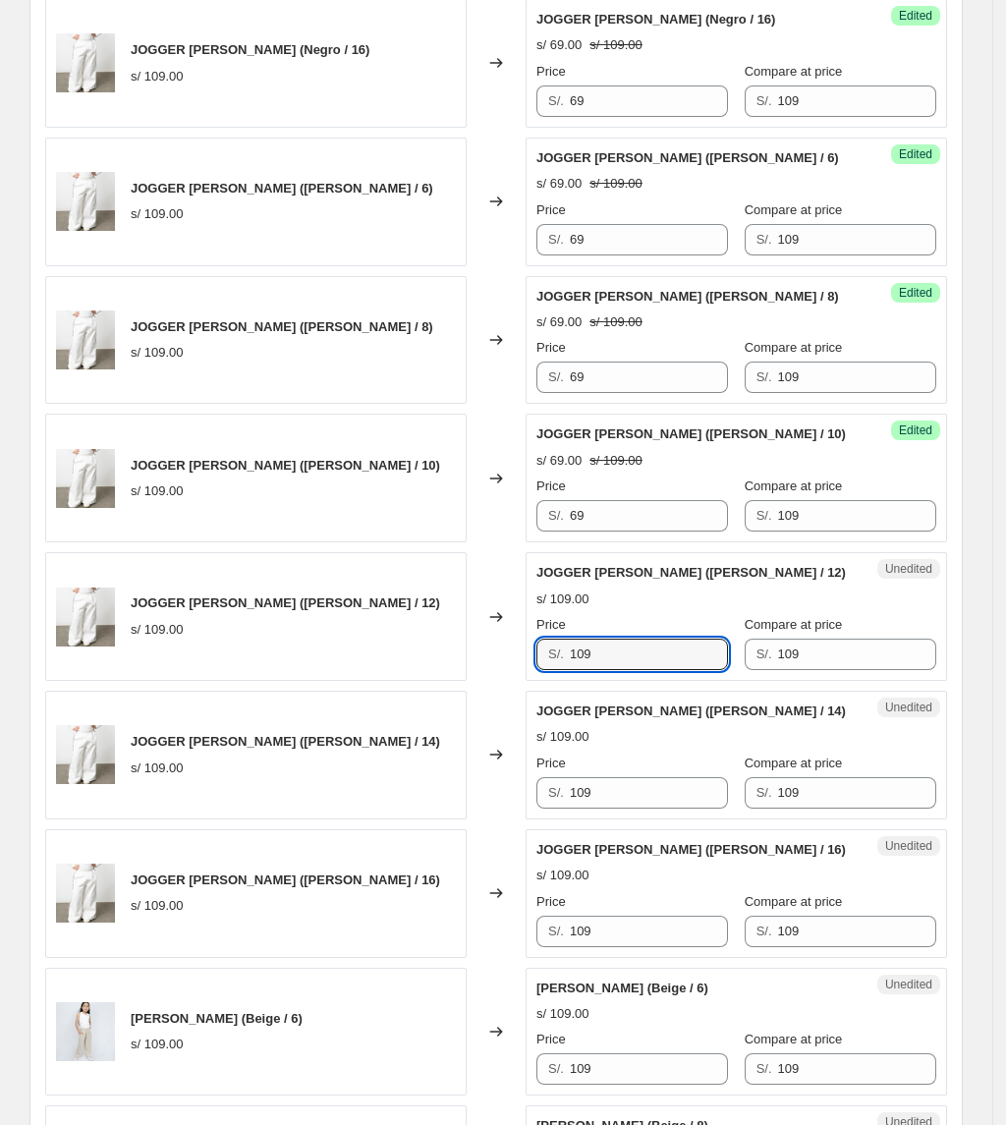
click at [319, 618] on div "JOGGER [PERSON_NAME] ([PERSON_NAME] / 12) s/ 109.00 Changed to Unedited JOGGER …" at bounding box center [496, 616] width 902 height 129
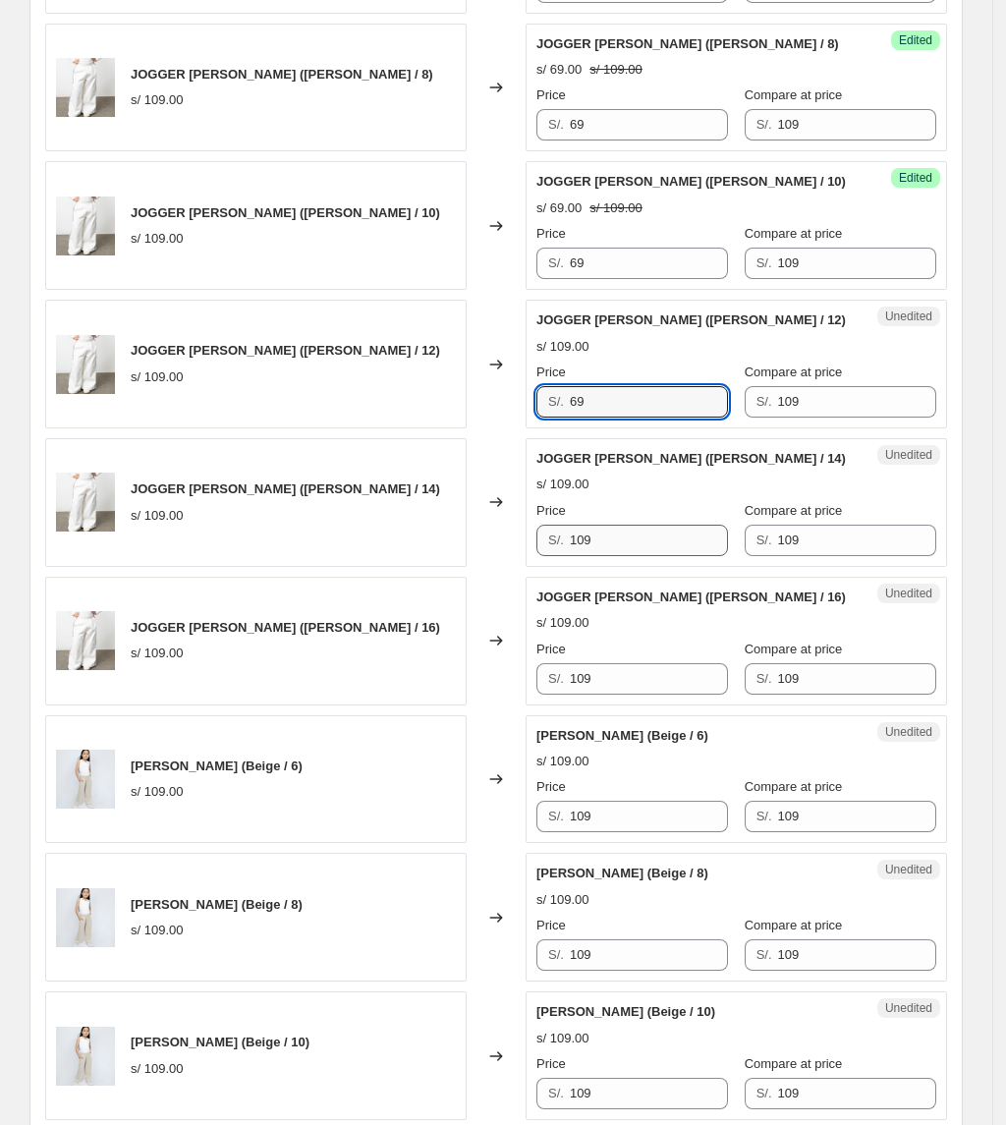
scroll to position [1975, 0]
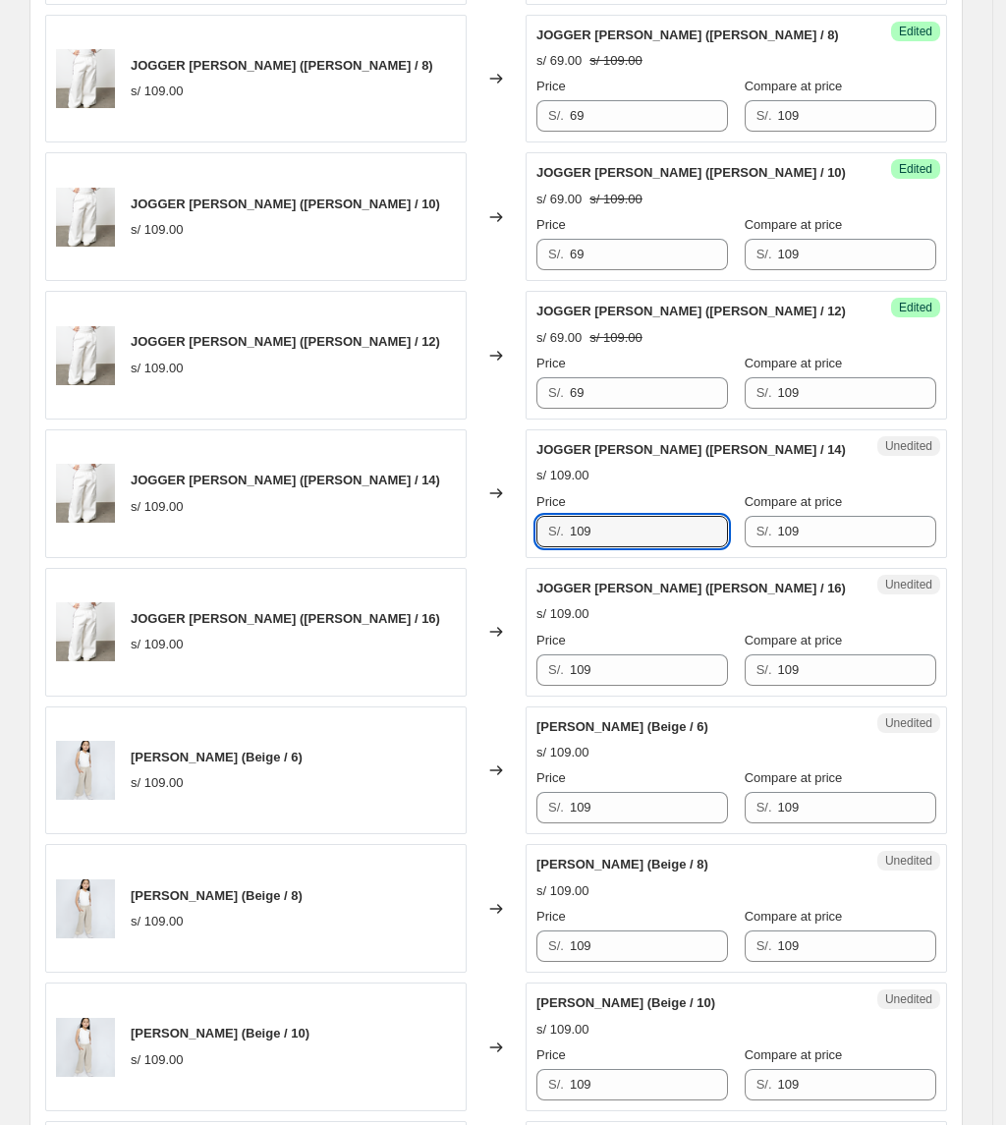
click at [505, 552] on div "JOGGER [PERSON_NAME] ([PERSON_NAME] / 14) s/ 109.00 Changed to Unedited JOGGER …" at bounding box center [496, 493] width 902 height 129
click at [532, 696] on div "Unedited JOGGER [PERSON_NAME] ([PERSON_NAME] / 16) s/ 109.00 Price S/. 109 Comp…" at bounding box center [736, 632] width 421 height 129
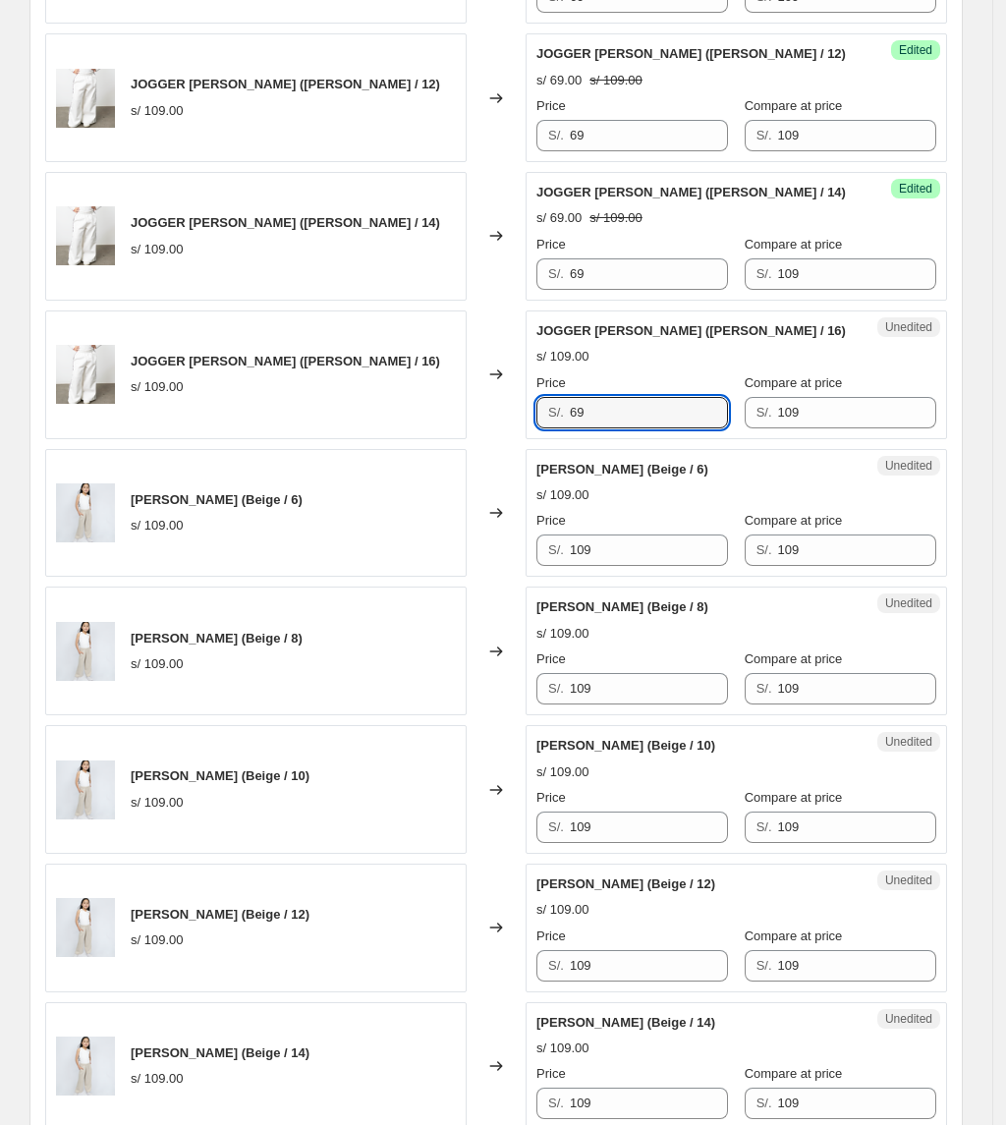
scroll to position [2237, 0]
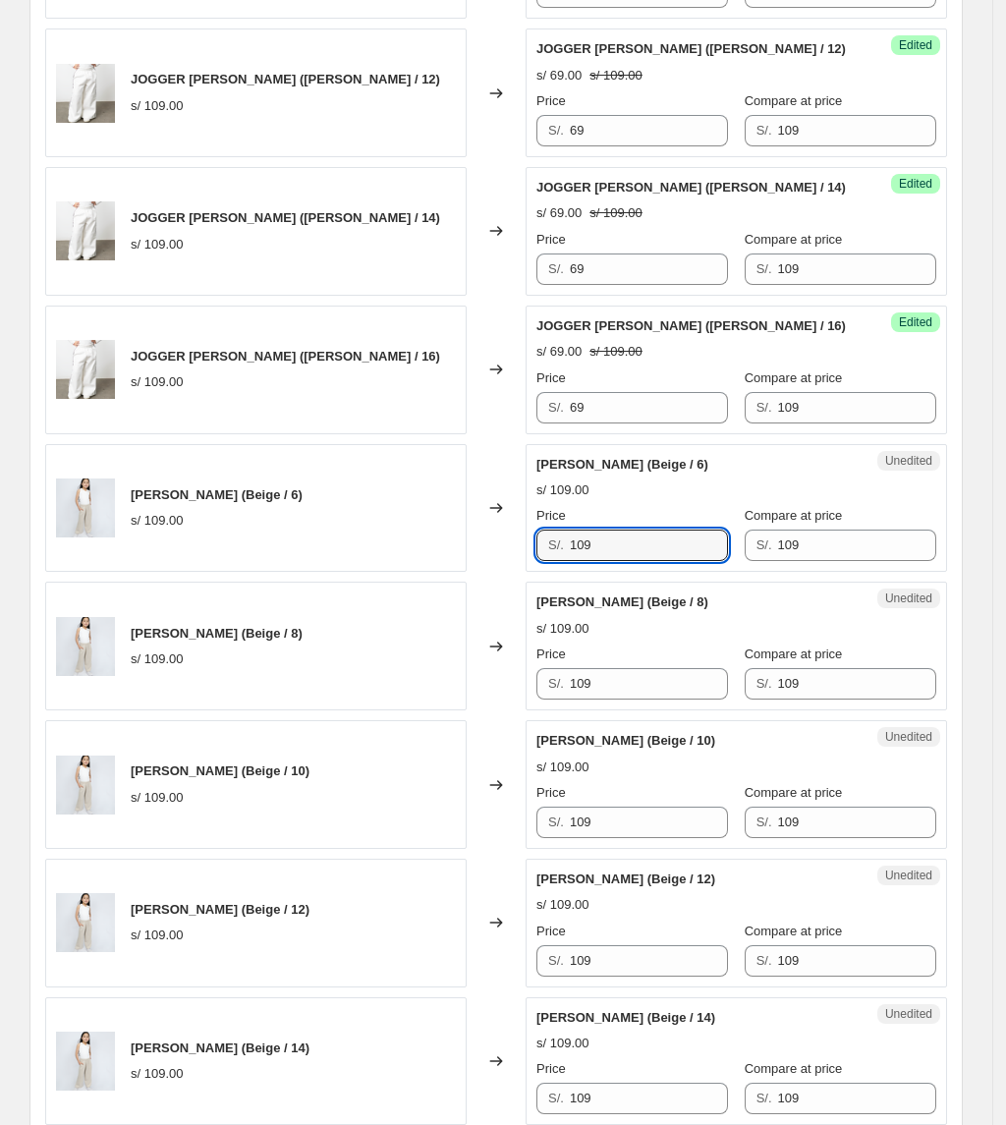
click at [410, 568] on div "[PERSON_NAME] (Beige / 6) s/ 109.00 Changed to Unedited PANTALÓN MIRANDA (Beige…" at bounding box center [496, 508] width 902 height 129
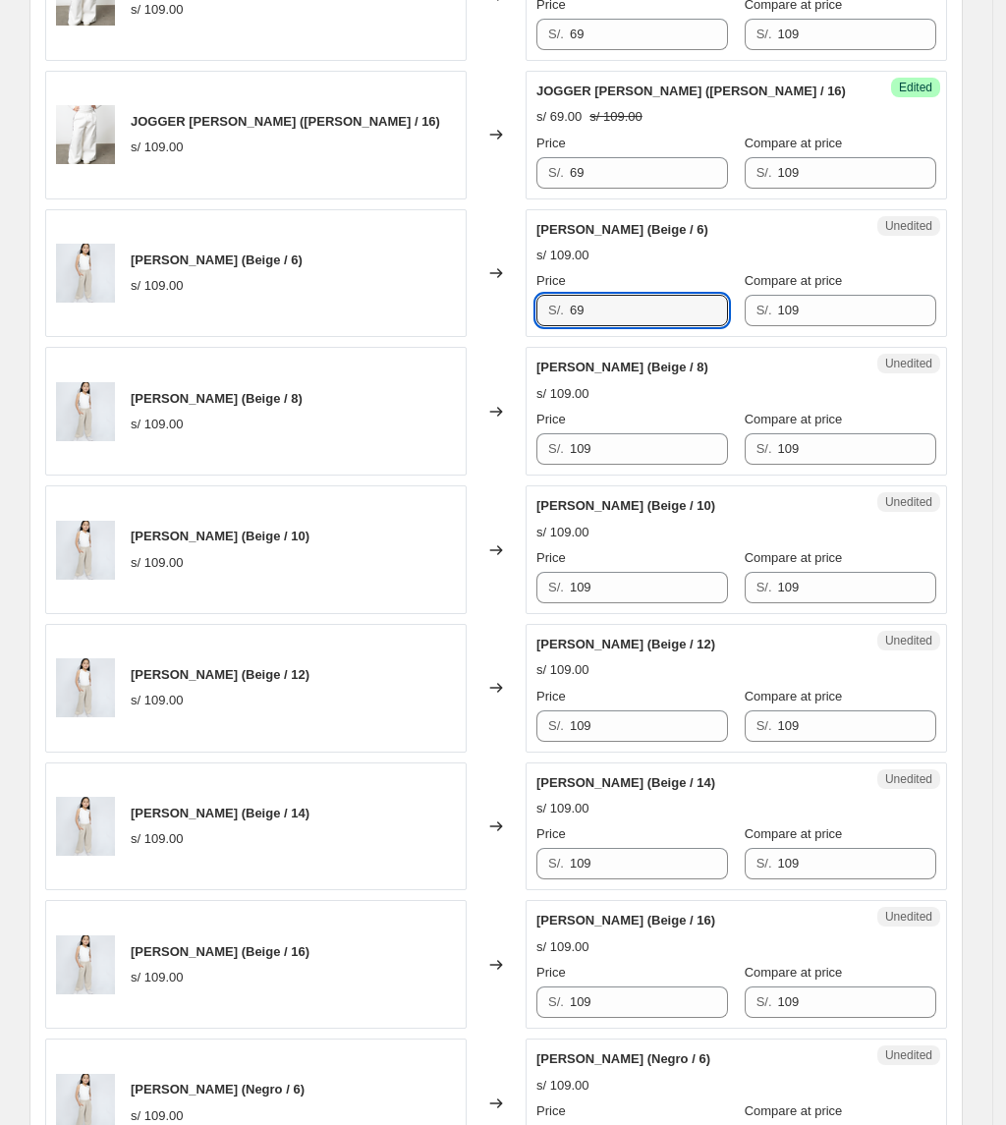
scroll to position [2499, 0]
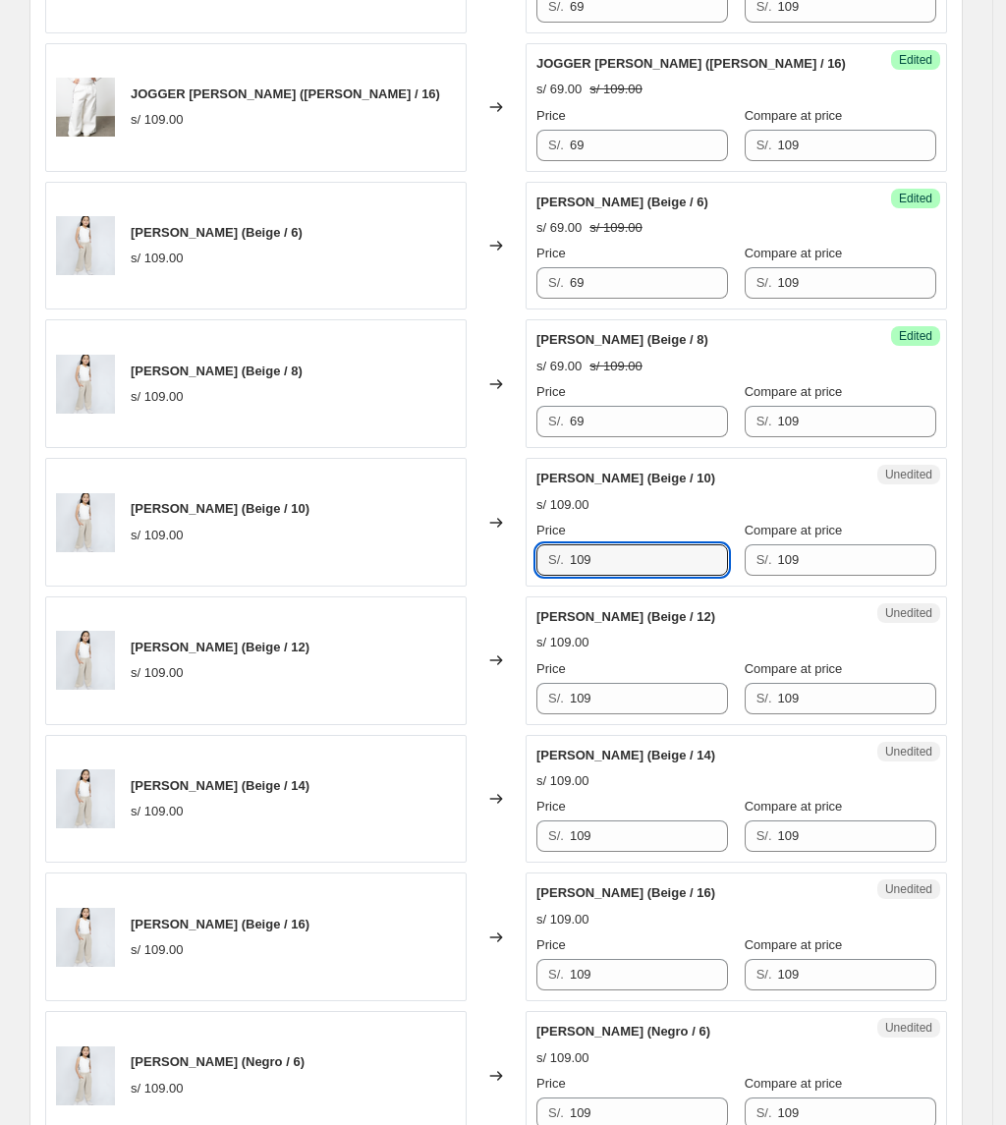
click at [465, 562] on div "PANTALÓN MIRANDA (Beige / 10) s/ 109.00 Changed to Unedited PANTALÓN MIRANDA (B…" at bounding box center [496, 522] width 902 height 129
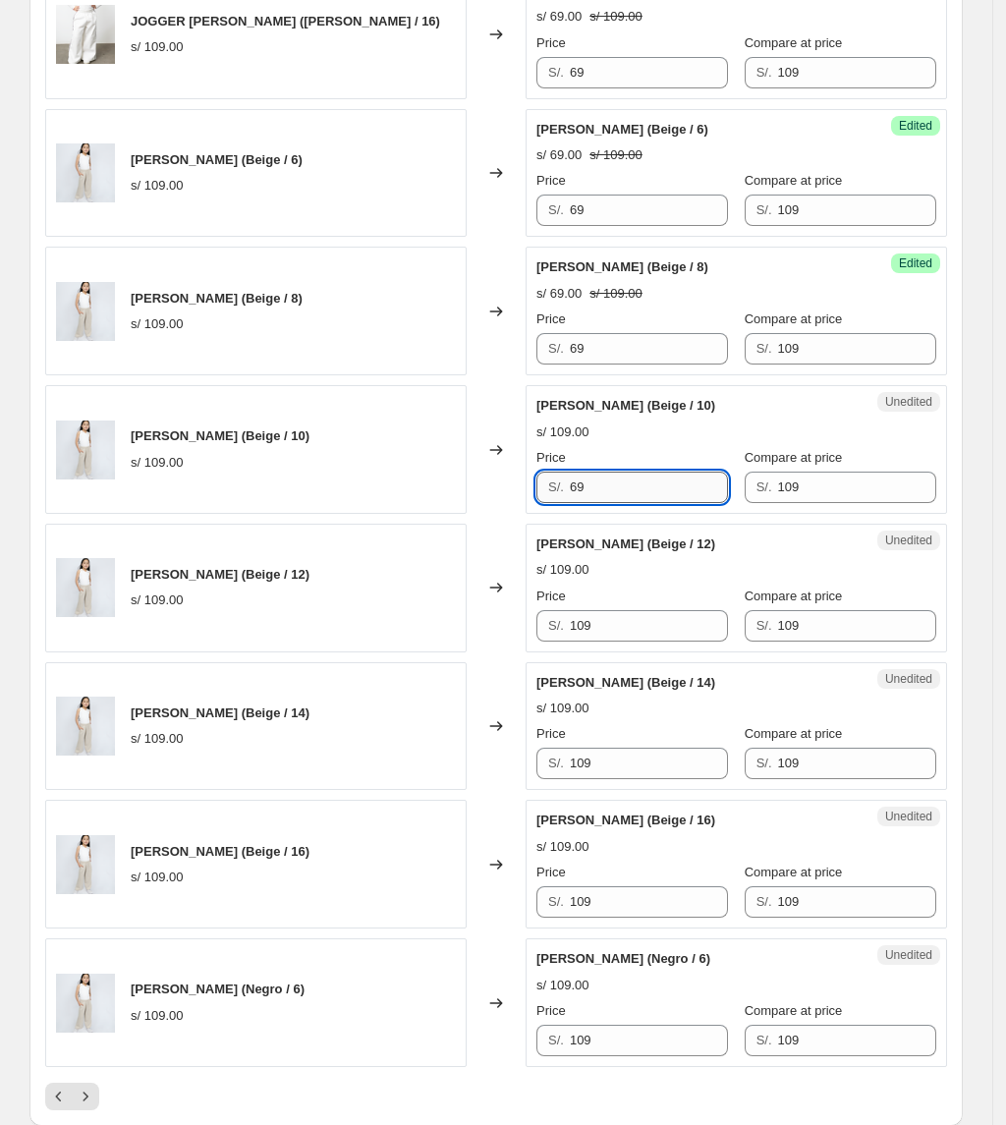
scroll to position [2630, 0]
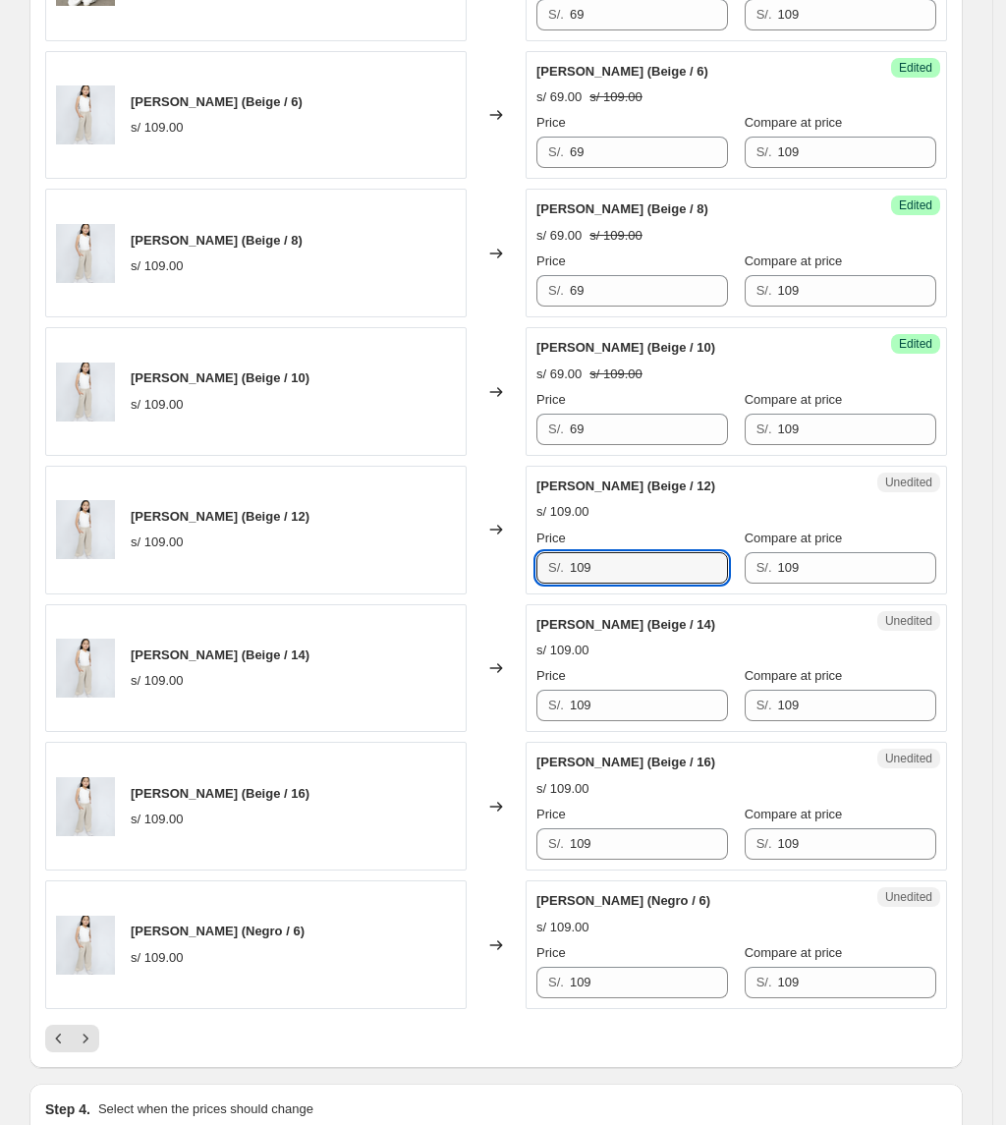
click at [449, 568] on div "[PERSON_NAME] (Beige / 12) s/ 109.00 Changed to Unedited PANTALÓN MIRANDA (Beig…" at bounding box center [496, 530] width 902 height 129
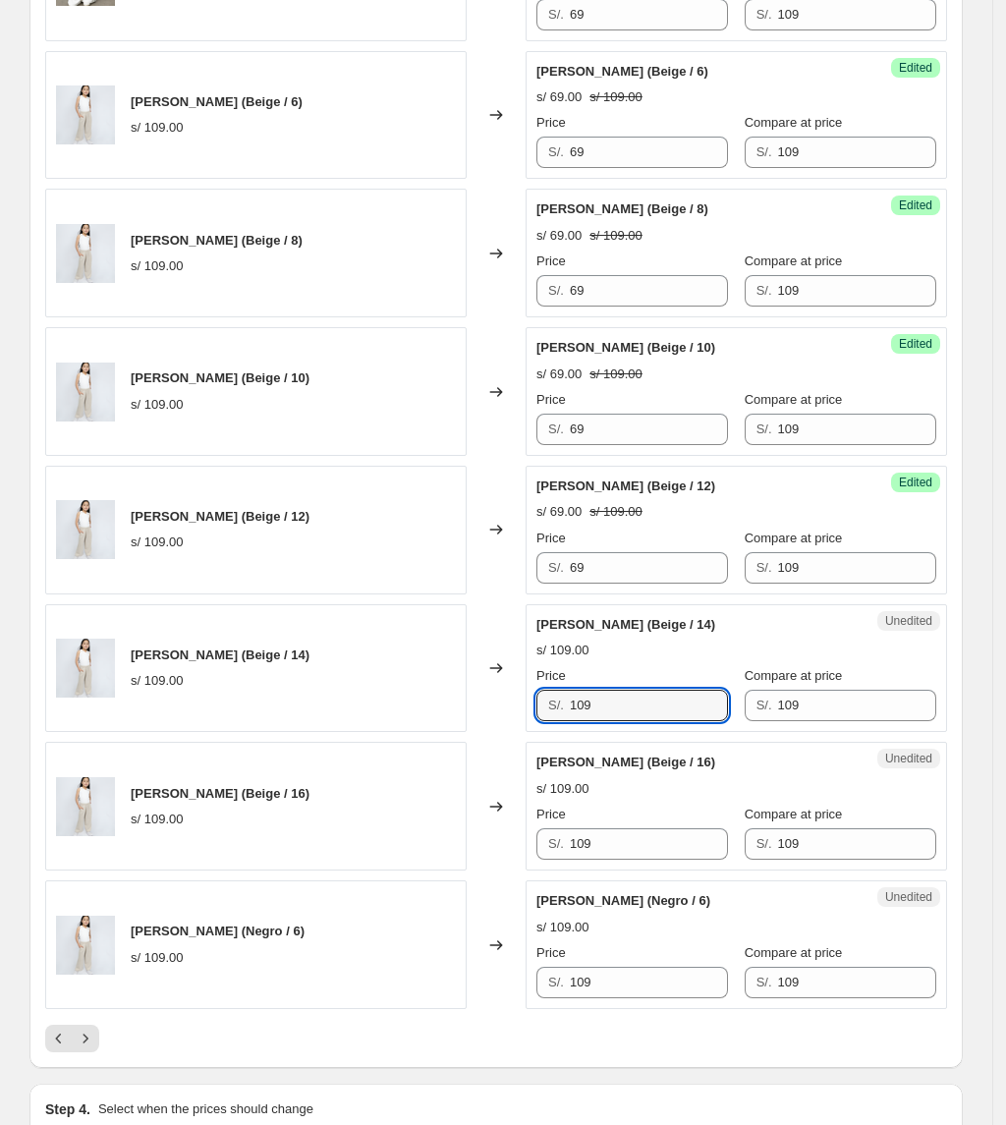
click at [473, 731] on div "[PERSON_NAME] (Beige / 14) s/ 109.00 Changed to Unedited PANTALÓN MIRANDA (Beig…" at bounding box center [496, 668] width 902 height 129
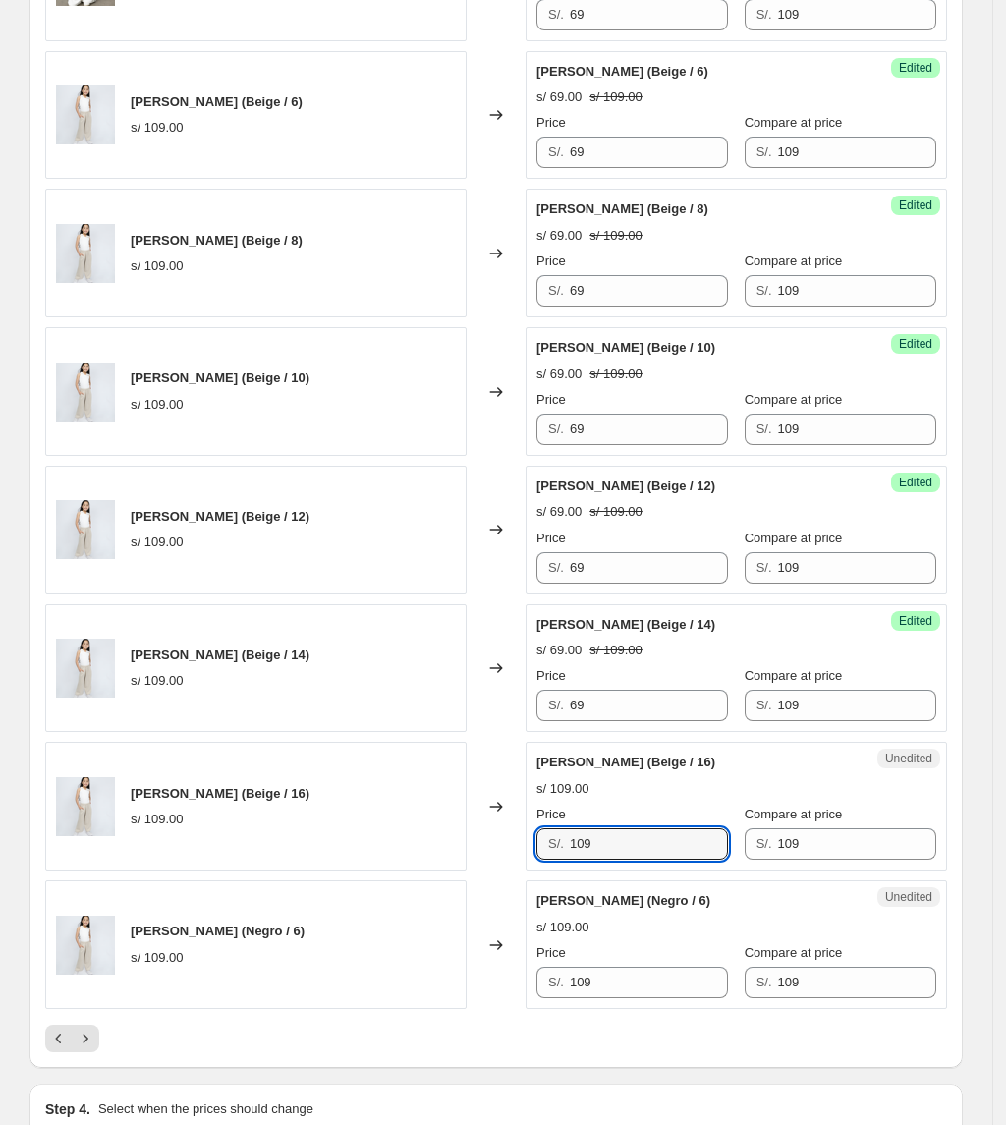
click at [430, 855] on div "[PERSON_NAME] (Beige / 16) s/ 109.00 Changed to Unedited PANTALÓN MIRANDA (Beig…" at bounding box center [496, 806] width 902 height 129
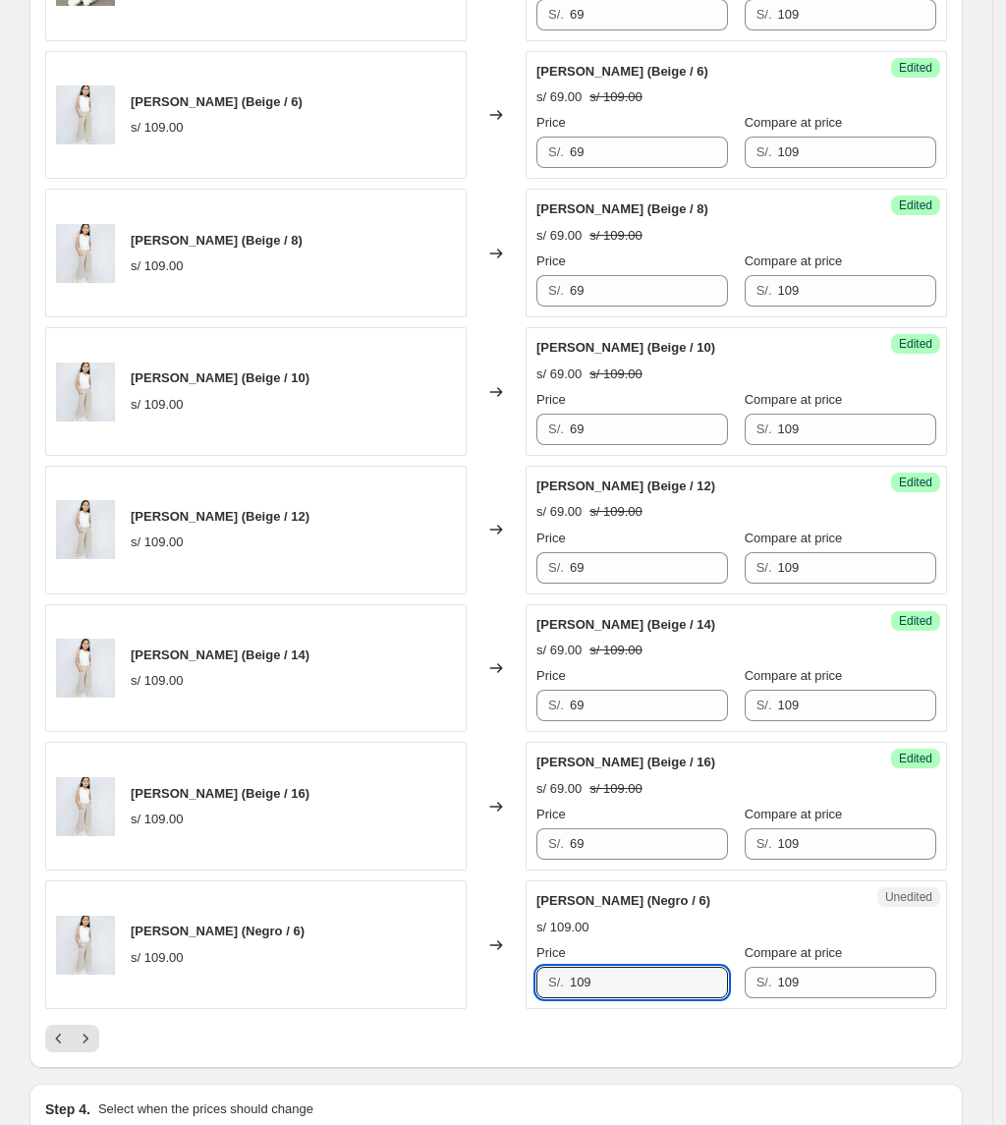
click at [276, 959] on div "PANTALÓN MIRANDA (Negro / 6) s/ 109.00 Changed to Unedited PANTALÓN MIRANDA (Ne…" at bounding box center [496, 944] width 902 height 129
click at [95, 1048] on icon "Next" at bounding box center [86, 1039] width 20 height 20
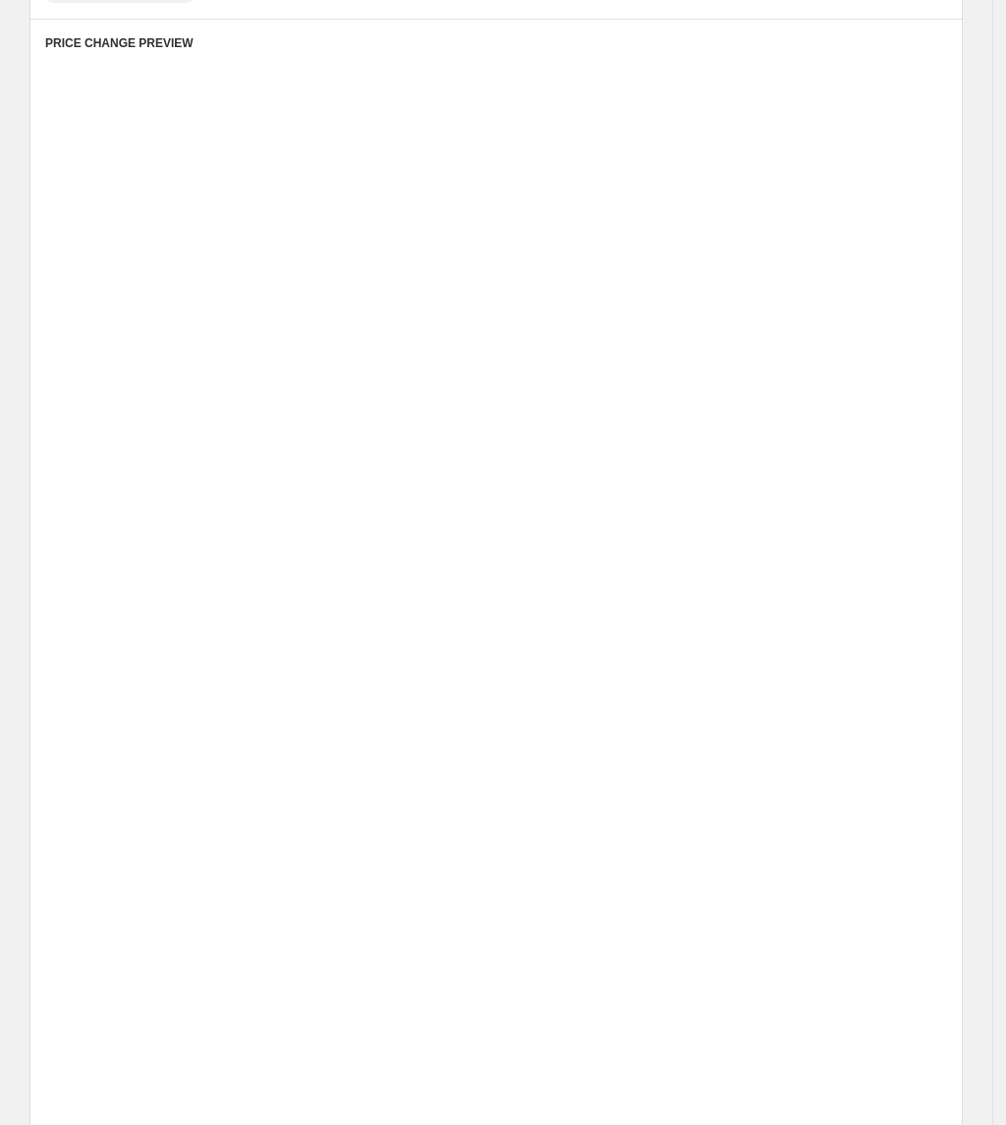
scroll to position [534, 0]
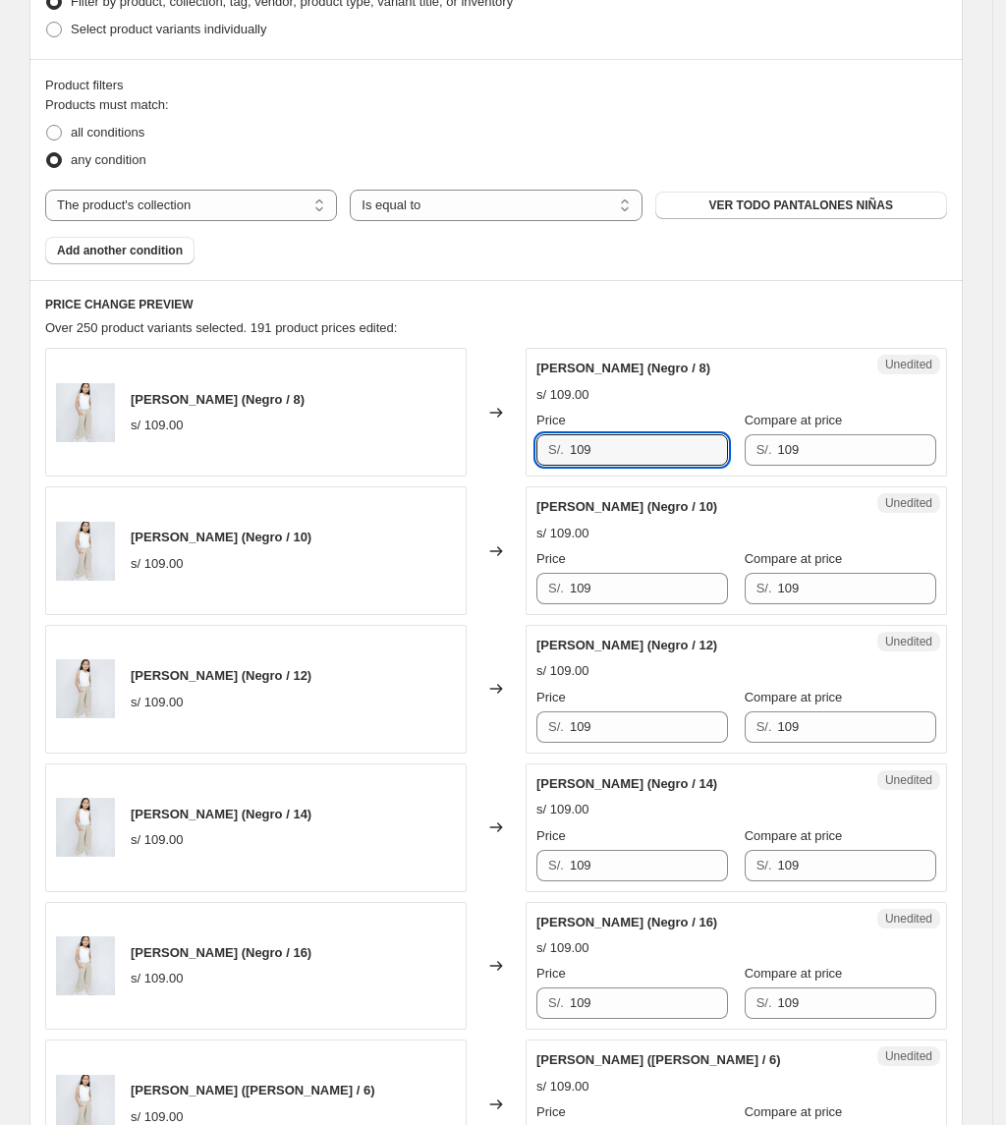
click at [446, 440] on div "PANTALÓN MIRANDA (Negro / 8) s/ 109.00 Changed to Unedited PANTALÓN MIRANDA (Ne…" at bounding box center [496, 412] width 902 height 129
click at [449, 571] on div "PANTALÓN MIRANDA (Negro / 10) s/ 109.00 Changed to Unedited PANTALÓN MIRANDA (N…" at bounding box center [496, 550] width 902 height 129
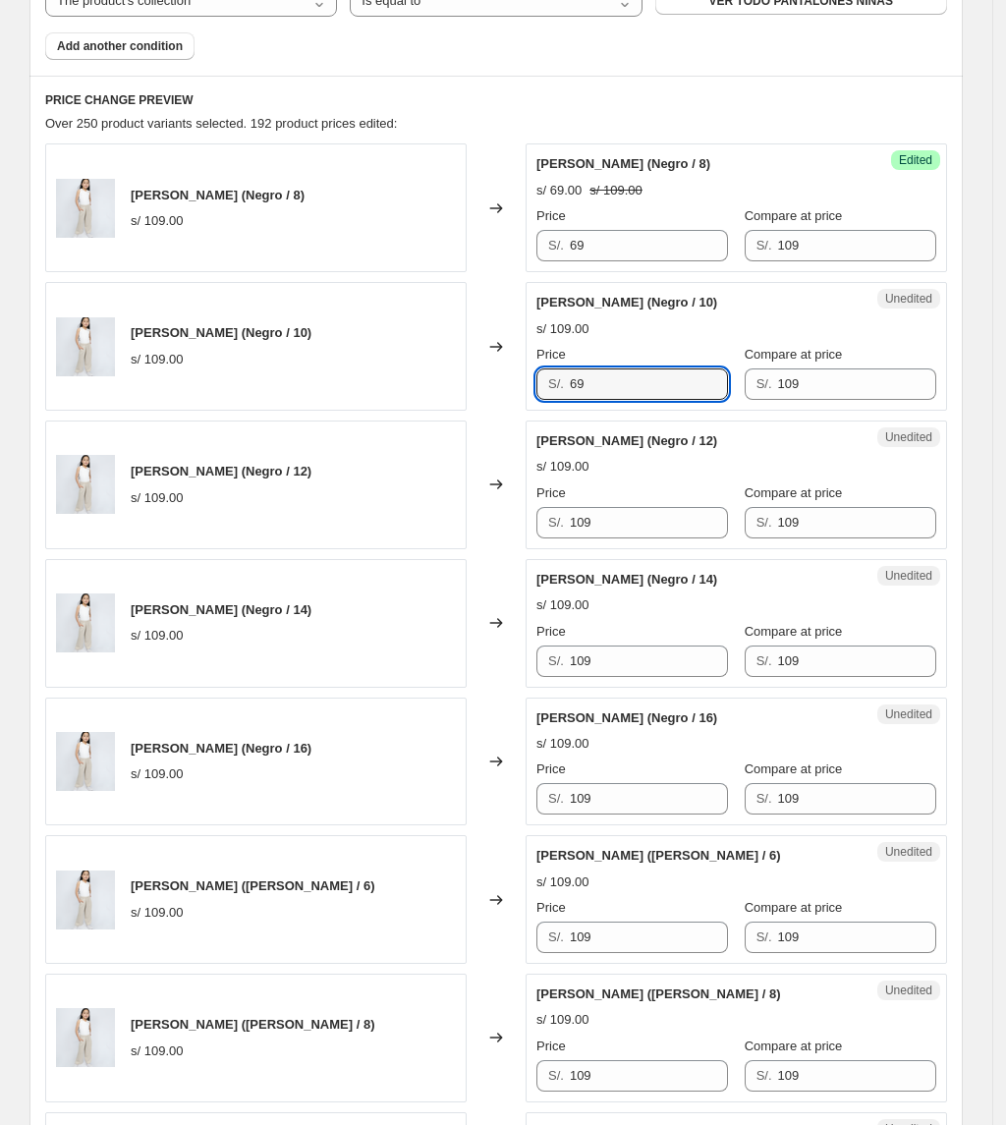
scroll to position [796, 0]
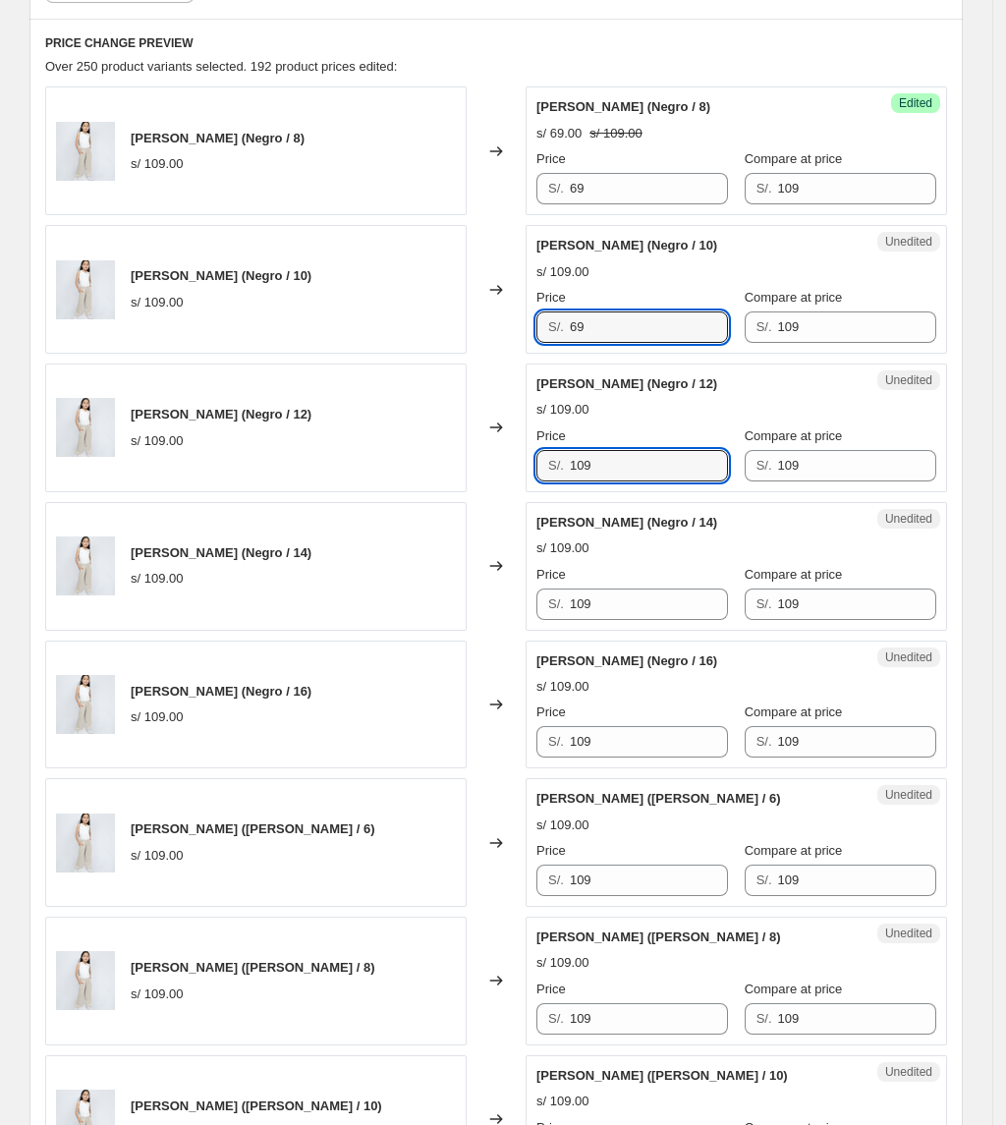
click at [458, 457] on div "PANTALÓN MIRANDA (Negro / 12) s/ 109.00 Changed to Unedited PANTALÓN MIRANDA (N…" at bounding box center [496, 428] width 902 height 129
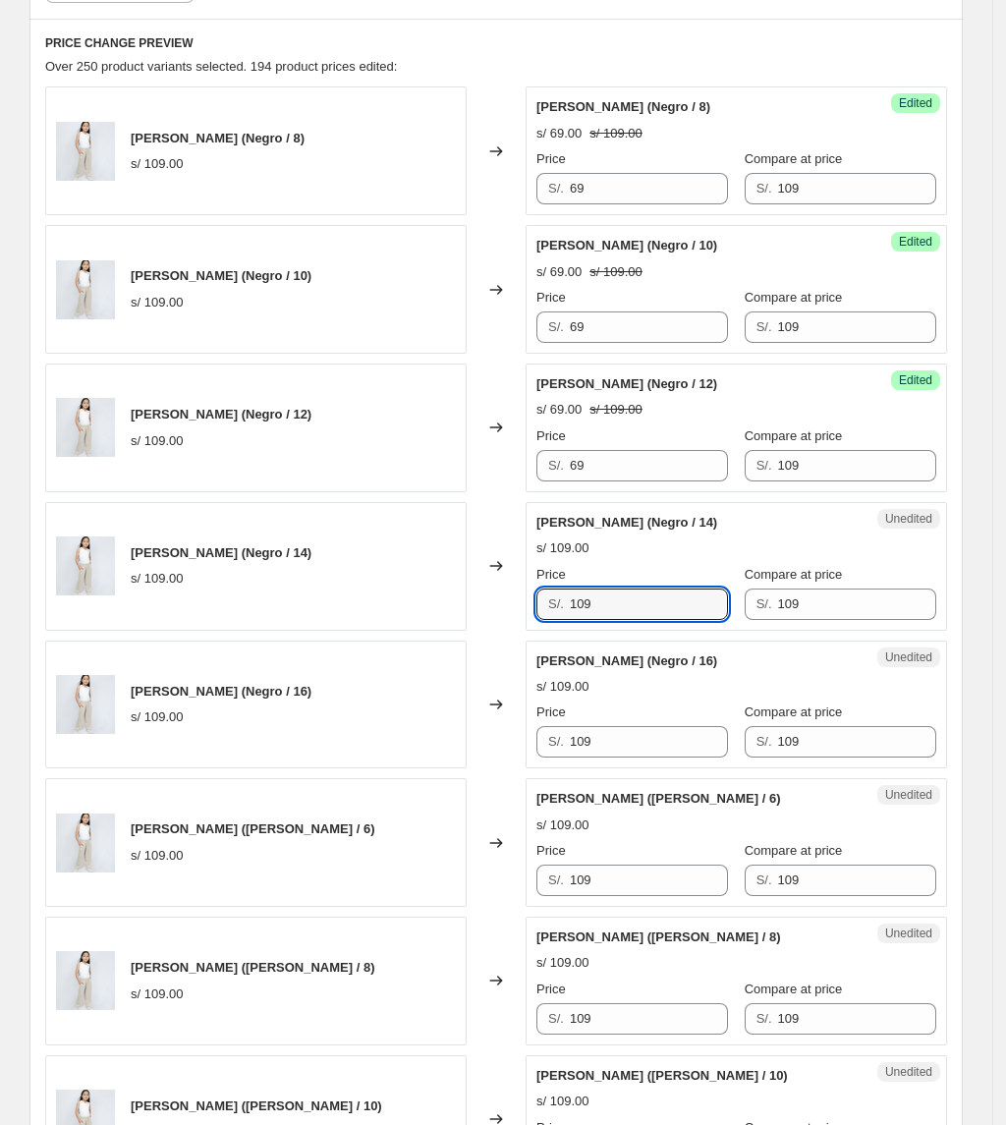
click at [275, 607] on div "PANTALÓN MIRANDA (Negro / 14) s/ 109.00 Changed to Unedited PANTALÓN MIRANDA (N…" at bounding box center [496, 566] width 902 height 129
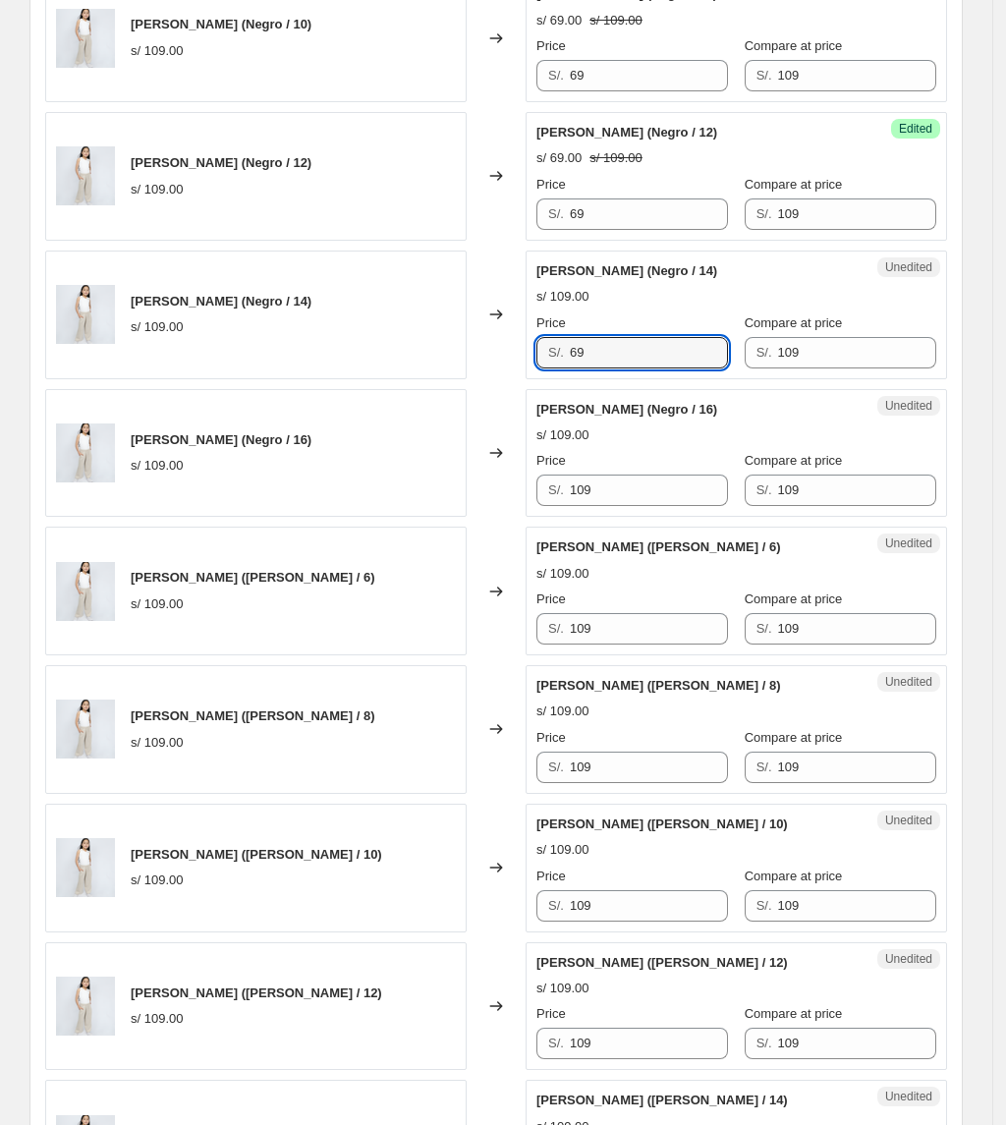
scroll to position [1058, 0]
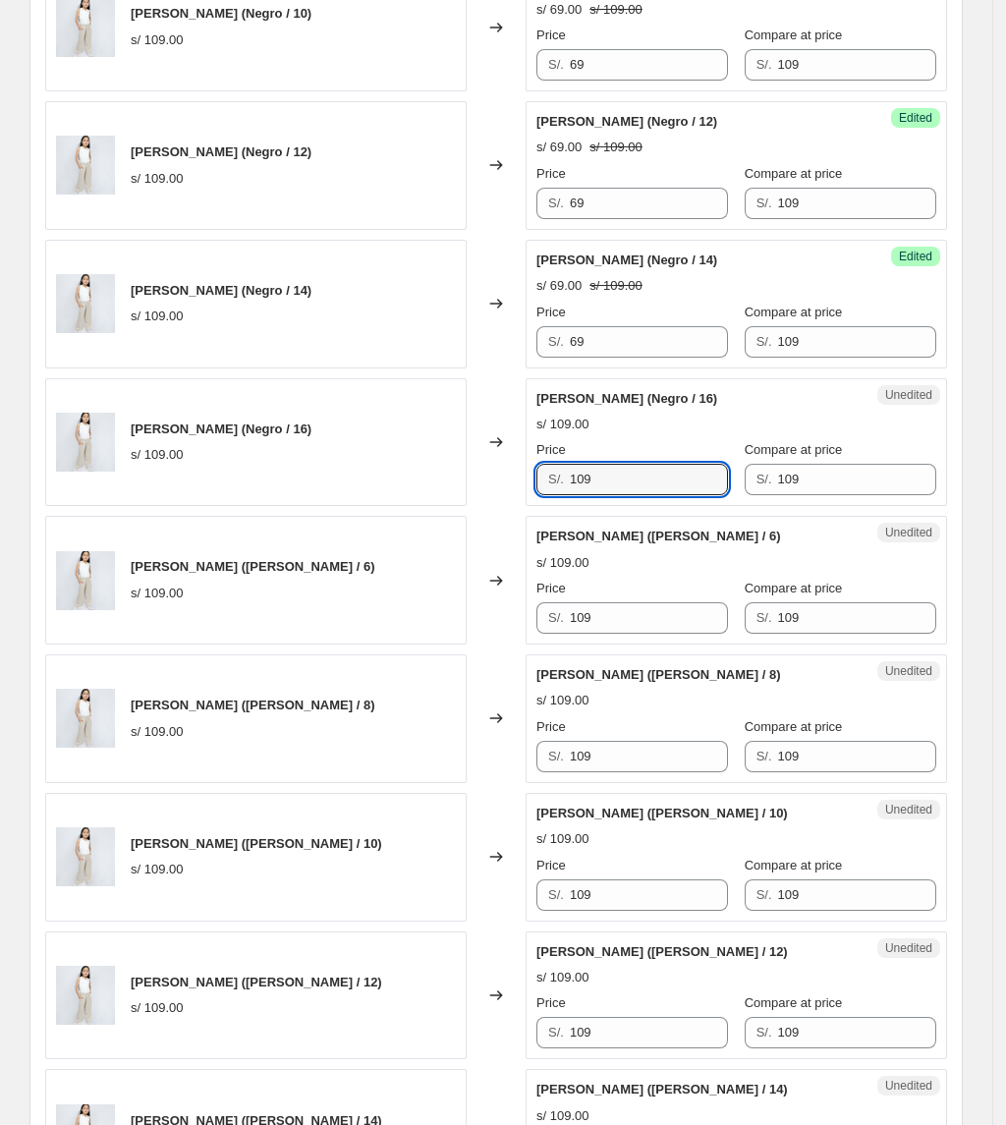
click at [462, 487] on div "[PERSON_NAME] (Negro / 16) s/ 109.00 Changed to Unedited PANTALÓN MIRANDA (Negr…" at bounding box center [496, 442] width 902 height 129
click at [324, 595] on div "[PERSON_NAME] ([PERSON_NAME] / 6) s/ 109.00 Changed to Unedited PANTALÓN MIRAND…" at bounding box center [496, 580] width 902 height 129
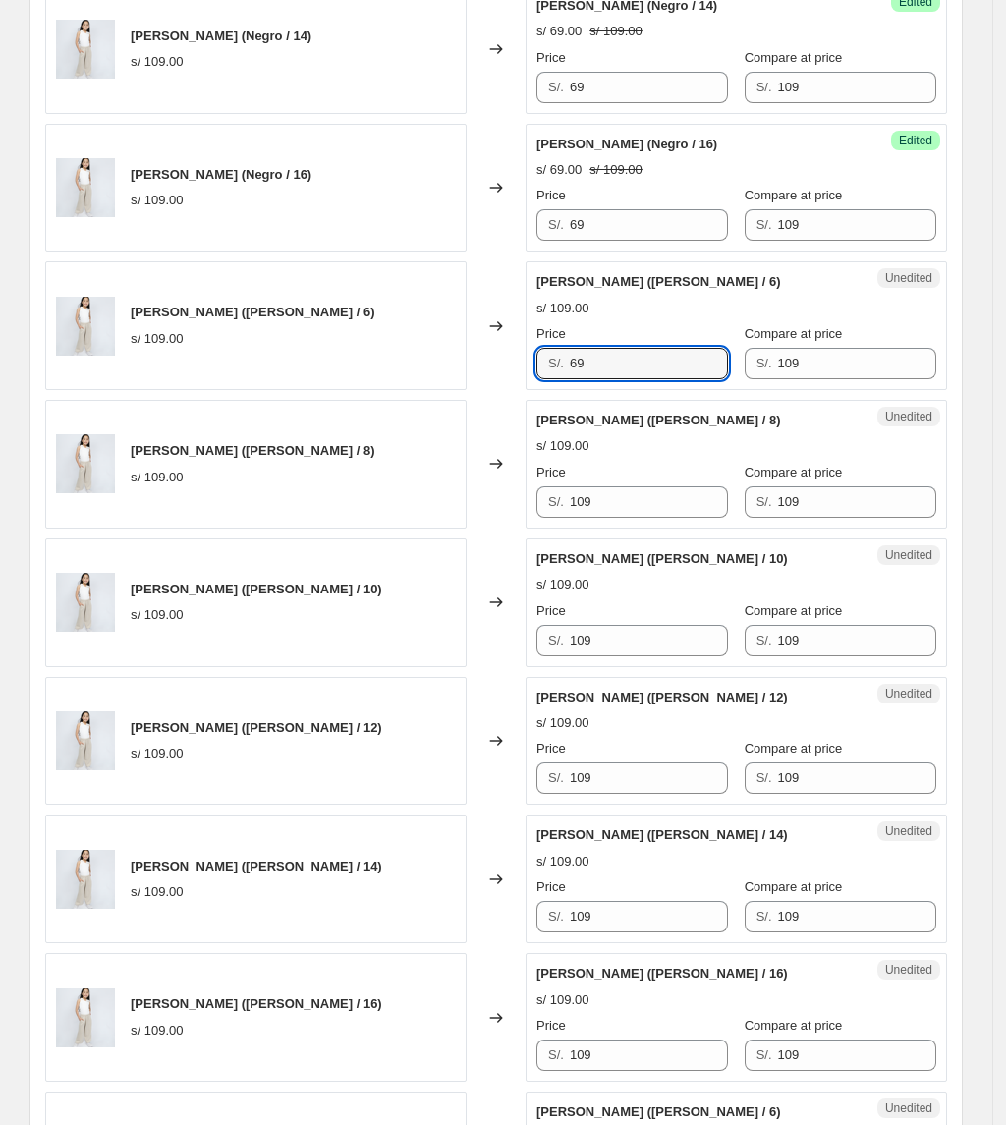
scroll to position [1320, 0]
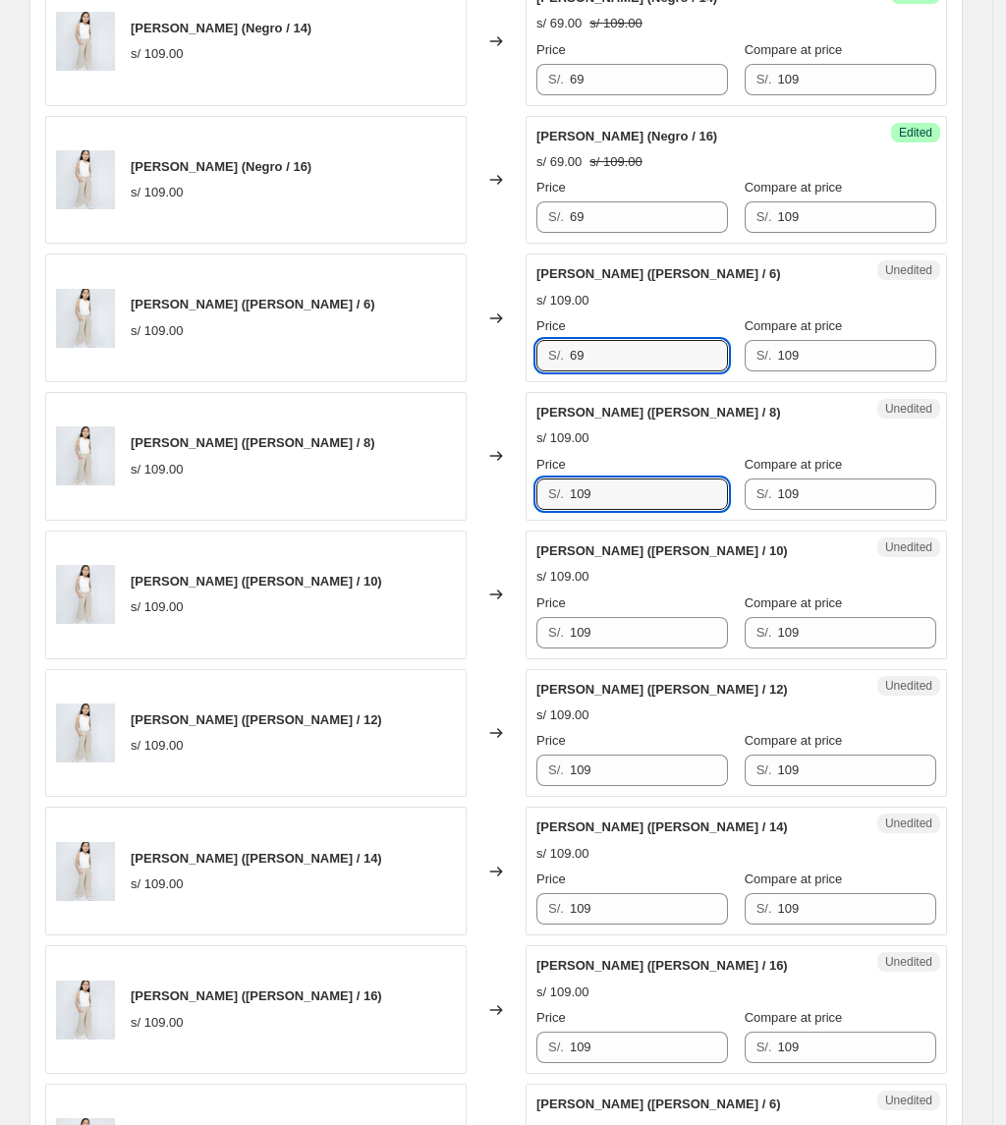
click at [491, 528] on div "[PERSON_NAME] (Negro / 8) s/ 109.00 Changed to Success Edited [PERSON_NAME] (Ne…" at bounding box center [496, 940] width 902 height 2757
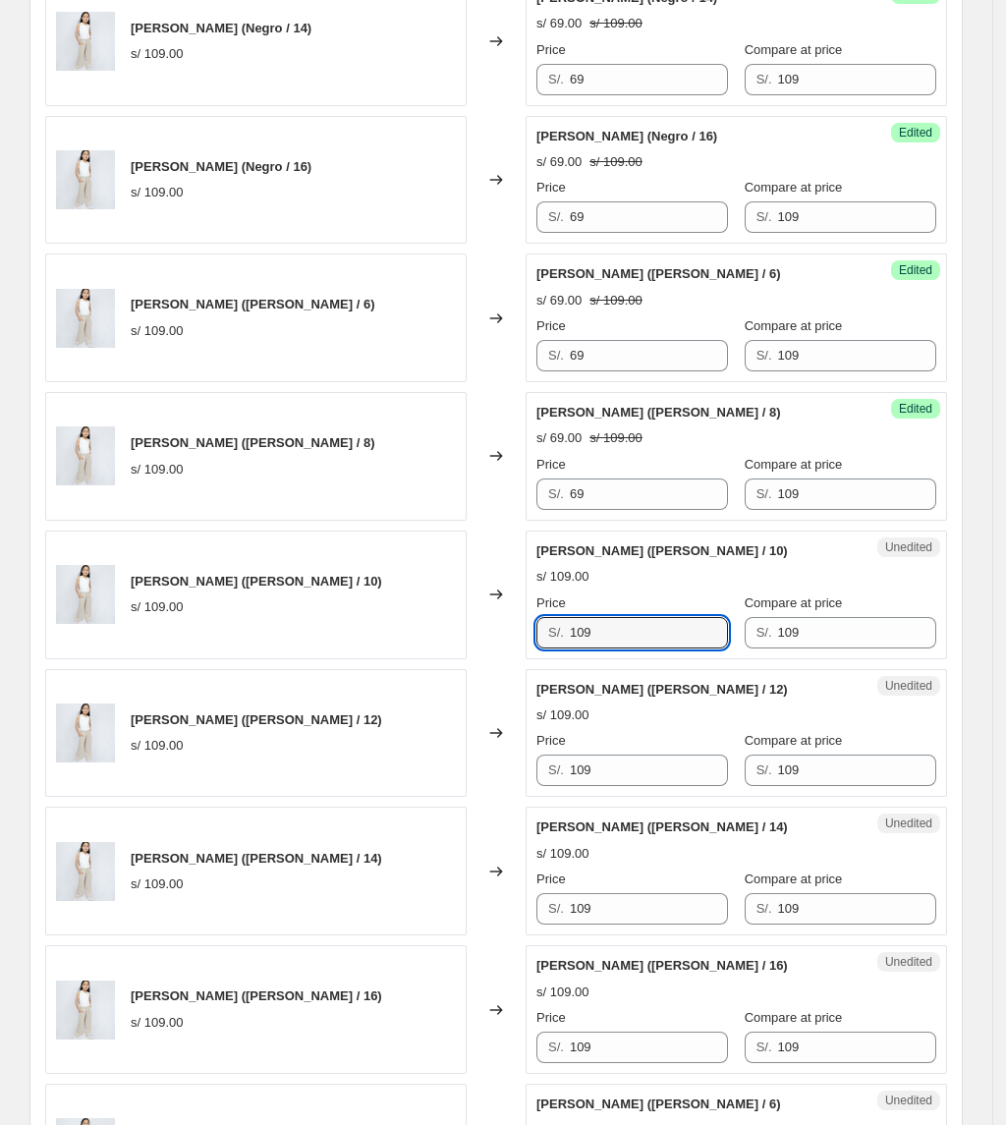
click at [420, 654] on div "[PERSON_NAME] ([PERSON_NAME] / 10) s/ 109.00 Changed to Unedited PANTALÓN MIRAN…" at bounding box center [496, 595] width 902 height 129
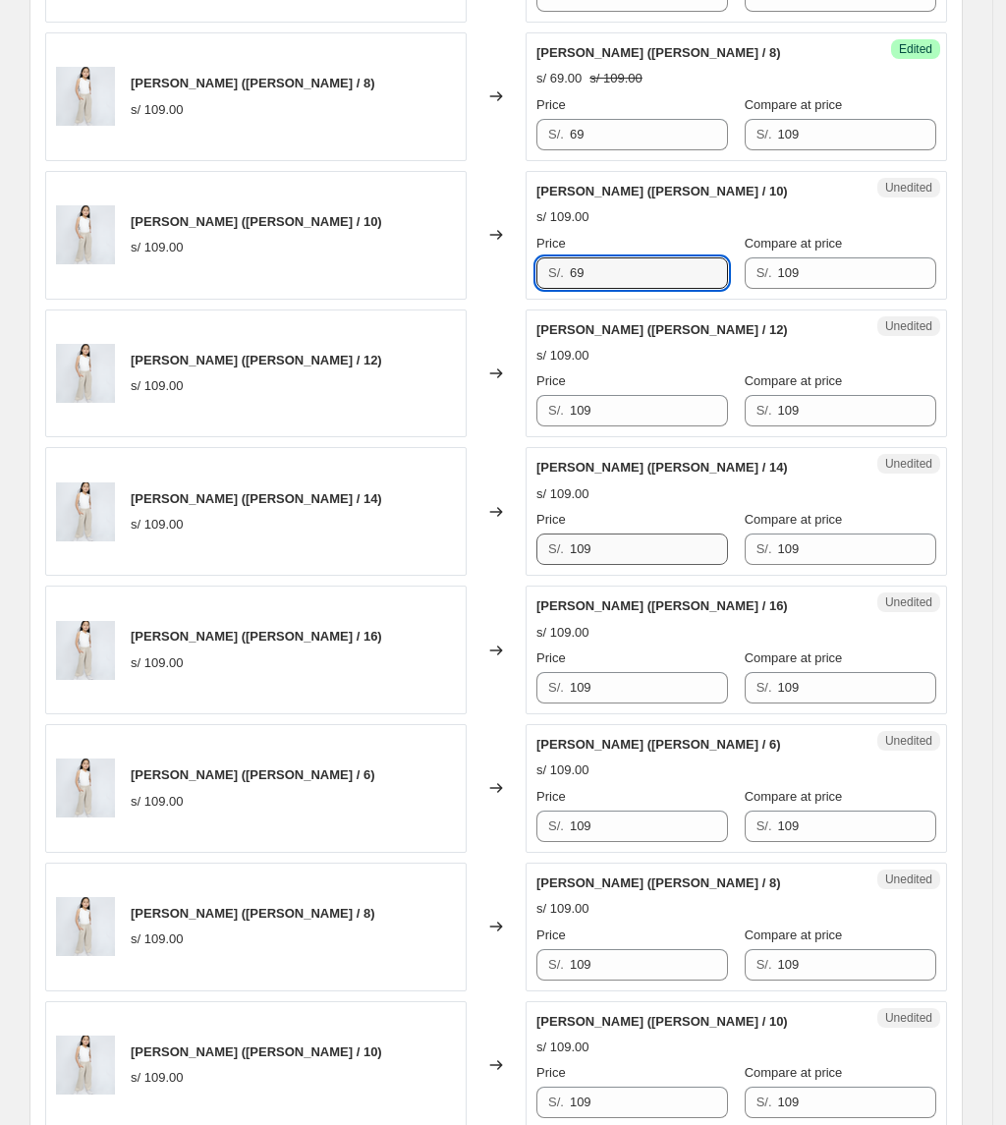
scroll to position [1713, 0]
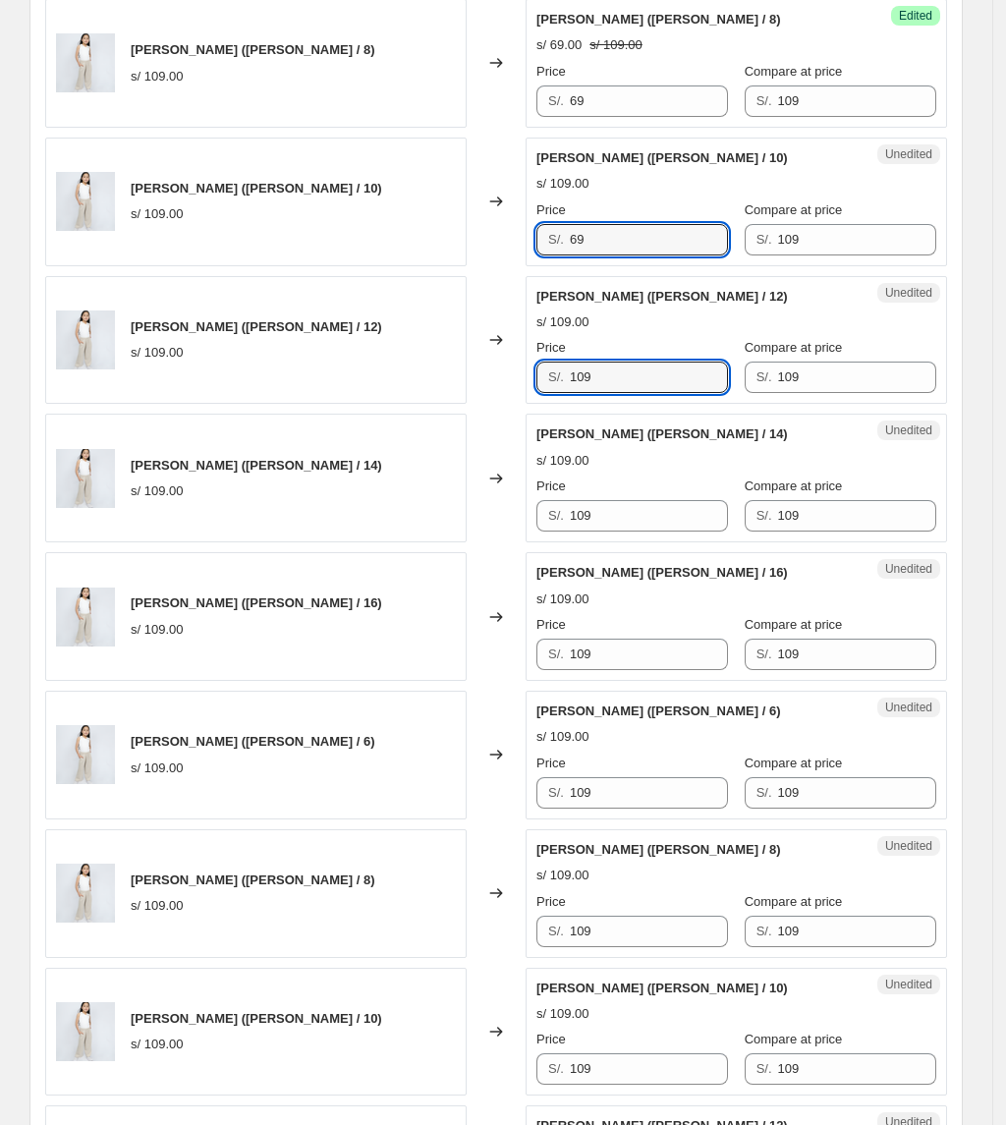
click at [328, 394] on div "[PERSON_NAME] ([PERSON_NAME] / 12) s/ 109.00 Changed to Unedited PANTALÓN MIRAN…" at bounding box center [496, 340] width 902 height 129
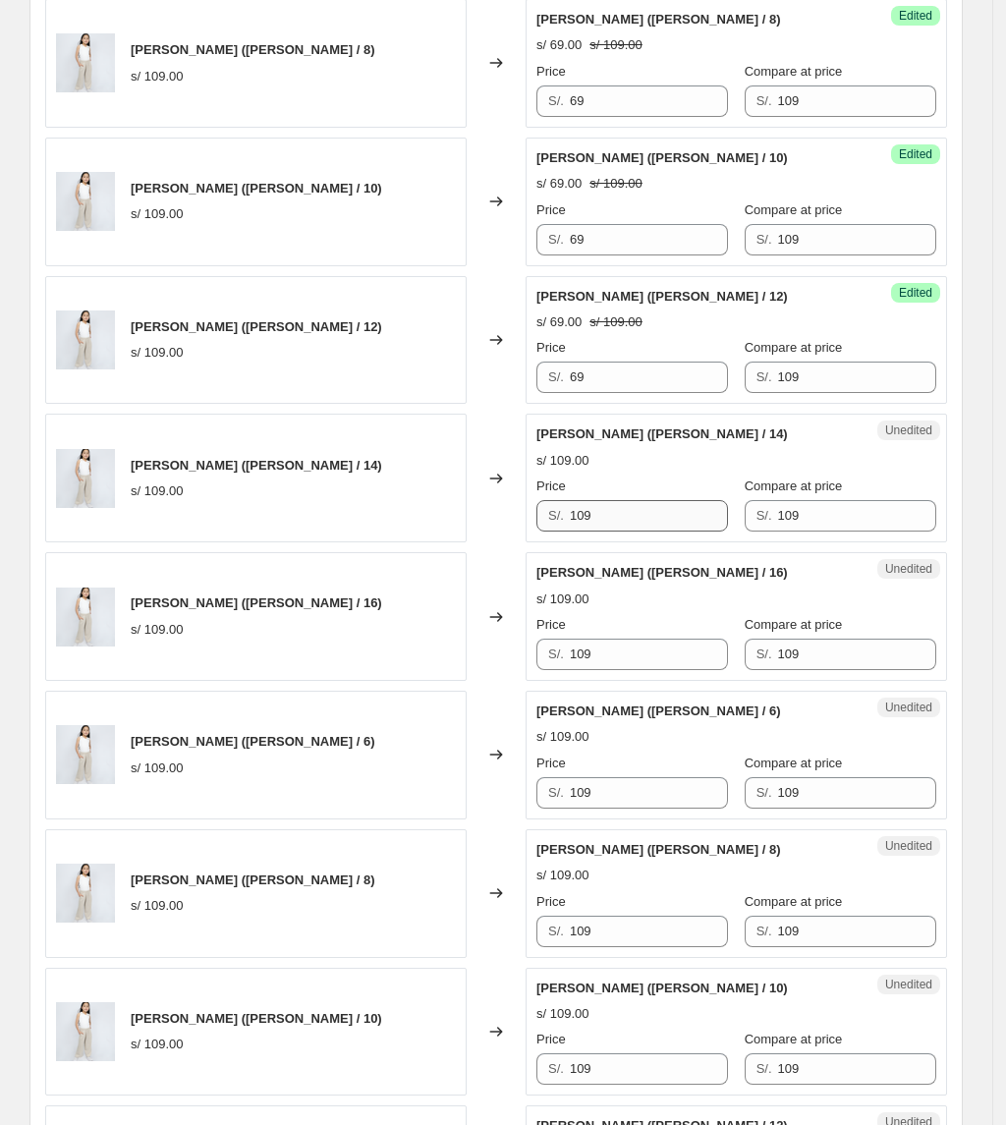
click at [648, 496] on div "Price" at bounding box center [632, 486] width 192 height 20
click at [308, 488] on div "[PERSON_NAME] ([PERSON_NAME] / 14) s/ 109.00 Changed to Unedited PANTALÓN MIRAN…" at bounding box center [496, 478] width 902 height 129
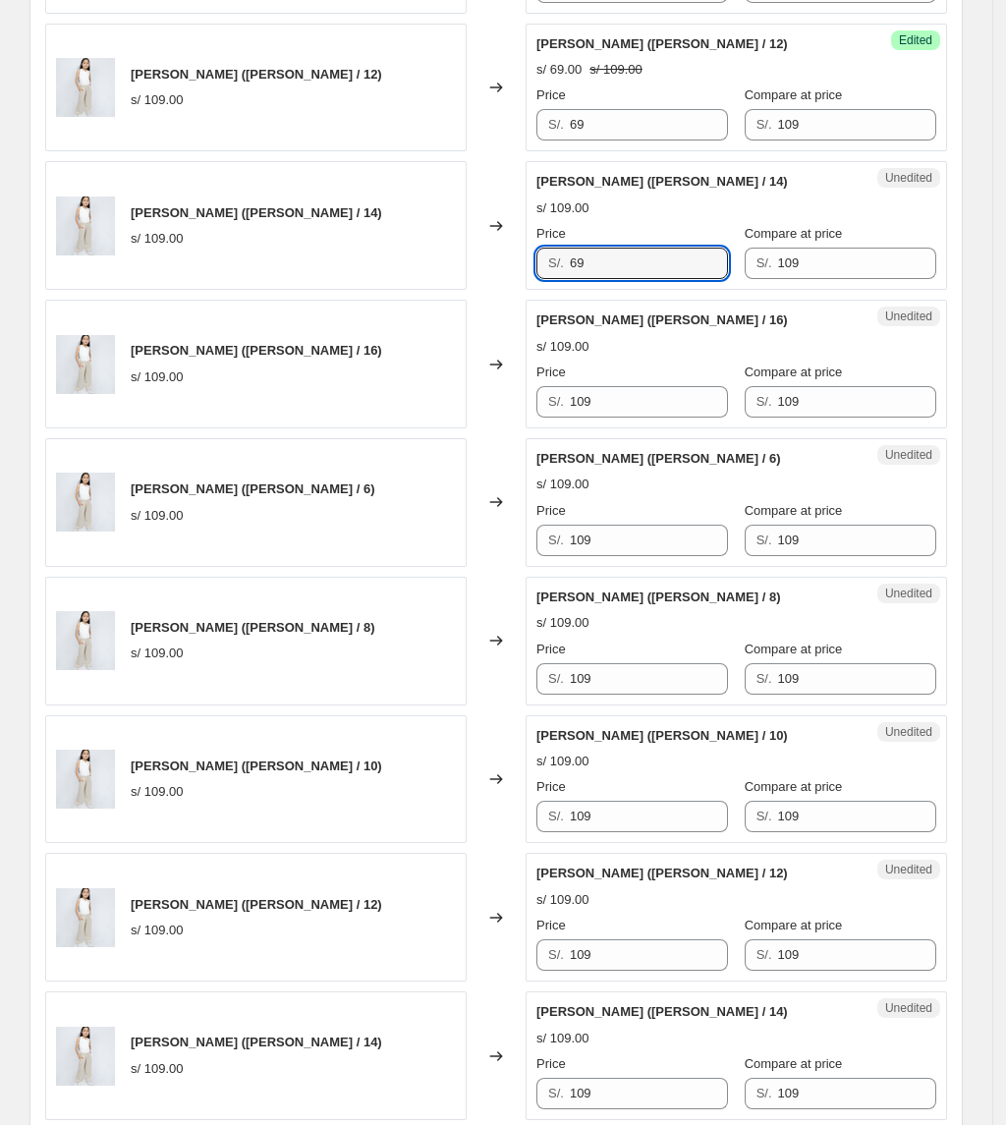
scroll to position [1975, 0]
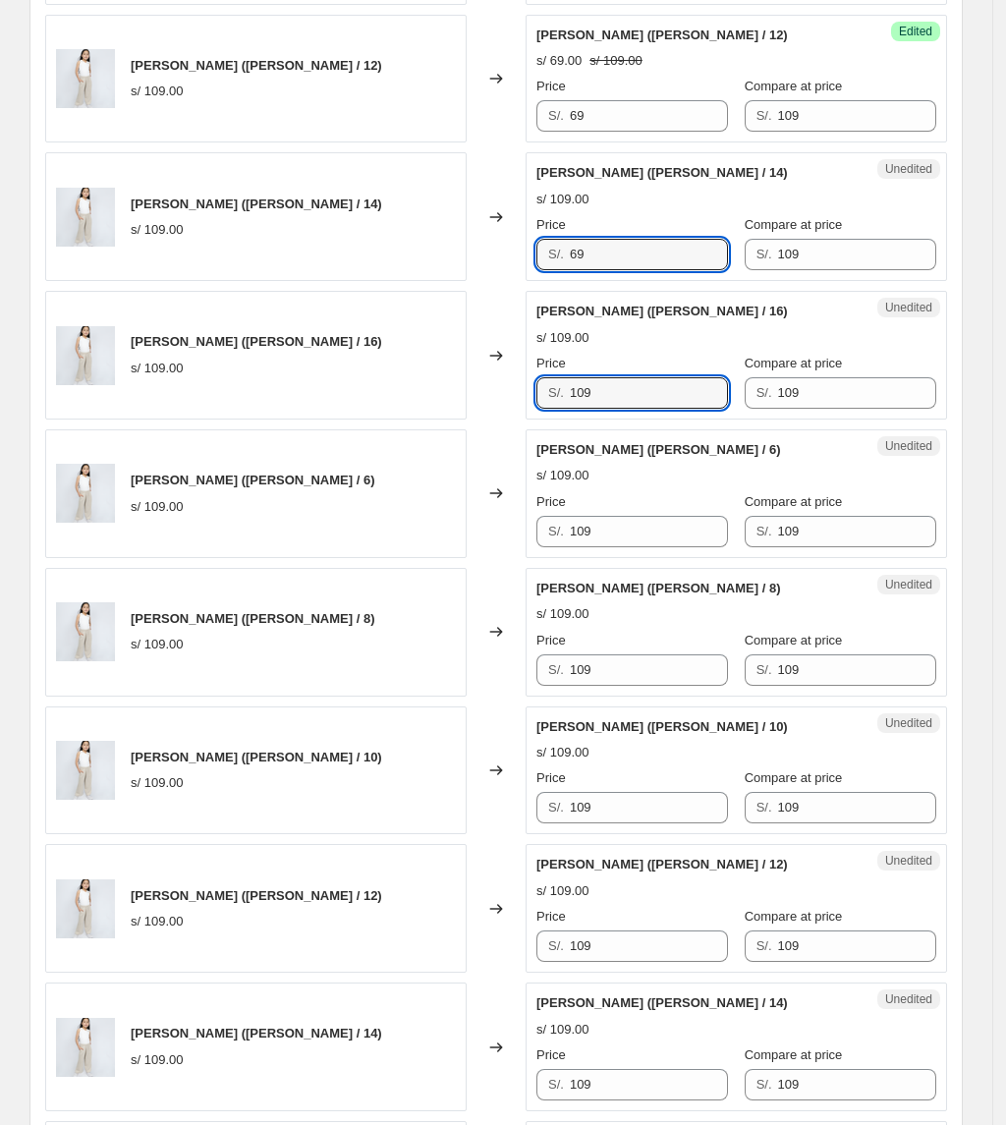
click at [479, 401] on div "[PERSON_NAME] ([PERSON_NAME] / 16) s/ 109.00 Changed to Unedited PANTALÓN MIRAN…" at bounding box center [496, 355] width 902 height 129
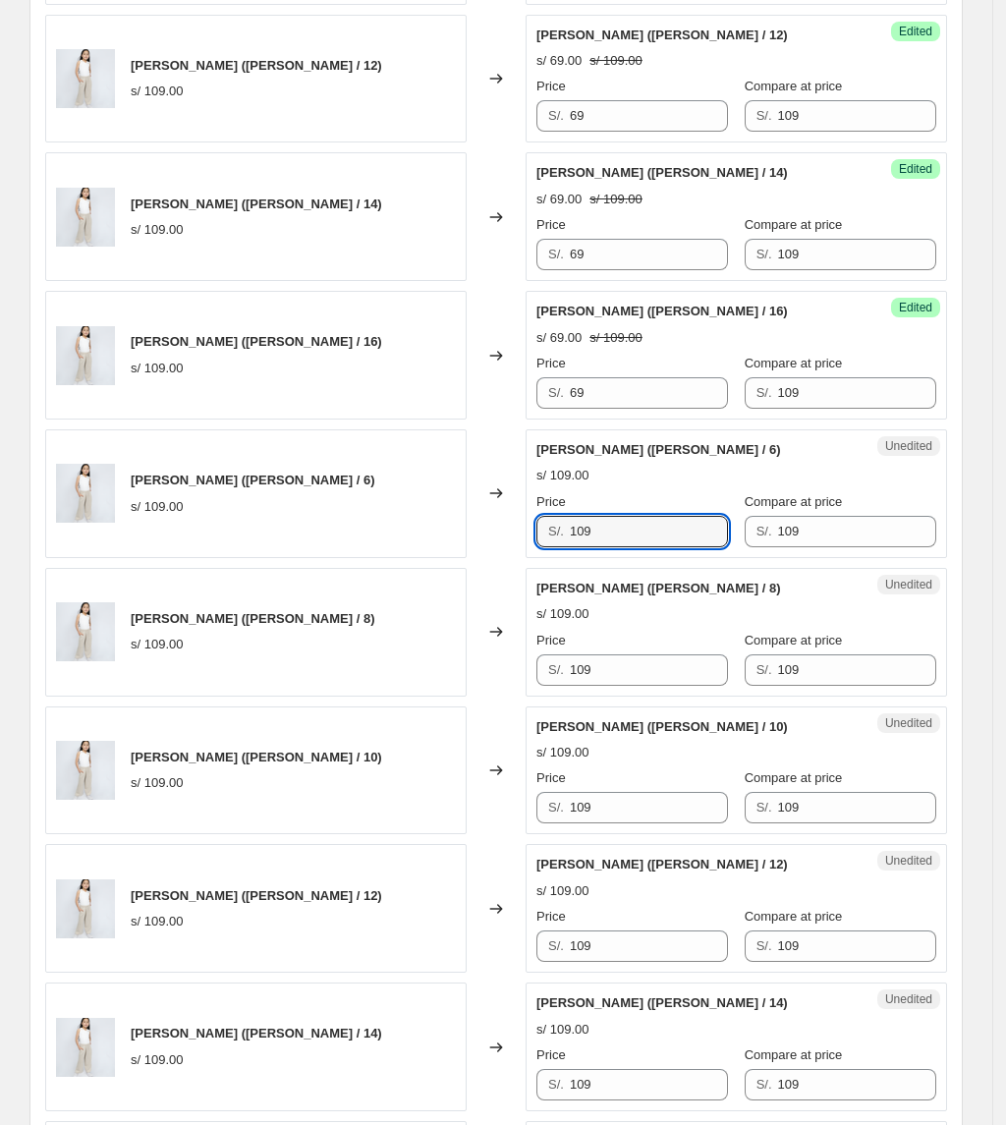
click at [377, 523] on div "[PERSON_NAME] ([PERSON_NAME] / 6) s/ 109.00 Changed to Unedited [PERSON_NAME] (…" at bounding box center [496, 493] width 902 height 129
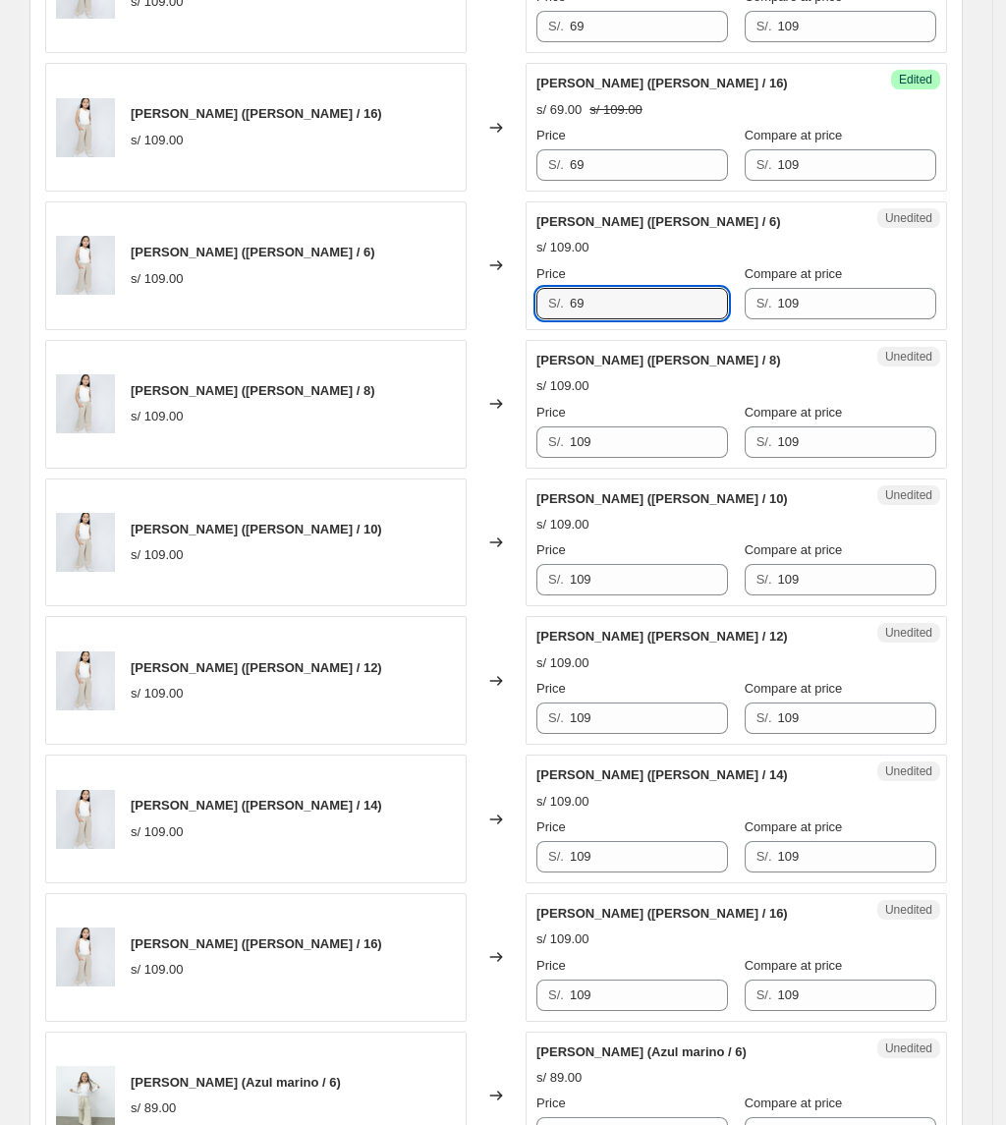
scroll to position [2237, 0]
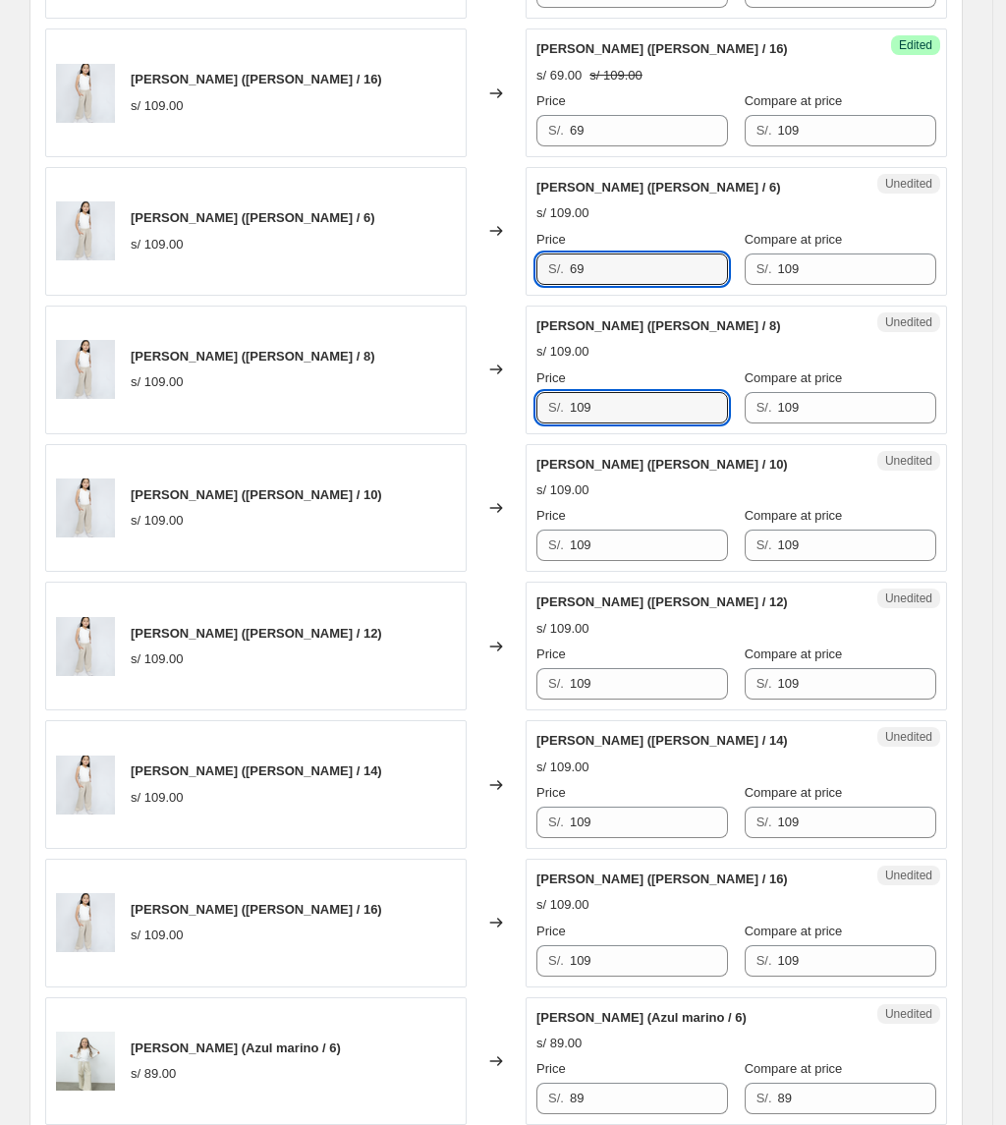
click at [417, 419] on div "[PERSON_NAME] ([PERSON_NAME] / 8) s/ 109.00 Changed to Unedited [PERSON_NAME] (…" at bounding box center [496, 370] width 902 height 129
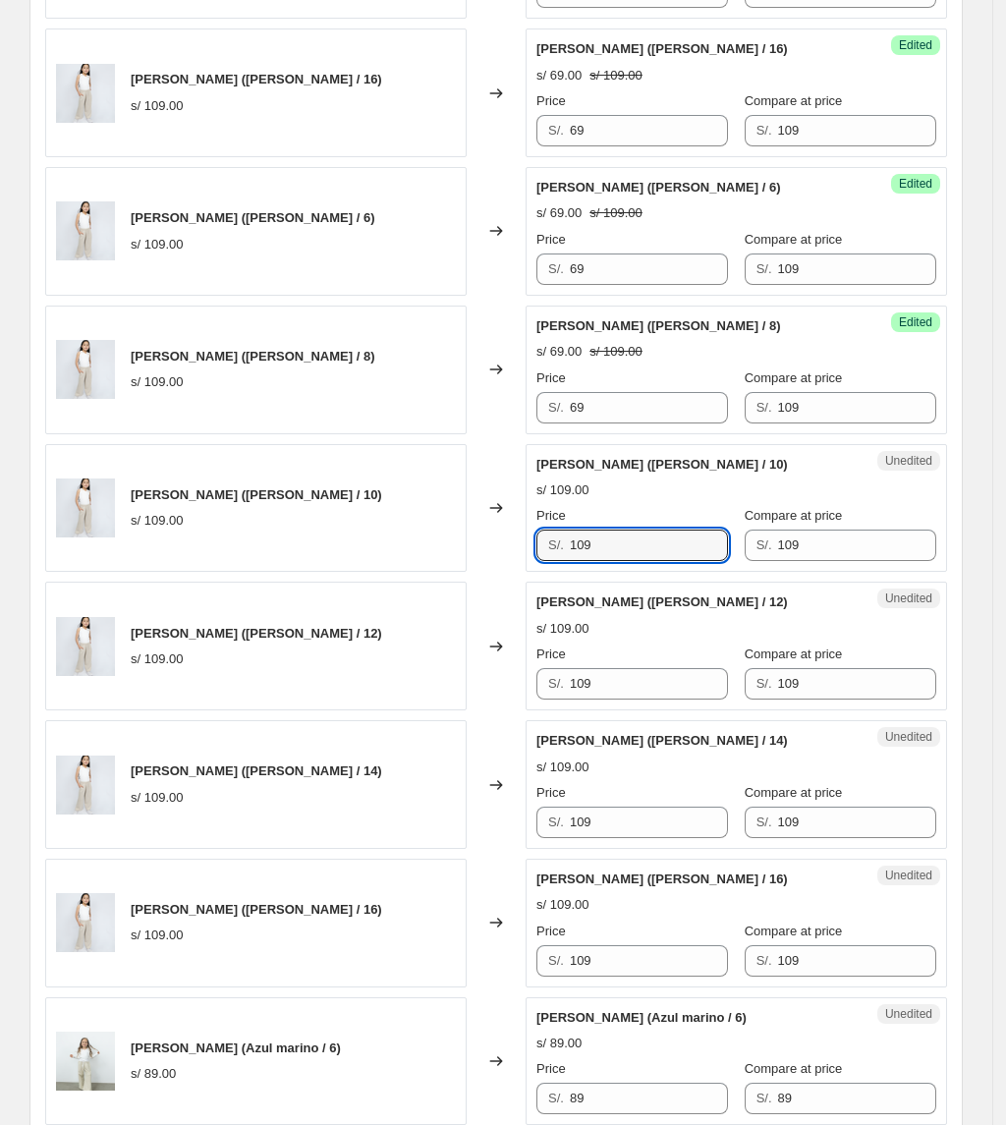
click at [470, 535] on div "[PERSON_NAME] ([PERSON_NAME] / 10) s/ 109.00 Changed to Unedited [PERSON_NAME] …" at bounding box center [496, 508] width 902 height 129
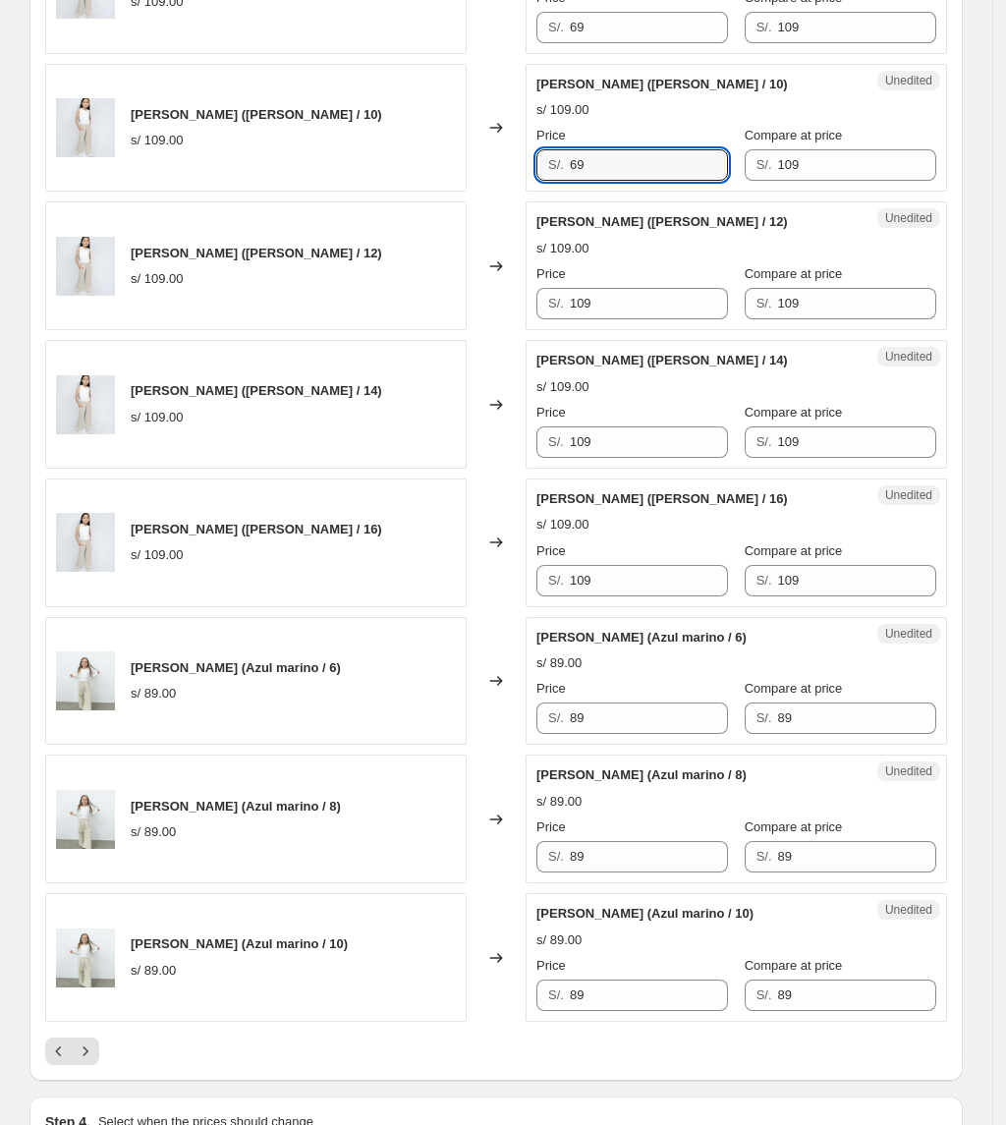
scroll to position [2630, 0]
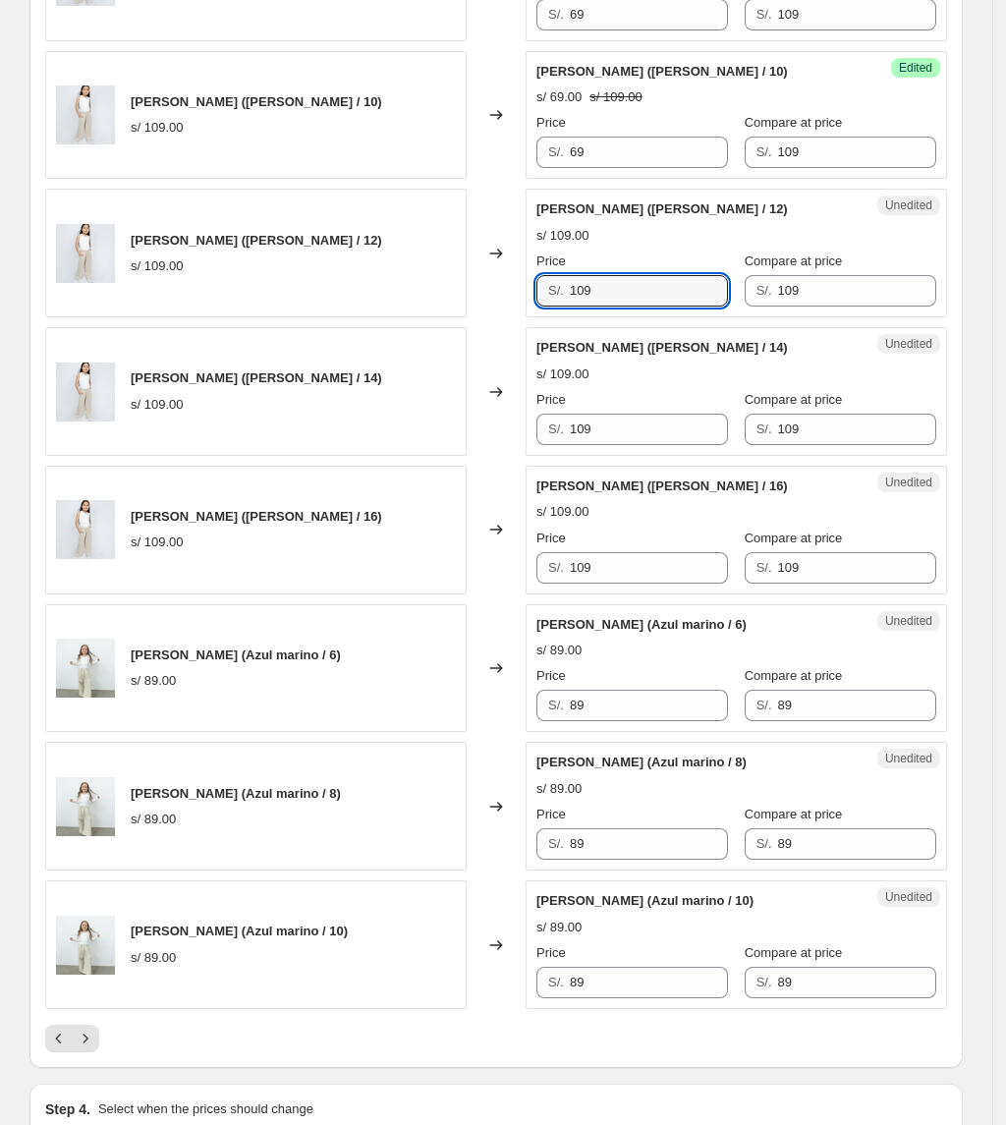
click at [487, 300] on div "[PERSON_NAME] ([PERSON_NAME] / 12) s/ 109.00 Changed to Unedited [PERSON_NAME] …" at bounding box center [496, 253] width 902 height 129
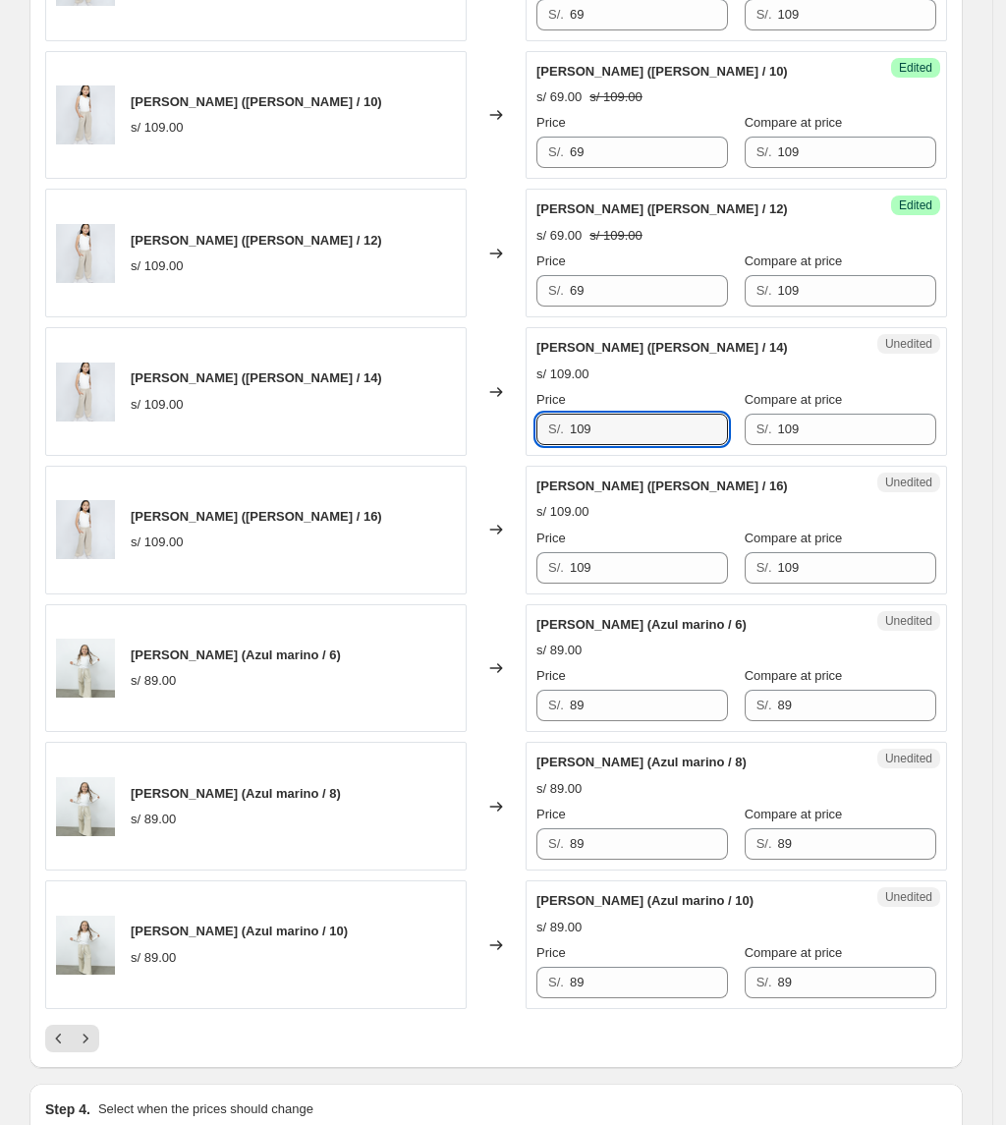
click at [477, 429] on div "[PERSON_NAME] ([PERSON_NAME] / 14) s/ 109.00 Changed to Unedited [PERSON_NAME] …" at bounding box center [496, 391] width 902 height 129
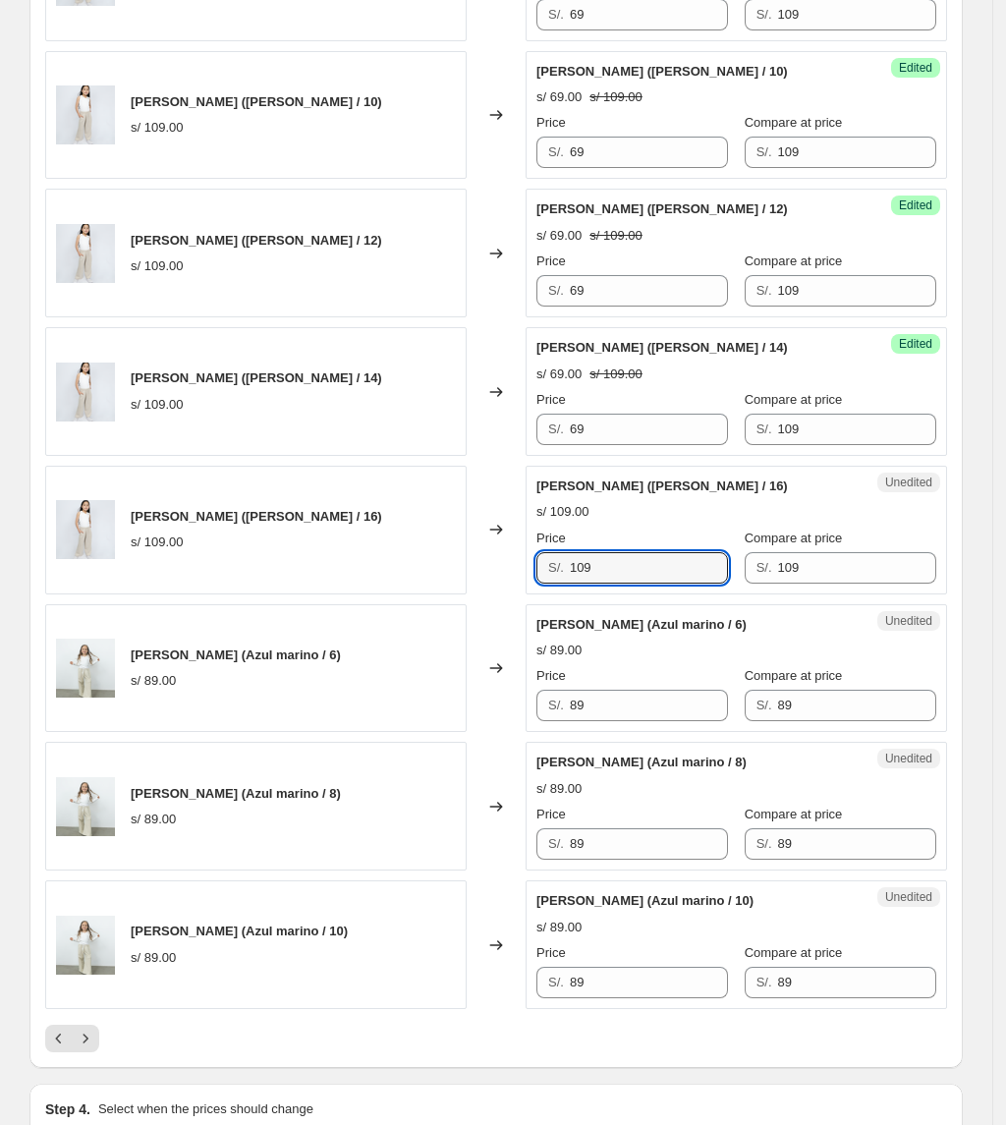
click at [568, 580] on div "S/. 109" at bounding box center [632, 567] width 192 height 31
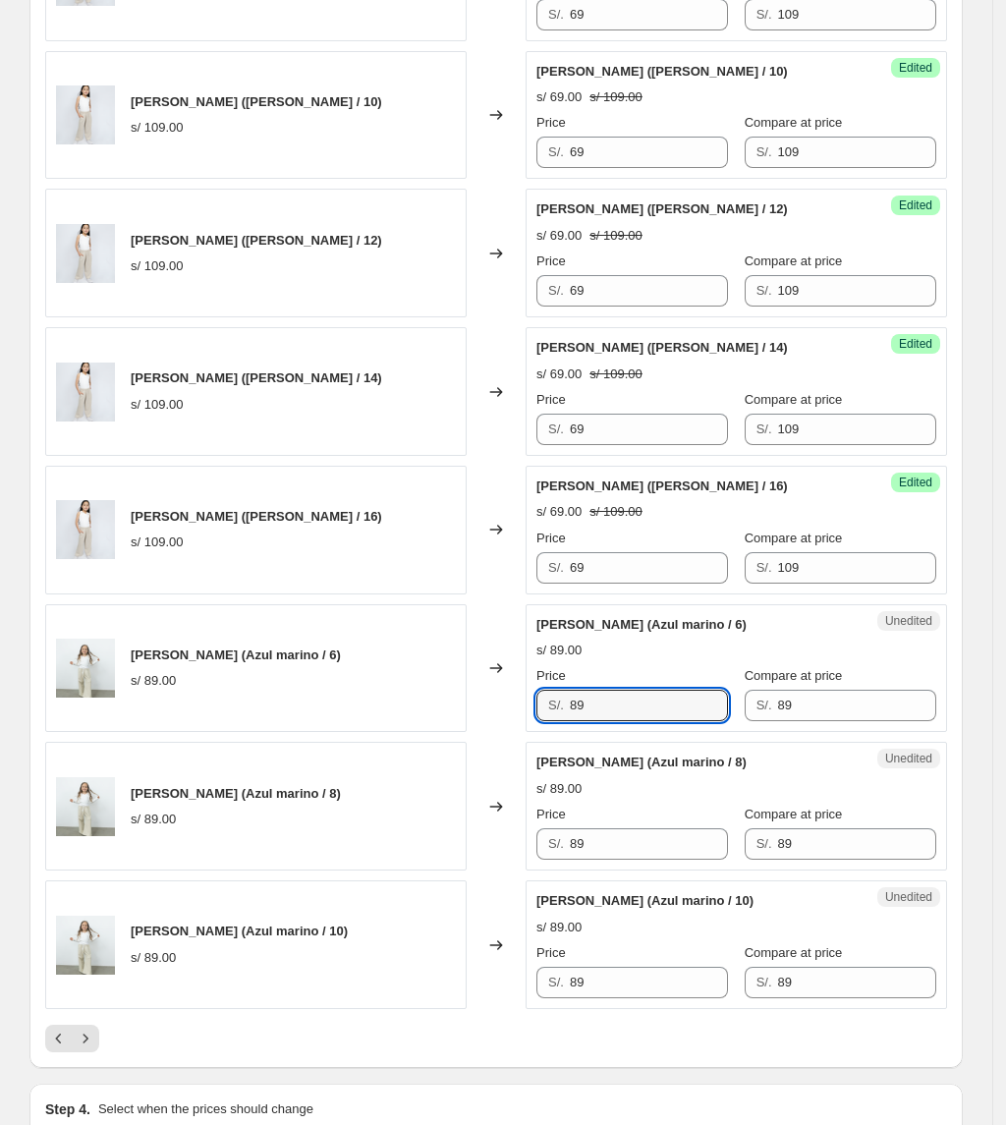
click at [166, 668] on div "[PERSON_NAME] (Azul marino / 6) s/ 89.00 Changed to Unedited [PERSON_NAME] (Azu…" at bounding box center [496, 668] width 902 height 129
click at [312, 715] on div "[PERSON_NAME] (Azul marino / 6) s/ 89.00 Changed to Unedited [PERSON_NAME] (Azu…" at bounding box center [496, 668] width 902 height 129
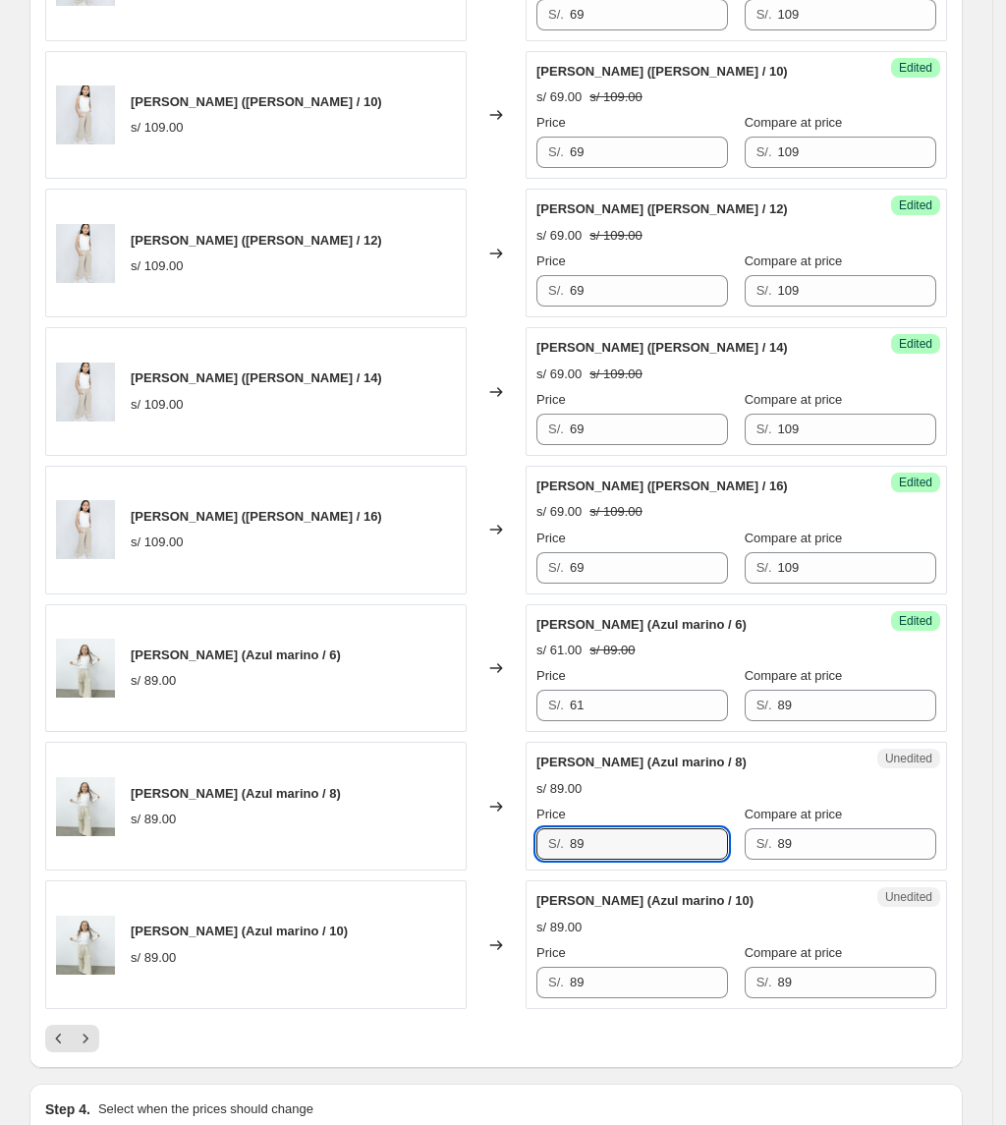
click at [532, 853] on div "Unedited [PERSON_NAME] (Azul marino / 8) s/ 89.00 Price S/. 89 Compare at price…" at bounding box center [736, 806] width 421 height 129
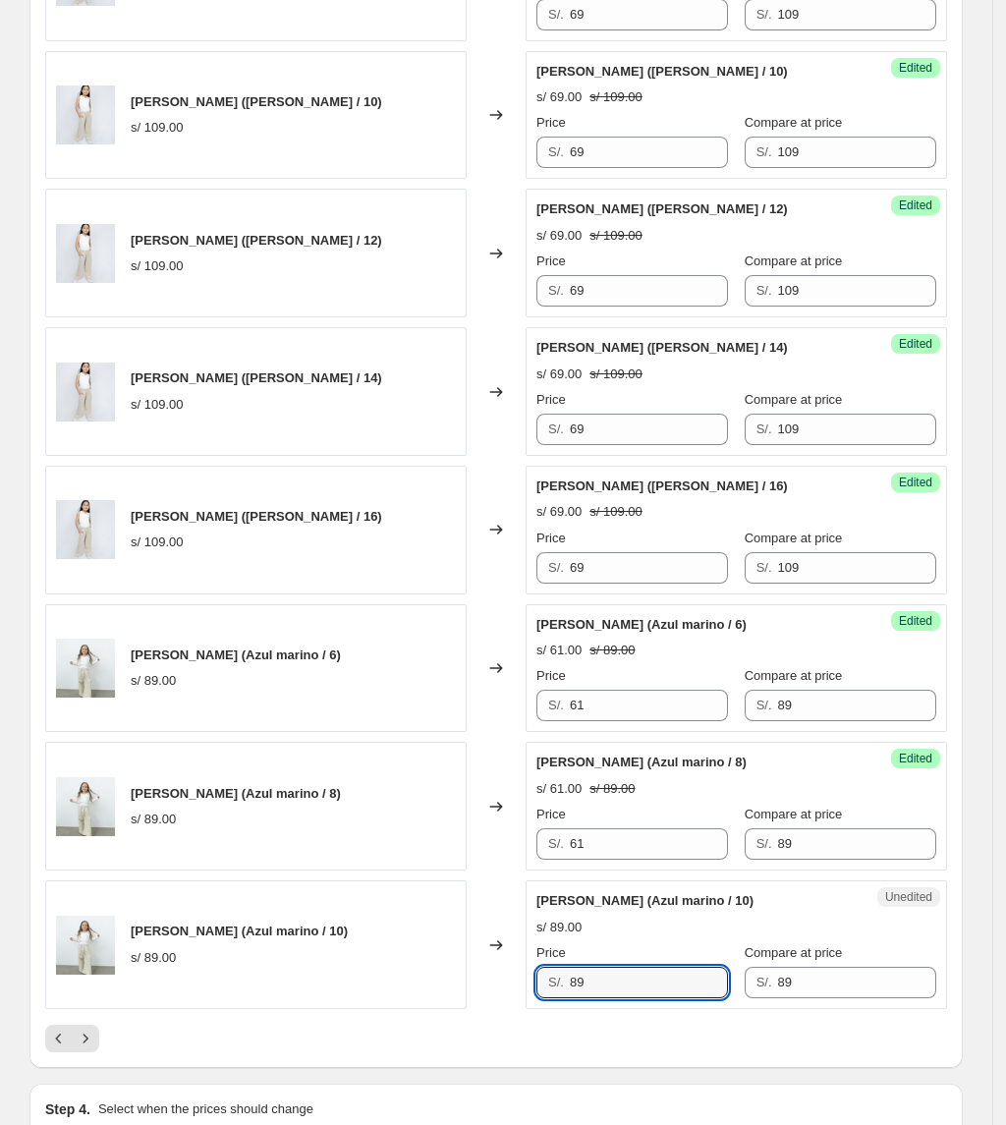
click at [531, 999] on div "Unedited [PERSON_NAME] (Azul marino / 10) s/ 89.00 Price S/. 89 Compare at pric…" at bounding box center [736, 944] width 421 height 129
click at [90, 1047] on icon "Next" at bounding box center [86, 1039] width 20 height 20
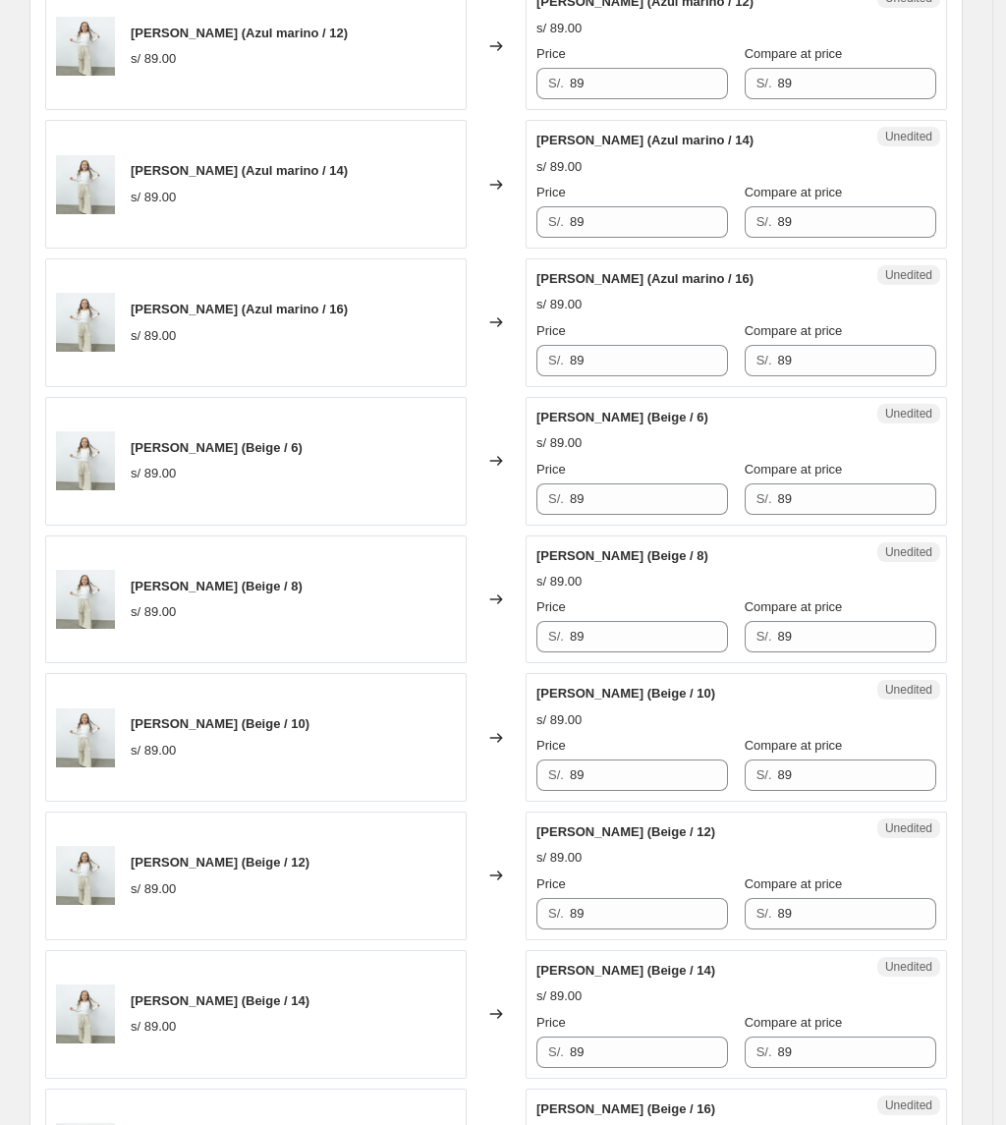
scroll to position [796, 0]
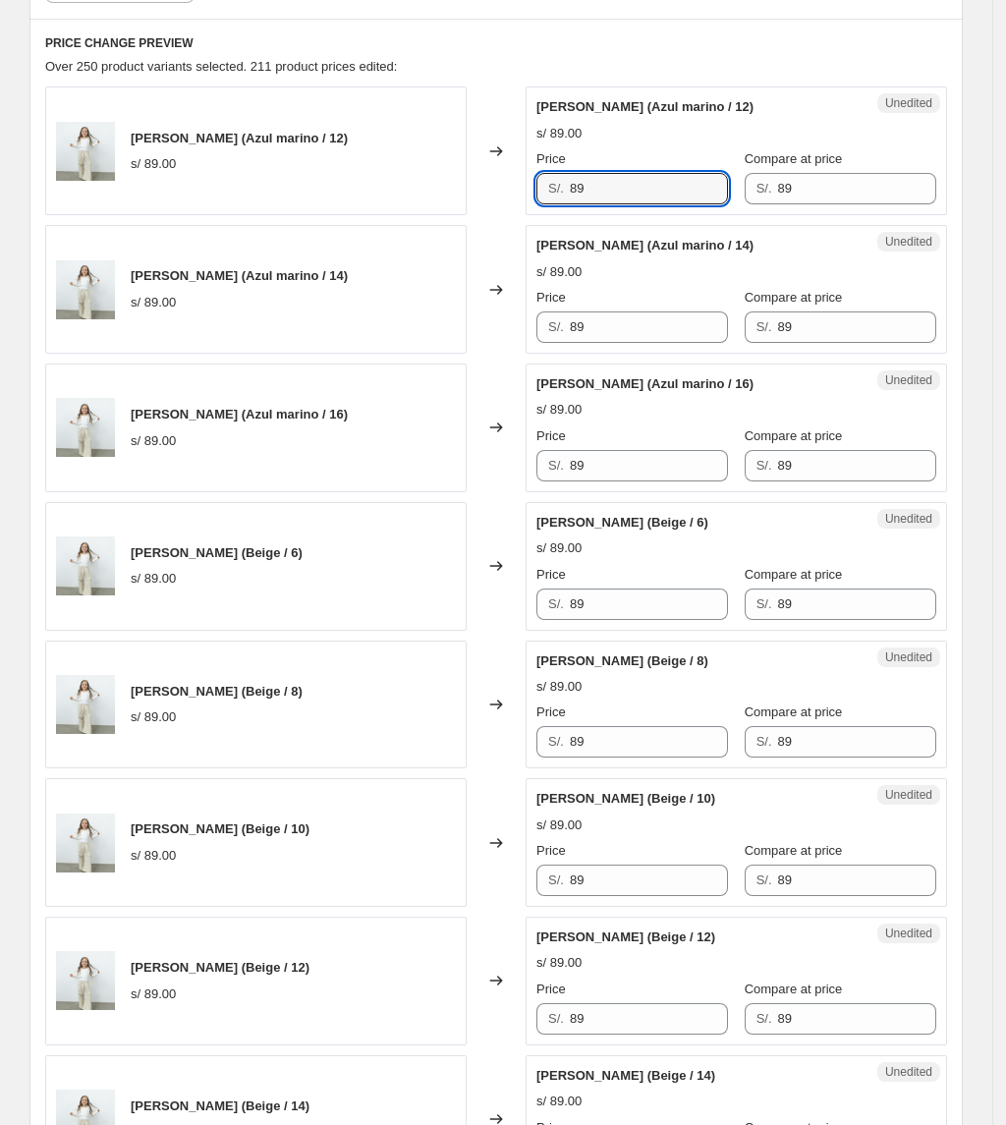
click at [355, 185] on div "[PERSON_NAME] (Azul marino / 12) s/ 89.00 Changed to Unedited [PERSON_NAME] (Az…" at bounding box center [496, 150] width 902 height 129
click at [576, 324] on input "89" at bounding box center [649, 326] width 158 height 31
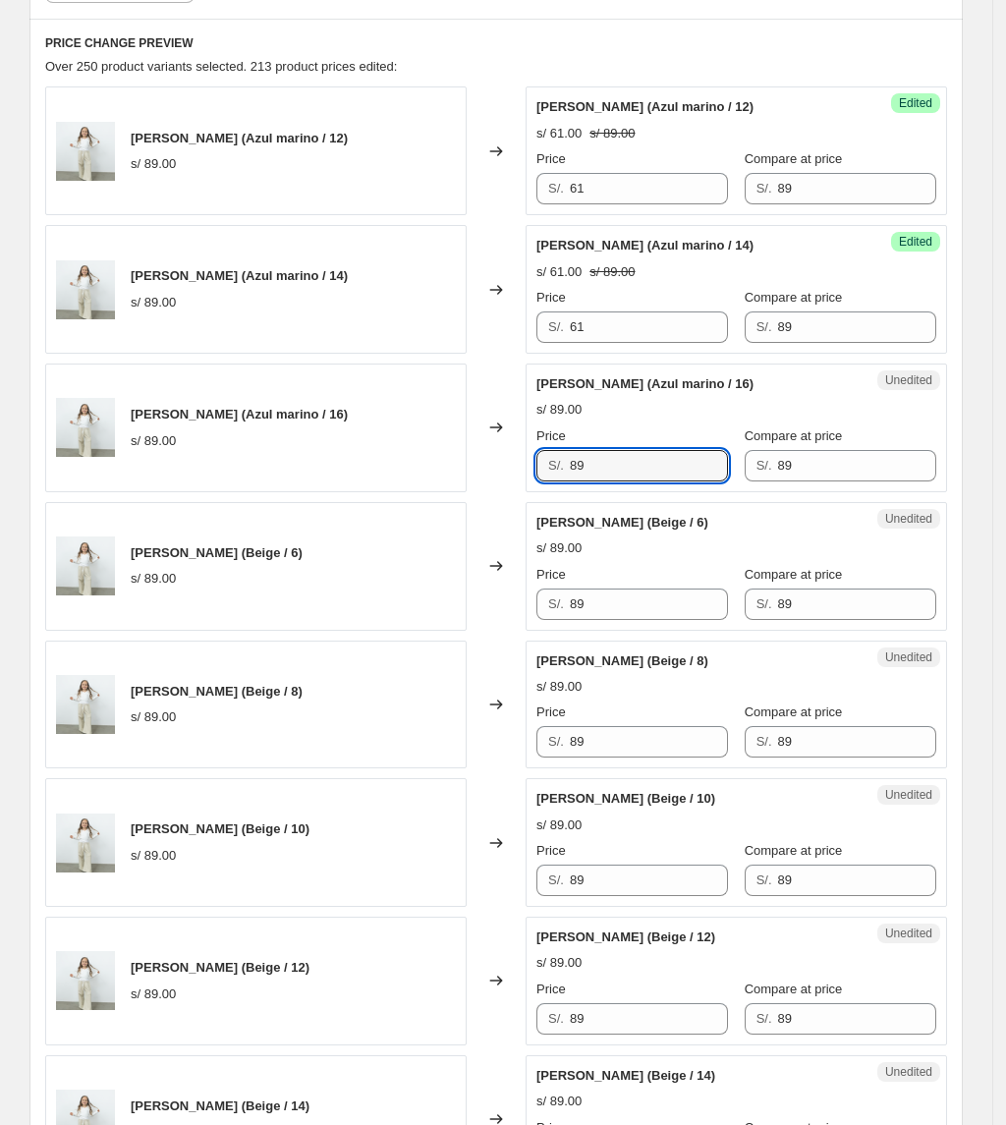
click at [441, 444] on div "[PERSON_NAME] (Azul marino / 16) s/ 89.00 Changed to Unedited [PERSON_NAME] (Az…" at bounding box center [496, 428] width 902 height 129
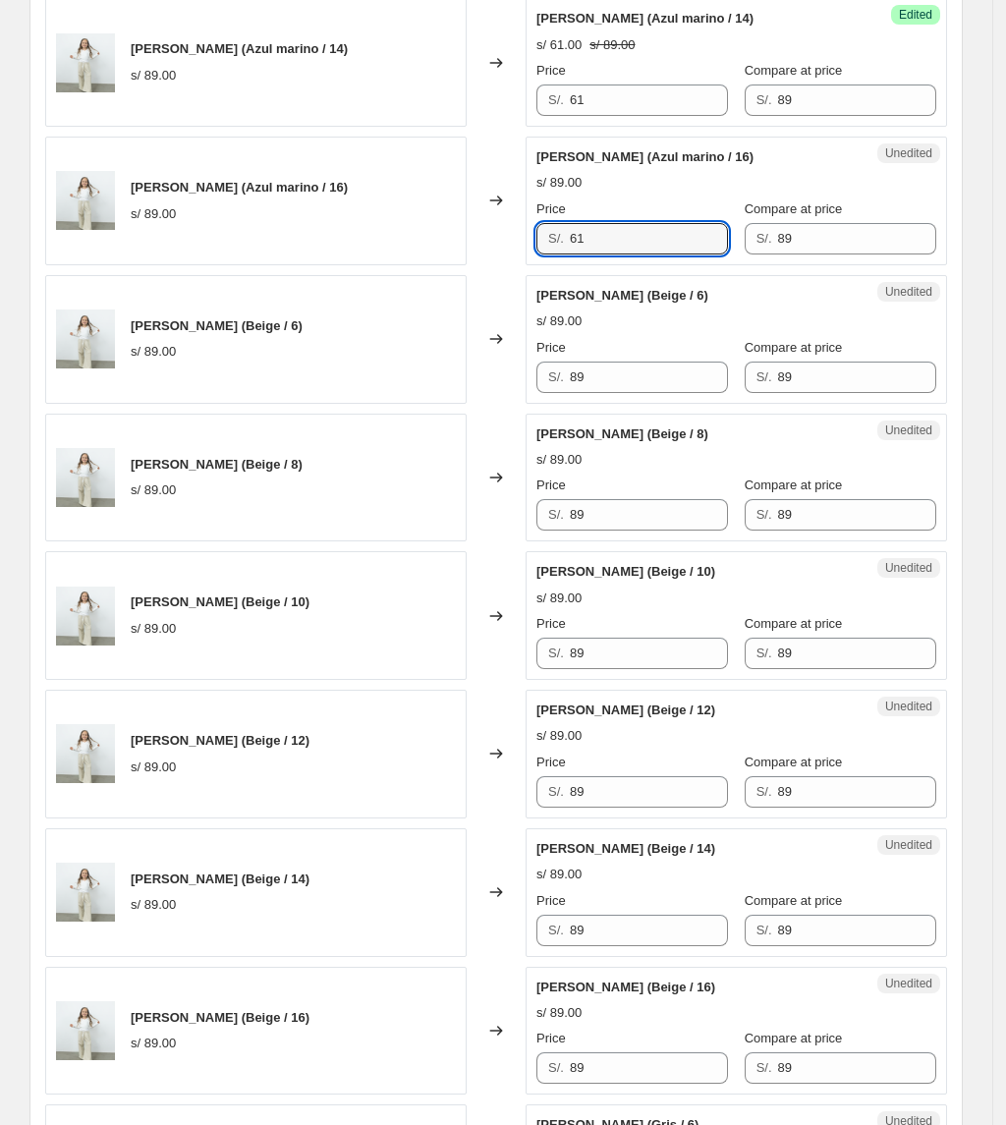
scroll to position [1058, 0]
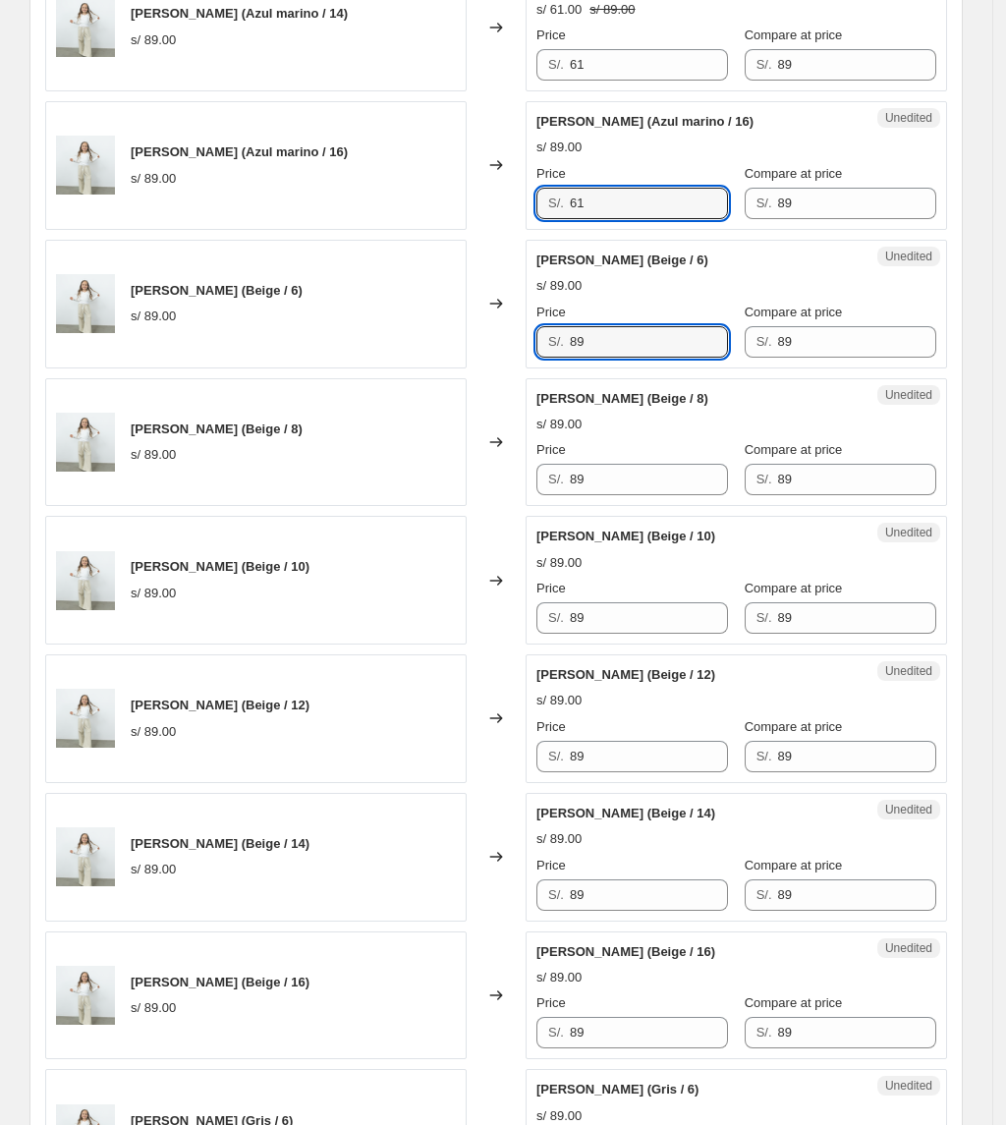
click at [472, 338] on div "[PERSON_NAME] (Beige / 6) s/ 89.00 Changed to Unedited [PERSON_NAME] (Beige / 6…" at bounding box center [496, 304] width 902 height 129
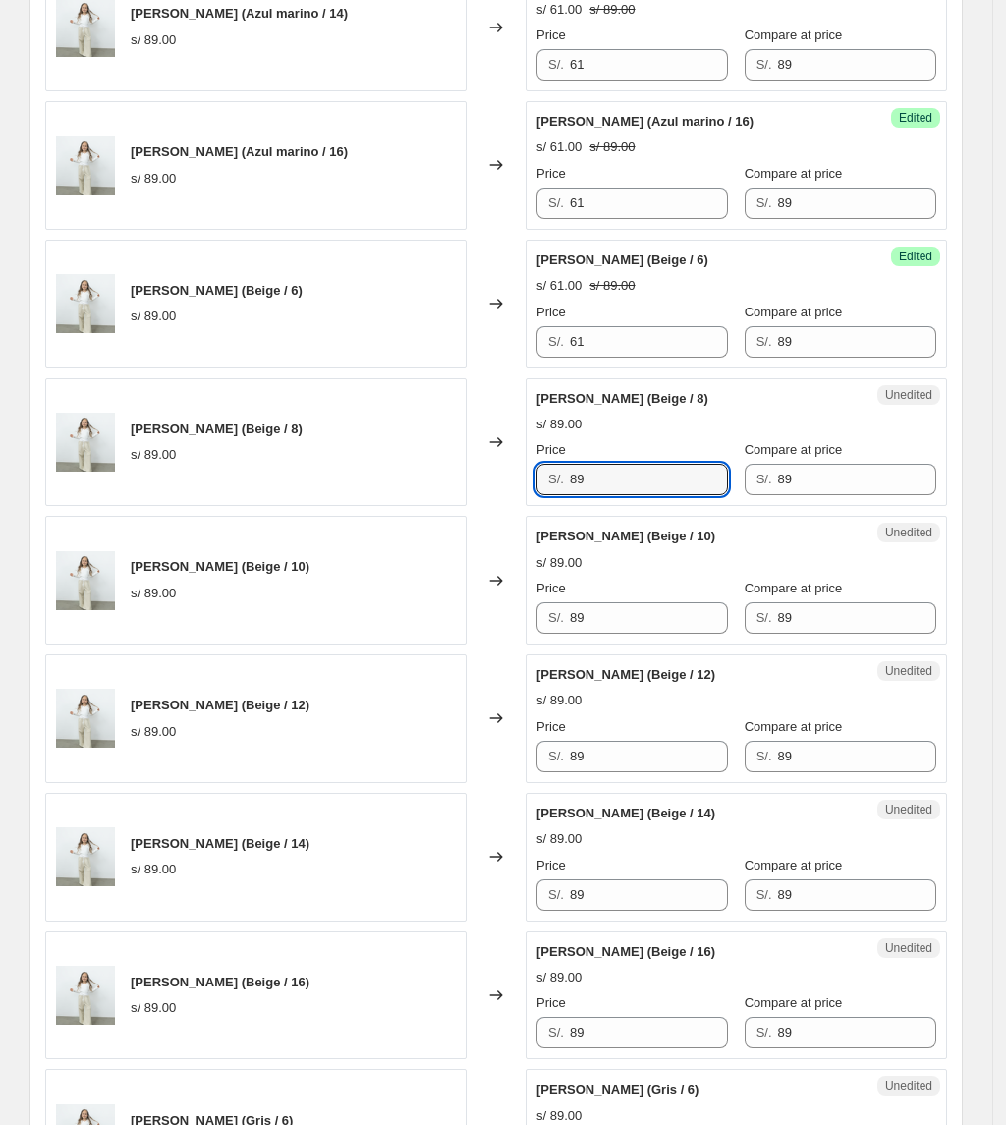
click at [461, 479] on div "[PERSON_NAME] (Beige / 8) s/ 89.00 Changed to Unedited [PERSON_NAME] (Beige / 8…" at bounding box center [496, 442] width 902 height 129
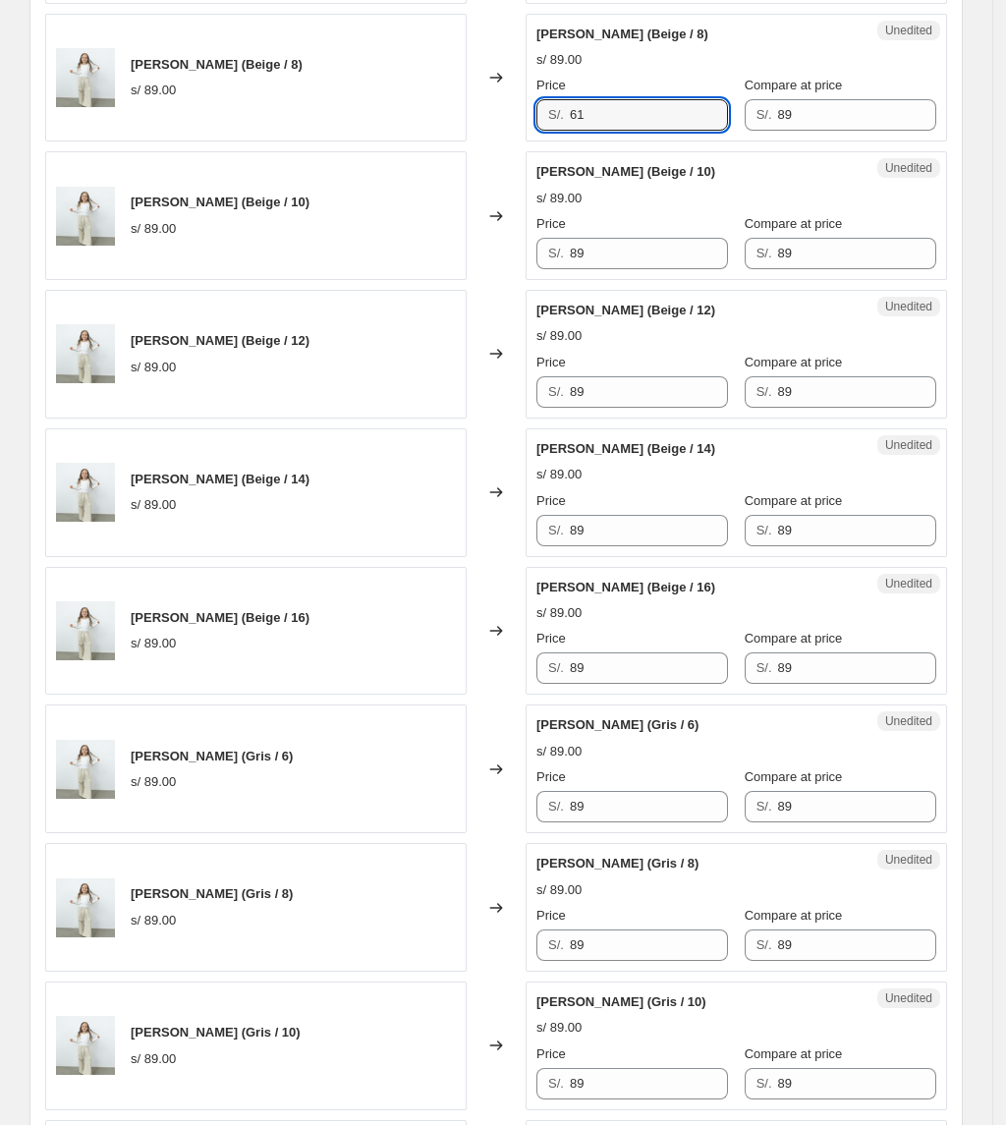
scroll to position [1451, 0]
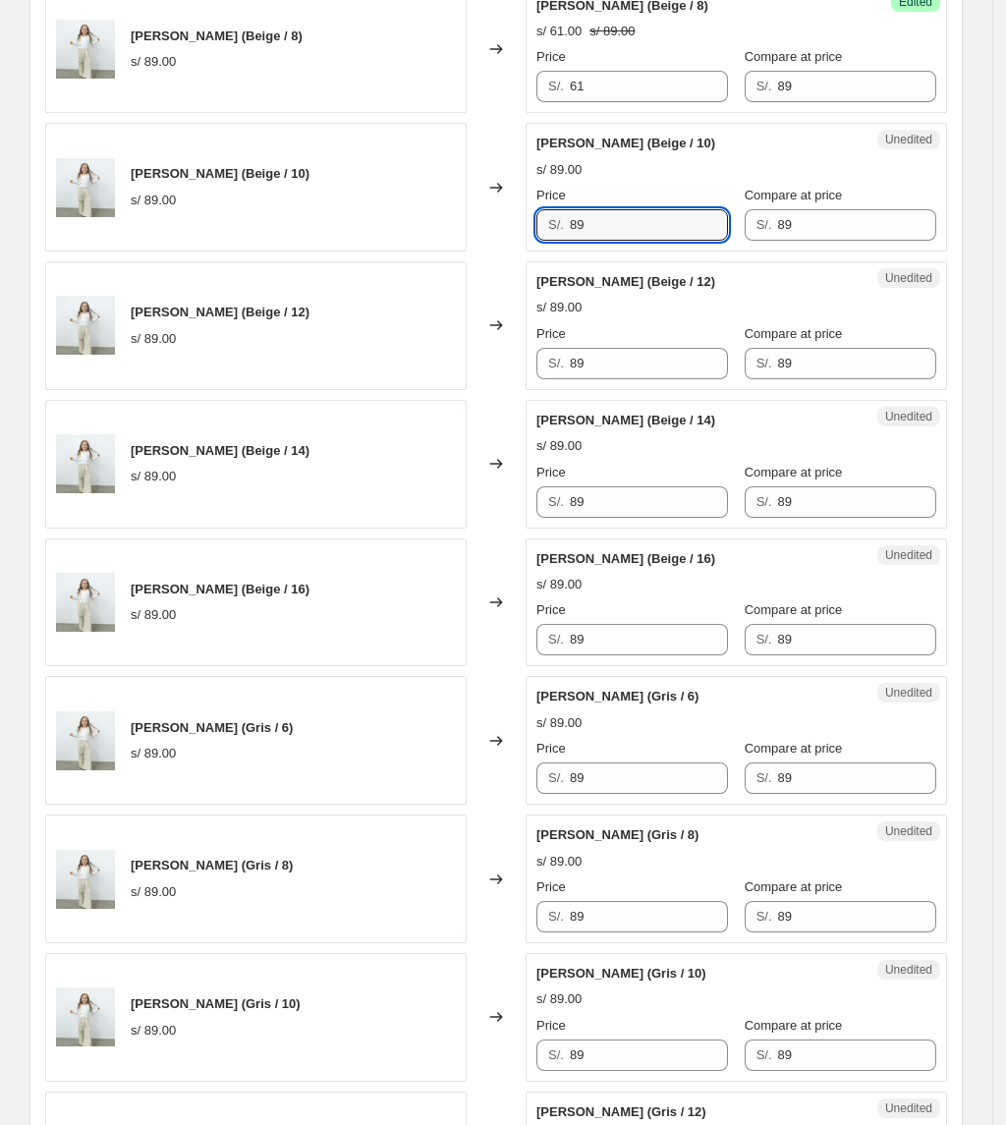
click at [456, 276] on div "[PERSON_NAME] (Azul marino / 12) s/ 89.00 Changed to Success Edited [PERSON_NAM…" at bounding box center [496, 809] width 902 height 2757
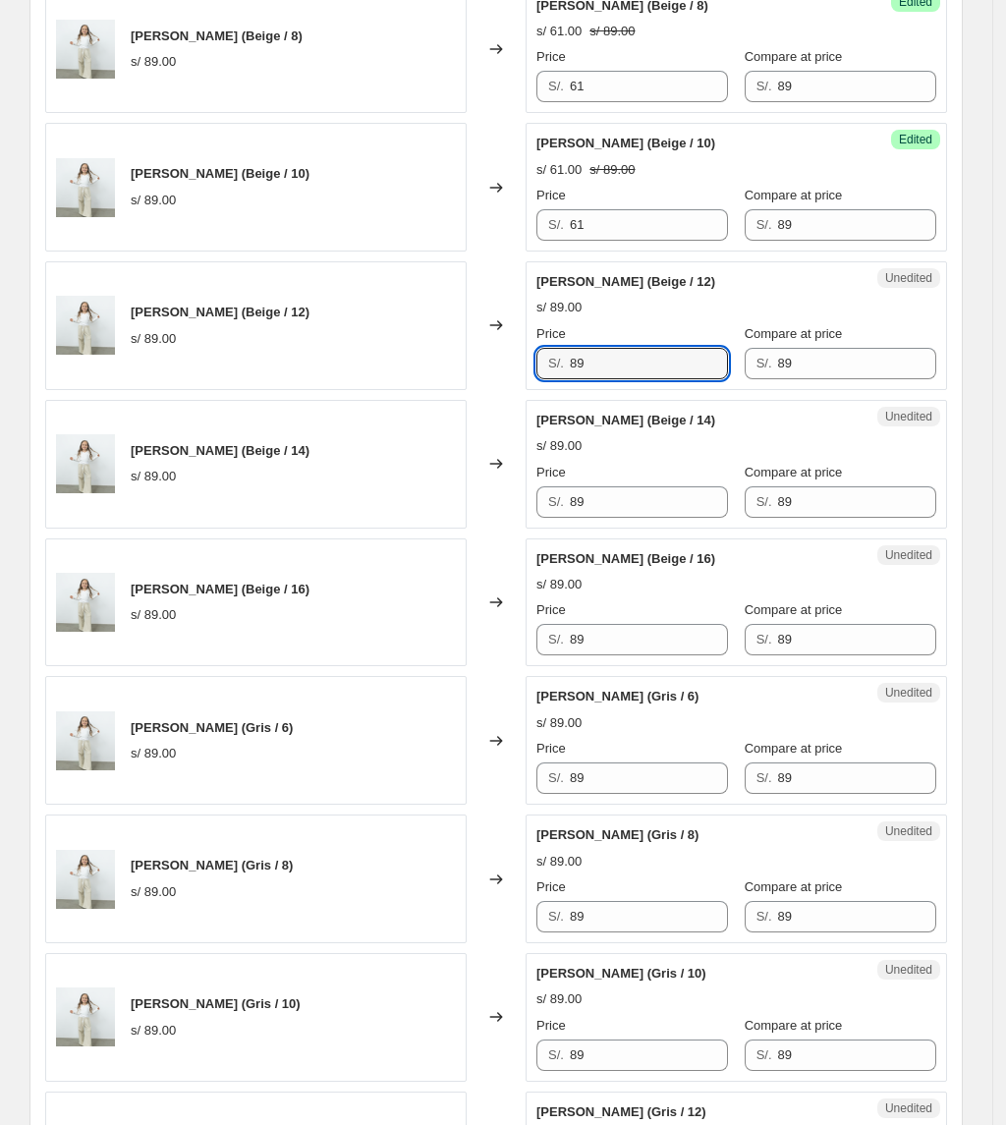
click at [461, 397] on div "[PERSON_NAME] (Azul marino / 12) s/ 89.00 Changed to Success Edited [PERSON_NAM…" at bounding box center [496, 809] width 902 height 2757
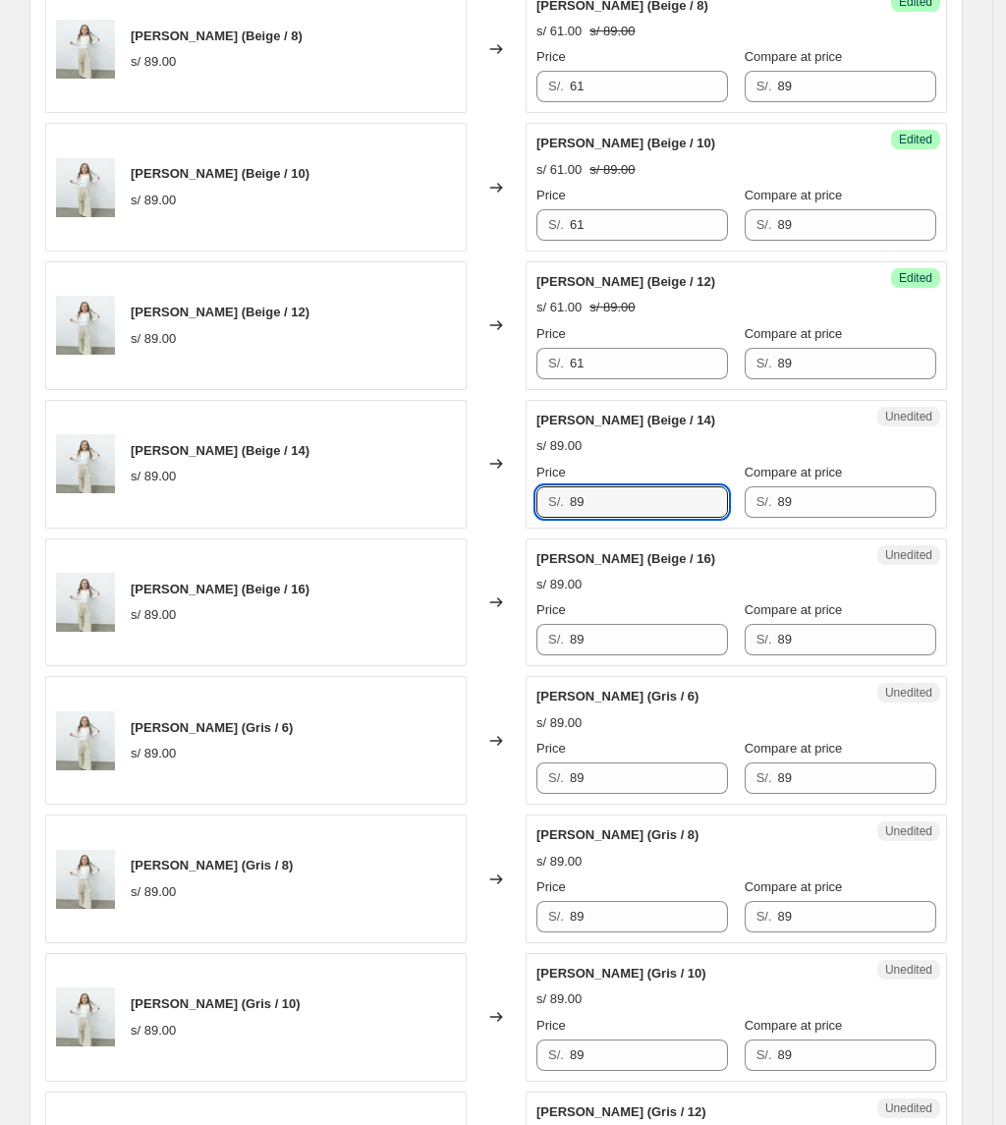
click at [469, 520] on div "[PERSON_NAME] (Beige / 14) s/ 89.00 Changed to Unedited [PERSON_NAME] (Beige / …" at bounding box center [496, 464] width 902 height 129
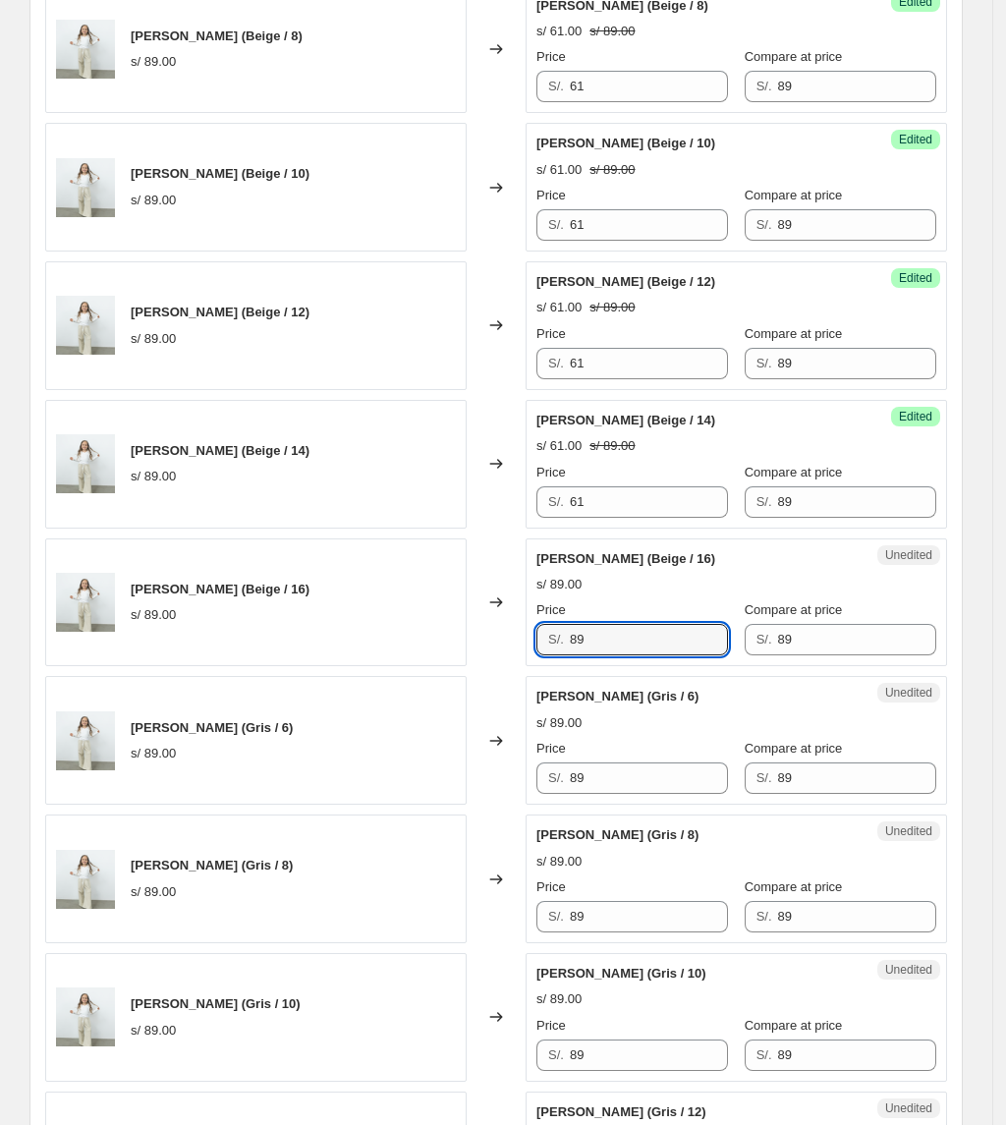
click at [398, 619] on div "[PERSON_NAME] (Beige / 16) s/ 89.00 Changed to Unedited [PERSON_NAME] (Beige / …" at bounding box center [496, 602] width 902 height 129
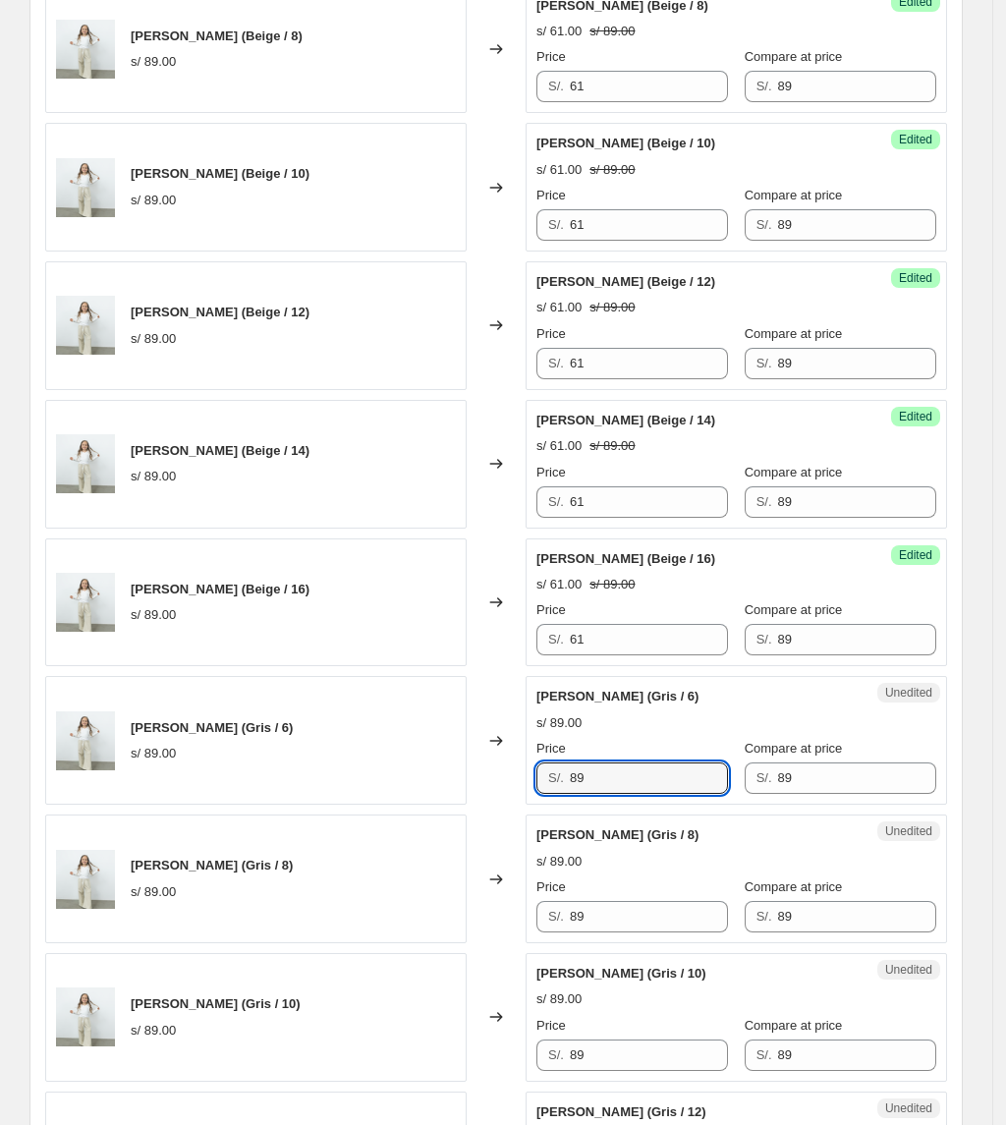
click at [472, 772] on div "[PERSON_NAME] (Gris / 6) s/ 89.00 Changed to Unedited [PERSON_NAME] (Gris / 6) …" at bounding box center [496, 740] width 902 height 129
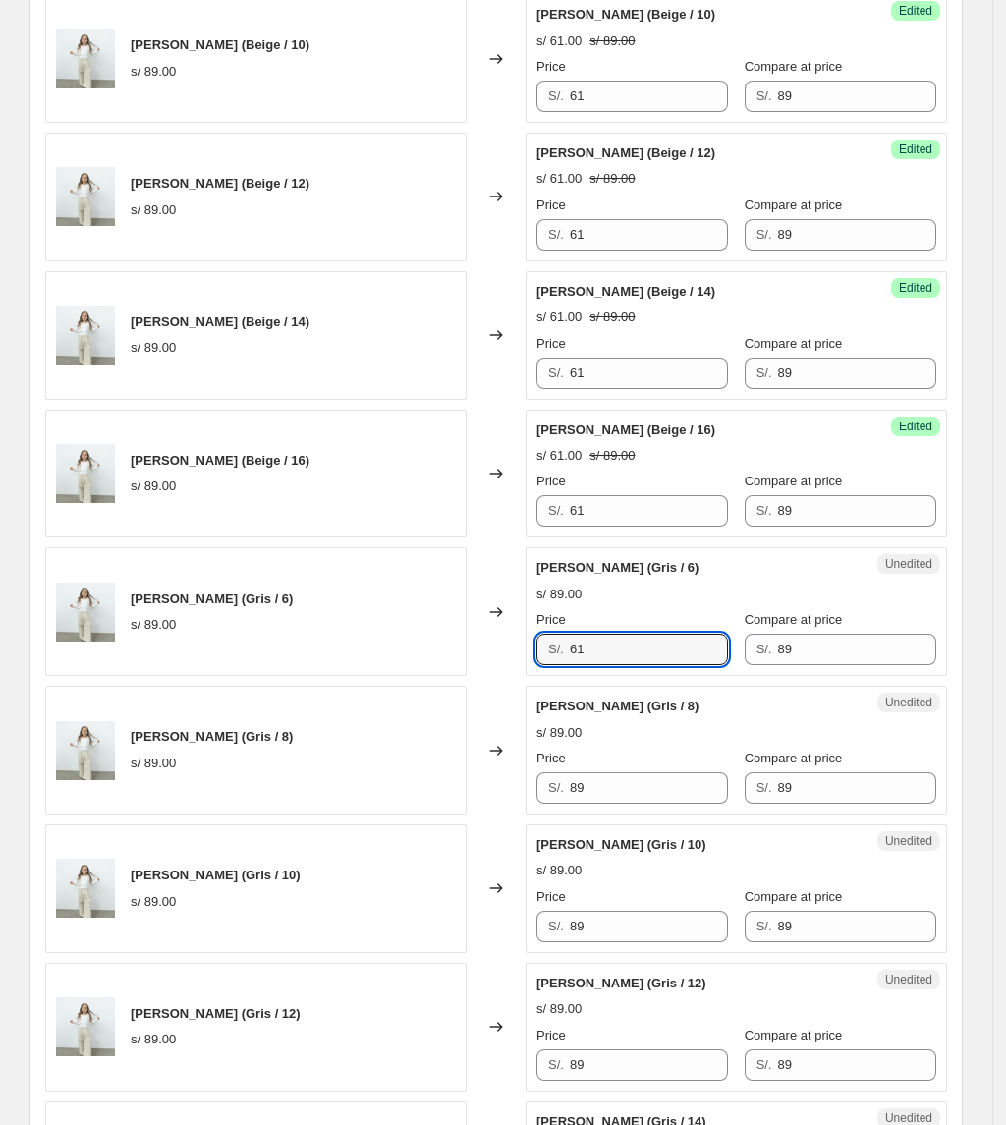
scroll to position [1844, 0]
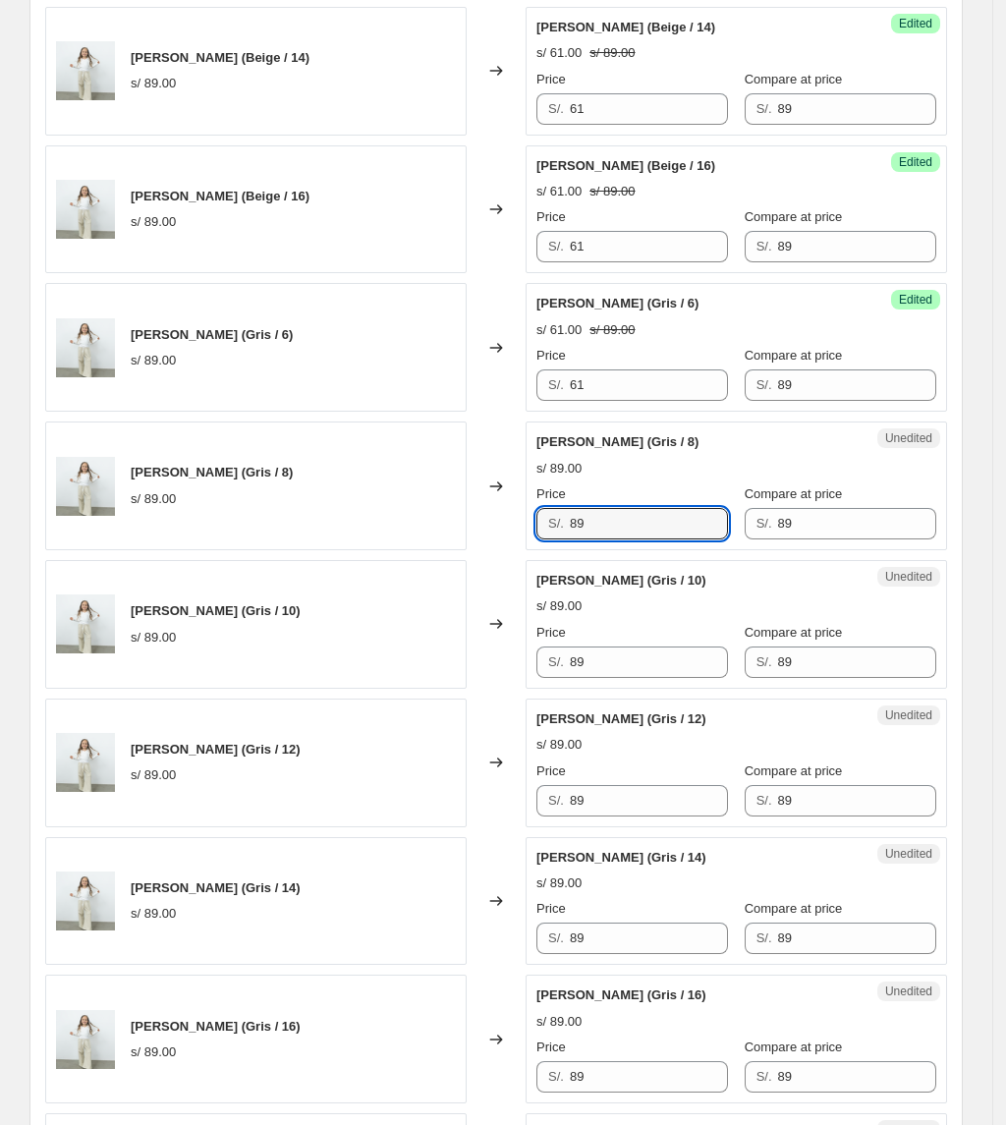
click at [433, 597] on div "[PERSON_NAME] (Azul marino / 12) s/ 89.00 Changed to Success Edited [PERSON_NAM…" at bounding box center [496, 416] width 902 height 2757
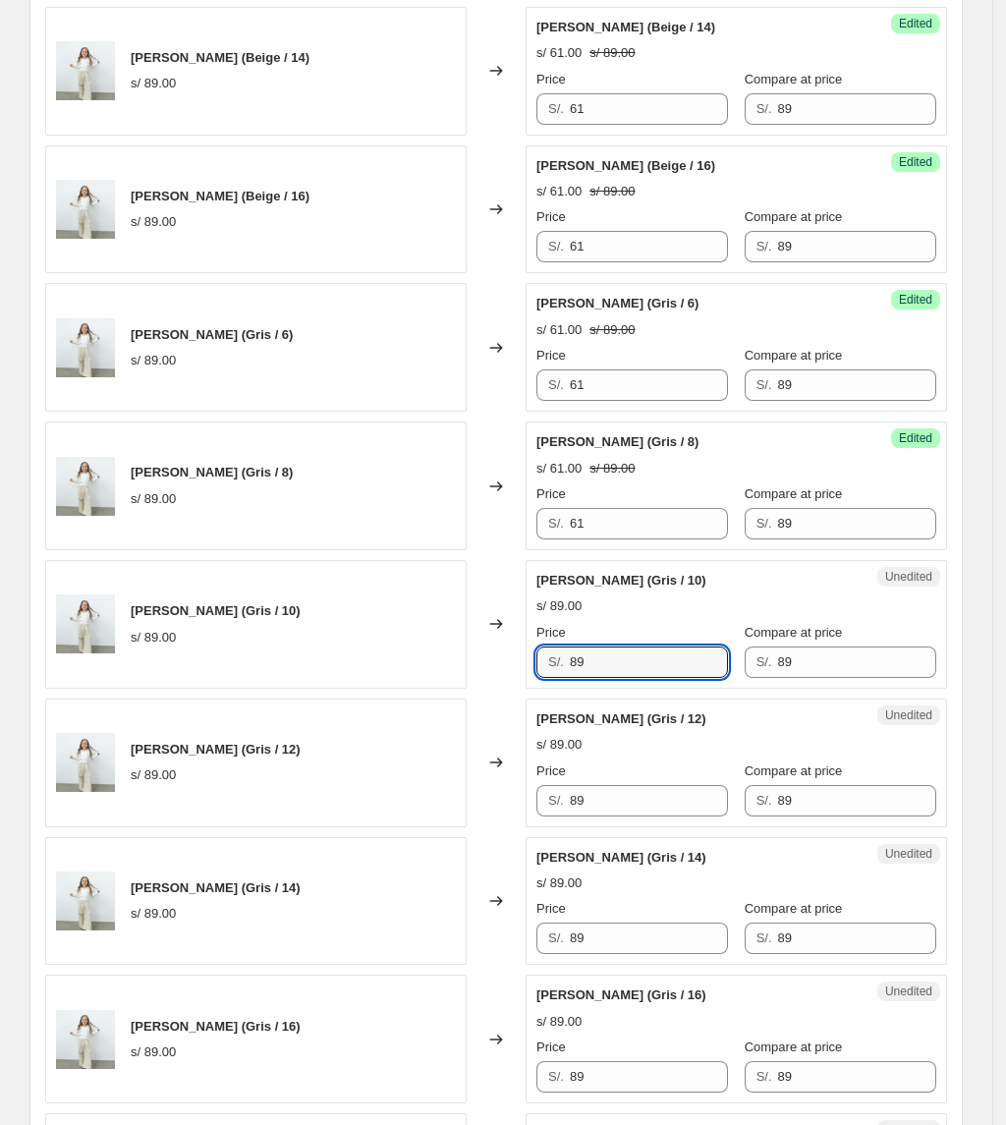
click at [426, 682] on div "[PERSON_NAME] (Gris / 10) s/ 89.00 Changed to Unedited [PERSON_NAME] (Gris / 10…" at bounding box center [496, 624] width 902 height 129
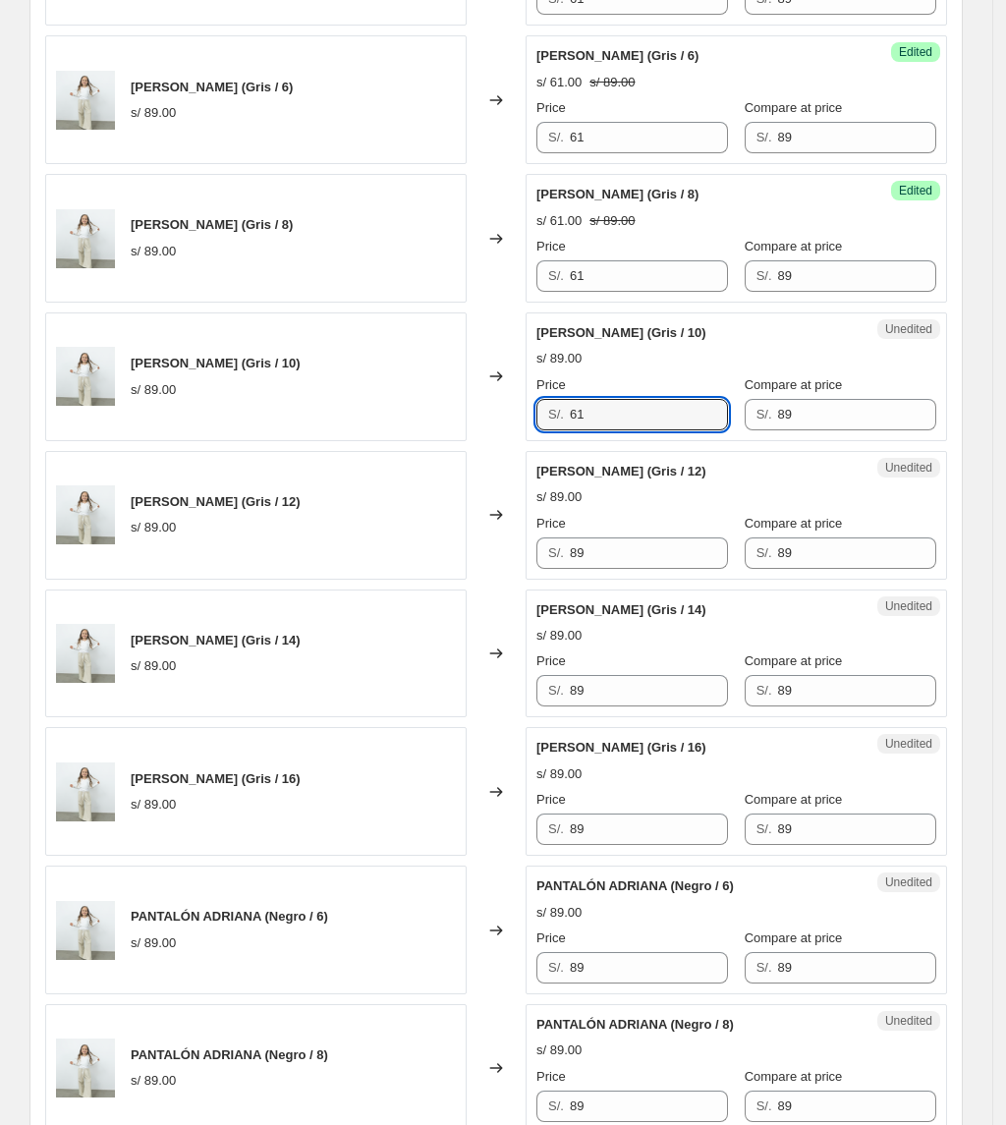
scroll to position [2237, 0]
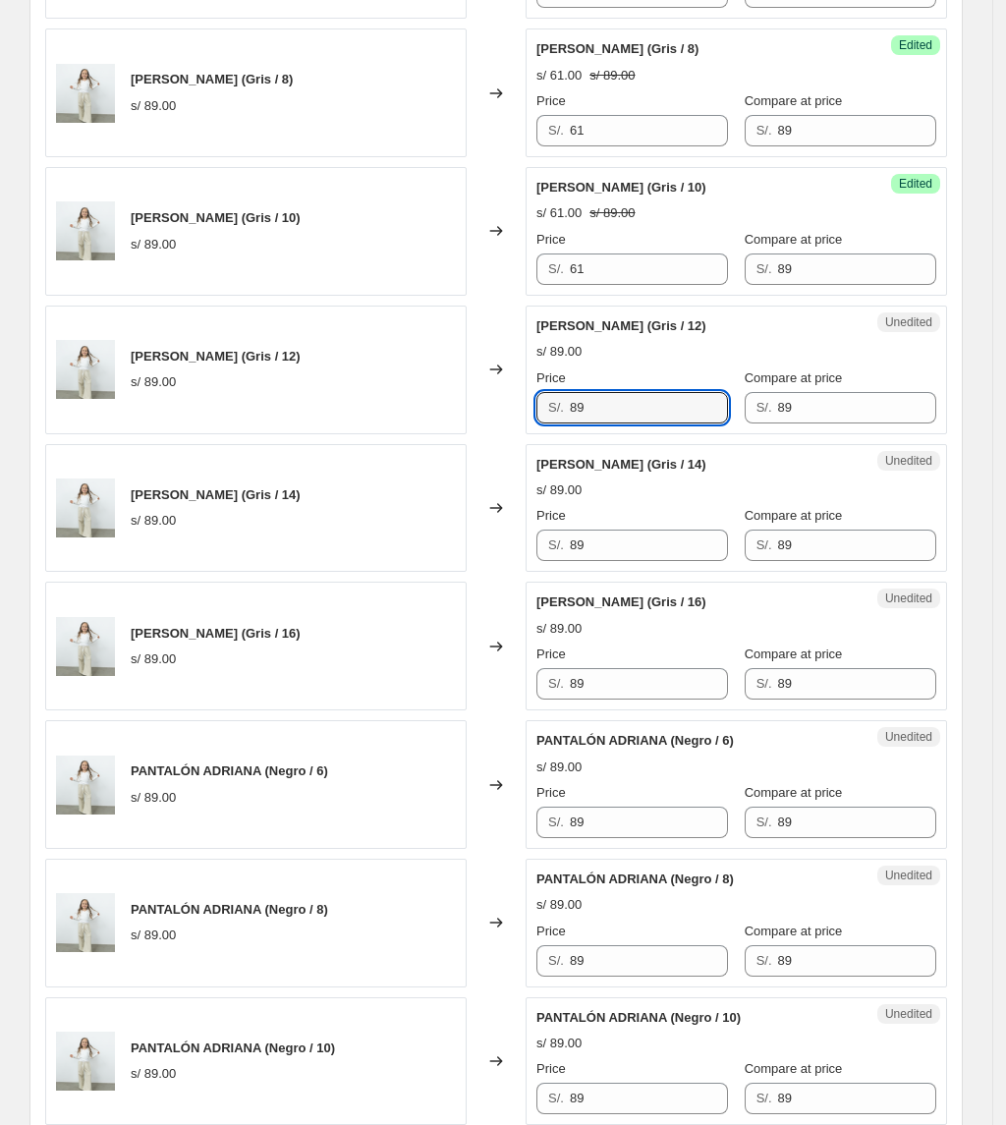
click at [415, 434] on div "[PERSON_NAME] (Gris / 12) s/ 89.00 Changed to Unedited [PERSON_NAME] (Gris / 12…" at bounding box center [496, 370] width 902 height 129
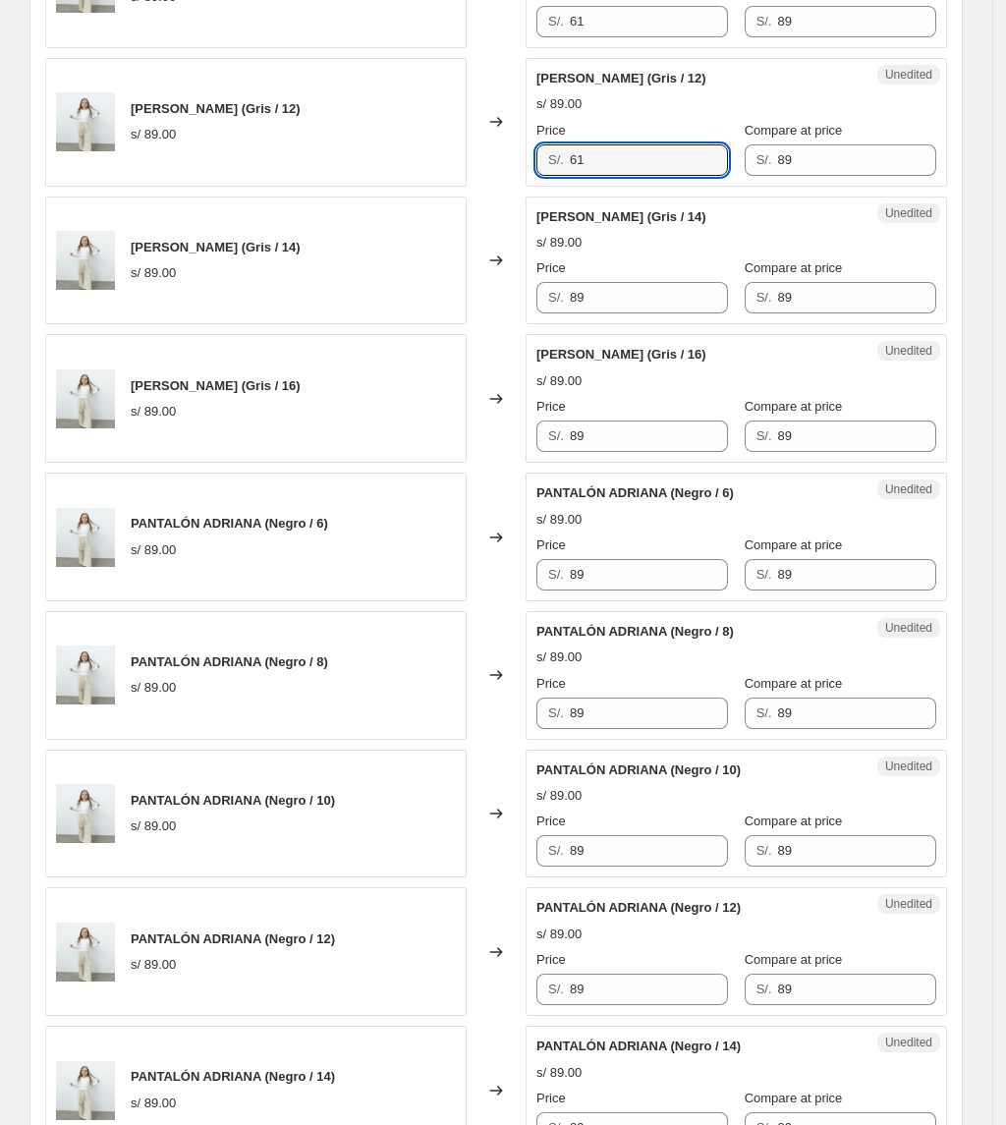
scroll to position [2499, 0]
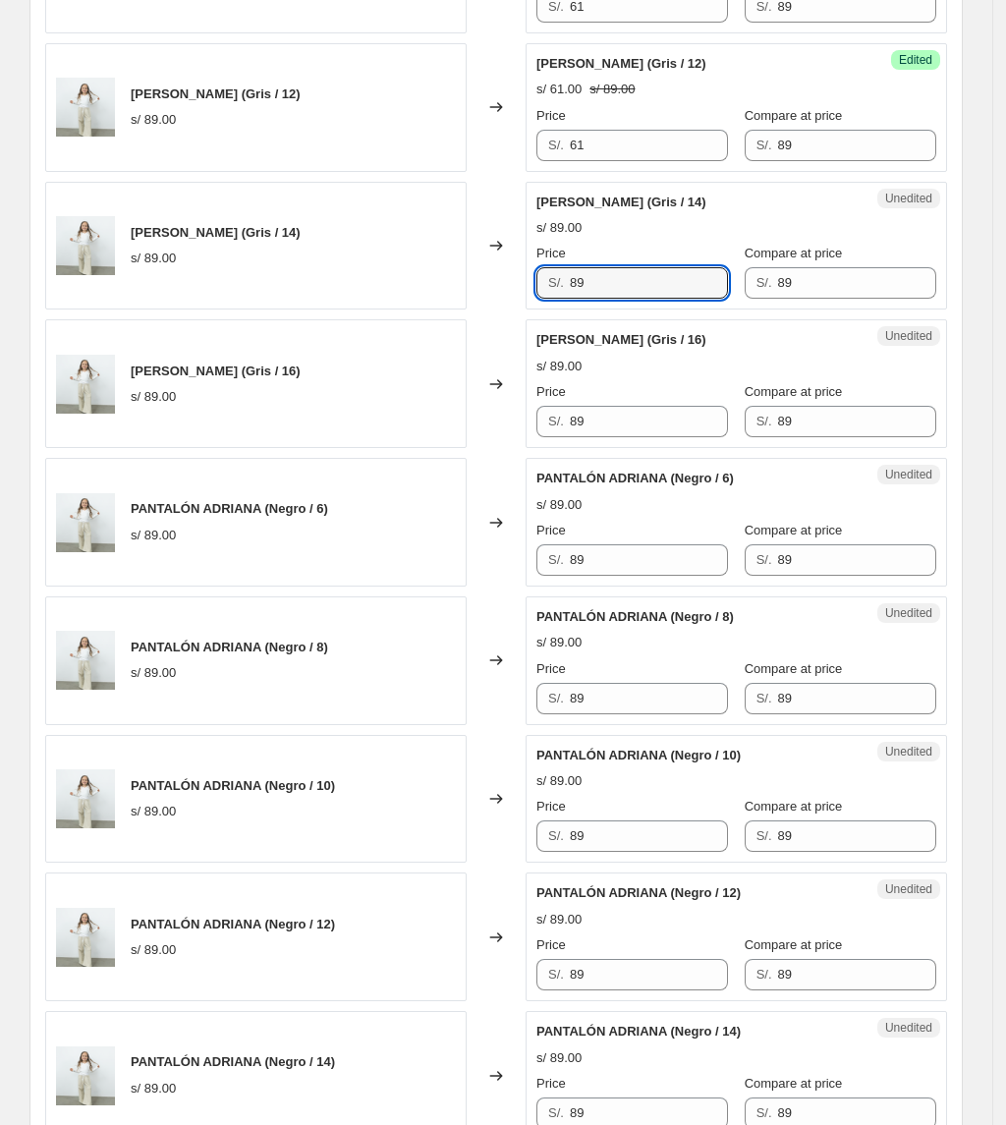
click at [473, 307] on div "[PERSON_NAME] (Gris / 14) s/ 89.00 Changed to Unedited [PERSON_NAME] (Gris / 14…" at bounding box center [496, 246] width 902 height 129
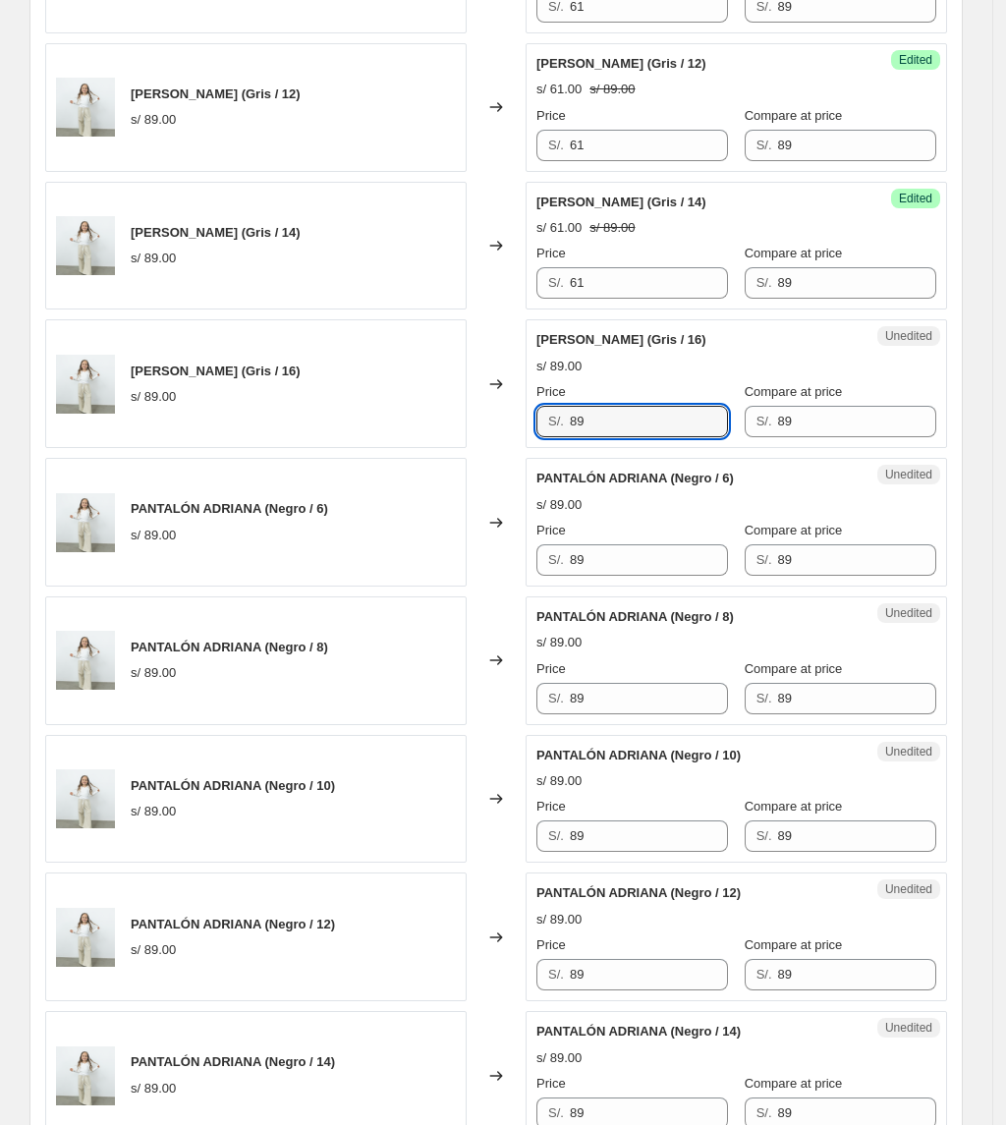
click at [320, 448] on div "[PERSON_NAME] (Gris / 16) s/ 89.00 Changed to Unedited [PERSON_NAME] (Gris / 16…" at bounding box center [496, 383] width 902 height 129
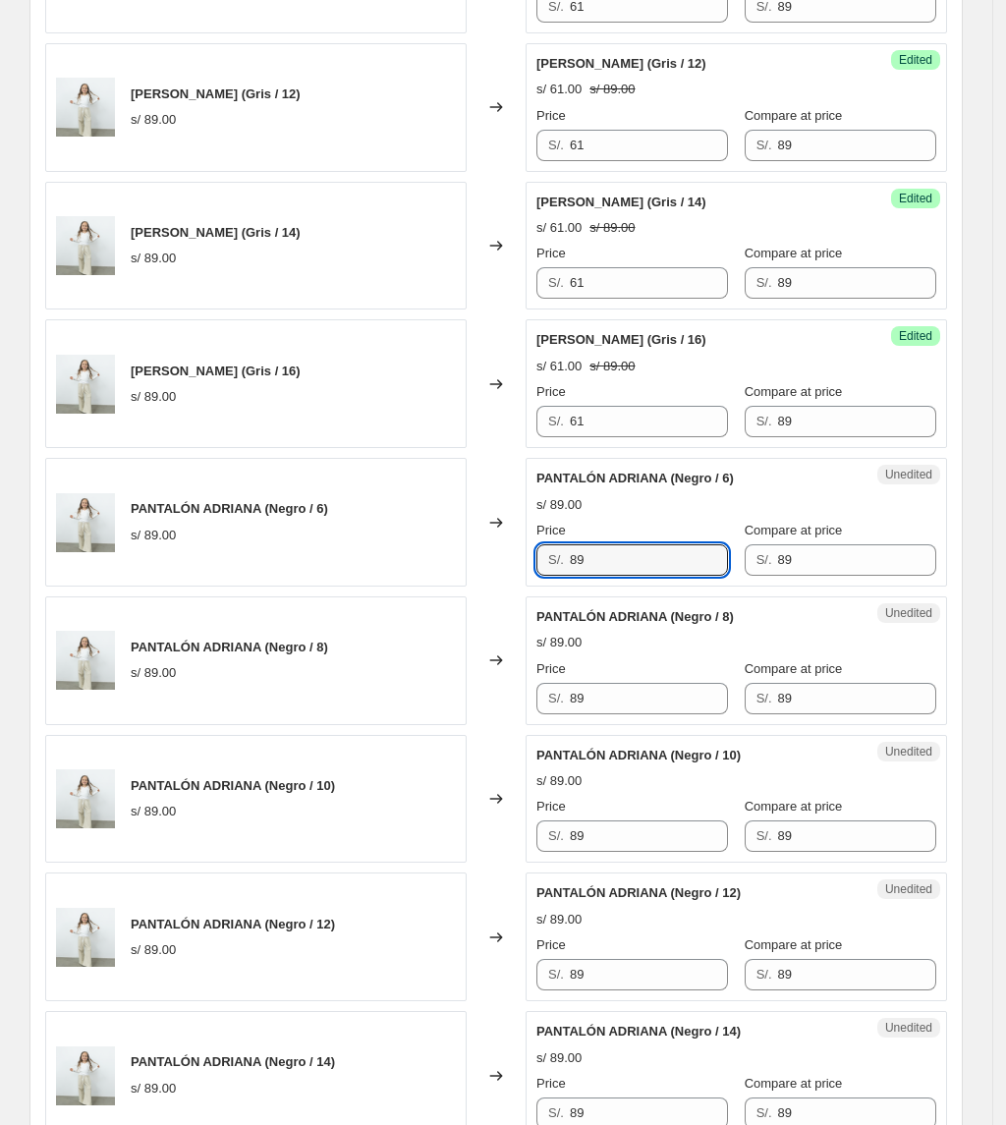
click at [470, 587] on div "[PERSON_NAME] (Negro / 6) s/ 89.00 Changed to Unedited [PERSON_NAME] (Negro / 6…" at bounding box center [496, 522] width 902 height 129
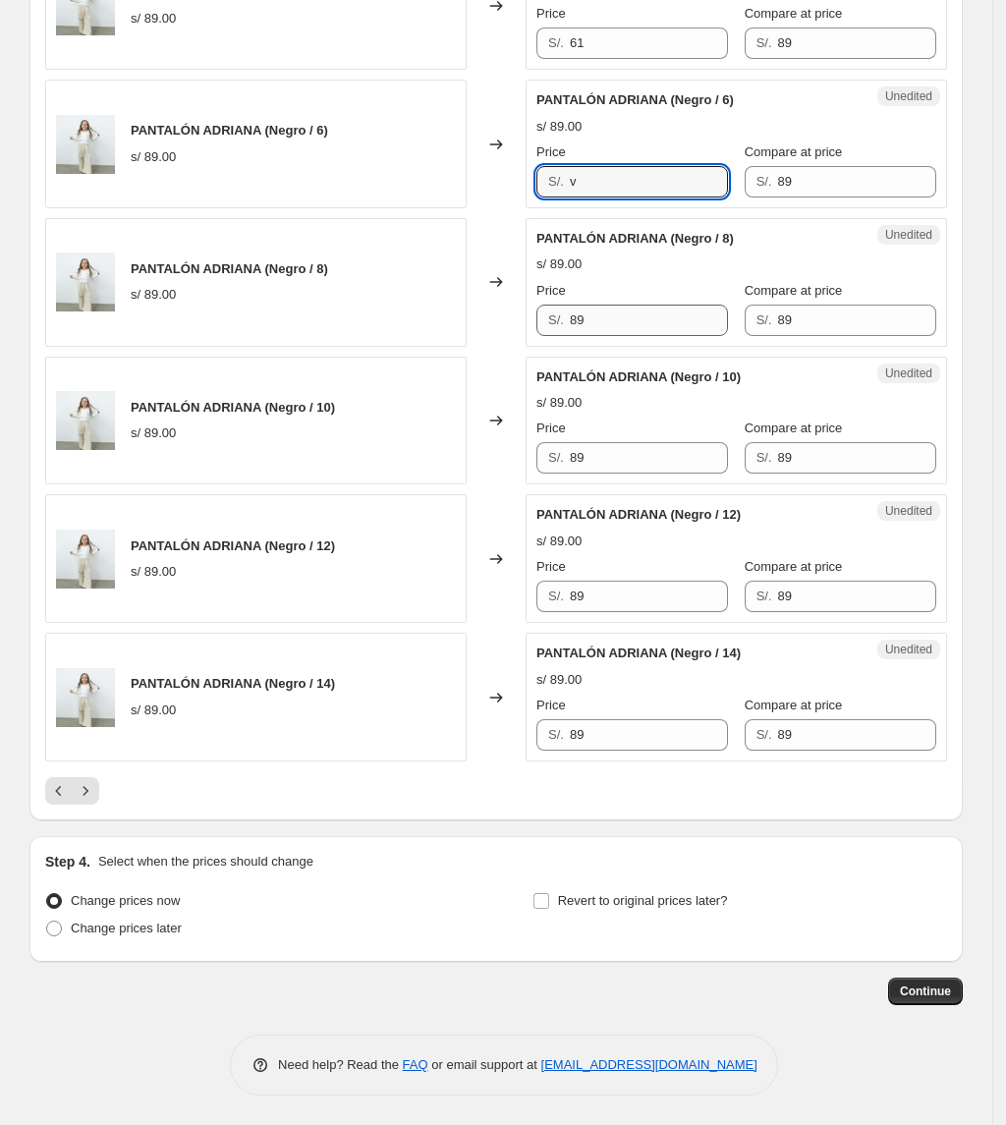
scroll to position [2892, 0]
click at [411, 182] on div "[PERSON_NAME] (Negro / 6) s/ 89.00 Changed to Unedited [PERSON_NAME] (Negro / 6…" at bounding box center [496, 144] width 902 height 129
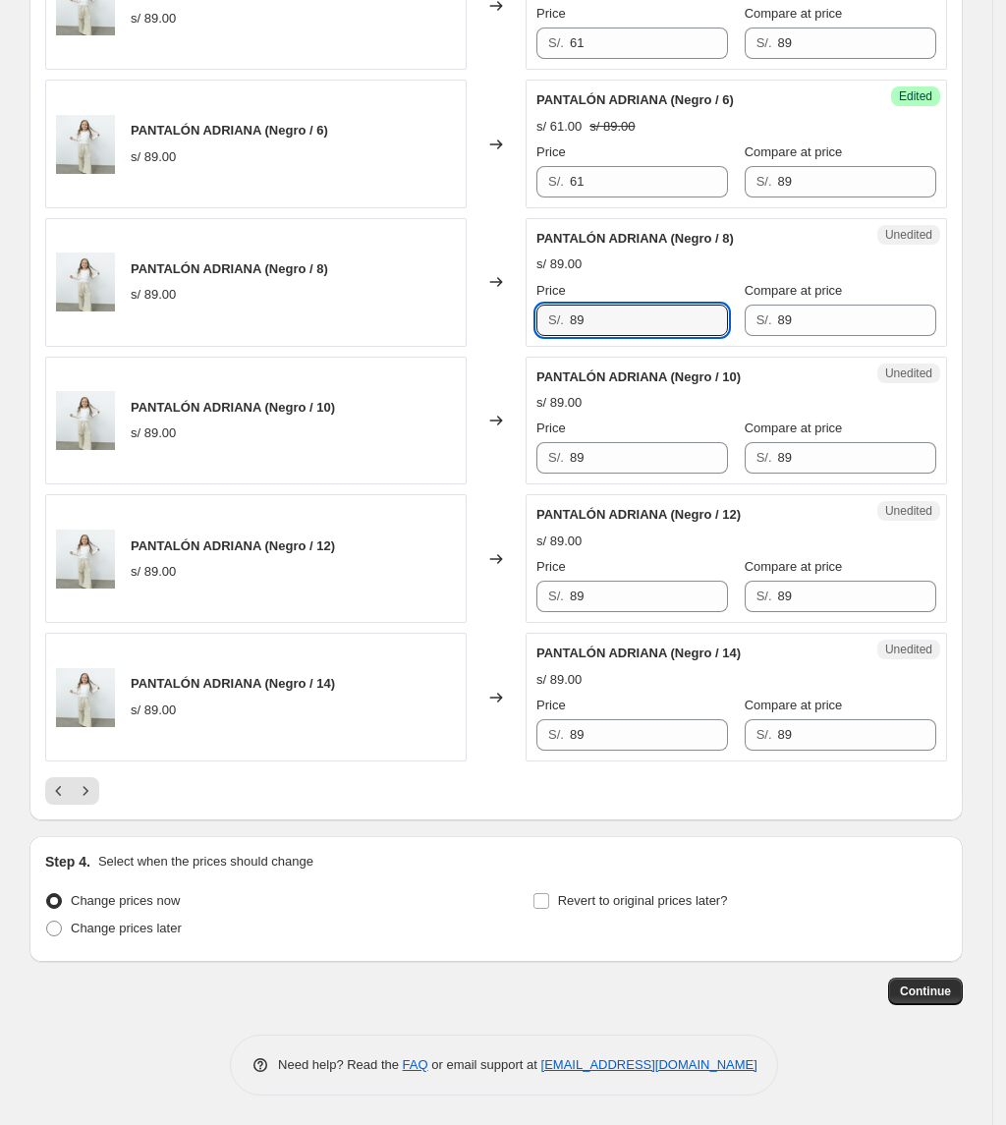
click at [440, 311] on div "[PERSON_NAME] (Negro / 8) s/ 89.00 Changed to Unedited [PERSON_NAME] (Negro / 8…" at bounding box center [496, 282] width 902 height 129
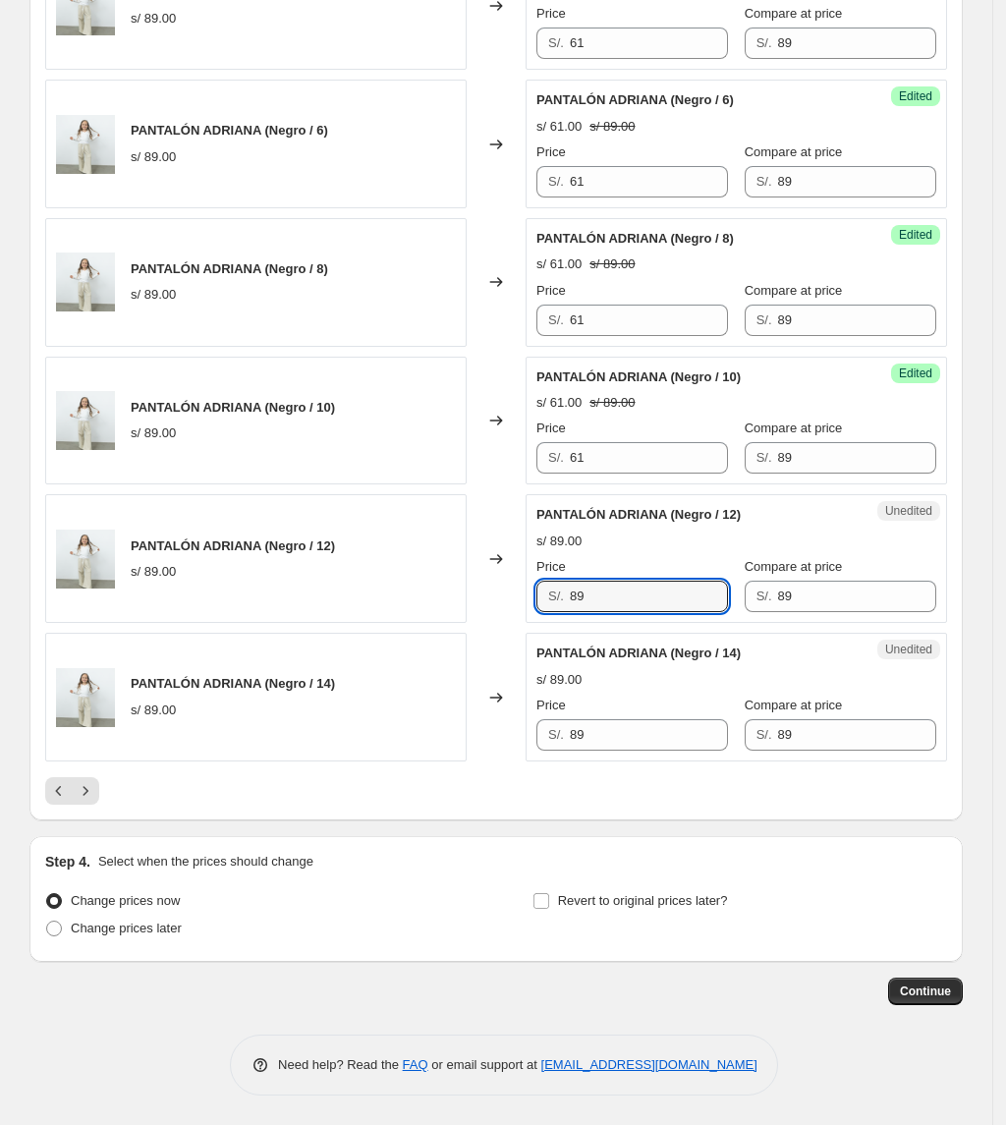
click at [438, 593] on div "[PERSON_NAME] (Negro / 12) s/ 89.00 Changed to Unedited [PERSON_NAME] (Negro / …" at bounding box center [496, 558] width 902 height 129
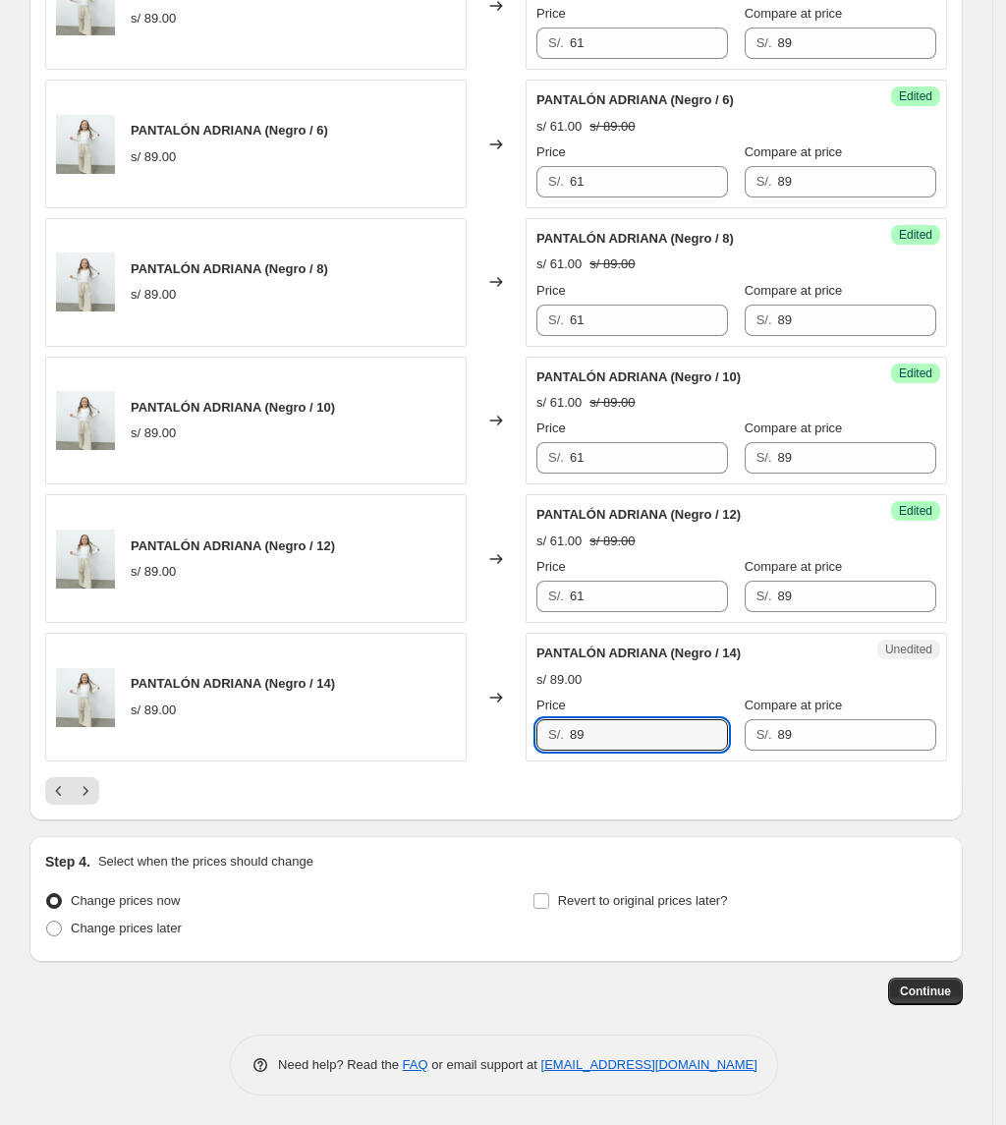
click at [476, 747] on div "[PERSON_NAME] (Negro / 14) s/ 89.00 Changed to Unedited [PERSON_NAME] (Negro / …" at bounding box center [496, 697] width 902 height 129
click at [91, 790] on icon "Next" at bounding box center [86, 791] width 20 height 20
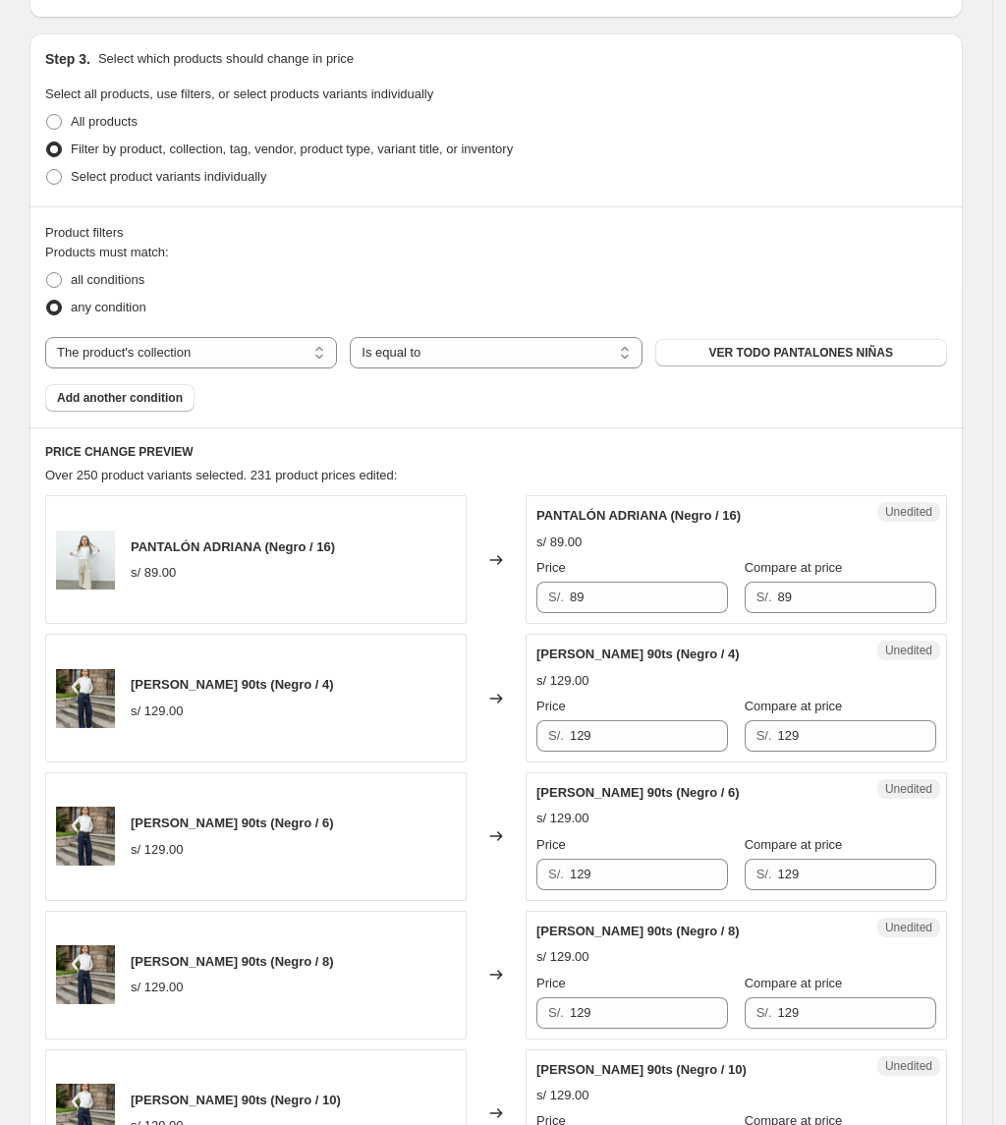
scroll to position [261, 0]
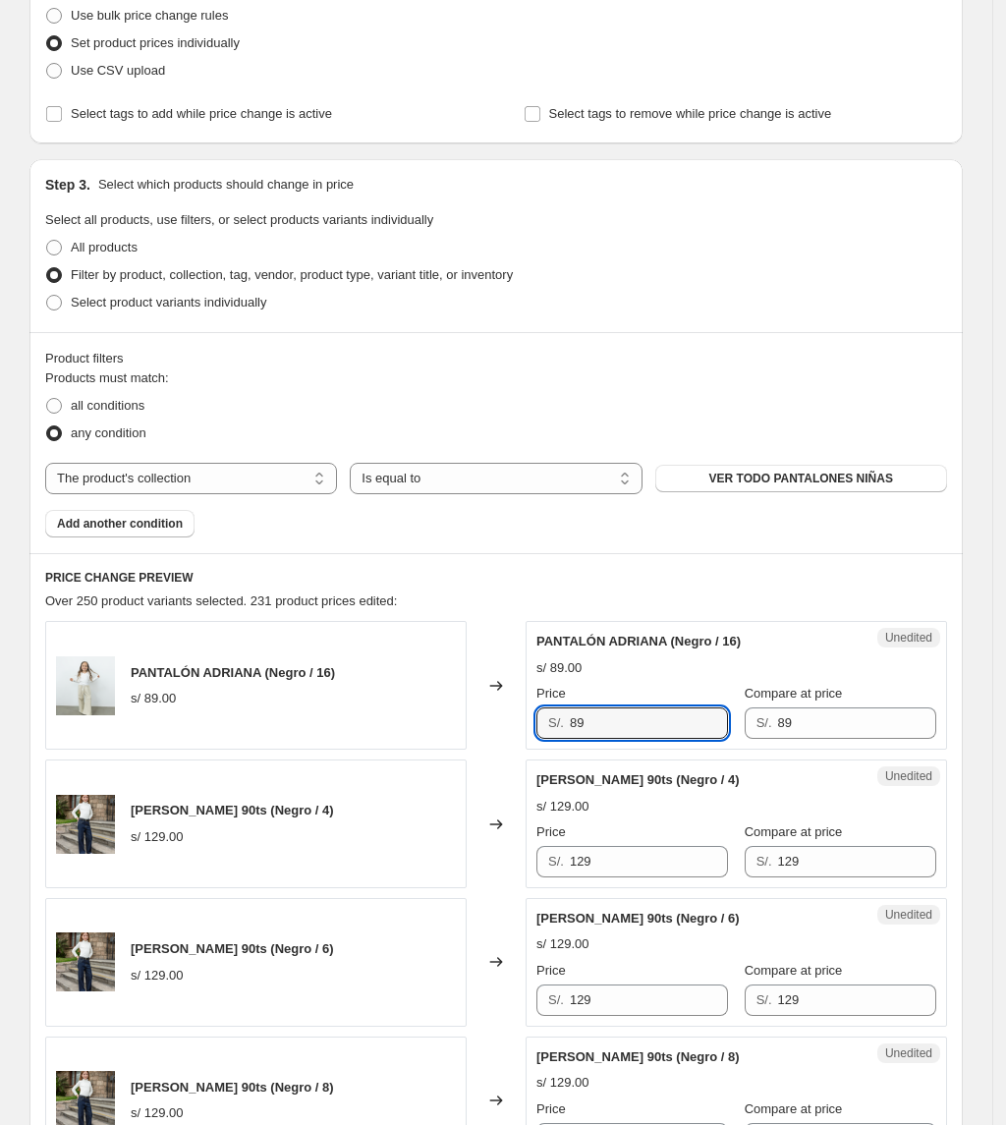
click at [342, 727] on div "[PERSON_NAME] (Negro / 16) s/ 89.00 Changed to Unedited [PERSON_NAME] (Negro / …" at bounding box center [496, 685] width 902 height 129
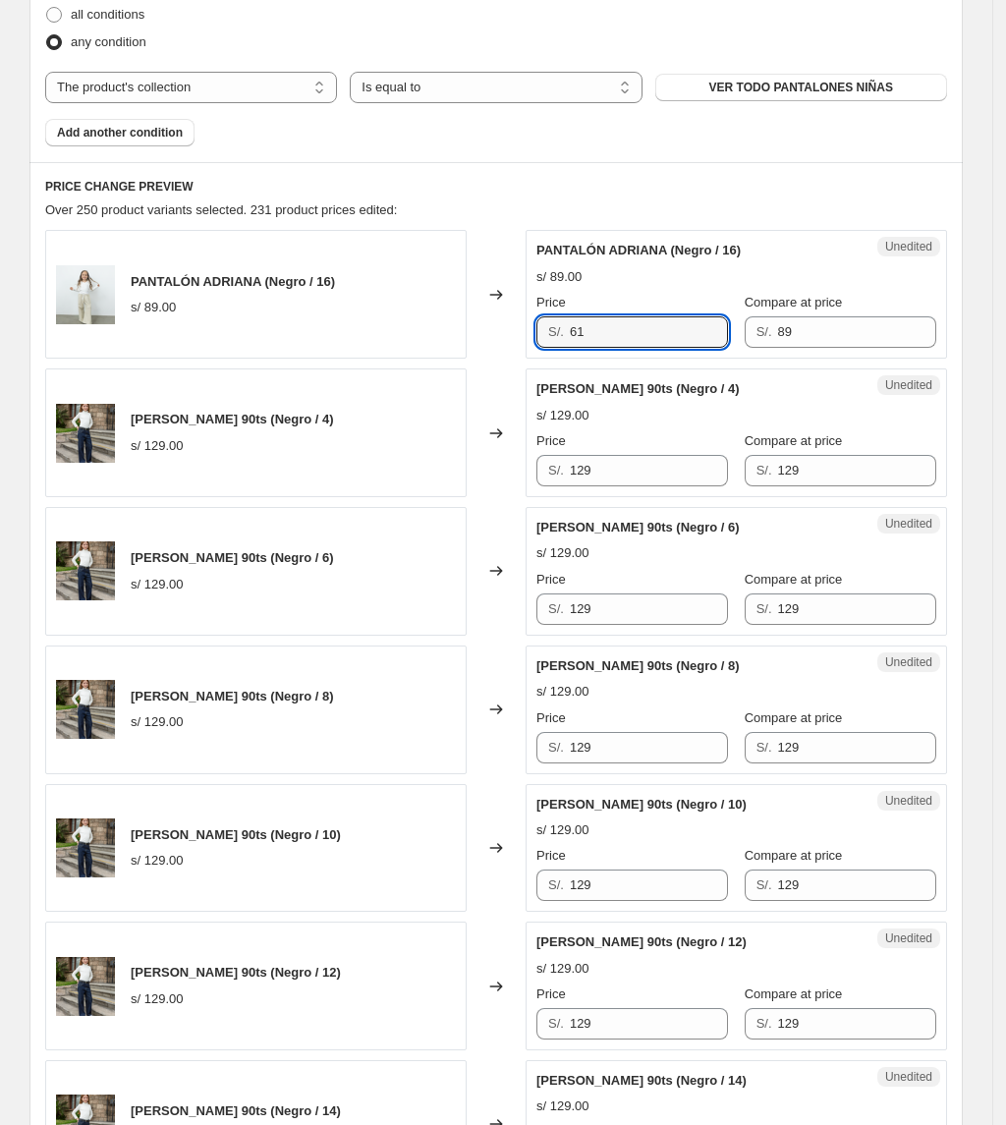
scroll to position [654, 0]
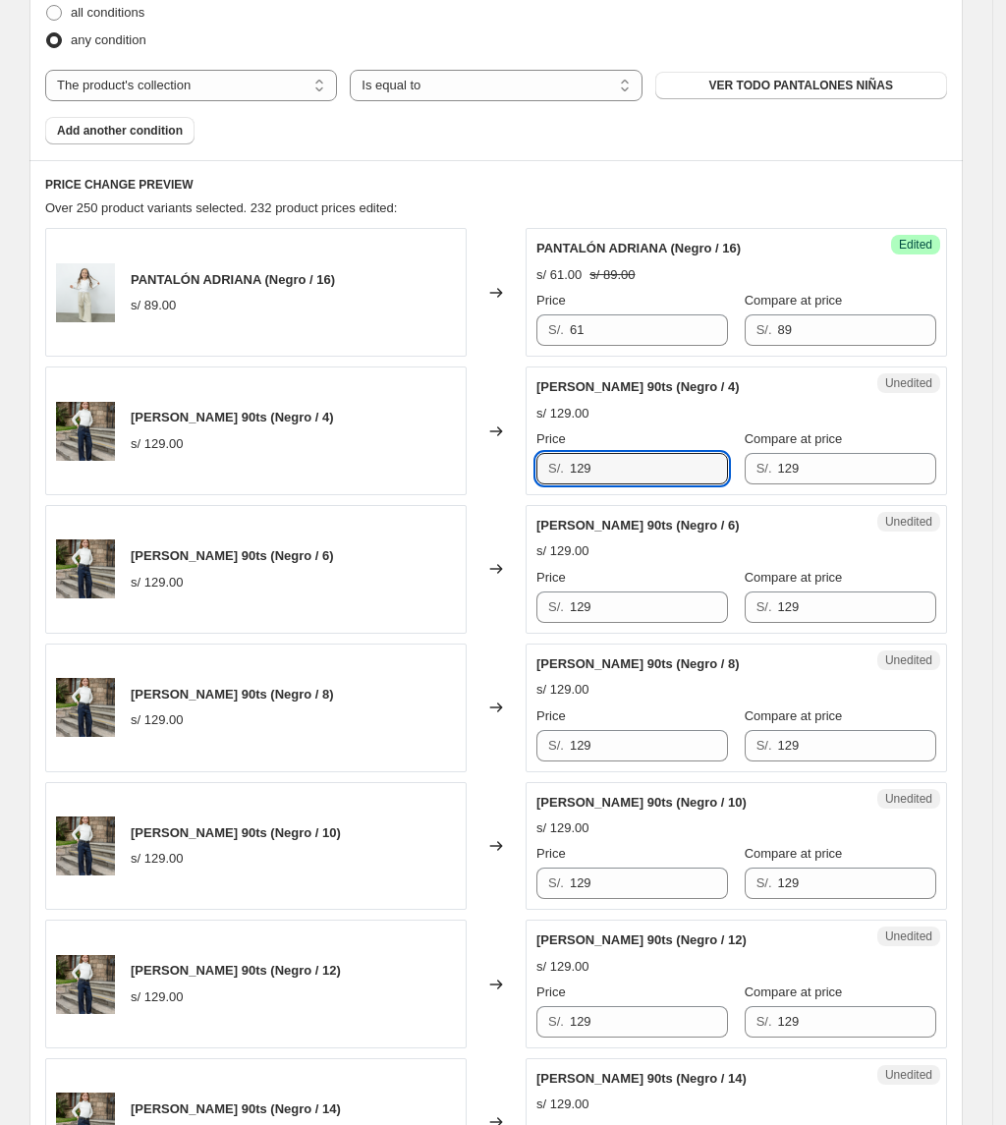
click at [460, 496] on div "[PERSON_NAME] (Negro / 16) s/ 89.00 Changed to Success Edited [PERSON_NAME] (Ne…" at bounding box center [496, 776] width 902 height 1096
click at [259, 465] on div "[PERSON_NAME] 90ts (Negro / 4) s/ 129.00 Changed to Unedited [PERSON_NAME] 90ts…" at bounding box center [496, 430] width 902 height 129
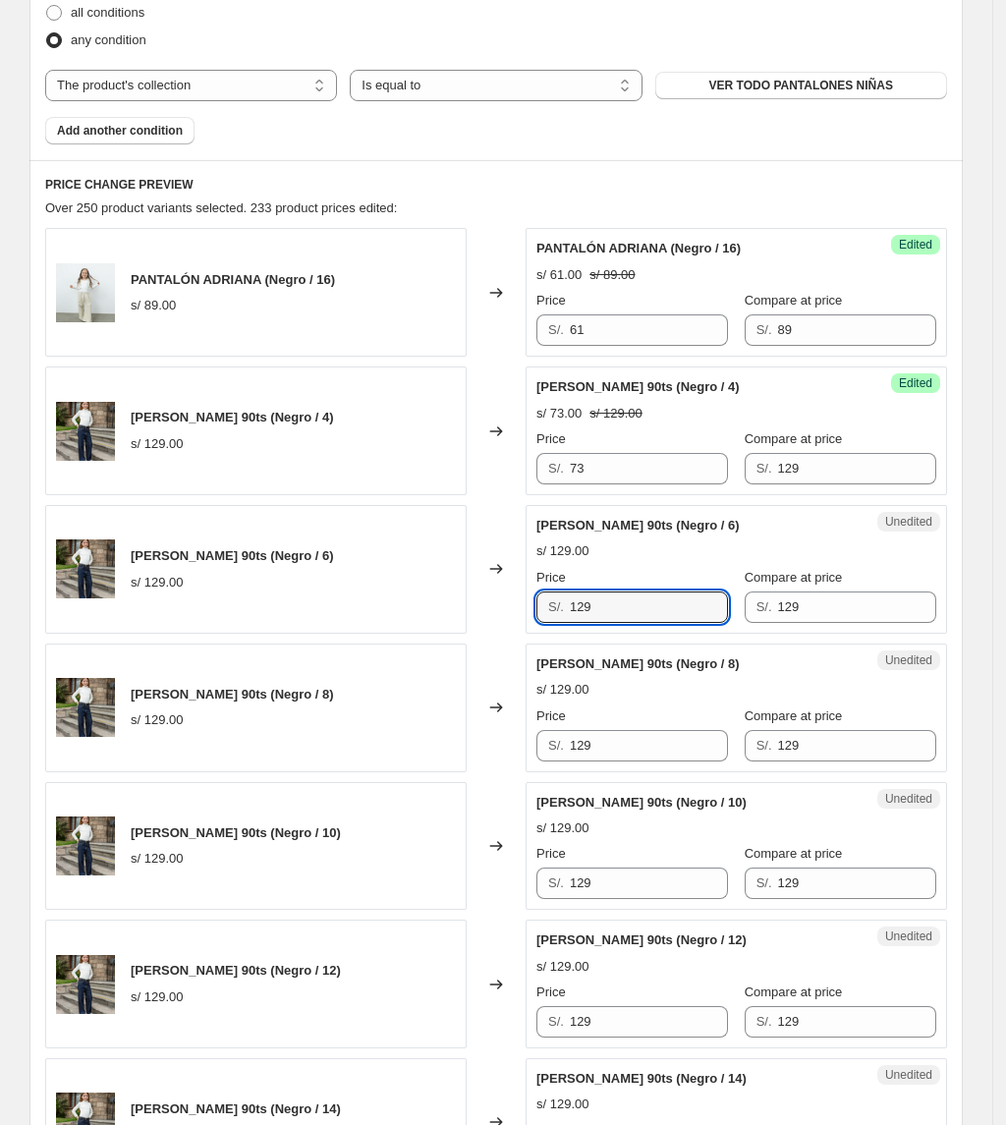
click at [493, 580] on div "[PERSON_NAME] 90ts (Negro / 6) s/ 129.00 Changed to Unedited [PERSON_NAME] 90ts…" at bounding box center [496, 569] width 902 height 129
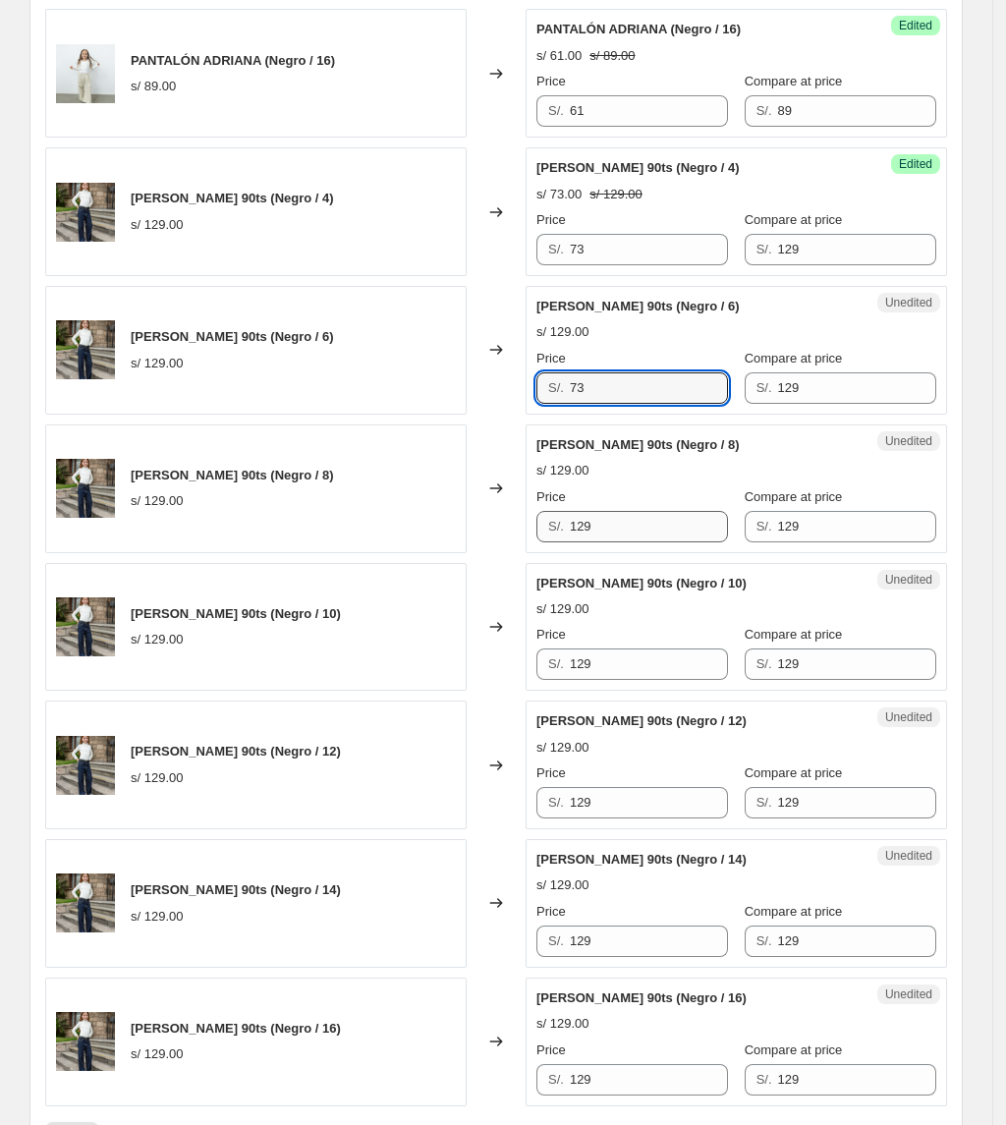
scroll to position [917, 0]
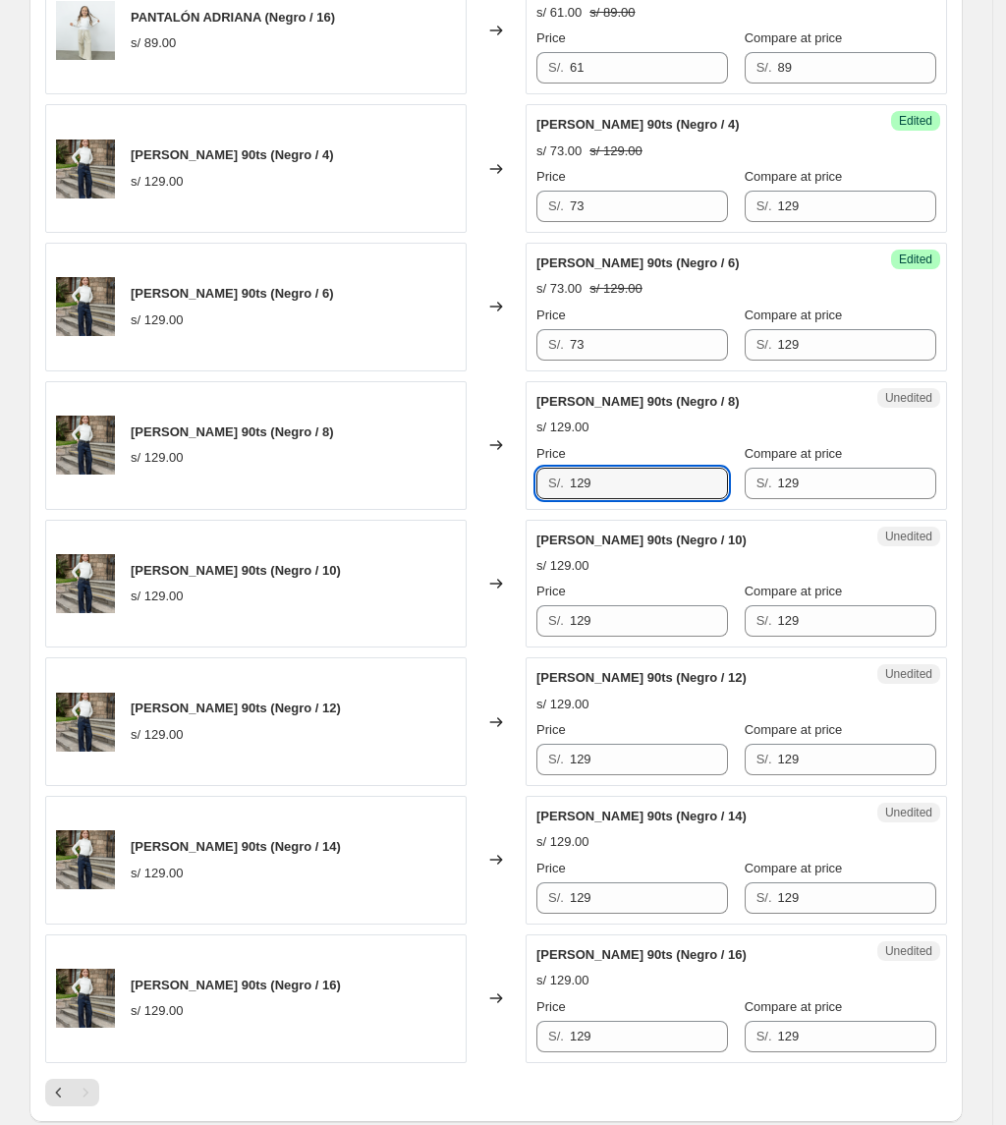
click at [462, 465] on div "[PERSON_NAME] 90ts (Negro / 8) s/ 129.00 Changed to Unedited [PERSON_NAME] 90ts…" at bounding box center [496, 445] width 902 height 129
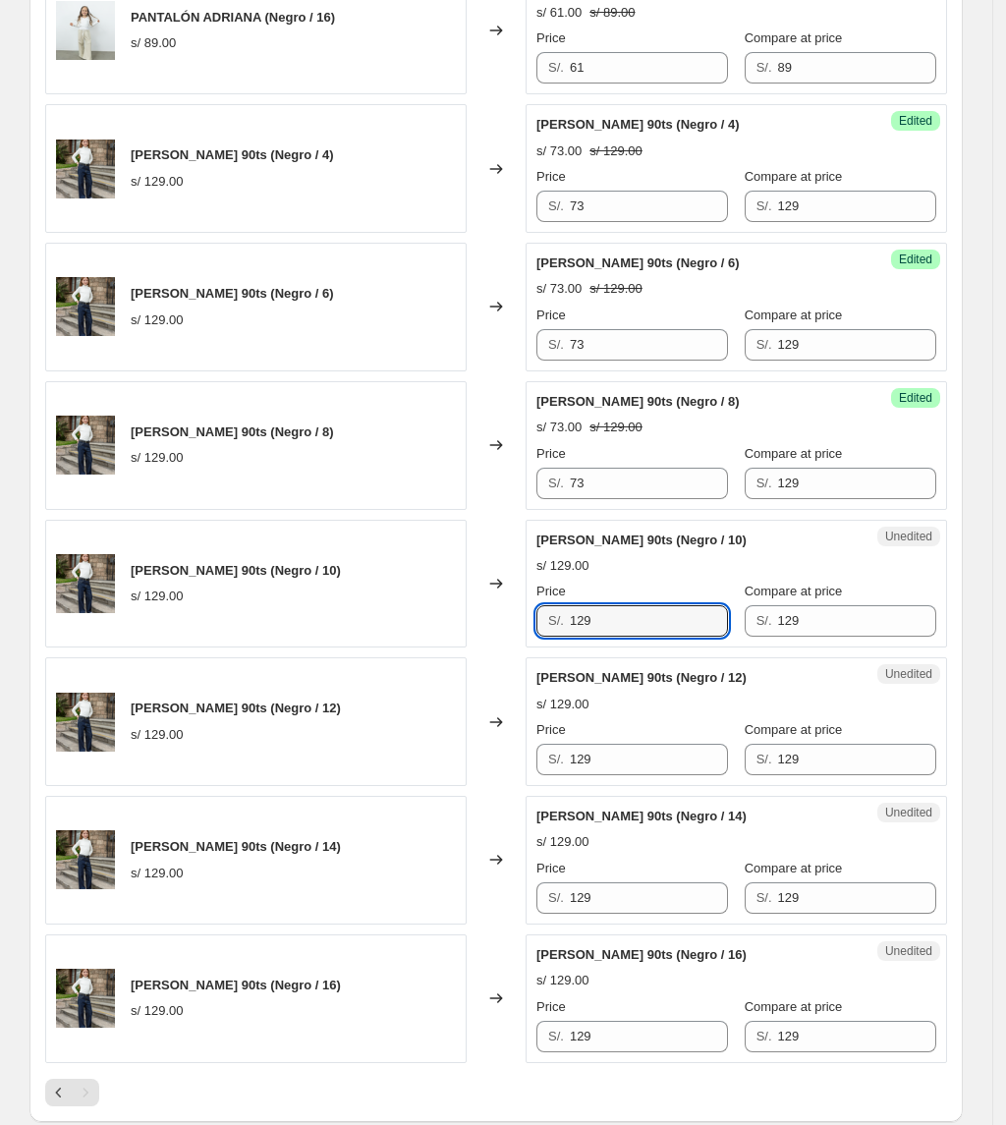
click at [364, 580] on div "[PERSON_NAME] 90ts (Negro / 10) s/ 129.00 Changed to Unedited [PERSON_NAME] 90t…" at bounding box center [496, 584] width 902 height 129
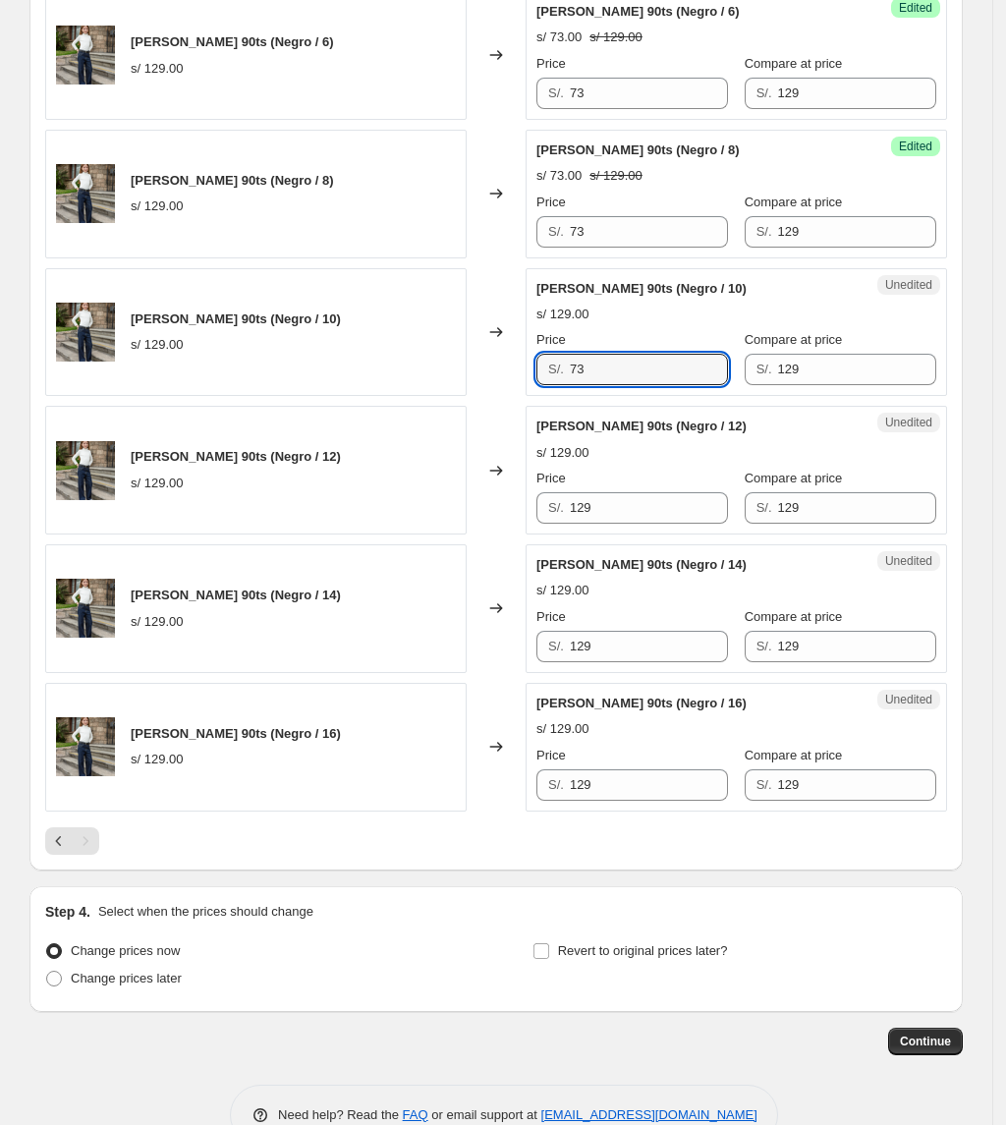
scroll to position [1179, 0]
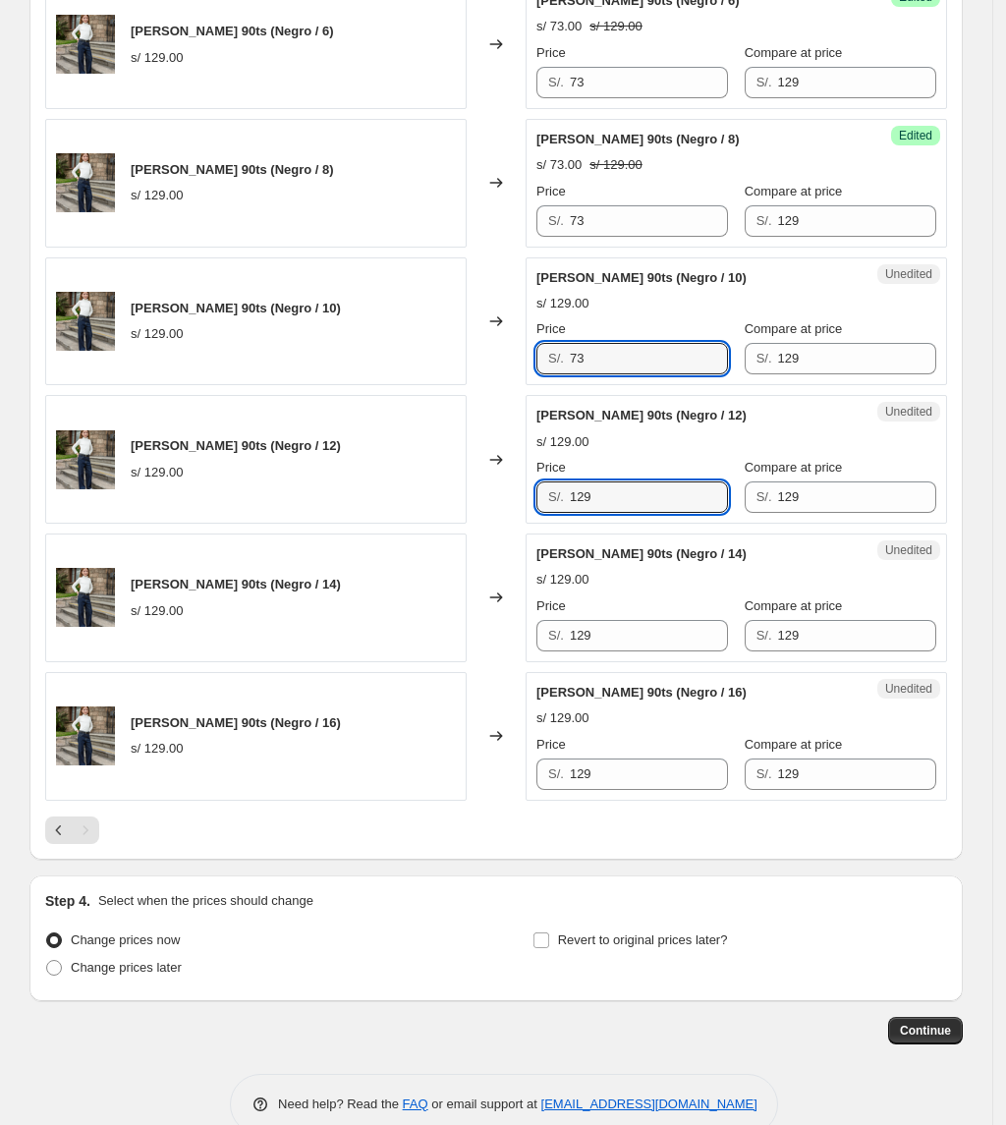
click at [360, 492] on div "[PERSON_NAME] 90ts (Negro / 12) s/ 129.00 Changed to Unedited [PERSON_NAME] 90t…" at bounding box center [496, 459] width 902 height 129
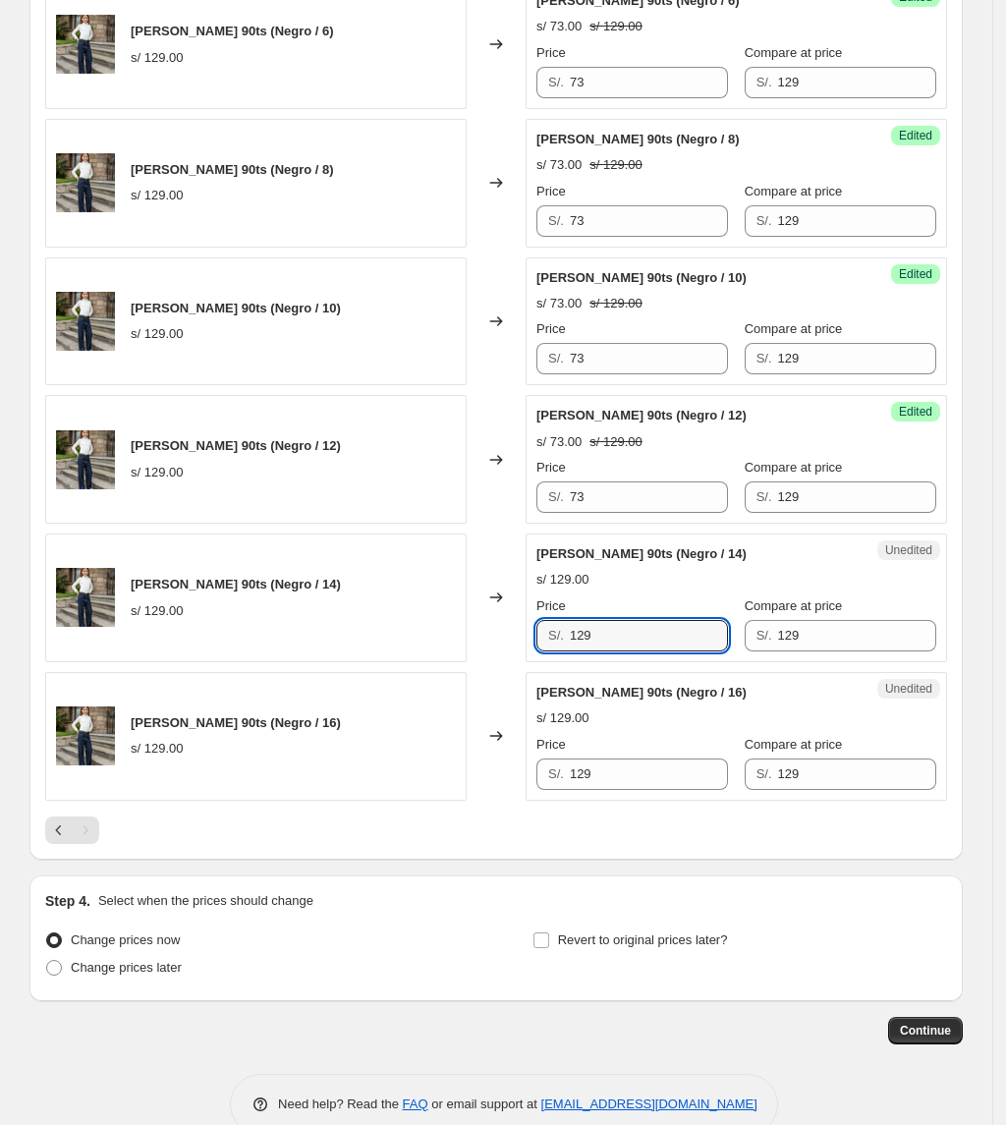
click at [438, 644] on div "[PERSON_NAME] 90ts (Negro / 14) s/ 129.00 Changed to Unedited [PERSON_NAME] 90t…" at bounding box center [496, 597] width 902 height 129
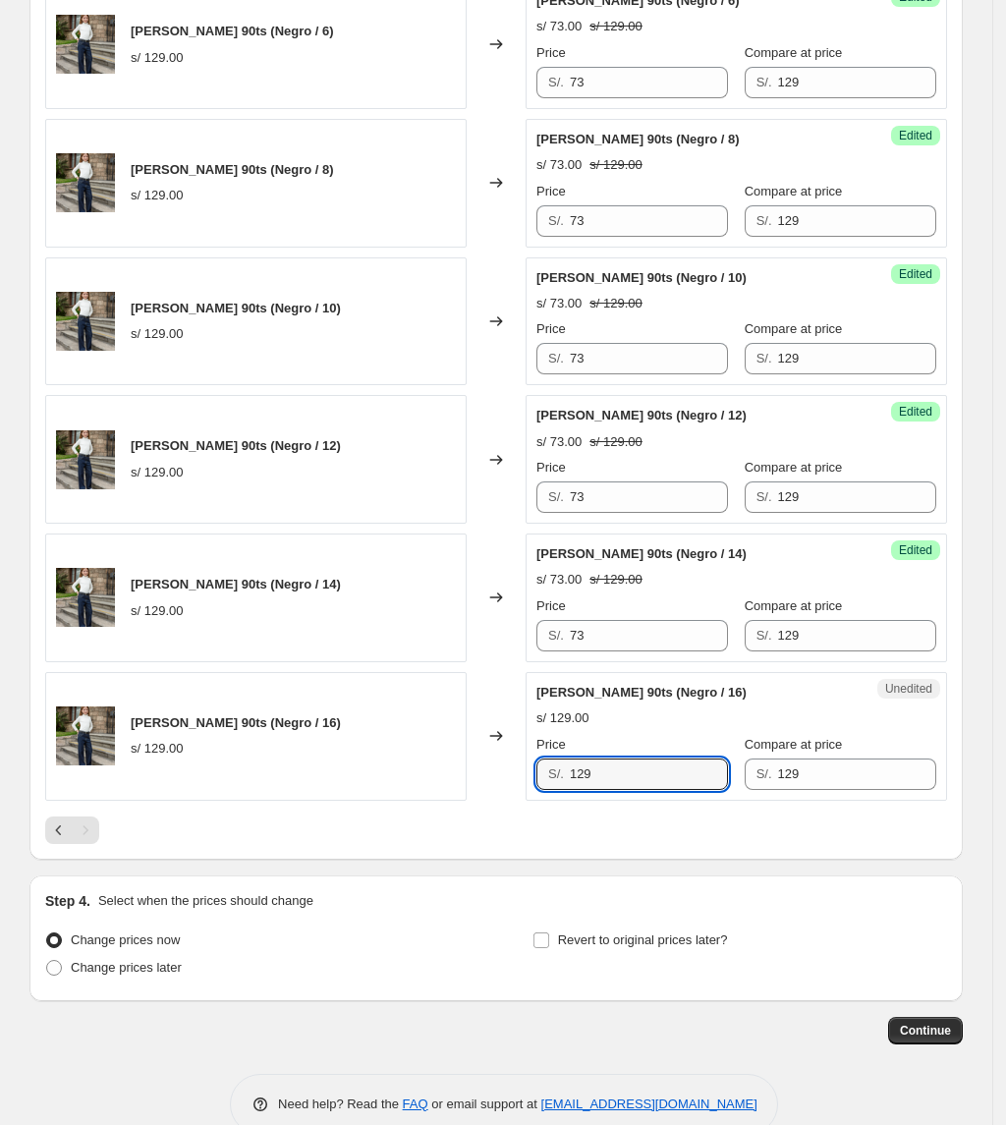
click at [167, 790] on div "[PERSON_NAME] 90ts (Negro / 16) s/ 129.00 Changed to Unedited [PERSON_NAME] 90t…" at bounding box center [496, 736] width 902 height 129
click at [92, 838] on div "Pagination" at bounding box center [86, 830] width 28 height 28
click at [668, 950] on span "Revert to original prices later?" at bounding box center [643, 940] width 170 height 20
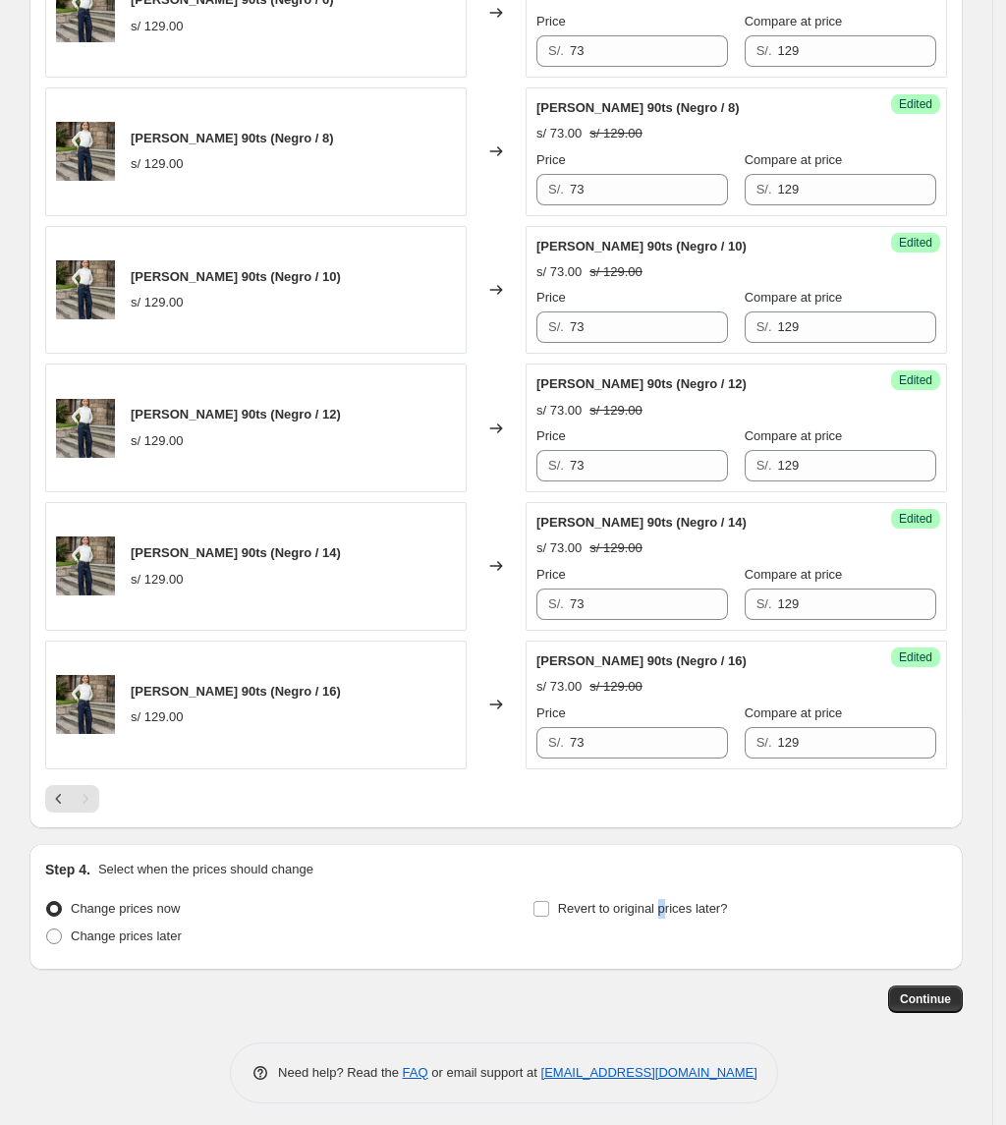
scroll to position [1224, 0]
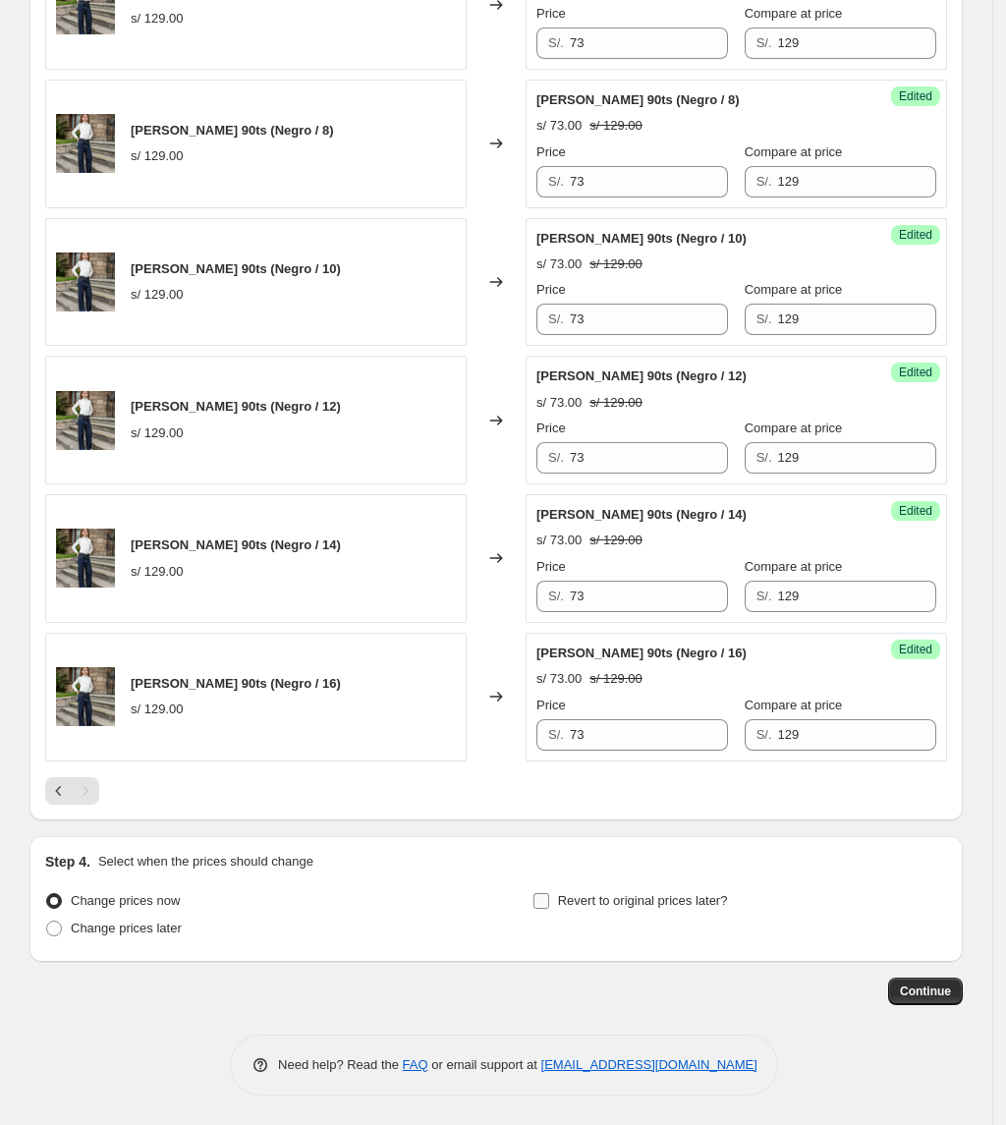
click at [653, 893] on span "Revert to original prices later?" at bounding box center [643, 900] width 170 height 15
click at [549, 893] on input "Revert to original prices later?" at bounding box center [541, 901] width 16 height 16
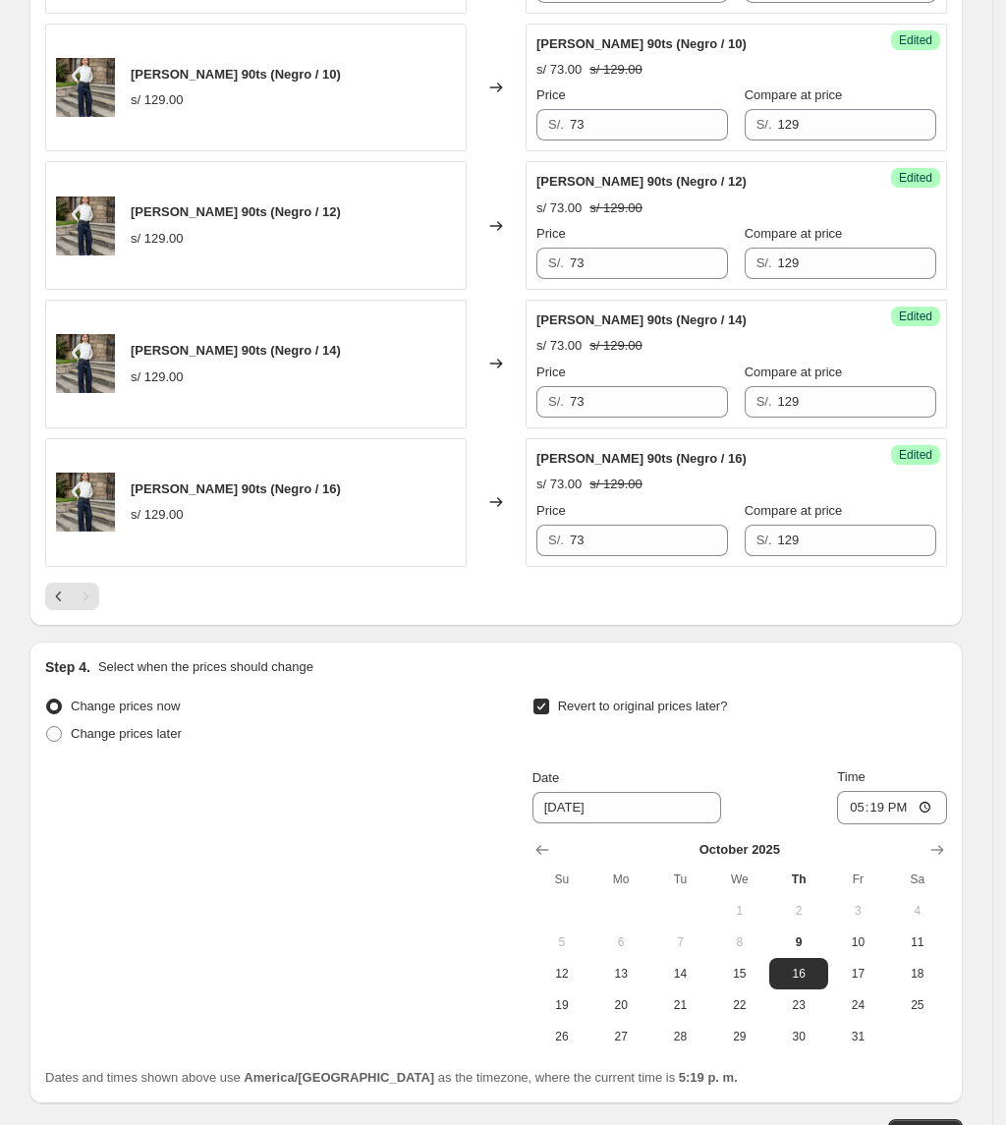
scroll to position [1560, 0]
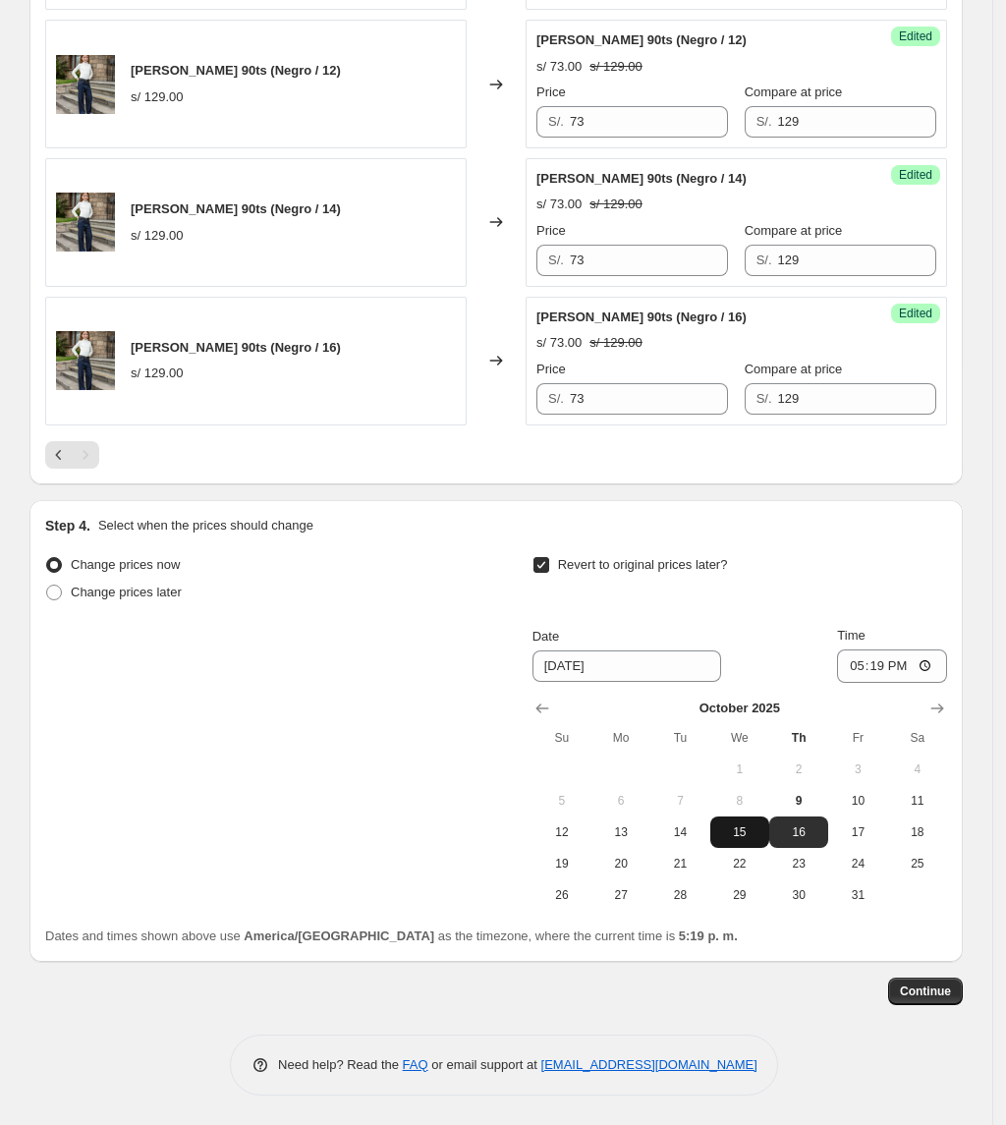
click at [737, 824] on span "15" at bounding box center [739, 832] width 43 height 16
click at [890, 676] on input "17:19" at bounding box center [892, 665] width 110 height 33
click at [918, 982] on button "Continue" at bounding box center [925, 992] width 75 height 28
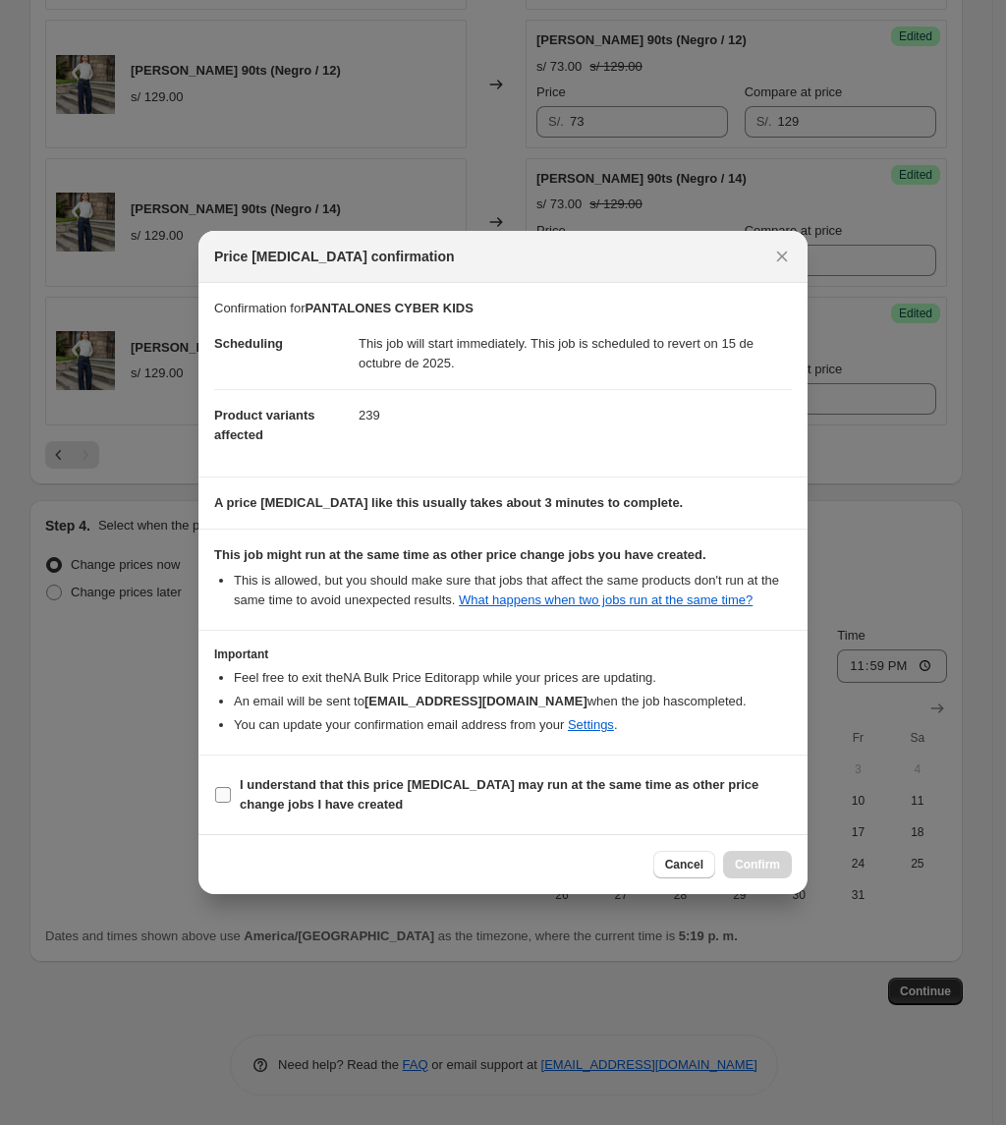
click at [432, 778] on b "I understand that this price [MEDICAL_DATA] may run at the same time as other p…" at bounding box center [499, 794] width 519 height 34
click at [231, 787] on input "I understand that this price [MEDICAL_DATA] may run at the same time as other p…" at bounding box center [223, 795] width 16 height 16
click at [767, 870] on span "Confirm" at bounding box center [757, 865] width 45 height 16
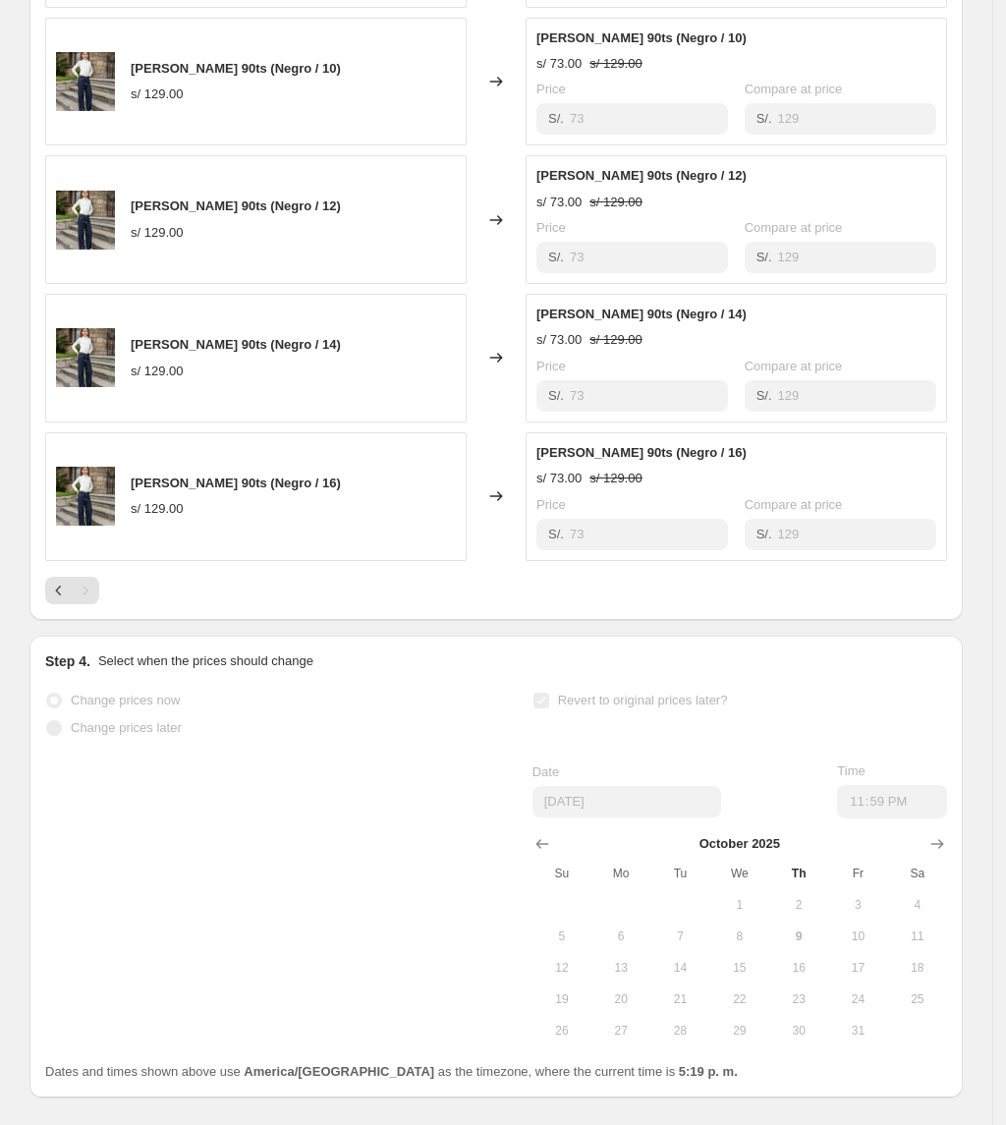
scroll to position [1611, 0]
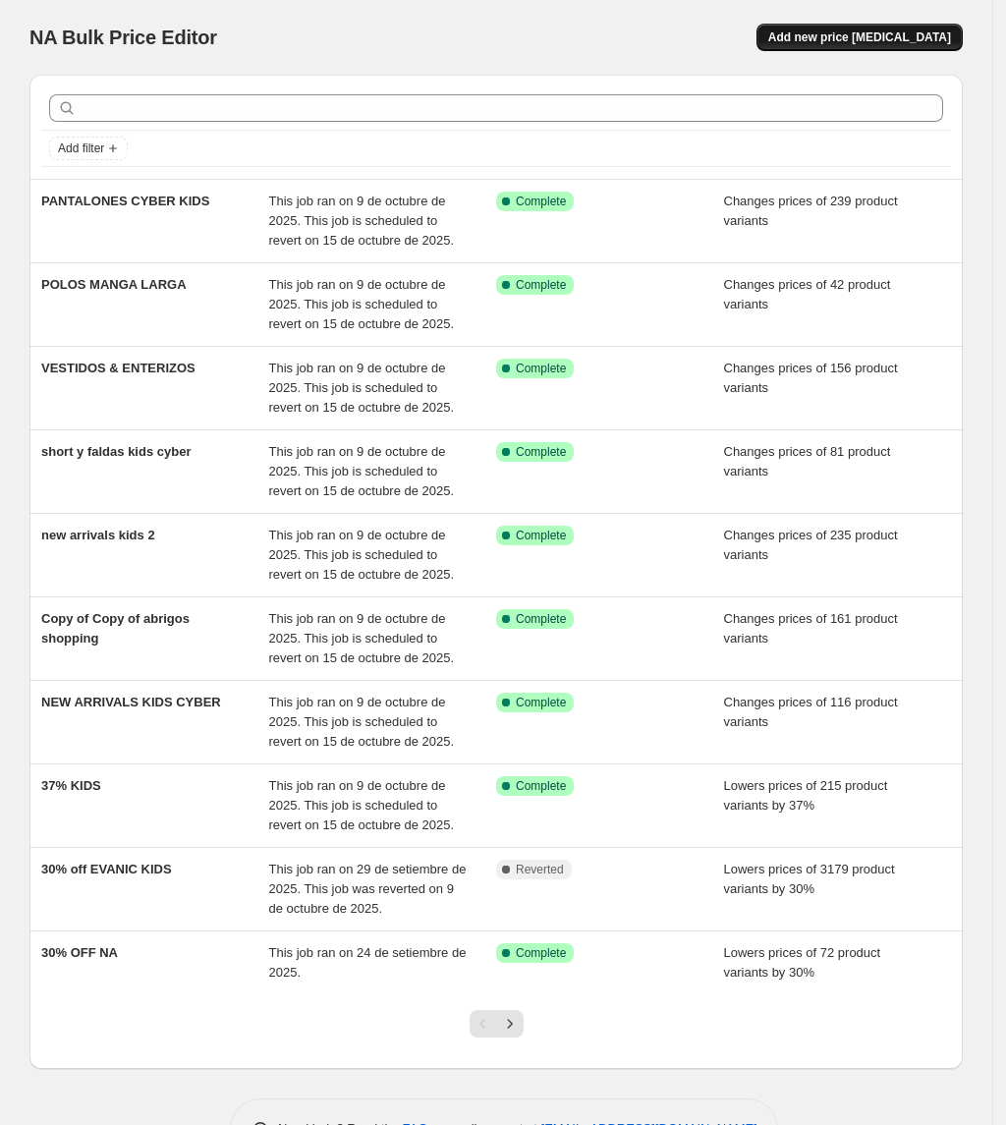
click at [924, 28] on button "Add new price [MEDICAL_DATA]" at bounding box center [859, 38] width 206 height 28
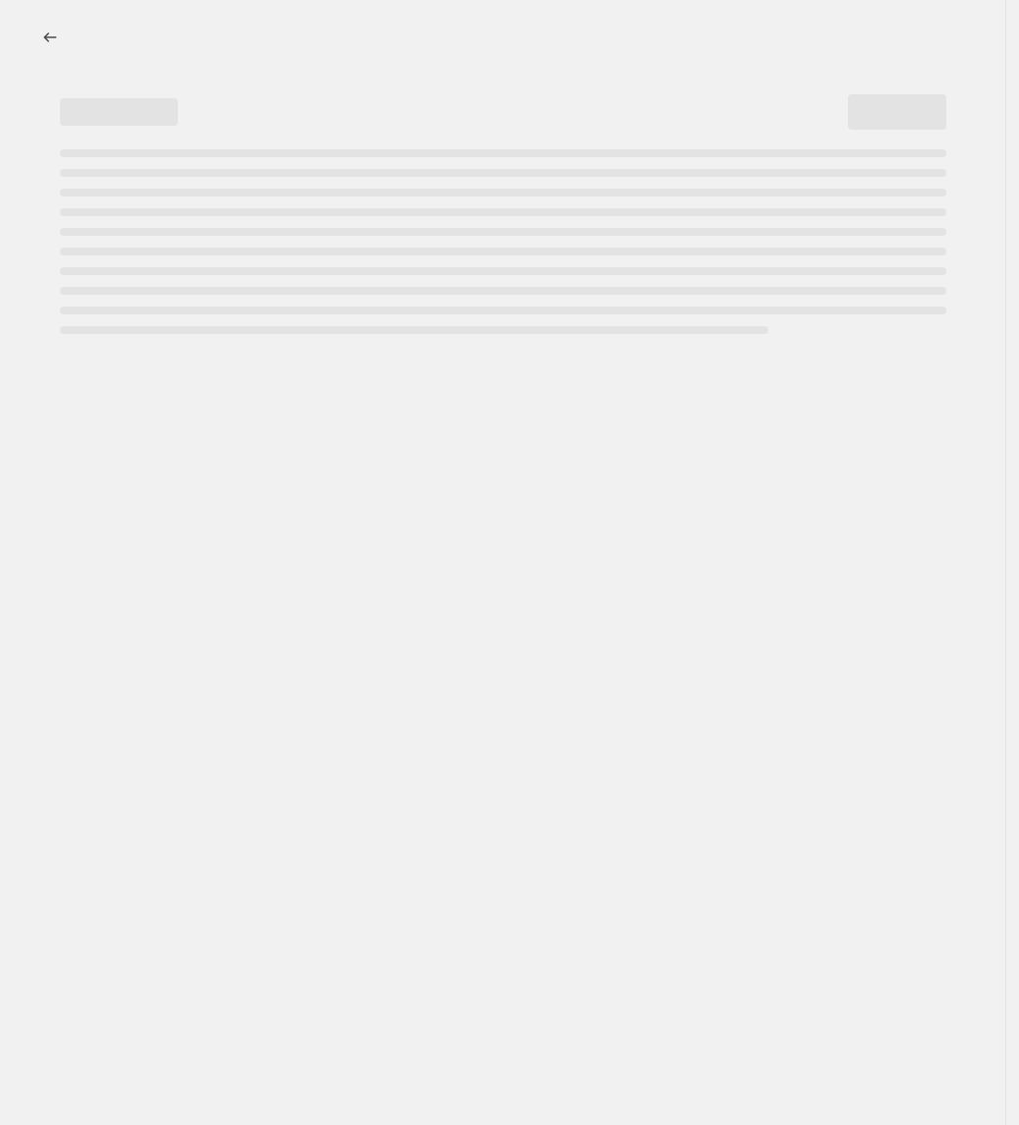
select select "percentage"
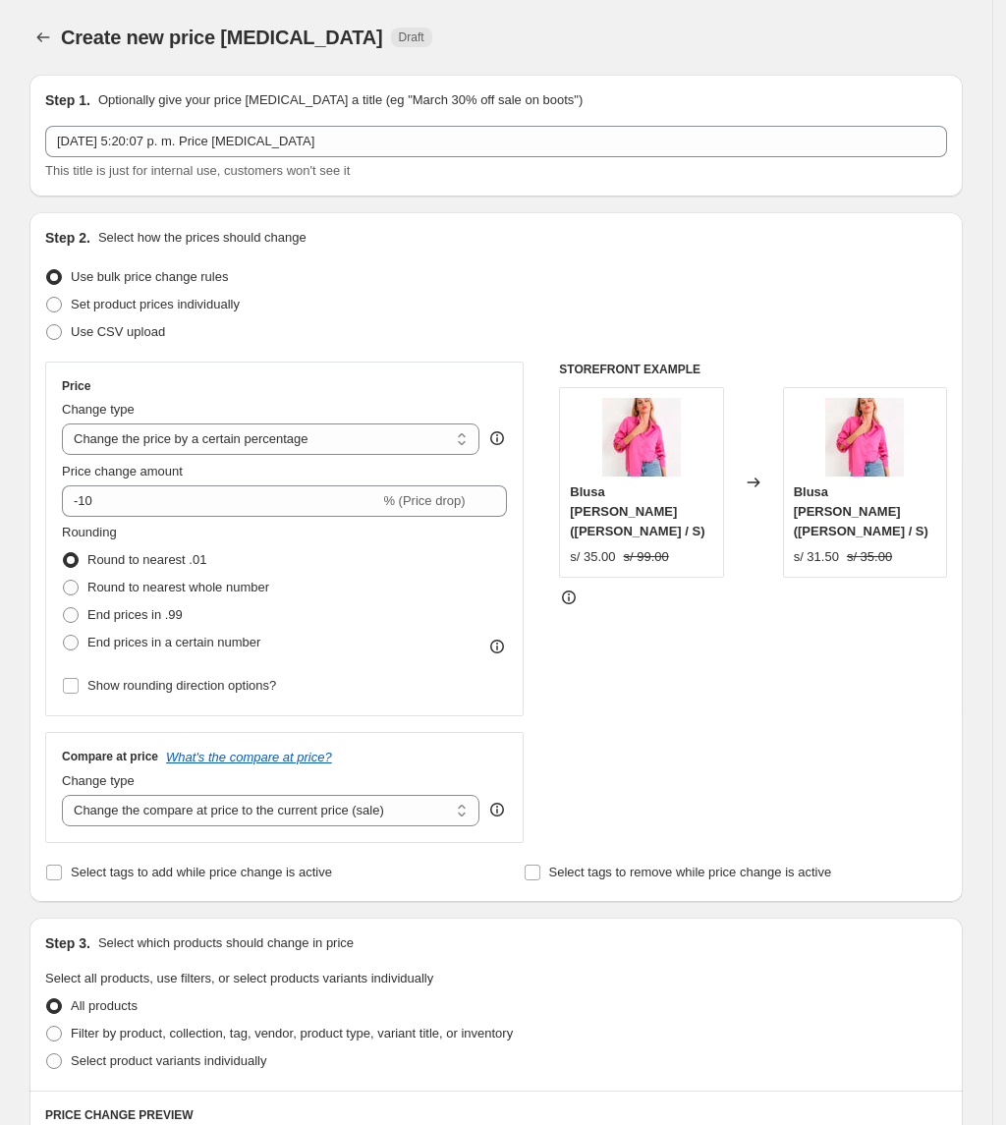
click at [210, 124] on div "Step 1. Optionally give your price [MEDICAL_DATA] a title (eg "March 30% off sa…" at bounding box center [496, 135] width 902 height 90
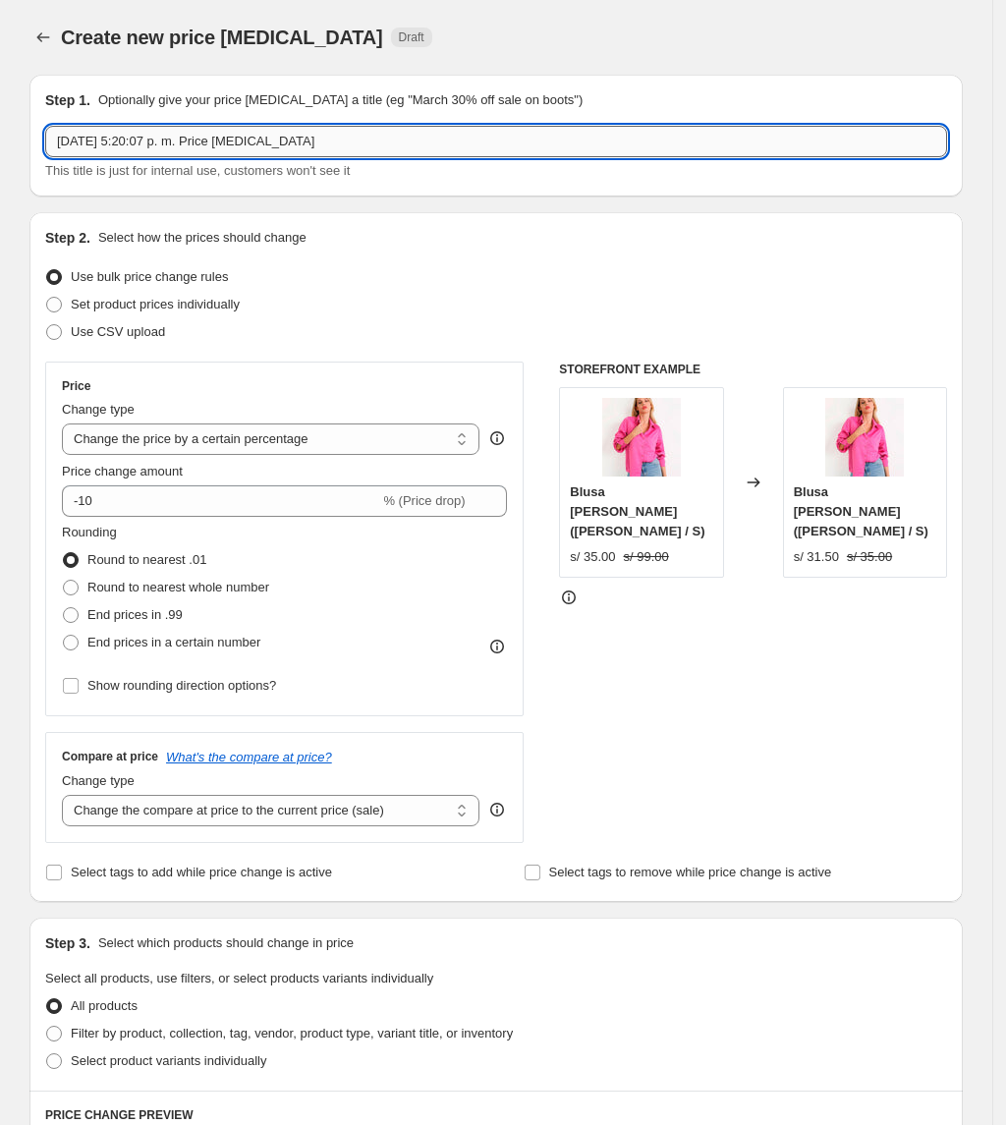
click at [204, 131] on input "[DATE] 5:20:07 p. m. Price [MEDICAL_DATA]" at bounding box center [496, 141] width 902 height 31
click at [201, 127] on input "[DATE] 5:20:07 p. m. Price [MEDICAL_DATA]" at bounding box center [496, 141] width 902 height 31
click at [202, 127] on input "[DATE] 5:20:07 p. m. Price [MEDICAL_DATA]" at bounding box center [496, 141] width 902 height 31
click at [202, 135] on input "9 oct. 2025, 5:20:07 p. m. Price change job" at bounding box center [496, 141] width 902 height 31
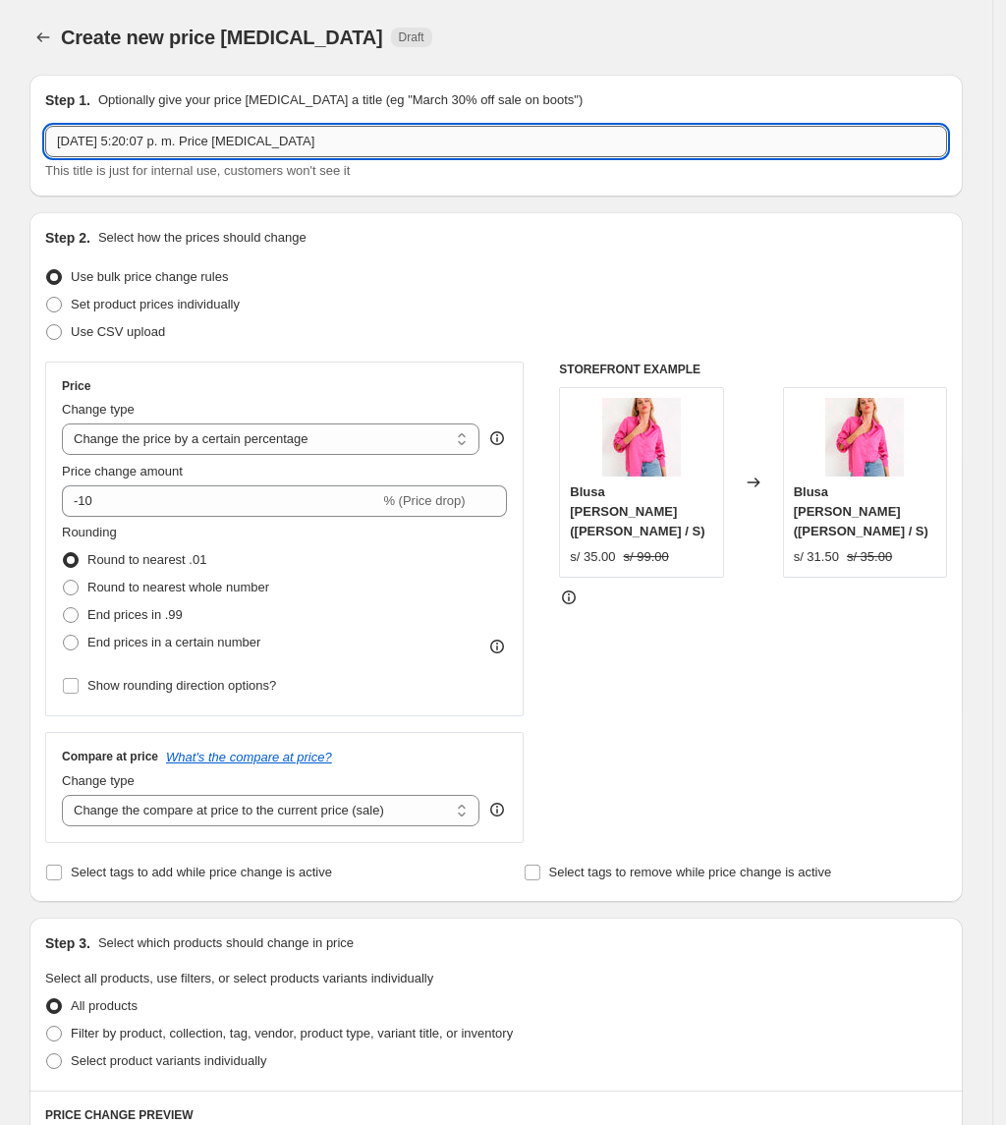
click at [202, 135] on input "9 oct. 2025, 5:20:07 p. m. Price change job" at bounding box center [496, 141] width 902 height 31
type input "BLUSAS & CAMISAS CYBER KIDS"
click at [149, 308] on span "Set product prices individually" at bounding box center [155, 304] width 169 height 15
click at [47, 298] on input "Set product prices individually" at bounding box center [46, 297] width 1 height 1
radio input "true"
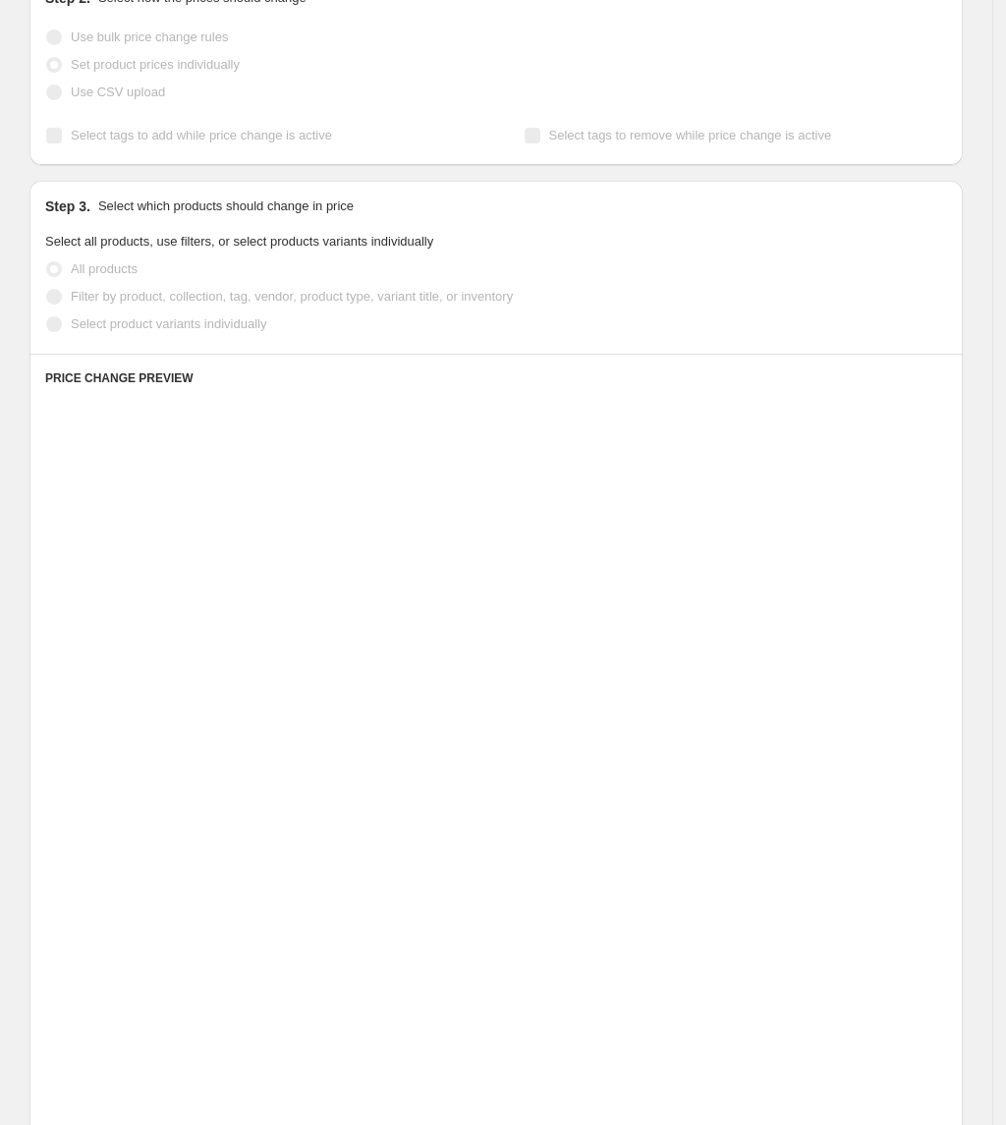
scroll to position [261, 0]
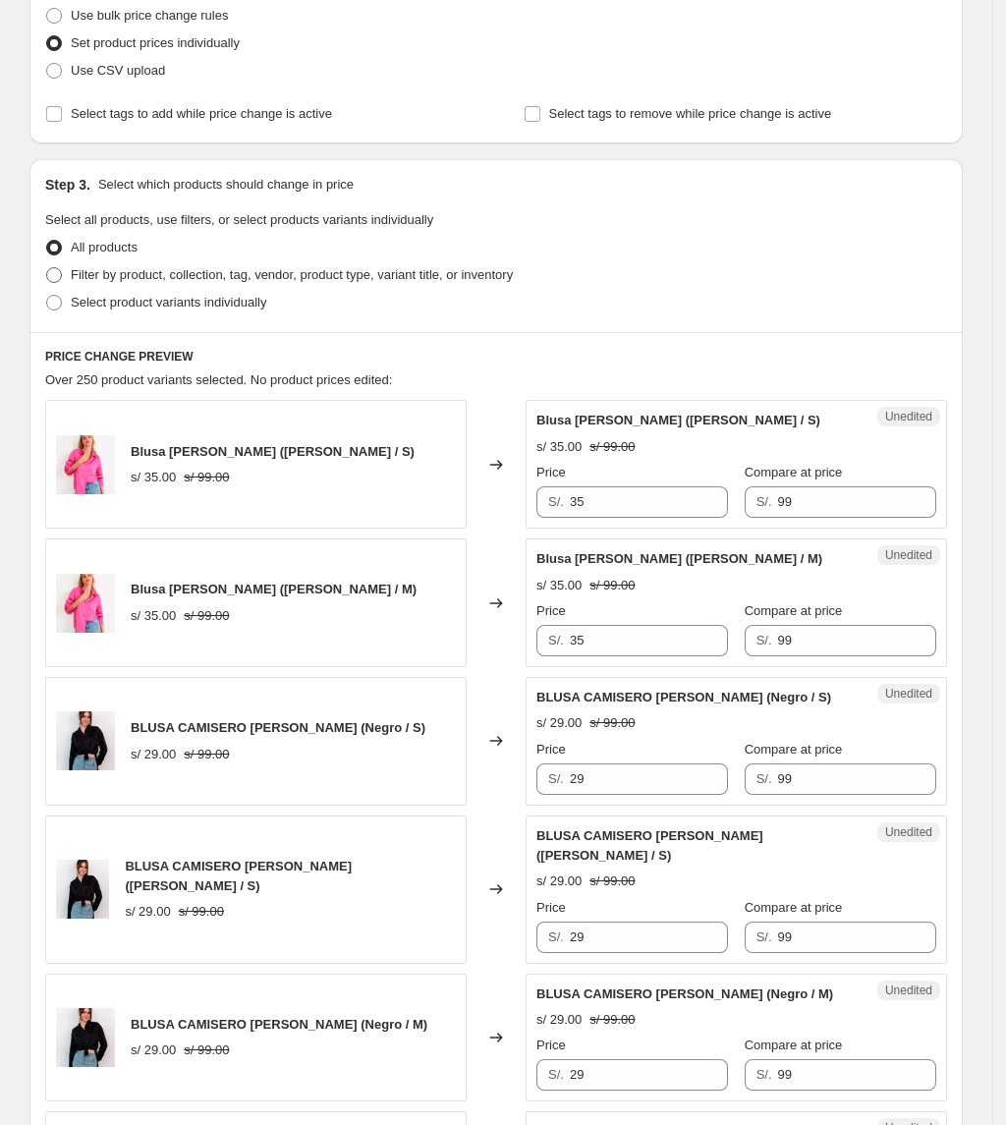
click at [226, 273] on span "Filter by product, collection, tag, vendor, product type, variant title, or inv…" at bounding box center [292, 274] width 442 height 15
click at [47, 268] on input "Filter by product, collection, tag, vendor, product type, variant title, or inv…" at bounding box center [46, 267] width 1 height 1
radio input "true"
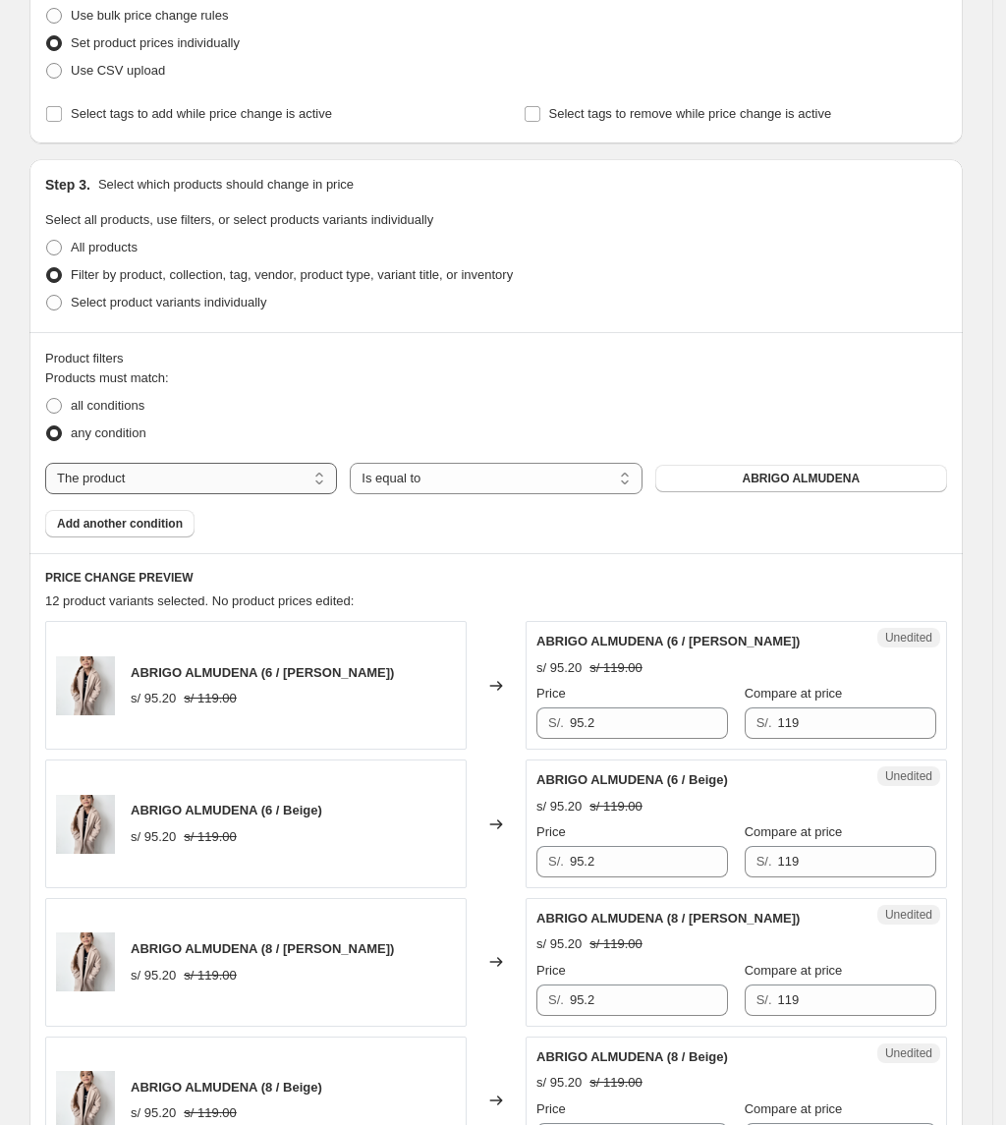
scroll to position [393, 0]
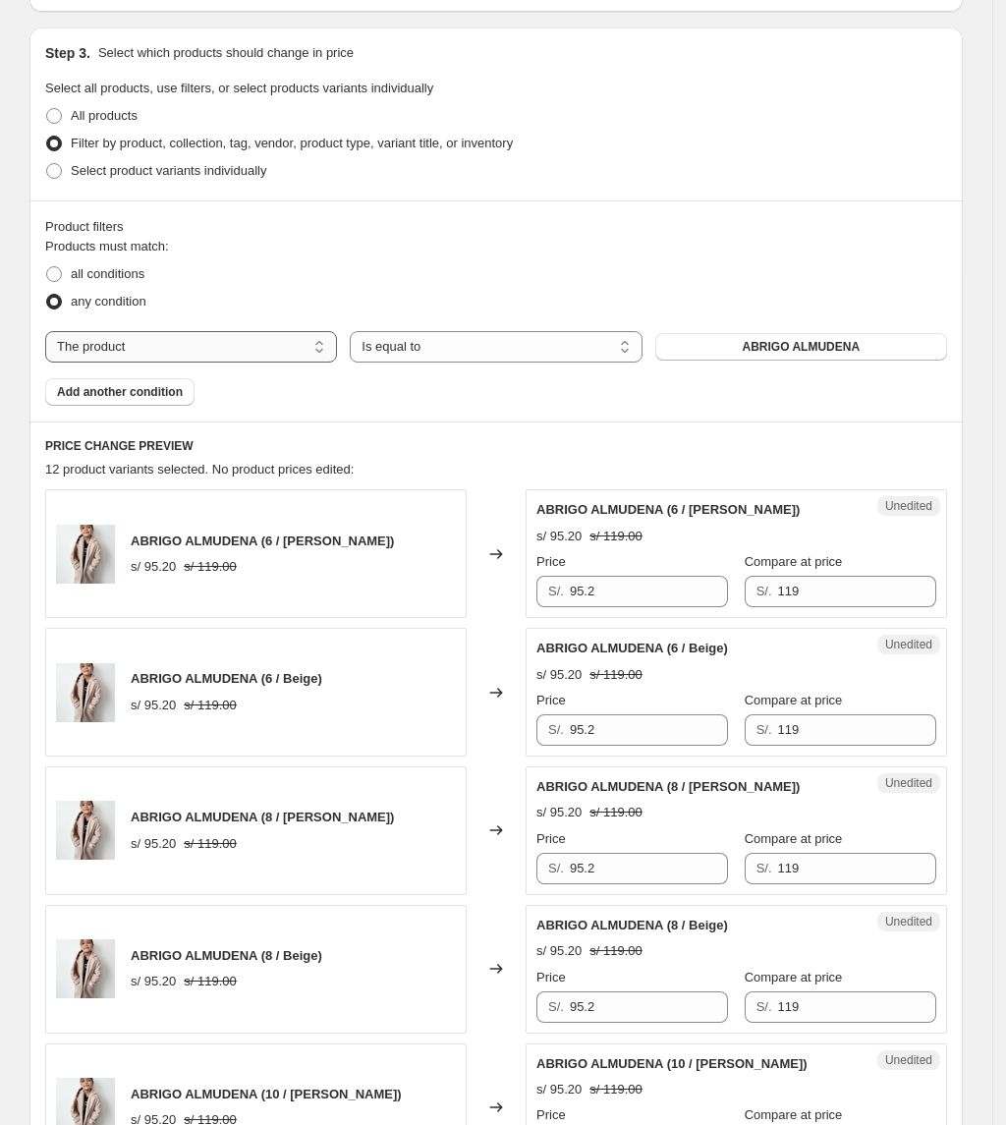
click at [303, 344] on select "The product The product's collection The product's tag The product's vendor The…" at bounding box center [191, 346] width 292 height 31
click at [261, 343] on select "The product The product's collection The product's tag The product's vendor The…" at bounding box center [191, 346] width 292 height 31
select select "collection"
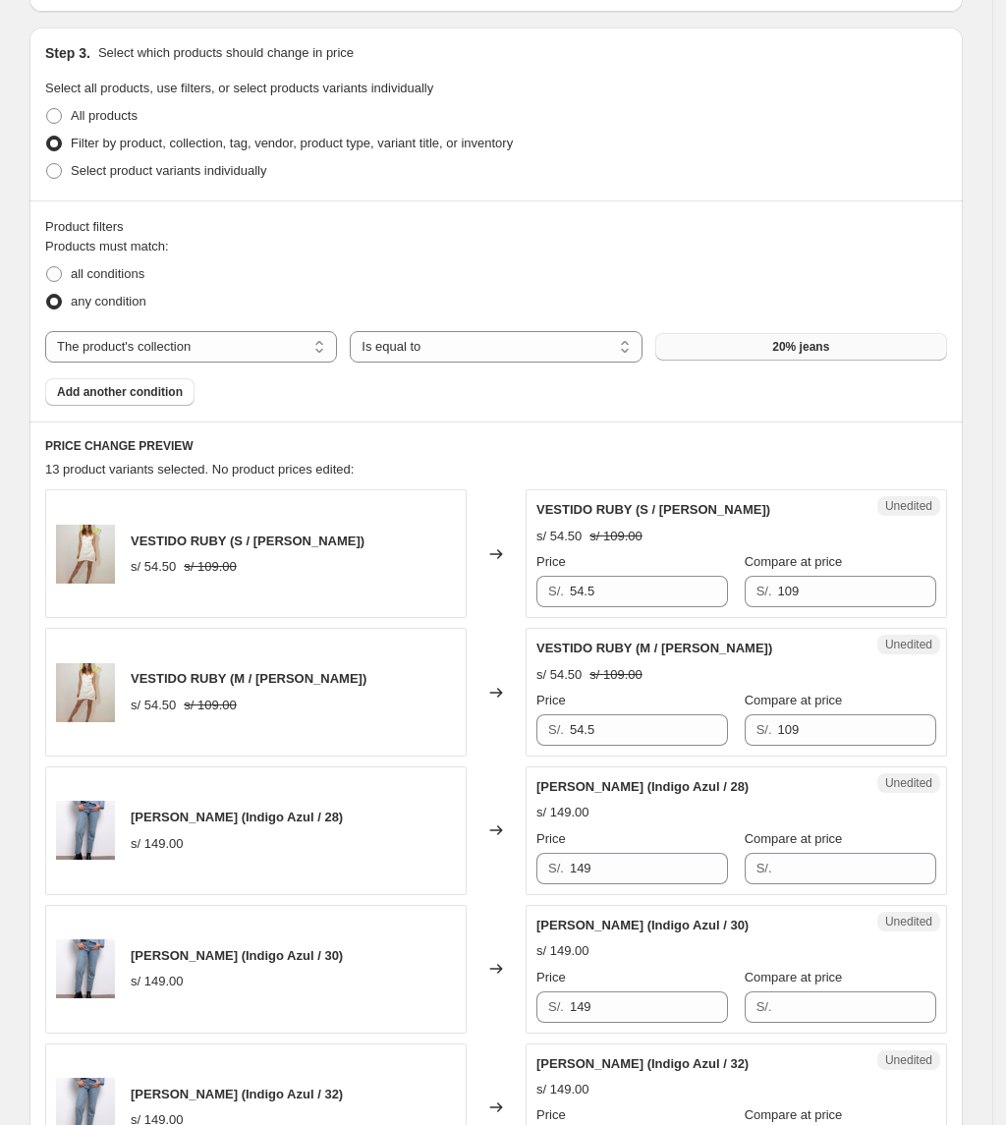
click at [790, 348] on span "20% jeans" at bounding box center [800, 347] width 57 height 16
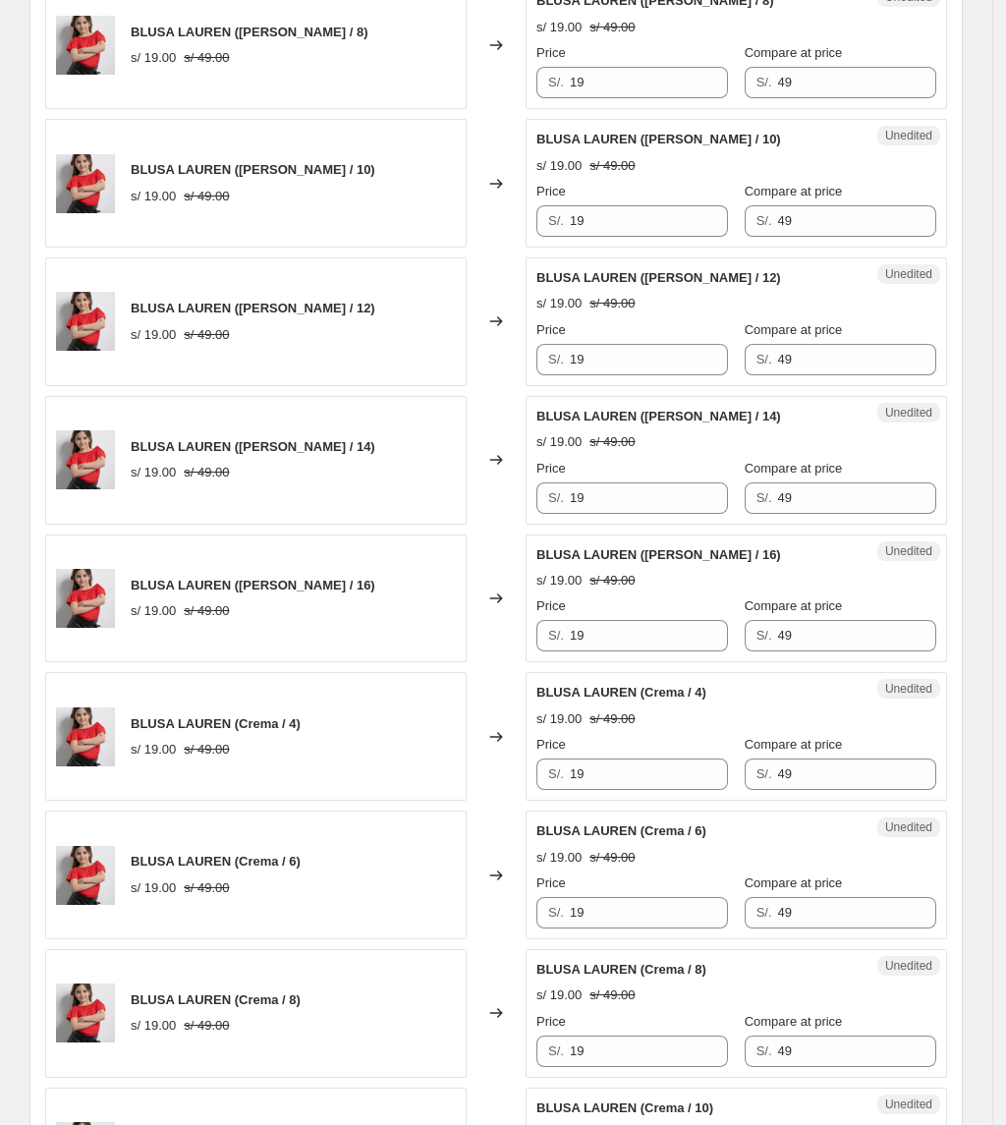
scroll to position [2881, 0]
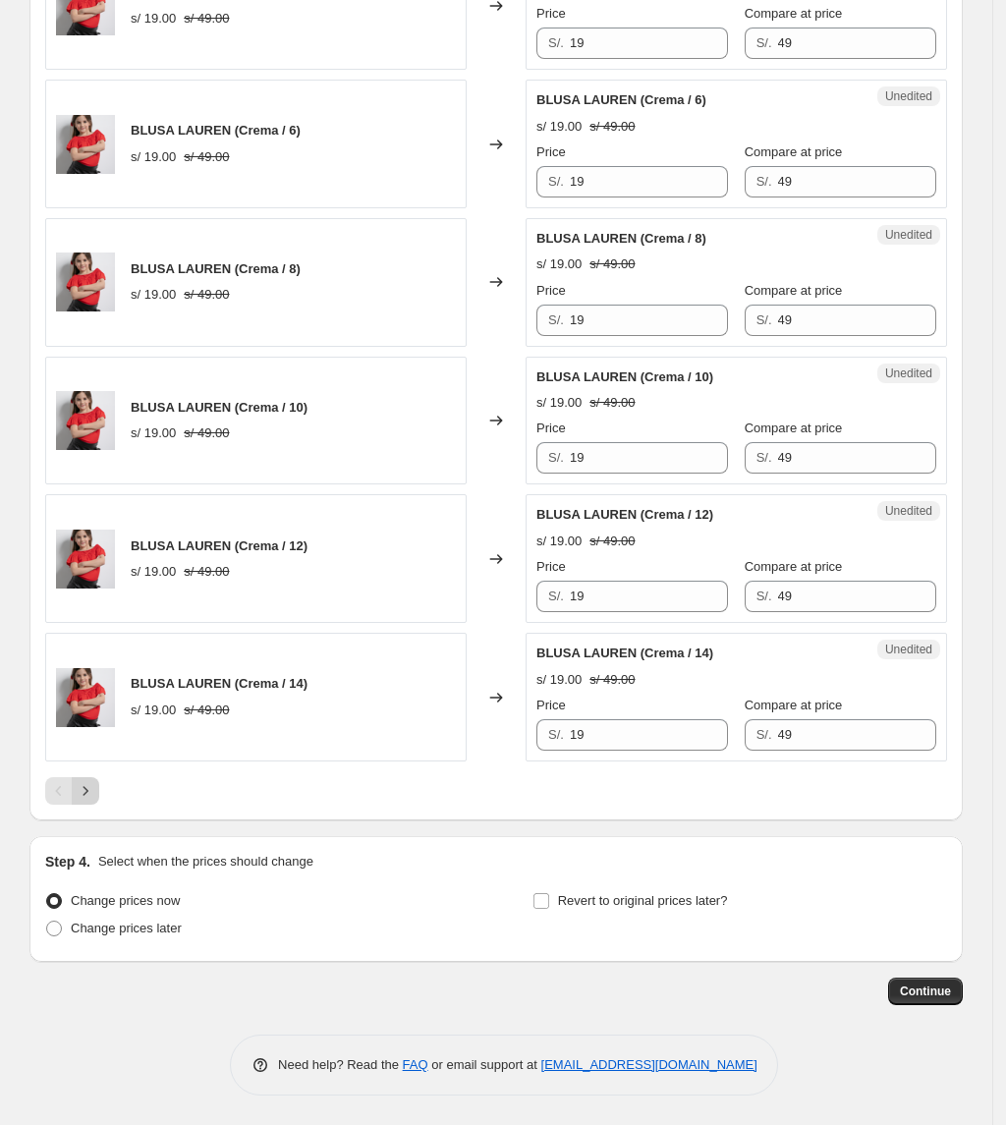
click at [95, 800] on icon "Next" at bounding box center [86, 791] width 20 height 20
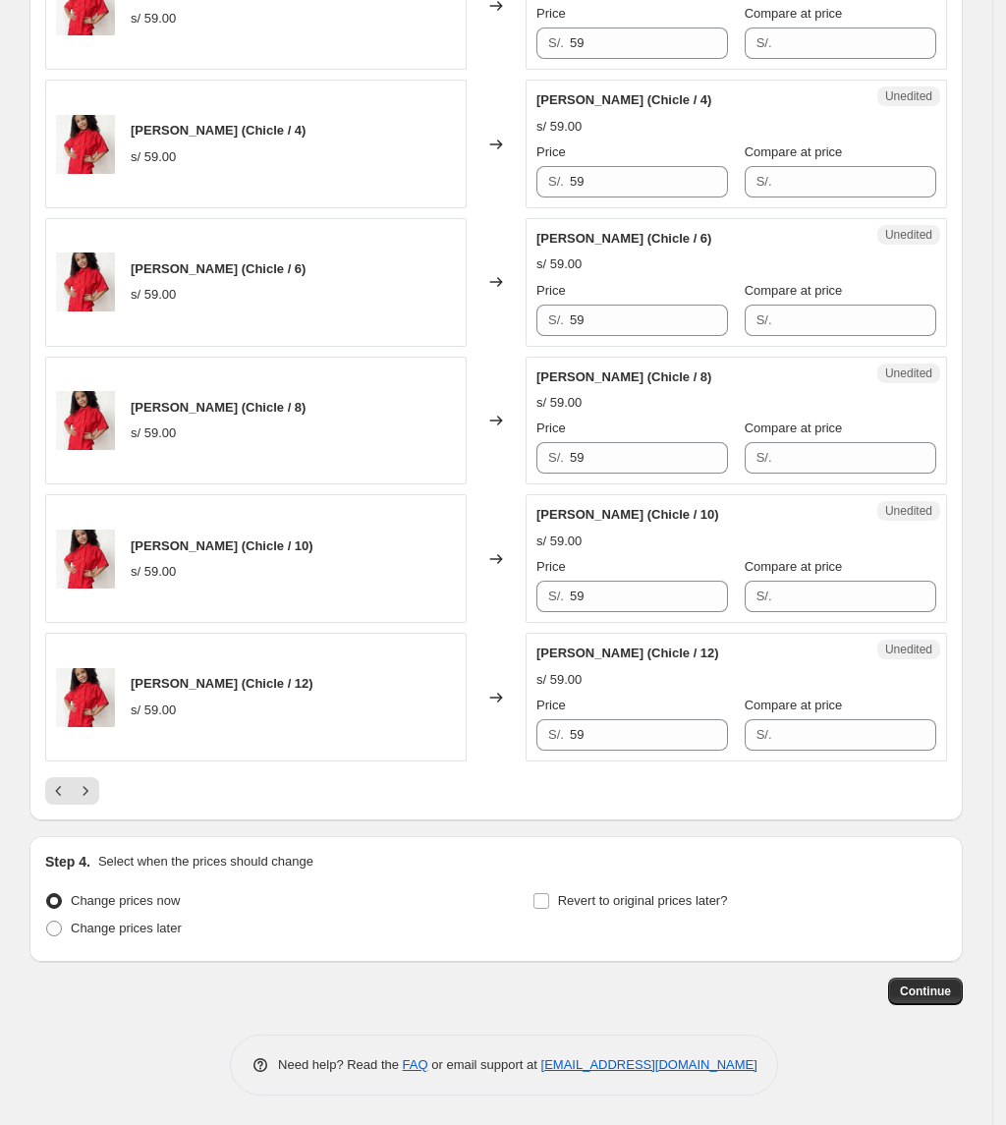
click at [108, 787] on div at bounding box center [496, 791] width 902 height 28
click at [107, 798] on div at bounding box center [496, 791] width 902 height 28
click at [106, 798] on div at bounding box center [496, 791] width 902 height 28
click at [86, 801] on icon "Next" at bounding box center [86, 791] width 20 height 20
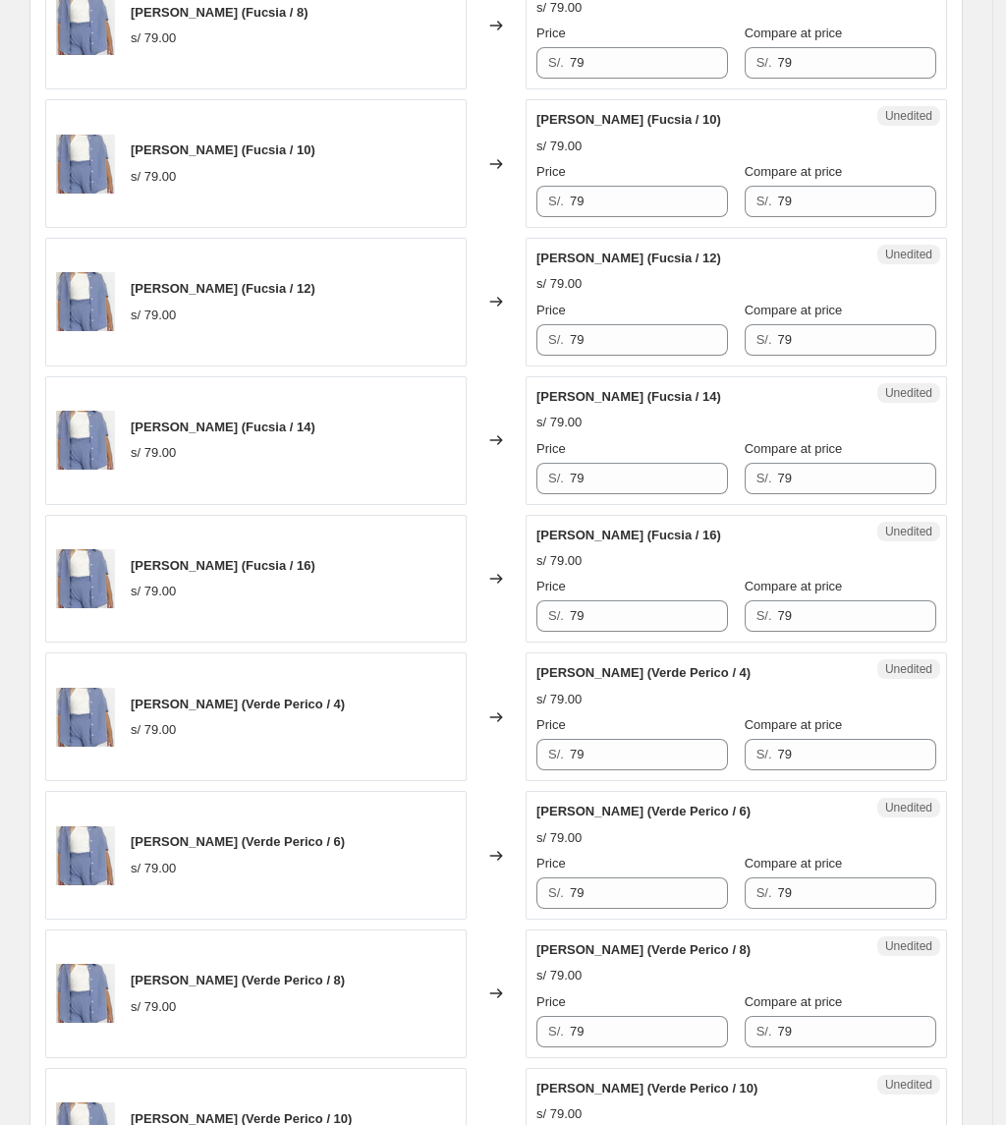
scroll to position [786, 0]
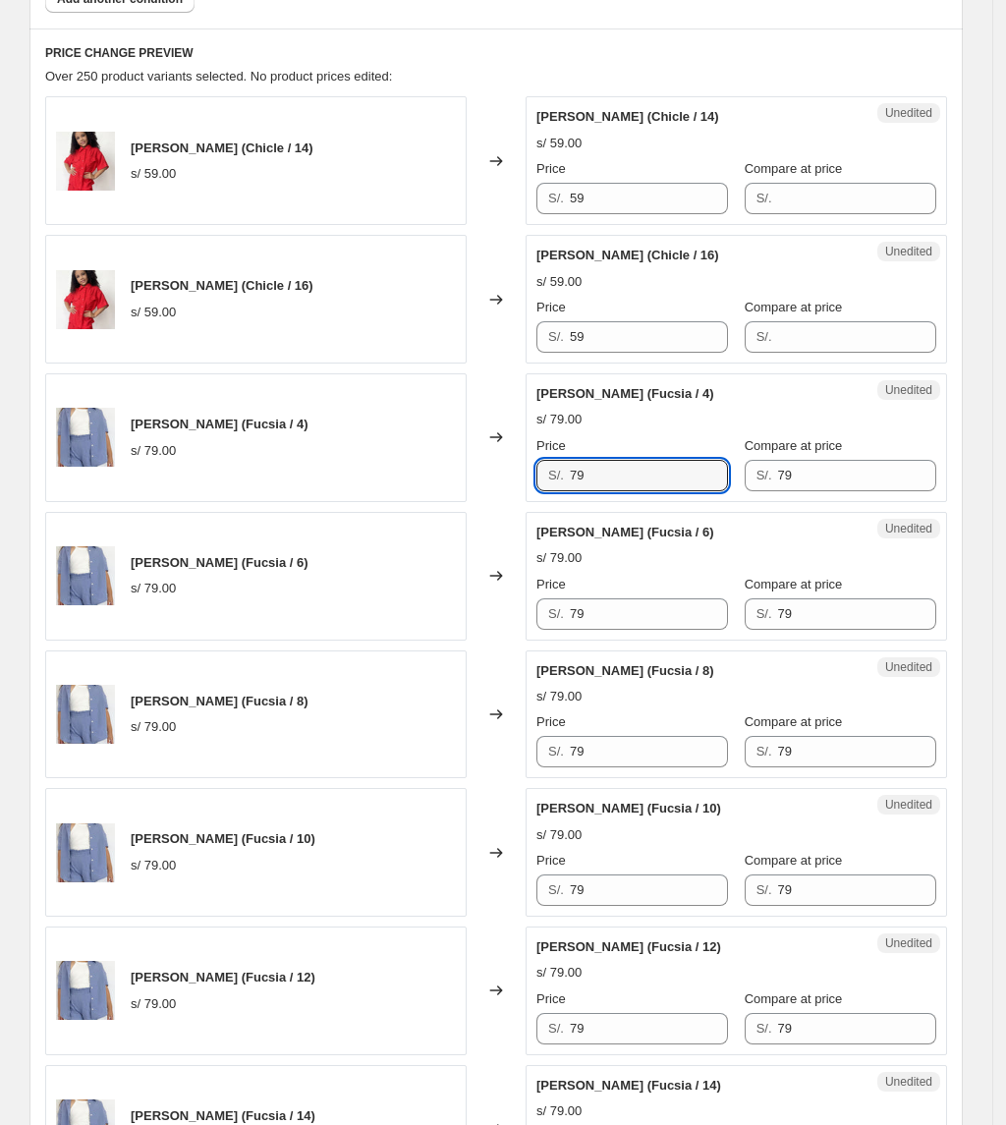
drag, startPoint x: 631, startPoint y: 469, endPoint x: 466, endPoint y: 473, distance: 165.1
click at [466, 473] on div "Camisa Malibu (Fucsia / 4) s/ 79.00 Changed to Unedited Camisa Malibu (Fucsia /…" at bounding box center [496, 437] width 902 height 129
drag, startPoint x: 625, startPoint y: 485, endPoint x: 531, endPoint y: 473, distance: 94.2
click at [531, 477] on div "Unedited Camisa Malibu (Fucsia / 4) s/ 79.00 Price S/. 43 Compare at price S/. …" at bounding box center [736, 437] width 421 height 129
type input "43"
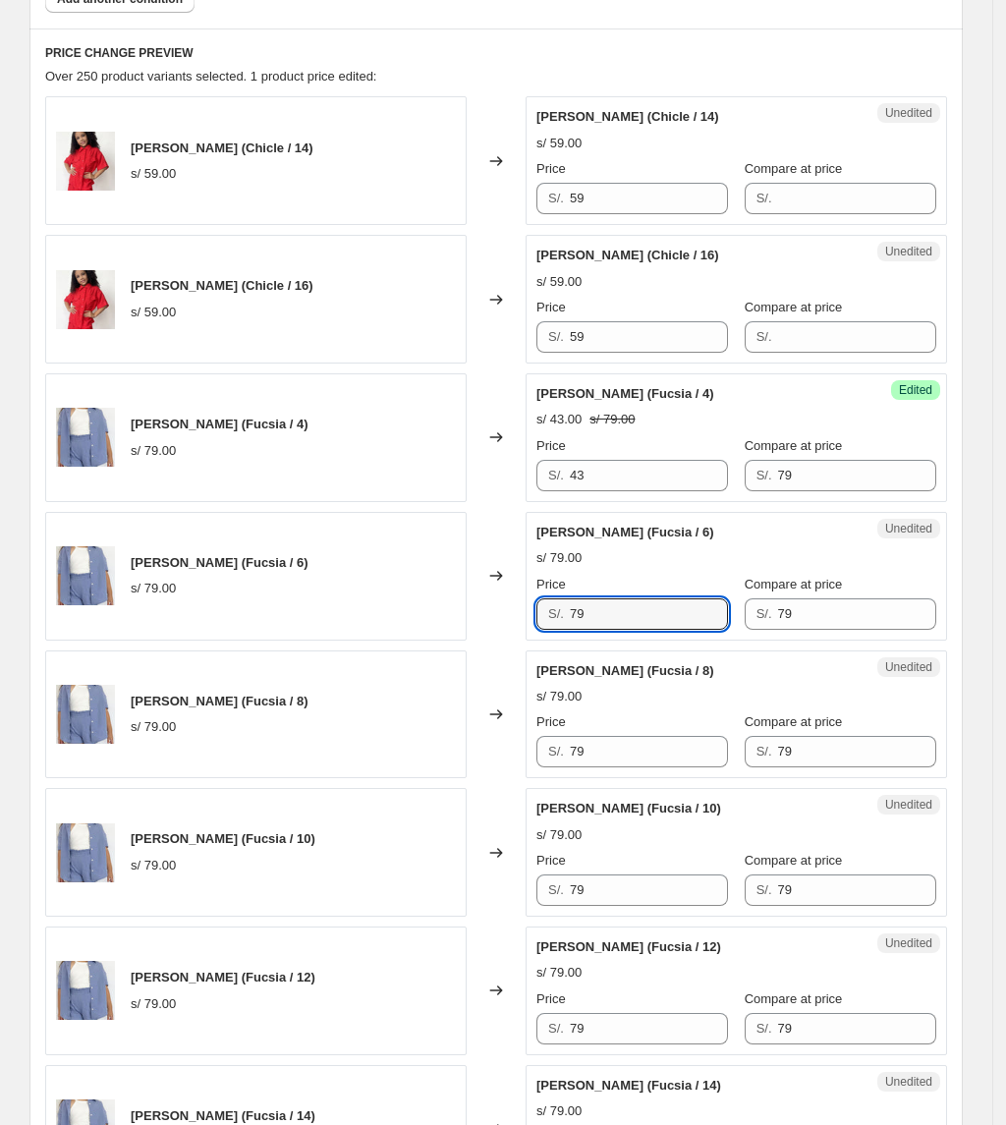
drag, startPoint x: 611, startPoint y: 625, endPoint x: 525, endPoint y: 618, distance: 86.7
click at [547, 627] on div "S/. 79" at bounding box center [632, 613] width 192 height 31
paste input "43"
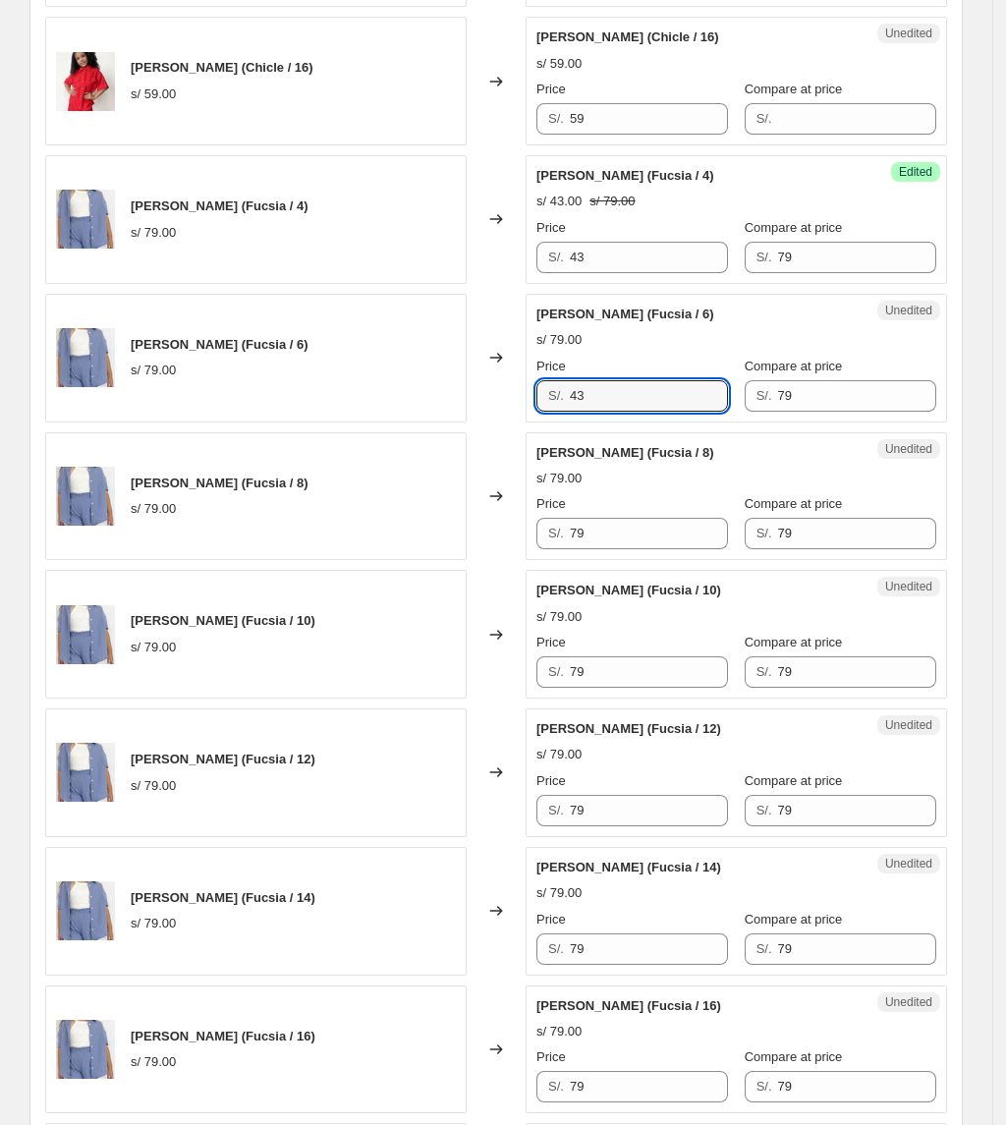
scroll to position [1047, 0]
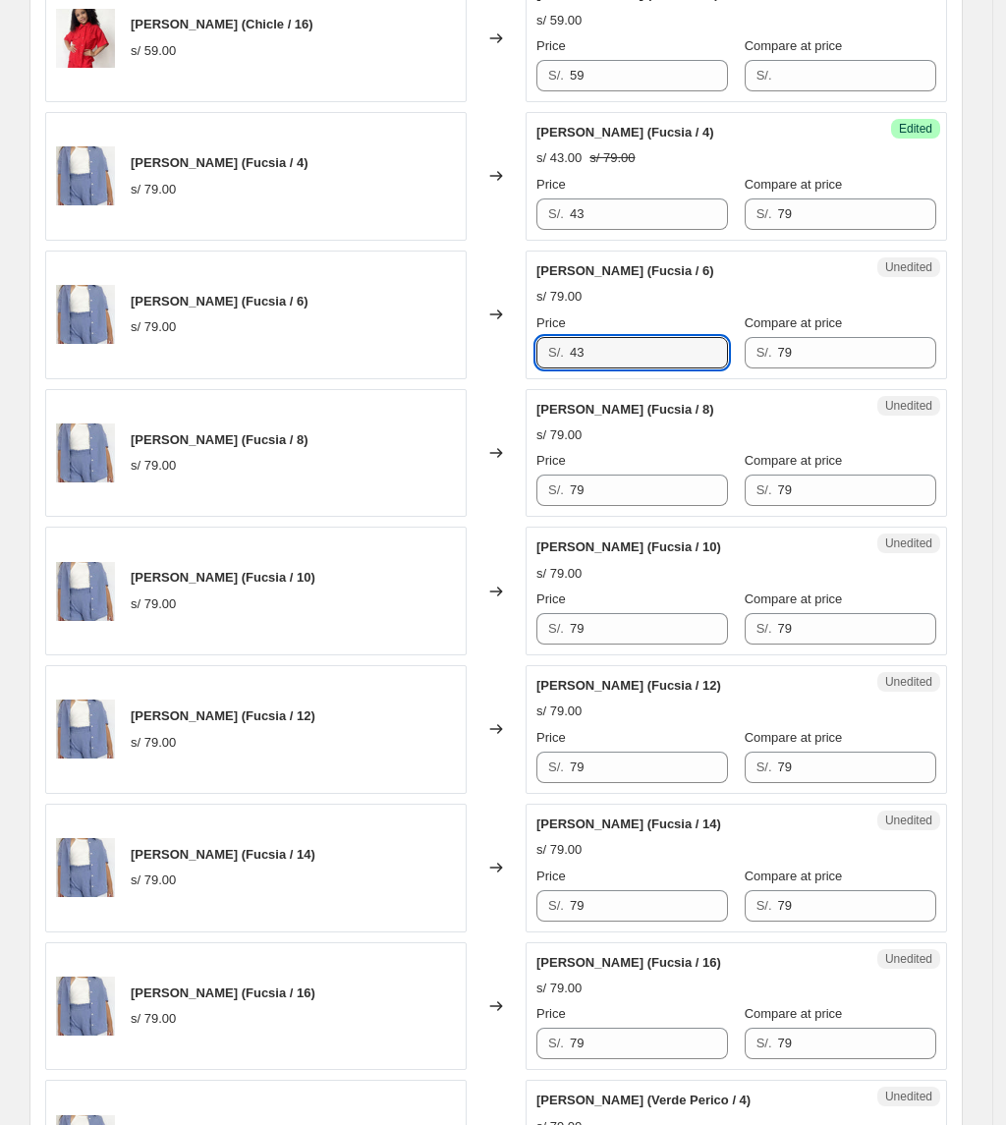
type input "43"
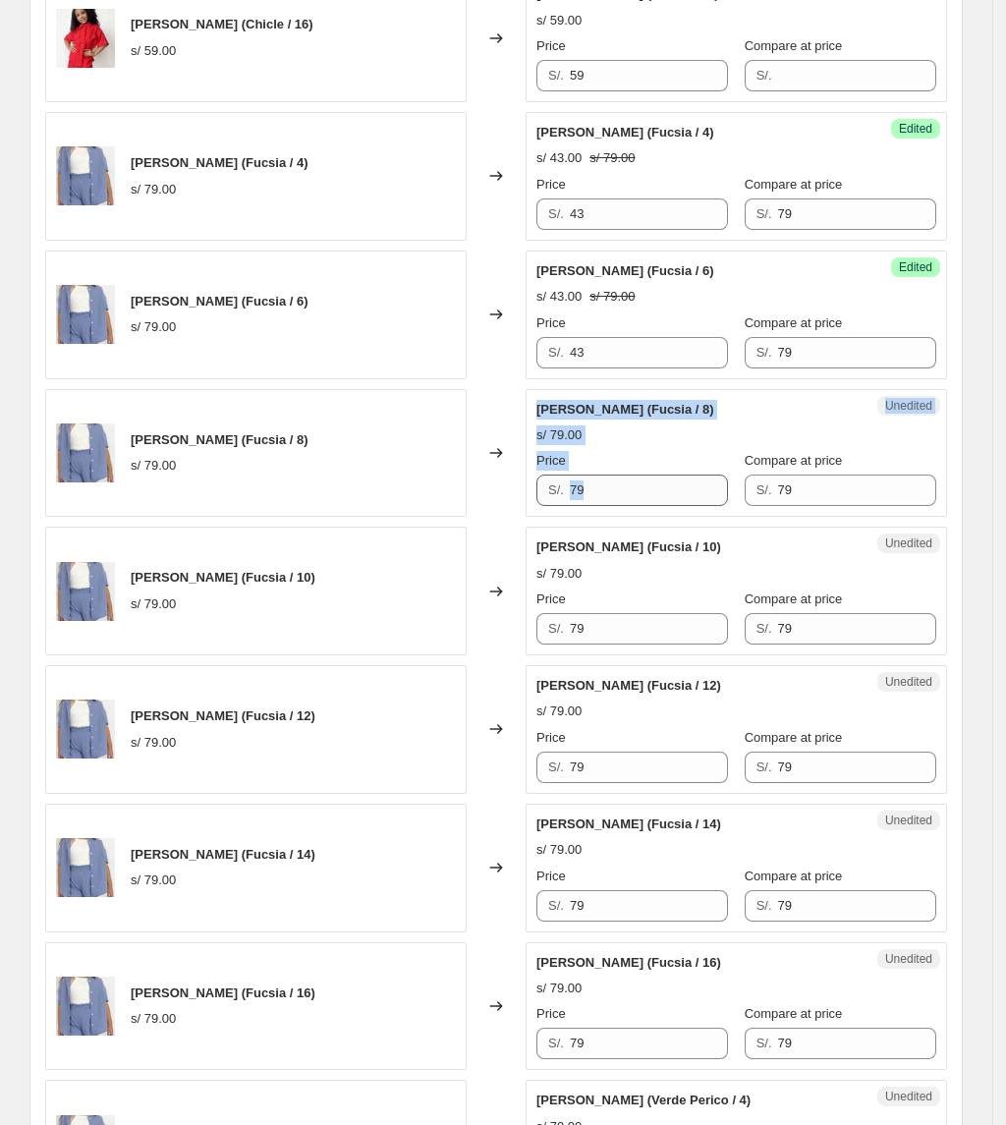
drag, startPoint x: 646, startPoint y: 511, endPoint x: 623, endPoint y: 489, distance: 32.0
click at [551, 495] on div "Unedited Camisa Malibu (Fucsia / 8) s/ 79.00 Price S/. 79 Compare at price S/. …" at bounding box center [736, 453] width 421 height 129
click at [626, 489] on input "79" at bounding box center [649, 490] width 158 height 31
drag, startPoint x: 626, startPoint y: 492, endPoint x: 497, endPoint y: 491, distance: 128.7
click at [501, 492] on div "Camisa Malibu (Fucsia / 8) s/ 79.00 Changed to Unedited Camisa Malibu (Fucsia /…" at bounding box center [496, 453] width 902 height 129
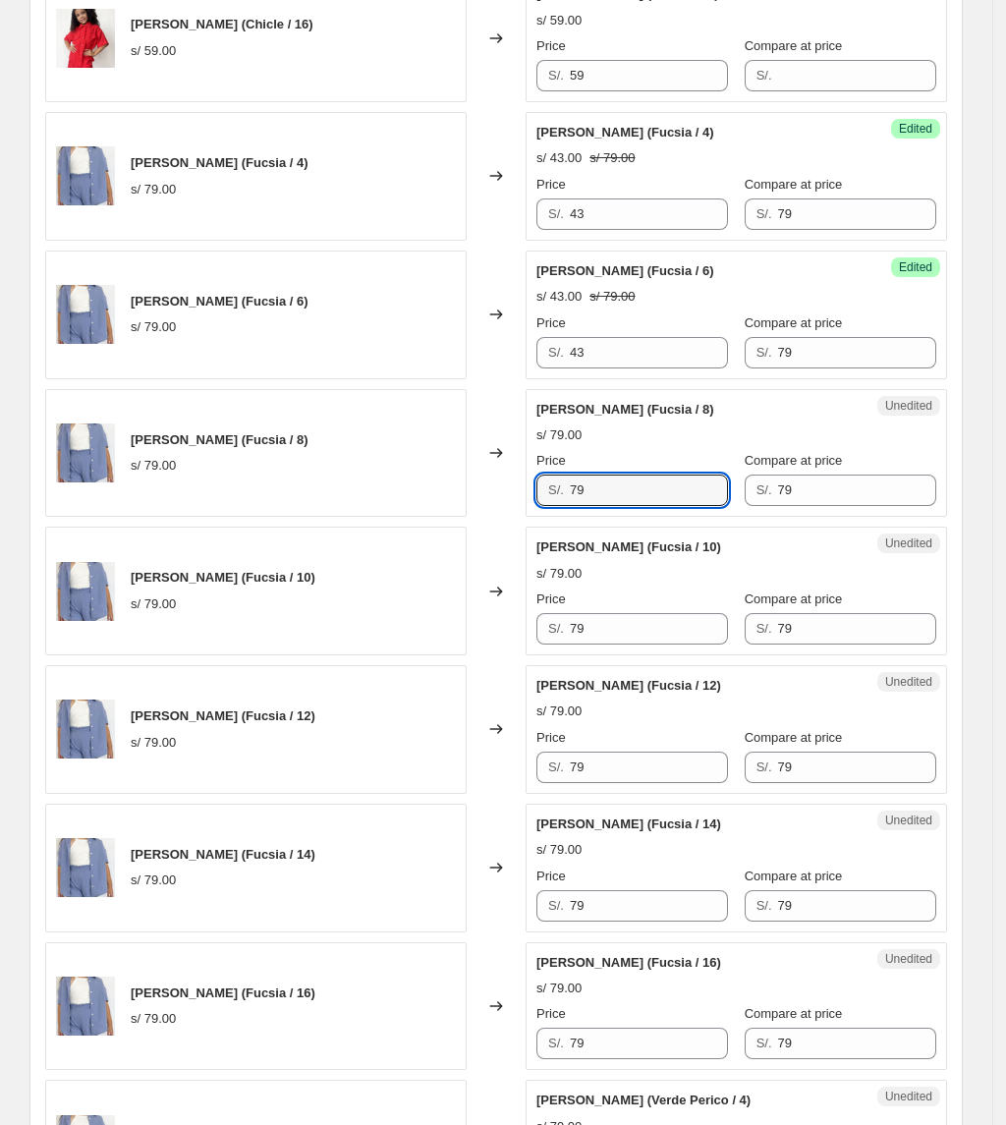
paste input "43"
type input "43"
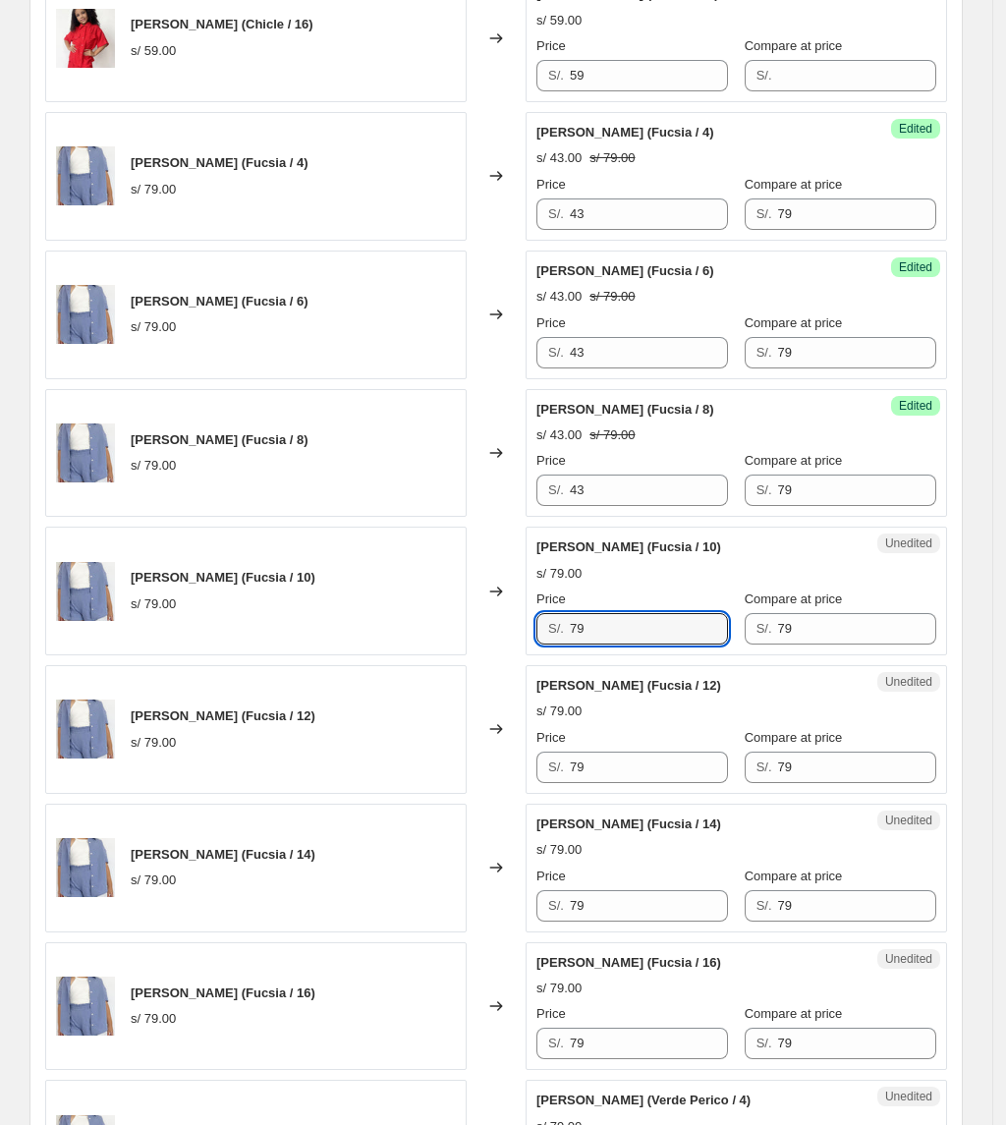
drag, startPoint x: 638, startPoint y: 642, endPoint x: 536, endPoint y: 617, distance: 104.1
click at [555, 626] on div "S/. 79" at bounding box center [632, 628] width 192 height 31
paste input "43"
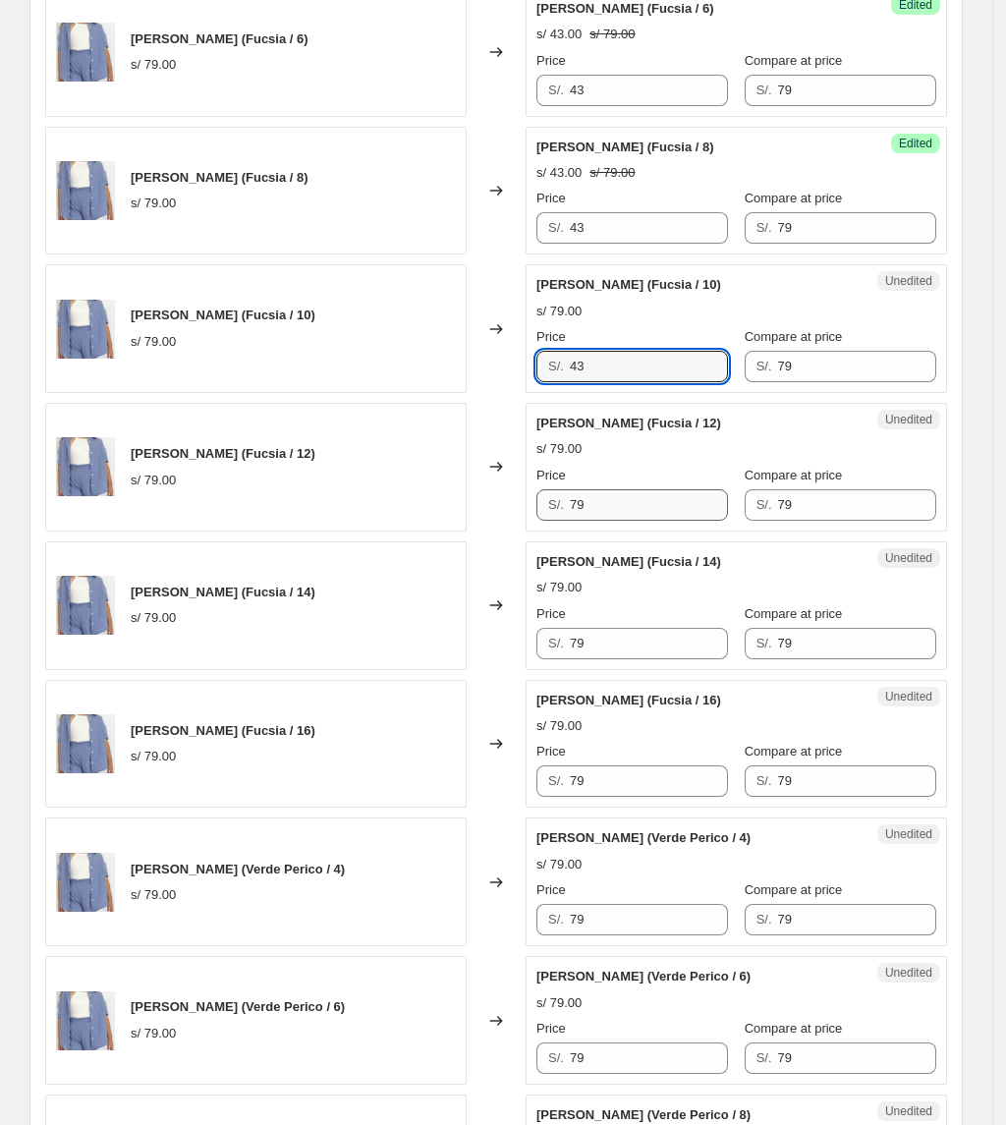
type input "43"
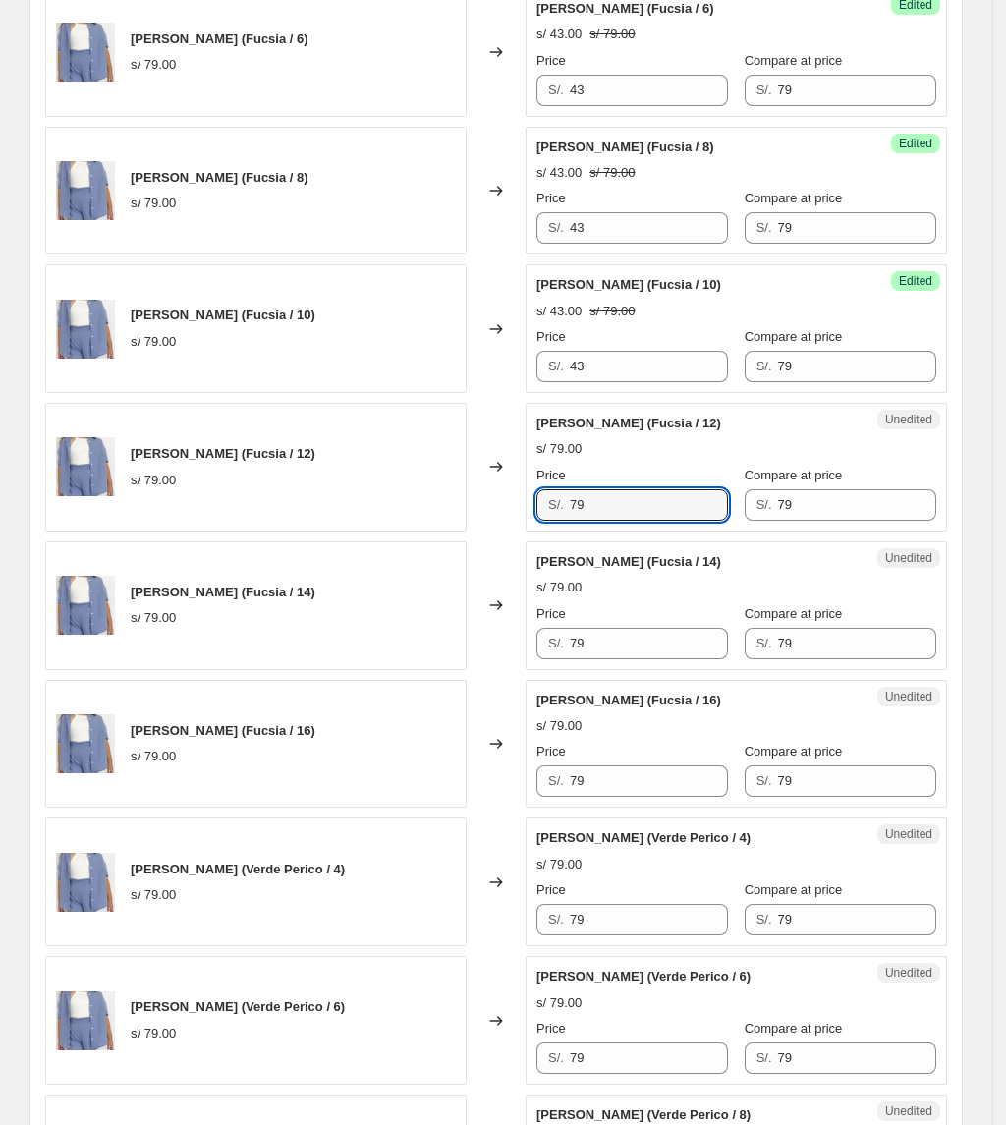
drag, startPoint x: 613, startPoint y: 507, endPoint x: 477, endPoint y: 525, distance: 136.7
click at [481, 525] on div "Camisa Malibu (Fucsia / 12) s/ 79.00 Changed to Unedited Camisa Malibu (Fucsia …" at bounding box center [496, 467] width 902 height 129
paste input "43"
type input "43"
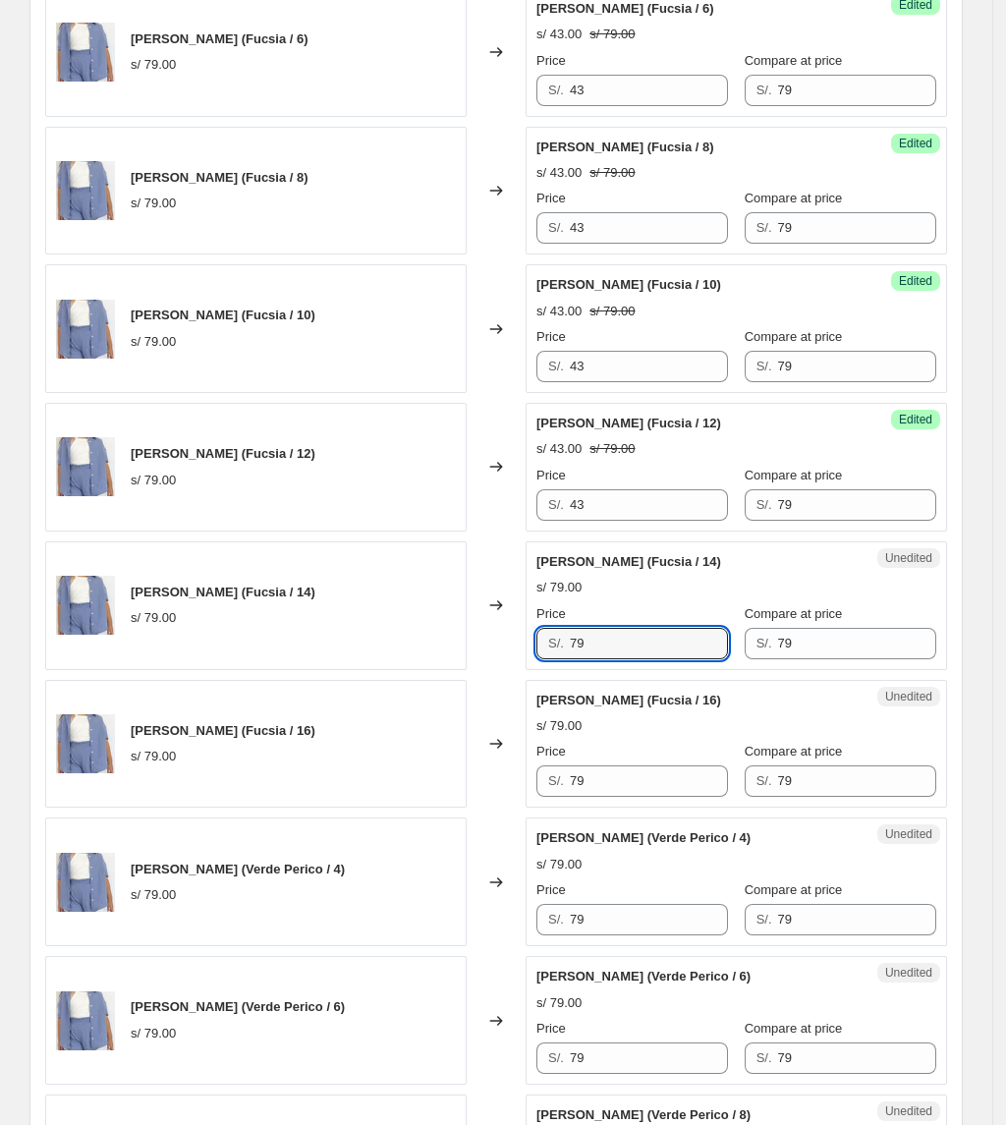
drag, startPoint x: 613, startPoint y: 660, endPoint x: 464, endPoint y: 650, distance: 149.7
click at [474, 656] on div "Camisa Malibu (Fucsia / 14) s/ 79.00 Changed to Unedited Camisa Malibu (Fucsia …" at bounding box center [496, 605] width 902 height 129
paste input "43"
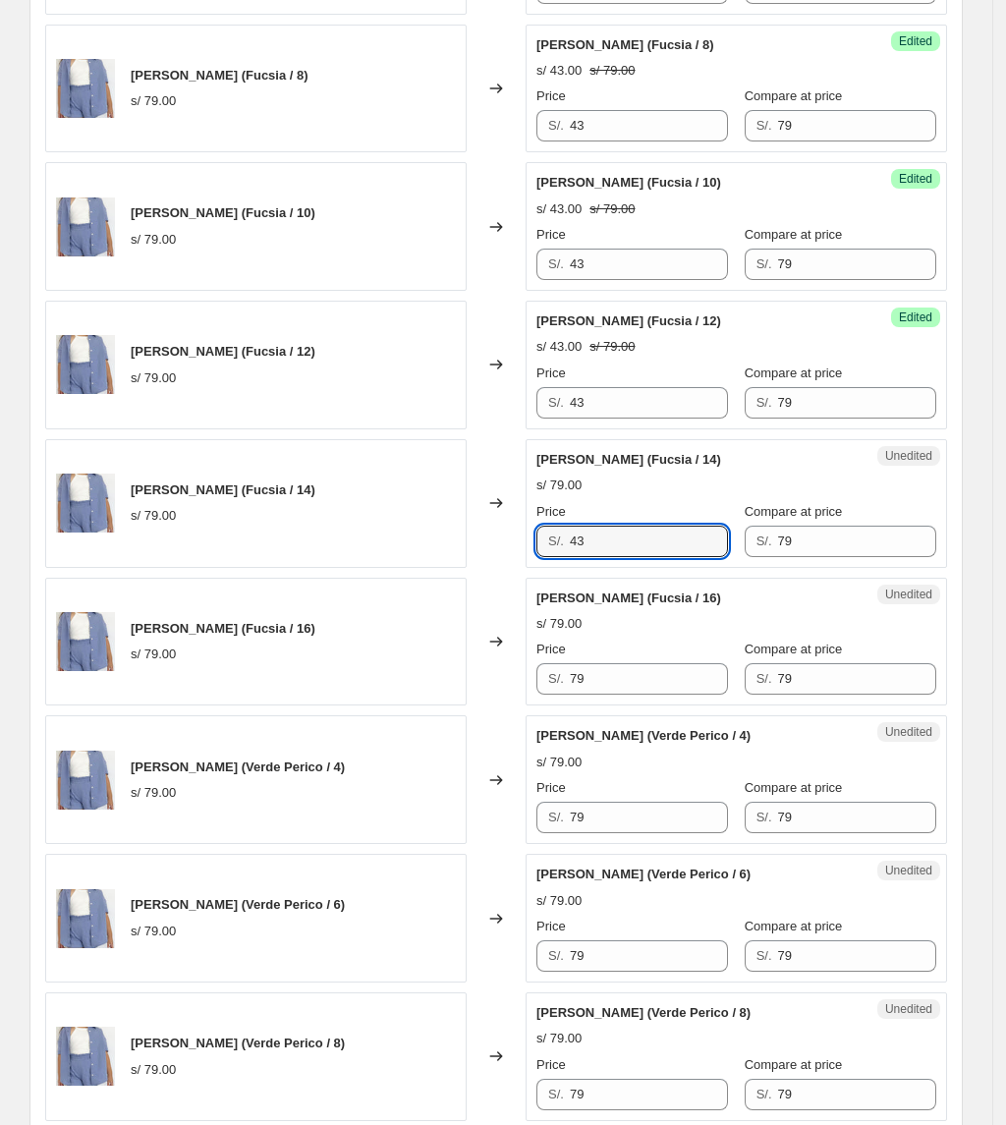
scroll to position [1703, 0]
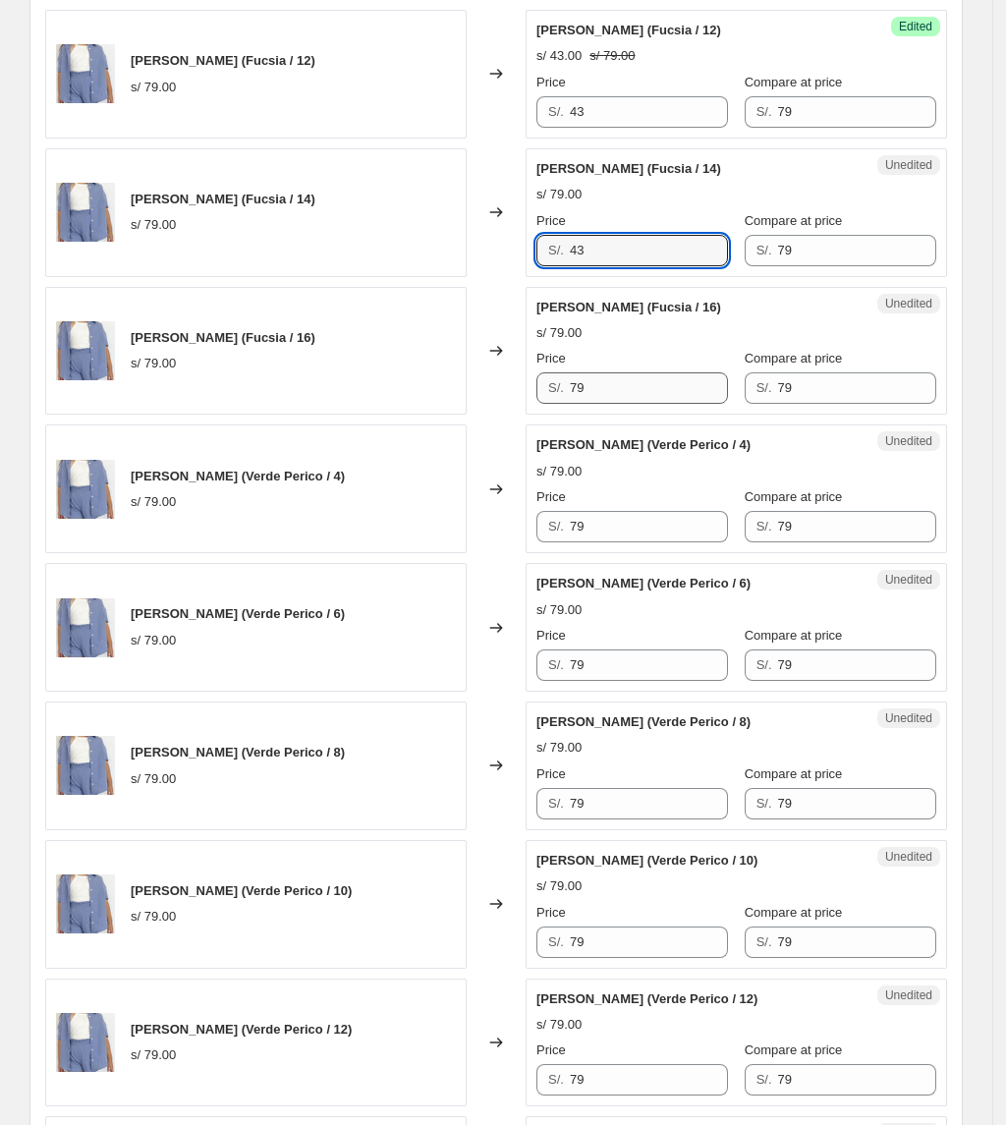
type input "43"
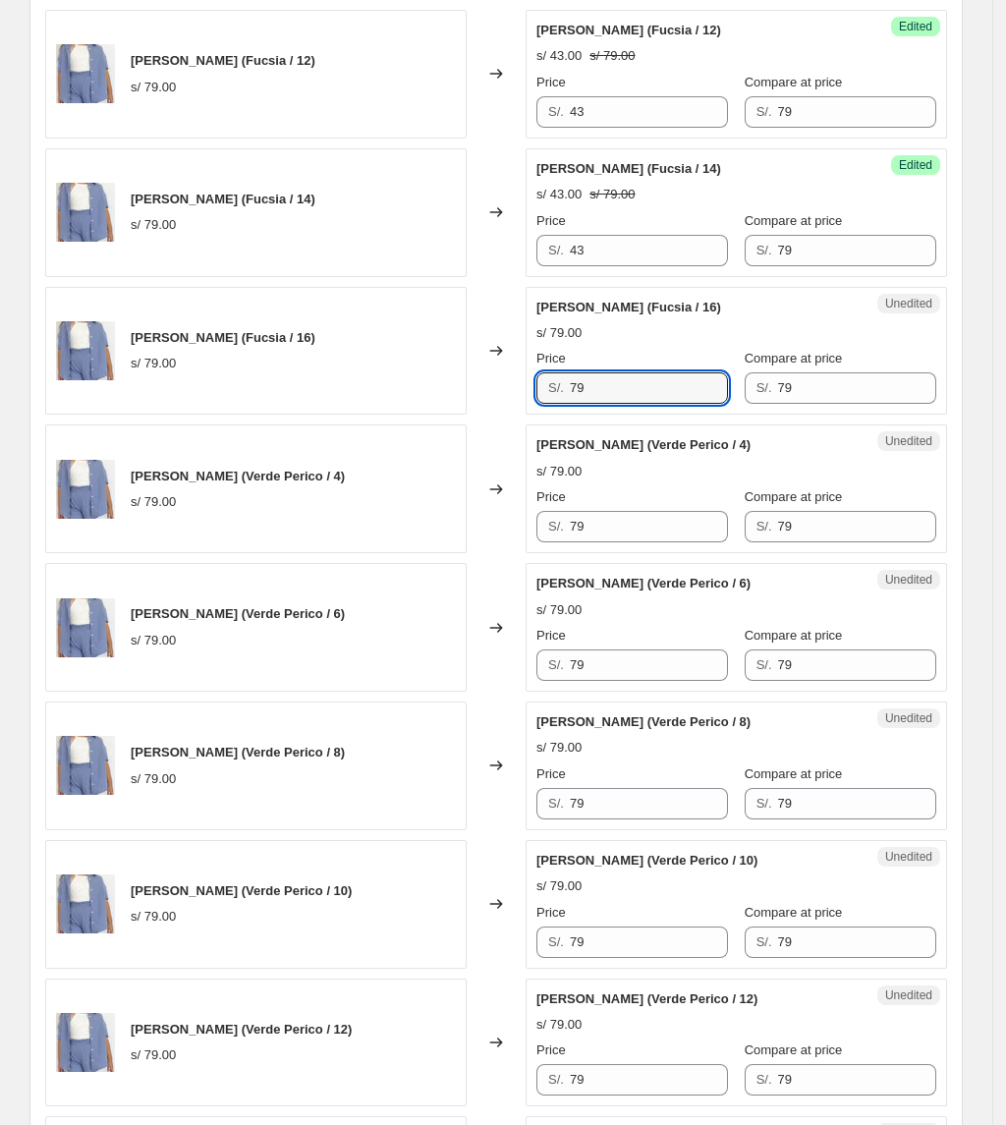
drag, startPoint x: 622, startPoint y: 385, endPoint x: 501, endPoint y: 407, distance: 122.8
click at [505, 407] on div "Camisa Malibu (Fucsia / 16) s/ 79.00 Changed to Unedited Camisa Malibu (Fucsia …" at bounding box center [496, 351] width 902 height 129
paste input "43"
type input "43"
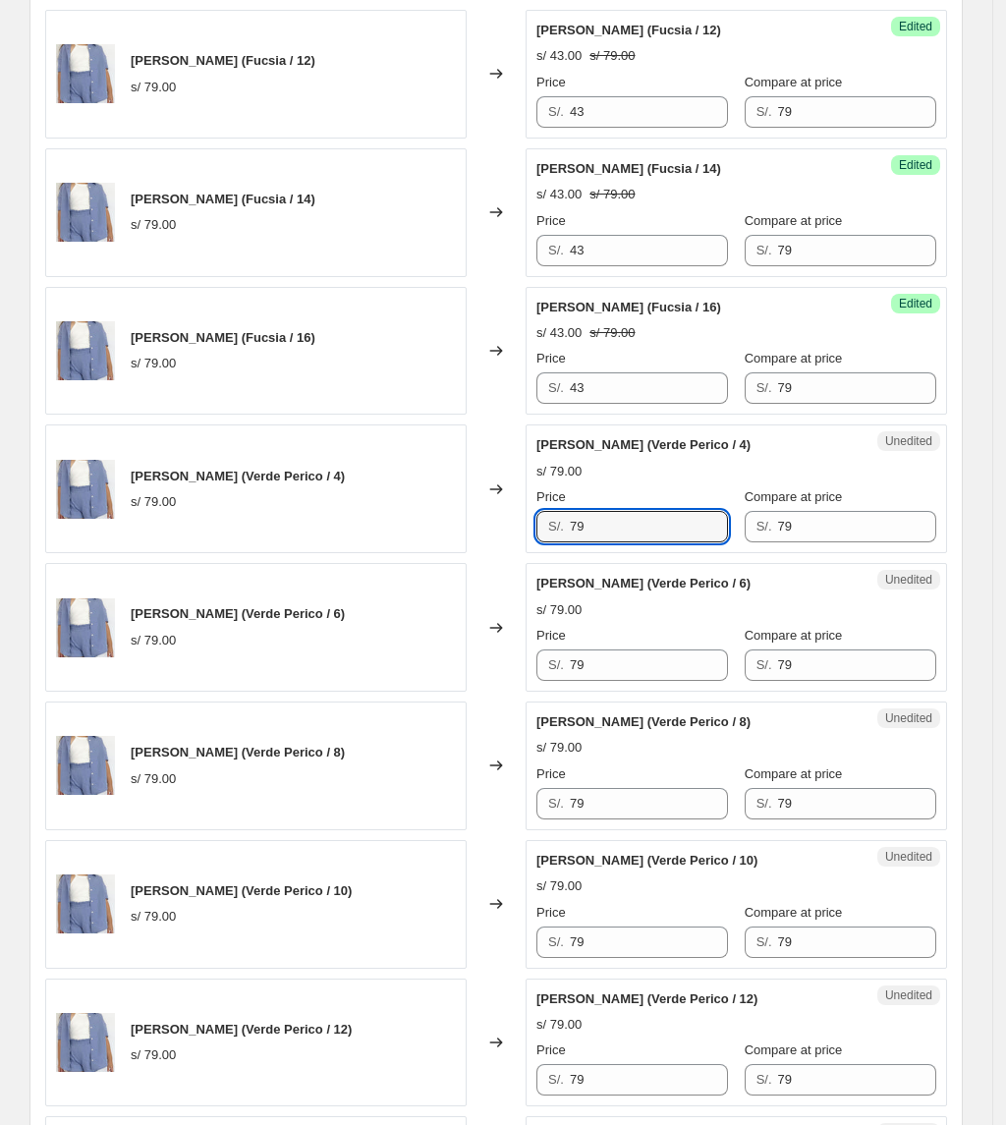
drag, startPoint x: 625, startPoint y: 535, endPoint x: 483, endPoint y: 531, distance: 141.5
click at [485, 535] on div "Camisa Malibu (Verde Perico / 4) s/ 79.00 Changed to Unedited Camisa Malibu (Ve…" at bounding box center [496, 488] width 902 height 129
paste input "43"
type input "43"
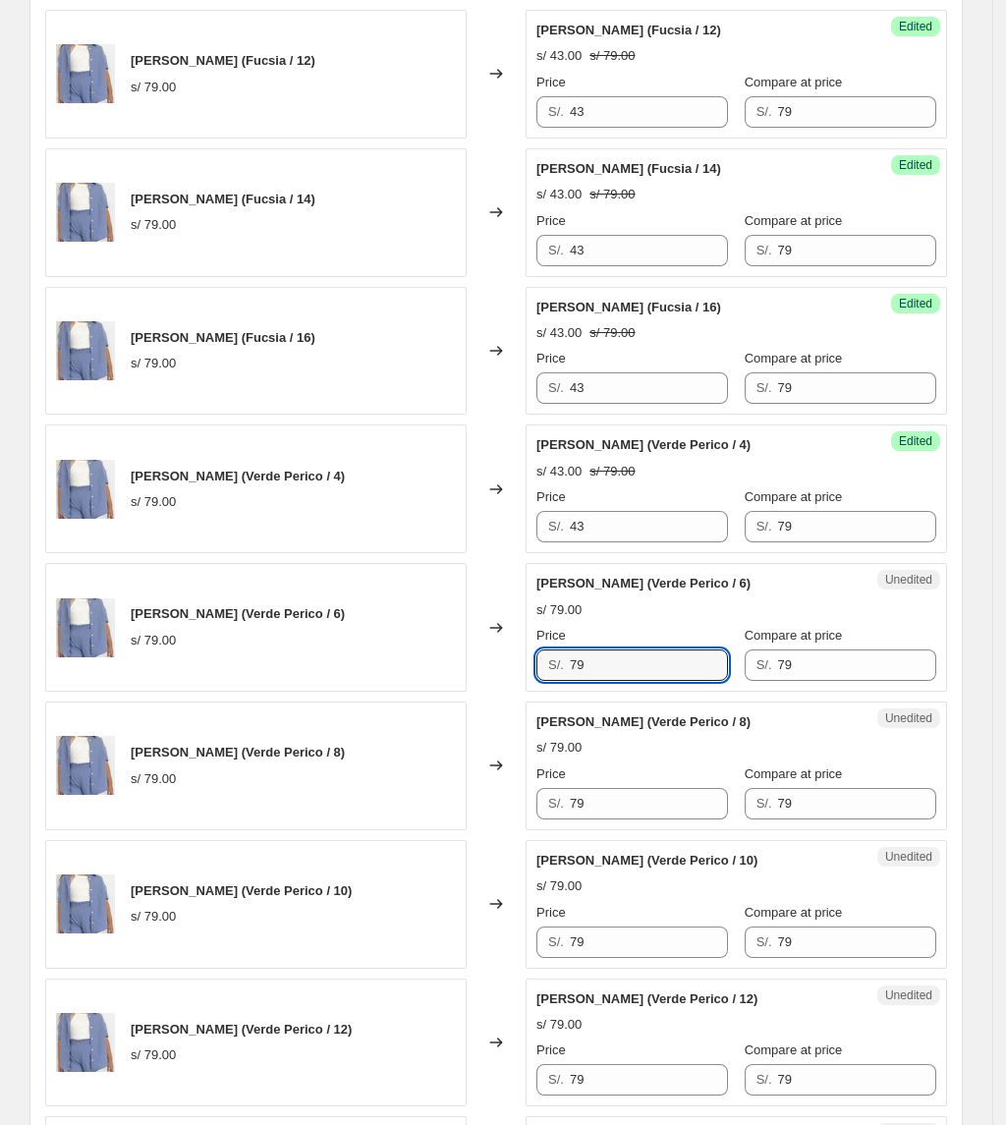
drag, startPoint x: 658, startPoint y: 673, endPoint x: 422, endPoint y: 676, distance: 235.8
click at [422, 676] on div "Camisa Malibu (Verde Perico / 6) s/ 79.00 Changed to Unedited Camisa Malibu (Ve…" at bounding box center [496, 627] width 902 height 129
paste input "43"
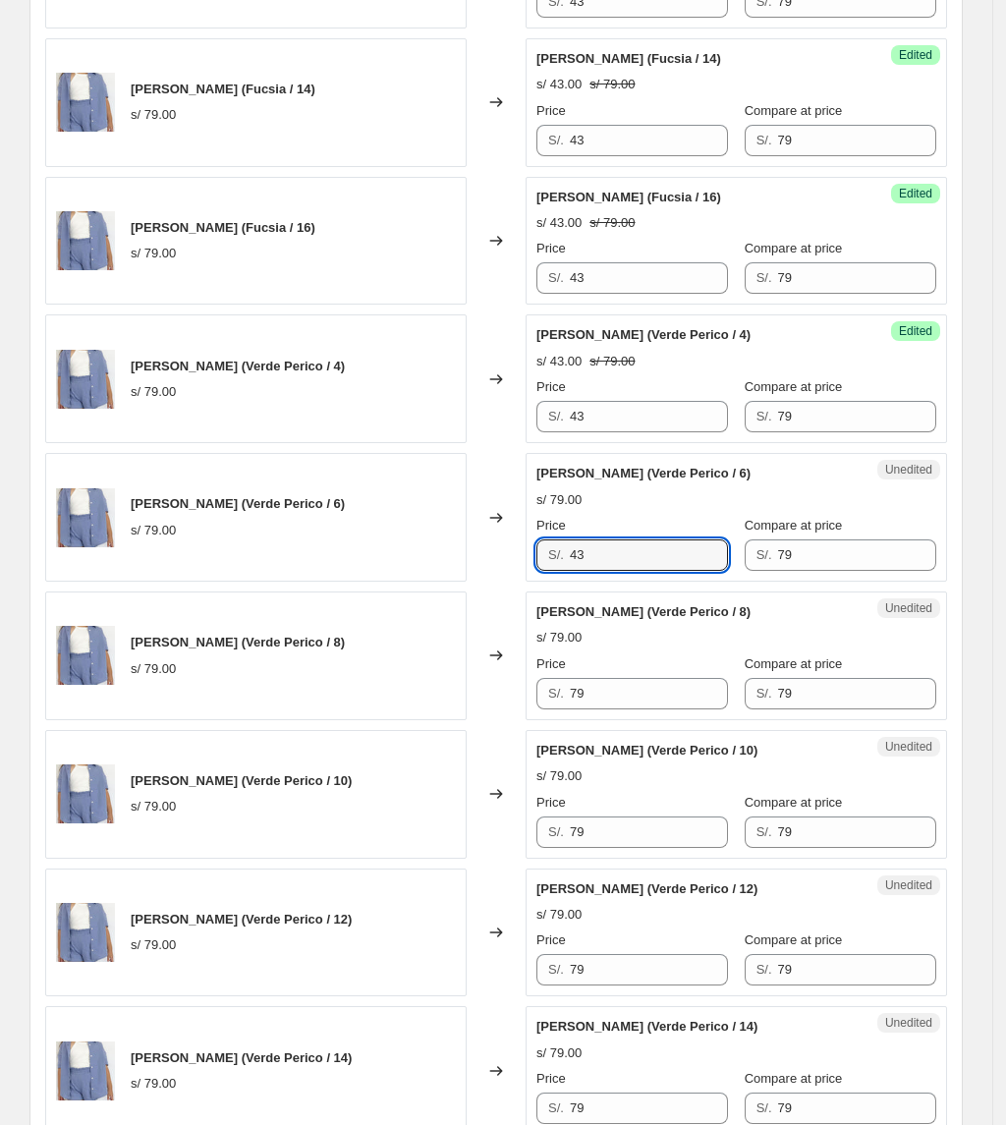
scroll to position [1965, 0]
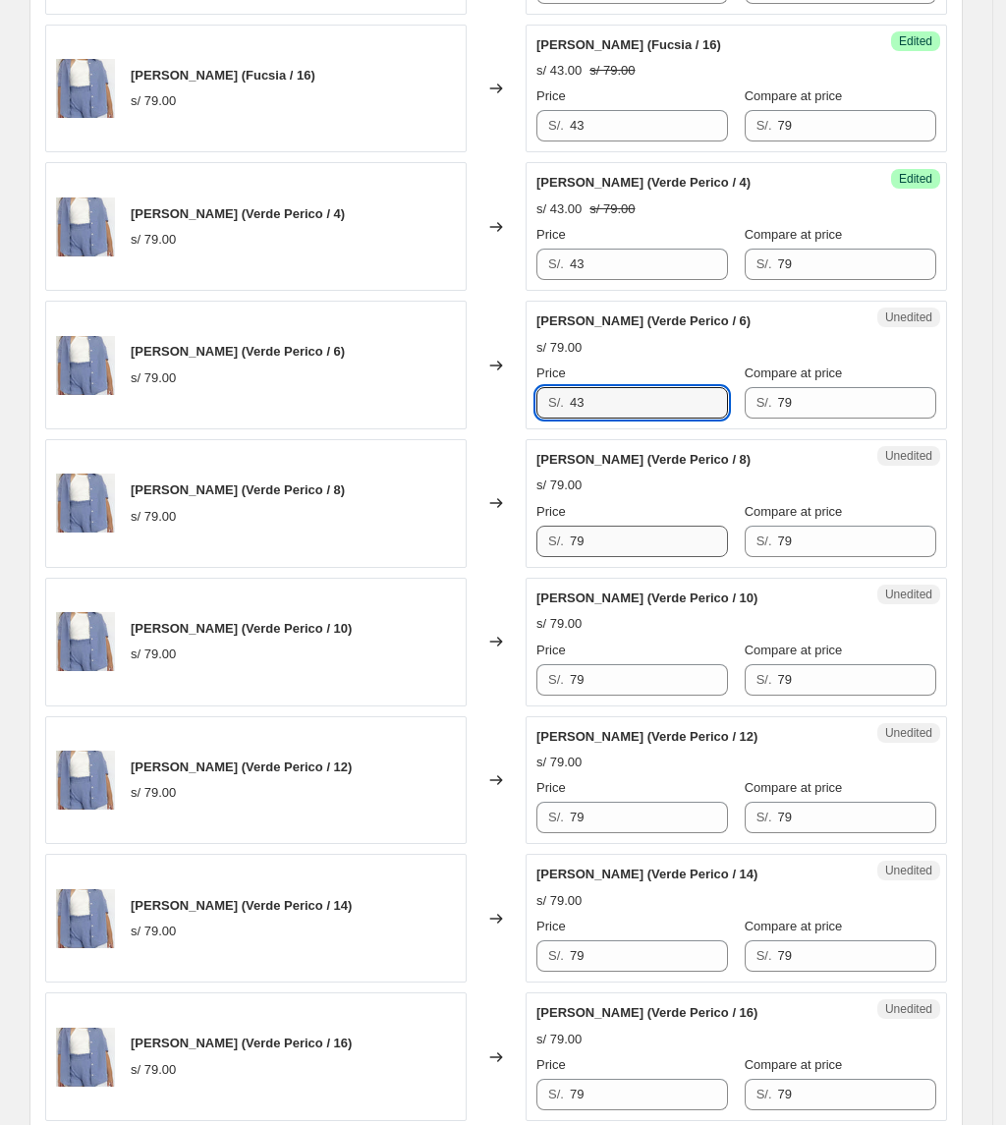
type input "43"
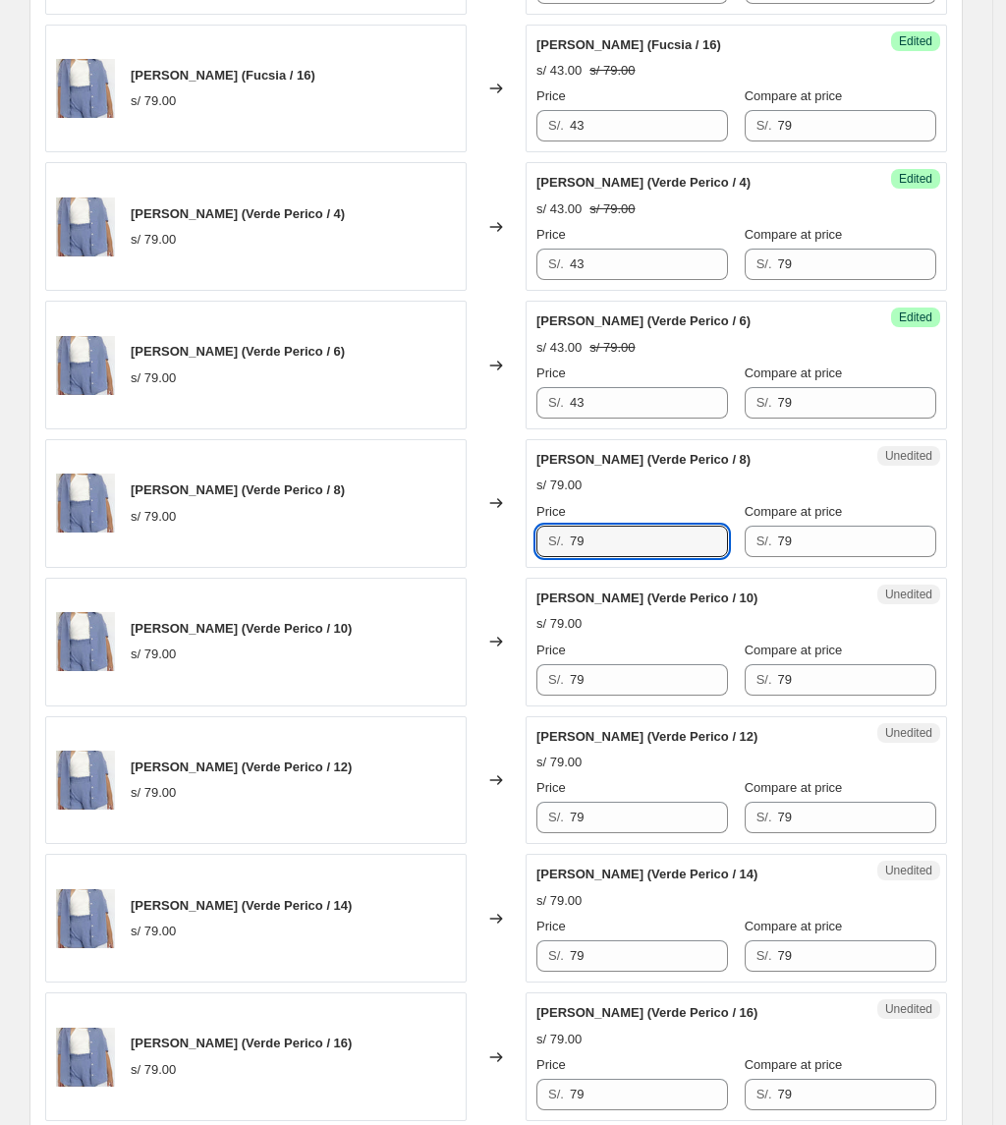
drag, startPoint x: 606, startPoint y: 563, endPoint x: 479, endPoint y: 556, distance: 126.9
click at [480, 559] on div "Camisa Malibu (Verde Perico / 8) s/ 79.00 Changed to Unedited Camisa Malibu (Ve…" at bounding box center [496, 503] width 902 height 129
paste input "43"
type input "43"
drag, startPoint x: 635, startPoint y: 690, endPoint x: 437, endPoint y: 669, distance: 198.5
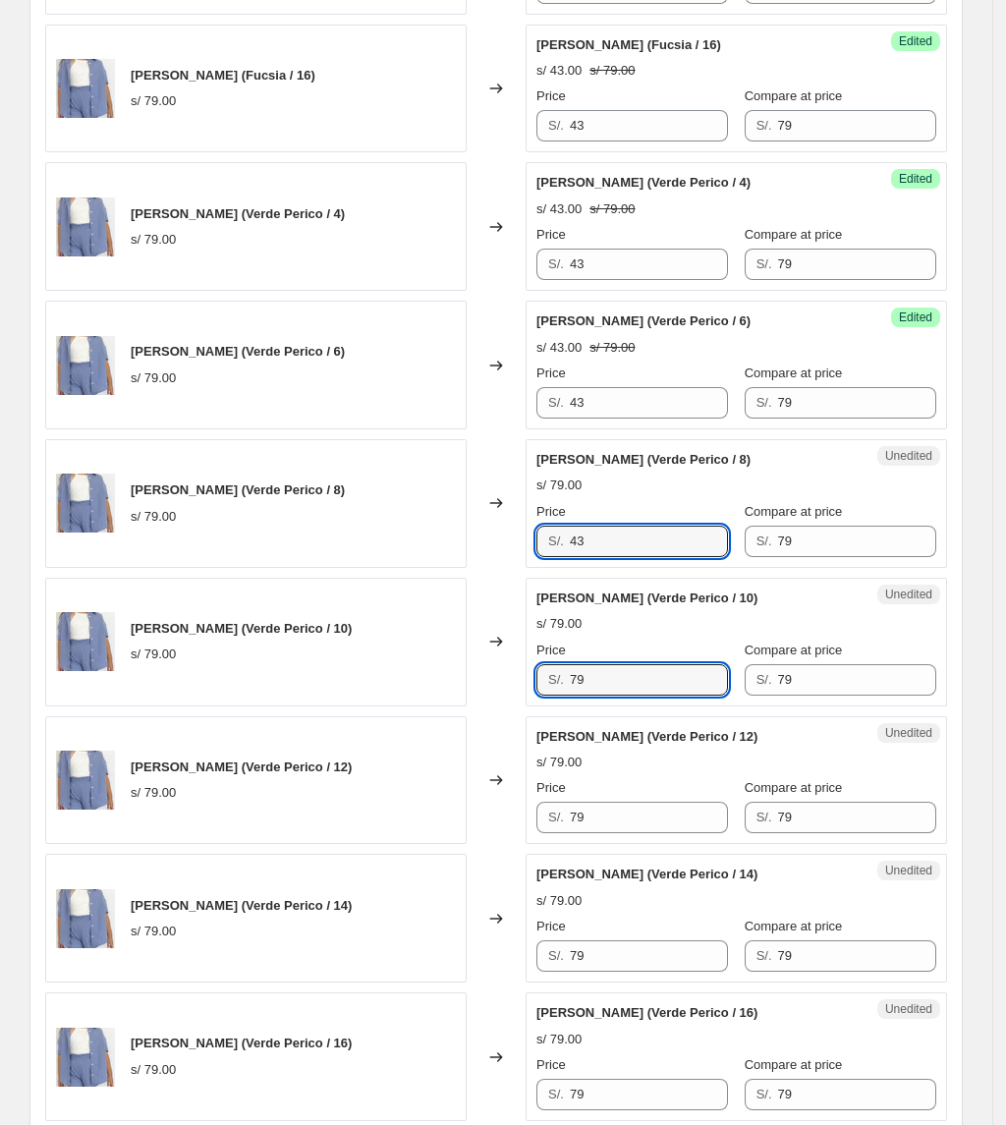
click at [446, 674] on div "Camisa Malibu (Verde Perico / 10) s/ 79.00 Changed to Unedited Camisa Malibu (V…" at bounding box center [496, 642] width 902 height 129
paste input "43"
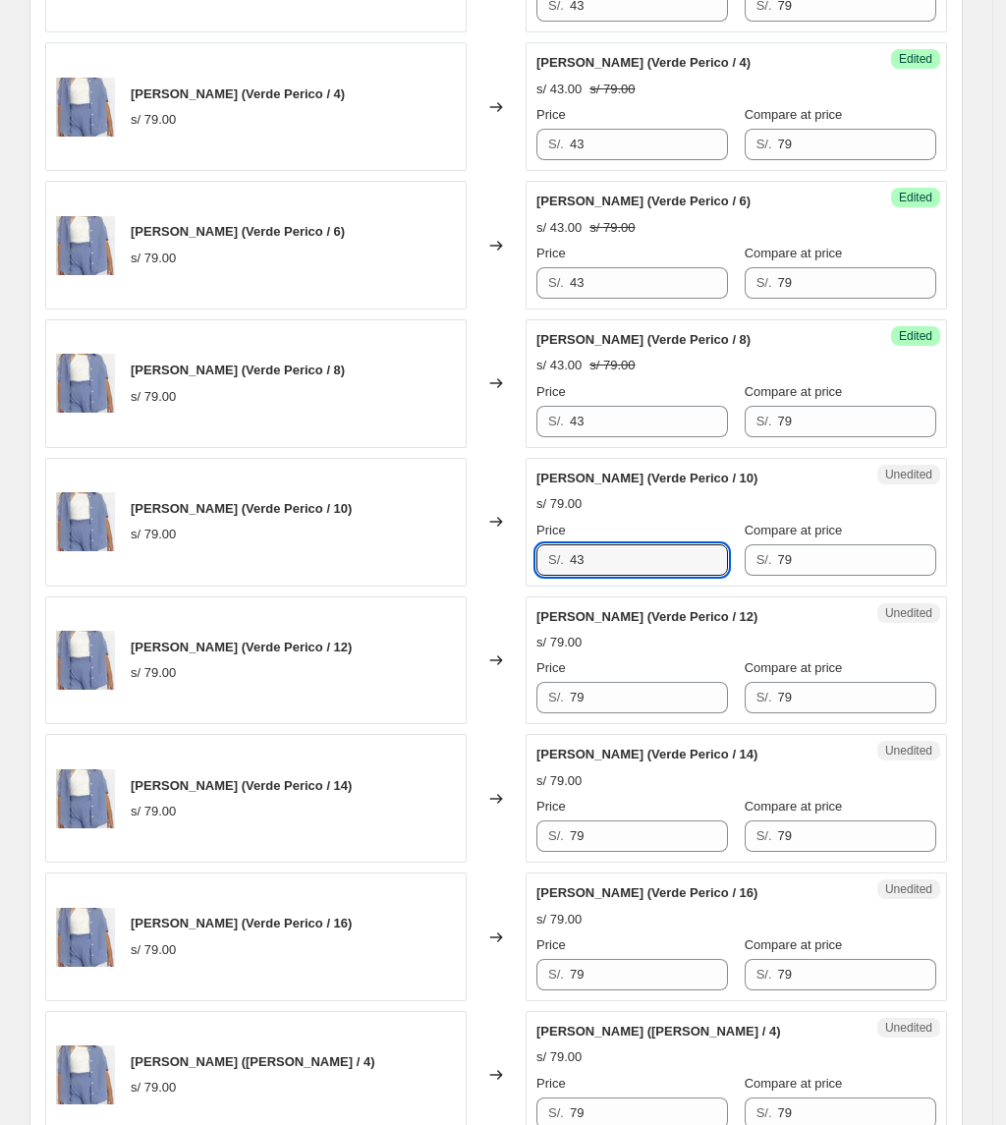
scroll to position [2358, 0]
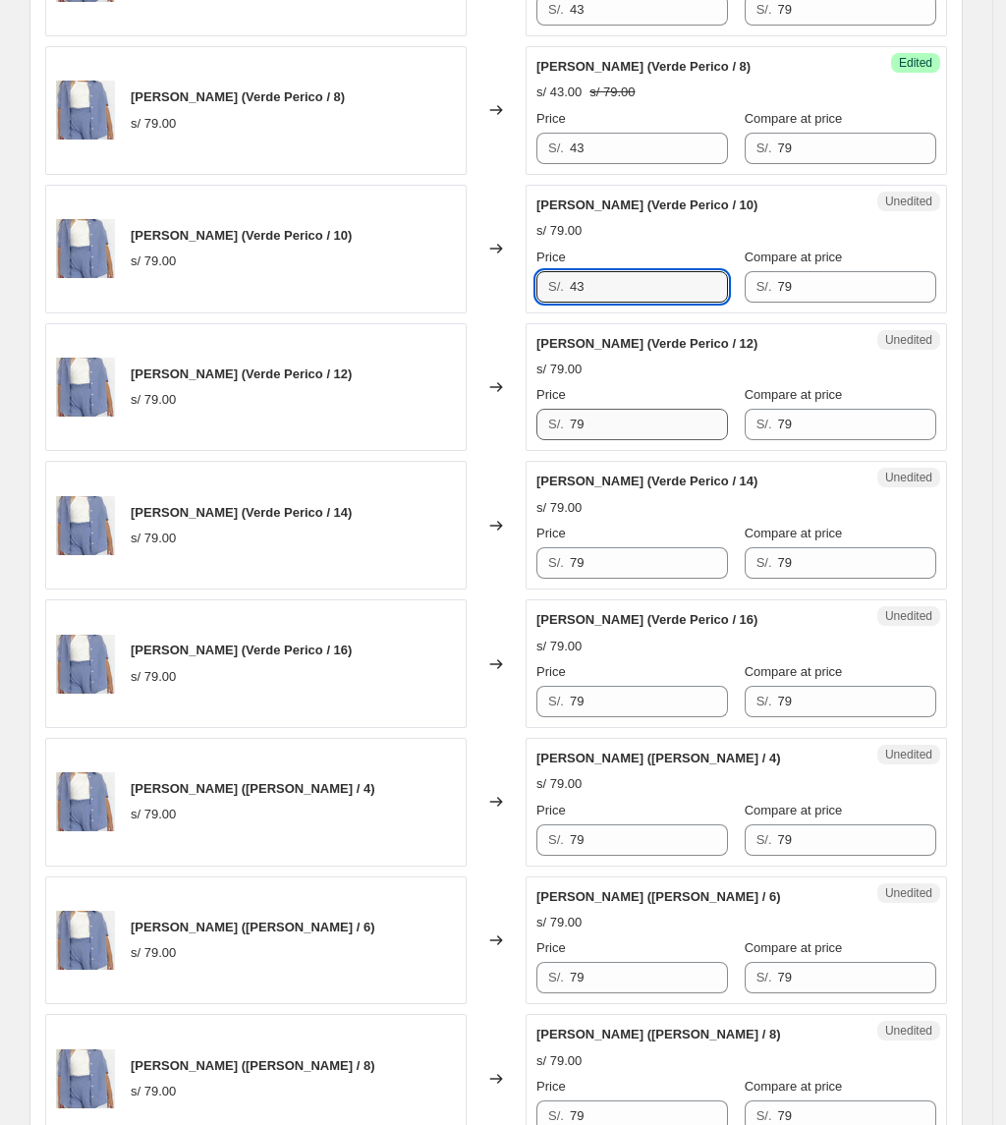
type input "43"
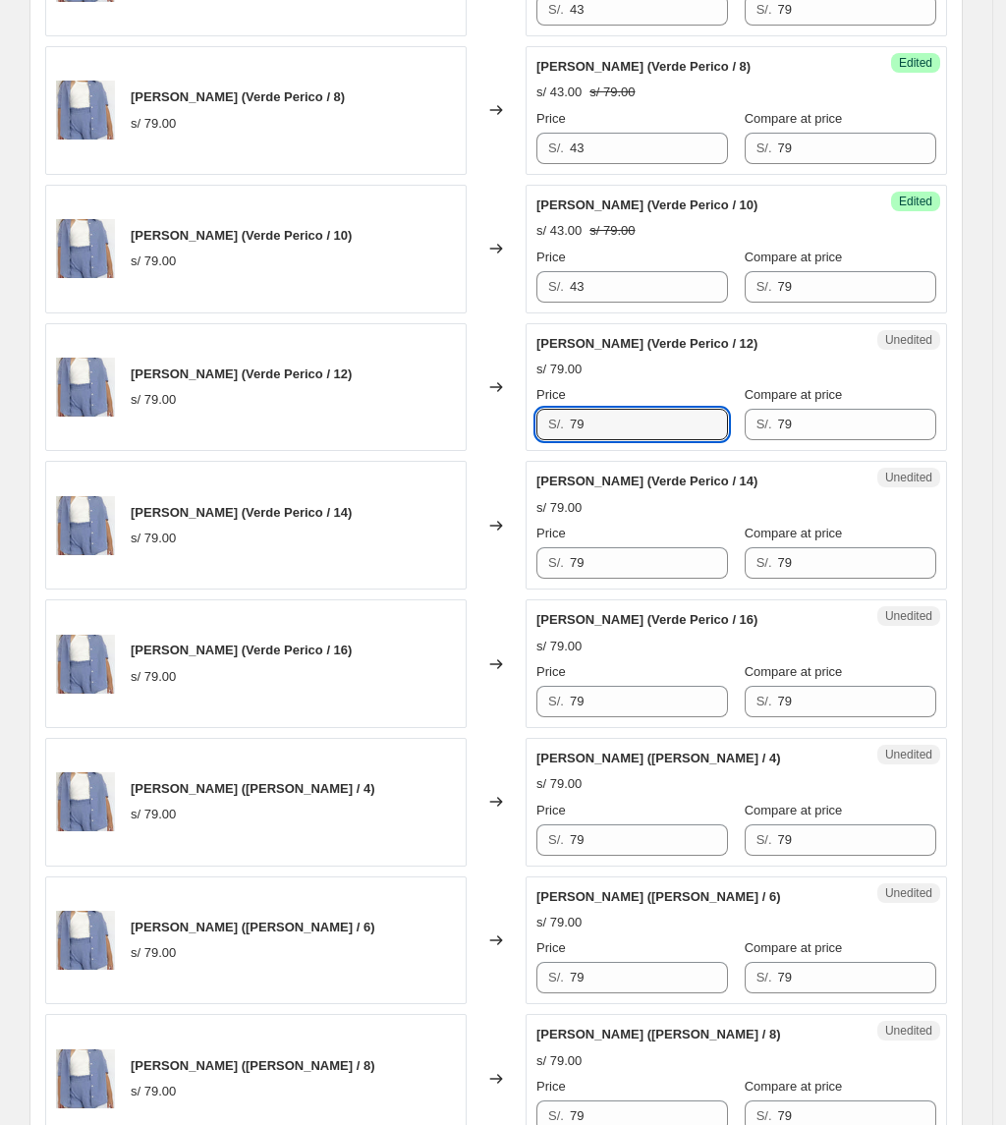
drag, startPoint x: 631, startPoint y: 425, endPoint x: 399, endPoint y: 469, distance: 235.8
paste input "43"
type input "43"
drag, startPoint x: 649, startPoint y: 572, endPoint x: 436, endPoint y: 593, distance: 214.3
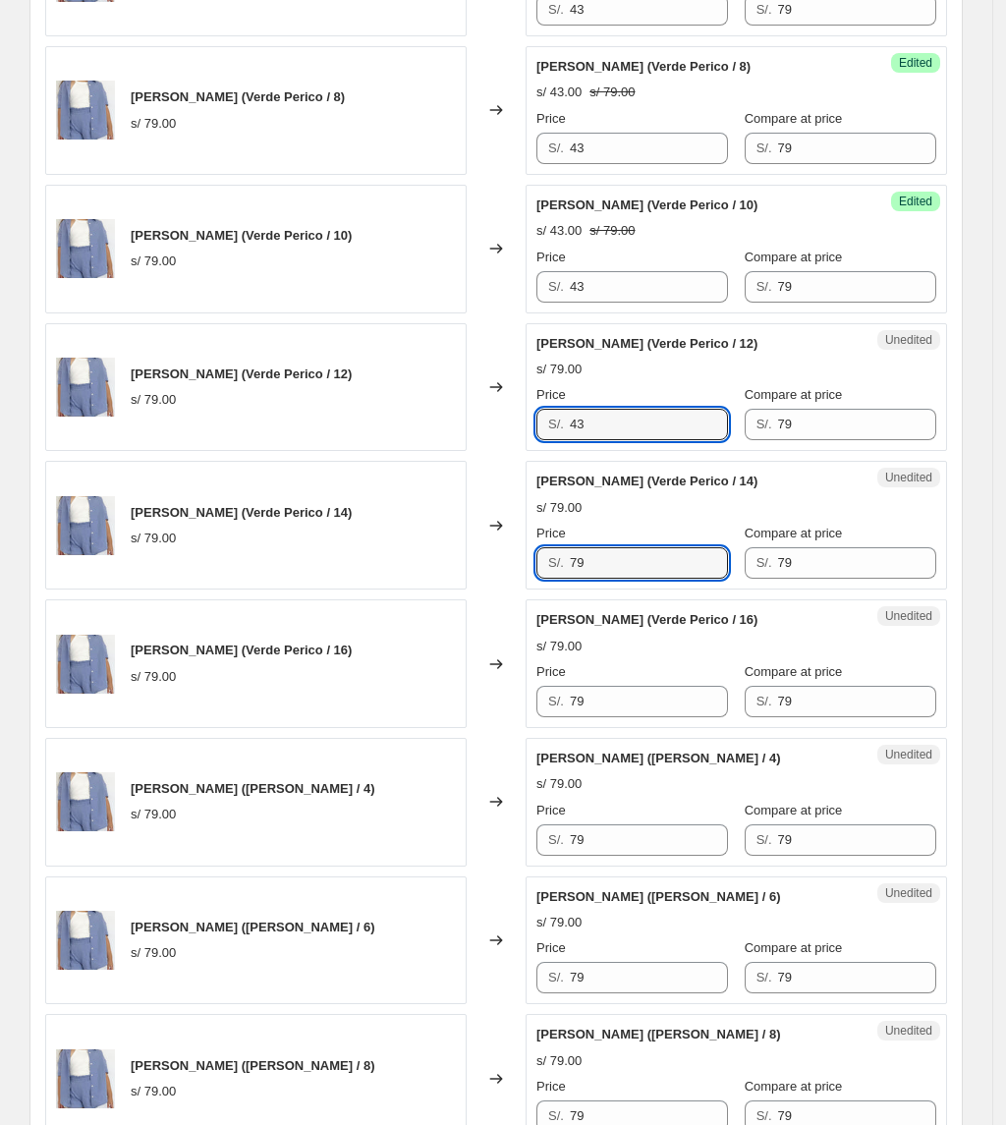
click at [438, 589] on div "Camisa Malibu (Verde Perico / 14) s/ 79.00 Changed to Unedited Camisa Malibu (V…" at bounding box center [496, 525] width 902 height 129
paste input "43"
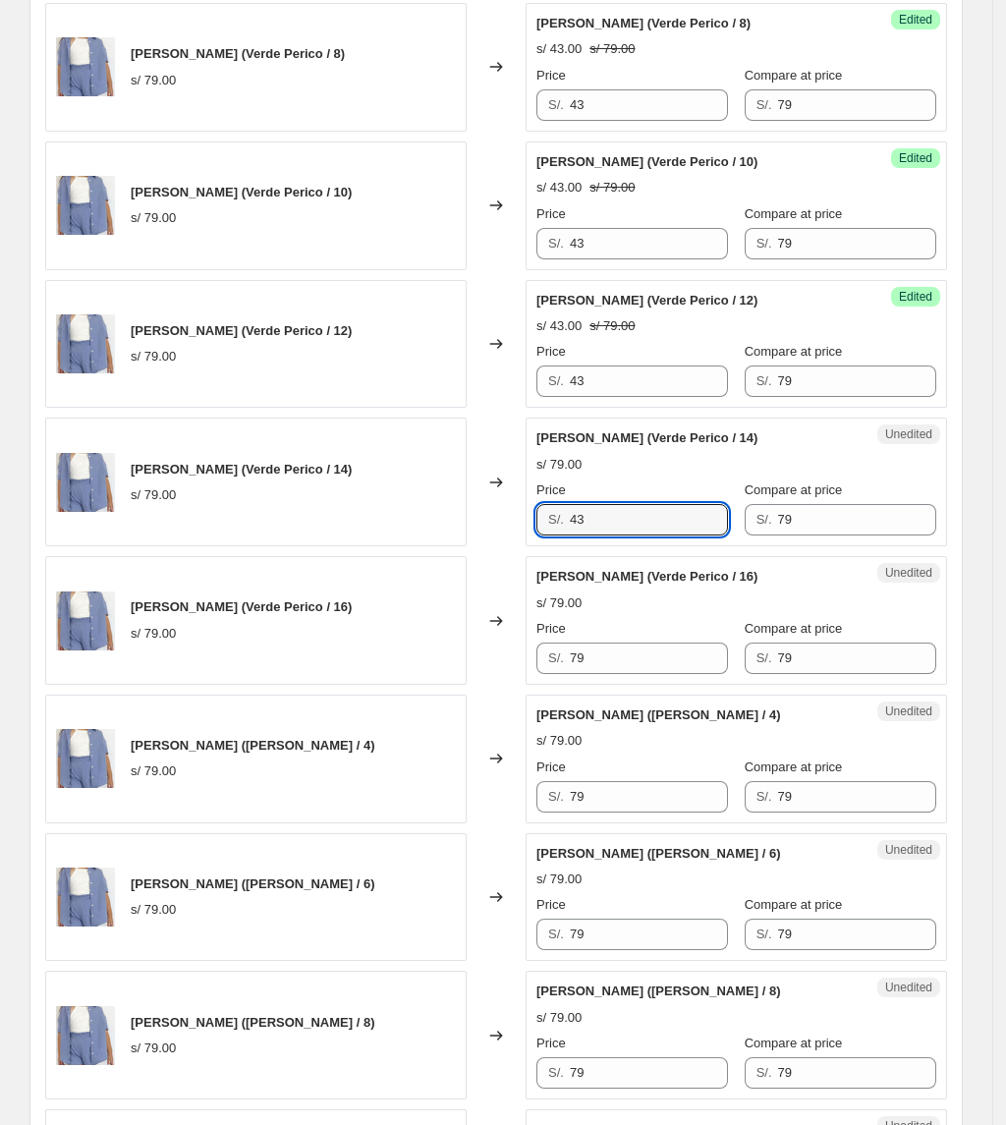
scroll to position [2619, 0]
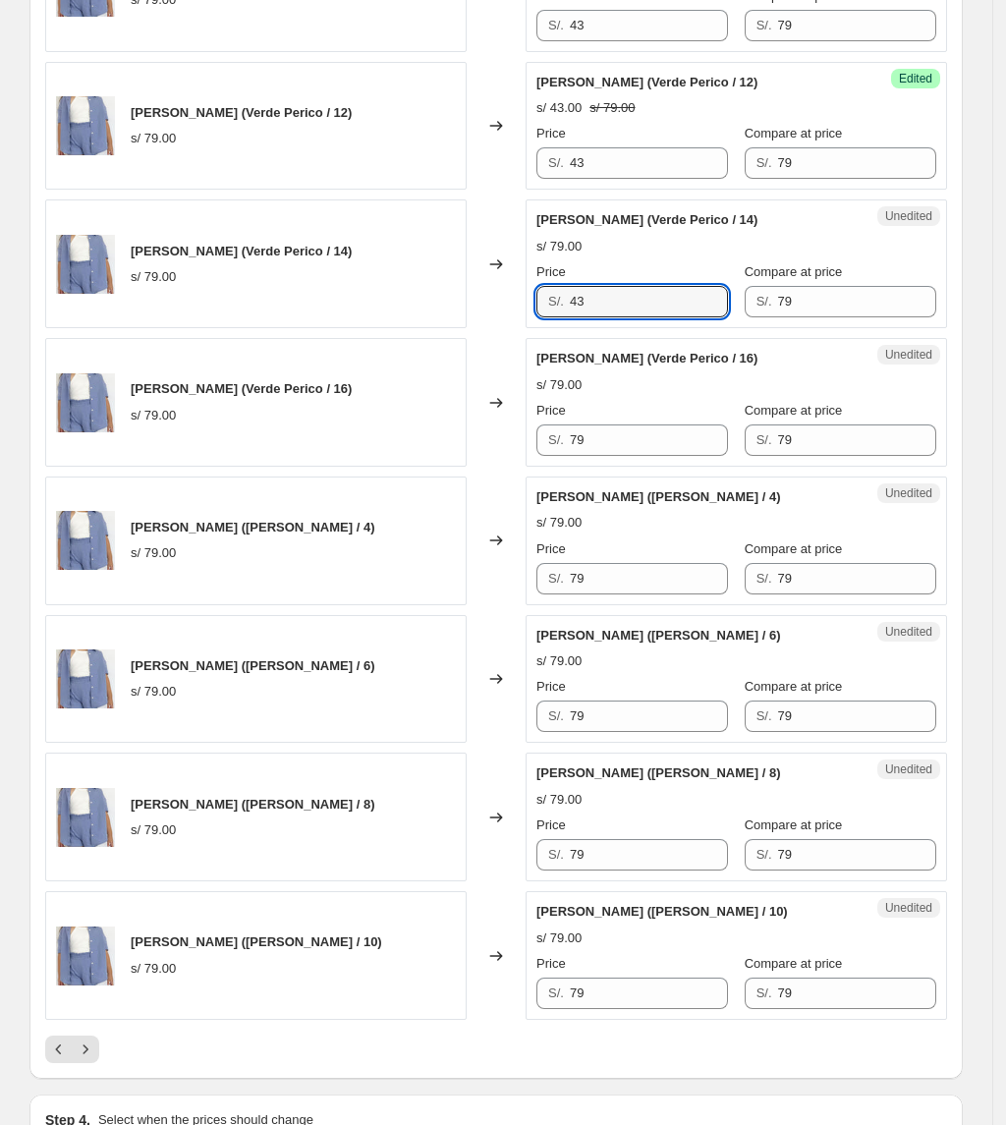
type input "43"
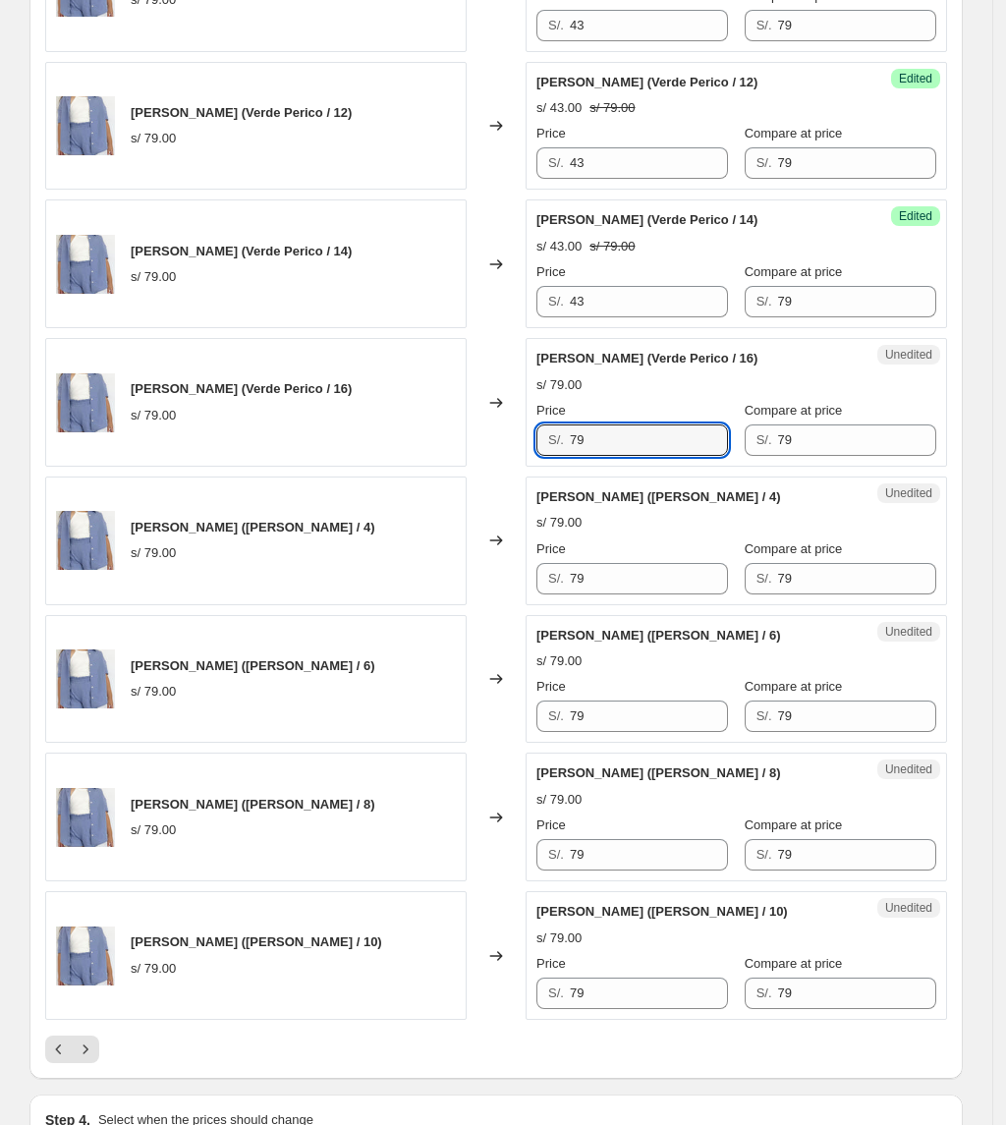
drag, startPoint x: 441, startPoint y: 472, endPoint x: 366, endPoint y: 472, distance: 74.7
click at [366, 467] on div "Camisa Malibu (Verde Perico / 16) s/ 79.00 Changed to Unedited Camisa Malibu (V…" at bounding box center [496, 402] width 902 height 129
paste input "43"
type input "43"
drag, startPoint x: 639, startPoint y: 590, endPoint x: 475, endPoint y: 614, distance: 164.8
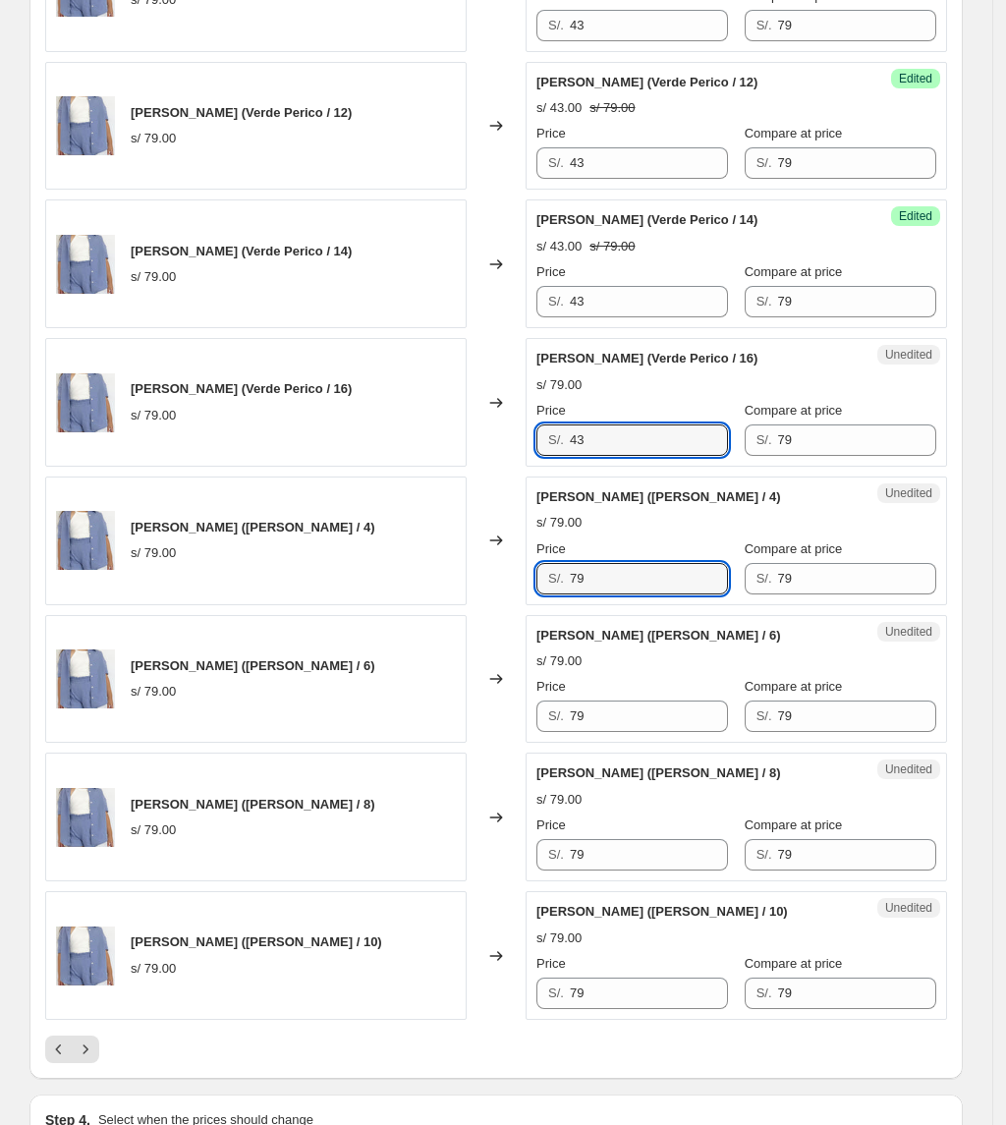
click at [475, 605] on div "Camisa Malibu (Celeste / 4) s/ 79.00 Changed to Unedited Camisa Malibu (Celeste…" at bounding box center [496, 540] width 902 height 129
paste input "43"
type input "43"
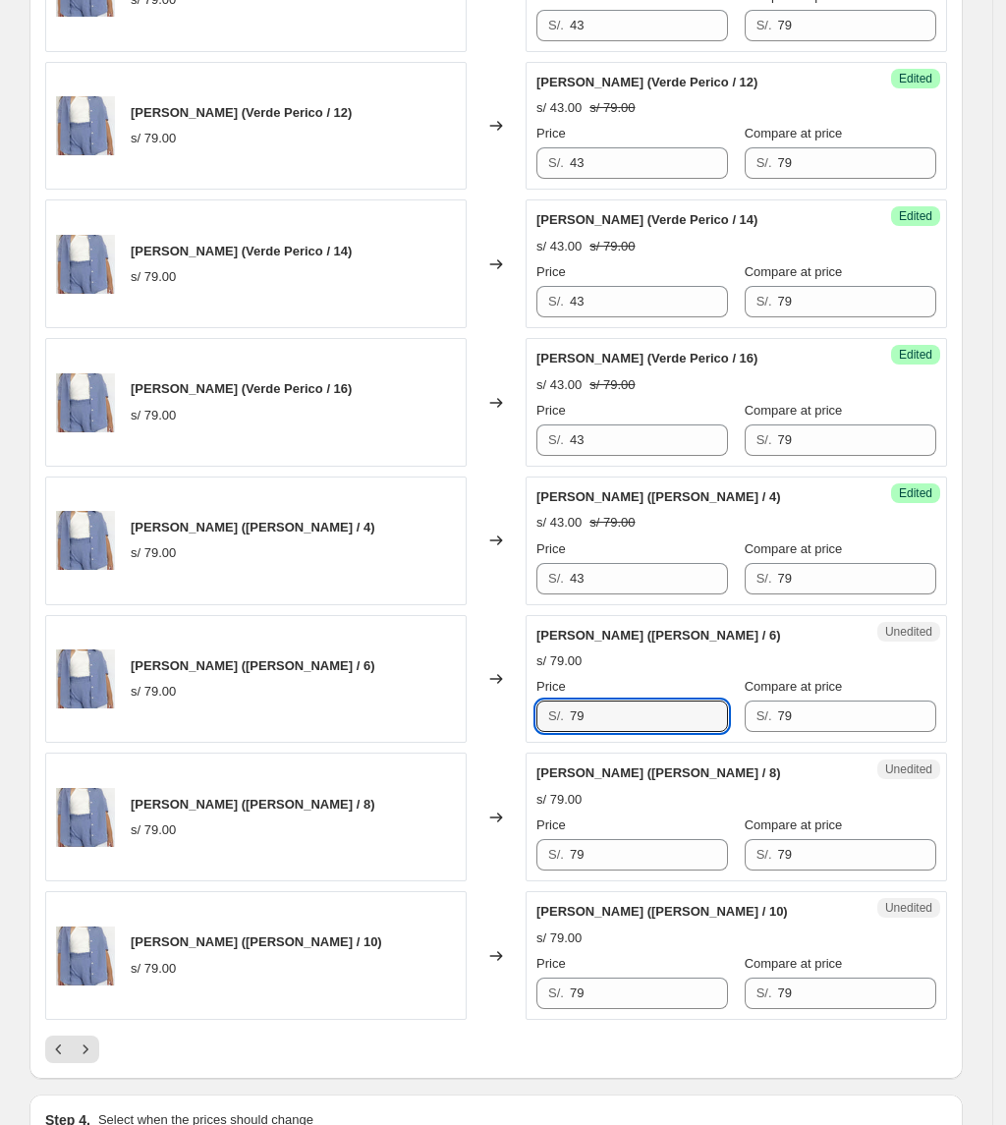
drag, startPoint x: 609, startPoint y: 720, endPoint x: 406, endPoint y: 716, distance: 203.4
click at [409, 717] on div "Camisa Malibu (Celeste / 6) s/ 79.00 Changed to Unedited Camisa Malibu (Celeste…" at bounding box center [496, 679] width 902 height 129
paste input "43"
type input "43"
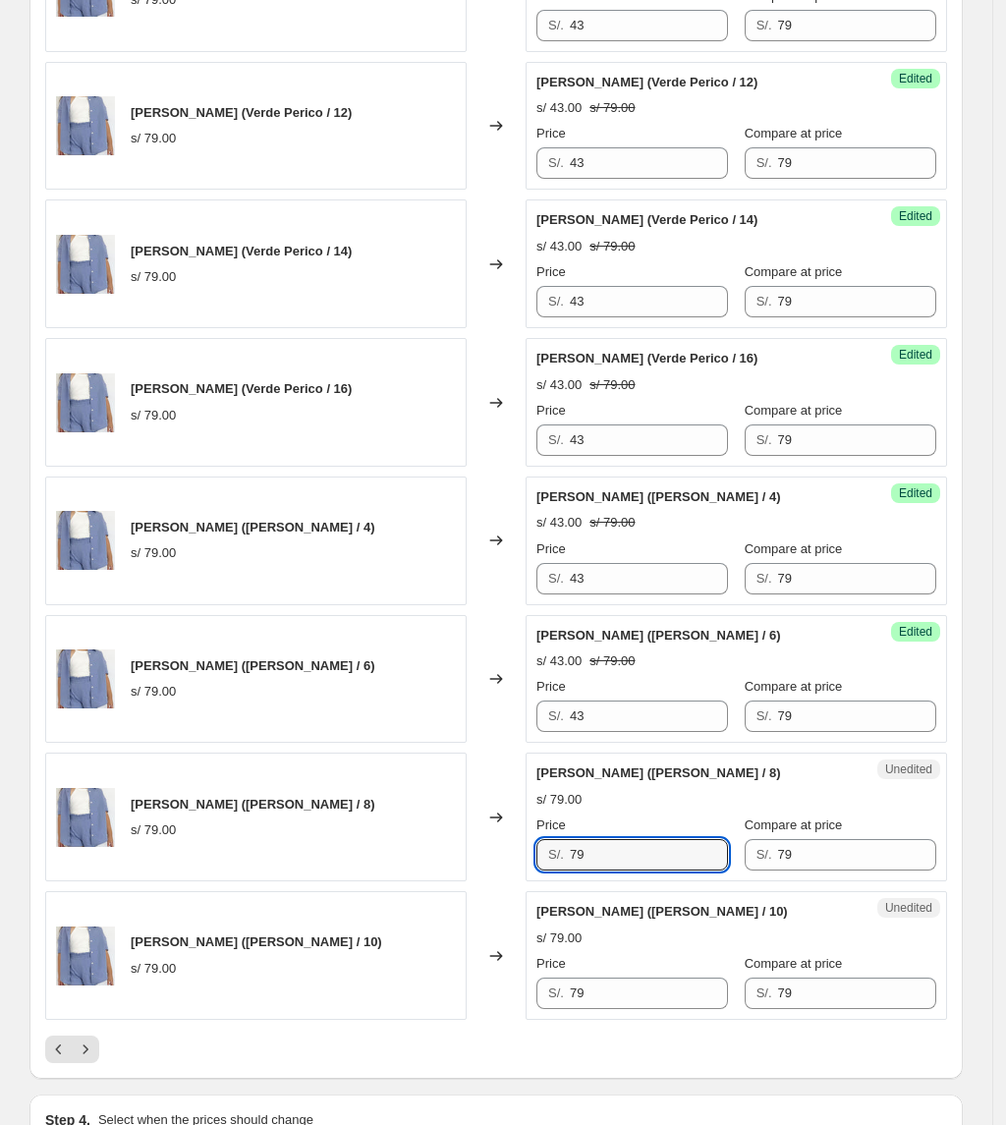
drag, startPoint x: 630, startPoint y: 866, endPoint x: 401, endPoint y: 859, distance: 229.0
click at [405, 863] on div "Camisa Malibu (Celeste / 8) s/ 79.00 Changed to Unedited Camisa Malibu (Celeste…" at bounding box center [496, 817] width 902 height 129
paste input "43"
type input "43"
drag, startPoint x: 618, startPoint y: 996, endPoint x: 469, endPoint y: 990, distance: 149.4
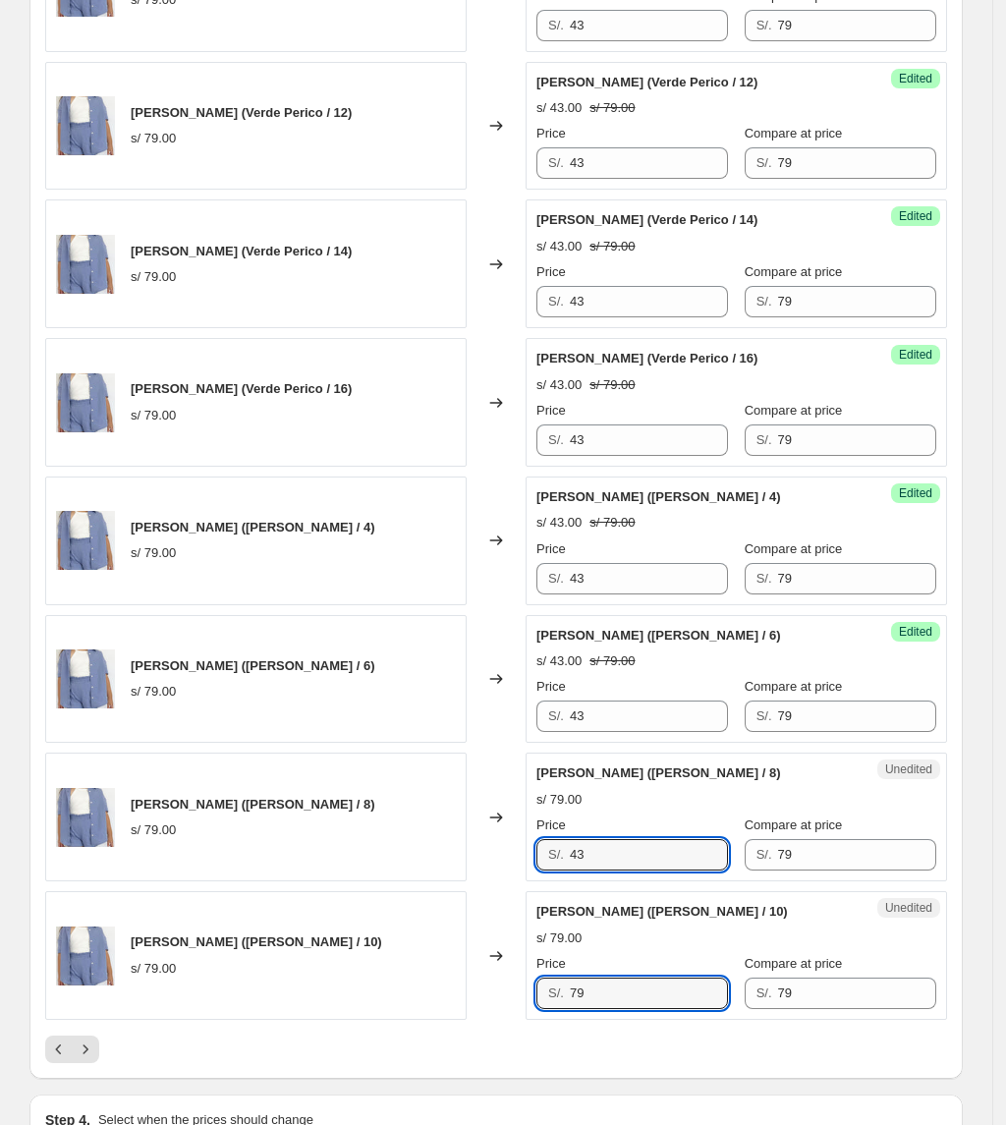
click at [473, 992] on div "Camisa Malibu (Celeste / 10) s/ 79.00 Changed to Unedited Camisa Malibu (Celest…" at bounding box center [496, 955] width 902 height 129
paste input "43"
type input "43"
click at [94, 1059] on icon "Next" at bounding box center [86, 1049] width 20 height 20
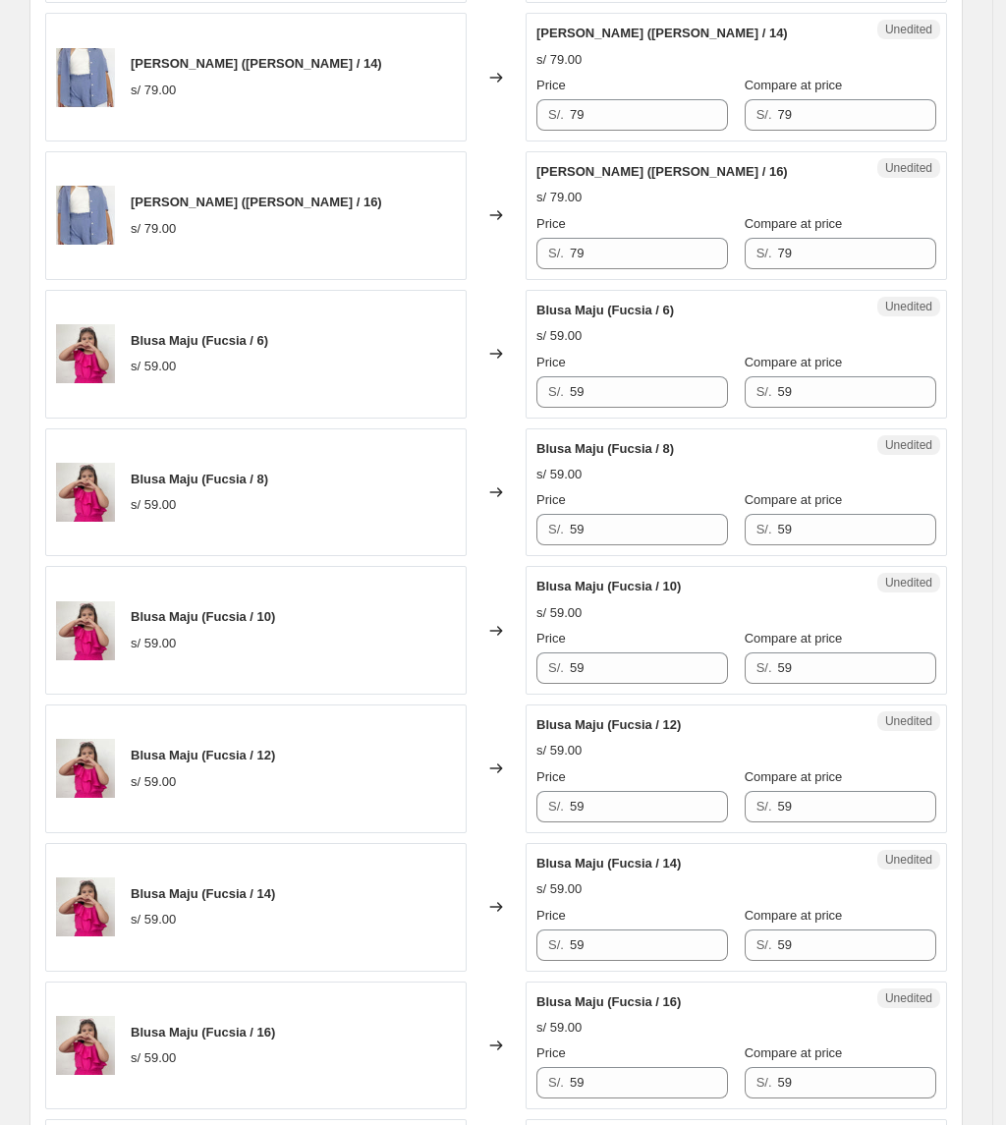
scroll to position [524, 0]
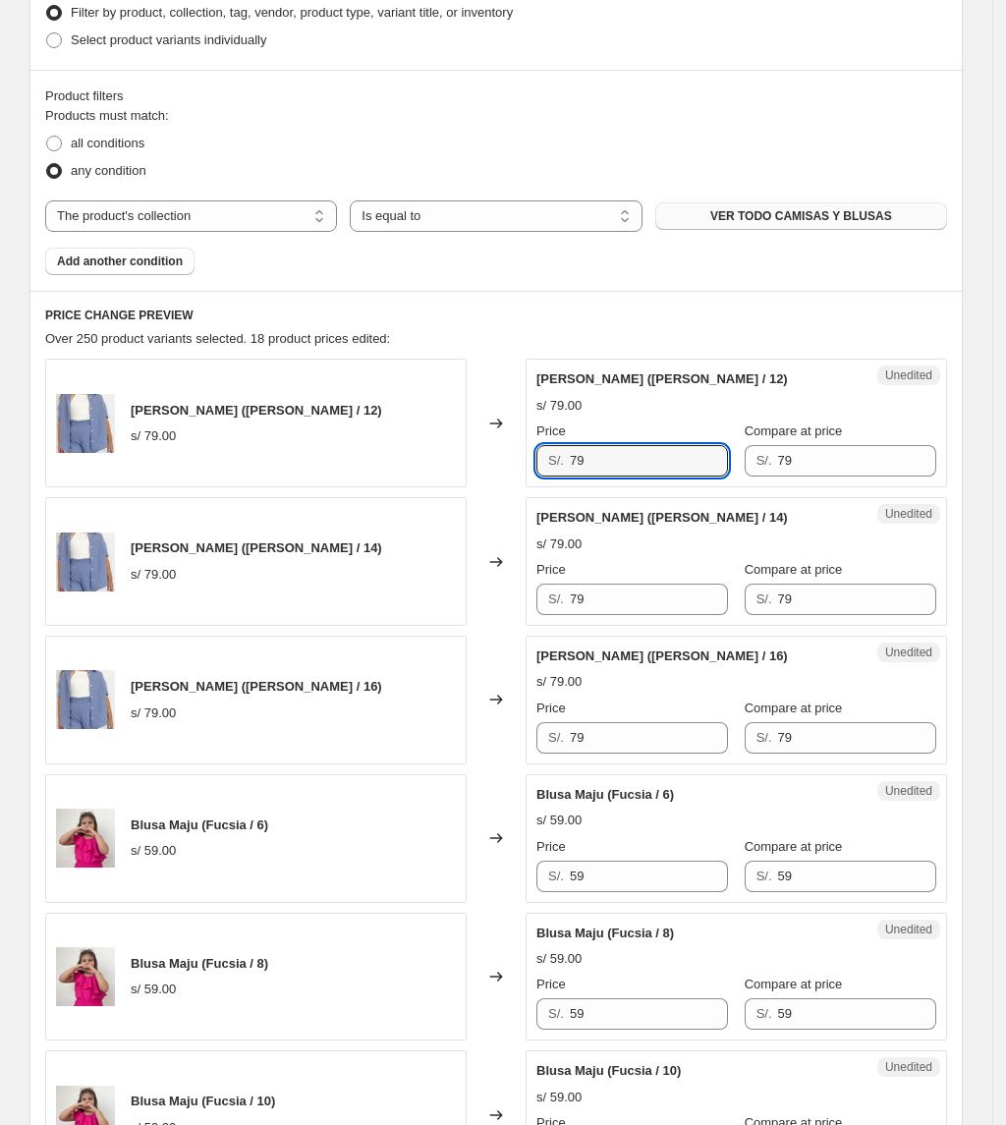
drag, startPoint x: 578, startPoint y: 464, endPoint x: 457, endPoint y: 554, distance: 150.9
click at [422, 476] on div "Camisa Malibu (Celeste / 12) s/ 79.00 Changed to Unedited Camisa Malibu (Celest…" at bounding box center [496, 423] width 902 height 129
paste input "43"
type input "43"
drag, startPoint x: 631, startPoint y: 586, endPoint x: 454, endPoint y: 598, distance: 177.3
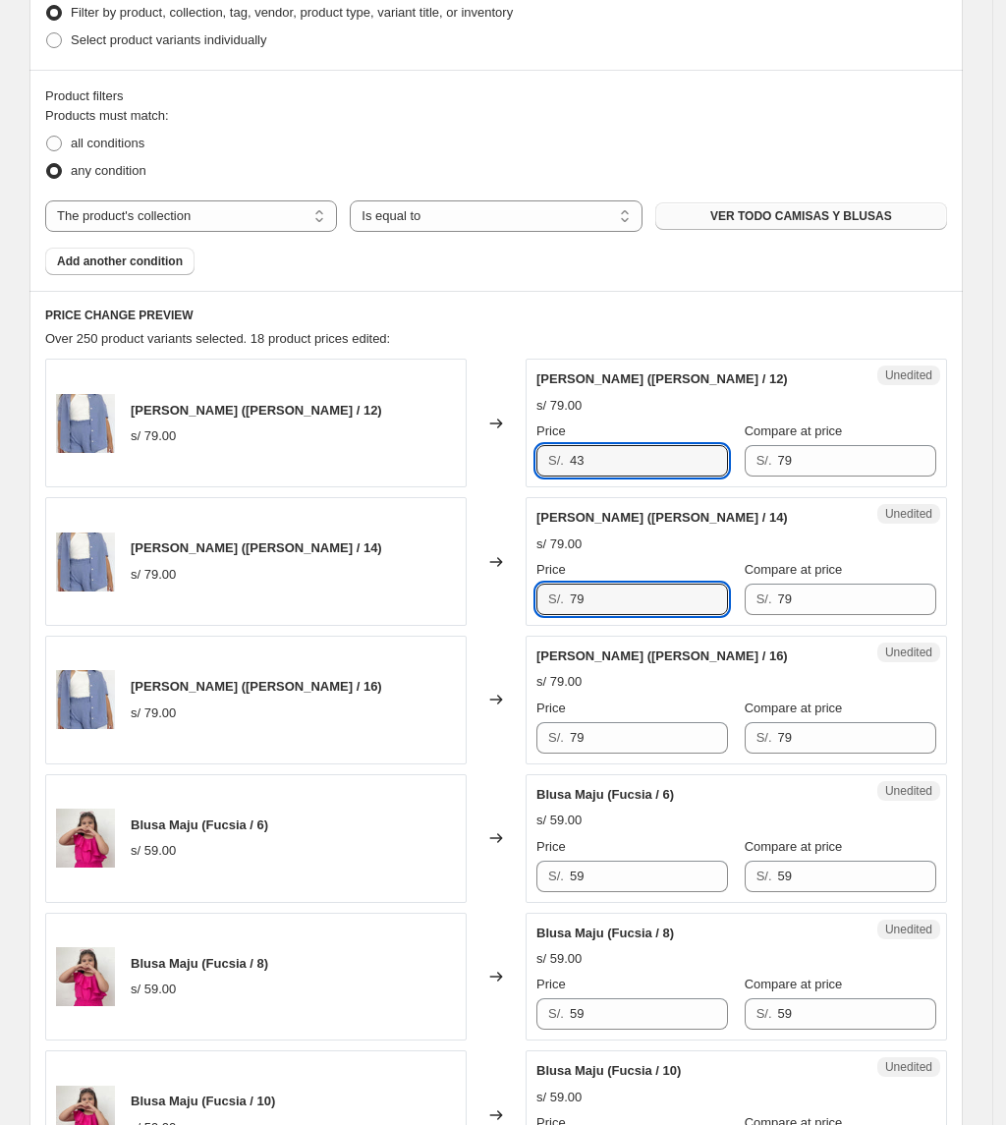
click at [454, 598] on div "Camisa Malibu (Celeste / 14) s/ 79.00 Changed to Unedited Camisa Malibu (Celest…" at bounding box center [496, 561] width 902 height 129
paste input "43"
type input "43"
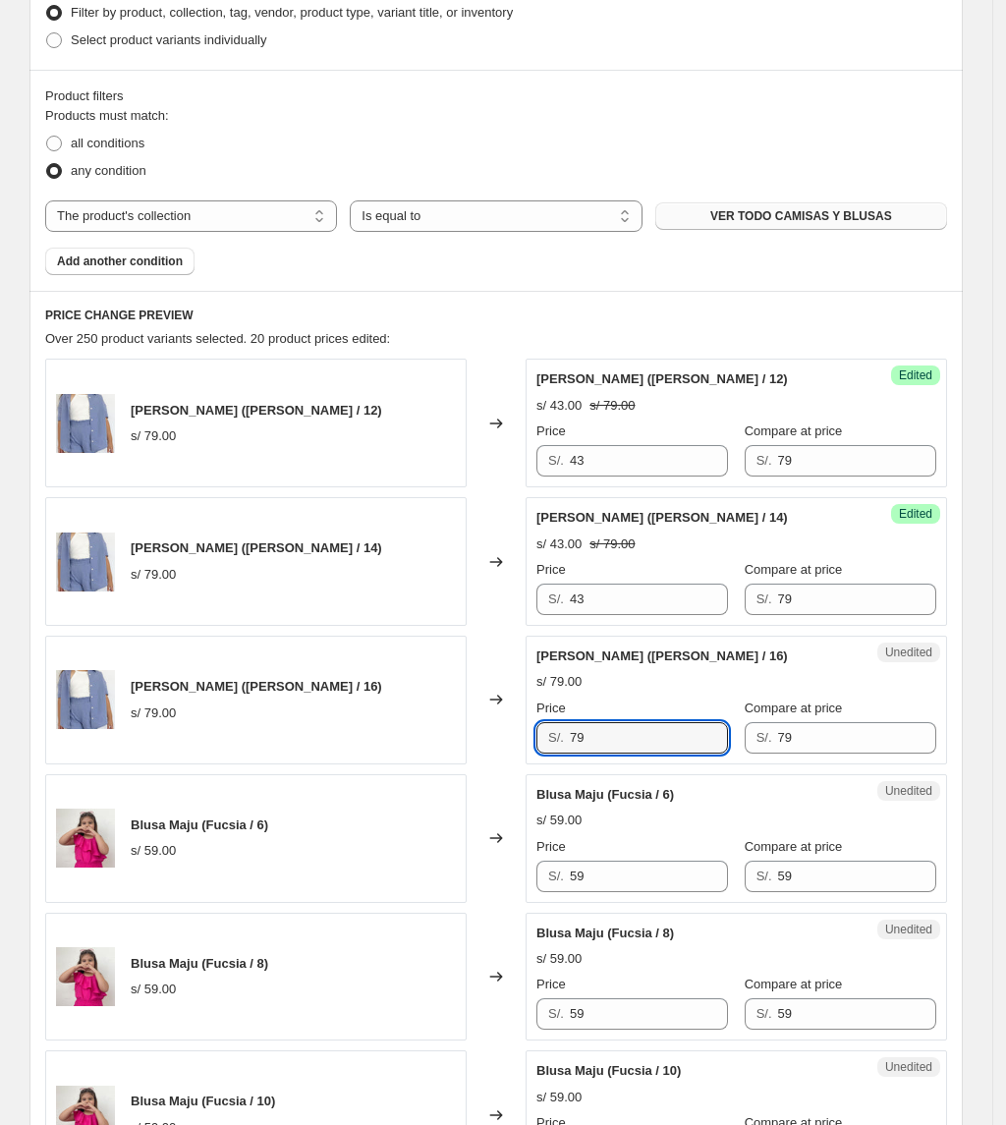
drag, startPoint x: 625, startPoint y: 735, endPoint x: 470, endPoint y: 720, distance: 155.9
click at [470, 723] on div "Camisa Malibu (Celeste / 16) s/ 79.00 Changed to Unedited Camisa Malibu (Celest…" at bounding box center [496, 700] width 902 height 129
paste input "43"
type input "43"
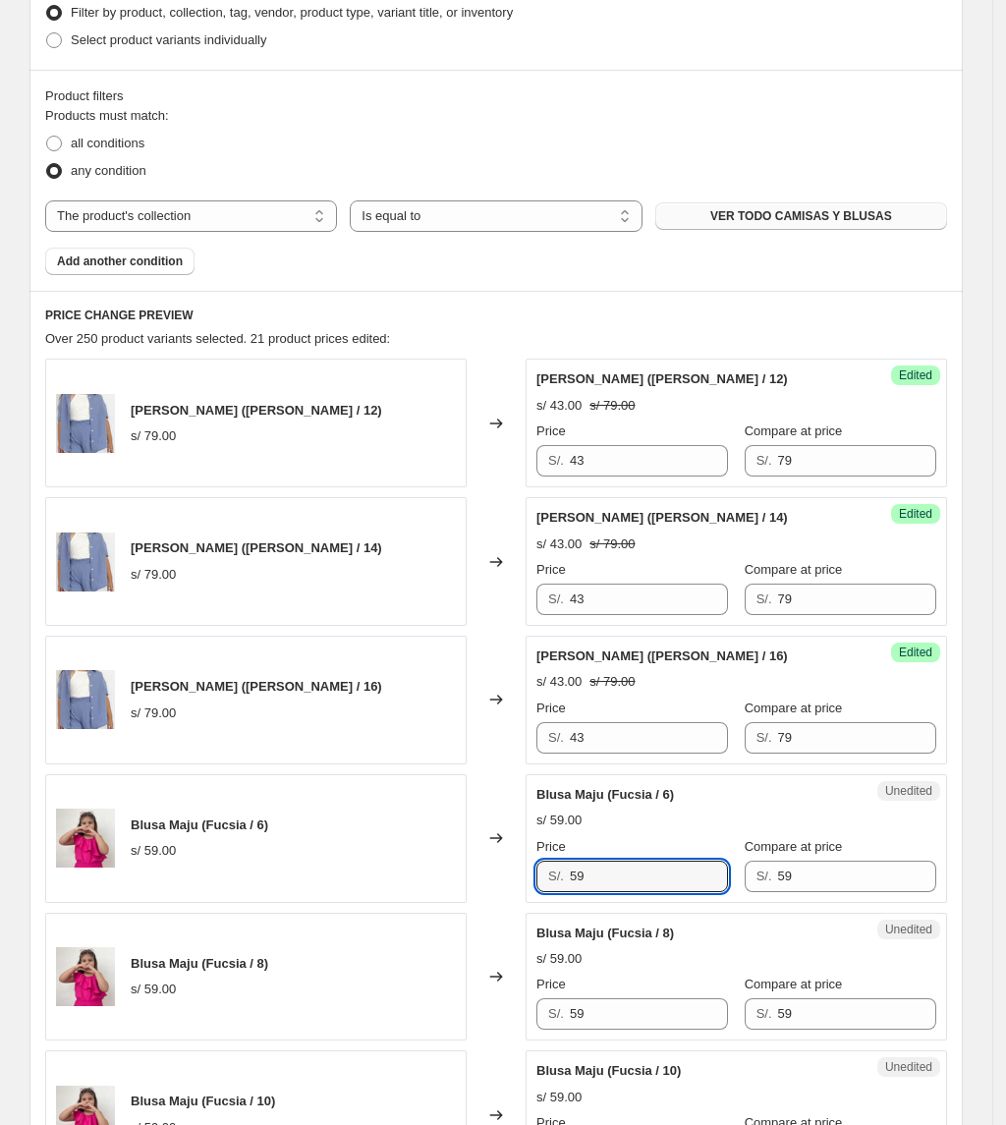
drag, startPoint x: 609, startPoint y: 888, endPoint x: 398, endPoint y: 908, distance: 212.1
drag, startPoint x: 629, startPoint y: 881, endPoint x: 453, endPoint y: 854, distance: 178.0
click at [441, 859] on div "Blusa Maju (Fucsia / 6) s/ 59.00 Changed to Unedited Blusa Maju (Fucsia / 6) s/…" at bounding box center [496, 838] width 902 height 129
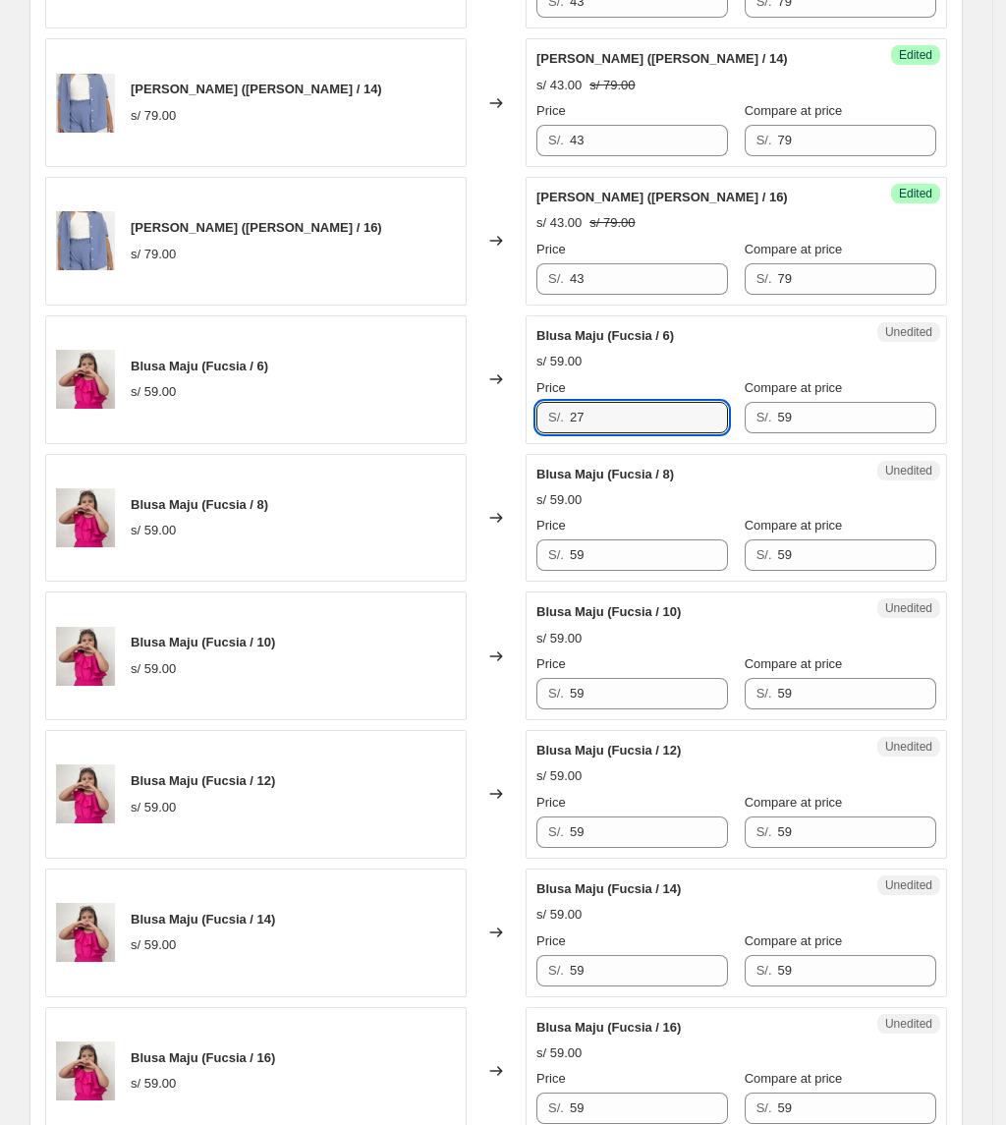
scroll to position [1047, 0]
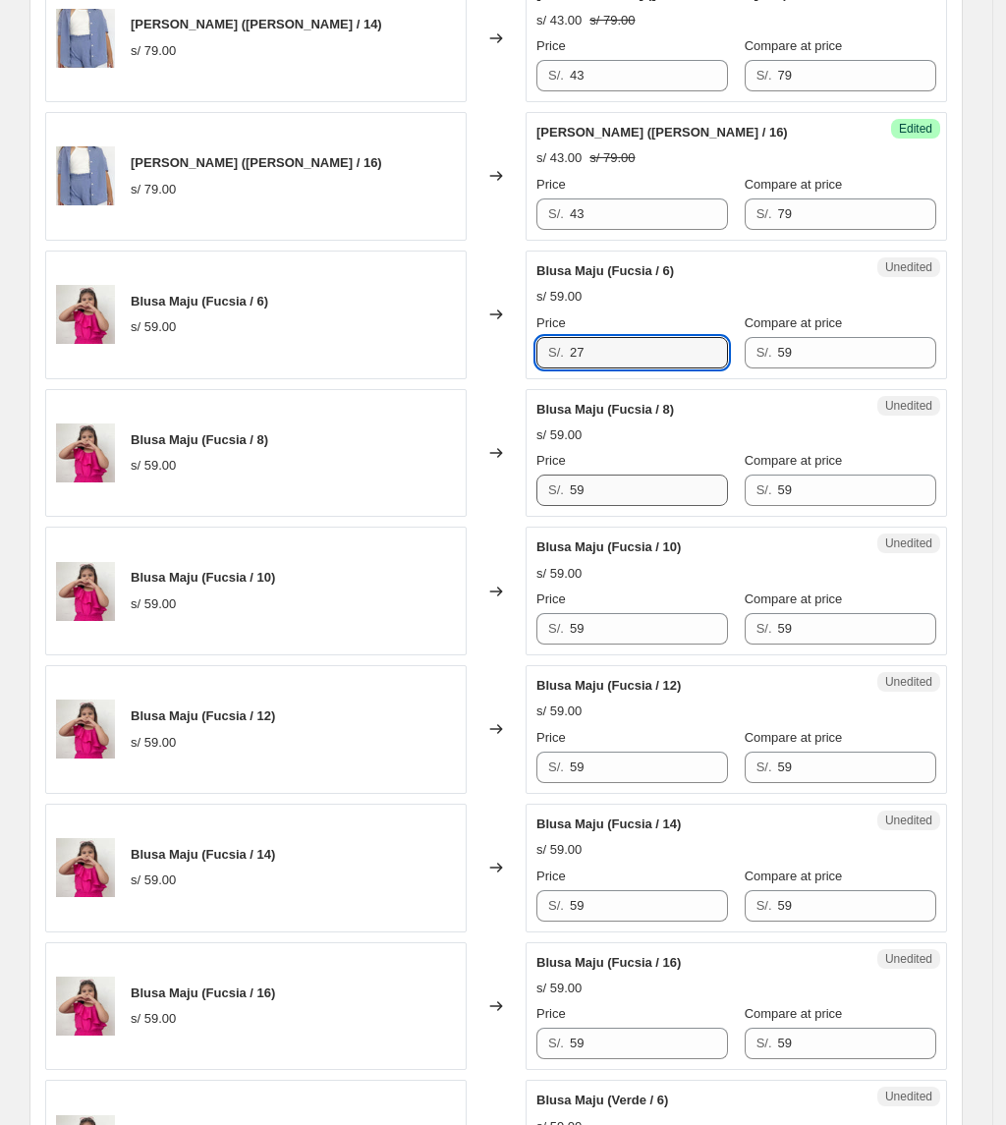
type input "27"
drag, startPoint x: 630, startPoint y: 500, endPoint x: 454, endPoint y: 509, distance: 176.1
click at [454, 509] on div "Blusa Maju (Fucsia / 8) s/ 59.00 Changed to Unedited Blusa Maju (Fucsia / 8) s/…" at bounding box center [496, 453] width 902 height 129
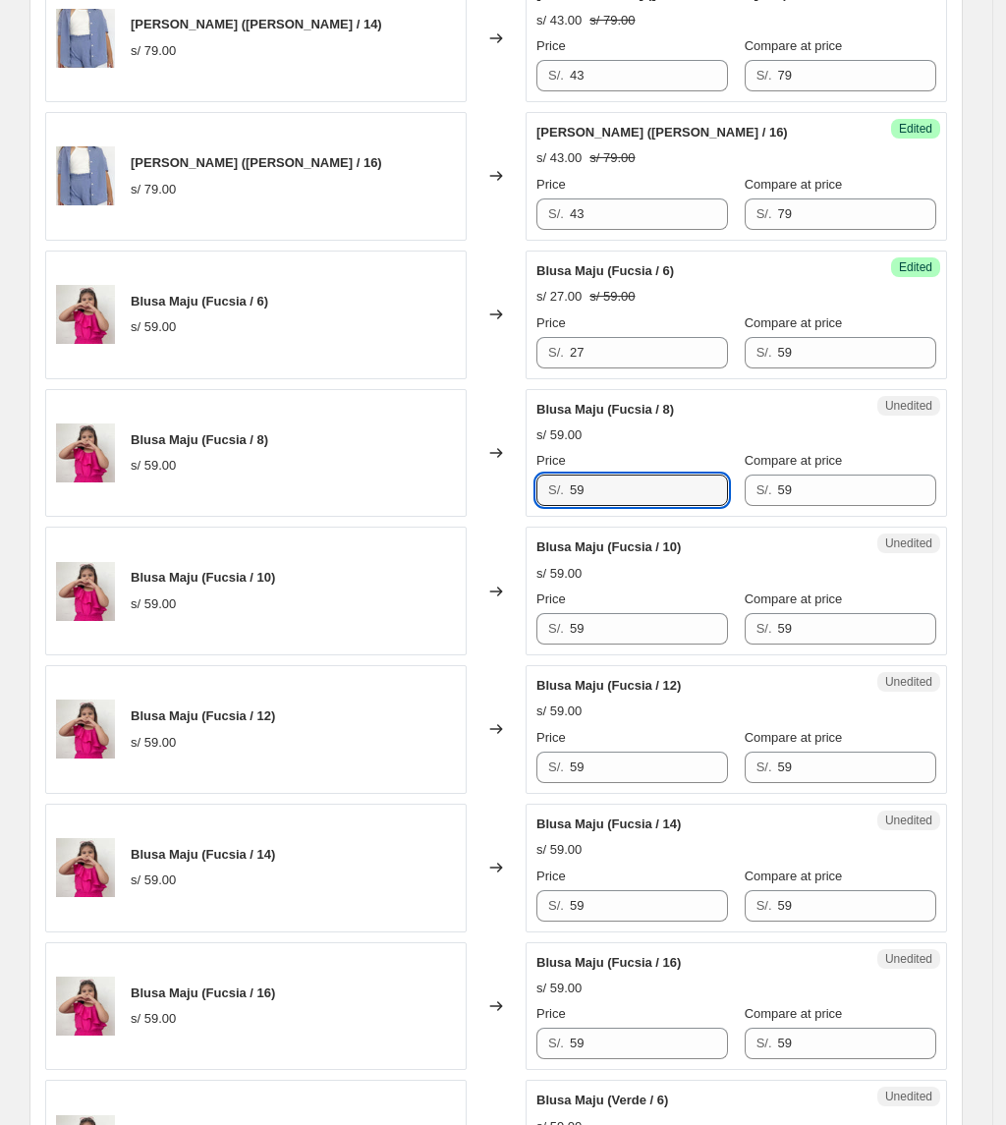
paste input "27"
type input "27"
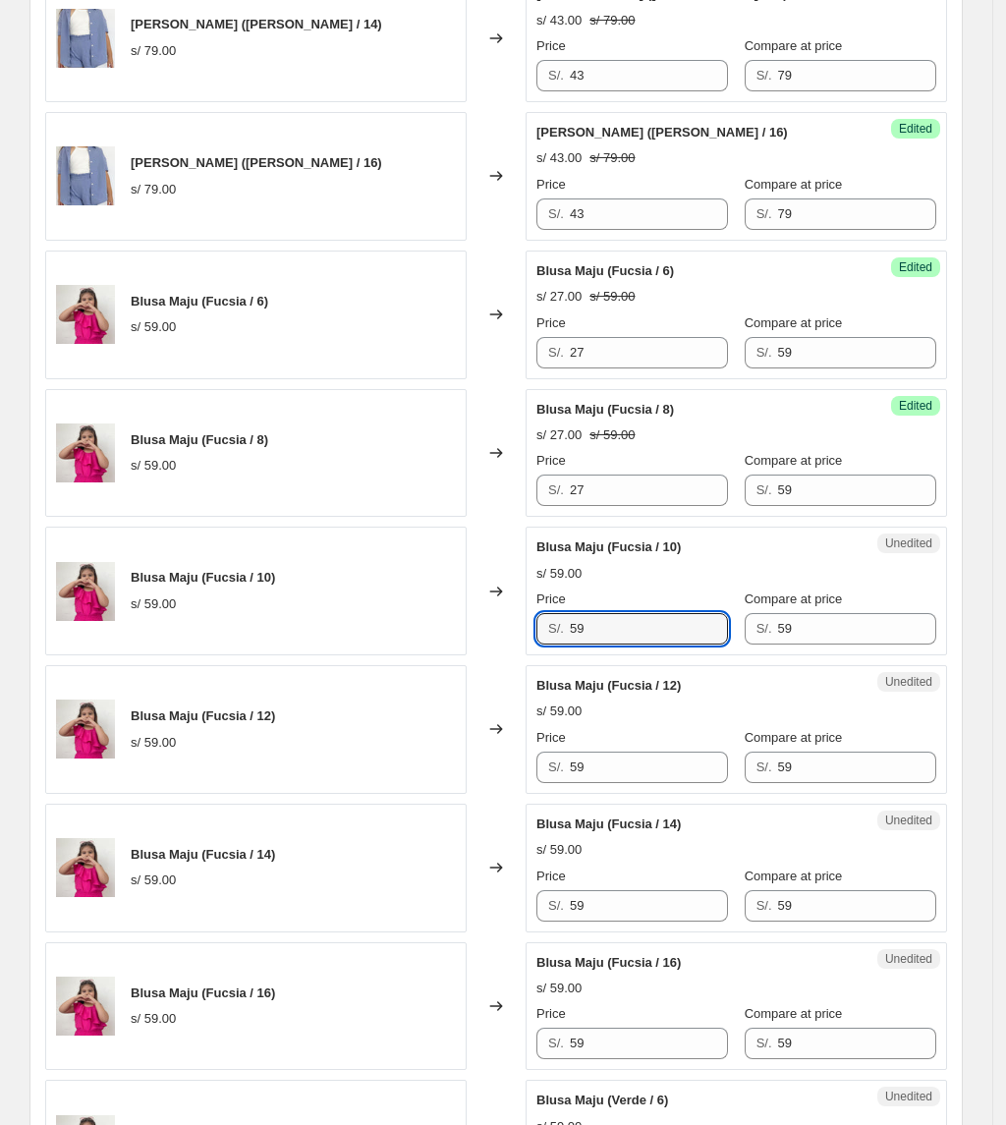
drag, startPoint x: 645, startPoint y: 642, endPoint x: 457, endPoint y: 648, distance: 188.8
click at [457, 648] on div "Blusa Maju (Fucsia / 10) s/ 59.00 Changed to Unedited Blusa Maju (Fucsia / 10) …" at bounding box center [496, 591] width 902 height 129
paste input "27"
type input "27"
drag, startPoint x: 629, startPoint y: 796, endPoint x: 611, endPoint y: 792, distance: 18.1
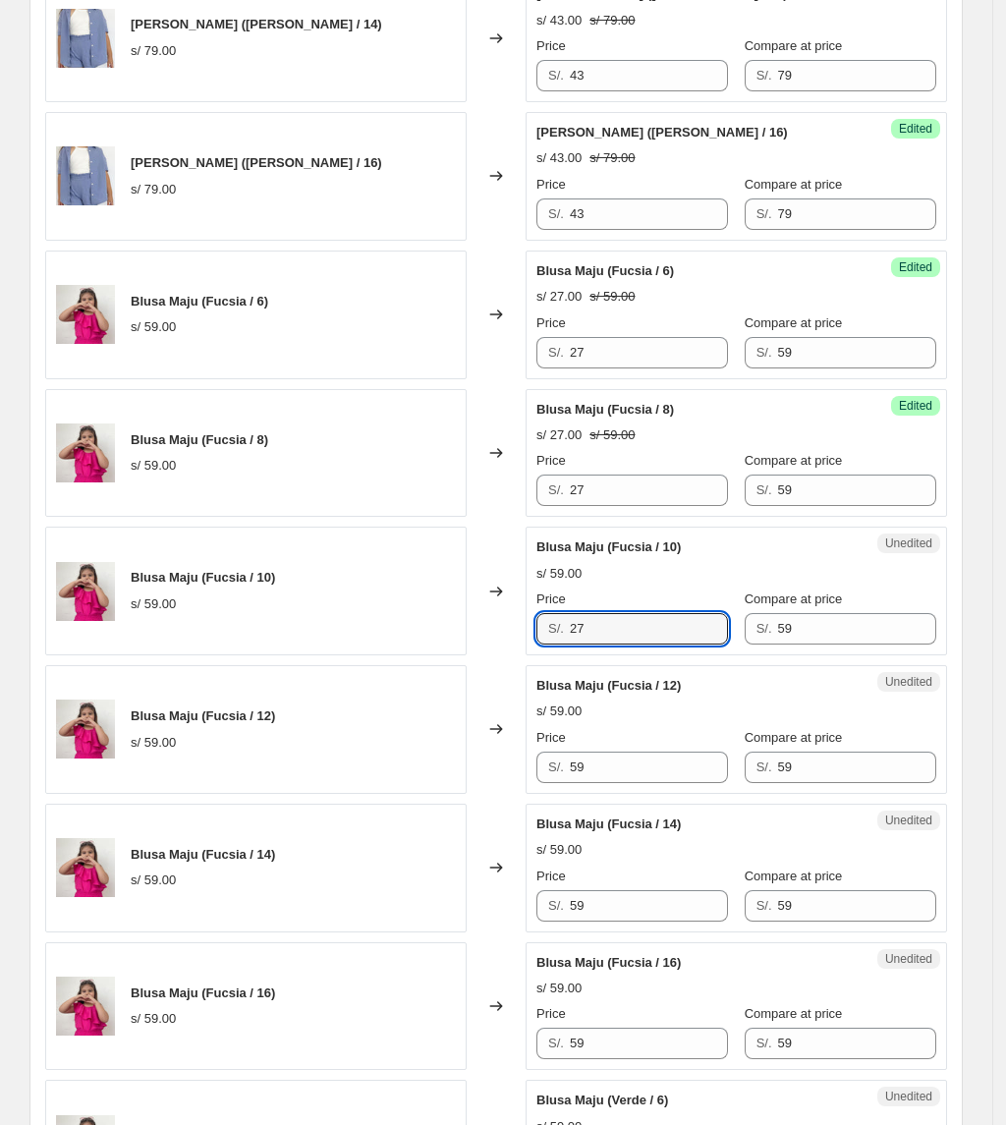
click at [613, 794] on div "Unedited Blusa Maju (Fucsia / 12) s/ 59.00 Price S/. 59 Compare at price S/. 59" at bounding box center [736, 729] width 421 height 129
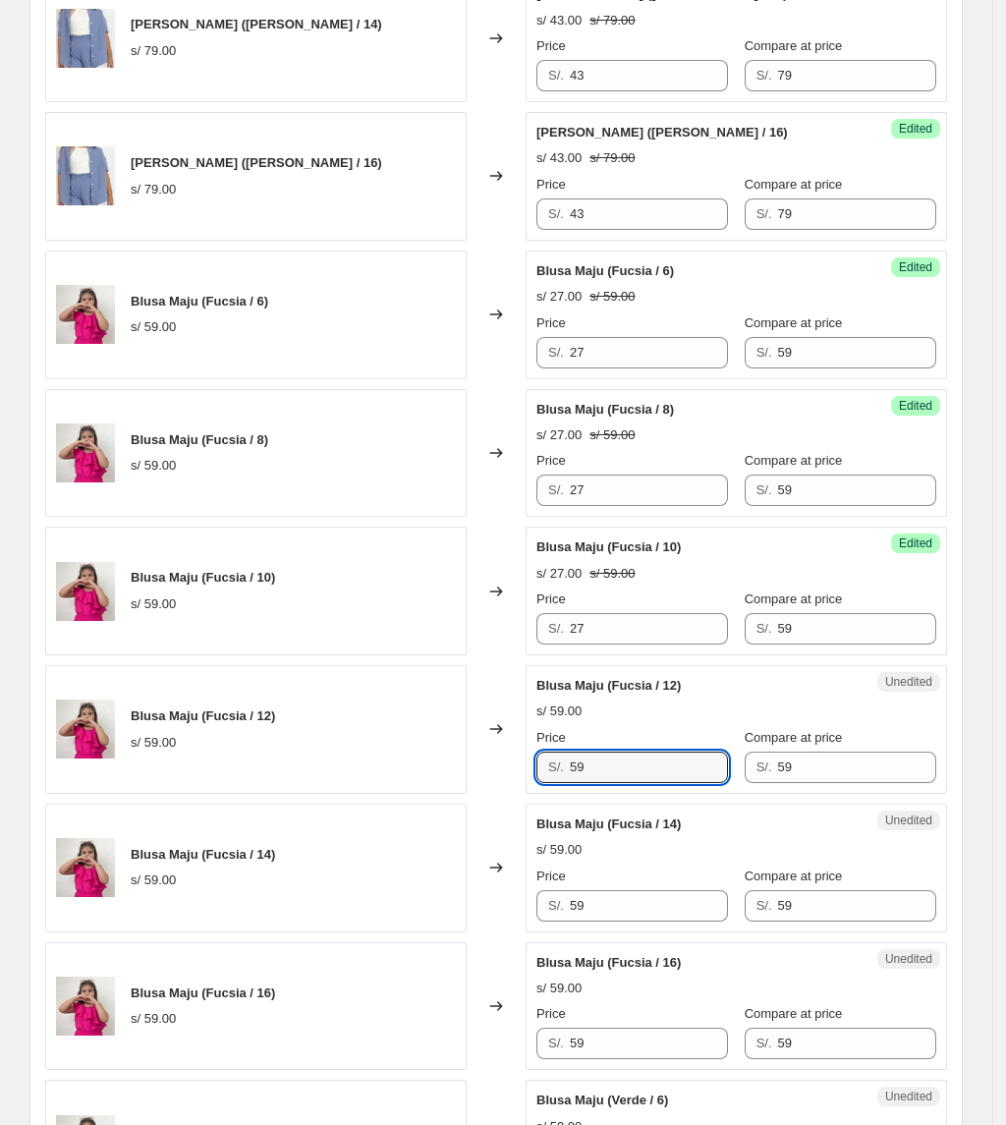
drag, startPoint x: 615, startPoint y: 786, endPoint x: 442, endPoint y: 786, distance: 172.9
click at [442, 786] on div "Blusa Maju (Fucsia / 12) s/ 59.00 Changed to Unedited Blusa Maju (Fucsia / 12) …" at bounding box center [496, 729] width 902 height 129
paste input "27"
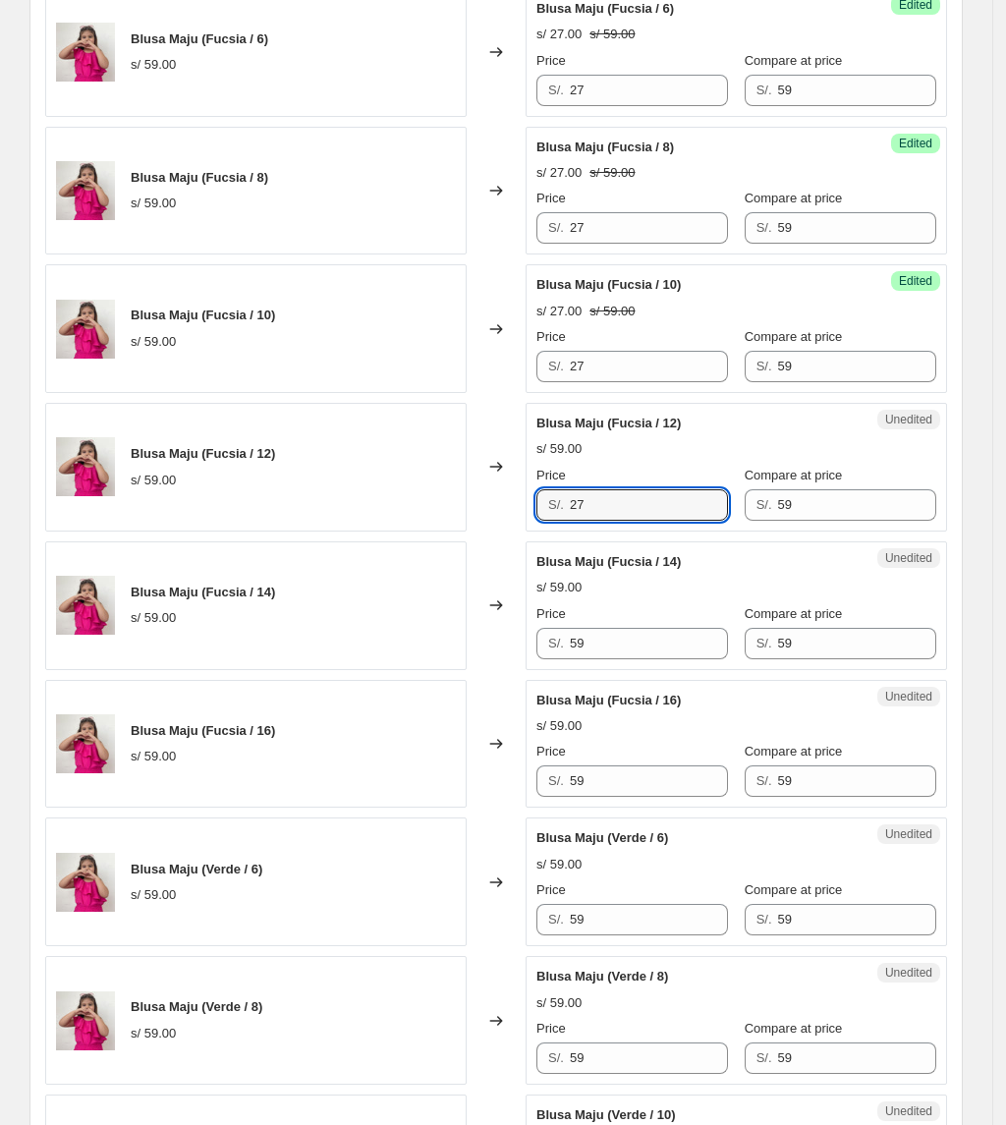
type input "27"
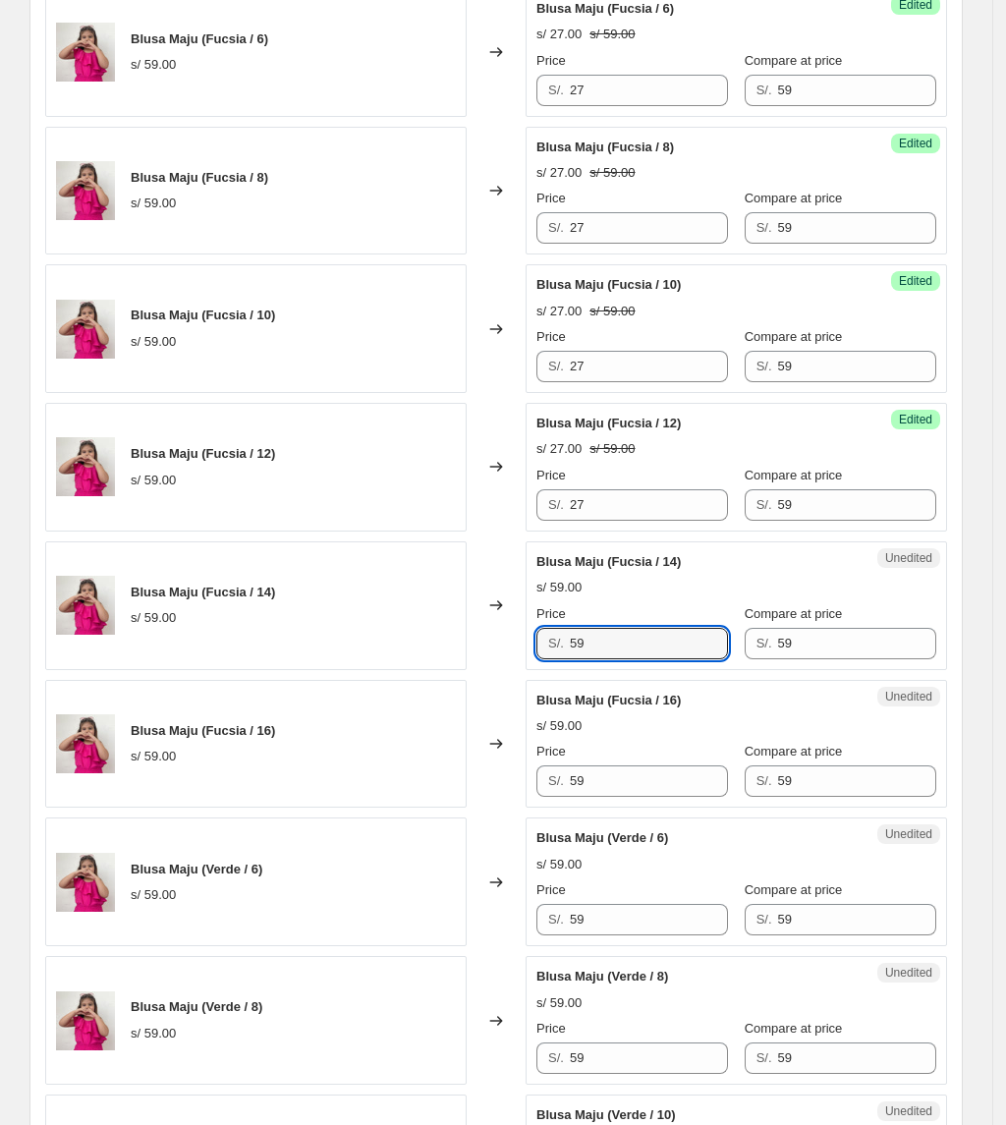
drag, startPoint x: 419, startPoint y: 674, endPoint x: 649, endPoint y: 768, distance: 249.4
click at [386, 677] on div "Camisa Malibu (Celeste / 12) s/ 79.00 Changed to Success Edited Camisa Malibu (…" at bounding box center [496, 951] width 902 height 2757
paste input "27"
type input "27"
drag
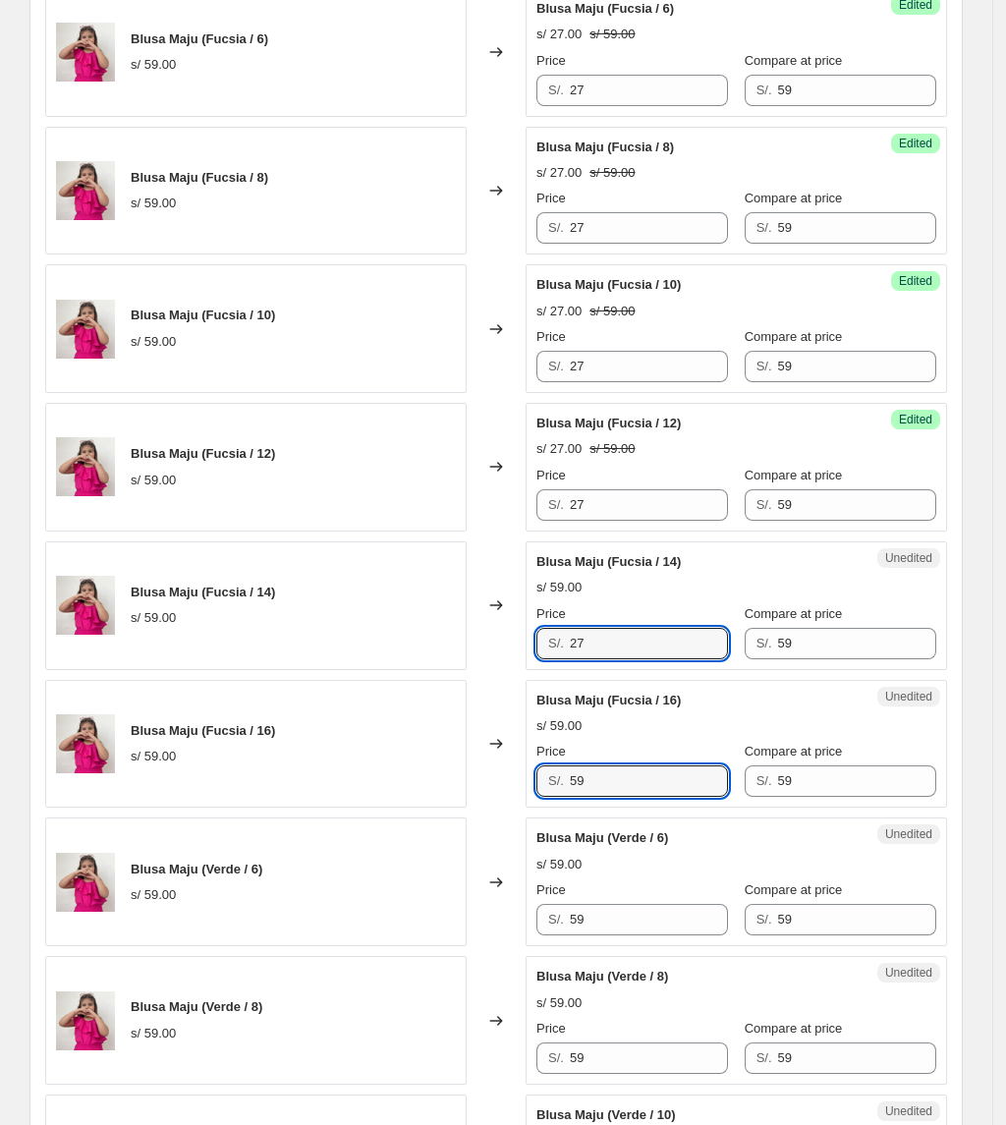
click at [401, 787] on div "Blusa Maju (Fucsia / 16) s/ 59.00 Changed to Unedited Blusa Maju (Fucsia / 16) …" at bounding box center [496, 744] width 902 height 129
paste input "27"
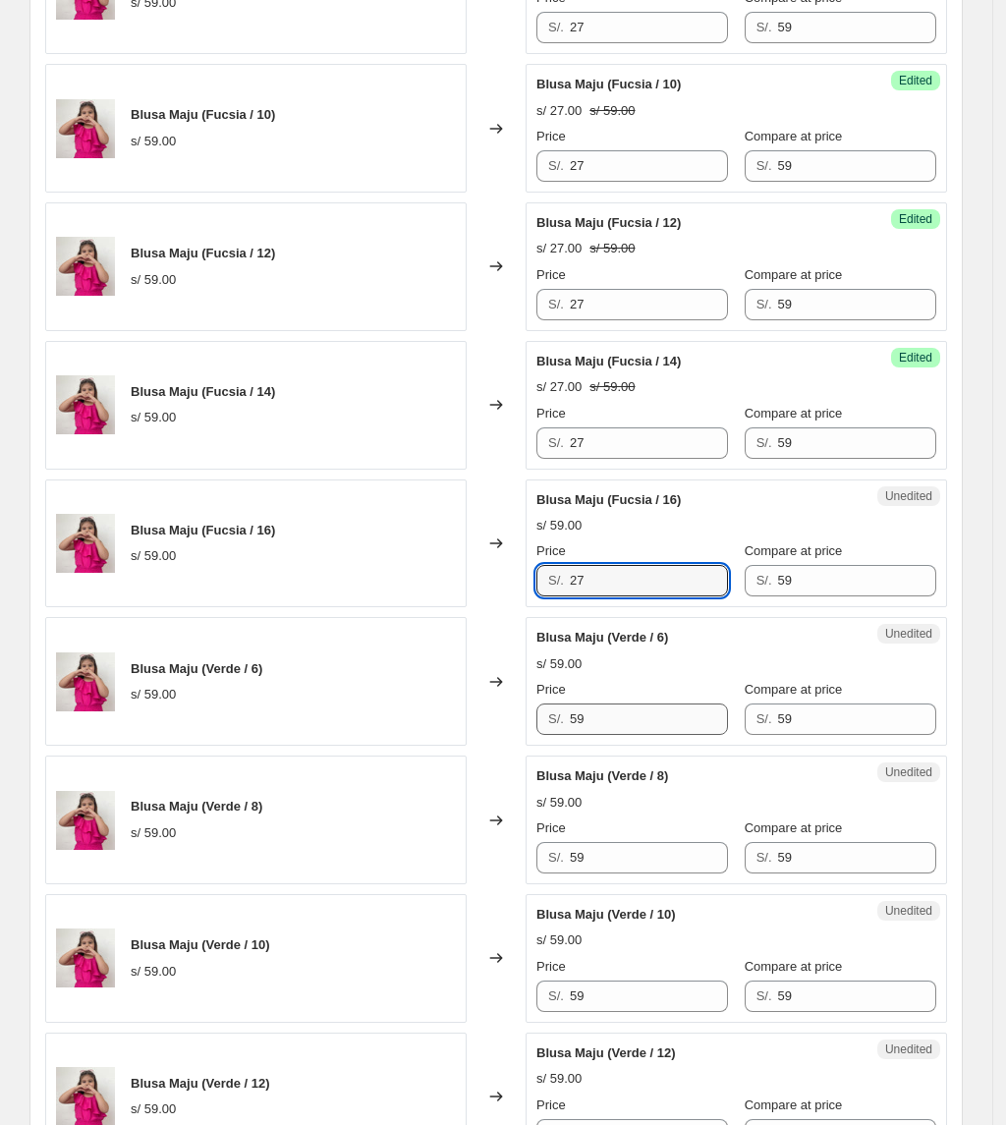
scroll to position [1572, 0]
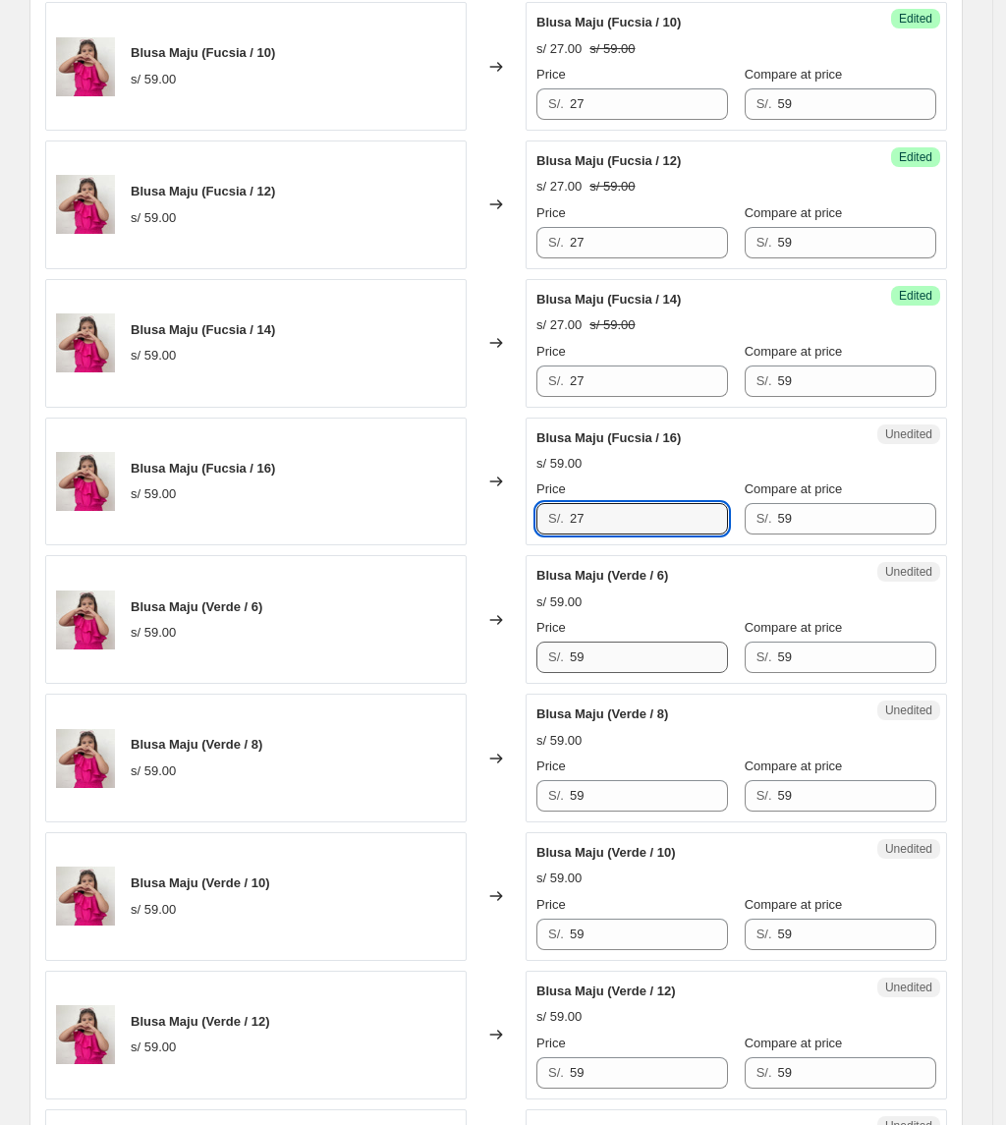
type input "27"
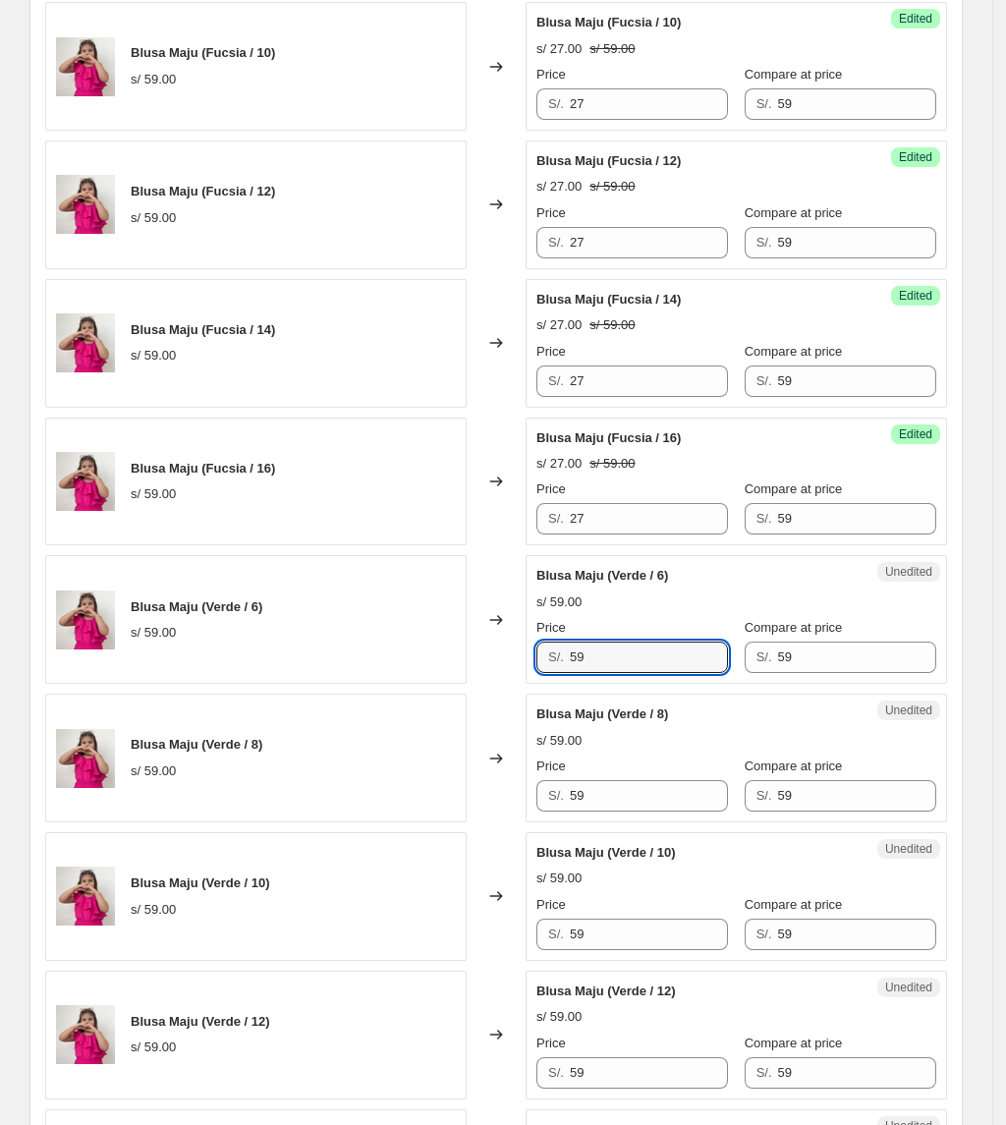
click at [253, 674] on div "Blusa Maju (Verde / 6) s/ 59.00 Changed to Unedited Blusa Maju (Verde / 6) s/ 5…" at bounding box center [496, 619] width 902 height 129
paste input "27"
type input "27"
click at [619, 819] on div "Unedited Blusa Maju (Verde / 8) s/ 59.00 Price S/. 59 Compare at price S/. 59" at bounding box center [736, 758] width 421 height 129
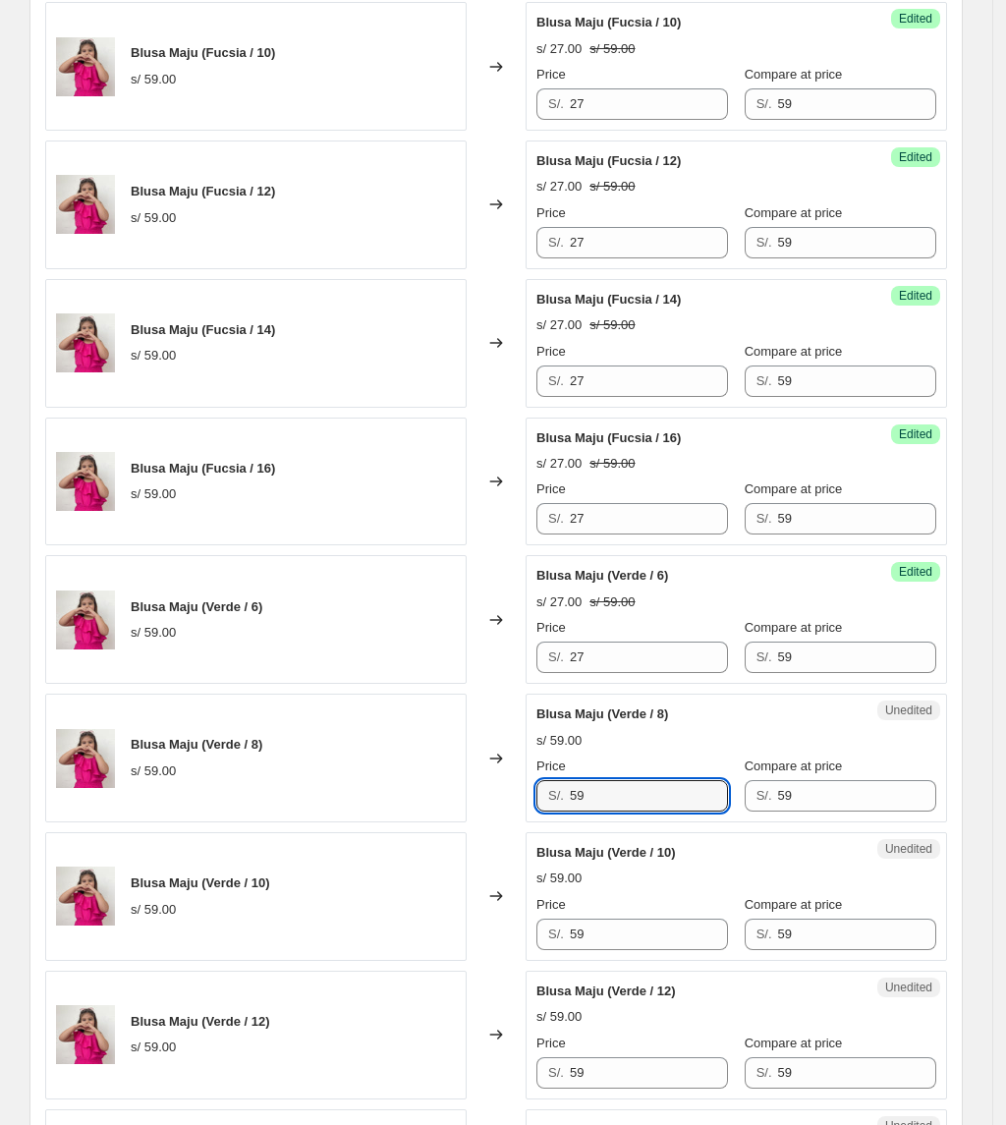
click at [351, 814] on div "Blusa Maju (Verde / 8) s/ 59.00 Changed to Unedited Blusa Maju (Verde / 8) s/ 5…" at bounding box center [496, 758] width 902 height 129
paste input "27"
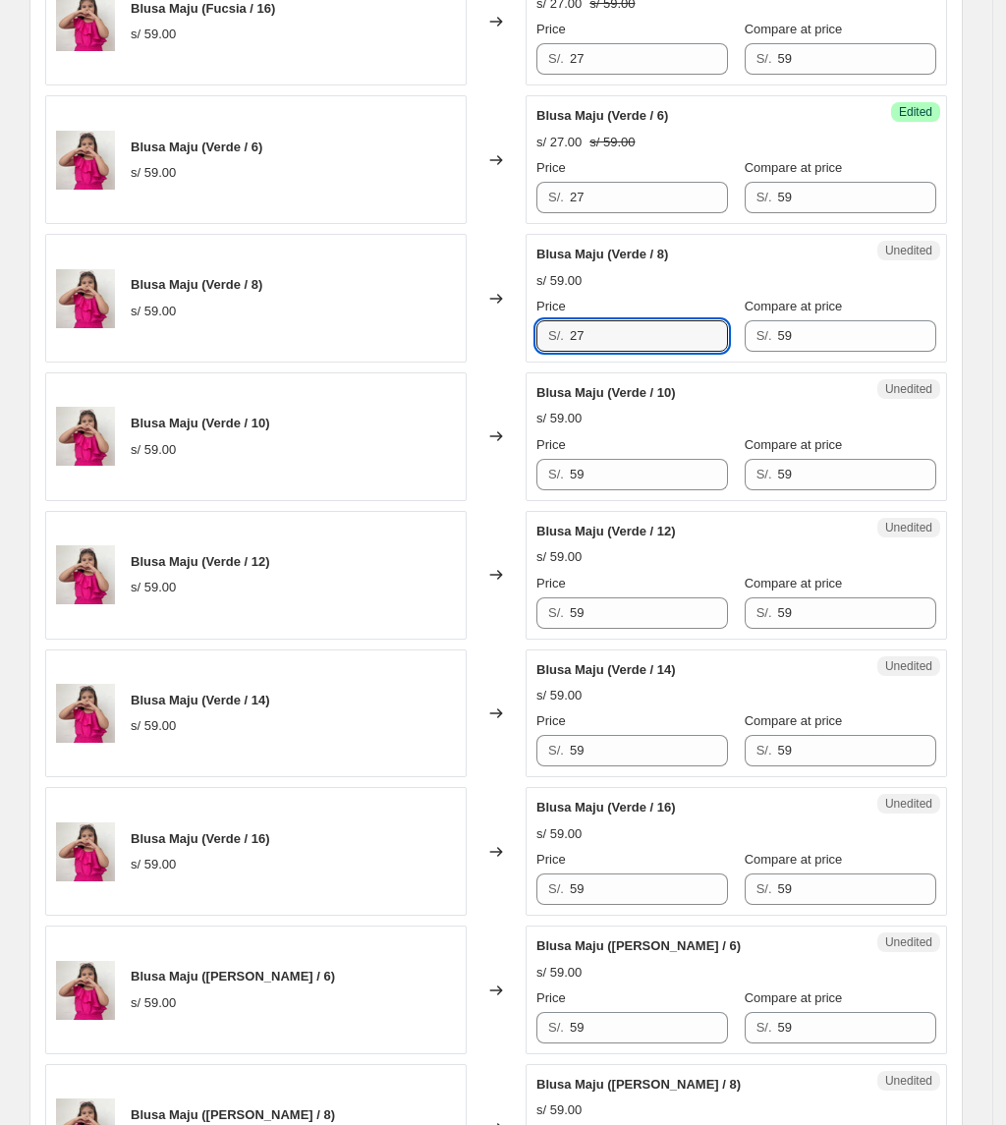
scroll to position [2226, 0]
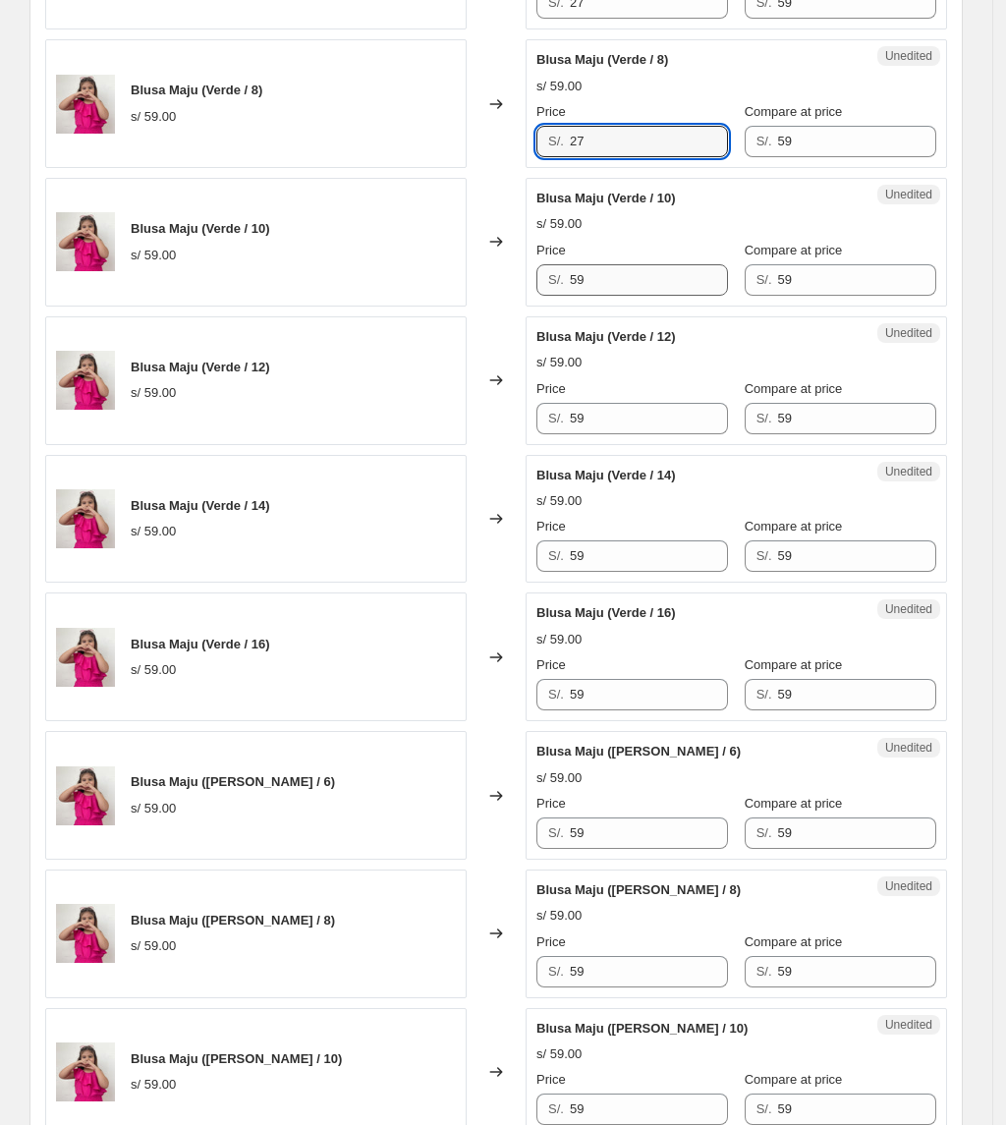
type input "27"
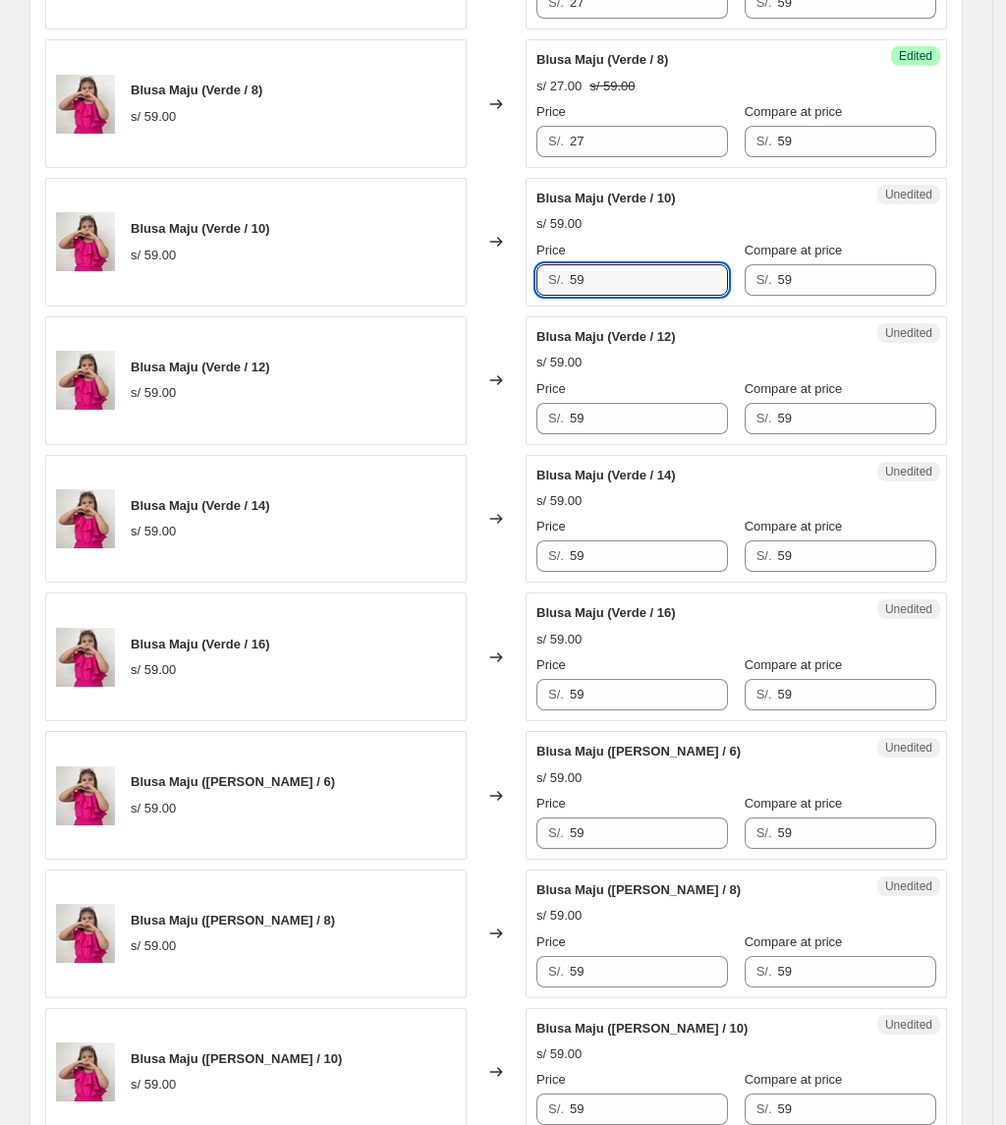
click at [365, 288] on div "Blusa Maju (Verde / 10) s/ 59.00 Changed to Unedited Blusa Maju (Verde / 10) s/…" at bounding box center [496, 242] width 902 height 129
paste input "27"
type input "27"
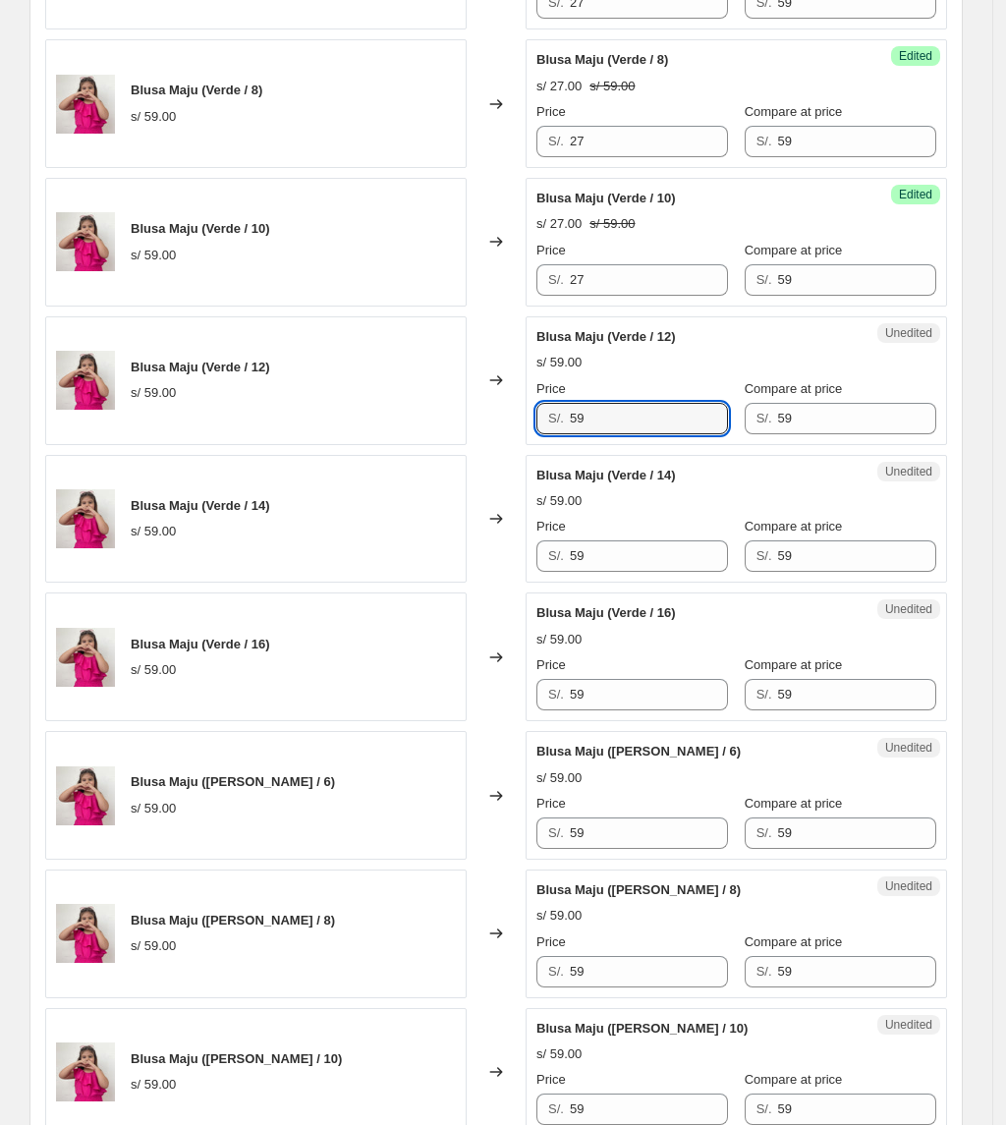
click at [477, 426] on div "Blusa Maju (Verde / 12) s/ 59.00 Changed to Unedited Blusa Maju (Verde / 12) s/…" at bounding box center [496, 380] width 902 height 129
paste input "27"
type input "27"
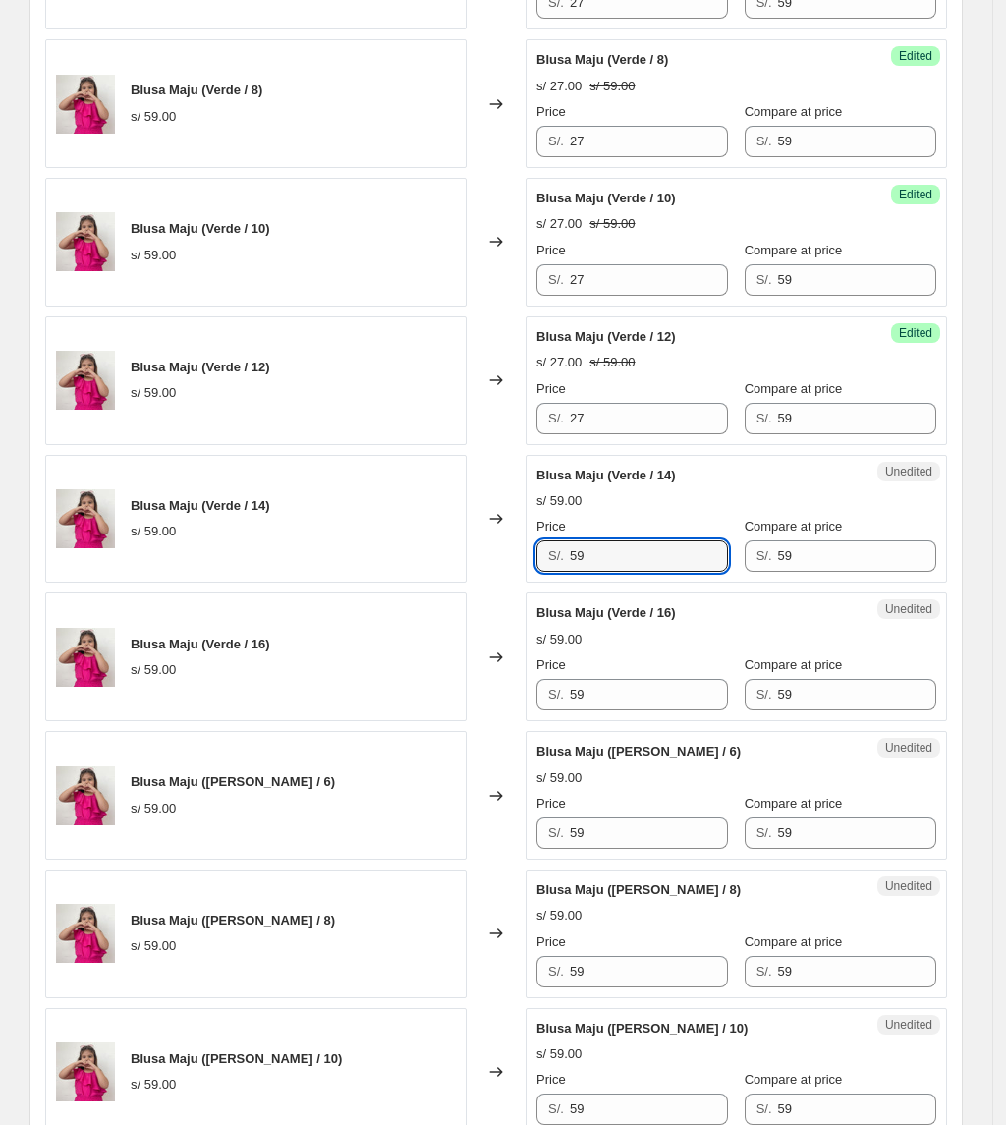
click at [480, 566] on div "Blusa Maju (Verde / 14) s/ 59.00 Changed to Unedited Blusa Maju (Verde / 14) s/…" at bounding box center [496, 519] width 902 height 129
paste input "27"
type input "27"
click at [531, 719] on div "Blusa Maju (Verde / 16) s/ 59.00 Changed to Unedited Blusa Maju (Verde / 16) s/…" at bounding box center [496, 656] width 902 height 129
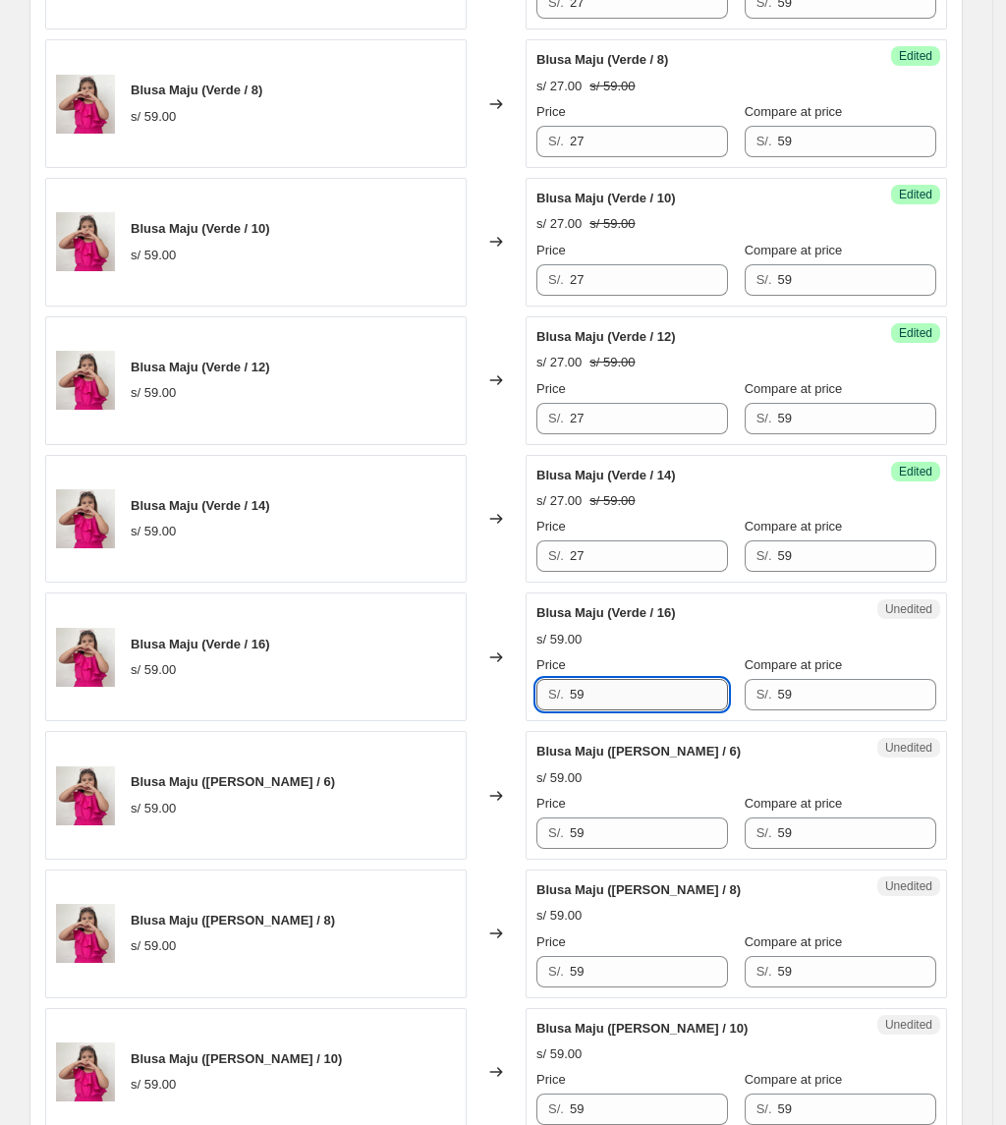
click at [623, 701] on input "59" at bounding box center [649, 694] width 158 height 31
click at [495, 707] on div "Blusa Maju (Verde / 16) s/ 59.00 Changed to Unedited Blusa Maju (Verde / 16) s/…" at bounding box center [496, 656] width 902 height 129
paste
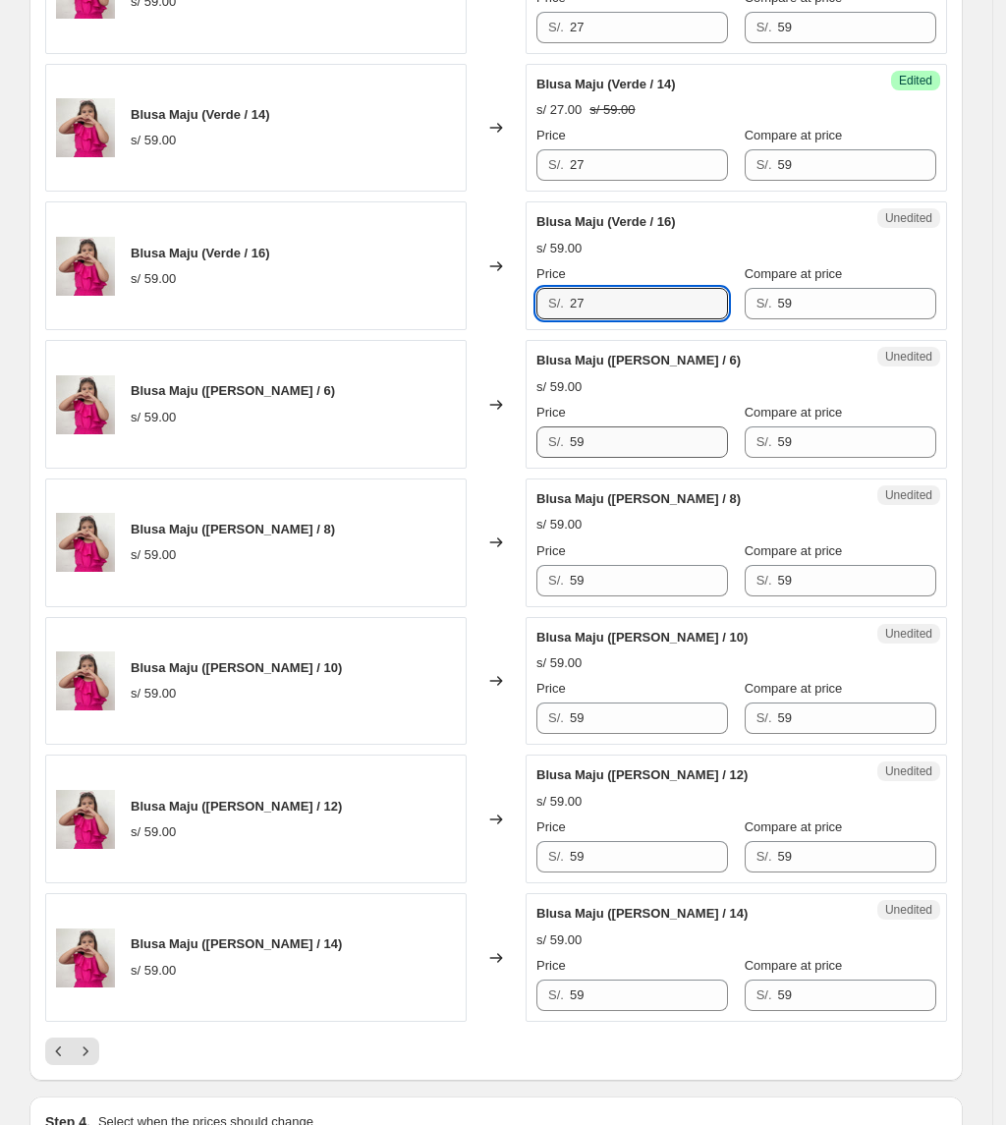
scroll to position [2619, 0]
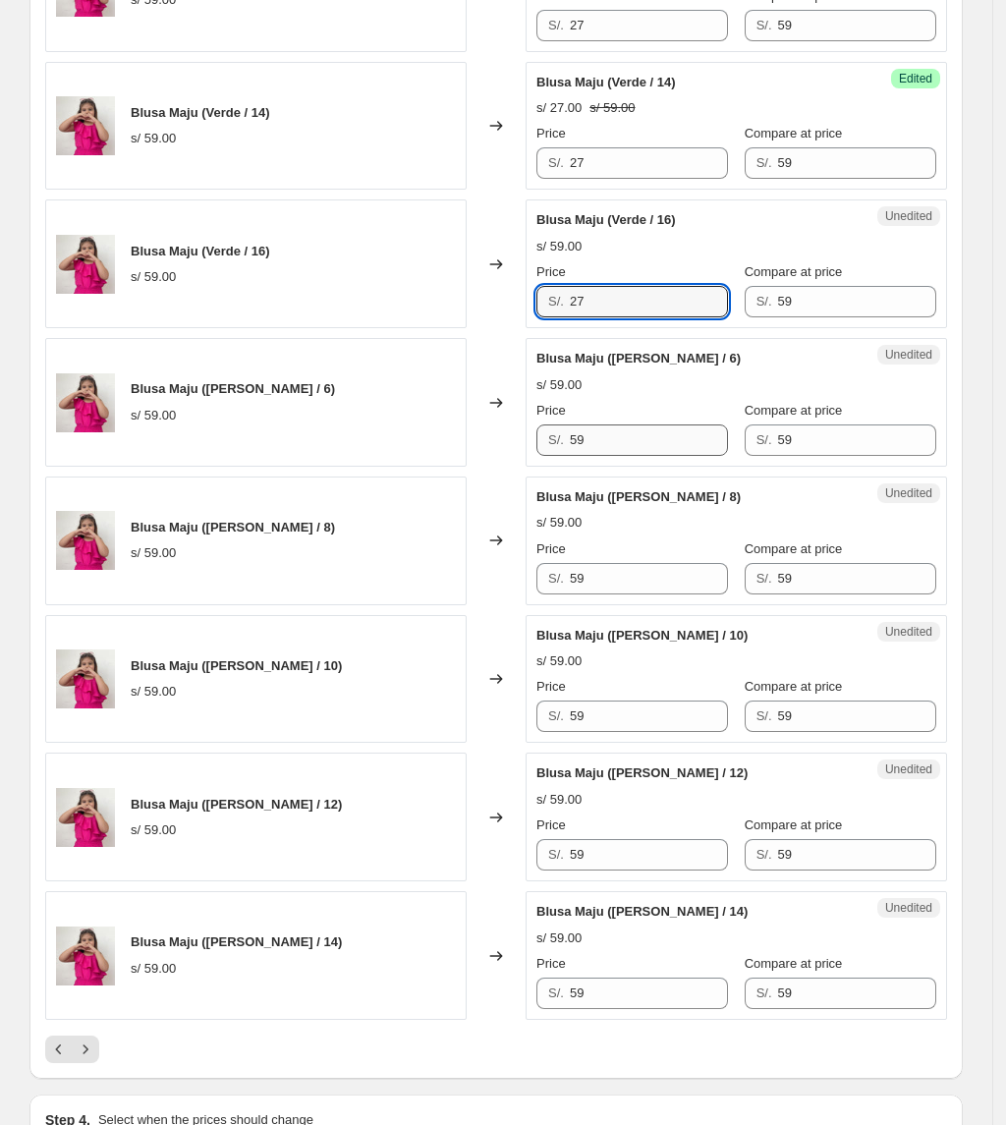
type input "27"
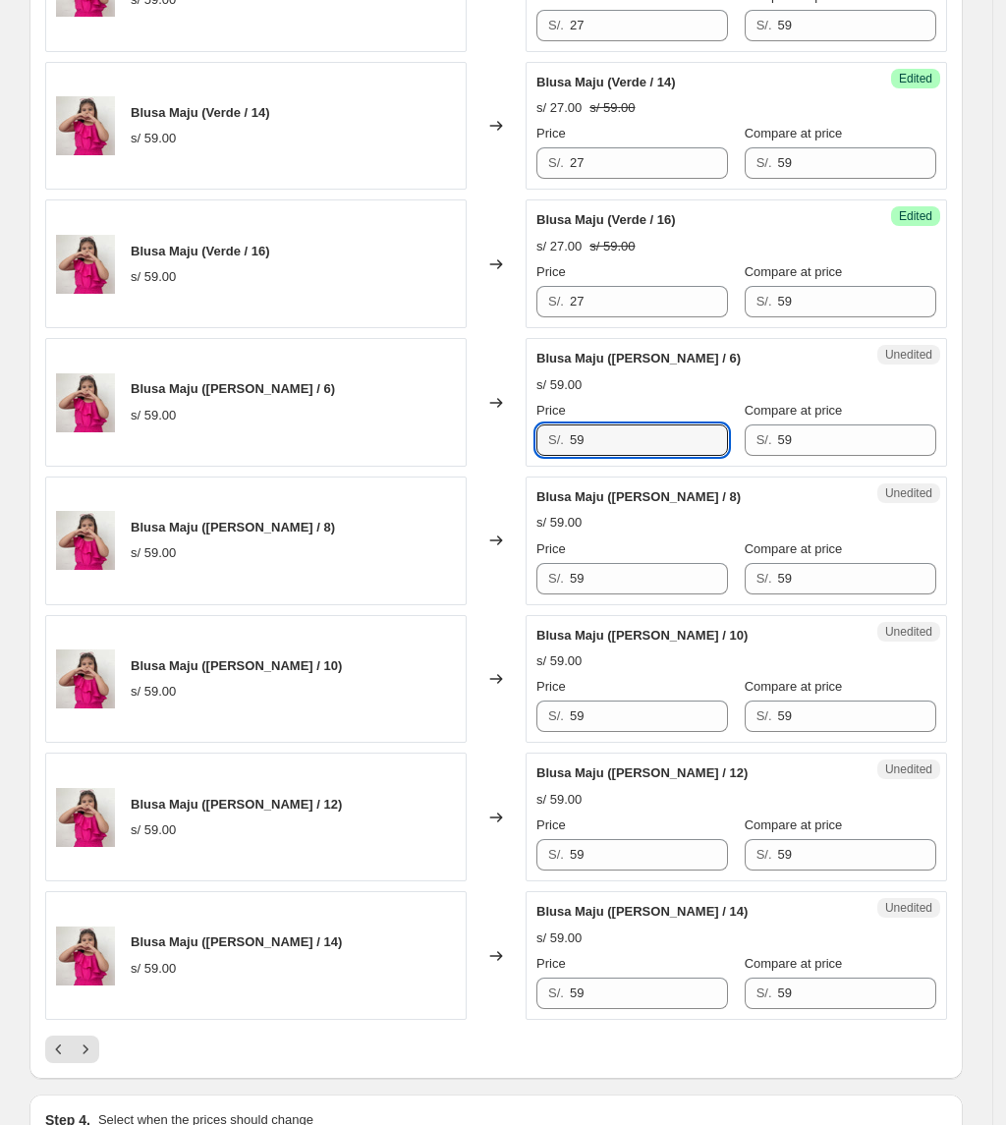
click at [452, 440] on div "Blusa Maju (Celeste / 6) s/ 59.00 Changed to Unedited Blusa Maju (Celeste / 6) …" at bounding box center [496, 402] width 902 height 129
type input "27"
click at [504, 578] on div "Blusa Maju (Celeste / 8) s/ 59.00 Changed to Unedited Blusa Maju (Celeste / 8) …" at bounding box center [496, 540] width 902 height 129
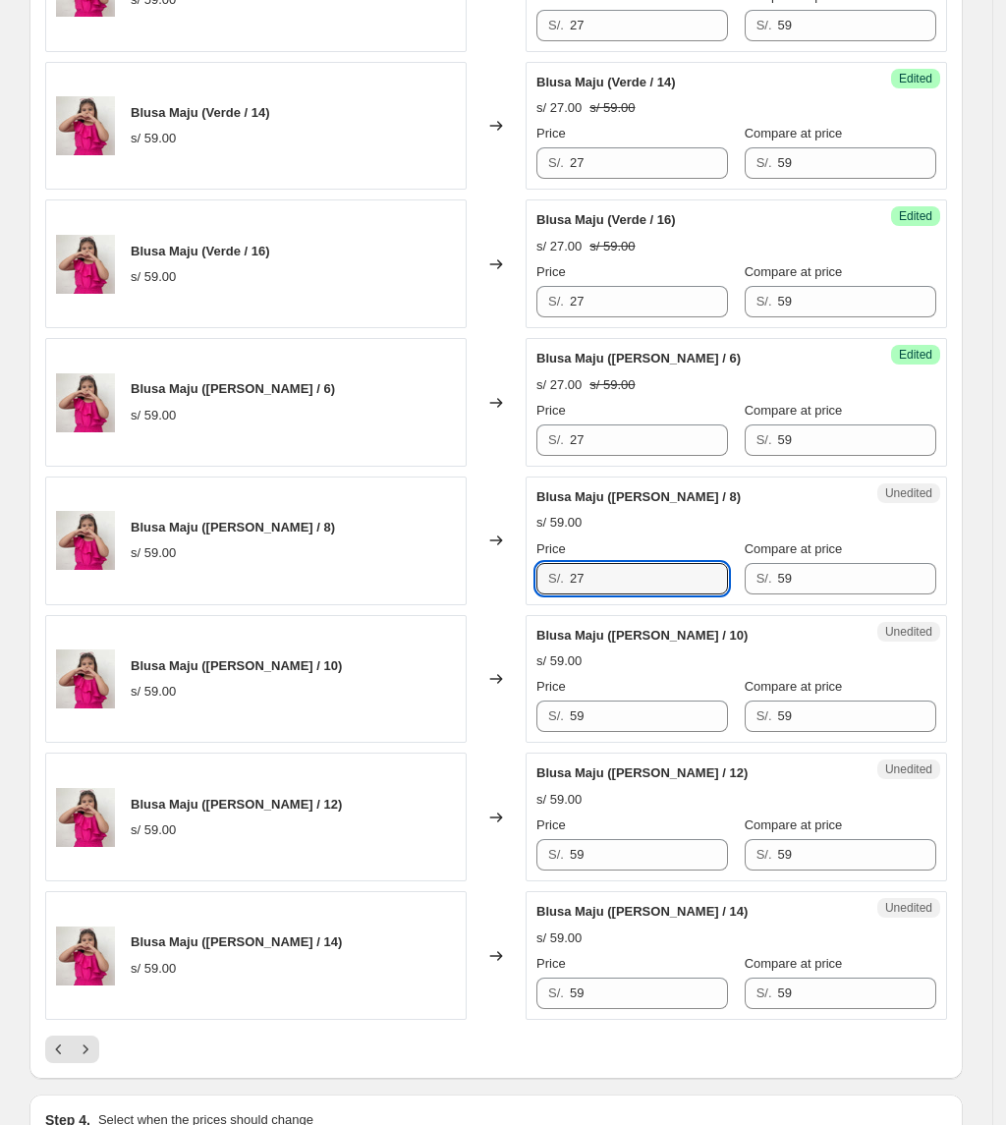
type input "27"
click at [602, 725] on div "Unedited Blusa Maju (Celeste / 10) s/ 59.00 Price S/. 59 Compare at price S/. 59" at bounding box center [736, 679] width 421 height 129
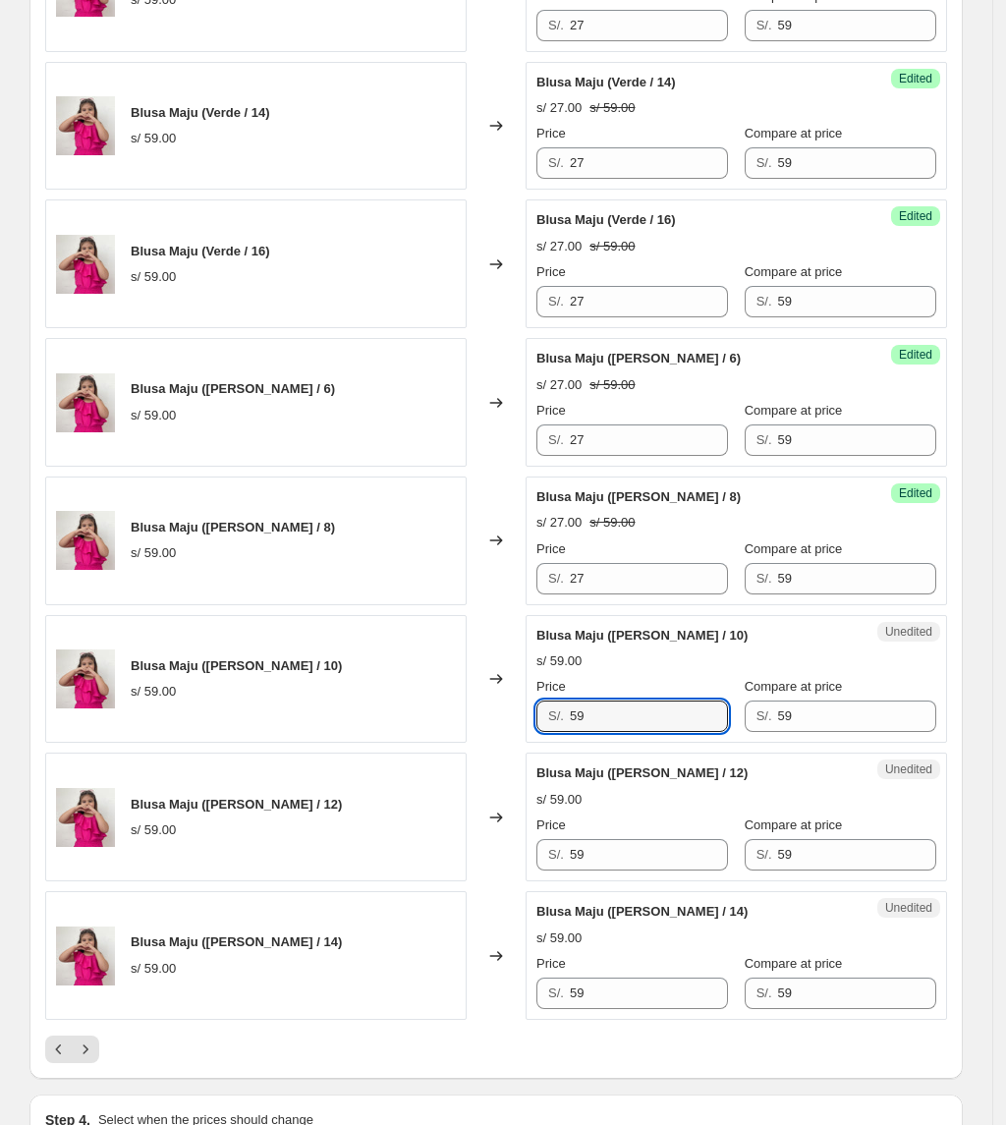
click at [499, 729] on div "Blusa Maju (Celeste / 10) s/ 59.00 Changed to Unedited Blusa Maju (Celeste / 10…" at bounding box center [496, 679] width 902 height 129
type input "27"
click at [635, 881] on div "Unedited Blusa Maju (Celeste / 12) s/ 59.00 Price S/. 59 Compare at price S/. 59" at bounding box center [736, 817] width 421 height 129
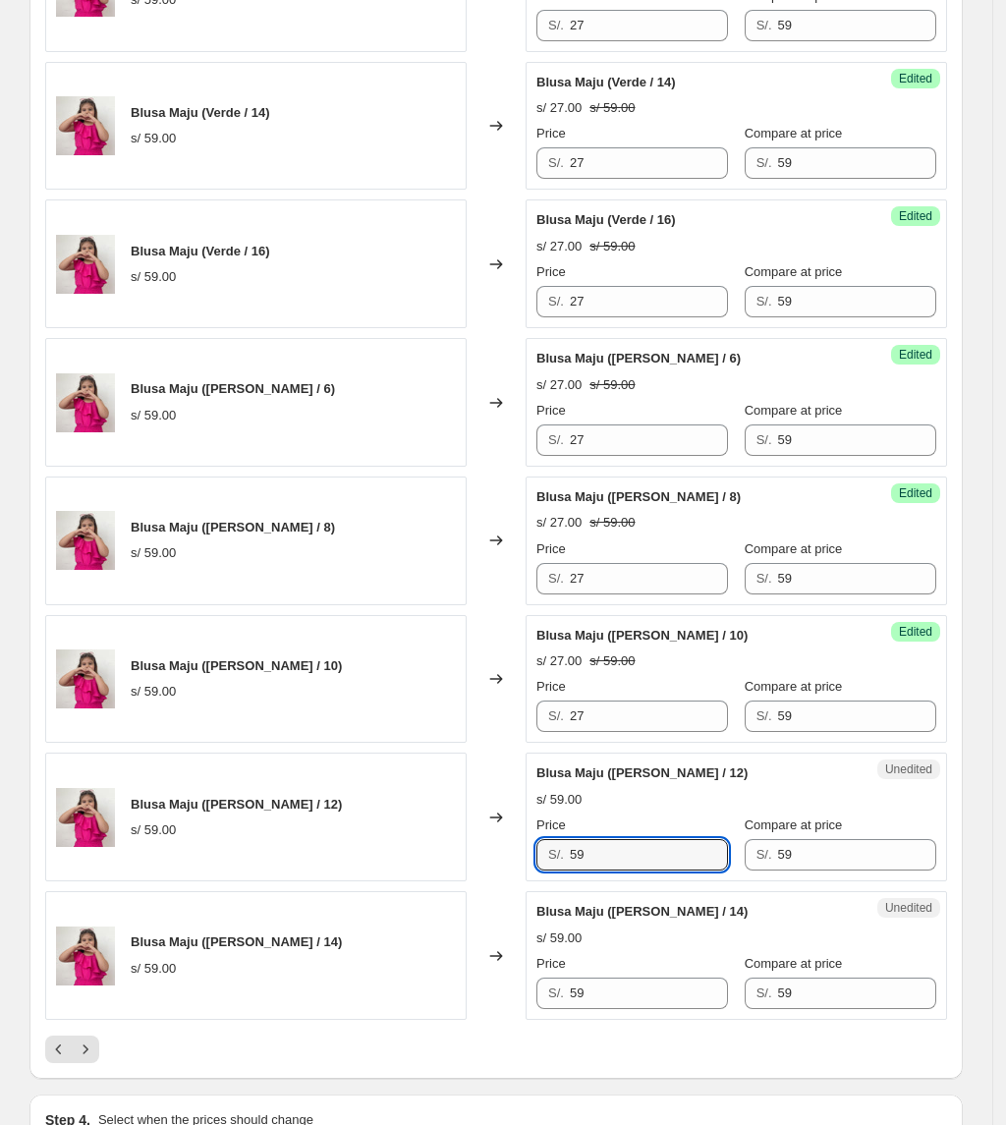
click at [410, 869] on div "Blusa Maju (Celeste / 12) s/ 59.00 Changed to Unedited Blusa Maju (Celeste / 12…" at bounding box center [496, 817] width 902 height 129
type input "27"
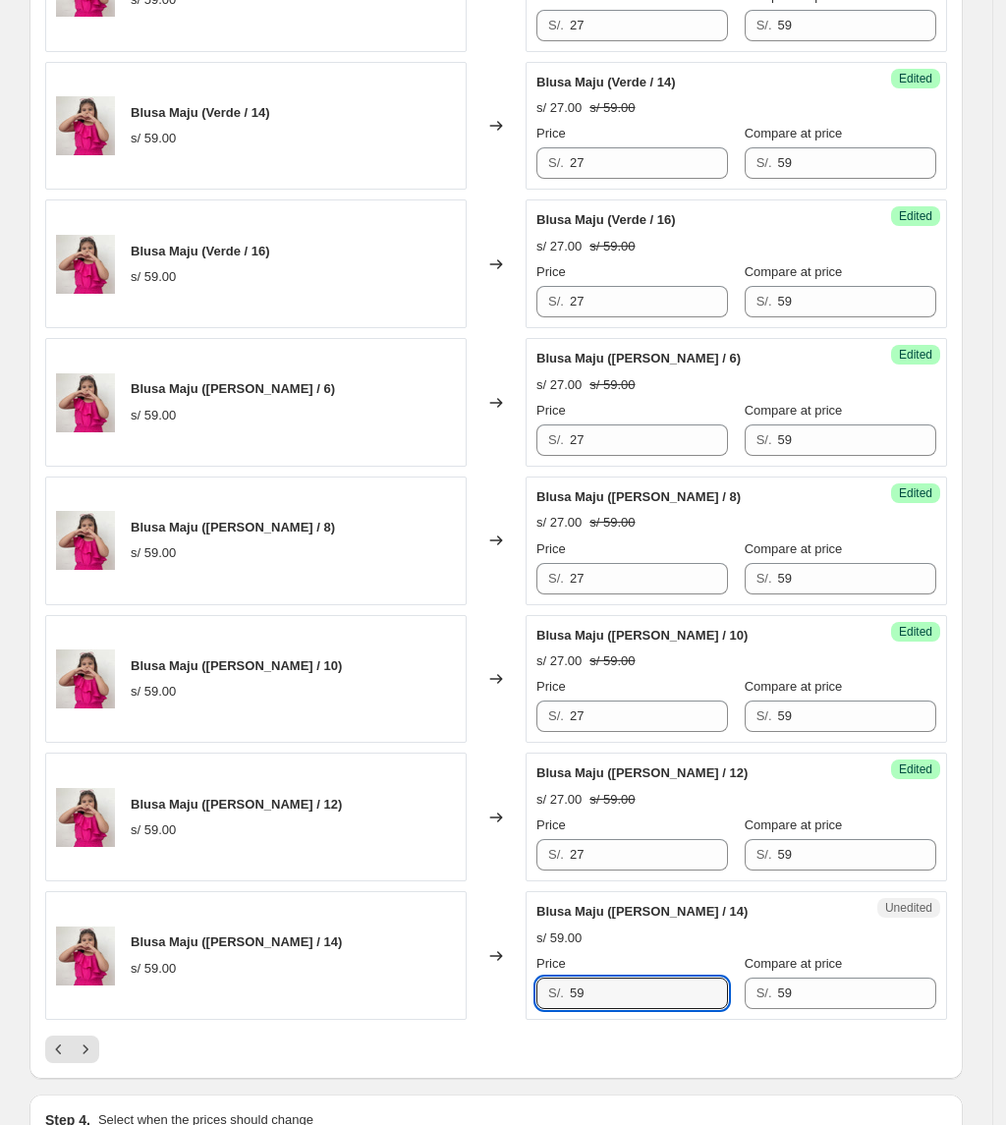
click at [520, 1018] on div "Blusa Maju (Celeste / 14) s/ 59.00 Changed to Unedited Blusa Maju (Celeste / 14…" at bounding box center [496, 955] width 902 height 129
type input "27"
click at [87, 1059] on icon "Next" at bounding box center [86, 1049] width 20 height 20
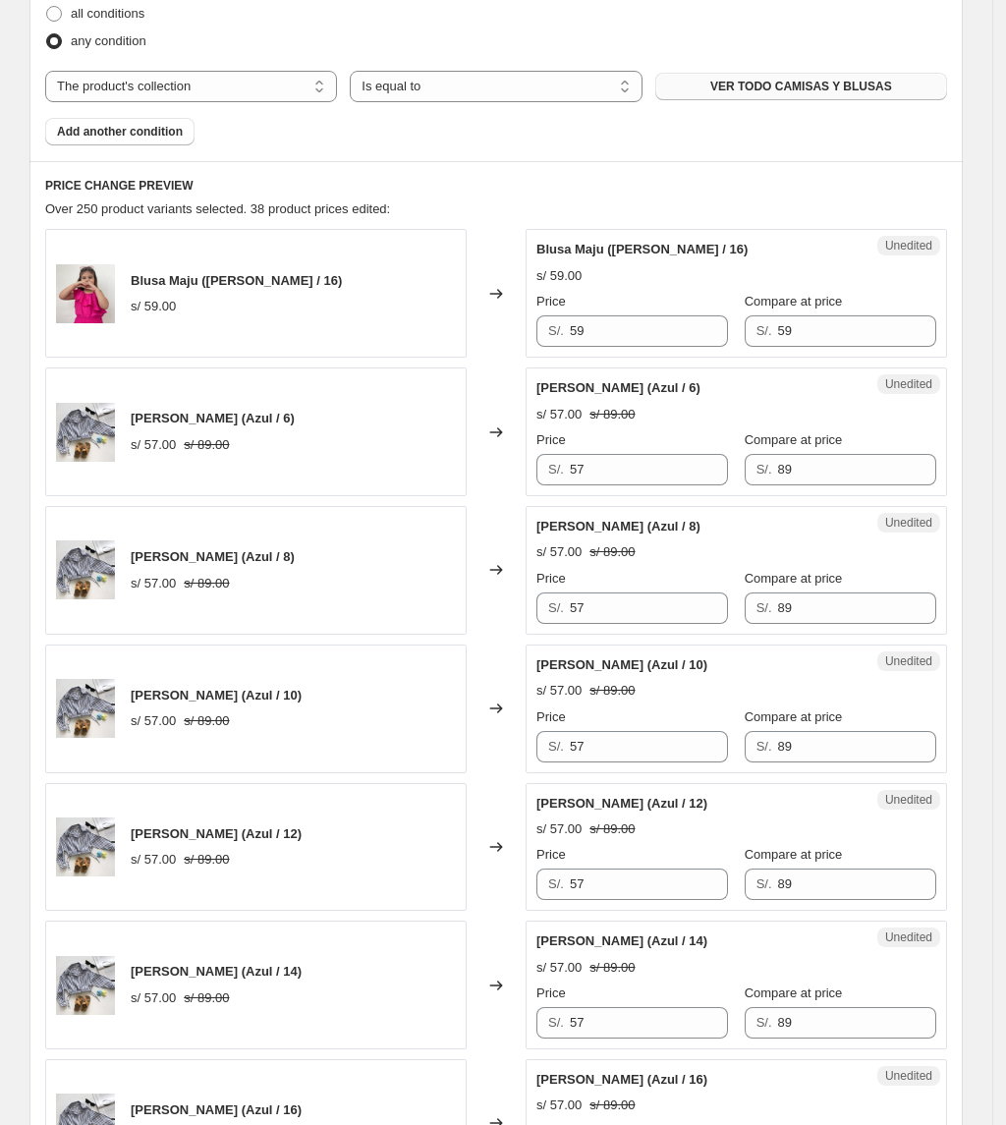
scroll to position [654, 0]
click at [202, 322] on div "Blusa Maju (Celeste / 16) s/ 59.00 Changed to Unedited Blusa Maju (Celeste / 16…" at bounding box center [496, 292] width 902 height 129
type input "27"
click at [354, 287] on div "Blusa Maju (Celeste / 16) s/ 59.00" at bounding box center [255, 292] width 421 height 129
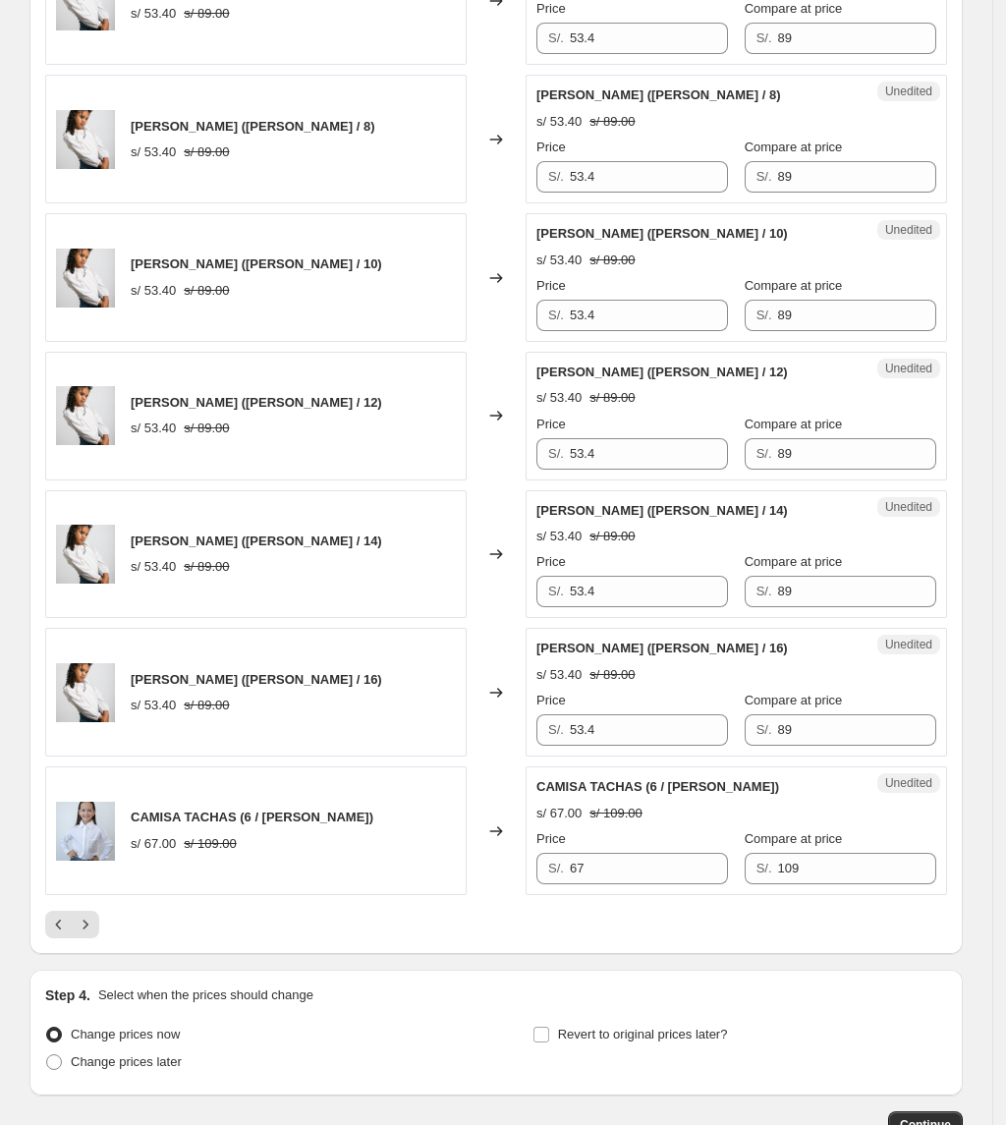
scroll to position [2892, 0]
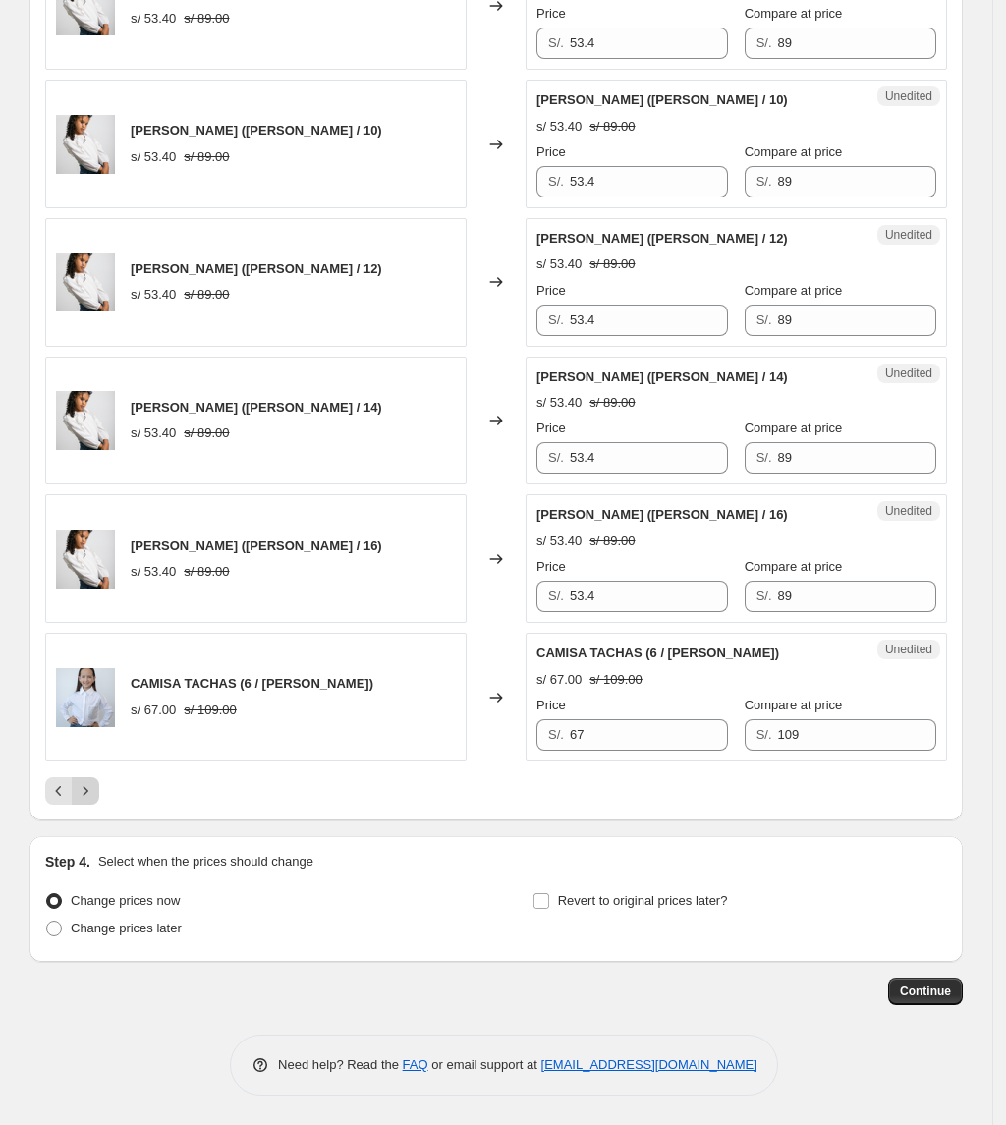
click at [95, 792] on icon "Next" at bounding box center [86, 791] width 20 height 20
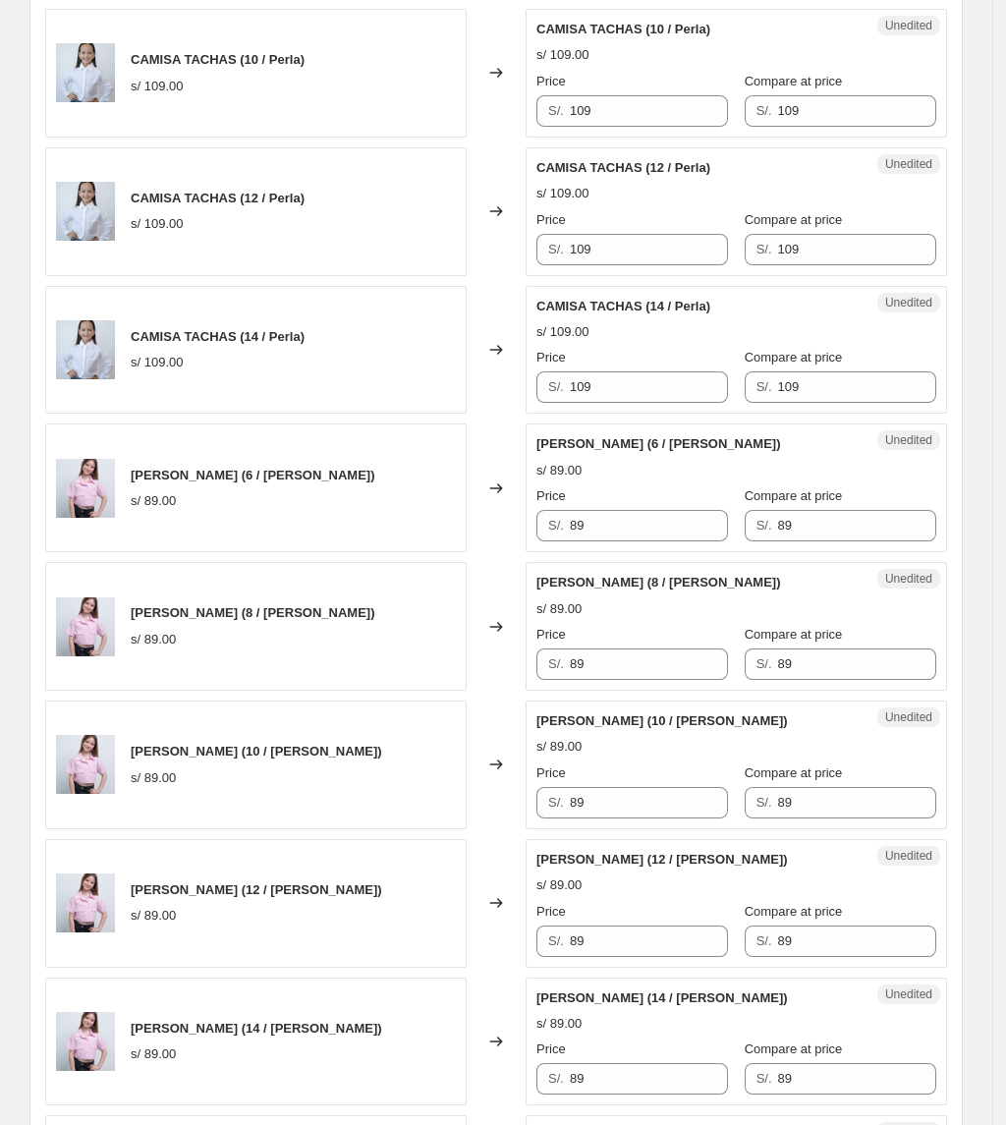
scroll to position [1713, 0]
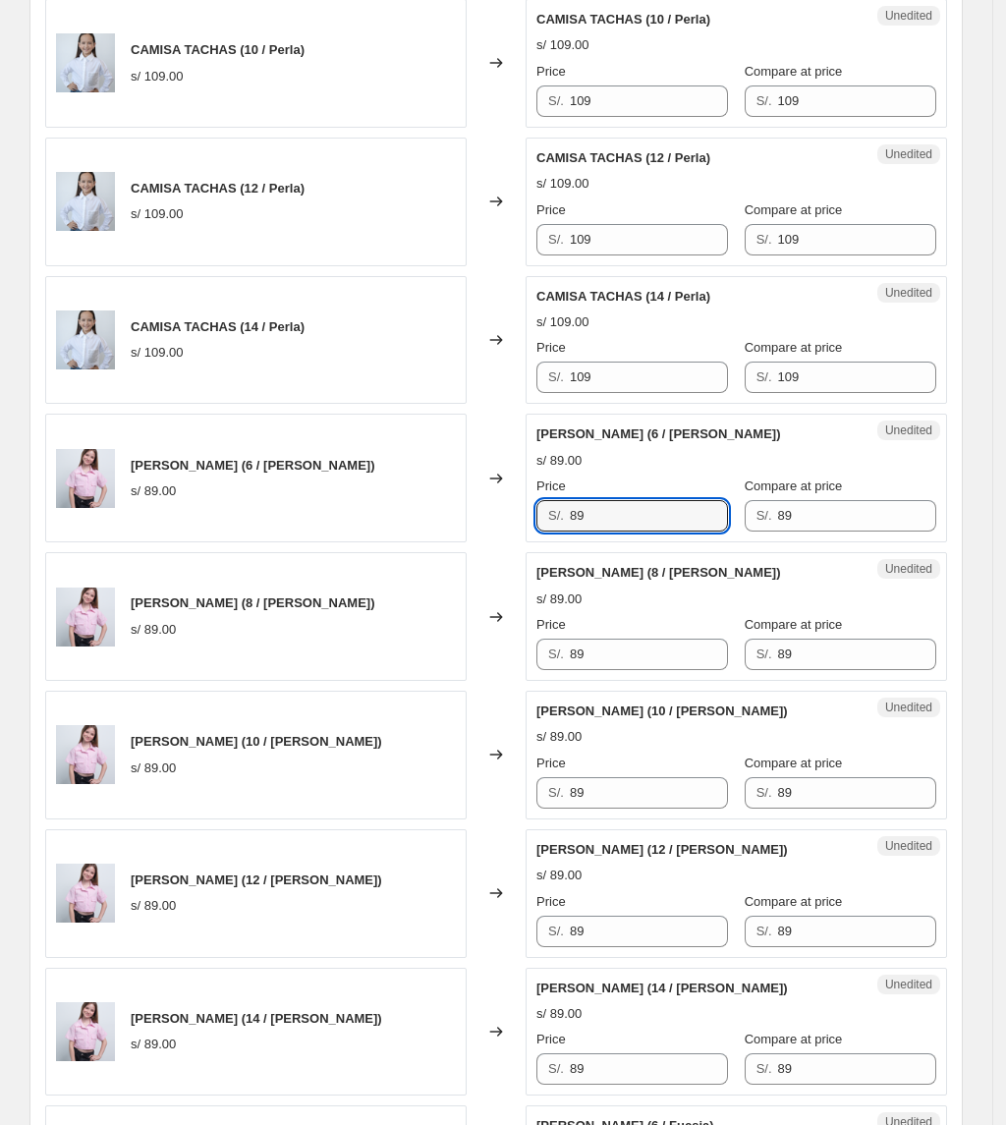
click at [524, 542] on div "Camisa Lua (6 / Rosa) s/ 89.00 Changed to Unedited Camisa Lua (6 / Rosa) s/ 89.…" at bounding box center [496, 478] width 902 height 129
click at [515, 532] on div "Camisa Lua (6 / Rosa) s/ 89.00 Changed to Unedited Camisa Lua (6 / Rosa) s/ 89.…" at bounding box center [496, 478] width 902 height 129
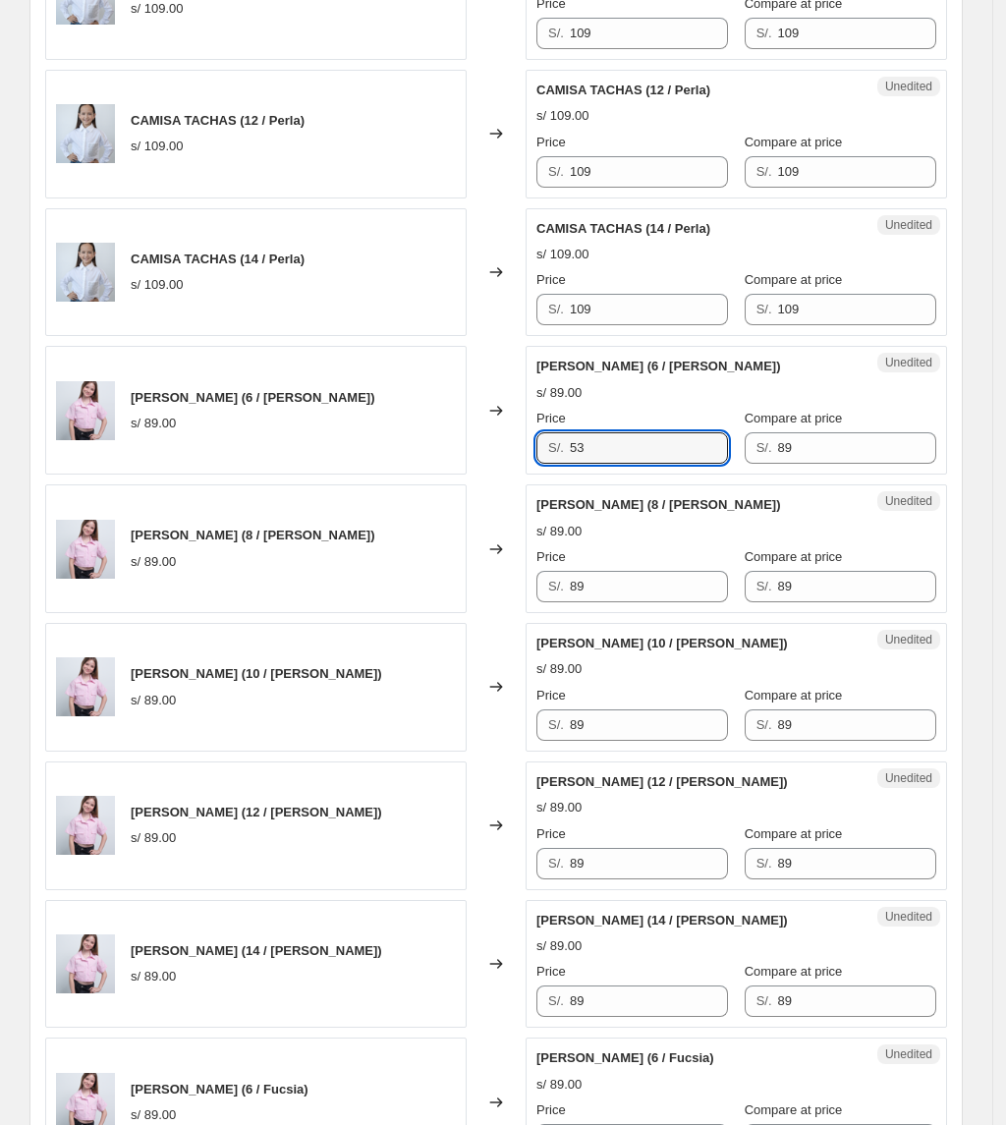
scroll to position [1975, 0]
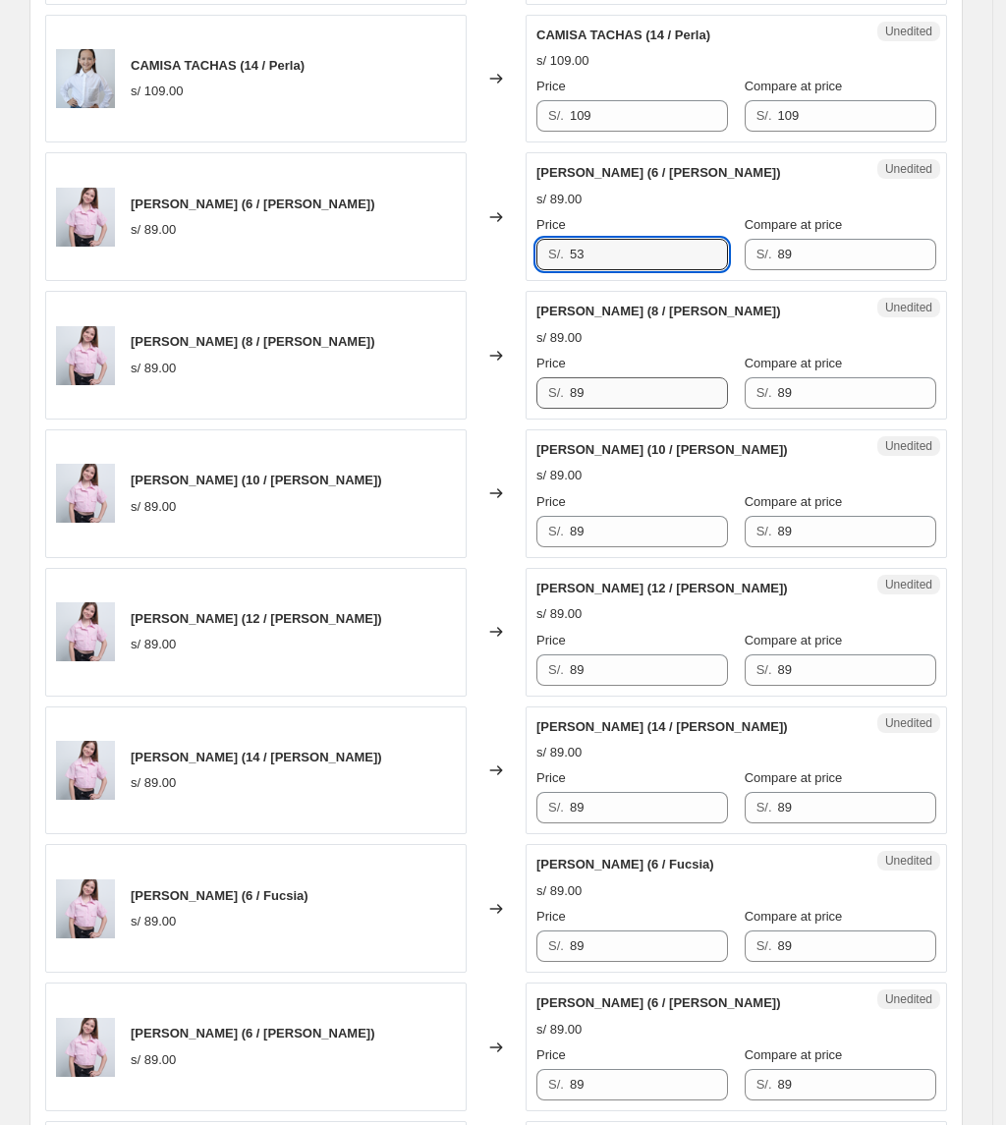
type input "53"
click at [470, 419] on div "Camisa Lua (8 / Rosa) s/ 89.00 Changed to Unedited Camisa Lua (8 / Rosa) s/ 89.…" at bounding box center [496, 355] width 902 height 129
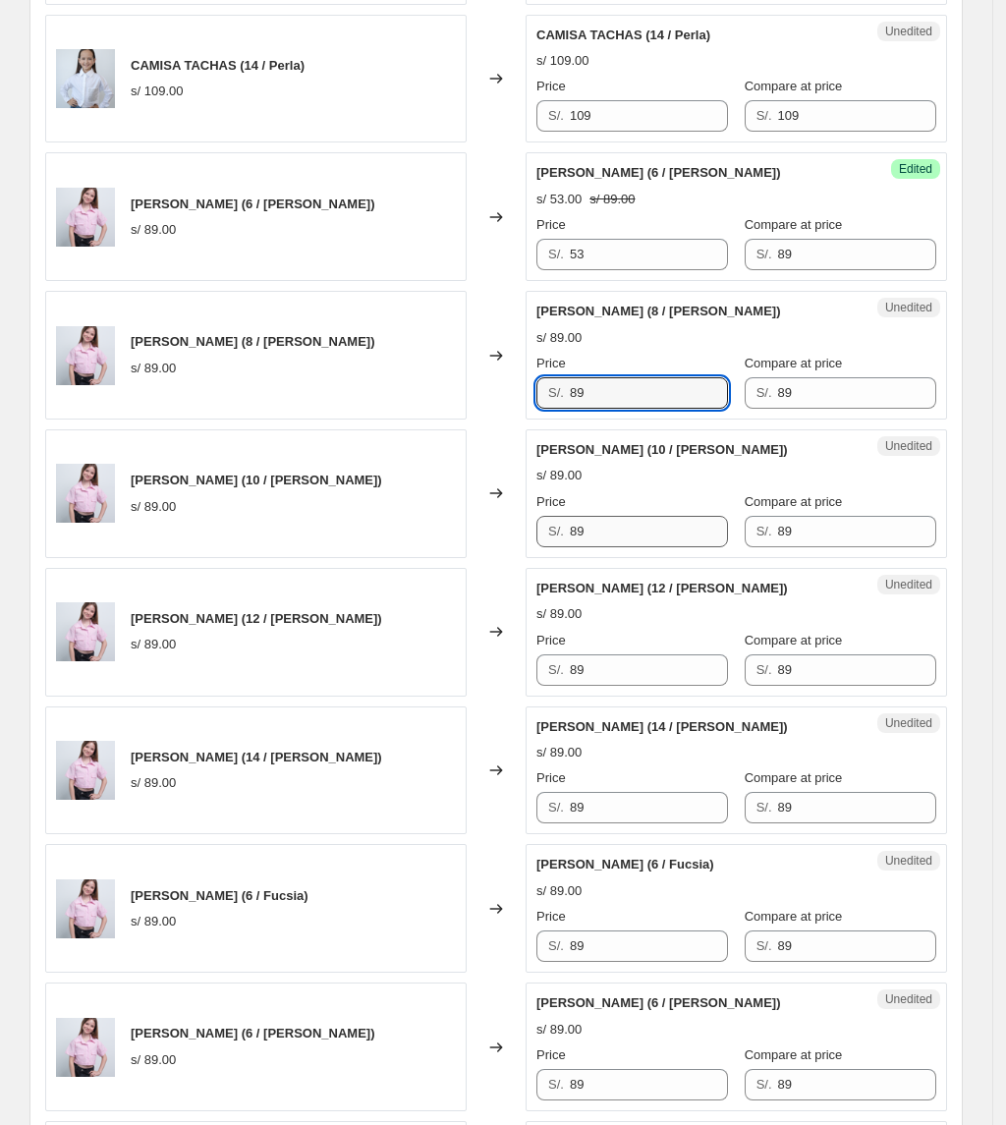
paste input "53"
type input "53"
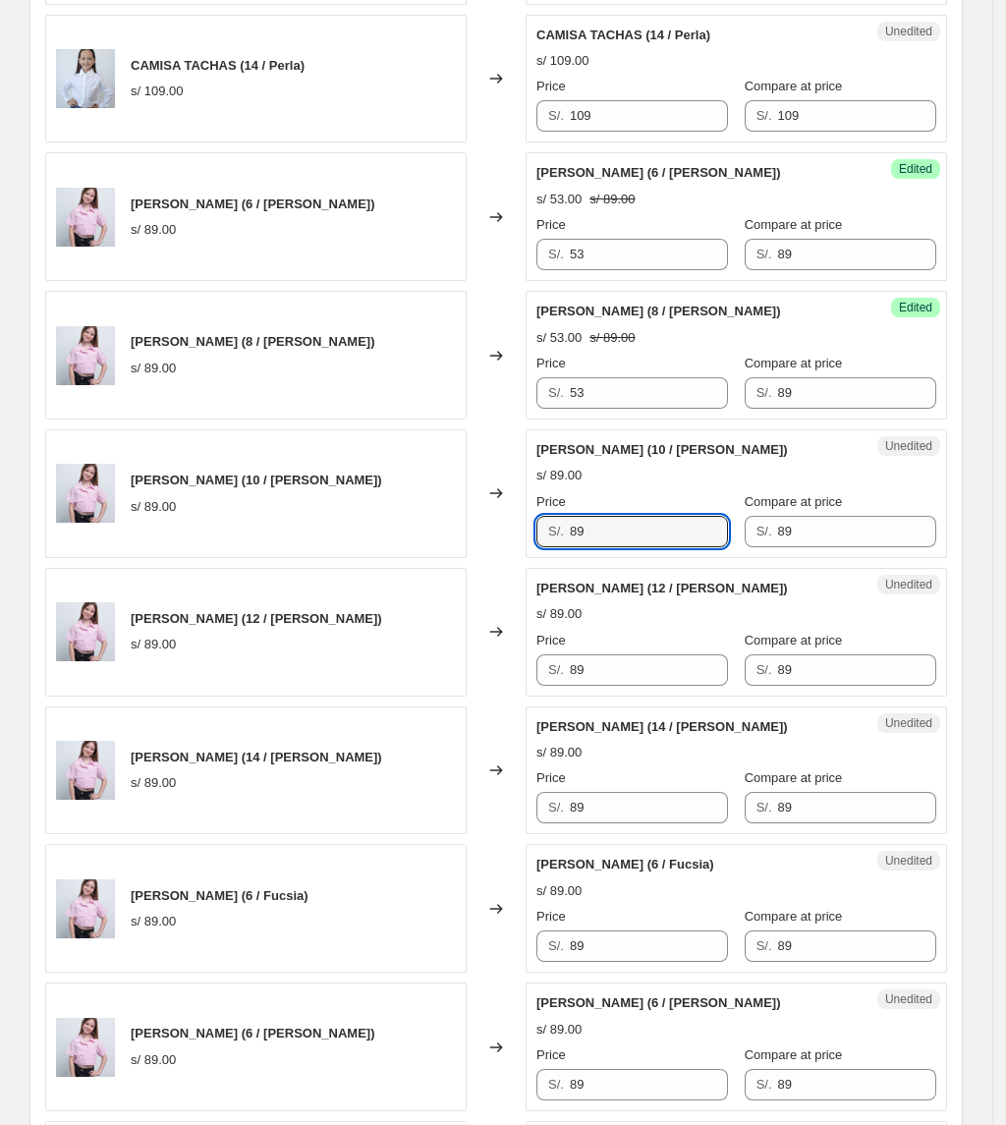
click at [501, 528] on div "Camisa Lua (10 / Rosa) s/ 89.00 Changed to Unedited Camisa Lua (10 / Rosa) s/ 8…" at bounding box center [496, 493] width 902 height 129
paste input "53"
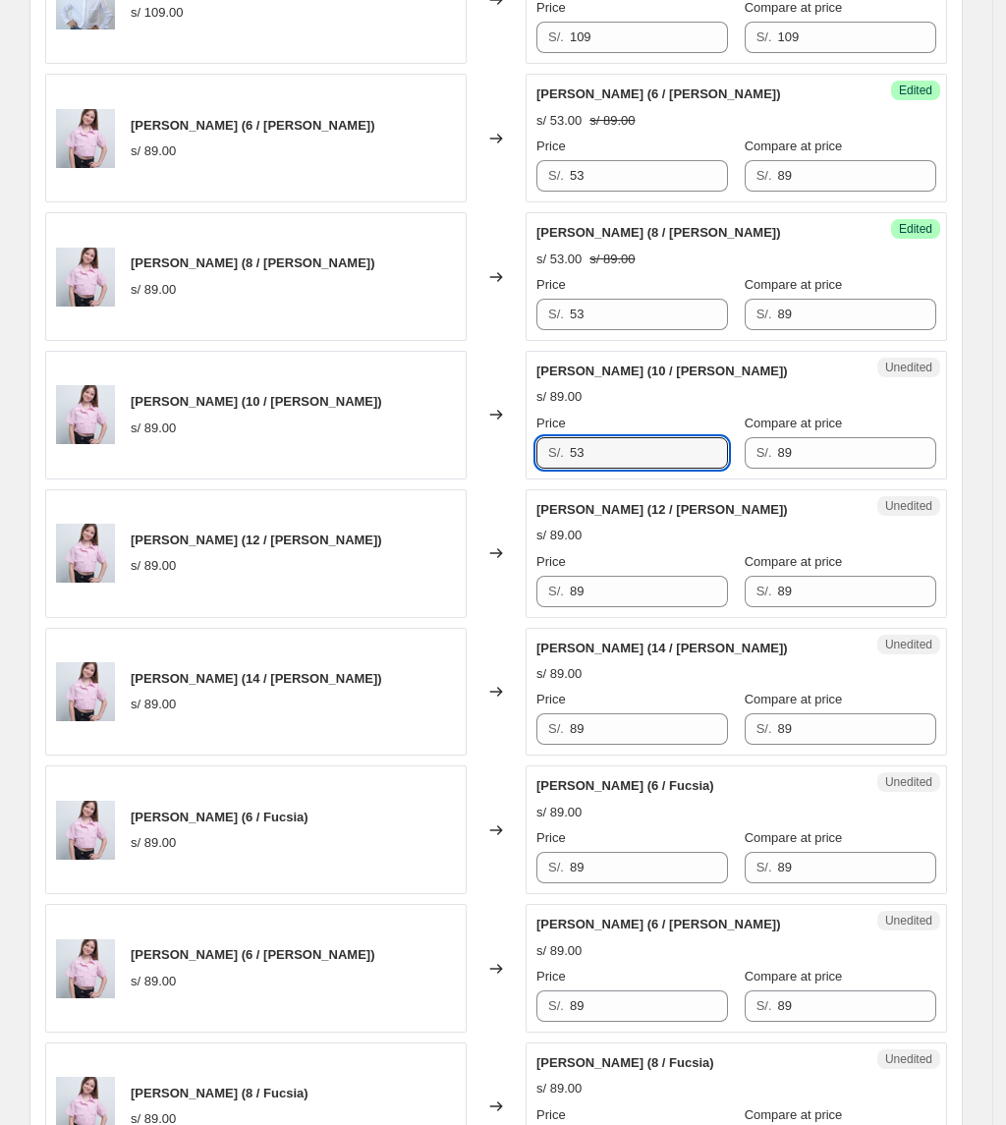
scroll to position [2106, 0]
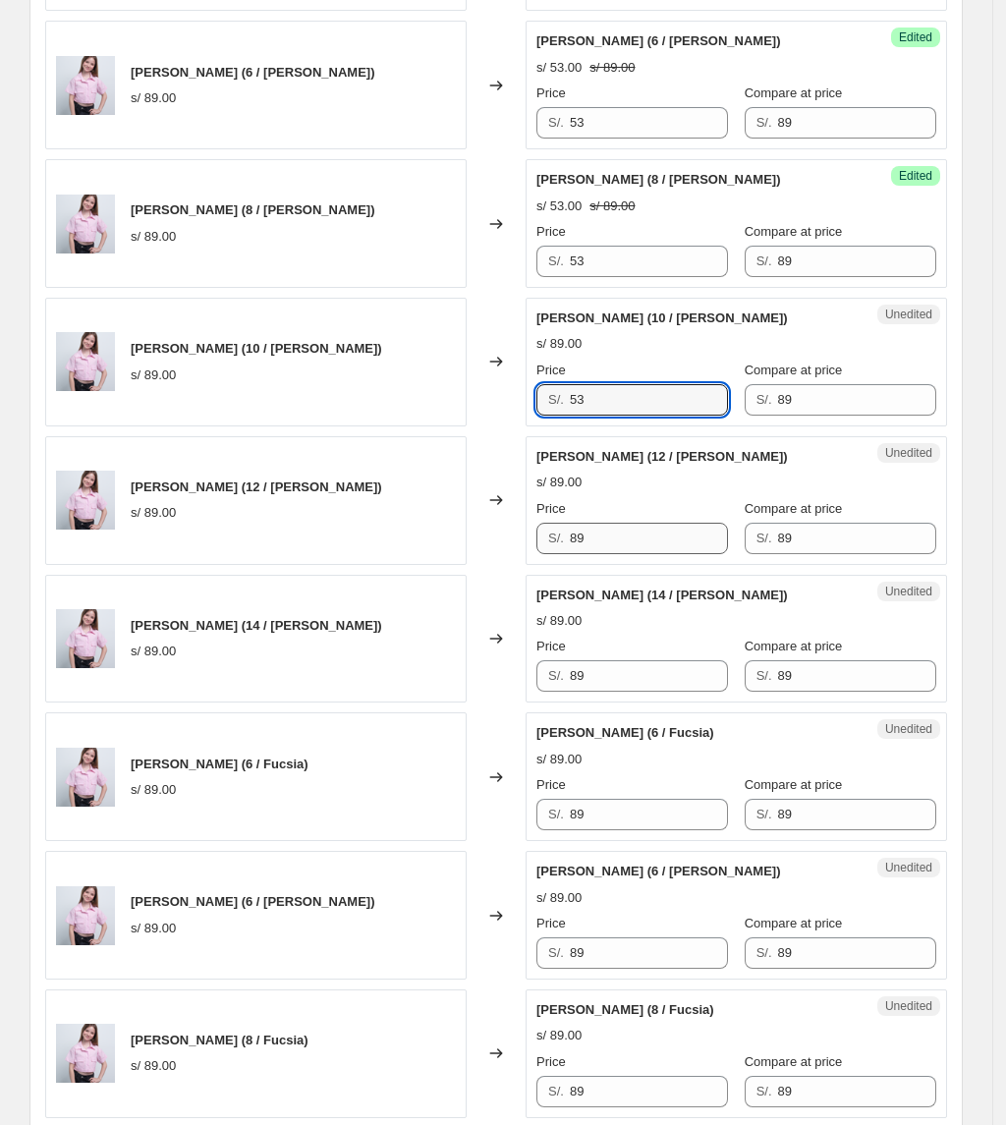
type input "53"
click at [474, 543] on div "Camisa Lua (12 / Rosa) s/ 89.00 Changed to Unedited Camisa Lua (12 / Rosa) s/ 8…" at bounding box center [496, 500] width 902 height 129
paste input "53"
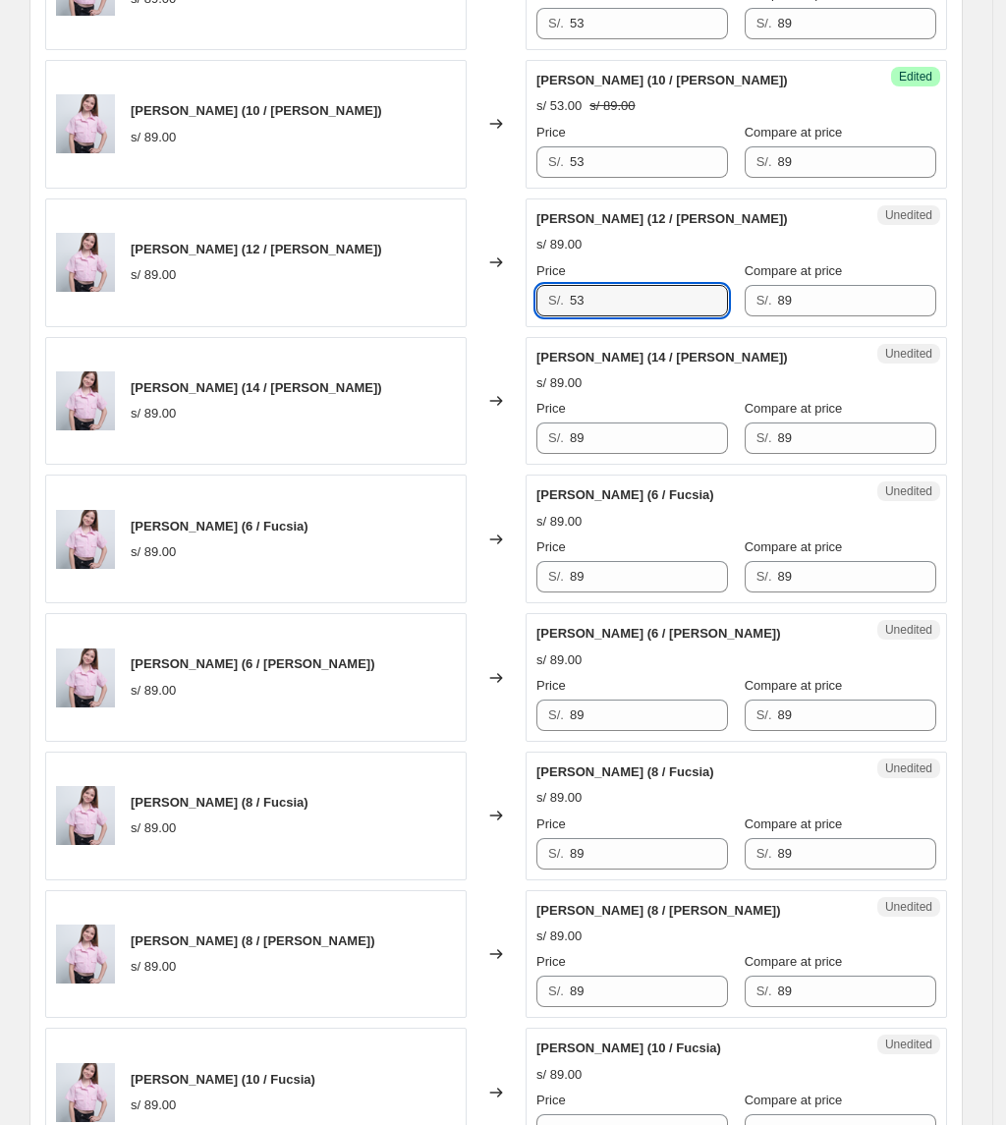
scroll to position [2368, 0]
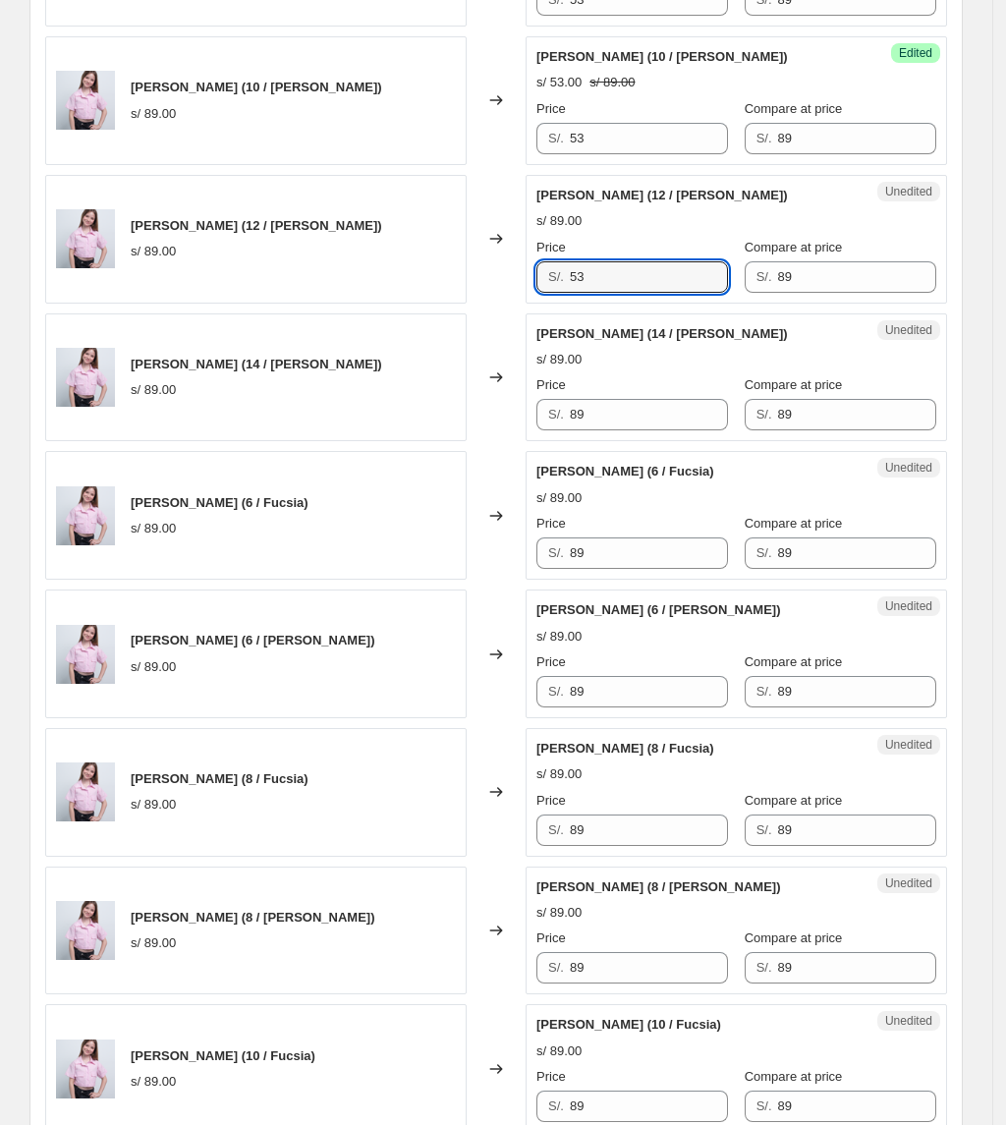
type input "53"
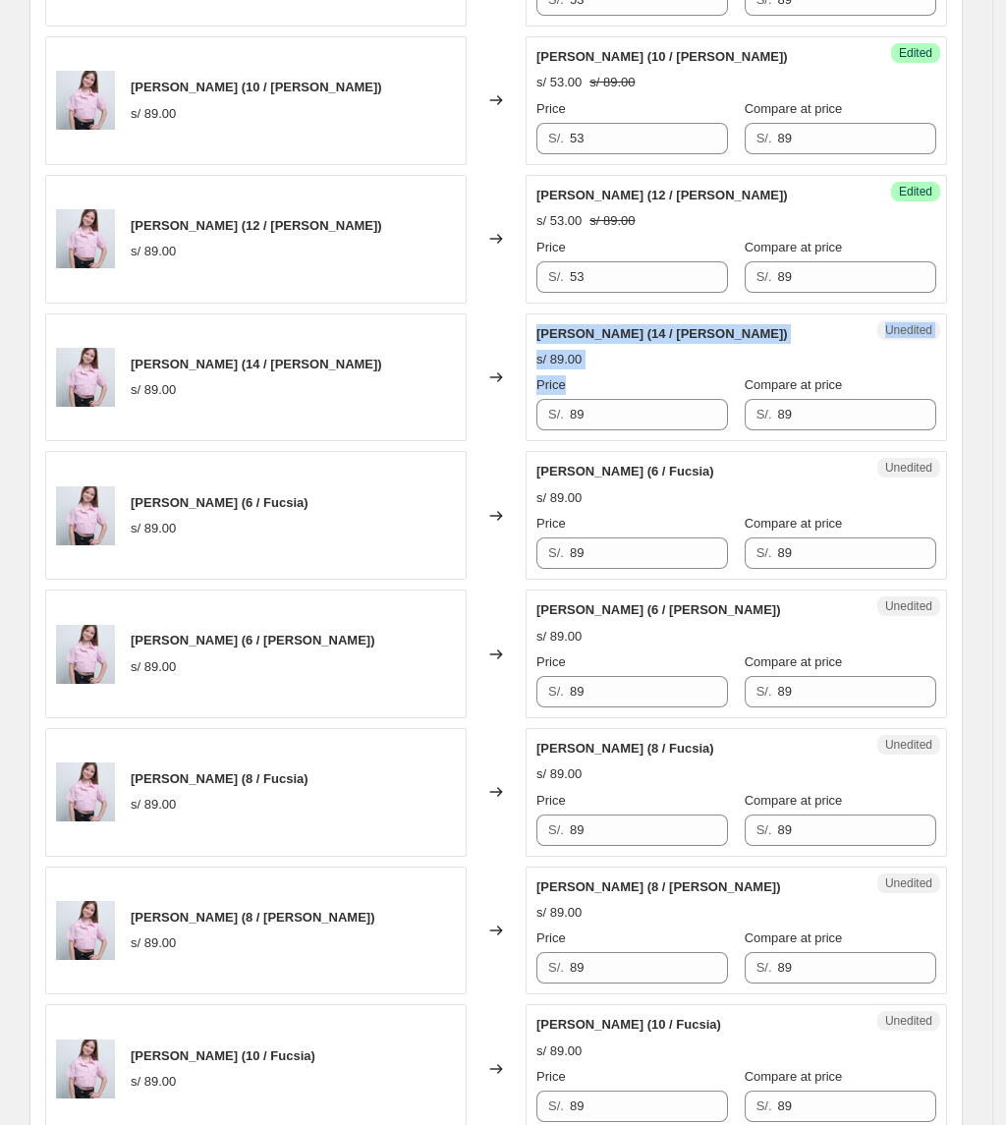
click at [513, 437] on div "Camisa Lua (14 / Rosa) s/ 89.00 Changed to Unedited Camisa Lua (14 / Rosa) s/ 8…" at bounding box center [496, 377] width 902 height 129
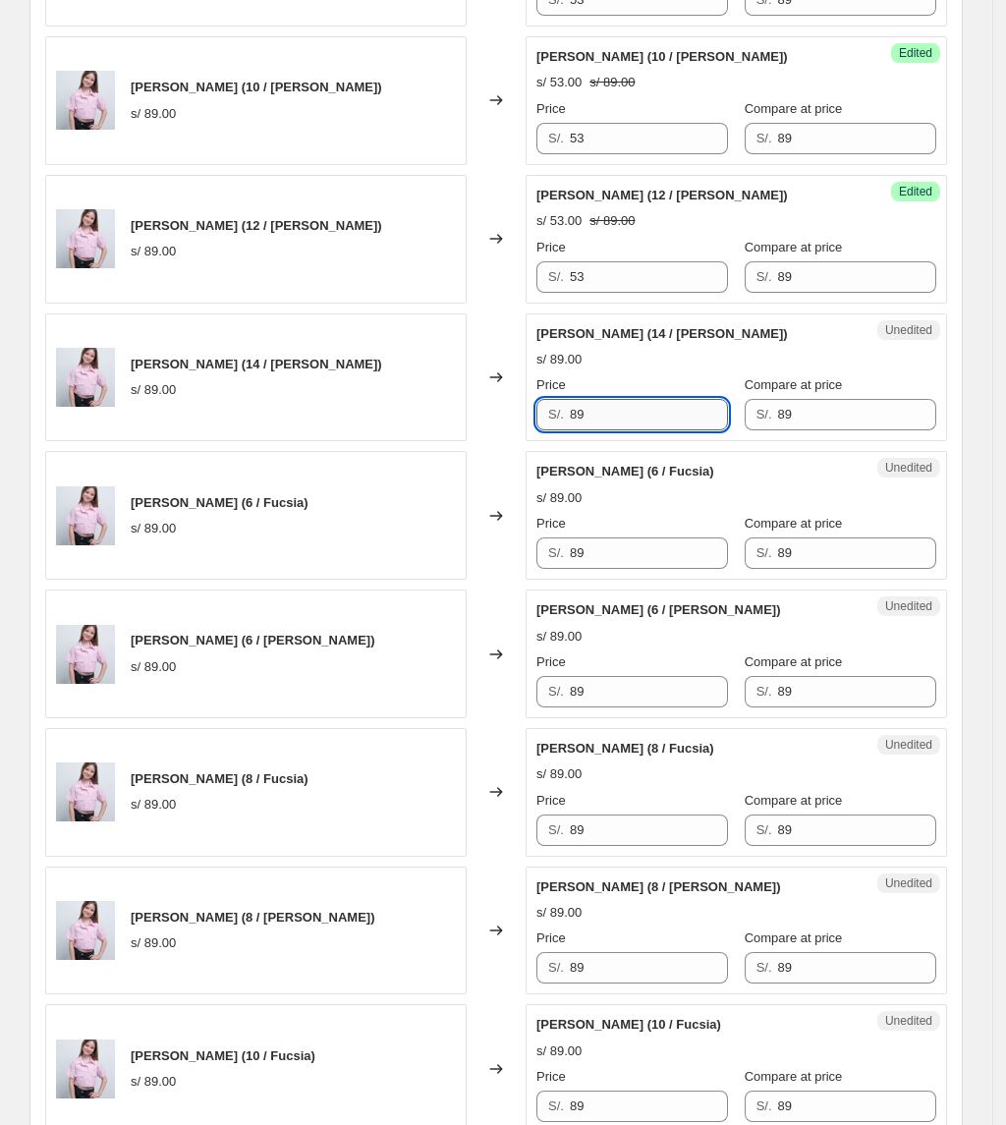
click at [601, 430] on input "89" at bounding box center [649, 414] width 158 height 31
click at [536, 440] on div "Unedited Camisa Lua (14 / Rosa) s/ 89.00 Price S/. 89 Compare at price S/. 89" at bounding box center [736, 377] width 421 height 129
paste input "53"
type input "53"
click at [527, 548] on div "Camisa Lua (6 / Fucsia) s/ 89.00 Changed to Unedited Camisa Lua (6 / Fucsia) s/…" at bounding box center [496, 515] width 902 height 129
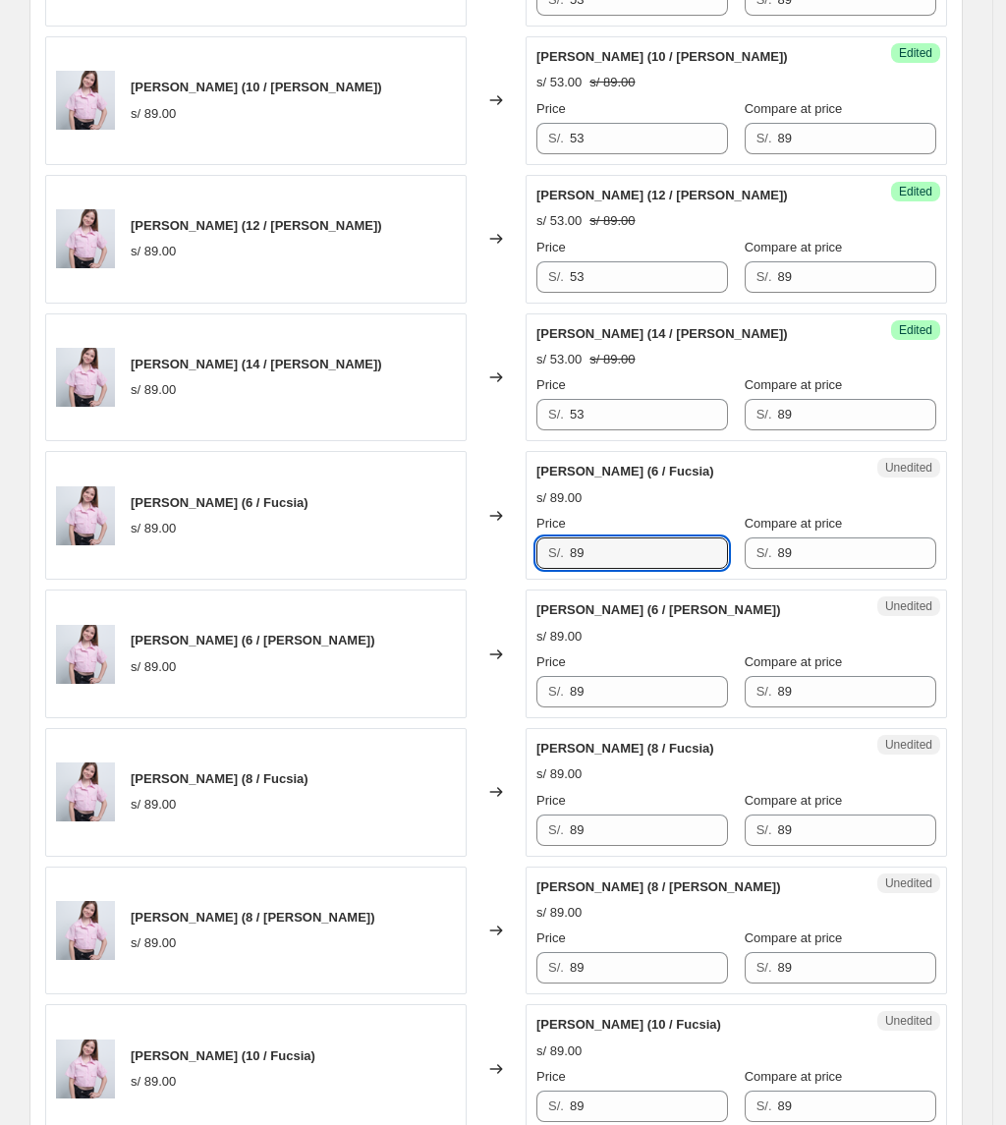
paste input "53"
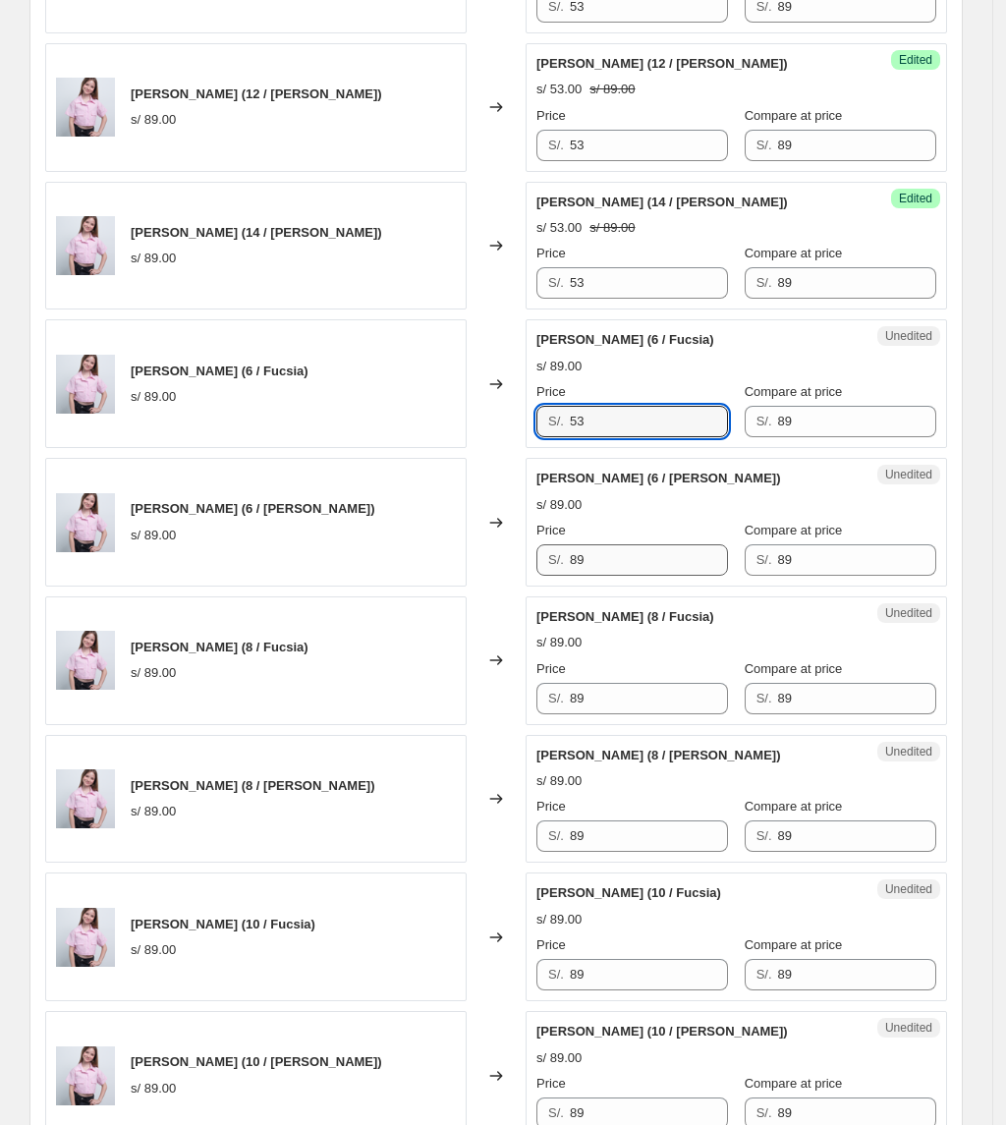
type input "53"
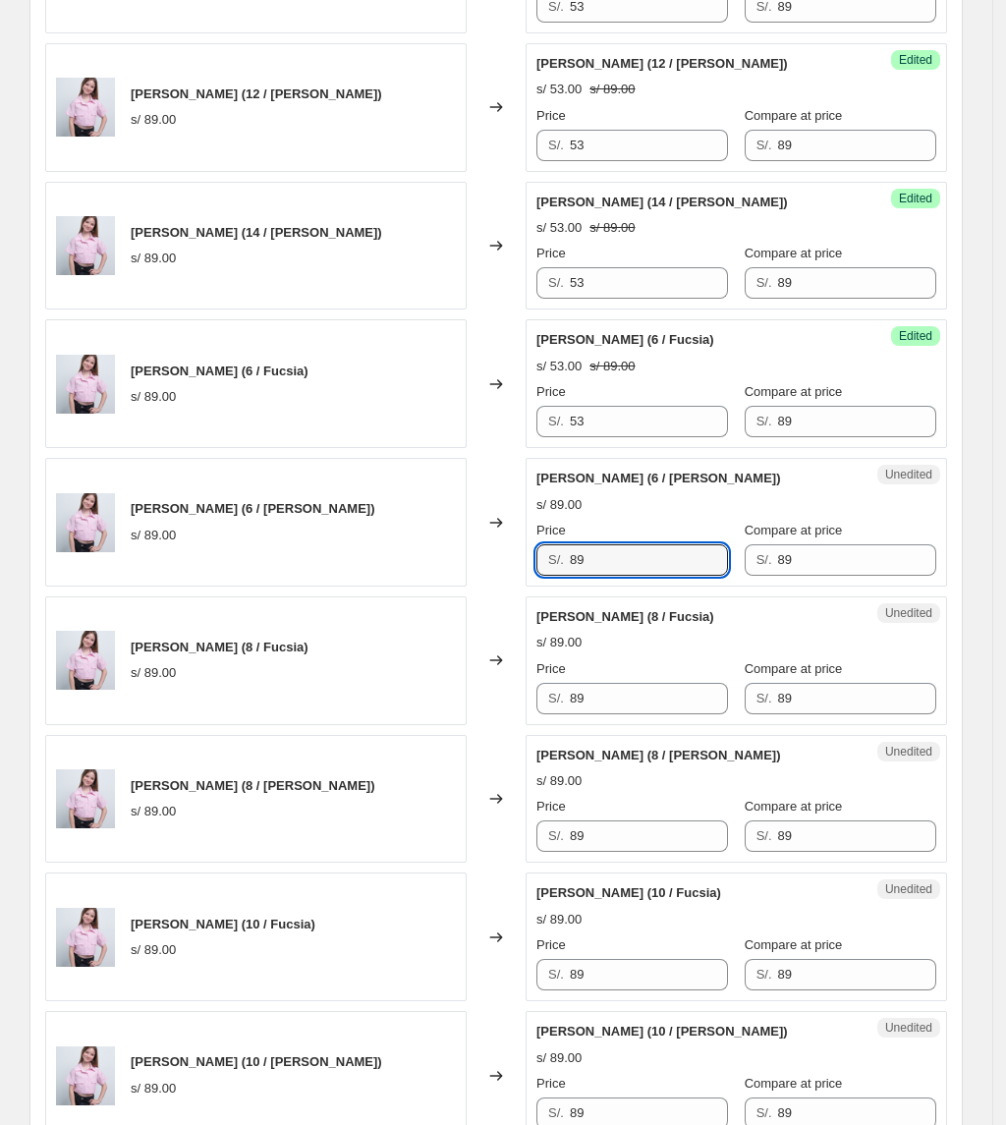
click at [462, 572] on div "Camisa Lua (6 / Celeste) s/ 89.00 Changed to Unedited Camisa Lua (6 / Celeste) …" at bounding box center [496, 522] width 902 height 129
paste input "53"
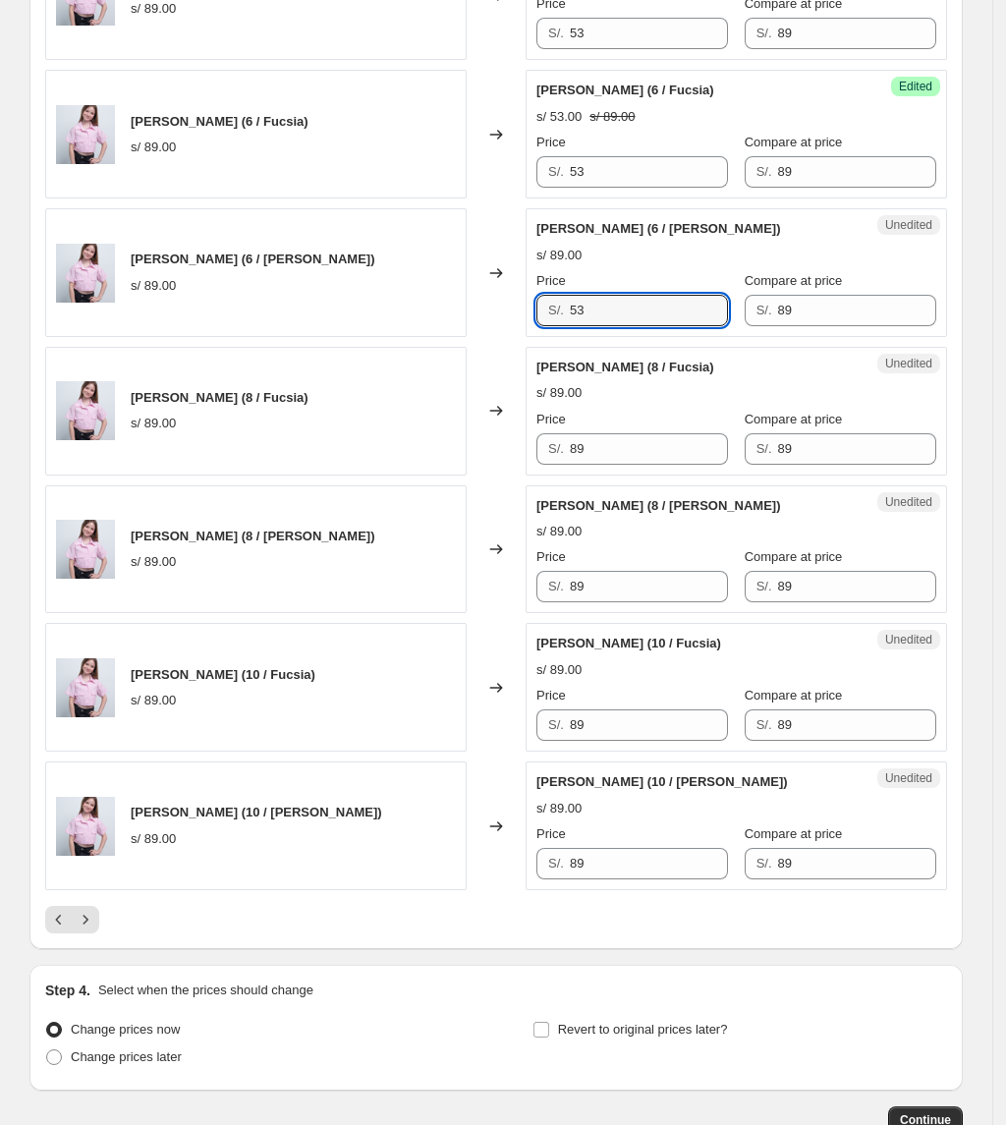
scroll to position [2761, 0]
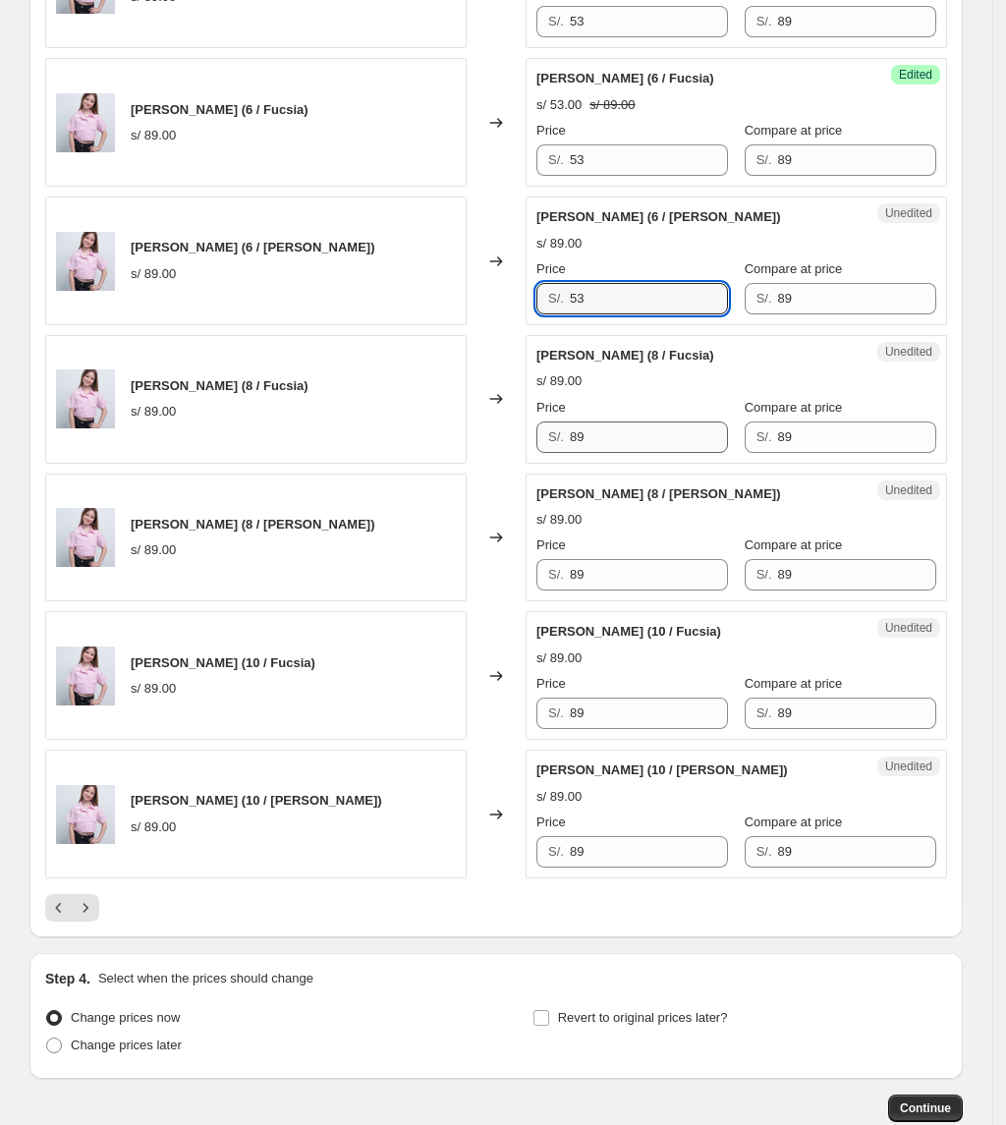
type input "53"
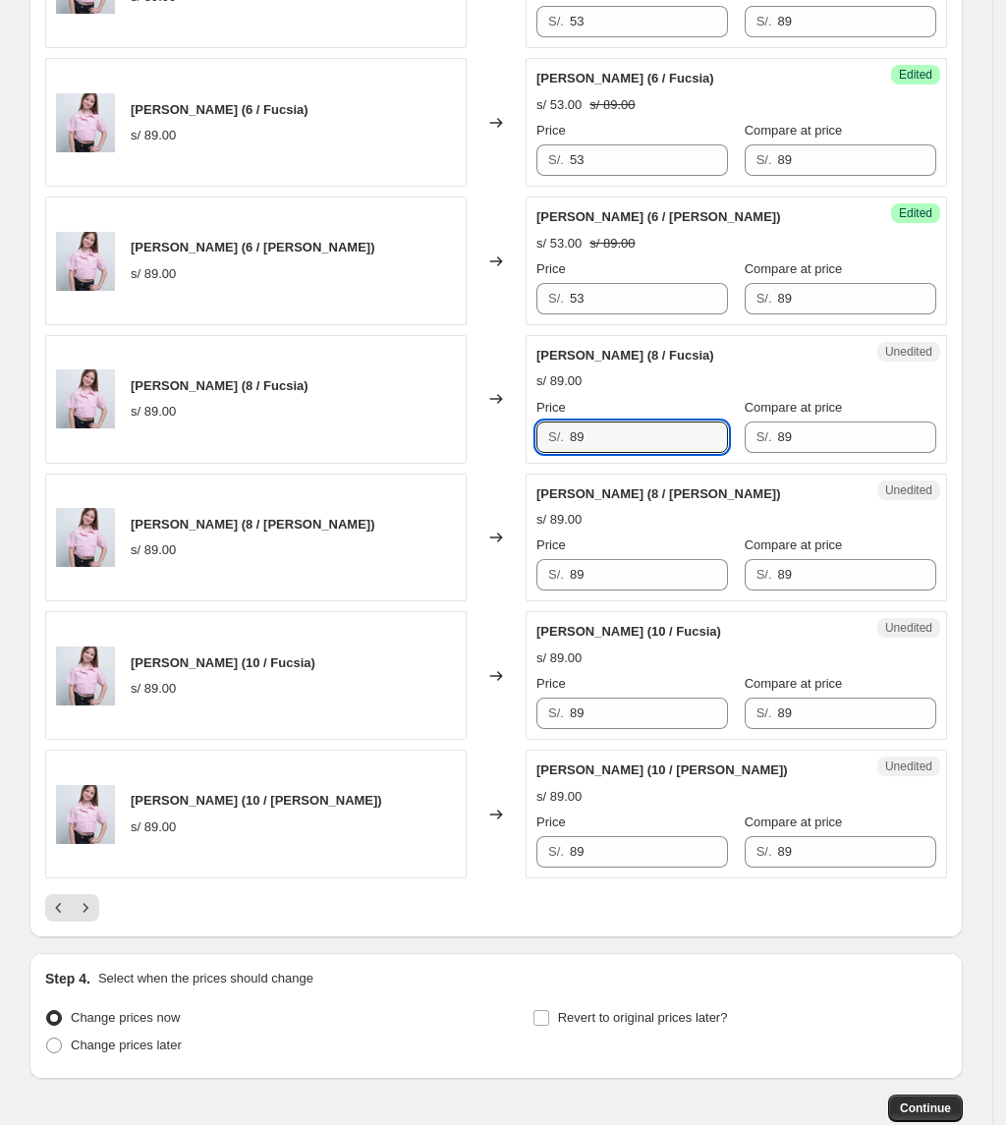
paste input "53"
type input "53"
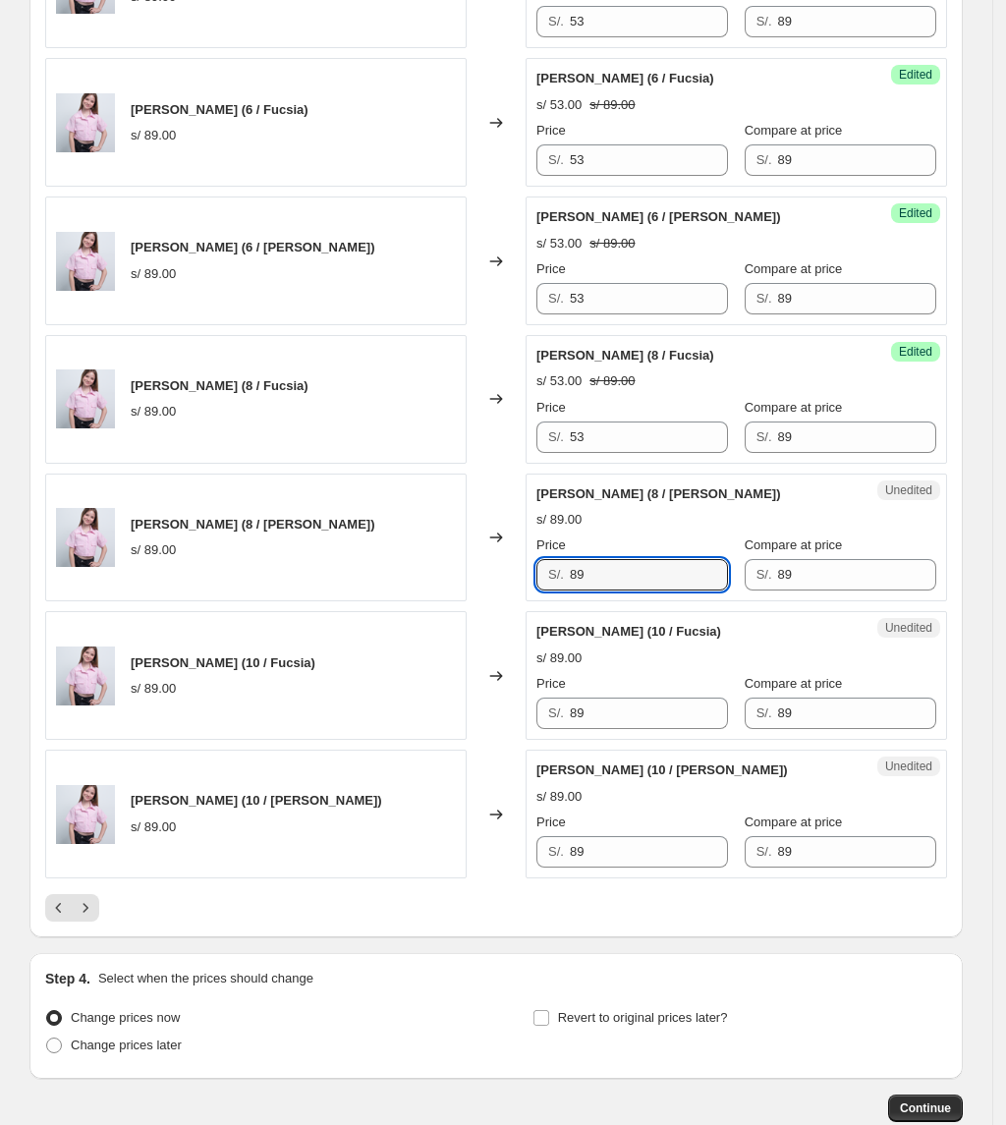
click at [456, 602] on div "Camisa Lua (8 / Celeste) s/ 89.00 Changed to Unedited Camisa Lua (8 / Celeste) …" at bounding box center [496, 538] width 902 height 129
paste input "53"
type input "53"
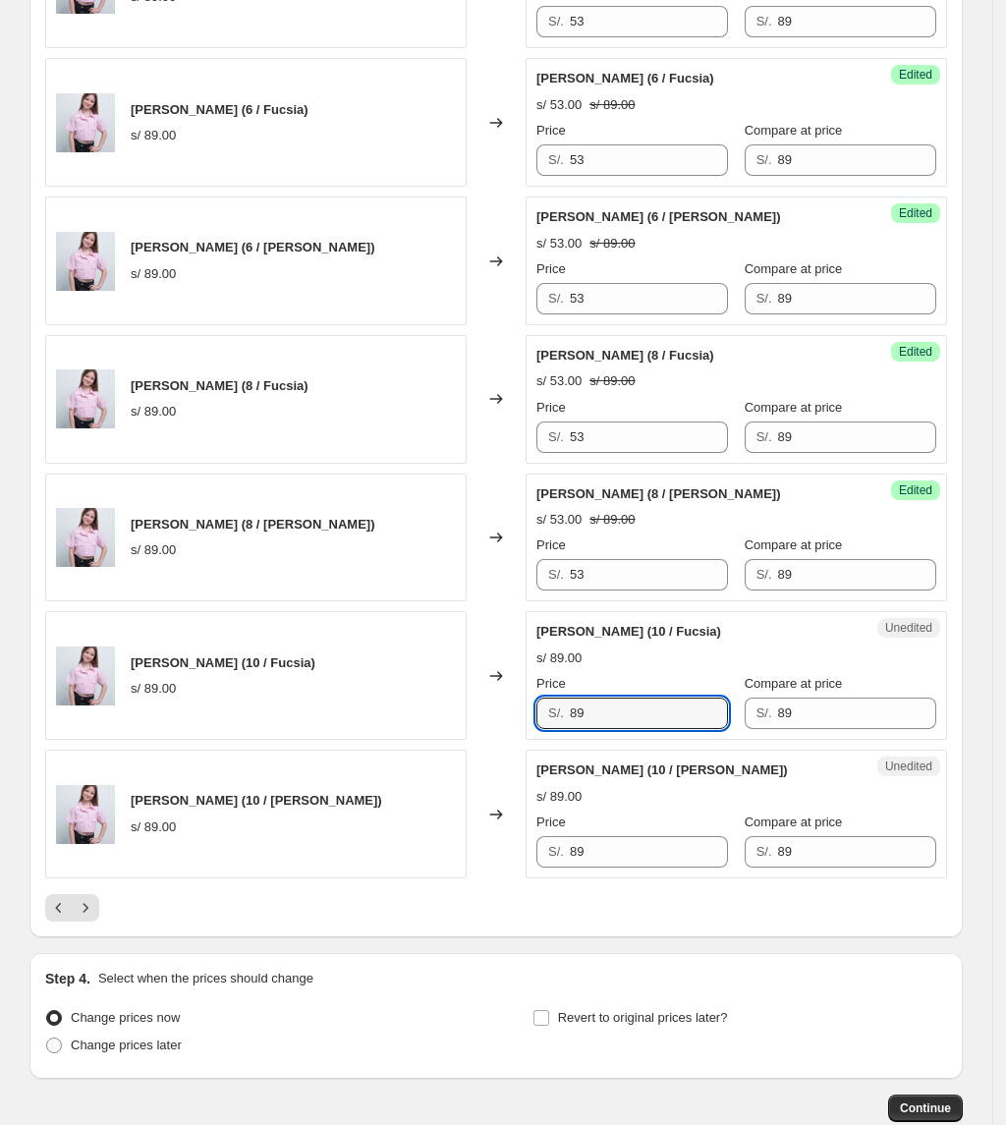
click at [480, 724] on div "Camisa Lua (10 / Fucsia) s/ 89.00 Changed to Unedited Camisa Lua (10 / Fucsia) …" at bounding box center [496, 675] width 902 height 129
paste input "53"
type input "53"
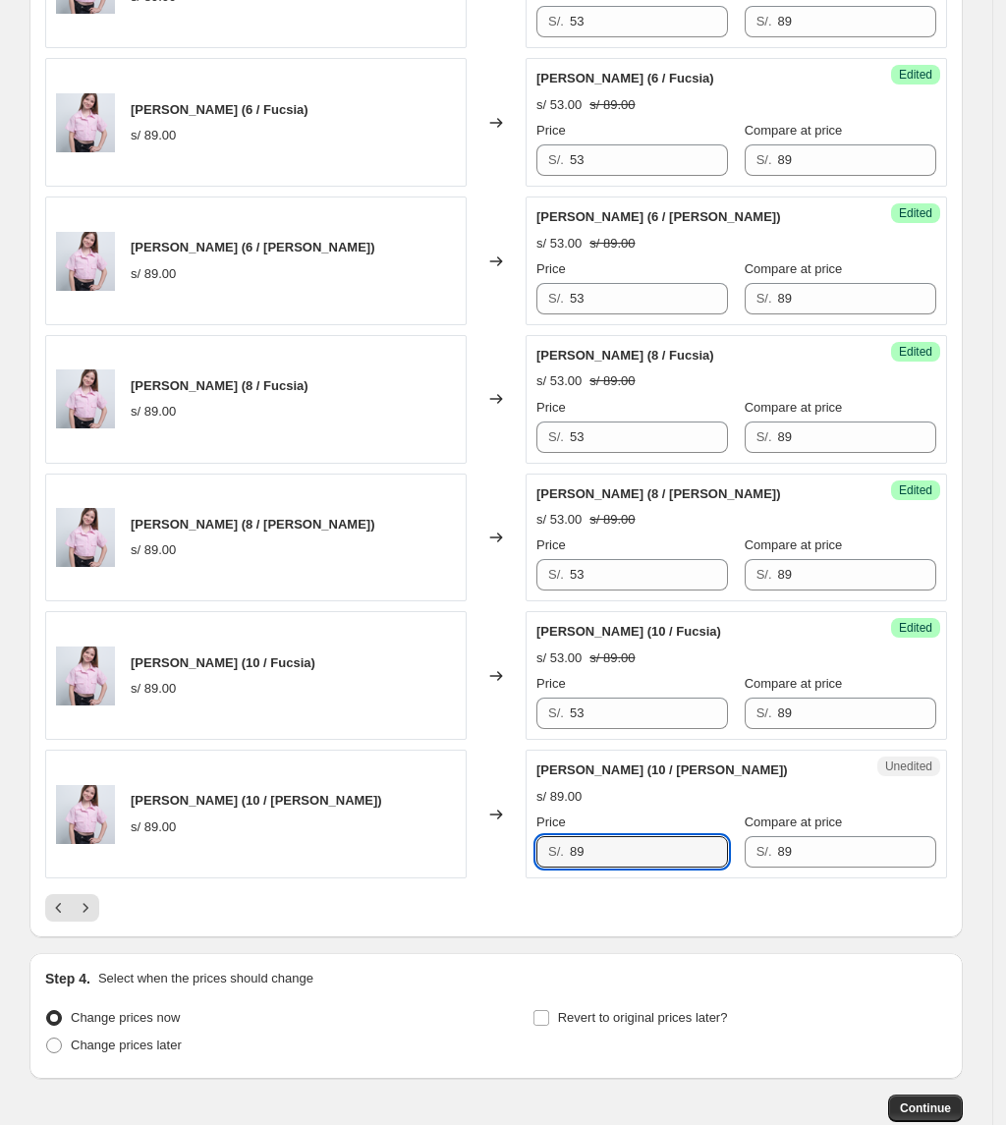
click at [504, 878] on div "Camisa Lua (10 / Celeste) s/ 89.00 Changed to Unedited Camisa Lua (10 / Celeste…" at bounding box center [496, 814] width 902 height 129
paste input "53"
type input "53"
click at [99, 922] on button "Next" at bounding box center [86, 908] width 28 height 28
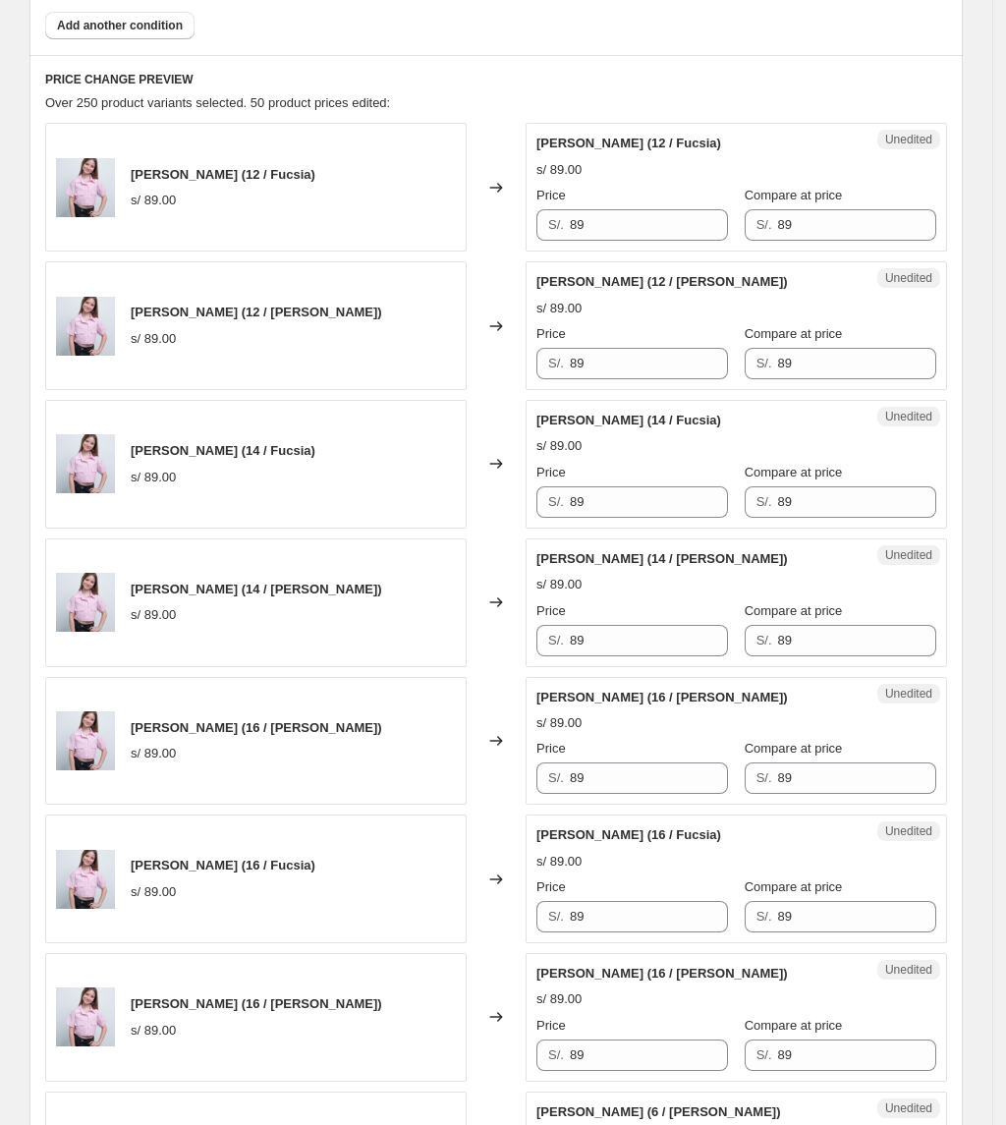
scroll to position [665, 0]
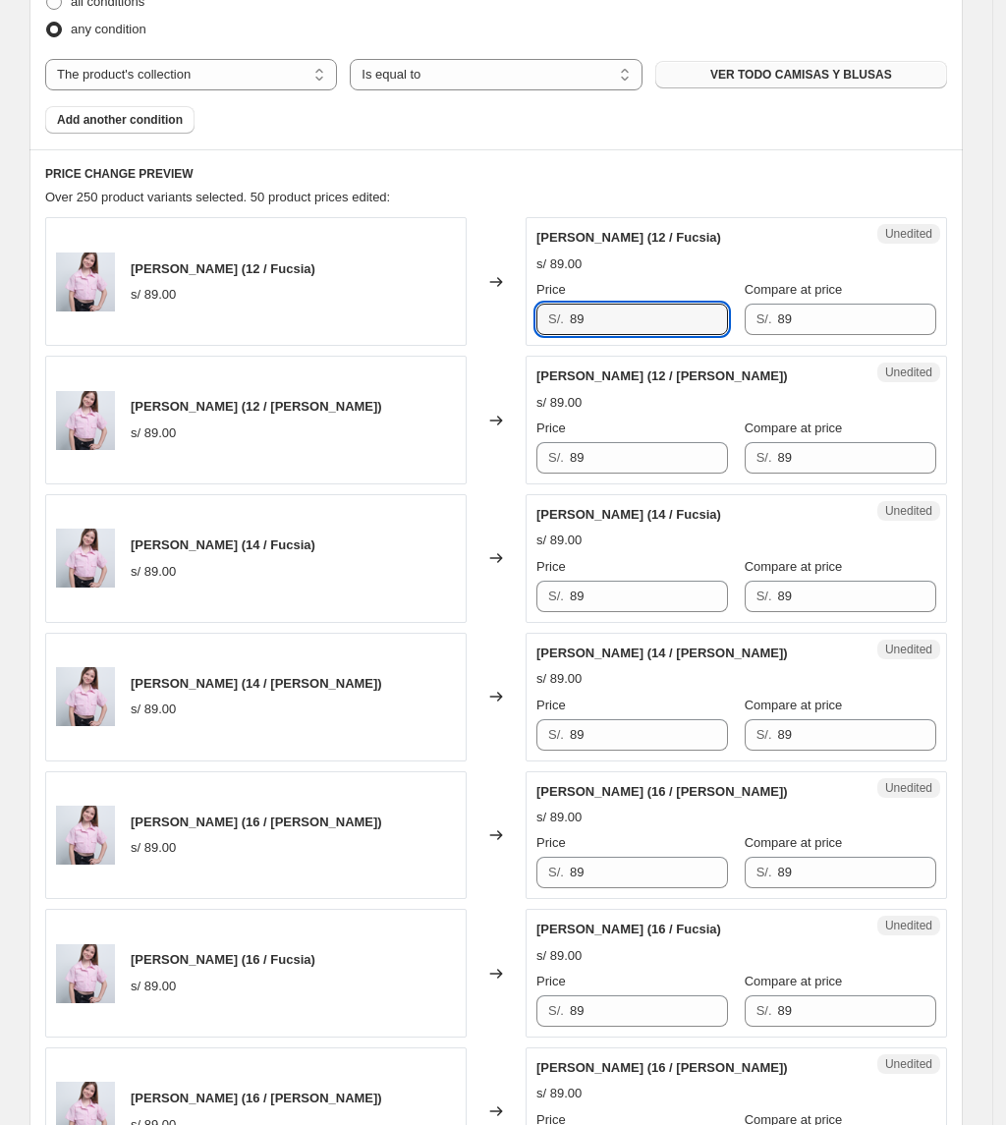
click at [445, 327] on div "Camisa Lua (12 / Fucsia) s/ 89.00 Changed to Unedited Camisa Lua (12 / Fucsia) …" at bounding box center [496, 281] width 902 height 129
paste input "53"
type input "53"
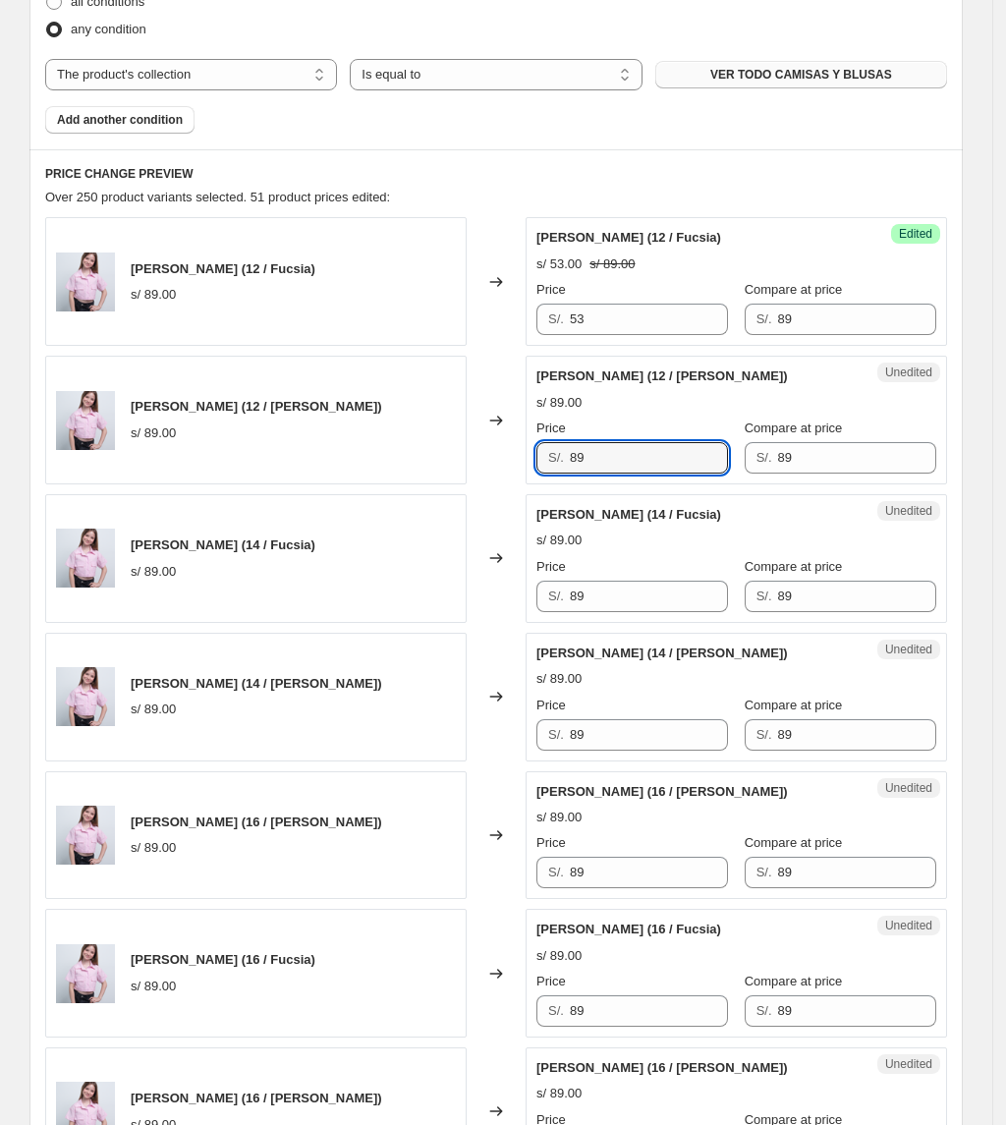
click at [507, 448] on div "Camisa Lua (12 / Celeste) s/ 89.00 Changed to Unedited Camisa Lua (12 / Celeste…" at bounding box center [496, 420] width 902 height 129
paste input "53"
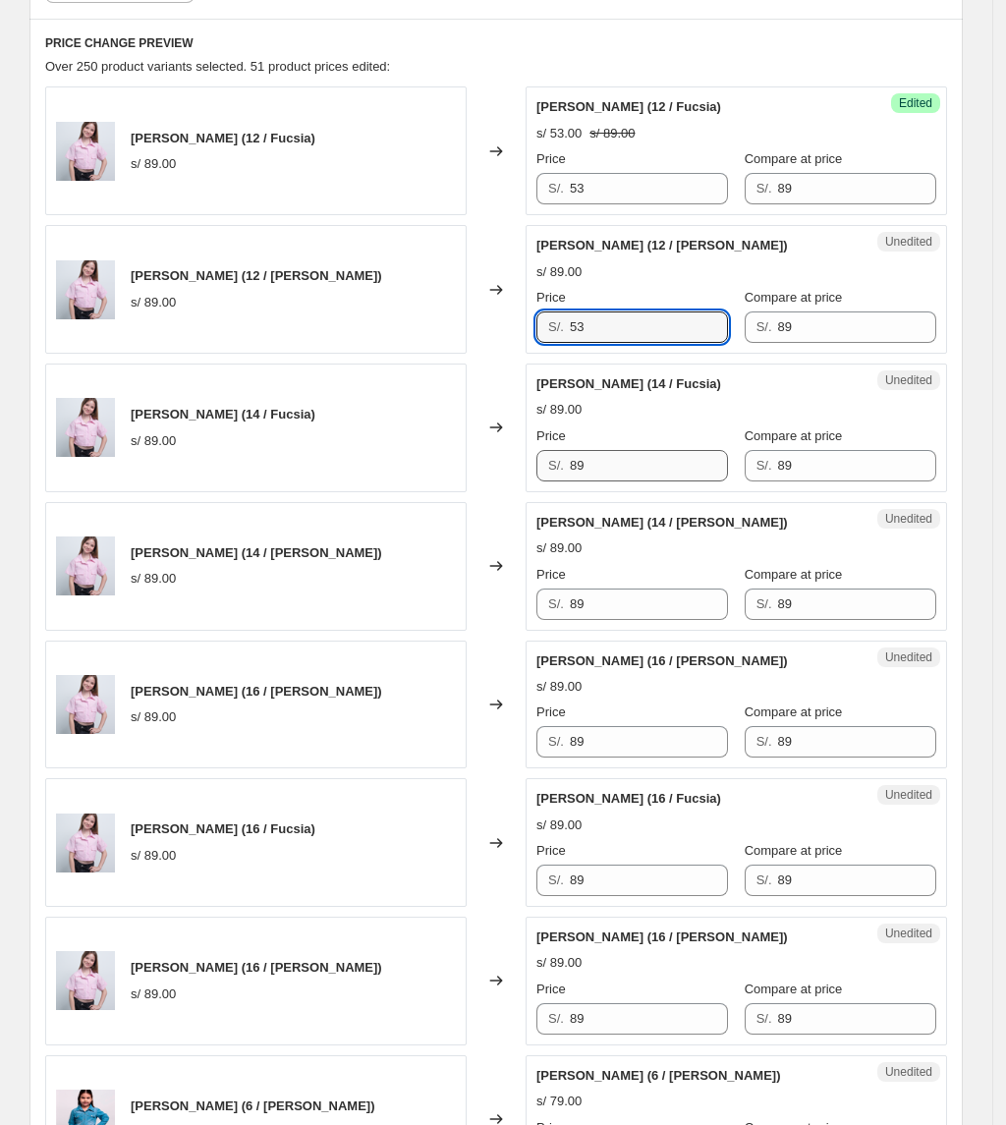
type input "53"
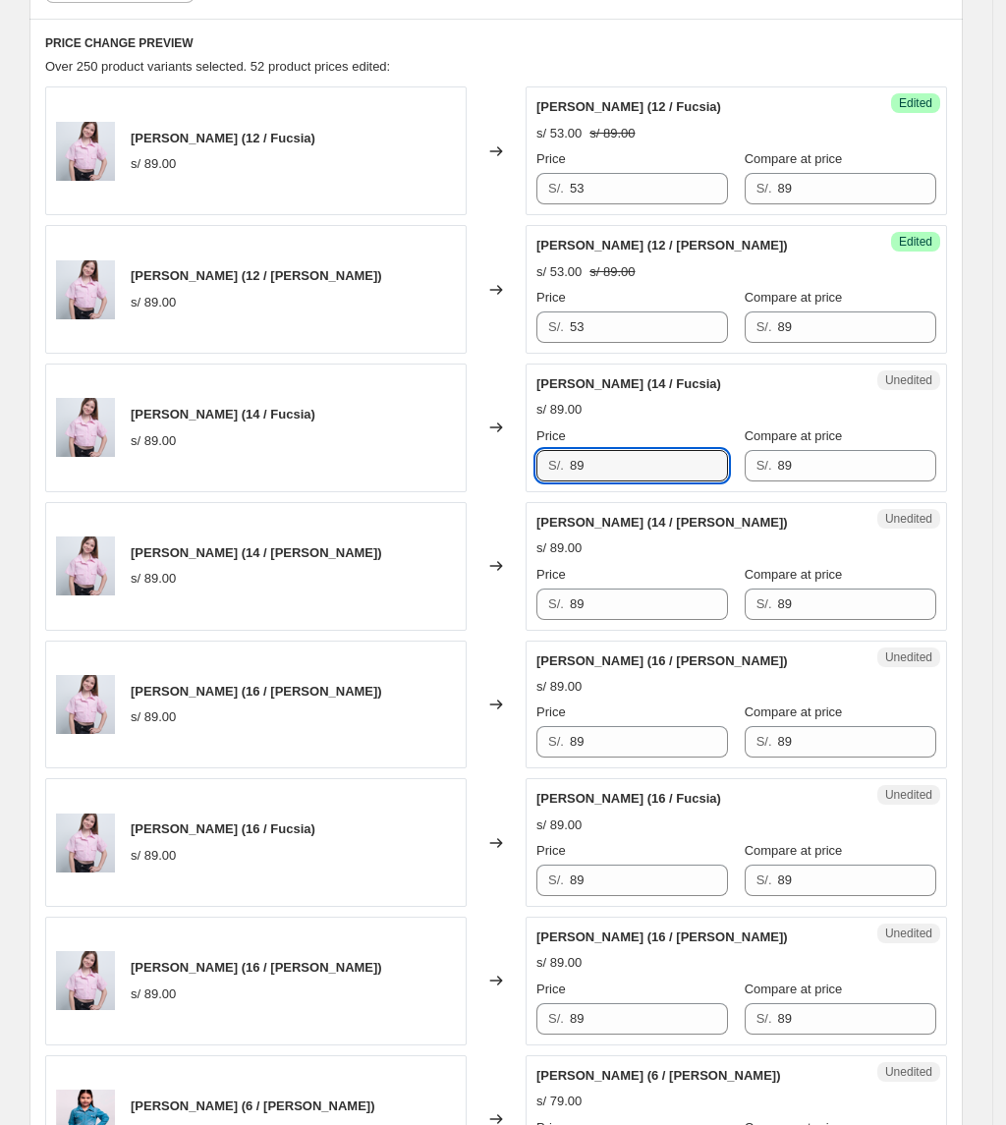
click at [488, 465] on div "Camisa Lua (14 / Fucsia) s/ 89.00 Changed to Unedited Camisa Lua (14 / Fucsia) …" at bounding box center [496, 428] width 902 height 129
paste input "53"
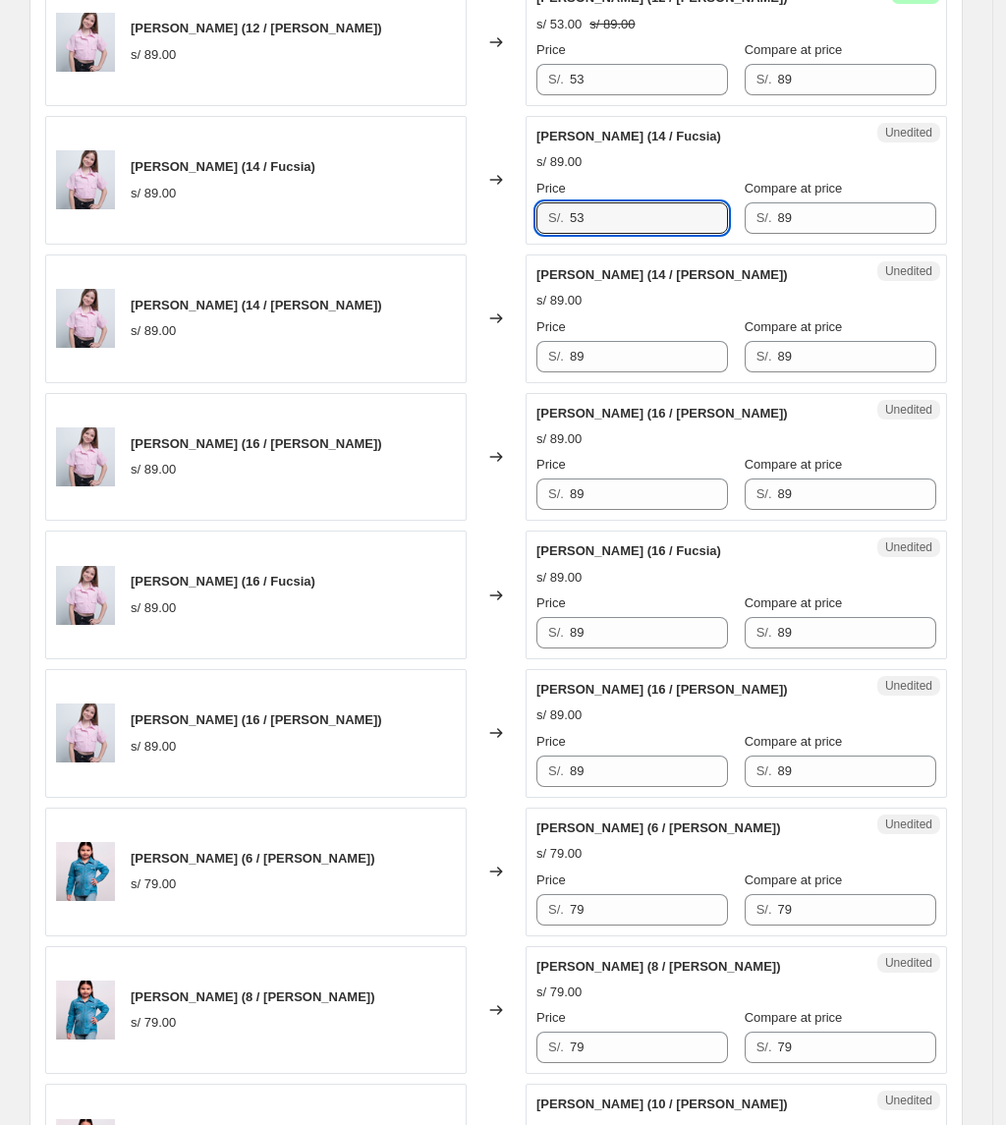
scroll to position [1058, 0]
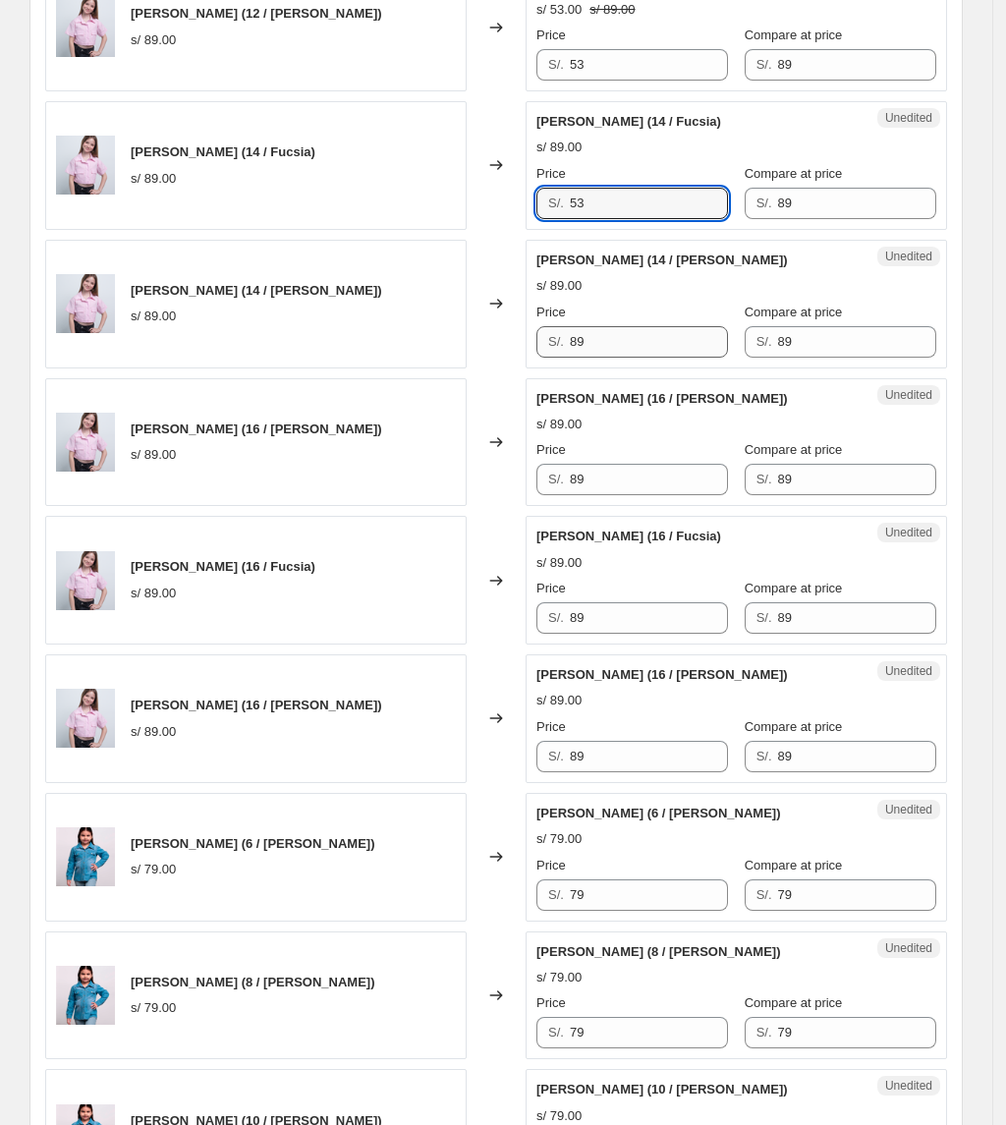
type input "53"
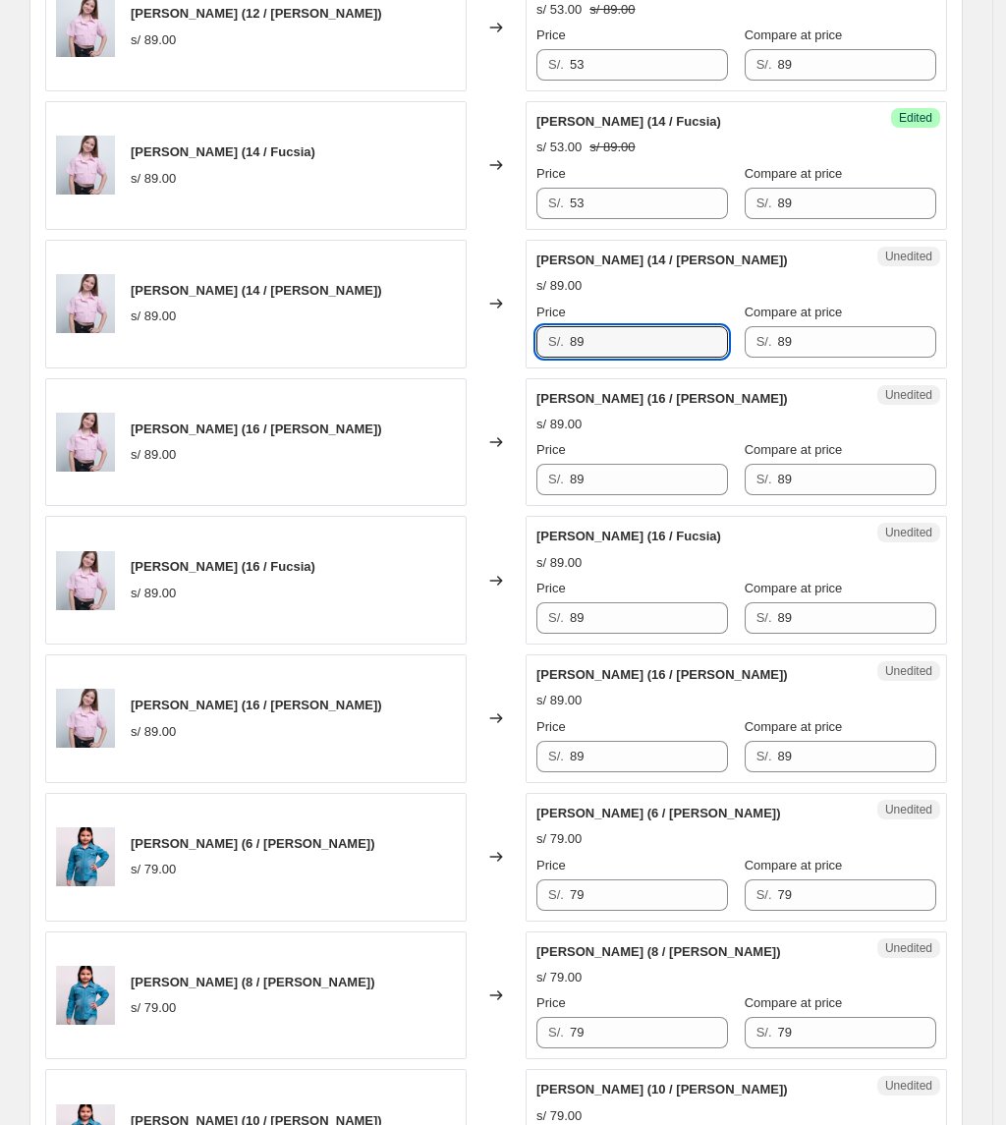
click at [475, 347] on div "Camisa Lua (14 / Celeste) s/ 89.00 Changed to Unedited Camisa Lua (14 / Celeste…" at bounding box center [496, 304] width 902 height 129
paste input "53"
type input "53"
click at [567, 460] on div "Price" at bounding box center [632, 450] width 192 height 20
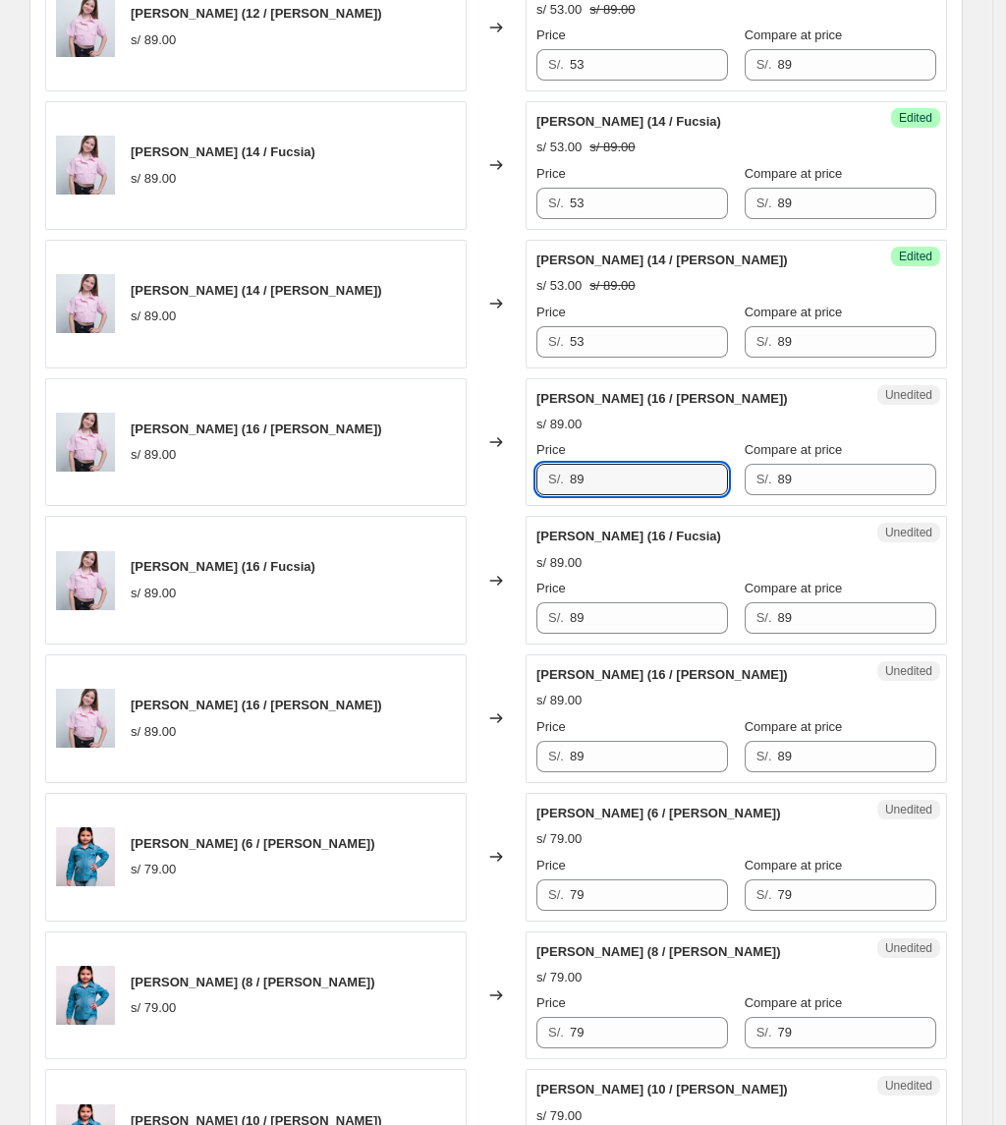
click at [503, 501] on div "Camisa Lua (16 / Rosa) s/ 89.00 Changed to Unedited Camisa Lua (16 / Rosa) s/ 8…" at bounding box center [496, 442] width 902 height 129
paste input "53"
type input "53"
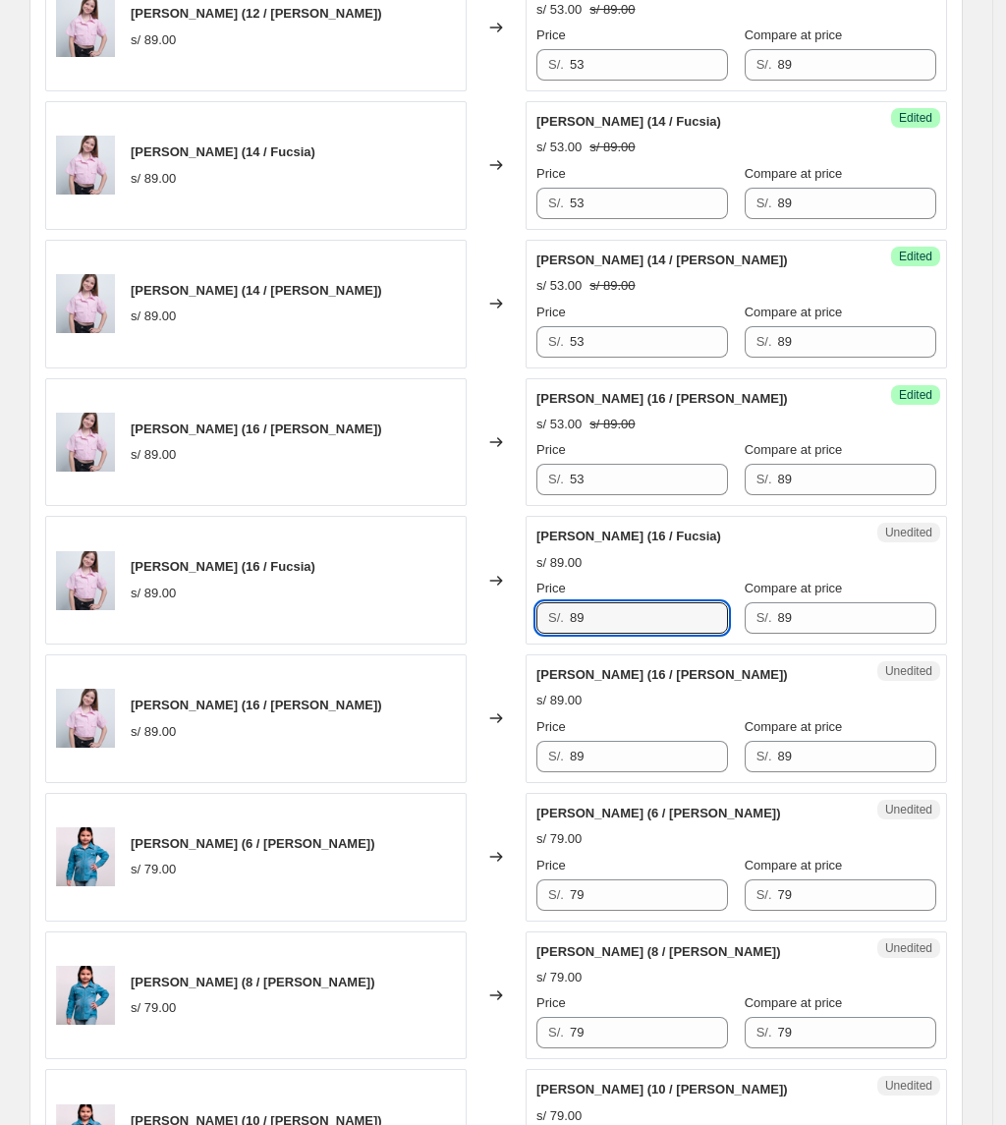
click at [528, 619] on div "Camisa Lua (16 / Fucsia) s/ 89.00 Changed to Unedited Camisa Lua (16 / Fucsia) …" at bounding box center [496, 580] width 902 height 129
paste input "53"
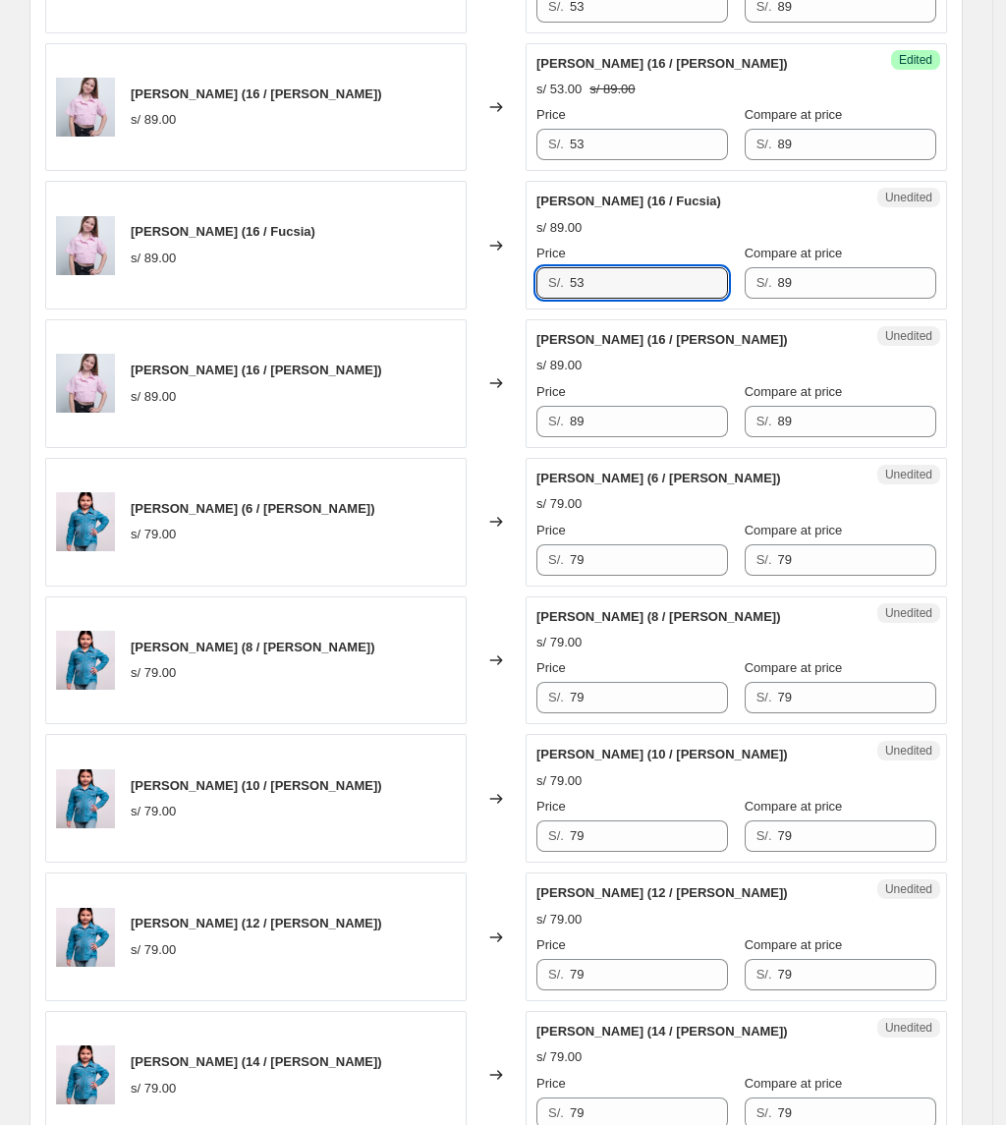
scroll to position [1451, 0]
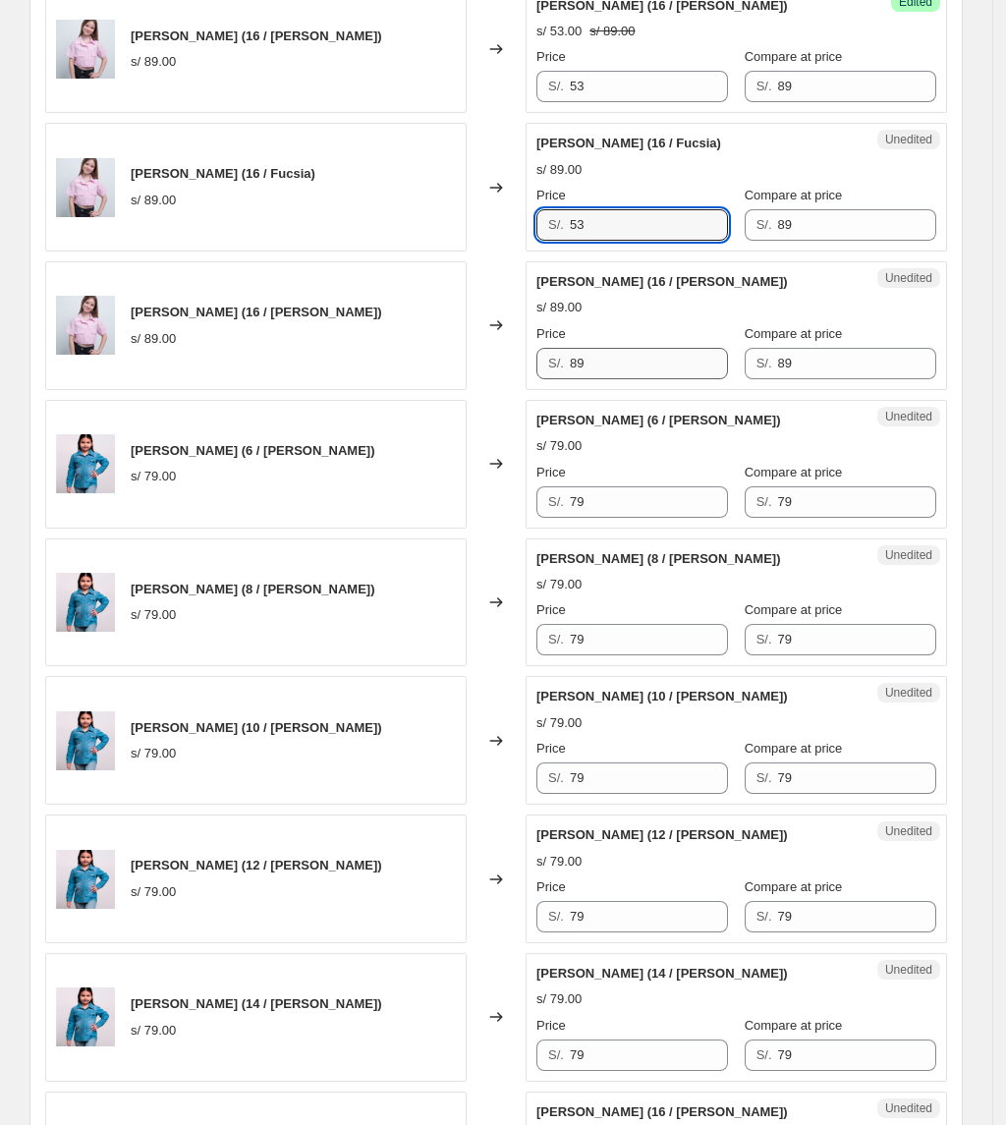
type input "53"
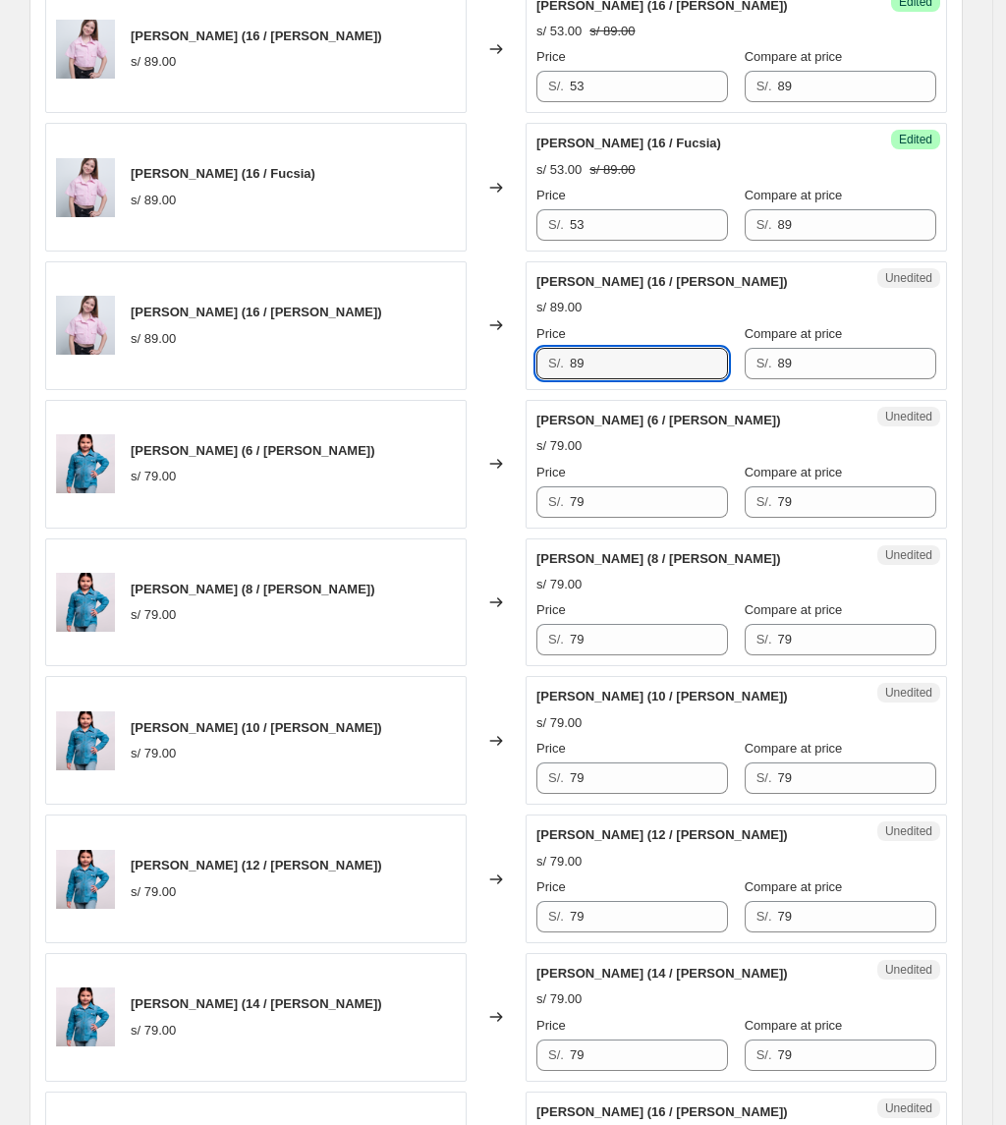
click at [444, 402] on div "Camisa Lua (12 / Fucsia) s/ 89.00 Changed to Success Edited Camisa Lua (12 / Fu…" at bounding box center [496, 809] width 902 height 2757
paste input "53"
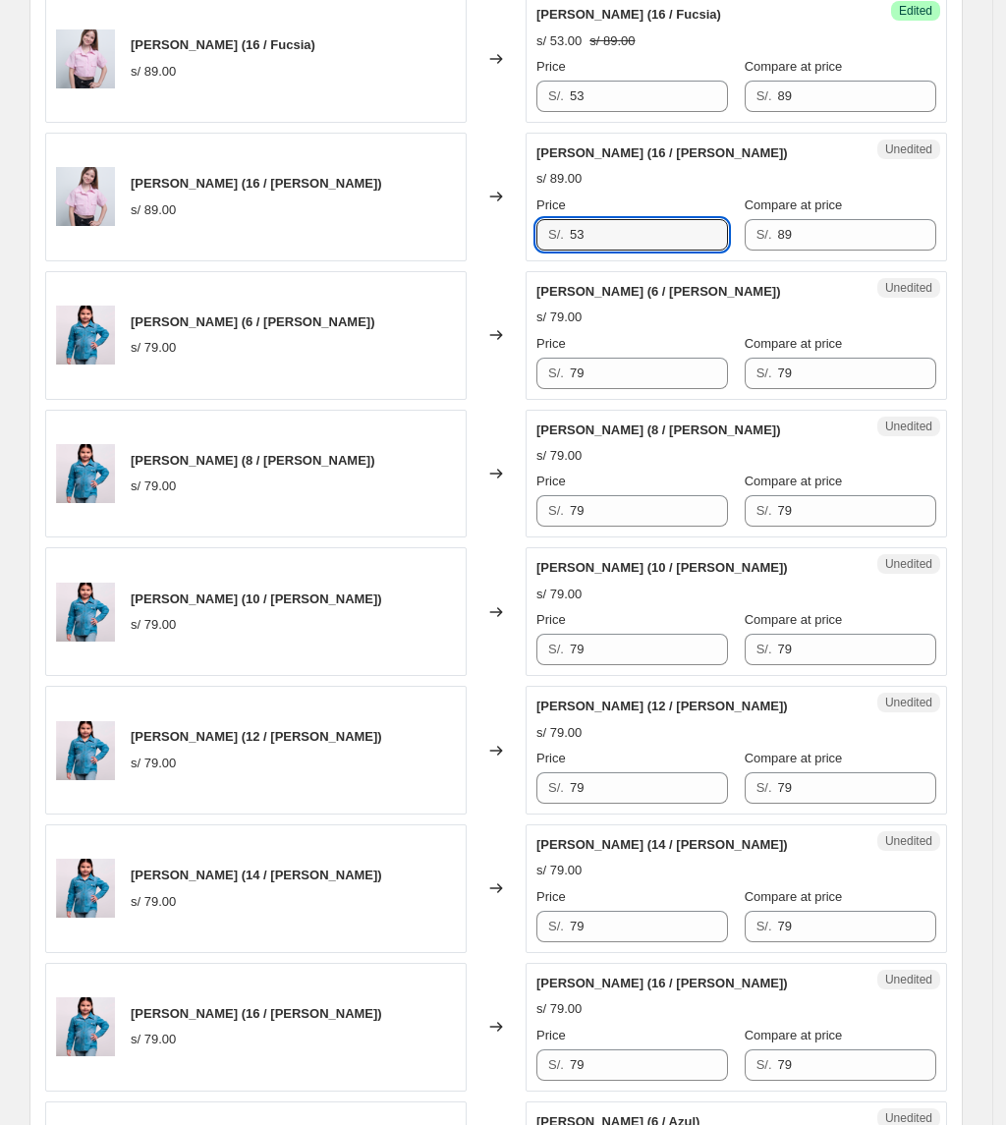
scroll to position [1582, 0]
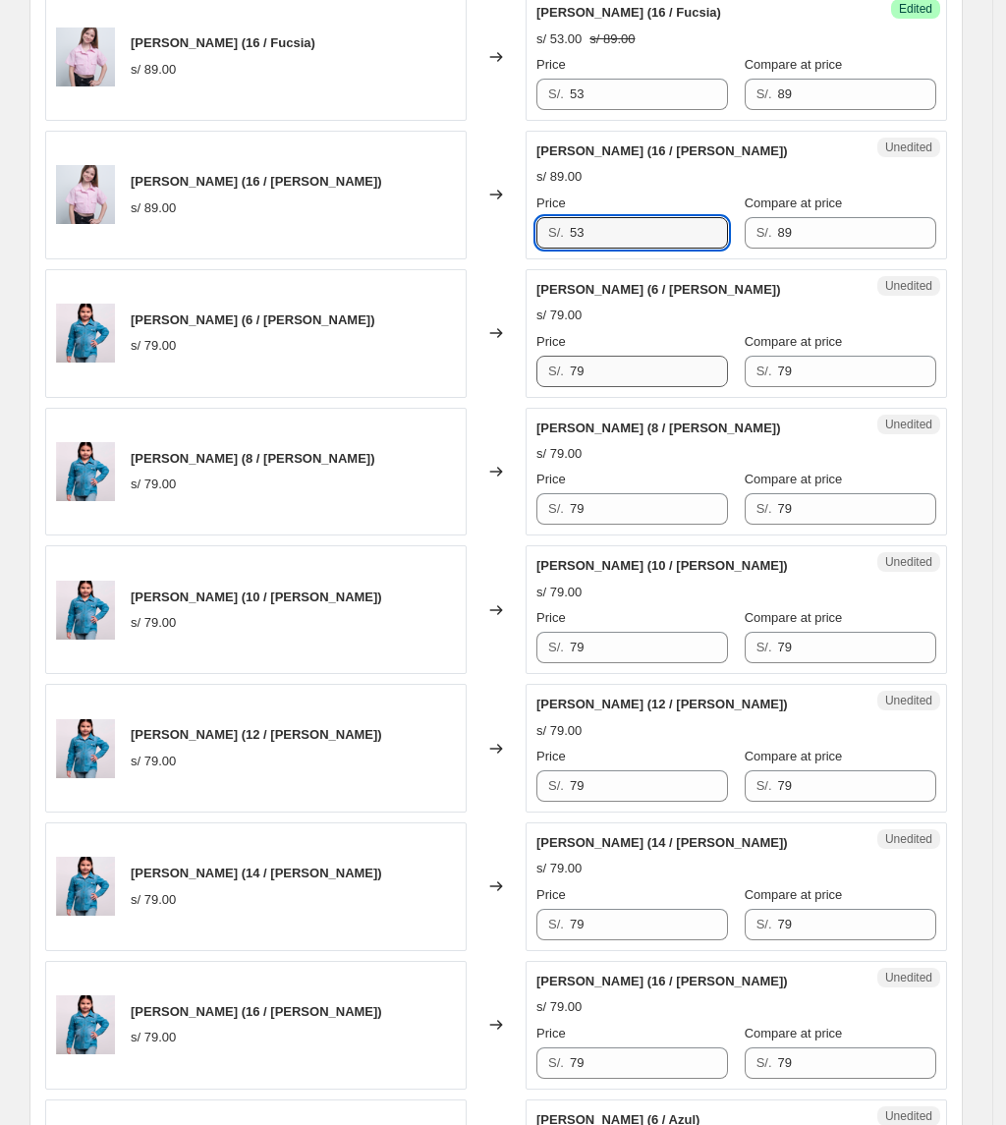
type input "53"
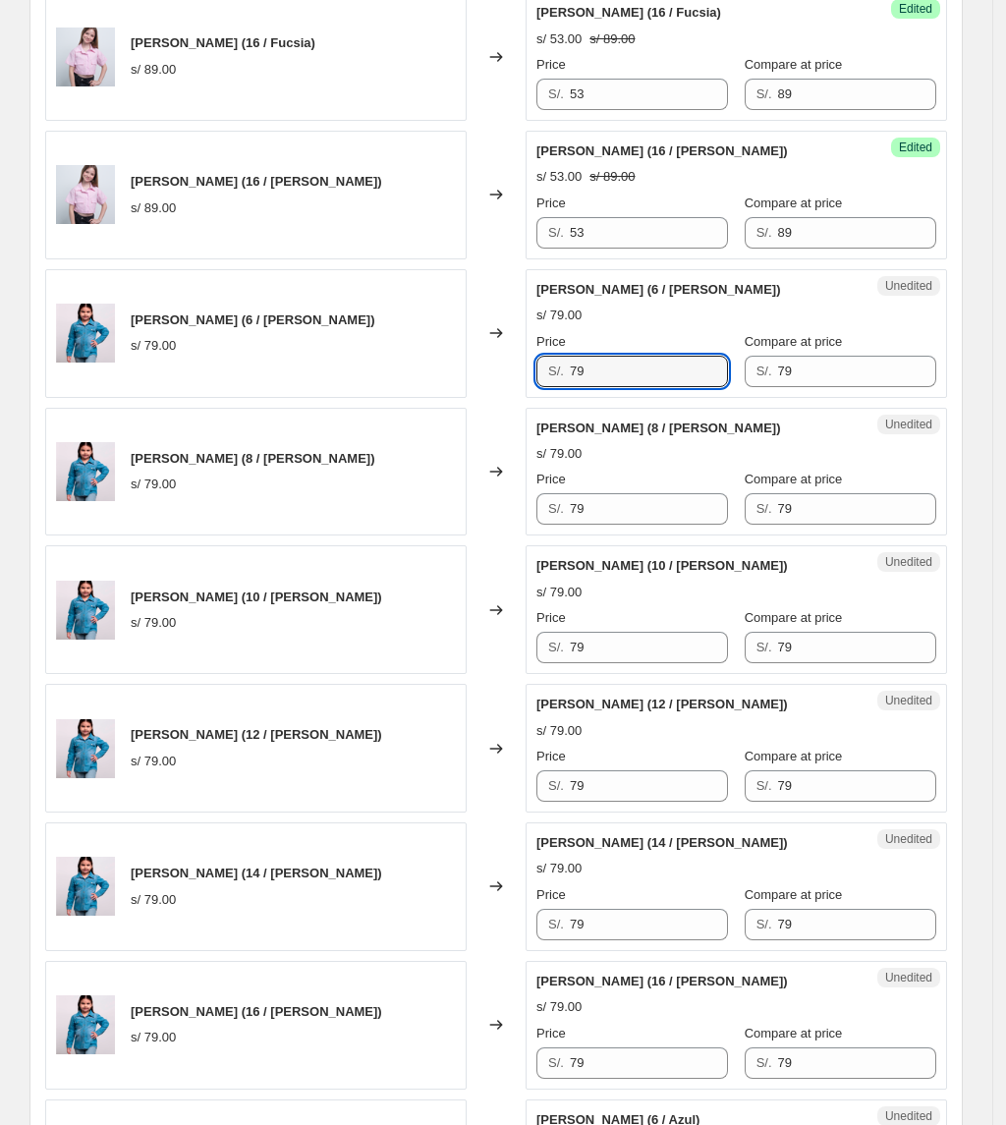
drag, startPoint x: 614, startPoint y: 373, endPoint x: 469, endPoint y: 389, distance: 146.2
click at [470, 389] on div "CAMISA AMYRA (6 / Celeste) s/ 79.00 Changed to Unedited CAMISA AMYRA (6 / Celes…" at bounding box center [496, 333] width 902 height 129
drag, startPoint x: 613, startPoint y: 386, endPoint x: 516, endPoint y: 391, distance: 97.4
click at [516, 391] on div "CAMISA AMYRA (6 / Celeste) s/ 79.00 Changed to Unedited CAMISA AMYRA (6 / Celes…" at bounding box center [496, 333] width 902 height 129
type input "47"
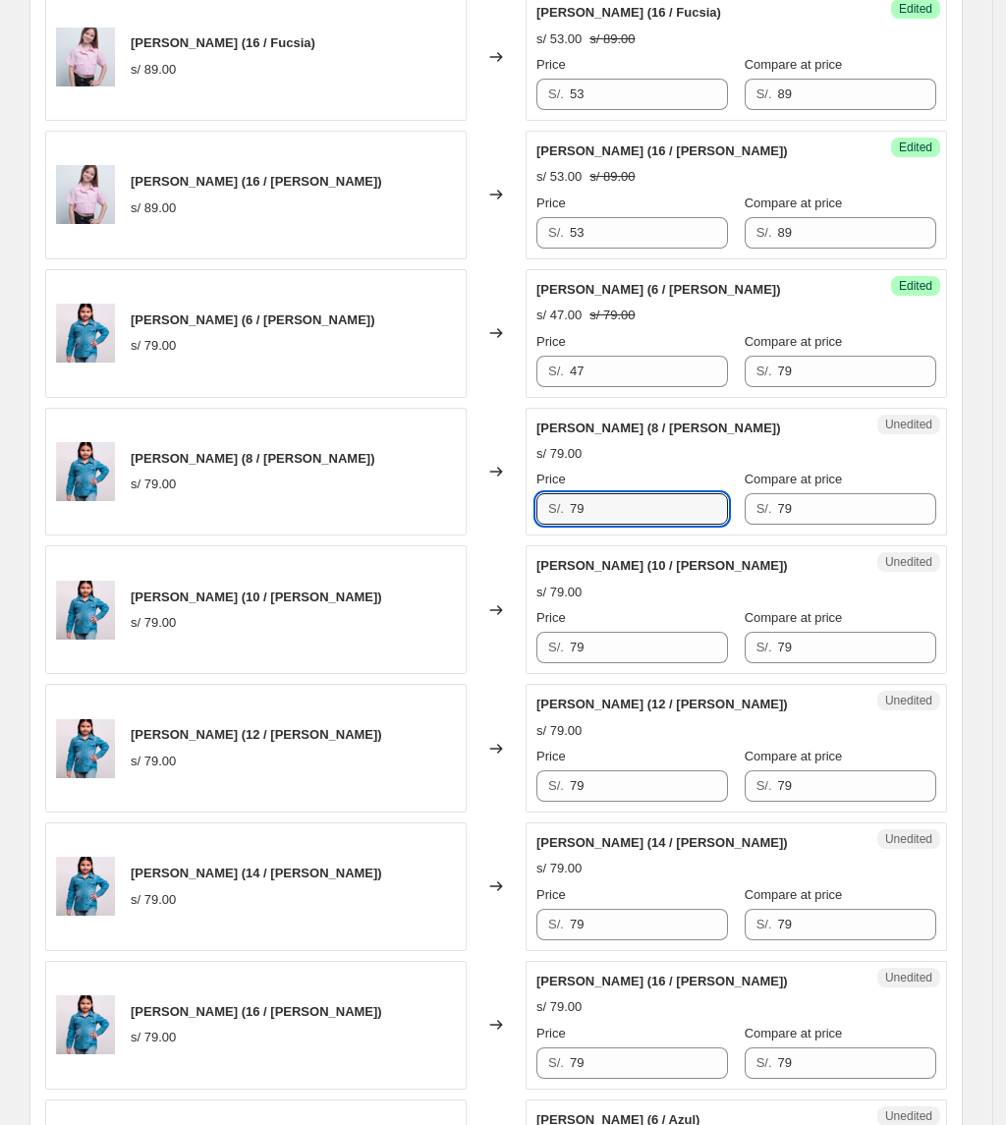
drag, startPoint x: 630, startPoint y: 520, endPoint x: 484, endPoint y: 507, distance: 146.0
click at [485, 508] on div "CAMISA AMYRA (8 / Celeste) s/ 79.00 Changed to Unedited CAMISA AMYRA (8 / Celes…" at bounding box center [496, 472] width 902 height 129
paste input "47"
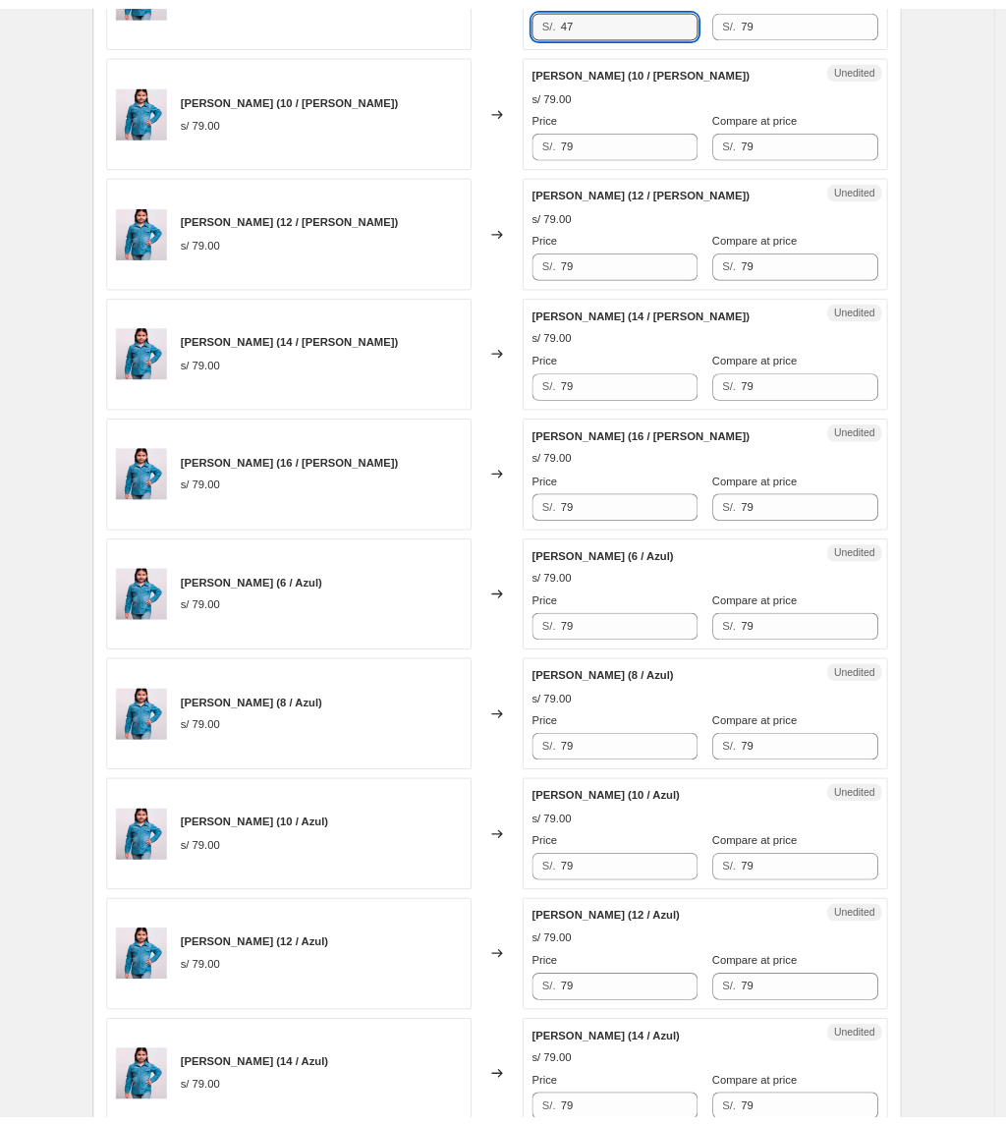
scroll to position [2075, 0]
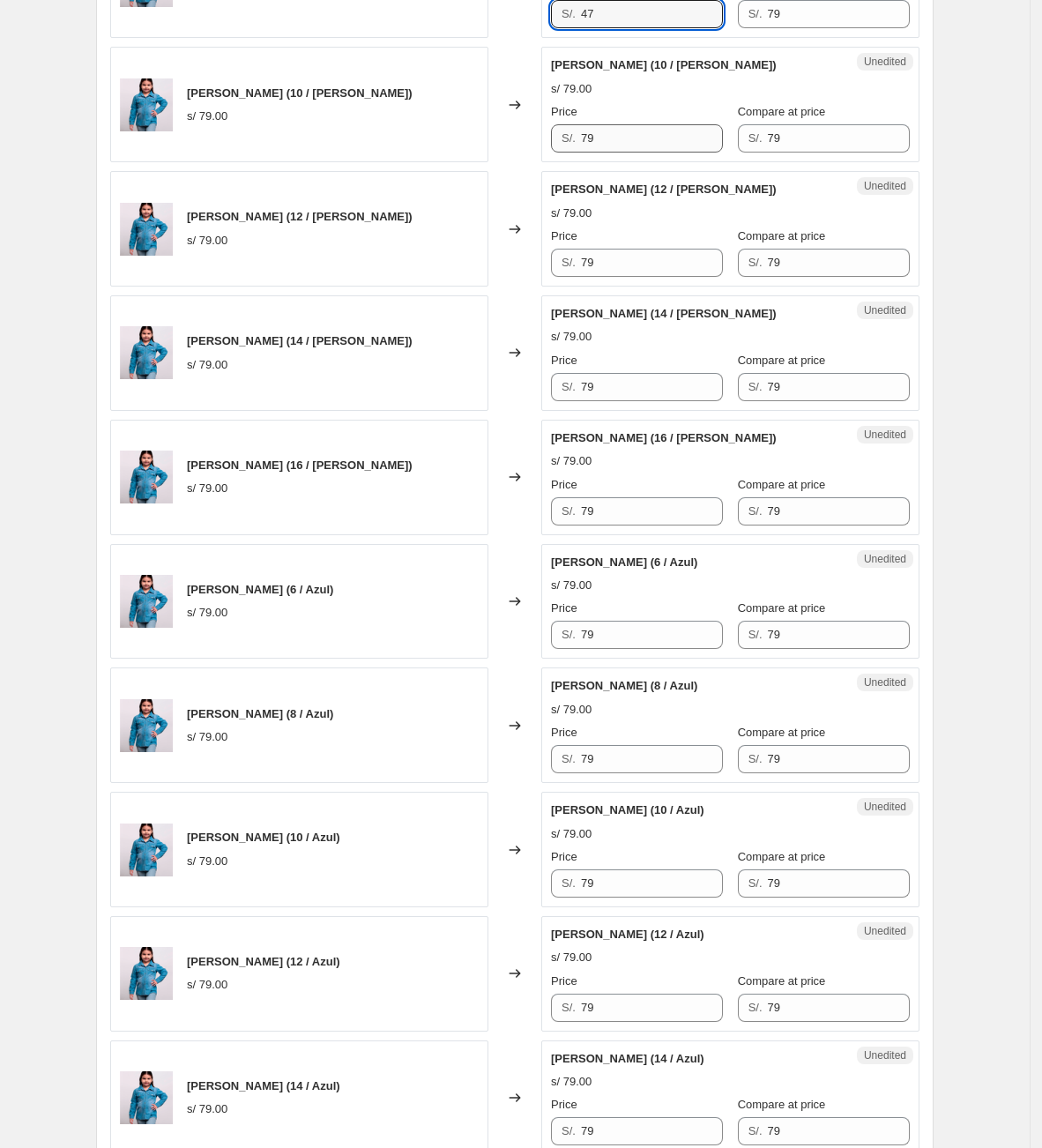
type input "47"
drag, startPoint x: 635, startPoint y: 150, endPoint x: 531, endPoint y: 189, distance: 111.1
click at [535, 188] on div "Camisa Lua (12 / Fucsia) s/ 89.00 Changed to Success Edited Camisa Lua (12 / Fu…" at bounding box center [515, 166] width 810 height 2475
paste input "47"
type input "47"
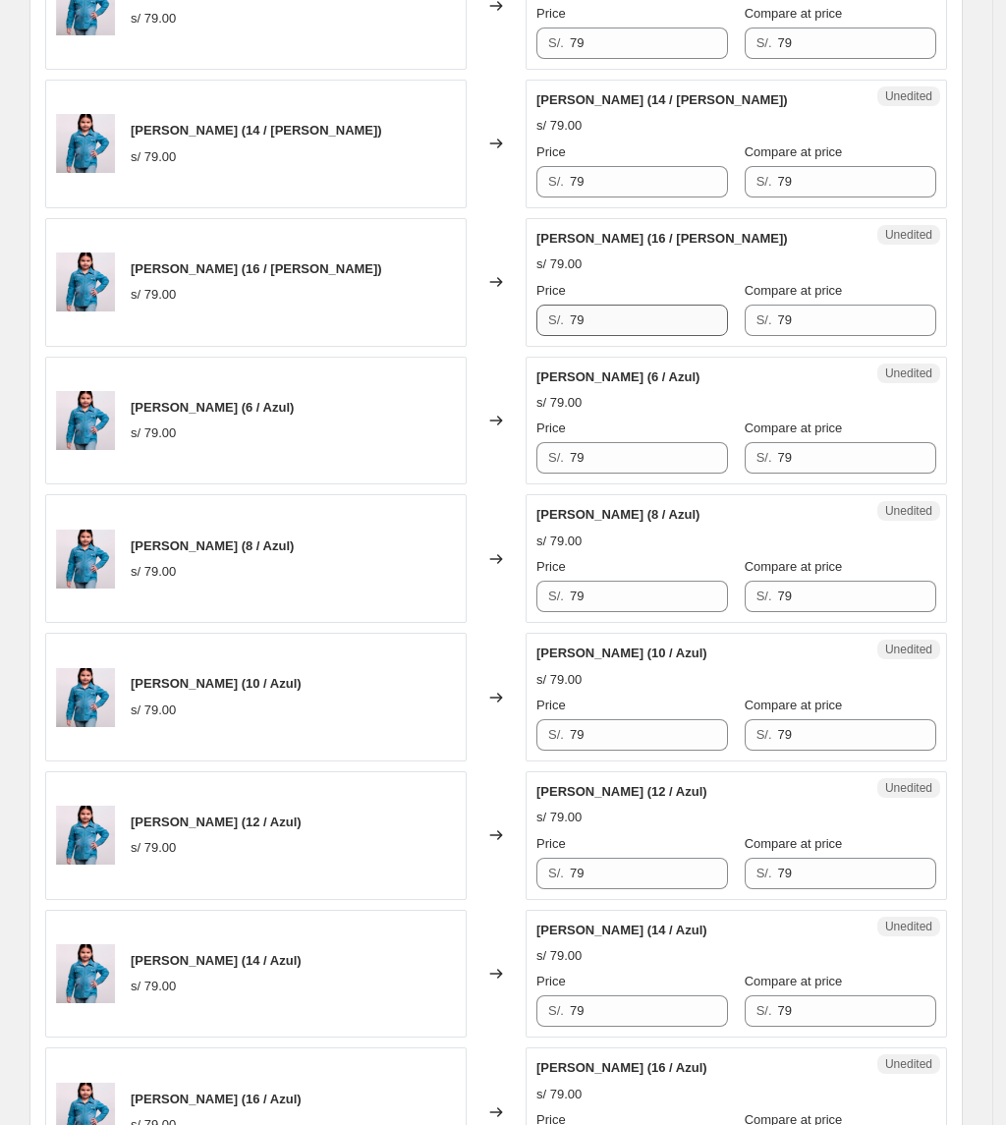
scroll to position [2336, 0]
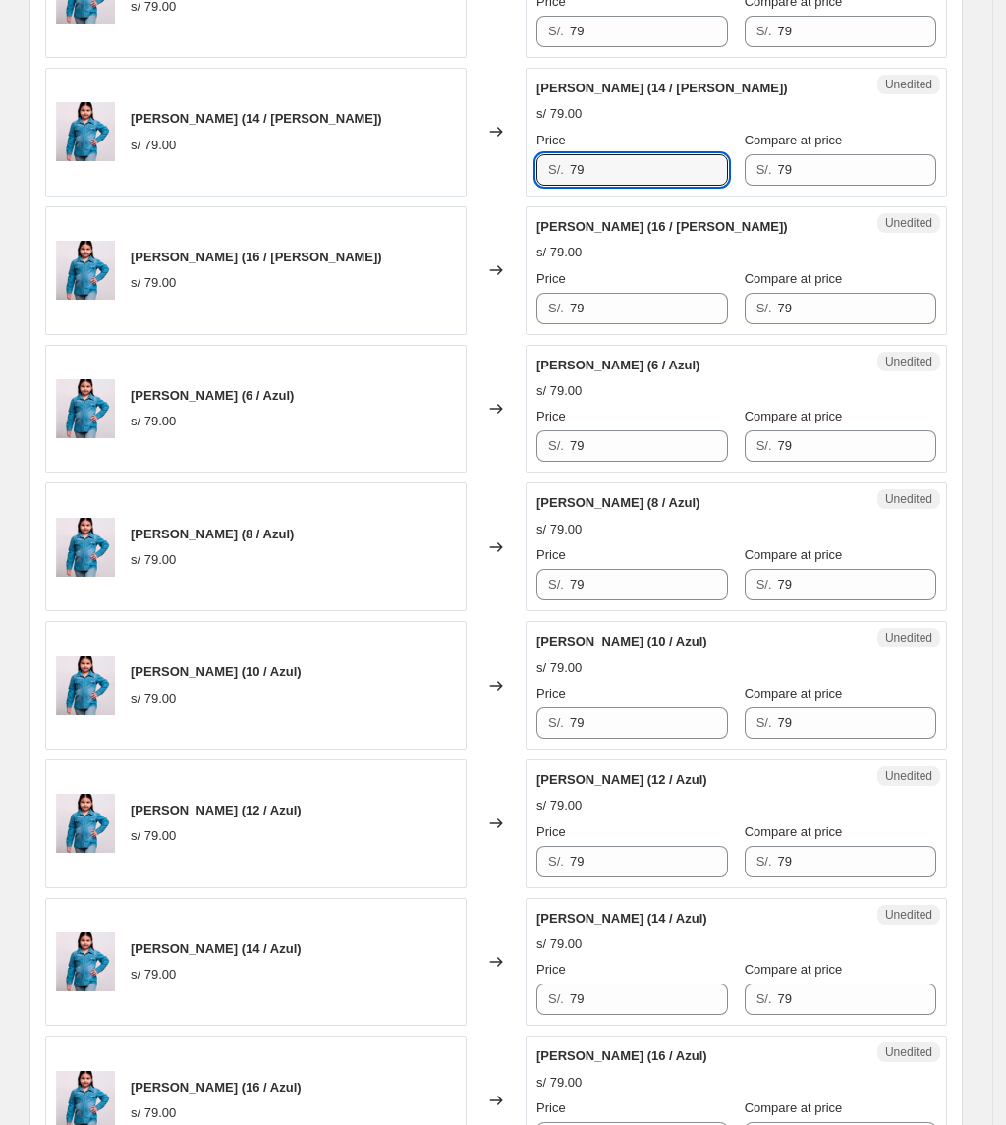
drag, startPoint x: 599, startPoint y: 166, endPoint x: 453, endPoint y: 173, distance: 146.5
click at [453, 173] on div "CAMISA AMYRA (14 / Celeste) s/ 79.00 Changed to Unedited CAMISA AMYRA (14 / Cel…" at bounding box center [496, 132] width 902 height 129
paste input "47"
type input "47"
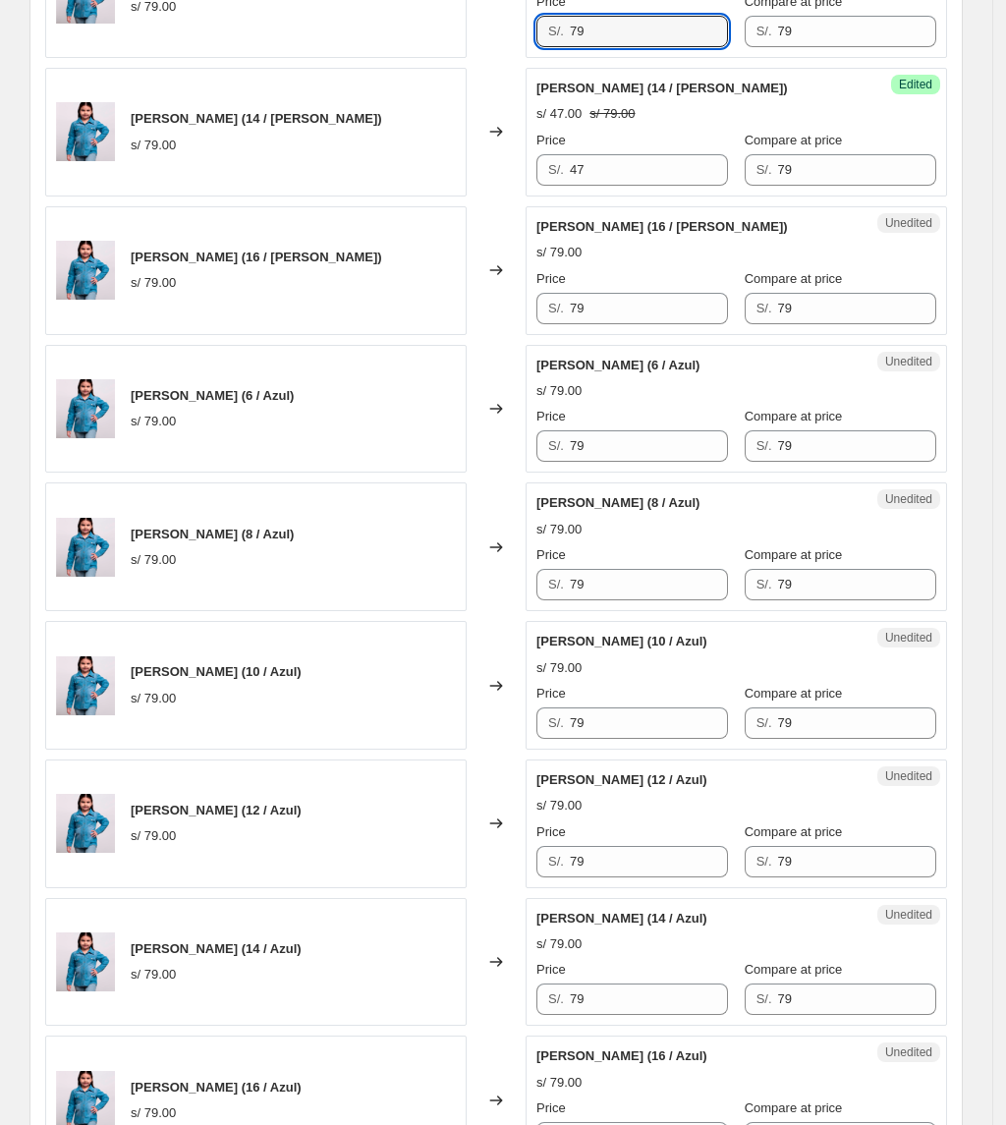
drag, startPoint x: 646, startPoint y: 25, endPoint x: 479, endPoint y: 56, distance: 169.9
paste input "47"
type input "47"
drag, startPoint x: 567, startPoint y: 323, endPoint x: 513, endPoint y: 327, distance: 54.2
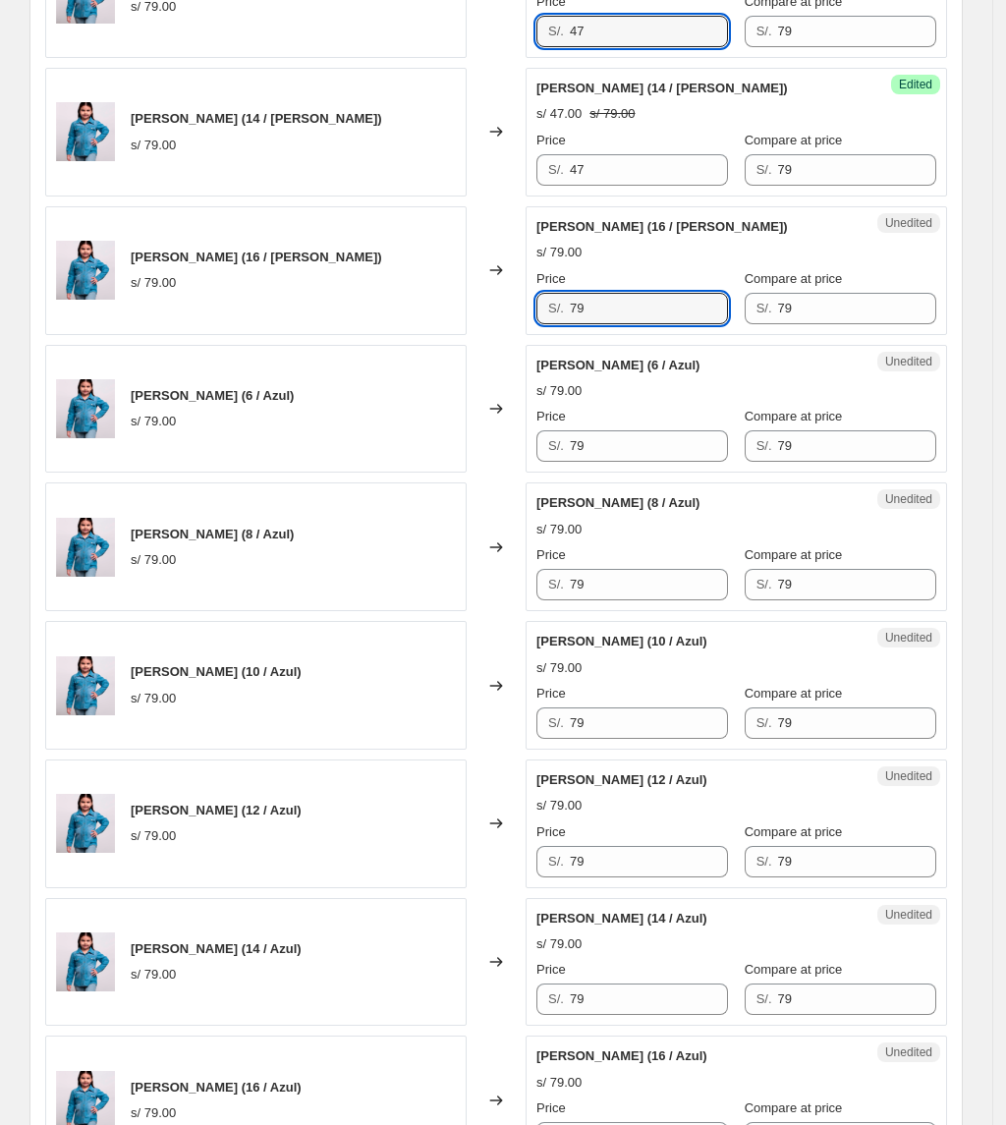
click at [513, 327] on div "CAMISA AMYRA (16 / Celeste) s/ 79.00 Changed to Unedited CAMISA AMYRA (16 / Cel…" at bounding box center [496, 270] width 902 height 129
paste input "47"
type input "47"
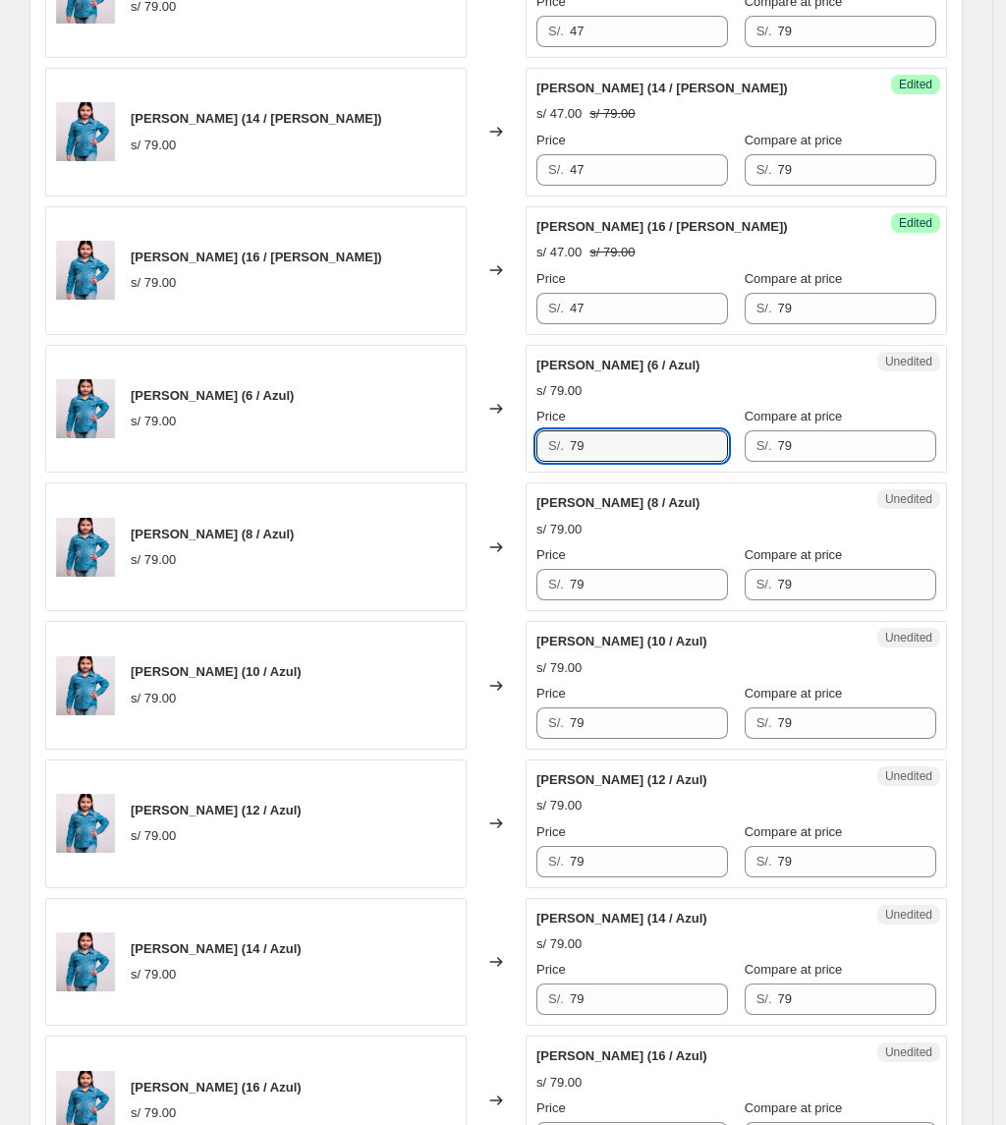
drag, startPoint x: 631, startPoint y: 465, endPoint x: 468, endPoint y: 441, distance: 164.8
click at [385, 474] on div "CAMISA AMYRA (6 / Azul) s/ 79.00 Changed to Unedited CAMISA AMYRA (6 / Azul) s/…" at bounding box center [496, 409] width 902 height 129
paste input "47"
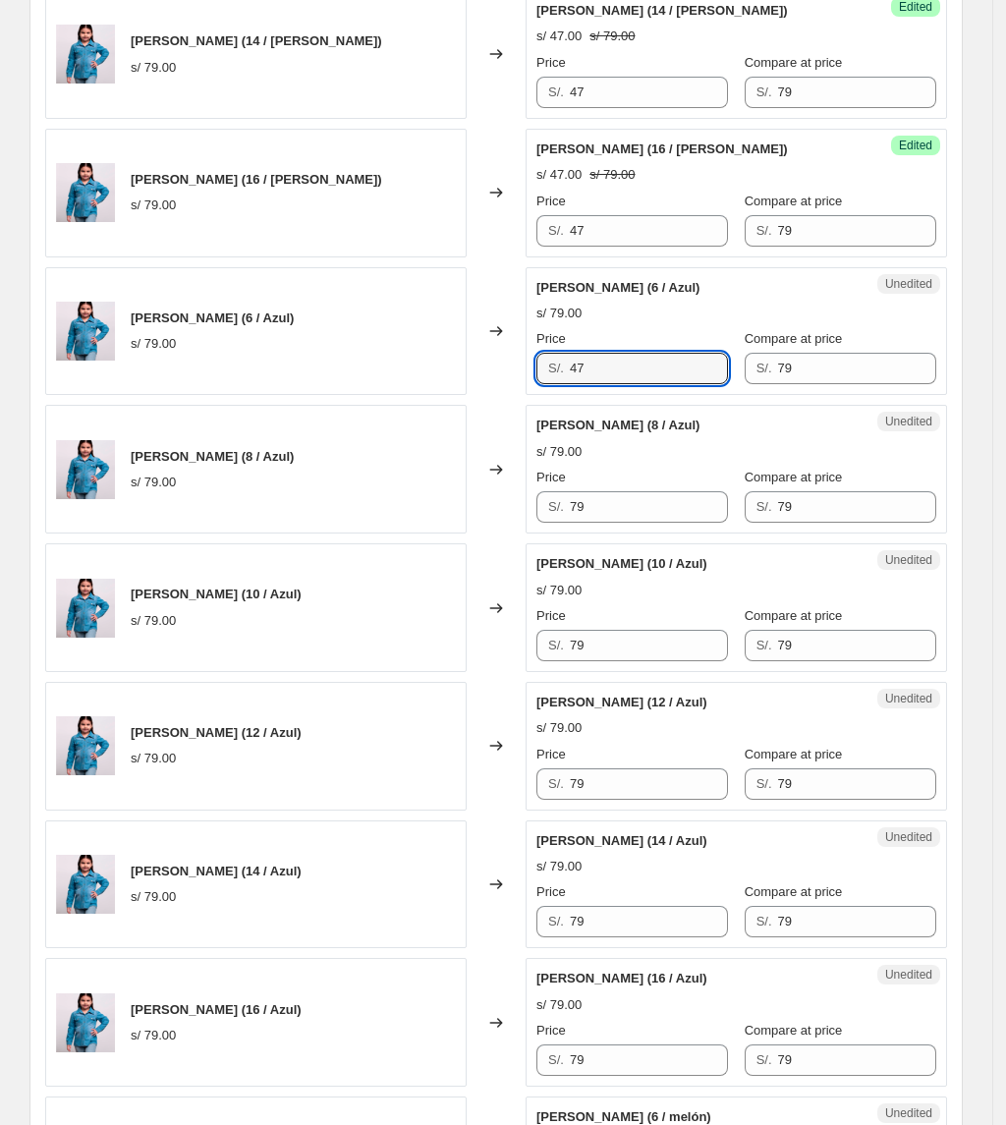
scroll to position [2468, 0]
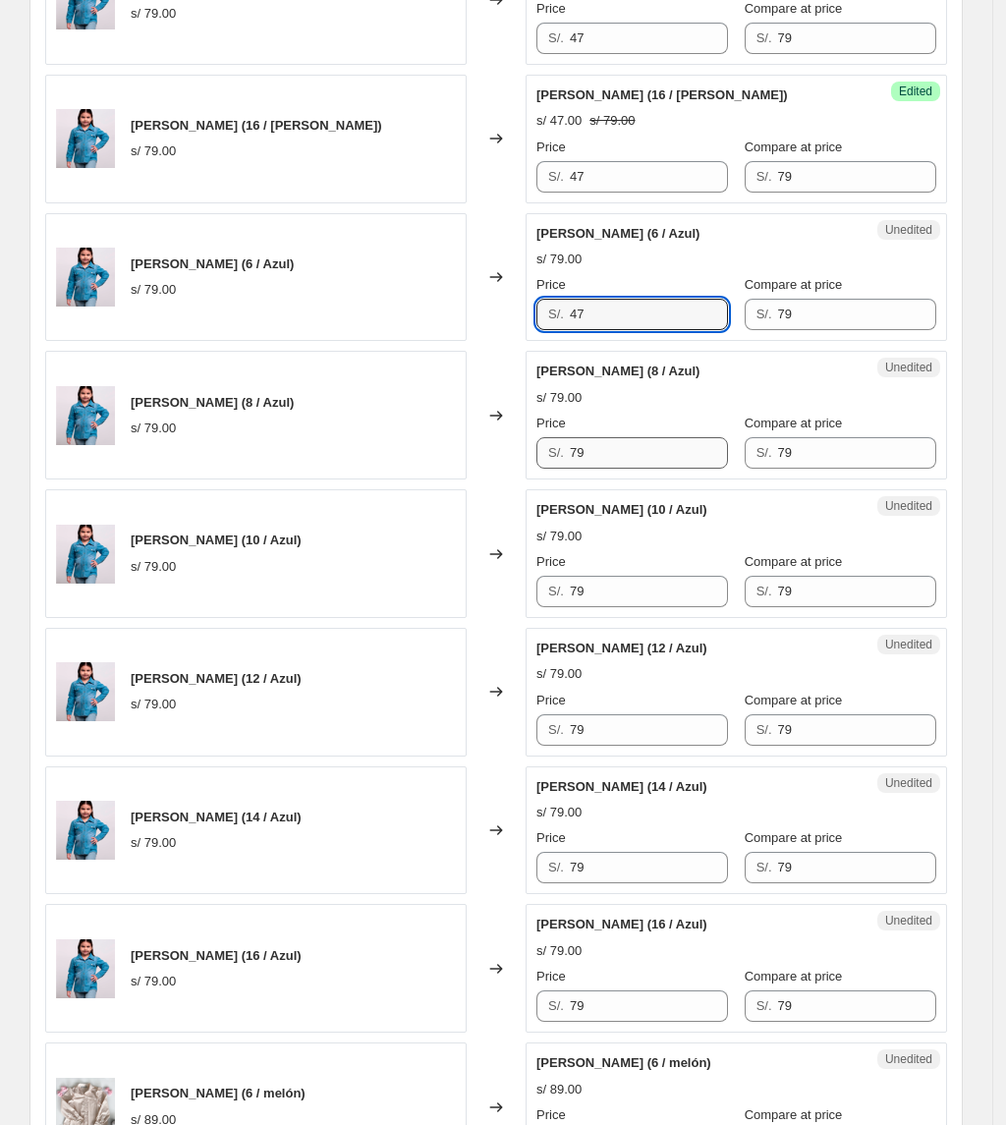
type input "47"
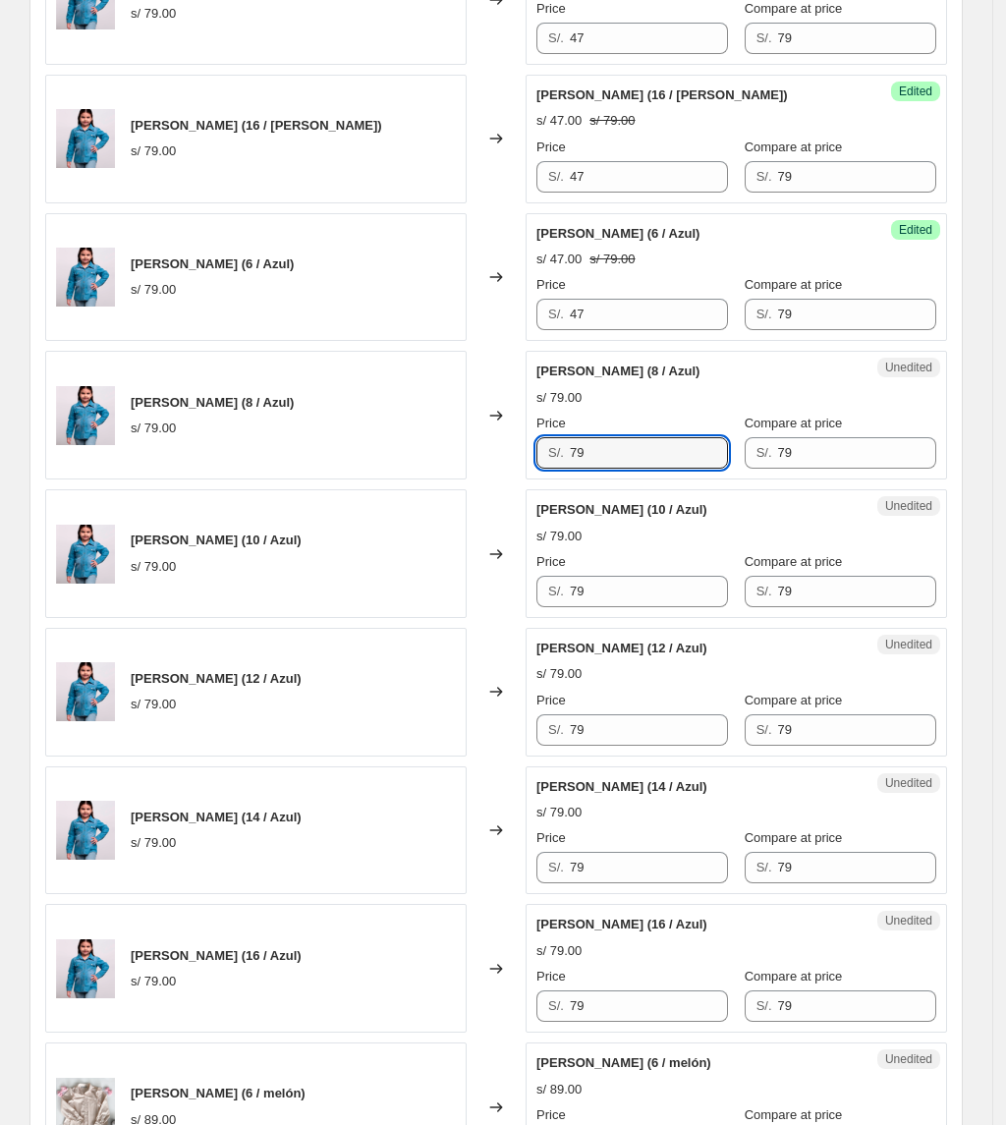
drag, startPoint x: 633, startPoint y: 470, endPoint x: 598, endPoint y: 551, distance: 88.5
click at [516, 470] on div "CAMISA AMYRA (8 / Azul) s/ 79.00 Changed to Unedited CAMISA AMYRA (8 / Azul) s/…" at bounding box center [496, 415] width 902 height 129
paste input "47"
type input "47"
click at [554, 607] on div "S/. 79" at bounding box center [632, 591] width 192 height 31
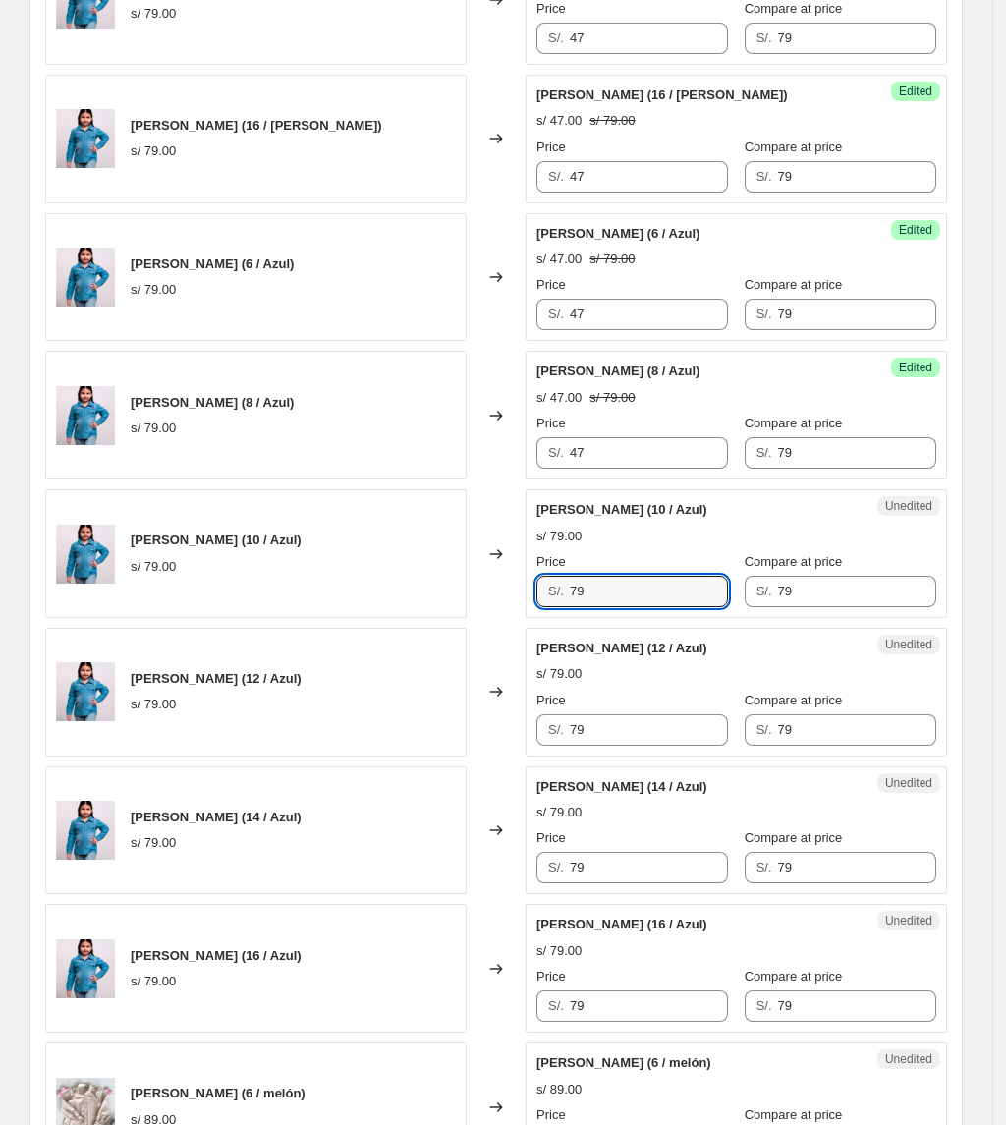
paste input "47"
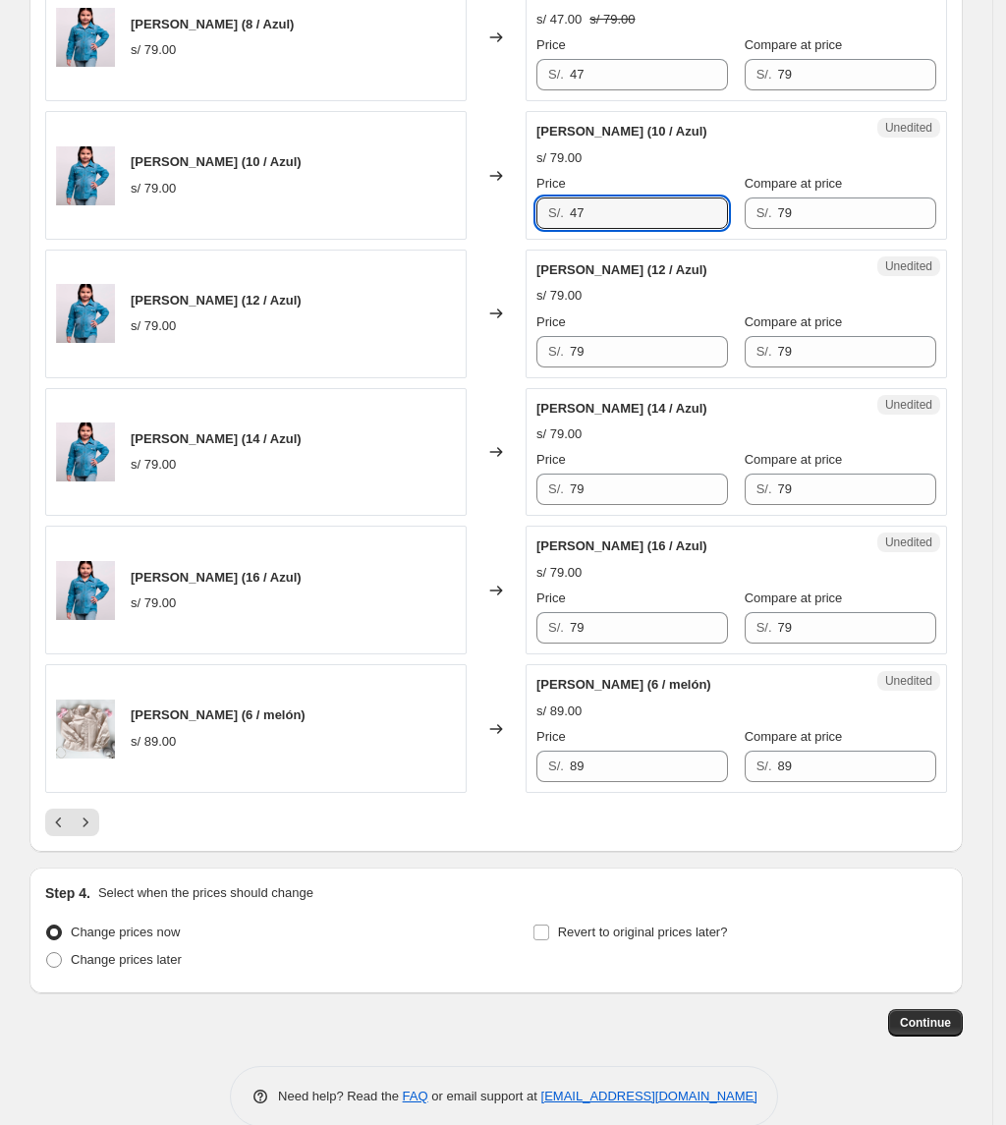
scroll to position [2861, 0]
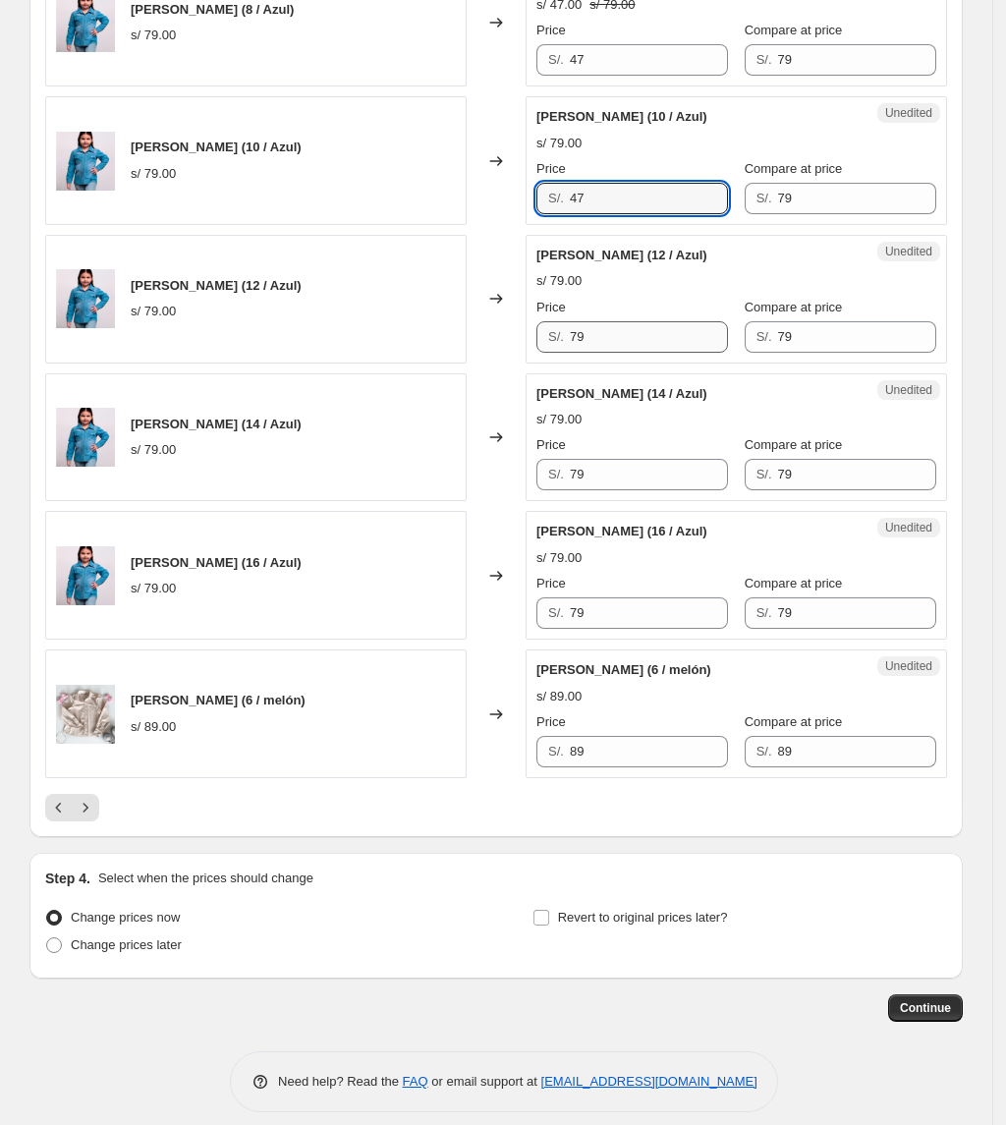
type input "47"
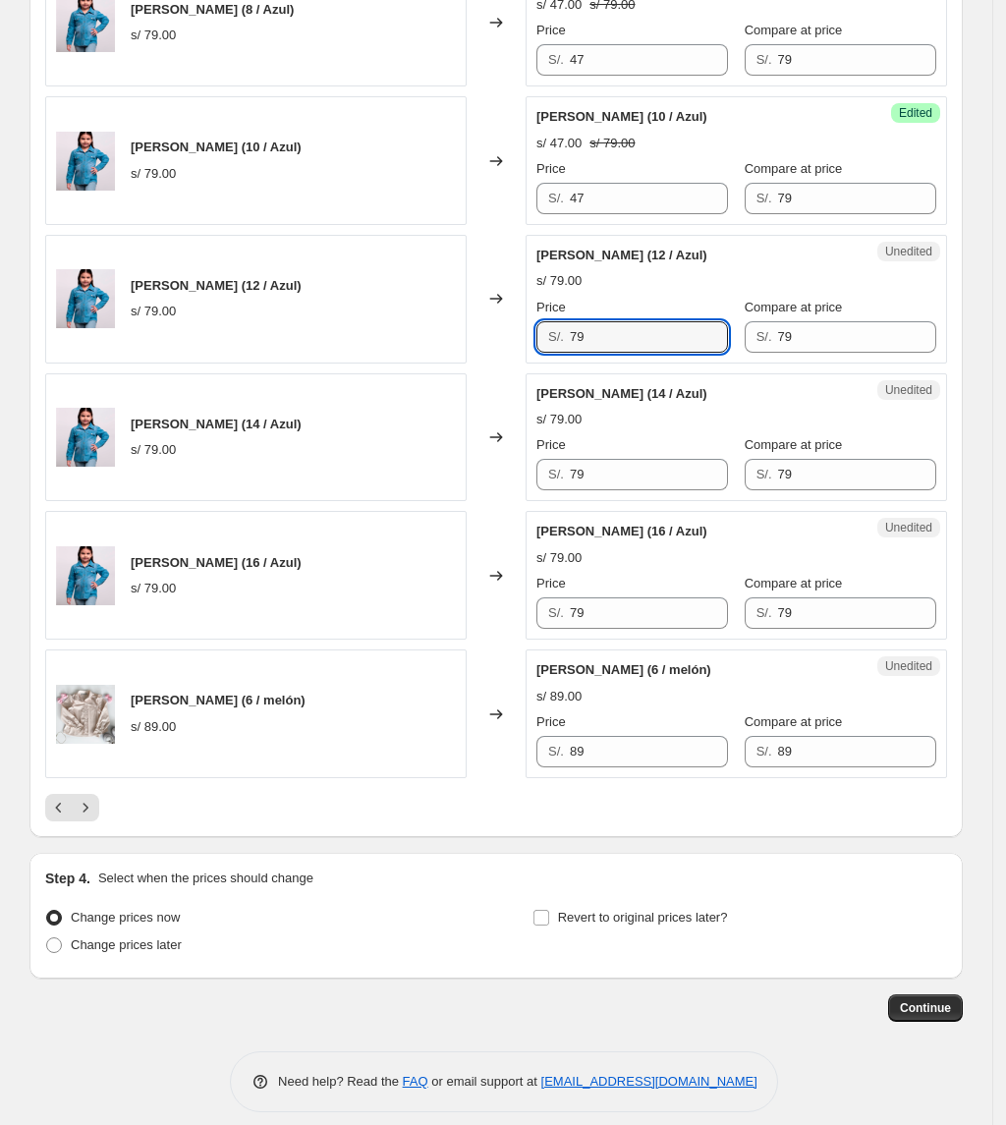
click at [485, 340] on div "CAMISA AMYRA (12 / Azul) s/ 79.00 Changed to Unedited CAMISA AMYRA (12 / Azul) …" at bounding box center [496, 299] width 902 height 129
paste input "47"
type input "47"
click at [479, 496] on div "CAMISA AMYRA (14 / Azul) s/ 79.00 Changed to Unedited CAMISA AMYRA (14 / Azul) …" at bounding box center [496, 437] width 902 height 129
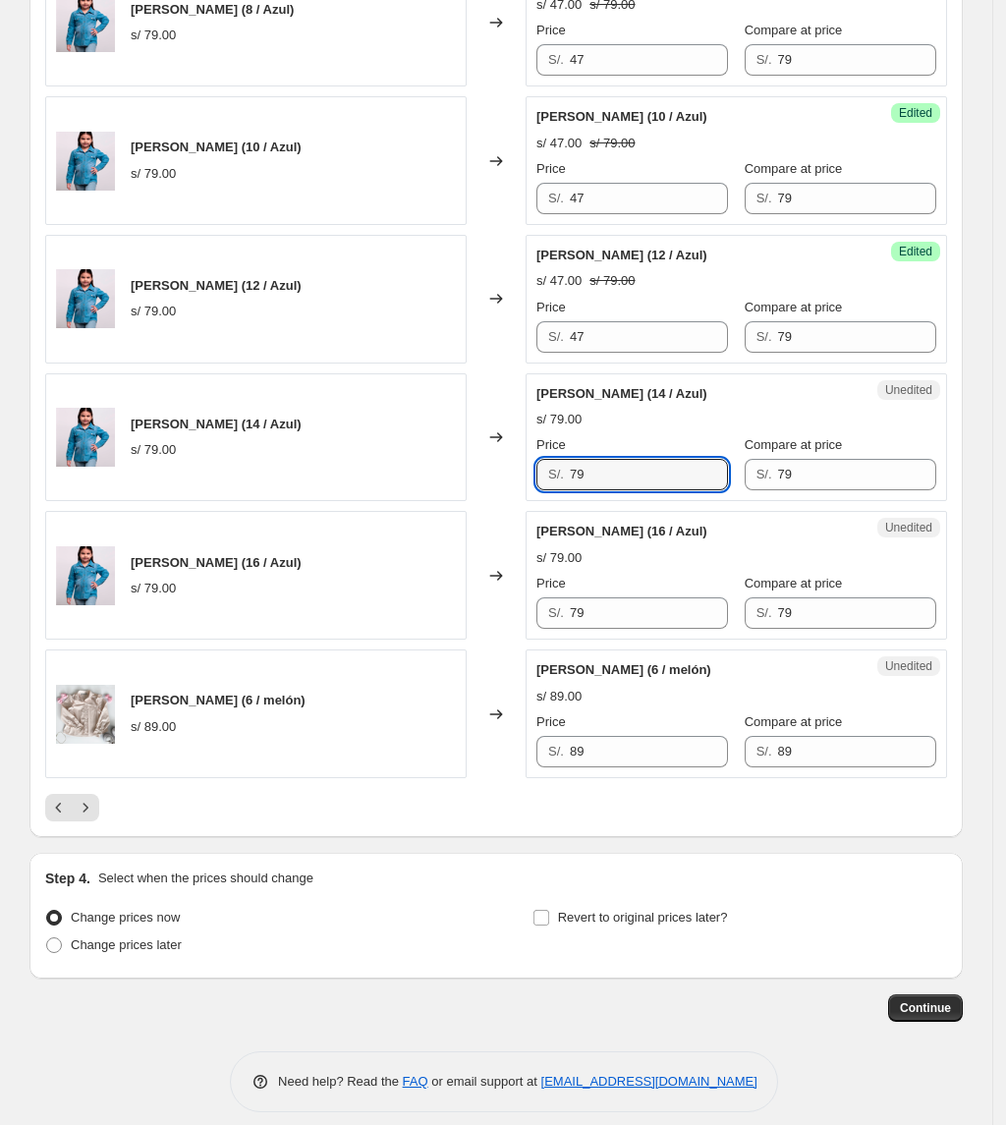
paste input "47"
type input "47"
click at [525, 623] on div "CAMISA AMYRA (16 / Azul) s/ 79.00 Changed to Unedited CAMISA AMYRA (16 / Azul) …" at bounding box center [496, 575] width 902 height 129
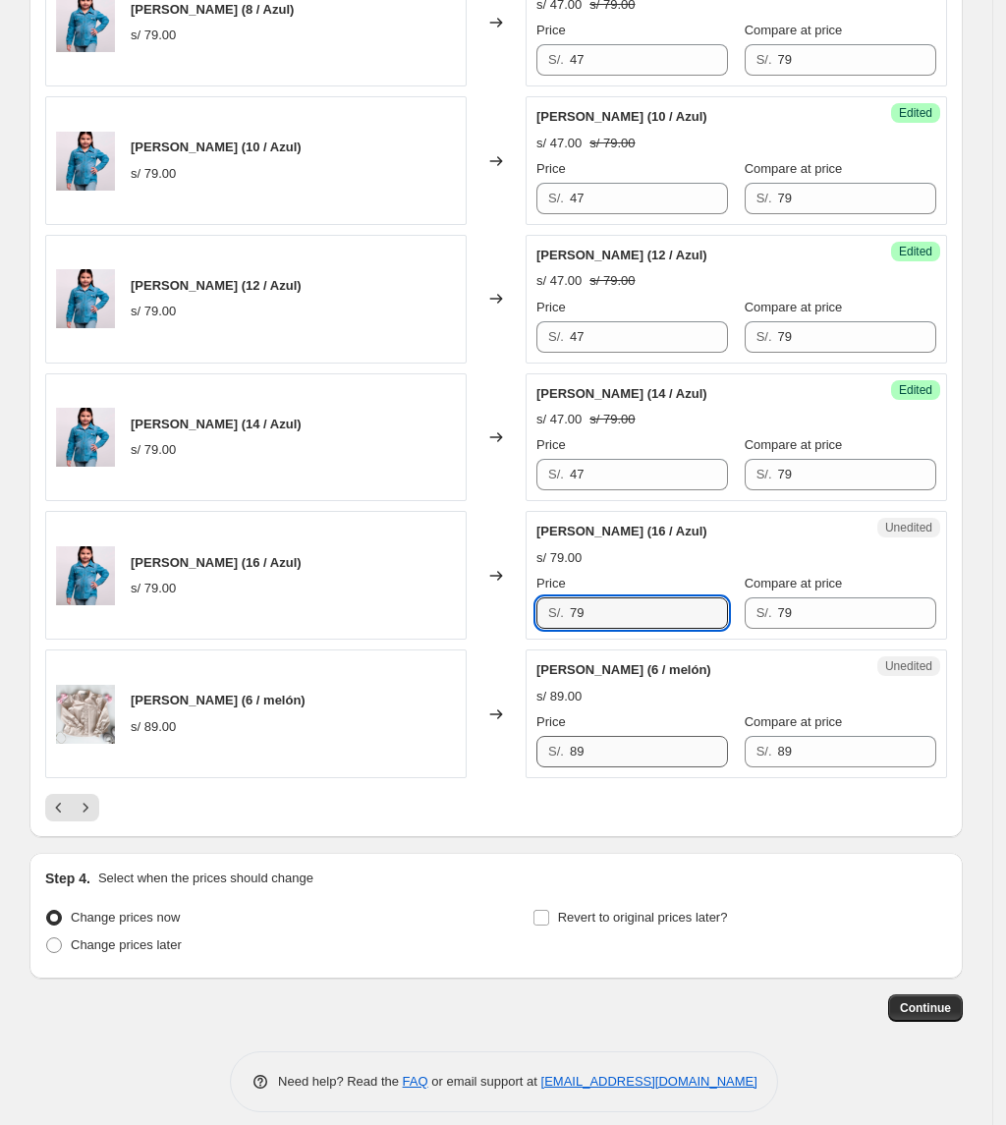
paste input "47"
type input "47"
click at [95, 813] on icon "Next" at bounding box center [86, 808] width 20 height 20
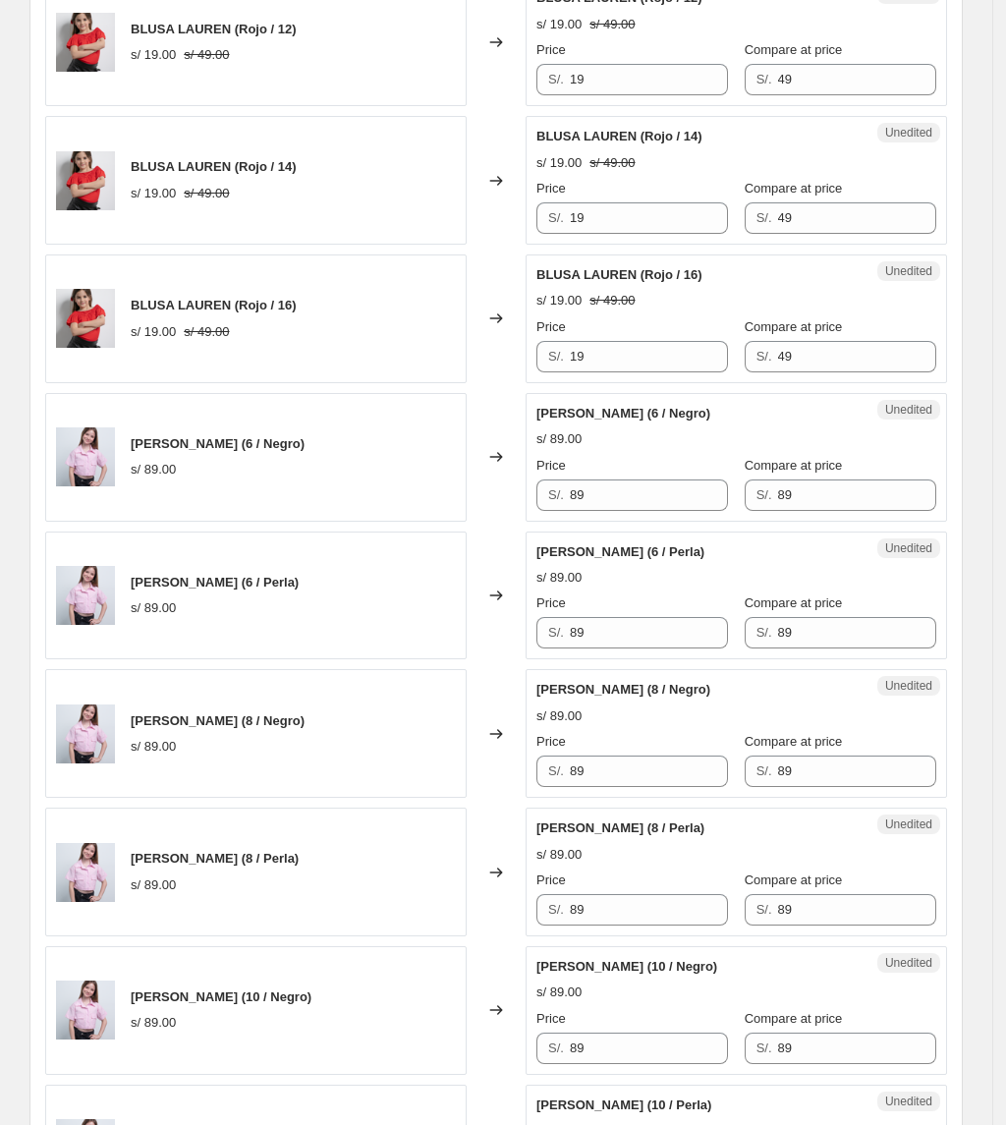
scroll to position [2206, 0]
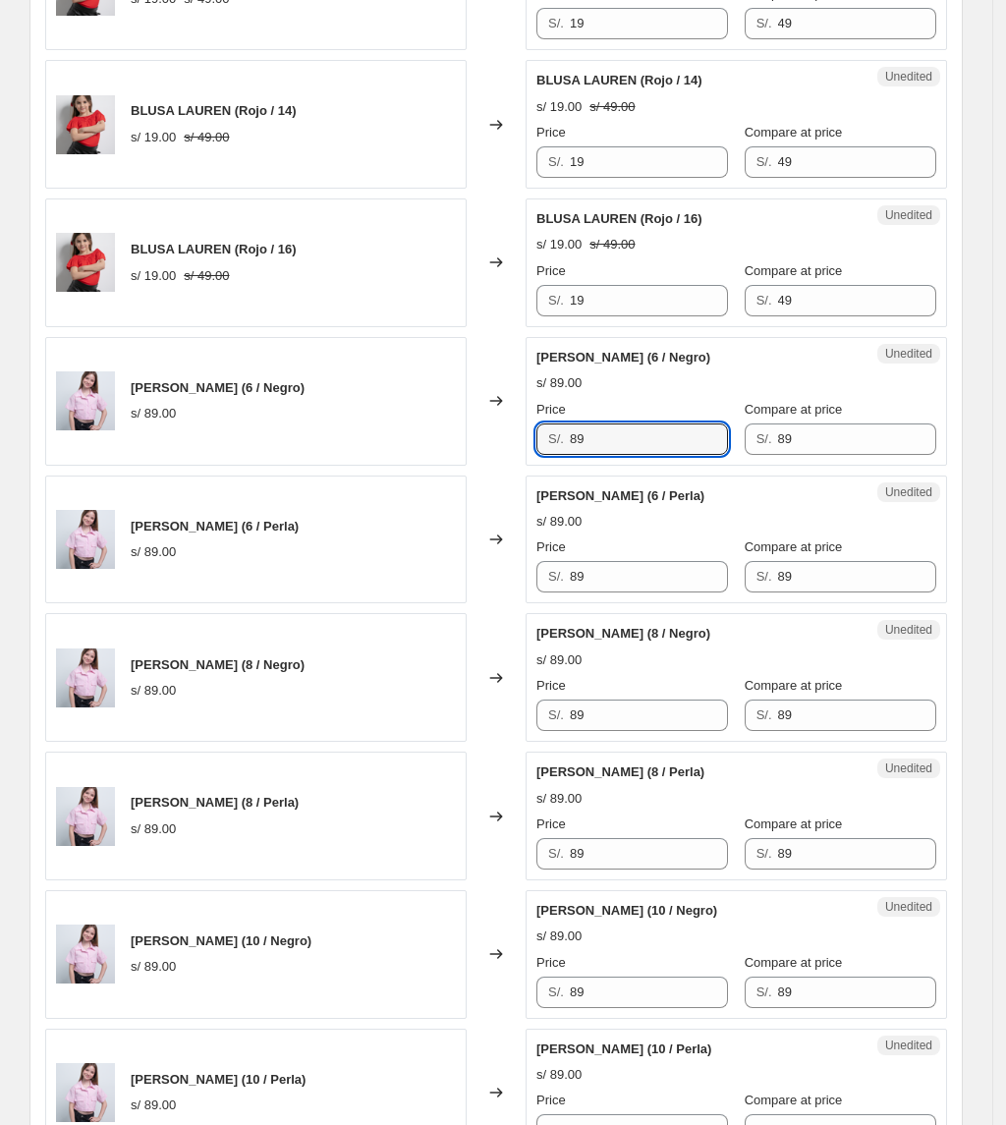
click at [504, 466] on div "Camisa Lua (6 / Negro) s/ 89.00 Changed to Unedited Camisa Lua (6 / Negro) s/ 8…" at bounding box center [496, 401] width 902 height 129
click at [567, 444] on div "S/. 53" at bounding box center [632, 438] width 192 height 31
type input "53"
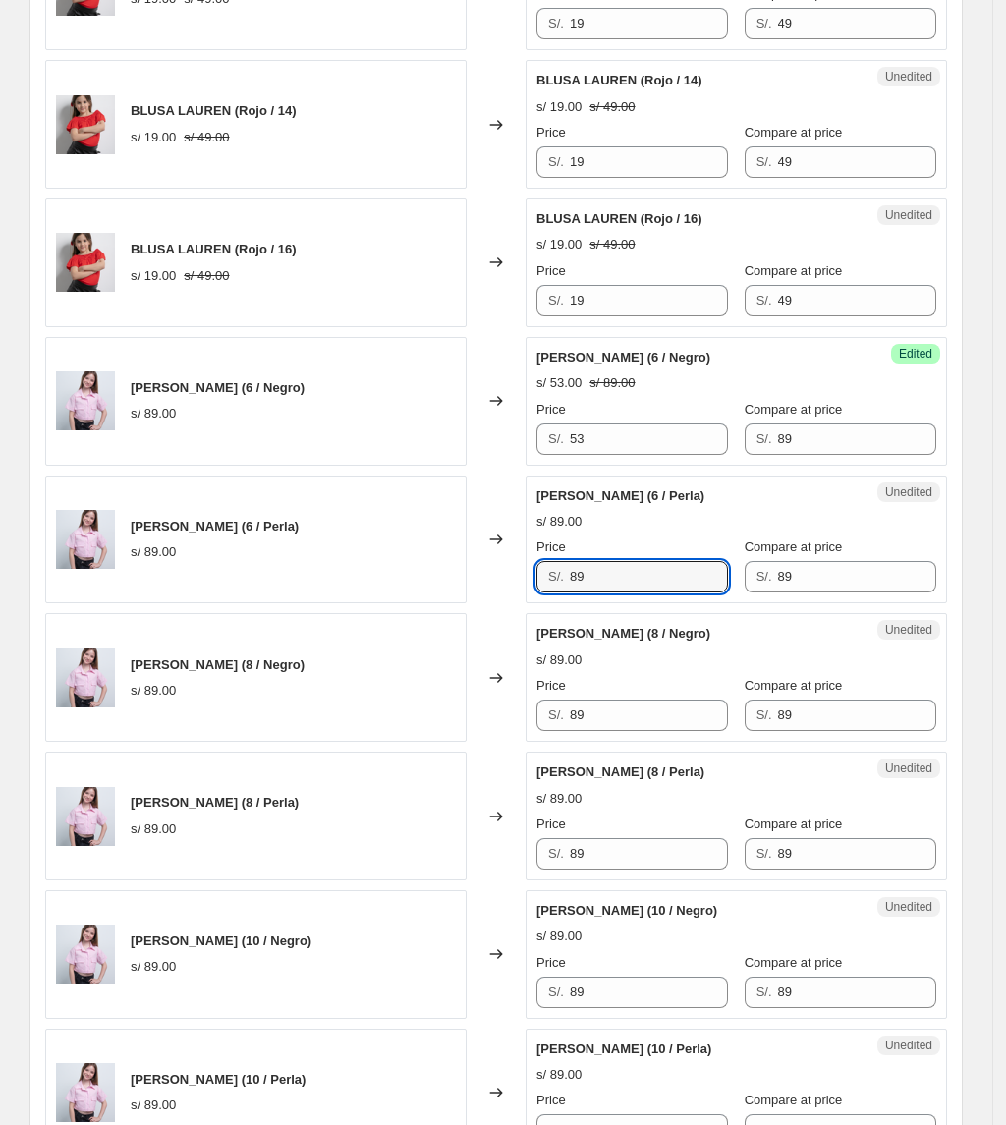
drag, startPoint x: 638, startPoint y: 590, endPoint x: 546, endPoint y: 587, distance: 91.5
click at [550, 589] on div "S/. 89" at bounding box center [632, 576] width 192 height 31
paste input "53"
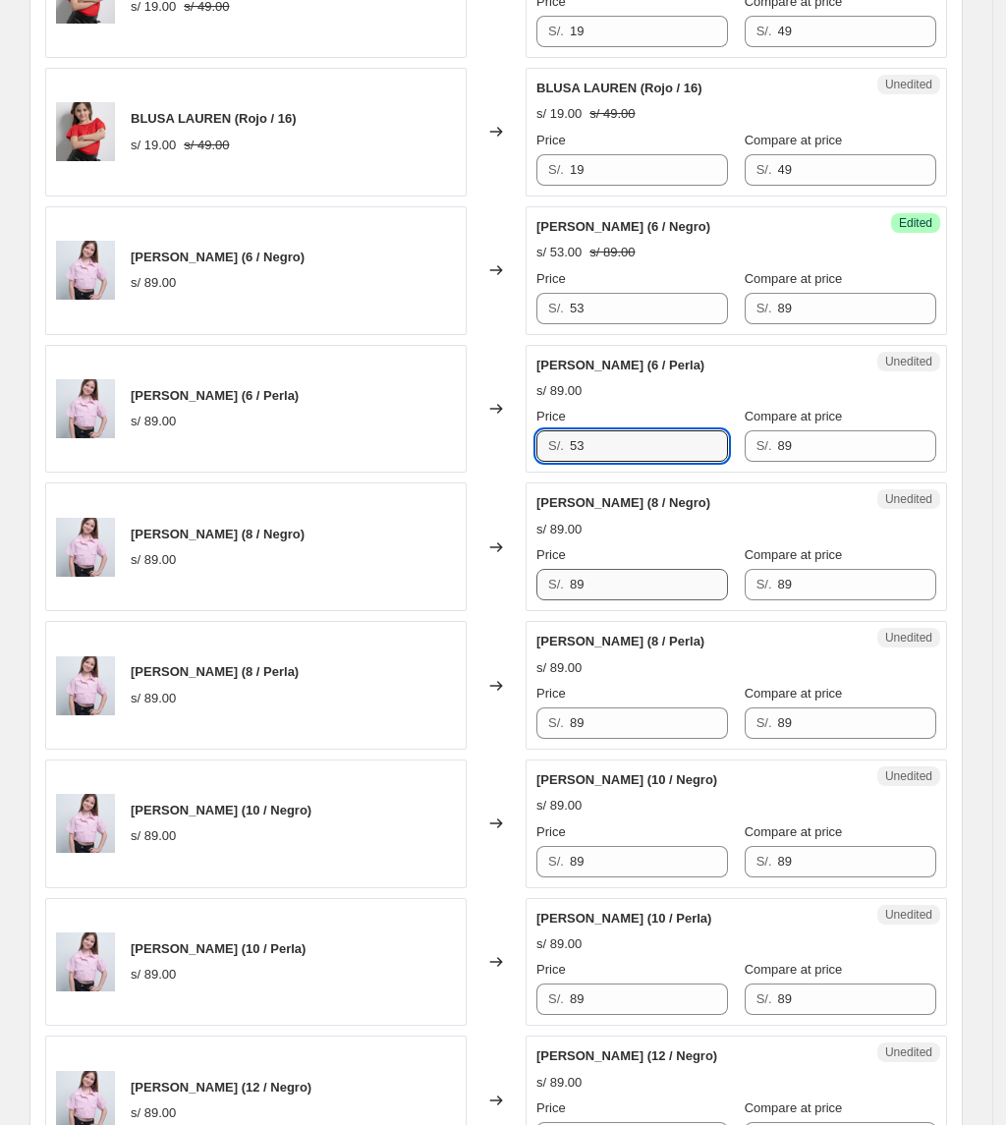
type input "53"
drag, startPoint x: 607, startPoint y: 599, endPoint x: 424, endPoint y: 582, distance: 183.6
click at [424, 582] on div "Camisa Lua (8 / Negro) s/ 89.00 Changed to Unedited Camisa Lua (8 / Negro) s/ 8…" at bounding box center [496, 546] width 902 height 129
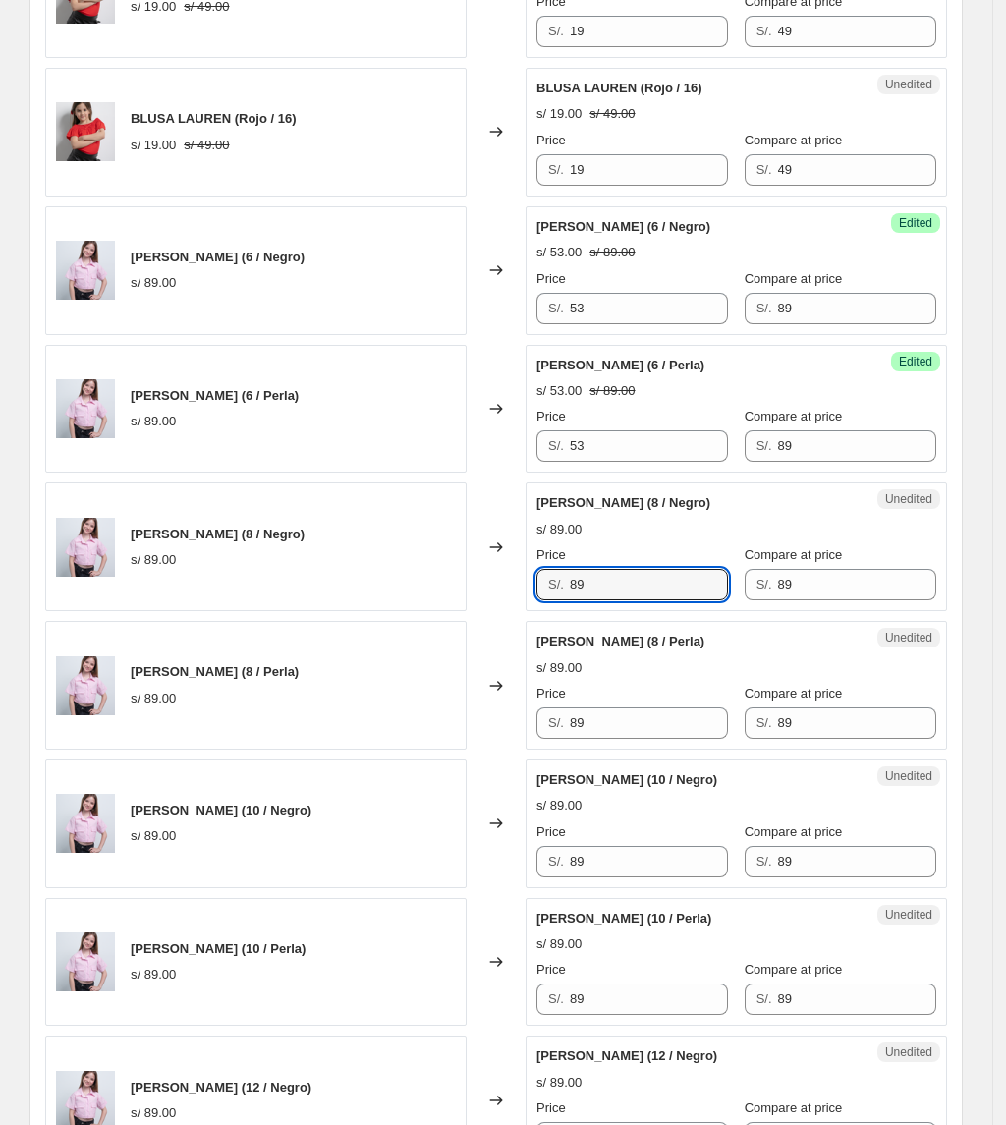
paste input "53"
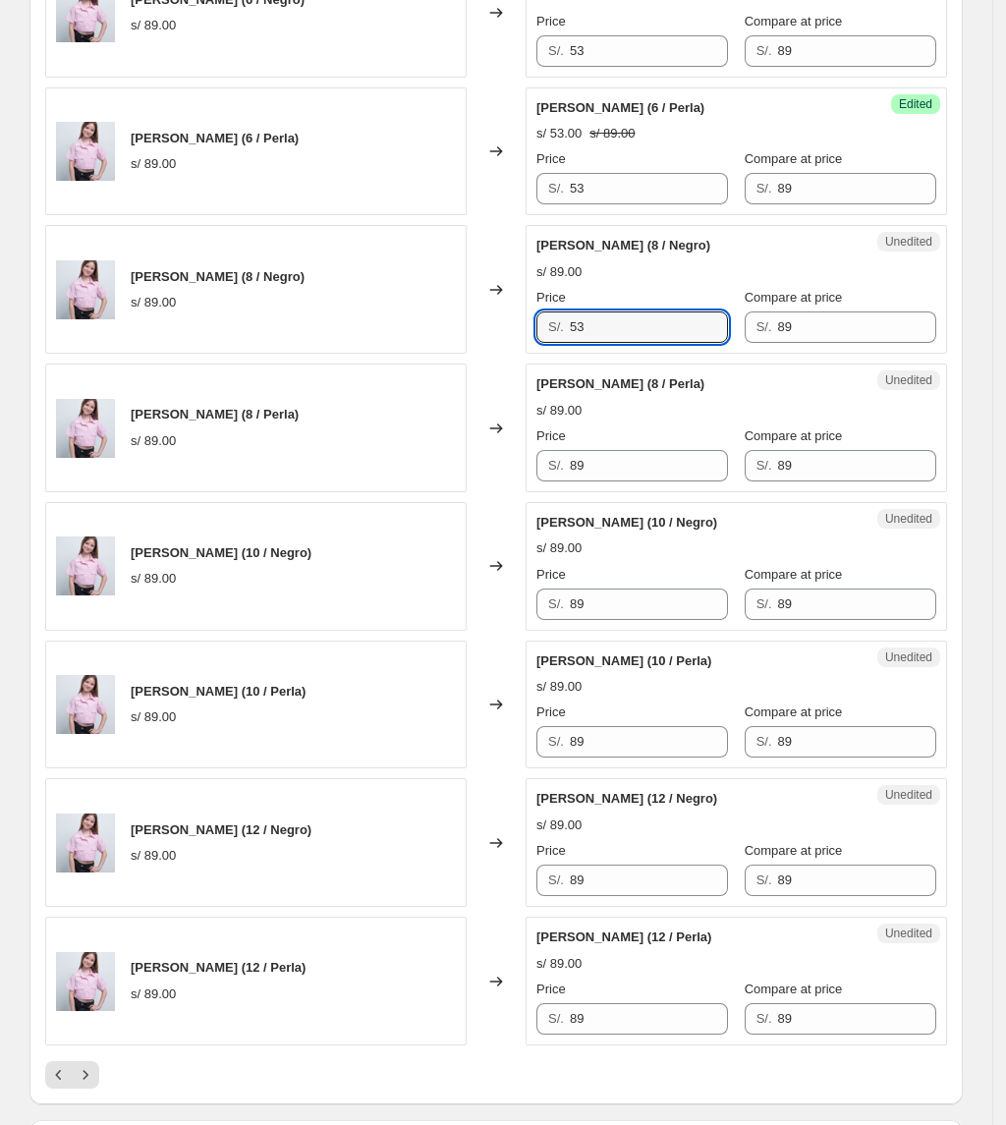
scroll to position [2599, 0]
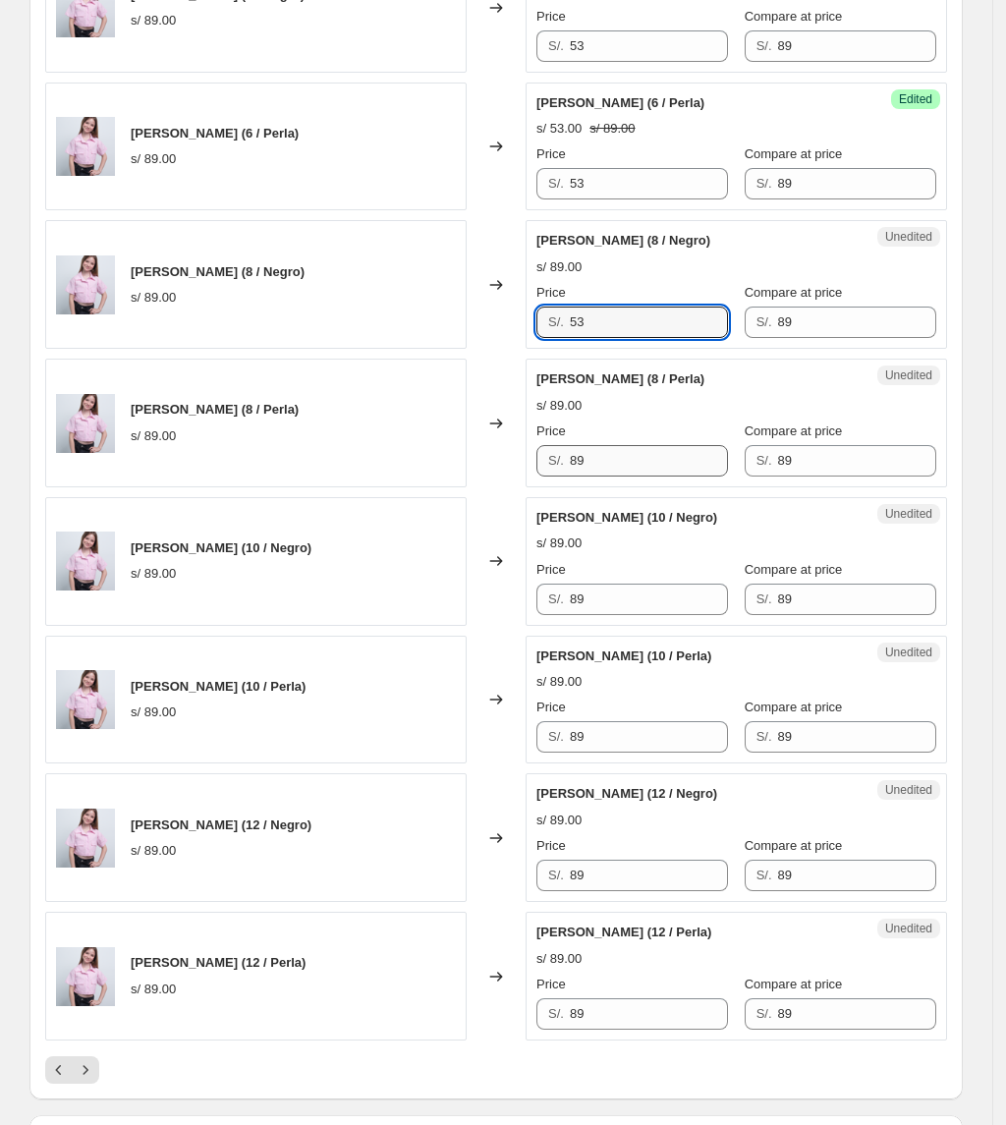
type input "53"
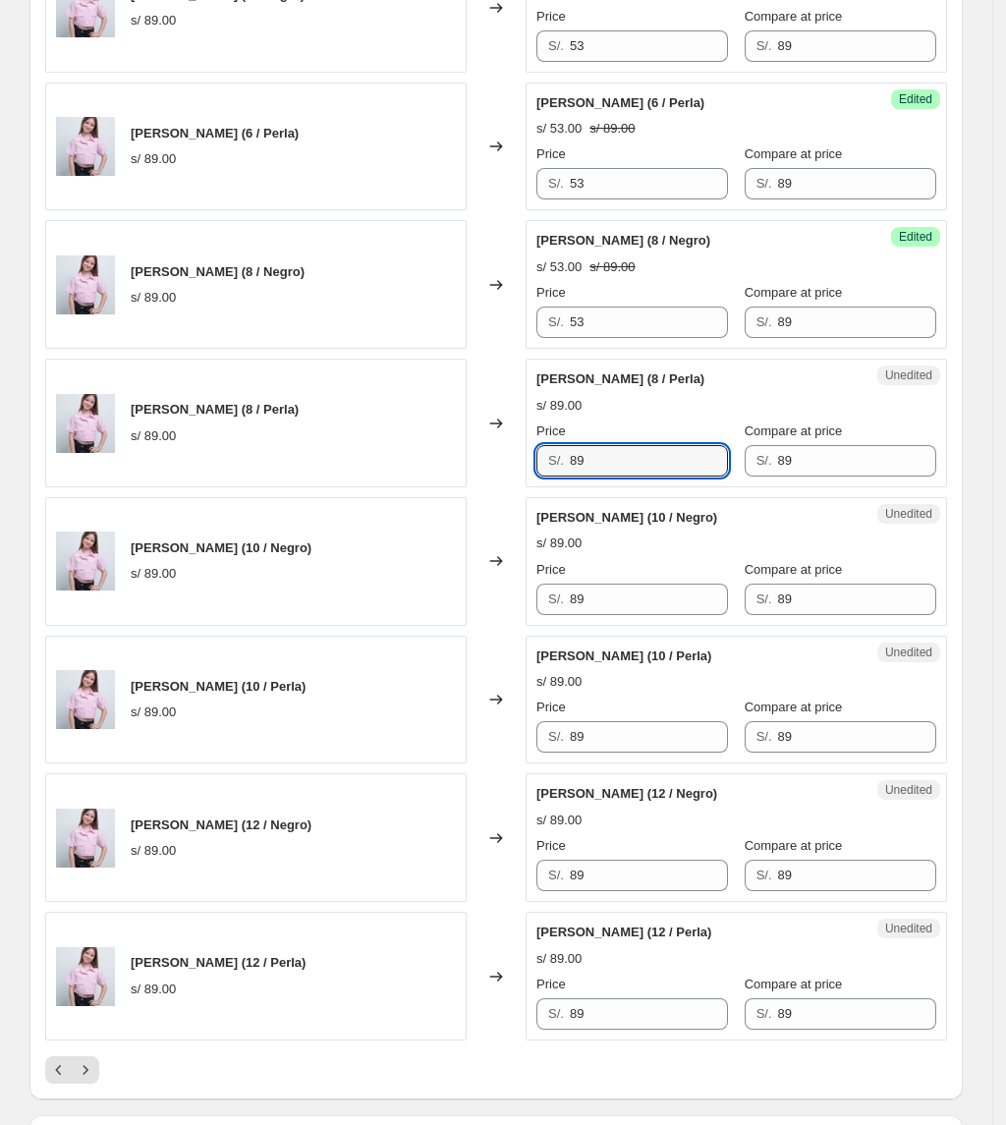
drag, startPoint x: 614, startPoint y: 458, endPoint x: 331, endPoint y: 474, distance: 283.4
click at [331, 474] on div "Camisa Lua (8 / Perla) s/ 89.00 Changed to Unedited Camisa Lua (8 / Perla) s/ 8…" at bounding box center [496, 423] width 902 height 129
paste input "53"
type input "53"
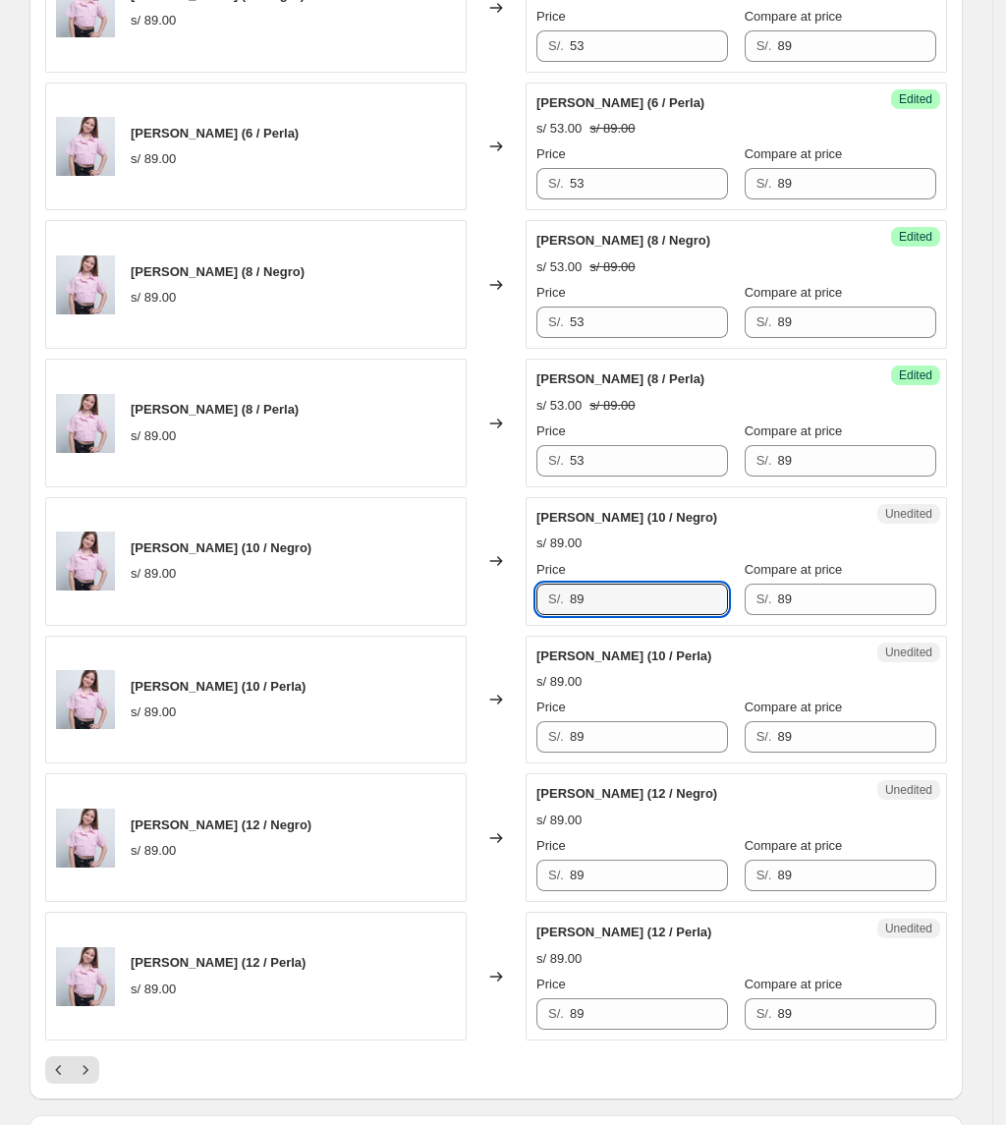
drag, startPoint x: 591, startPoint y: 607, endPoint x: 405, endPoint y: 582, distance: 188.4
click at [445, 603] on div "Camisa Lua (10 / Negro) s/ 89.00 Changed to Unedited Camisa Lua (10 / Negro) s/…" at bounding box center [496, 561] width 902 height 129
paste input "53"
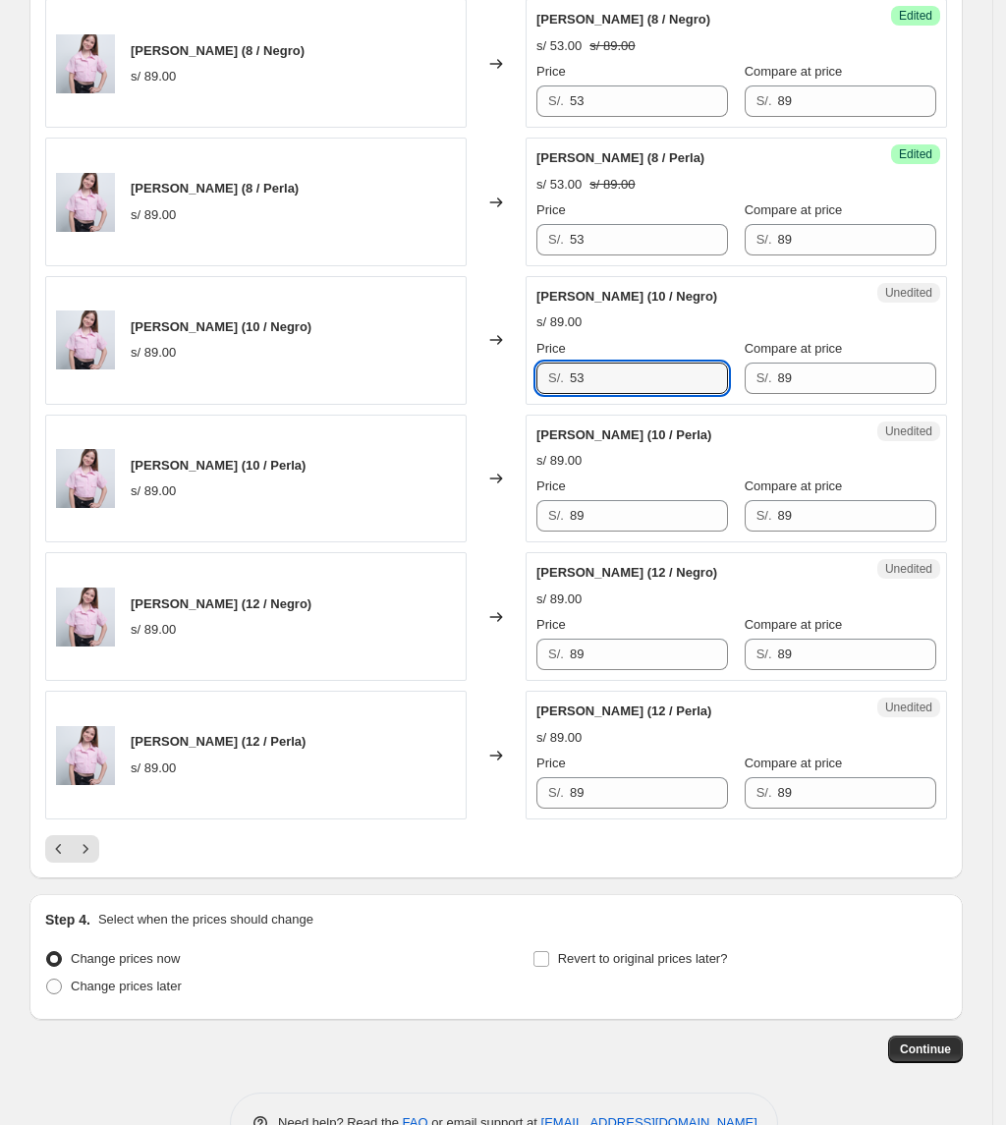
scroll to position [2861, 0]
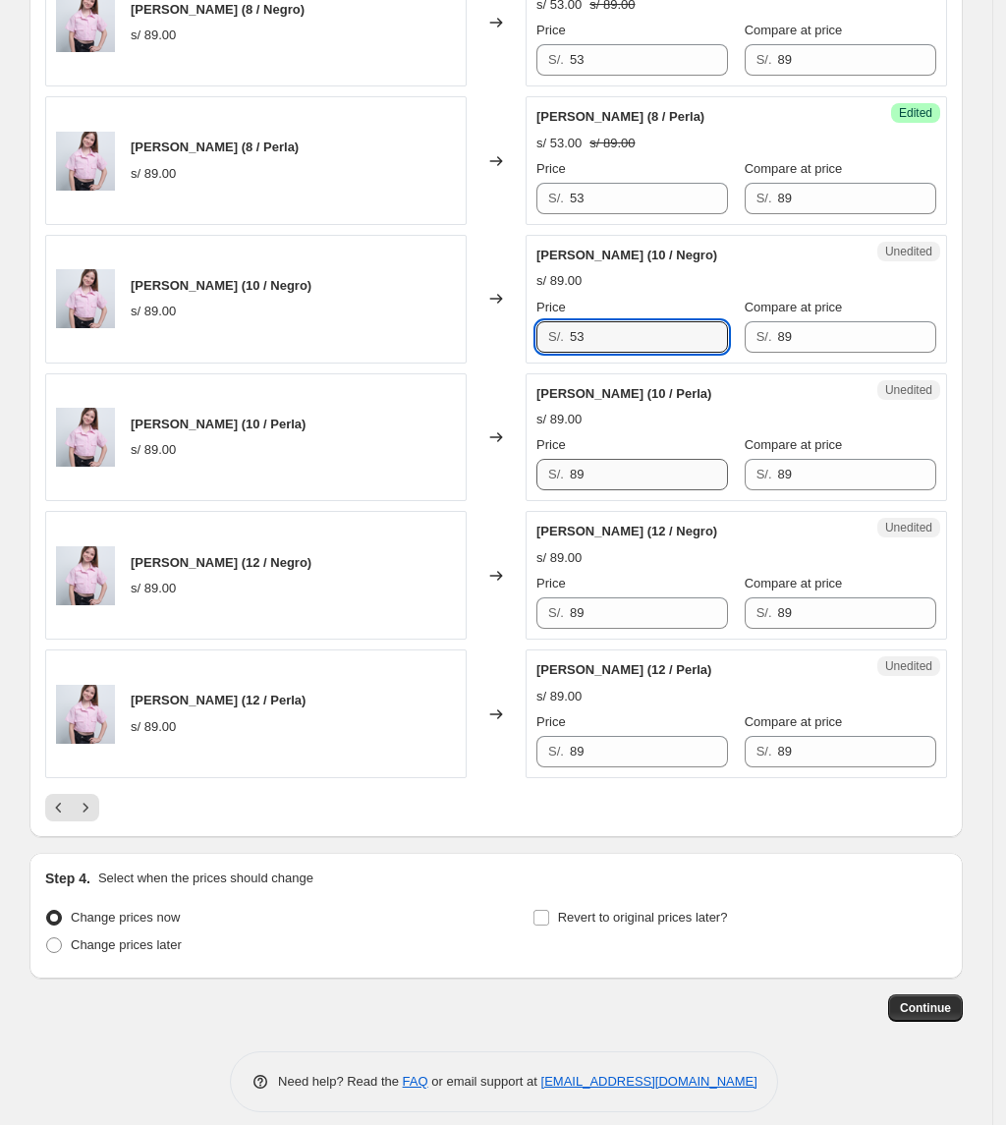
type input "53"
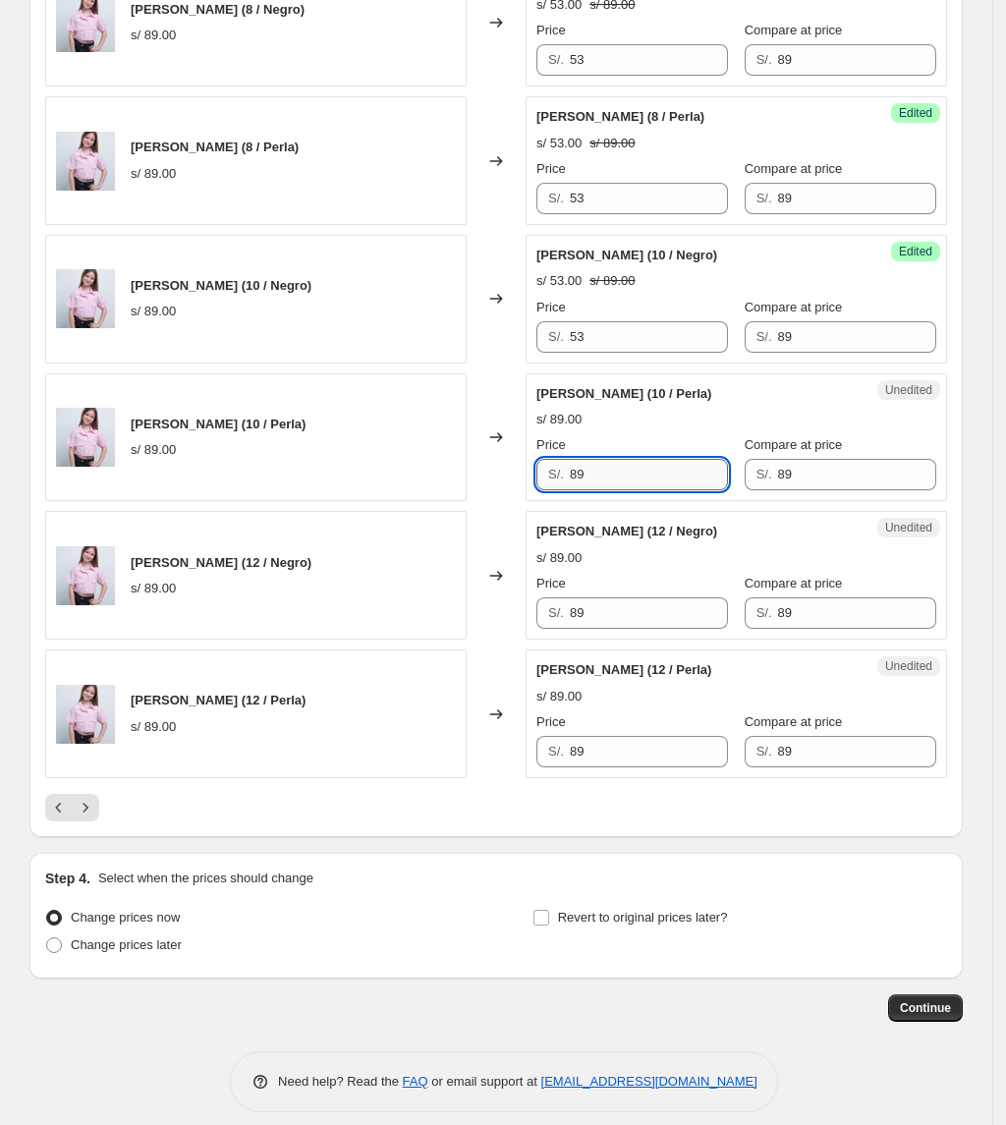
click at [602, 470] on input "89" at bounding box center [649, 474] width 158 height 31
drag, startPoint x: 606, startPoint y: 477, endPoint x: 441, endPoint y: 543, distance: 177.7
click at [348, 488] on div "Camisa Lua (10 / Perla) s/ 89.00 Changed to Unedited Camisa Lua (10 / Perla) s/…" at bounding box center [496, 437] width 902 height 129
paste input "53"
type input "53"
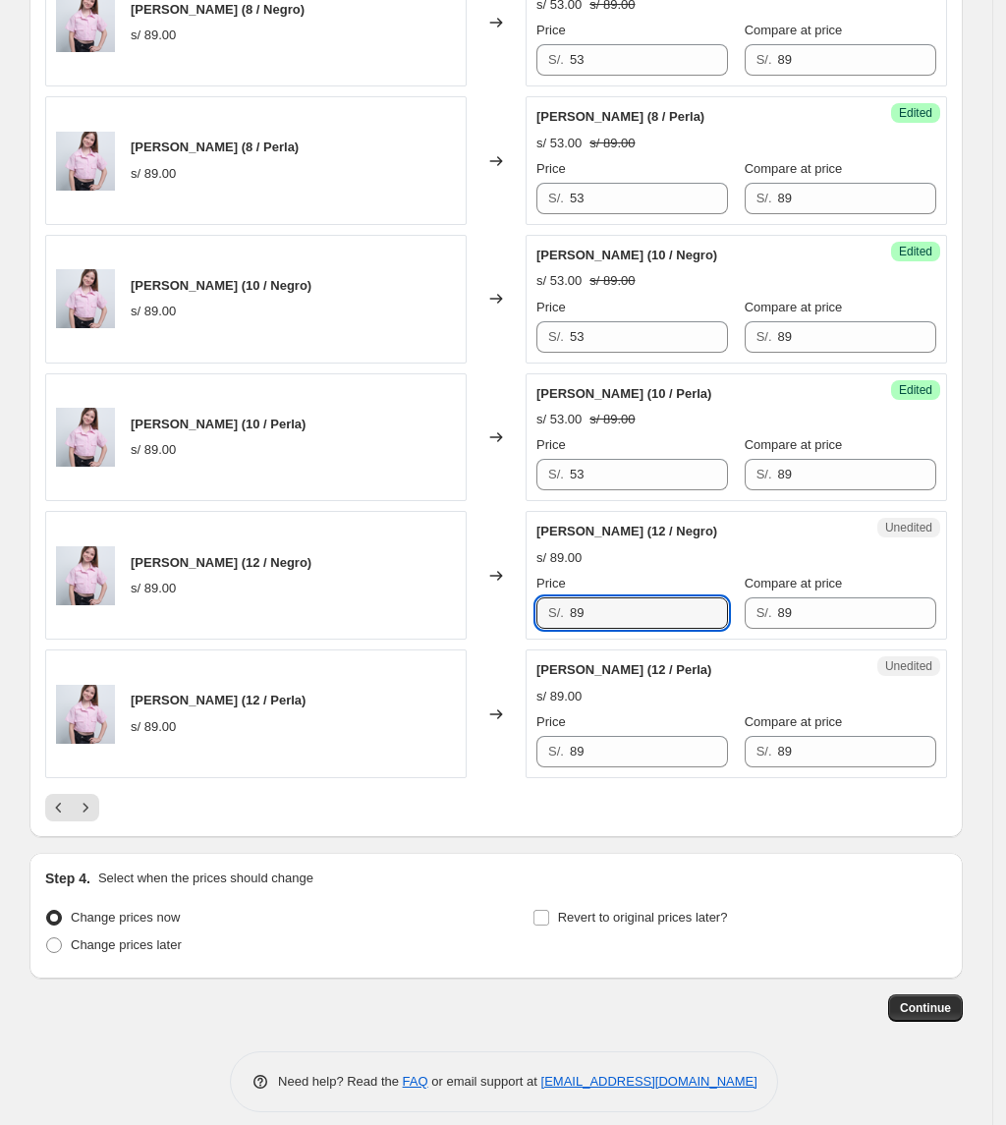
drag, startPoint x: 626, startPoint y: 629, endPoint x: 476, endPoint y: 644, distance: 150.2
click at [484, 640] on div "Camisa Lua (12 / Negro) s/ 89.00 Changed to Unedited Camisa Lua (12 / Negro) s/…" at bounding box center [496, 575] width 902 height 129
paste input "53"
type input "53"
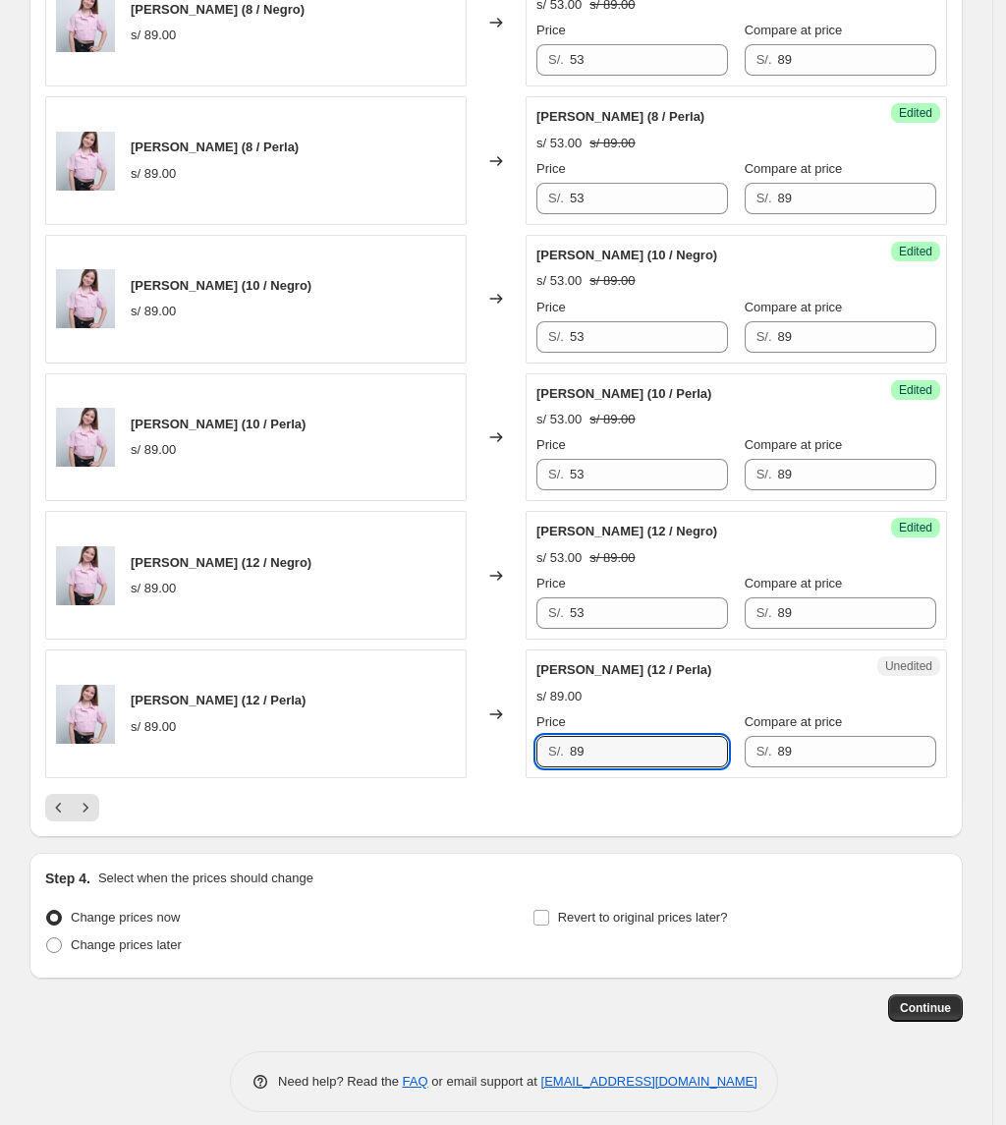
drag, startPoint x: 633, startPoint y: 767, endPoint x: 382, endPoint y: 755, distance: 250.8
click at [415, 764] on div "Camisa Lua (12 / Perla) s/ 89.00 Changed to Unedited Camisa Lua (12 / Perla) s/…" at bounding box center [496, 713] width 902 height 129
paste input "53"
type input "53"
click at [95, 817] on icon "Next" at bounding box center [86, 808] width 20 height 20
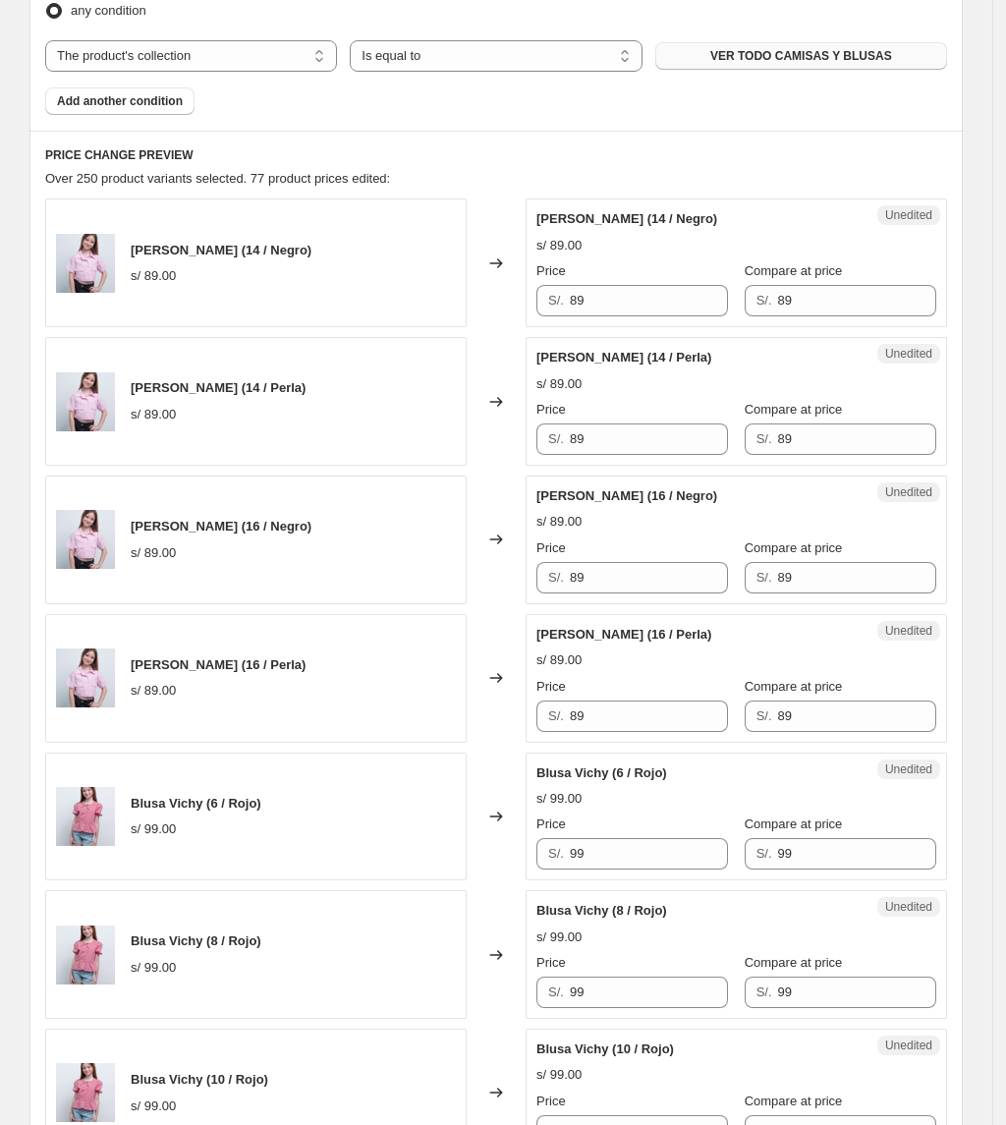
scroll to position [634, 0]
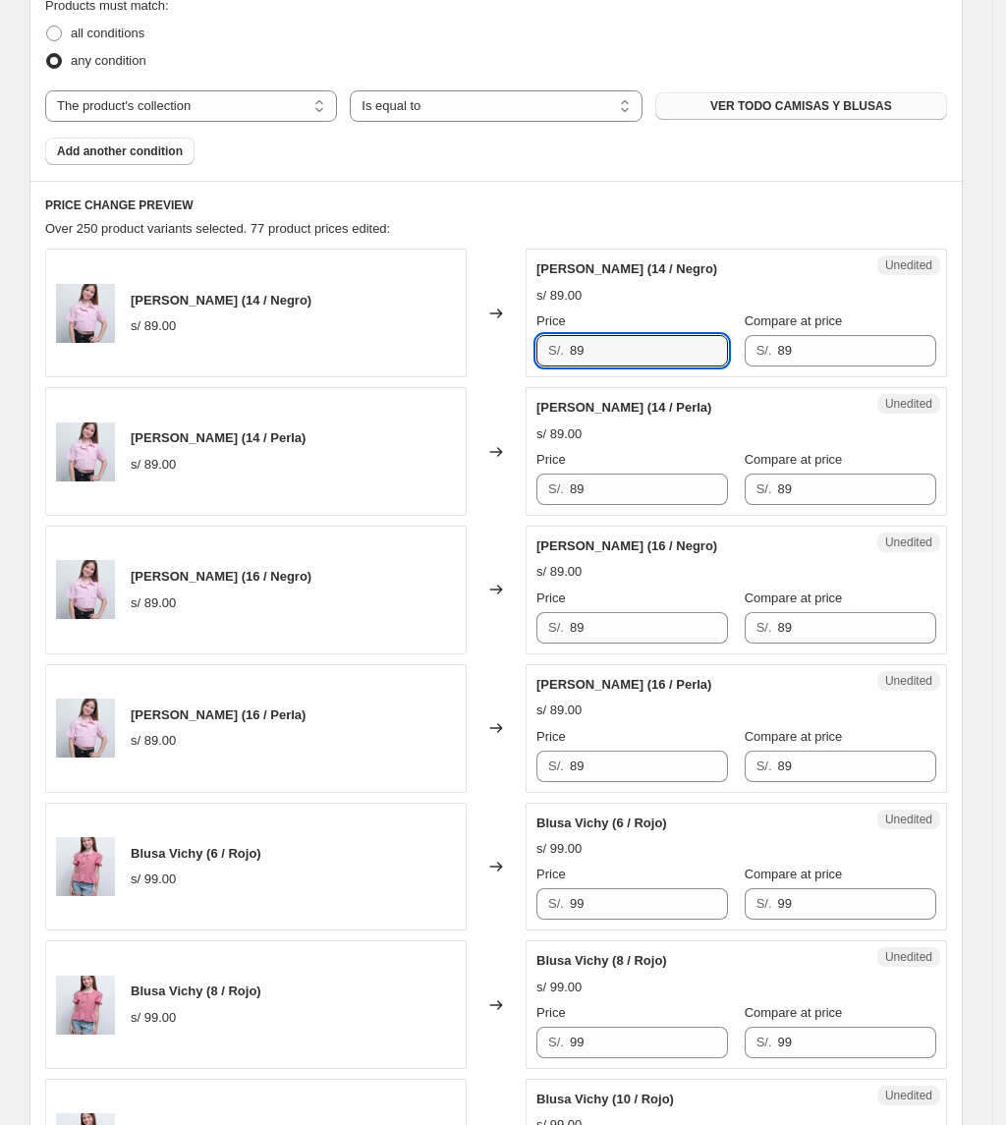
drag, startPoint x: 606, startPoint y: 354, endPoint x: 395, endPoint y: 339, distance: 211.7
click at [395, 339] on div "Camisa Lua (14 / Negro) s/ 89.00 Changed to Unedited Camisa Lua (14 / Negro) s/…" at bounding box center [496, 313] width 902 height 129
paste input "53"
type input "53"
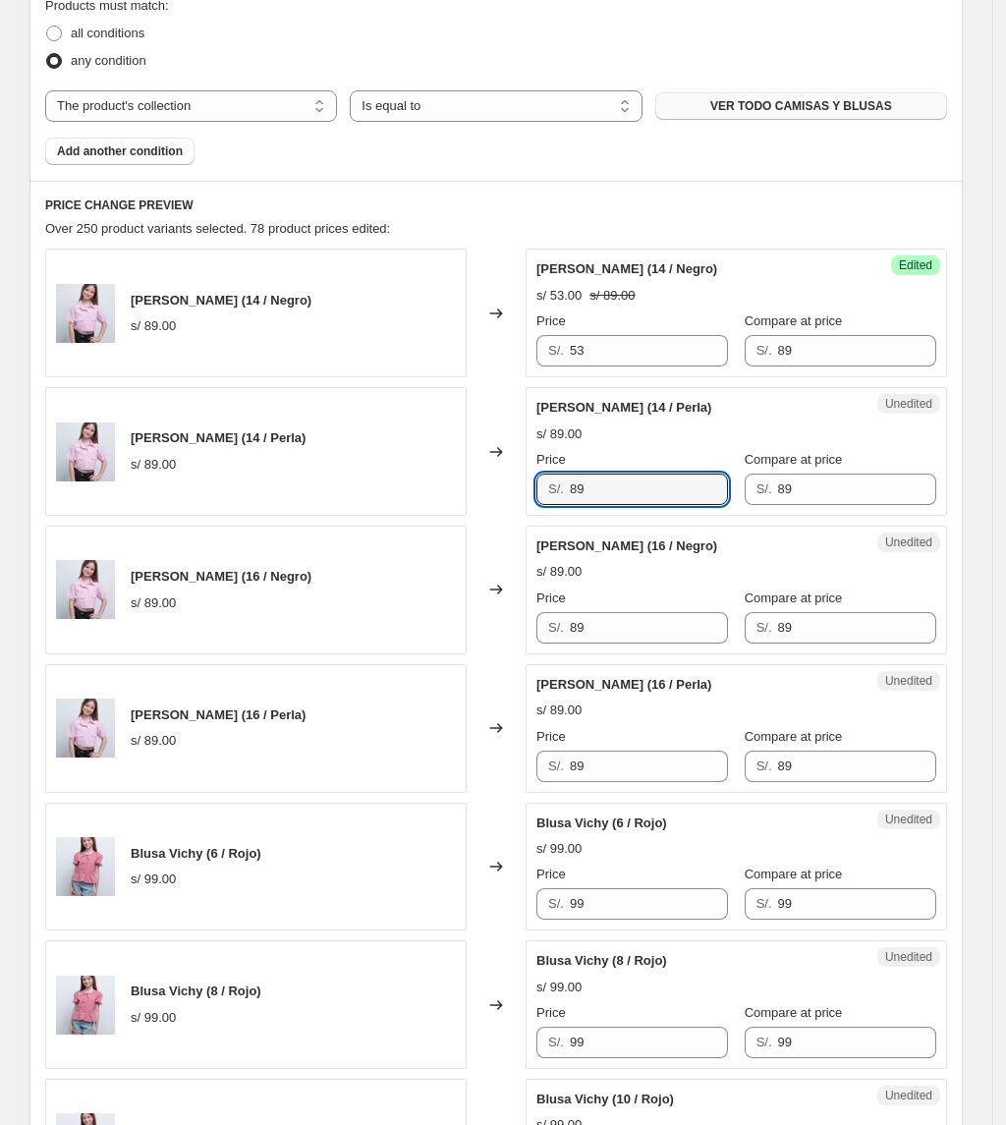
drag, startPoint x: 642, startPoint y: 501, endPoint x: 520, endPoint y: 499, distance: 121.8
click at [524, 500] on div "Camisa Lua (14 / Perla) s/ 89.00 Changed to Unedited Camisa Lua (14 / Perla) s/…" at bounding box center [496, 451] width 902 height 129
paste input "53"
type input "53"
drag, startPoint x: 488, startPoint y: 641, endPoint x: 406, endPoint y: 625, distance: 84.0
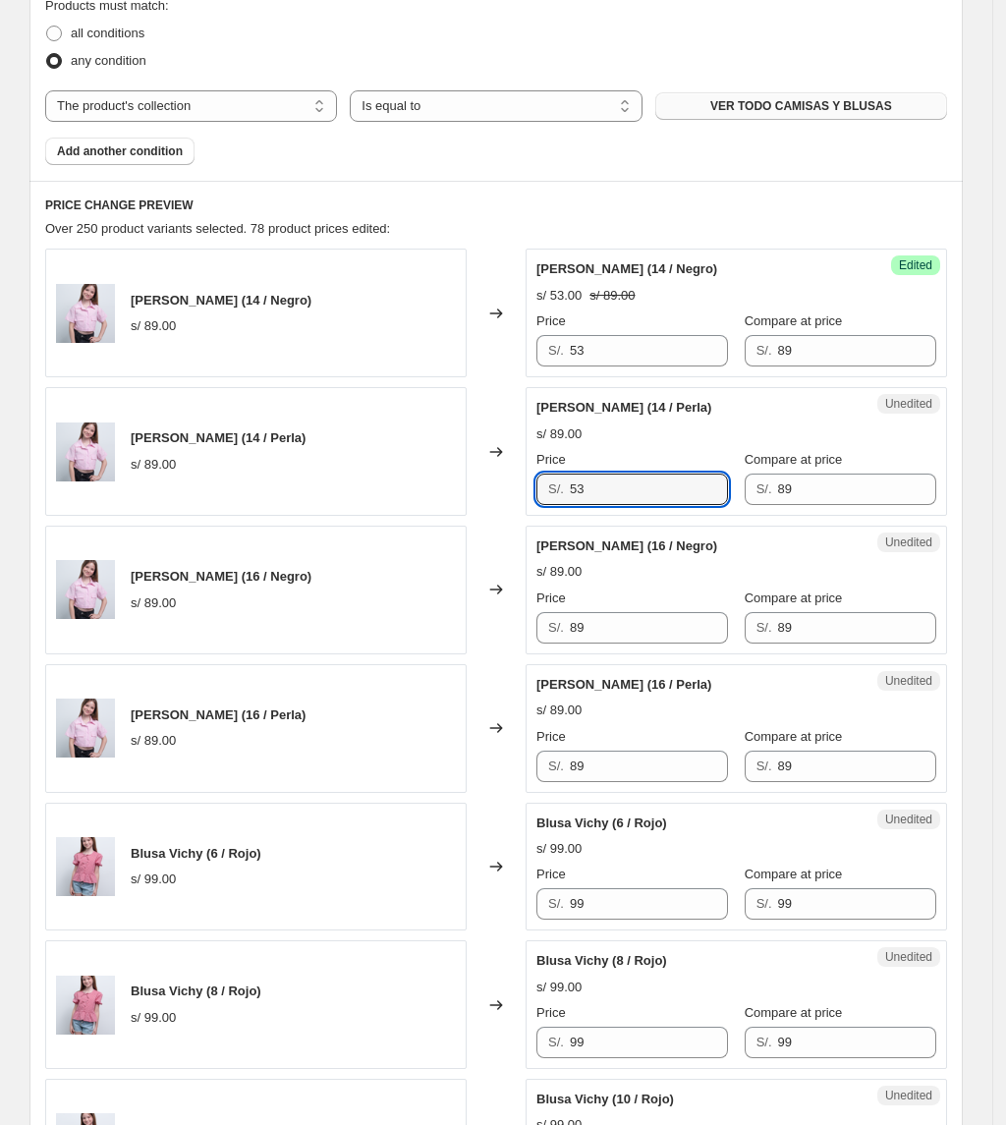
click at [441, 634] on div "Camisa Lua (16 / Negro) s/ 89.00 Changed to Unedited Camisa Lua (16 / Negro) s/…" at bounding box center [496, 590] width 902 height 129
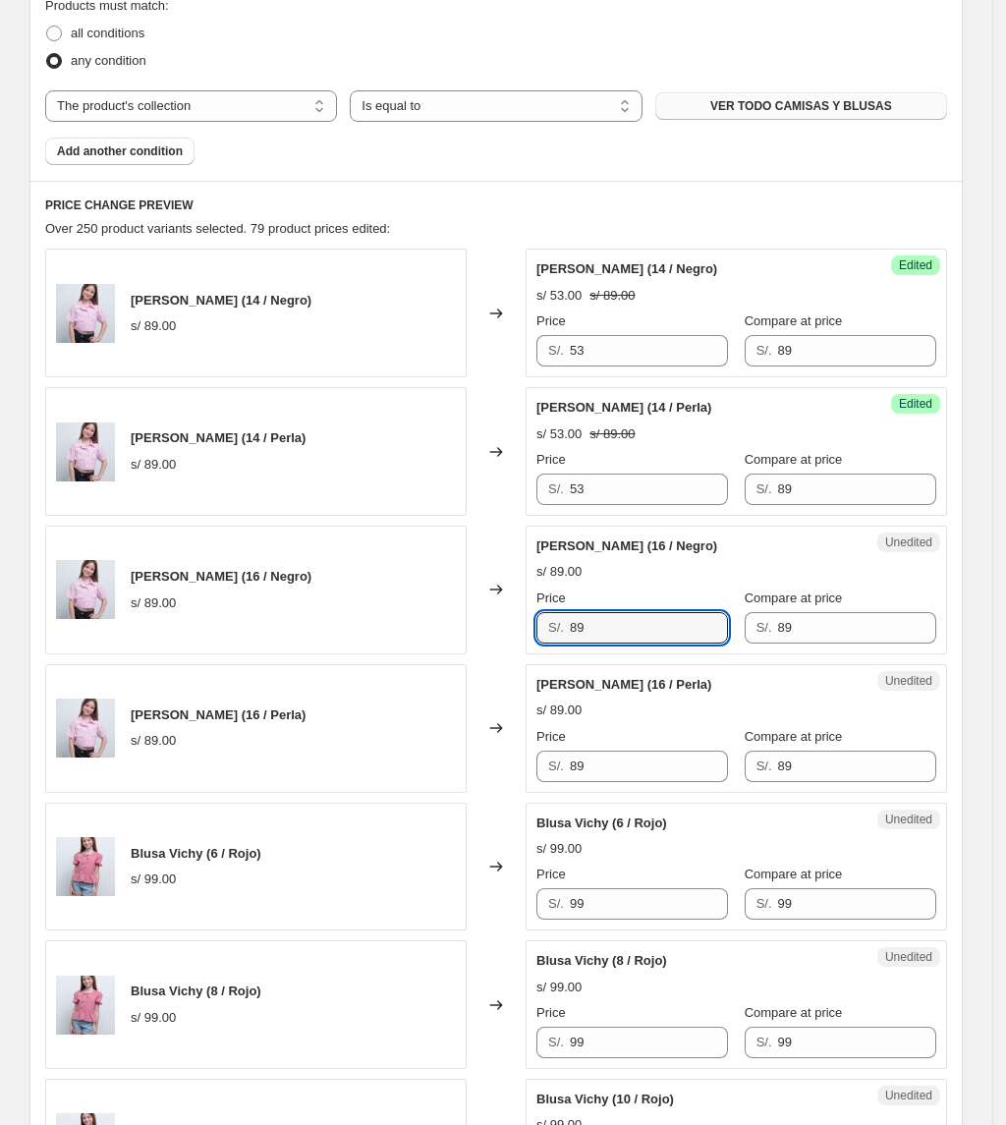
drag, startPoint x: 625, startPoint y: 631, endPoint x: 445, endPoint y: 631, distance: 179.8
click at [445, 631] on div "Camisa Lua (16 / Negro) s/ 89.00 Changed to Unedited Camisa Lua (16 / Negro) s/…" at bounding box center [496, 590] width 902 height 129
paste input "53"
type input "53"
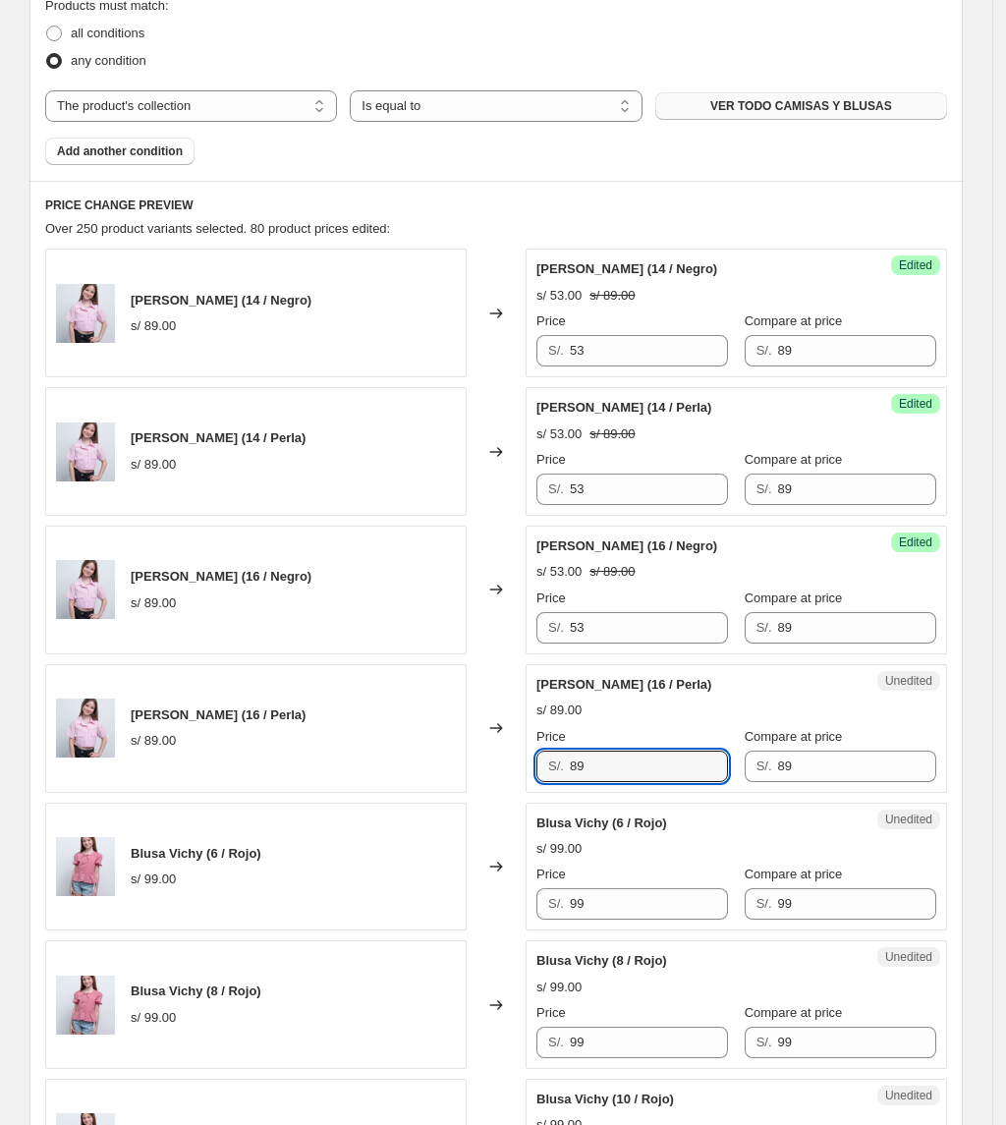
drag, startPoint x: 618, startPoint y: 770, endPoint x: 484, endPoint y: 752, distance: 134.9
click at [496, 755] on div "Camisa Lua (16 / Perla) s/ 89.00 Changed to Unedited Camisa Lua (16 / Perla) s/…" at bounding box center [496, 728] width 902 height 129
paste input "53"
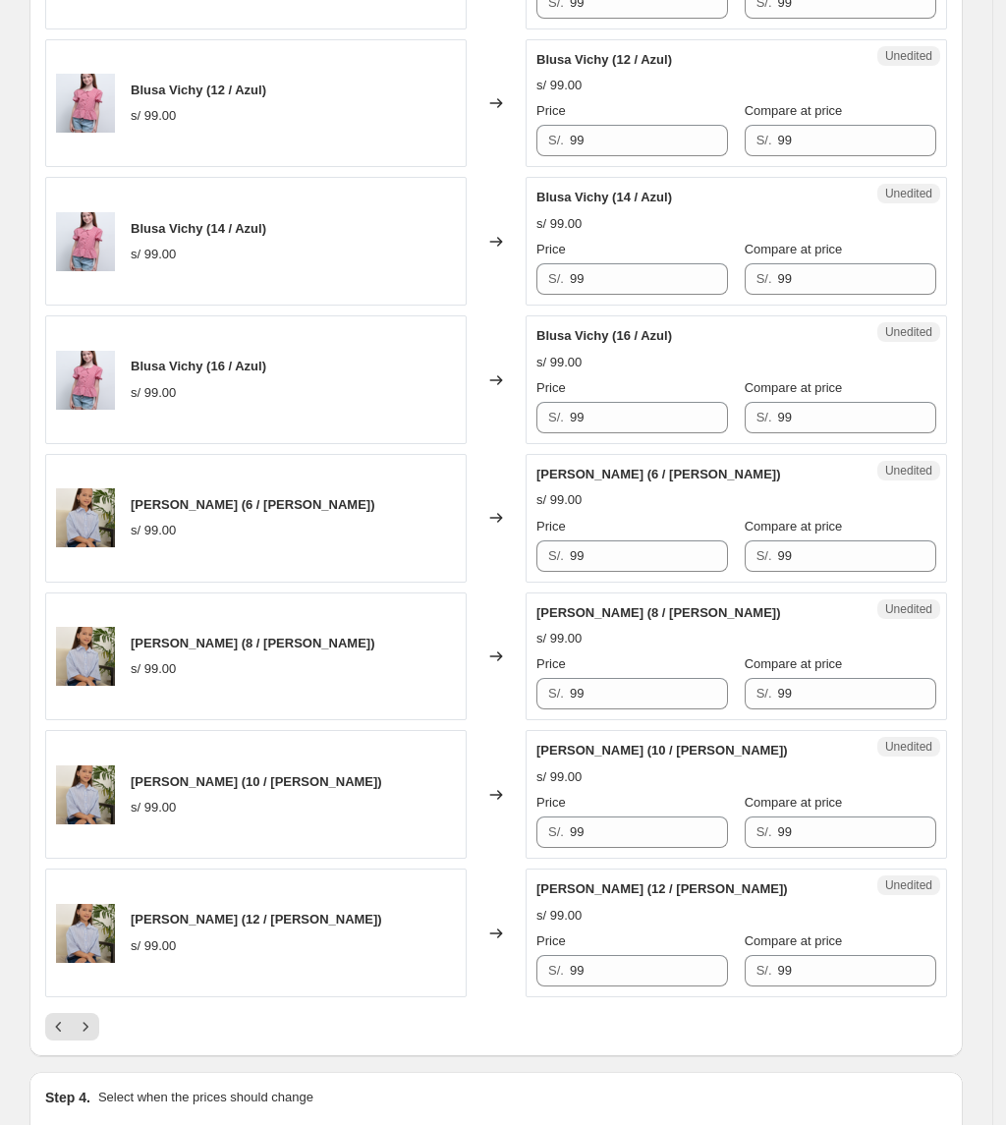
scroll to position [2630, 0]
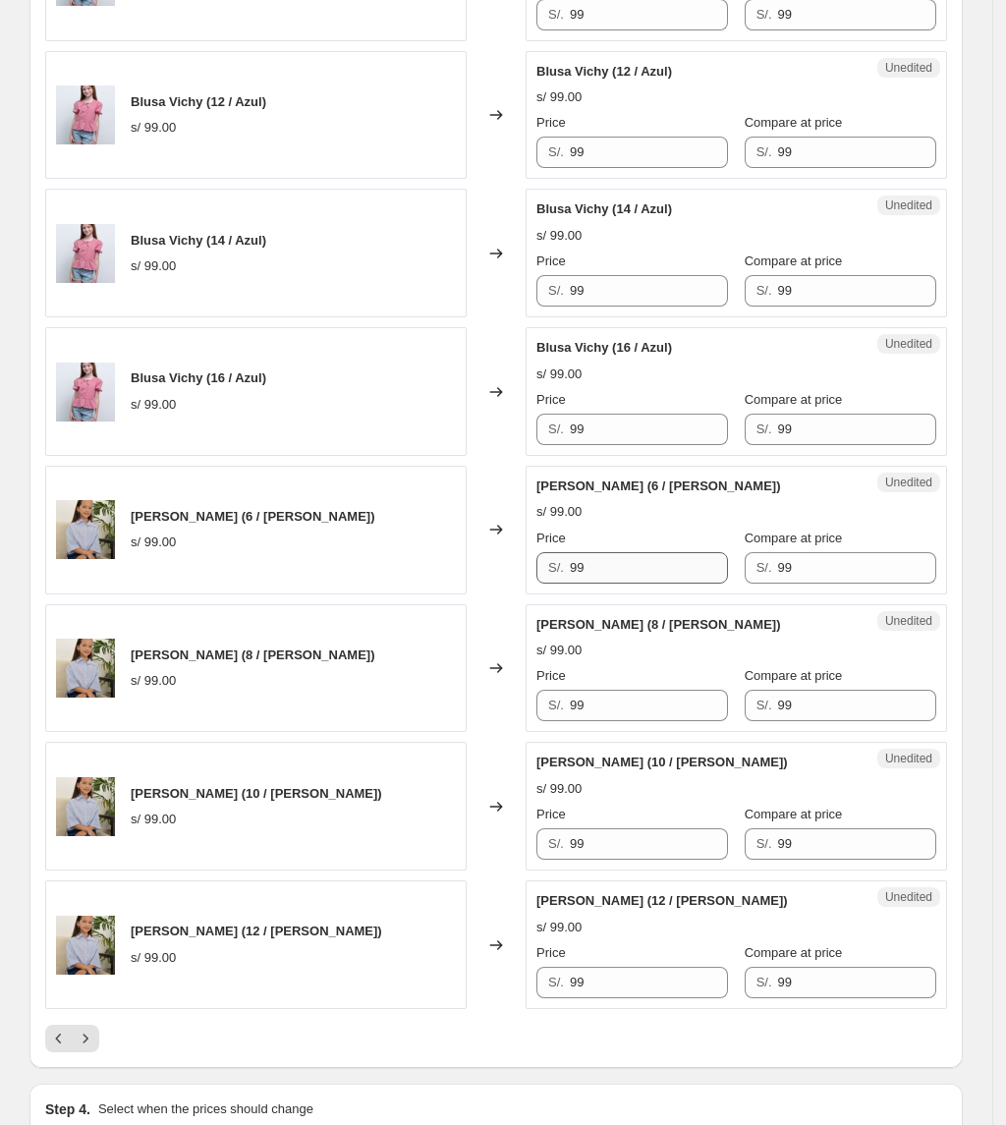
type input "53"
drag, startPoint x: 629, startPoint y: 567, endPoint x: 397, endPoint y: 570, distance: 231.9
click at [397, 570] on div "Camisa Mia (6 / Rosado) s/ 99.00 Changed to Unedited Camisa Mia (6 / Rosado) s/…" at bounding box center [496, 530] width 902 height 129
drag, startPoint x: 601, startPoint y: 578, endPoint x: 474, endPoint y: 579, distance: 127.7
click at [475, 579] on div "Camisa Mia (6 / Rosado) s/ 99.00 Changed to Unedited Camisa Mia (6 / Rosado) s/…" at bounding box center [496, 530] width 902 height 129
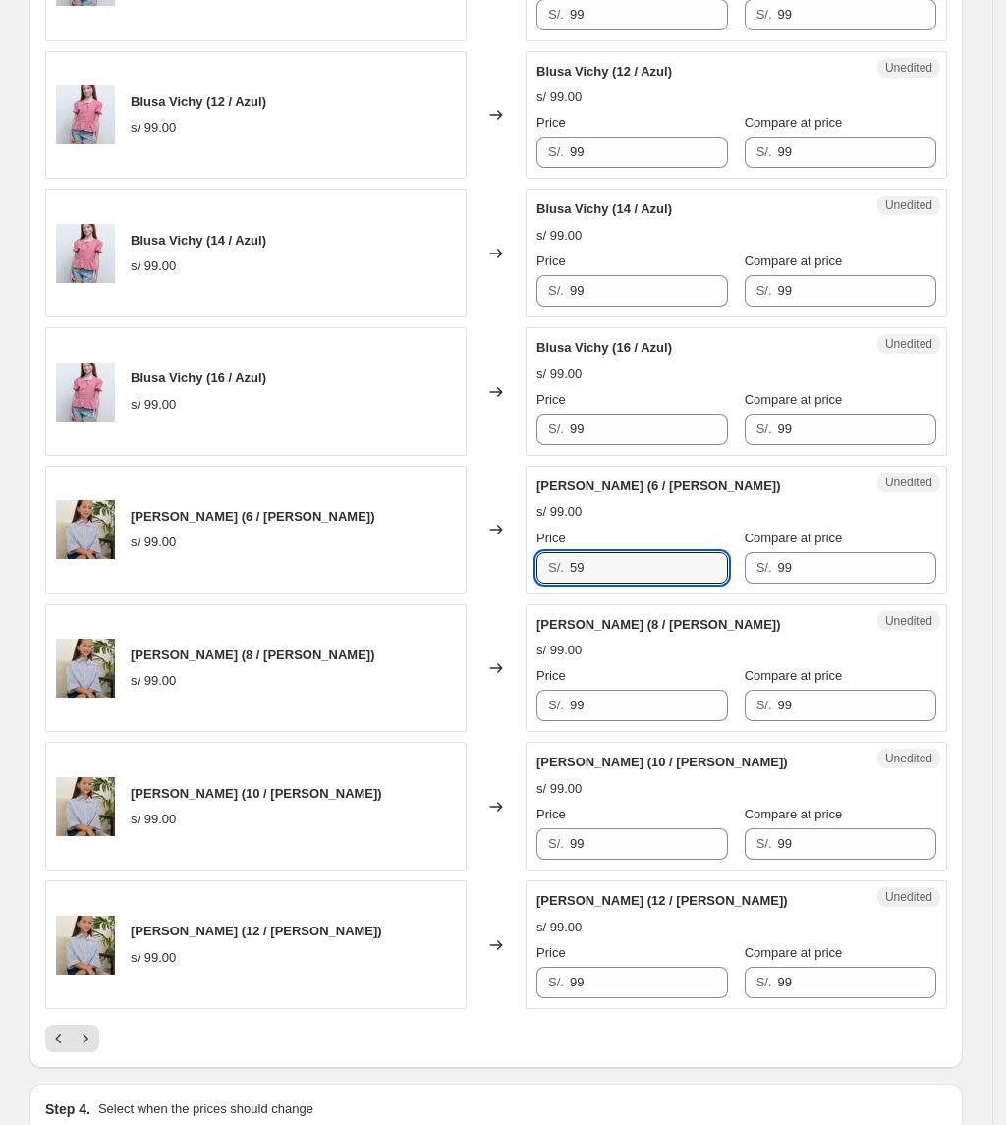
type input "59"
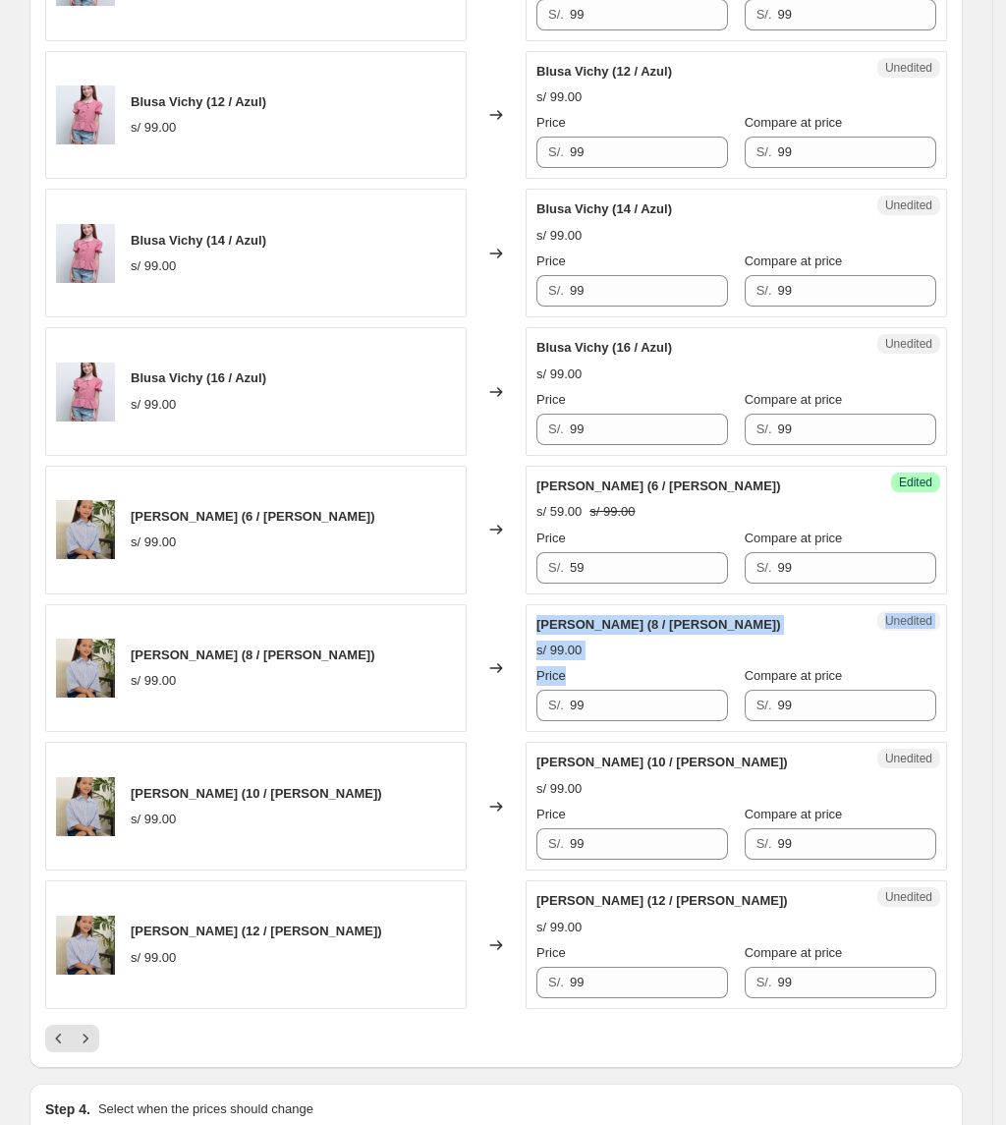
drag, startPoint x: 617, startPoint y: 736, endPoint x: 342, endPoint y: 703, distance: 277.0
click at [342, 703] on div "Camisa Mia (8 / Rosado) s/ 99.00 Changed to Unedited Camisa Mia (8 / Rosado) s/…" at bounding box center [496, 668] width 902 height 129
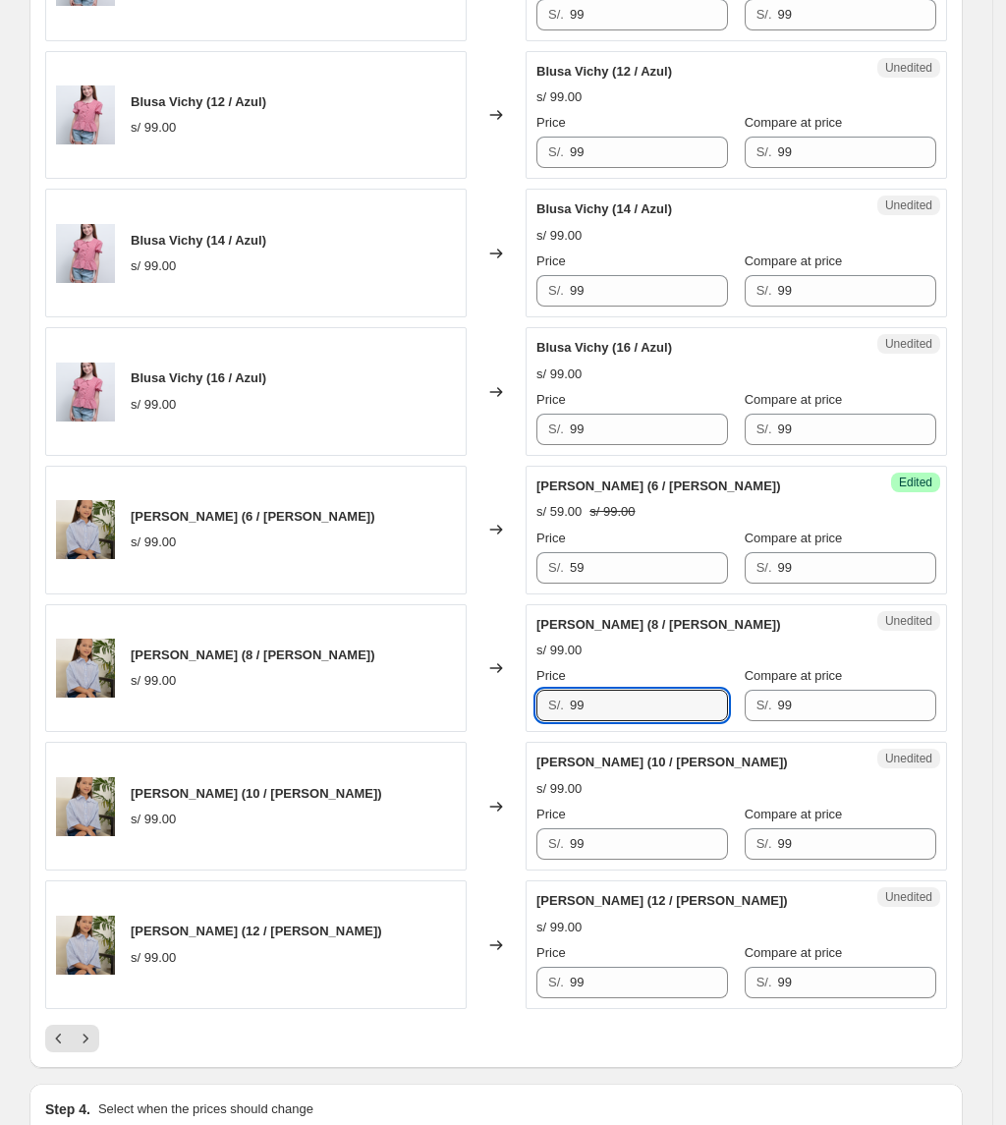
drag, startPoint x: 635, startPoint y: 731, endPoint x: 288, endPoint y: 680, distance: 350.5
click at [288, 680] on div "Camisa Mia (8 / Rosado) s/ 99.00 Changed to Unedited Camisa Mia (8 / Rosado) s/…" at bounding box center [496, 668] width 902 height 129
paste input "5"
type input "59"
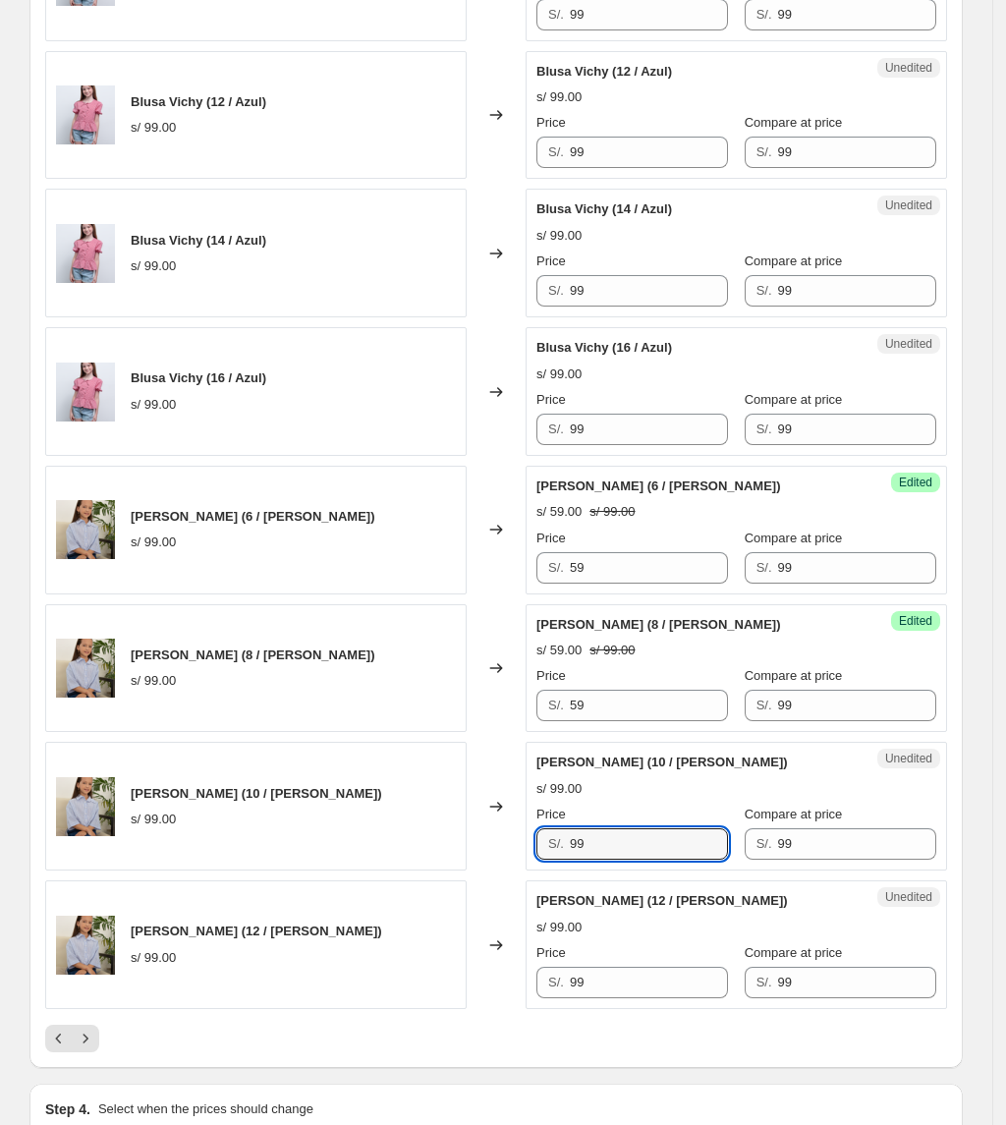
drag, startPoint x: 656, startPoint y: 862, endPoint x: 373, endPoint y: 862, distance: 282.9
click at [373, 862] on div "Camisa Mia (10 / Rosado) s/ 99.00 Changed to Unedited Camisa Mia (10 / Rosado) …" at bounding box center [496, 806] width 902 height 129
paste input "5"
type input "59"
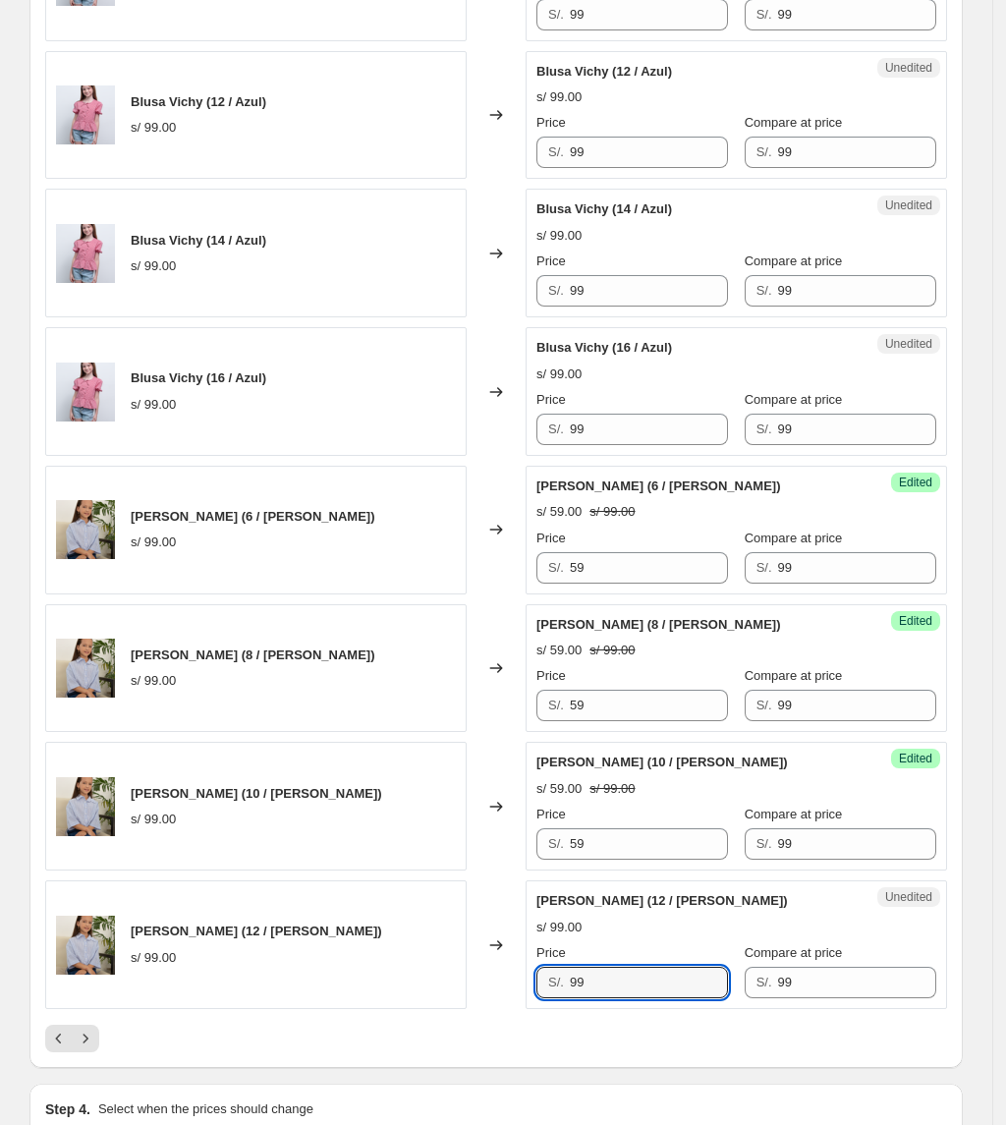
drag, startPoint x: 626, startPoint y: 1000, endPoint x: 403, endPoint y: 975, distance: 224.5
click at [426, 992] on div "Camisa Mia (12 / Rosado) s/ 99.00 Changed to Unedited Camisa Mia (12 / Rosado) …" at bounding box center [496, 944] width 902 height 129
paste input "5"
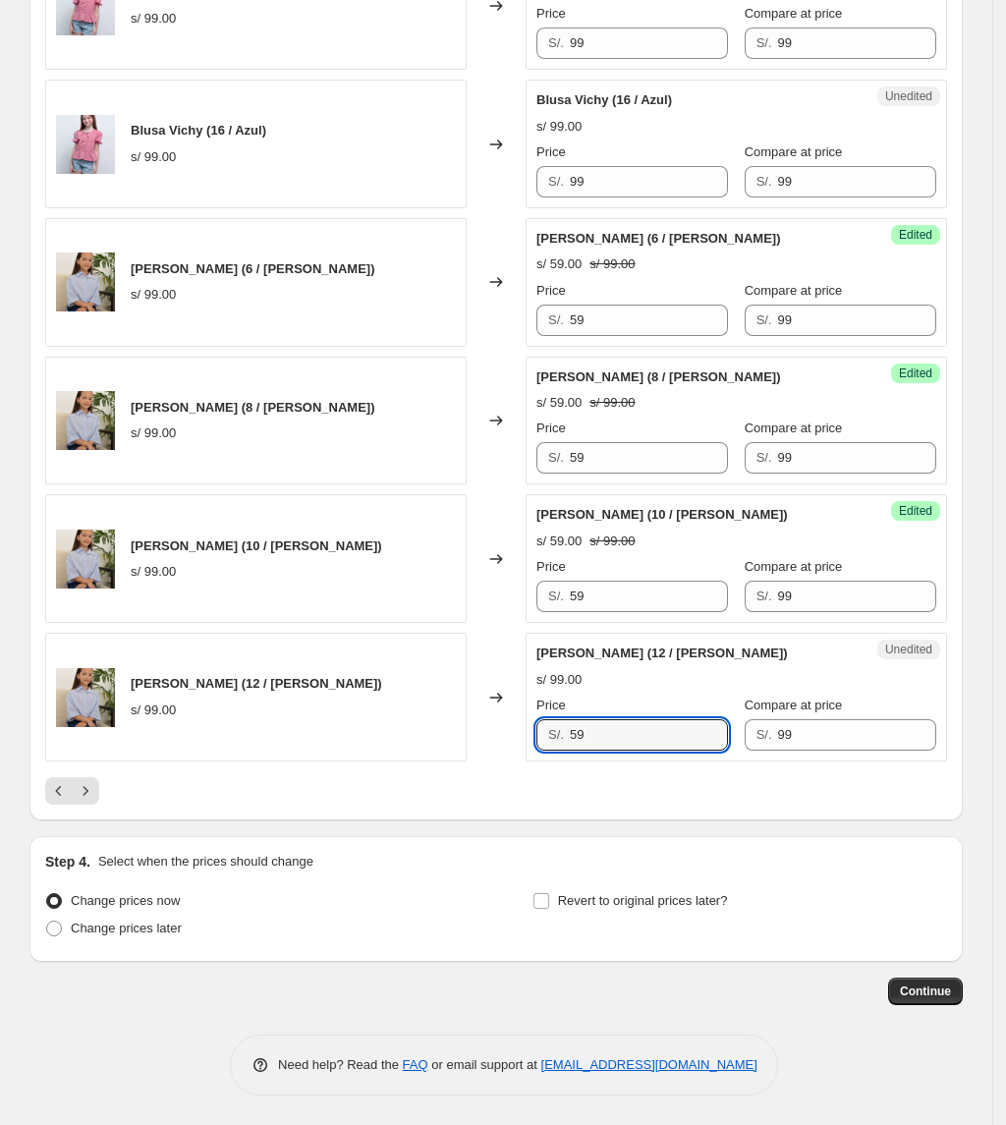
scroll to position [2892, 0]
type input "59"
click at [99, 790] on button "Next" at bounding box center [86, 791] width 28 height 28
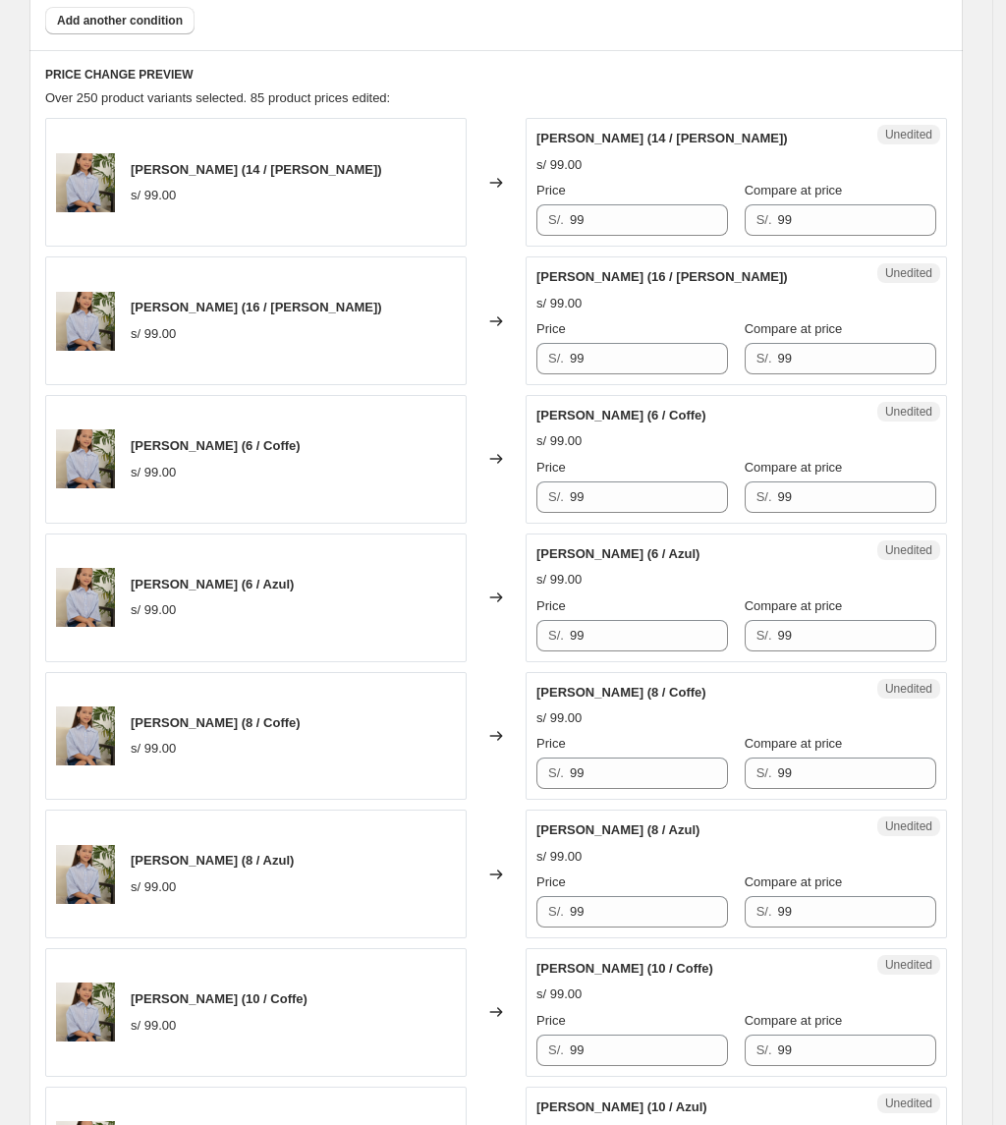
scroll to position [665, 0]
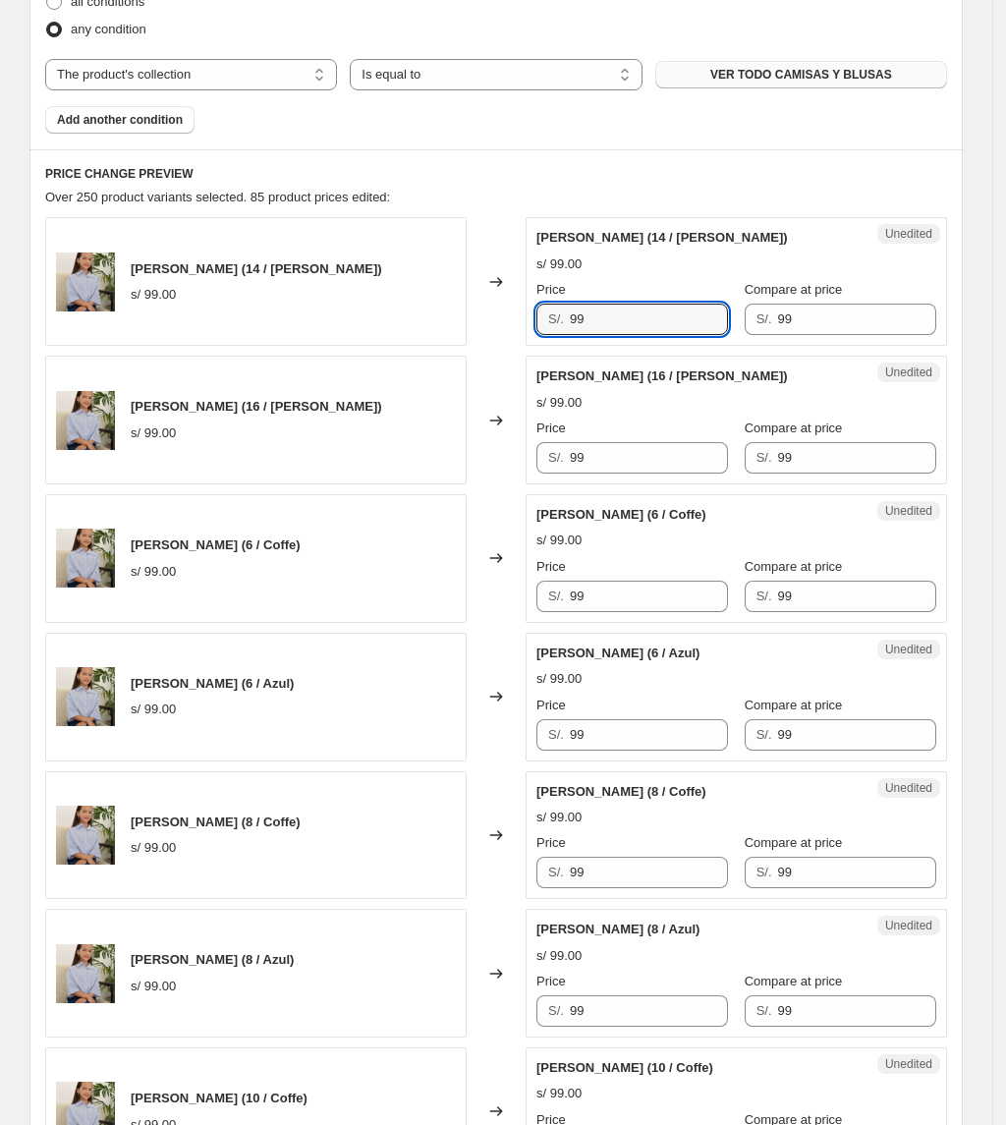
drag, startPoint x: 648, startPoint y: 310, endPoint x: 472, endPoint y: 326, distance: 177.5
click at [472, 326] on div "Camisa Mia (14 / Rosado) s/ 99.00 Changed to Unedited Camisa Mia (14 / Rosado) …" at bounding box center [496, 281] width 902 height 129
drag, startPoint x: 662, startPoint y: 322, endPoint x: 468, endPoint y: 327, distance: 194.6
click at [468, 327] on div "Camisa Mia (14 / Rosado) s/ 99.00 Changed to Unedited Camisa Mia (14 / Rosado) …" at bounding box center [496, 281] width 902 height 129
type input "59"
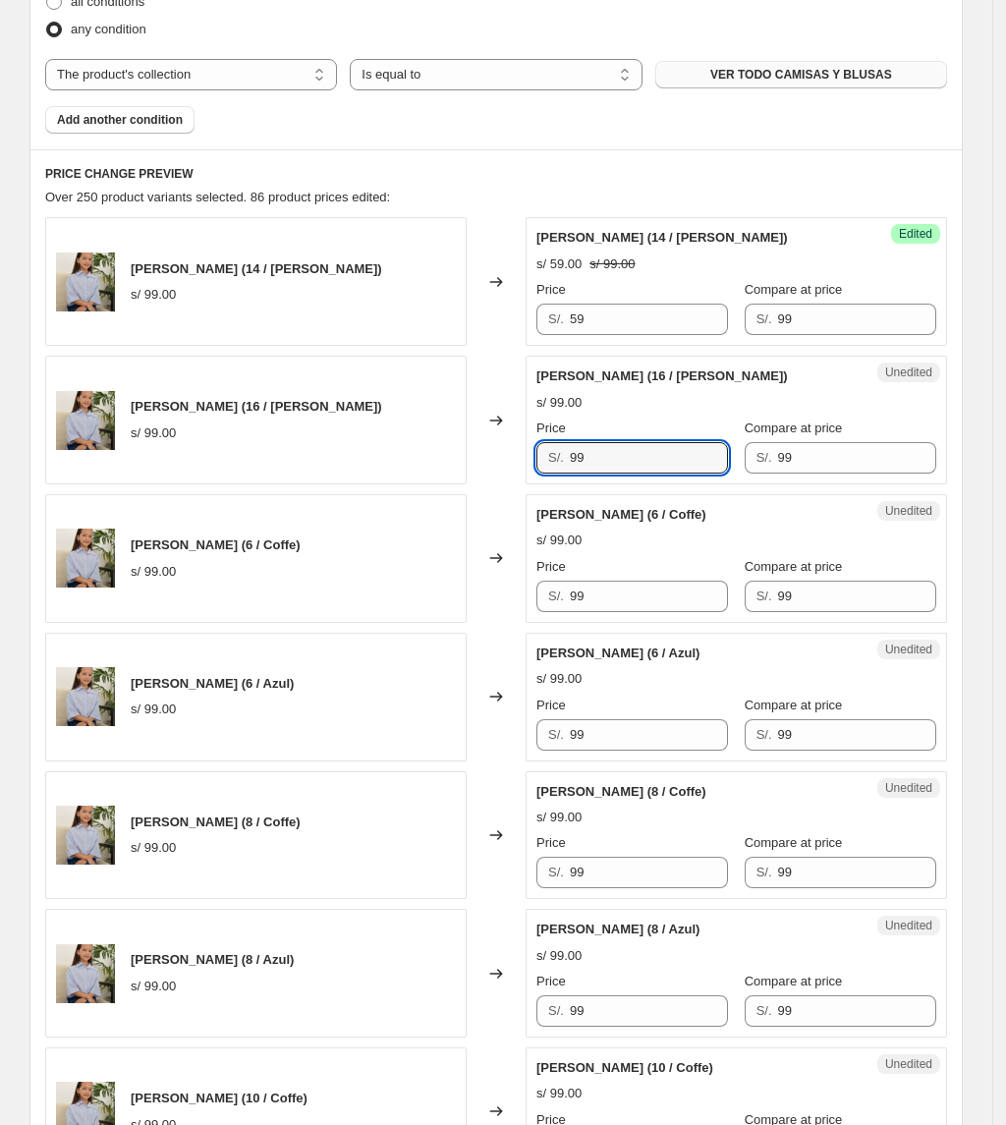
drag, startPoint x: 626, startPoint y: 453, endPoint x: 542, endPoint y: 474, distance: 86.0
click at [542, 474] on div "S/. 99" at bounding box center [632, 457] width 192 height 31
paste input "5"
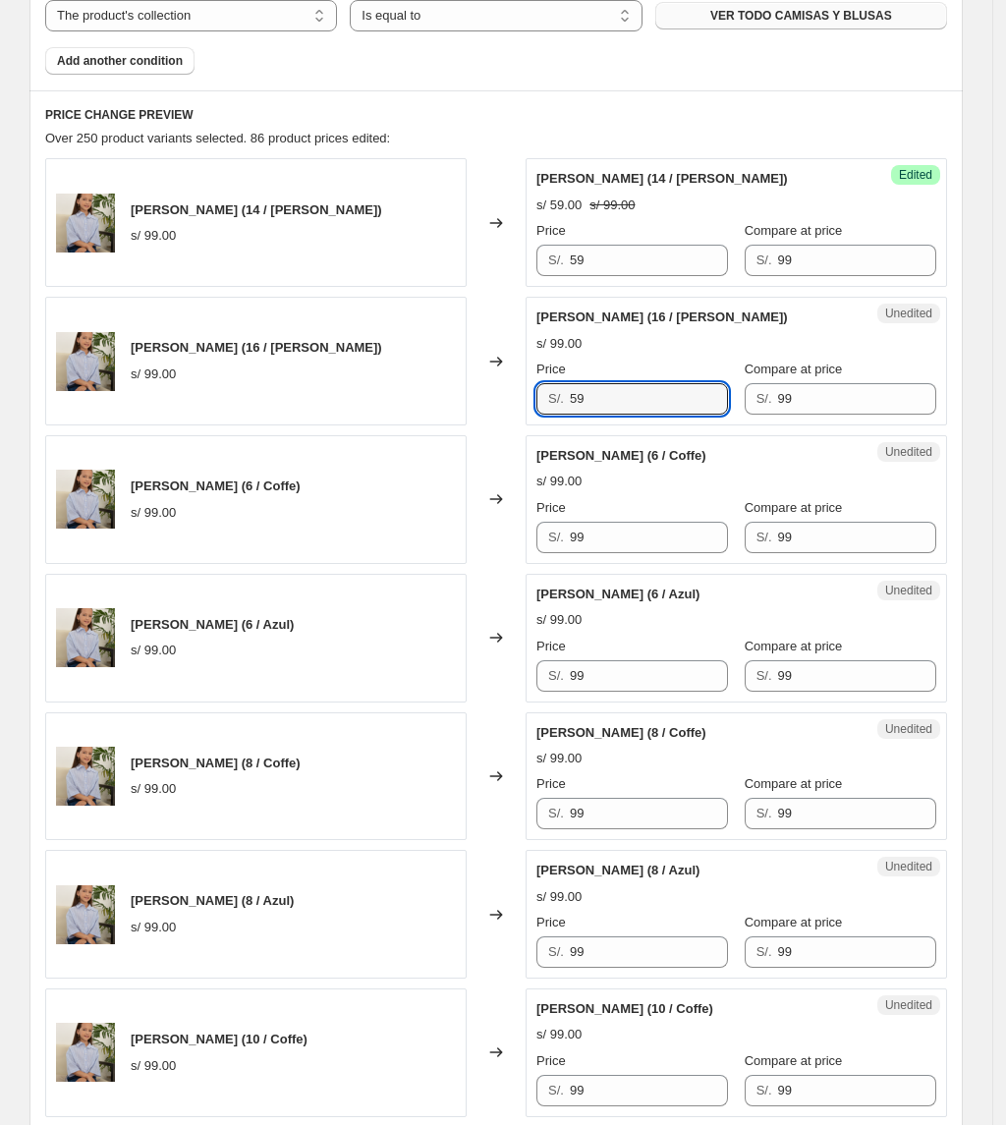
scroll to position [796, 0]
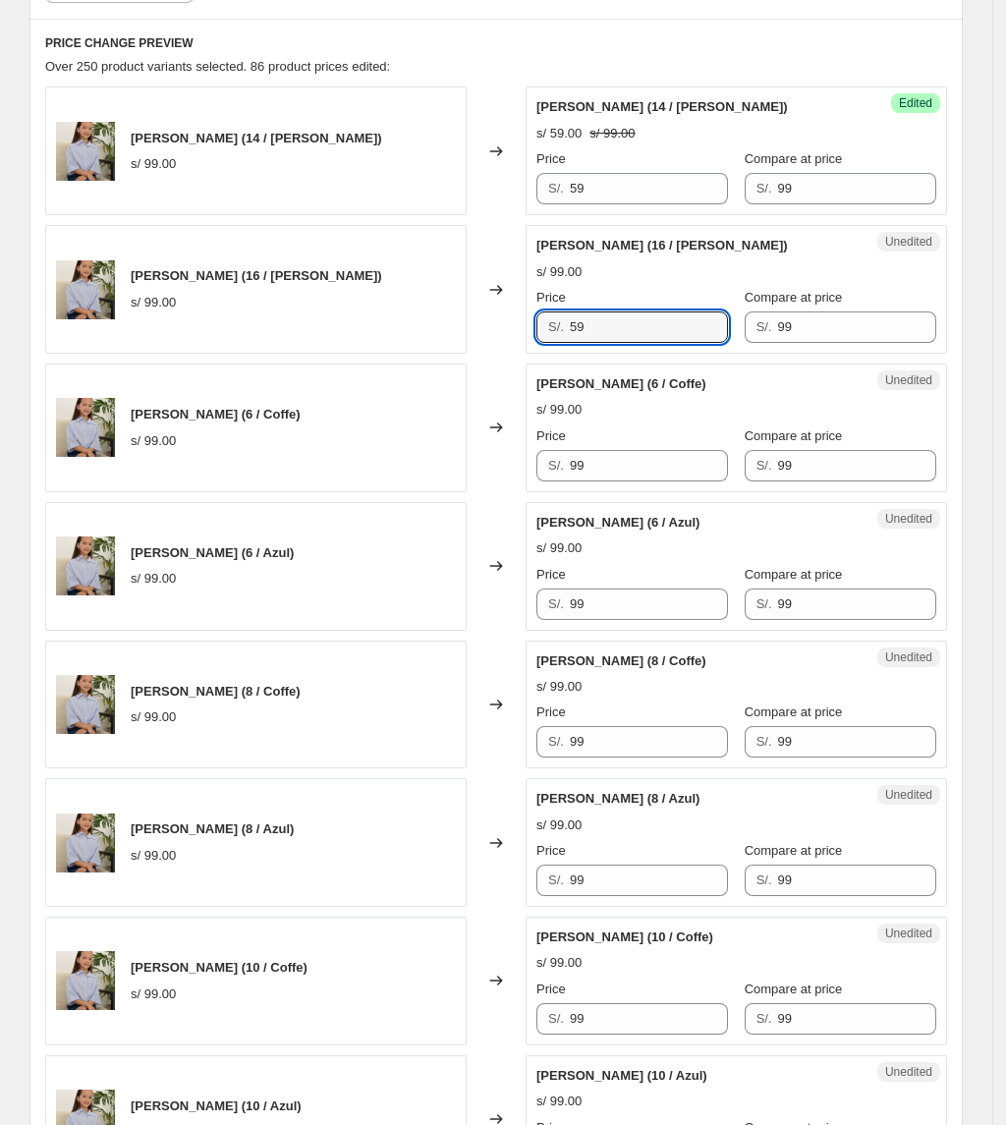
type input "59"
click at [517, 472] on div "Camisa Mia (6 / Coffe) s/ 99.00 Changed to Unedited Camisa Mia (6 / Coffe) s/ 9…" at bounding box center [496, 428] width 902 height 129
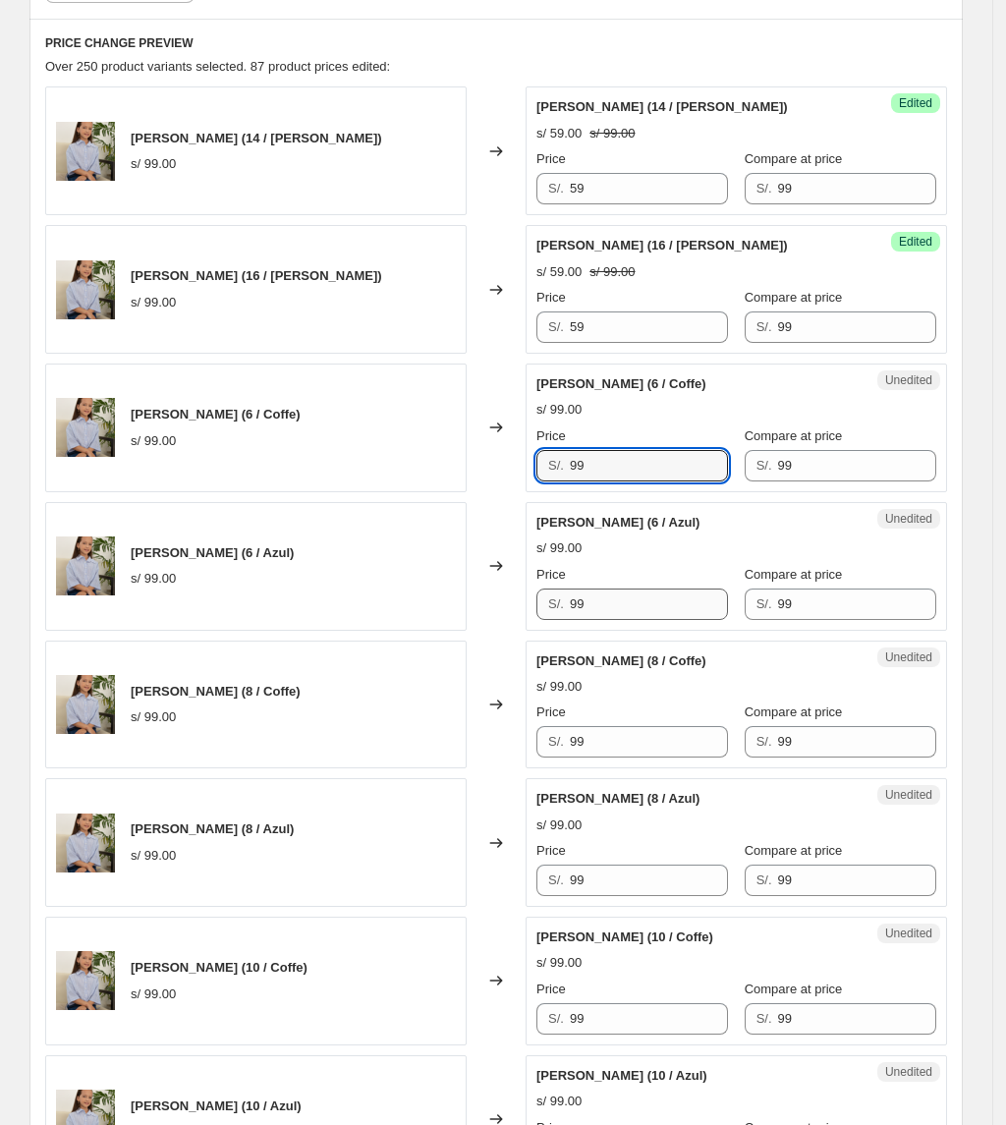
paste input "5"
type input "59"
drag, startPoint x: 641, startPoint y: 618, endPoint x: 495, endPoint y: 621, distance: 145.4
click at [496, 621] on div "Camisa Mia (6 / Azul) s/ 99.00 Changed to Unedited Camisa Mia (6 / Azul) s/ 99.…" at bounding box center [496, 566] width 902 height 129
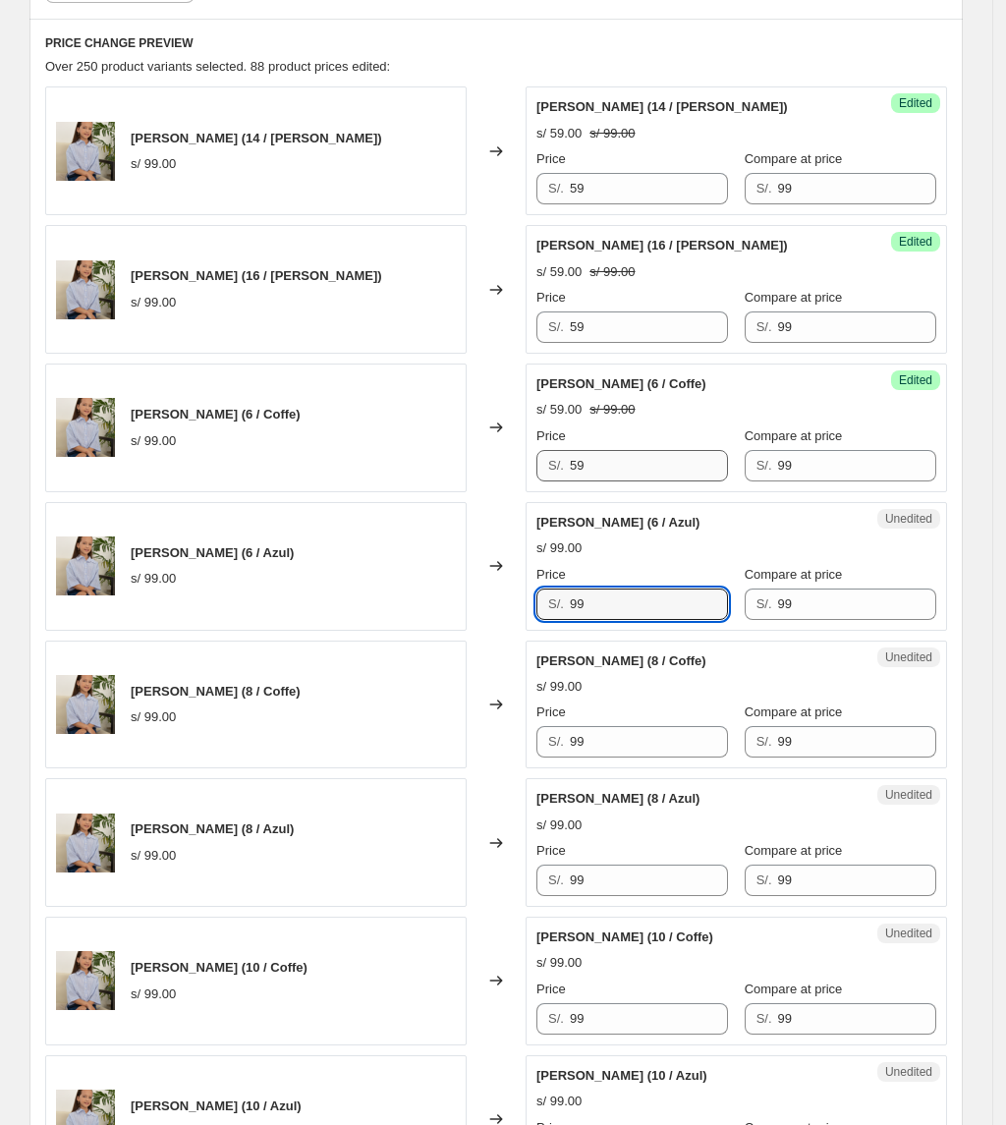
paste input "5"
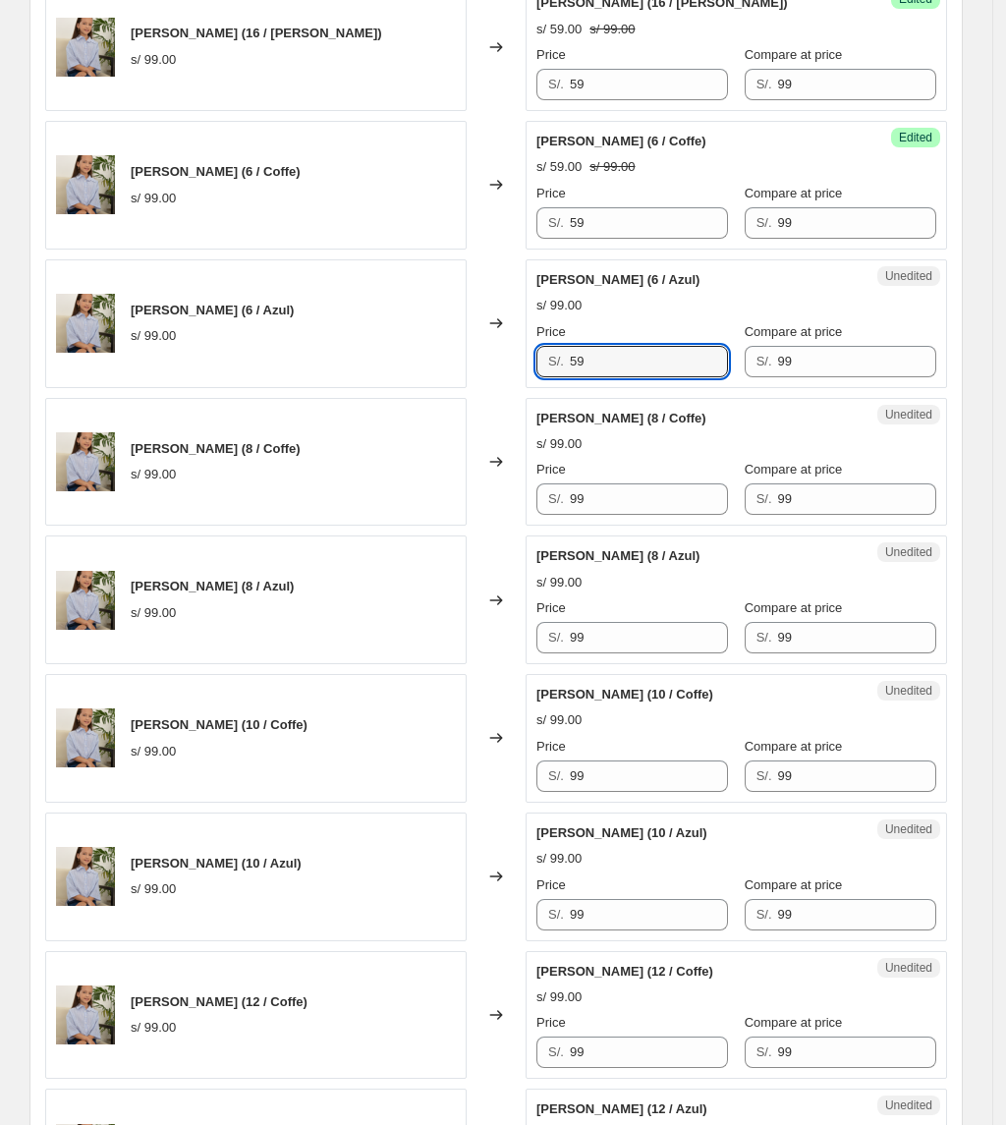
scroll to position [1058, 0]
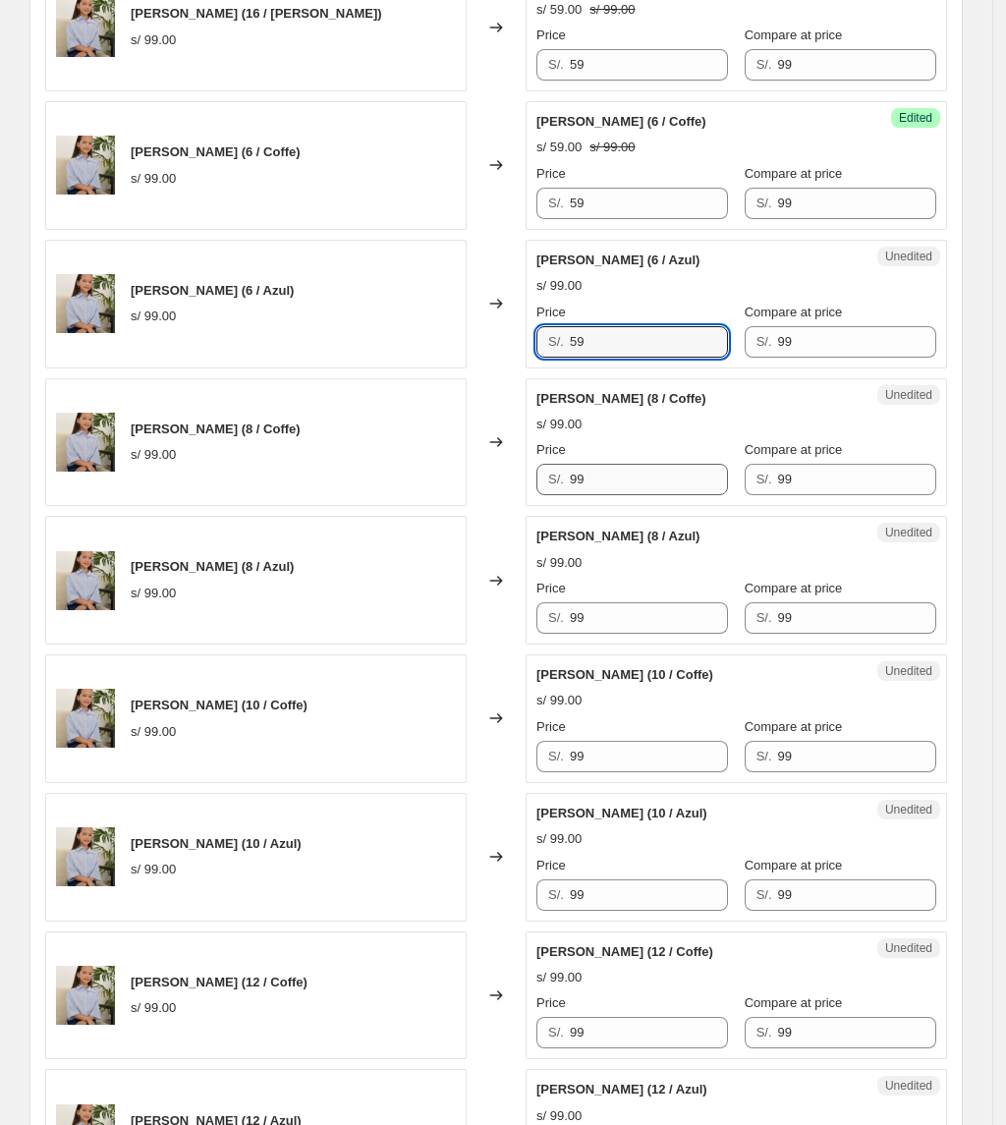
type input "59"
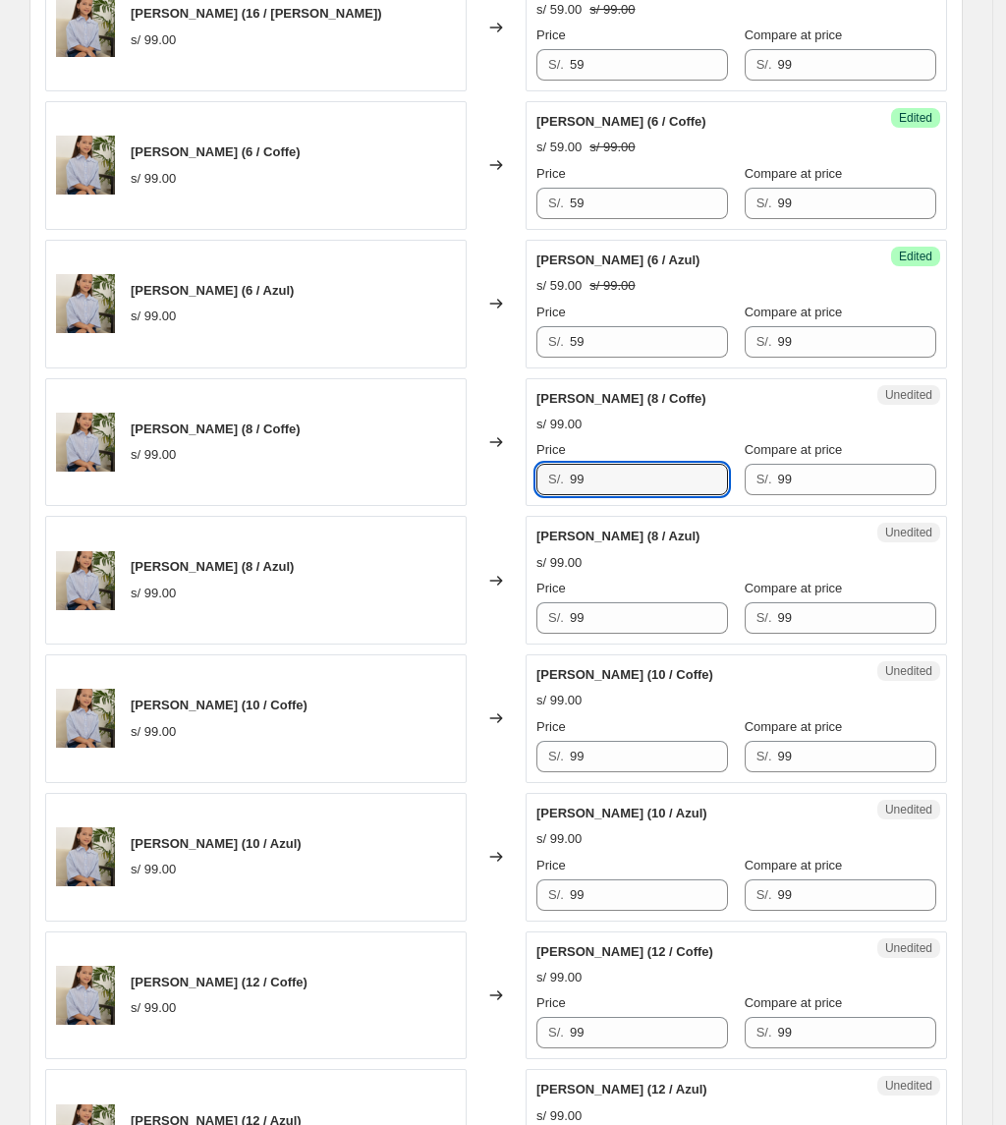
drag, startPoint x: 635, startPoint y: 481, endPoint x: 492, endPoint y: 488, distance: 142.6
click at [508, 484] on div "Camisa Mia (8 / Coffe) s/ 99.00 Changed to Unedited Camisa Mia (8 / Coffe) s/ 9…" at bounding box center [496, 442] width 902 height 129
paste input "5"
type input "59"
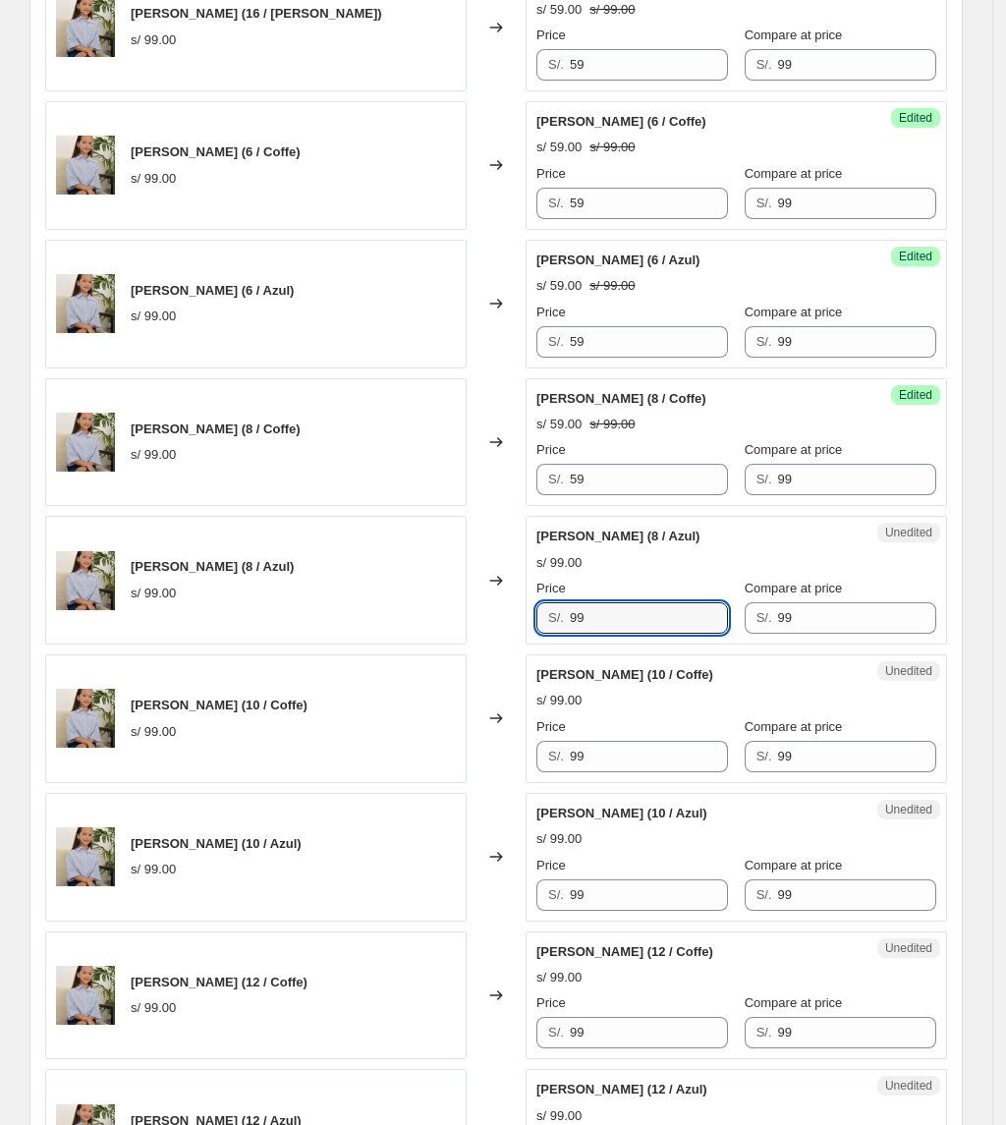
drag, startPoint x: 622, startPoint y: 614, endPoint x: 508, endPoint y: 607, distance: 114.2
click at [523, 614] on div "Camisa Mia (8 / Azul) s/ 99.00 Changed to Unedited Camisa Mia (8 / Azul) s/ 99.…" at bounding box center [496, 580] width 902 height 129
paste input "5"
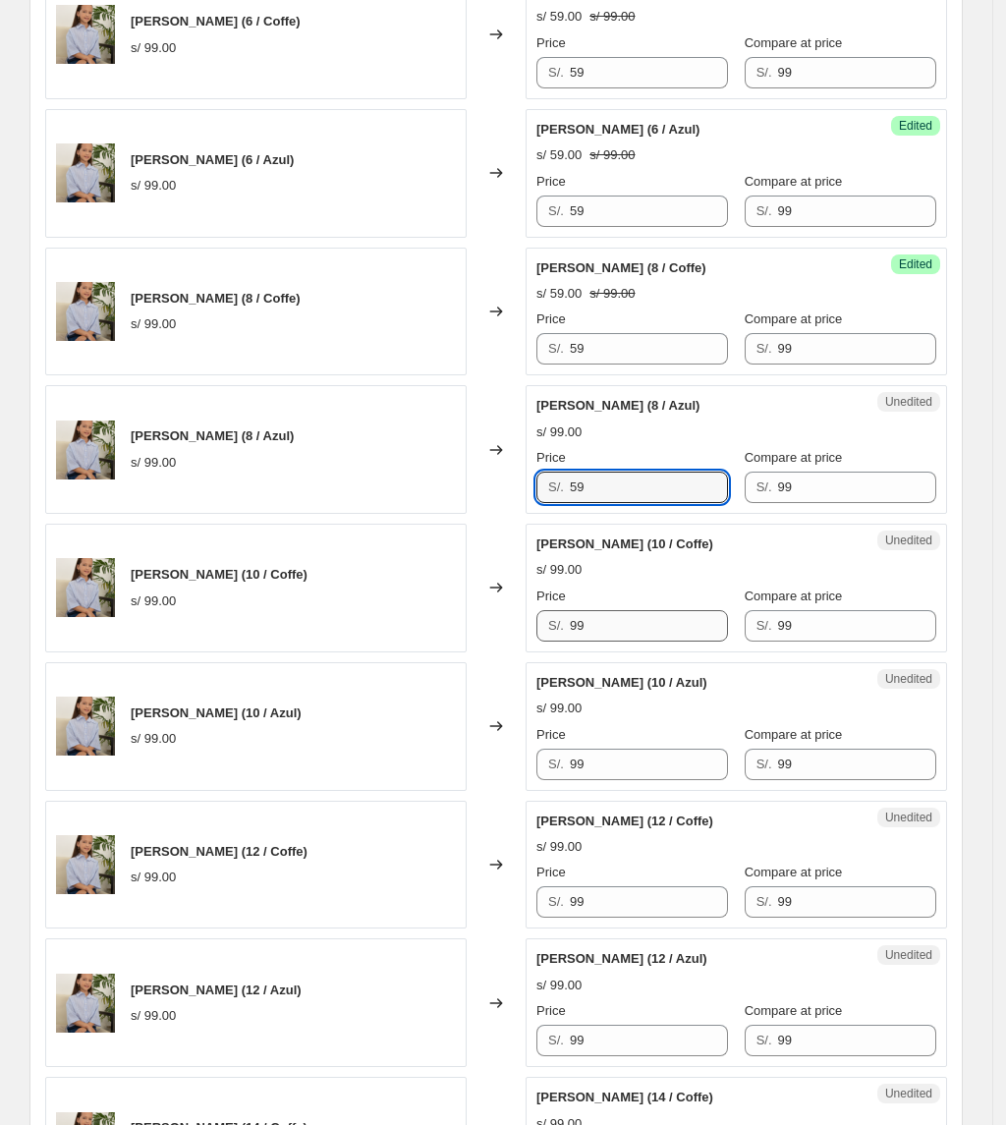
type input "59"
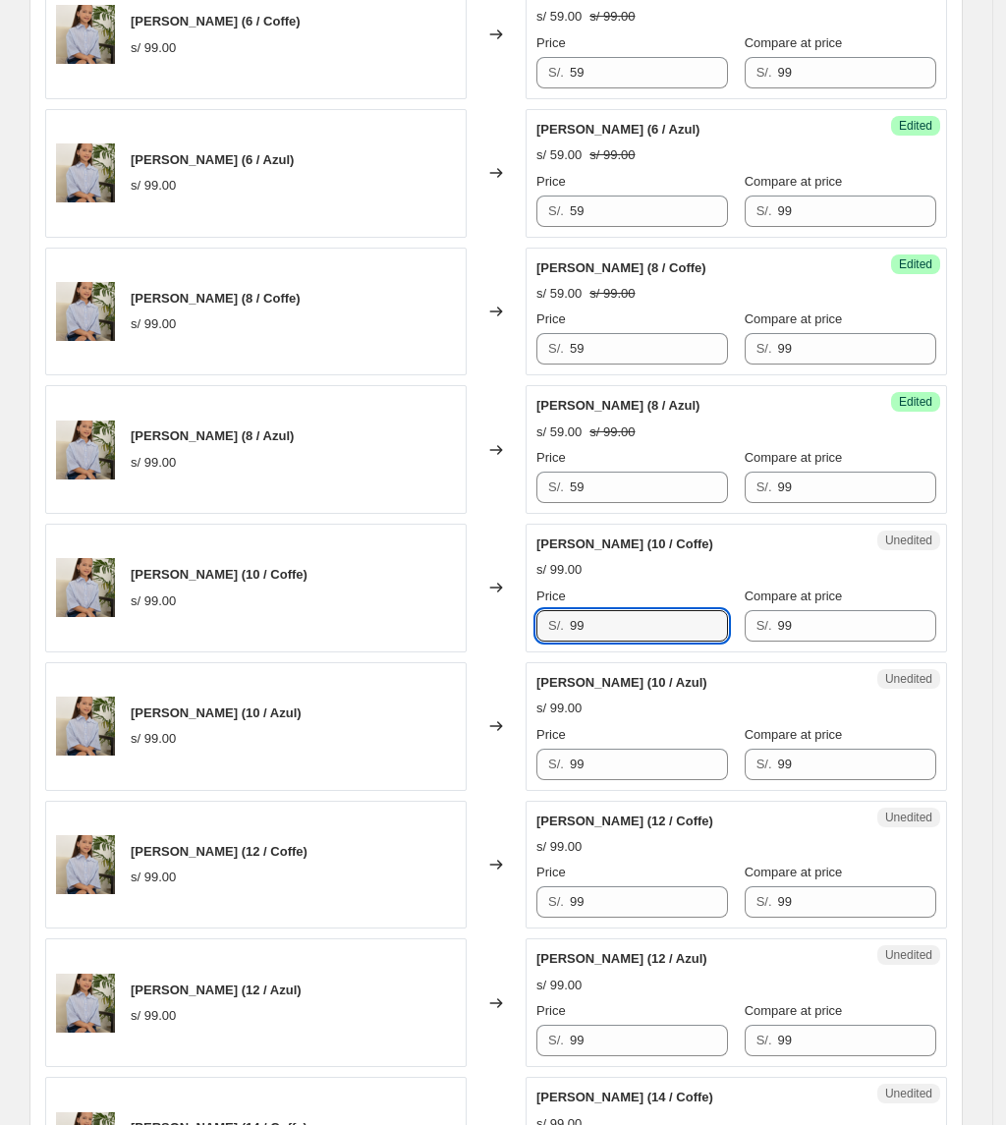
drag, startPoint x: 627, startPoint y: 643, endPoint x: 489, endPoint y: 649, distance: 137.7
click at [488, 652] on div "Camisa Mia (10 / Coffe) s/ 99.00 Changed to Unedited Camisa Mia (10 / Coffe) s/…" at bounding box center [496, 588] width 902 height 129
paste input "5"
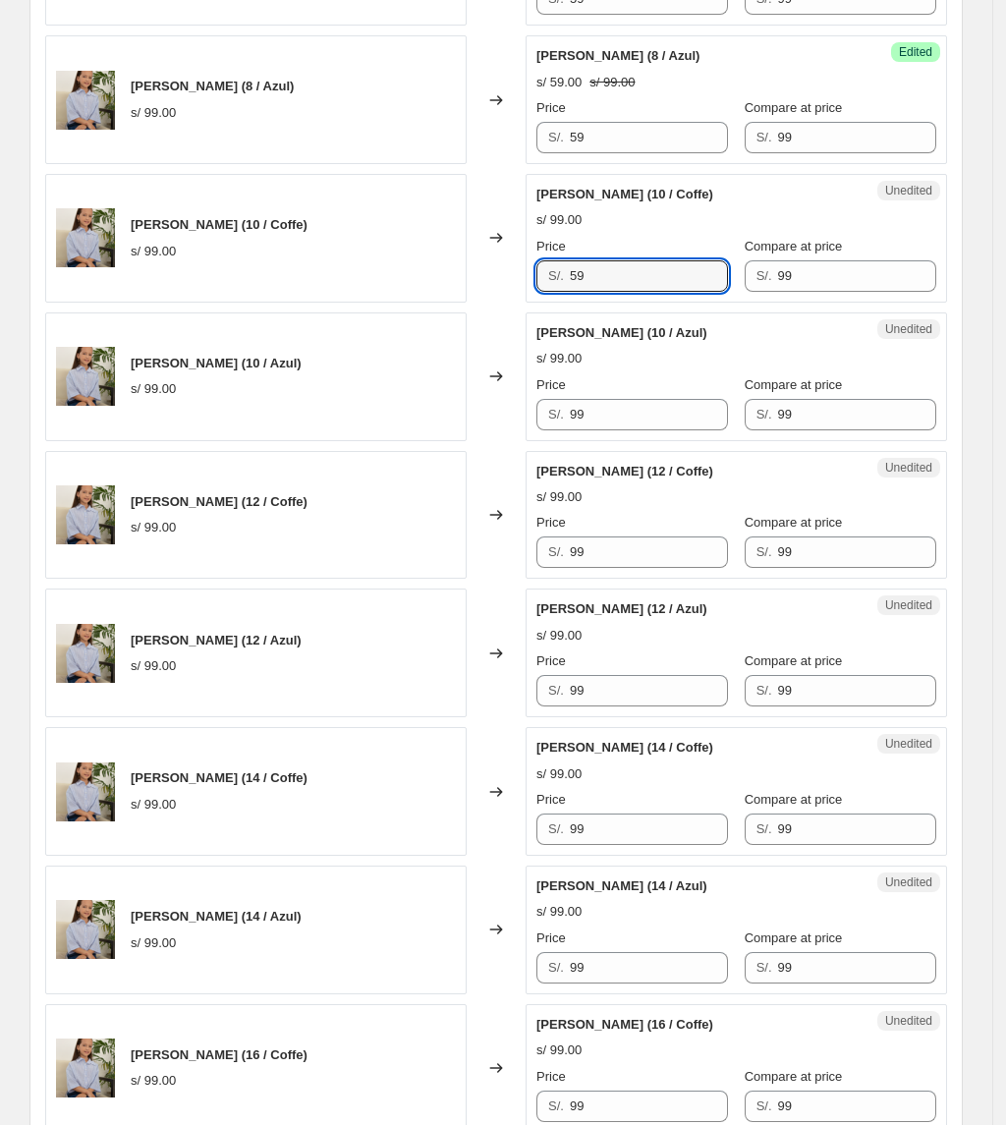
scroll to position [1582, 0]
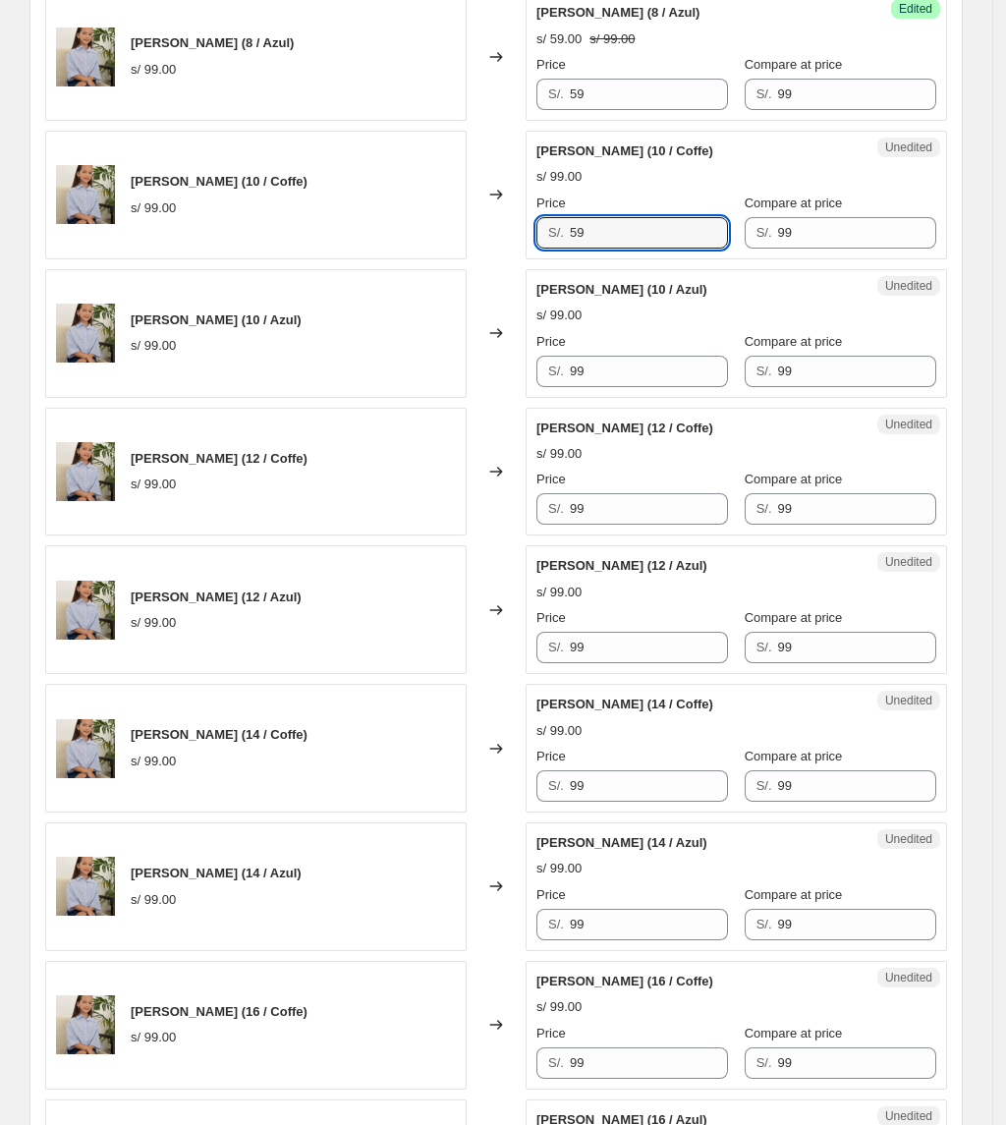
type input "59"
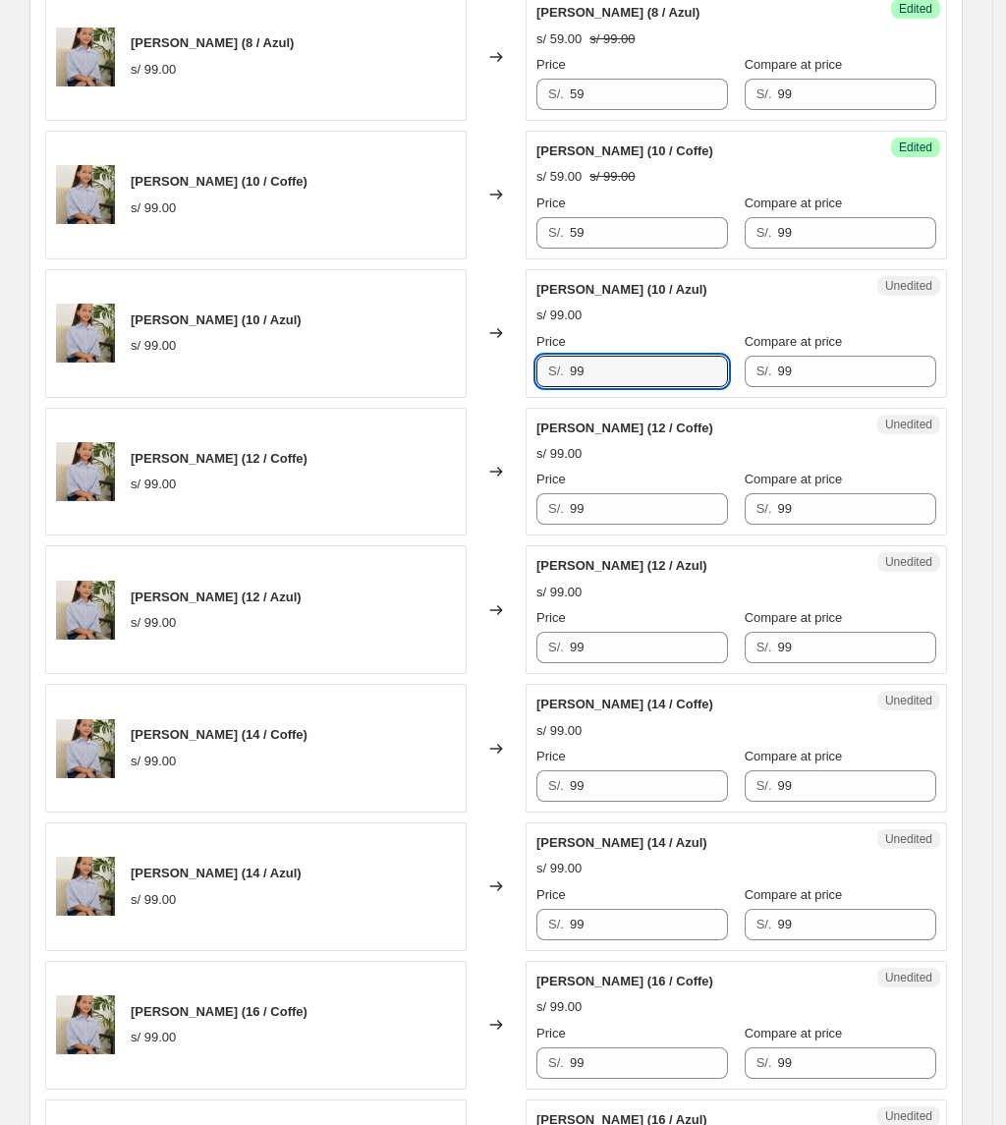
drag, startPoint x: 560, startPoint y: 391, endPoint x: 454, endPoint y: 399, distance: 106.4
click at [456, 398] on div "Camisa Mia (10 / Azul) s/ 99.00 Changed to Unedited Camisa Mia (10 / Azul) s/ 9…" at bounding box center [496, 333] width 902 height 129
paste input "5"
type input "59"
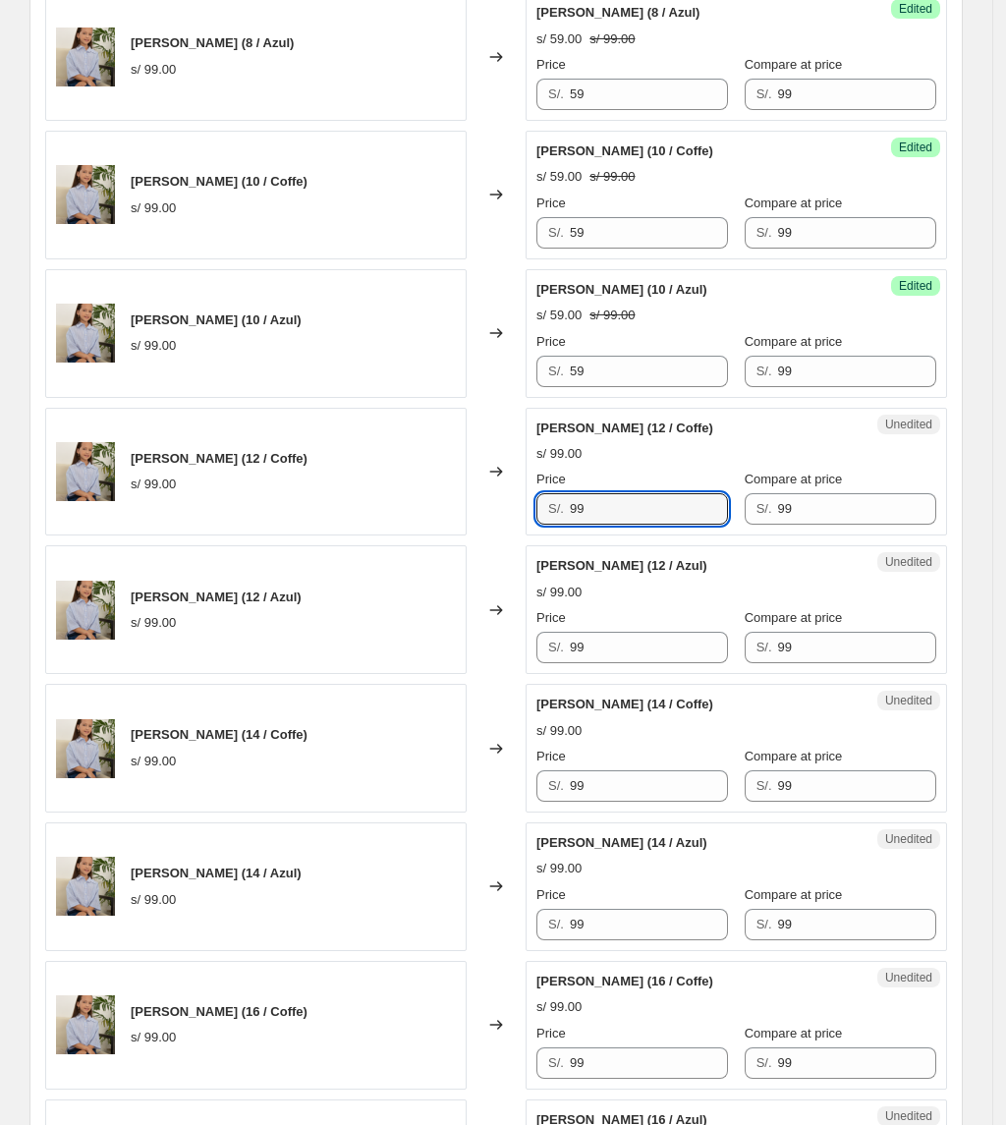
drag, startPoint x: 603, startPoint y: 504, endPoint x: 473, endPoint y: 500, distance: 130.7
click at [460, 507] on div "Camisa Mia (12 / Coffe) s/ 99.00 Changed to Unedited Camisa Mia (12 / Coffe) s/…" at bounding box center [496, 472] width 902 height 129
paste input "5"
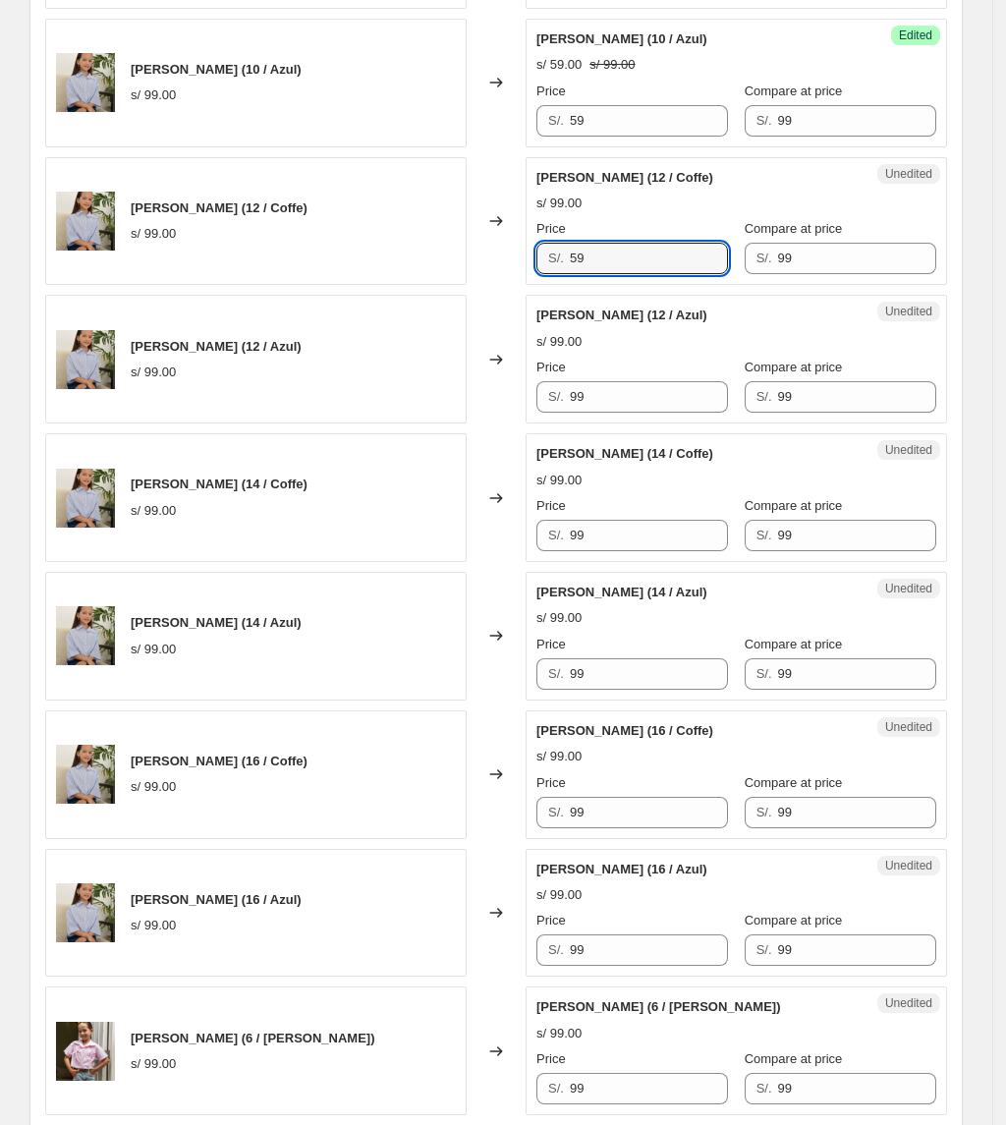
scroll to position [1844, 0]
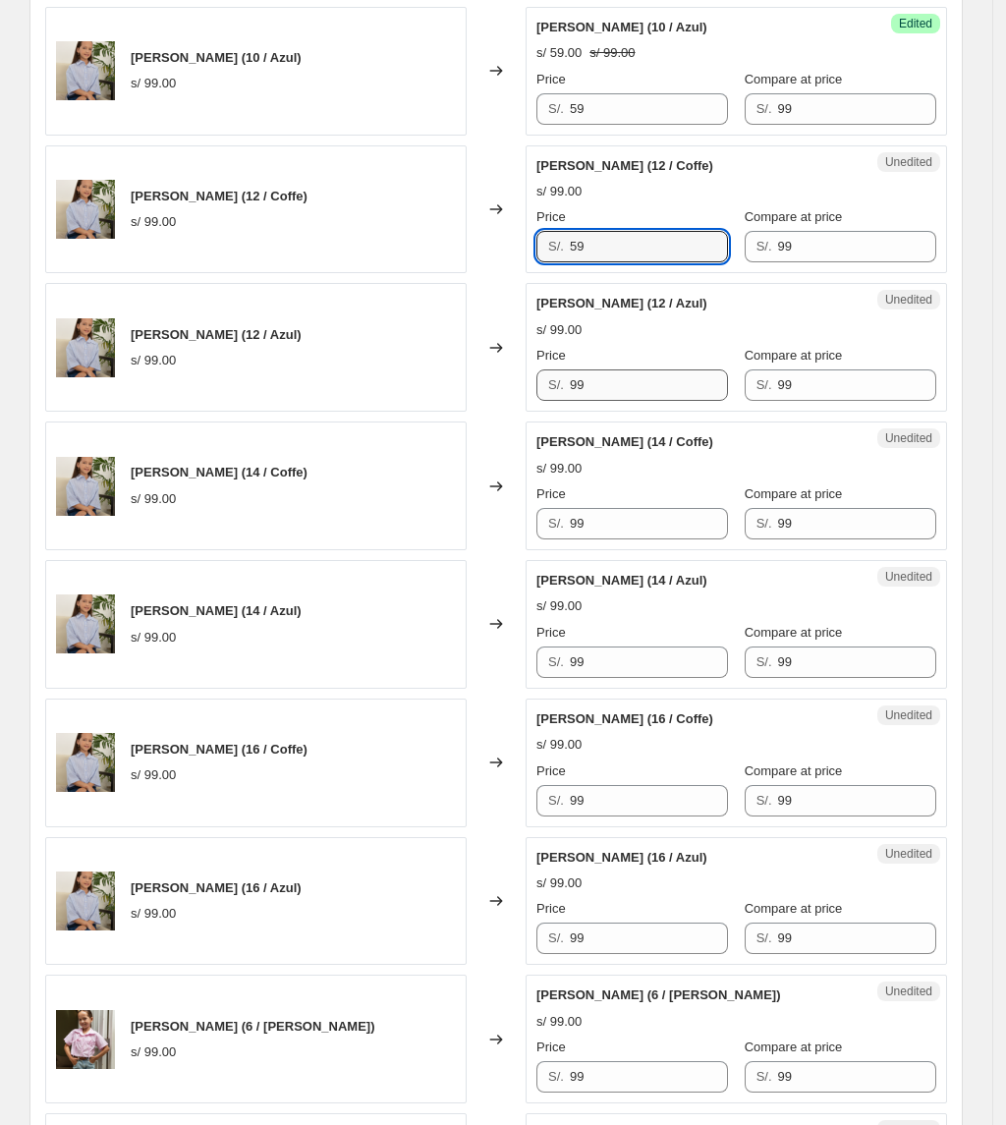
type input "59"
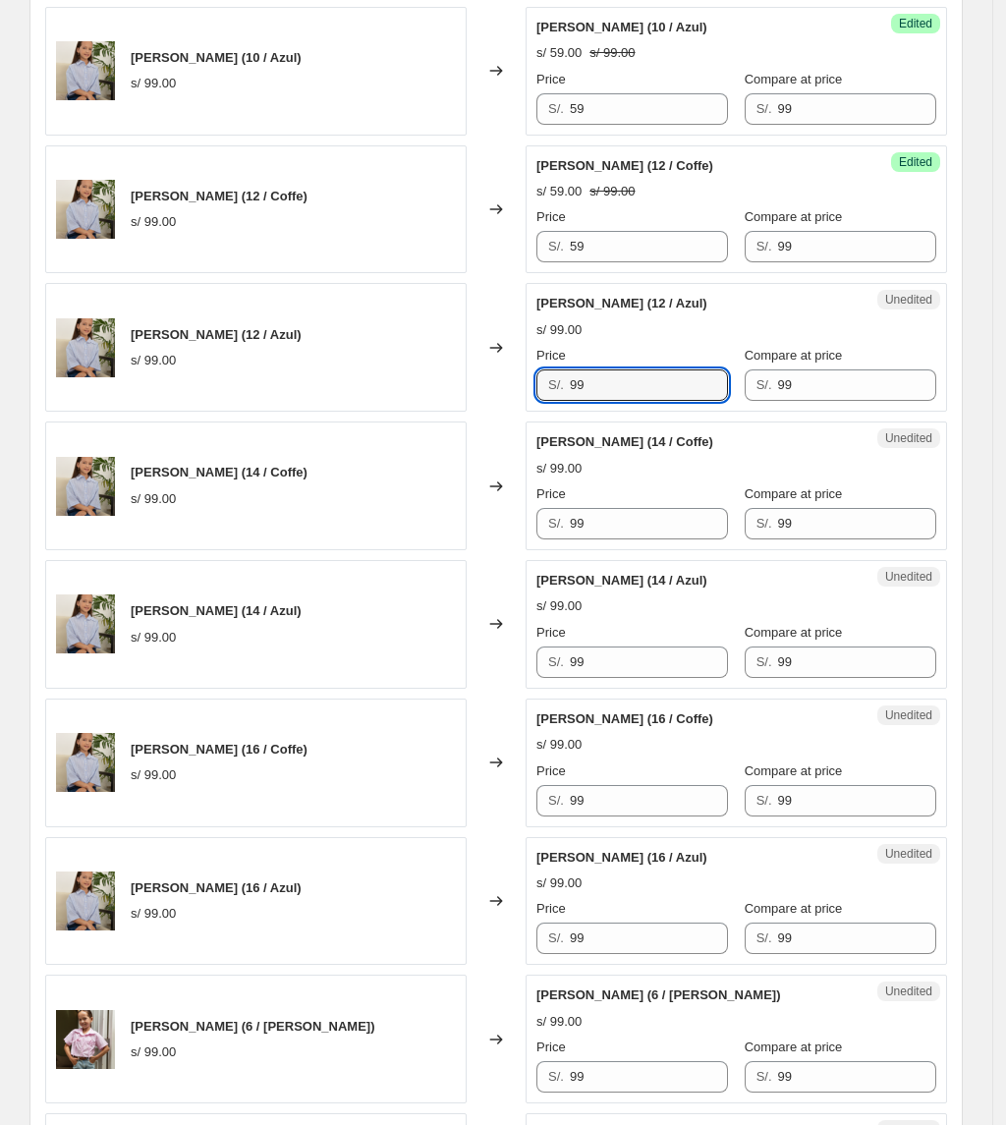
drag, startPoint x: 654, startPoint y: 398, endPoint x: 529, endPoint y: 407, distance: 126.1
click at [567, 401] on div "S/. 99" at bounding box center [632, 384] width 192 height 31
paste input "5"
type input "59"
drag, startPoint x: 646, startPoint y: 534, endPoint x: 531, endPoint y: 521, distance: 116.7
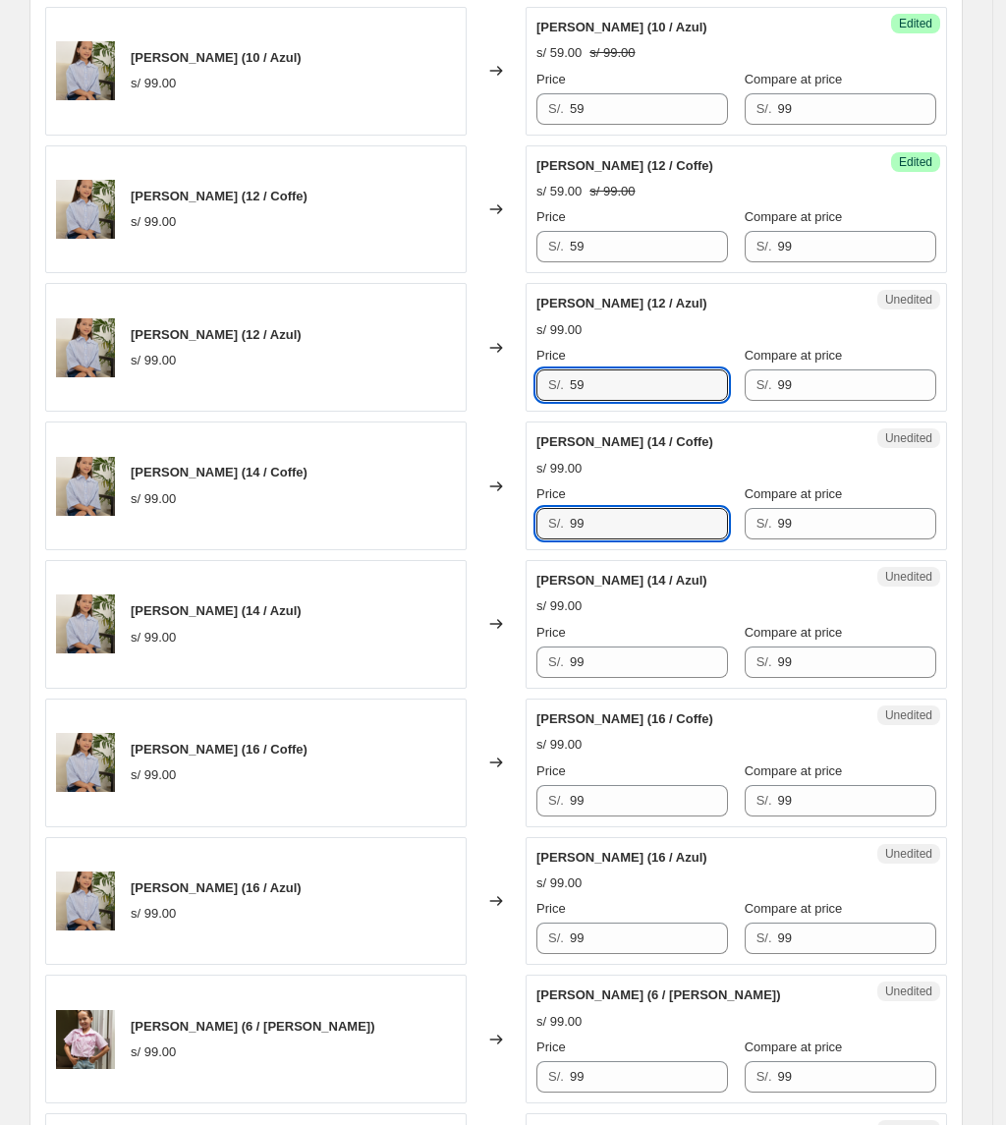
click at [550, 529] on div "S/. 99" at bounding box center [632, 523] width 192 height 31
paste input "5"
type input "59"
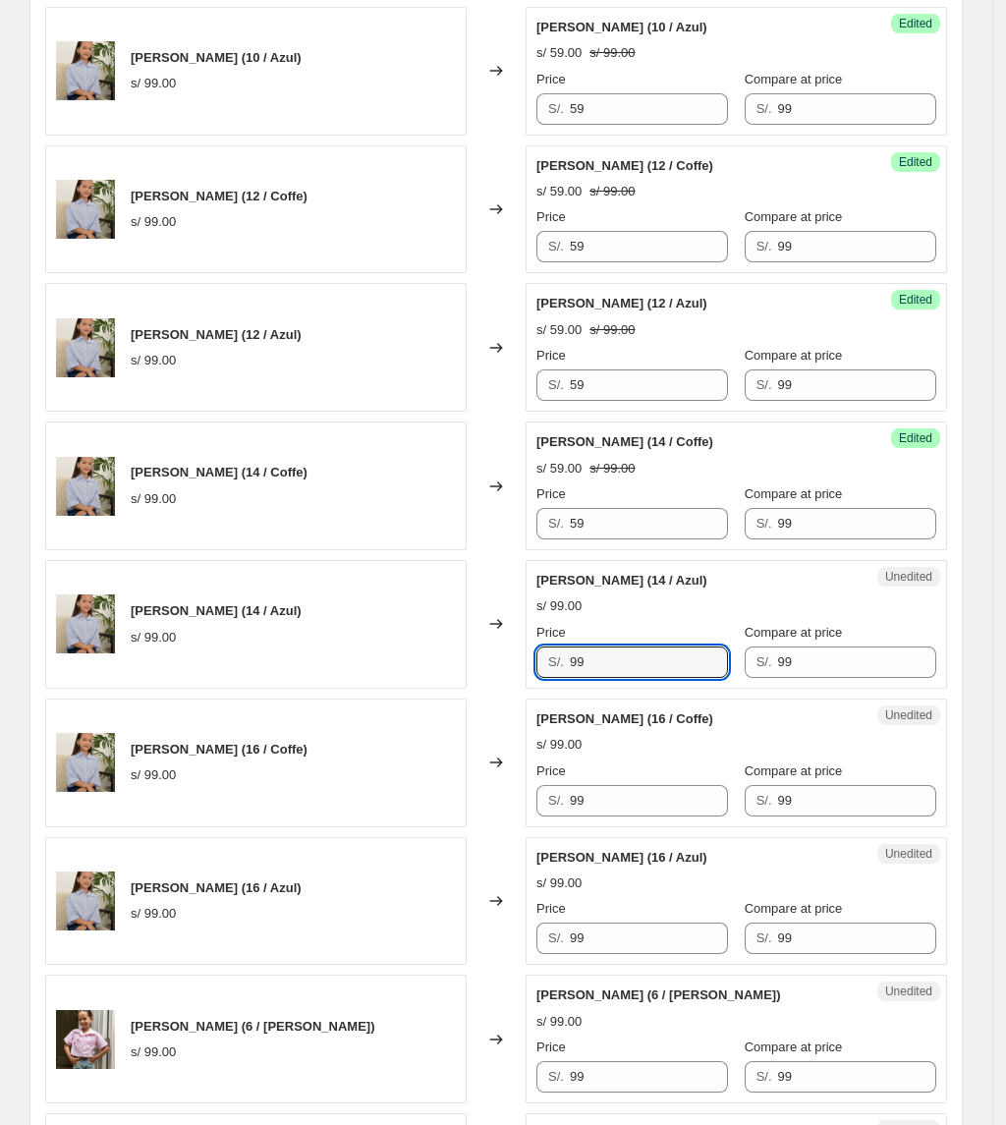
drag, startPoint x: 617, startPoint y: 661, endPoint x: 477, endPoint y: 648, distance: 140.1
click at [479, 648] on div "Camisa Mia (14 / Azul) s/ 99.00 Changed to Unedited Camisa Mia (14 / Azul) s/ 9…" at bounding box center [496, 624] width 902 height 129
paste input "5"
type input "59"
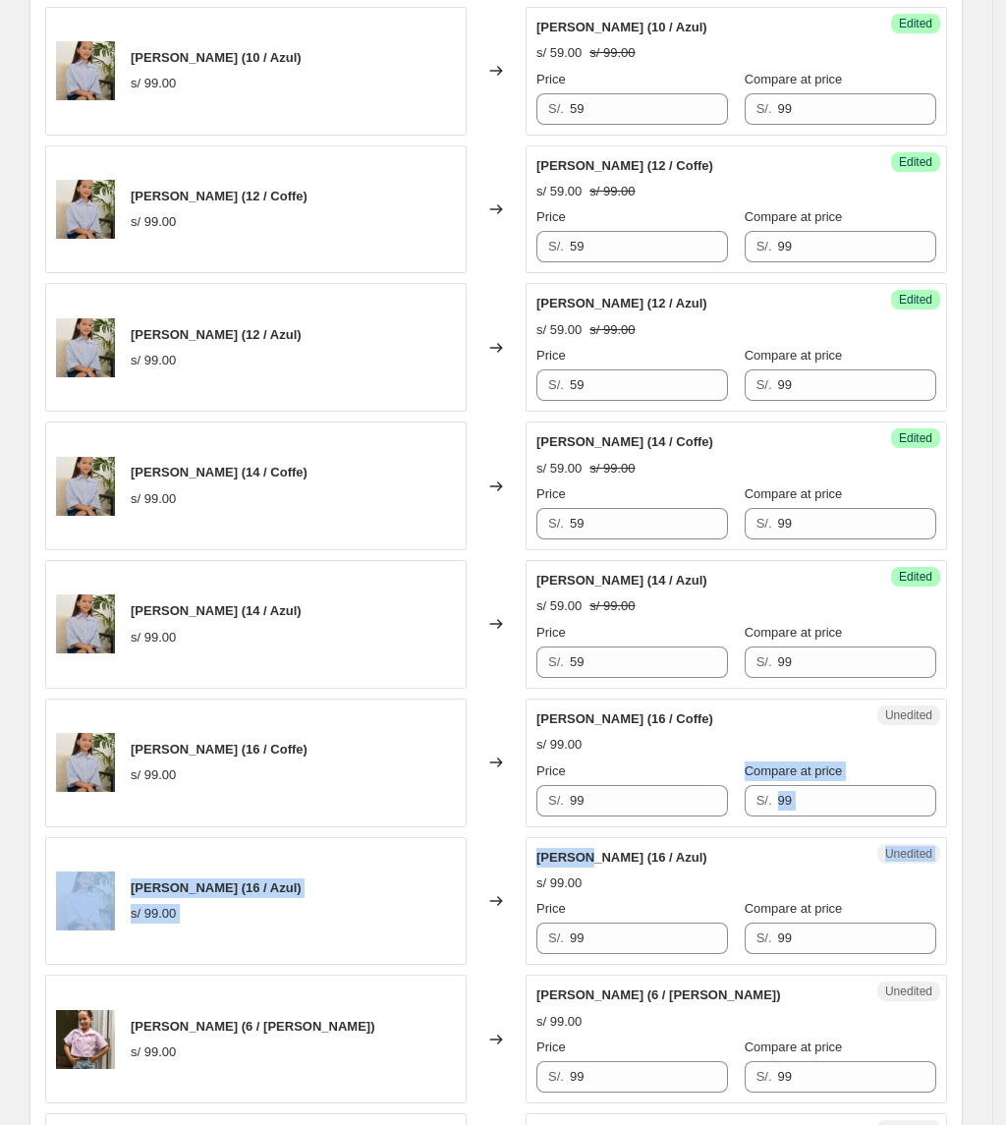
drag, startPoint x: 644, startPoint y: 833, endPoint x: 603, endPoint y: 842, distance: 42.2
click at [595, 846] on div "Camisa Mia (14 / Rosado) s/ 99.00 Changed to Success Edited Camisa Mia (14 / Ro…" at bounding box center [496, 416] width 902 height 2757
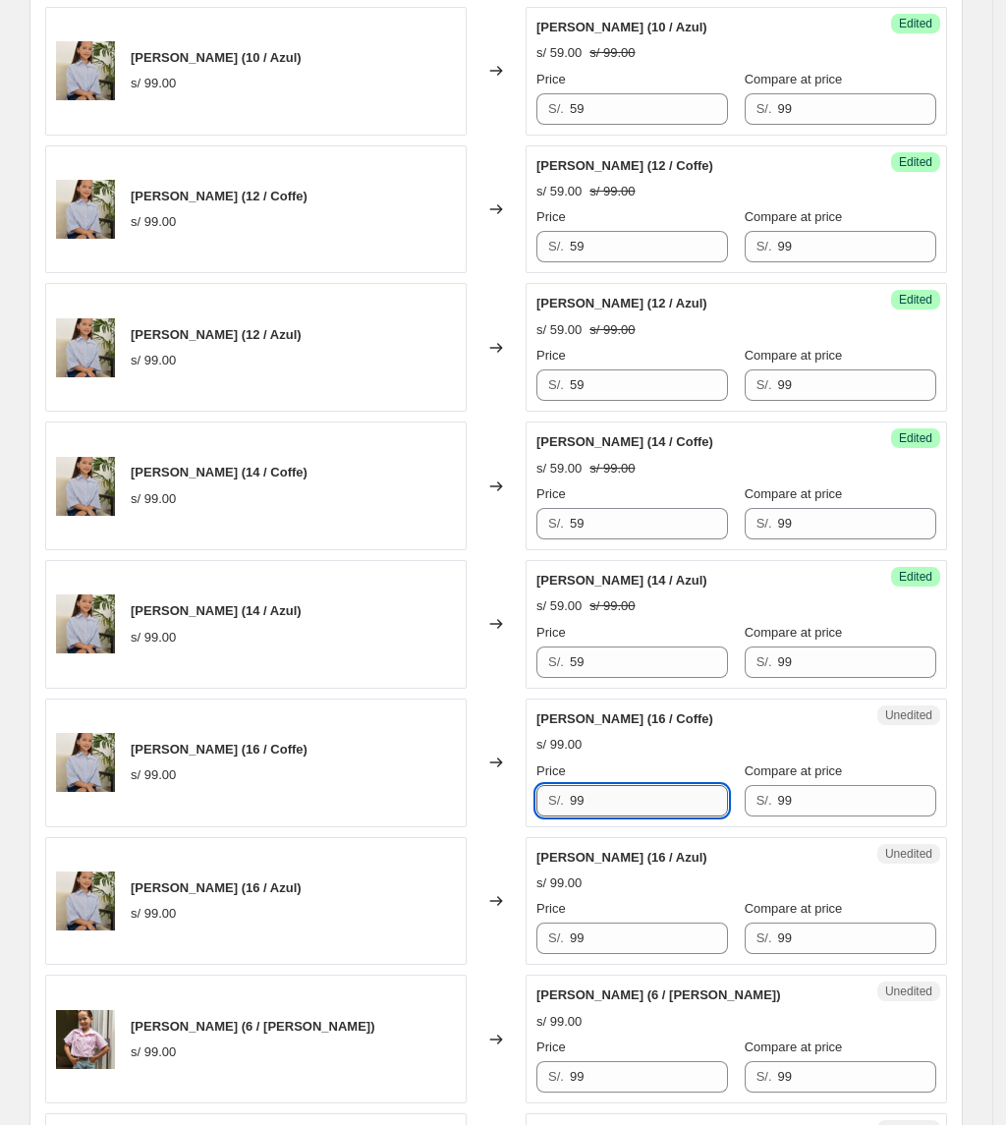
click at [618, 811] on input "99" at bounding box center [649, 800] width 158 height 31
drag, startPoint x: 610, startPoint y: 808, endPoint x: 489, endPoint y: 798, distance: 121.2
click at [484, 798] on div "Camisa Mia (16 / Coffe) s/ 99.00 Changed to Unedited Camisa Mia (16 / Coffe) s/…" at bounding box center [496, 763] width 902 height 129
paste input "5"
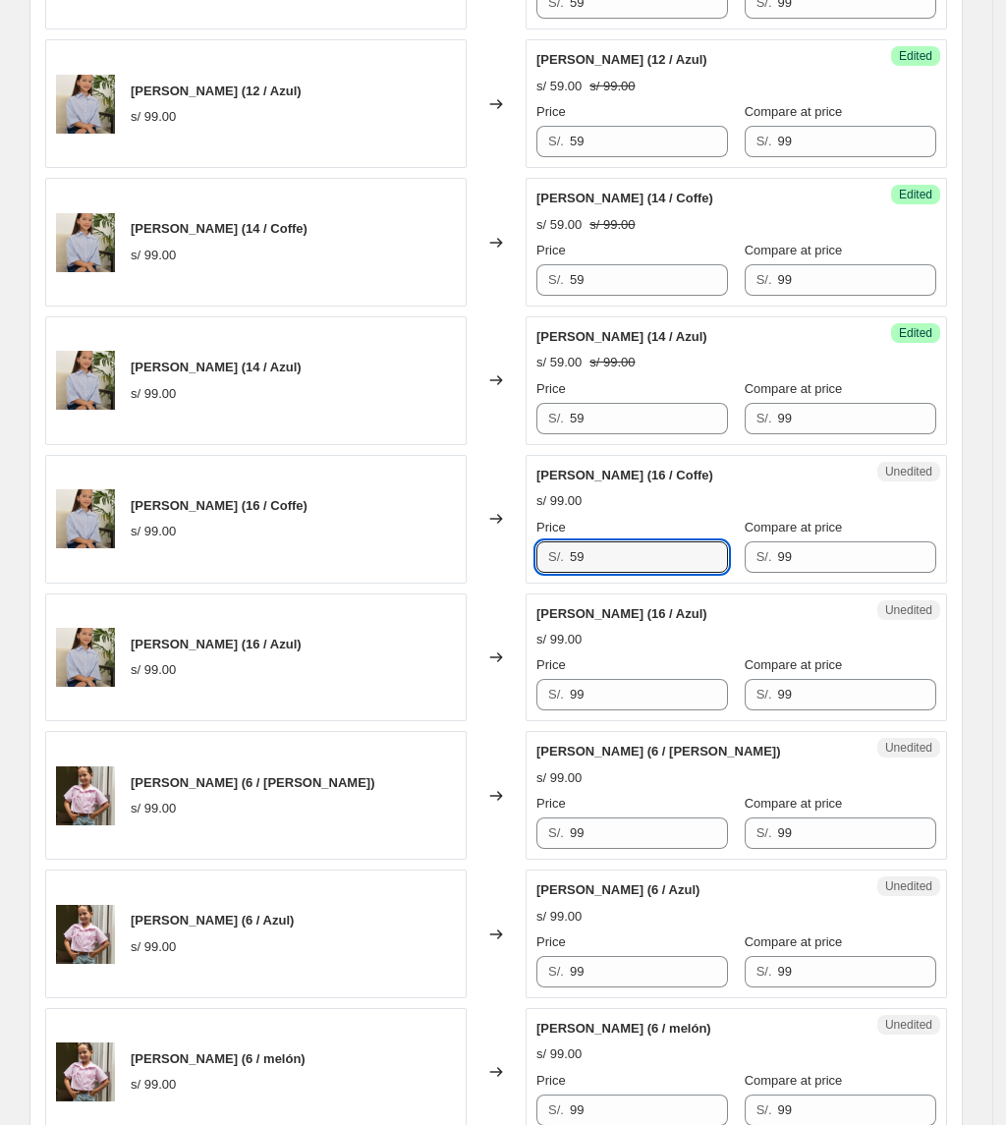
scroll to position [2106, 0]
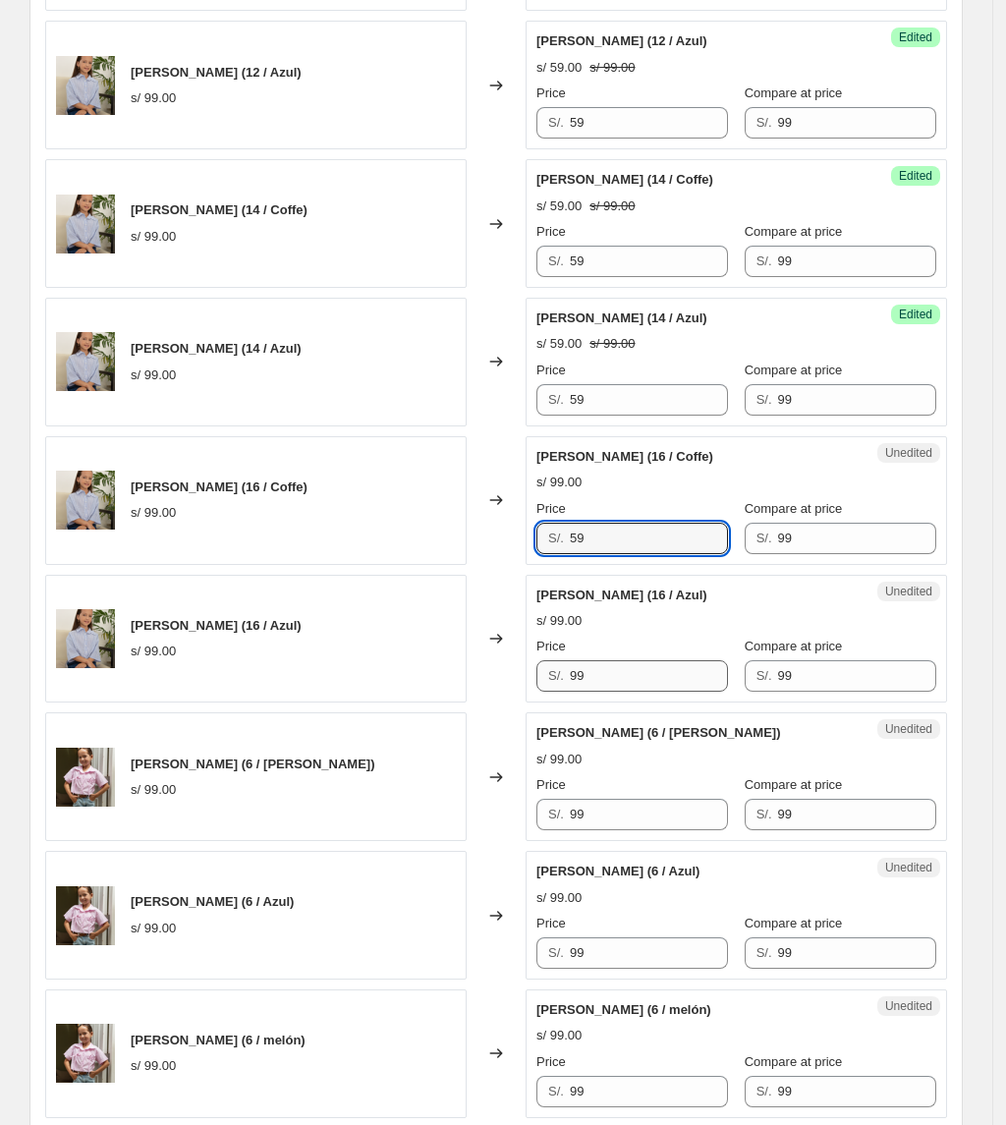
type input "59"
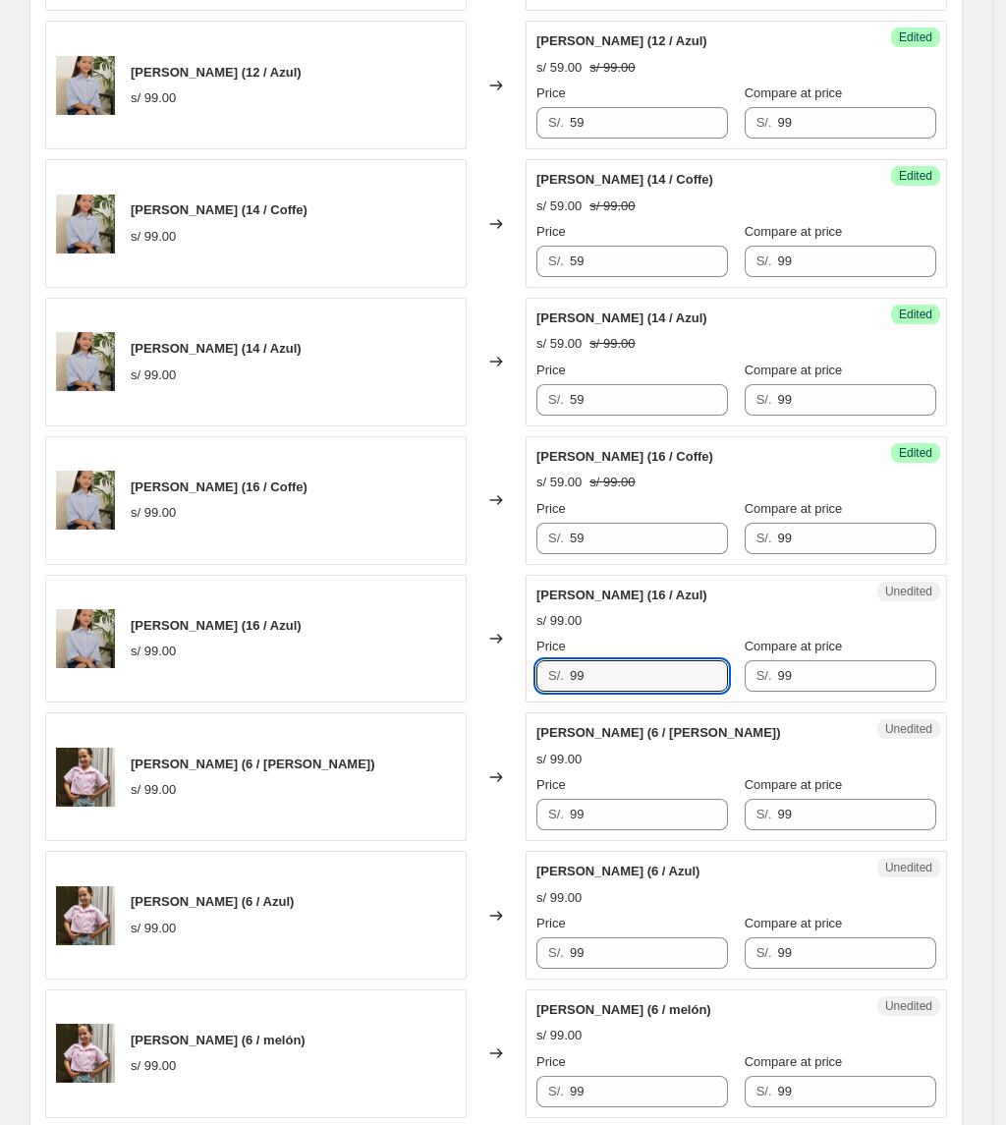
drag, startPoint x: 613, startPoint y: 692, endPoint x: 448, endPoint y: 678, distance: 165.6
click at [453, 684] on div "Camisa Mia (16 / Azul) s/ 99.00 Changed to Unedited Camisa Mia (16 / Azul) s/ 9…" at bounding box center [496, 639] width 902 height 129
paste input "5"
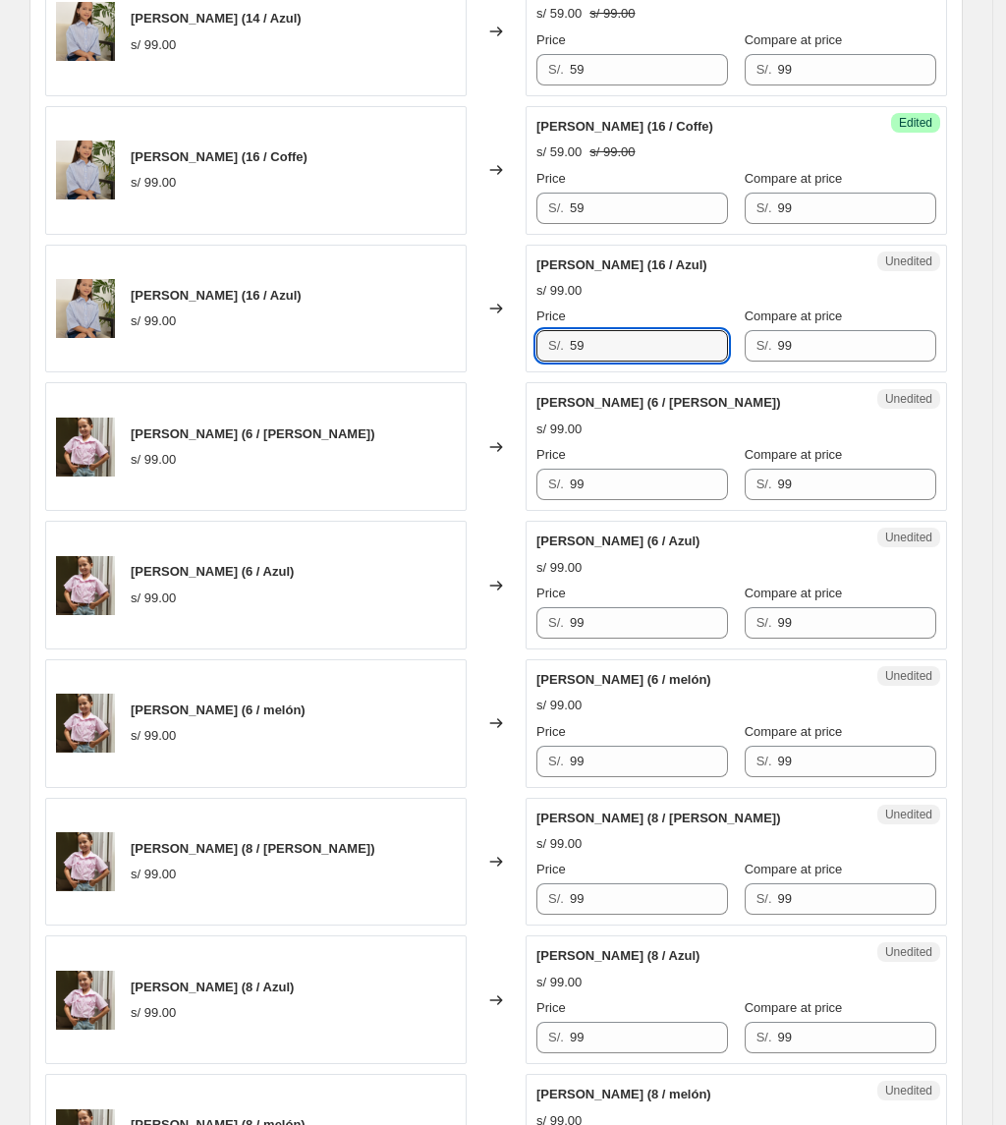
scroll to position [2499, 0]
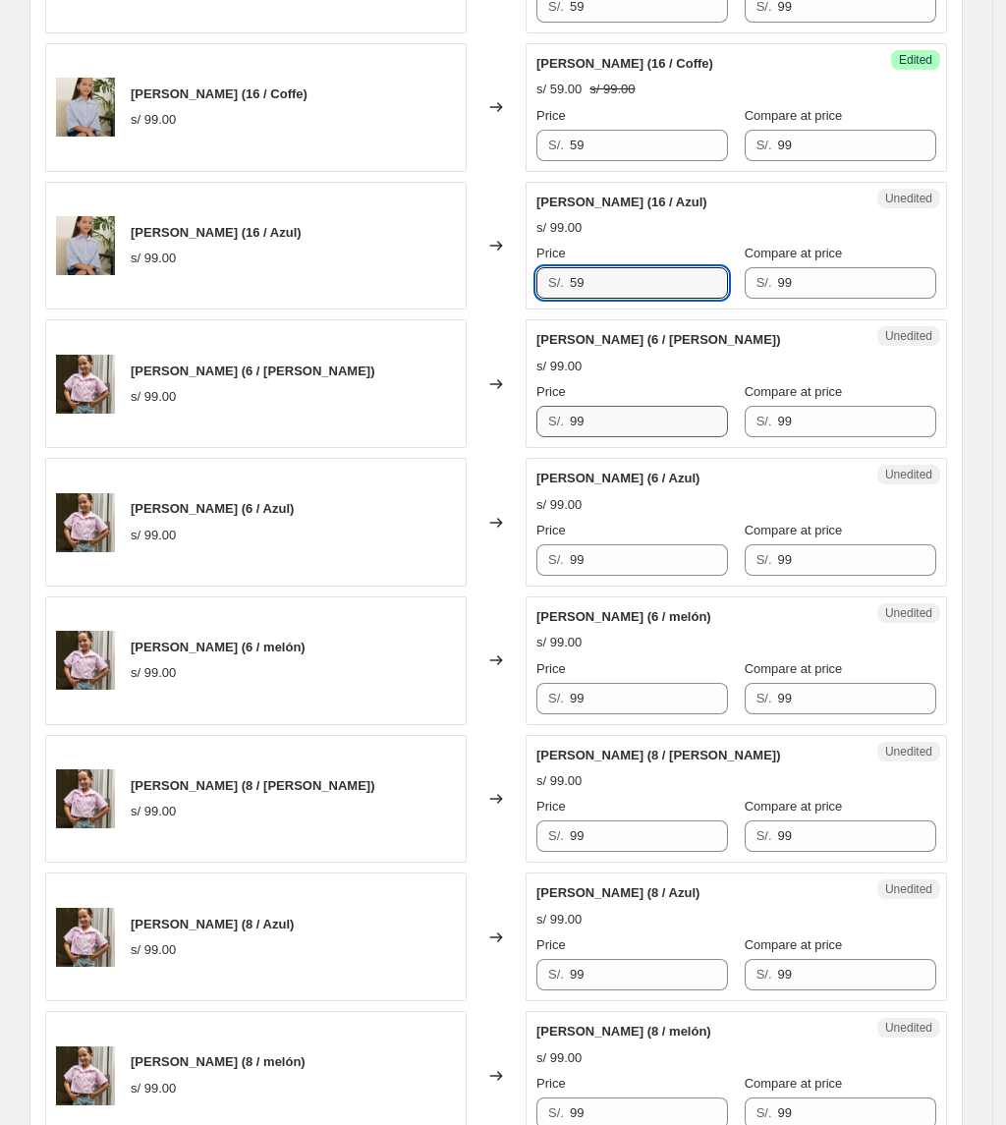
type input "59"
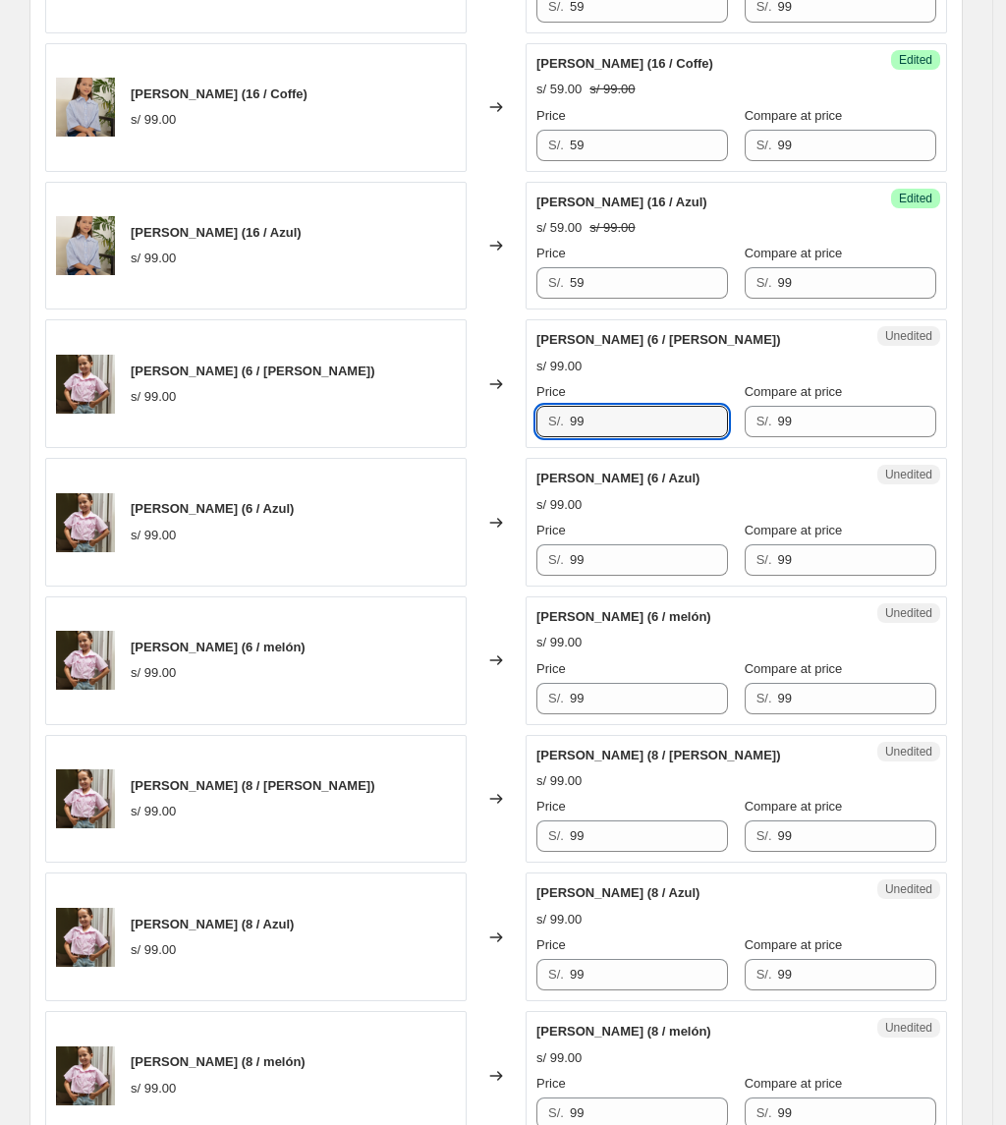
drag, startPoint x: 637, startPoint y: 426, endPoint x: 320, endPoint y: 430, distance: 316.4
click at [320, 430] on div "Camisa Nina (6 / Rosado) s/ 99.00 Changed to Unedited Camisa Nina (6 / Rosado) …" at bounding box center [496, 383] width 902 height 129
paste input "5"
drag, startPoint x: 625, startPoint y: 444, endPoint x: 450, endPoint y: 445, distance: 174.9
click at [450, 445] on div "Camisa Nina (6 / Rosado) s/ 99.00 Changed to Unedited Camisa Nina (6 / Rosado) …" at bounding box center [496, 383] width 902 height 129
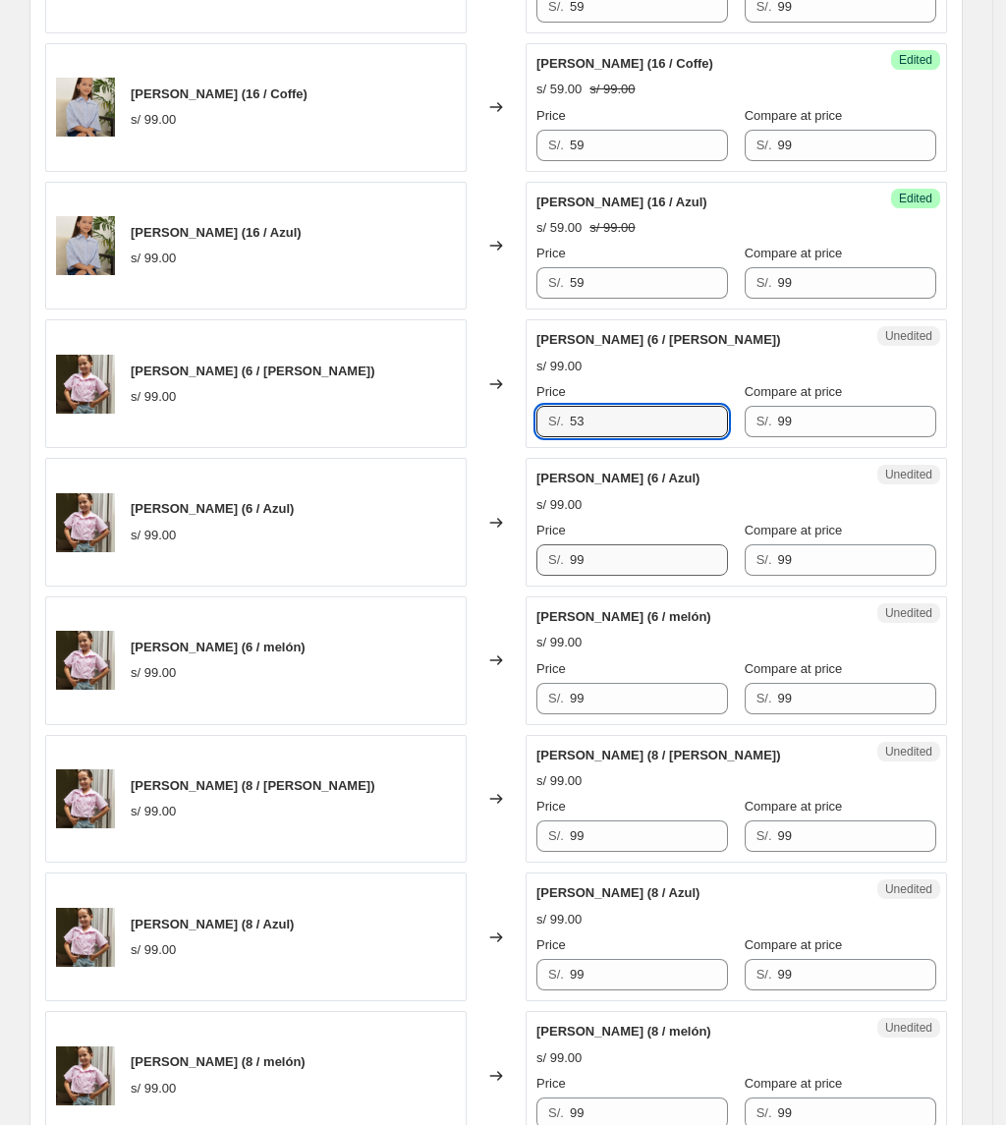
type input "53"
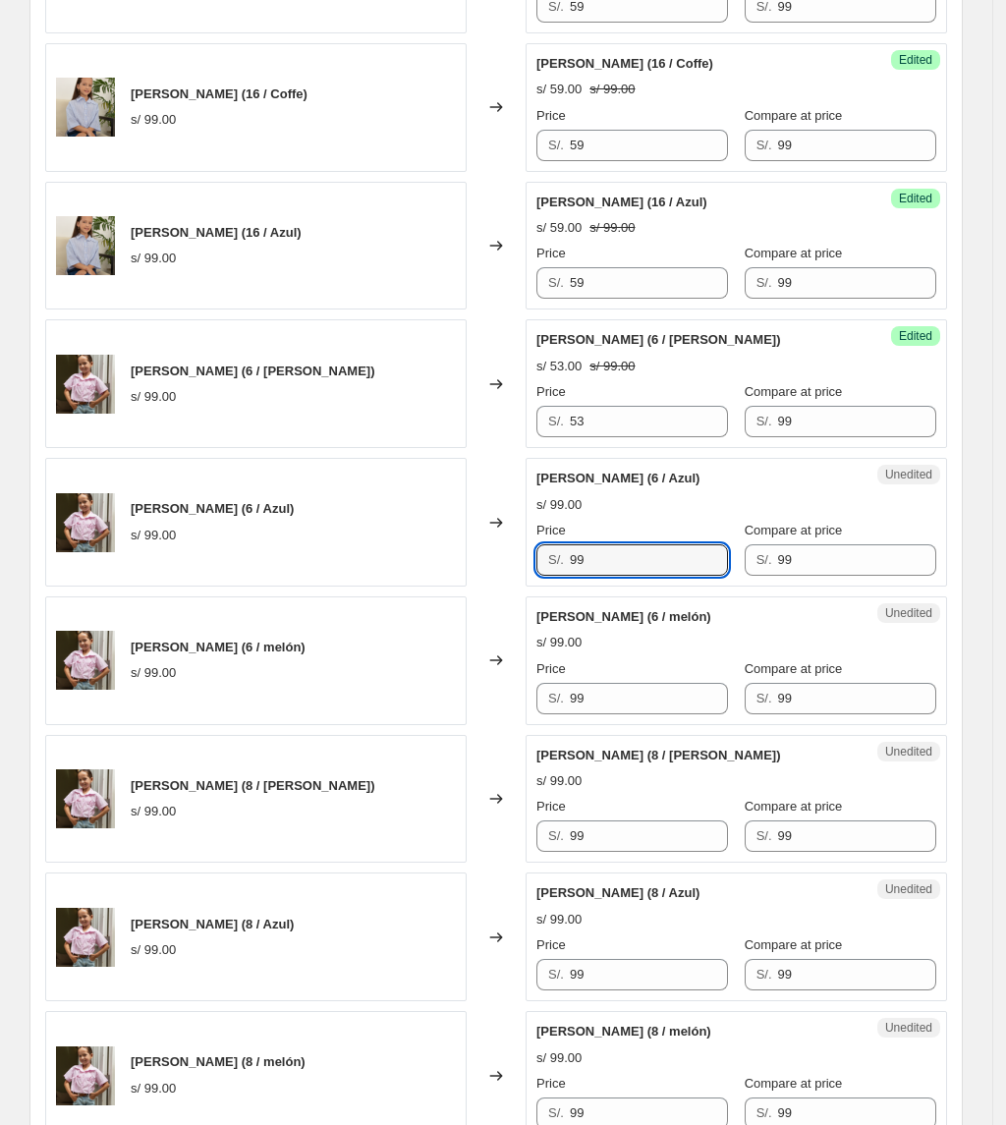
drag, startPoint x: 650, startPoint y: 567, endPoint x: 405, endPoint y: 572, distance: 245.7
click at [405, 572] on div "Camisa Nina (6 / Azul) s/ 99.00 Changed to Unedited Camisa Nina (6 / Azul) s/ 9…" at bounding box center [496, 522] width 902 height 129
paste input "53"
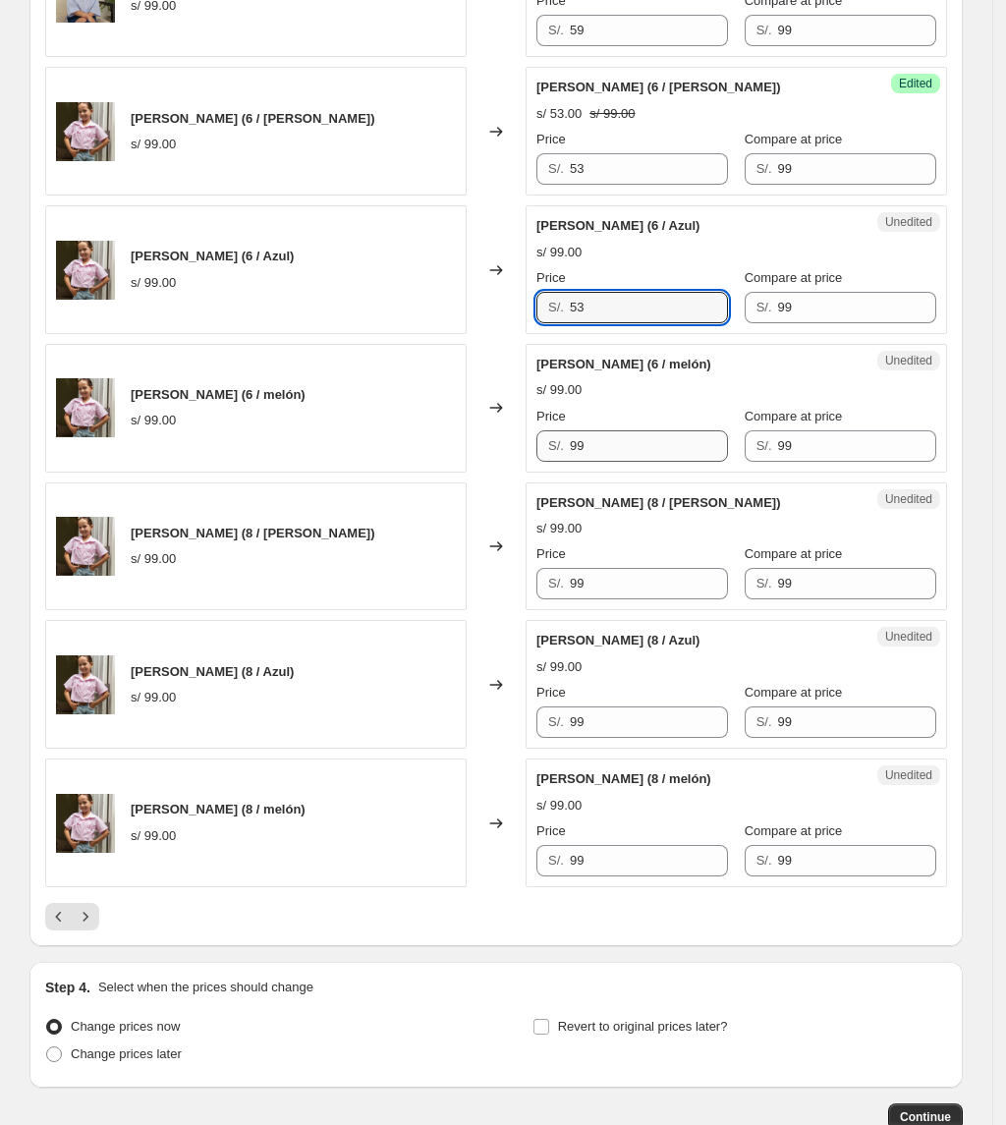
scroll to position [2761, 0]
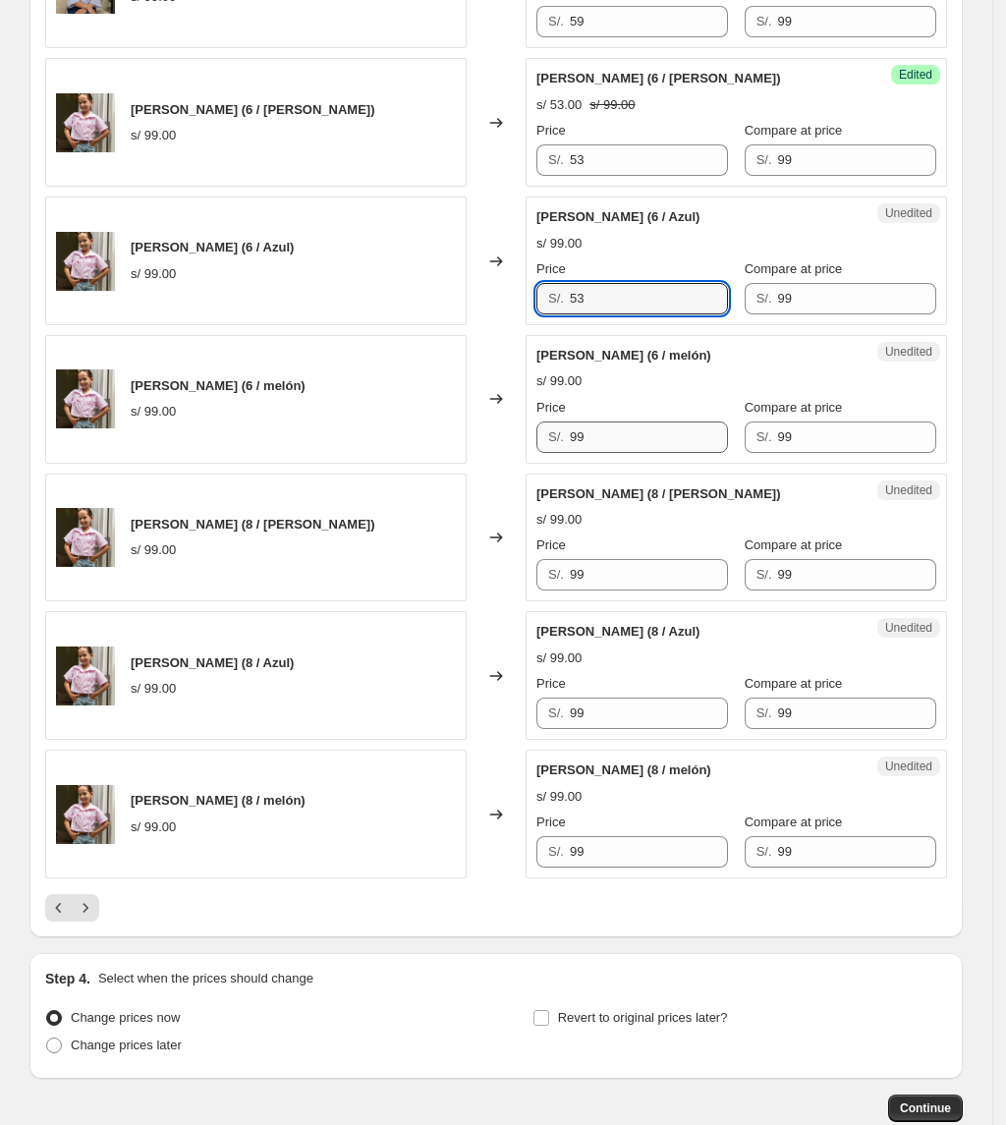
type input "53"
drag, startPoint x: 629, startPoint y: 433, endPoint x: 529, endPoint y: 442, distance: 100.6
click at [531, 442] on div "Camisa Nina (6 / melón) s/ 99.00 Changed to Unedited Camisa Nina (6 / melón) s/…" at bounding box center [496, 399] width 902 height 129
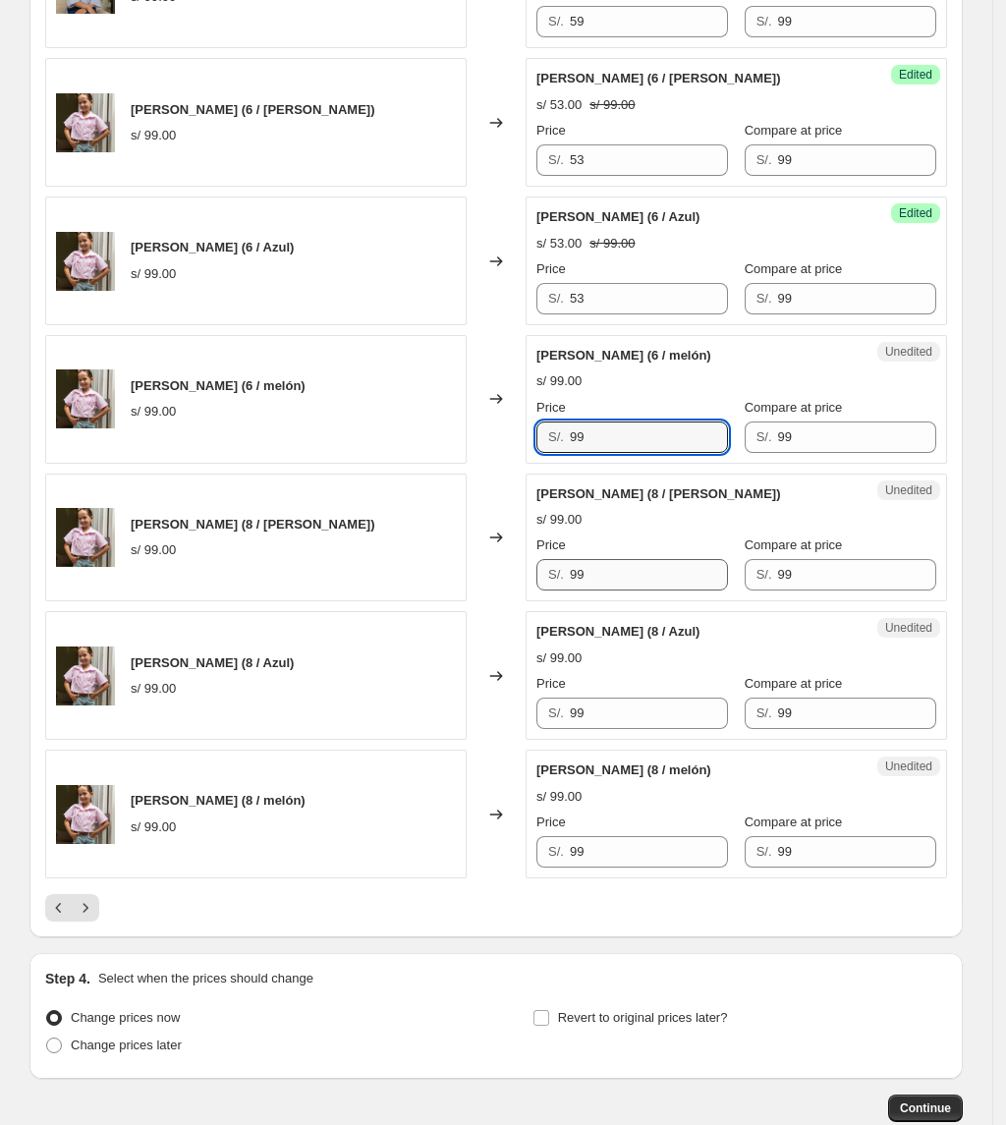
paste input "53"
type input "53"
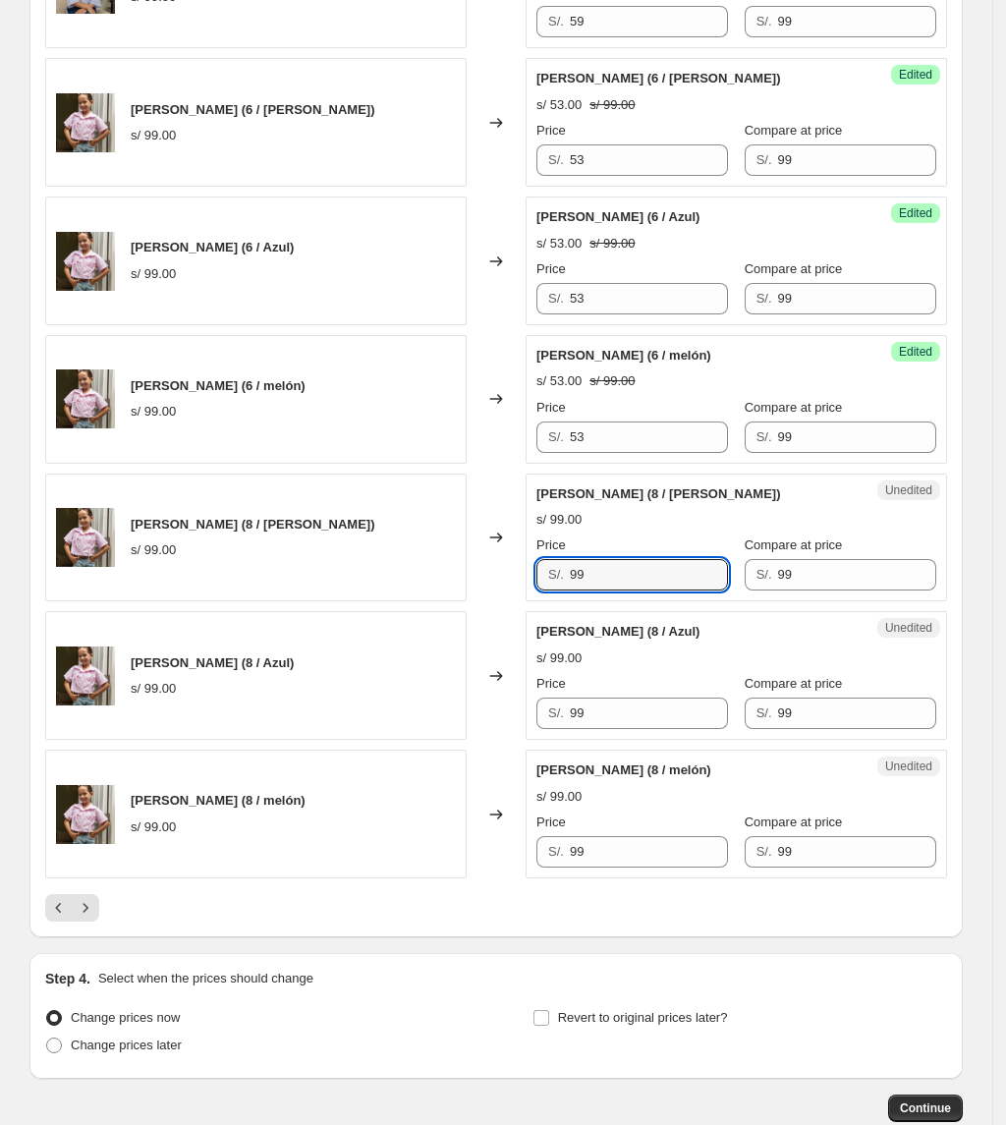
drag, startPoint x: 460, startPoint y: 587, endPoint x: 422, endPoint y: 587, distance: 37.3
click at [422, 587] on div "Camisa Nina (8 / Rosado) s/ 99.00 Changed to Unedited Camisa Nina (8 / Rosado) …" at bounding box center [496, 538] width 902 height 129
paste input "53"
type input "53"
drag, startPoint x: 633, startPoint y: 719, endPoint x: 504, endPoint y: 732, distance: 129.3
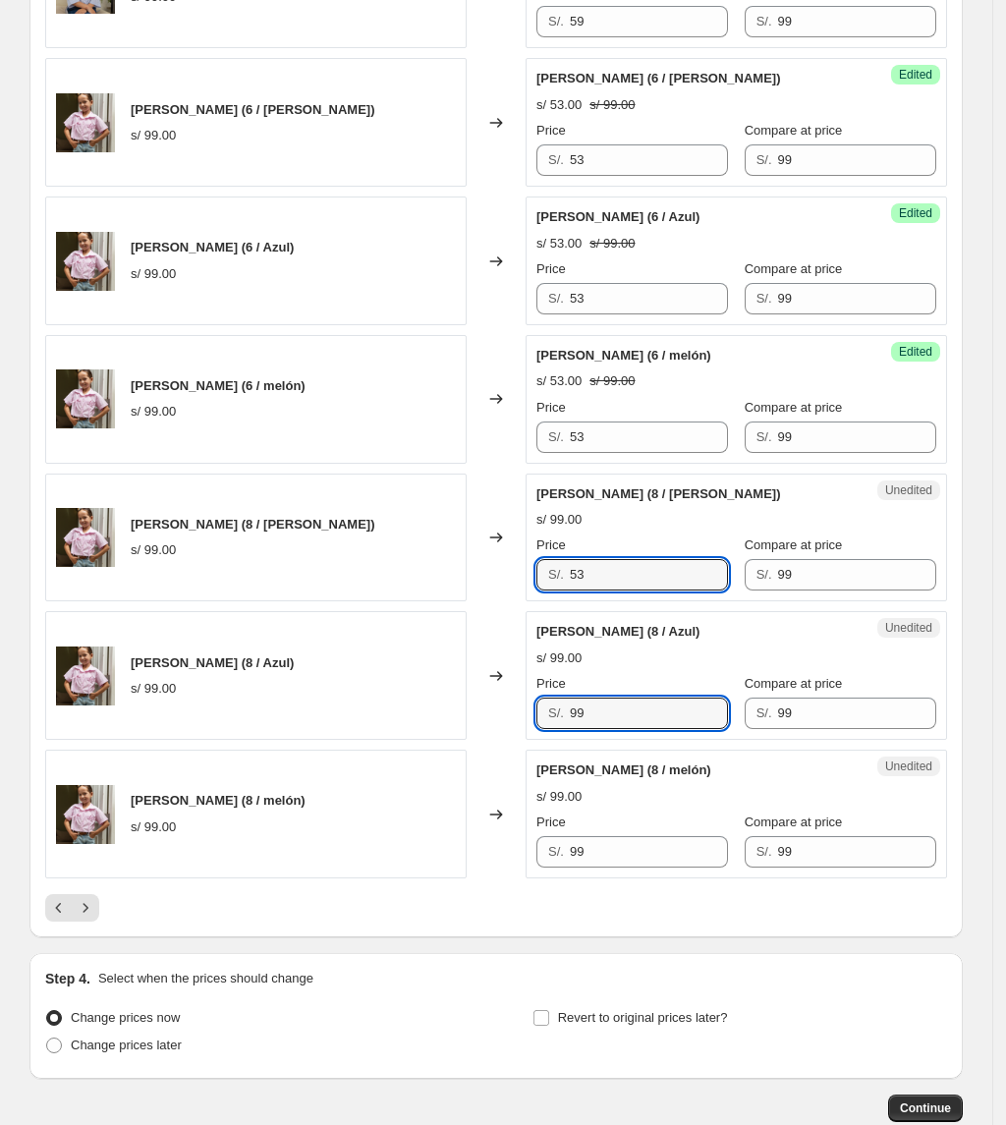
click at [508, 732] on div "Camisa Nina (8 / Azul) s/ 99.00 Changed to Unedited Camisa Nina (8 / Azul) s/ 9…" at bounding box center [496, 675] width 902 height 129
paste input "53"
type input "53"
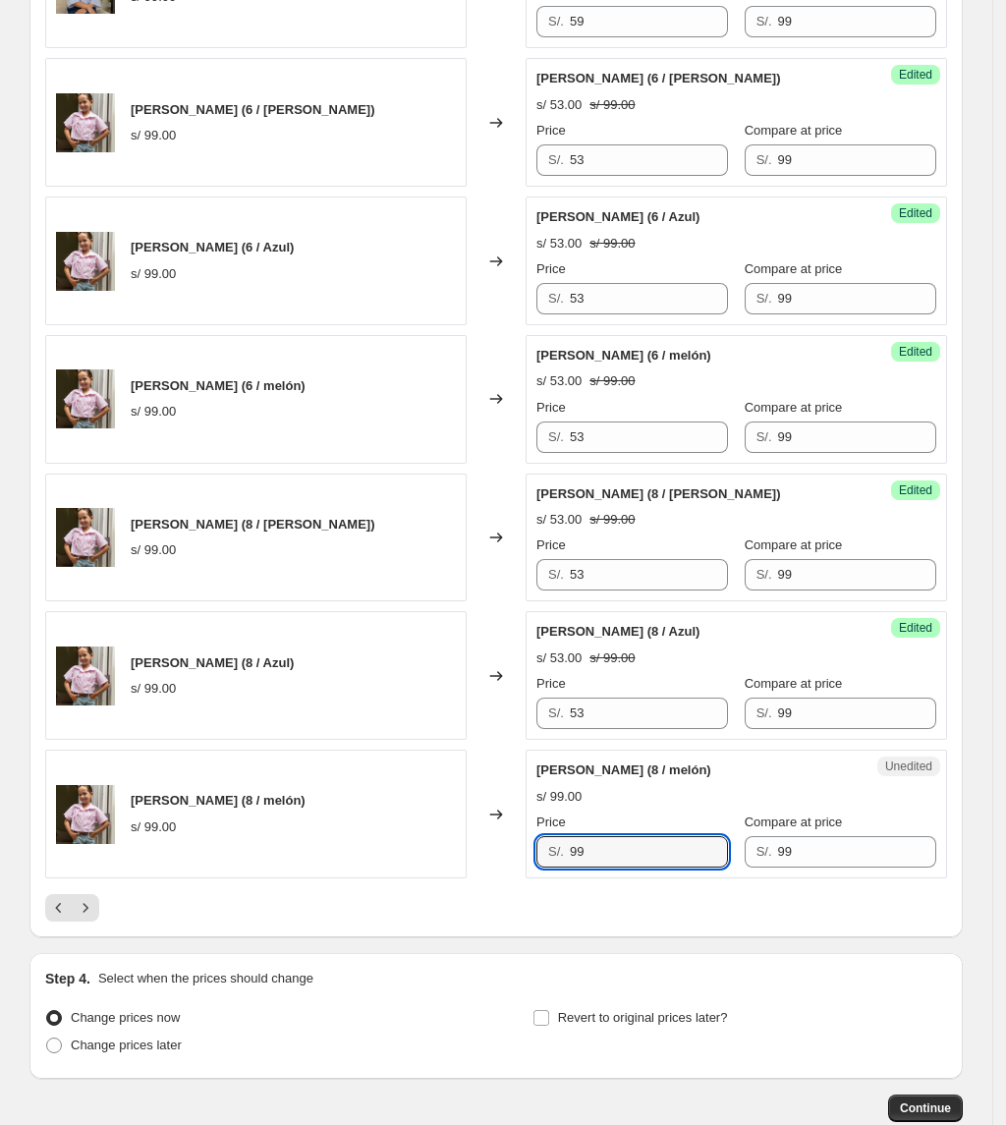
drag, startPoint x: 643, startPoint y: 865, endPoint x: 415, endPoint y: 858, distance: 228.0
click at [415, 858] on div "Camisa Nina (8 / melón) s/ 99.00 Changed to Unedited Camisa Nina (8 / melón) s/…" at bounding box center [496, 814] width 902 height 129
paste input "53"
type input "53"
click at [95, 918] on icon "Next" at bounding box center [86, 908] width 20 height 20
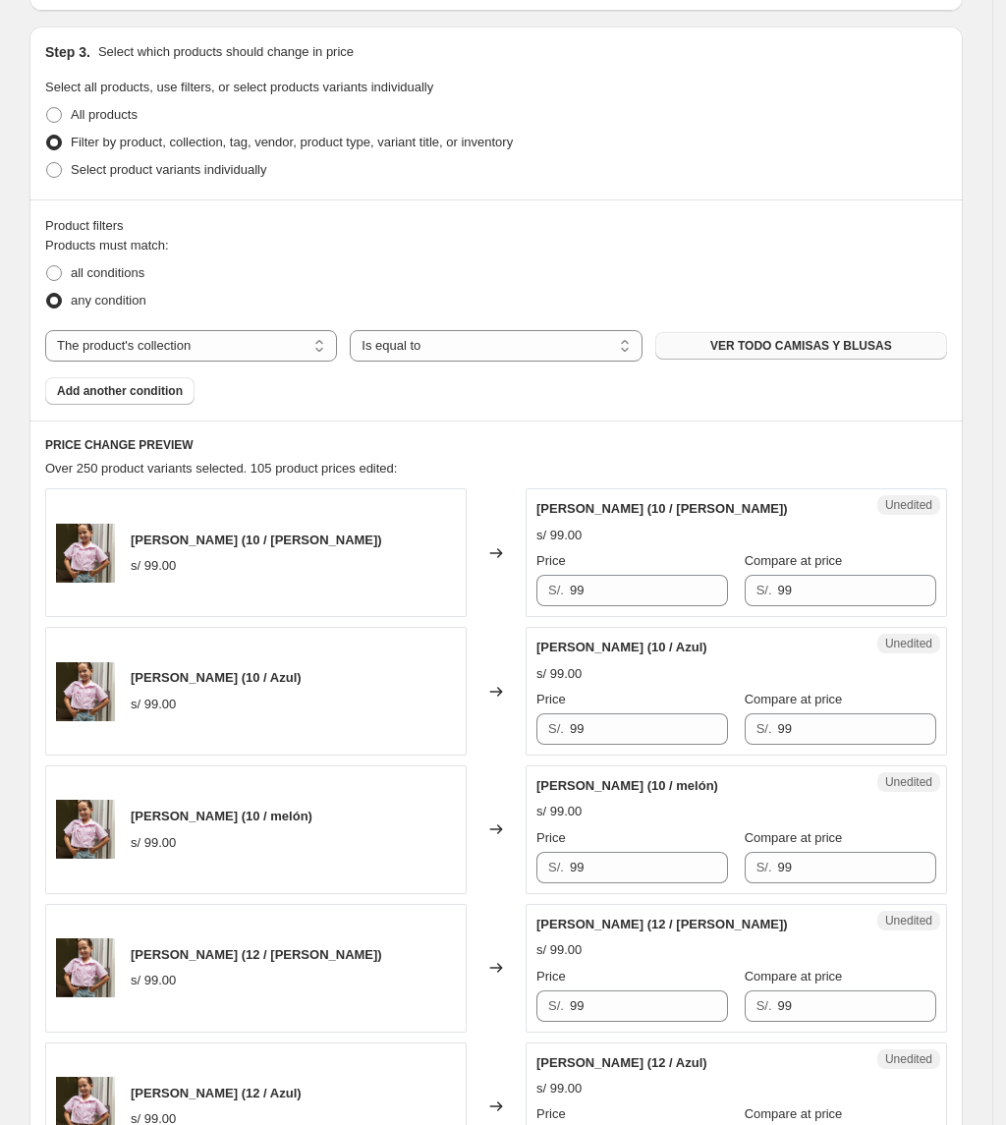
scroll to position [403, 0]
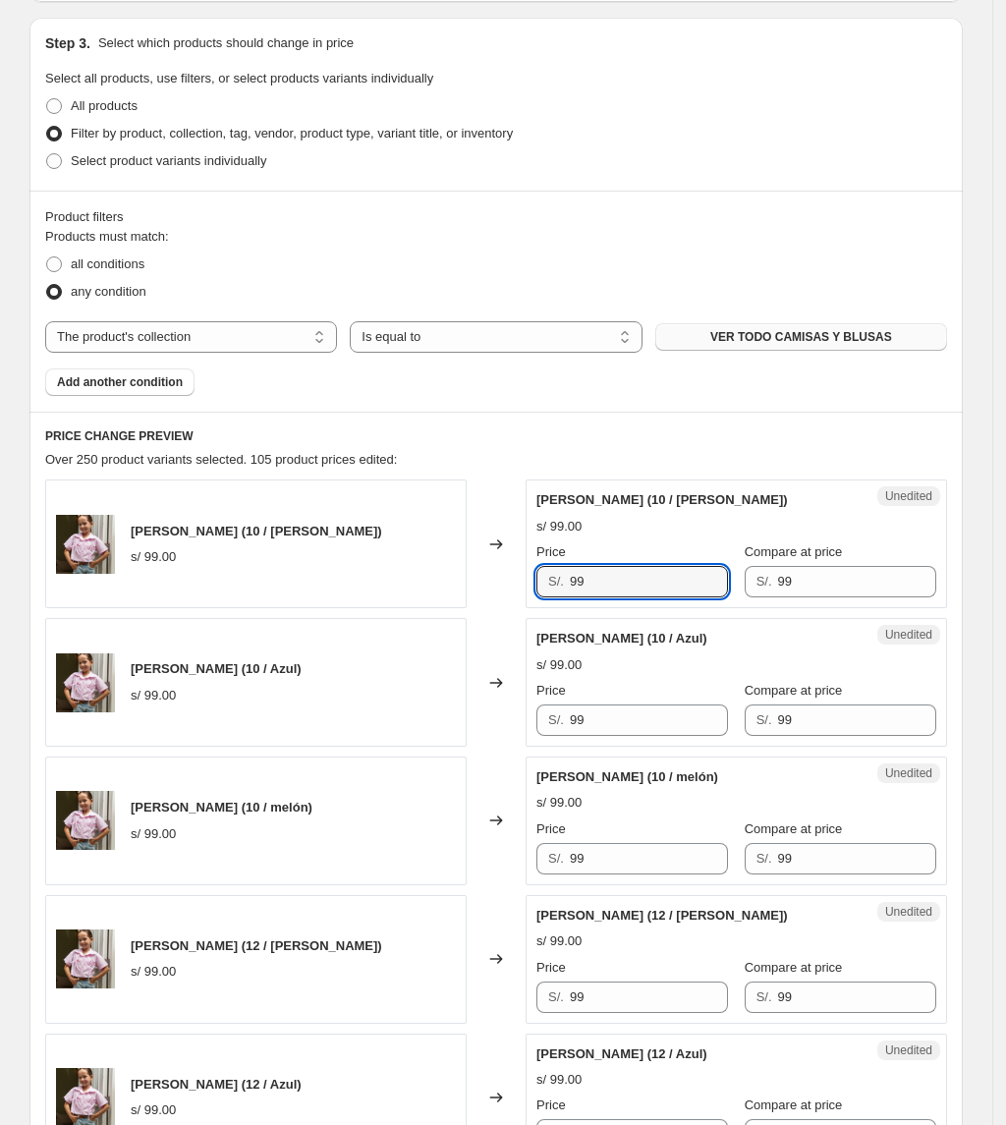
drag, startPoint x: 614, startPoint y: 578, endPoint x: 525, endPoint y: 574, distance: 89.5
click at [538, 579] on div "Unedited Camisa Nina (10 / Rosado) s/ 99.00 Price S/. 99 Compare at price S/. 99" at bounding box center [736, 543] width 421 height 129
paste input "53"
type input "53"
drag, startPoint x: 637, startPoint y: 741, endPoint x: 532, endPoint y: 727, distance: 105.0
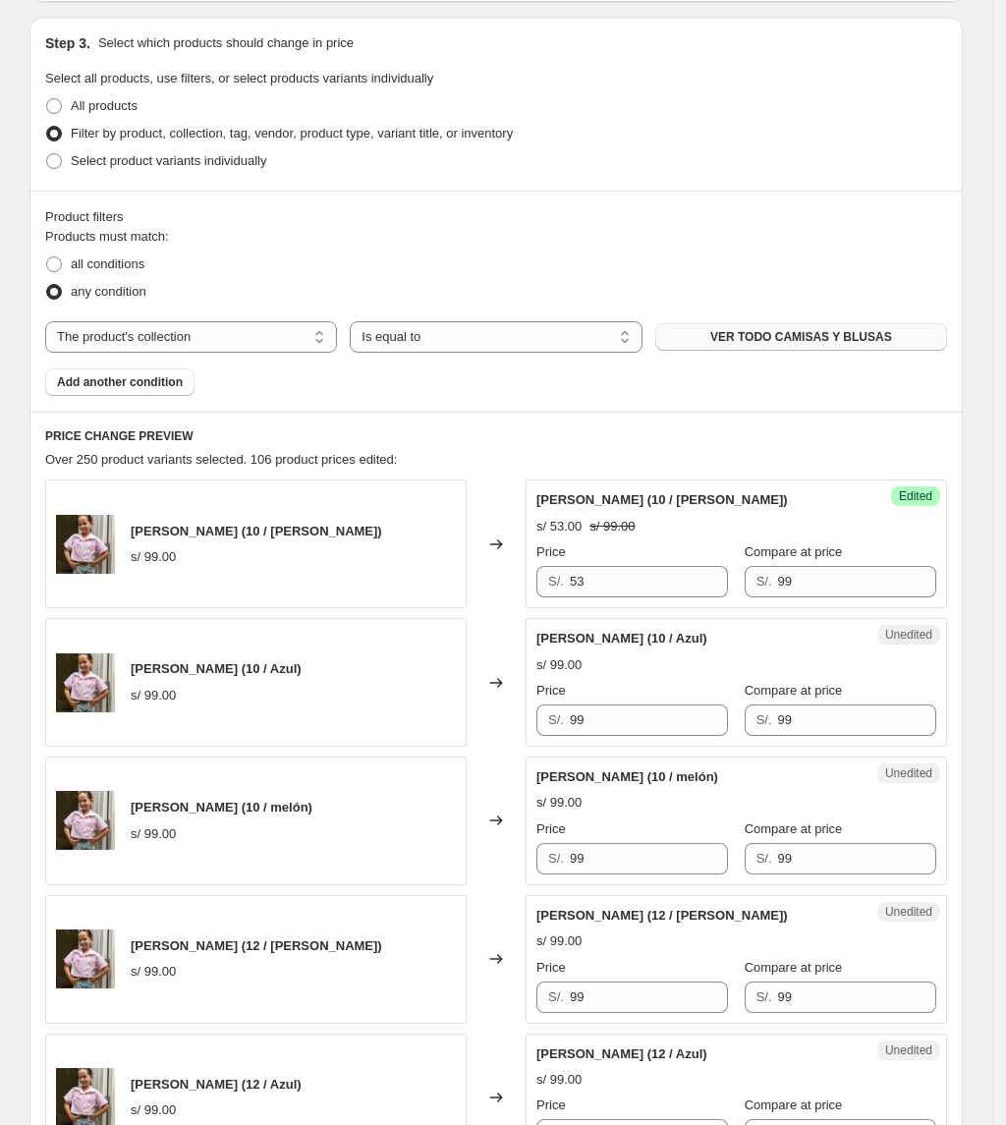
click at [513, 736] on div "Camisa Nina (10 / Azul) s/ 99.00 Changed to Unedited Camisa Nina (10 / Azul) s/…" at bounding box center [496, 682] width 902 height 129
click at [591, 724] on input "99" at bounding box center [649, 719] width 158 height 31
drag, startPoint x: 617, startPoint y: 723, endPoint x: 517, endPoint y: 719, distance: 100.3
click at [517, 719] on div "Camisa Nina (10 / Azul) s/ 99.00 Changed to Unedited Camisa Nina (10 / Azul) s/…" at bounding box center [496, 682] width 902 height 129
paste input "53"
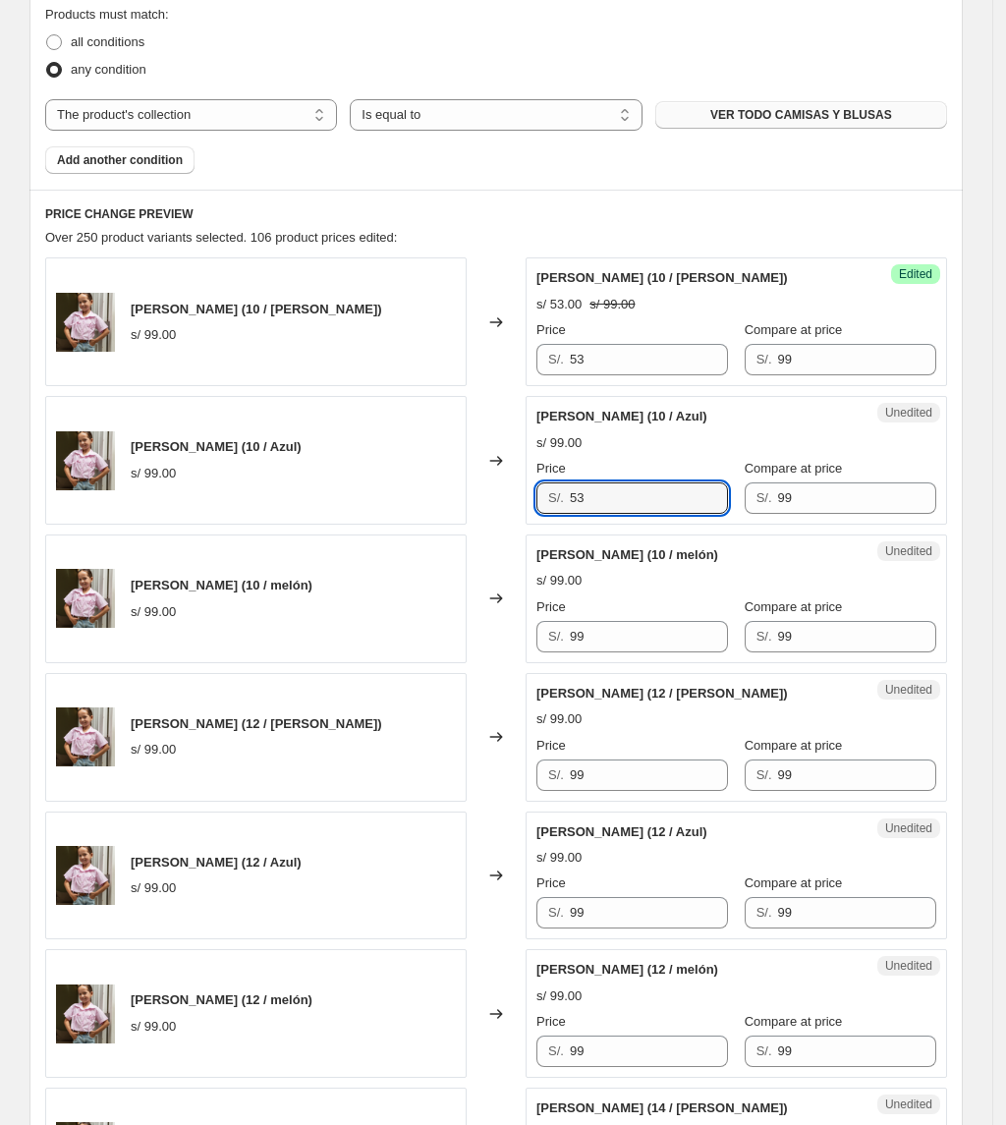
scroll to position [665, 0]
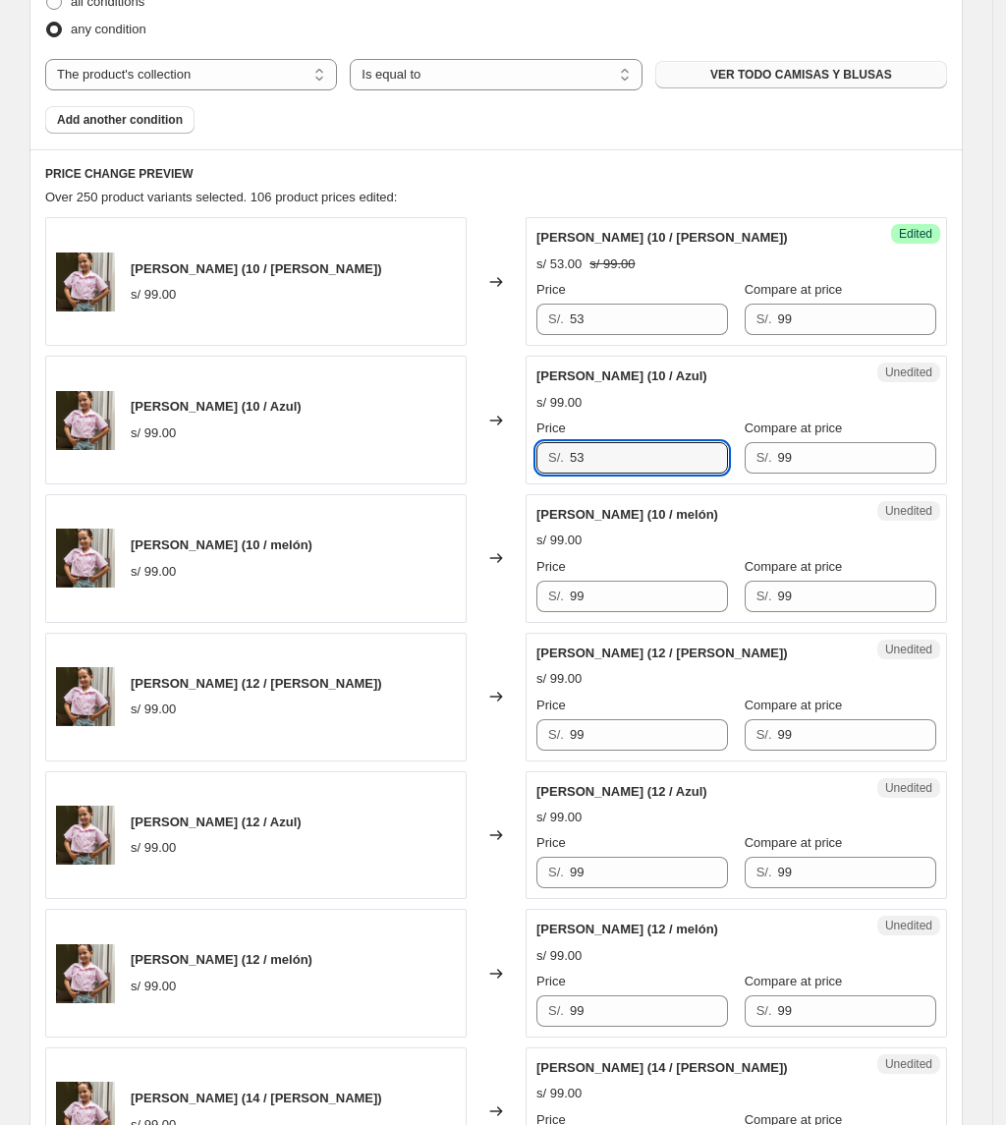
type input "53"
click at [639, 619] on div "Unedited Camisa Nina (10 / melón) s/ 99.00 Price S/. 99 Compare at price S/. 99" at bounding box center [736, 558] width 421 height 129
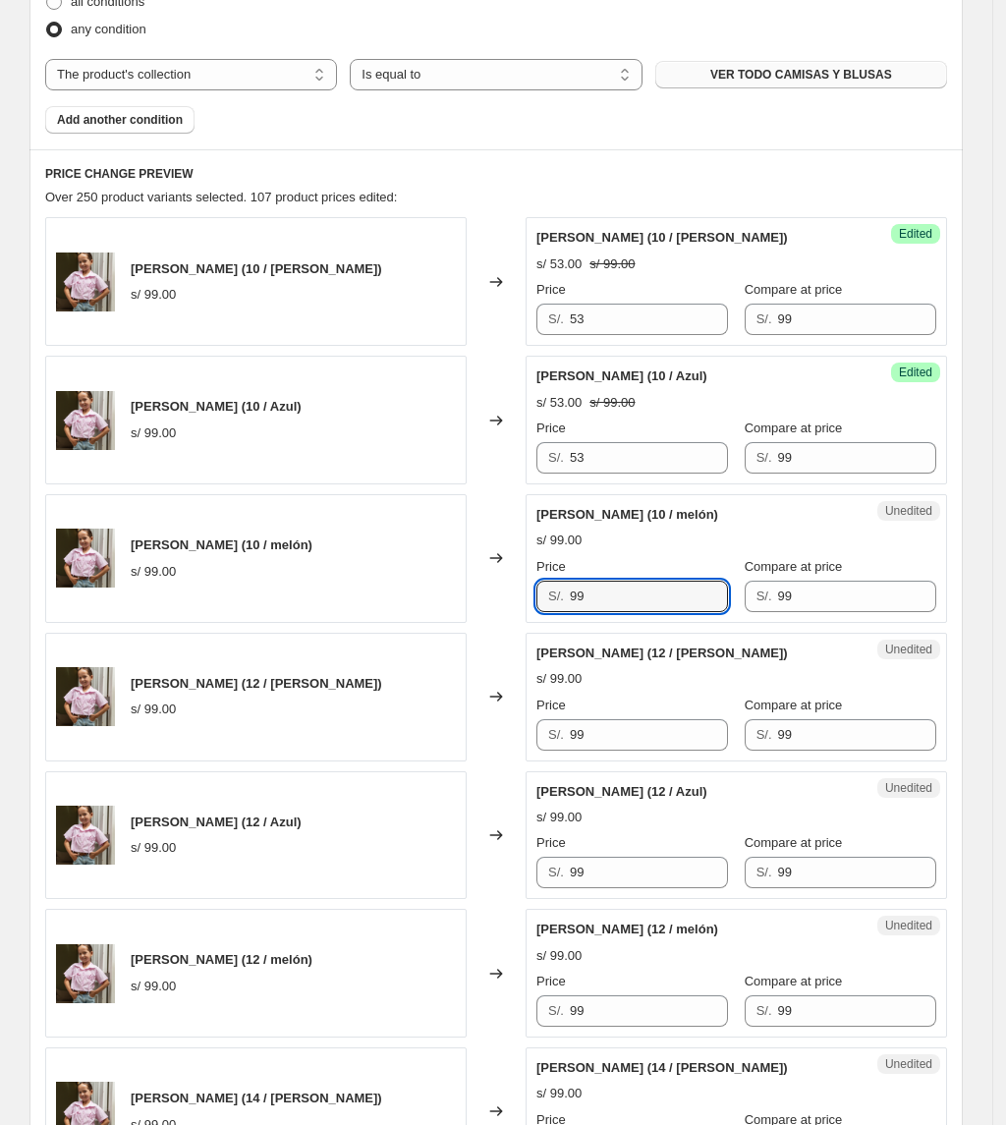
drag, startPoint x: 641, startPoint y: 605, endPoint x: 403, endPoint y: 597, distance: 237.9
click at [403, 597] on div "Camisa Nina (10 / melón) s/ 99.00 Changed to Unedited Camisa Nina (10 / melón) …" at bounding box center [496, 558] width 902 height 129
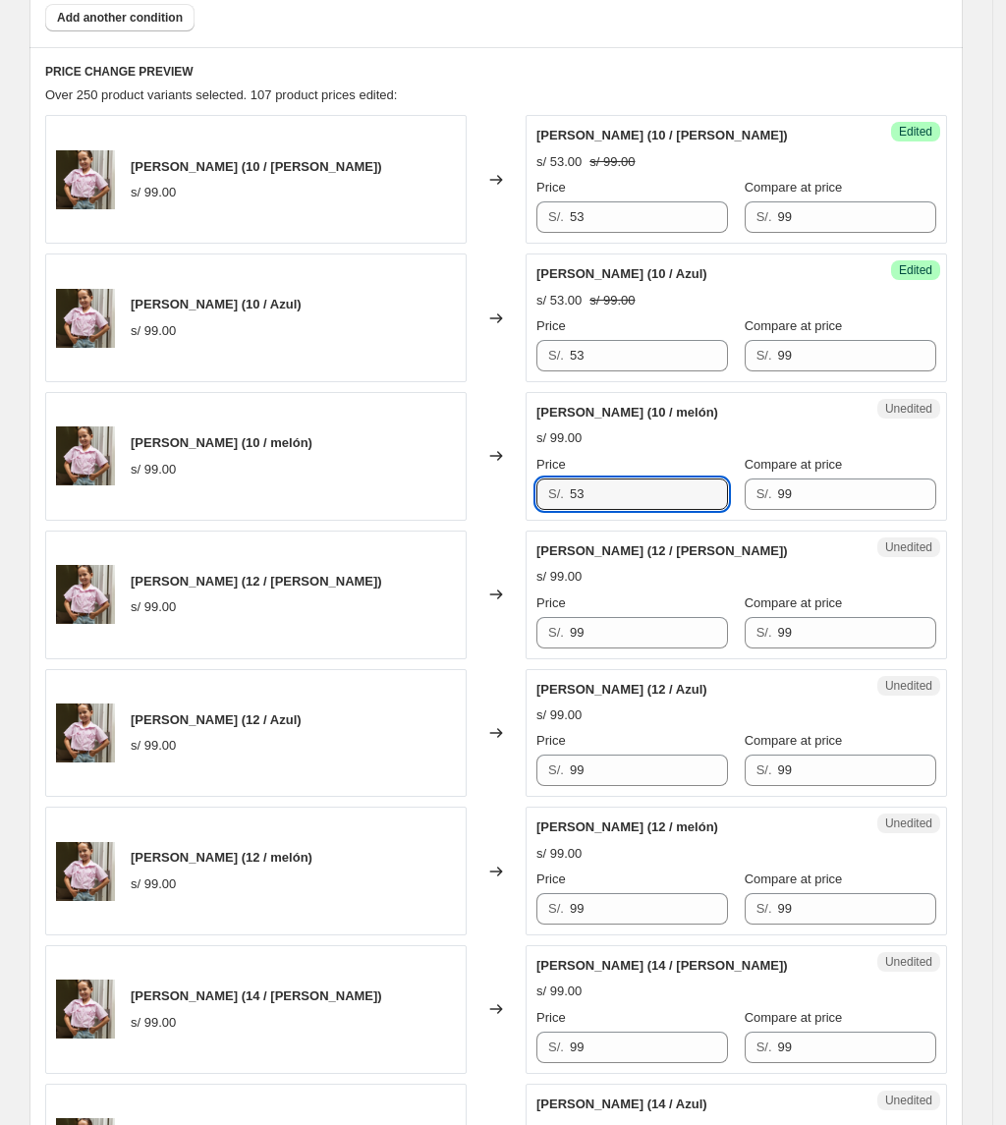
scroll to position [927, 0]
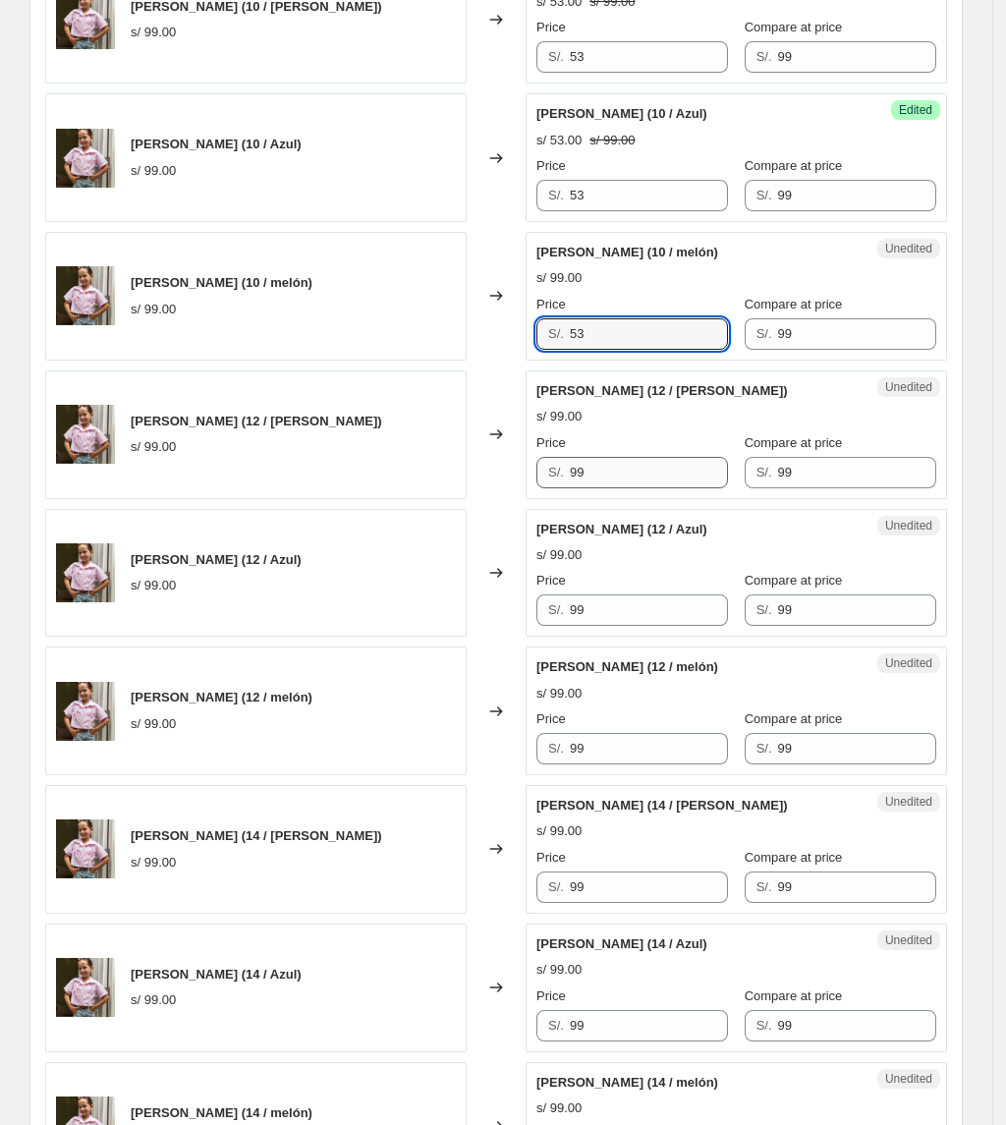
type input "53"
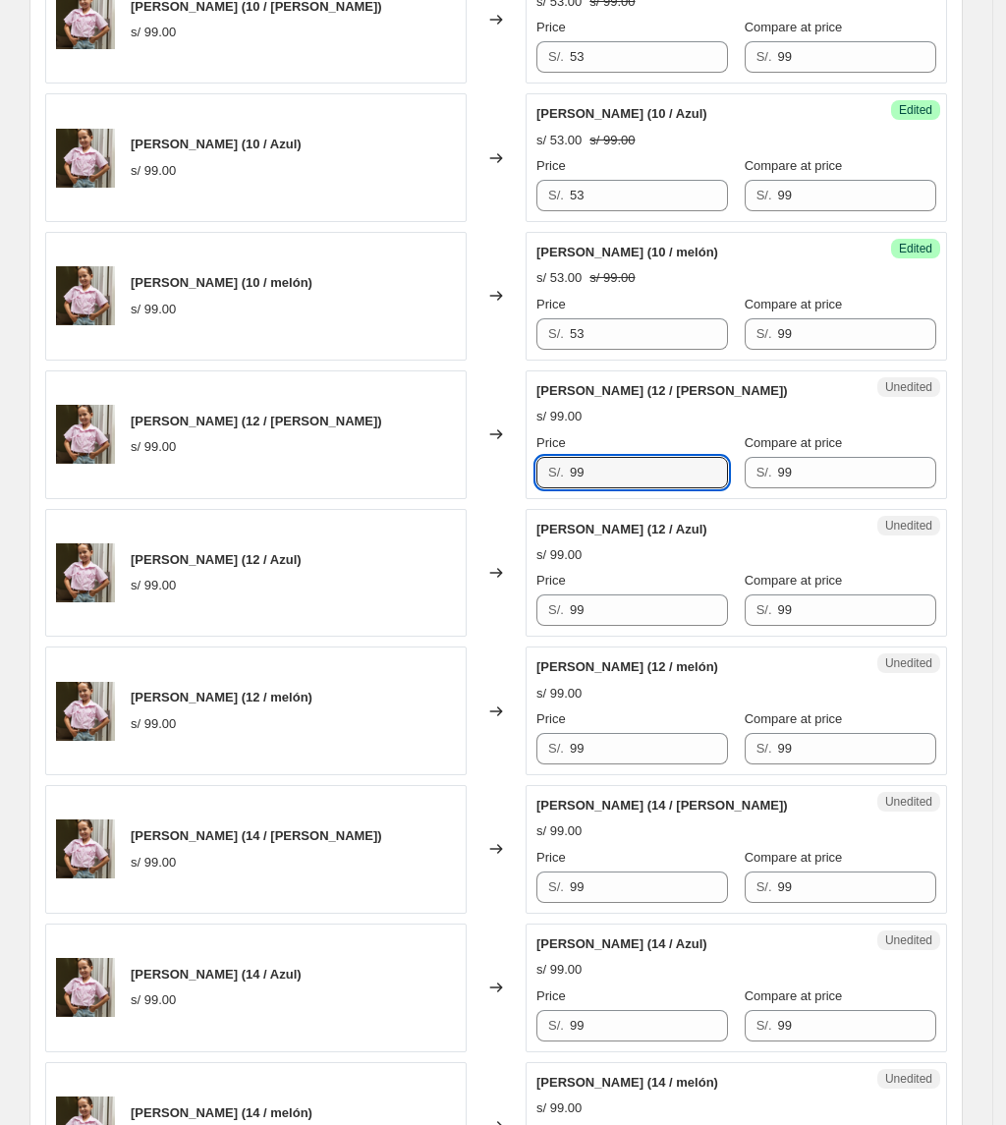
drag, startPoint x: 629, startPoint y: 479, endPoint x: 496, endPoint y: 497, distance: 133.8
click at [496, 493] on div "Camisa Nina (12 / Rosado) s/ 99.00 Changed to Unedited Camisa Nina (12 / Rosado…" at bounding box center [496, 434] width 902 height 129
type input "53"
drag, startPoint x: 618, startPoint y: 614, endPoint x: 499, endPoint y: 603, distance: 119.4
click at [507, 615] on div "Camisa Nina (12 / Azul) s/ 99.00 Changed to Unedited Camisa Nina (12 / Azul) s/…" at bounding box center [496, 573] width 902 height 129
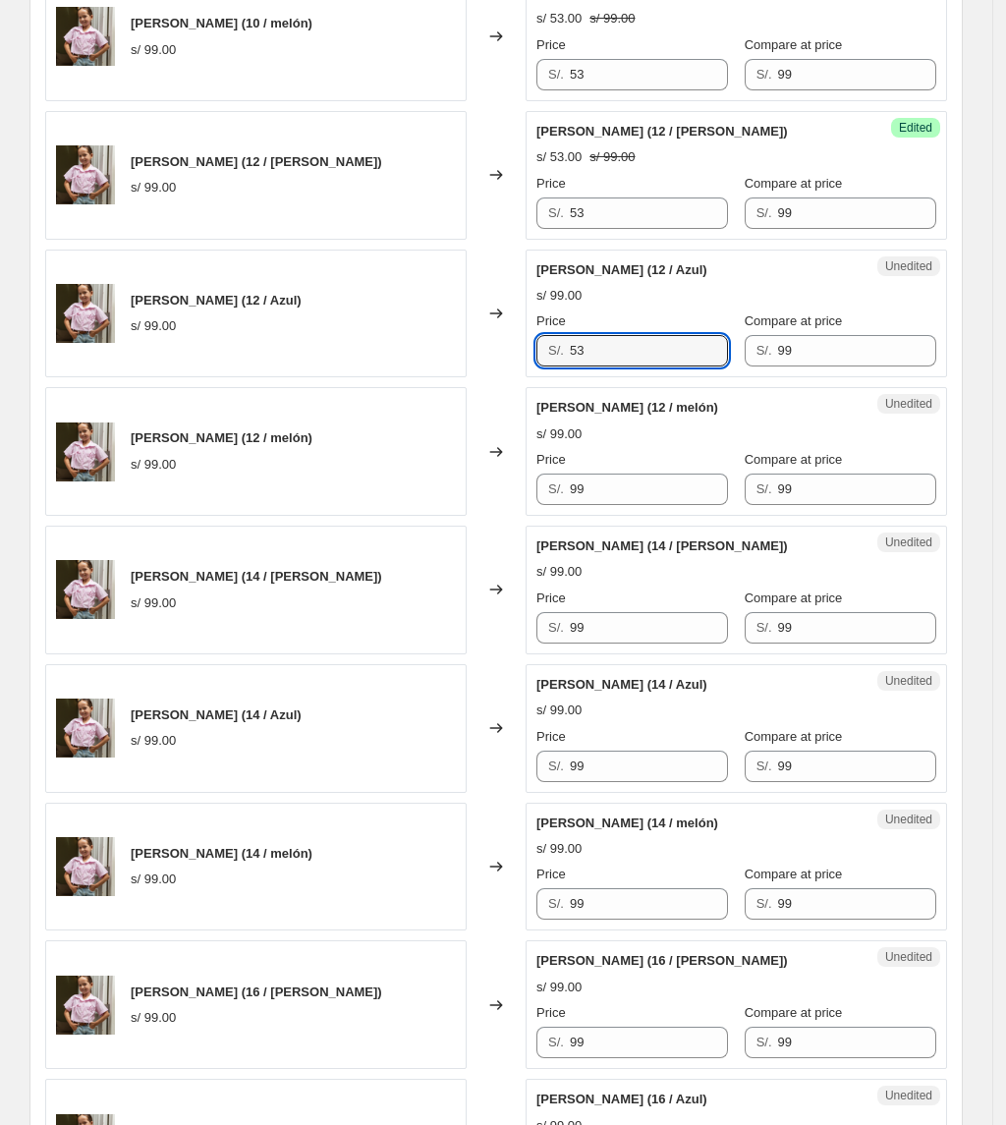
scroll to position [1189, 0]
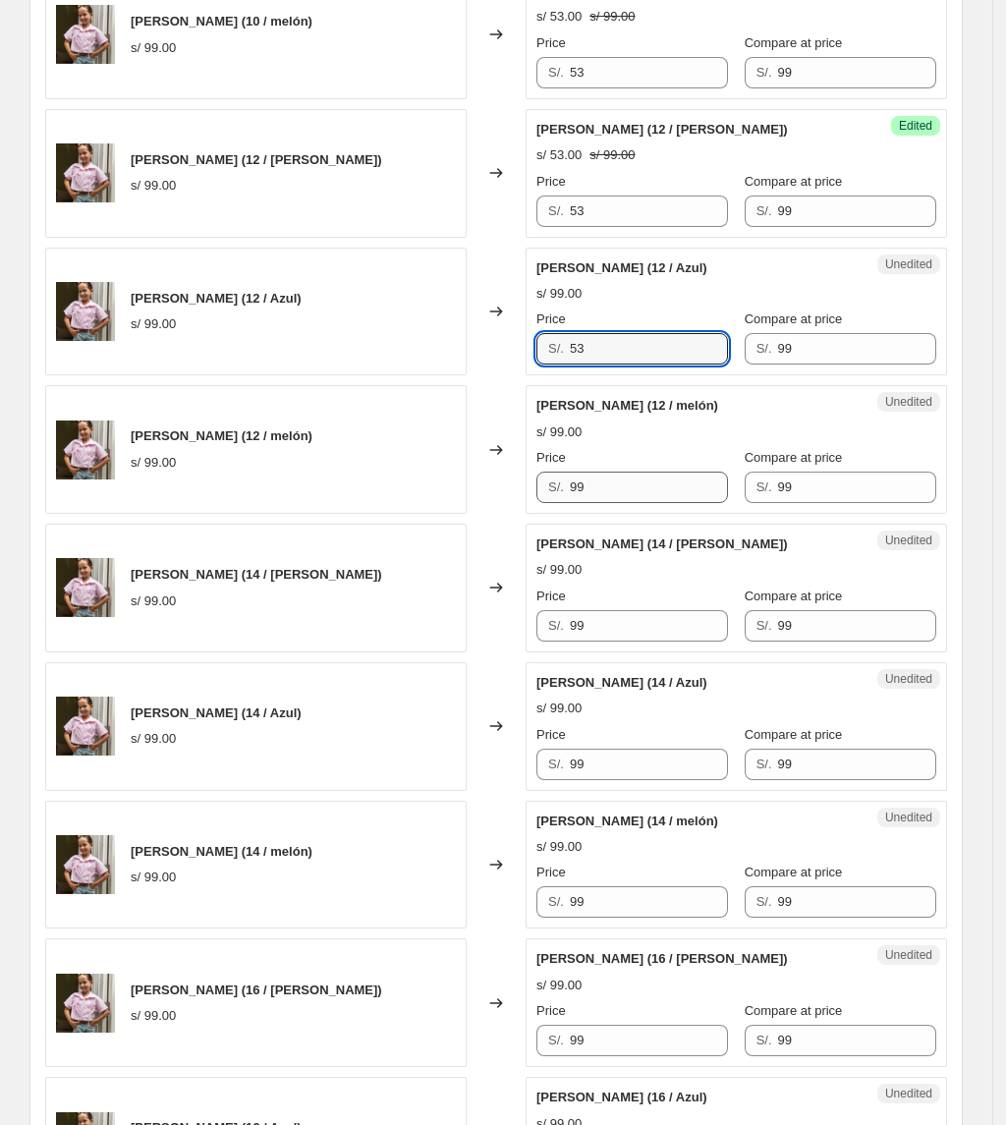
type input "53"
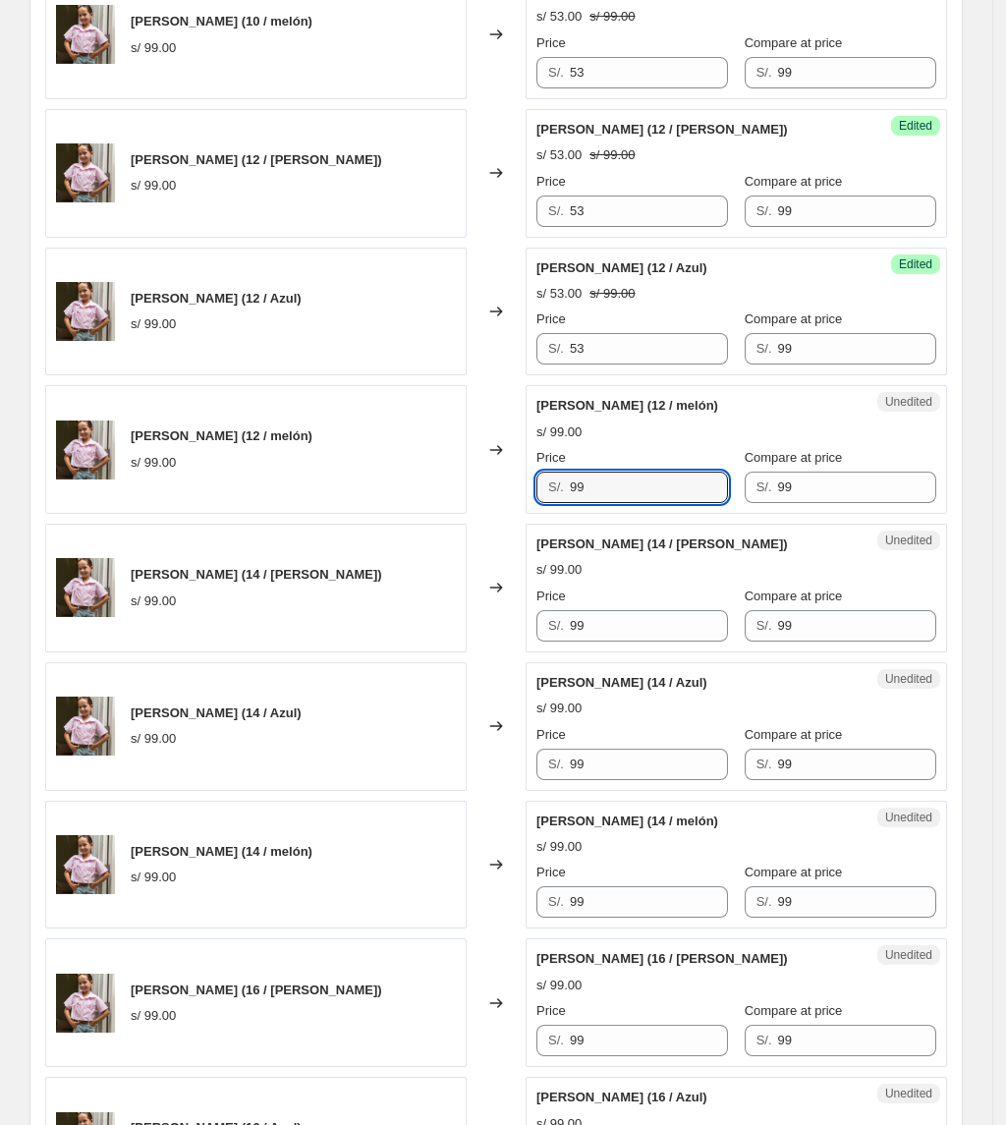
drag, startPoint x: 633, startPoint y: 489, endPoint x: 470, endPoint y: 497, distance: 163.3
click at [515, 497] on div "Camisa Nina (12 / melón) s/ 99.00 Changed to Unedited Camisa Nina (12 / melón) …" at bounding box center [496, 449] width 902 height 129
type input "53"
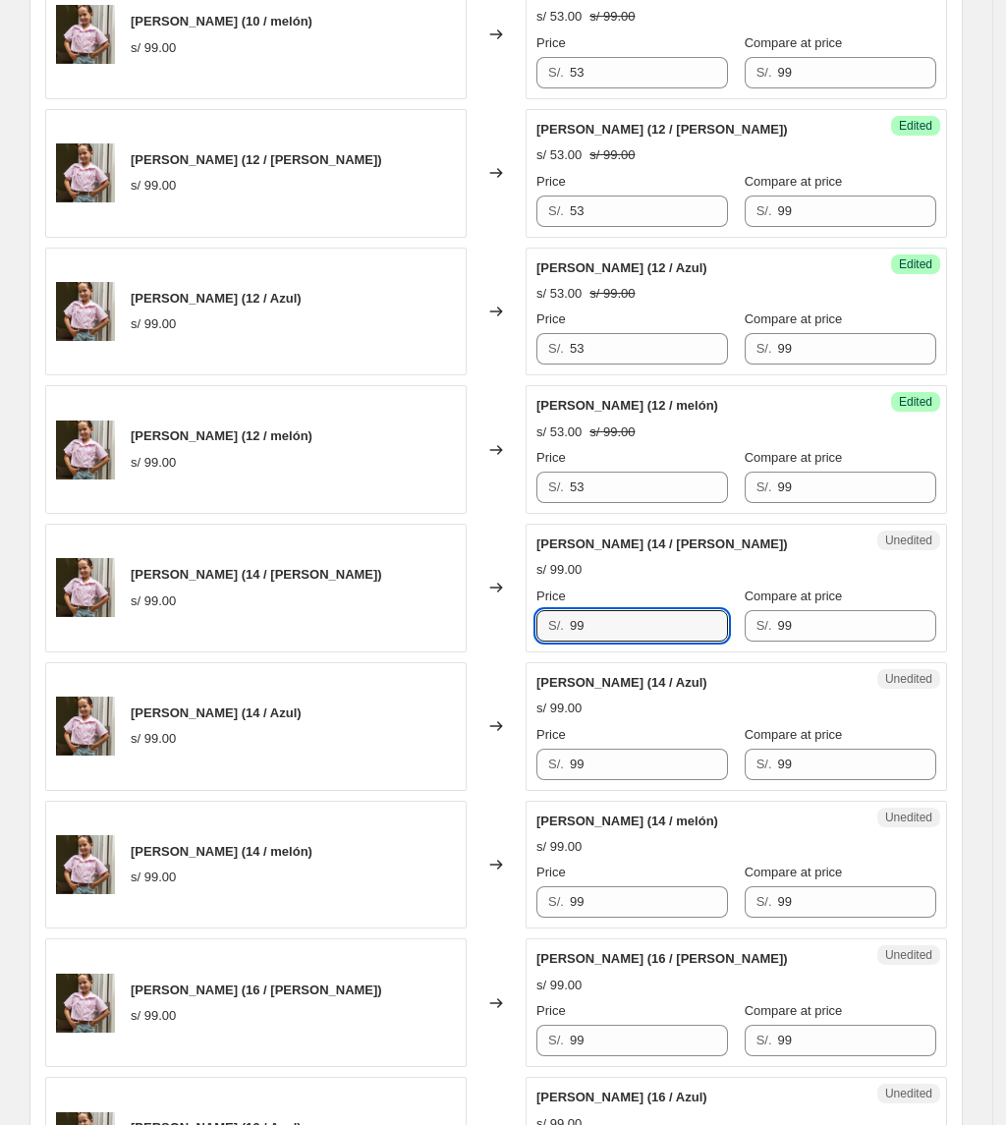
drag, startPoint x: 614, startPoint y: 626, endPoint x: 511, endPoint y: 607, distance: 104.8
click at [531, 617] on div "Unedited Camisa Nina (14 / Rosado) s/ 99.00 Price S/. 99 Compare at price S/. 99" at bounding box center [736, 588] width 421 height 129
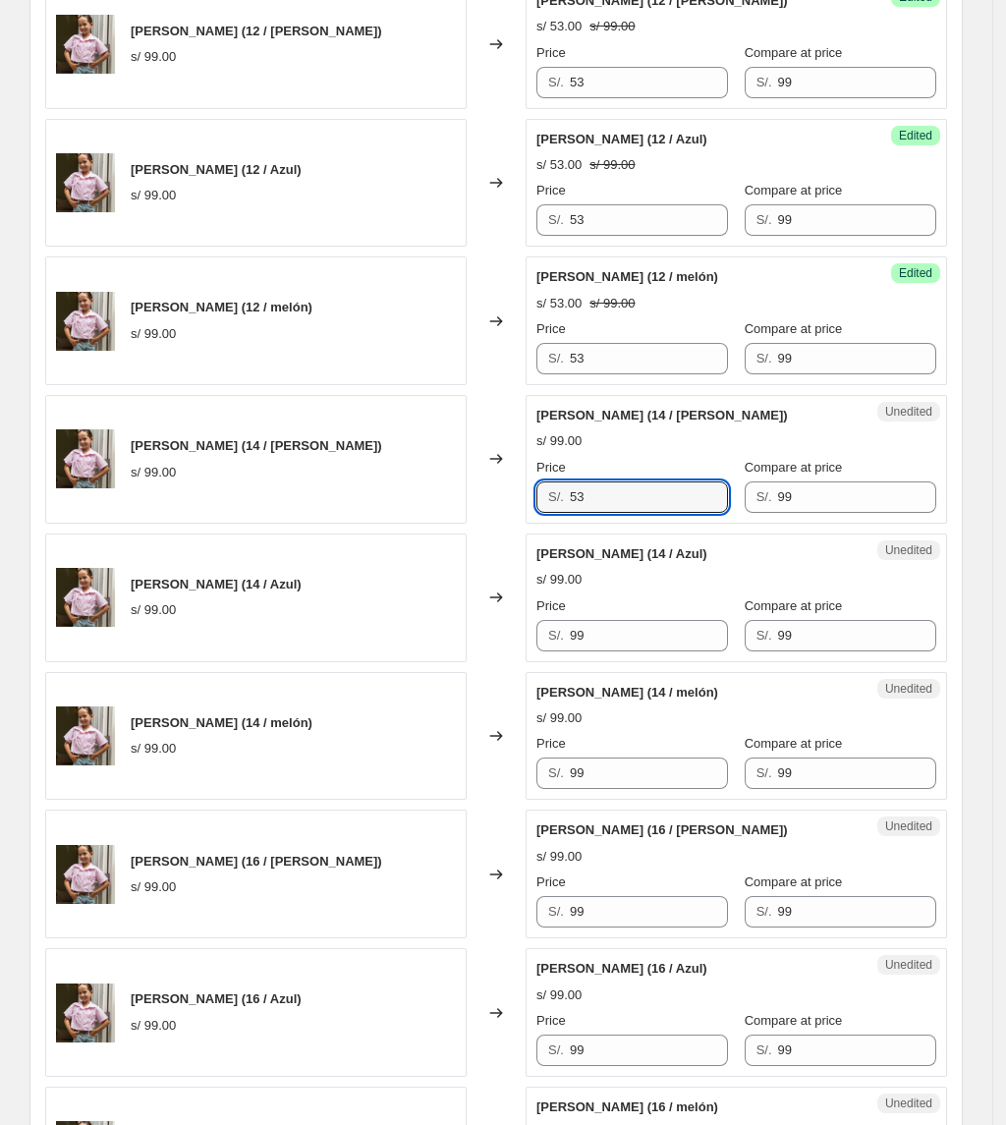
scroll to position [1320, 0]
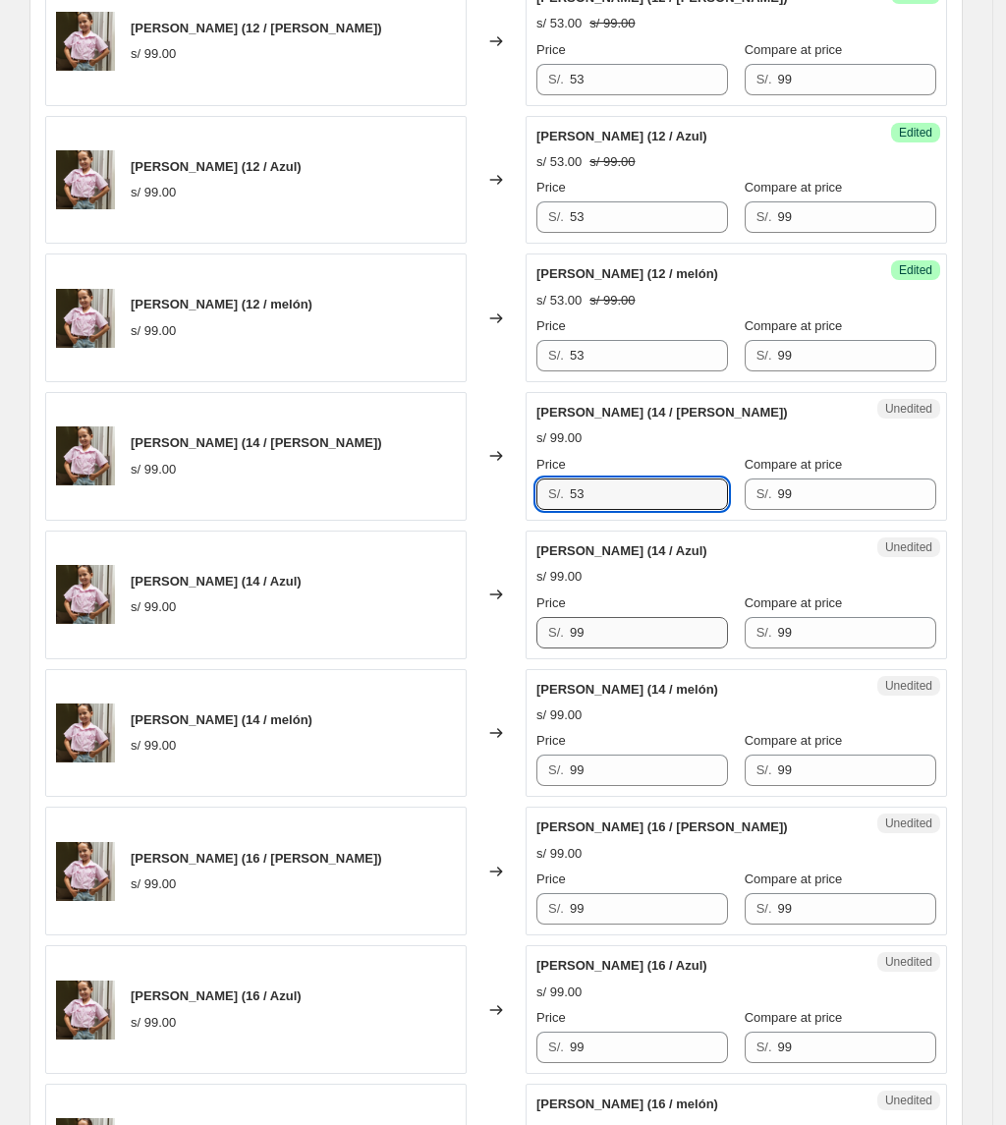
type input "53"
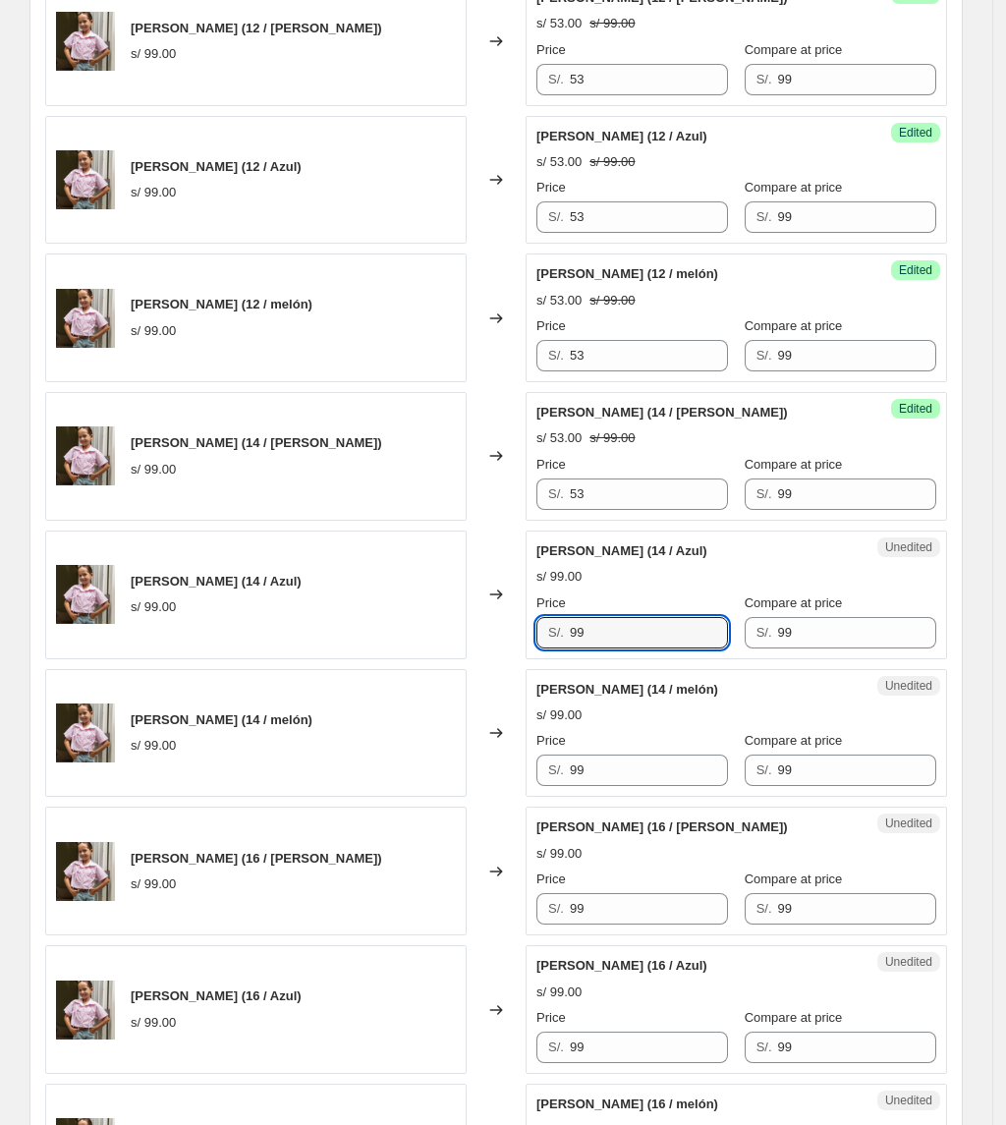
click at [428, 657] on div "Camisa Nina (14 / Azul) s/ 99.00 Changed to Unedited Camisa Nina (14 / Azul) s/…" at bounding box center [496, 595] width 902 height 129
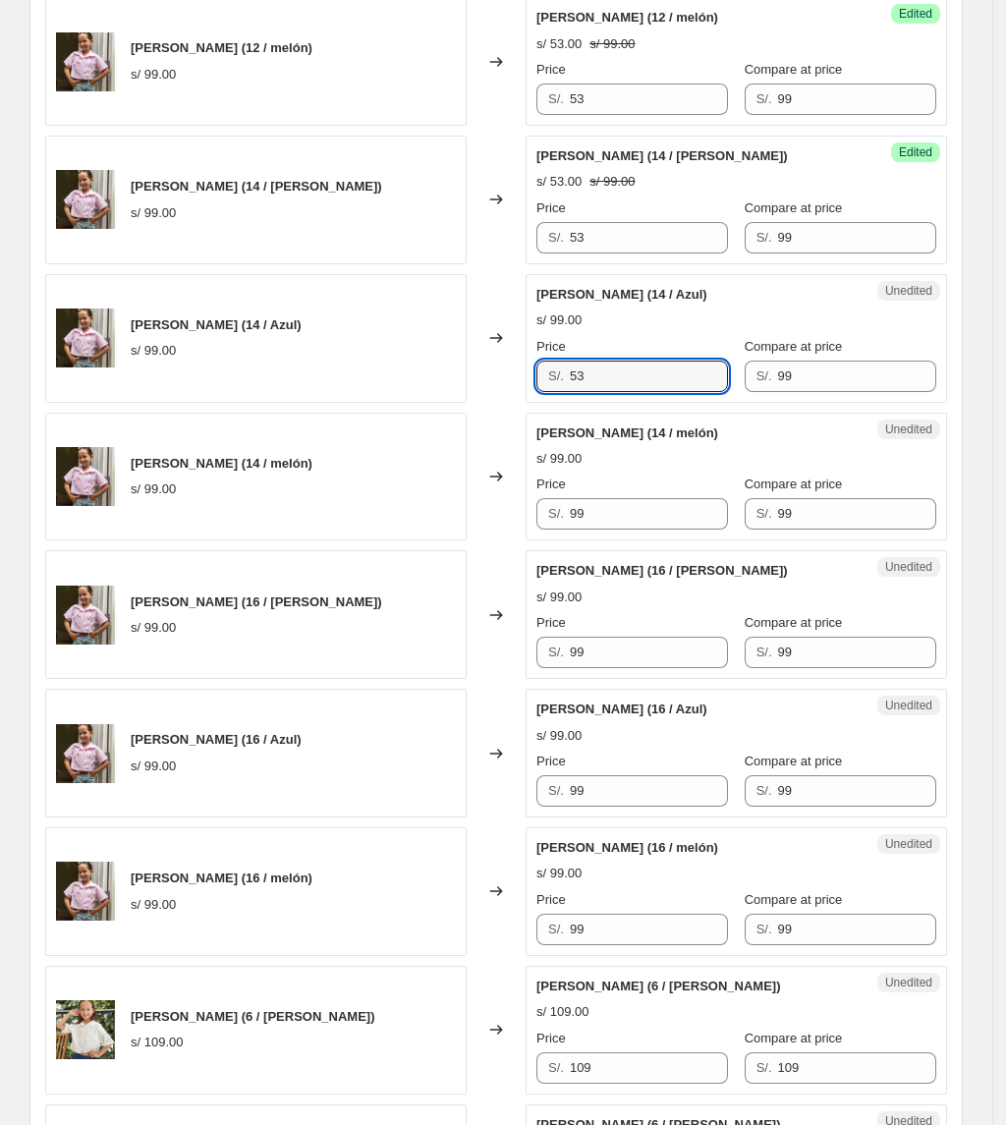
scroll to position [1582, 0]
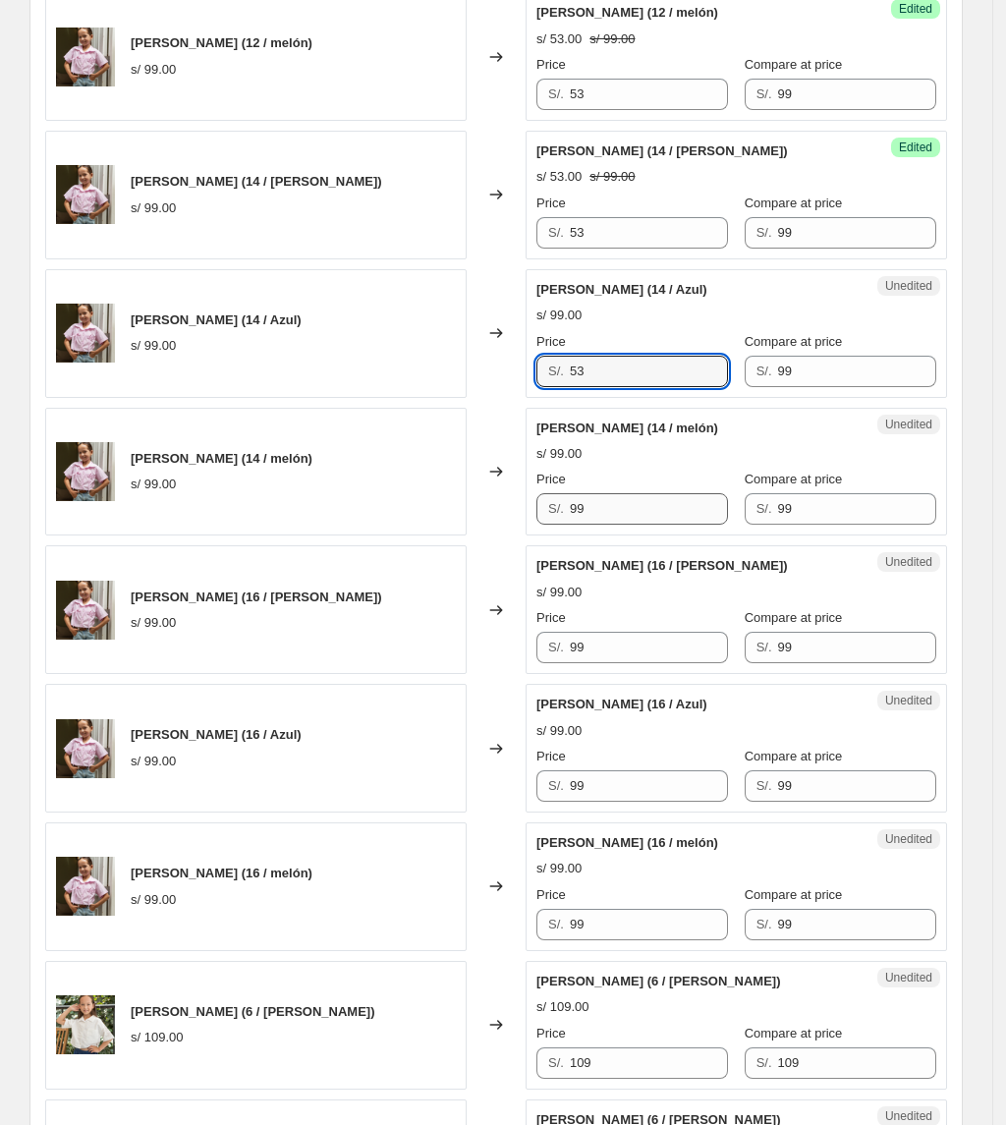
type input "53"
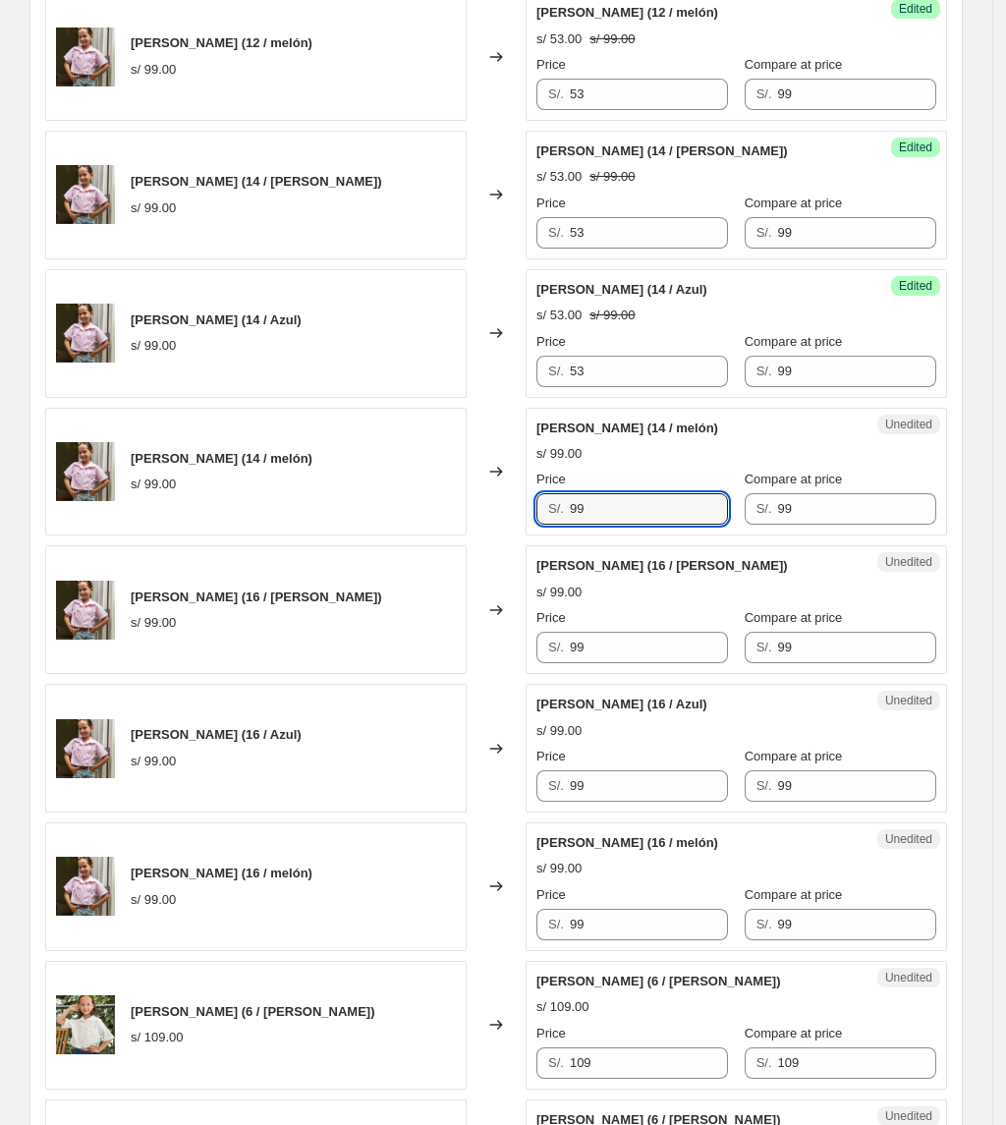
click at [487, 529] on div "Camisa Nina (14 / melón) s/ 99.00 Changed to Unedited Camisa Nina (14 / melón) …" at bounding box center [496, 472] width 902 height 129
type input "53"
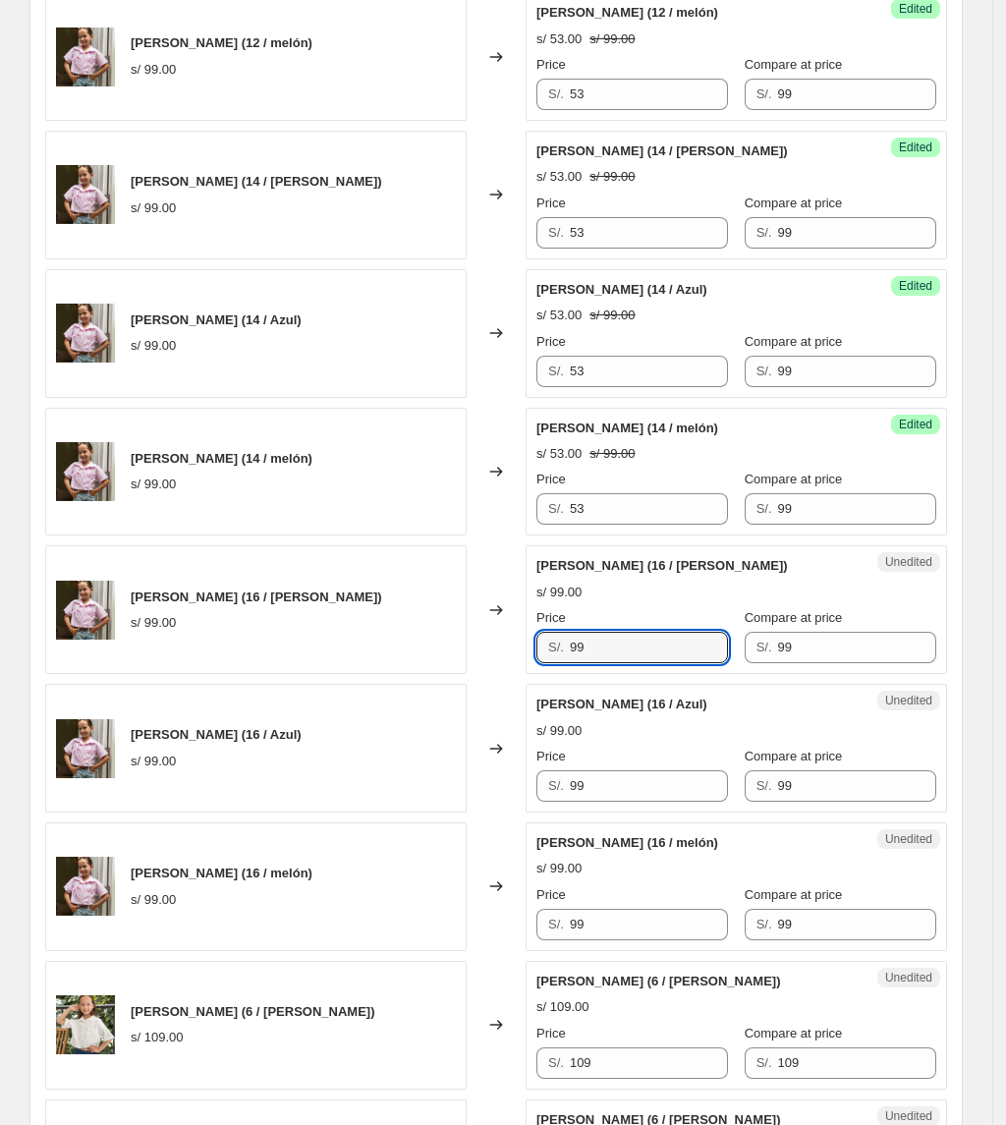
click at [500, 658] on div "Camisa Nina (16 / Rosado) s/ 99.00 Changed to Unedited Camisa Nina (16 / Rosado…" at bounding box center [496, 609] width 902 height 129
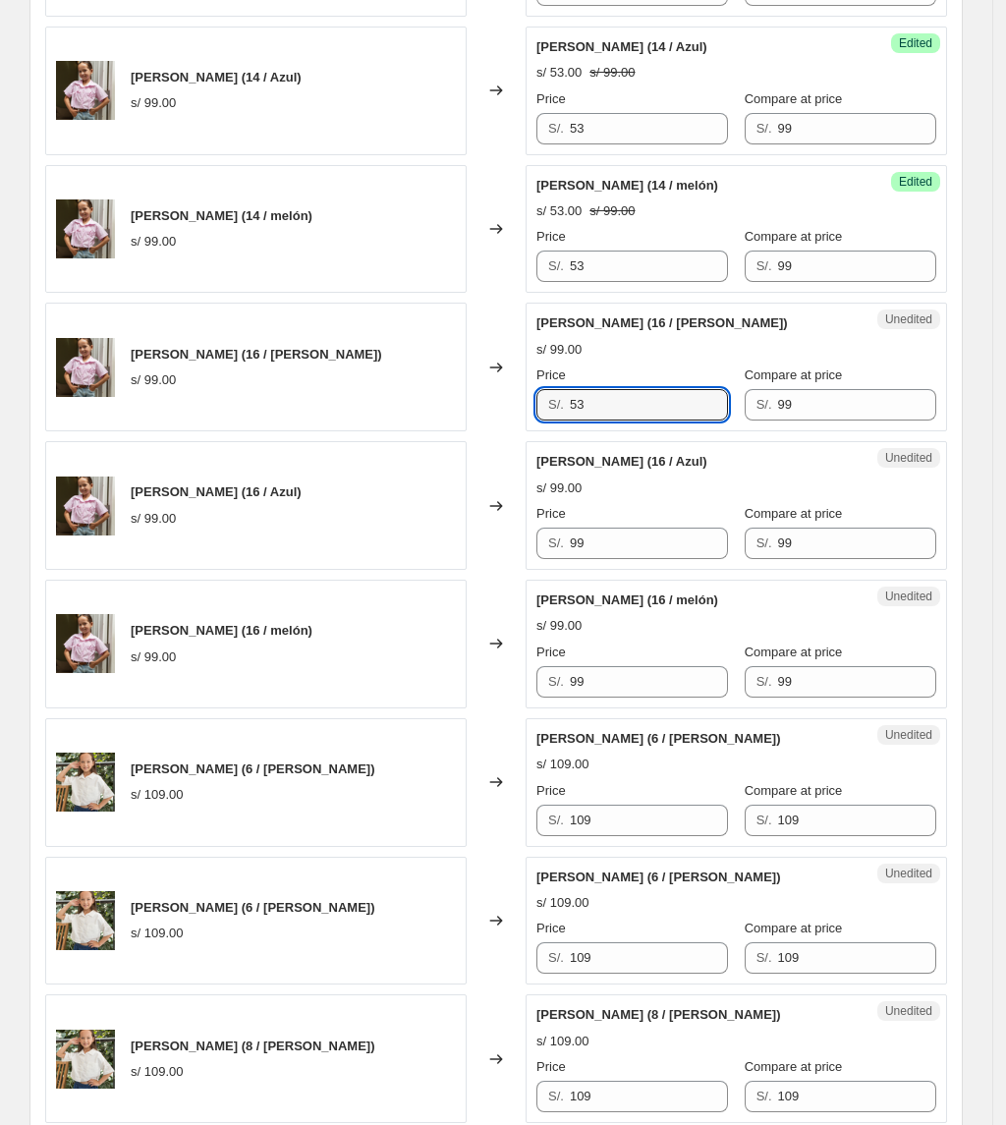
scroll to position [1844, 0]
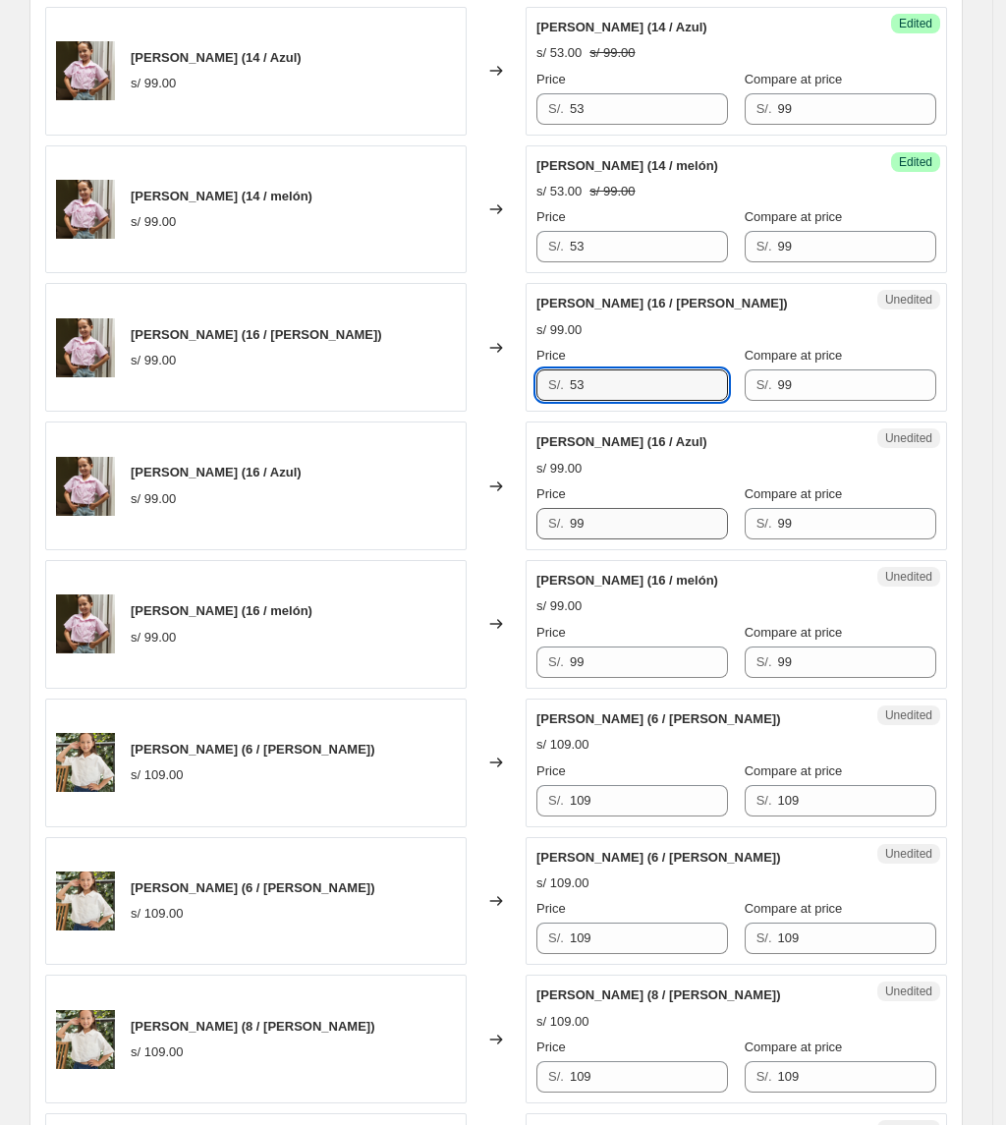
type input "53"
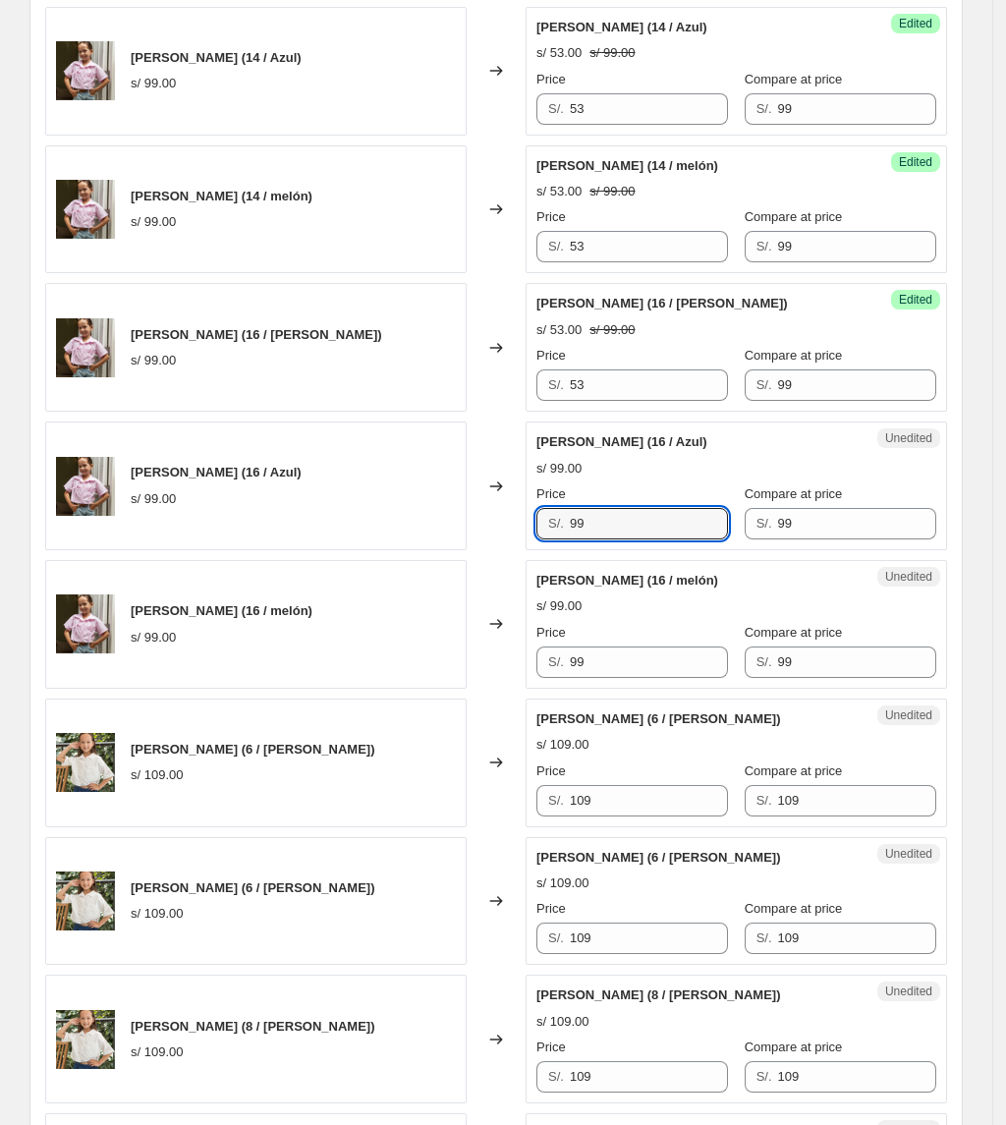
click at [440, 531] on div "Camisa Nina (16 / Azul) s/ 99.00 Changed to Unedited Camisa Nina (16 / Azul) s/…" at bounding box center [496, 485] width 902 height 129
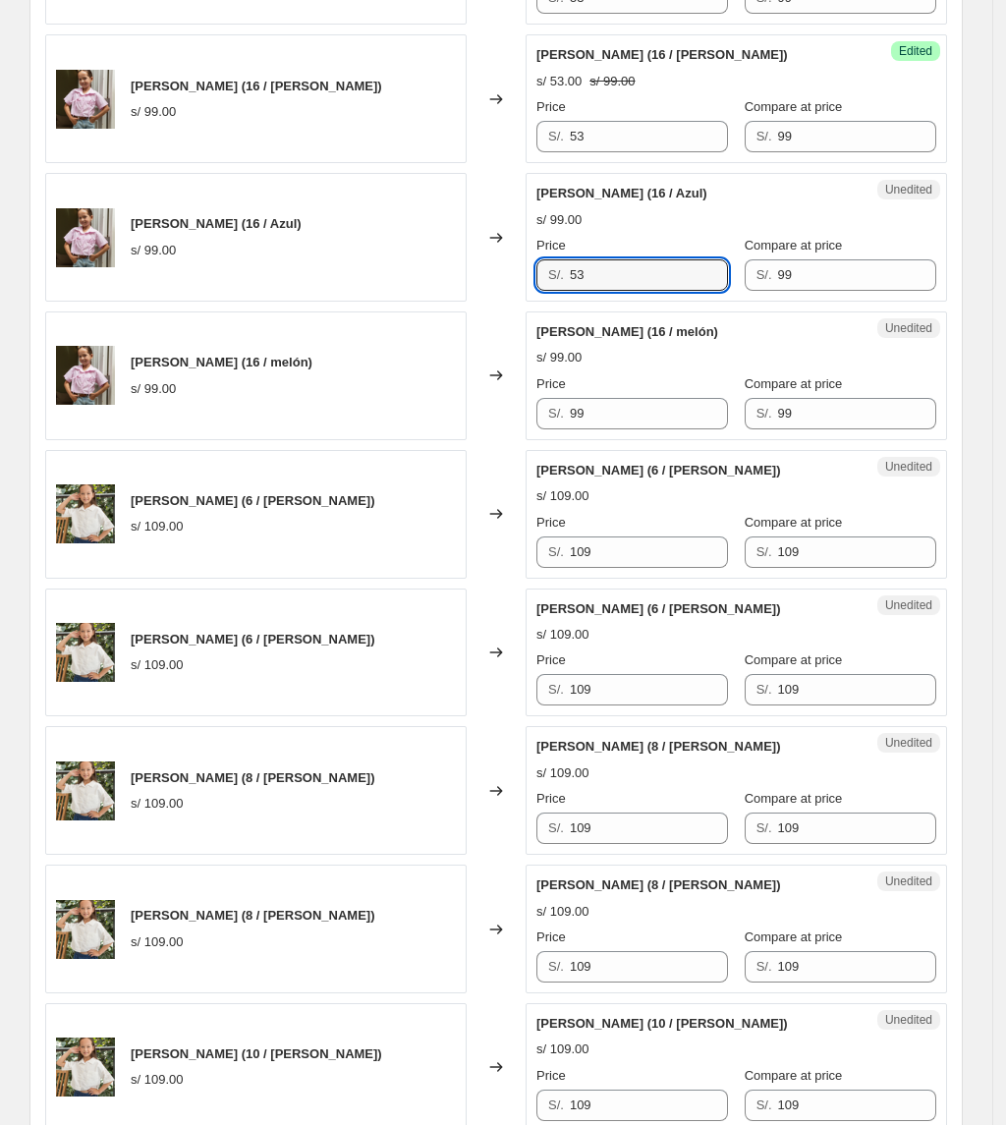
scroll to position [2106, 0]
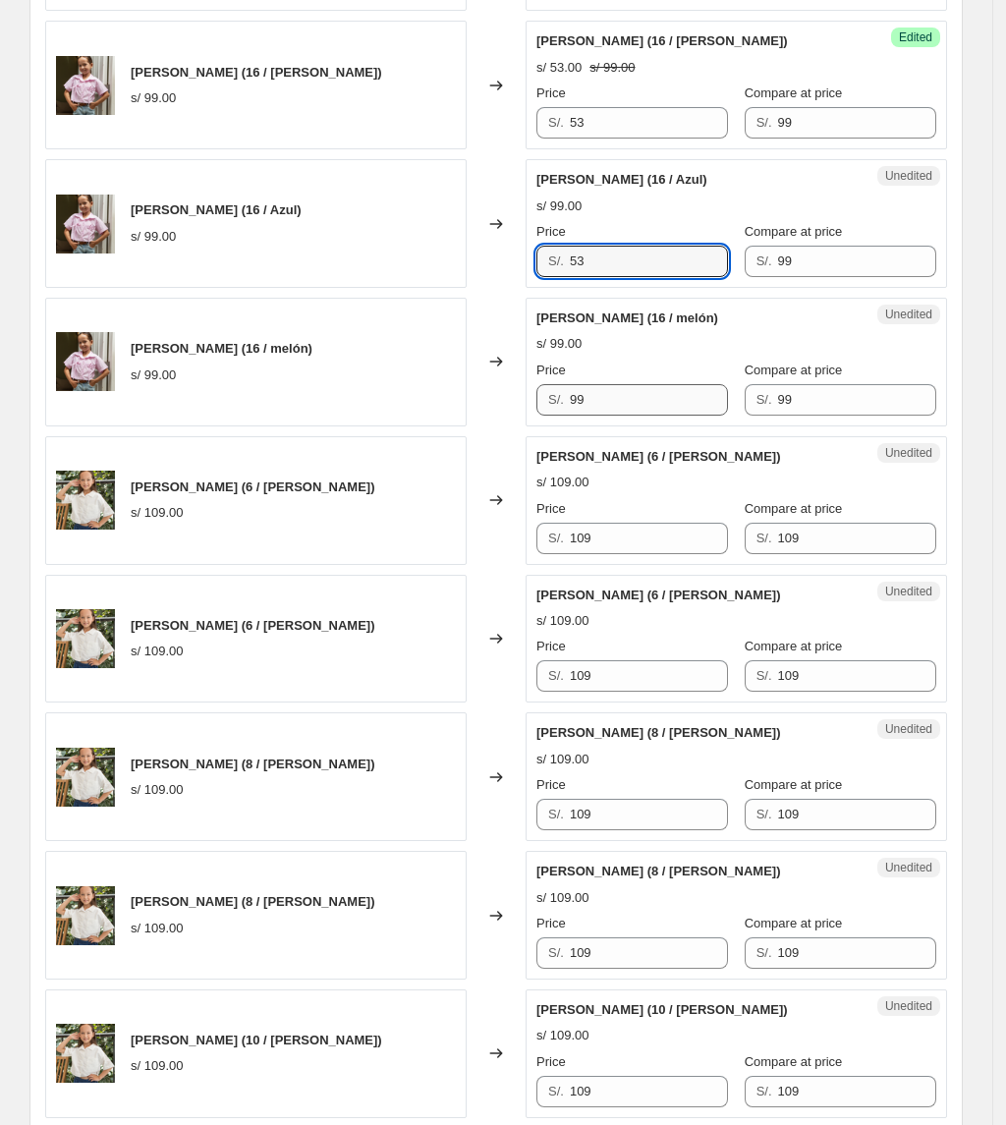
type input "53"
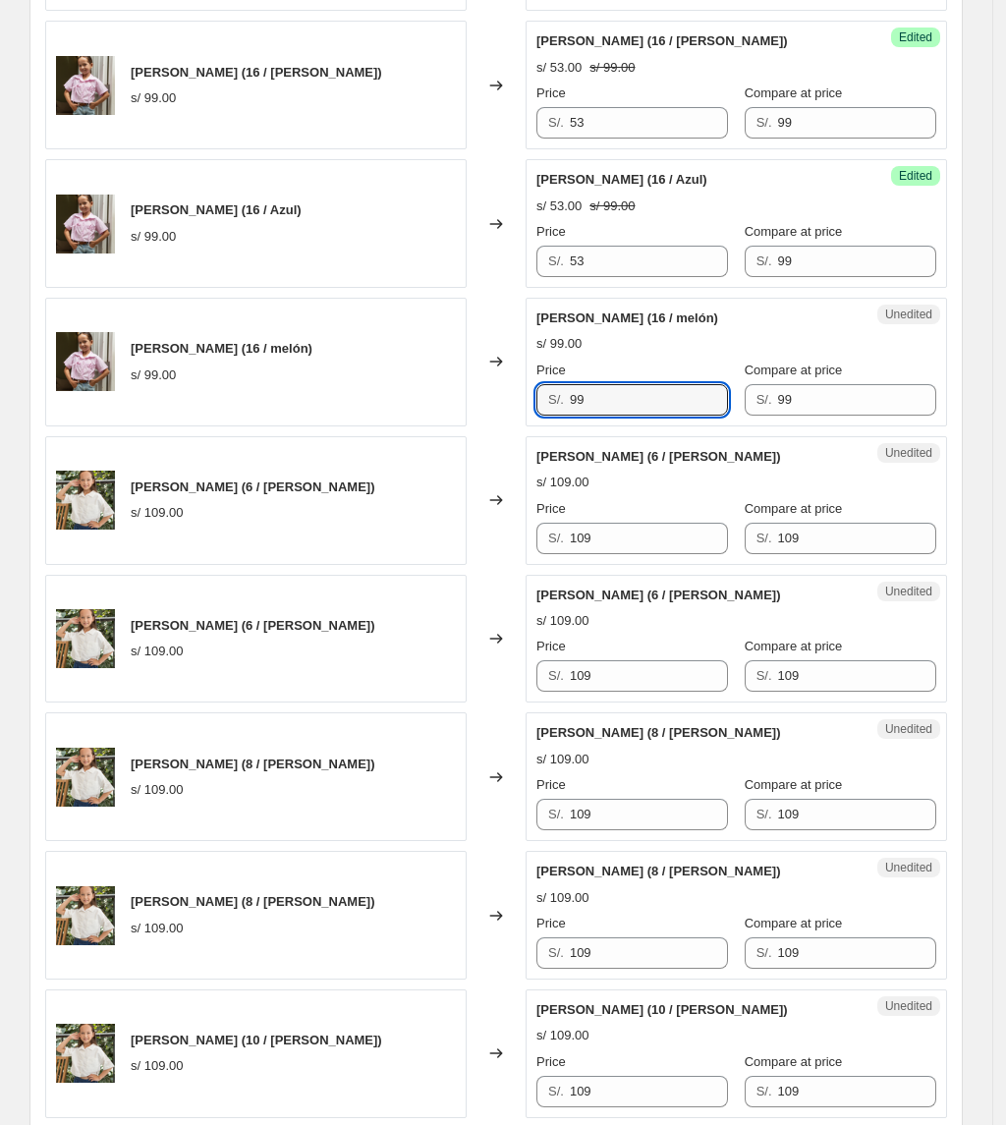
click at [460, 418] on div "Camisa Nina (16 / melón) s/ 99.00 Changed to Unedited Camisa Nina (16 / melón) …" at bounding box center [496, 362] width 902 height 129
type input "53"
click at [444, 555] on div "Camisa Brodery (6 / Rosa) s/ 109.00 Changed to Unedited Camisa Brodery (6 / Ros…" at bounding box center [496, 500] width 902 height 129
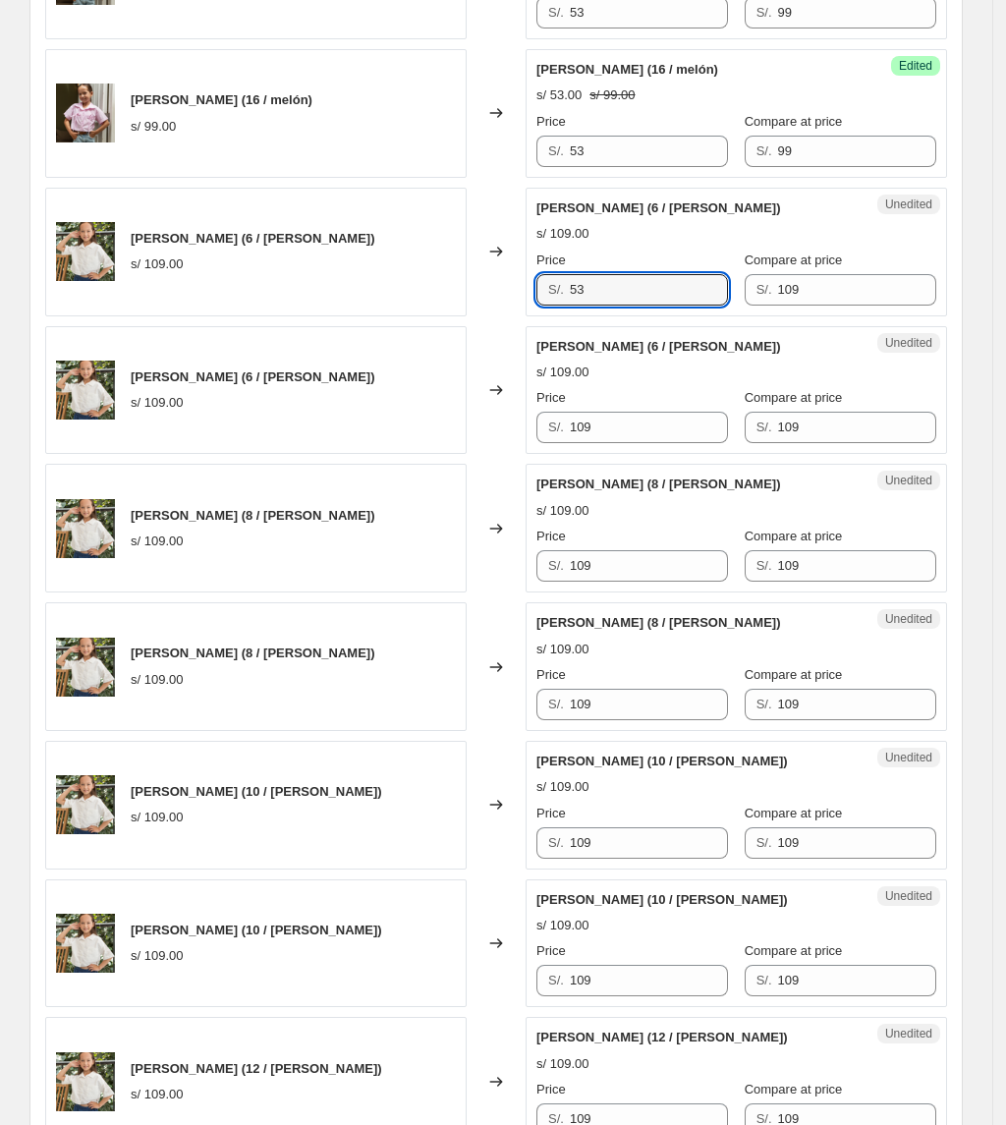
scroll to position [2368, 0]
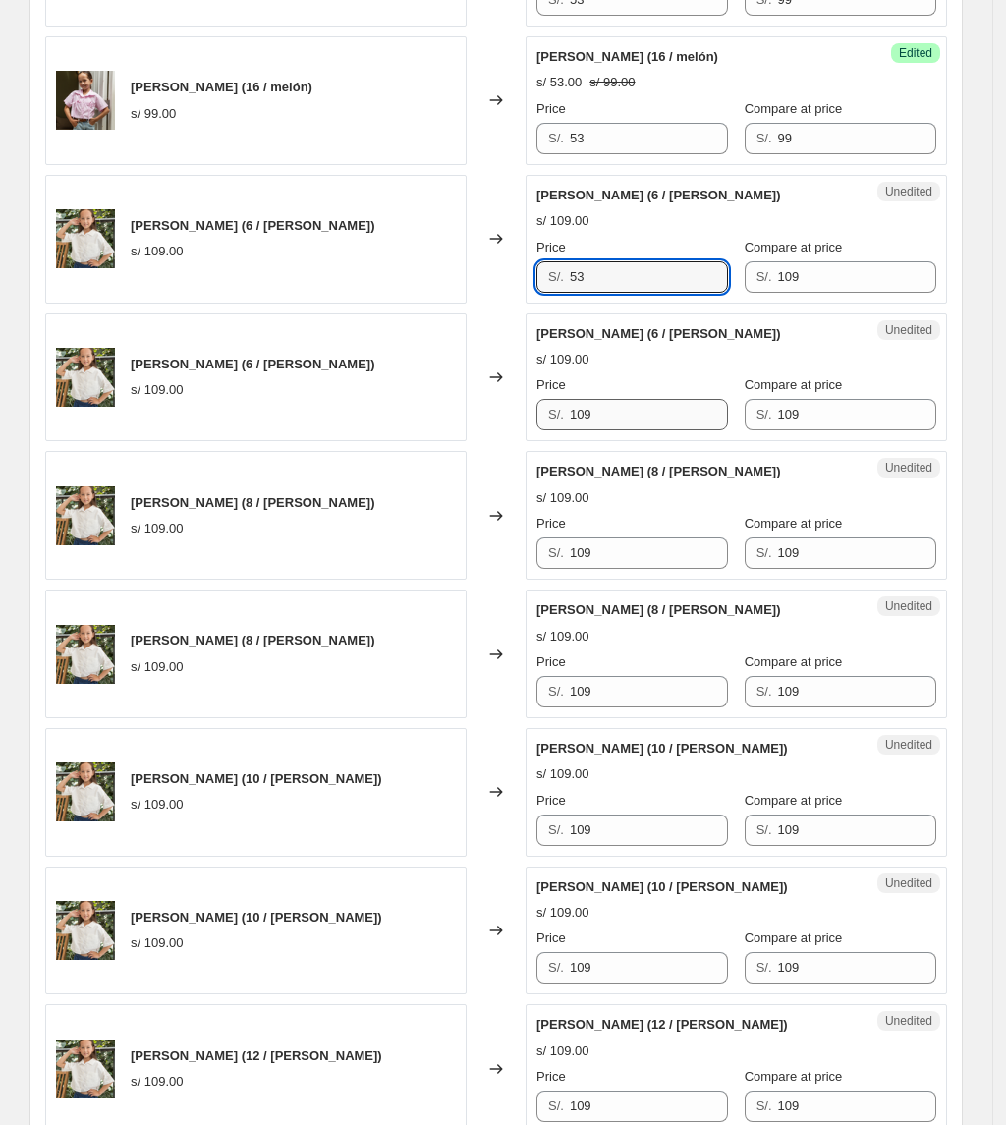
type input "53"
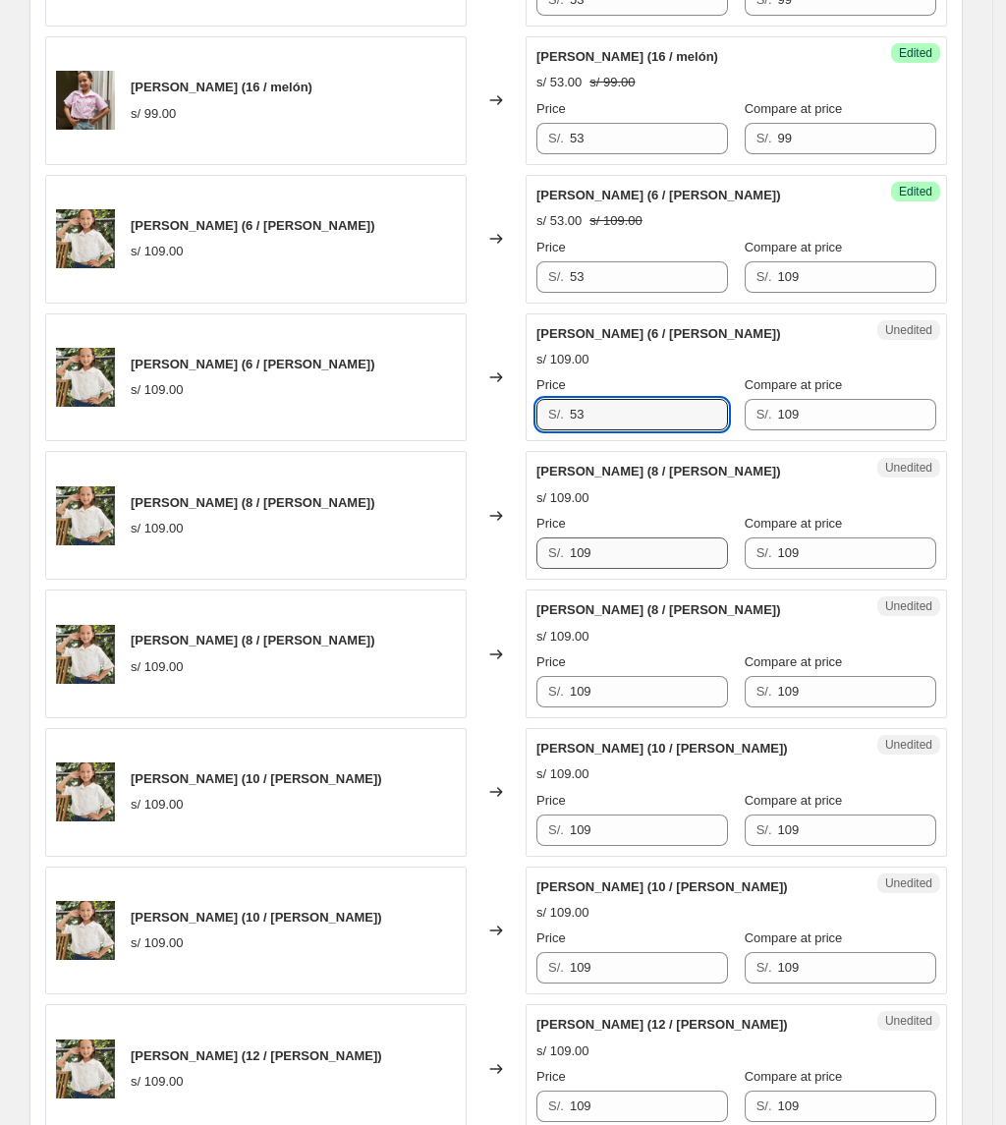
type input "53"
click at [454, 556] on div "Camisa Brodery (8 / Rosa) s/ 109.00 Changed to Unedited Camisa Brodery (8 / Ros…" at bounding box center [496, 515] width 902 height 129
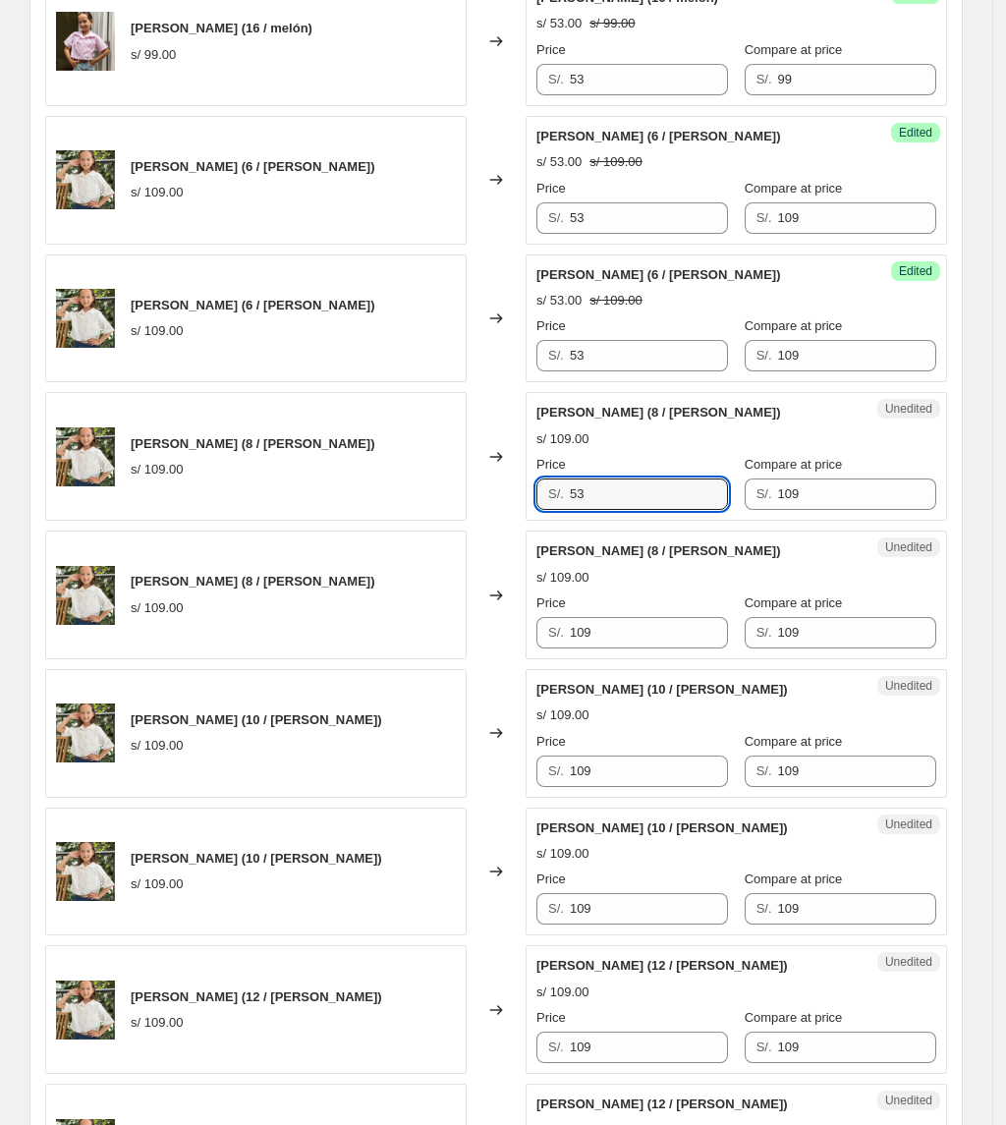
scroll to position [2499, 0]
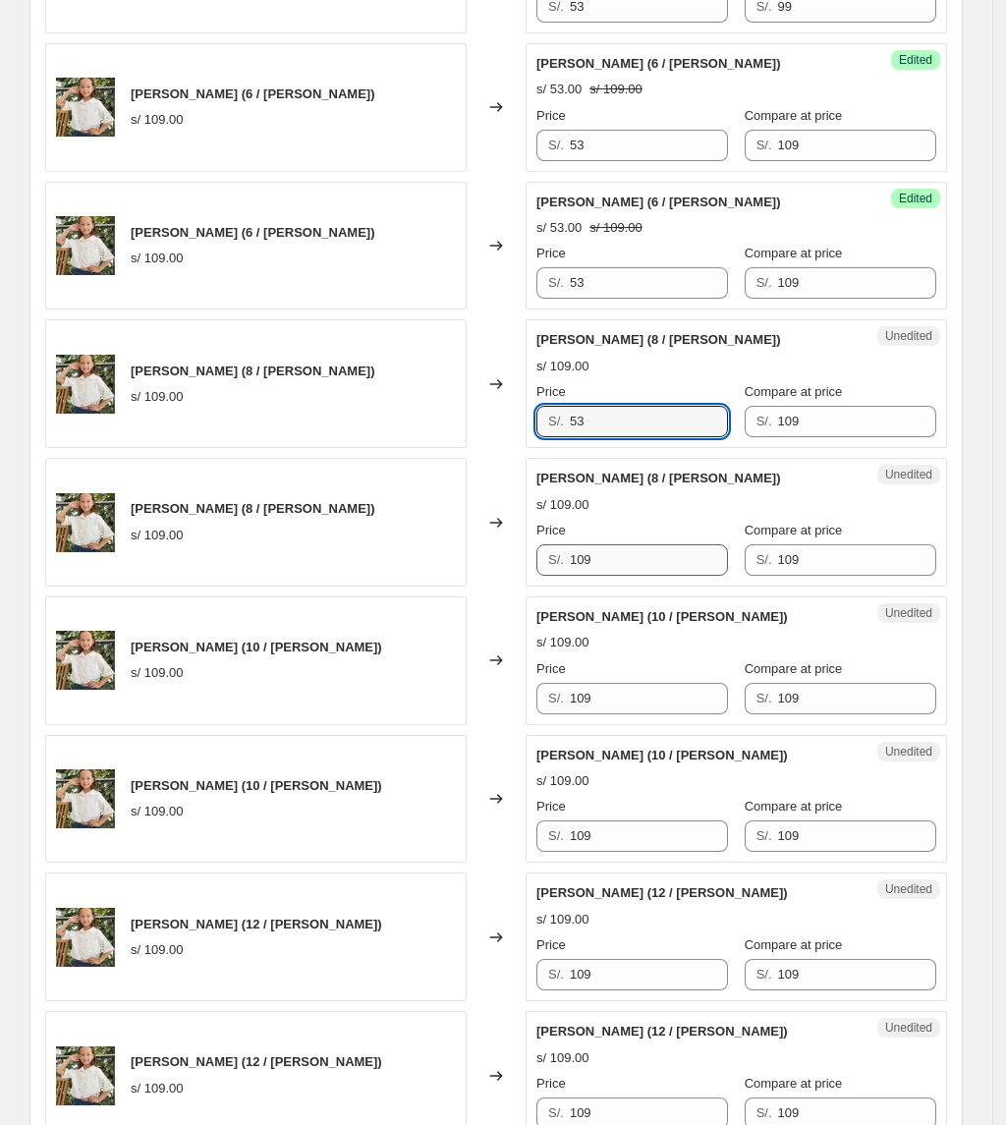
type input "53"
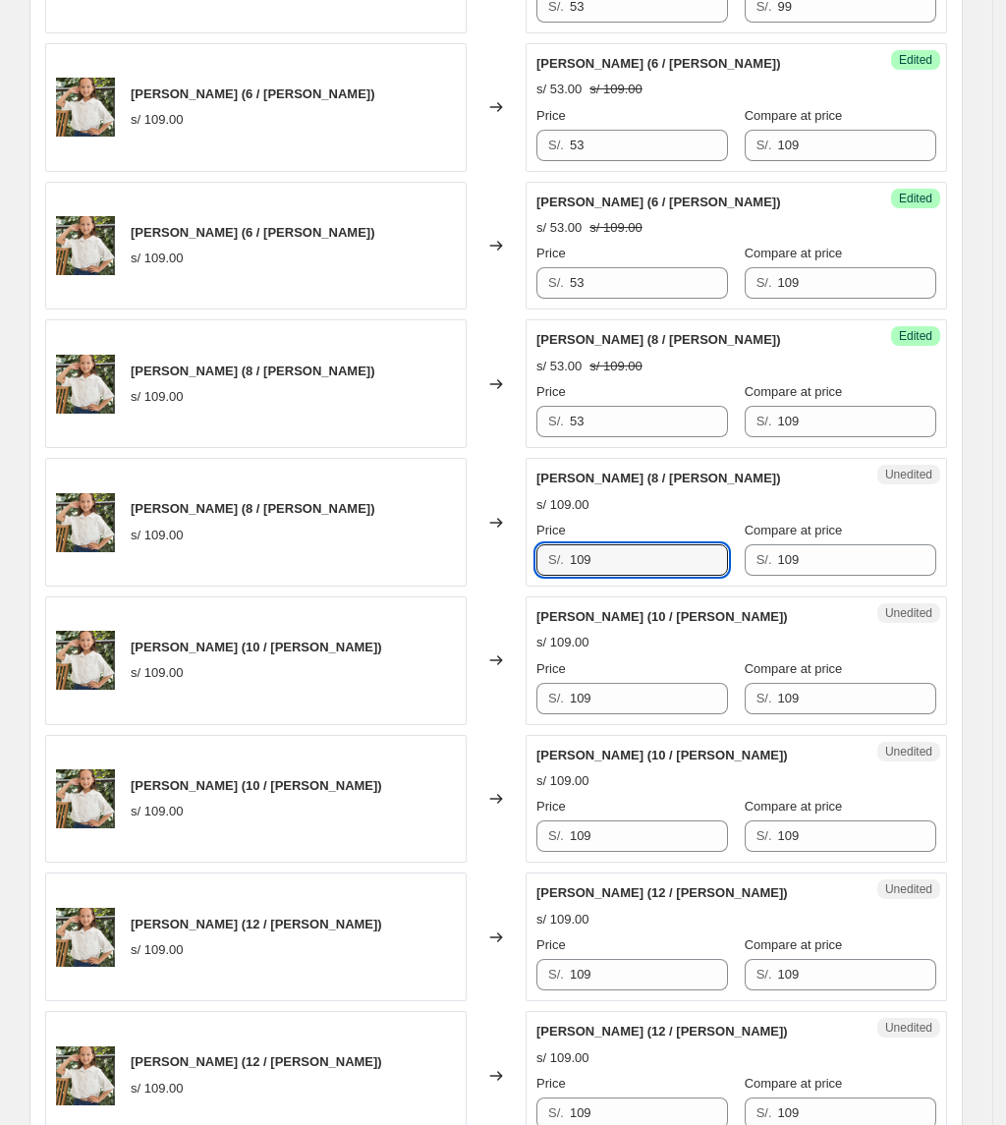
click at [546, 563] on div "S/. 109" at bounding box center [632, 559] width 192 height 31
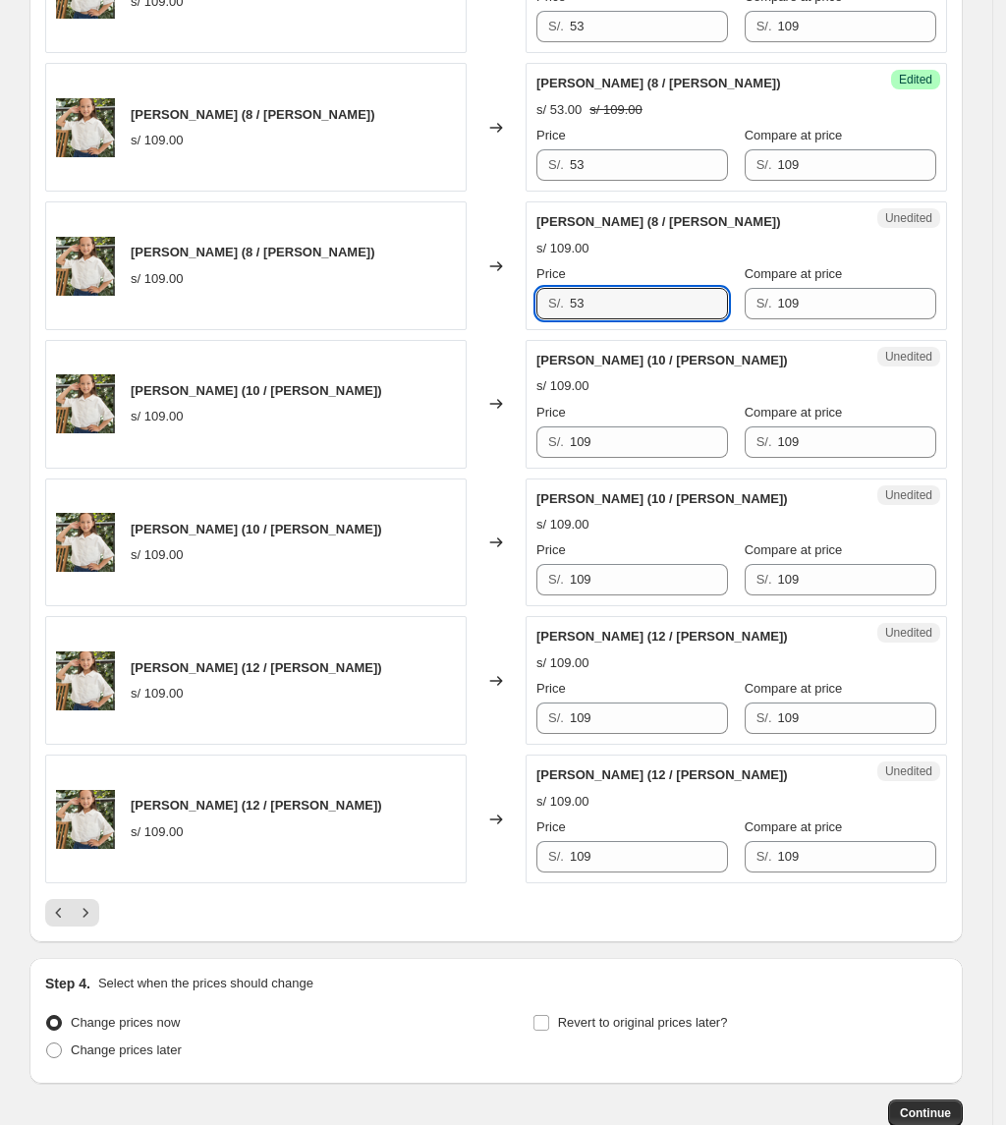
scroll to position [2761, 0]
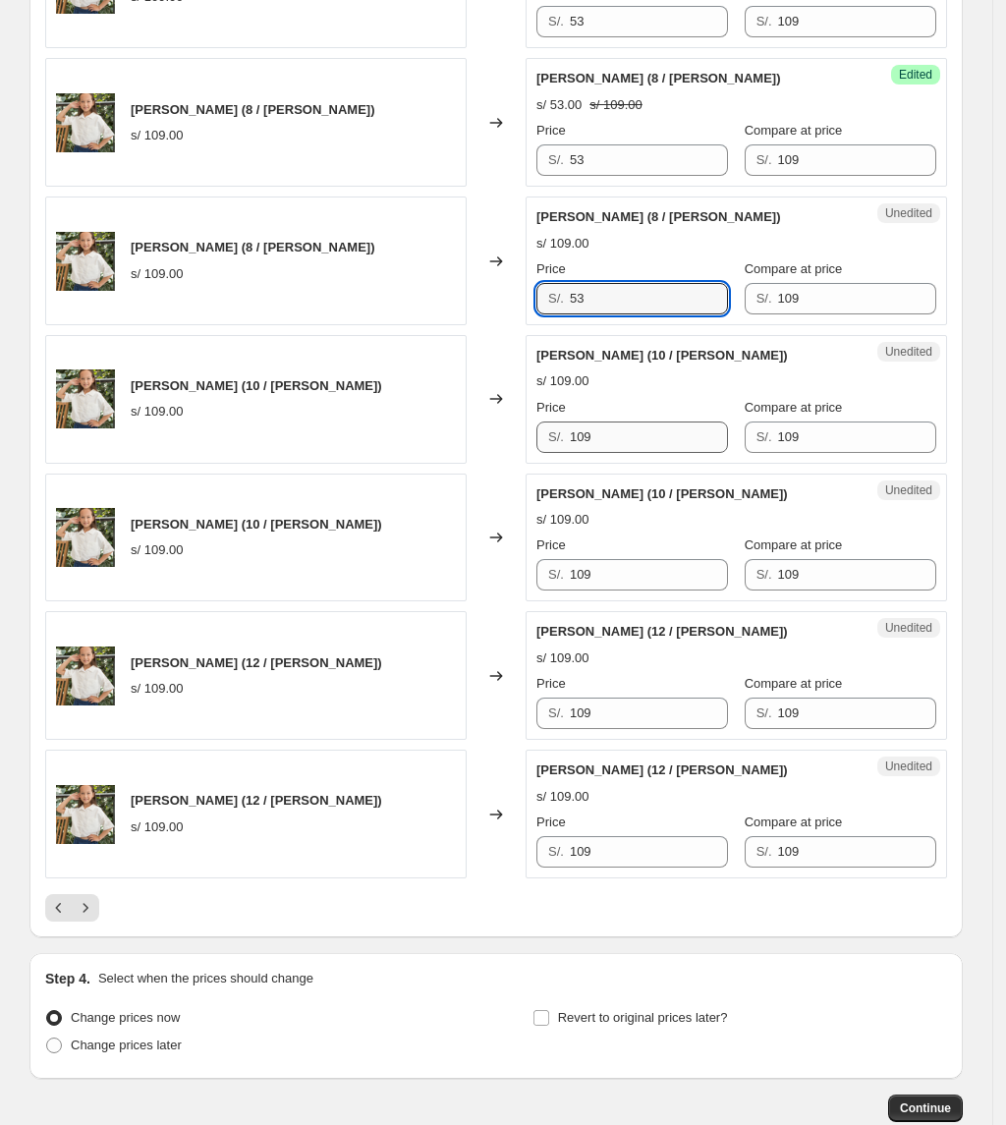
type input "53"
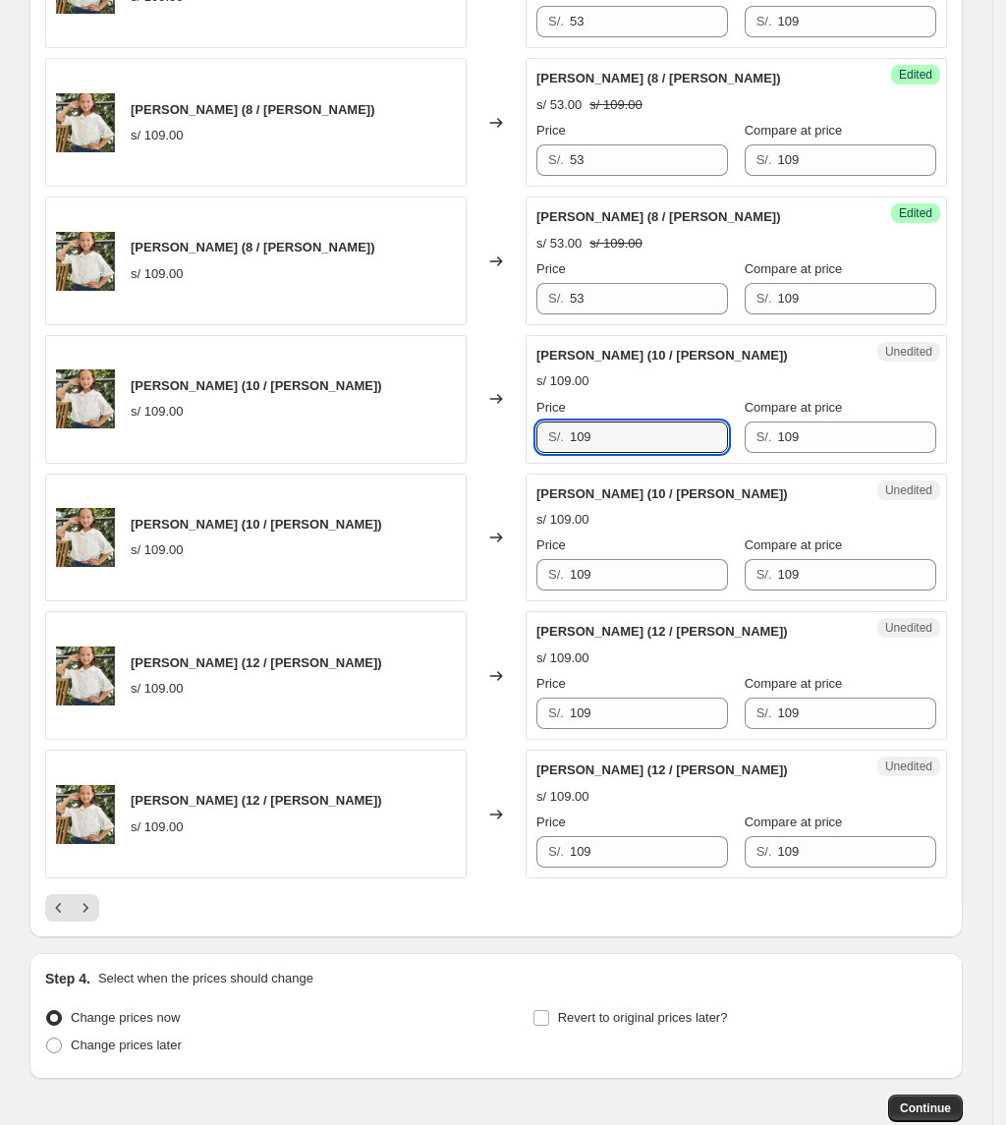
type input "53"
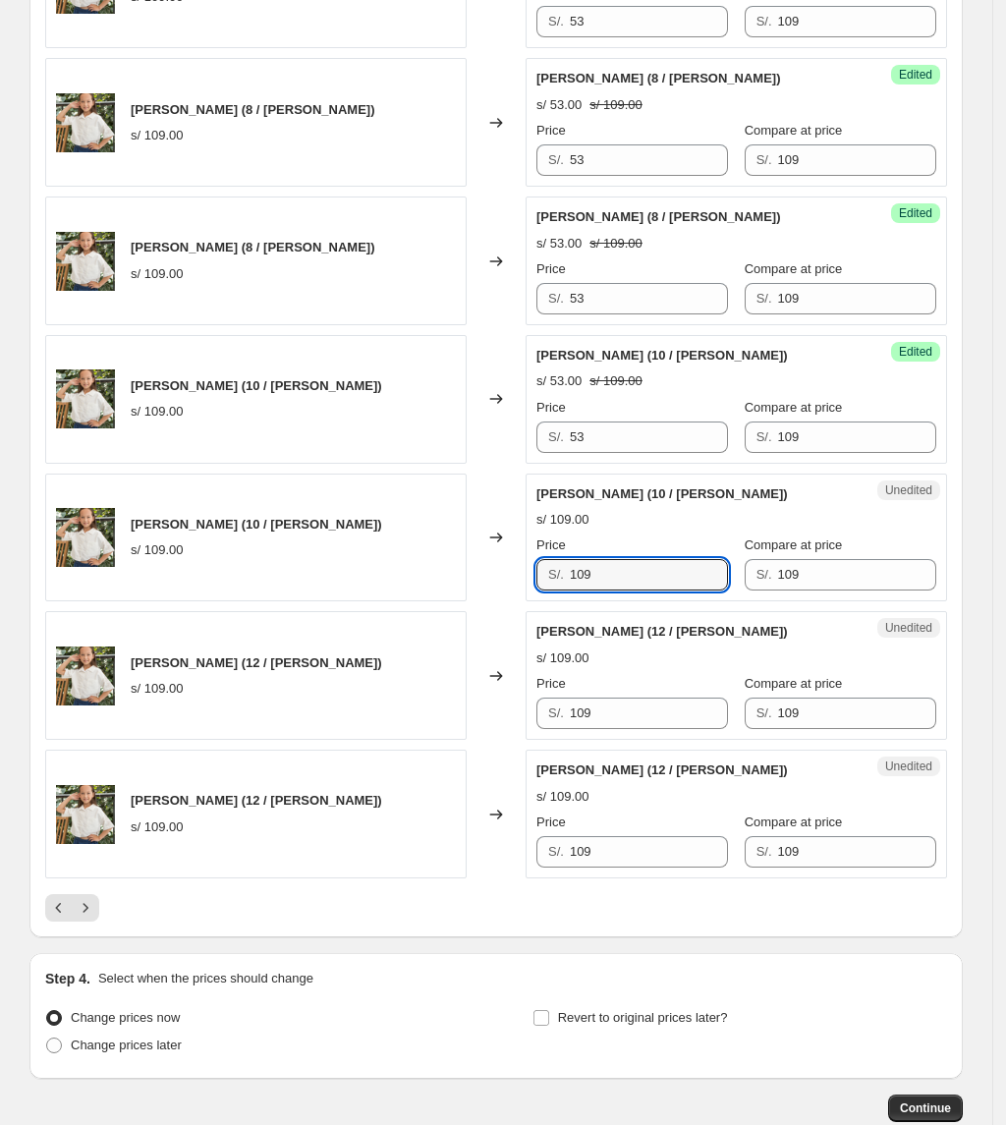
click at [440, 587] on div "Camisa Brodery (10 / Perla) s/ 109.00 Changed to Unedited Camisa Brodery (10 / …" at bounding box center [496, 538] width 902 height 129
click at [504, 590] on div "Camisa Brodery (10 / Perla) s/ 109.00 Changed to Unedited Camisa Brodery (10 / …" at bounding box center [496, 538] width 902 height 129
type input "67"
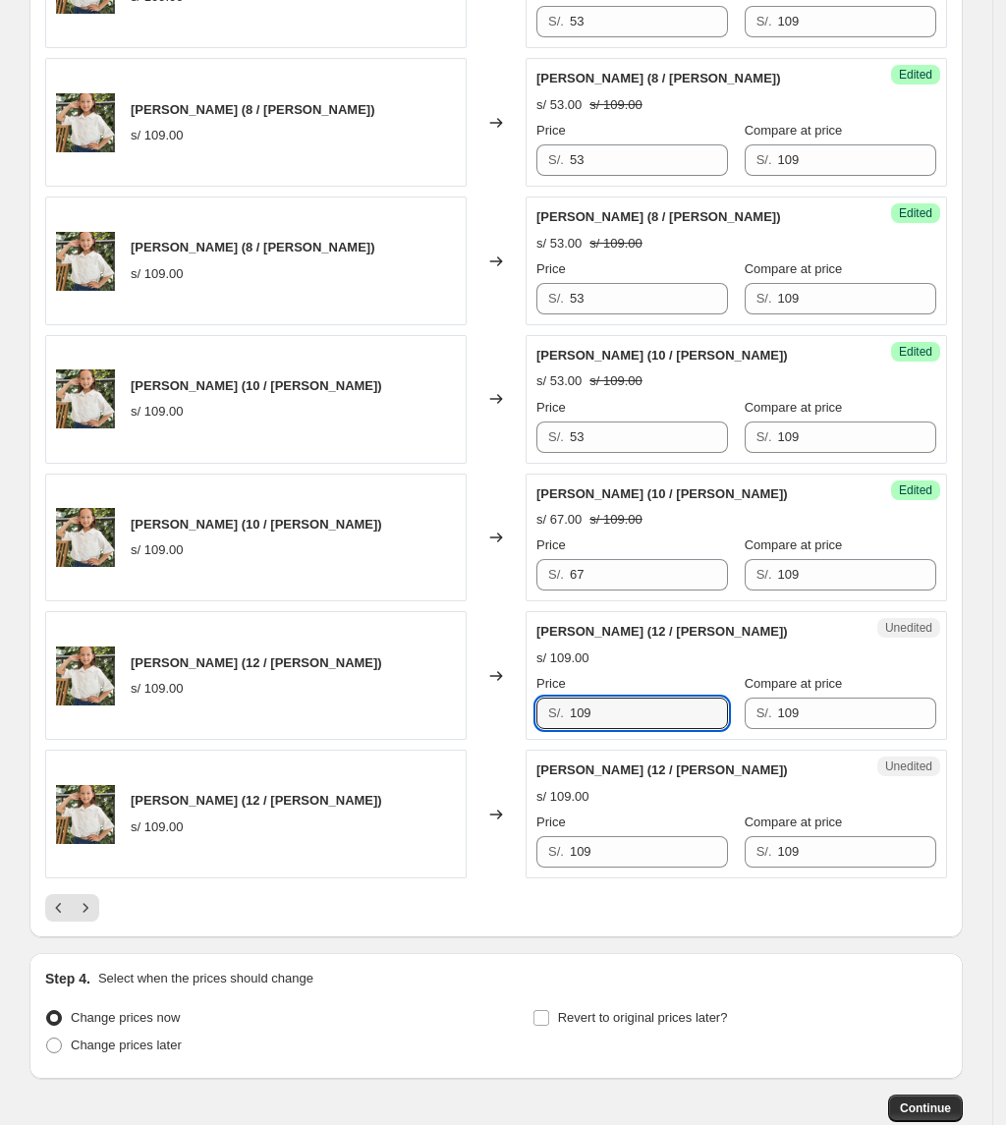
click at [504, 721] on div "Camisa Brodery (12 / Rosa) s/ 109.00 Changed to Unedited Camisa Brodery (12 / R…" at bounding box center [496, 675] width 902 height 129
type input "67"
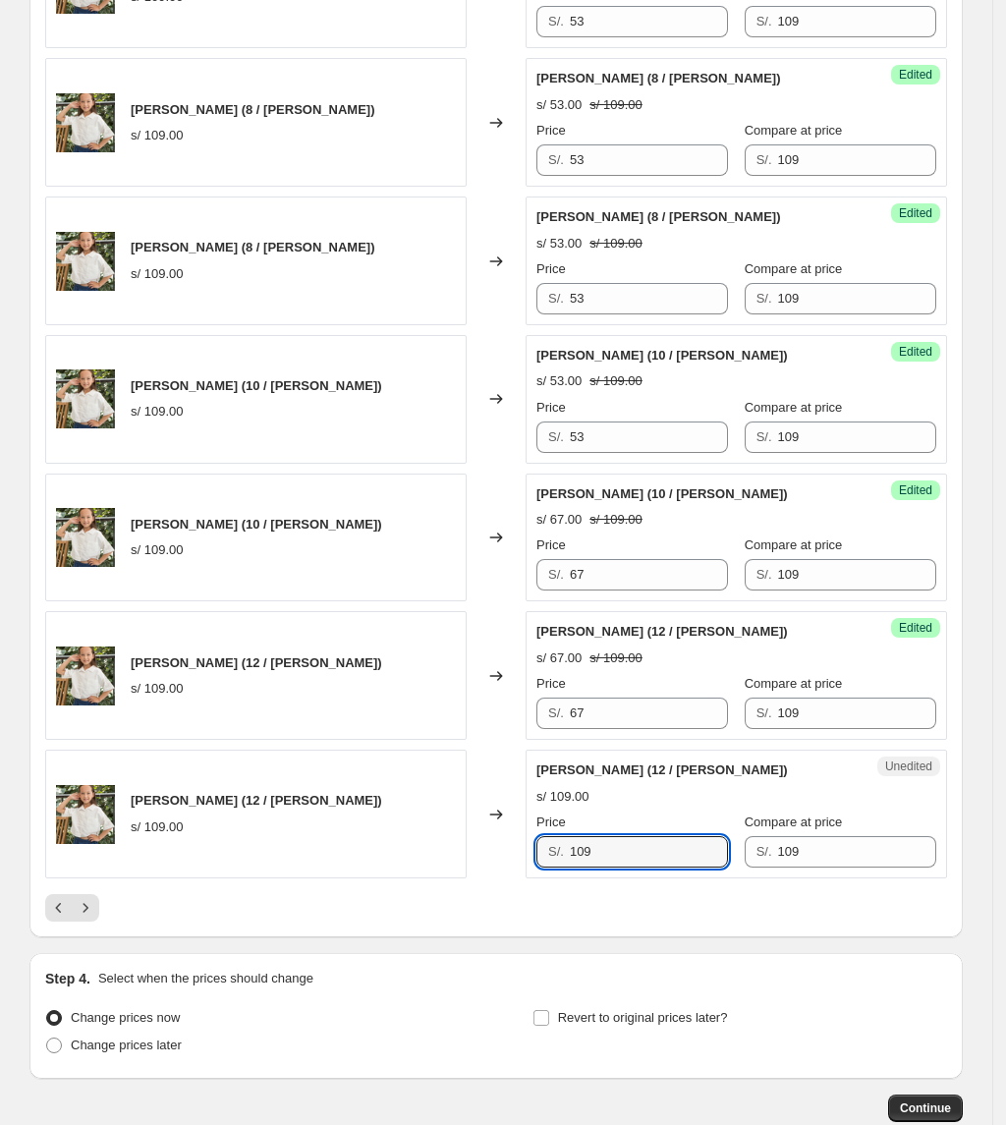
click at [524, 867] on div "Camisa Brodery (12 / Perla) s/ 109.00 Changed to Unedited Camisa Brodery (12 / …" at bounding box center [496, 814] width 902 height 129
type input "67"
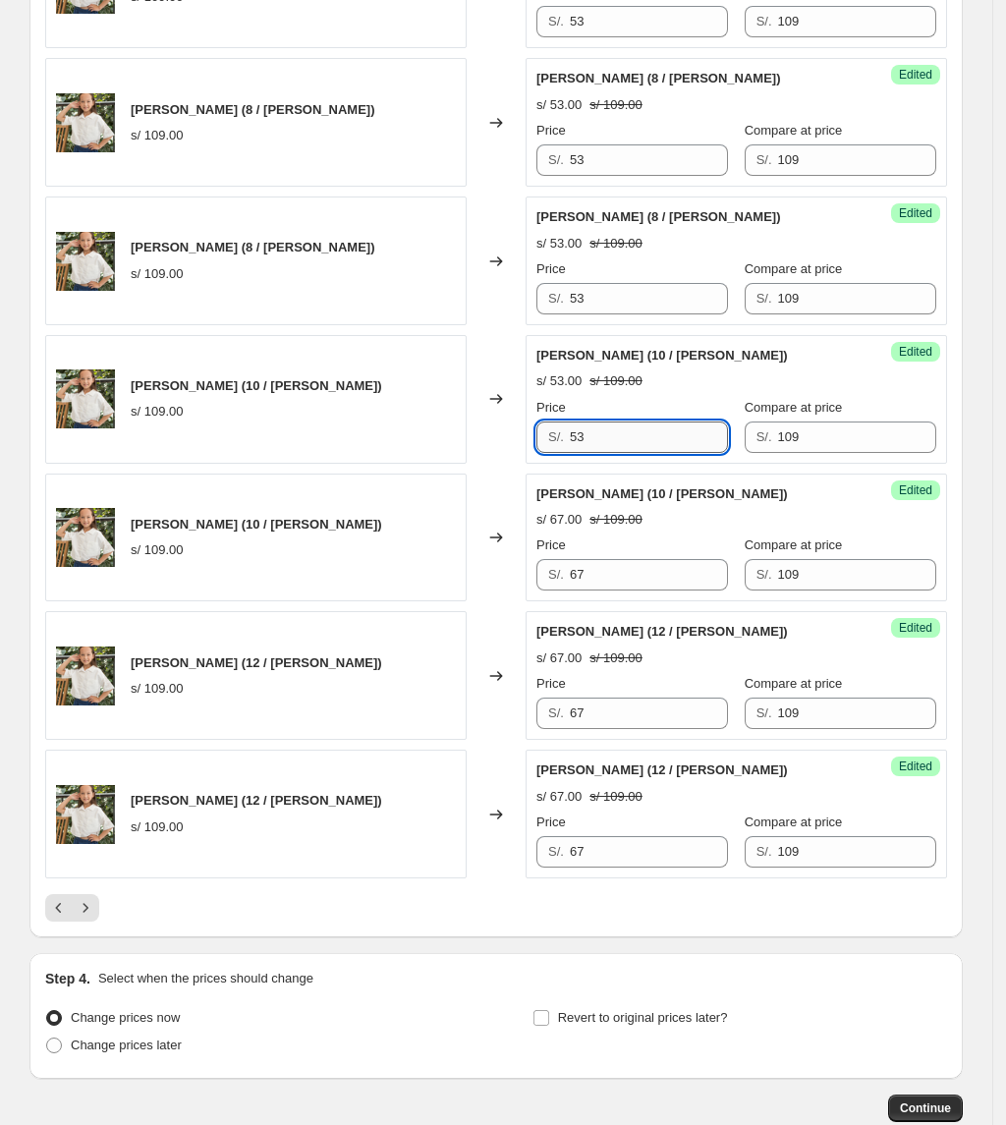
click at [654, 453] on input "53" at bounding box center [649, 436] width 158 height 31
click at [433, 460] on div "Camisa Brodery (10 / Rosa) s/ 109.00 Changed to Success Edited Camisa Brodery (…" at bounding box center [496, 399] width 902 height 129
type input "67"
click at [568, 287] on div "Price S/. 53" at bounding box center [632, 286] width 192 height 55
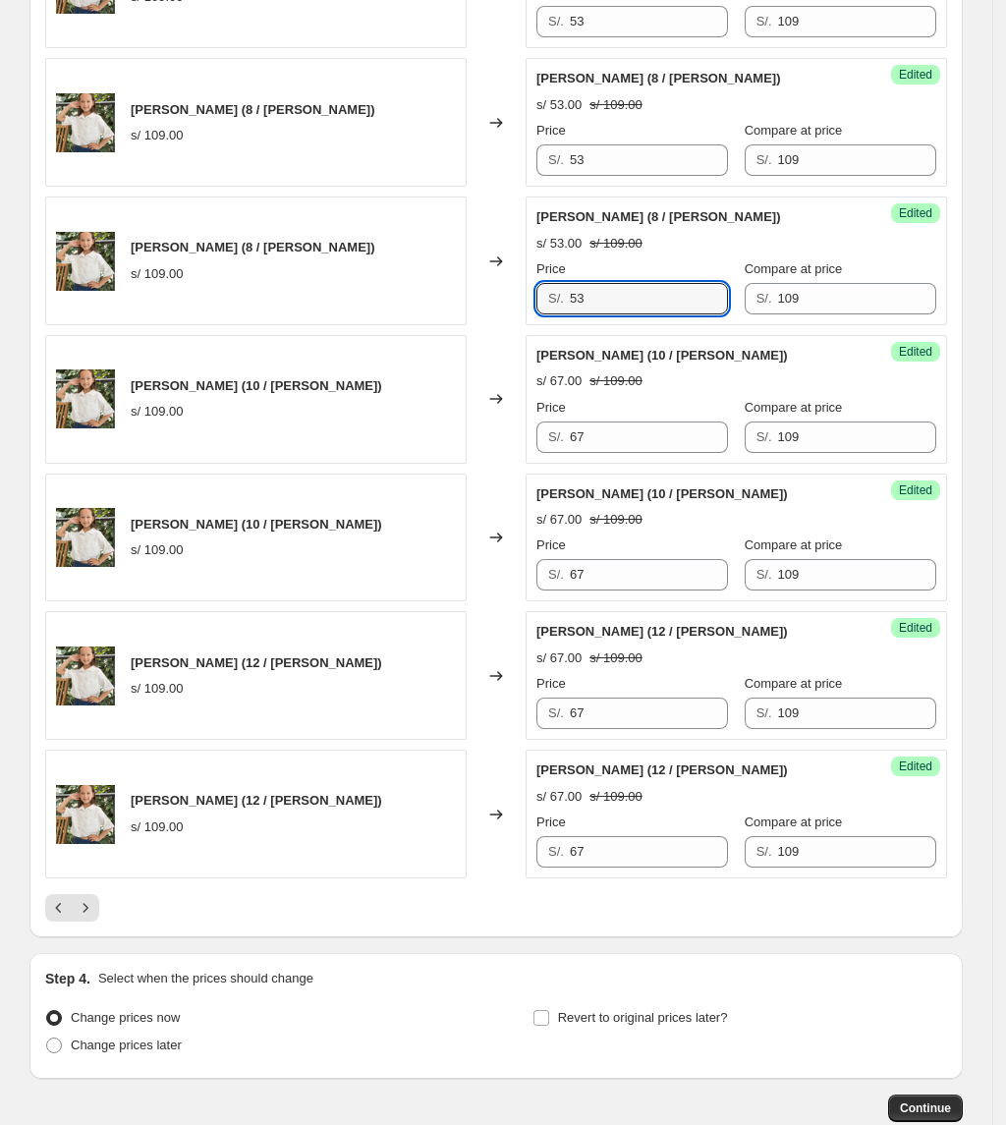
click at [483, 312] on div "Camisa Brodery (8 / Perla) s/ 109.00 Changed to Success Edited Camisa Brodery (…" at bounding box center [496, 260] width 902 height 129
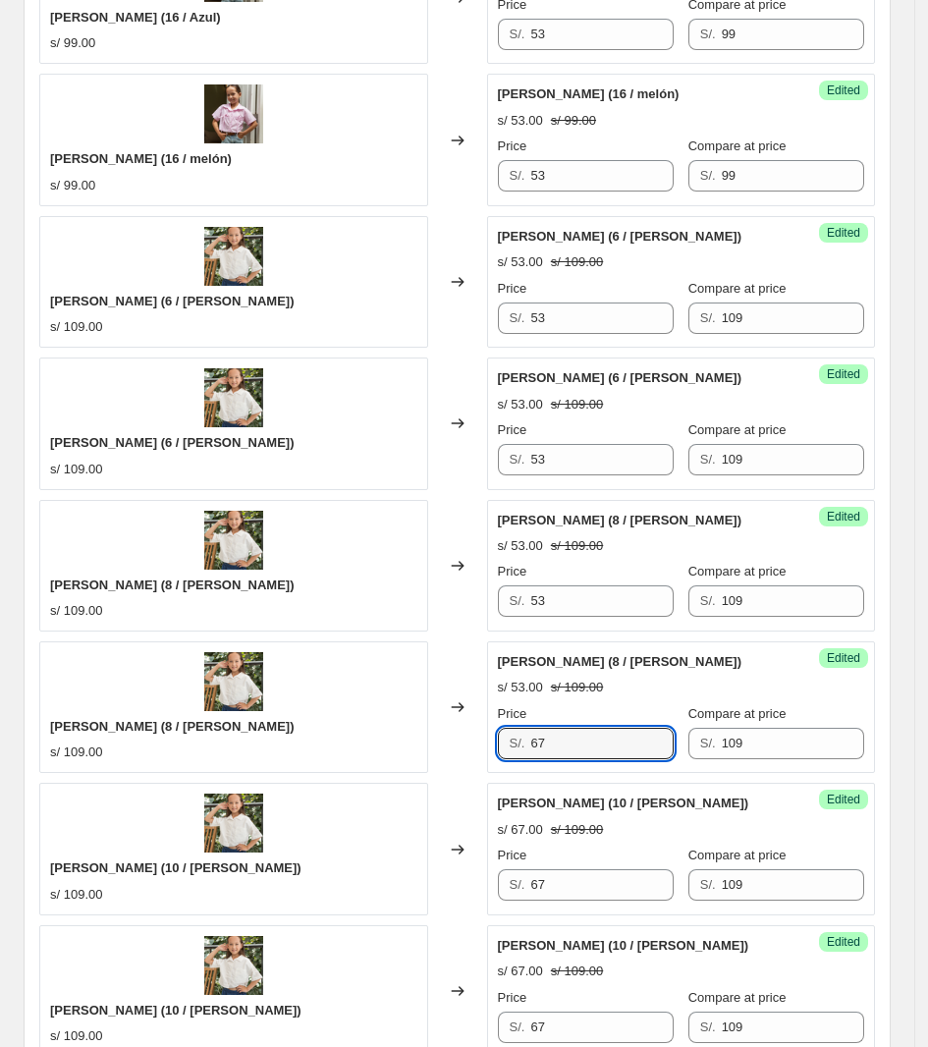
scroll to position [2393, 0]
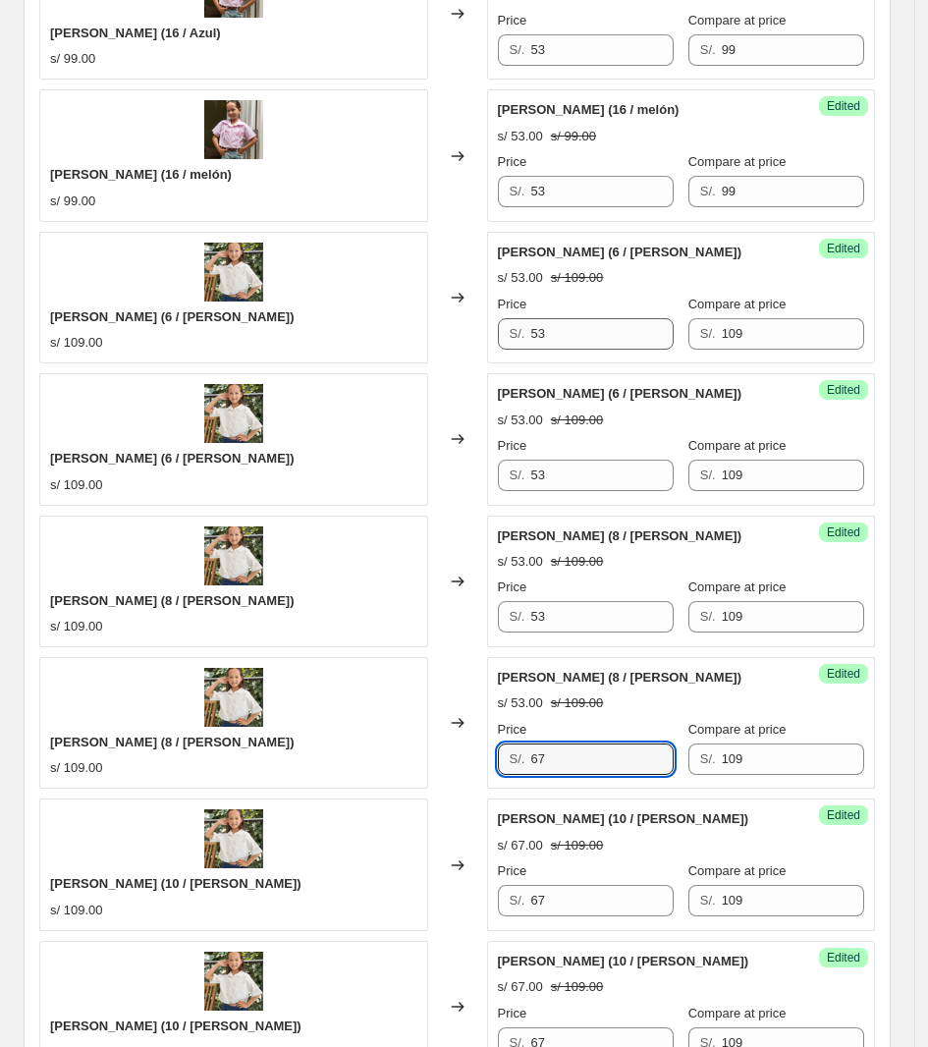
type input "67"
click at [472, 356] on div "Camisa Brodery (6 / Rosa) s/ 109.00 Changed to Success Edited Camisa Brodery (6…" at bounding box center [457, 298] width 836 height 132
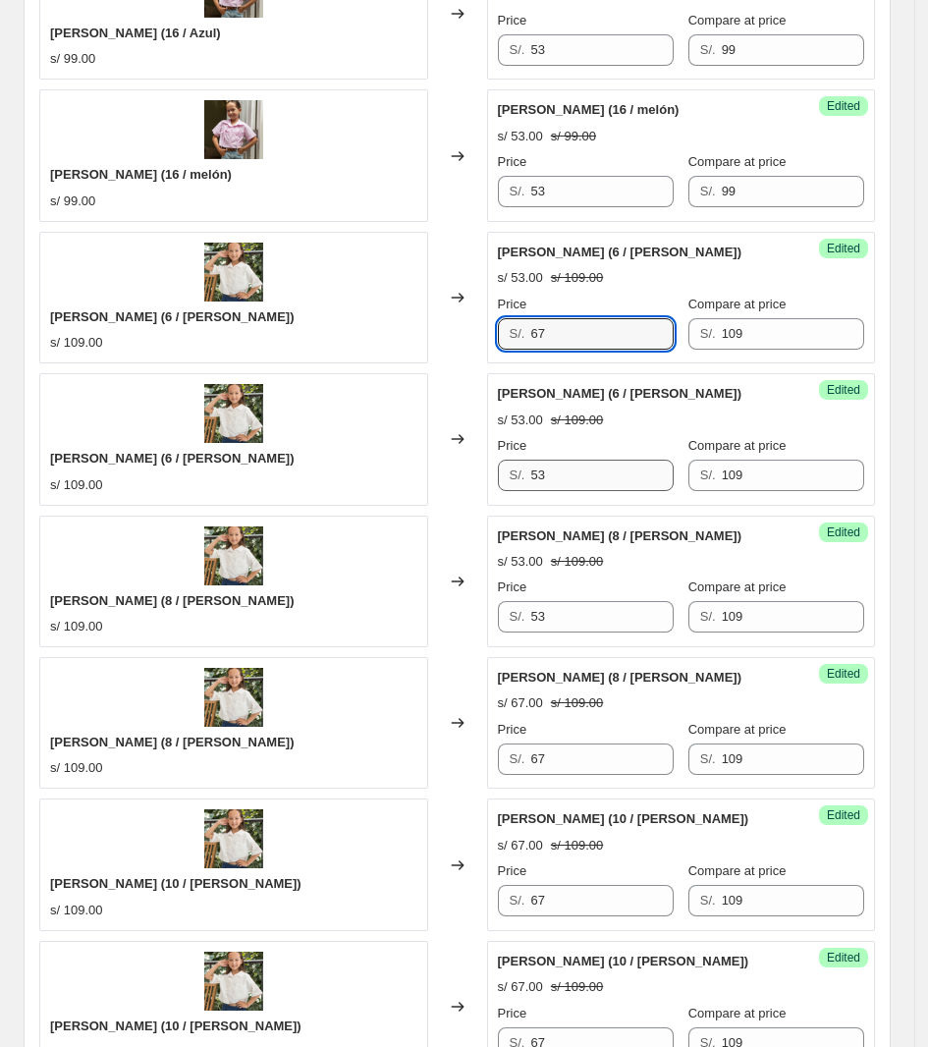
type input "67"
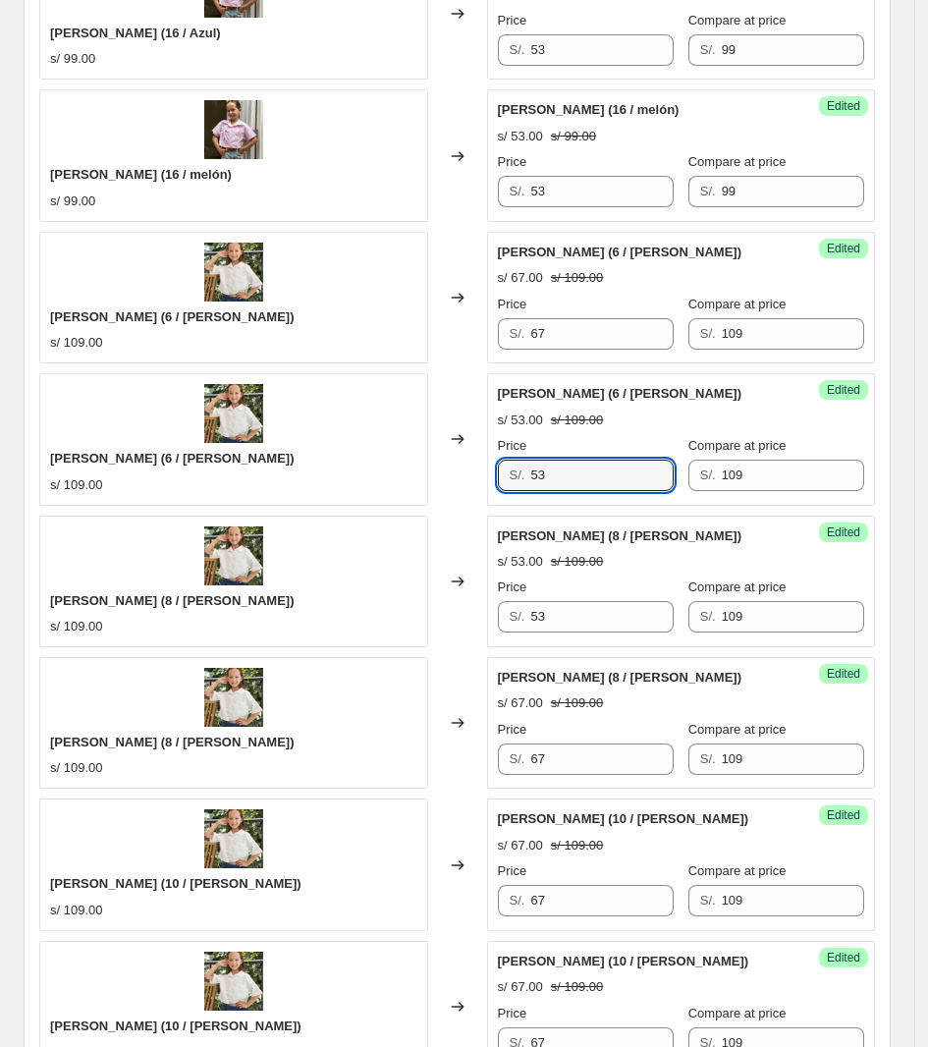
click at [479, 499] on div "Camisa Brodery (6 / Perla) s/ 109.00 Changed to Success Edited Camisa Brodery (…" at bounding box center [457, 439] width 836 height 132
type input "67"
click at [503, 619] on div "S/. 53" at bounding box center [586, 616] width 176 height 31
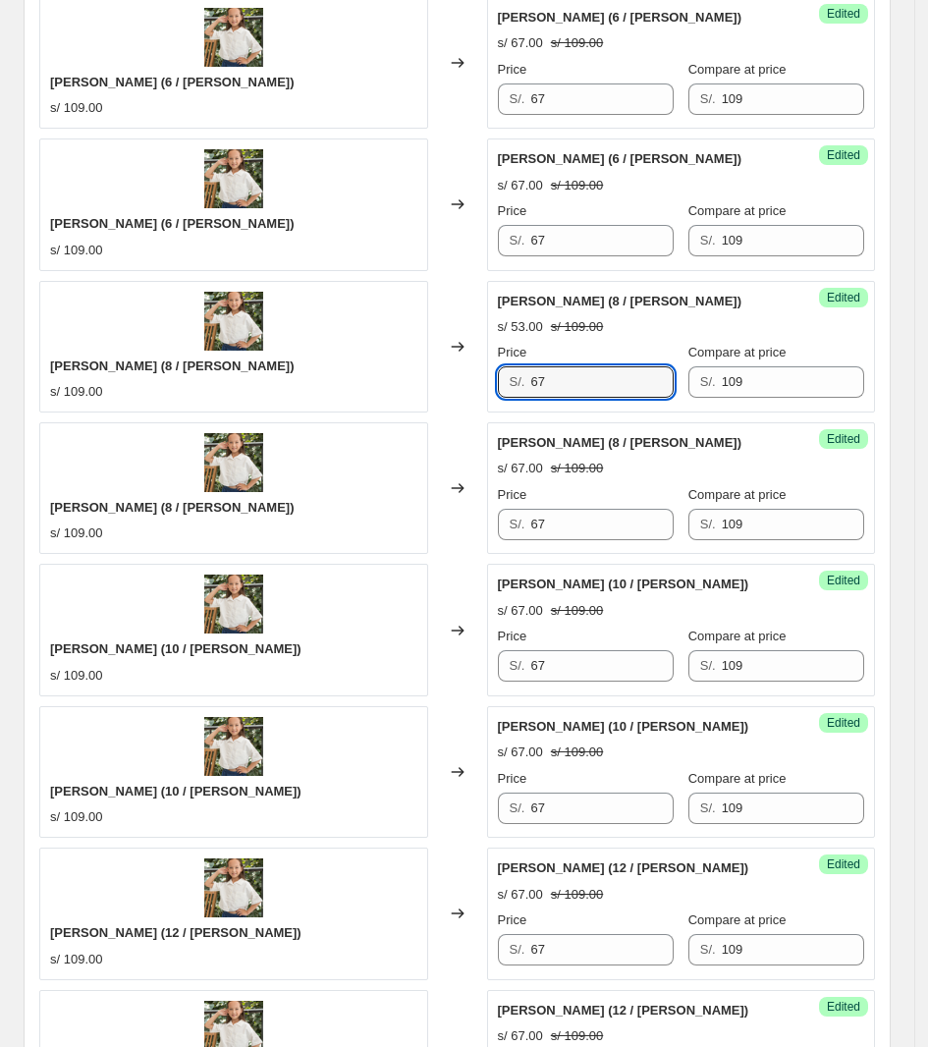
scroll to position [3115, 0]
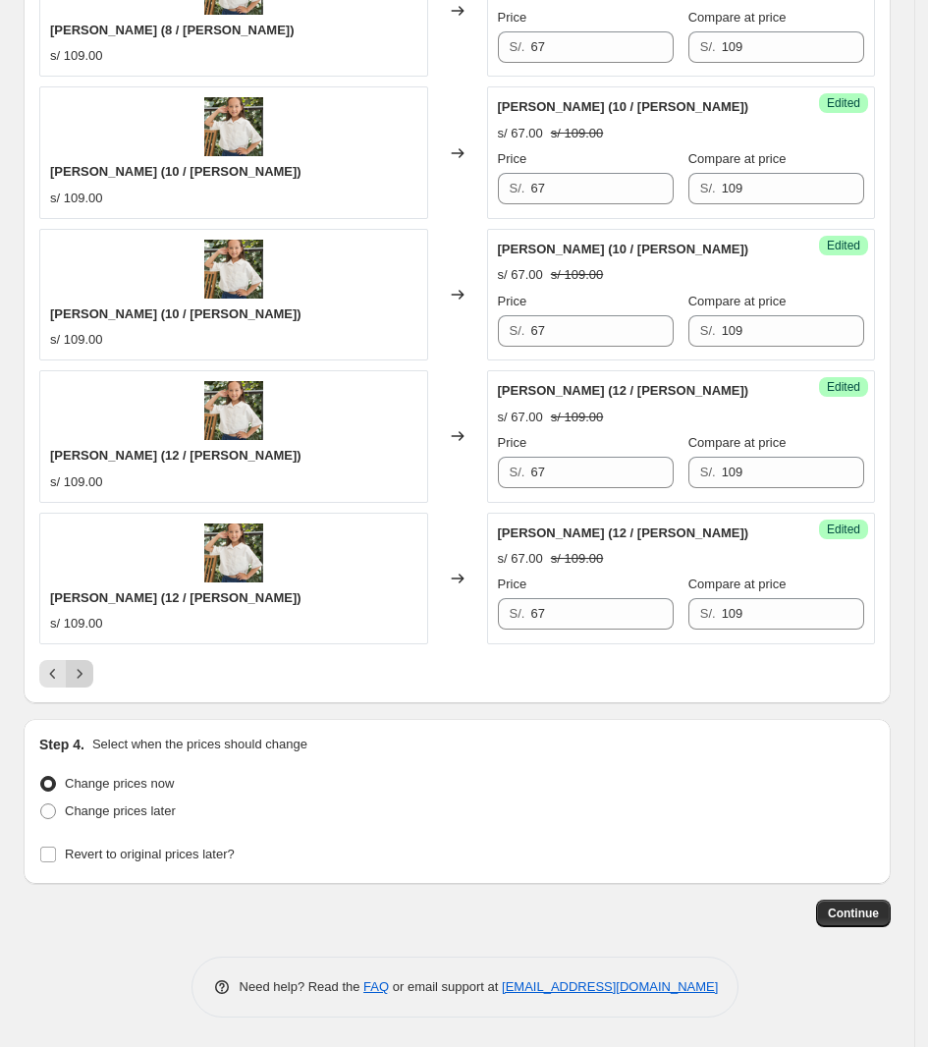
type input "67"
click at [76, 679] on icon "Next" at bounding box center [80, 674] width 20 height 20
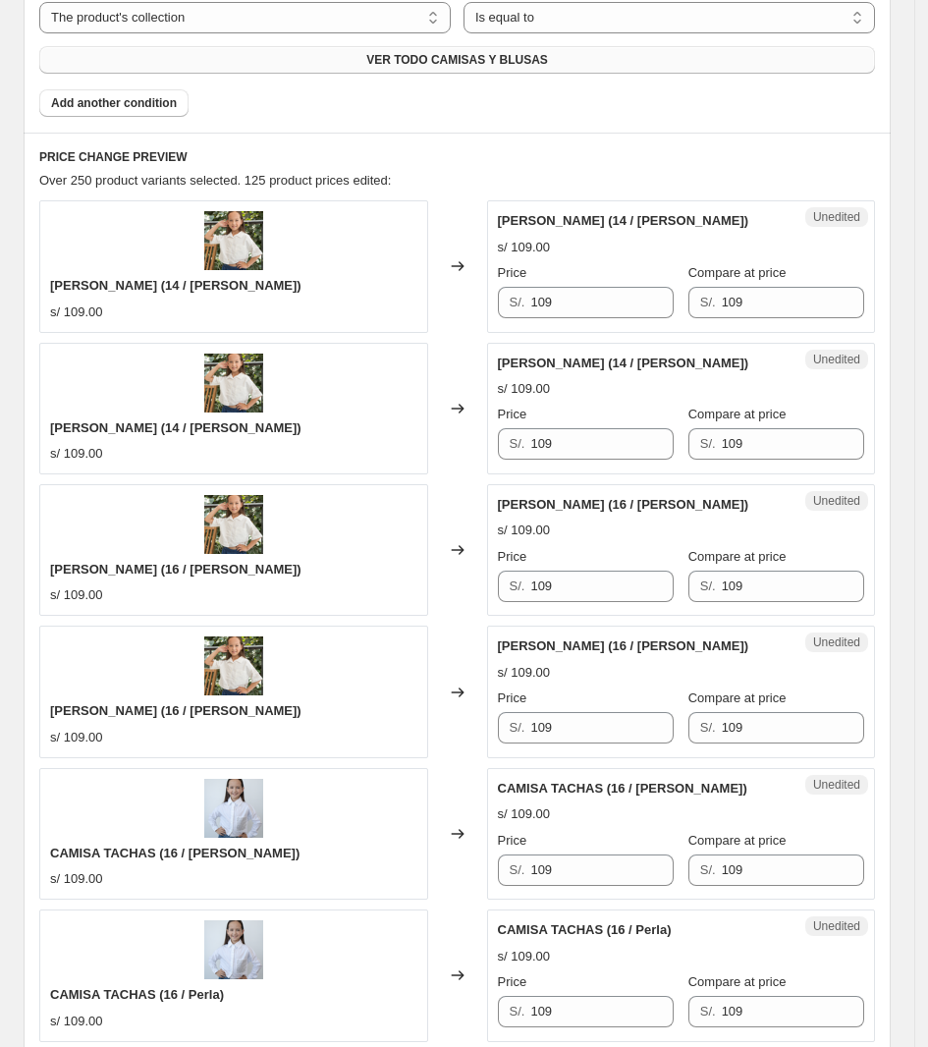
scroll to position [536, 0]
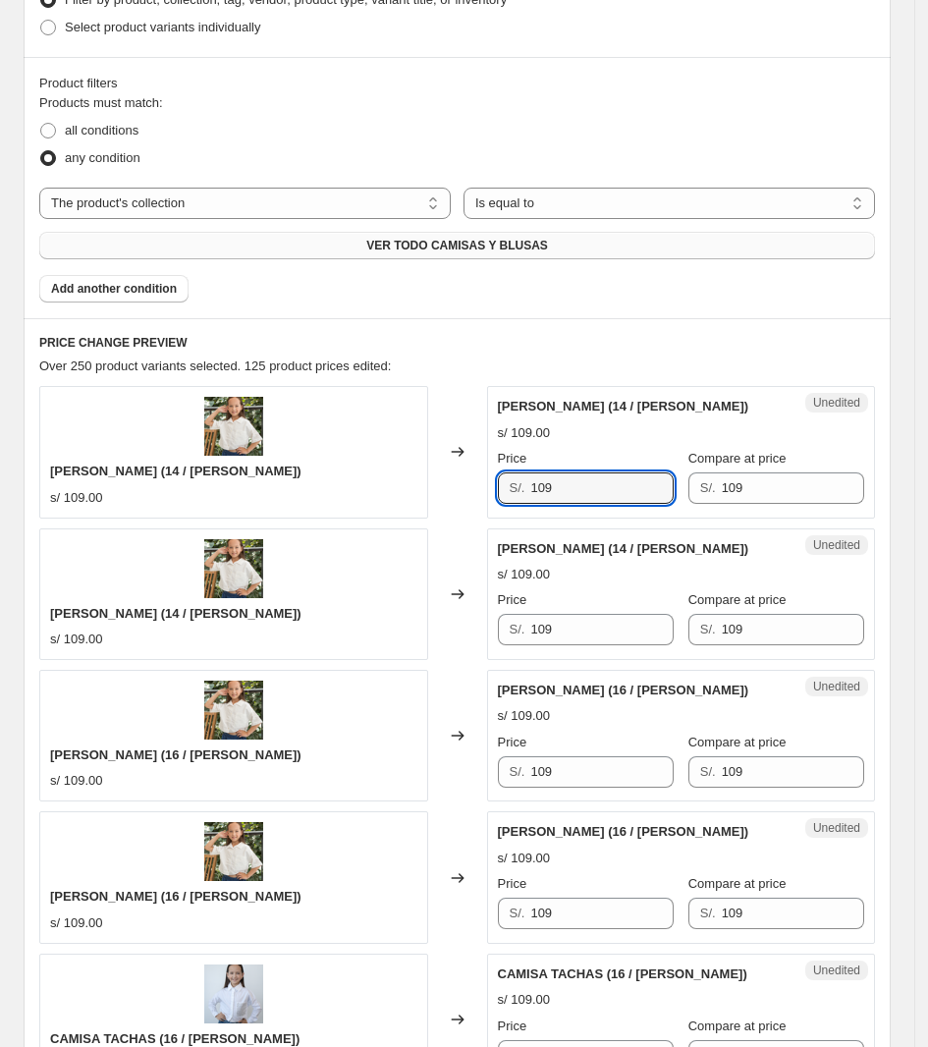
click at [398, 499] on div "Camisa Brodery (14 / Rosa) s/ 109.00 Changed to Unedited Camisa Brodery (14 / R…" at bounding box center [457, 452] width 836 height 132
type input "67"
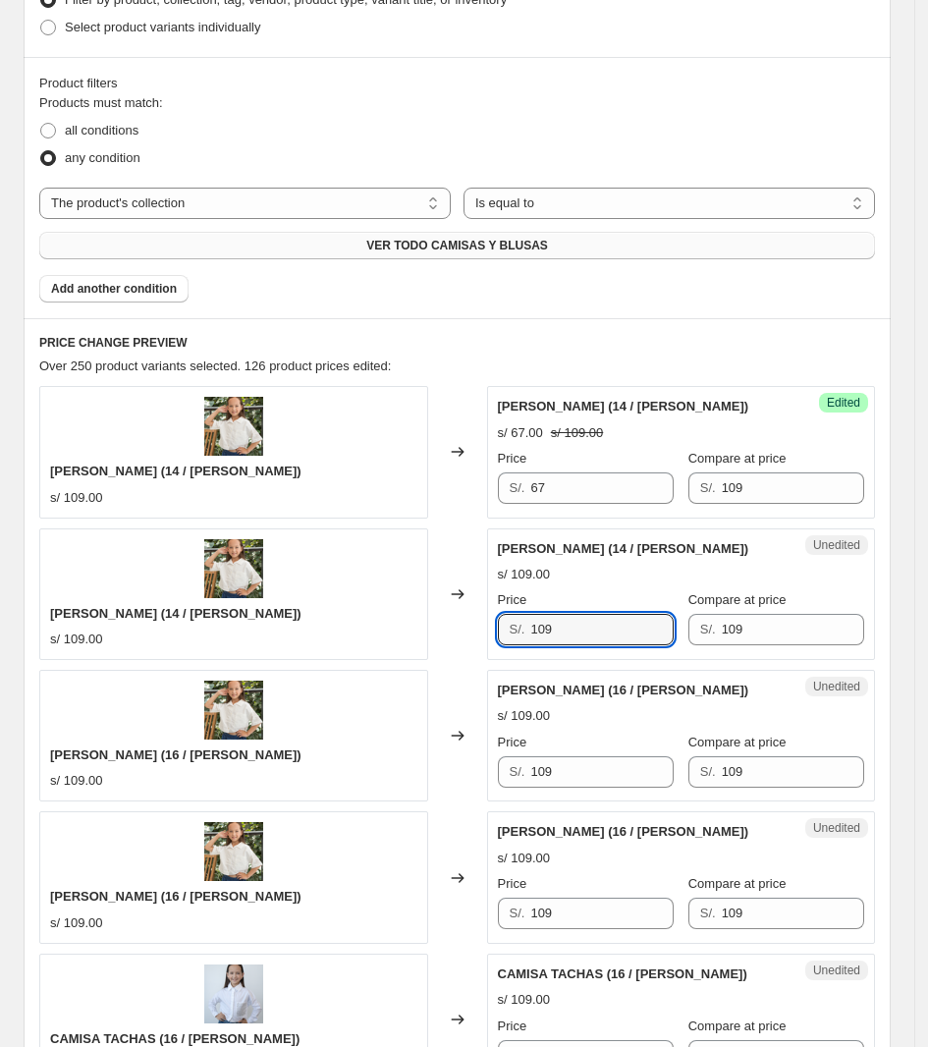
click at [442, 629] on div "Camisa Brodery (14 / Perla) s/ 109.00 Changed to Unedited Camisa Brodery (14 / …" at bounding box center [457, 595] width 836 height 132
type input "67"
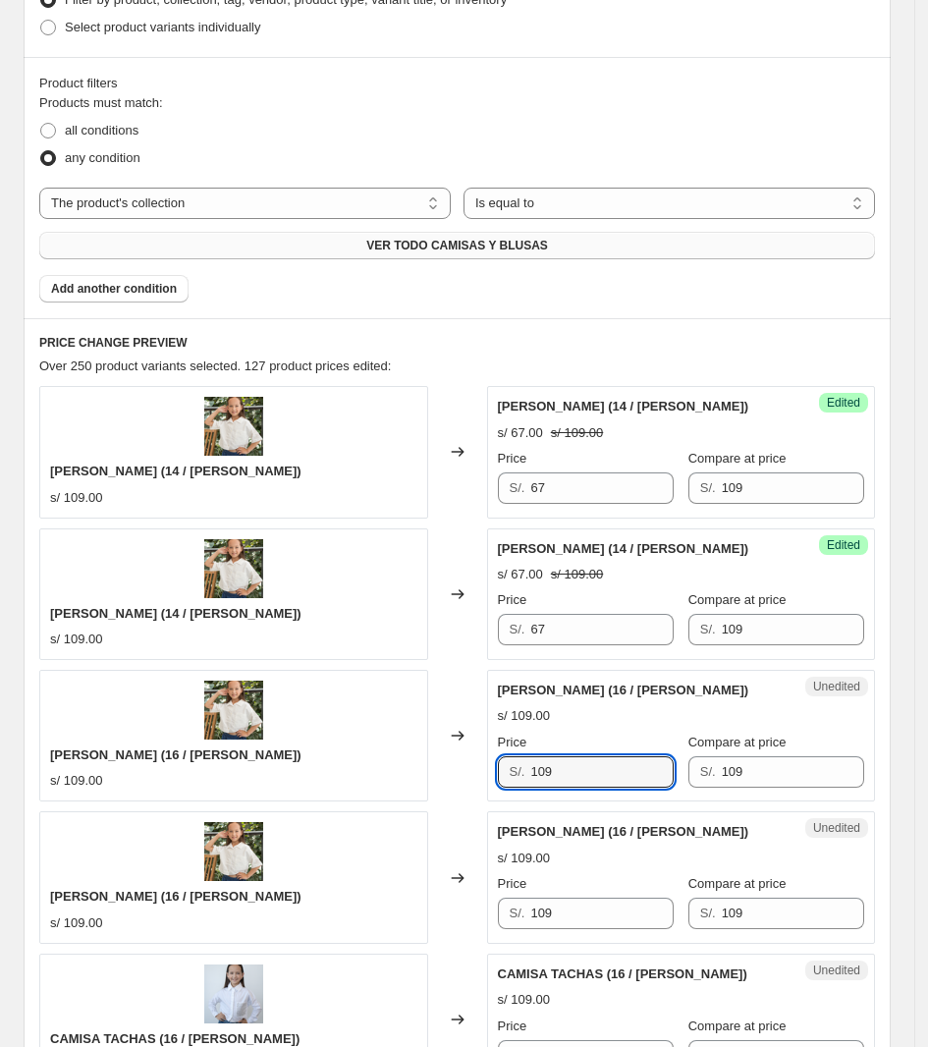
click at [419, 754] on div "Camisa Brodery (16 / Rosa) s/ 109.00 Changed to Unedited Camisa Brodery (16 / R…" at bounding box center [457, 736] width 836 height 132
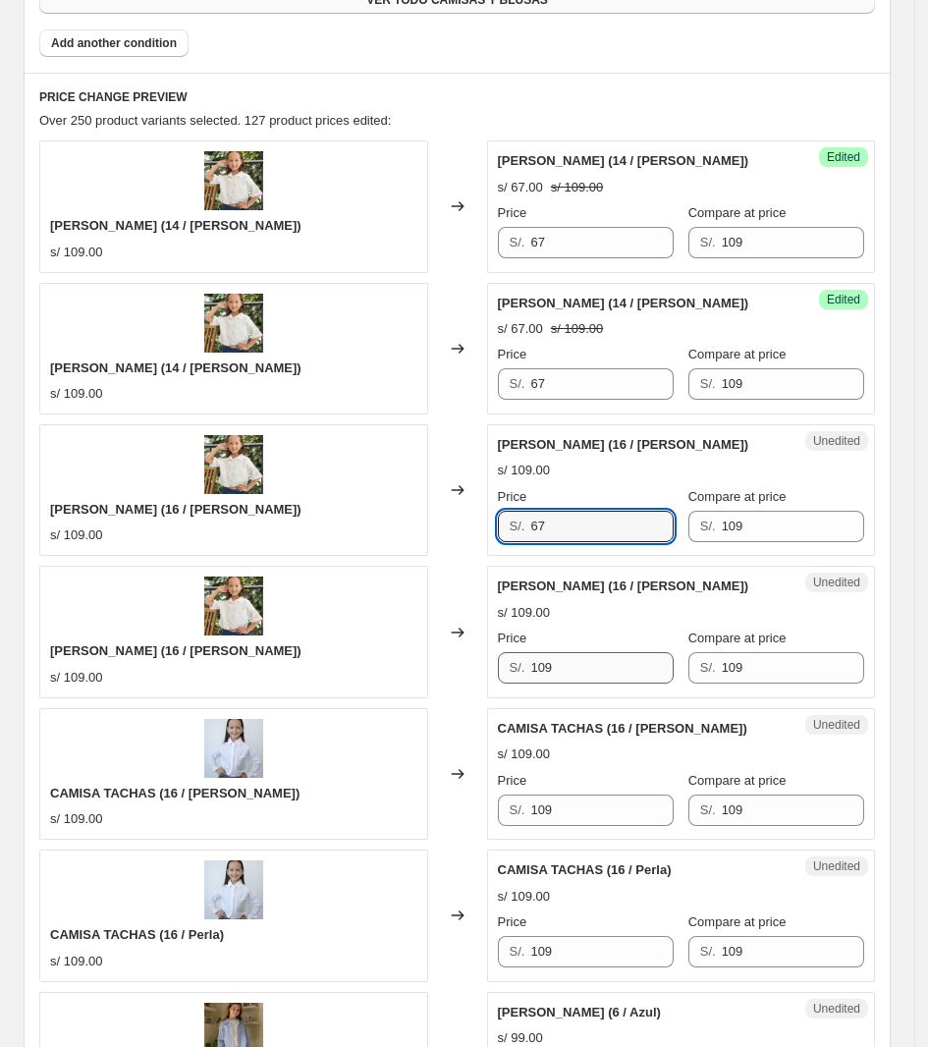
type input "67"
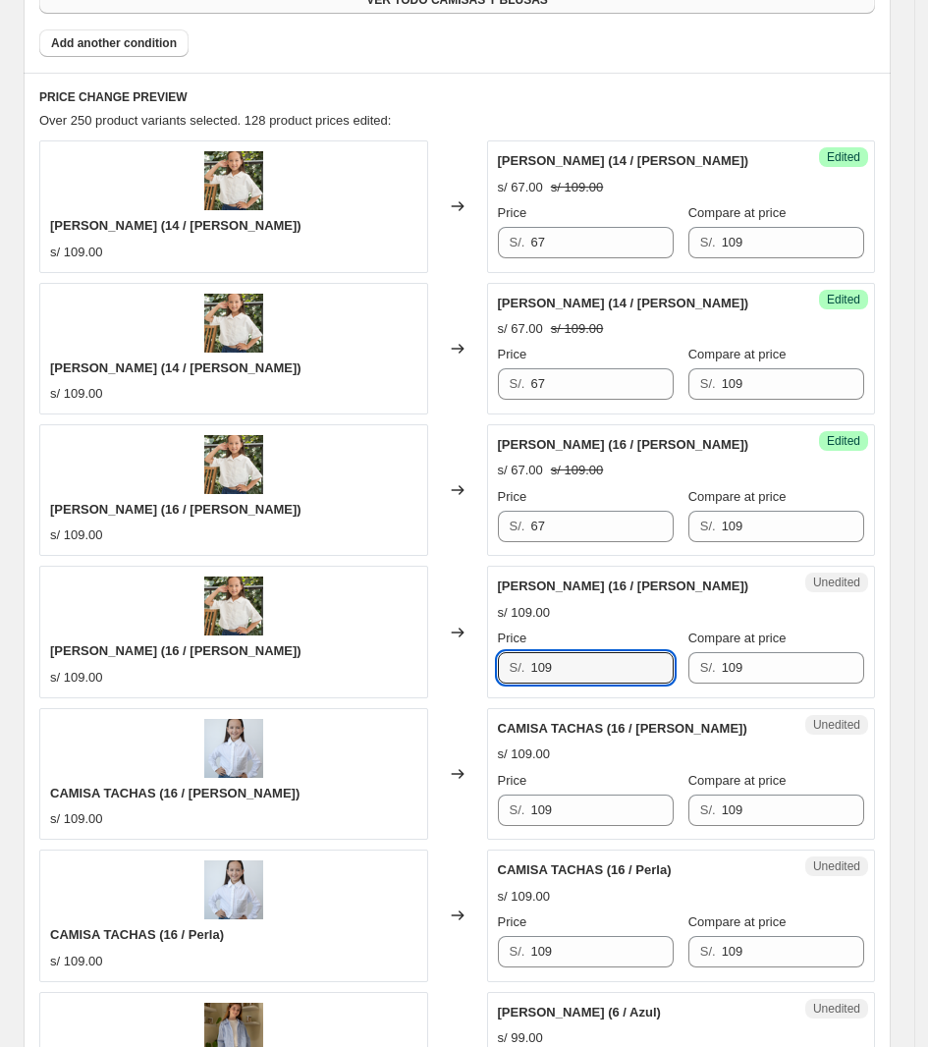
click at [408, 666] on div "Camisa Brodery (16 / Perla) s/ 109.00 Changed to Unedited Camisa Brodery (16 / …" at bounding box center [457, 632] width 836 height 132
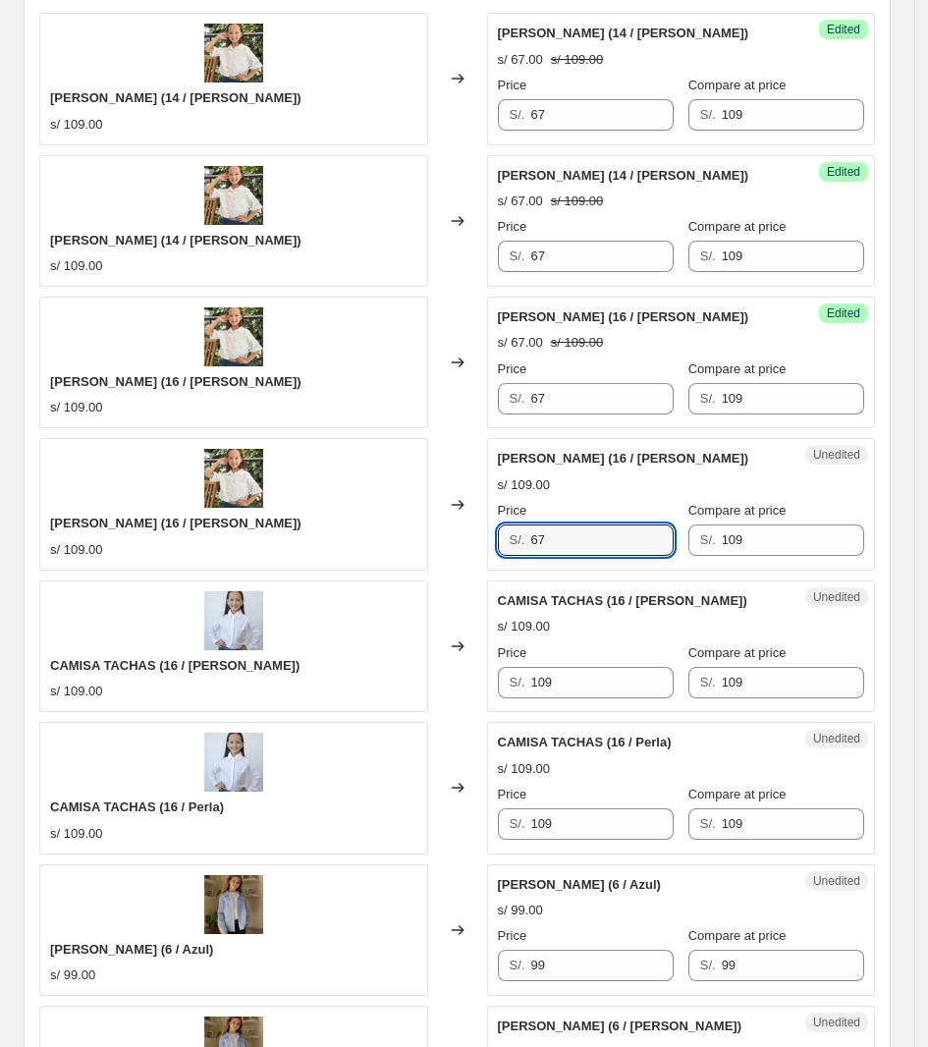
scroll to position [1028, 0]
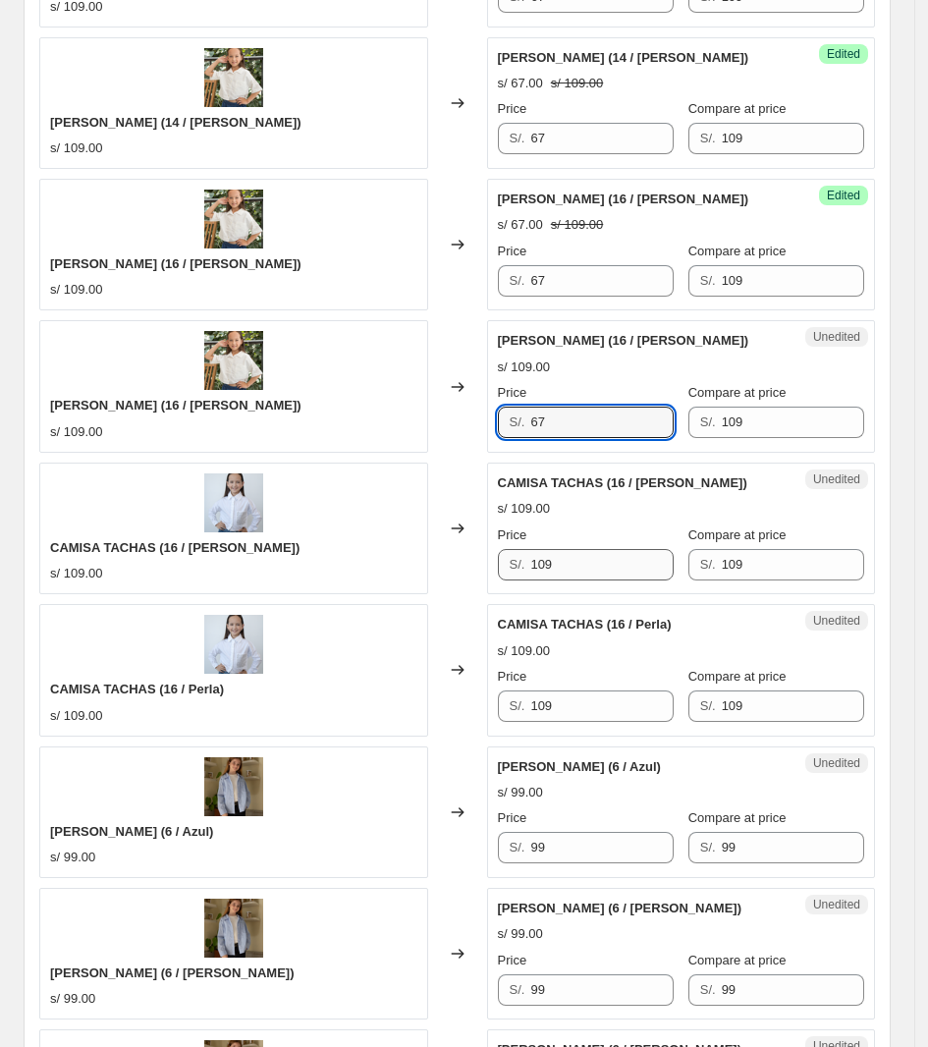
type input "67"
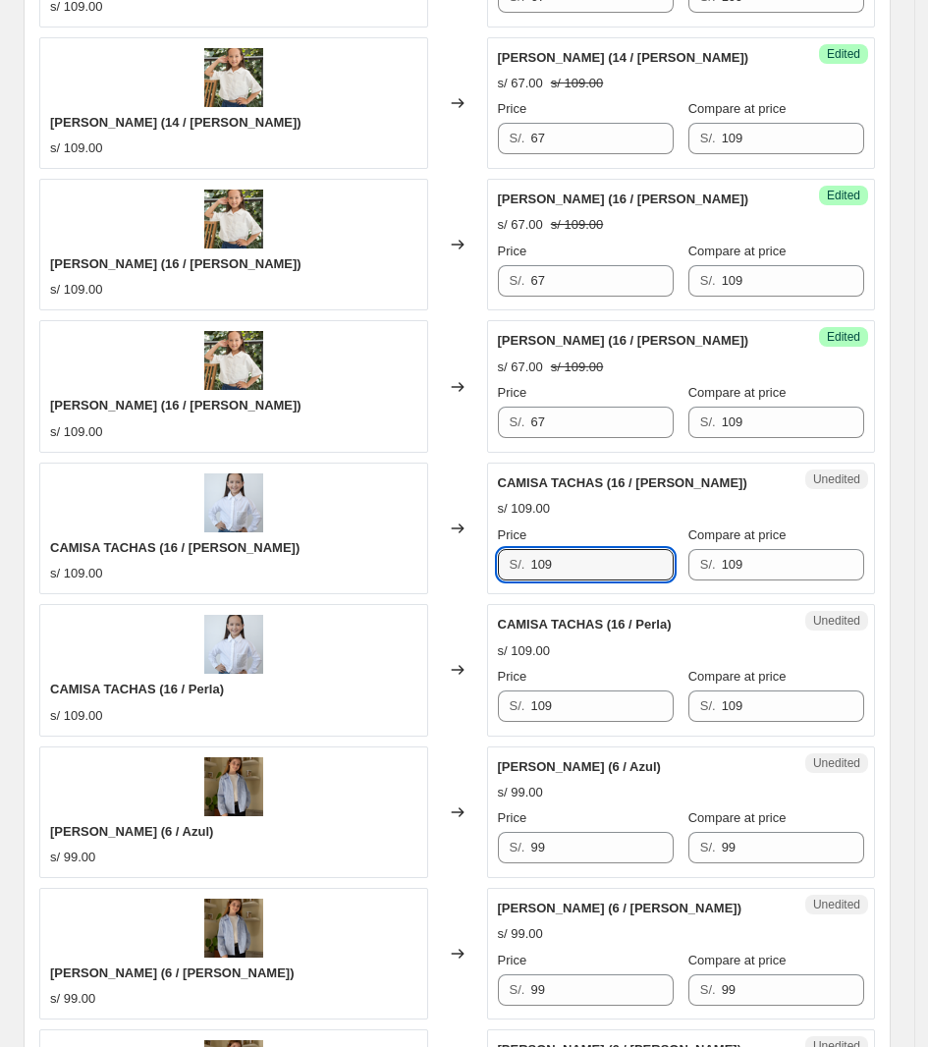
click at [361, 568] on div "CAMISA TACHAS (16 / Rosa) s/ 109.00 Changed to Unedited CAMISA TACHAS (16 / Ros…" at bounding box center [457, 529] width 836 height 132
type input "67"
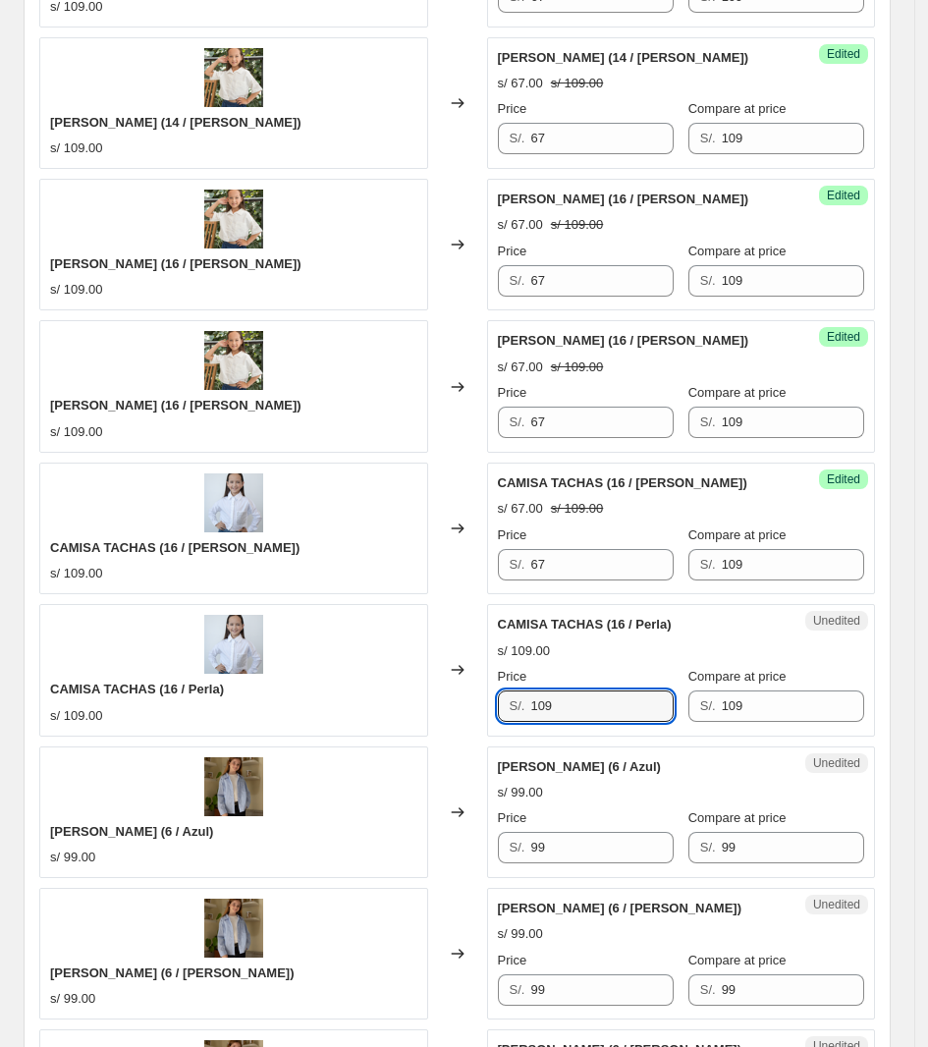
click at [533, 690] on div "Price S/. 109" at bounding box center [586, 694] width 176 height 55
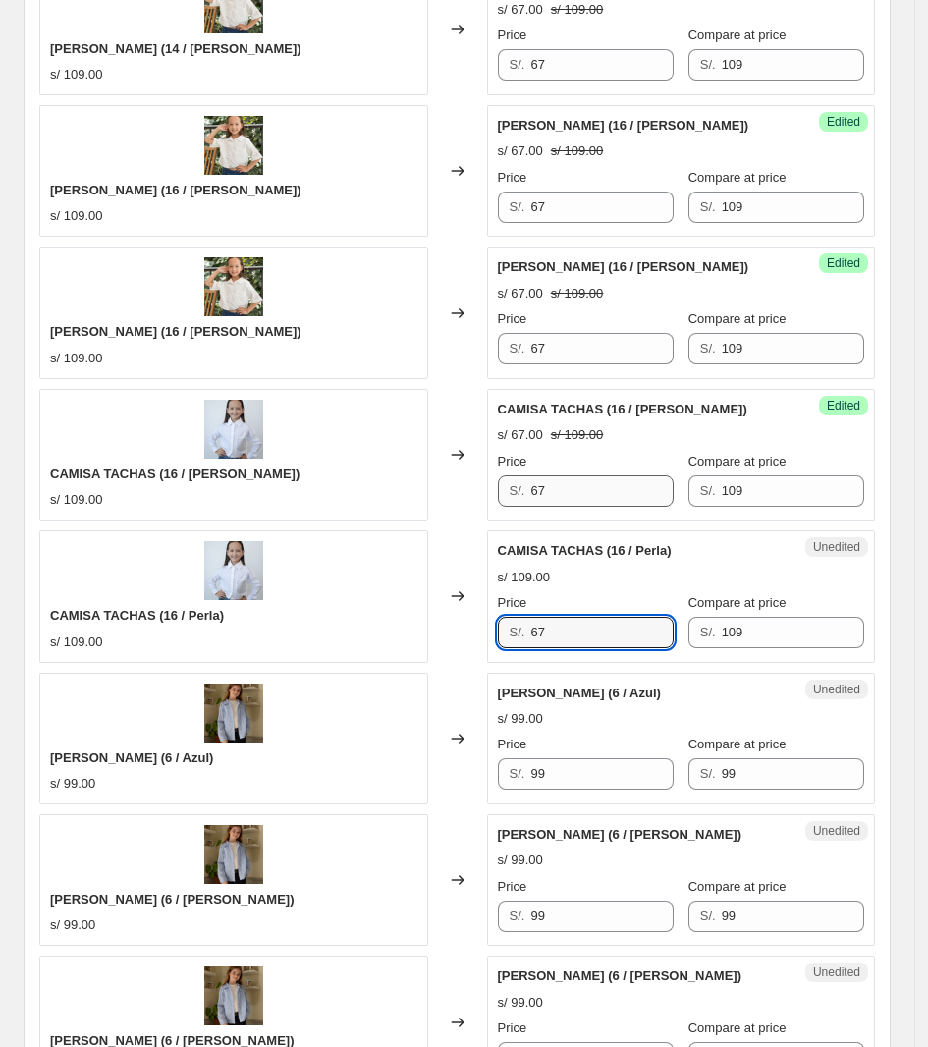
scroll to position [1150, 0]
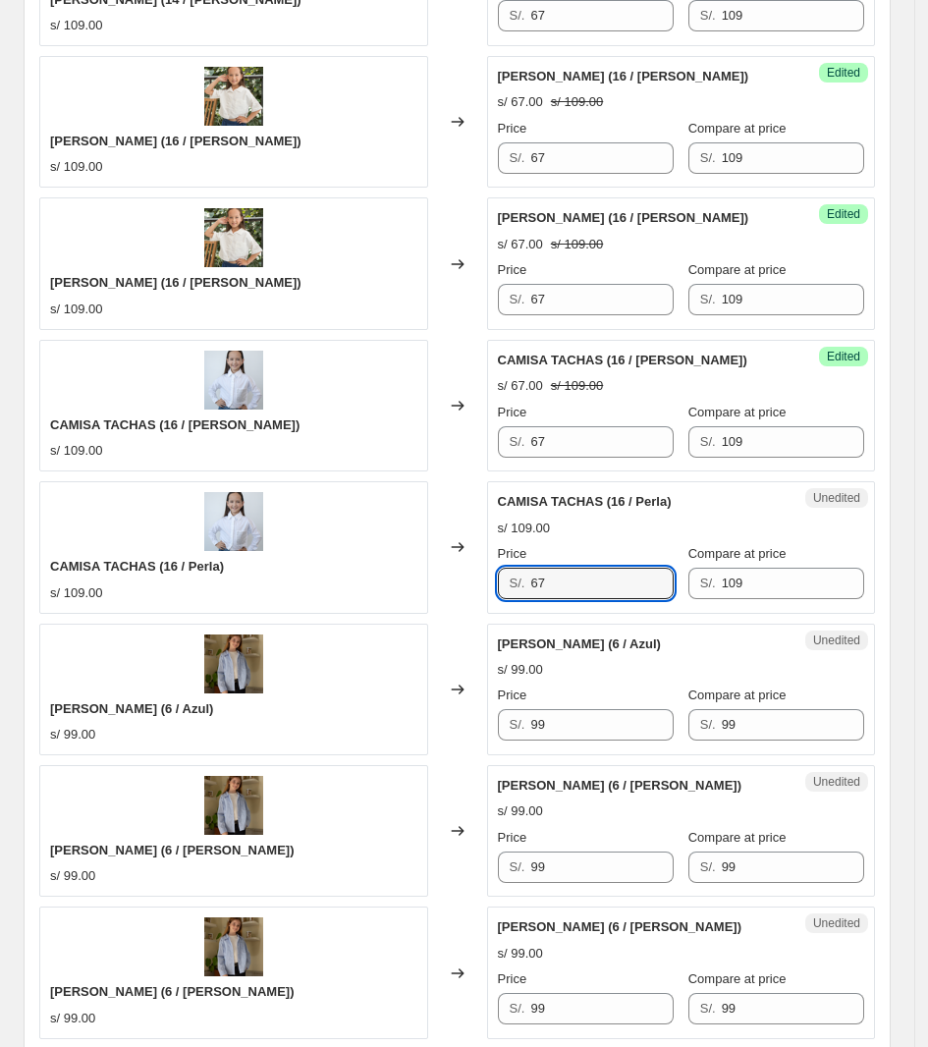
type input "67"
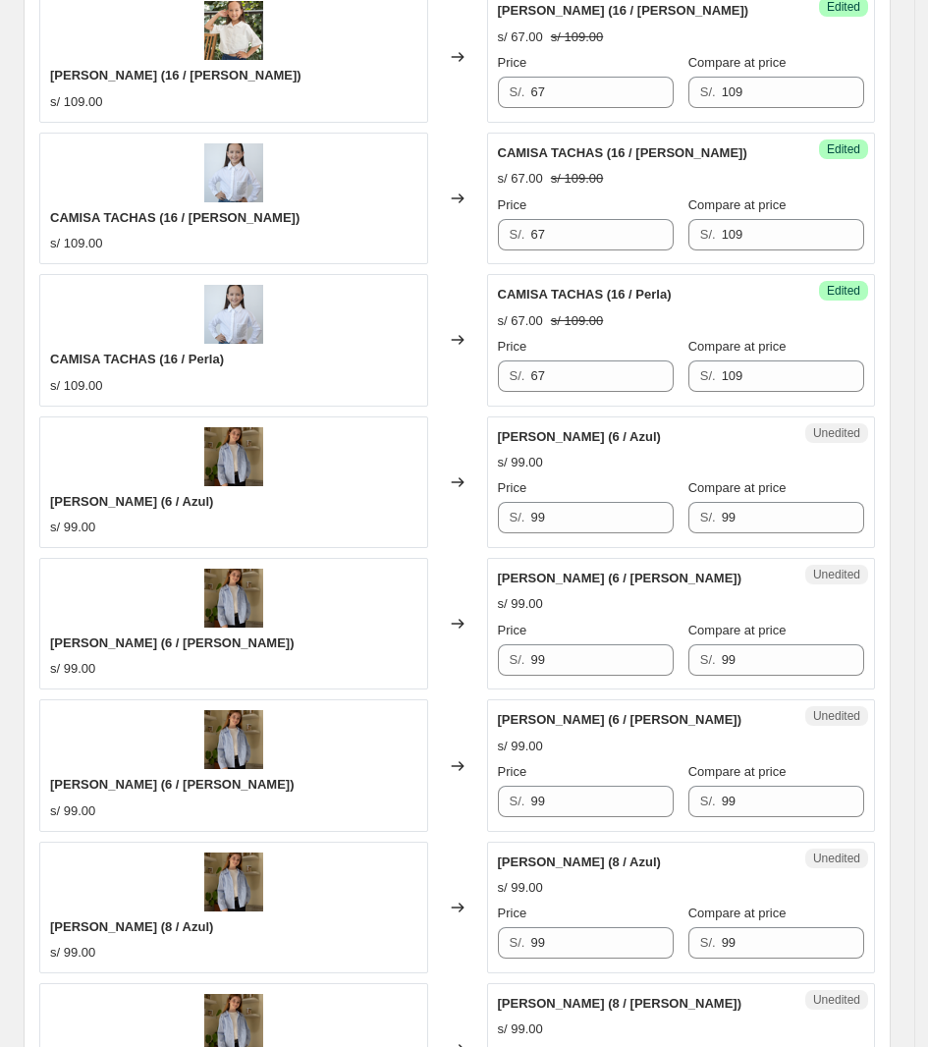
scroll to position [1396, 0]
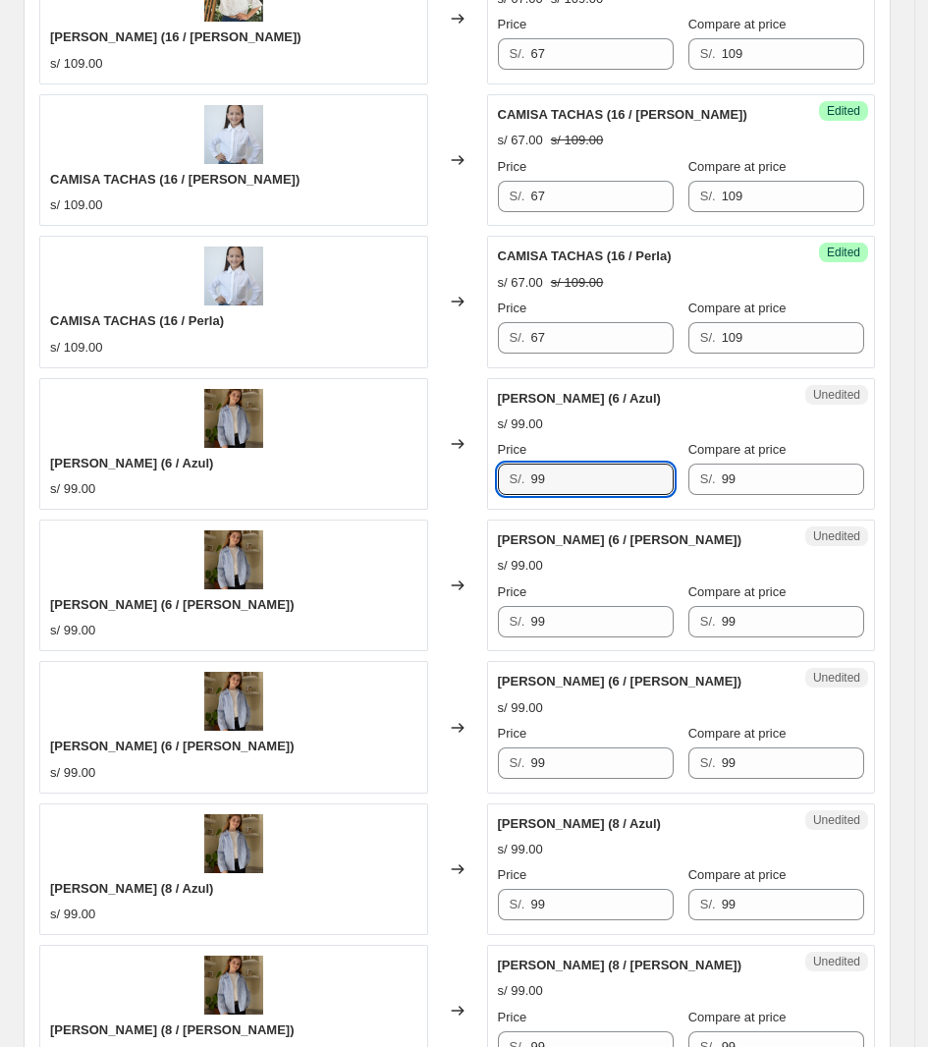
click at [458, 496] on div "Camisa Martina (6 / Azul) s/ 99.00 Changed to Unedited Camisa Martina (6 / Azul…" at bounding box center [457, 444] width 836 height 132
click at [400, 498] on div "Camisa Martina (6 / Azul) s/ 99.00 Changed to Unedited Camisa Martina (6 / Azul…" at bounding box center [457, 444] width 836 height 132
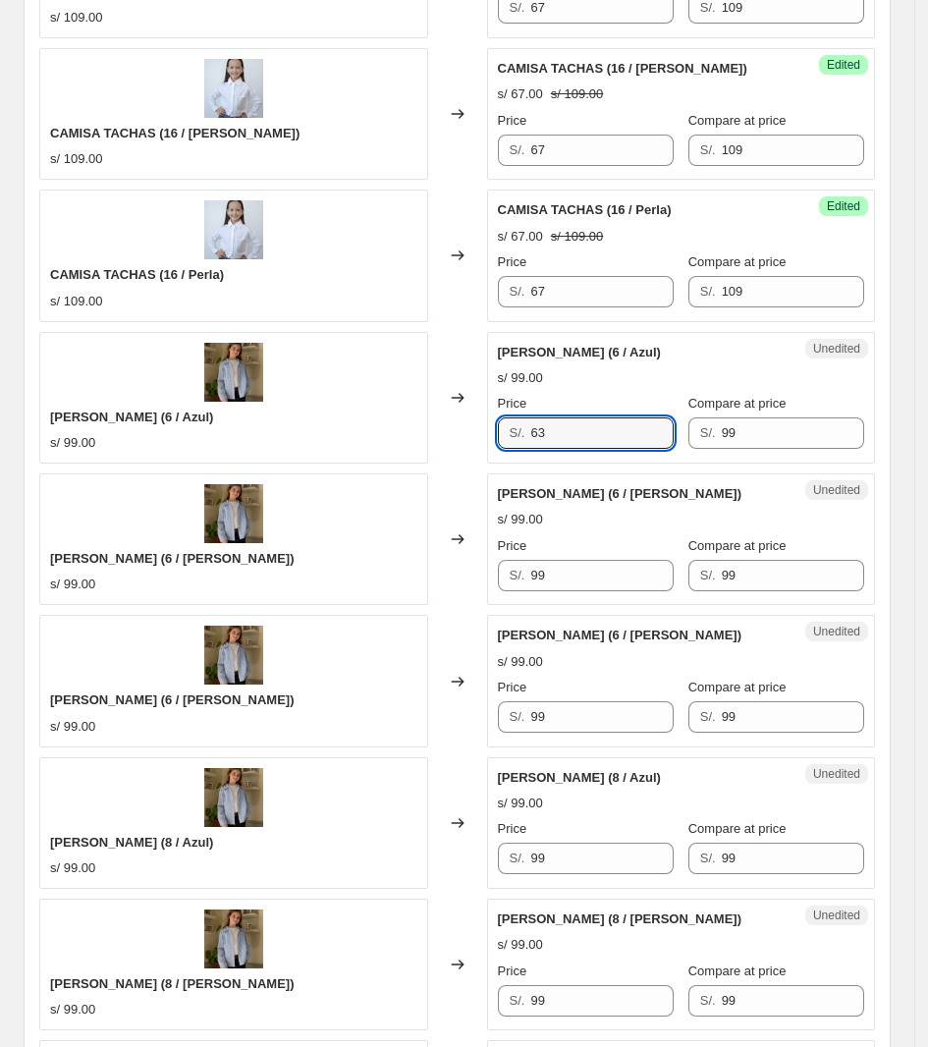
scroll to position [1642, 0]
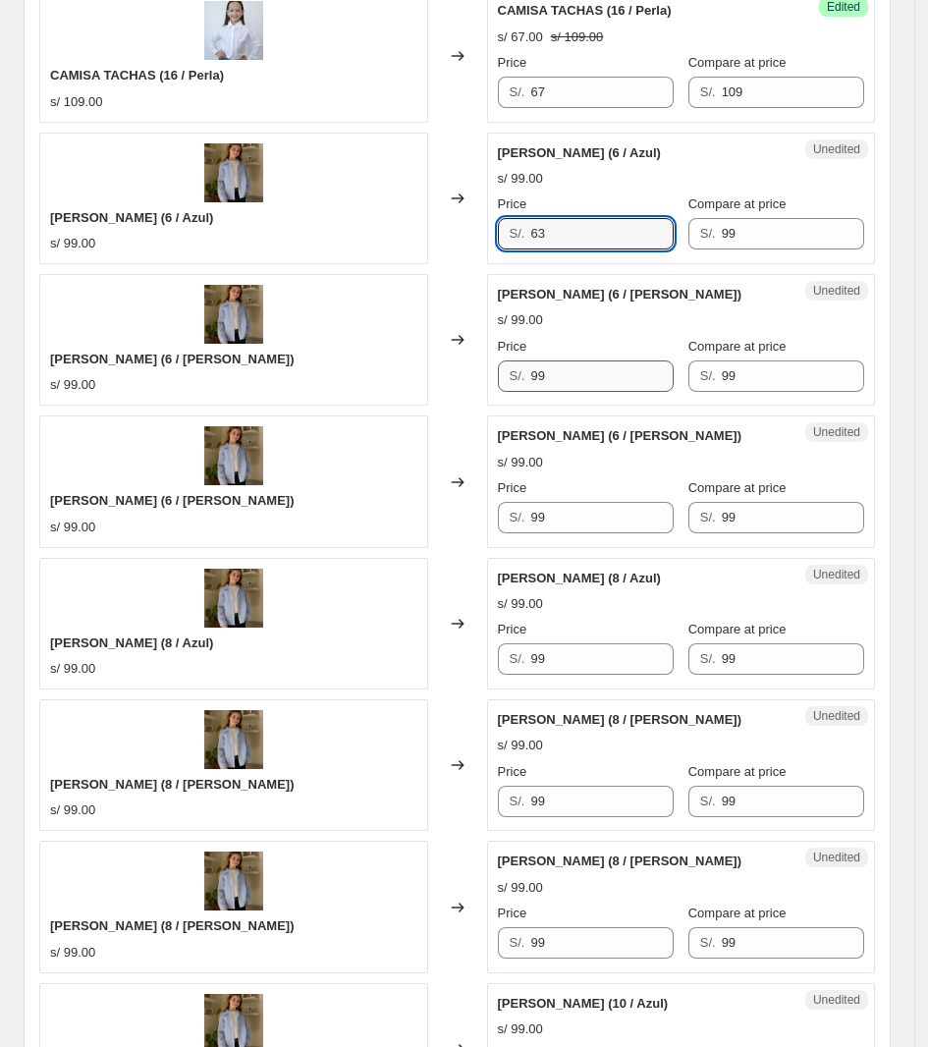
type input "63"
click at [442, 384] on div "Camisa Martina (6 / Rosado) s/ 99.00 Changed to Unedited Camisa Martina (6 / Ro…" at bounding box center [457, 340] width 836 height 132
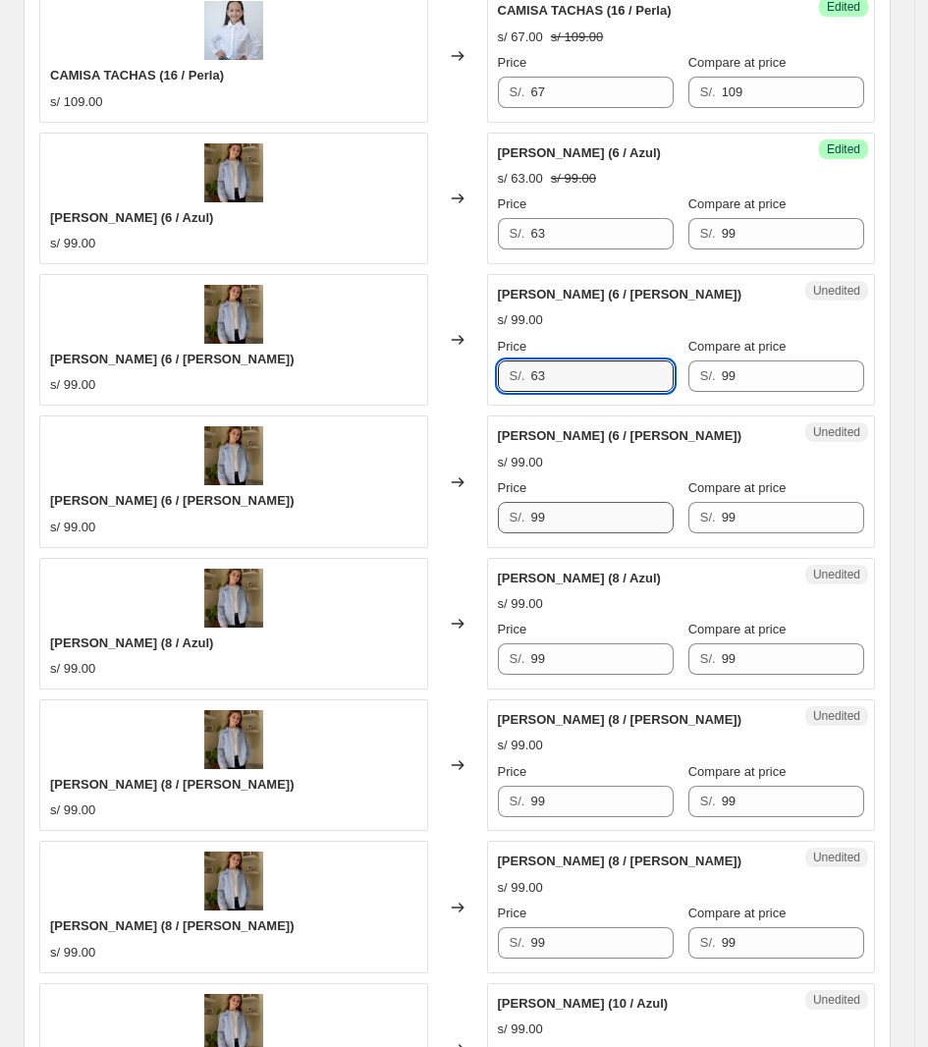
type input "63"
click at [355, 493] on div "Camisa Martina (6 / Celeste) s/ 99.00 Changed to Unedited Camisa Martina (6 / C…" at bounding box center [457, 482] width 836 height 132
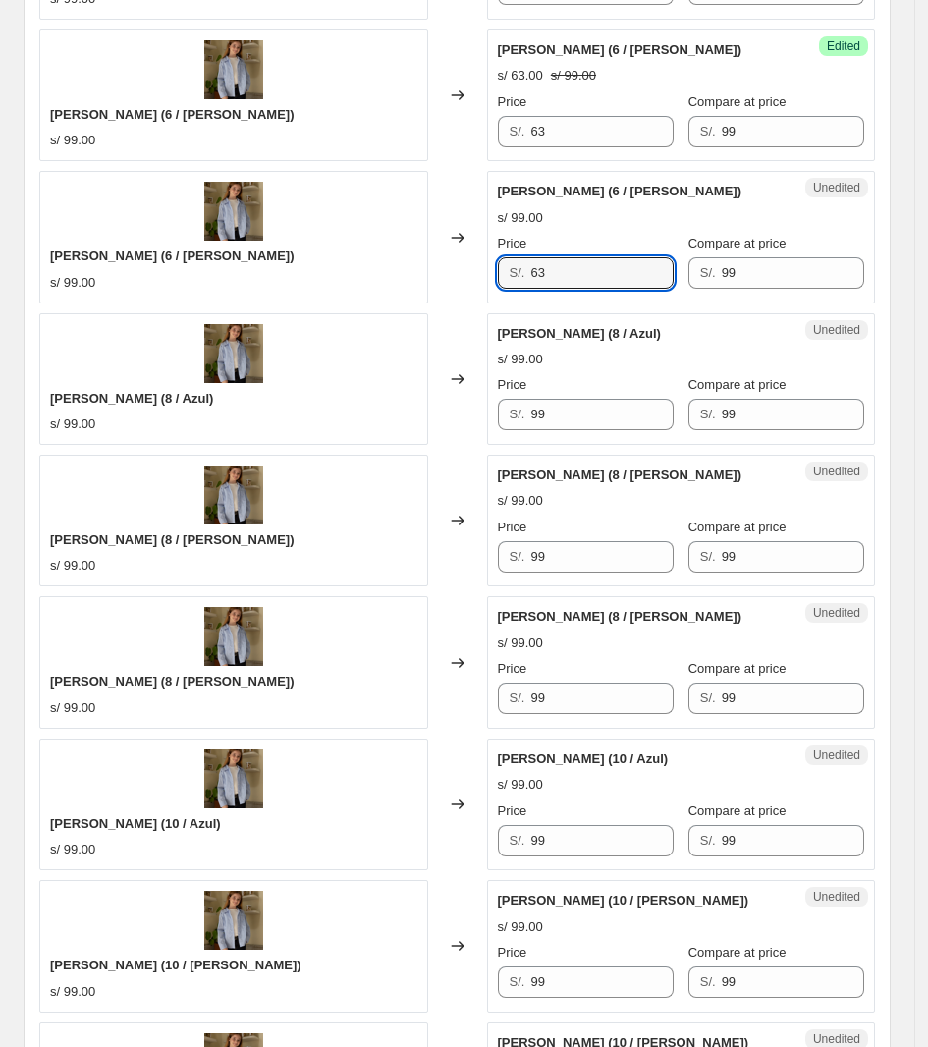
scroll to position [1887, 0]
type input "63"
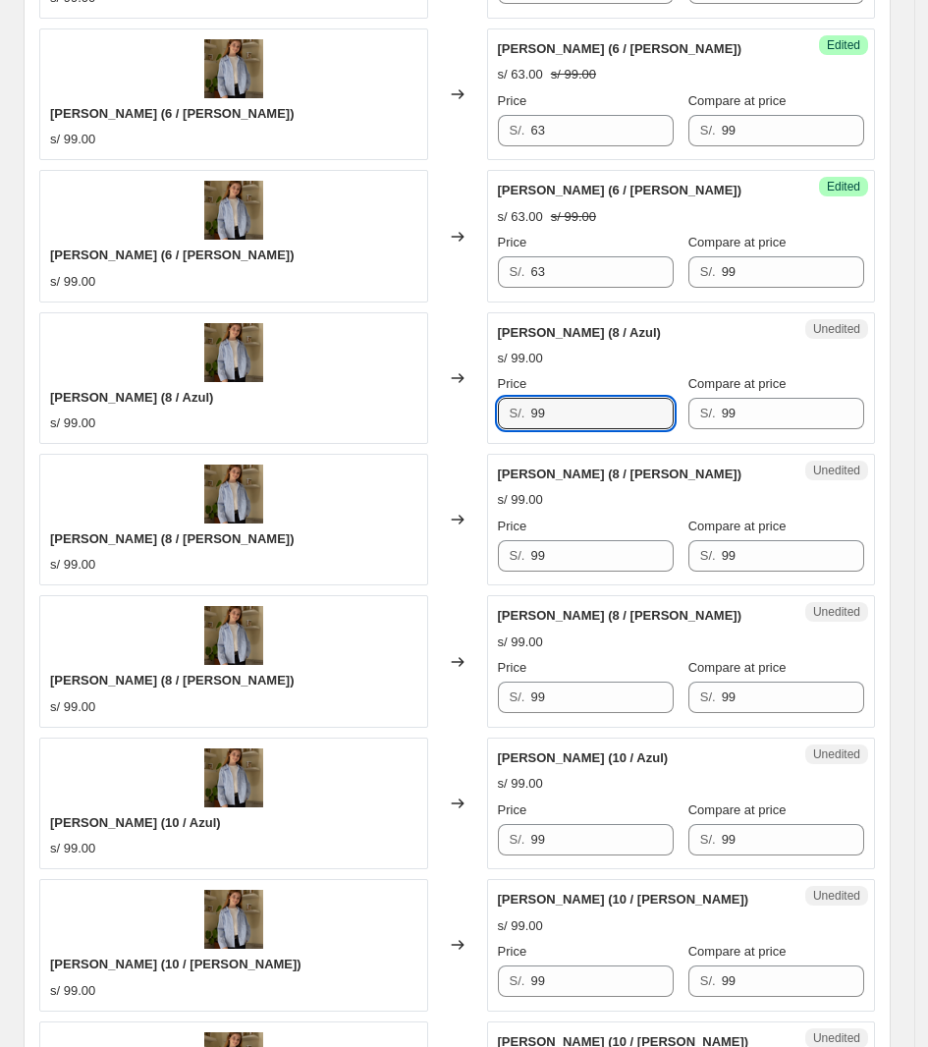
click at [428, 419] on div "Camisa Martina (8 / Azul) s/ 99.00 Changed to Unedited Camisa Martina (8 / Azul…" at bounding box center [457, 378] width 836 height 132
type input "63"
click at [453, 576] on div "Camisa Martina (8 / Rosado) s/ 99.00 Changed to Unedited Camisa Martina (8 / Ro…" at bounding box center [457, 520] width 836 height 132
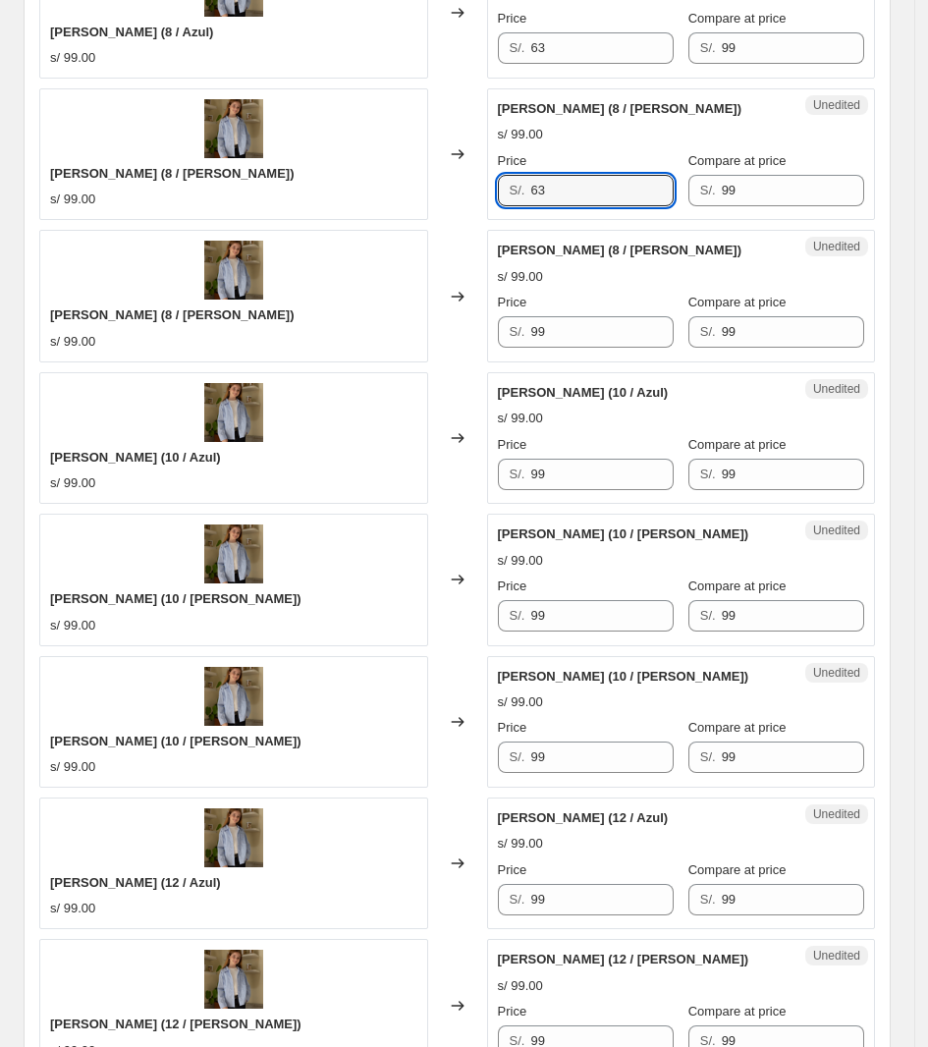
scroll to position [2256, 0]
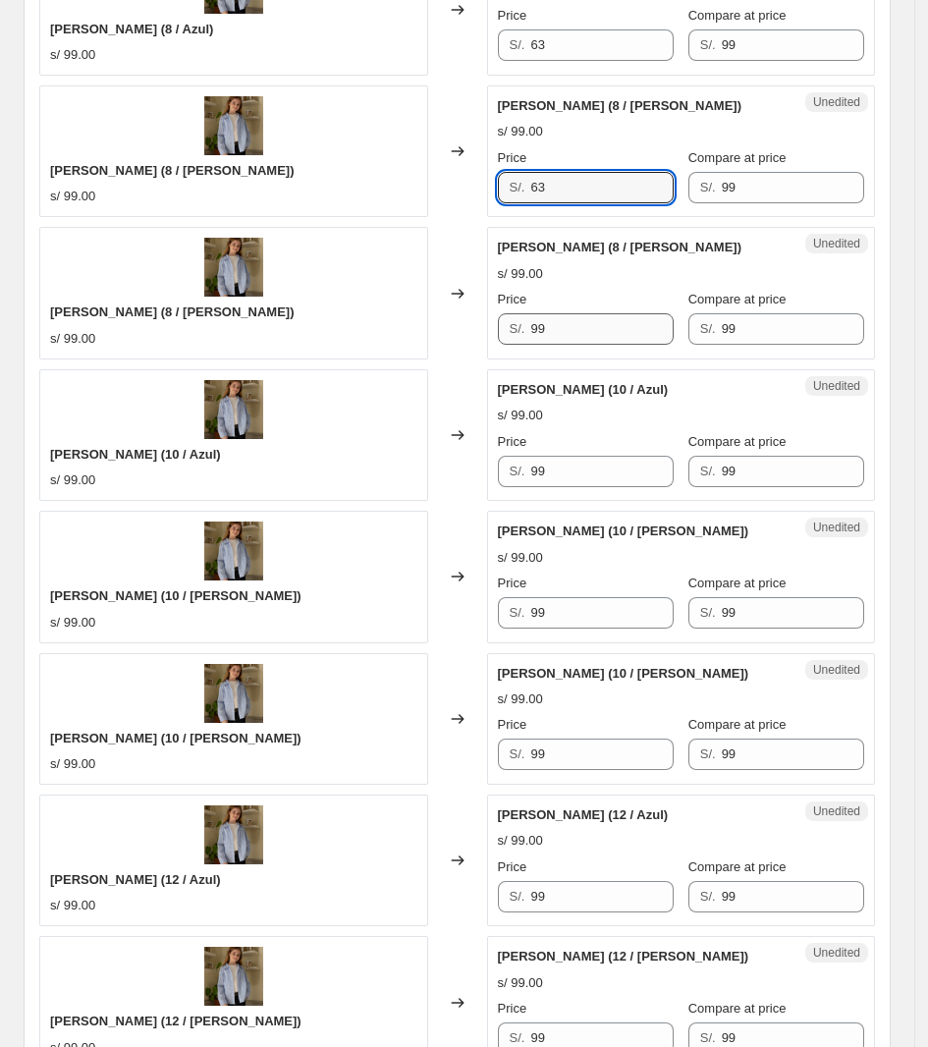
type input "63"
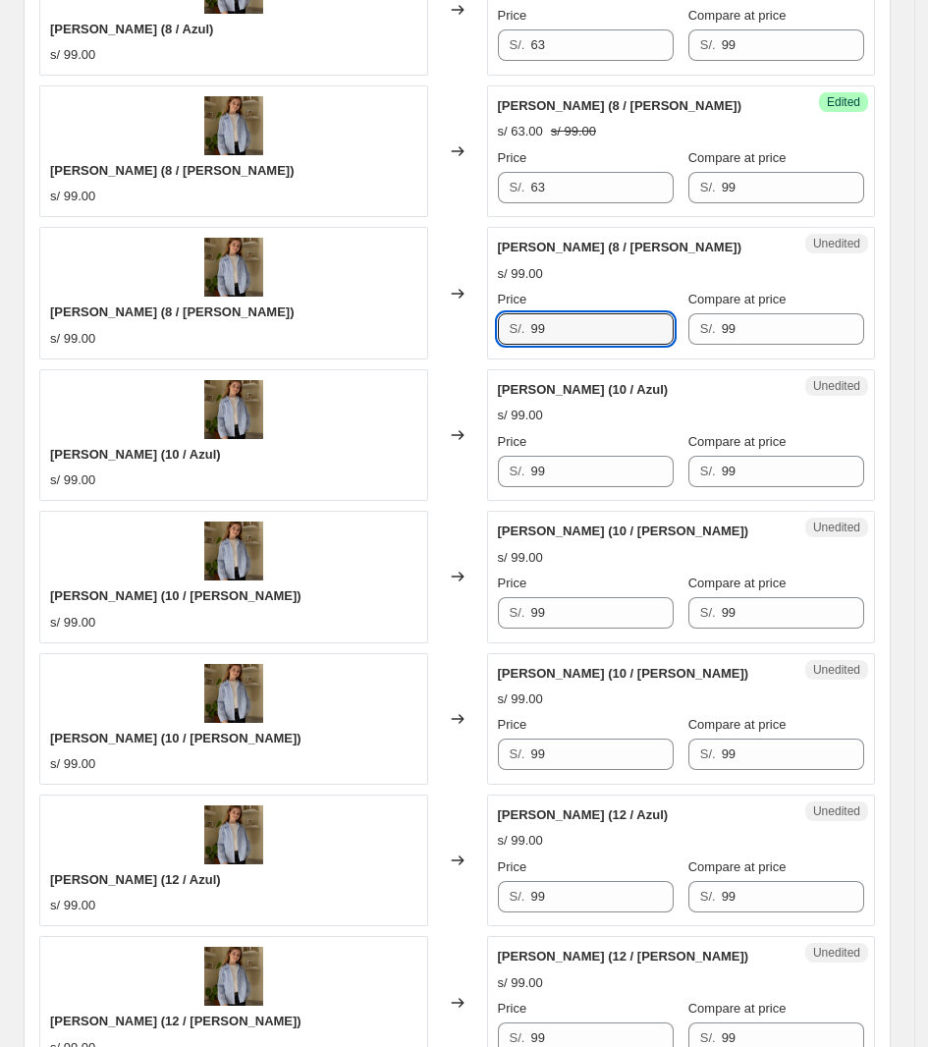
click at [414, 334] on div "Camisa Martina (8 / Celeste) s/ 99.00 Changed to Unedited Camisa Martina (8 / C…" at bounding box center [457, 293] width 836 height 132
type input "63"
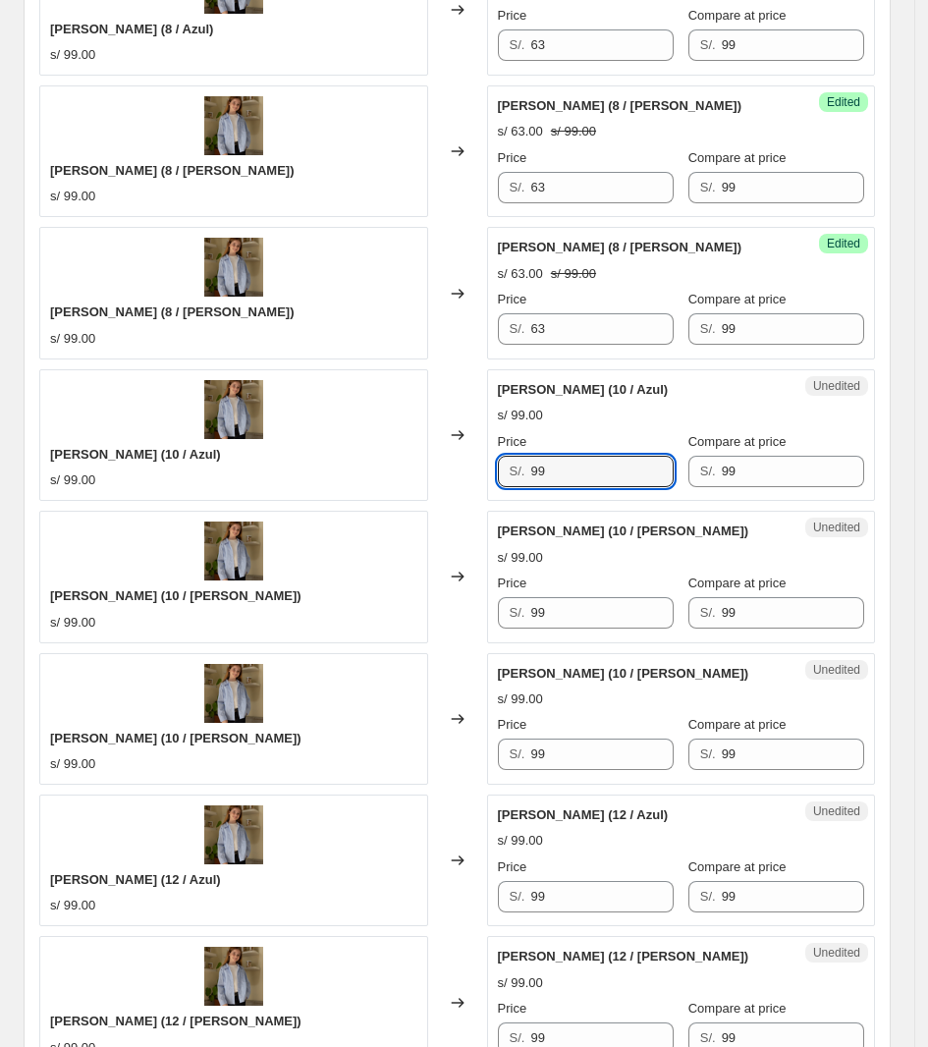
click at [438, 477] on div "Camisa Martina (10 / Azul) s/ 99.00 Changed to Unedited Camisa Martina (10 / Az…" at bounding box center [457, 435] width 836 height 132
type input "63"
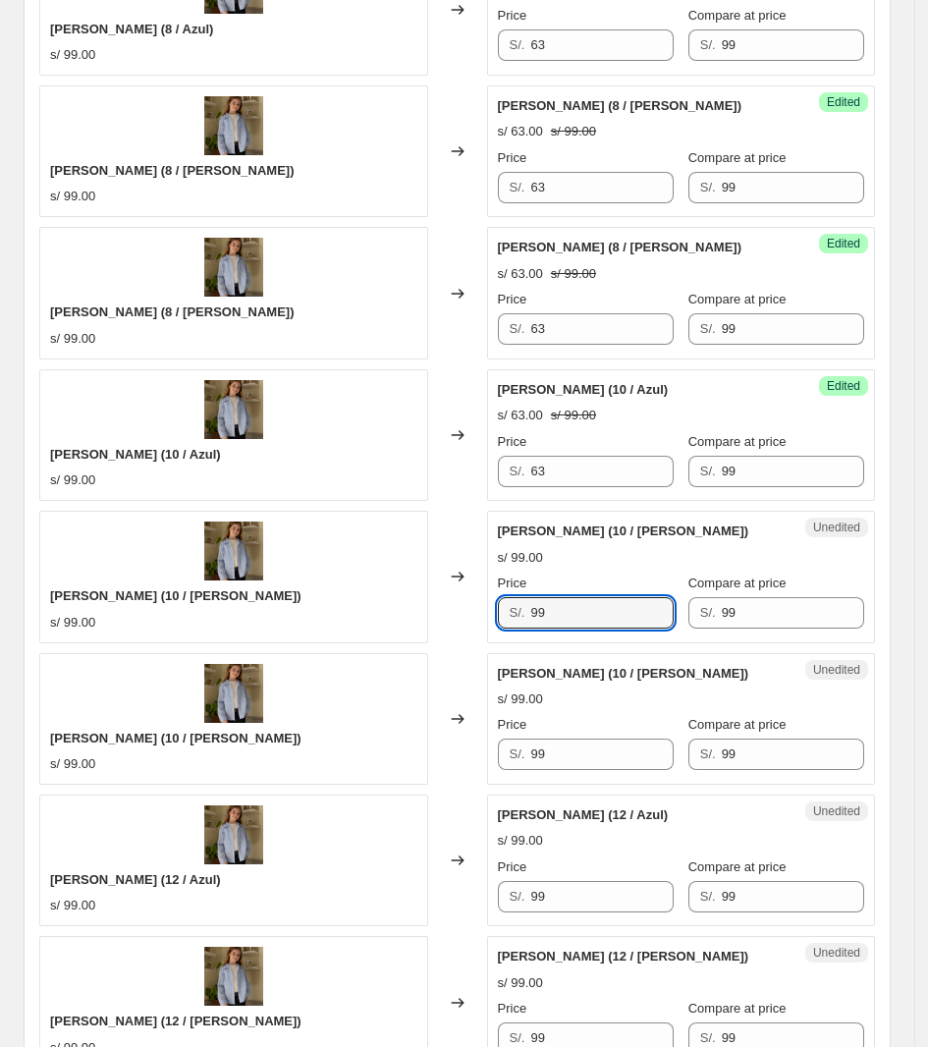
click at [365, 597] on div "Camisa Martina (10 / Rosado) s/ 99.00 Changed to Unedited Camisa Martina (10 / …" at bounding box center [457, 577] width 836 height 132
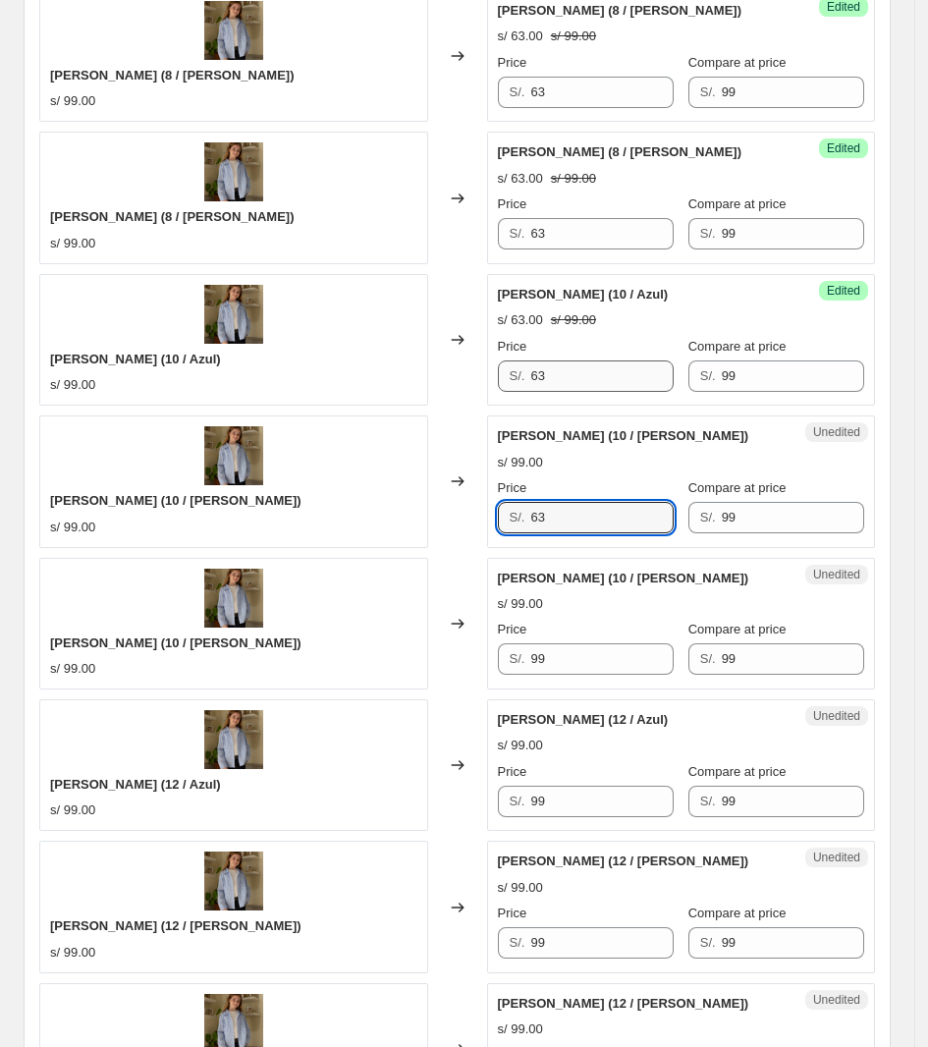
scroll to position [2501, 0]
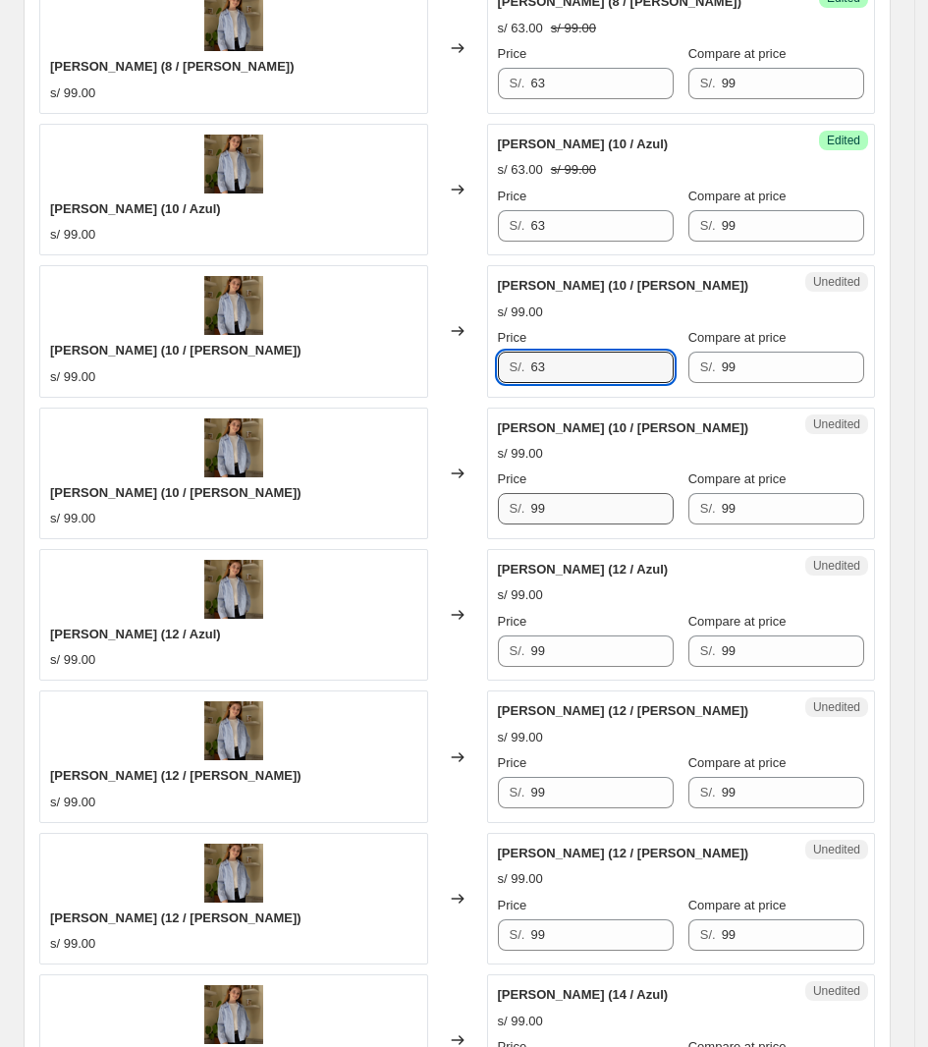
type input "63"
click at [493, 516] on div "Unedited Camisa Martina (10 / Celeste) s/ 99.00 Price S/. 99 Compare at price S…" at bounding box center [681, 474] width 389 height 132
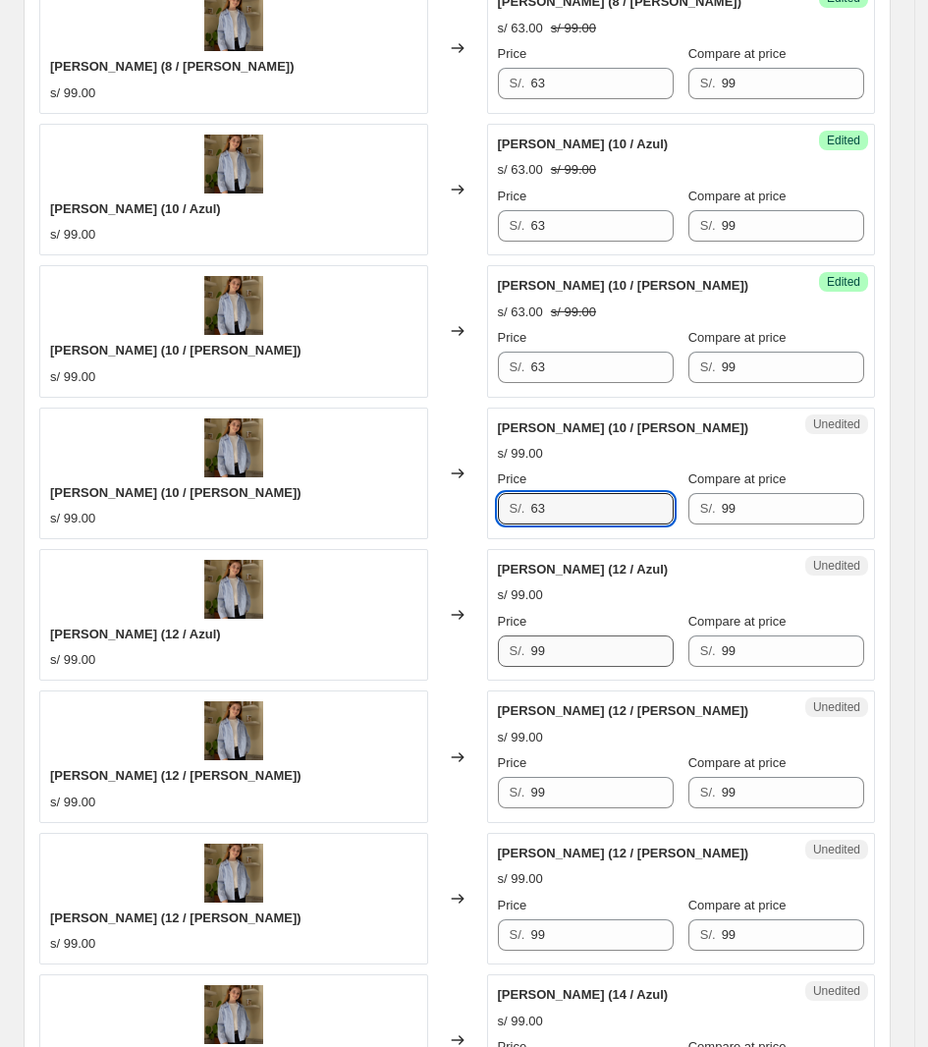
type input "63"
click at [430, 658] on div "Camisa Martina (12 / Azul) s/ 99.00 Changed to Unedited Camisa Martina (12 / Az…" at bounding box center [457, 615] width 836 height 132
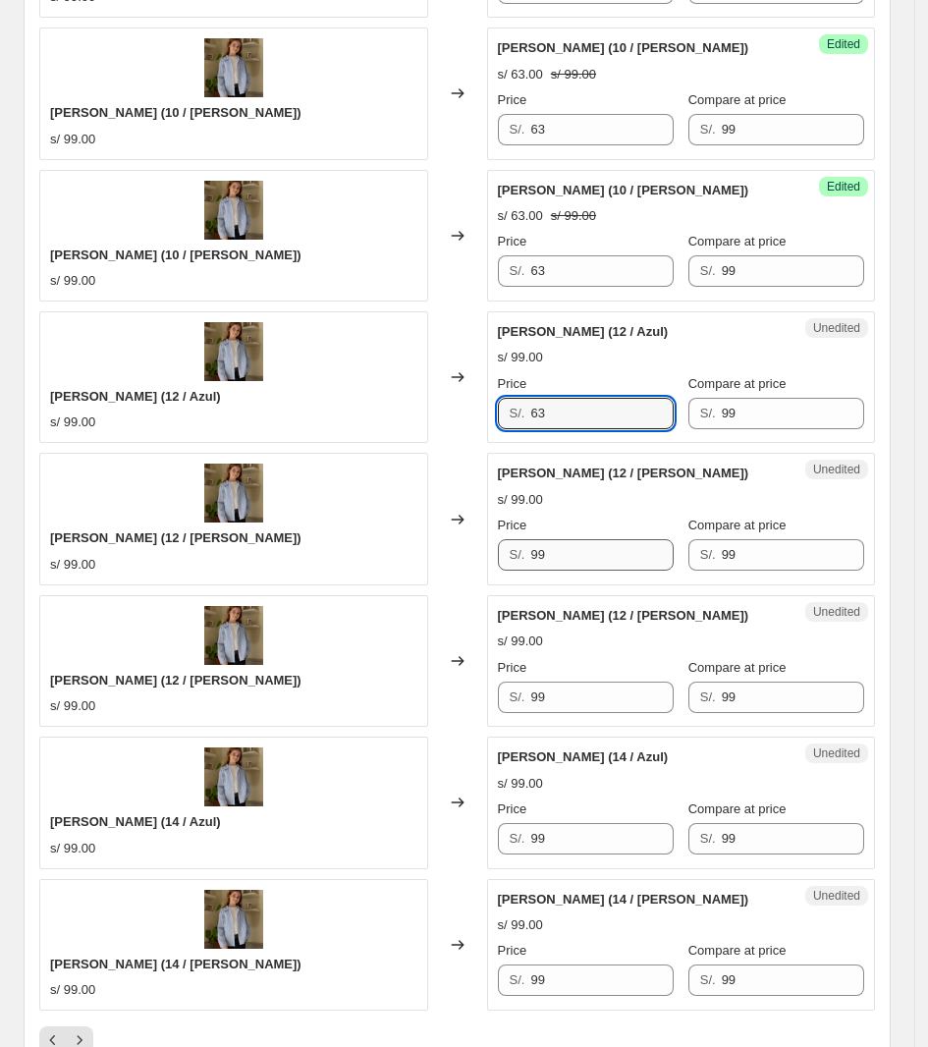
scroll to position [2747, 0]
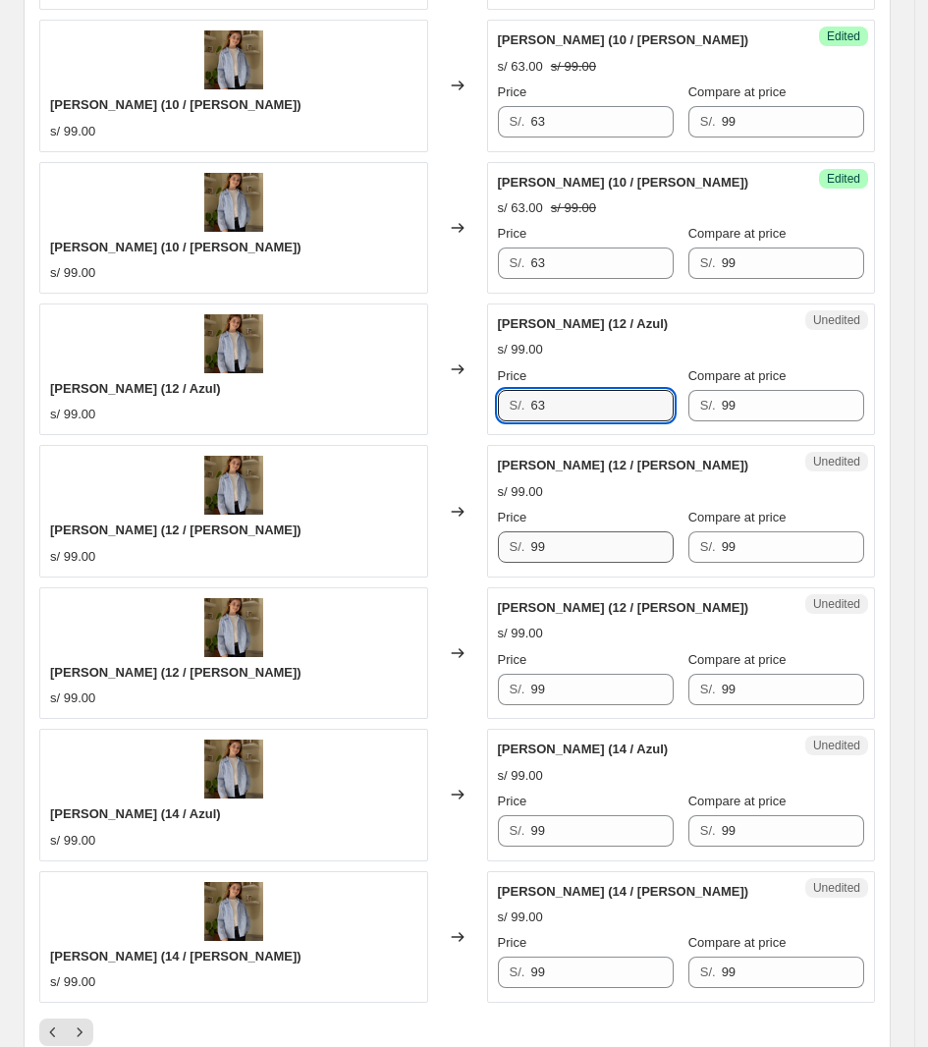
type input "63"
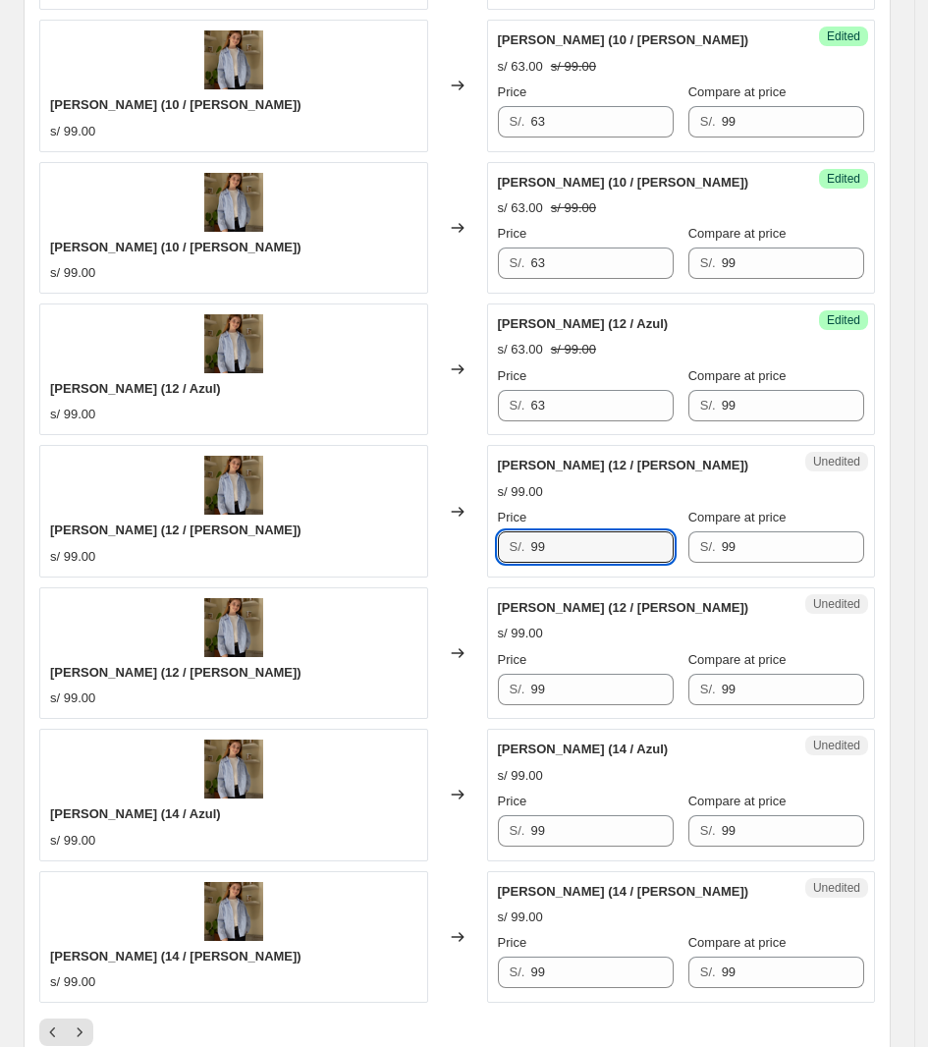
click at [374, 546] on div "Camisa Martina (12 / Rosado) s/ 99.00 Changed to Unedited Camisa Martina (12 / …" at bounding box center [457, 511] width 836 height 132
type input "63"
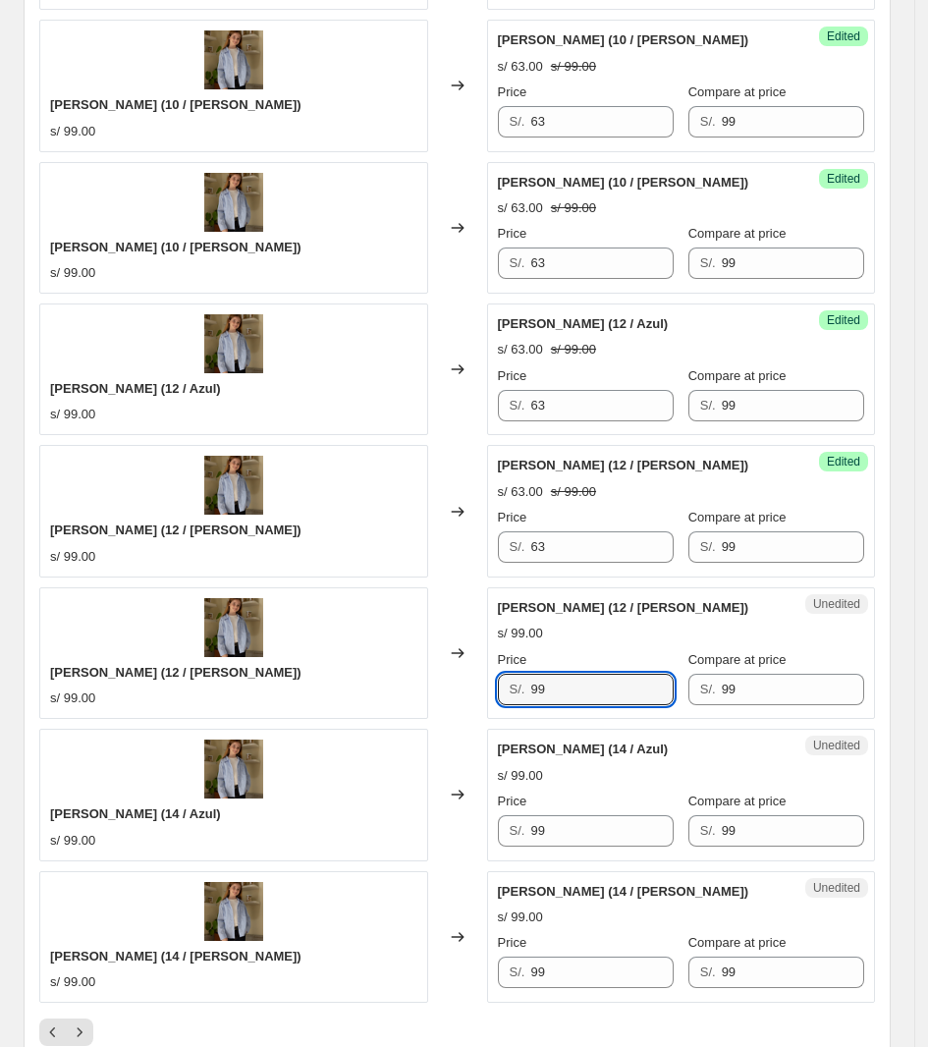
click at [413, 688] on div "Camisa Martina (12 / Celeste) s/ 99.00 Changed to Unedited Camisa Martina (12 /…" at bounding box center [457, 653] width 836 height 132
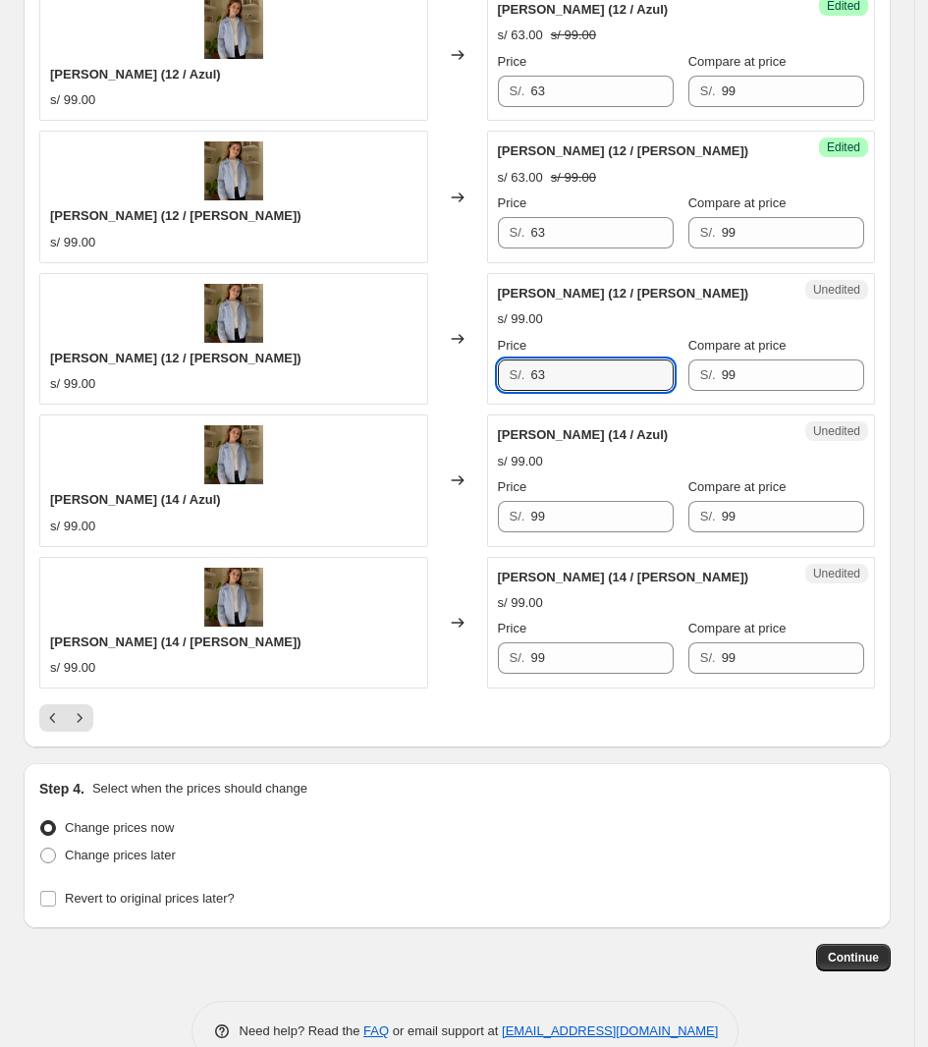
scroll to position [3115, 0]
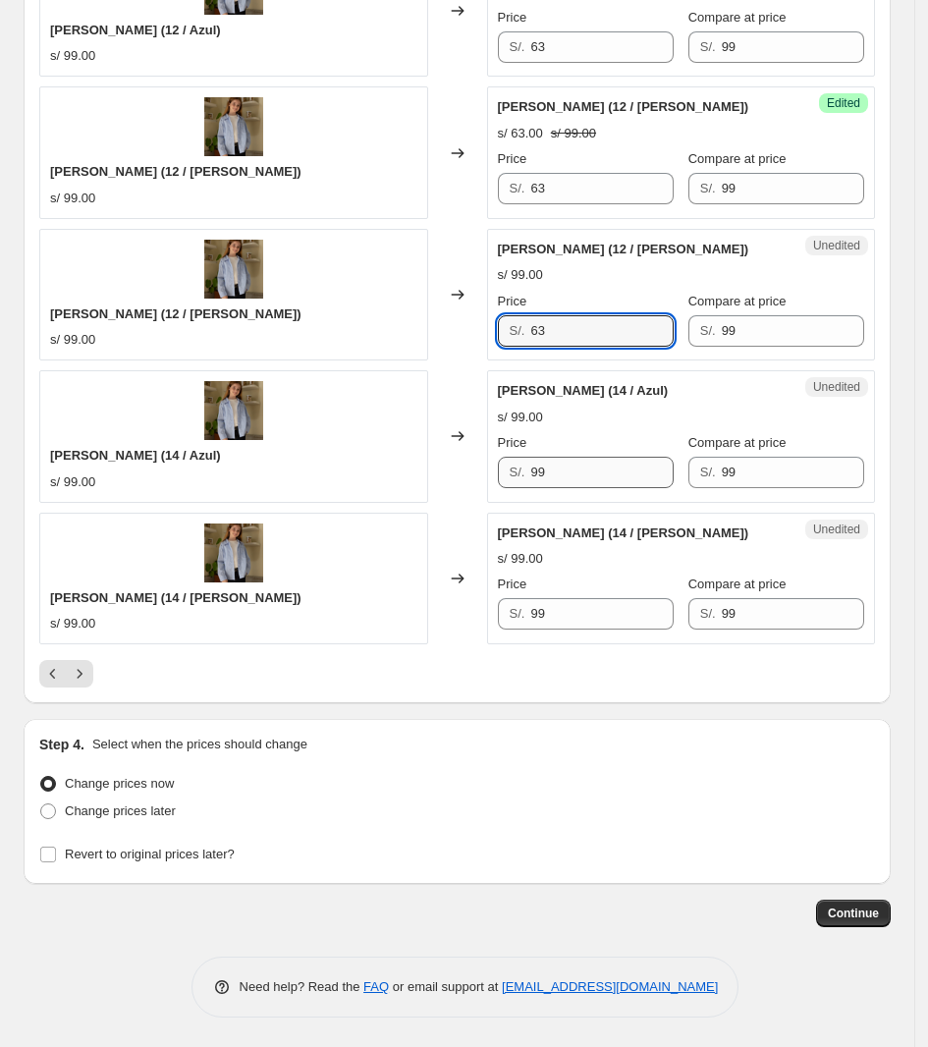
type input "63"
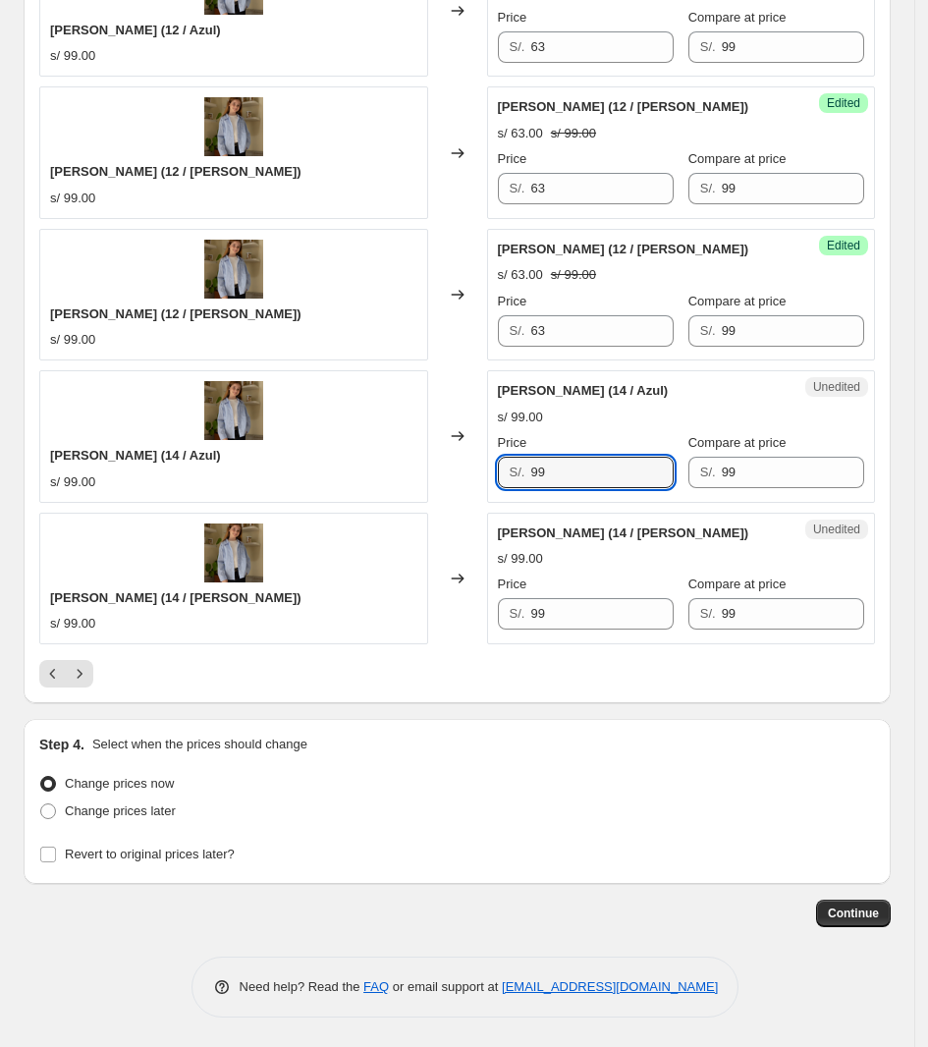
click at [401, 469] on div "Camisa Martina (14 / Azul) s/ 99.00 Changed to Unedited Camisa Martina (14 / Az…" at bounding box center [457, 436] width 836 height 132
type input "63"
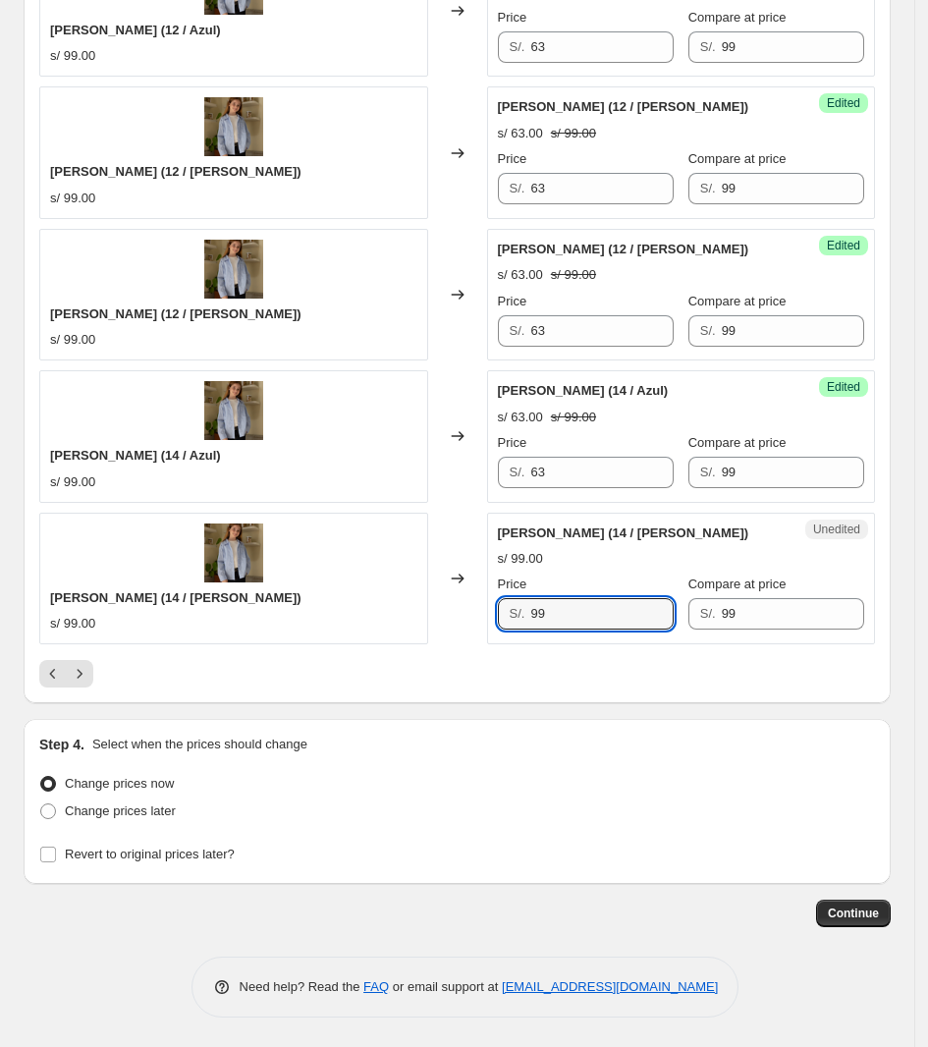
click at [373, 620] on div "Camisa Martina (14 / Rosado) s/ 99.00 Changed to Unedited Camisa Martina (14 / …" at bounding box center [457, 579] width 836 height 132
type input "63"
click at [79, 673] on icon "Next" at bounding box center [80, 674] width 20 height 20
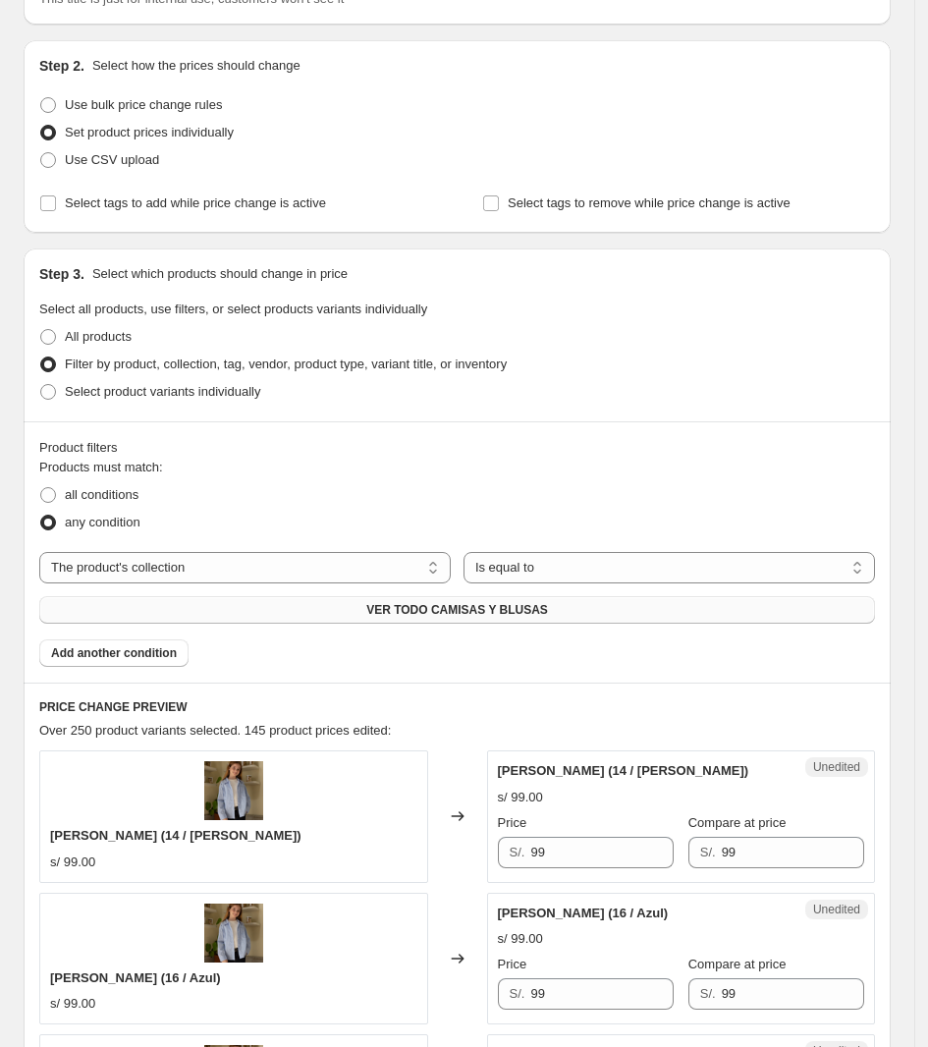
scroll to position [614, 0]
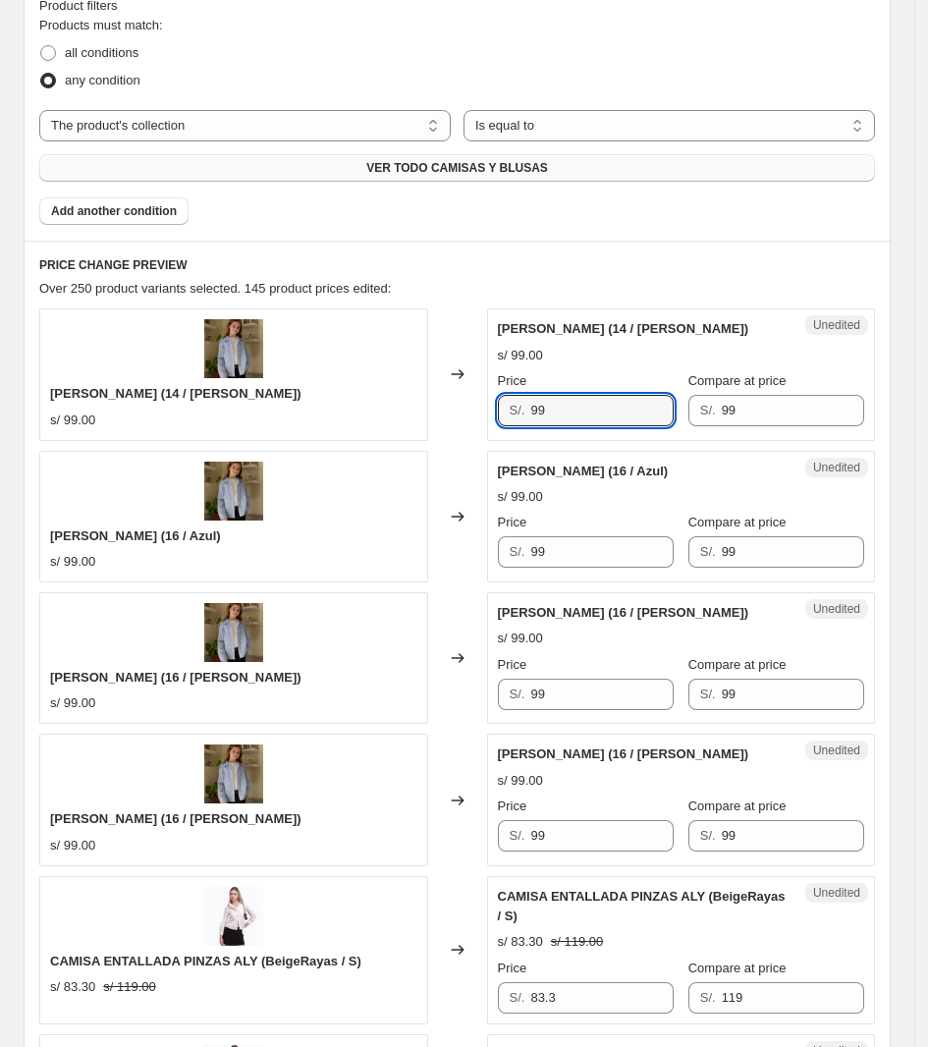
click at [376, 420] on div "Camisa Martina (14 / Celeste) s/ 99.00 Changed to Unedited Camisa Martina (14 /…" at bounding box center [457, 374] width 836 height 132
type input "63"
click at [455, 535] on div "Camisa Martina (16 / Azul) s/ 99.00 Changed to Unedited Camisa Martina (16 / Az…" at bounding box center [457, 517] width 836 height 132
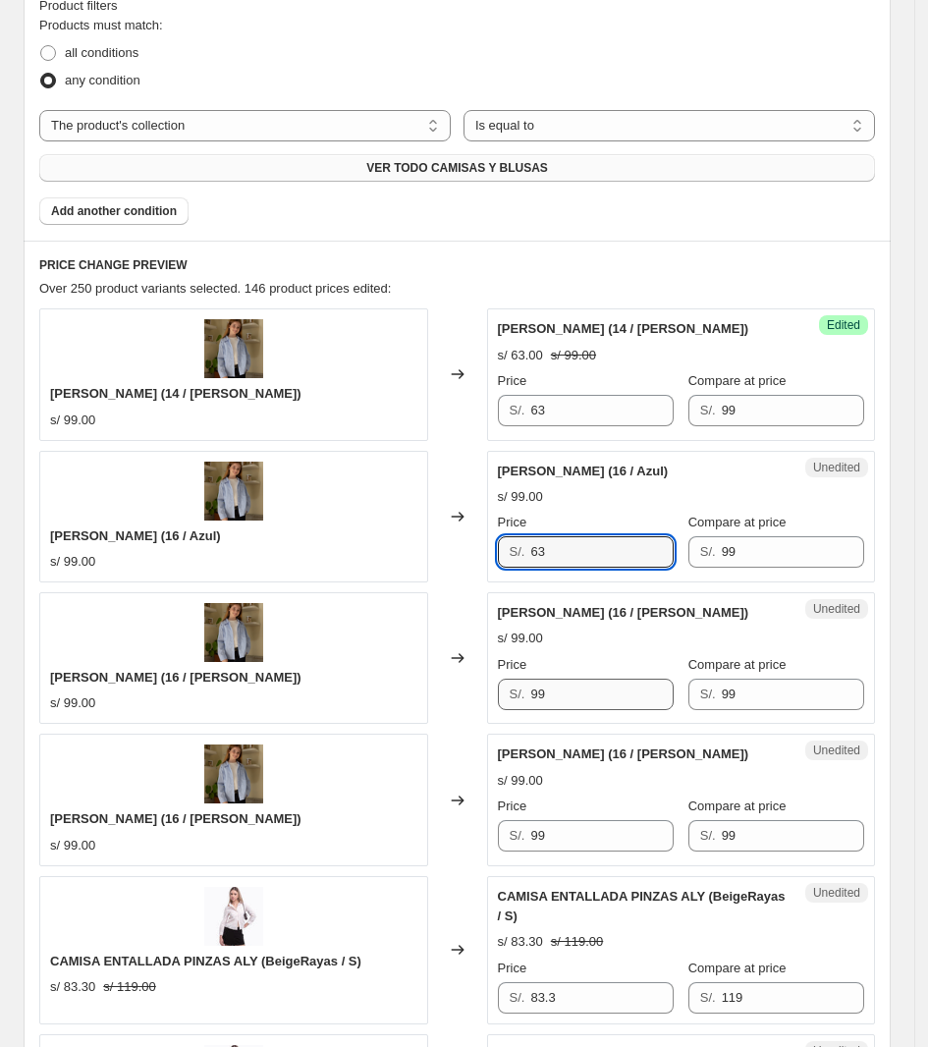
type input "63"
click at [463, 680] on div "Camisa Martina (16 / Rosado) s/ 99.00 Changed to Unedited Camisa Martina (16 / …" at bounding box center [457, 658] width 836 height 132
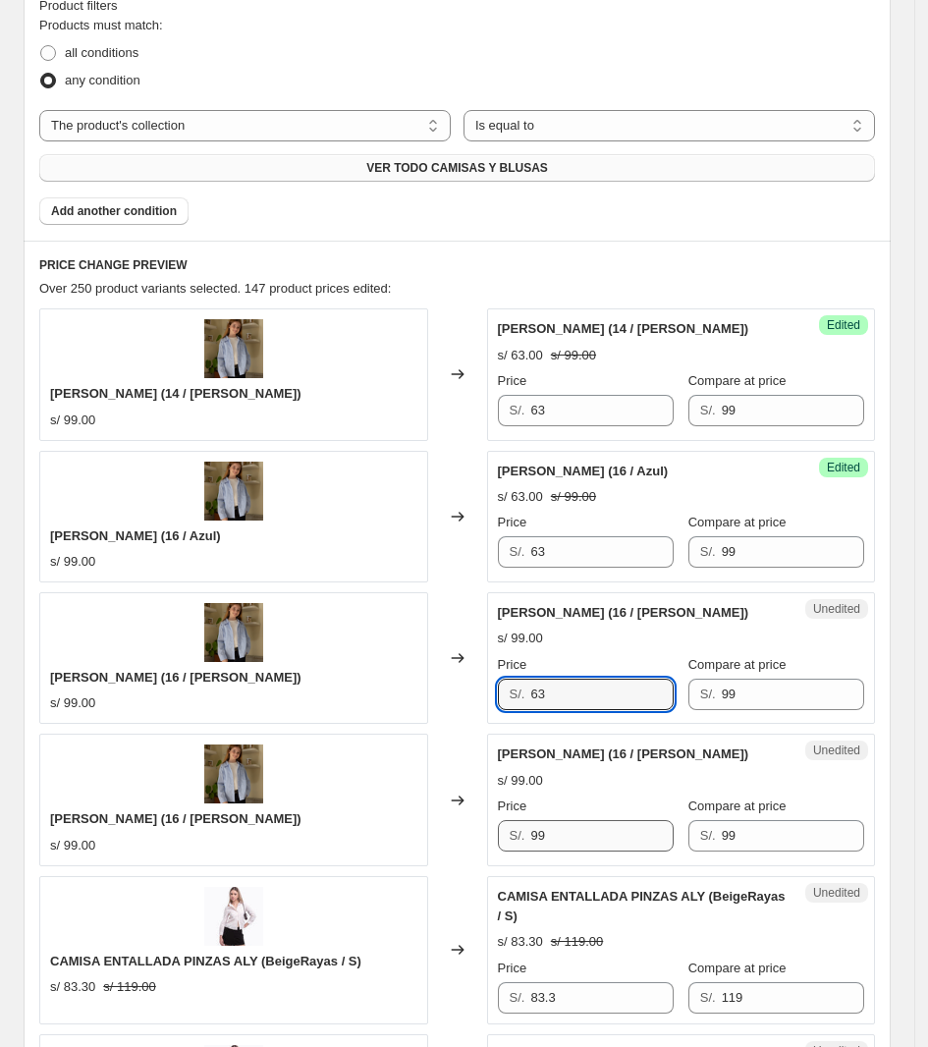
type input "63"
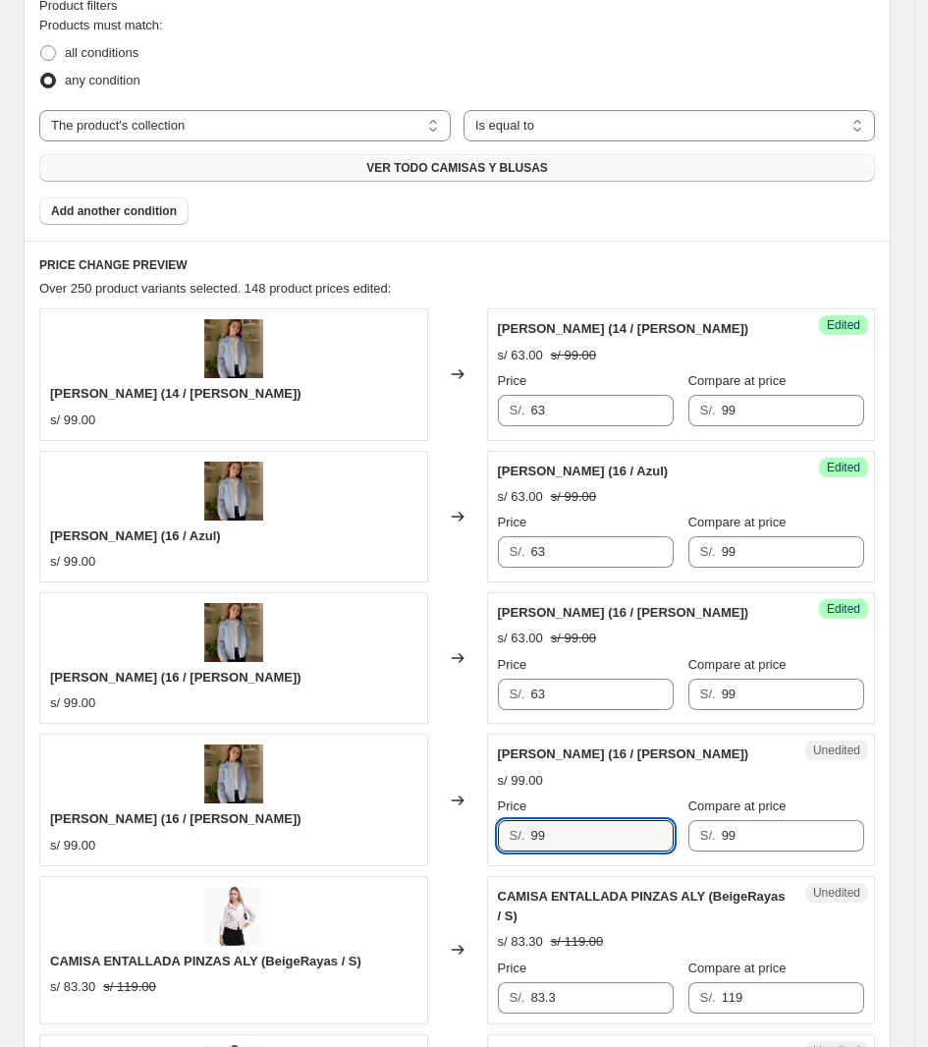
click at [493, 818] on div "Unedited Camisa Martina (16 / Celeste) s/ 99.00 Price S/. 99 Compare at price S…" at bounding box center [681, 800] width 389 height 132
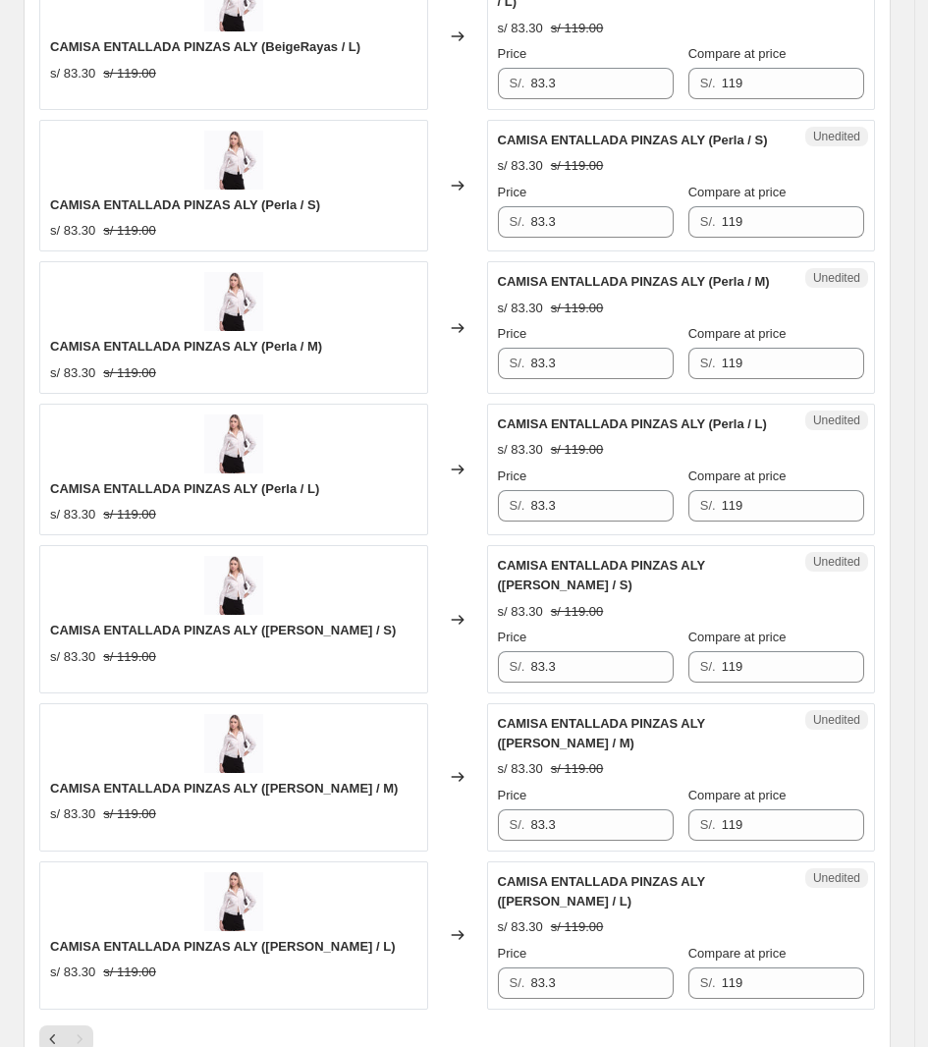
scroll to position [2167, 0]
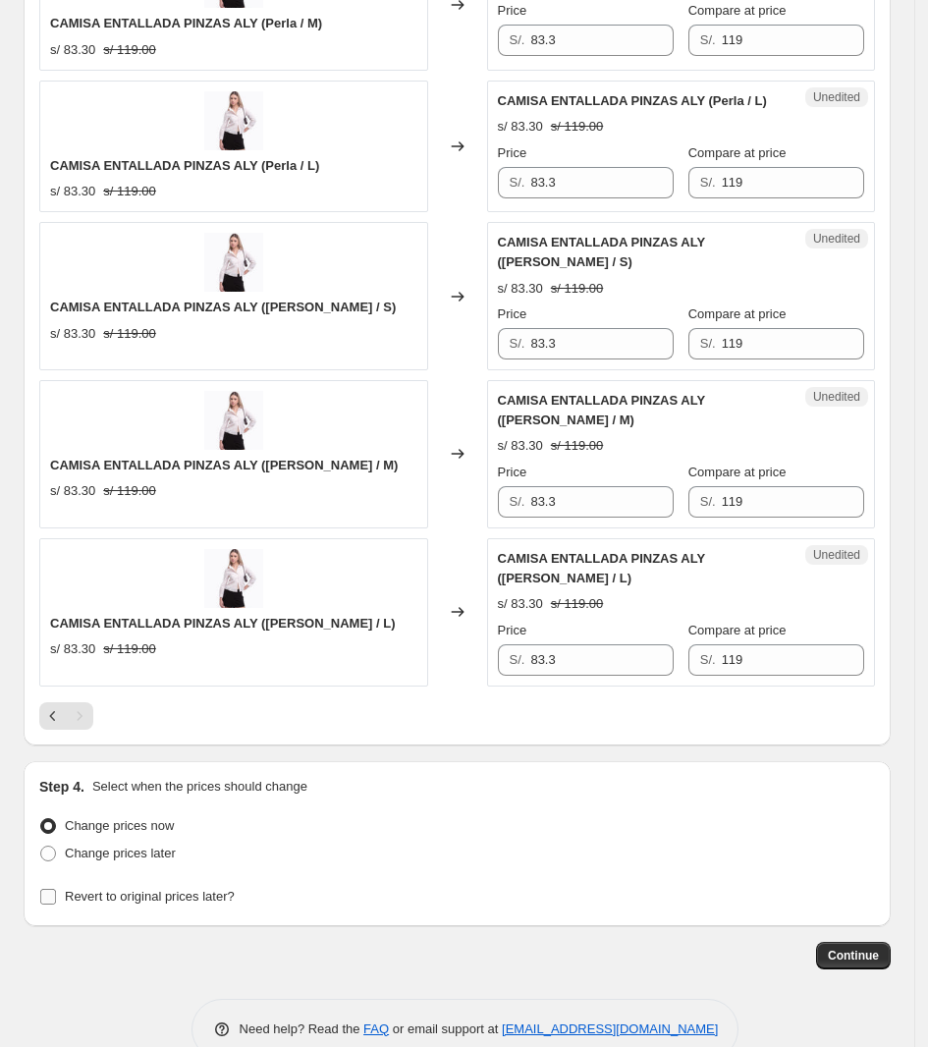
type input "63"
click at [190, 889] on span "Revert to original prices later?" at bounding box center [150, 896] width 170 height 15
click at [56, 889] on input "Revert to original prices later?" at bounding box center [48, 897] width 16 height 16
checkbox input "true"
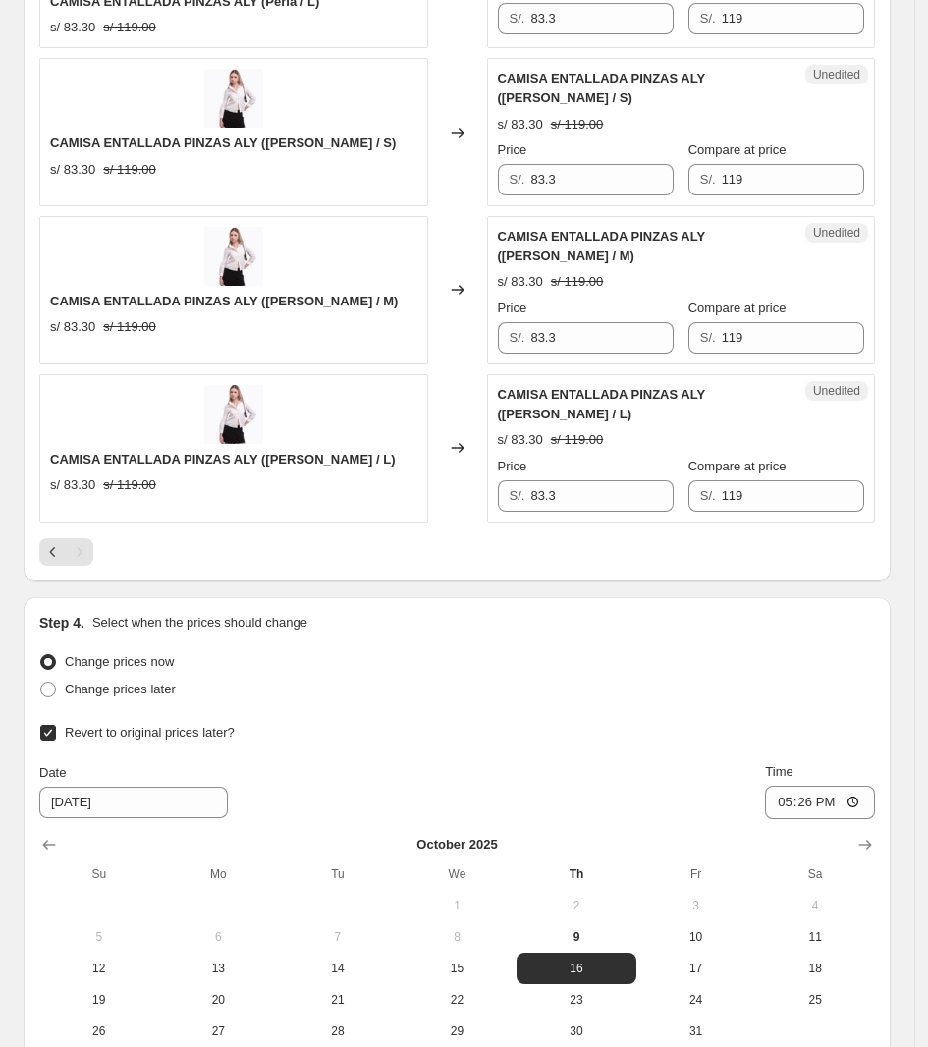
scroll to position [2502, 0]
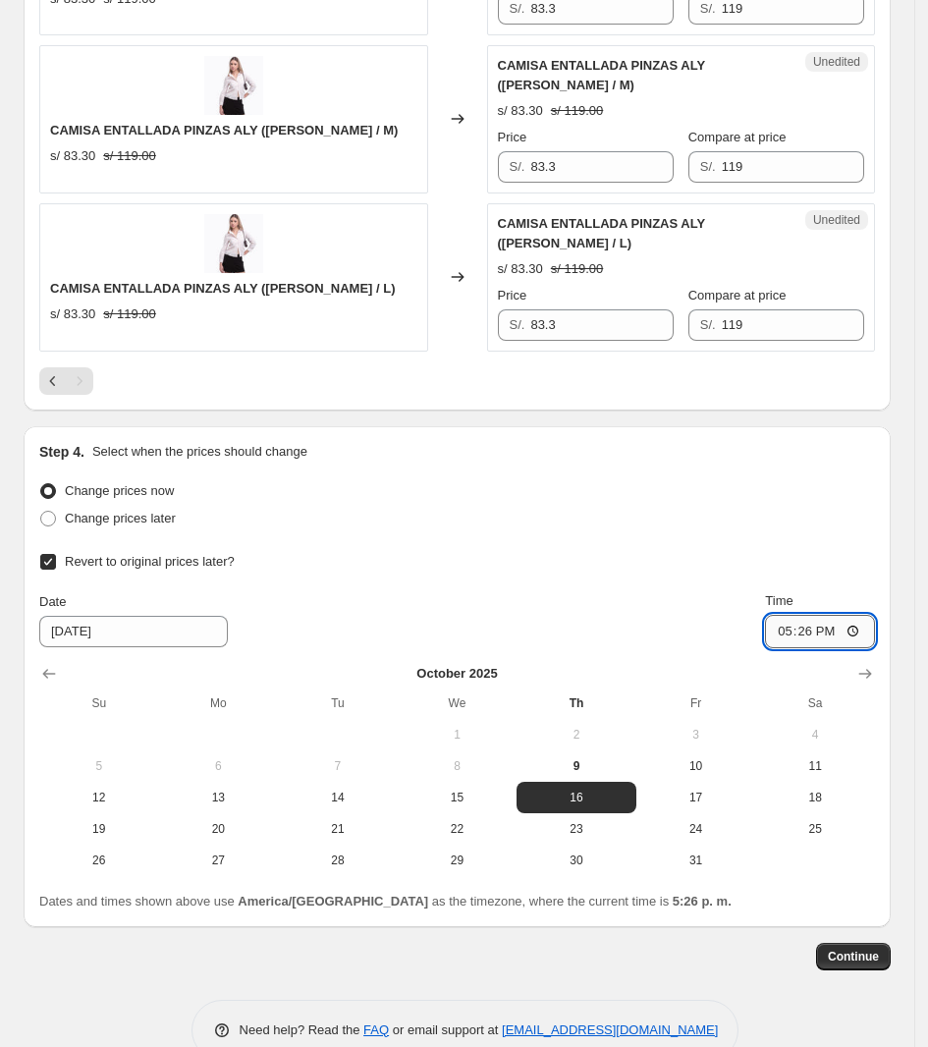
click at [822, 615] on input "17:26" at bounding box center [820, 631] width 110 height 33
type input "23:59"
click at [483, 782] on button "15" at bounding box center [458, 797] width 120 height 31
type input "[DATE]"
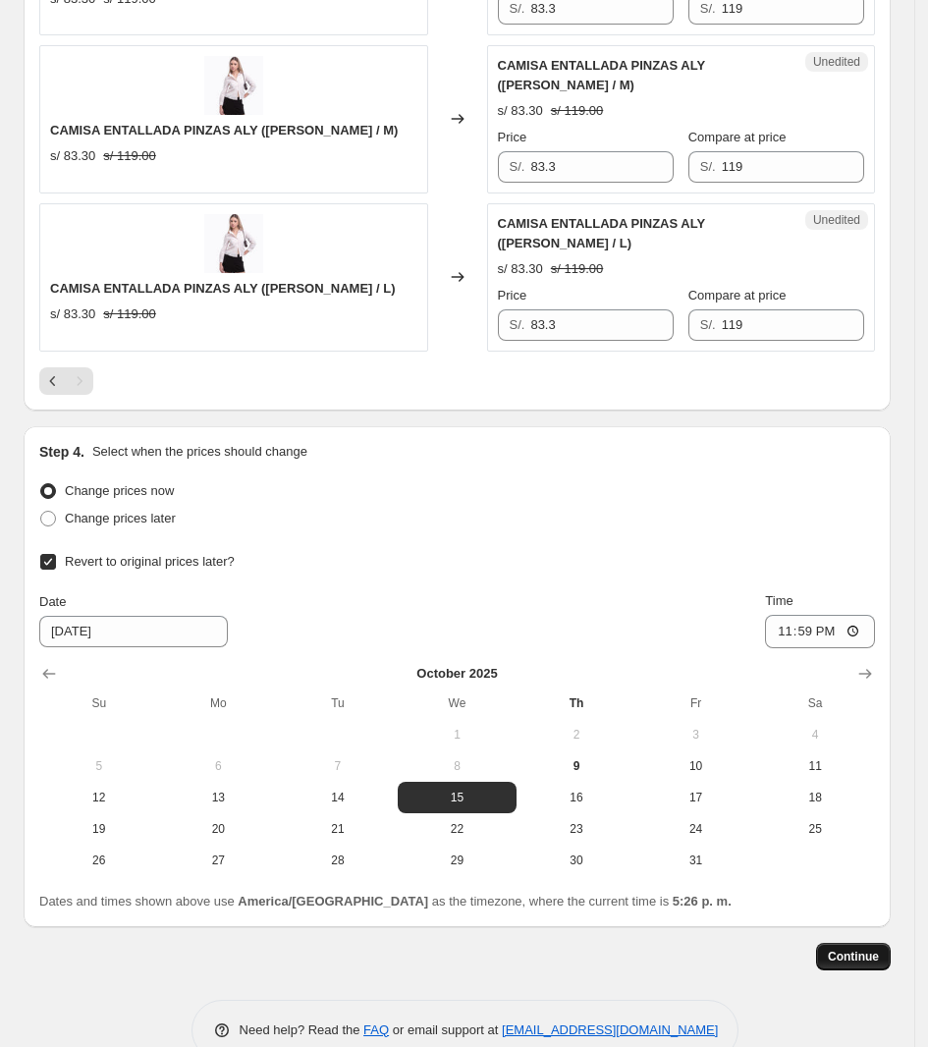
click at [879, 949] on span "Continue" at bounding box center [853, 957] width 51 height 16
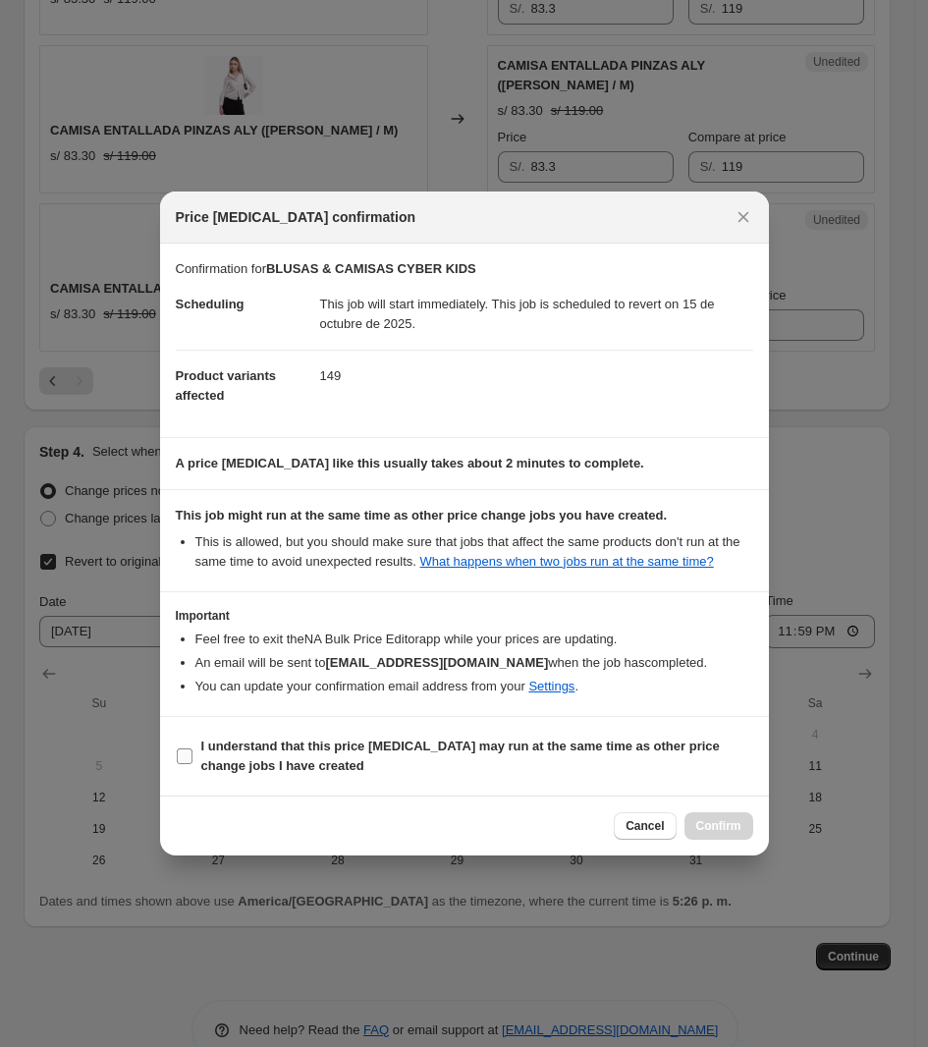
click at [317, 745] on b "I understand that this price [MEDICAL_DATA] may run at the same time as other p…" at bounding box center [460, 756] width 519 height 34
click at [193, 749] on input "I understand that this price [MEDICAL_DATA] may run at the same time as other p…" at bounding box center [185, 757] width 16 height 16
checkbox input "true"
click at [729, 806] on div "Cancel Confirm" at bounding box center [464, 826] width 609 height 60
click at [715, 817] on button "Confirm" at bounding box center [719, 826] width 69 height 28
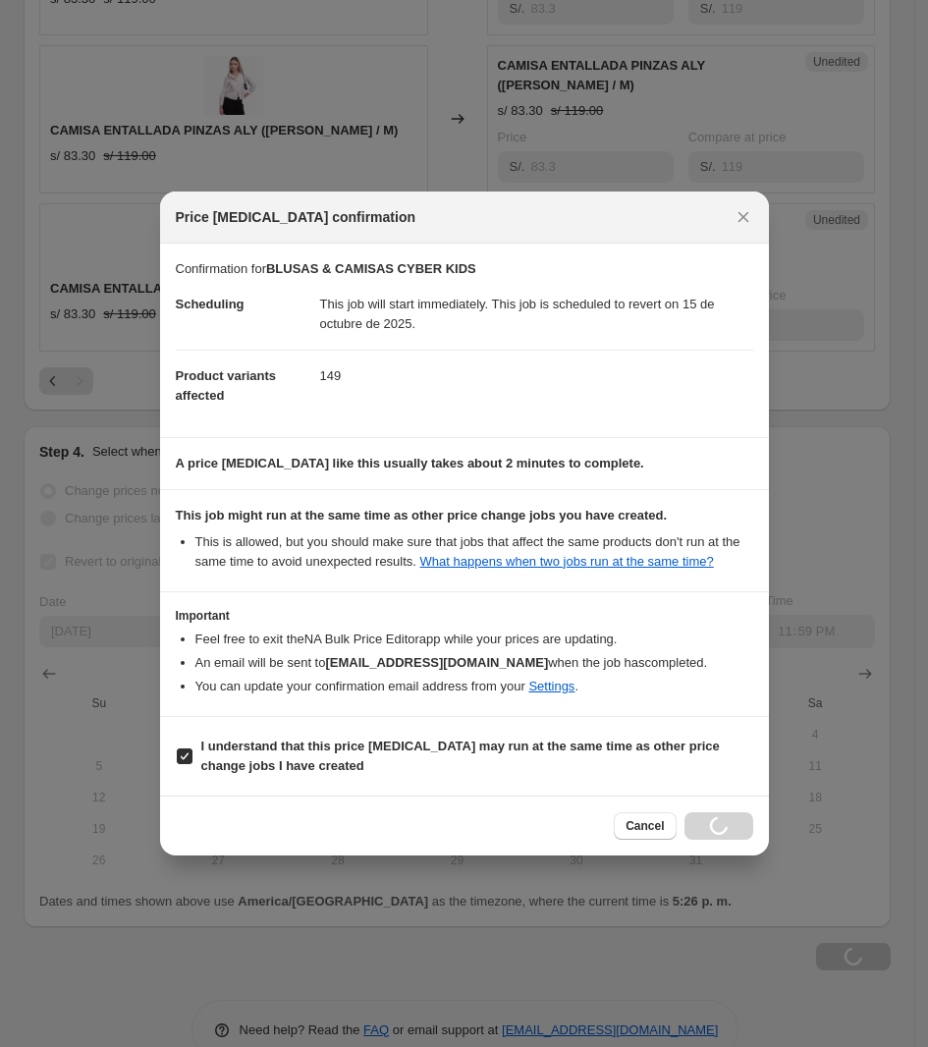
type input "BLUSAS & CAMISAS CYBER KIDS"
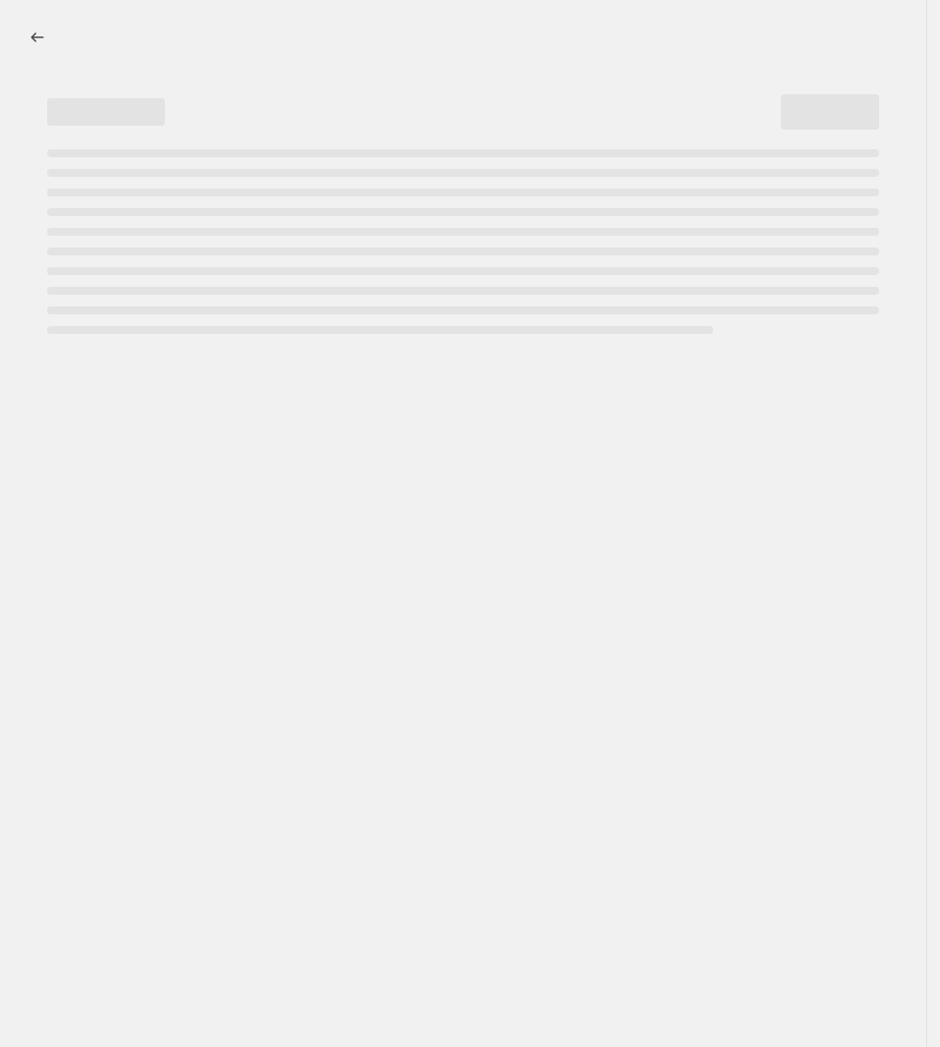
select select "collection"
